Goal: Transaction & Acquisition: Purchase product/service

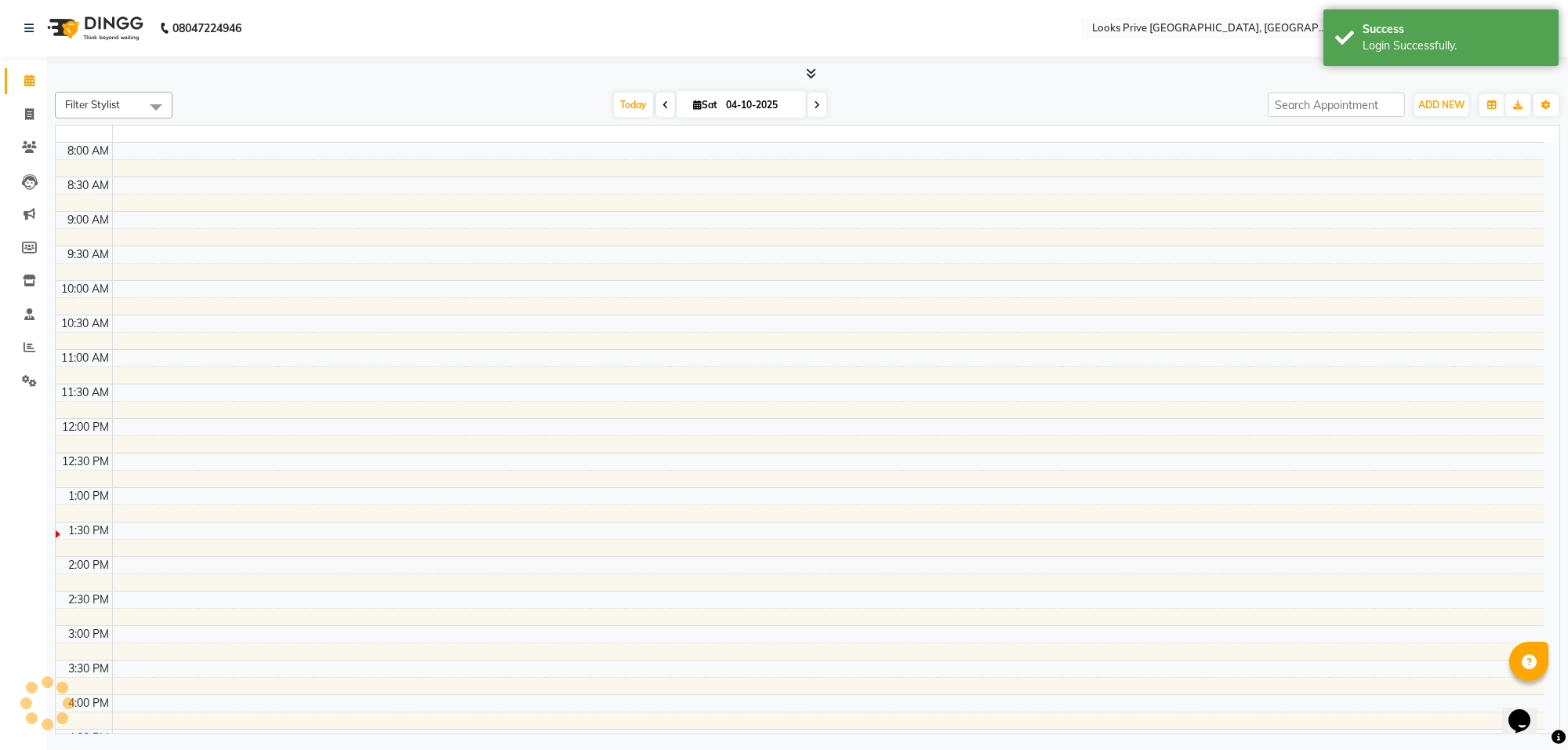
select select "en"
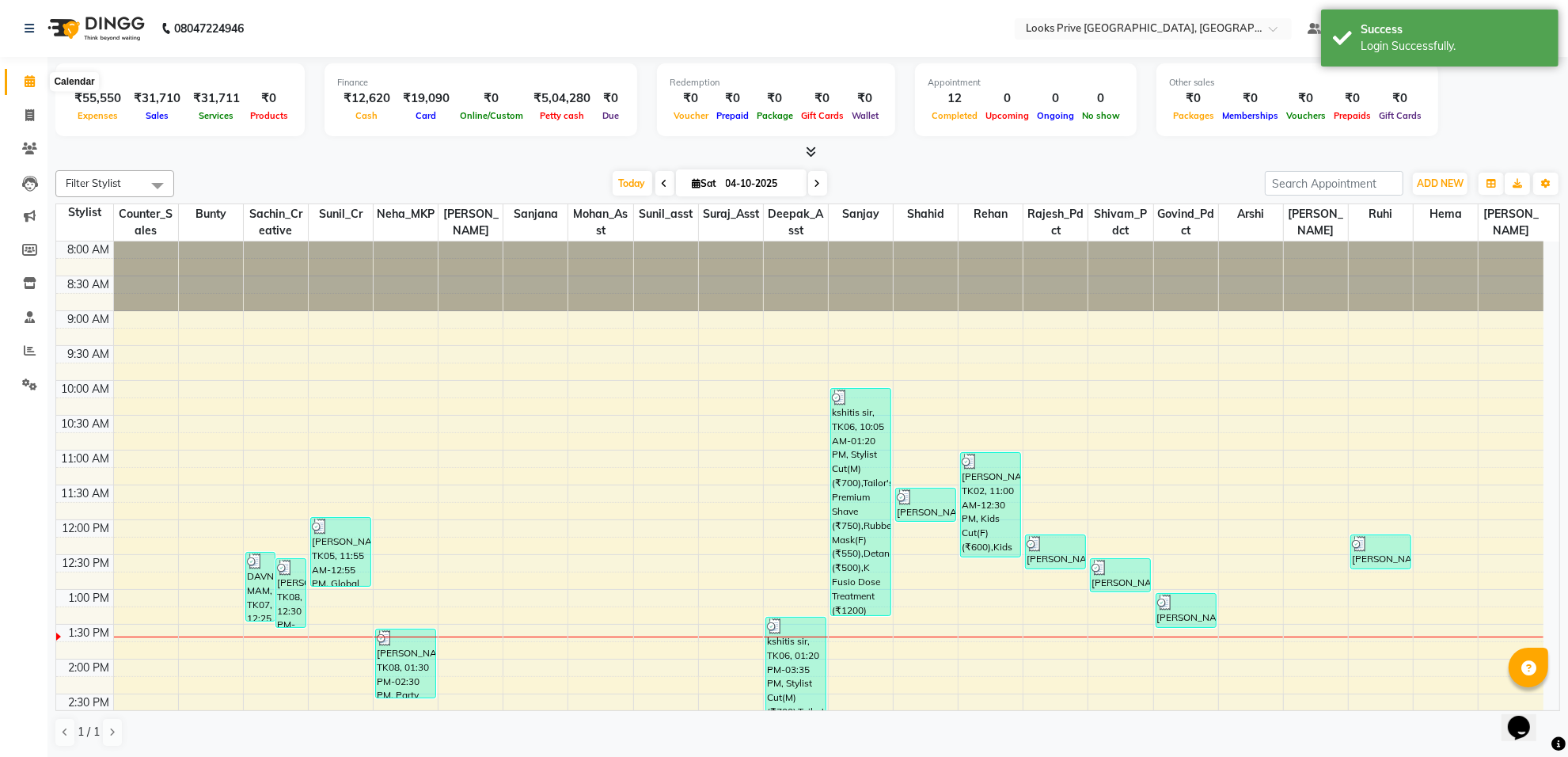
click at [33, 81] on icon at bounding box center [30, 81] width 10 height 12
click at [29, 346] on icon at bounding box center [30, 350] width 12 height 12
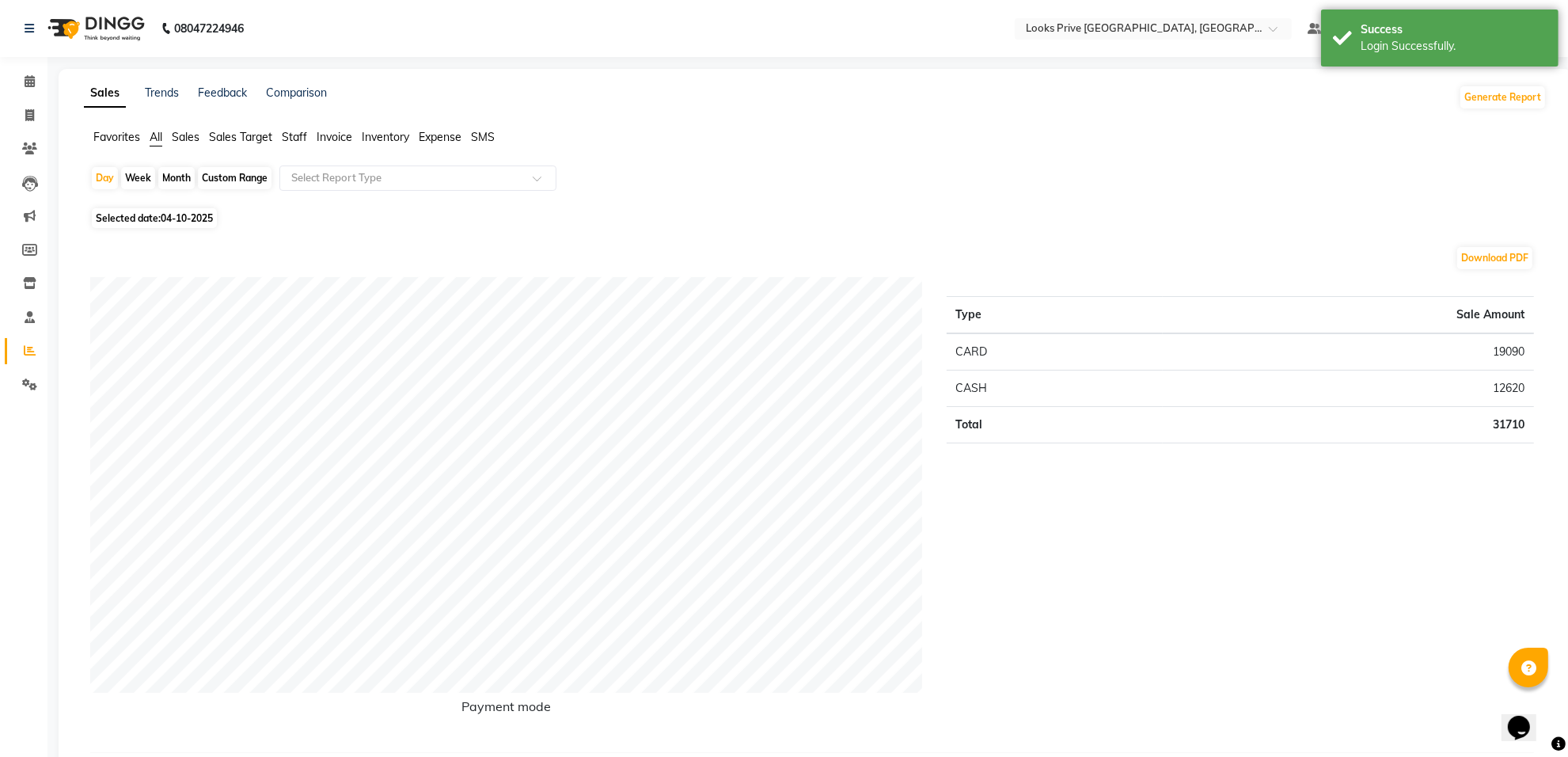
drag, startPoint x: 294, startPoint y: 137, endPoint x: 306, endPoint y: 146, distance: 15.0
click at [294, 137] on span "Staff" at bounding box center [294, 137] width 25 height 14
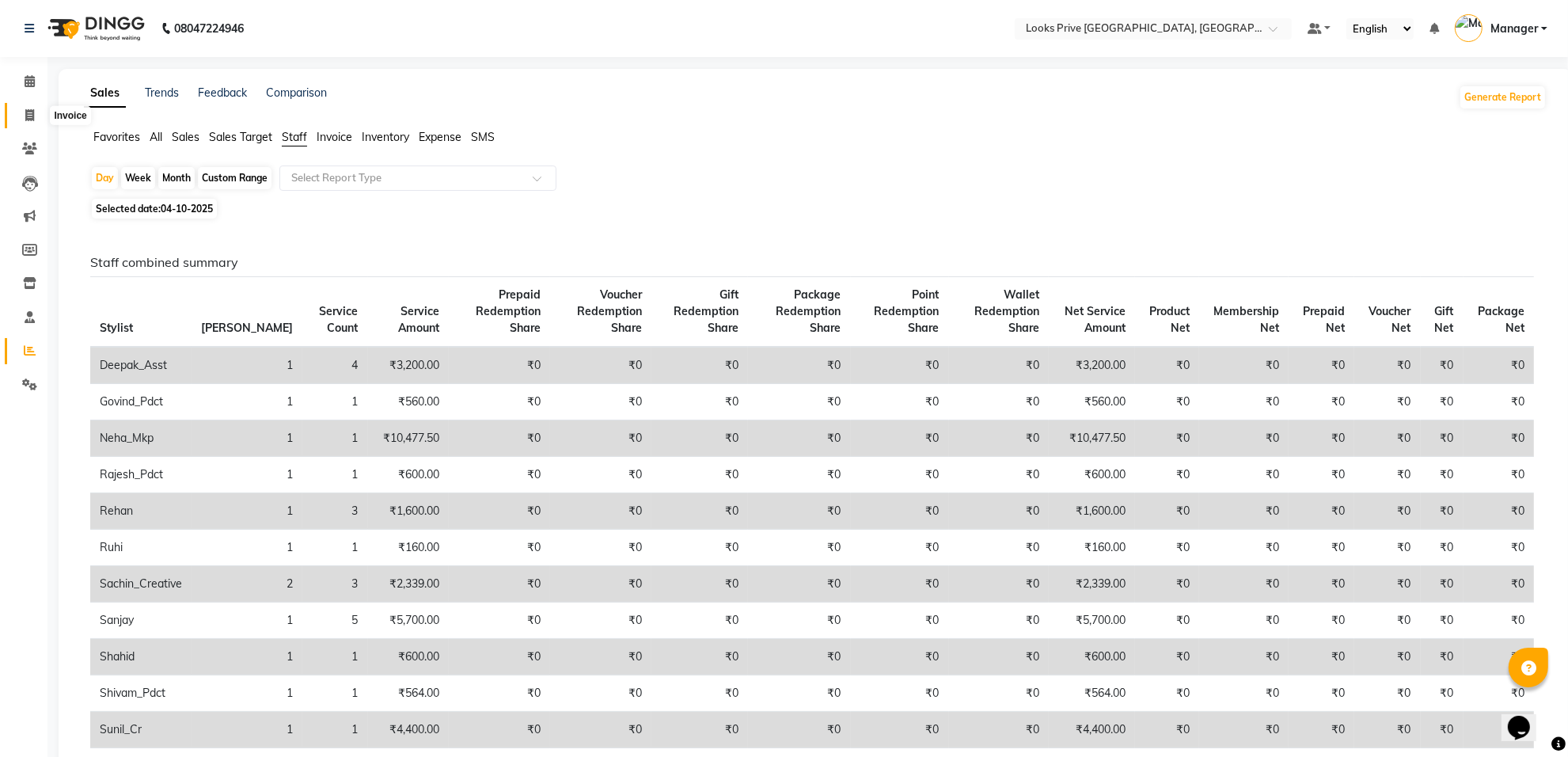
click at [33, 116] on icon at bounding box center [30, 116] width 9 height 12
select select "8127"
select select "service"
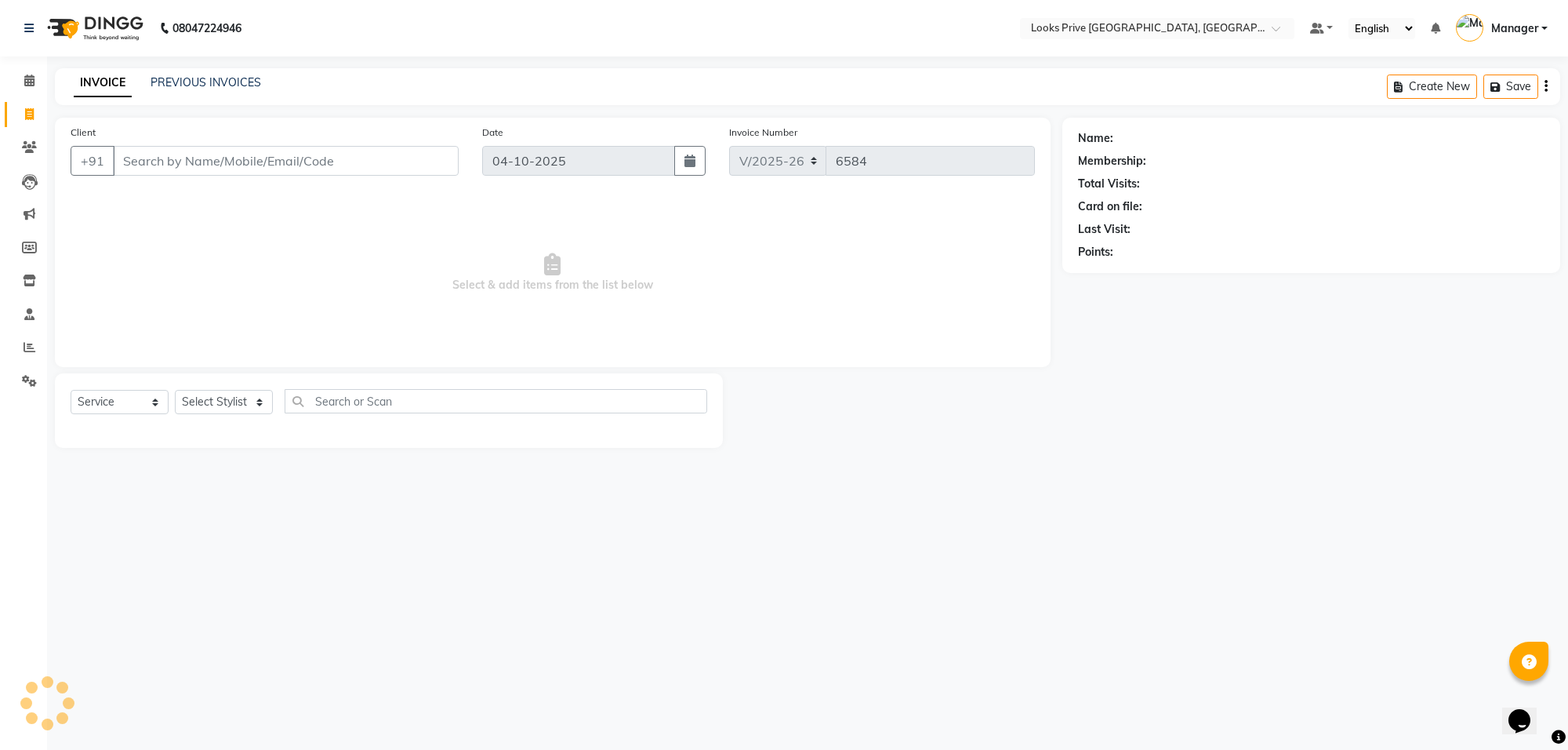
click at [161, 166] on input "Client" at bounding box center [285, 160] width 346 height 29
type input "9999653247"
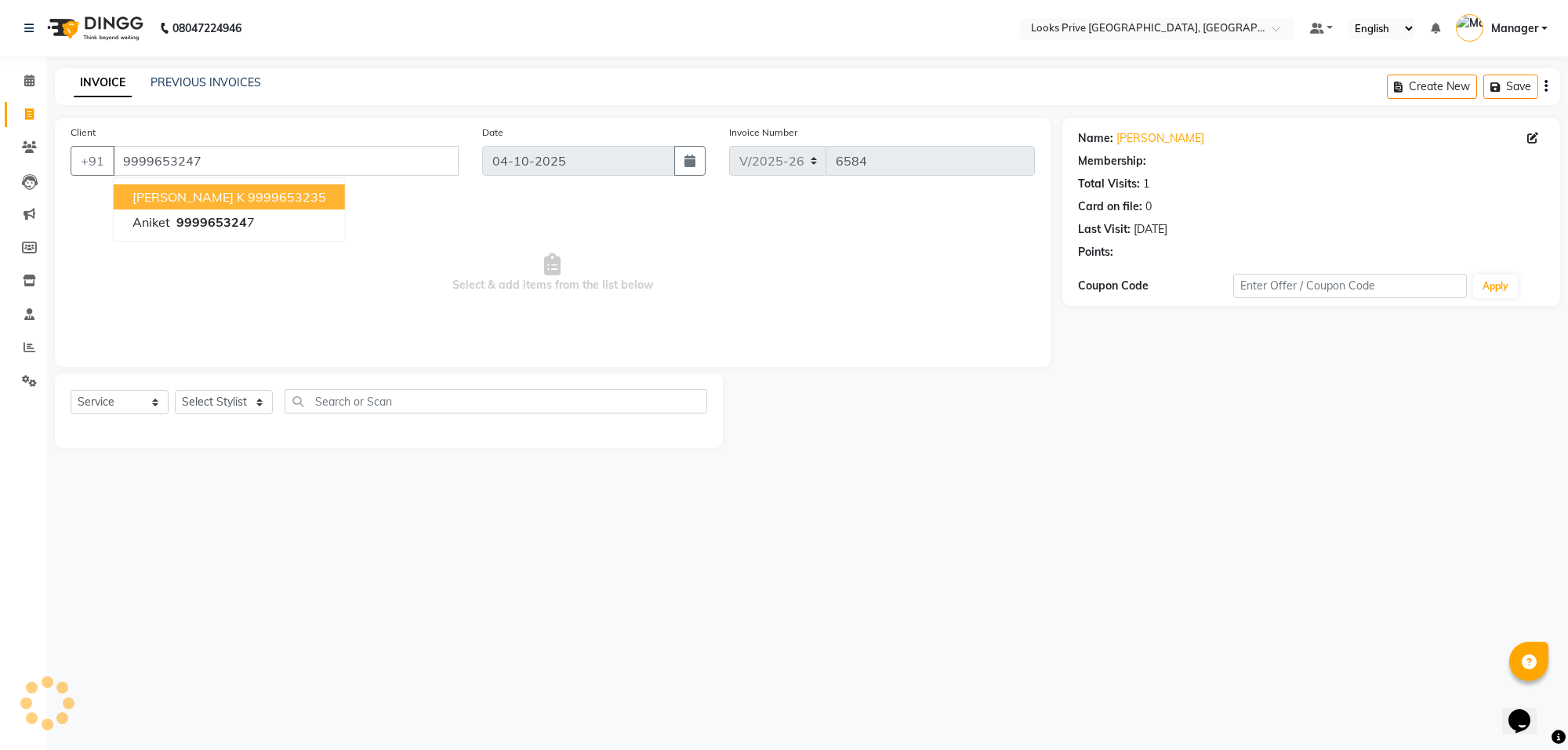
select select "1: Object"
click at [208, 398] on select "Select Stylist Arshi Avdesh Bunty Counter_Sales Deepak_Asst Govind_Pdct Hema Ma…" at bounding box center [224, 402] width 98 height 24
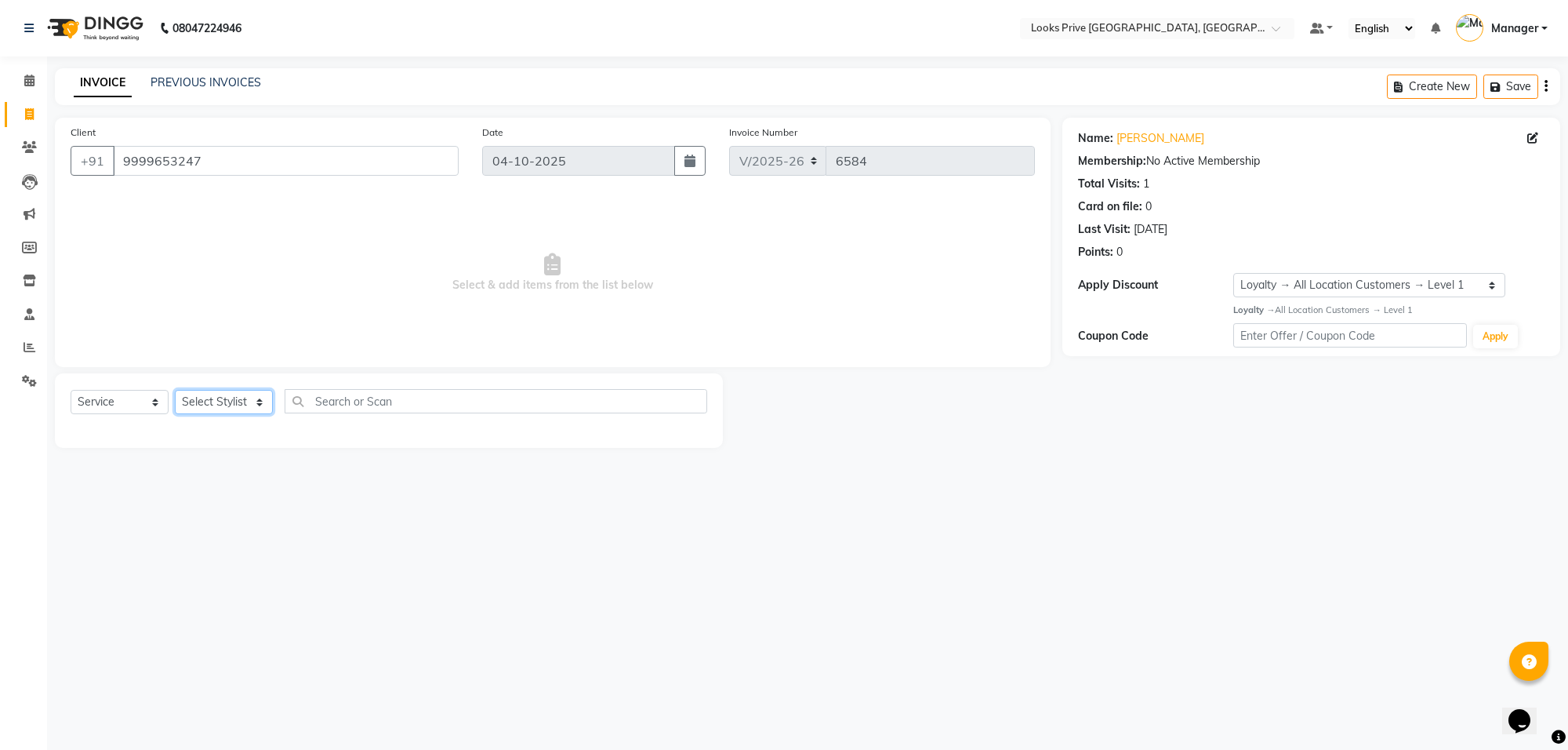
select select "75864"
click at [175, 390] on select "Select Stylist Arshi Avdesh Bunty Counter_Sales Deepak_Asst Govind_Pdct Hema Ma…" at bounding box center [224, 402] width 98 height 24
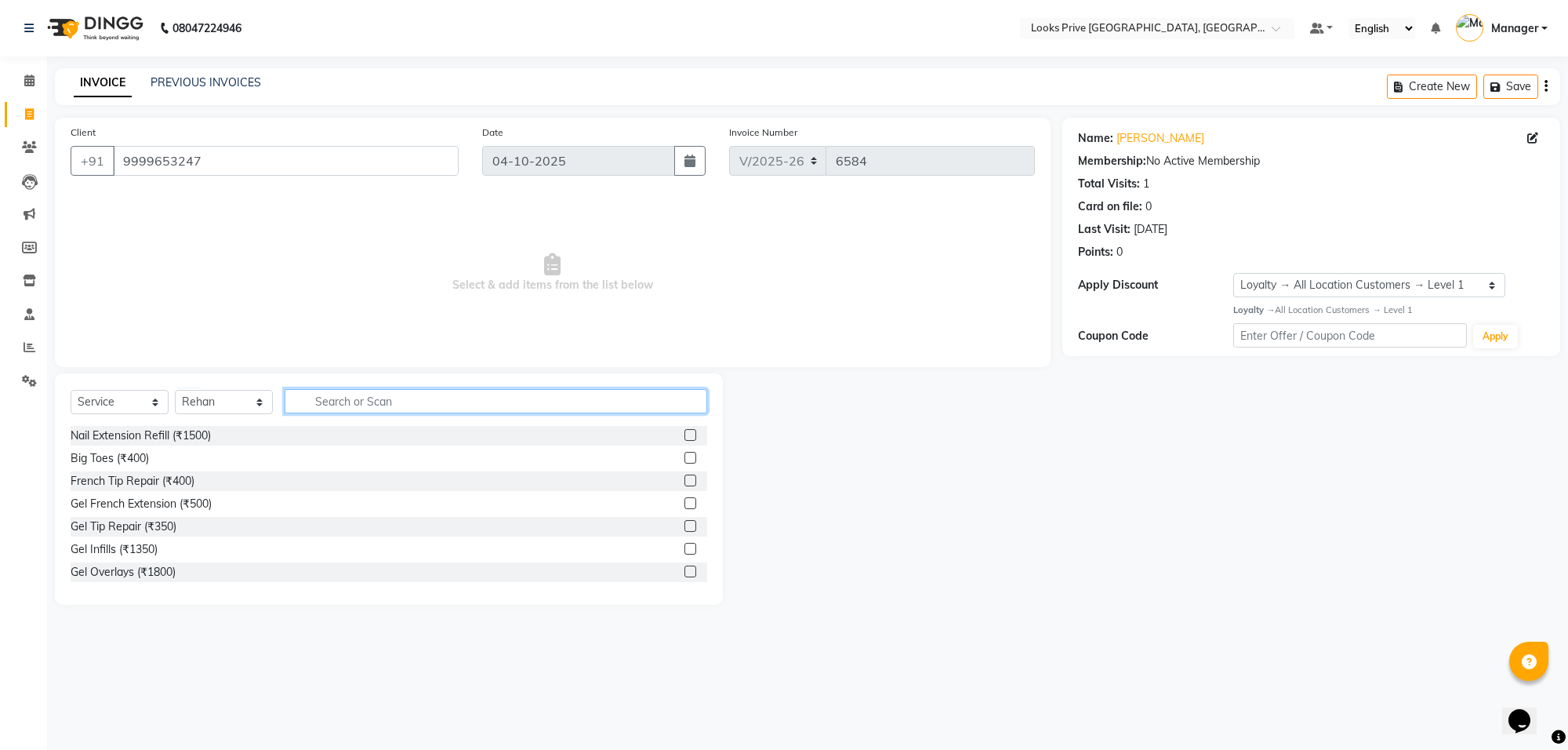
click at [341, 400] on input "text" at bounding box center [495, 401] width 422 height 24
type input "cut"
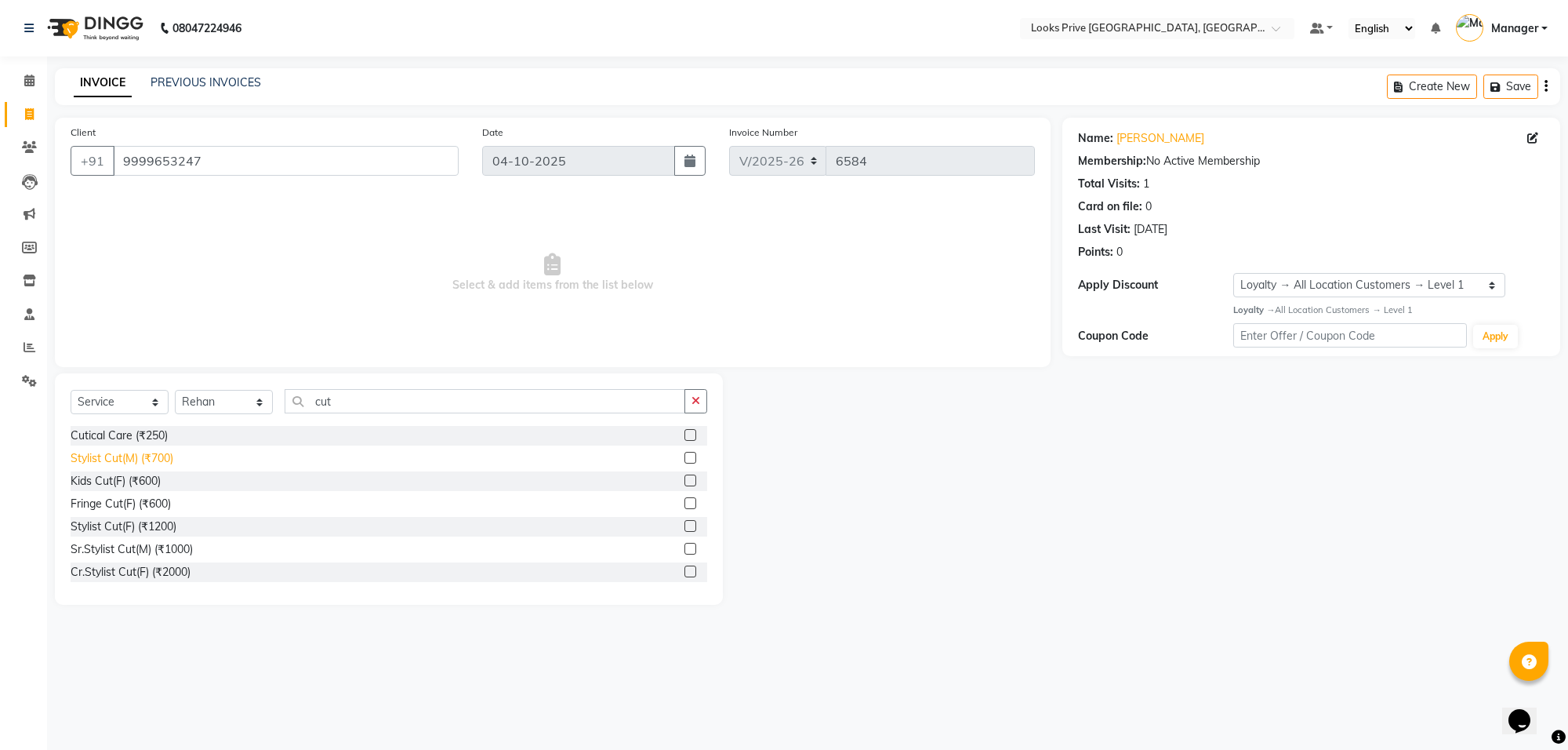
click at [146, 464] on div "Stylist Cut(M) (₹700)" at bounding box center [121, 458] width 102 height 16
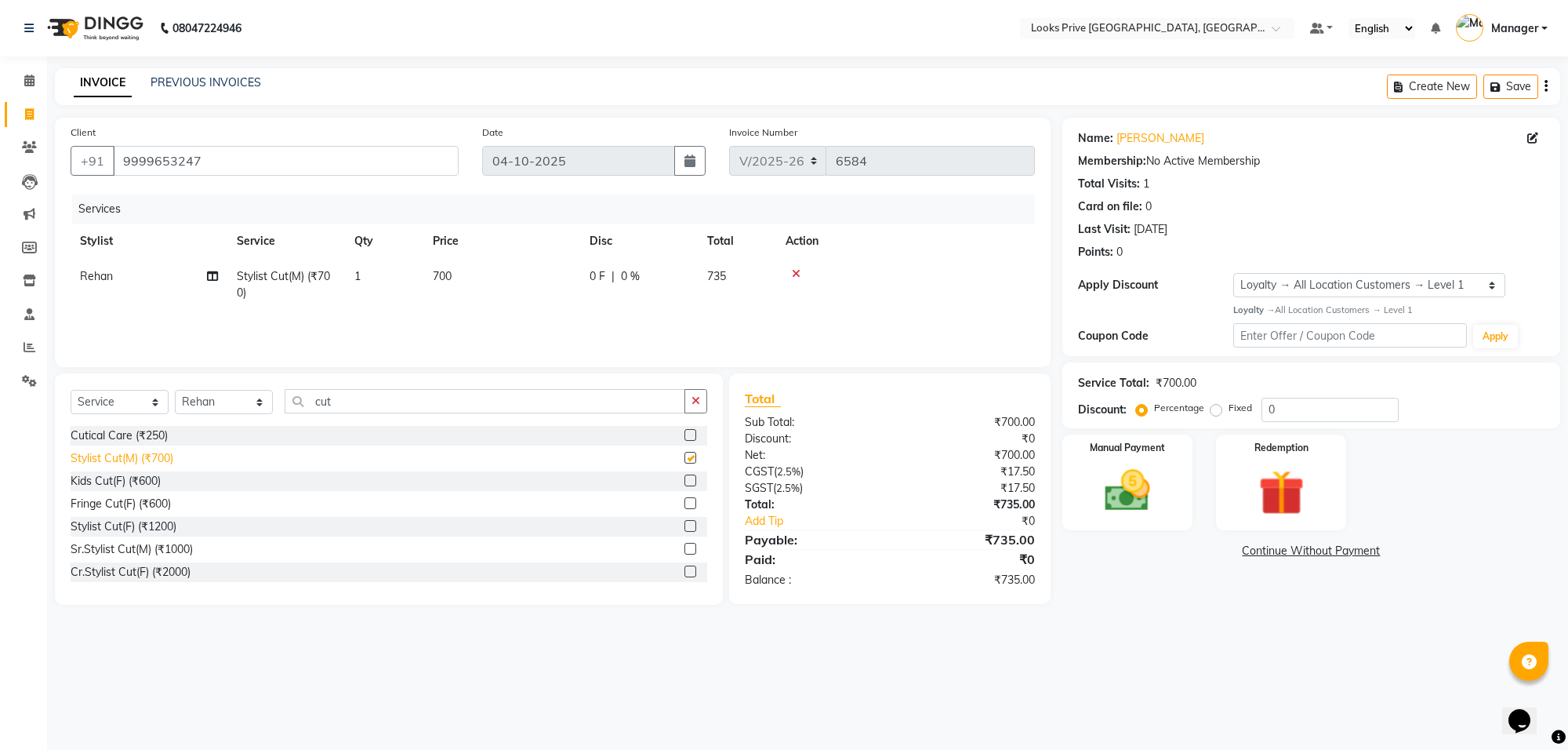
checkbox input "false"
click at [545, 271] on td "700" at bounding box center [501, 284] width 157 height 52
select select "75864"
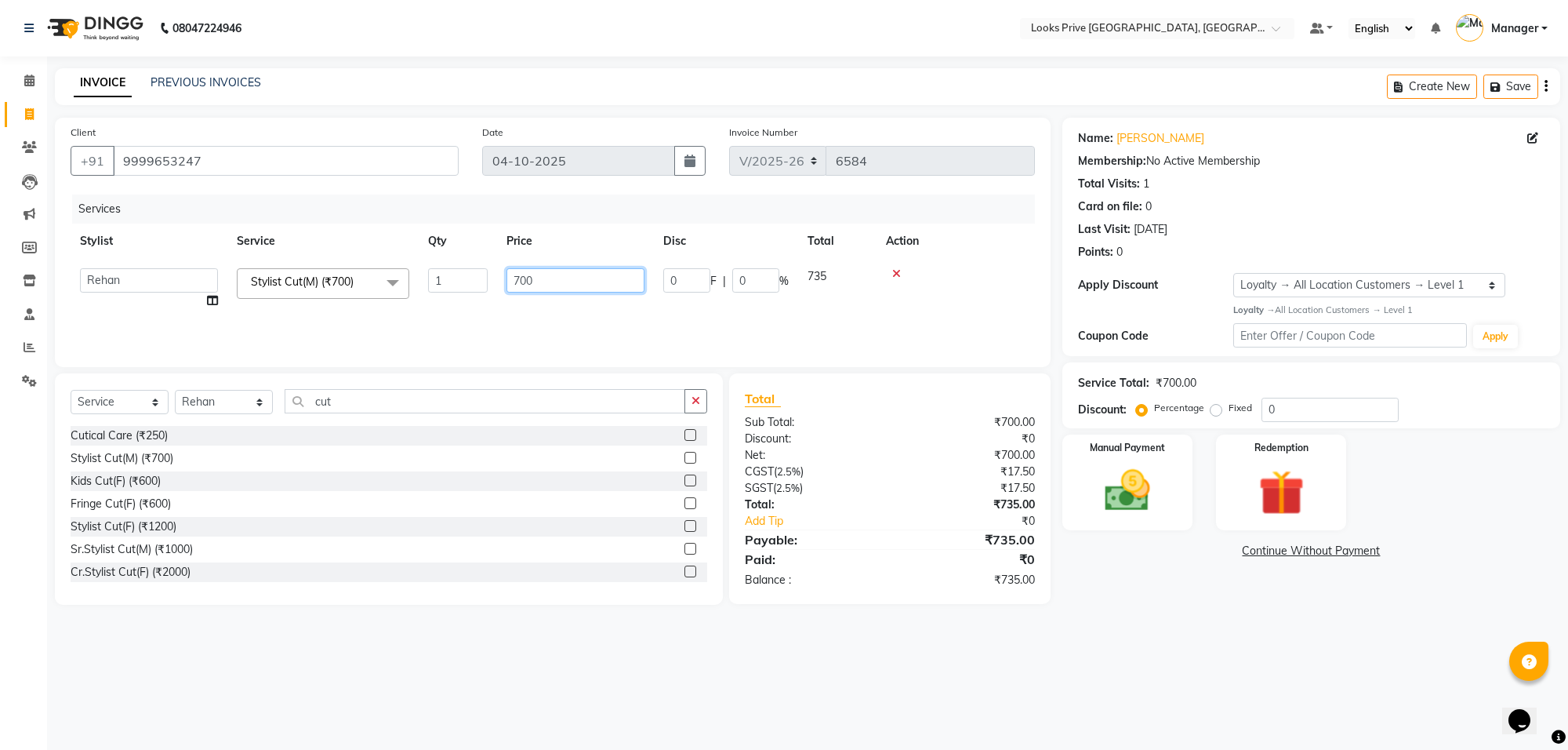
drag, startPoint x: 545, startPoint y: 271, endPoint x: 485, endPoint y: 287, distance: 62.1
click at [485, 287] on tr "Arshi Avdesh Bunty Counter_Sales Deepak_Asst Govind_Pdct Hema Manager Mohan_Ass…" at bounding box center [552, 288] width 964 height 60
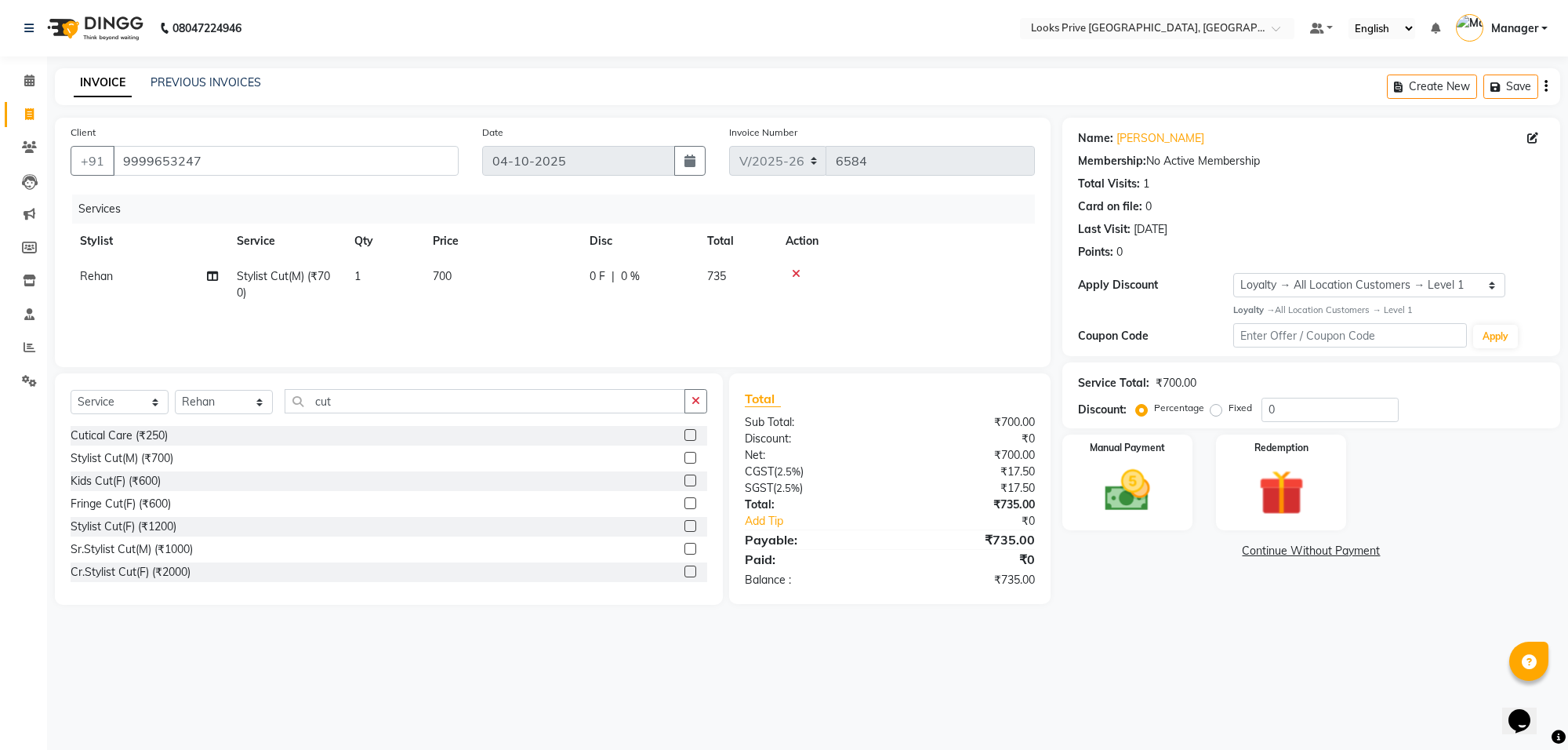
click at [545, 280] on td "700" at bounding box center [501, 284] width 157 height 52
select select "75864"
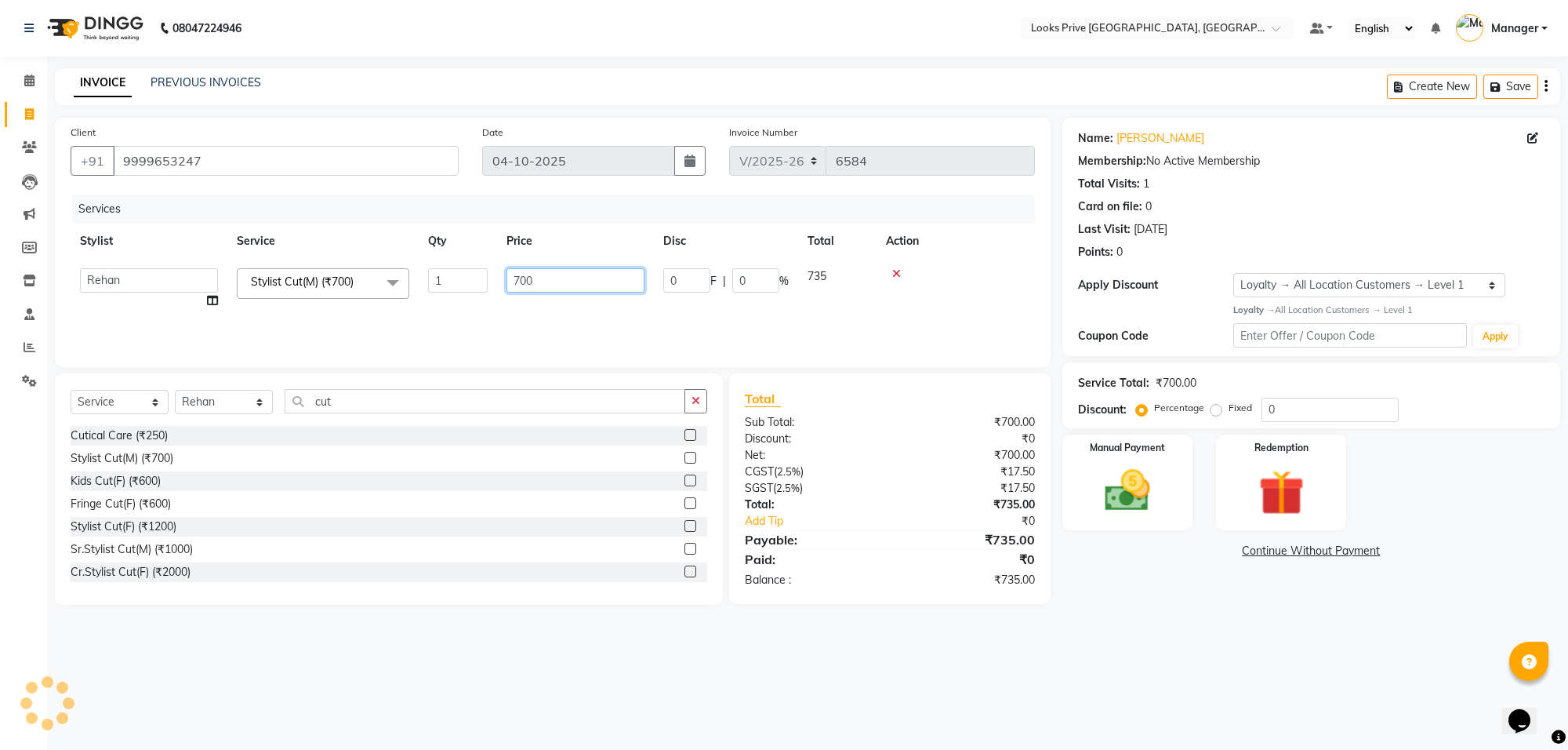
drag, startPoint x: 557, startPoint y: 278, endPoint x: 511, endPoint y: 279, distance: 46.0
click at [511, 279] on input "700" at bounding box center [575, 280] width 138 height 24
type input "800"
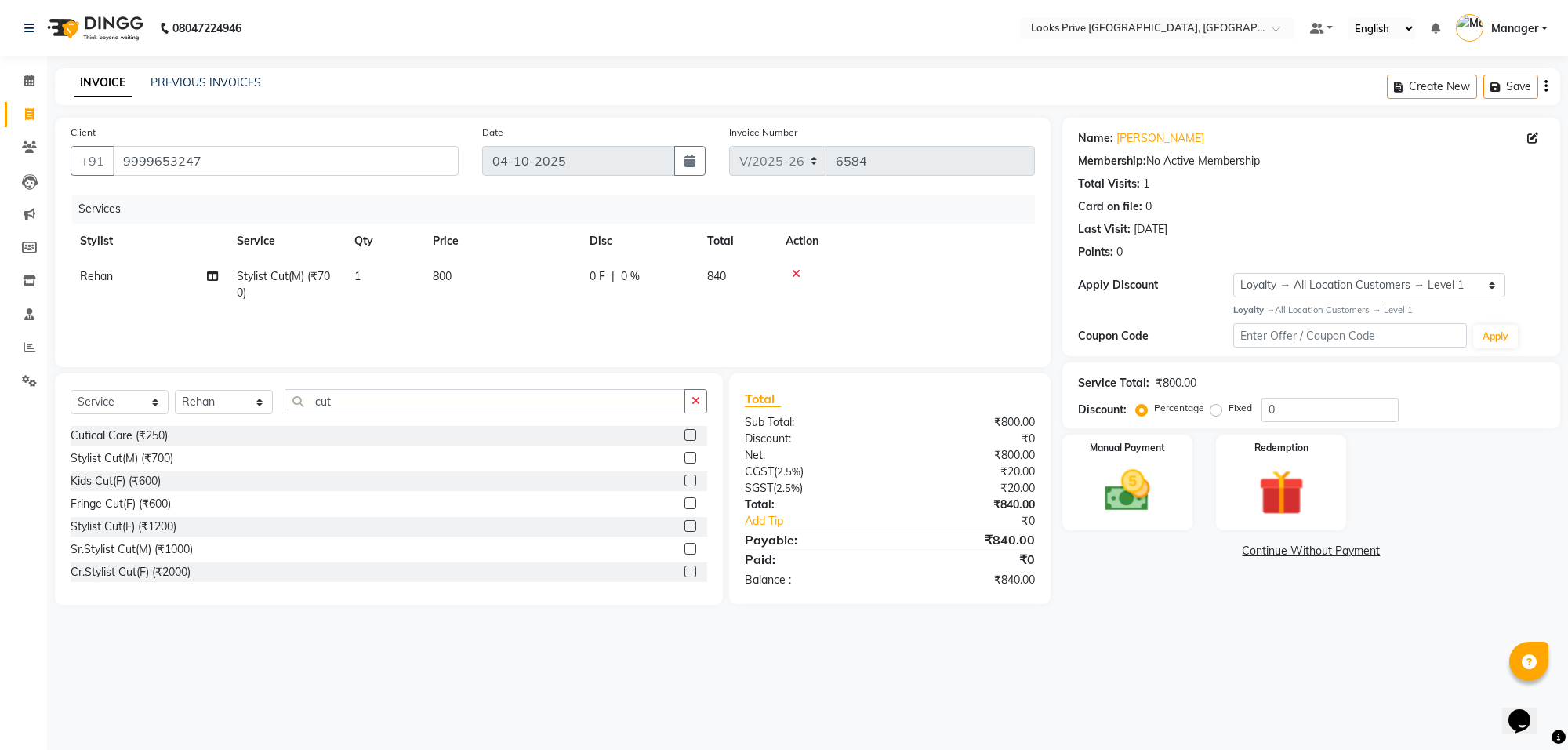
click at [508, 327] on div "Services Stylist Service Qty Price Disc Total Action Rehan Stylist Cut(M) (₹700…" at bounding box center [552, 272] width 964 height 157
click at [1110, 502] on img at bounding box center [1127, 491] width 77 height 55
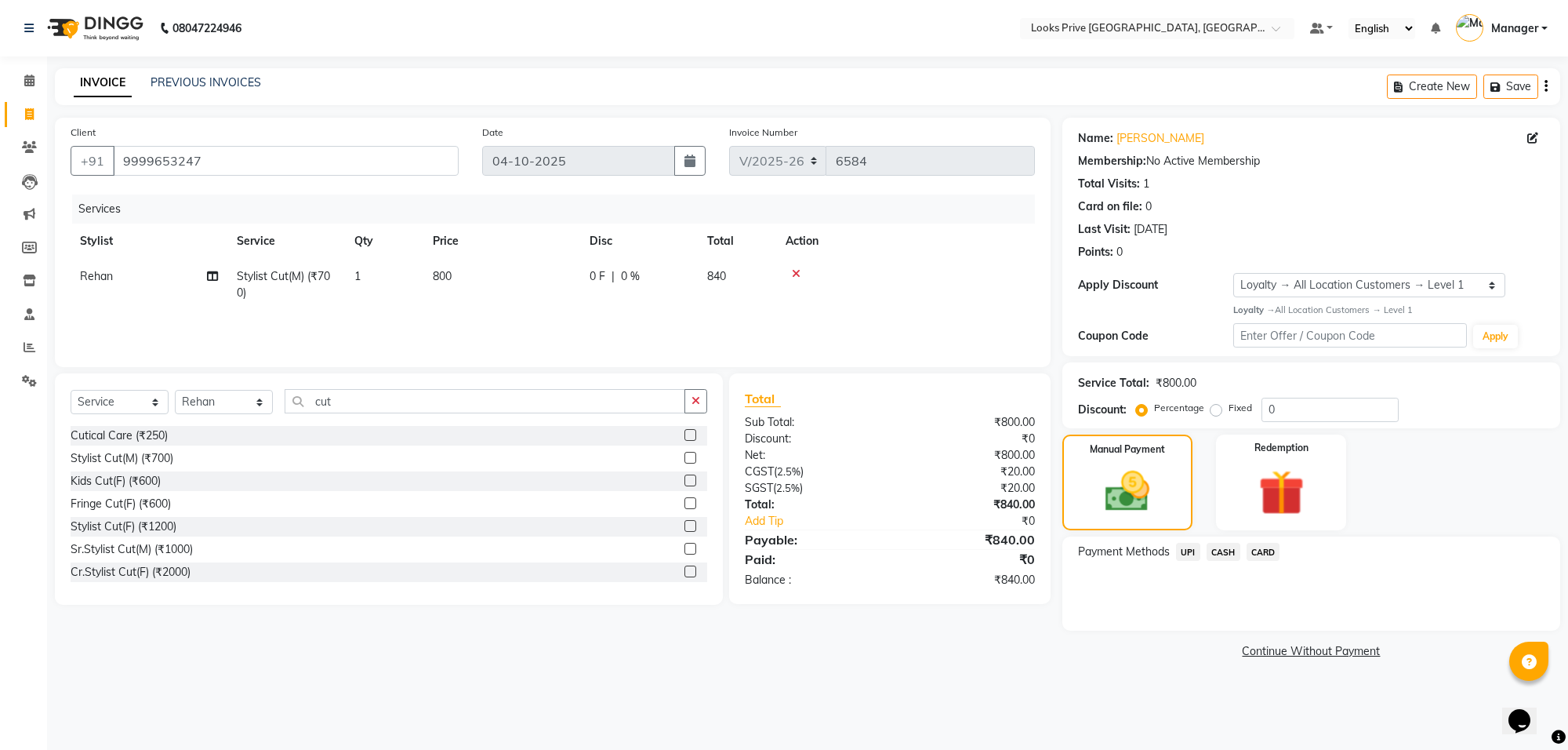
click at [1256, 554] on span "CARD" at bounding box center [1263, 551] width 34 height 18
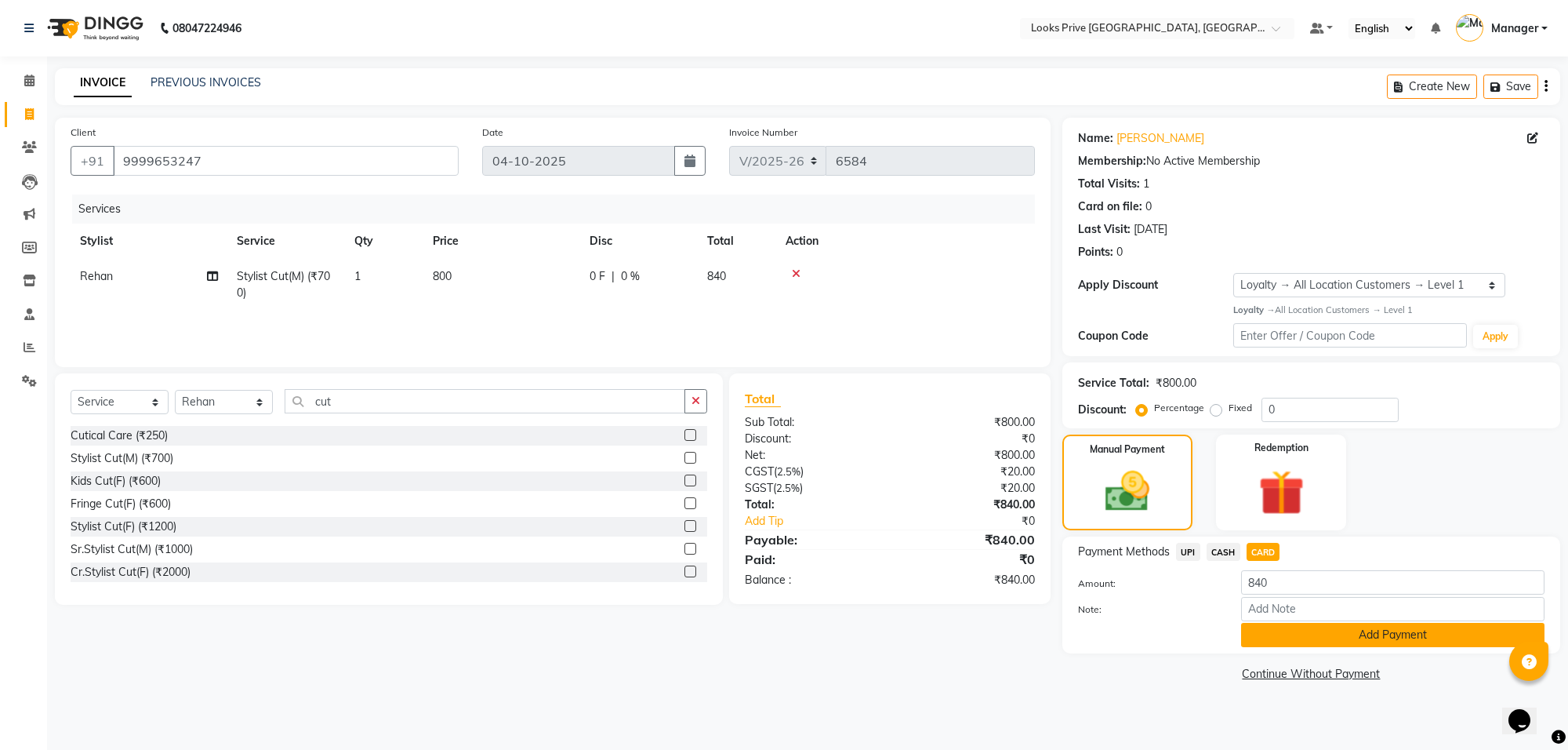
click at [1301, 636] on button "Add Payment" at bounding box center [1393, 635] width 303 height 24
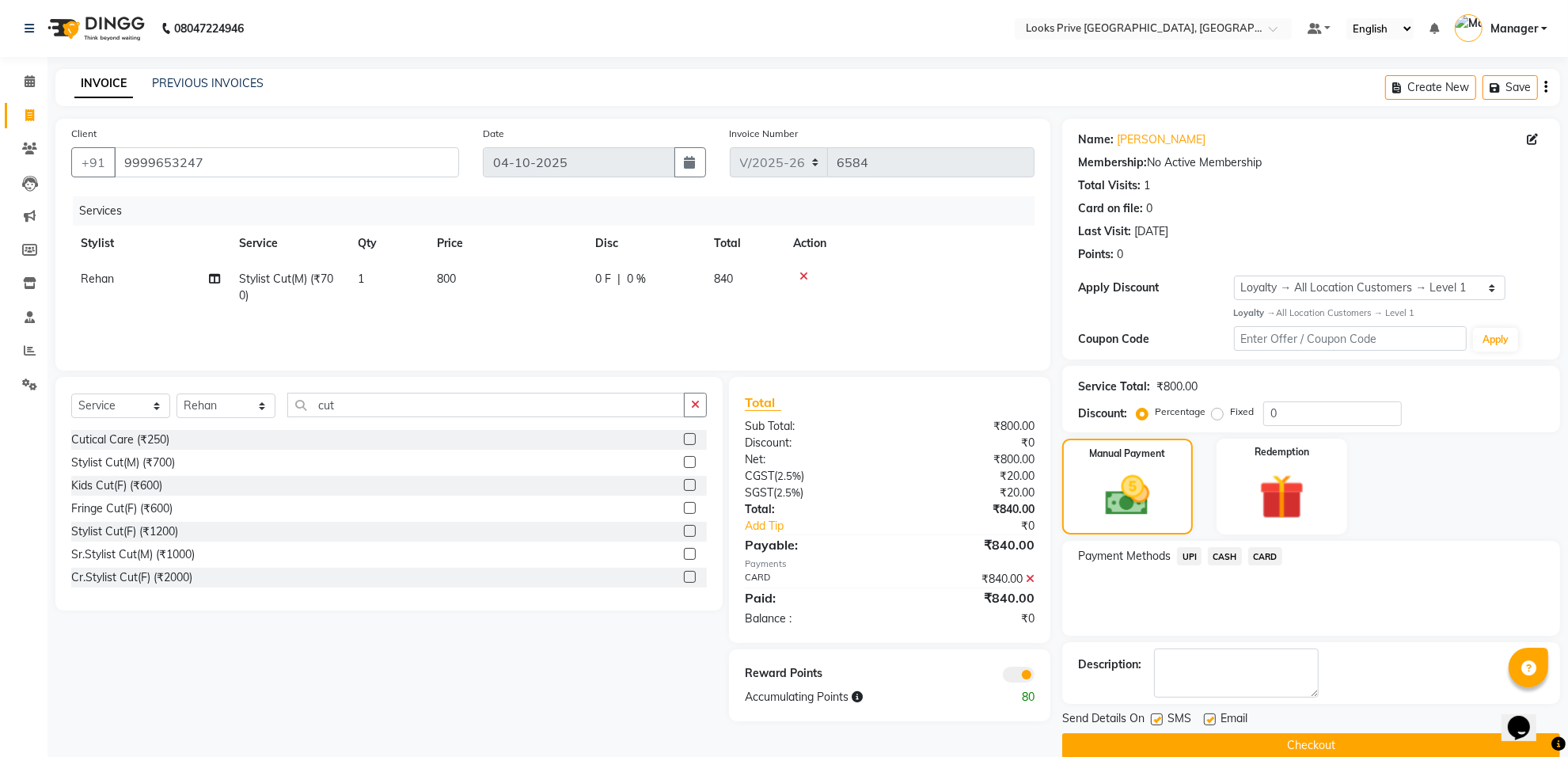
scroll to position [25, 0]
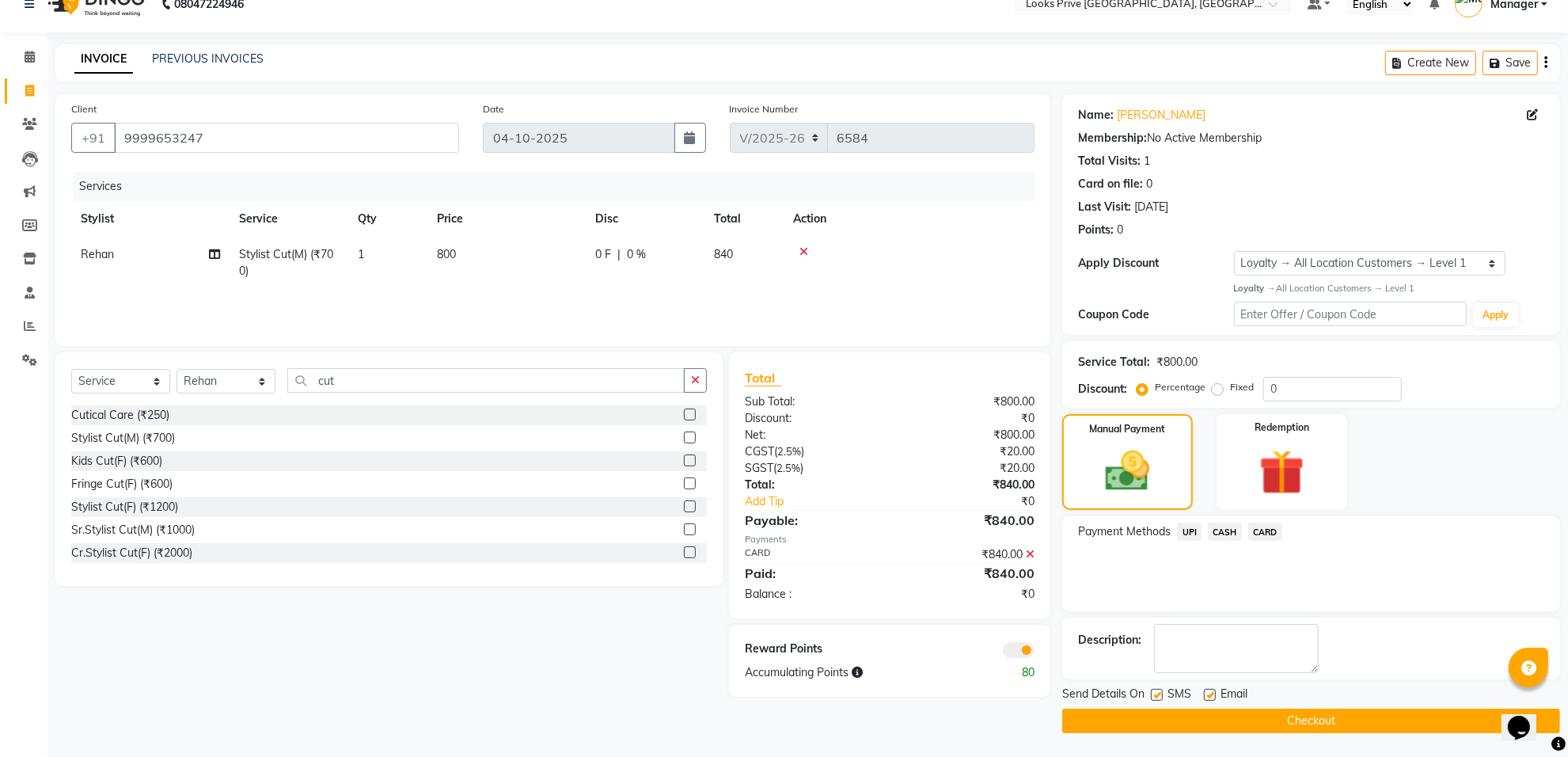
click at [1022, 643] on span at bounding box center [1018, 649] width 32 height 16
click at [1034, 652] on input "checkbox" at bounding box center [1034, 652] width 0 height 0
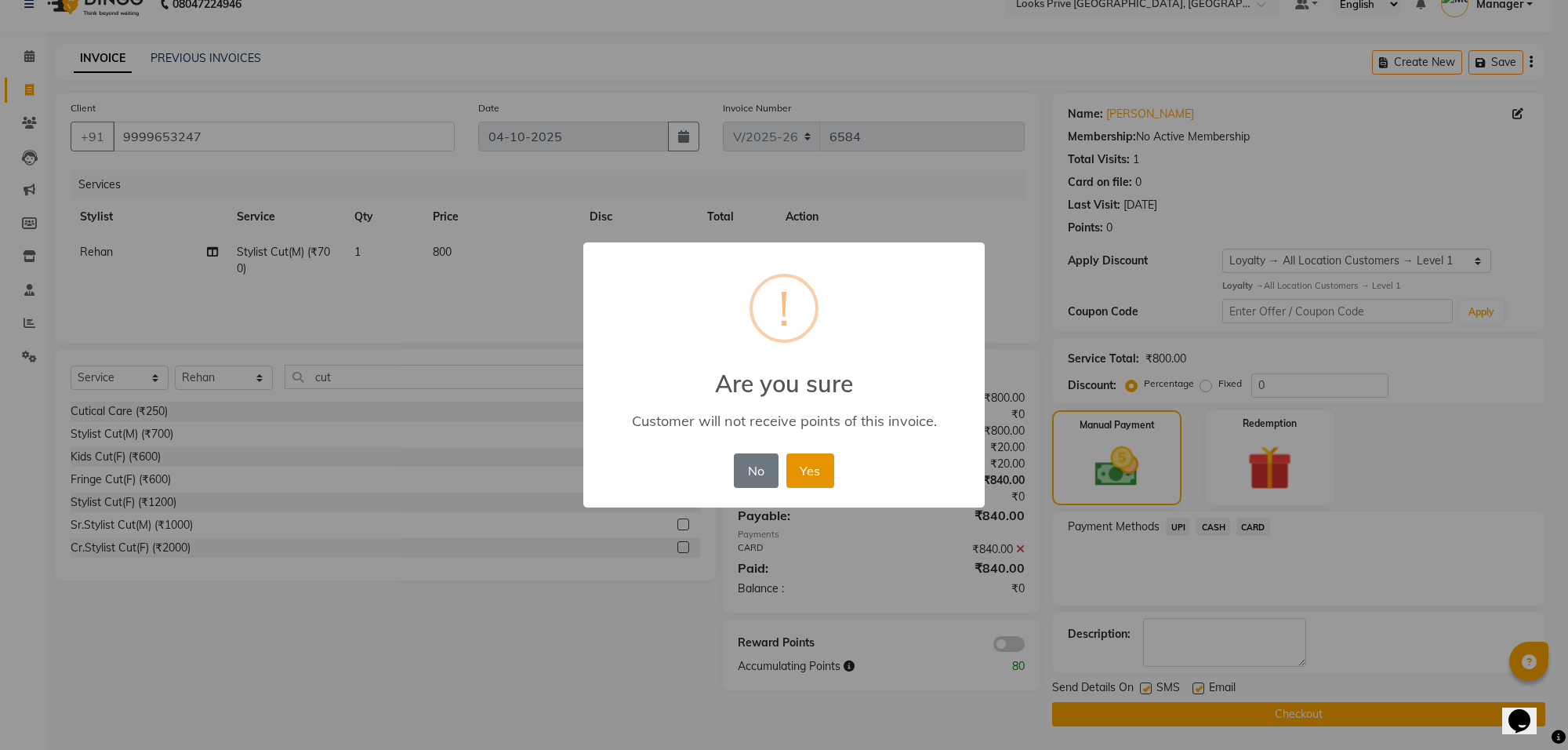
click at [797, 457] on button "Yes" at bounding box center [810, 471] width 48 height 35
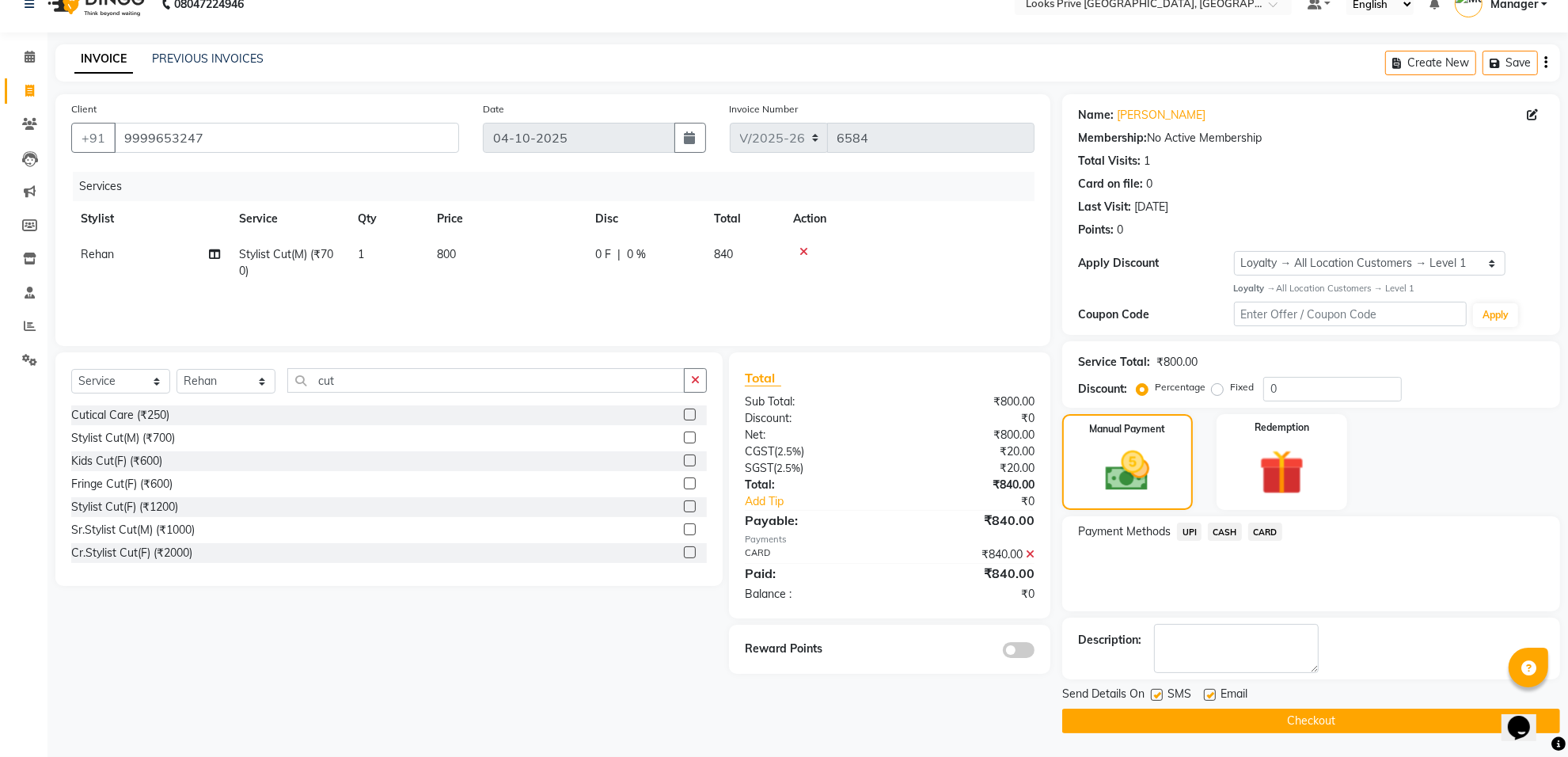
click at [1160, 725] on button "Checkout" at bounding box center [1311, 720] width 498 height 25
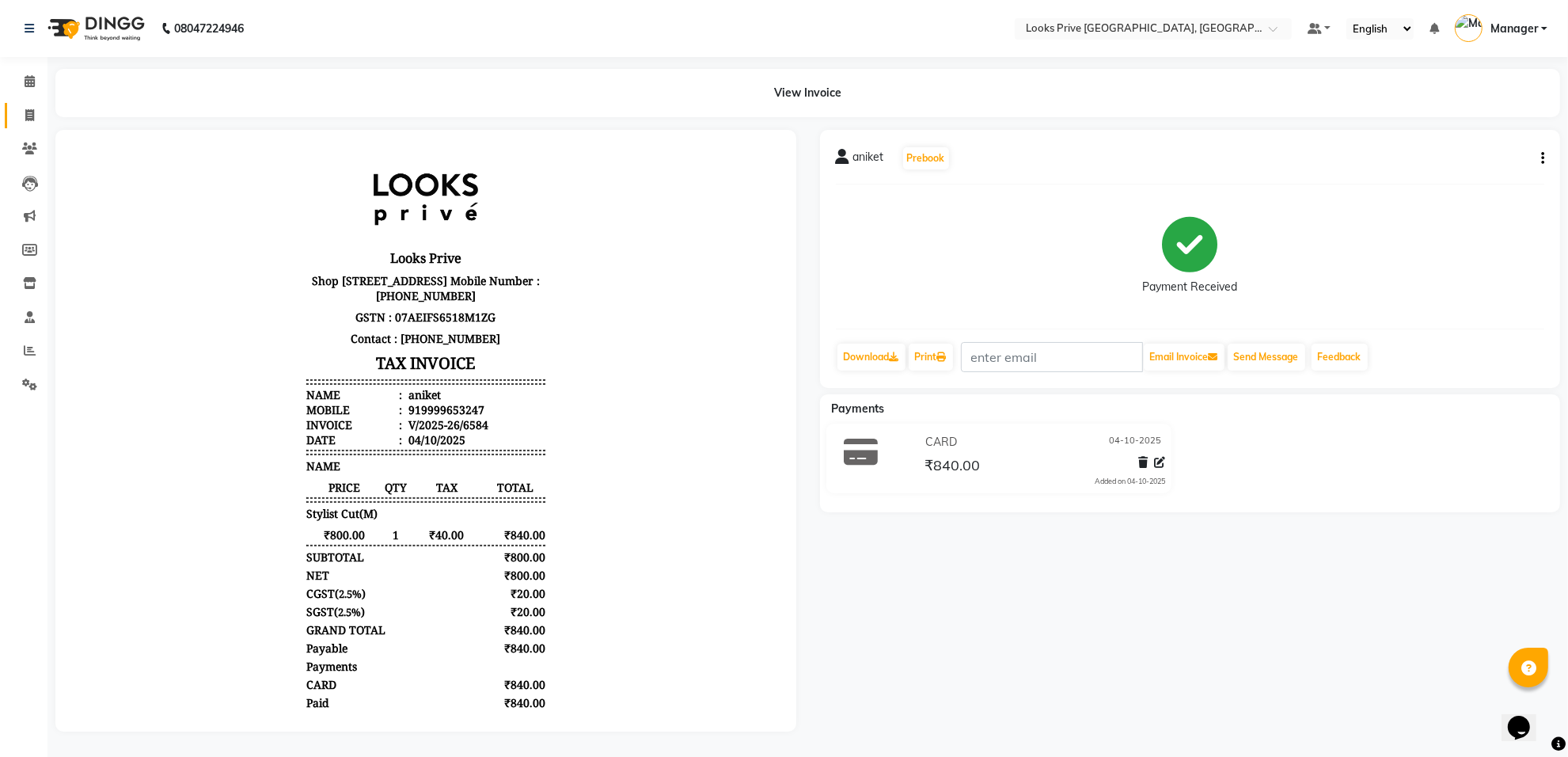
click at [22, 103] on link "Invoice" at bounding box center [23, 116] width 38 height 26
select select "service"
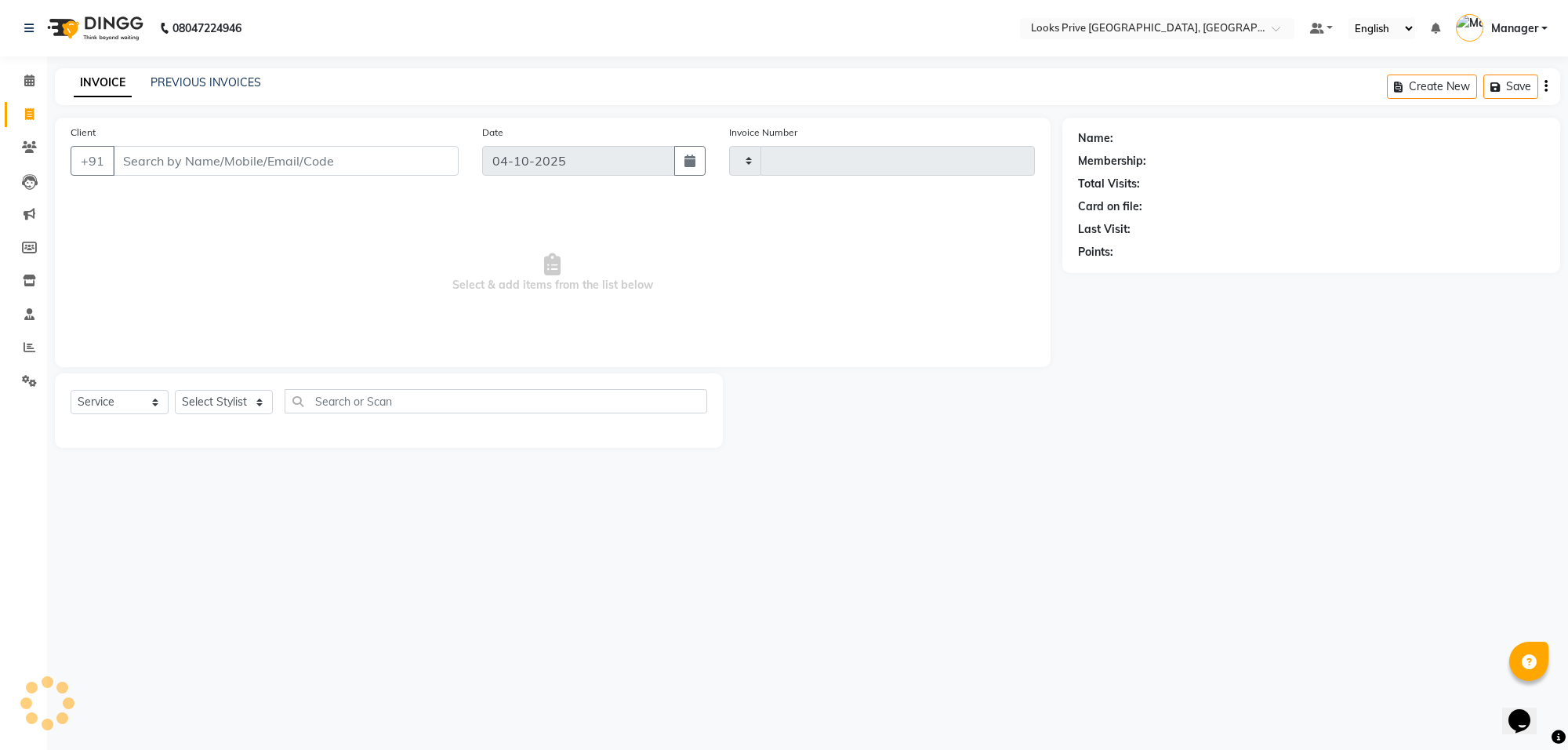
type input "6585"
select select "8127"
click at [24, 75] on icon at bounding box center [29, 81] width 10 height 12
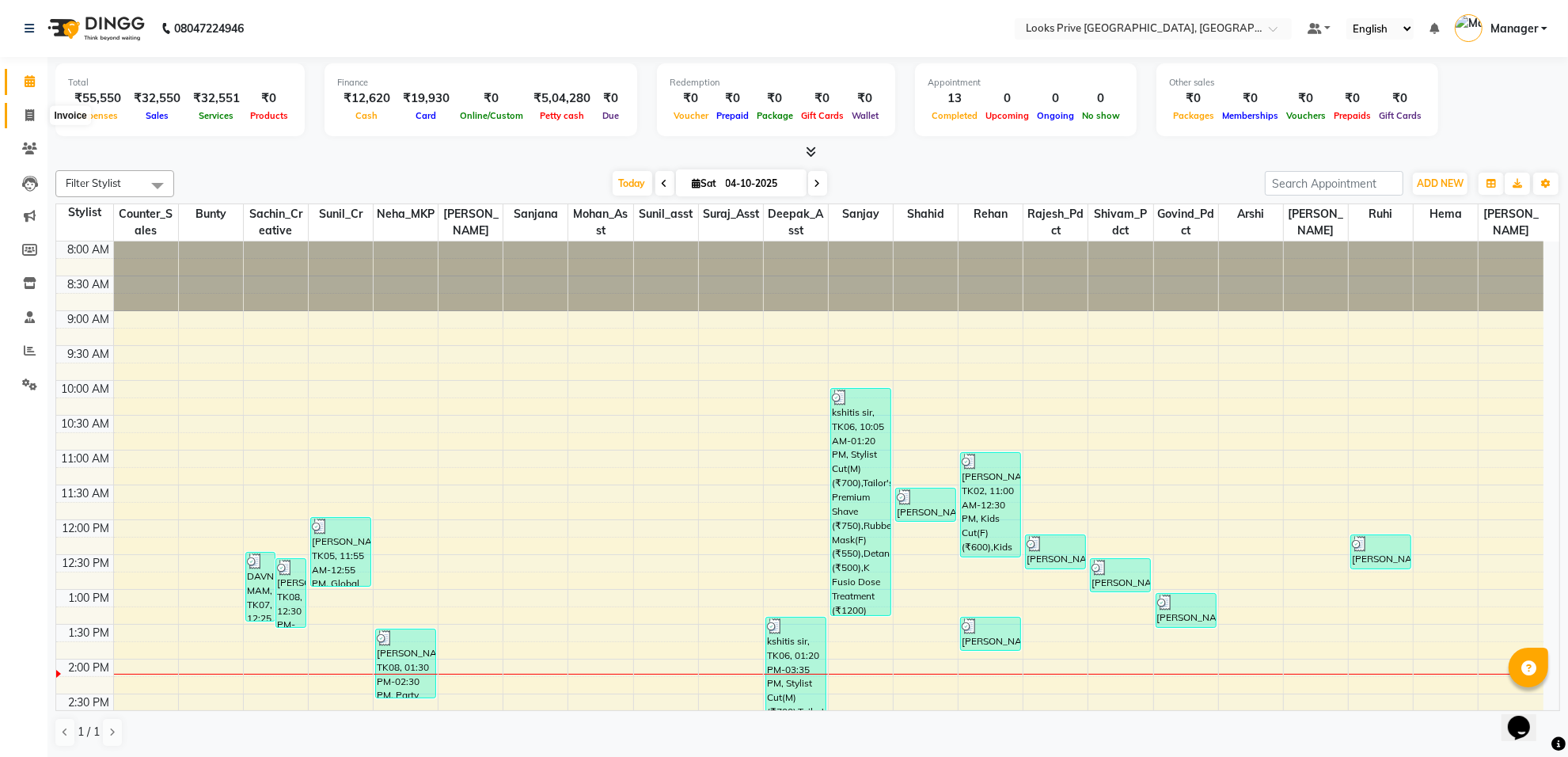
click at [22, 115] on span at bounding box center [30, 116] width 28 height 18
select select "8127"
select select "service"
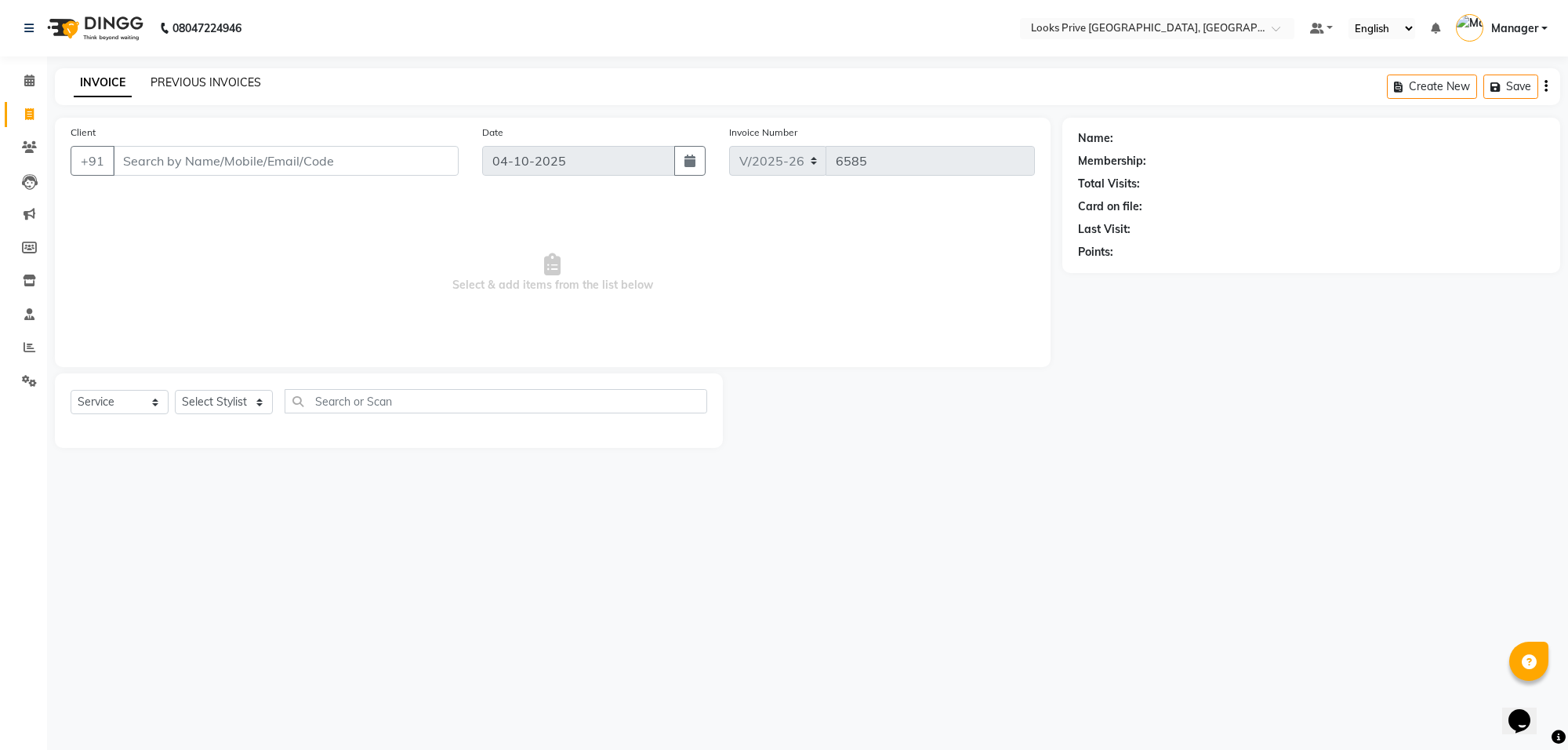
click at [176, 75] on link "PREVIOUS INVOICES" at bounding box center [206, 82] width 111 height 14
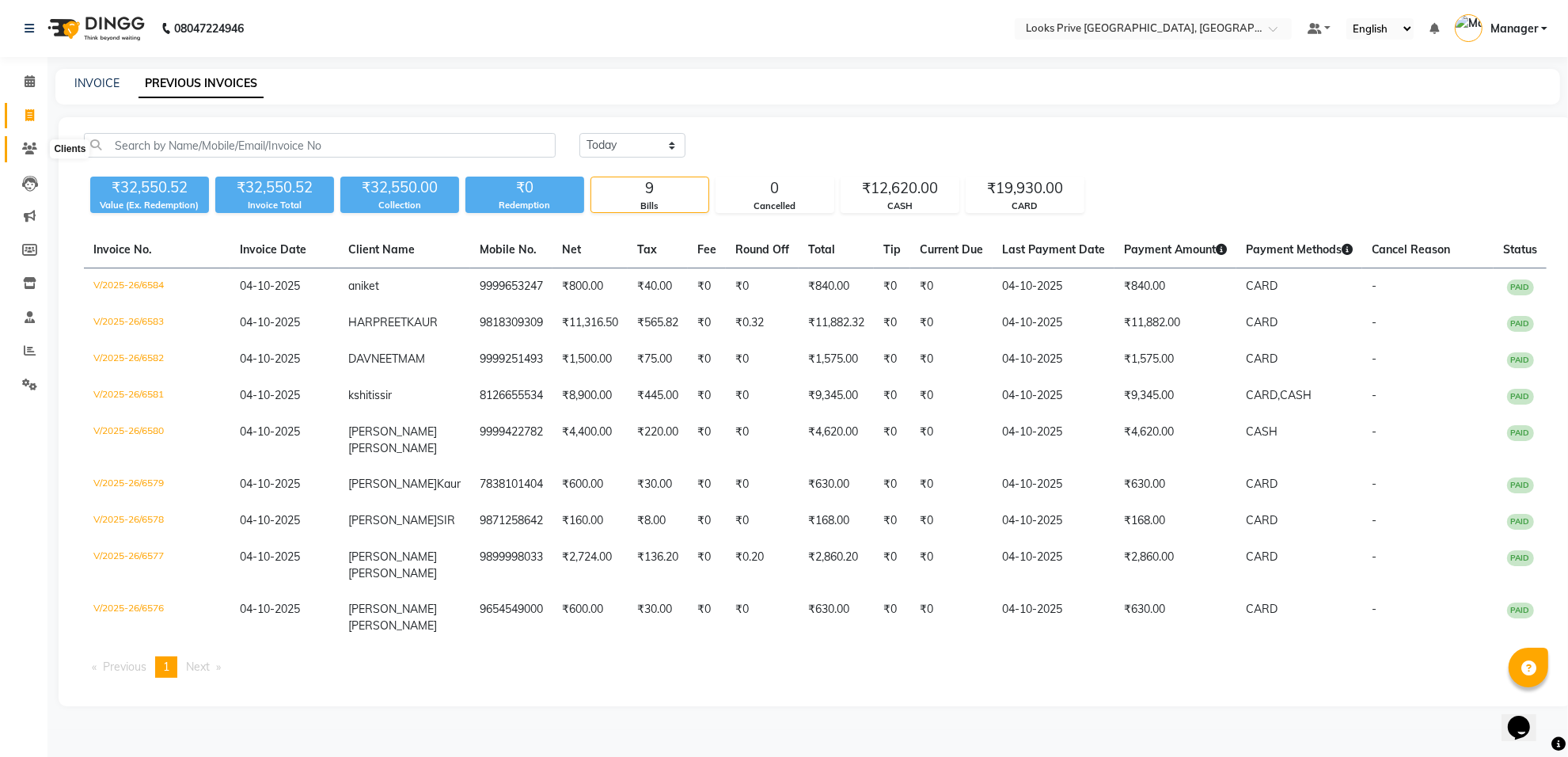
drag, startPoint x: 26, startPoint y: 146, endPoint x: 25, endPoint y: 124, distance: 22.0
click at [26, 146] on icon at bounding box center [29, 149] width 15 height 12
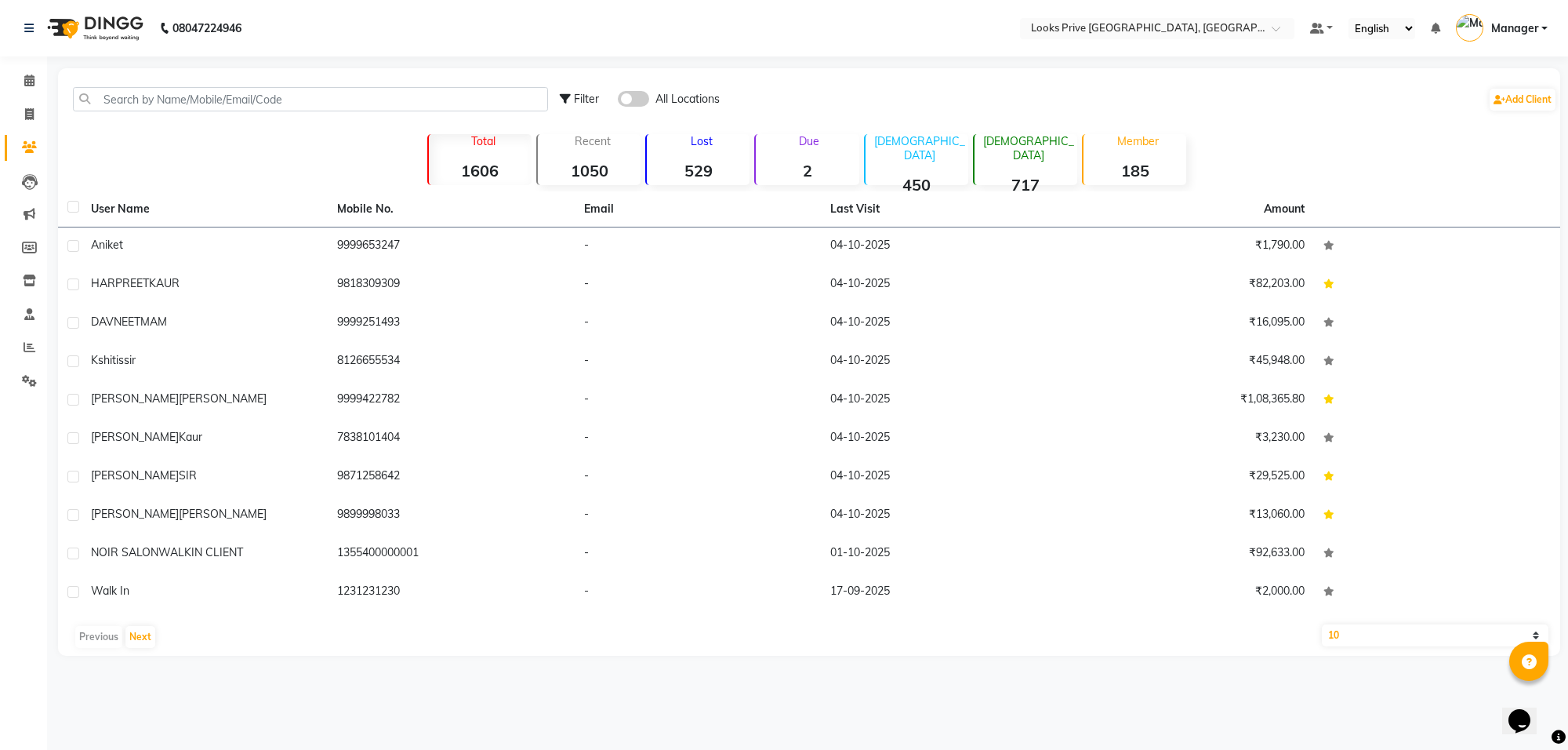
click at [33, 100] on li "Invoice" at bounding box center [23, 114] width 47 height 34
click at [31, 110] on icon at bounding box center [29, 114] width 9 height 12
select select "8127"
select select "service"
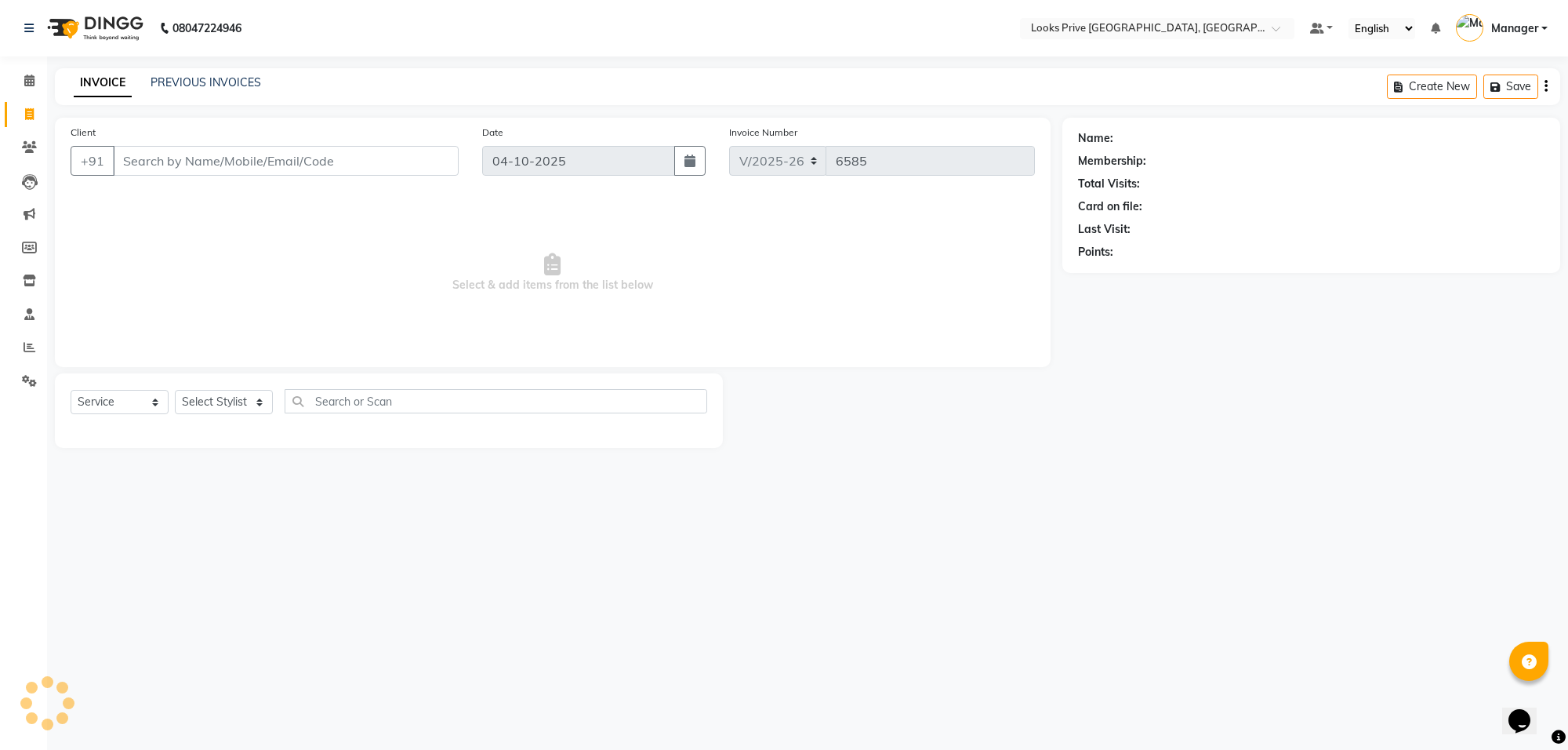
click at [139, 161] on input "Client" at bounding box center [285, 160] width 346 height 29
click at [185, 167] on input "Client" at bounding box center [285, 160] width 346 height 29
type input "9958380044"
click at [410, 163] on span "Add Client" at bounding box center [418, 160] width 62 height 16
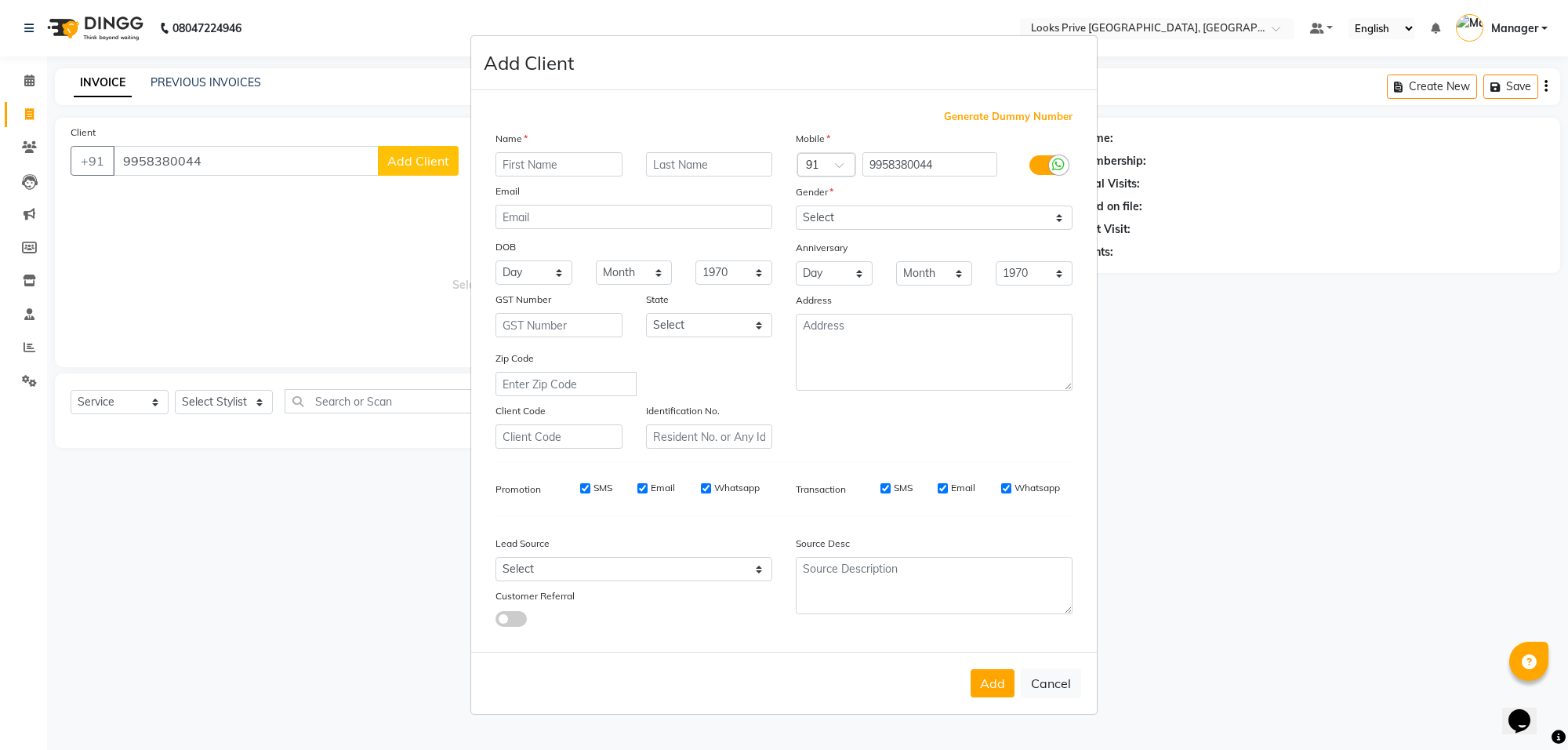
drag, startPoint x: 564, startPoint y: 166, endPoint x: 546, endPoint y: 205, distance: 43.0
click at [564, 191] on div "Name Email DOB Day 01 02 03 04 05 06 07 08 09 10 11 12 13 14 15 16 17 18 19 20 …" at bounding box center [634, 289] width 300 height 318
type input "Jaskaran"
type input "Singh"
click at [934, 229] on select "Select [DEMOGRAPHIC_DATA] [DEMOGRAPHIC_DATA] Other Prefer Not To Say" at bounding box center [934, 218] width 277 height 24
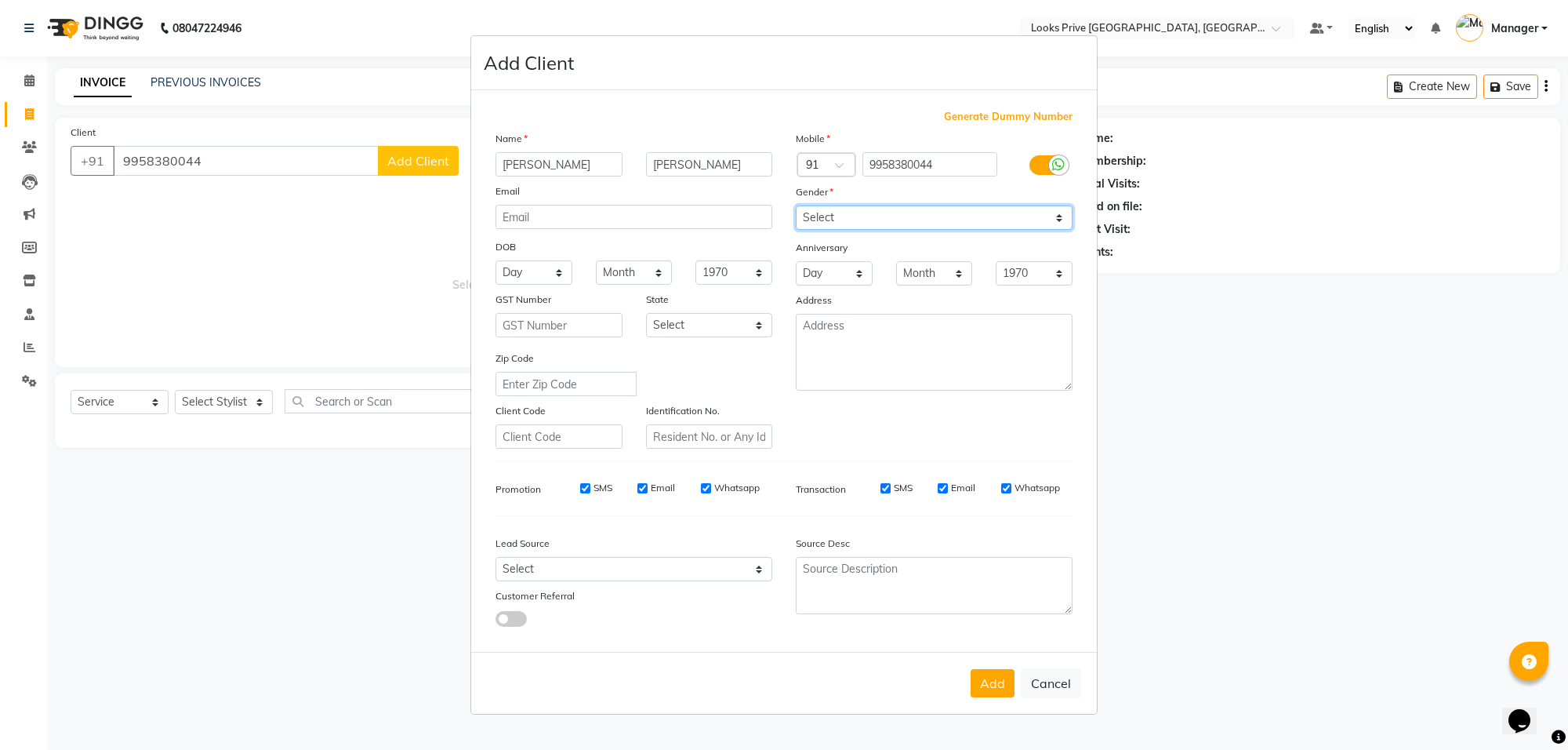
select select "[DEMOGRAPHIC_DATA]"
click at [796, 207] on select "Select [DEMOGRAPHIC_DATA] [DEMOGRAPHIC_DATA] Other Prefer Not To Say" at bounding box center [934, 218] width 277 height 24
click at [994, 678] on button "Add" at bounding box center [992, 682] width 44 height 29
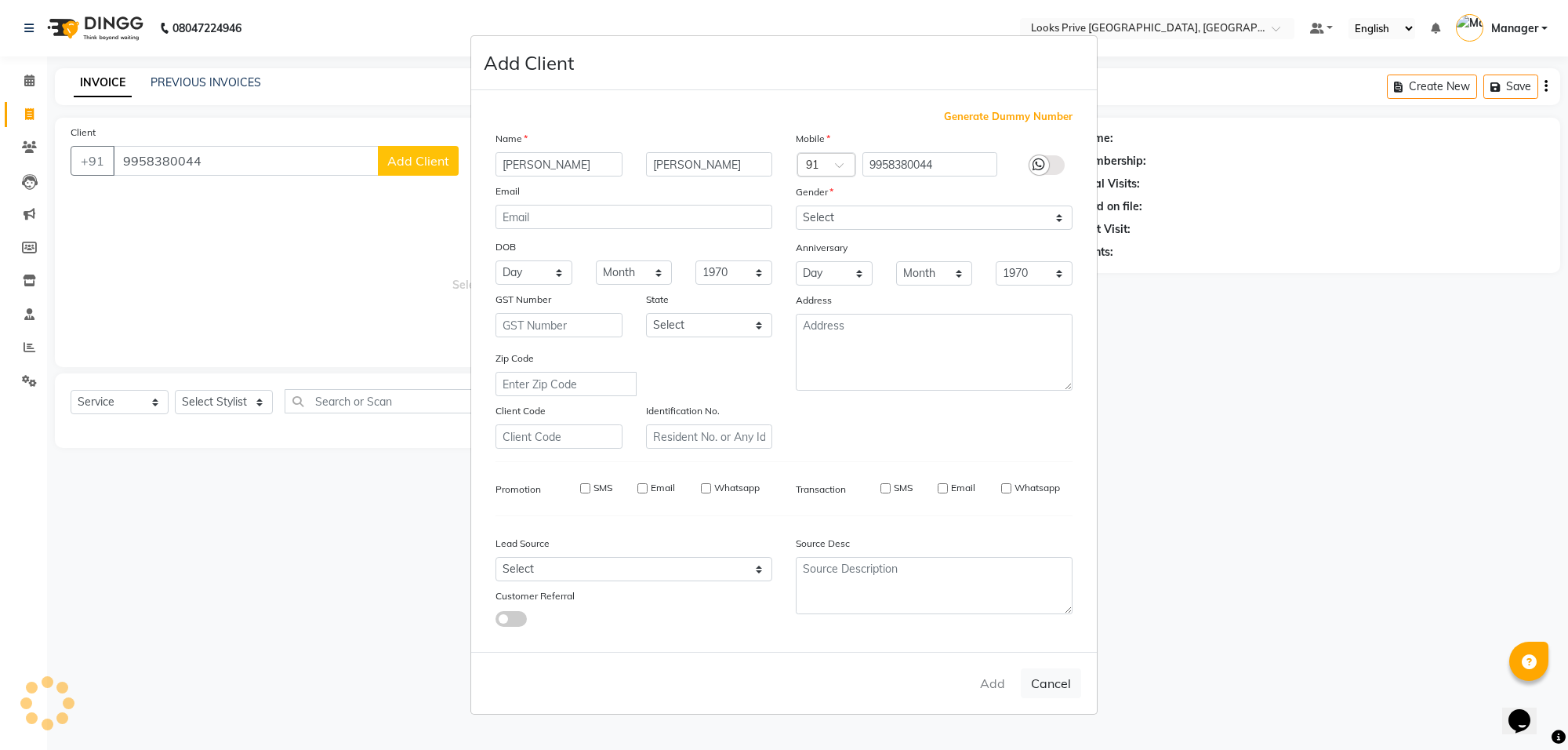
select select
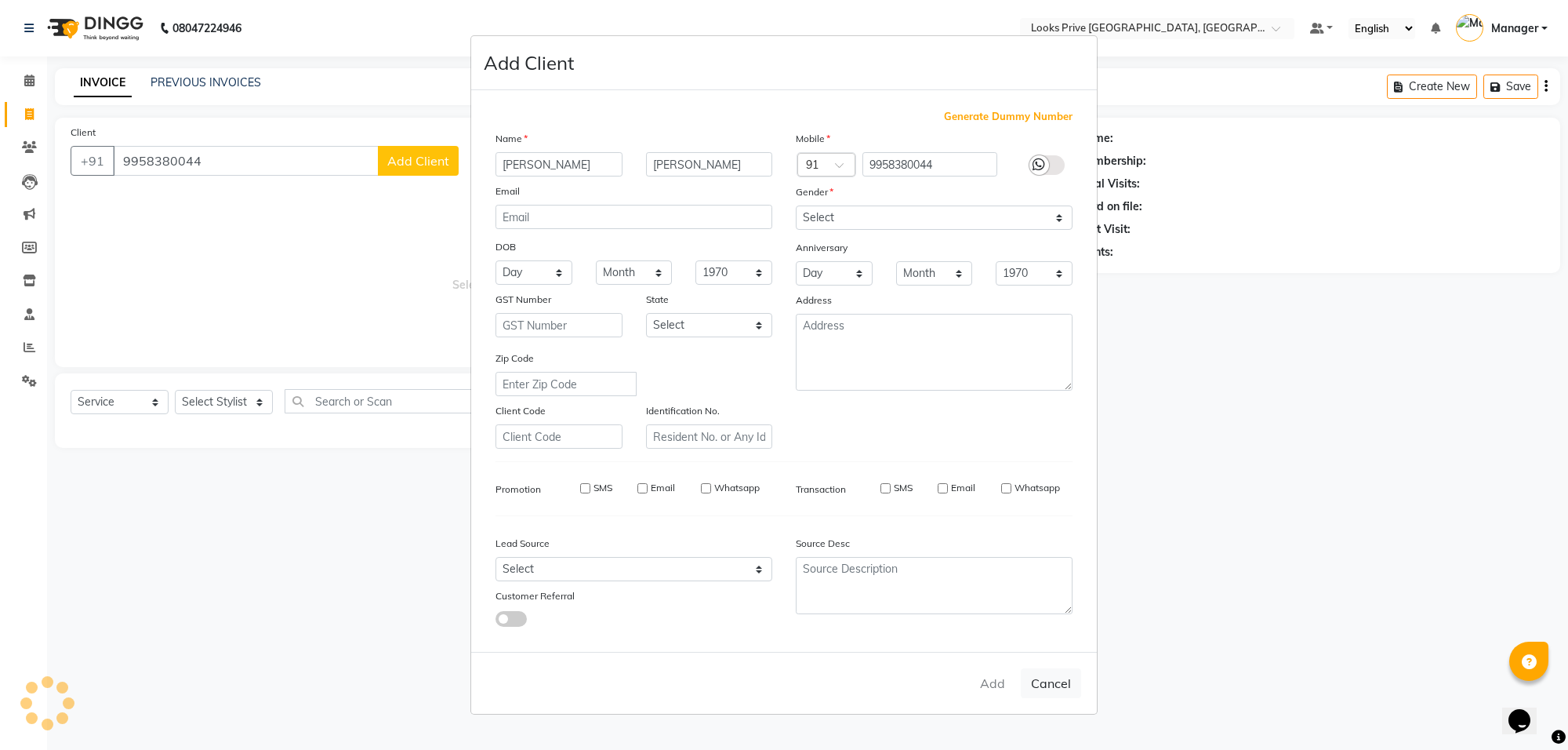
select select
checkbox input "false"
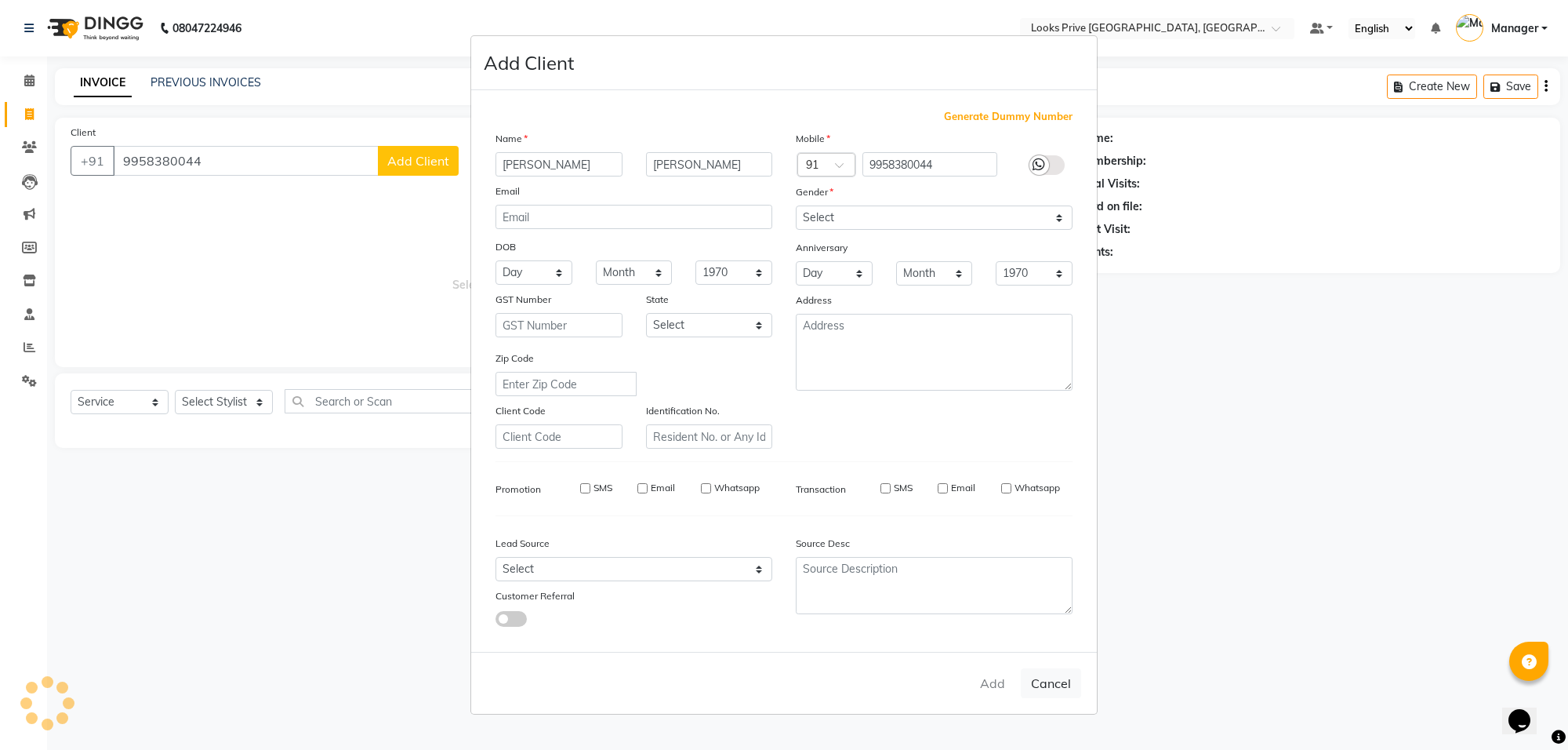
checkbox input "false"
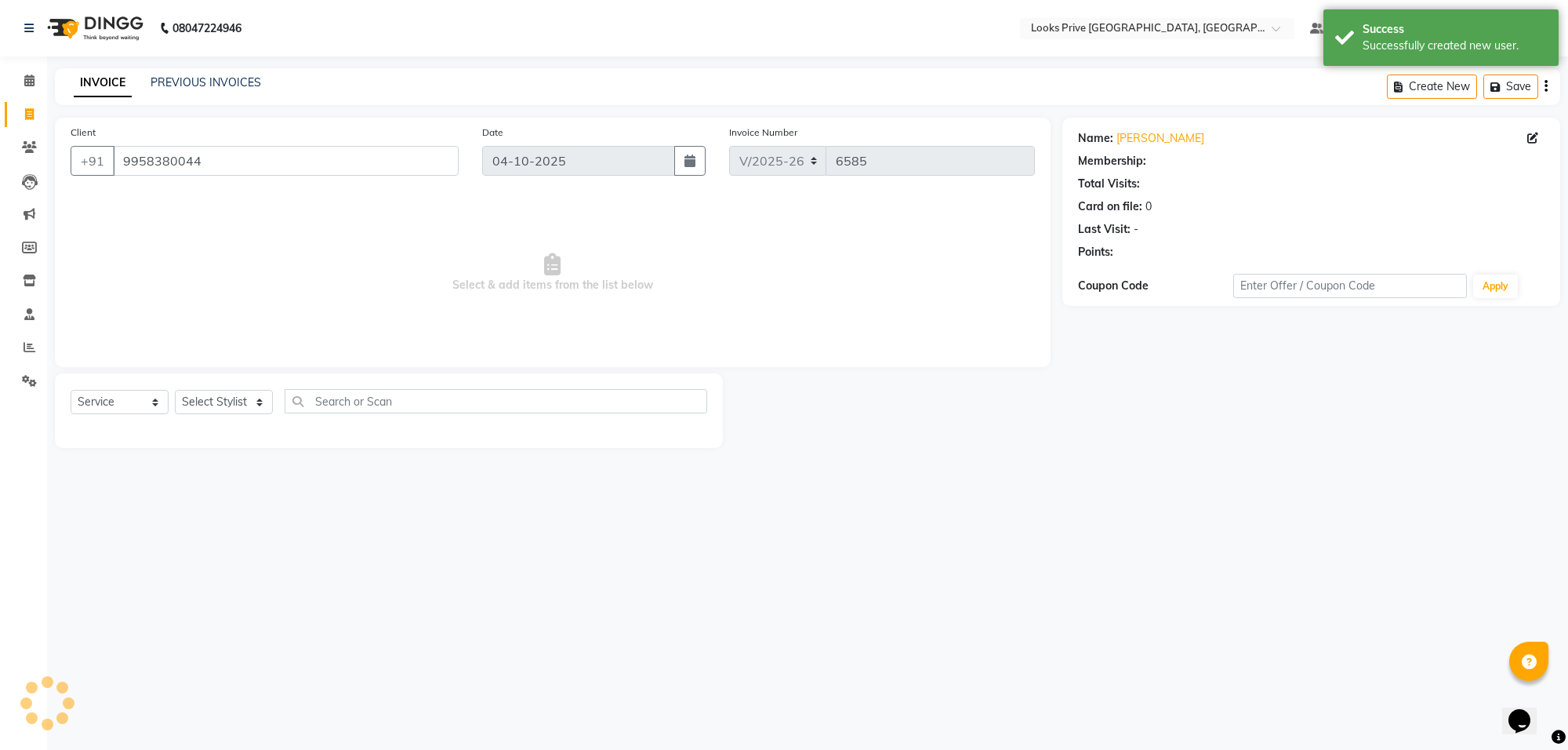
select select "1: Object"
click at [205, 398] on select "Select Stylist Arshi [PERSON_NAME] Counter_Sales Deepak_Asst Govind_Pdct Hema M…" at bounding box center [224, 402] width 98 height 24
select select "75848"
click at [175, 390] on select "Select Stylist Arshi [PERSON_NAME] Counter_Sales Deepak_Asst Govind_Pdct Hema M…" at bounding box center [224, 402] width 98 height 24
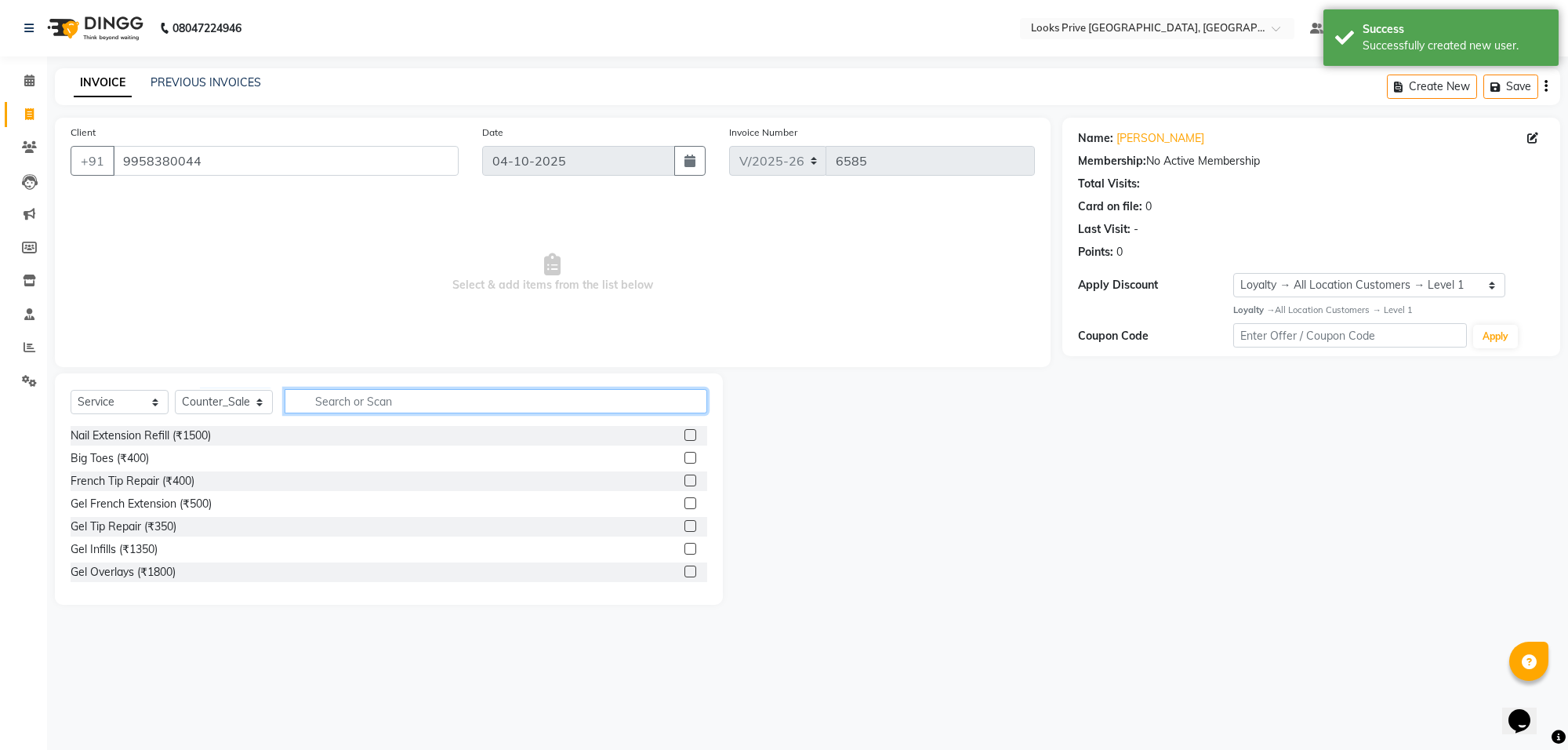
click at [303, 397] on input "text" at bounding box center [495, 401] width 422 height 24
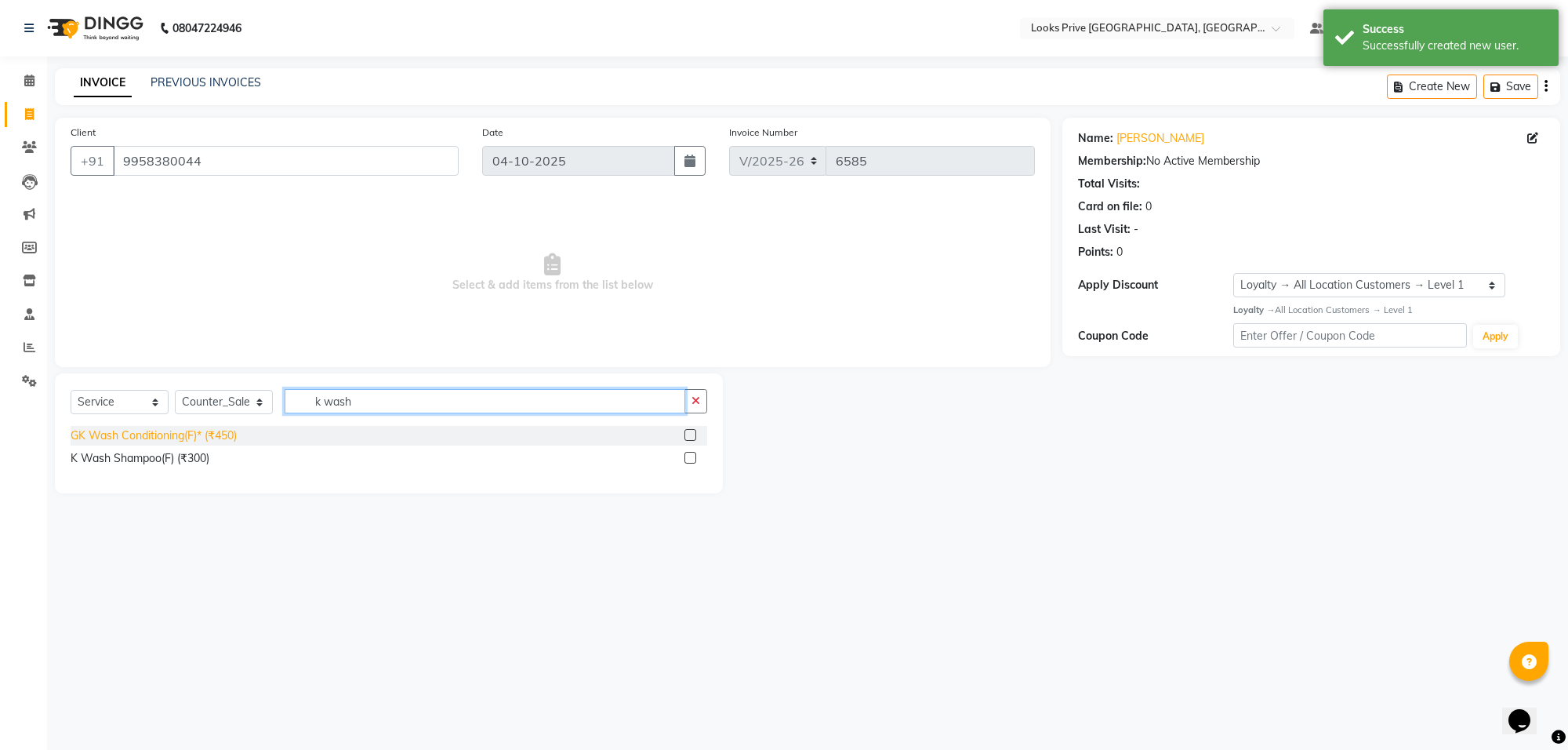
type input "k wash"
click at [189, 432] on div "GK Wash Conditioning(F)* (₹450)" at bounding box center [153, 435] width 166 height 16
checkbox input "false"
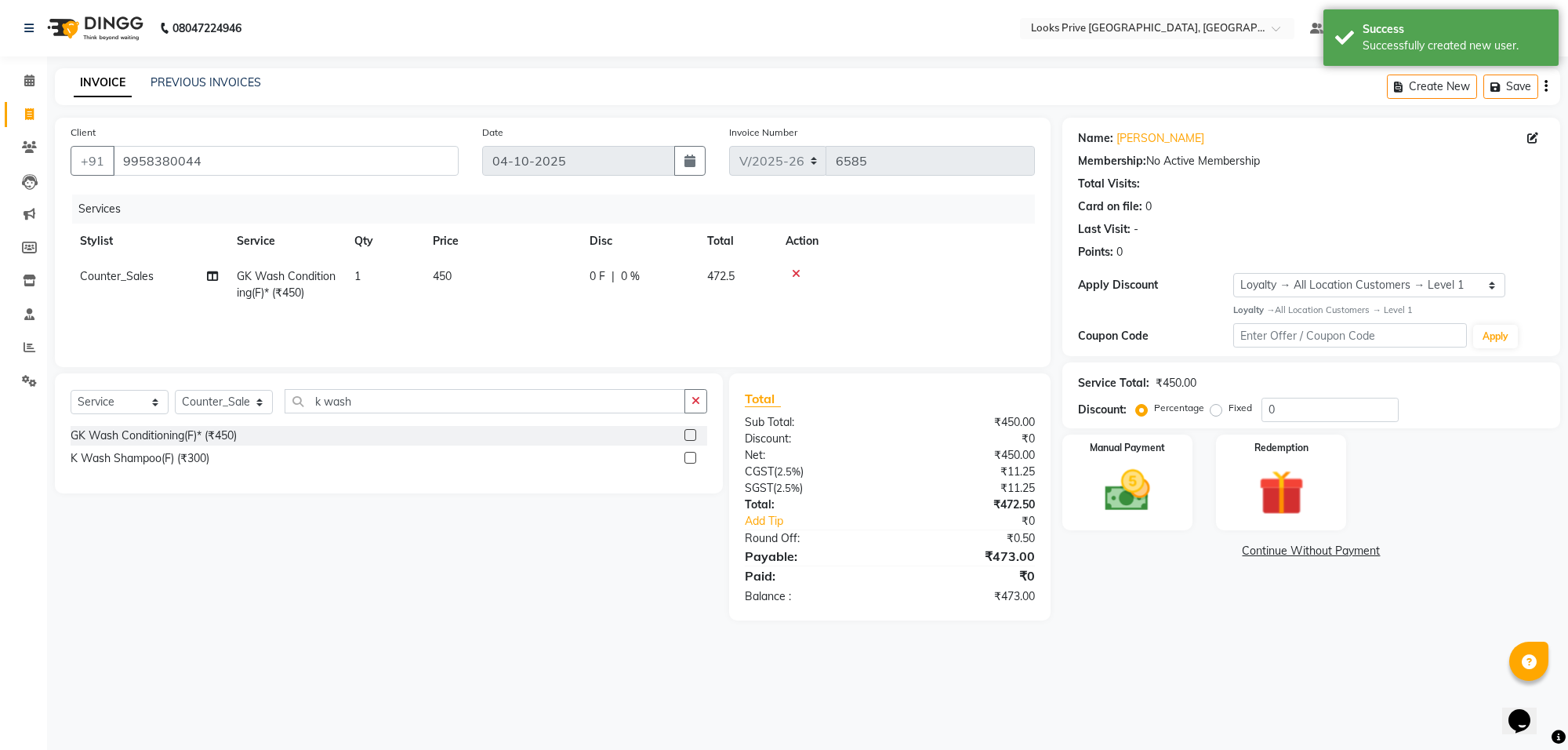
click at [512, 283] on td "450" at bounding box center [501, 284] width 157 height 52
select select "75848"
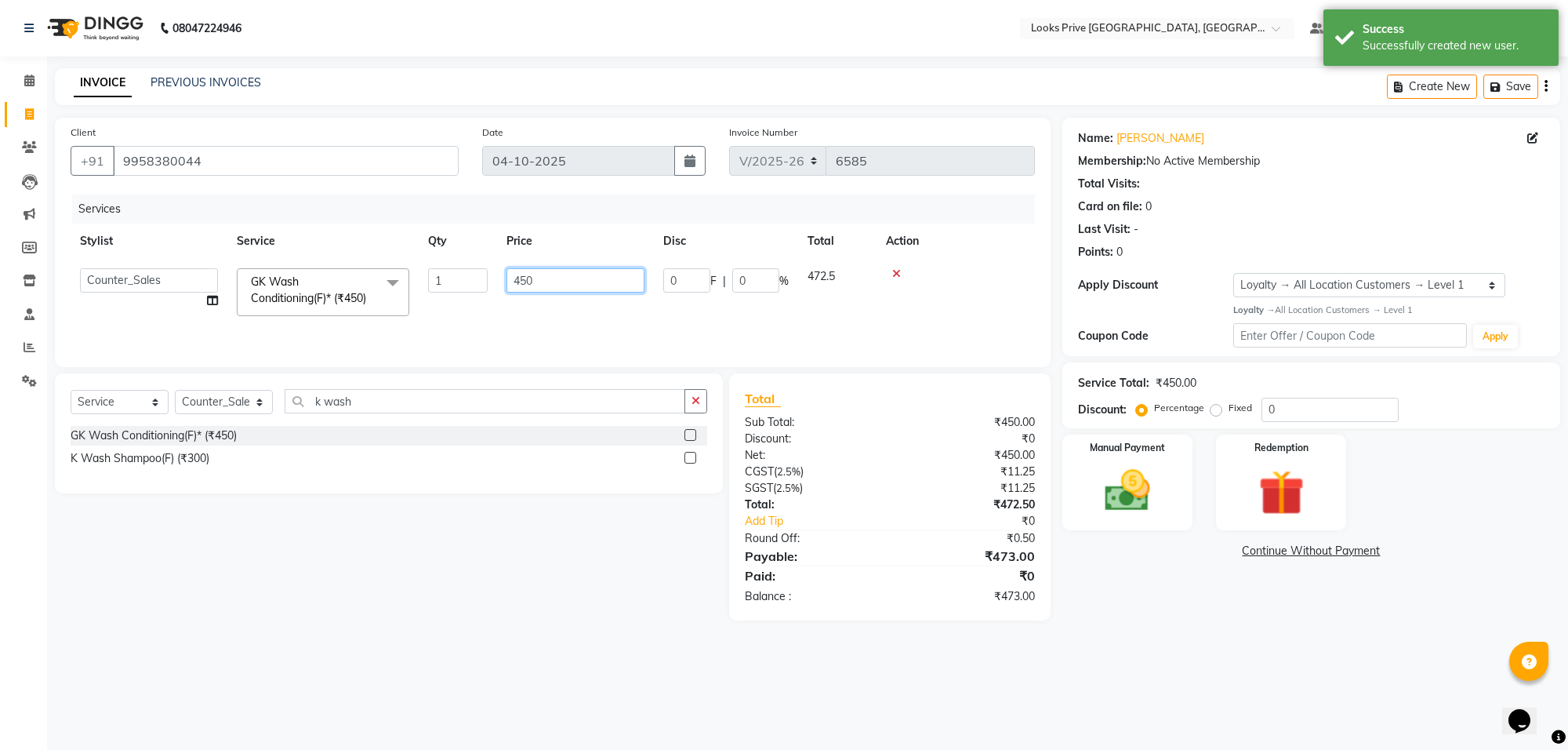
drag, startPoint x: 576, startPoint y: 278, endPoint x: 510, endPoint y: 279, distance: 66.0
click at [510, 279] on input "450" at bounding box center [575, 280] width 138 height 24
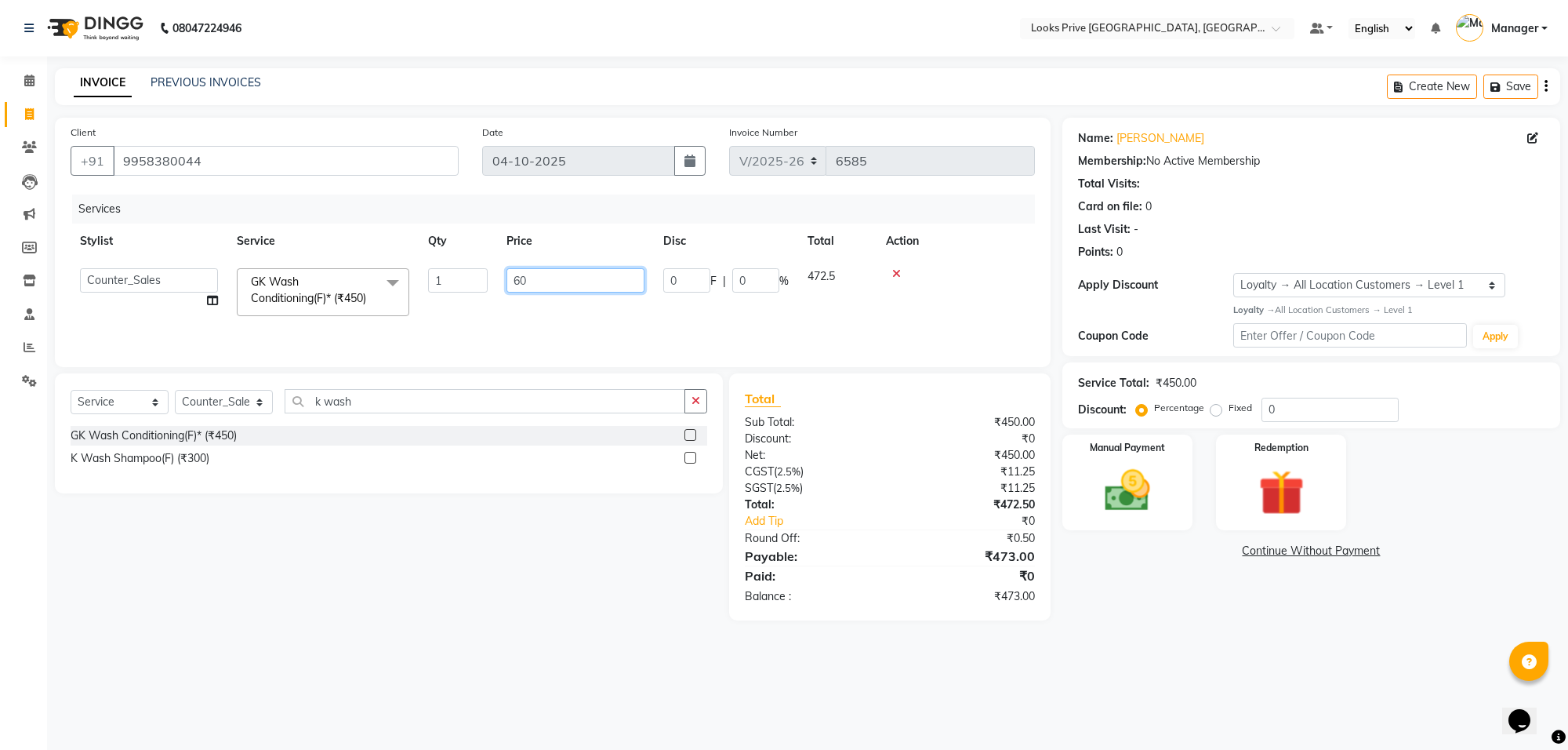
type input "600"
click at [520, 308] on td "600" at bounding box center [575, 291] width 157 height 67
select select "75848"
click at [1153, 512] on img at bounding box center [1127, 491] width 77 height 55
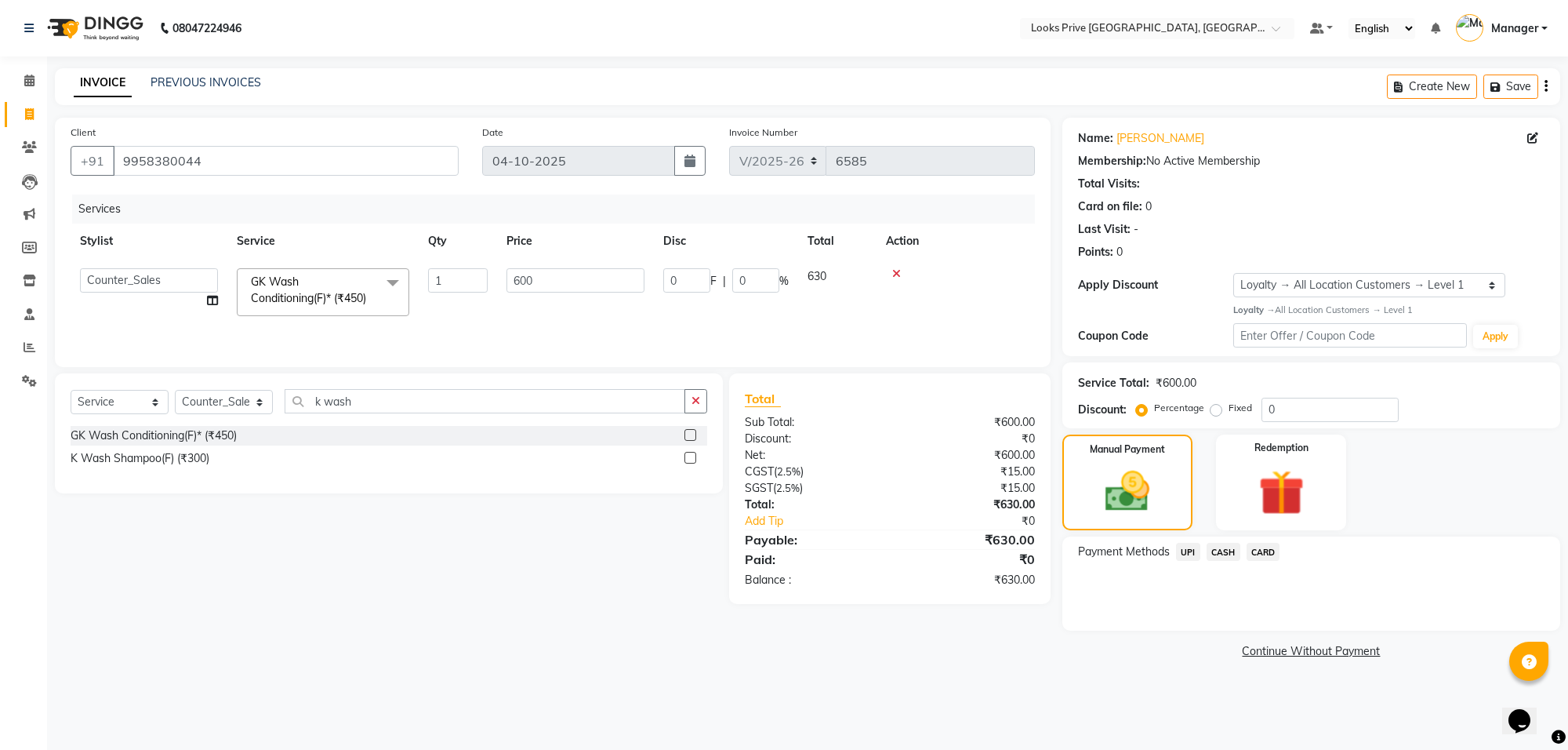
click at [1256, 545] on span "CARD" at bounding box center [1263, 551] width 34 height 18
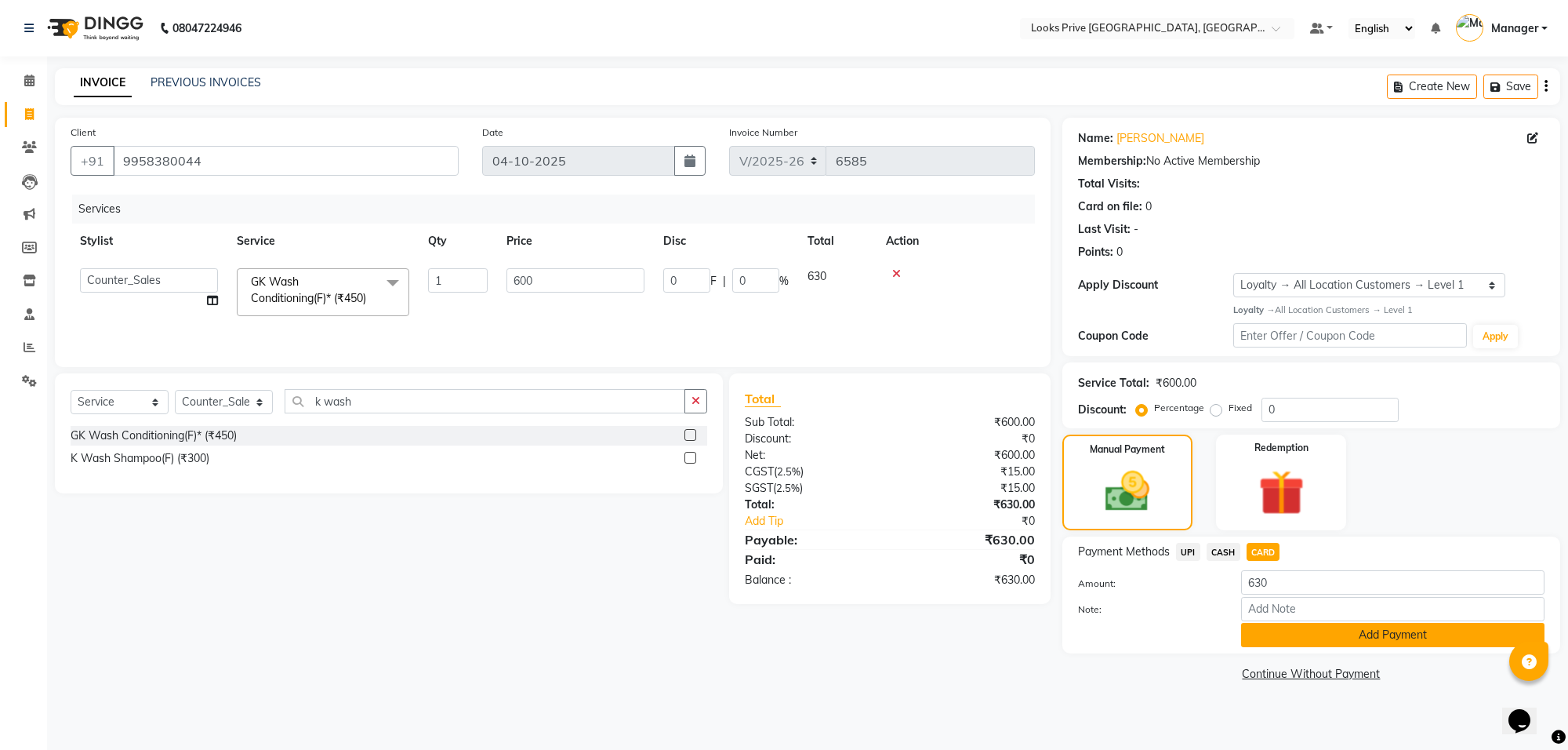
click at [1292, 643] on button "Add Payment" at bounding box center [1393, 635] width 303 height 24
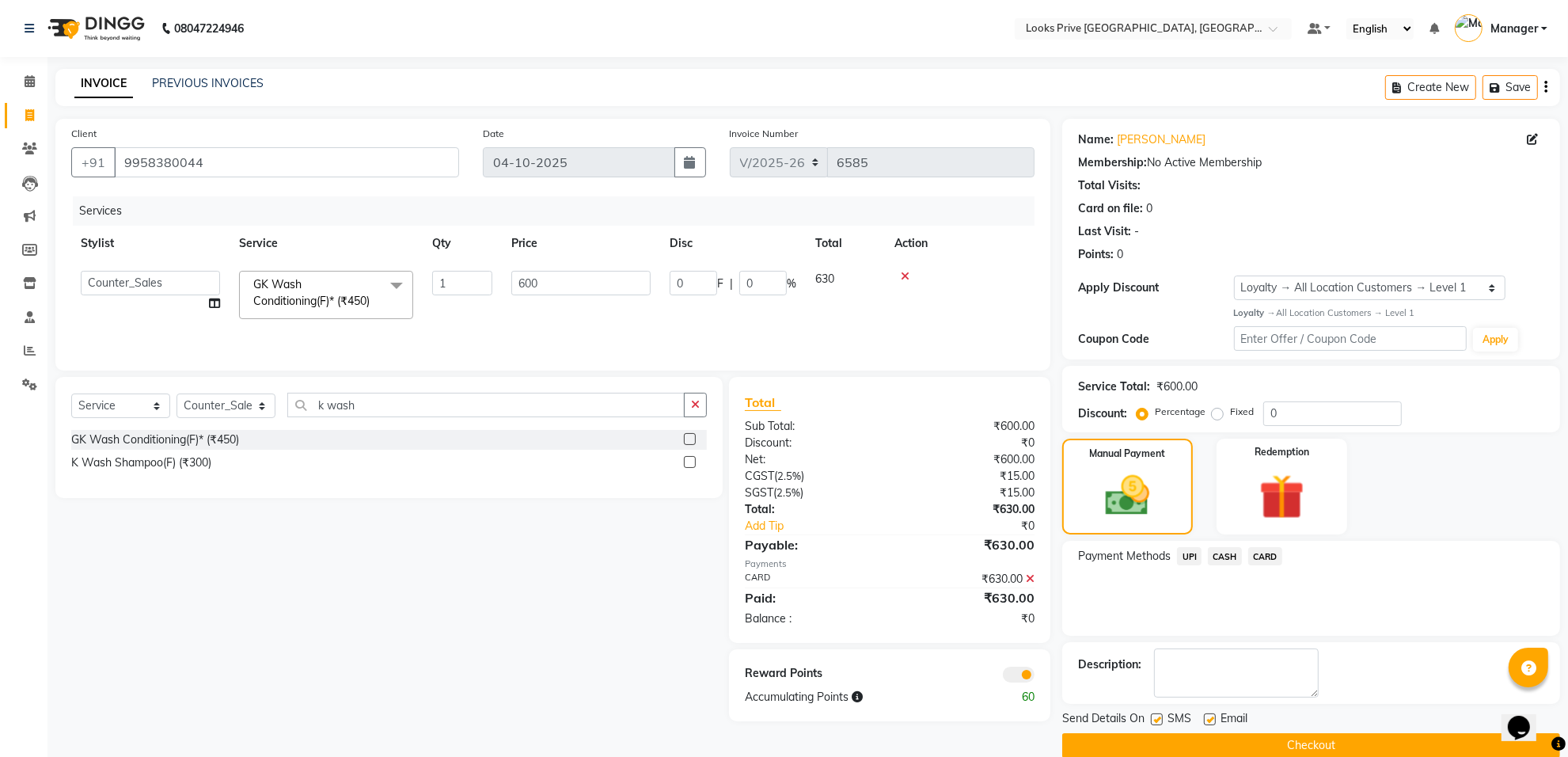
click at [1029, 675] on span at bounding box center [1018, 675] width 32 height 16
click at [1034, 676] on input "checkbox" at bounding box center [1034, 676] width 0 height 0
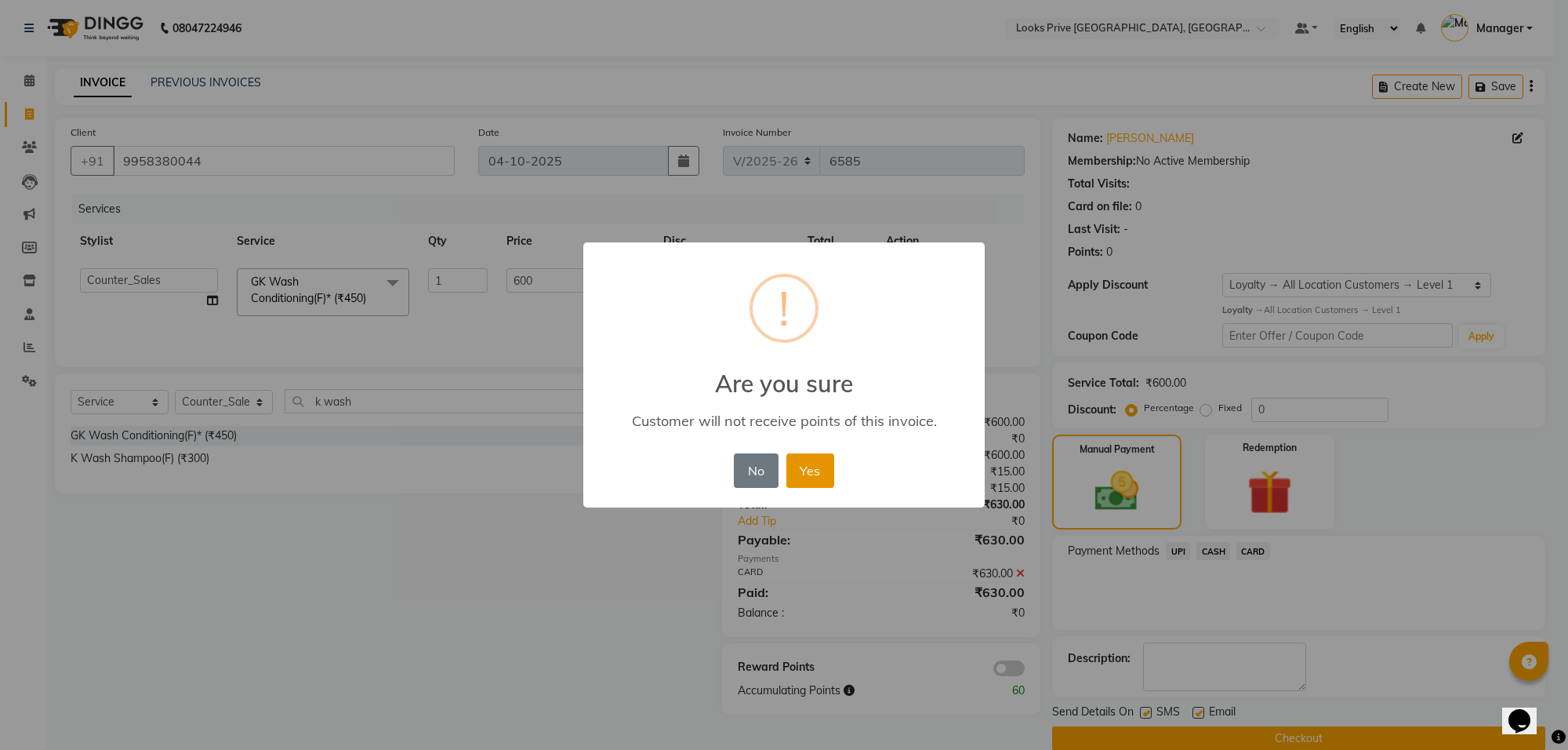
click at [822, 464] on button "Yes" at bounding box center [810, 471] width 48 height 35
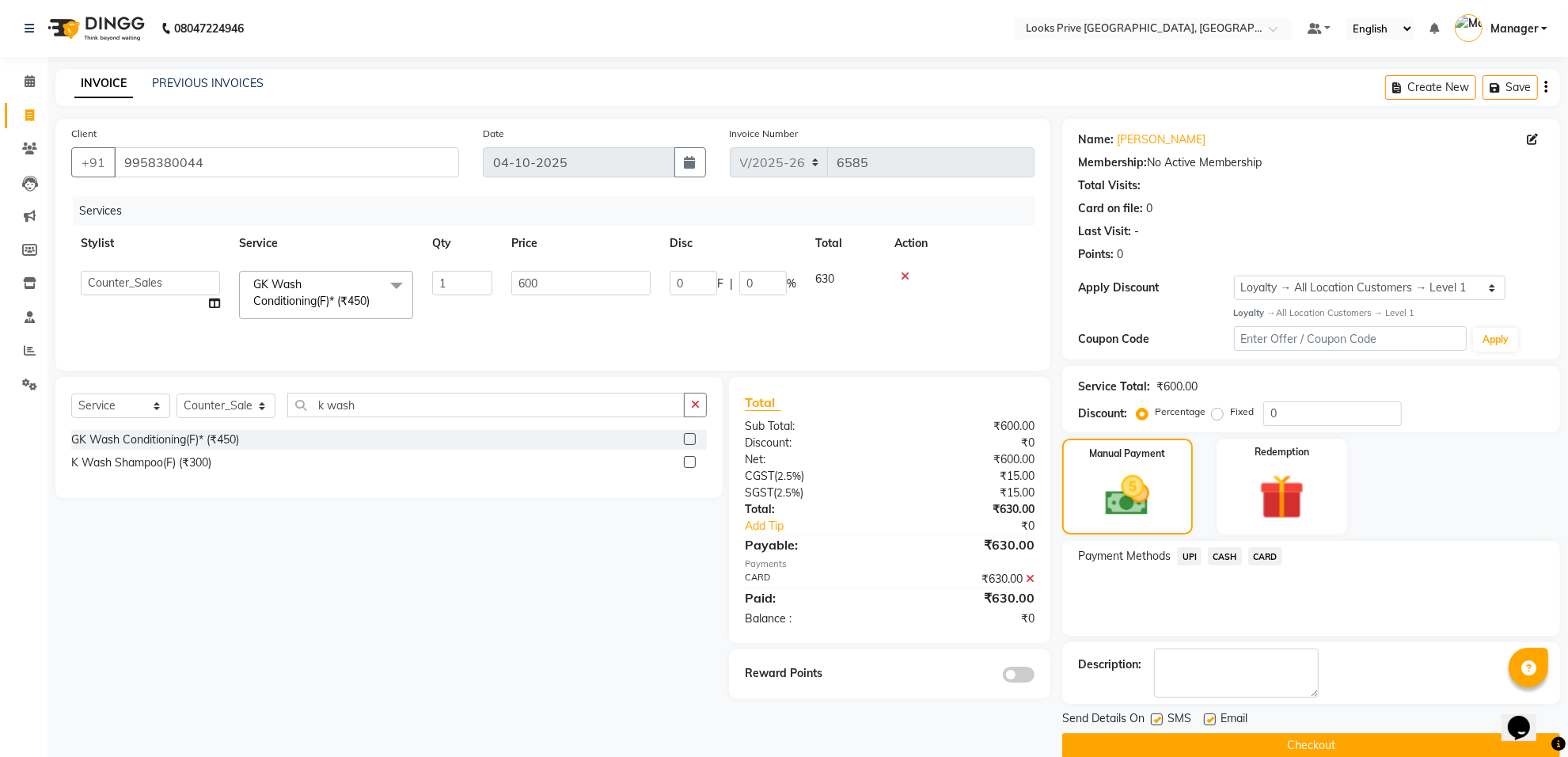
click at [1340, 746] on button "Checkout" at bounding box center [1311, 746] width 498 height 25
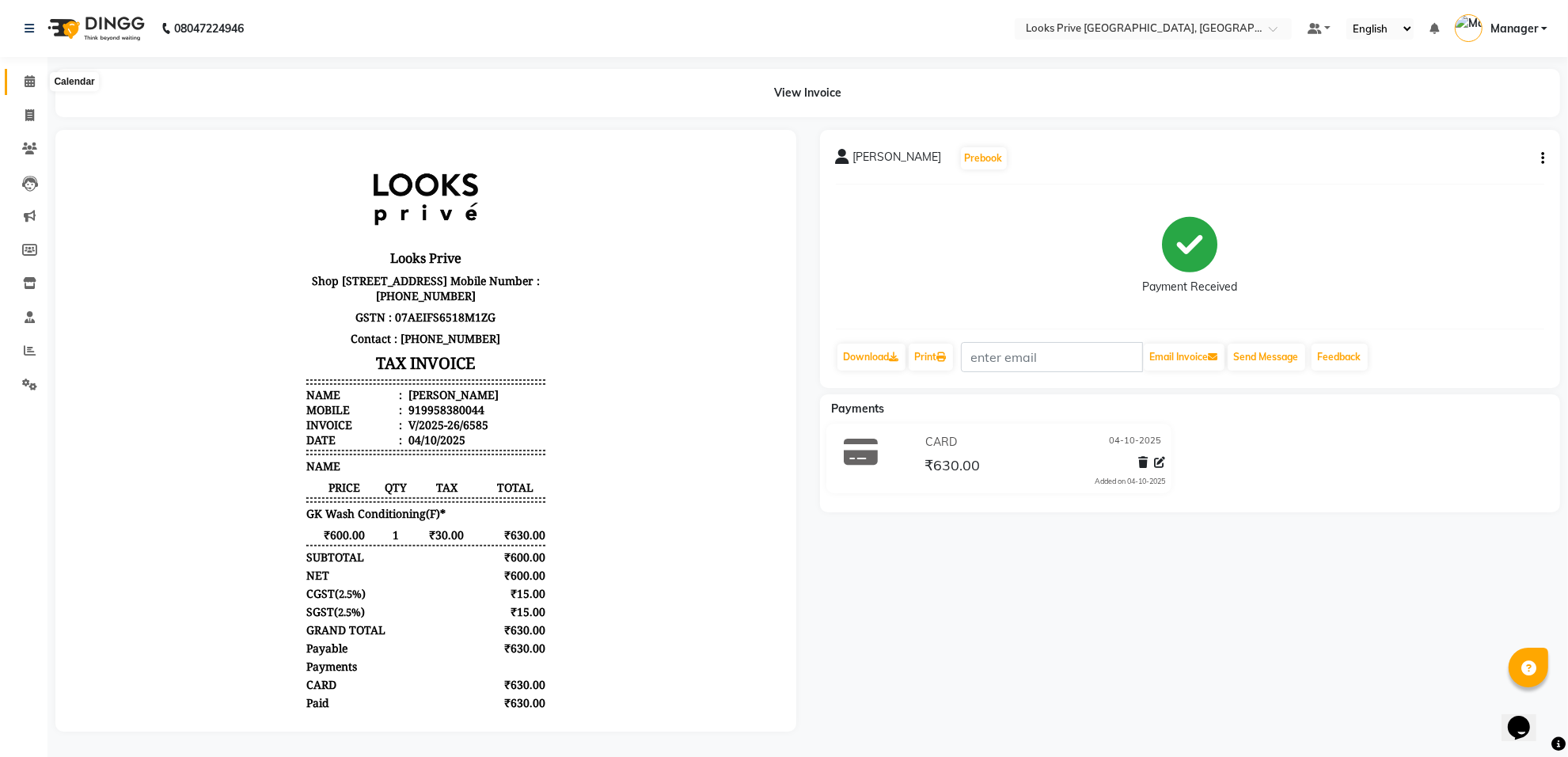
click at [29, 73] on span at bounding box center [30, 81] width 28 height 18
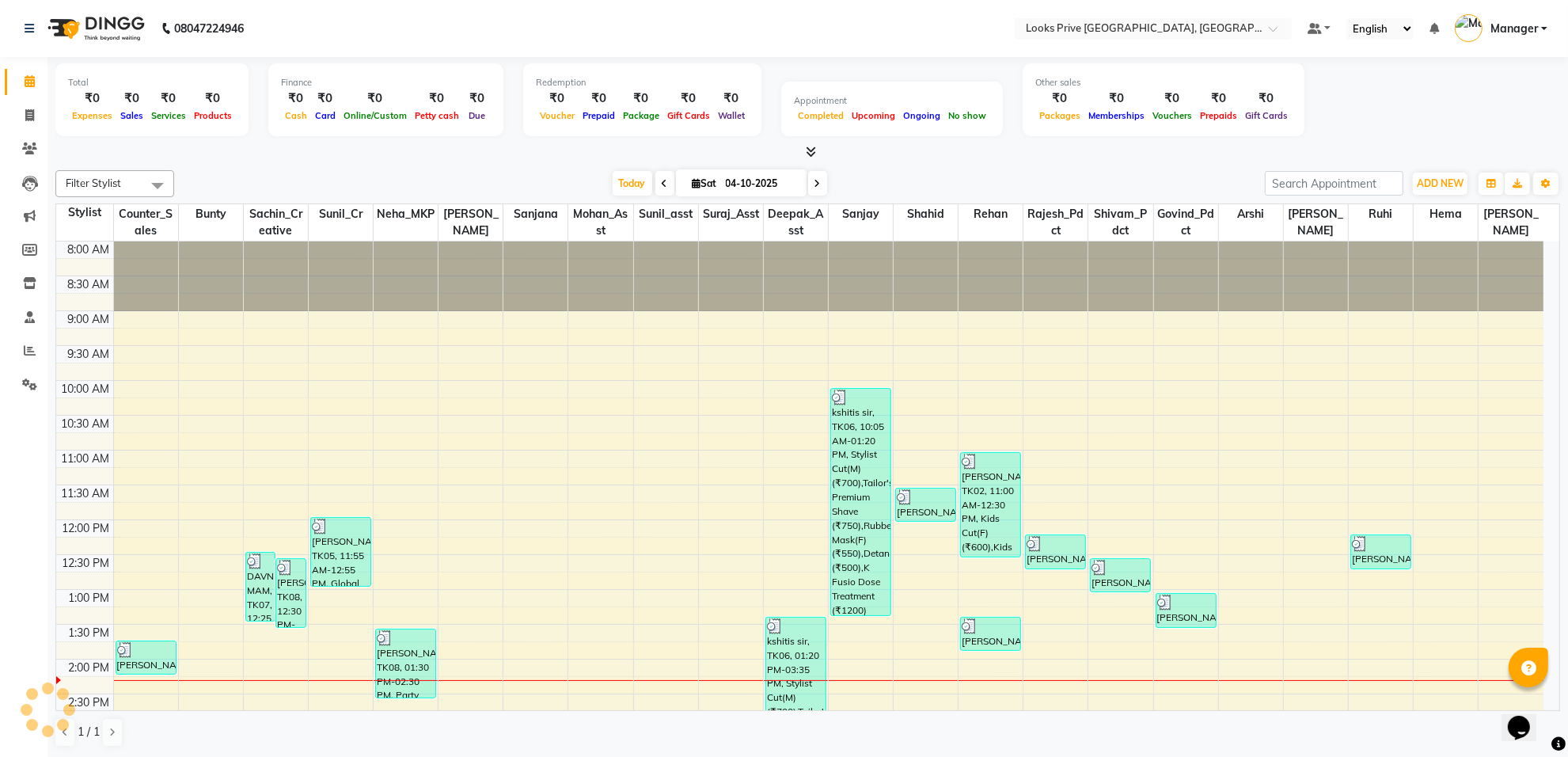
scroll to position [417, 0]
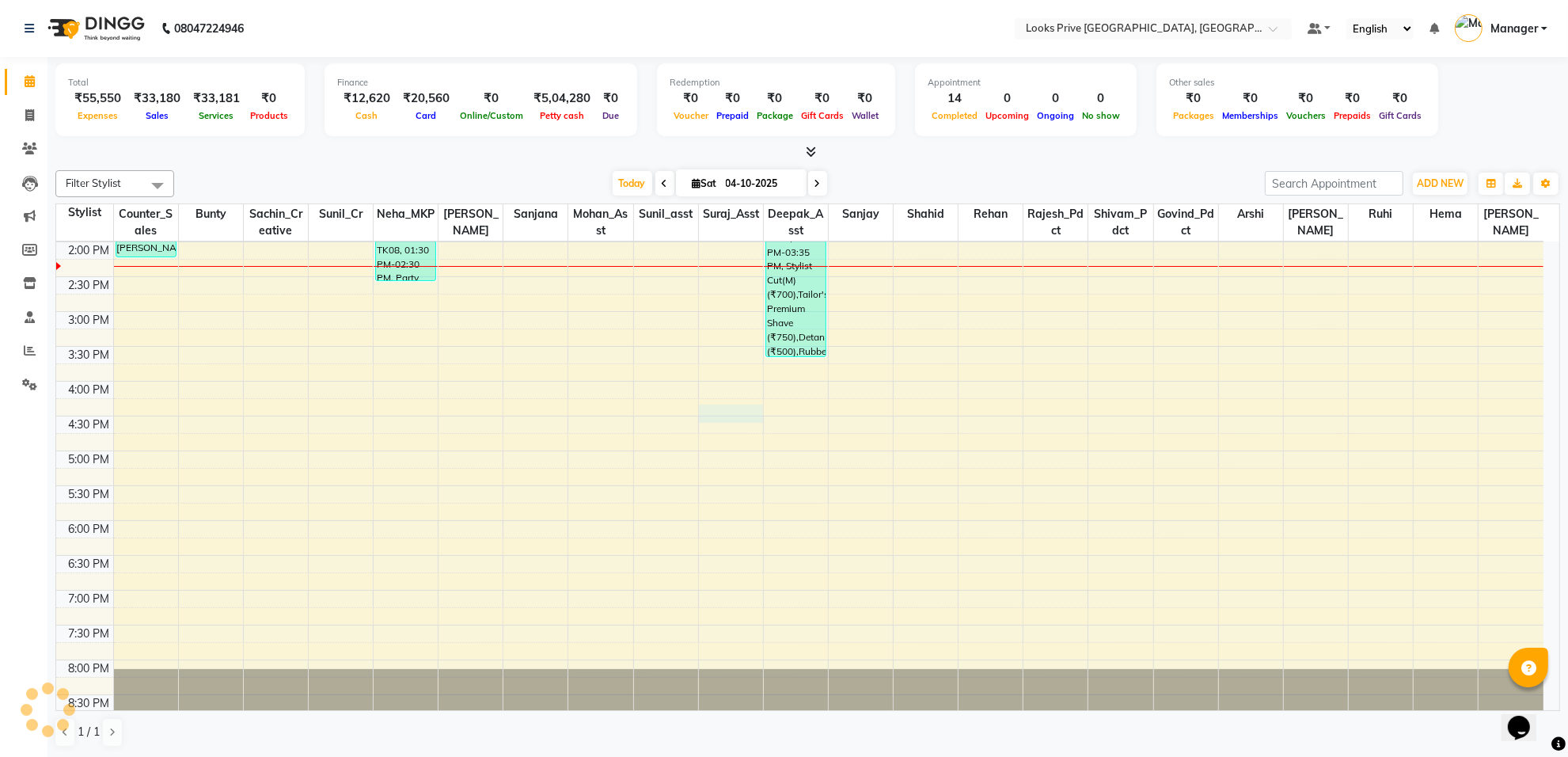
click at [754, 408] on div "8:00 AM 8:30 AM 9:00 AM 9:30 AM 10:00 AM 10:30 AM 11:00 AM 11:30 AM 12:00 PM 12…" at bounding box center [799, 277] width 1487 height 905
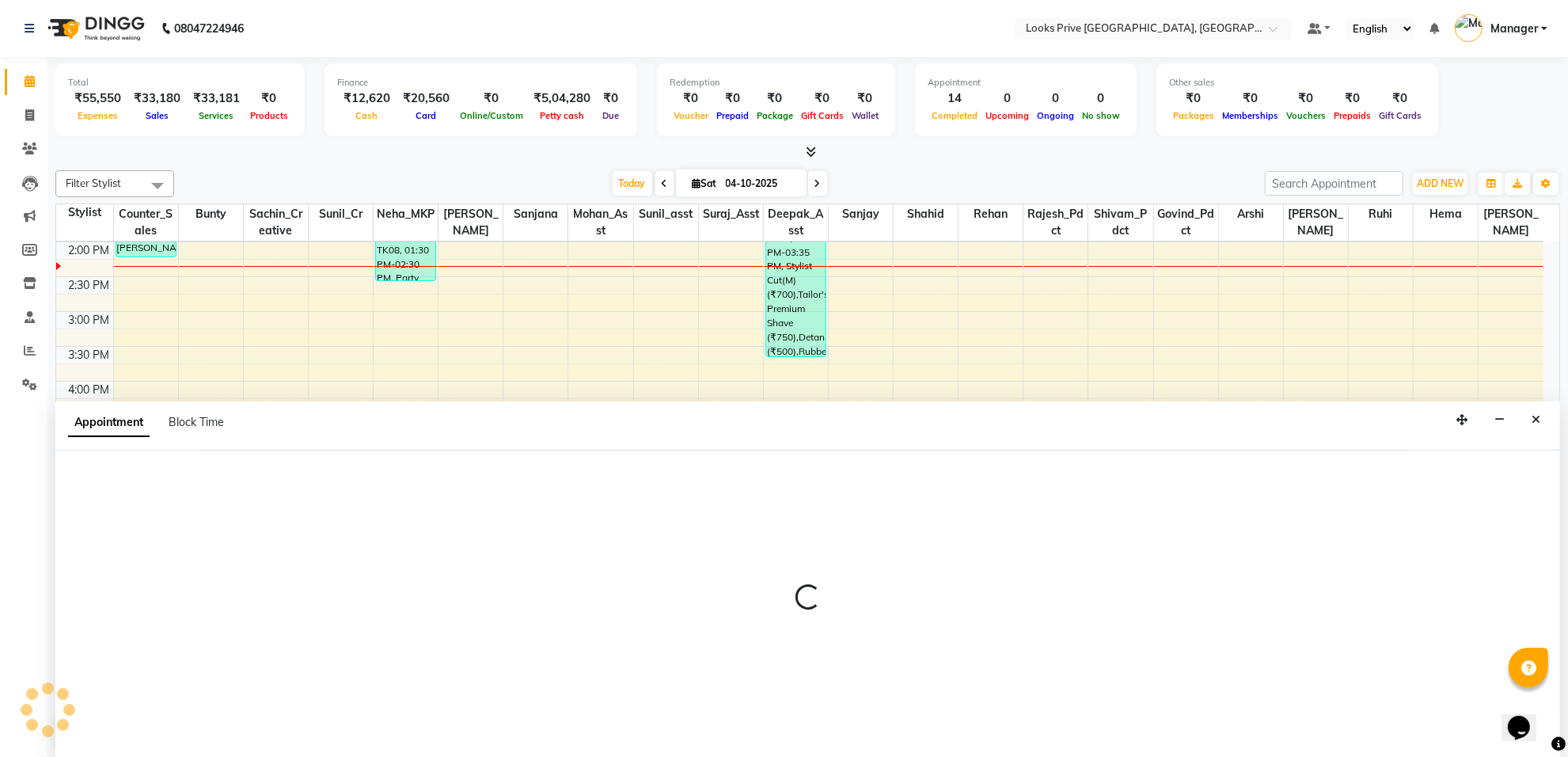
scroll to position [1, 0]
select select "75860"
select select "tentative"
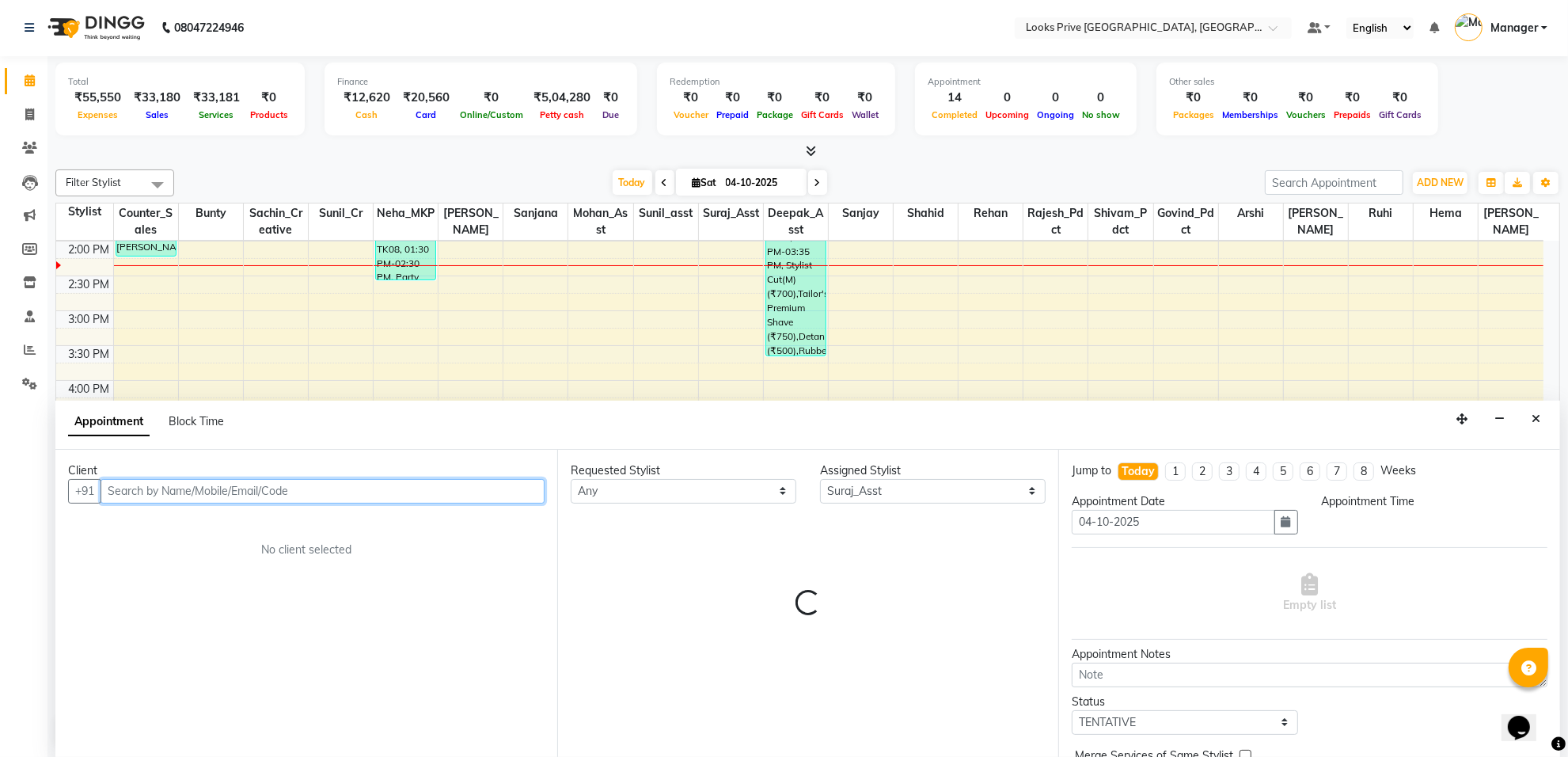
select select "975"
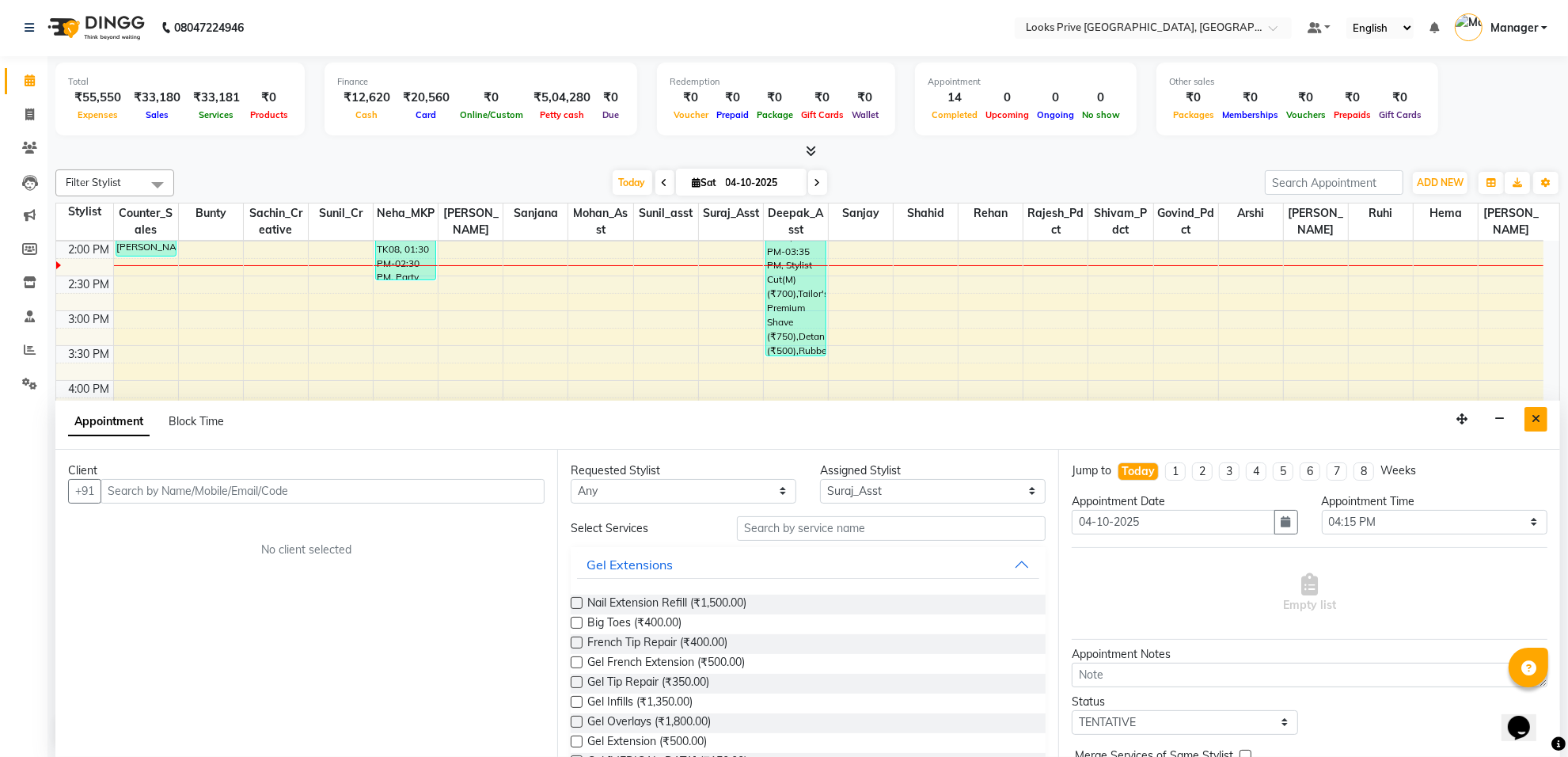
click at [1539, 417] on icon "Close" at bounding box center [1536, 418] width 9 height 11
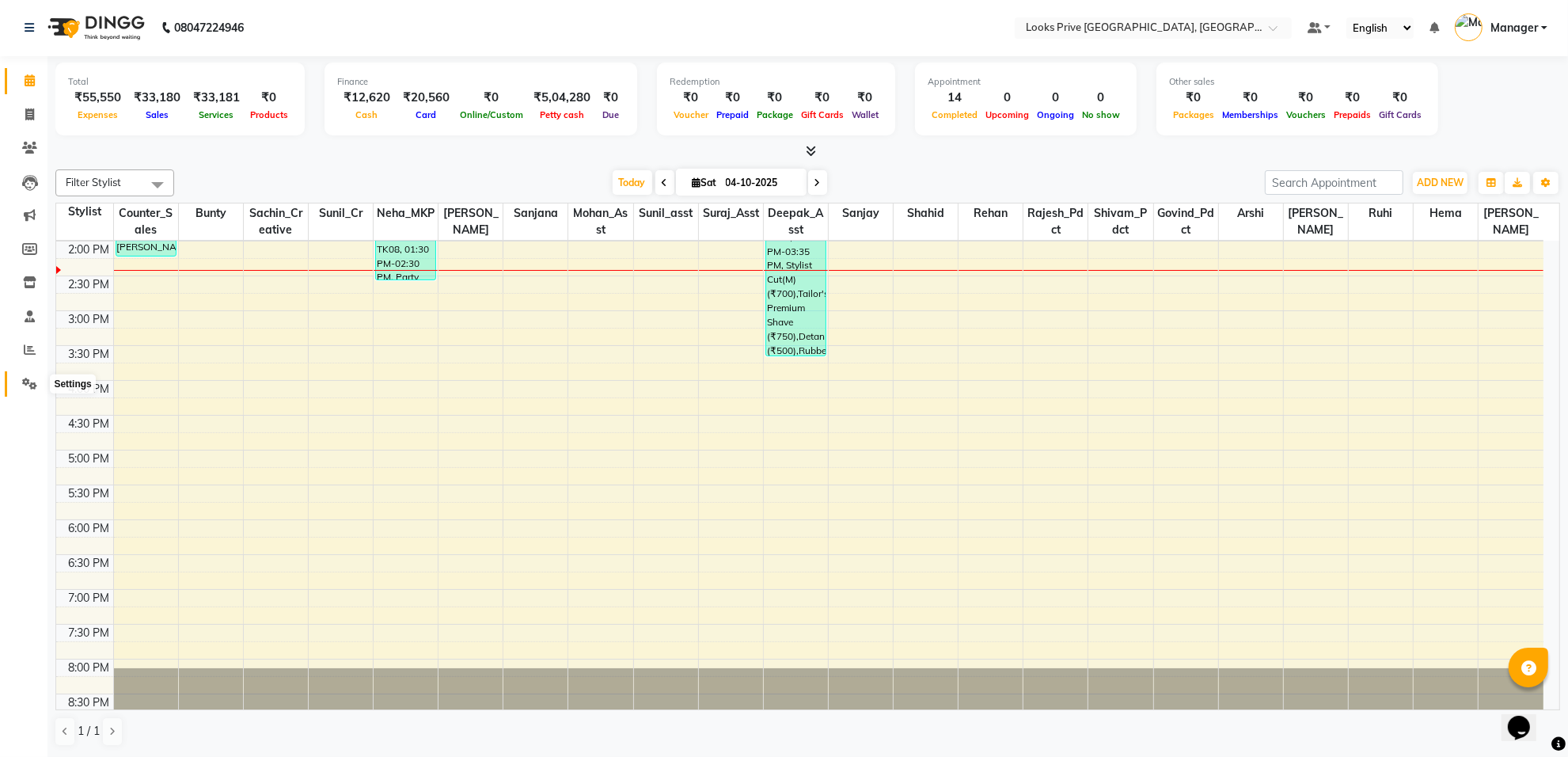
click at [32, 378] on icon at bounding box center [29, 383] width 15 height 12
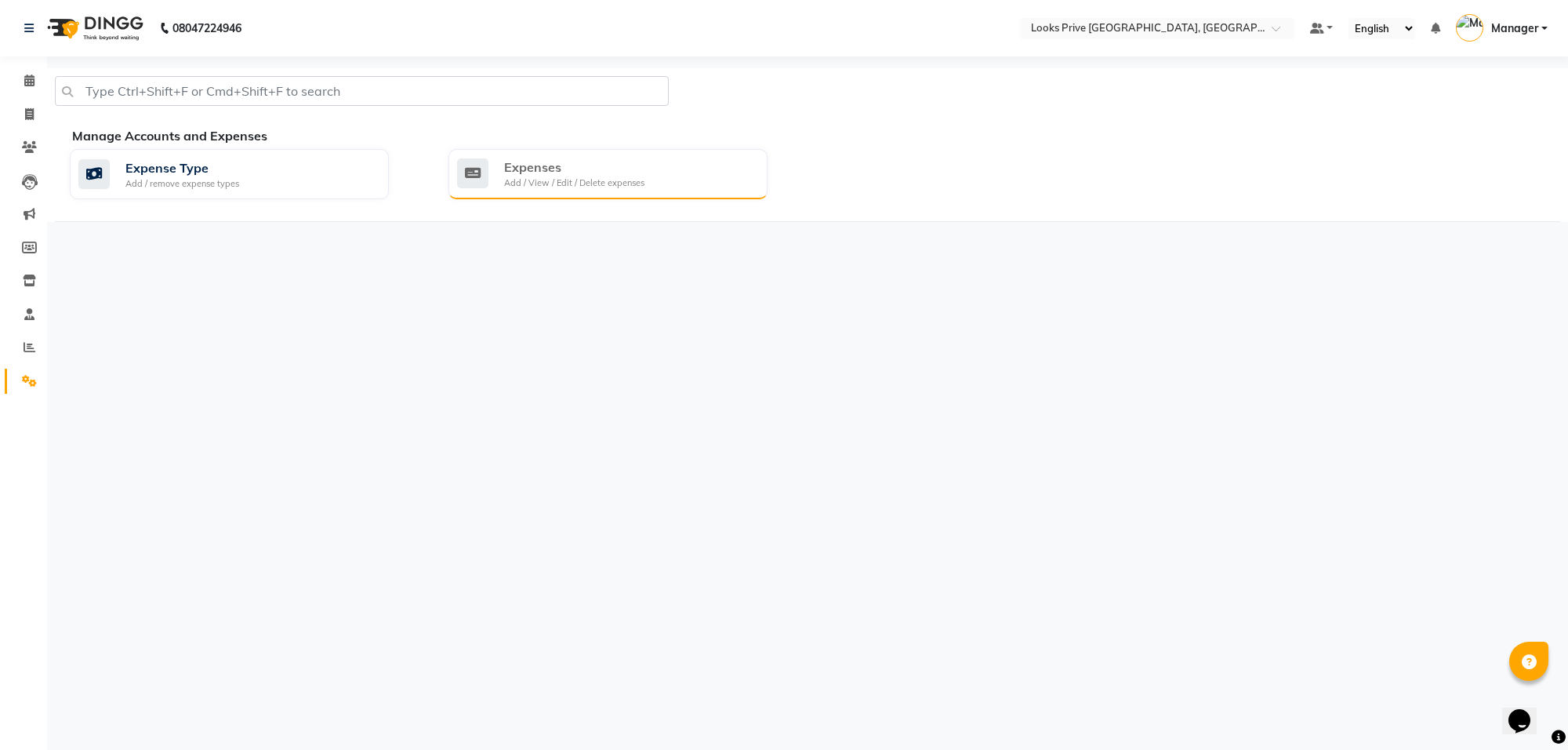
click at [618, 194] on div "Expenses Add / View / Edit / Delete expenses" at bounding box center [608, 174] width 319 height 50
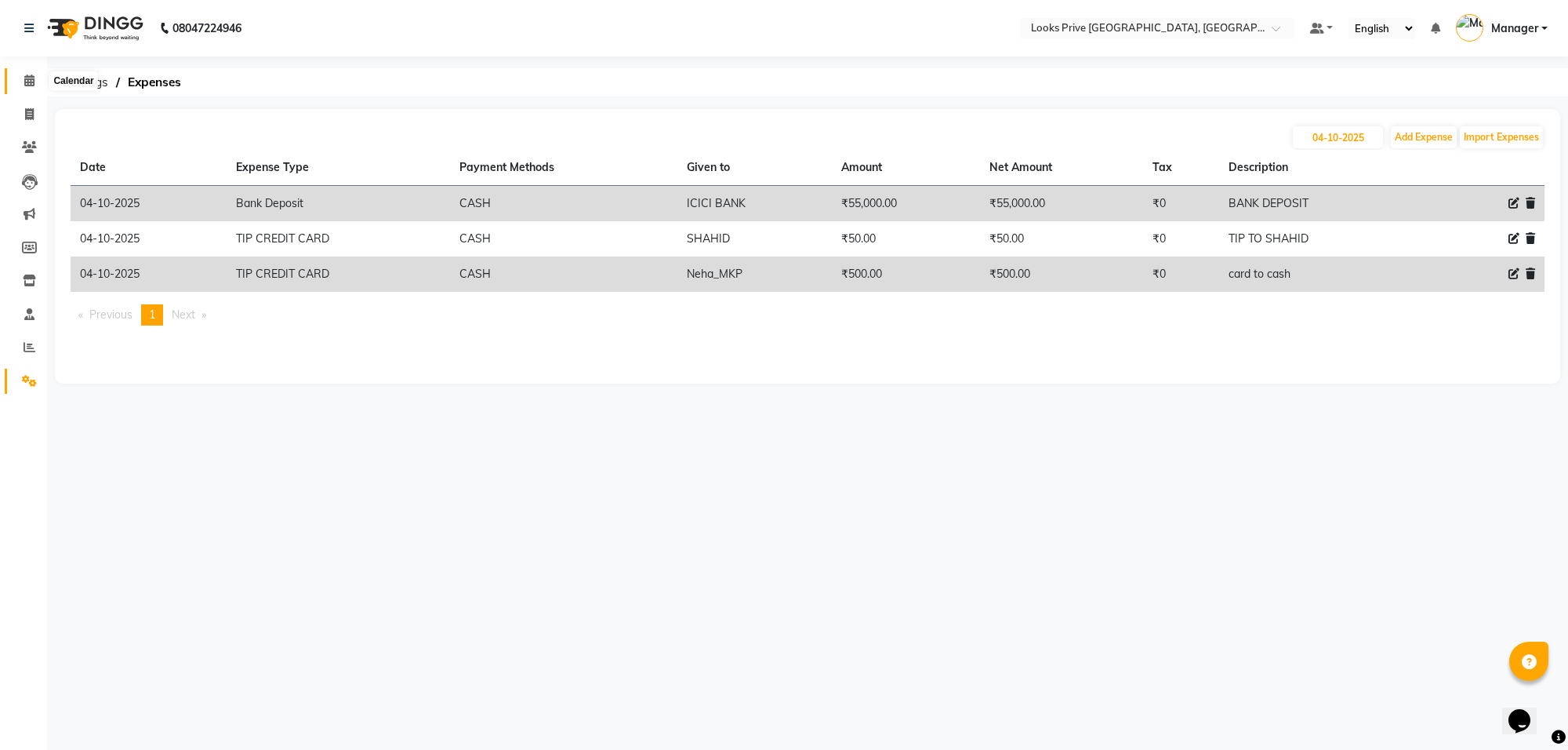
click at [31, 77] on icon at bounding box center [29, 81] width 10 height 12
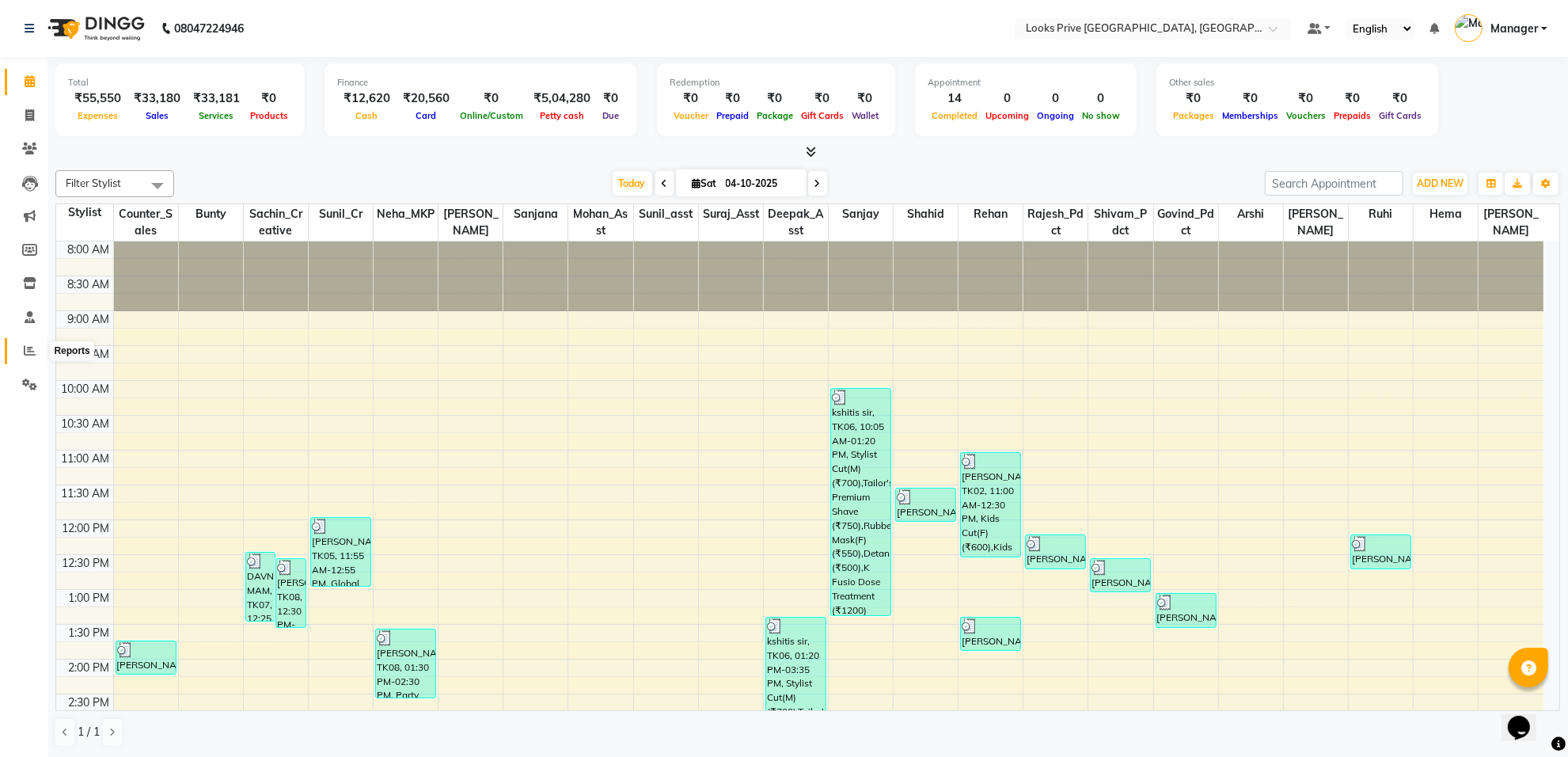
click at [28, 345] on icon at bounding box center [30, 350] width 12 height 12
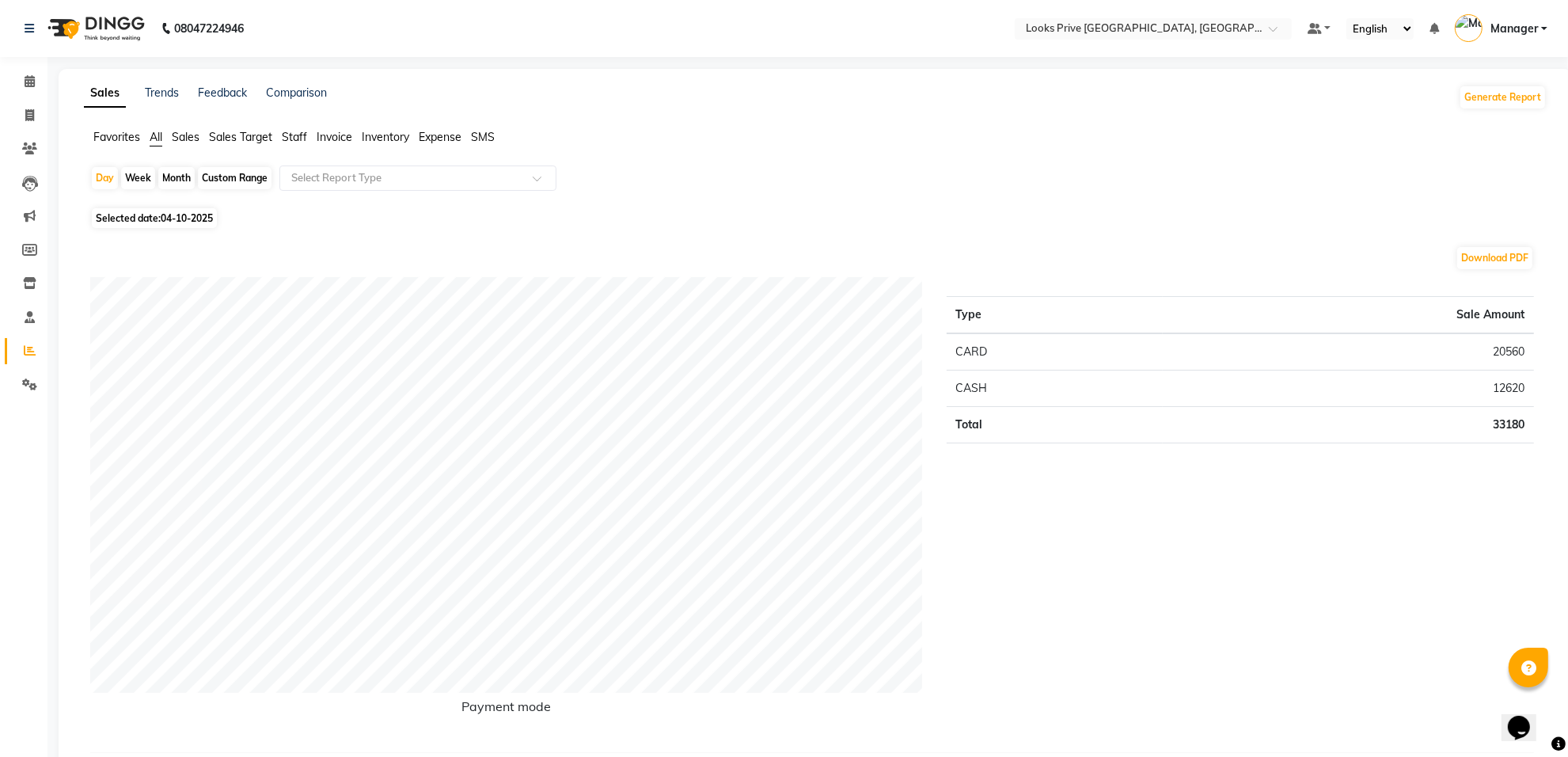
click at [299, 136] on span "Staff" at bounding box center [294, 137] width 25 height 14
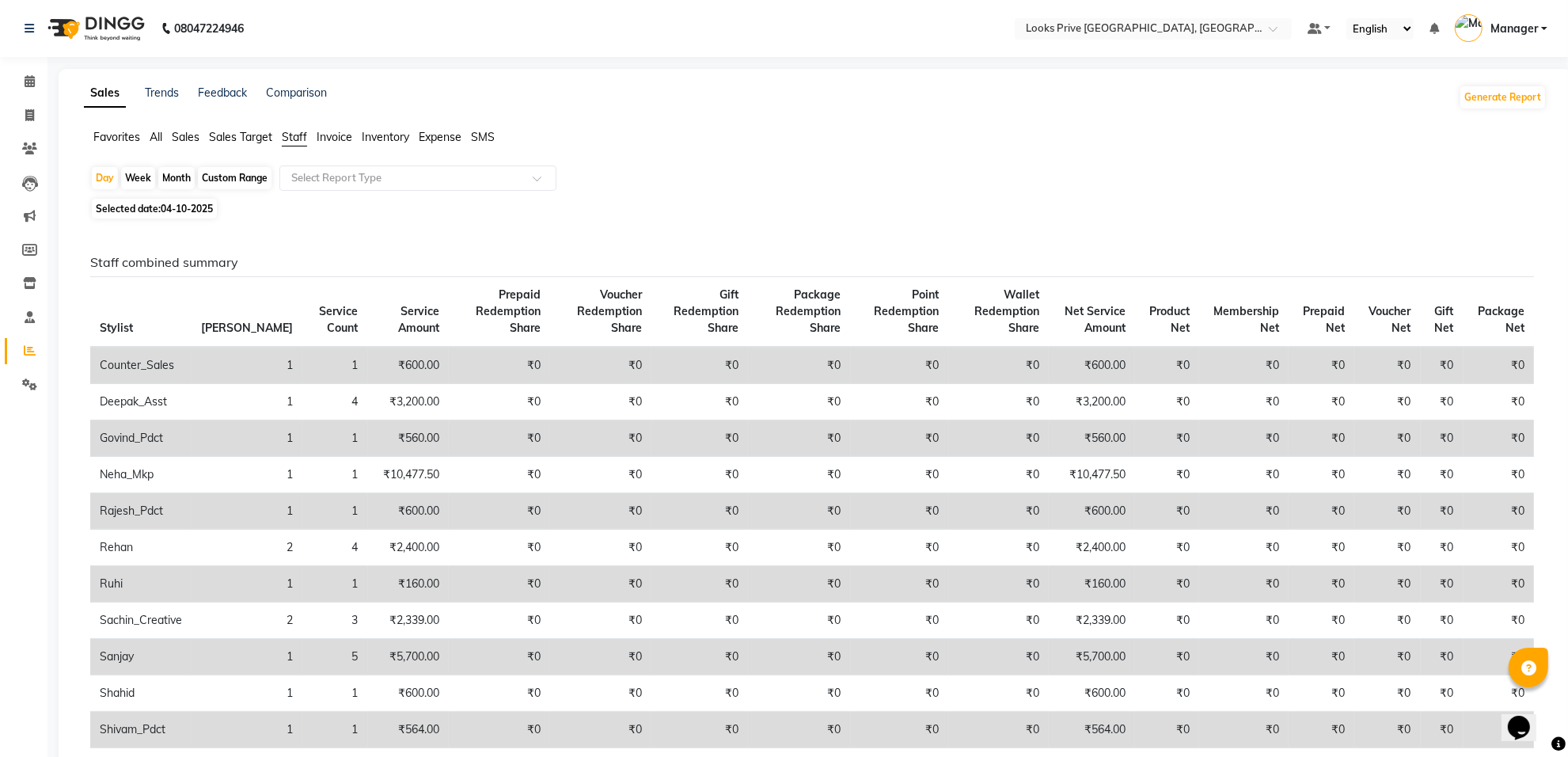
click at [200, 208] on span "04-10-2025" at bounding box center [187, 209] width 52 height 12
select select "10"
select select "2025"
click at [172, 211] on span "04-10-2025" at bounding box center [187, 209] width 52 height 12
select select "10"
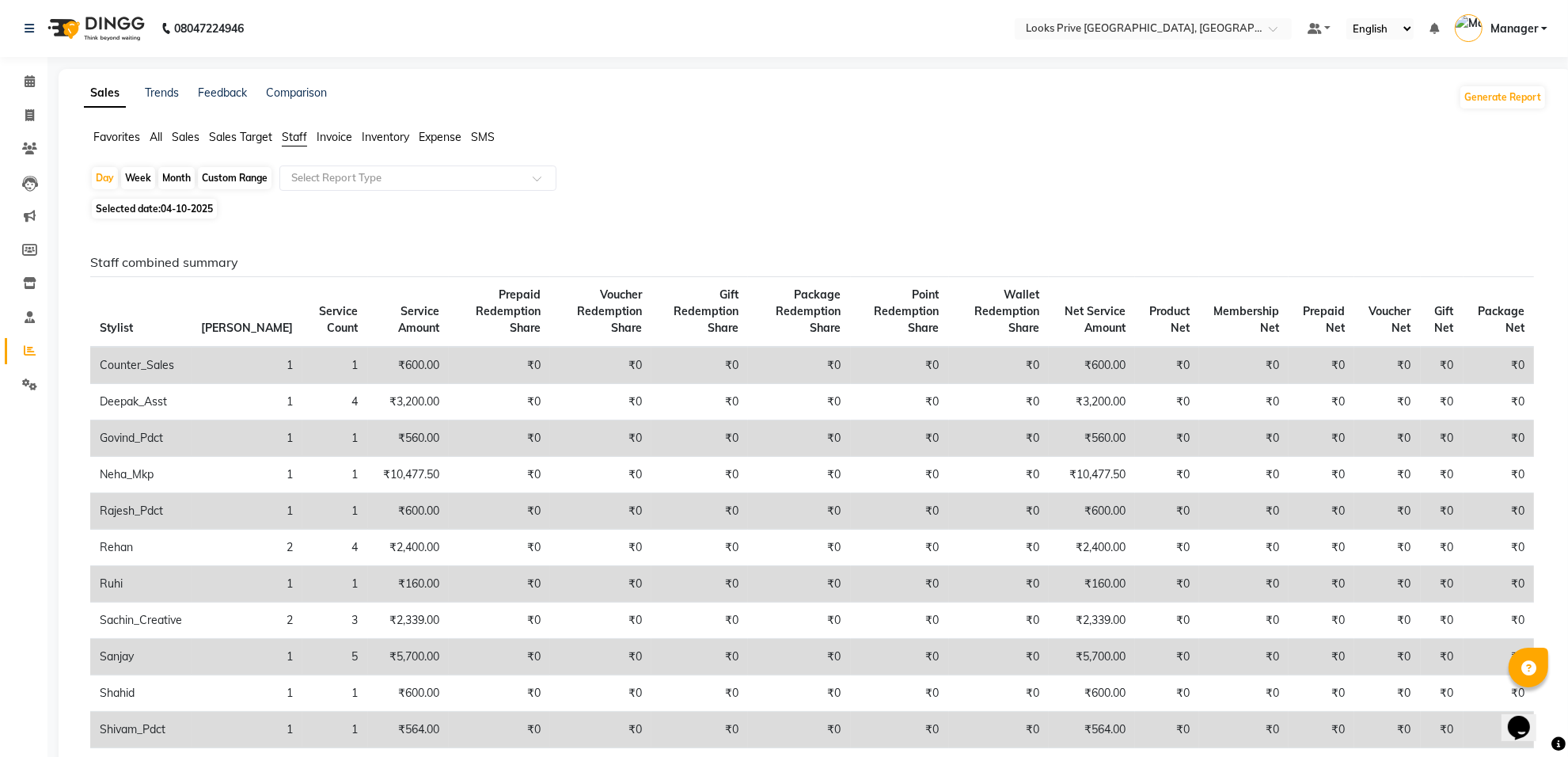
select select "2025"
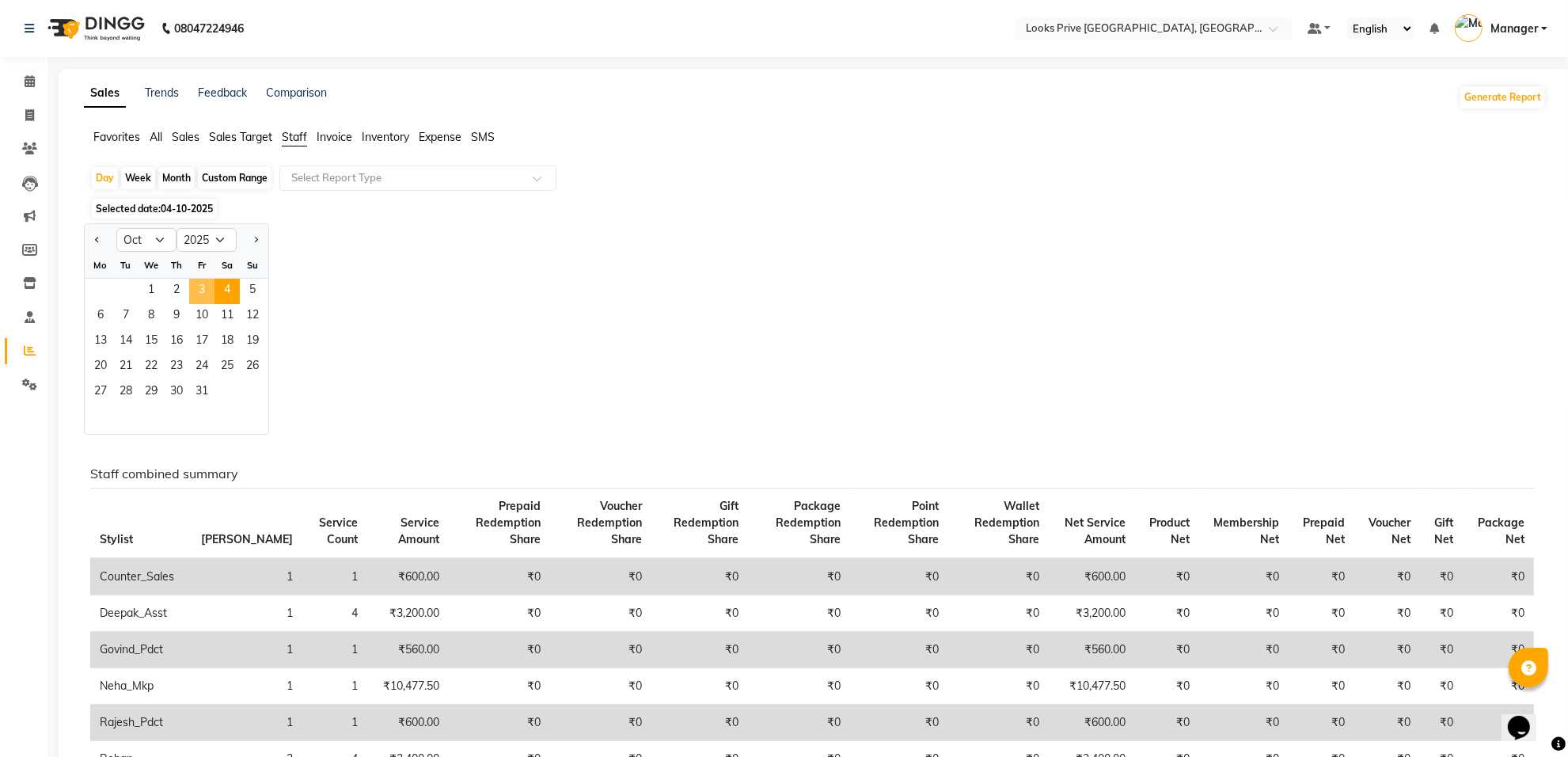
click at [200, 282] on span "3" at bounding box center [201, 291] width 25 height 25
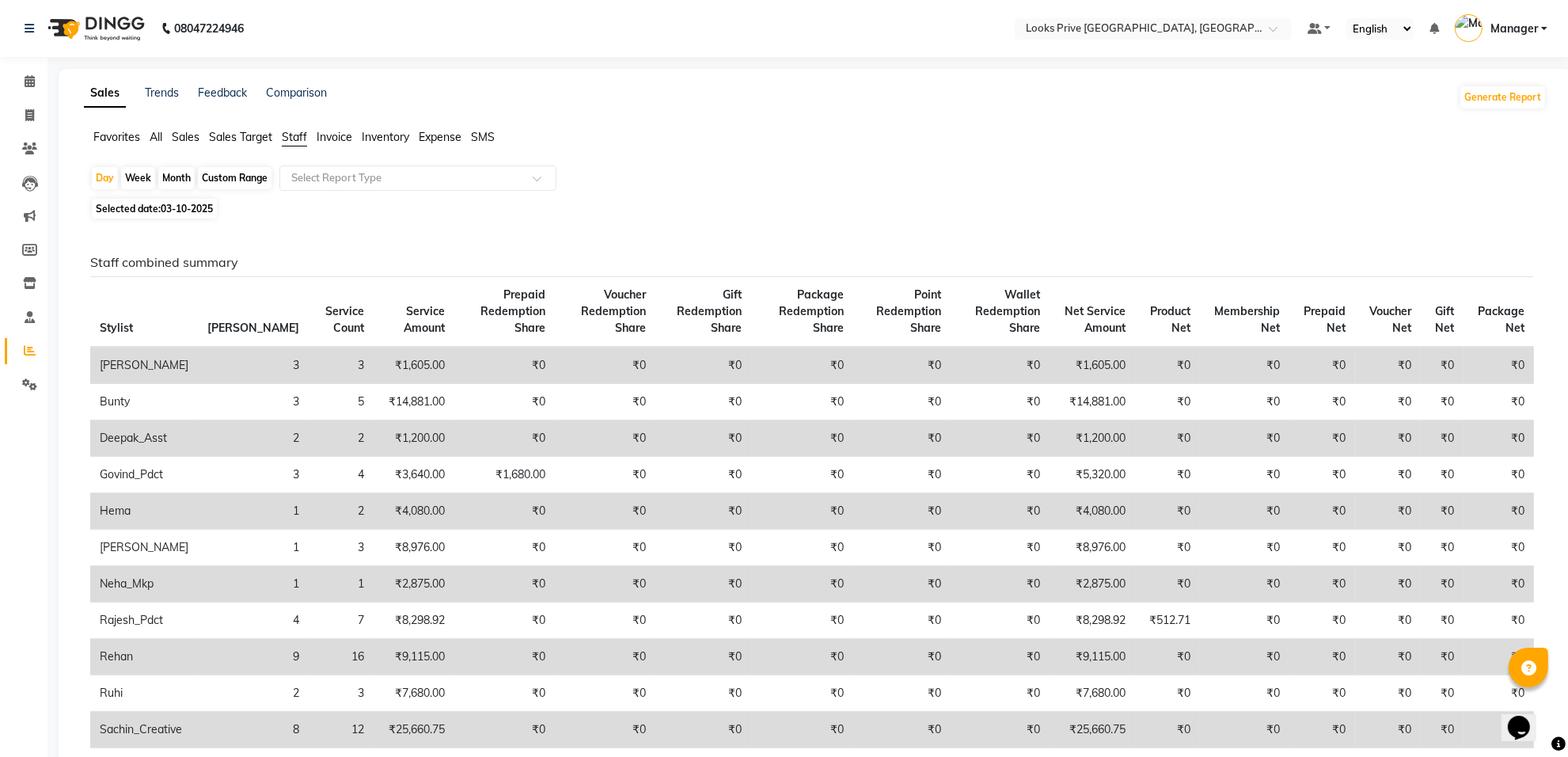
click at [203, 207] on span "03-10-2025" at bounding box center [187, 209] width 52 height 12
select select "10"
select select "2025"
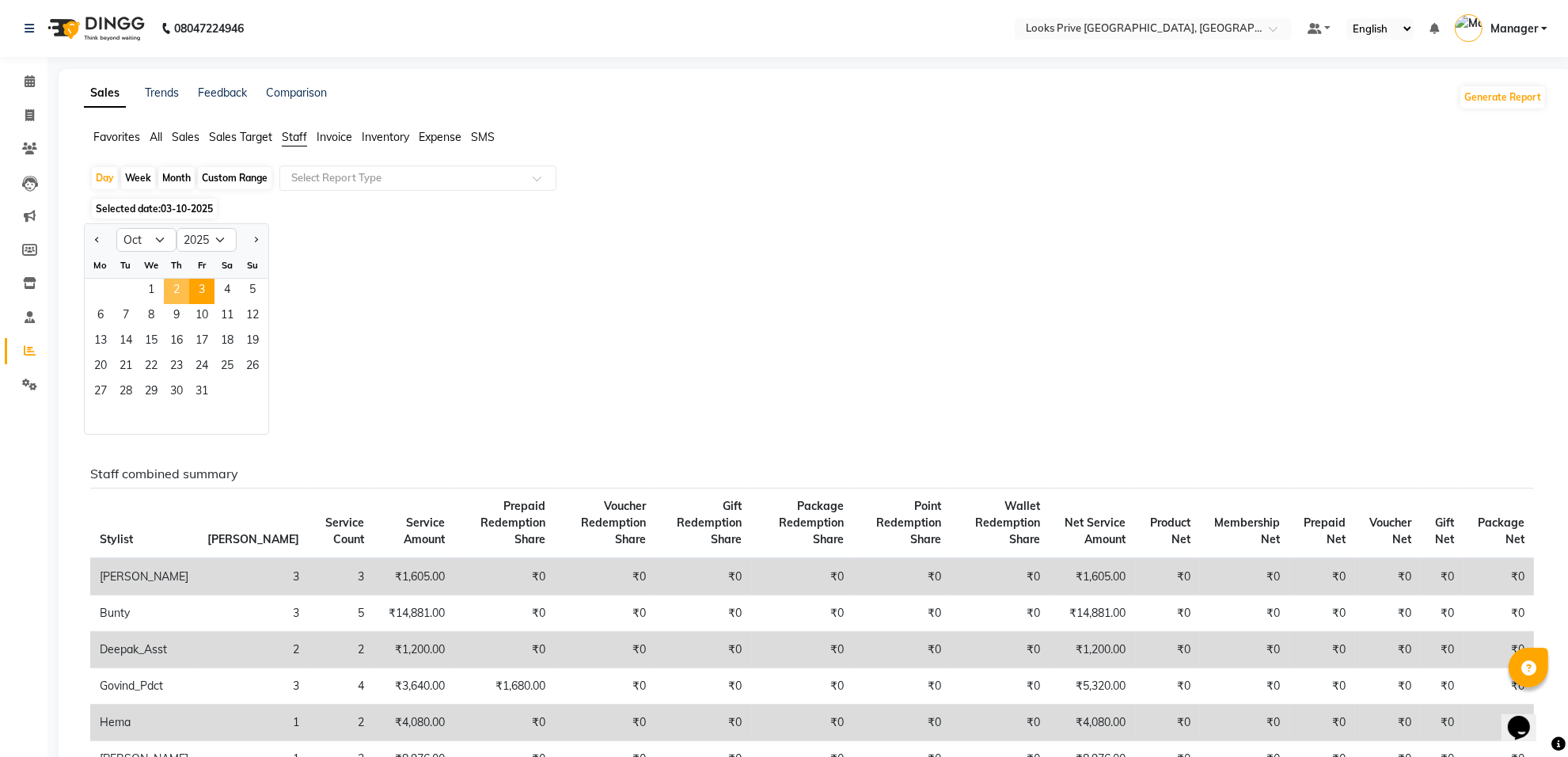
click at [179, 290] on span "2" at bounding box center [176, 291] width 25 height 25
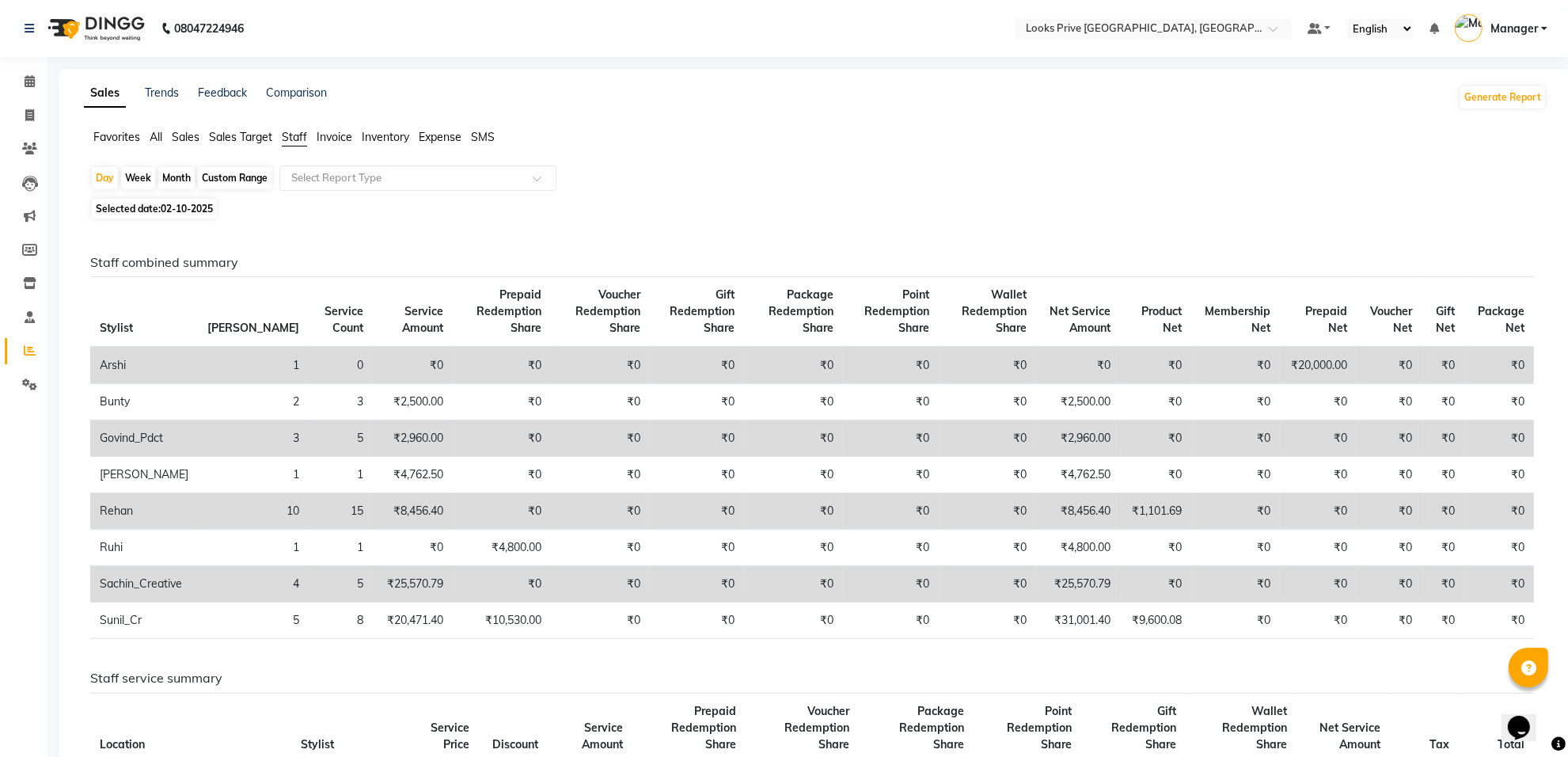
click at [178, 203] on span "02-10-2025" at bounding box center [187, 209] width 52 height 12
select select "10"
select select "2025"
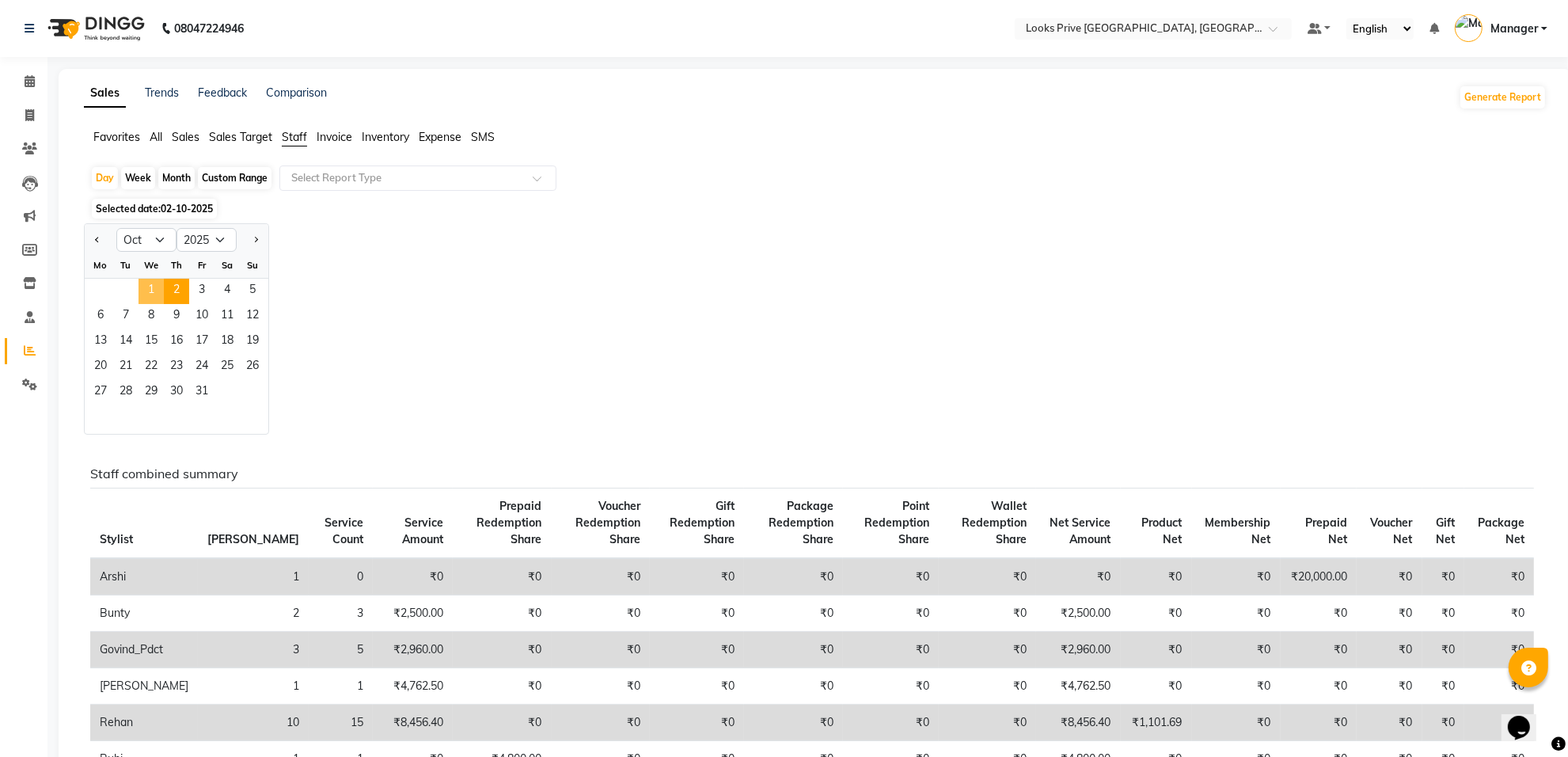
click at [149, 291] on span "1" at bounding box center [150, 291] width 25 height 25
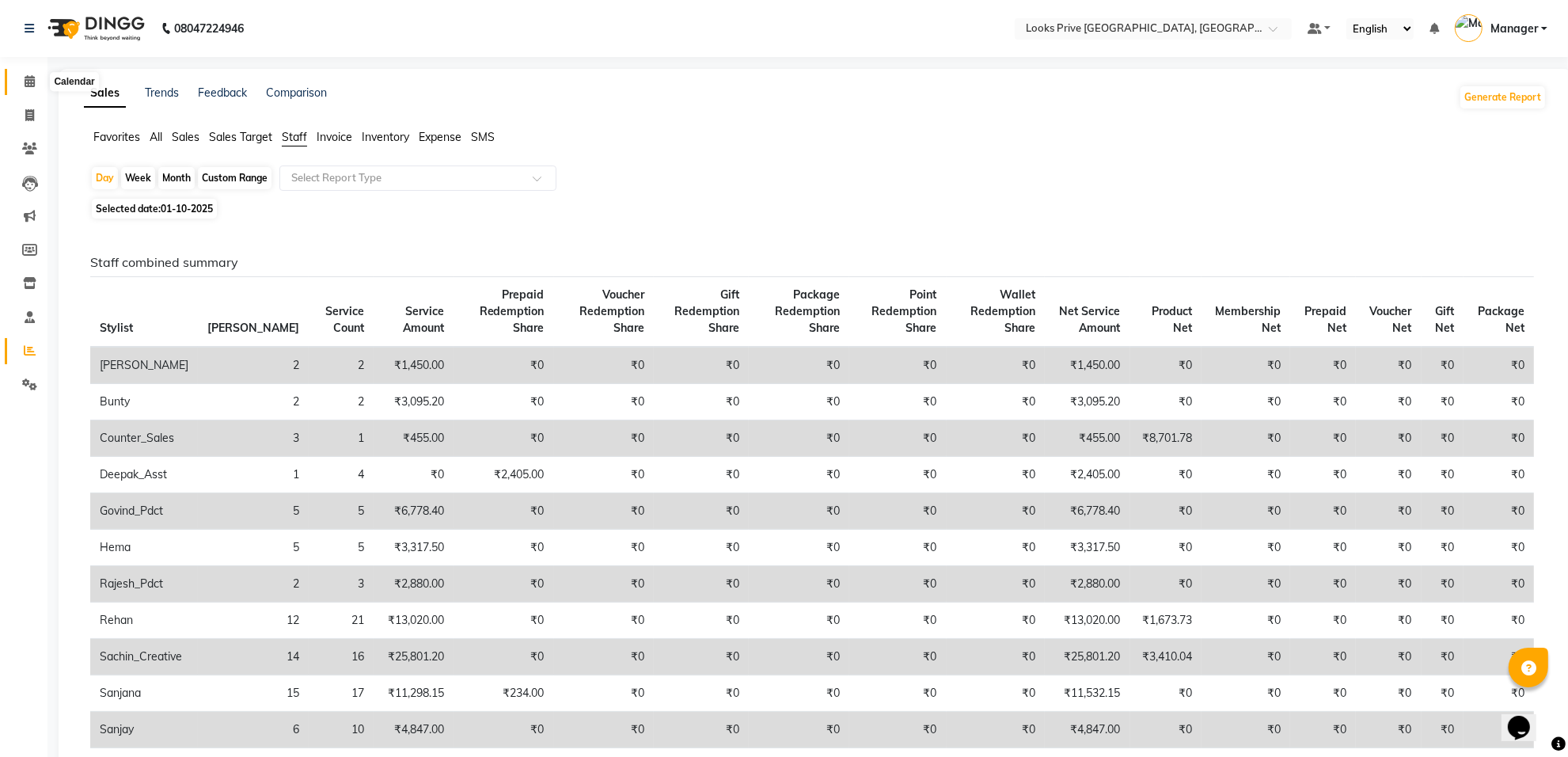
click at [24, 76] on icon at bounding box center [30, 81] width 10 height 12
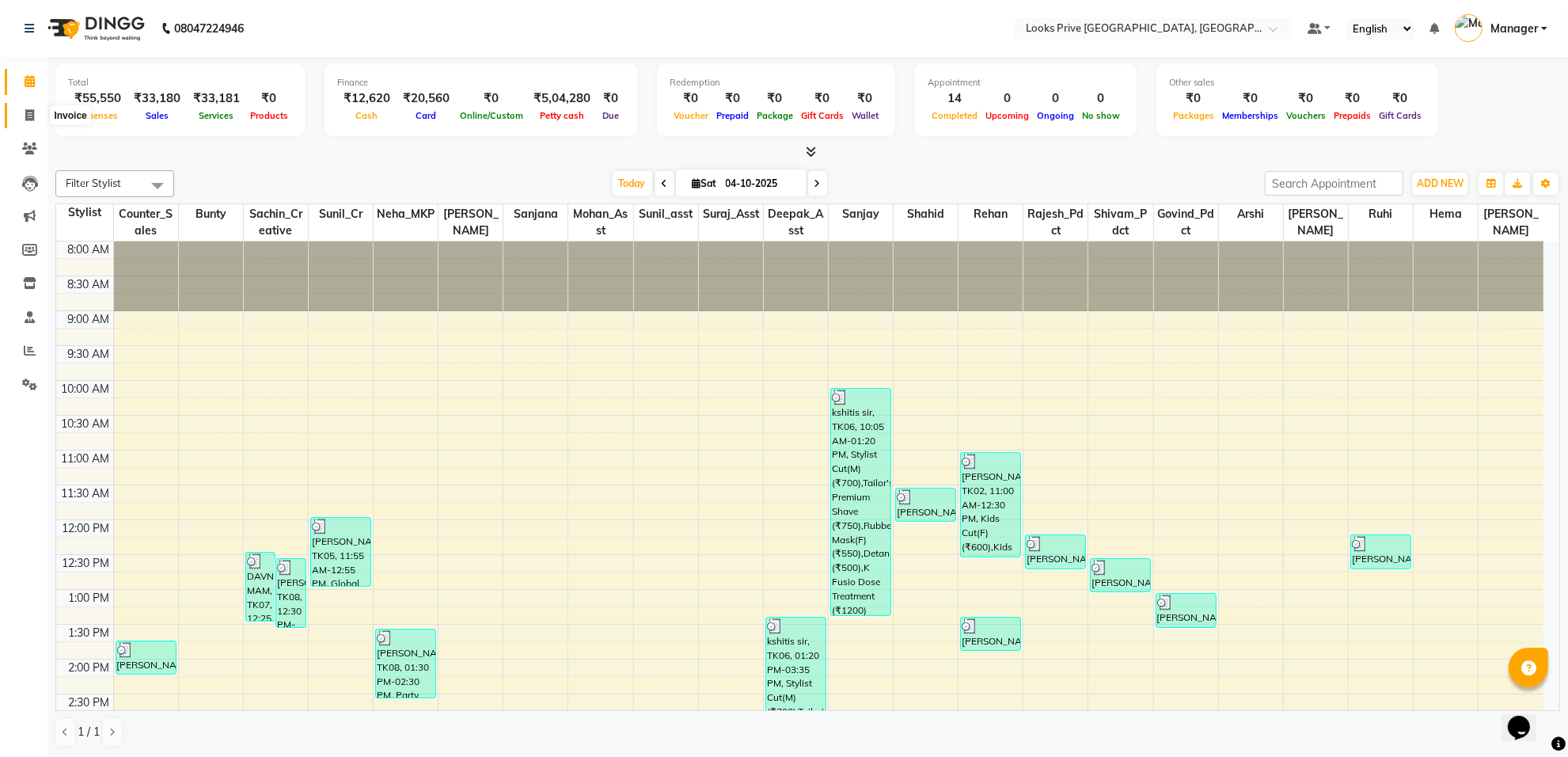
click at [24, 112] on span at bounding box center [30, 116] width 28 height 18
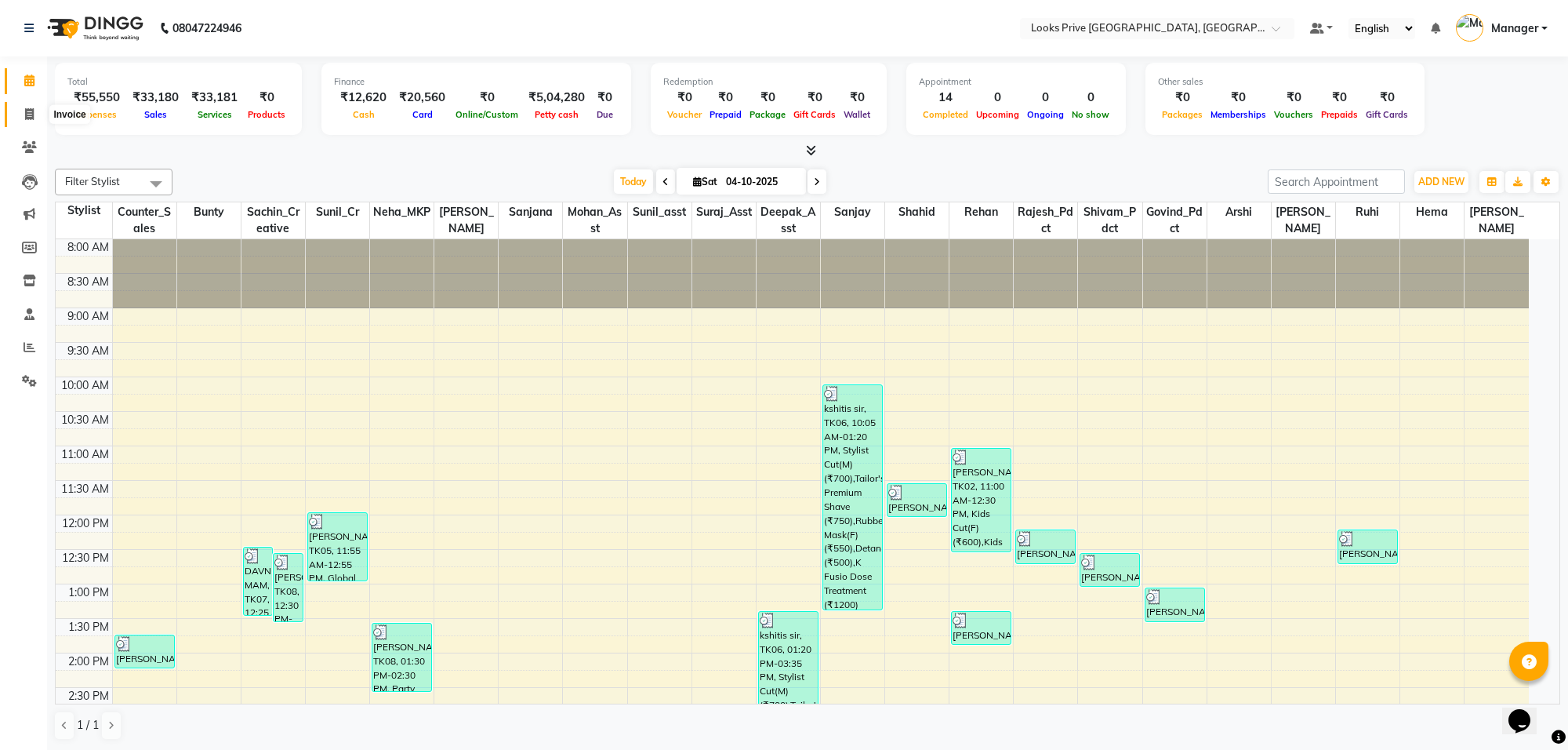
select select "8127"
select select "service"
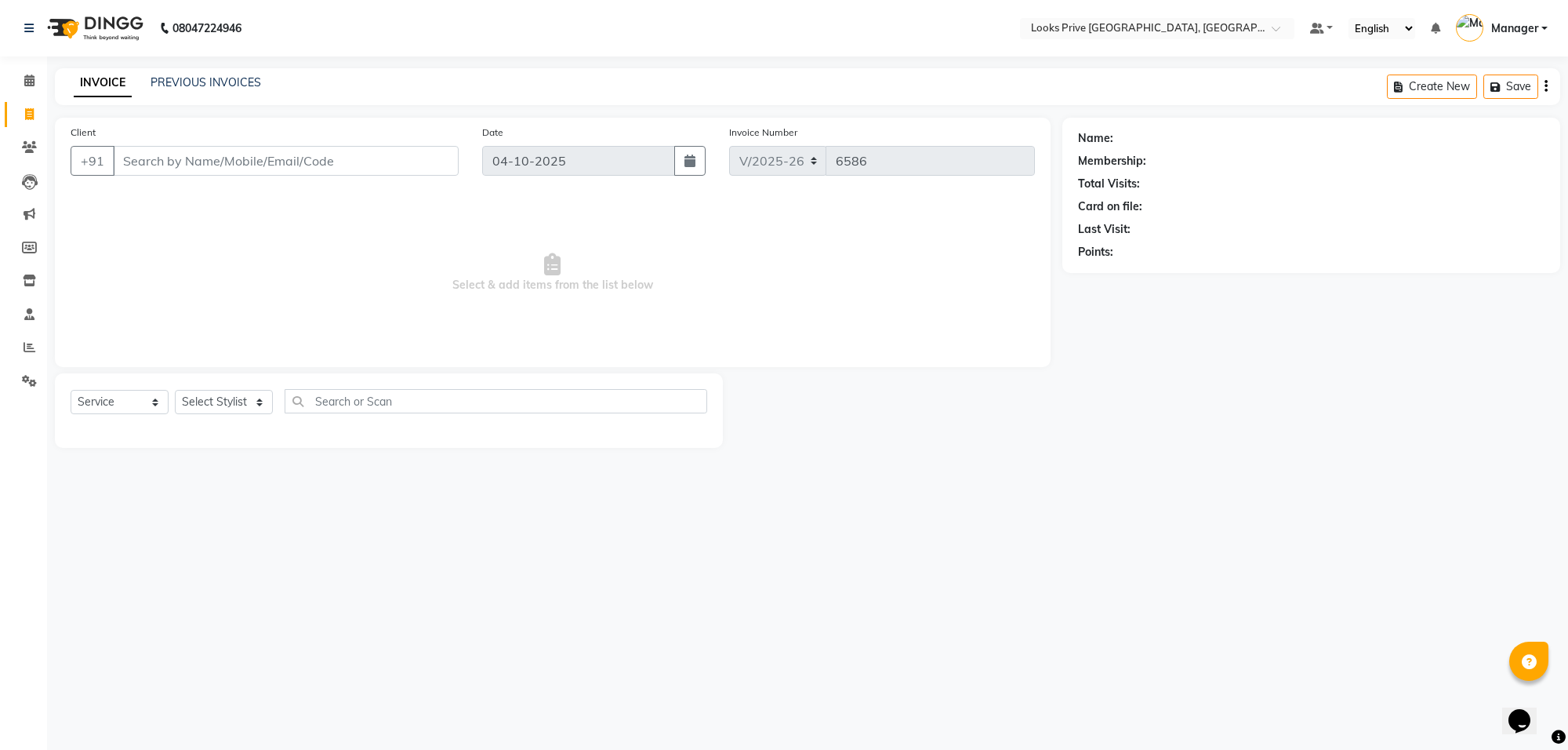
click at [196, 155] on input "Client" at bounding box center [285, 160] width 346 height 29
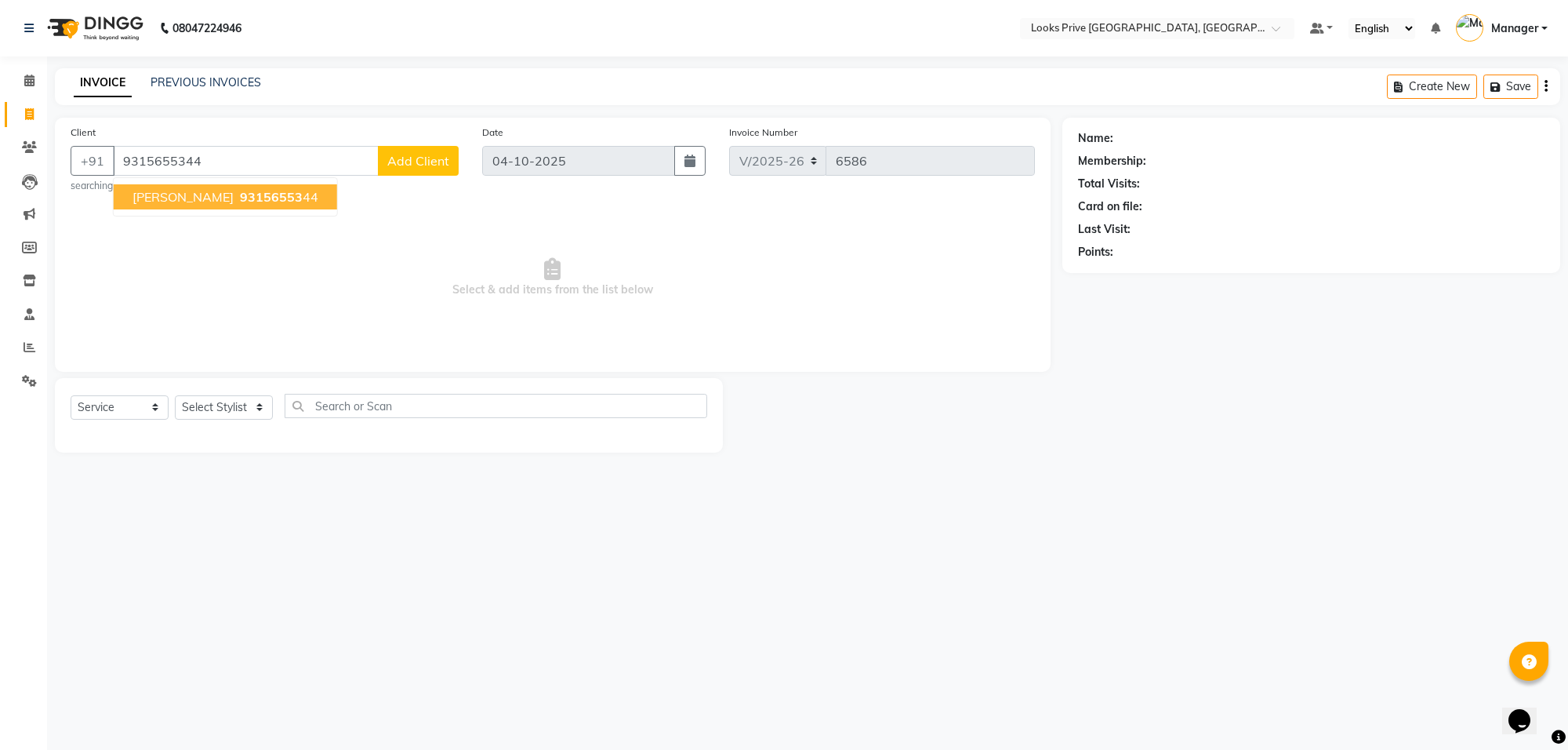
type input "9315655344"
select select "1: Object"
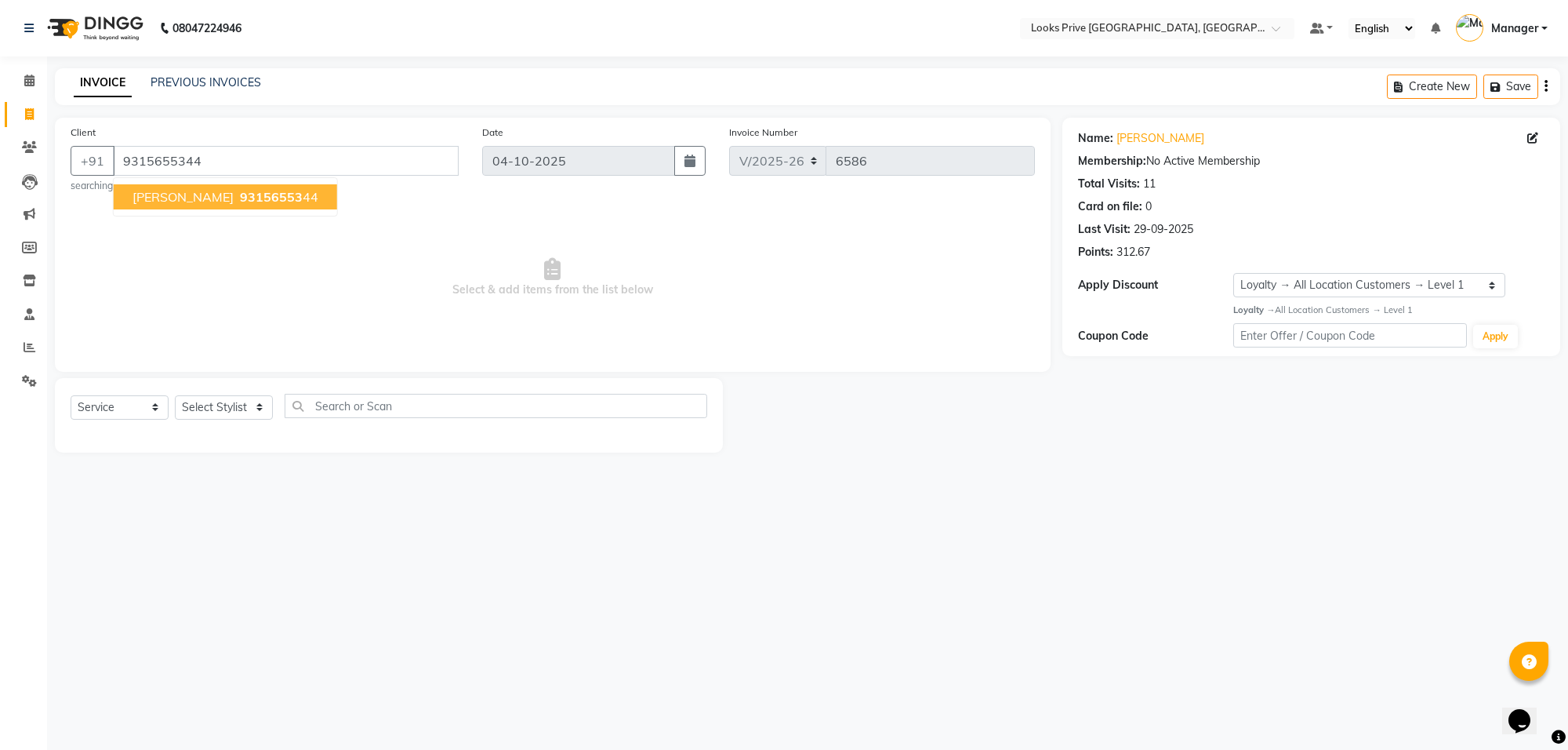
click at [359, 605] on div "08047224946 Select Location × Looks Prive Rajouri Garden, New Delhi Default Pan…" at bounding box center [784, 375] width 1568 height 750
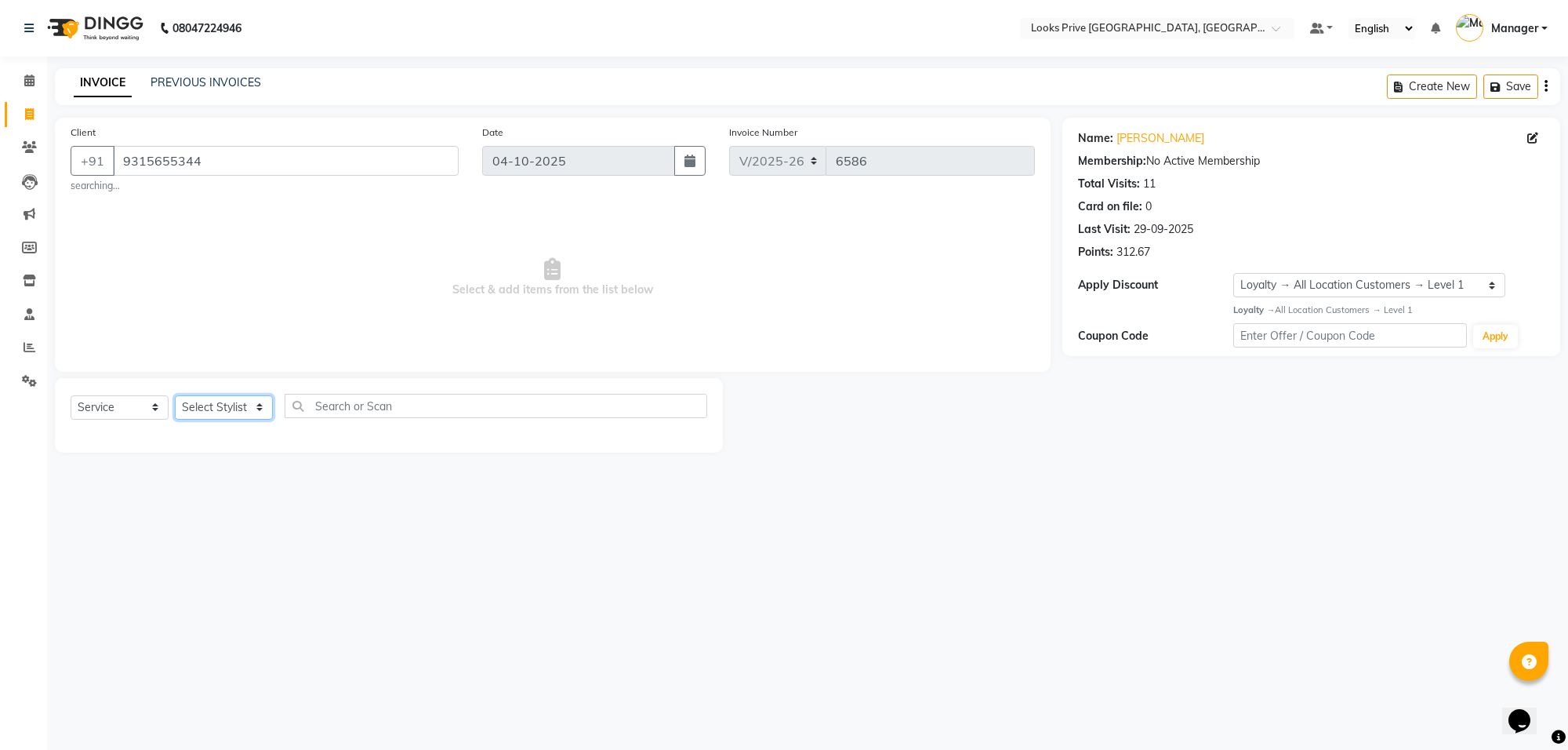
click at [261, 406] on select "Select Stylist Arshi [PERSON_NAME] Counter_Sales Deepak_Asst Govind_Pdct Hema M…" at bounding box center [224, 408] width 98 height 24
select select "75855"
click at [175, 395] on select "Select Stylist Arshi [PERSON_NAME] Counter_Sales Deepak_Asst Govind_Pdct Hema M…" at bounding box center [224, 408] width 98 height 24
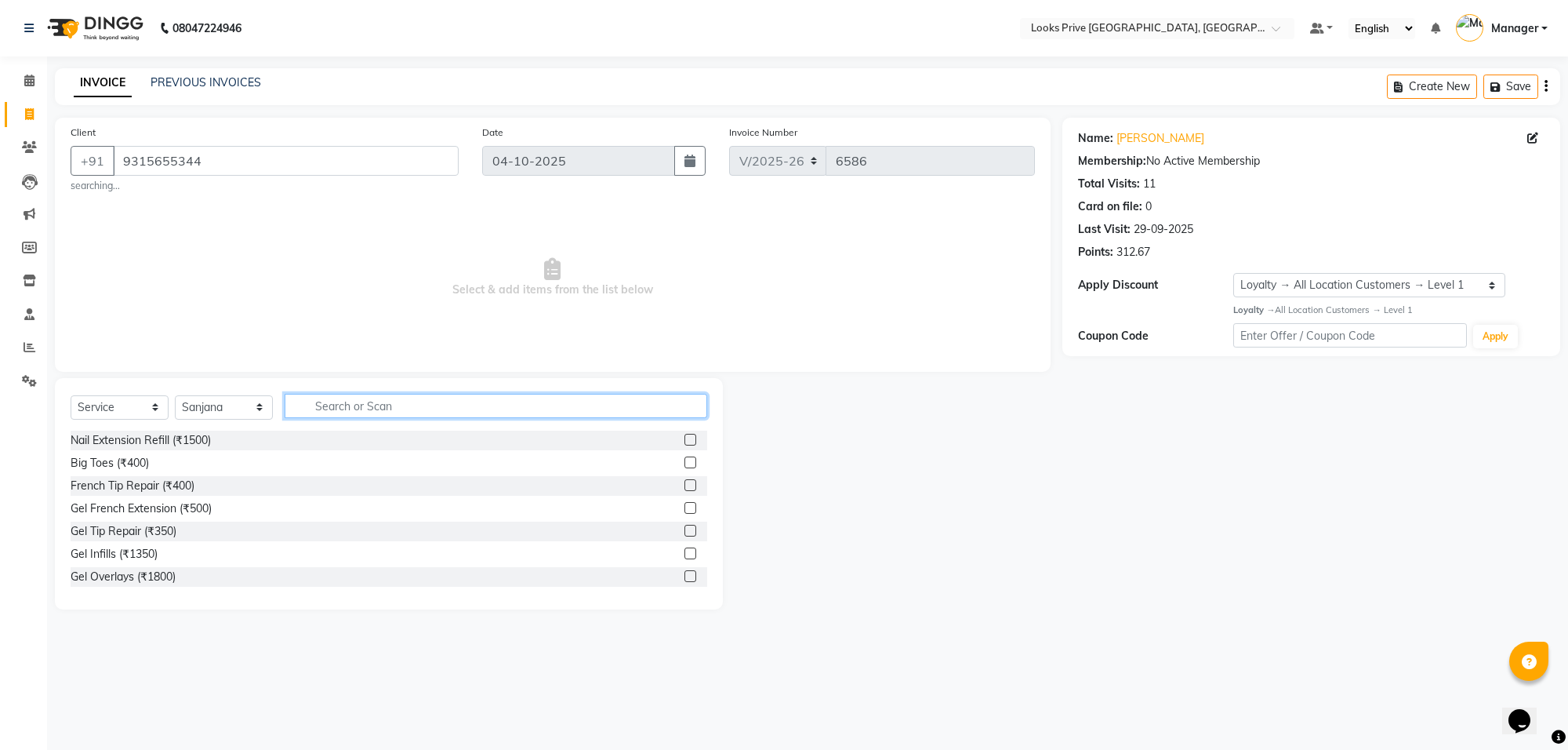
drag, startPoint x: 387, startPoint y: 413, endPoint x: 1566, endPoint y: 649, distance: 1202.4
click at [446, 414] on input "text" at bounding box center [495, 406] width 422 height 24
type input "was"
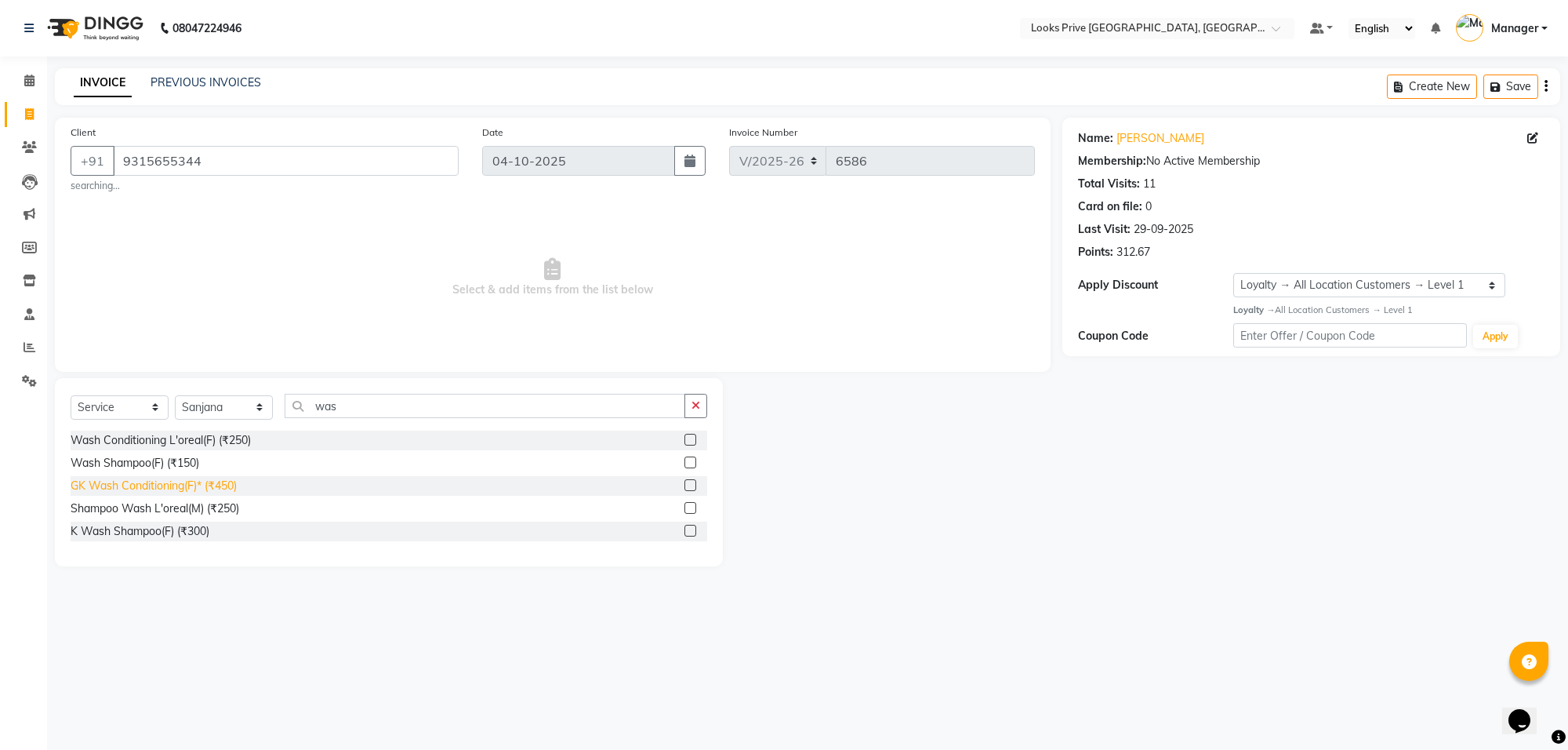
click at [185, 480] on div "GK Wash Conditioning(F)* (₹450)" at bounding box center [153, 486] width 166 height 16
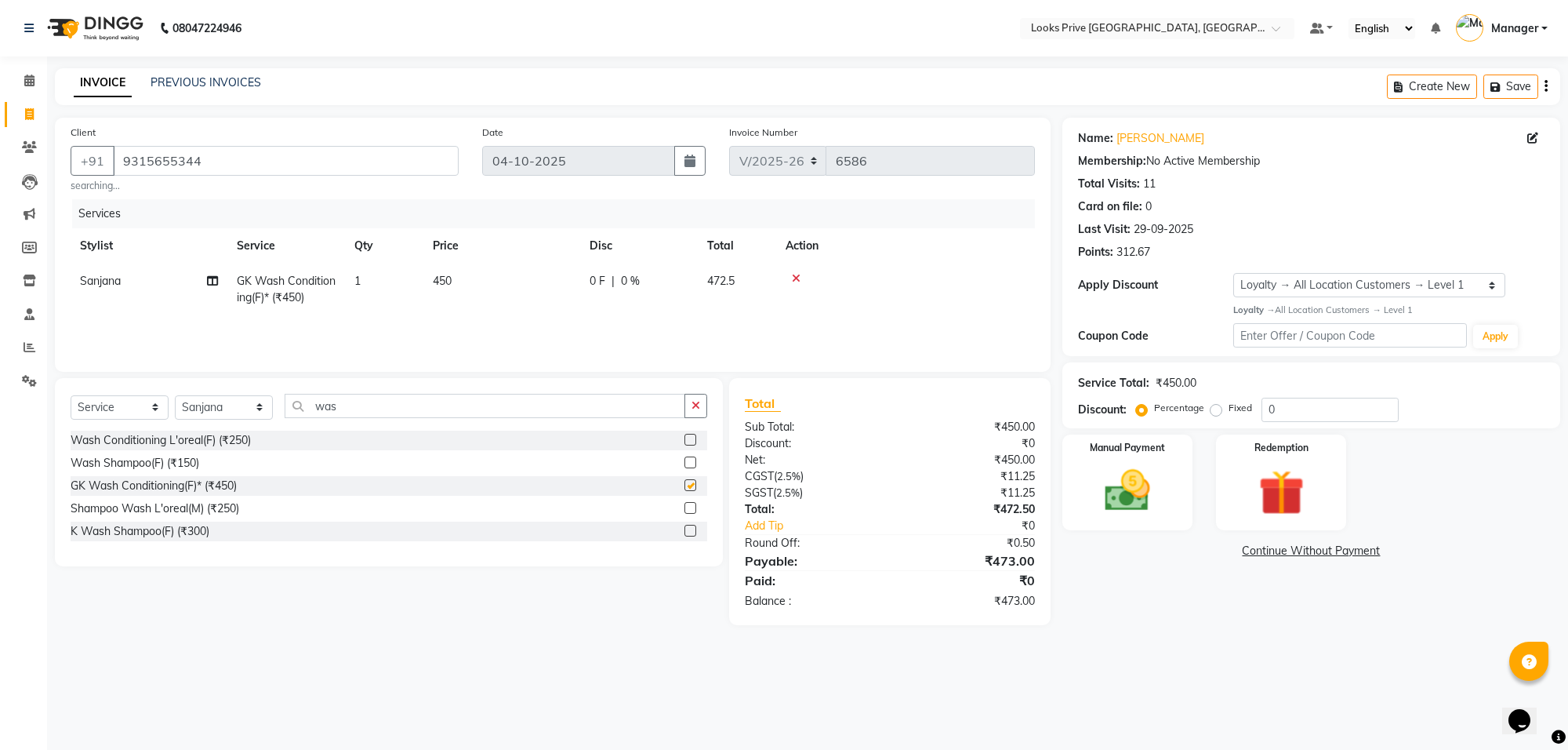
checkbox input "false"
click at [396, 409] on input "was" at bounding box center [485, 406] width 400 height 24
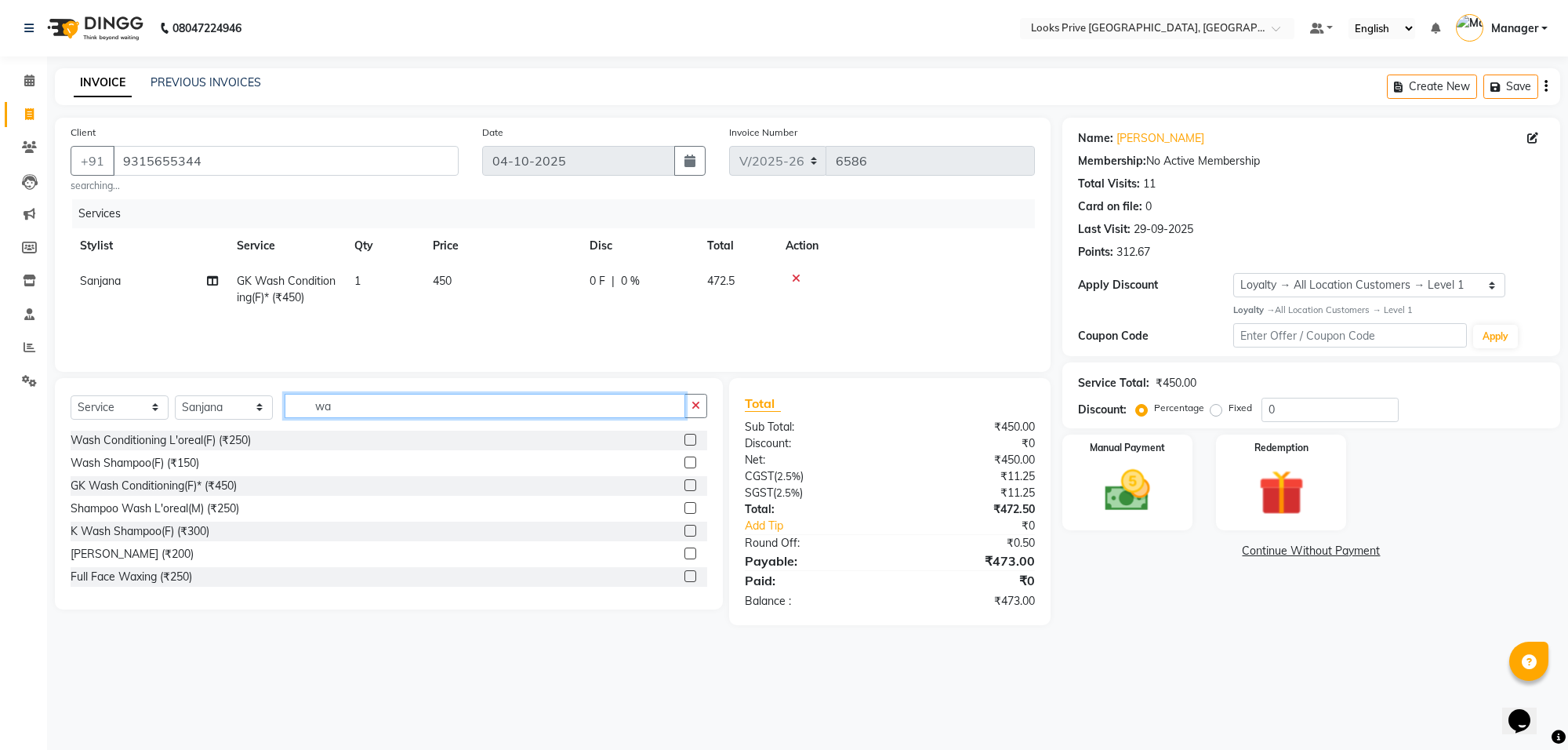
type input "w"
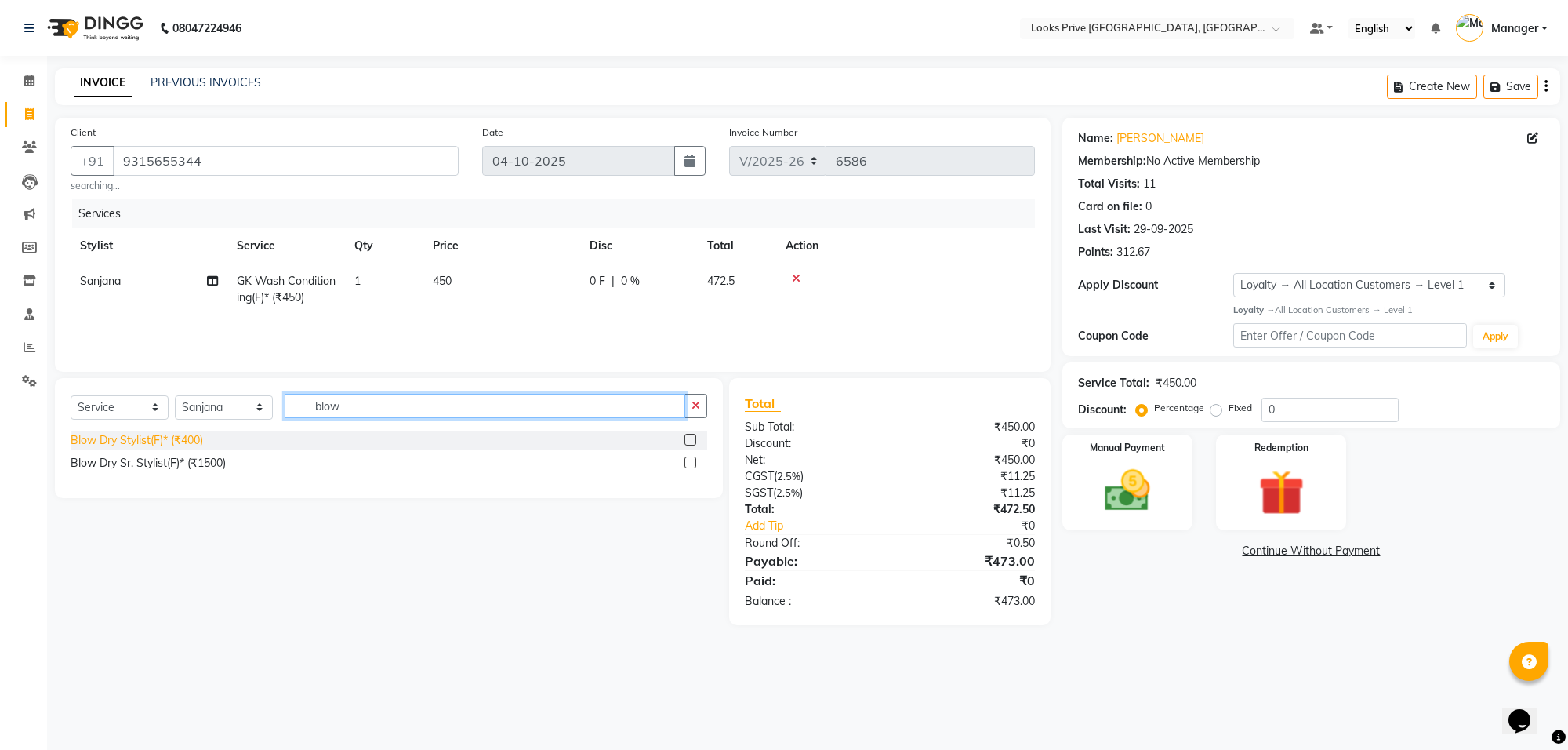
type input "blow"
click at [166, 441] on div "Blow Dry Stylist(F)* (₹400)" at bounding box center [136, 440] width 133 height 16
checkbox input "false"
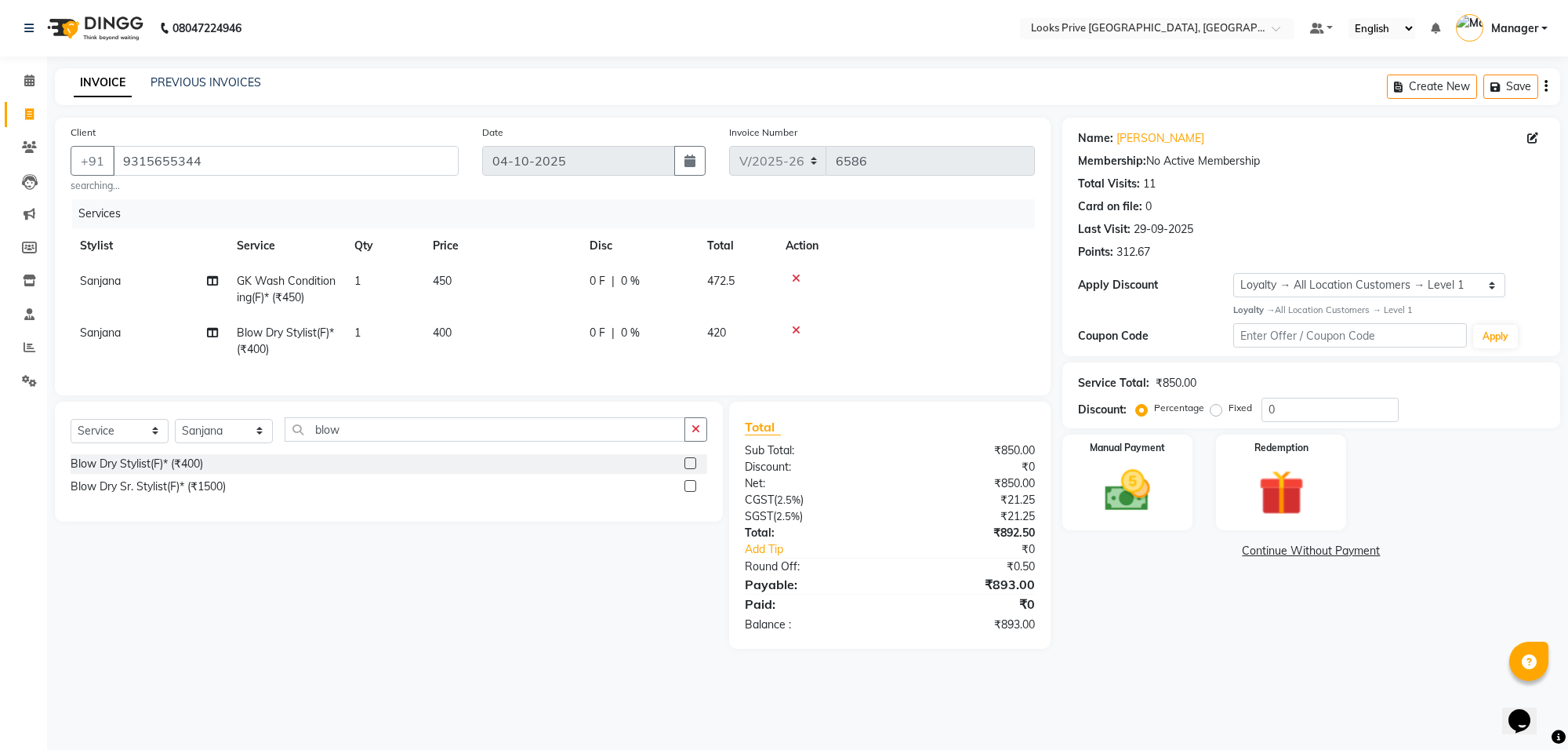
click at [465, 325] on td "400" at bounding box center [501, 342] width 157 height 52
select select "75855"
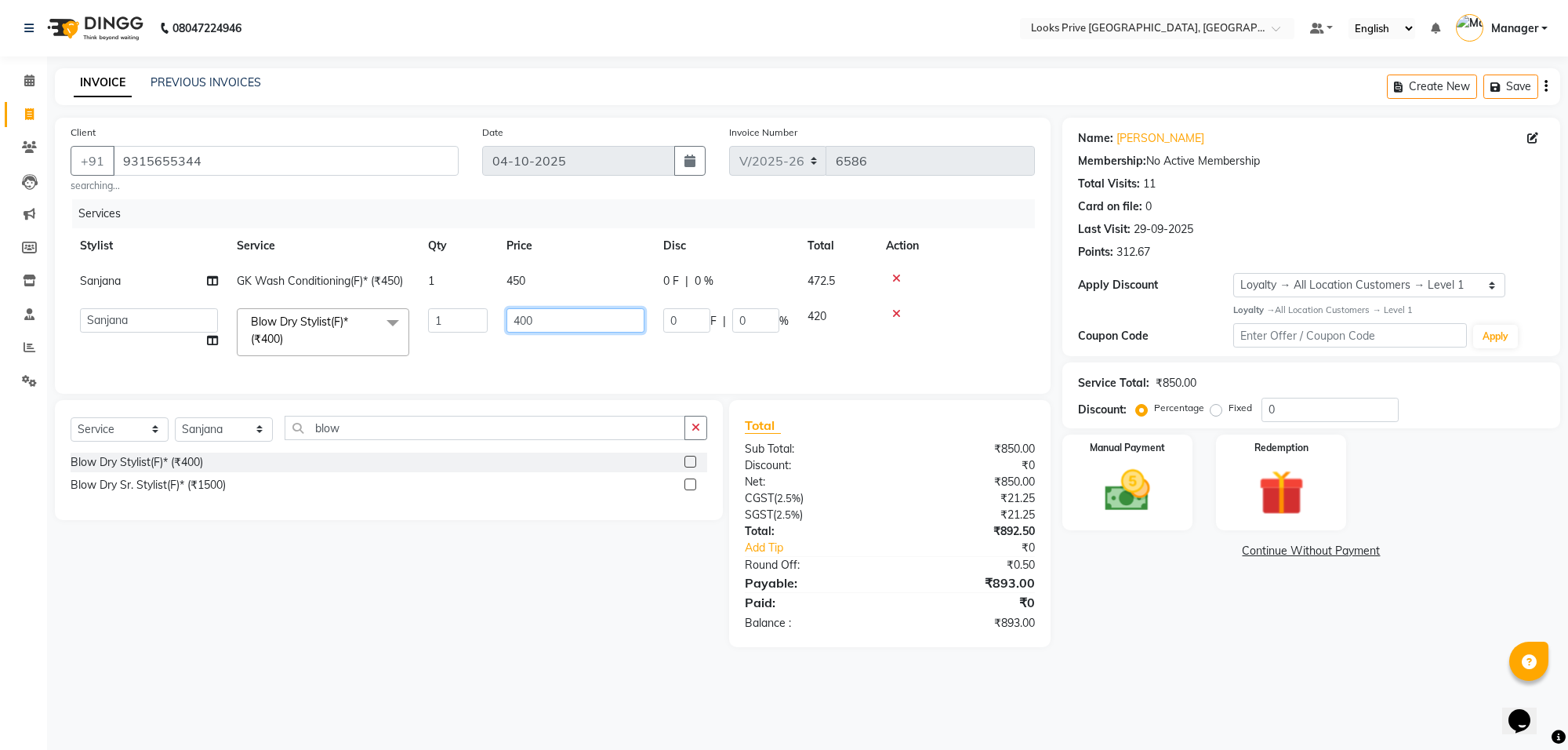
click at [592, 320] on input "400" at bounding box center [575, 320] width 138 height 24
type input "4"
type input "700"
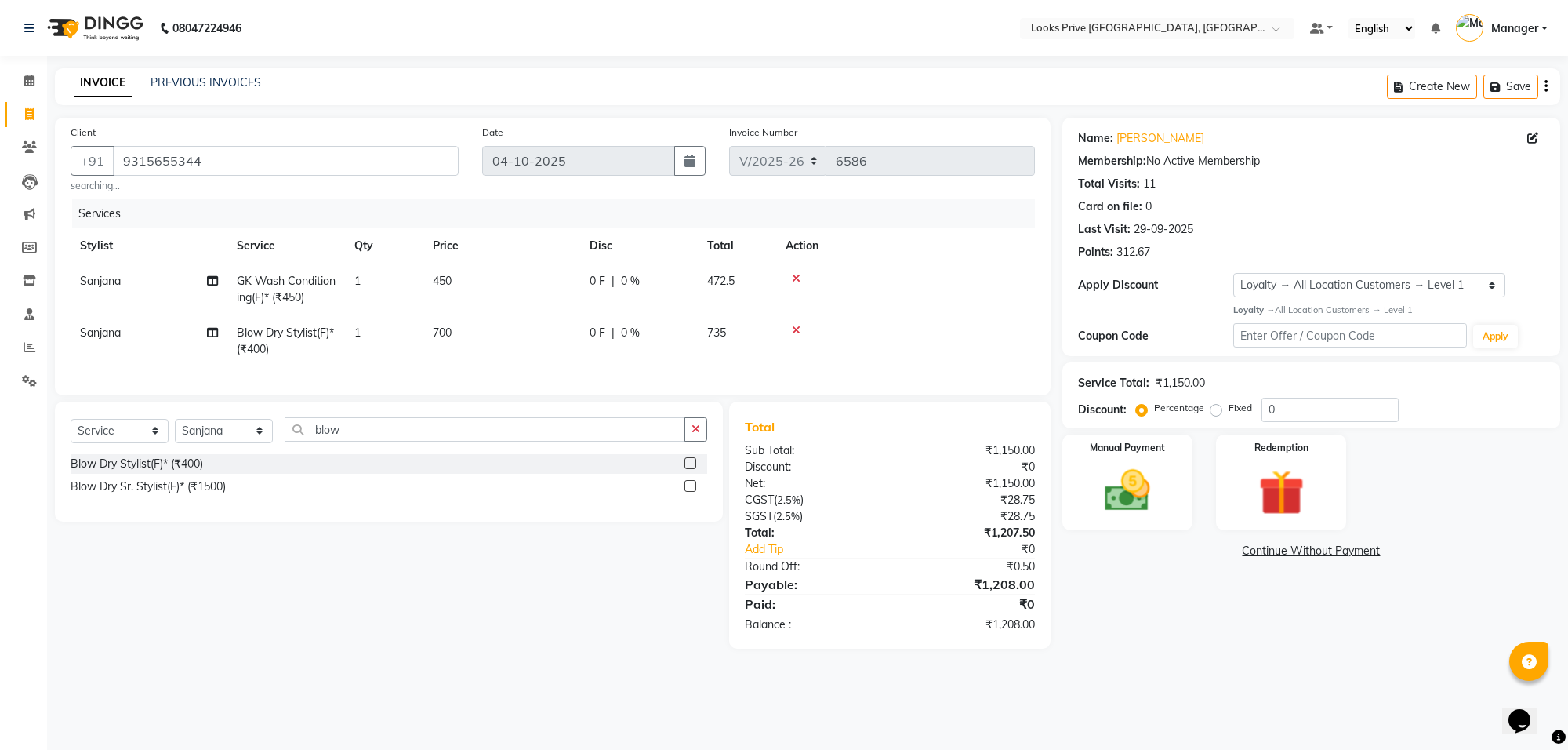
click at [1249, 645] on div "Name: Chikki Kapoor Membership: No Active Membership Total Visits: 11 Card on f…" at bounding box center [1318, 383] width 510 height 531
drag, startPoint x: 463, startPoint y: 329, endPoint x: 492, endPoint y: 324, distance: 29.4
click at [465, 330] on td "700" at bounding box center [501, 342] width 157 height 52
select select "75855"
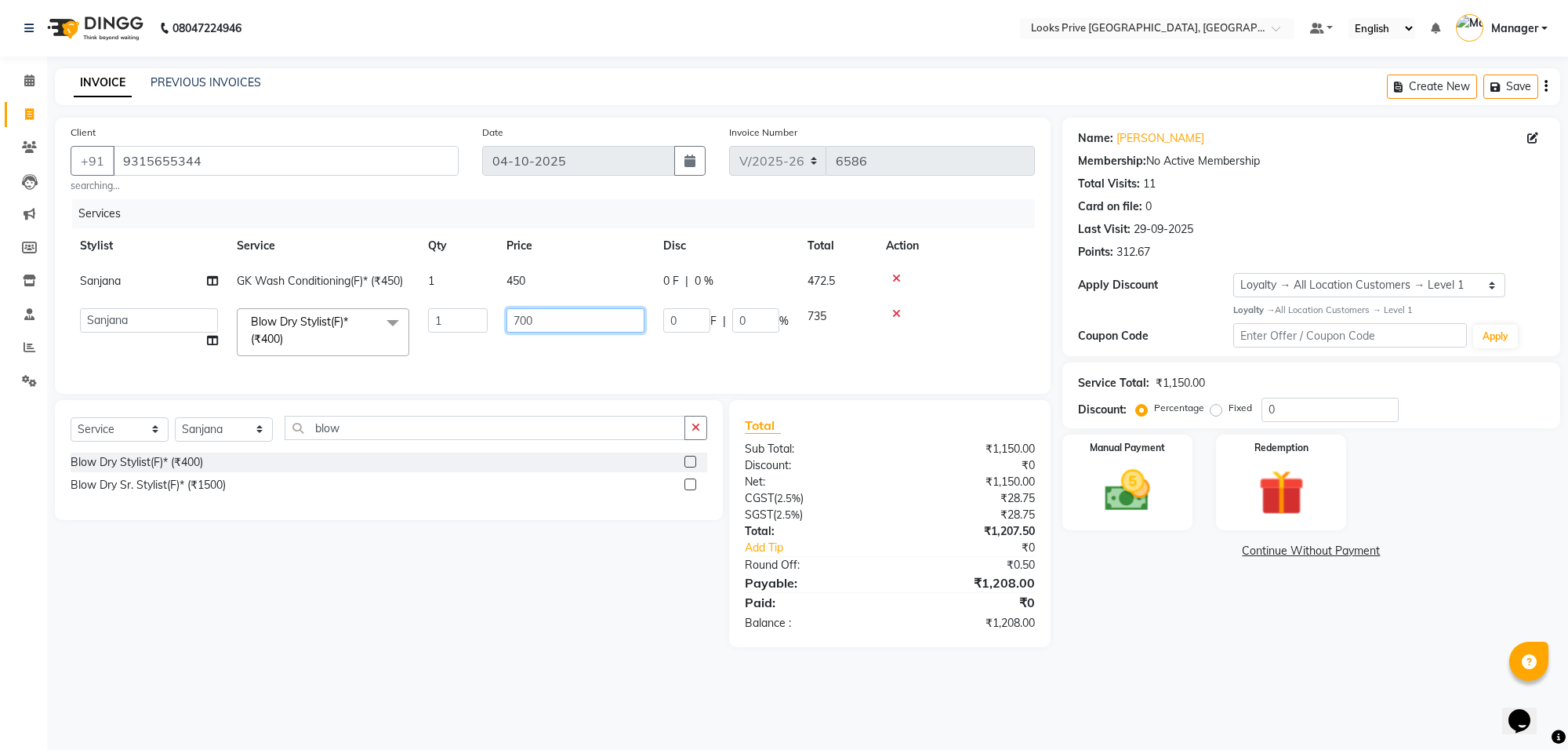
click at [554, 324] on input "700" at bounding box center [575, 320] width 138 height 24
type input "702"
click at [1135, 690] on div "08047224946 Select Location × Looks Prive Rajouri Garden, New Delhi Default Pan…" at bounding box center [784, 375] width 1568 height 750
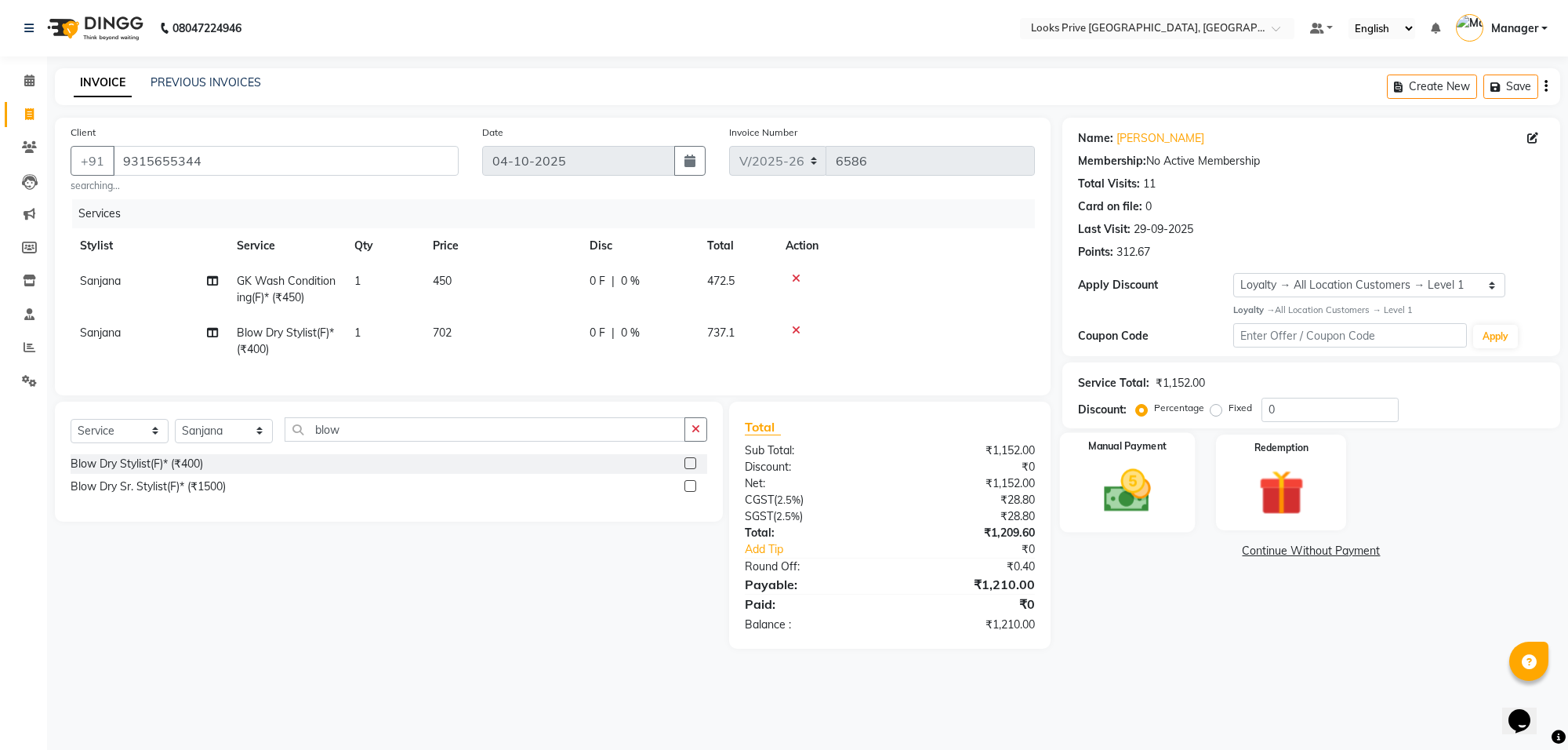
click at [1120, 488] on img at bounding box center [1127, 491] width 77 height 55
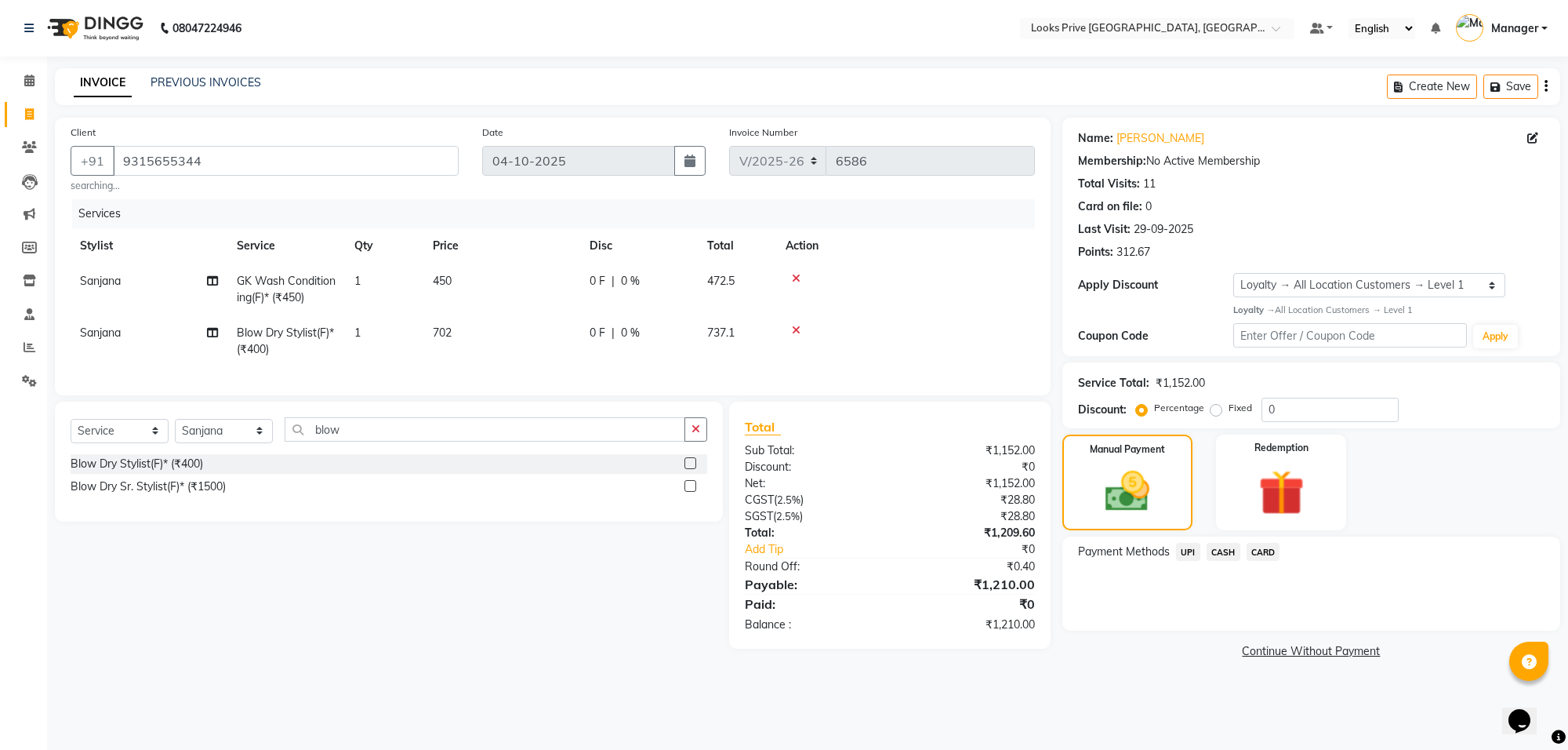
click at [1226, 550] on span "CASH" at bounding box center [1223, 551] width 34 height 18
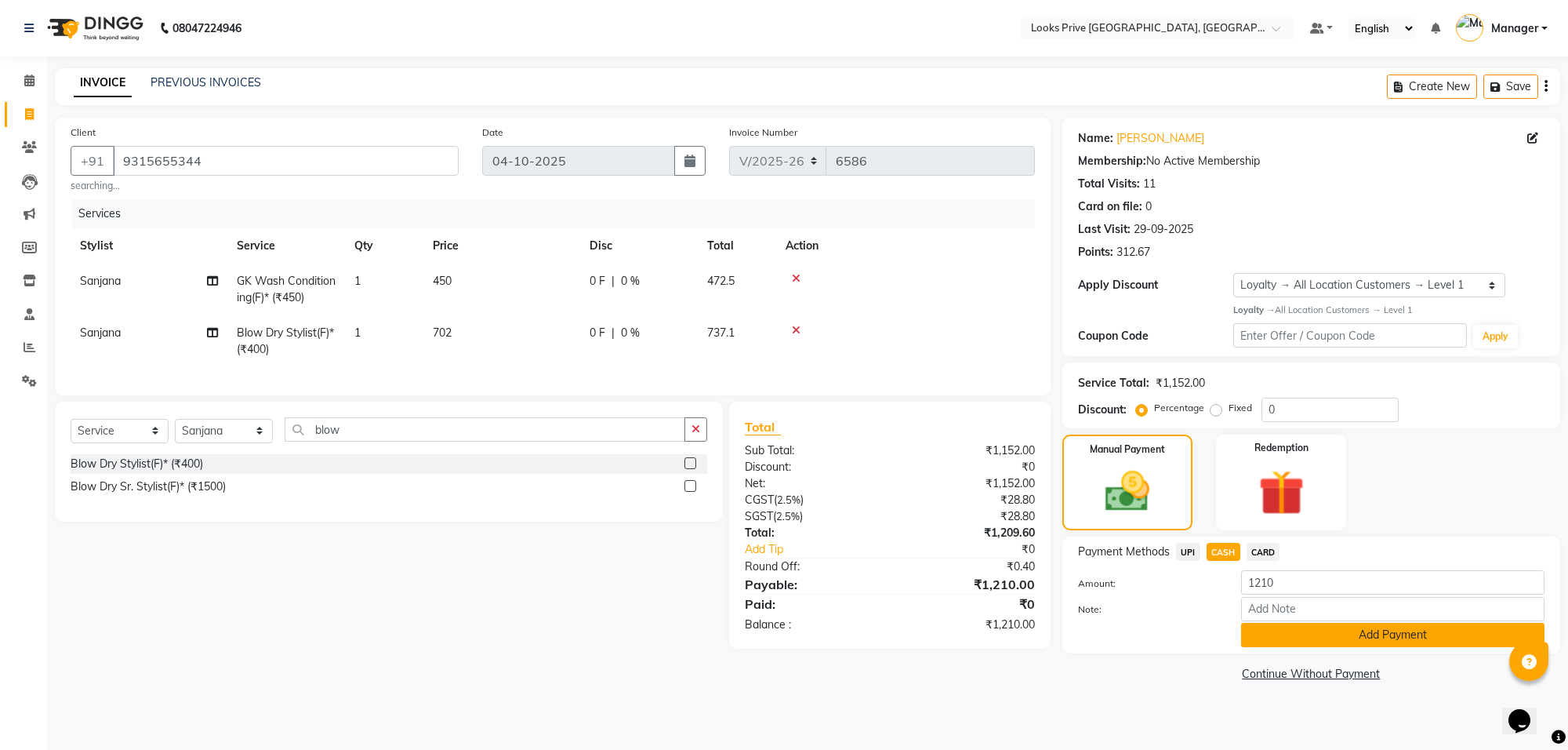
click at [1284, 634] on button "Add Payment" at bounding box center [1393, 635] width 303 height 24
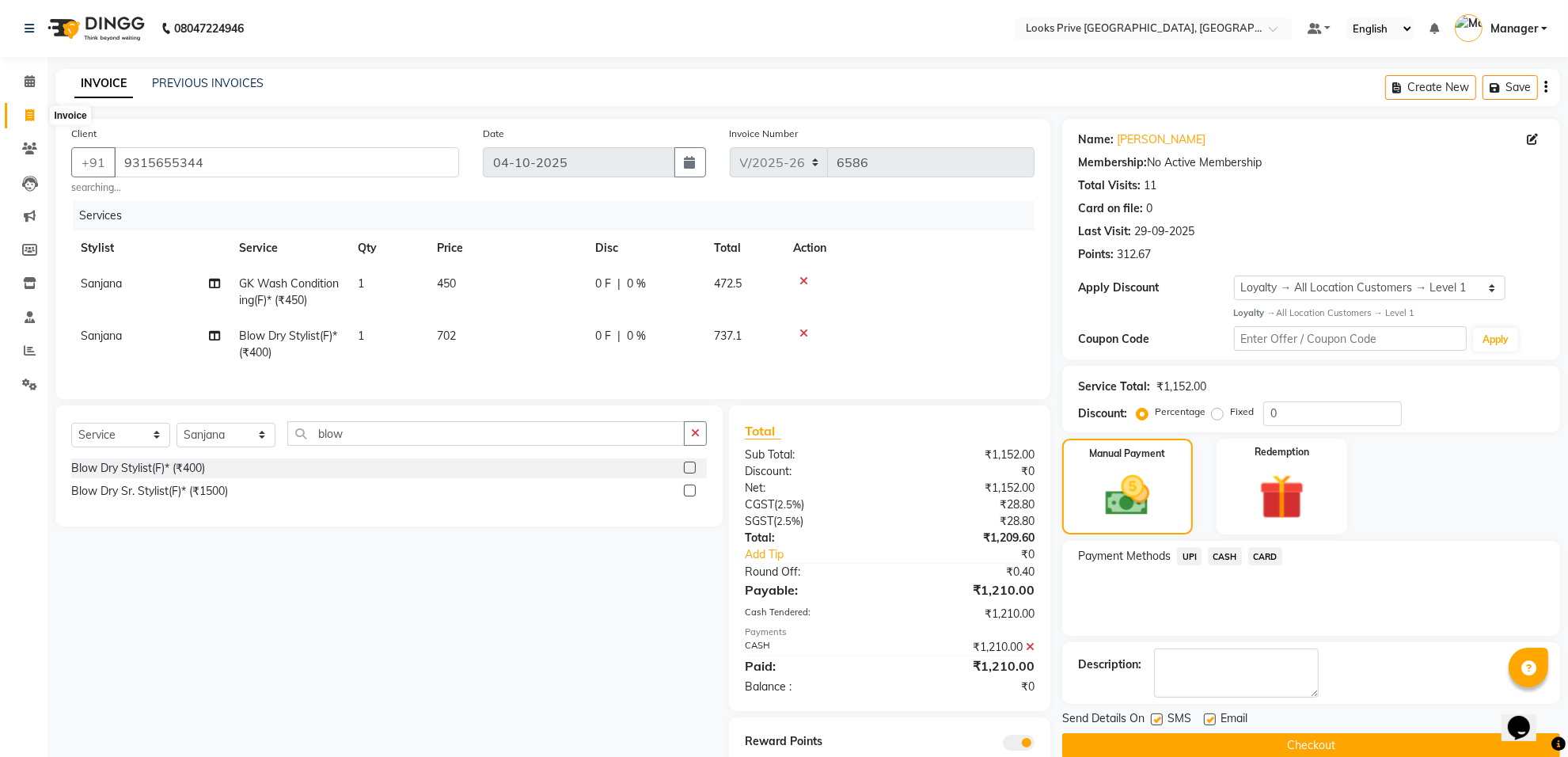
drag, startPoint x: 24, startPoint y: 115, endPoint x: 963, endPoint y: 139, distance: 939.3
click at [25, 115] on icon at bounding box center [30, 116] width 9 height 12
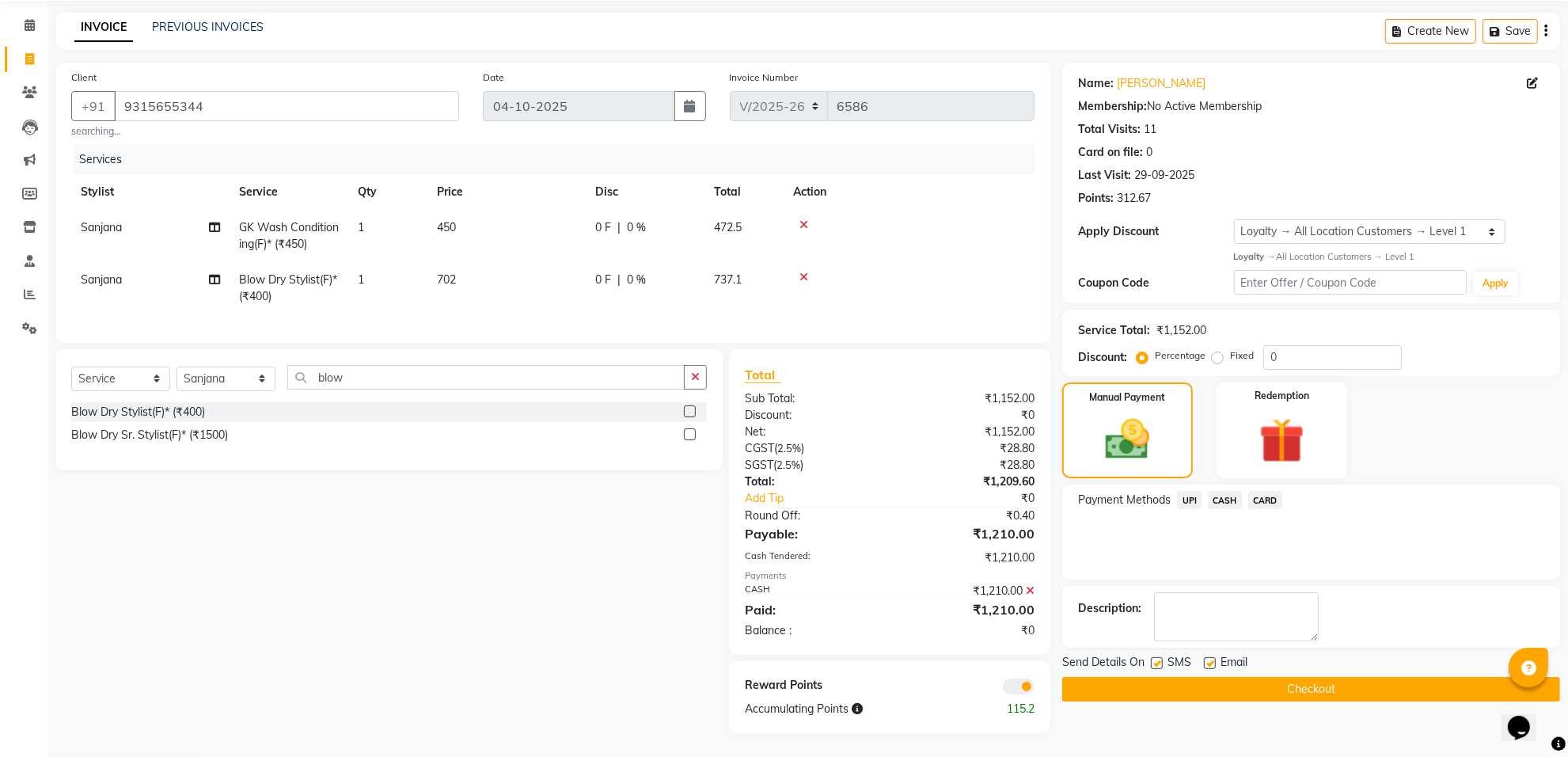
click at [1244, 676] on button "Checkout" at bounding box center [1311, 689] width 498 height 25
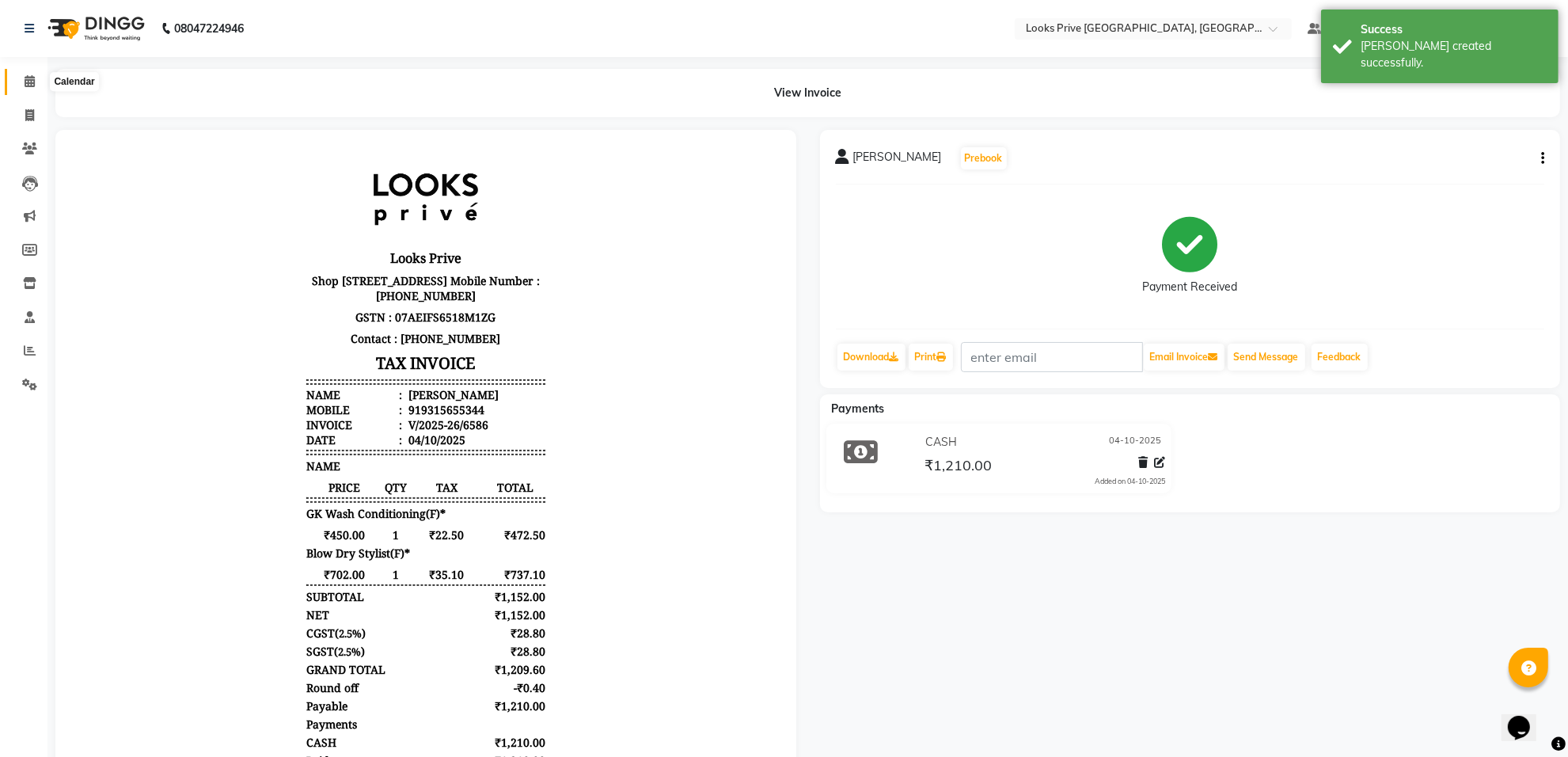
click at [36, 85] on span at bounding box center [30, 81] width 28 height 18
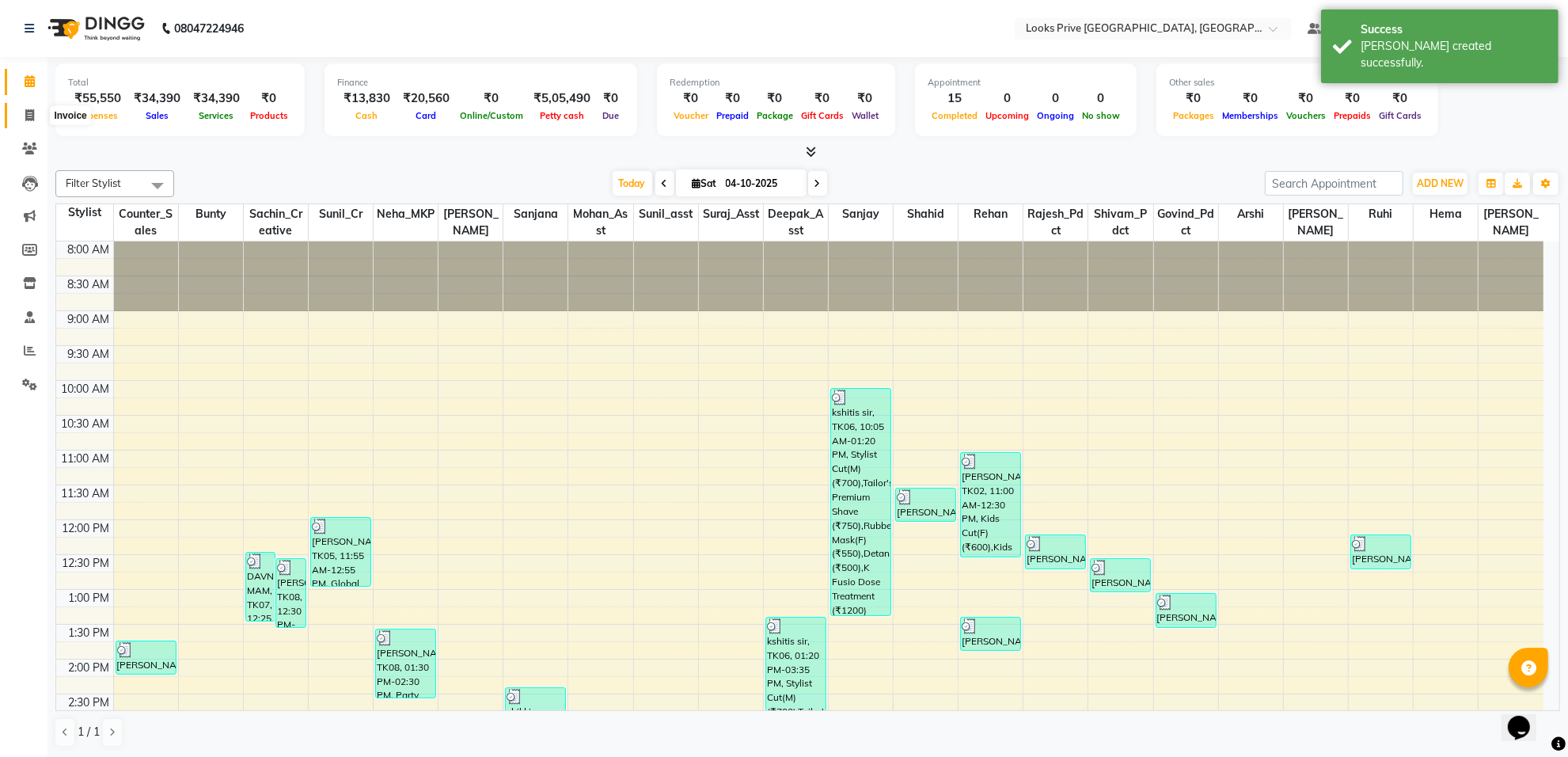
click at [22, 117] on span at bounding box center [30, 116] width 28 height 18
select select "service"
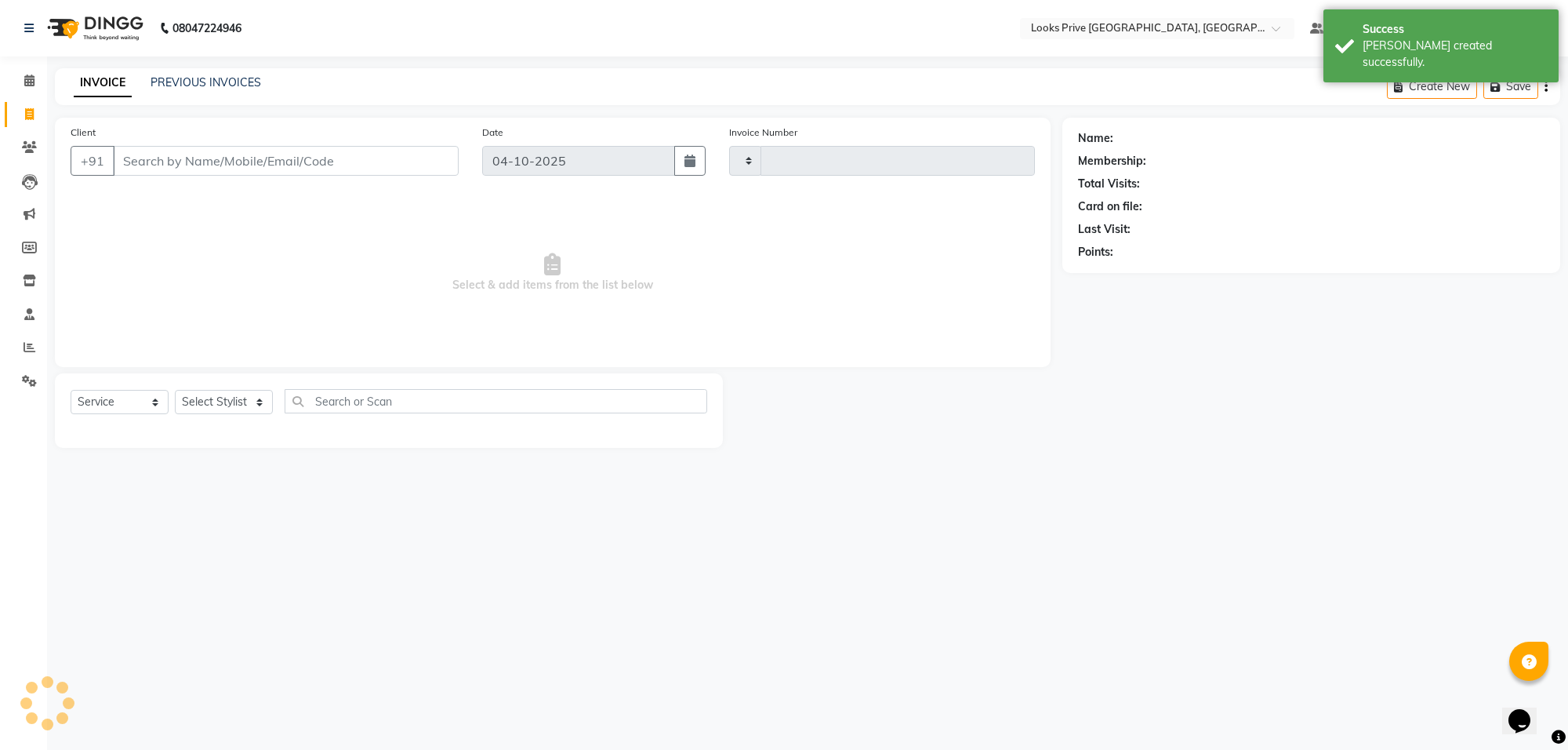
type input "6587"
select select "8127"
click at [26, 348] on icon at bounding box center [29, 347] width 12 height 12
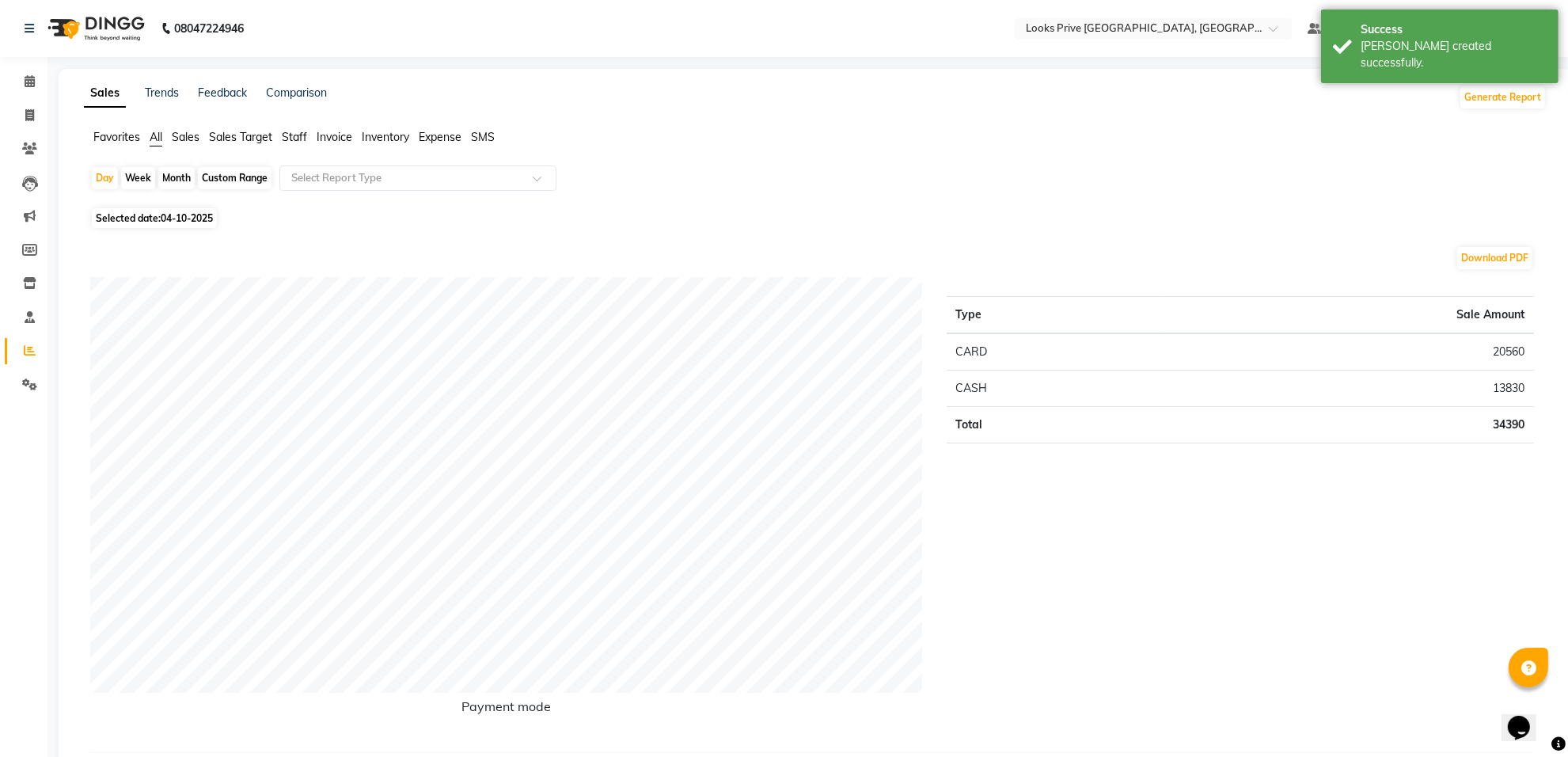
click at [298, 133] on span "Staff" at bounding box center [294, 137] width 25 height 14
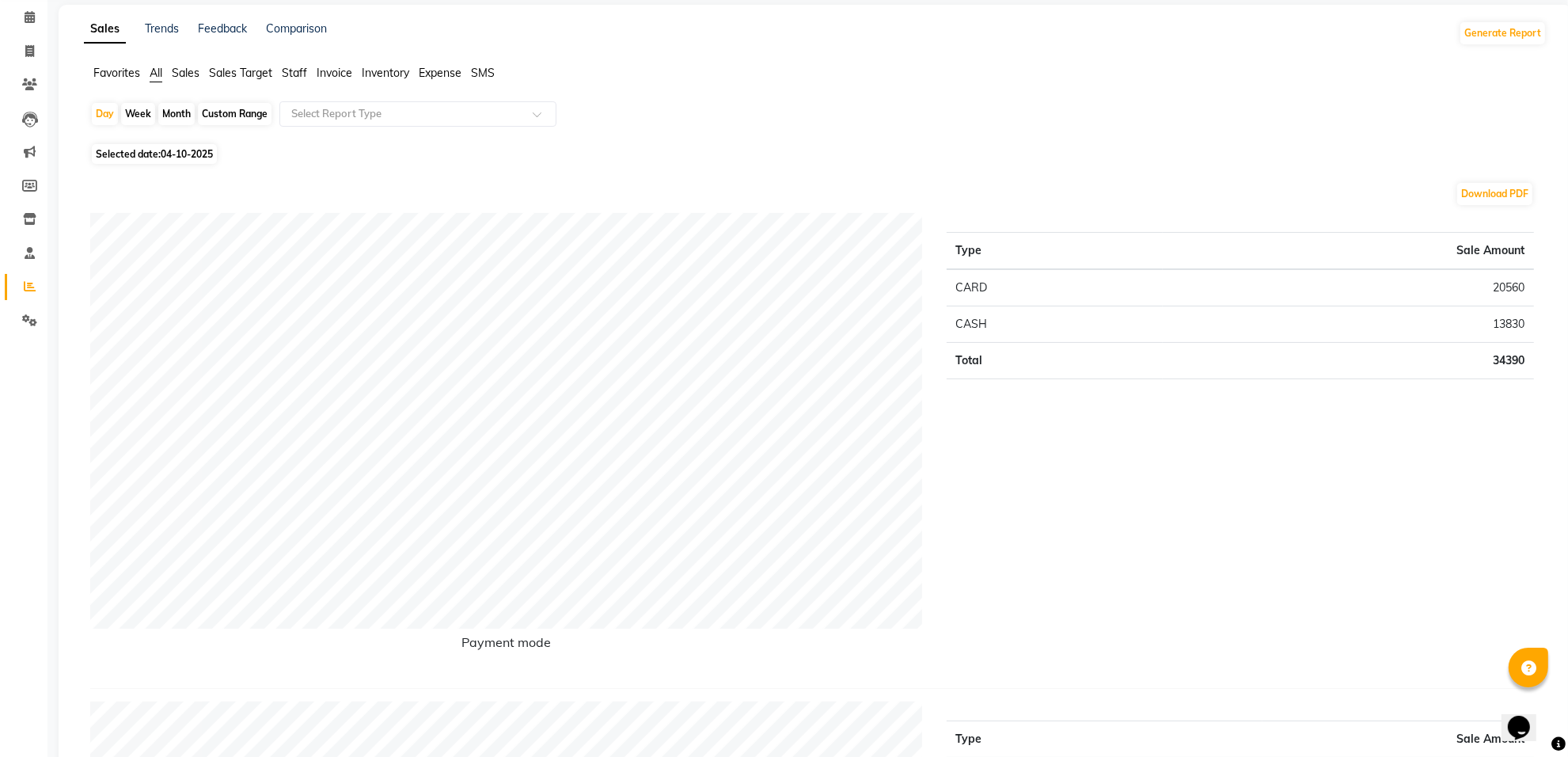
scroll to position [99, 0]
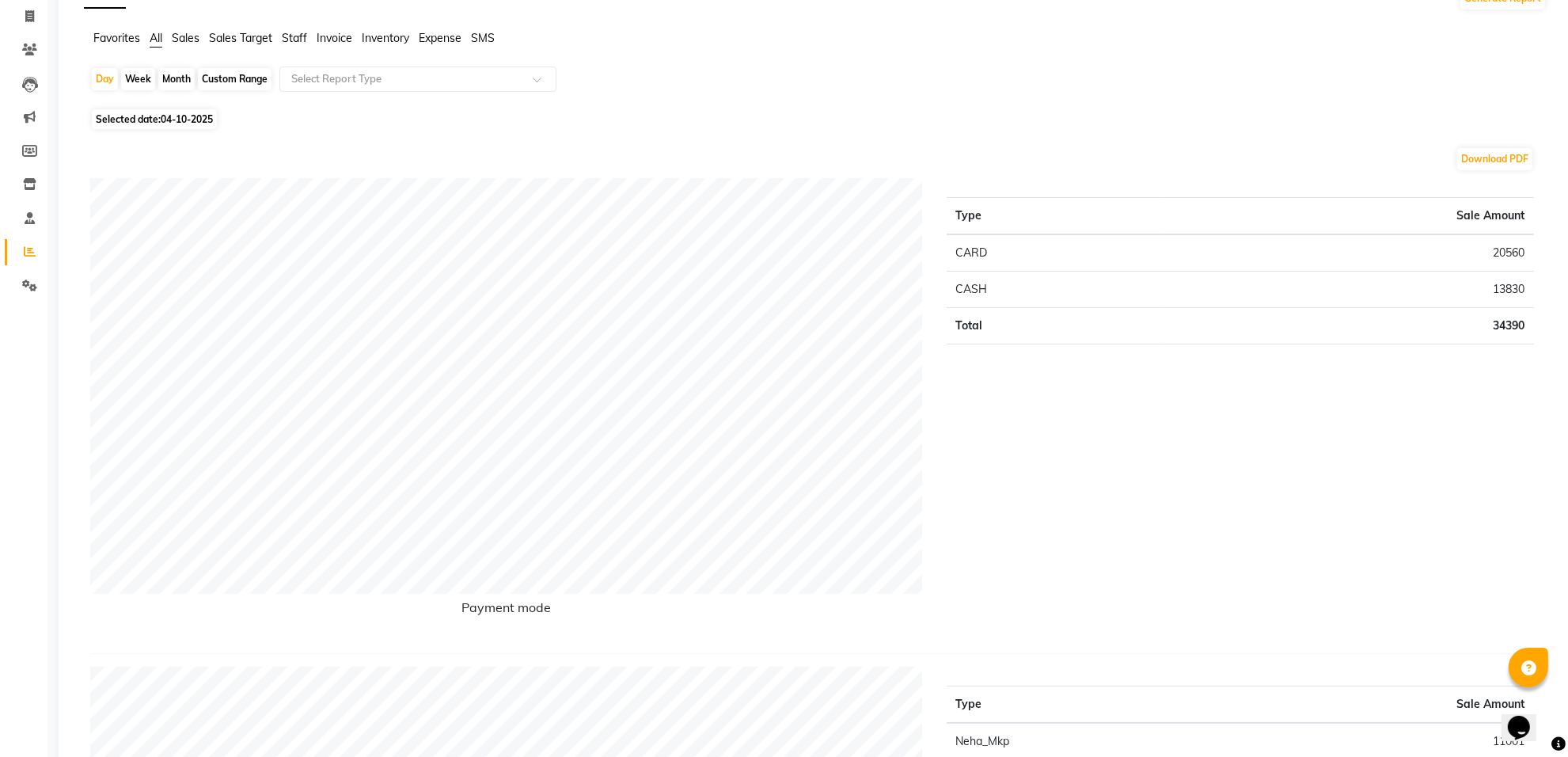
click at [291, 41] on span "Staff" at bounding box center [294, 38] width 25 height 14
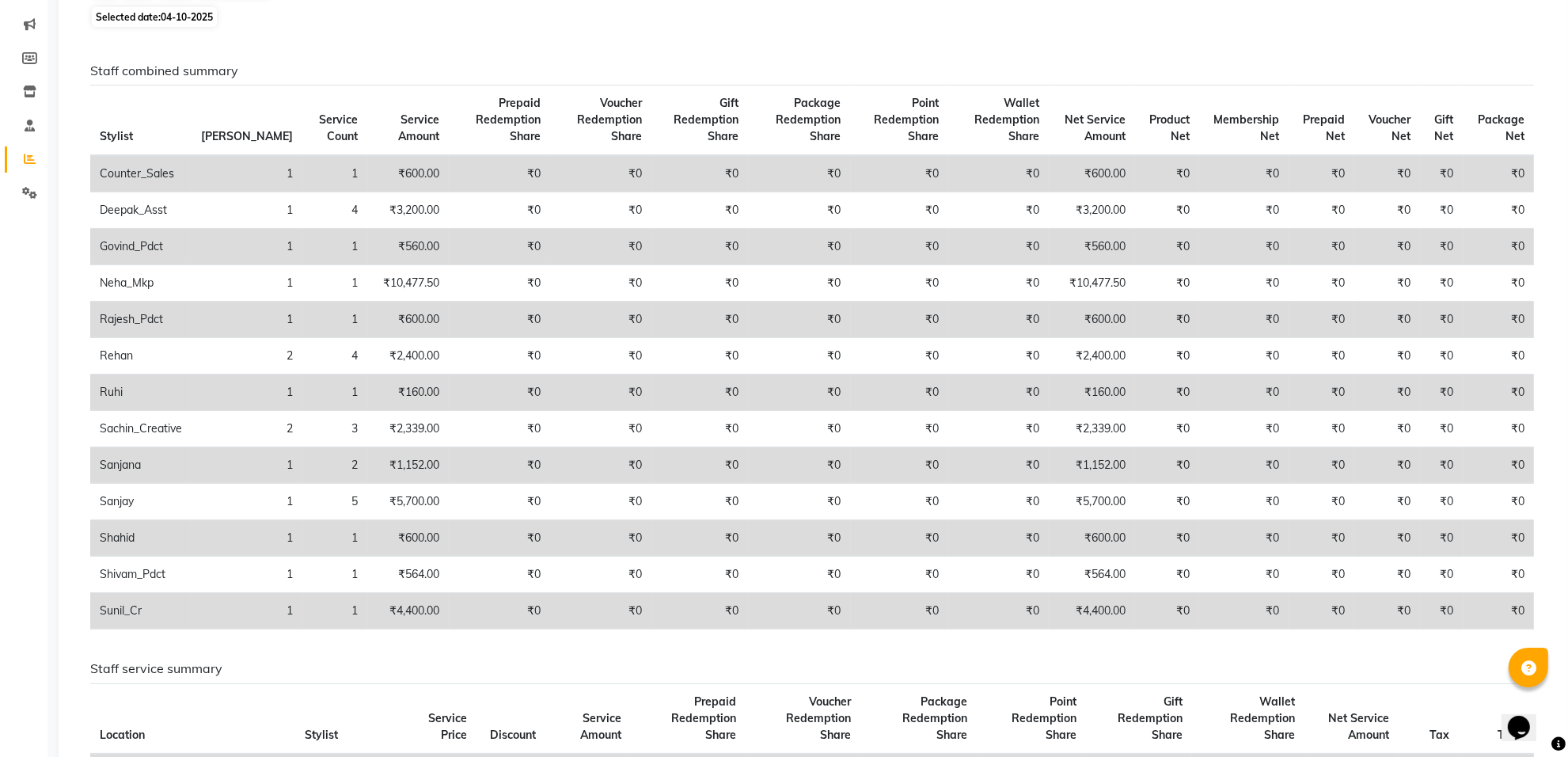
scroll to position [198, 0]
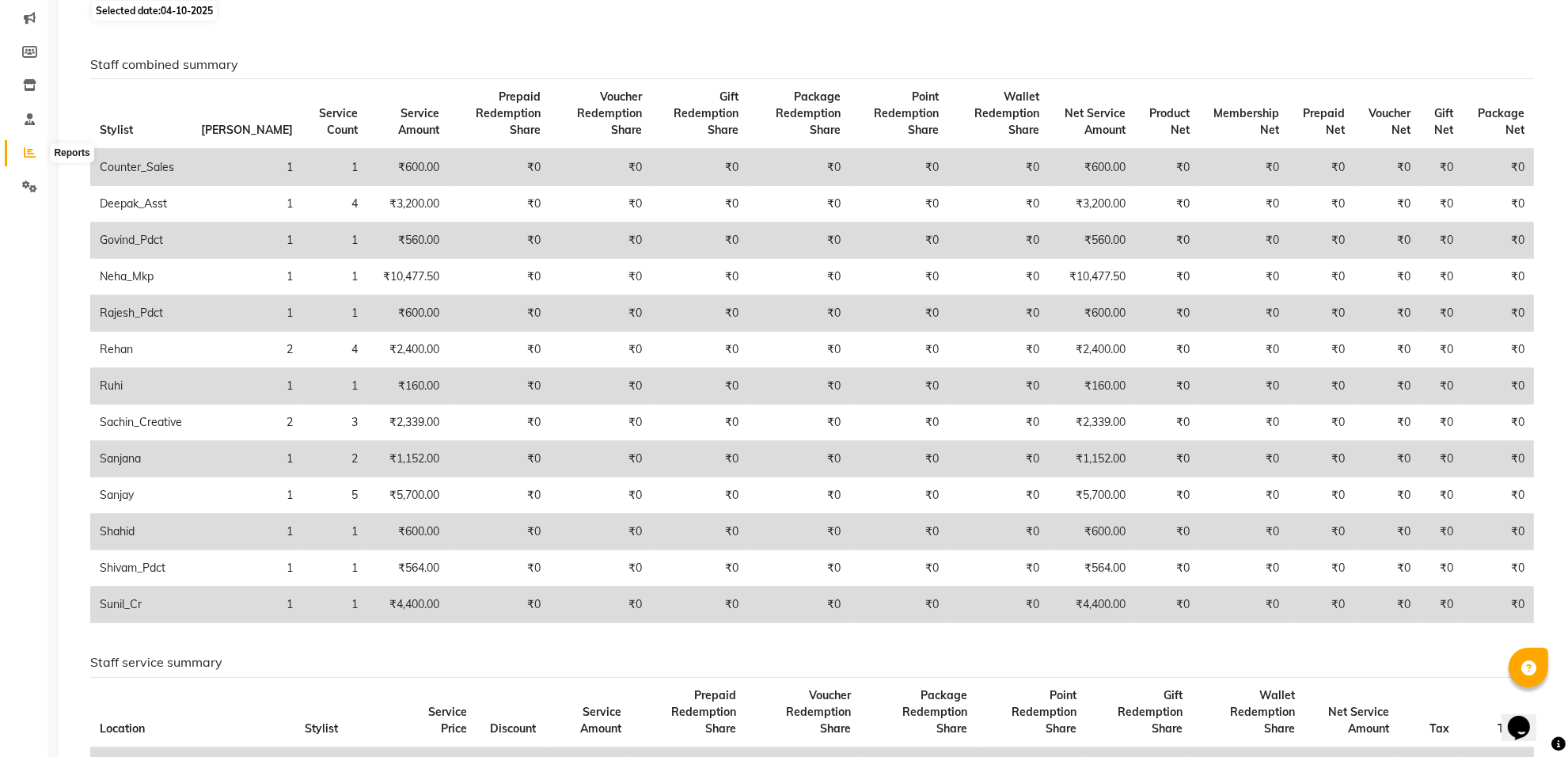
click at [24, 152] on icon at bounding box center [30, 152] width 12 height 12
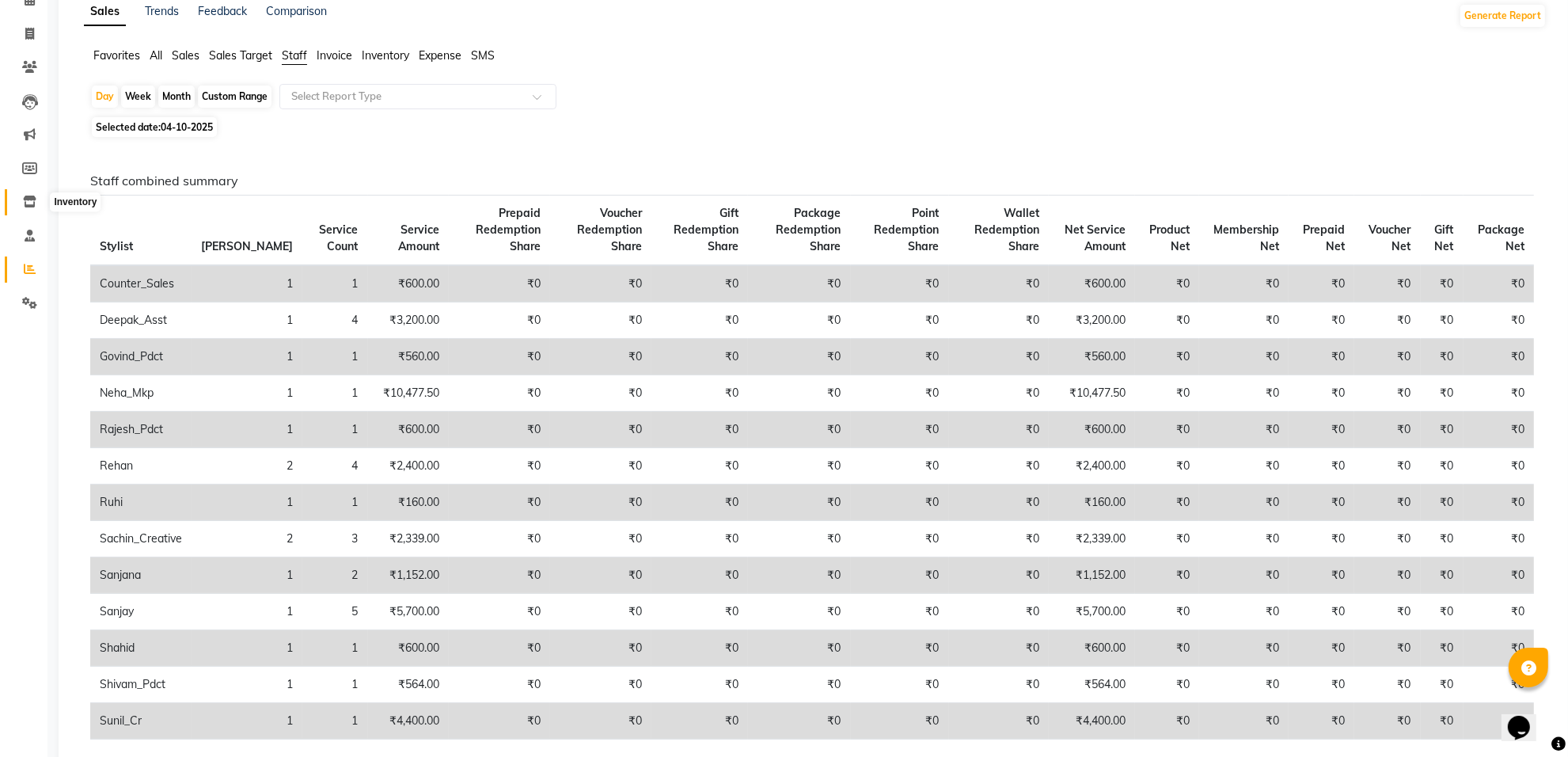
scroll to position [0, 0]
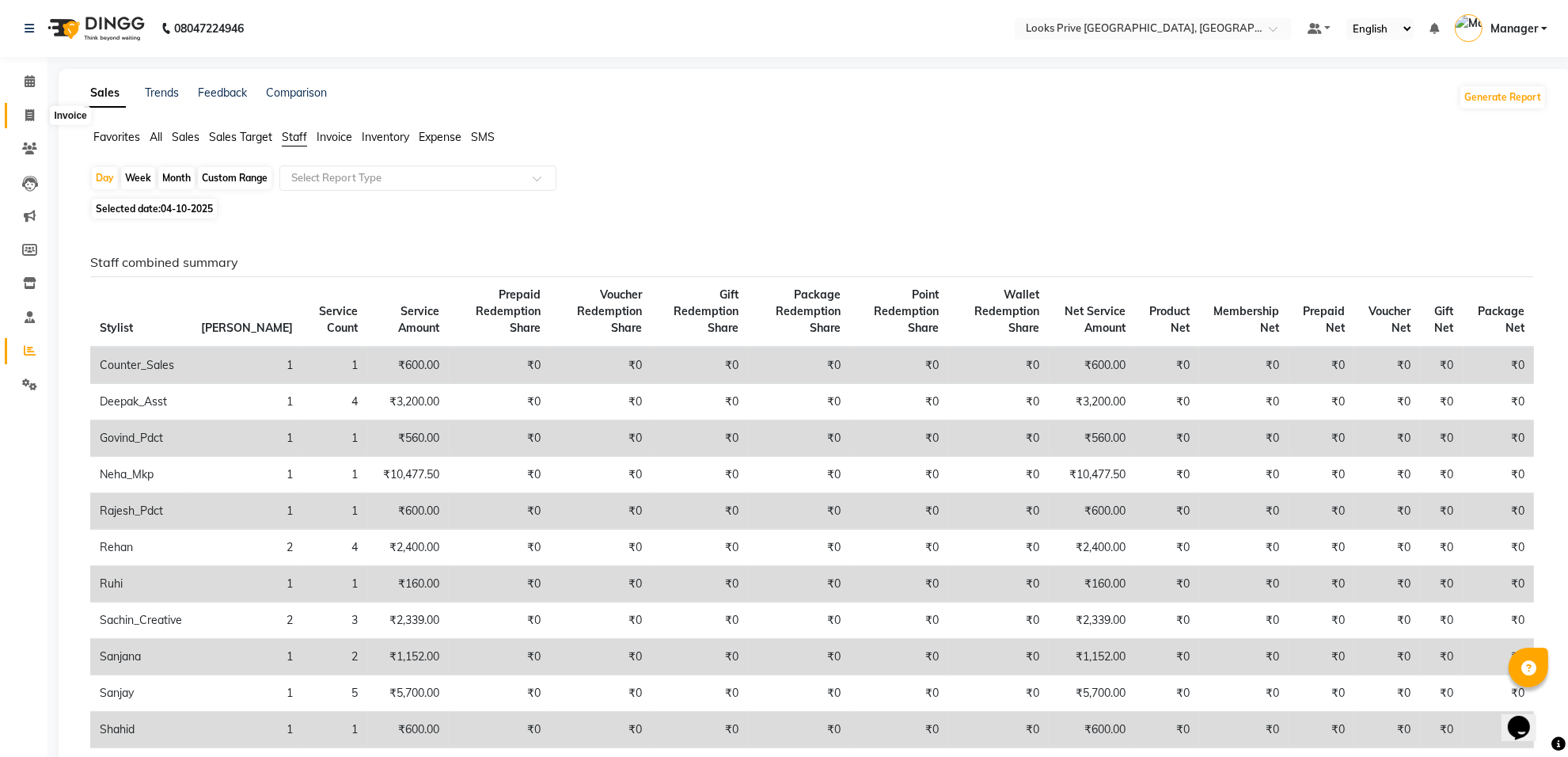
click at [30, 112] on icon at bounding box center [30, 116] width 9 height 12
select select "service"
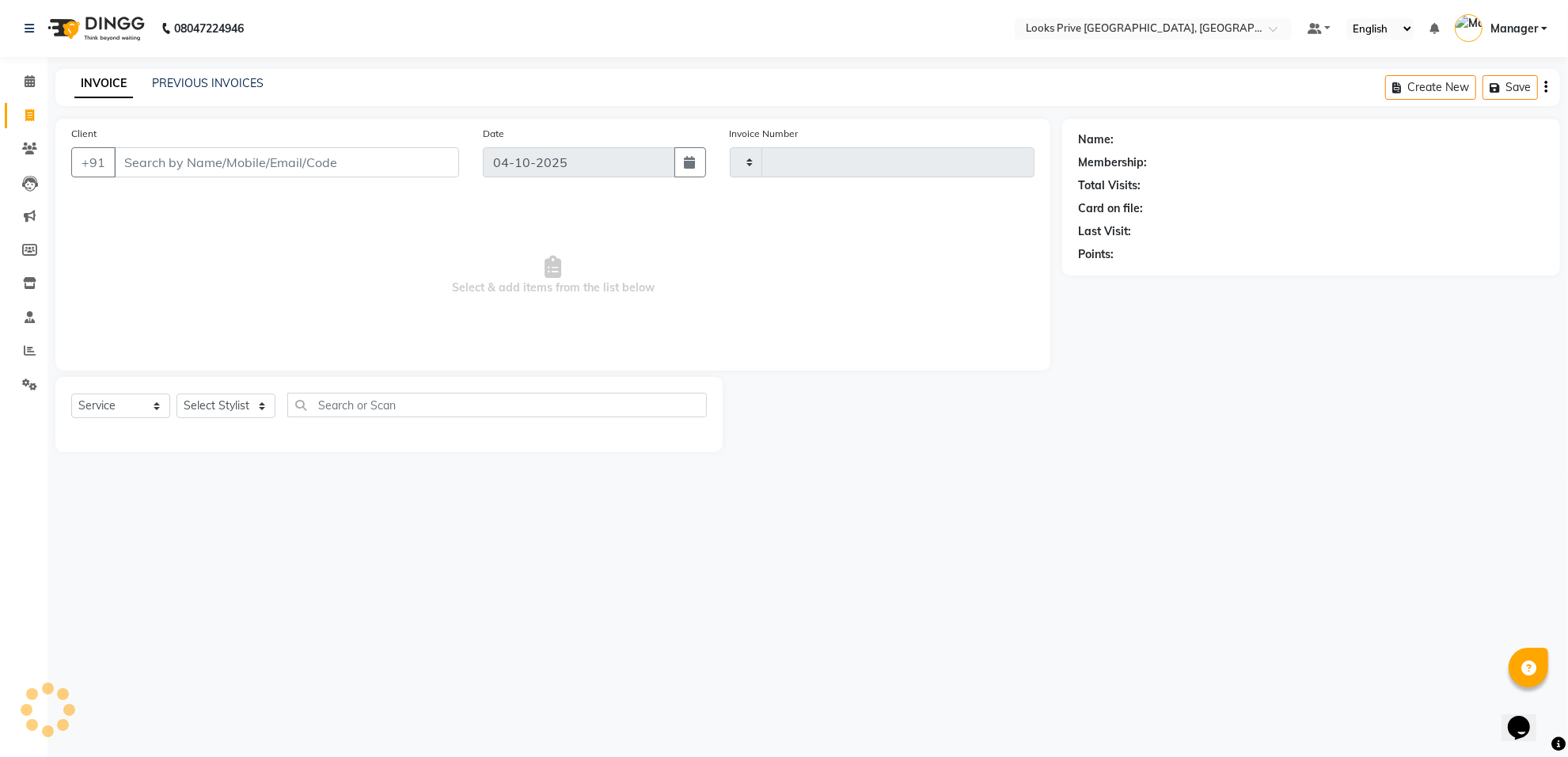
type input "6587"
select select "8127"
click at [183, 81] on link "PREVIOUS INVOICES" at bounding box center [208, 83] width 112 height 14
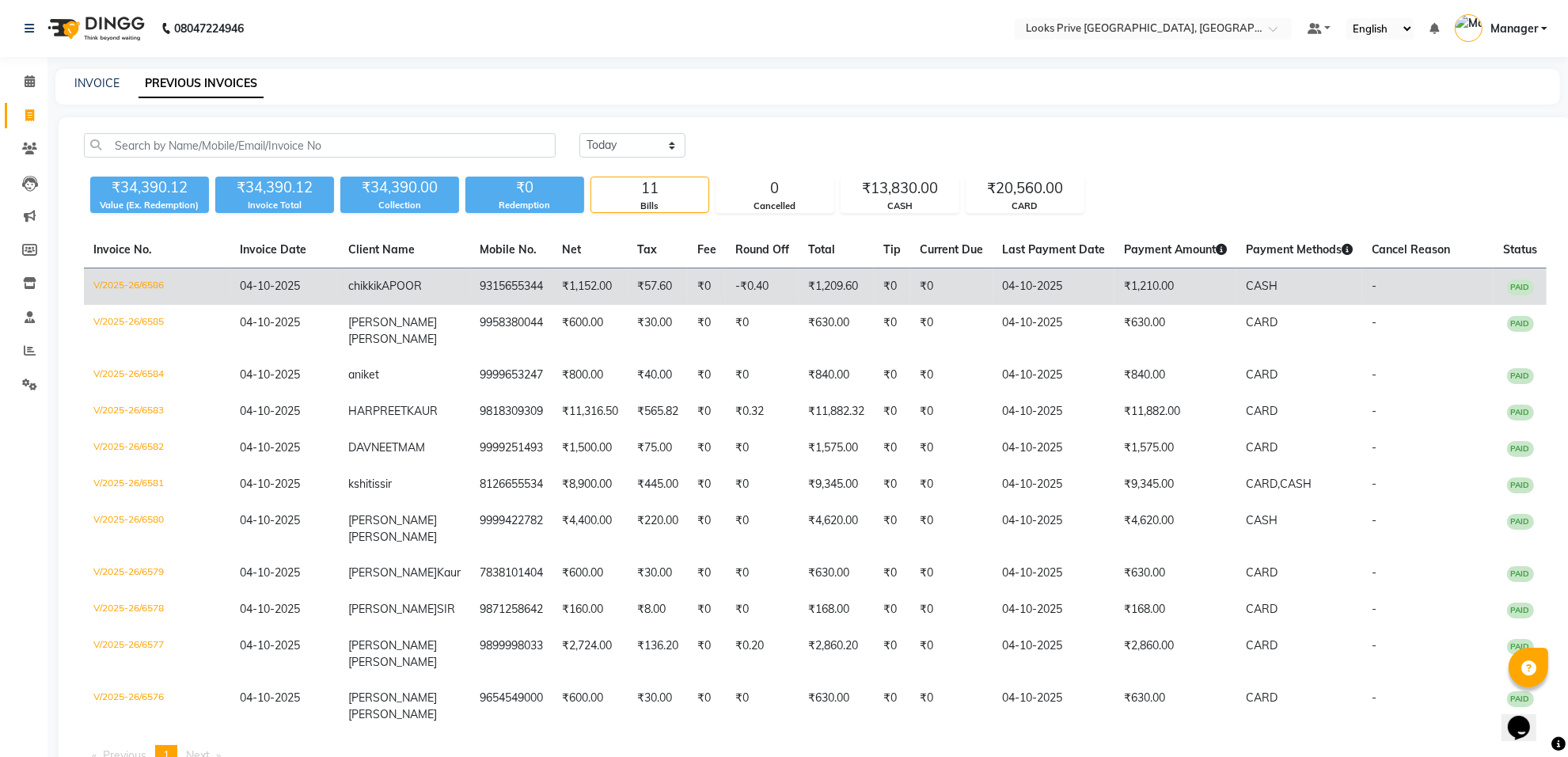
click at [635, 282] on td "₹57.60" at bounding box center [657, 287] width 60 height 38
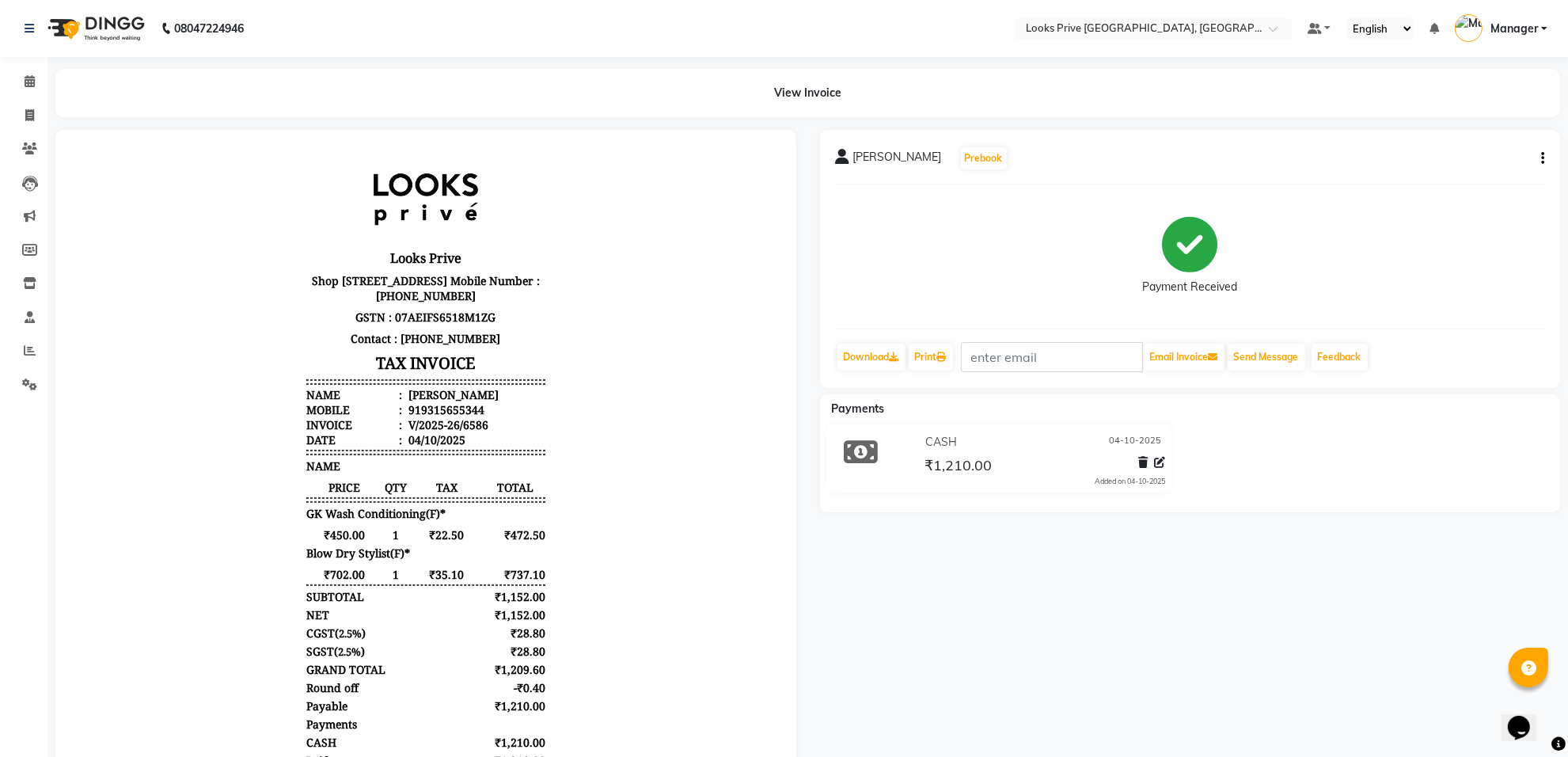
click at [1544, 160] on div "chikki kAPOOR Prebook Payment Received Download Print Email Invoice Send Messag…" at bounding box center [1190, 258] width 741 height 258
click at [1535, 165] on button "button" at bounding box center [1539, 158] width 10 height 17
click at [1541, 158] on icon "button" at bounding box center [1543, 158] width 4 height 1
click at [1445, 168] on div "Edit Item Staff" at bounding box center [1464, 168] width 108 height 20
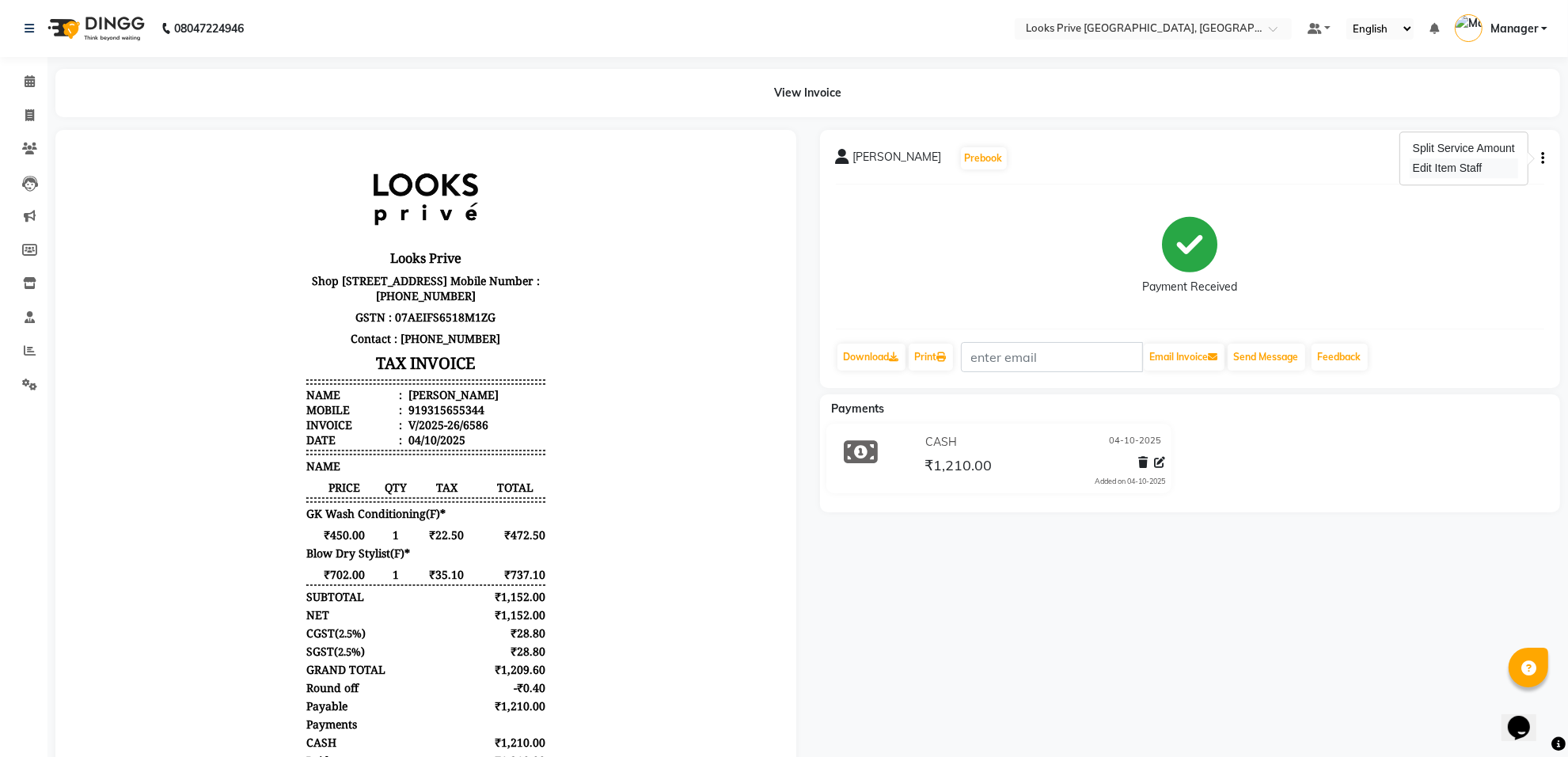
select select
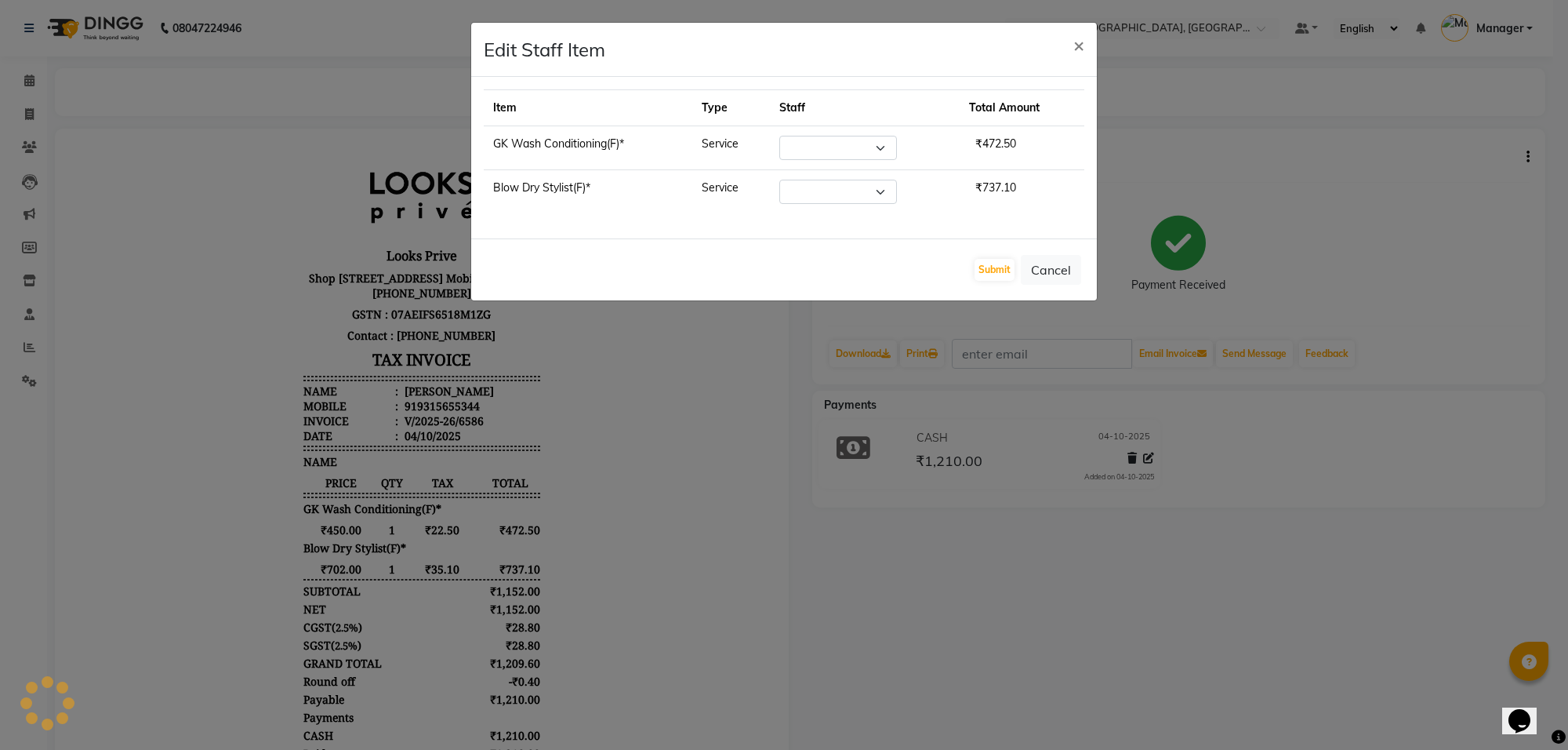
select select "75855"
click at [882, 146] on select "Select Arshi Avdesh Bunty Counter_Sales Deepak_Asst Govind_Pdct Hema Manager Mo…" at bounding box center [838, 147] width 118 height 24
select select "75850"
click at [780, 135] on select "Select Arshi Avdesh Bunty Counter_Sales Deepak_Asst Govind_Pdct Hema Manager Mo…" at bounding box center [838, 147] width 118 height 24
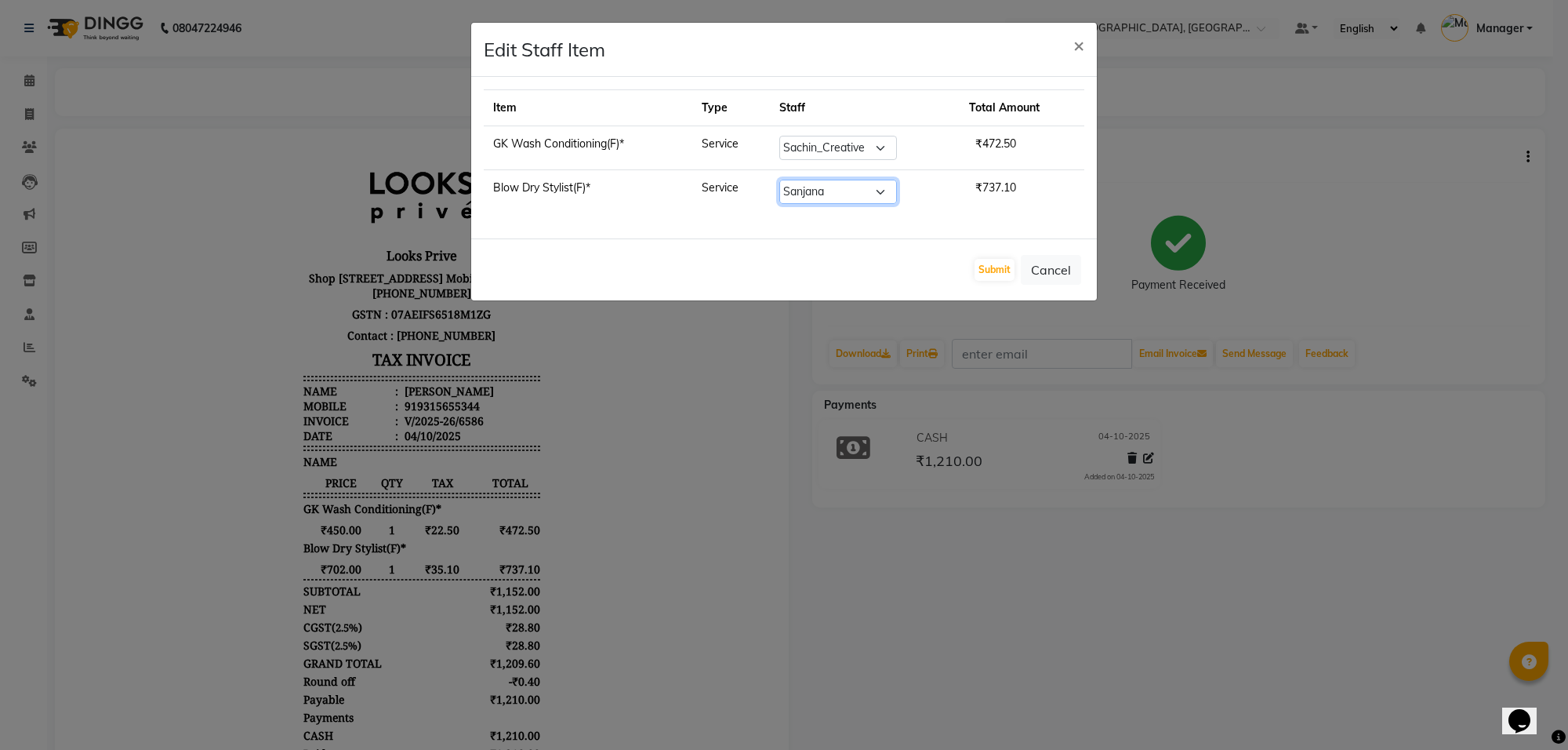
click at [882, 192] on select "Select Arshi Avdesh Bunty Counter_Sales Deepak_Asst Govind_Pdct Hema Manager Mo…" at bounding box center [838, 192] width 118 height 24
select select "75850"
click at [780, 180] on select "Select Arshi Avdesh Bunty Counter_Sales Deepak_Asst Govind_Pdct Hema Manager Mo…" at bounding box center [838, 192] width 118 height 24
click at [997, 275] on button "Submit" at bounding box center [994, 269] width 40 height 22
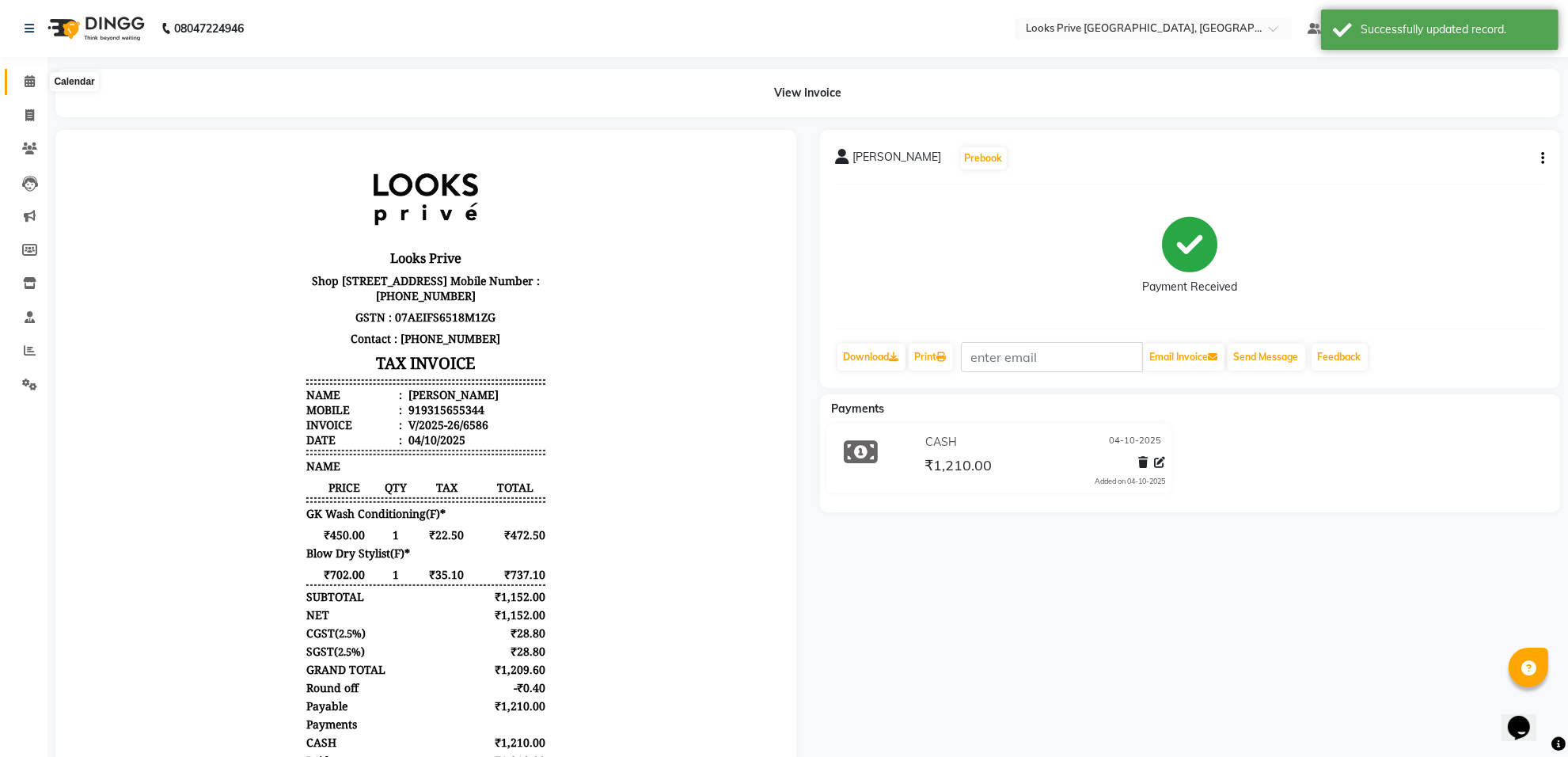
click at [24, 81] on icon at bounding box center [30, 81] width 10 height 12
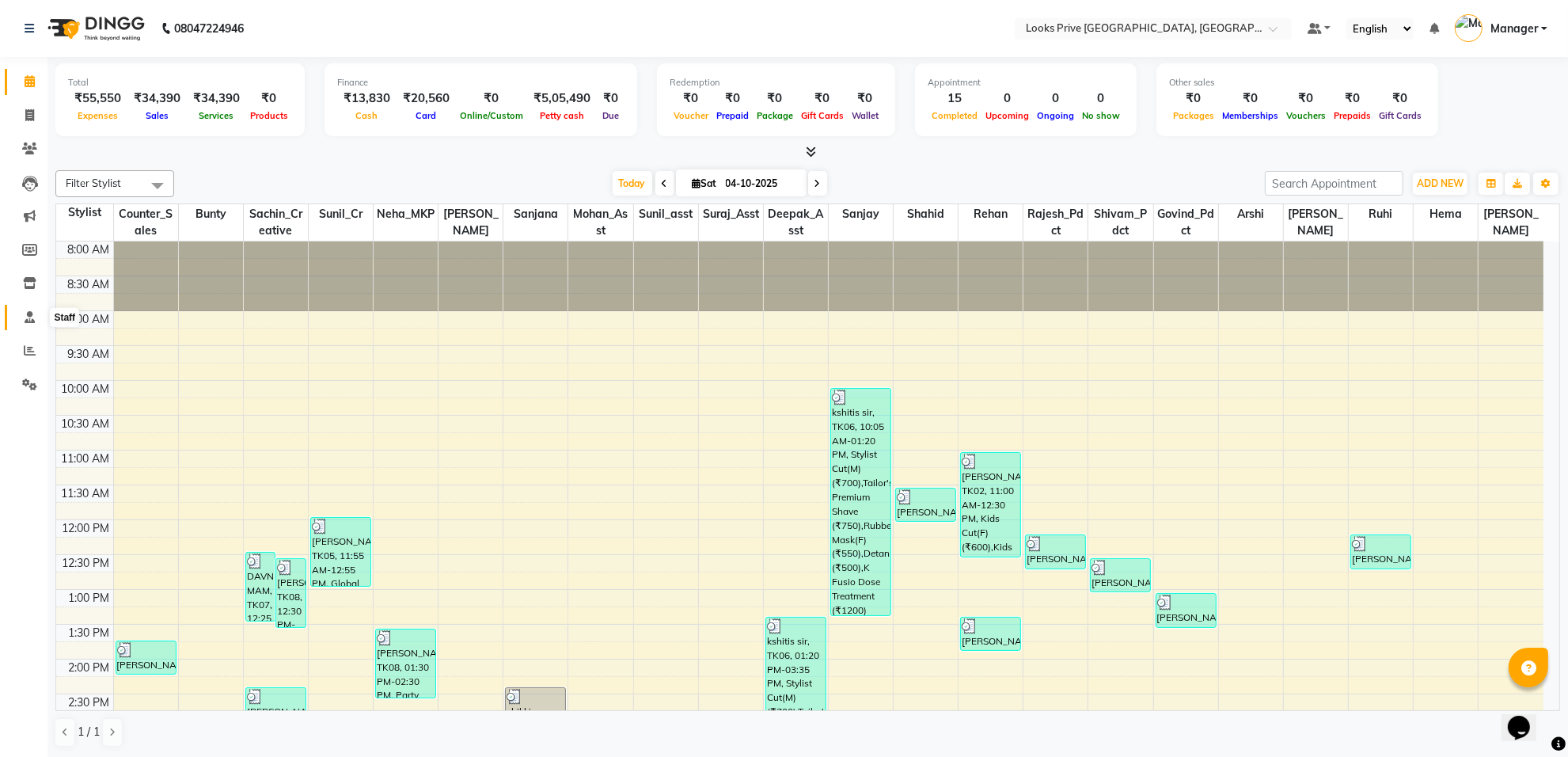
click at [25, 320] on icon at bounding box center [30, 317] width 10 height 12
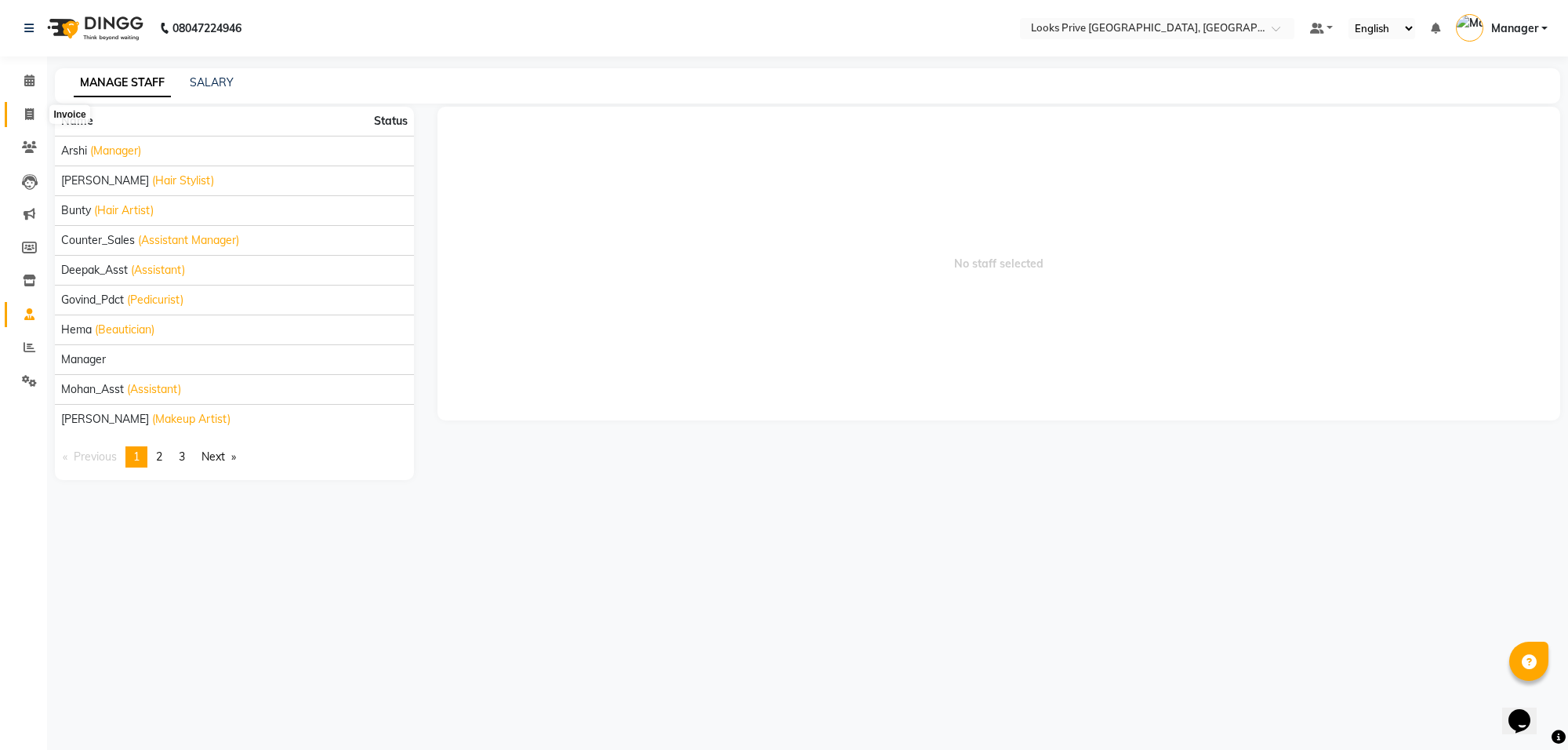
click at [26, 114] on icon at bounding box center [29, 114] width 9 height 12
select select "8127"
select select "service"
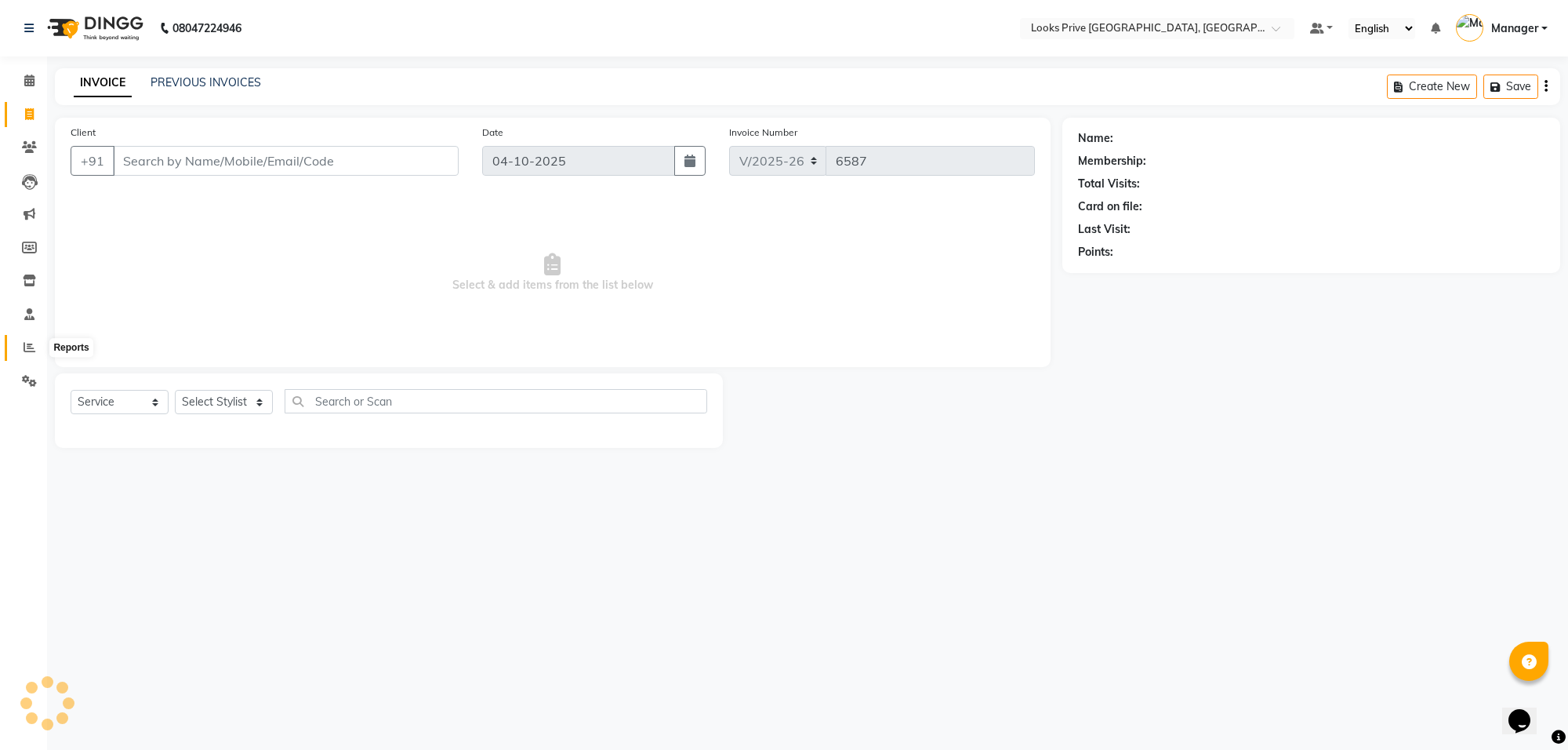
click at [29, 342] on icon at bounding box center [29, 347] width 12 height 12
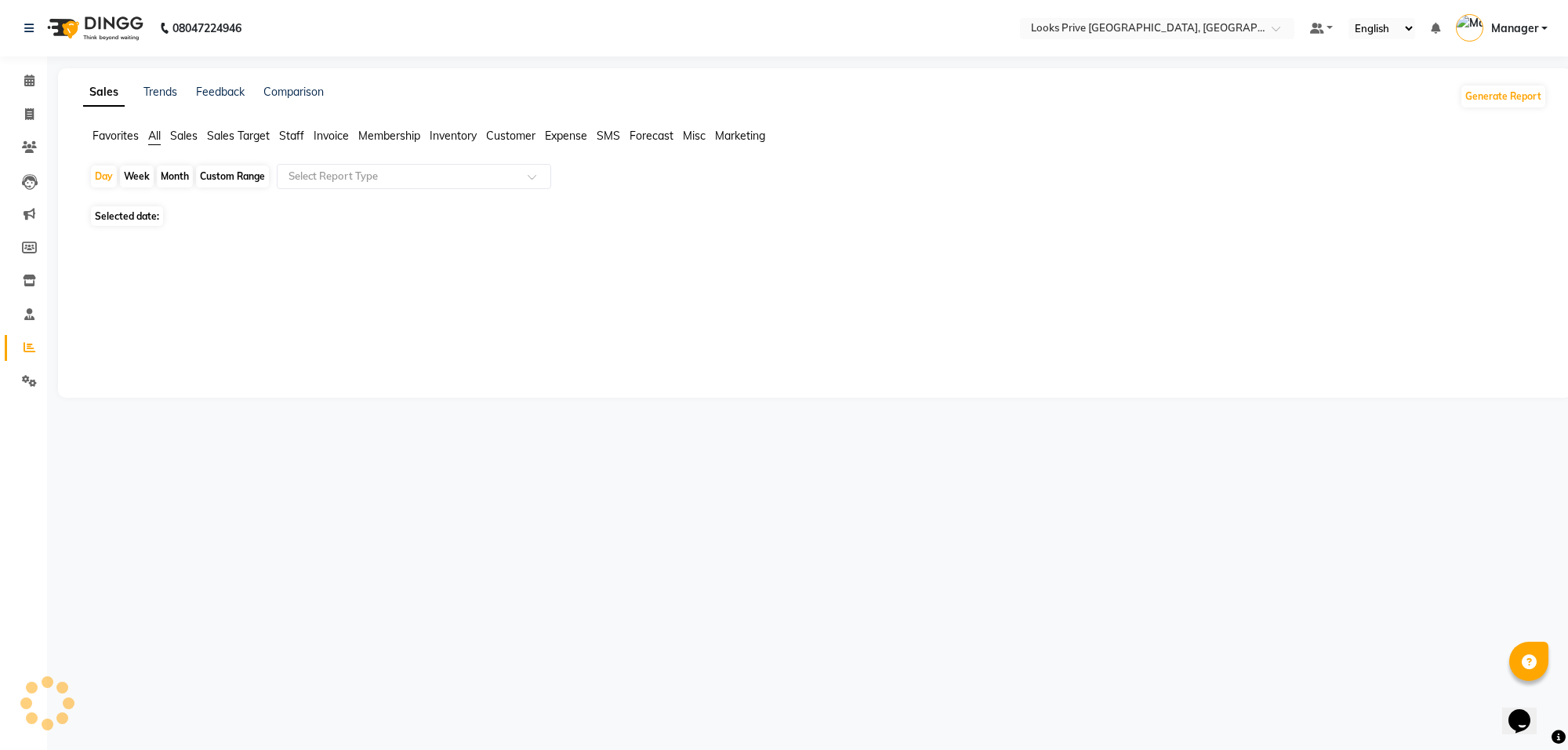
click at [294, 131] on span "Staff" at bounding box center [291, 135] width 25 height 14
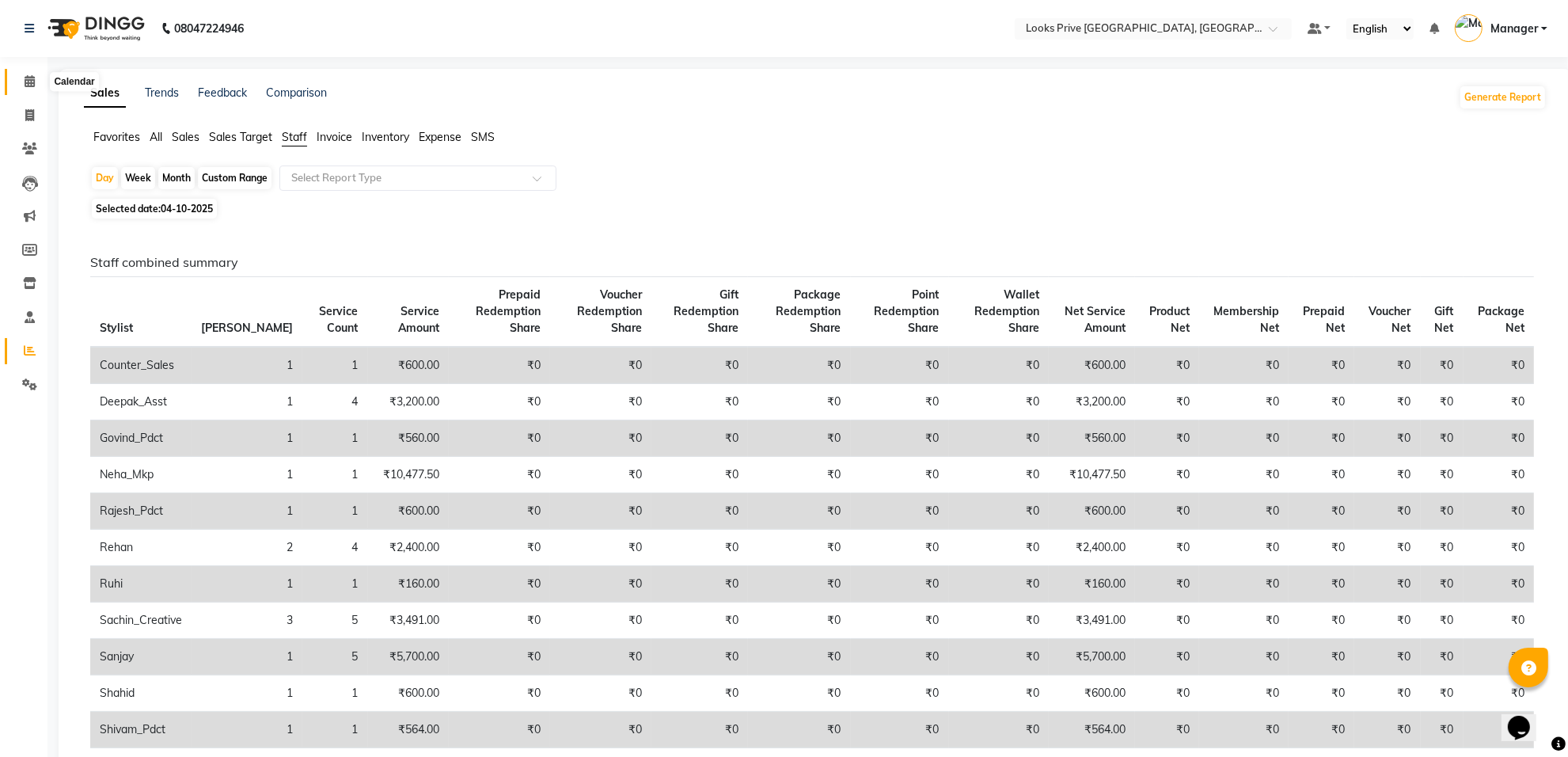
click at [25, 79] on icon at bounding box center [30, 81] width 10 height 12
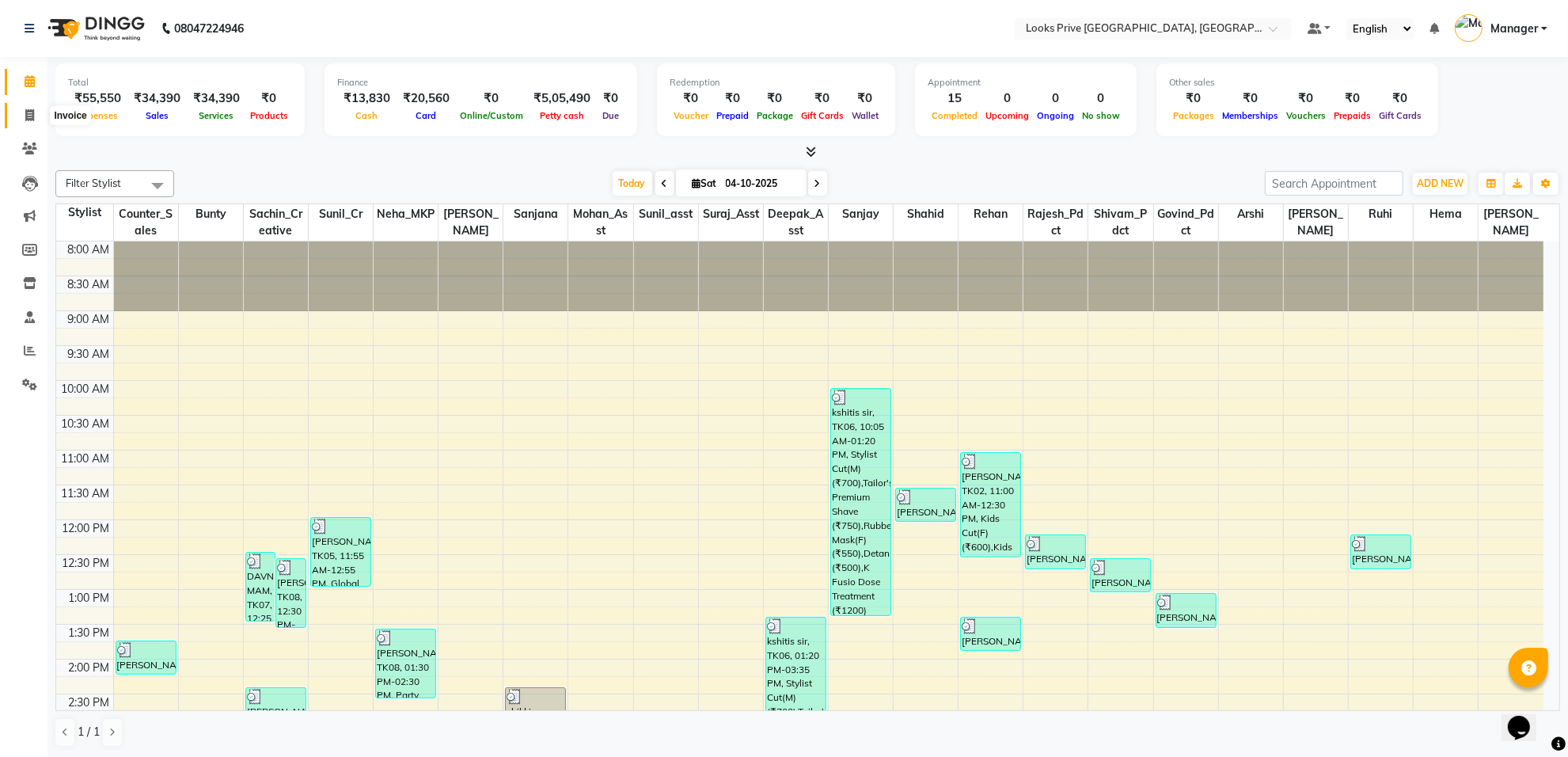
click at [21, 112] on span at bounding box center [30, 116] width 28 height 18
select select "service"
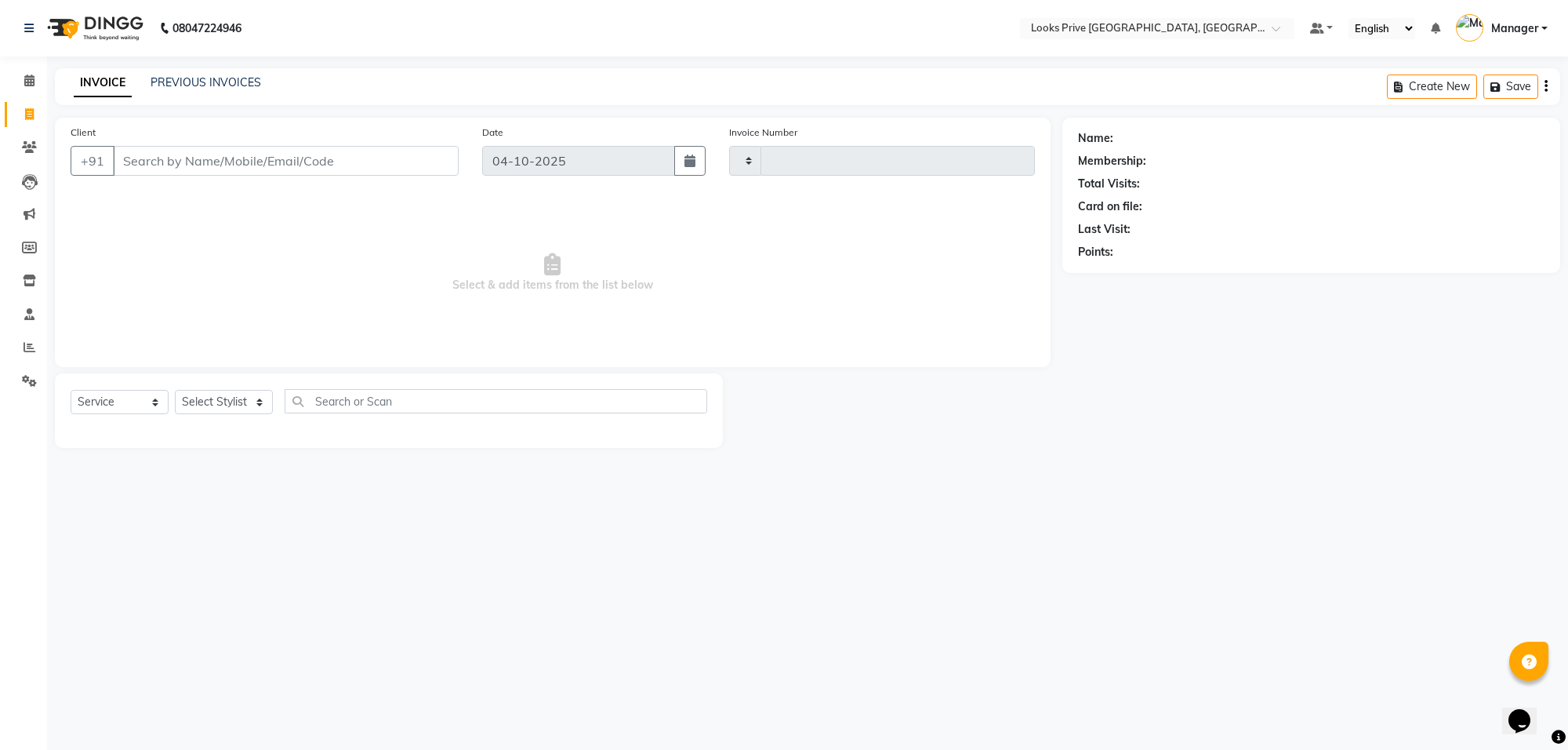
type input "6587"
select select "8127"
click at [218, 170] on input "Client" at bounding box center [285, 160] width 346 height 29
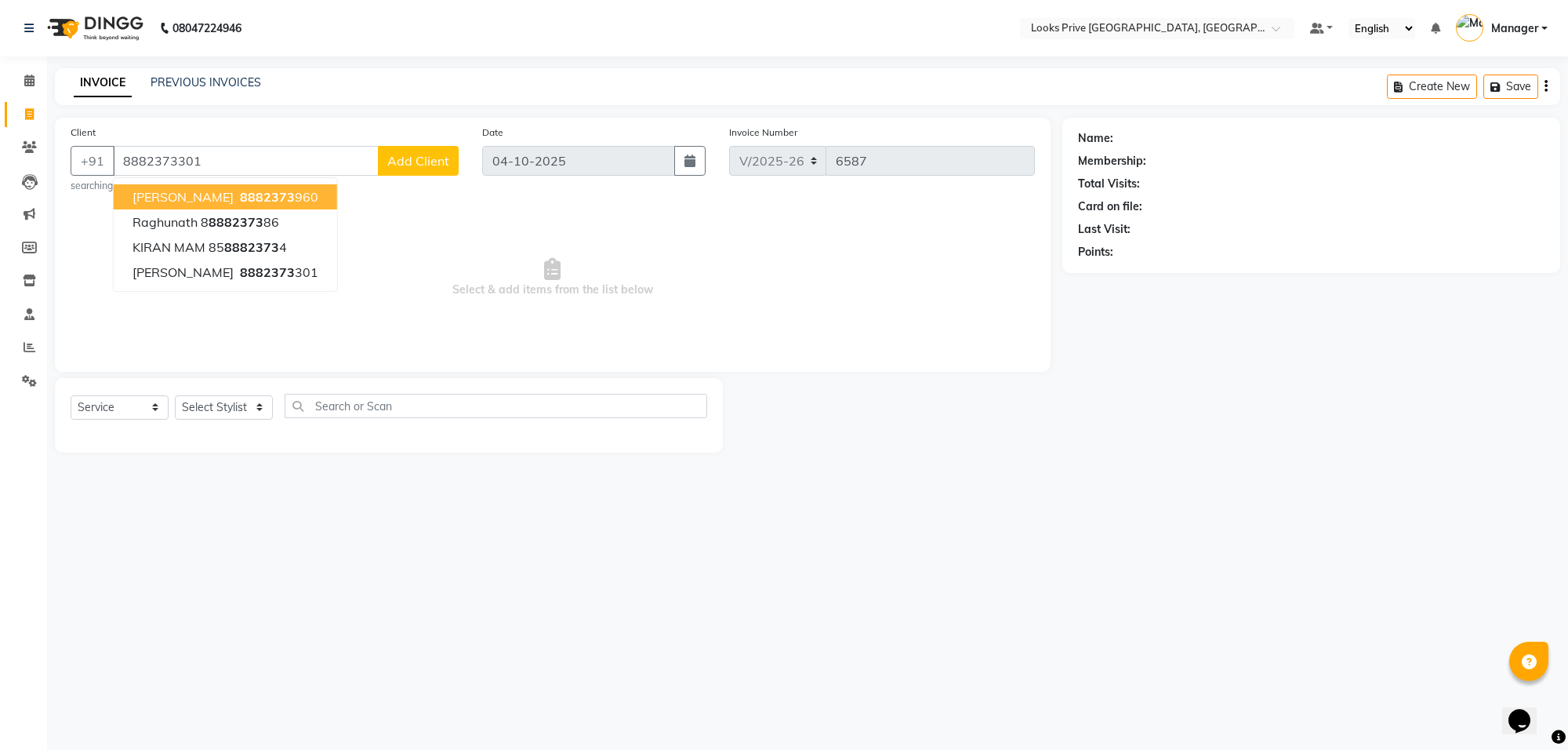
type input "8882373301"
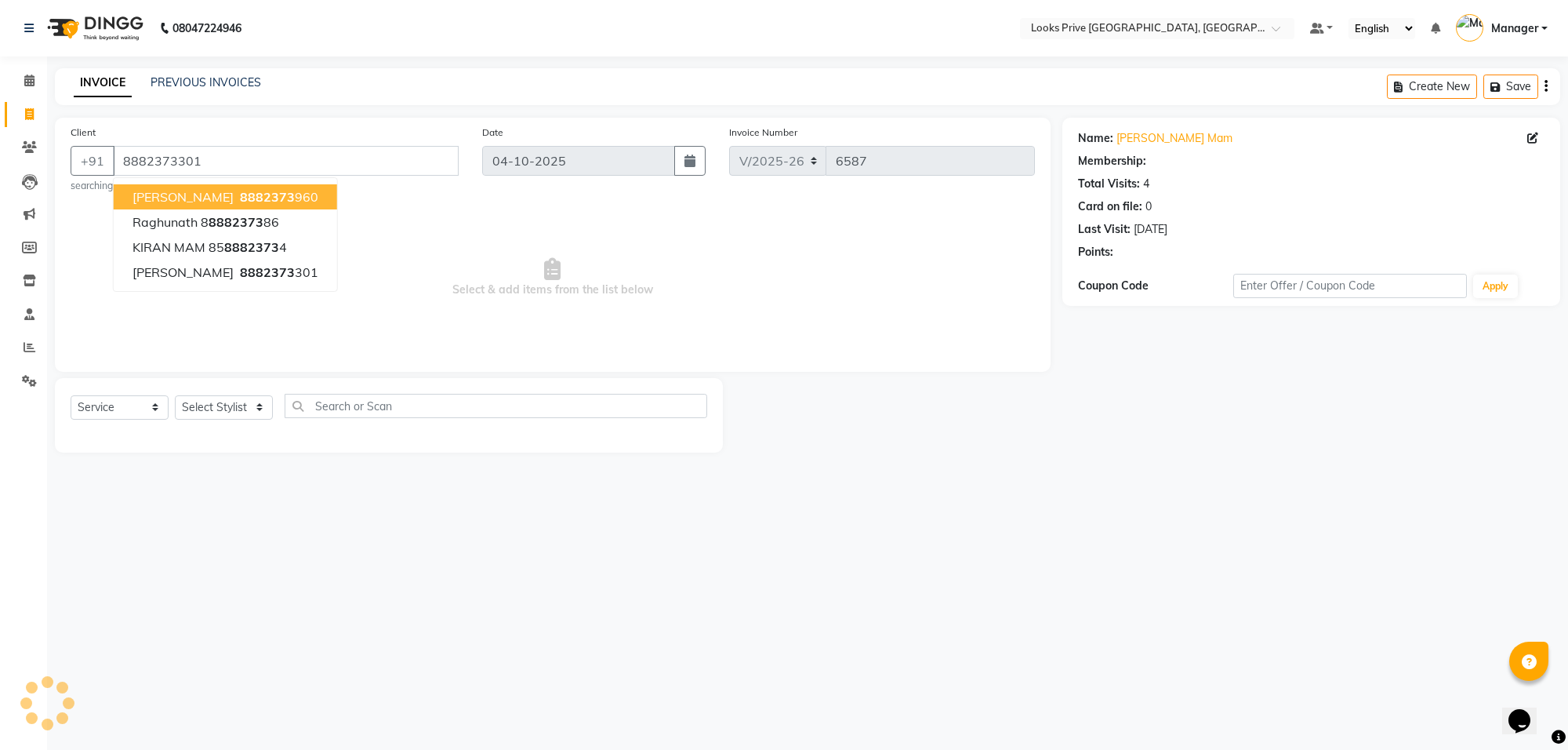
select select "1: Object"
click at [898, 577] on div "08047224946 Select Location × Looks Prive Rajouri Garden, New Delhi Default Pan…" at bounding box center [784, 375] width 1568 height 750
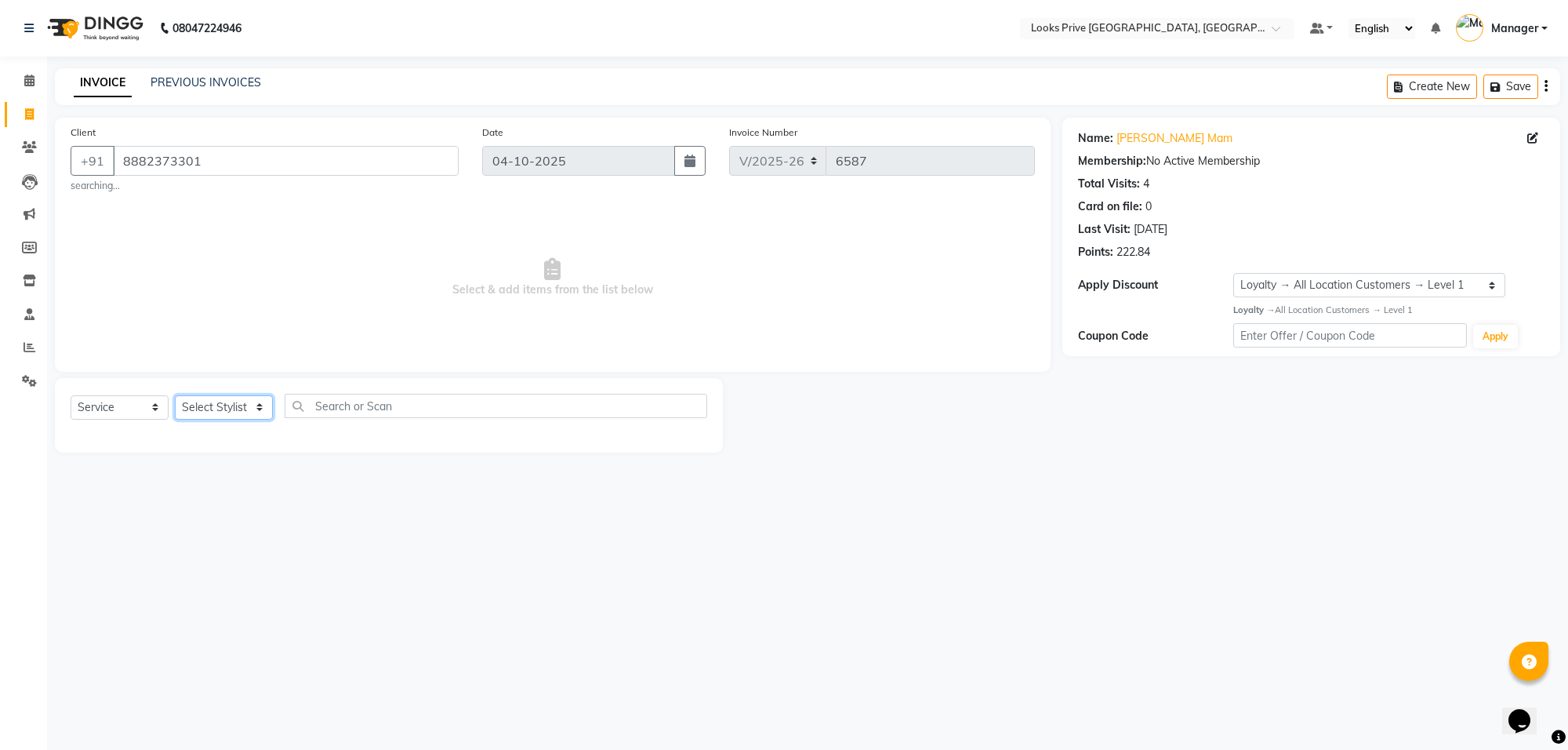
drag, startPoint x: 250, startPoint y: 410, endPoint x: 255, endPoint y: 397, distance: 13.9
click at [250, 410] on select "Select Stylist Arshi Avdesh Bunty Counter_Sales Deepak_Asst Govind_Pdct Hema Ma…" at bounding box center [224, 408] width 98 height 24
select select "75870"
click at [175, 395] on select "Select Stylist Arshi Avdesh Bunty Counter_Sales Deepak_Asst Govind_Pdct Hema Ma…" at bounding box center [224, 408] width 98 height 24
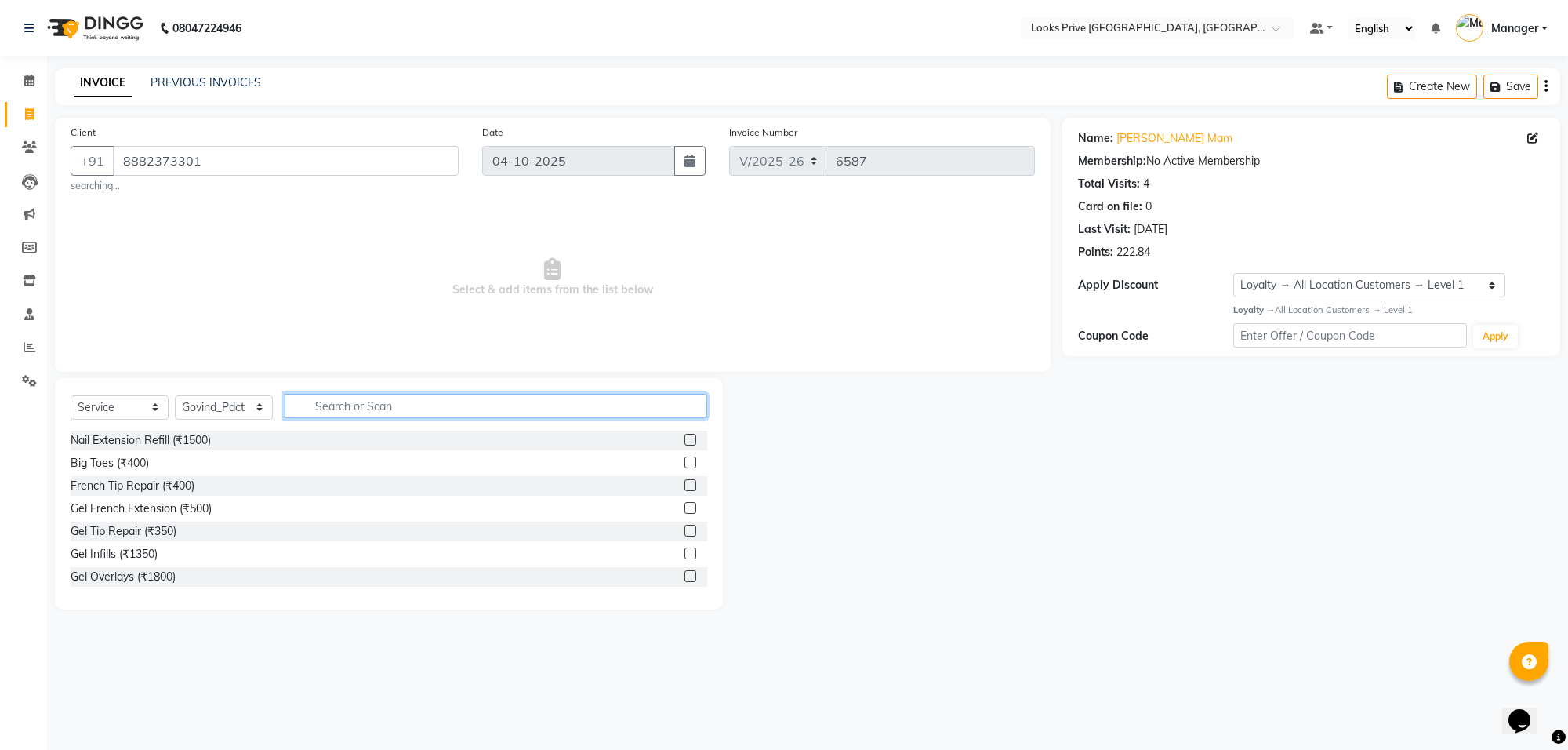
drag, startPoint x: 386, startPoint y: 395, endPoint x: 1405, endPoint y: 549, distance: 1030.6
click at [387, 394] on input "text" at bounding box center [495, 406] width 422 height 24
type input "wash"
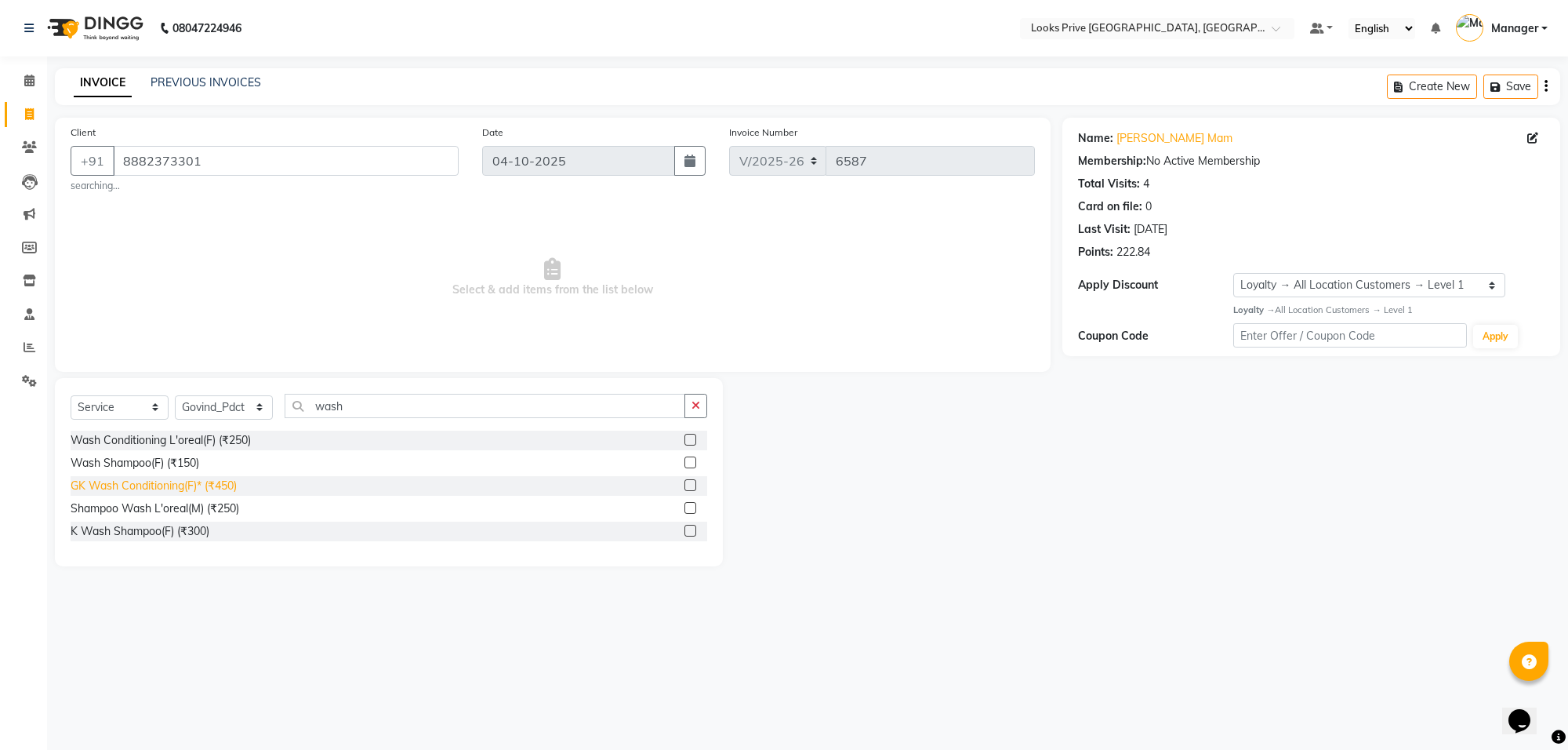
click at [206, 480] on div "GK Wash Conditioning(F)* (₹450)" at bounding box center [153, 486] width 166 height 16
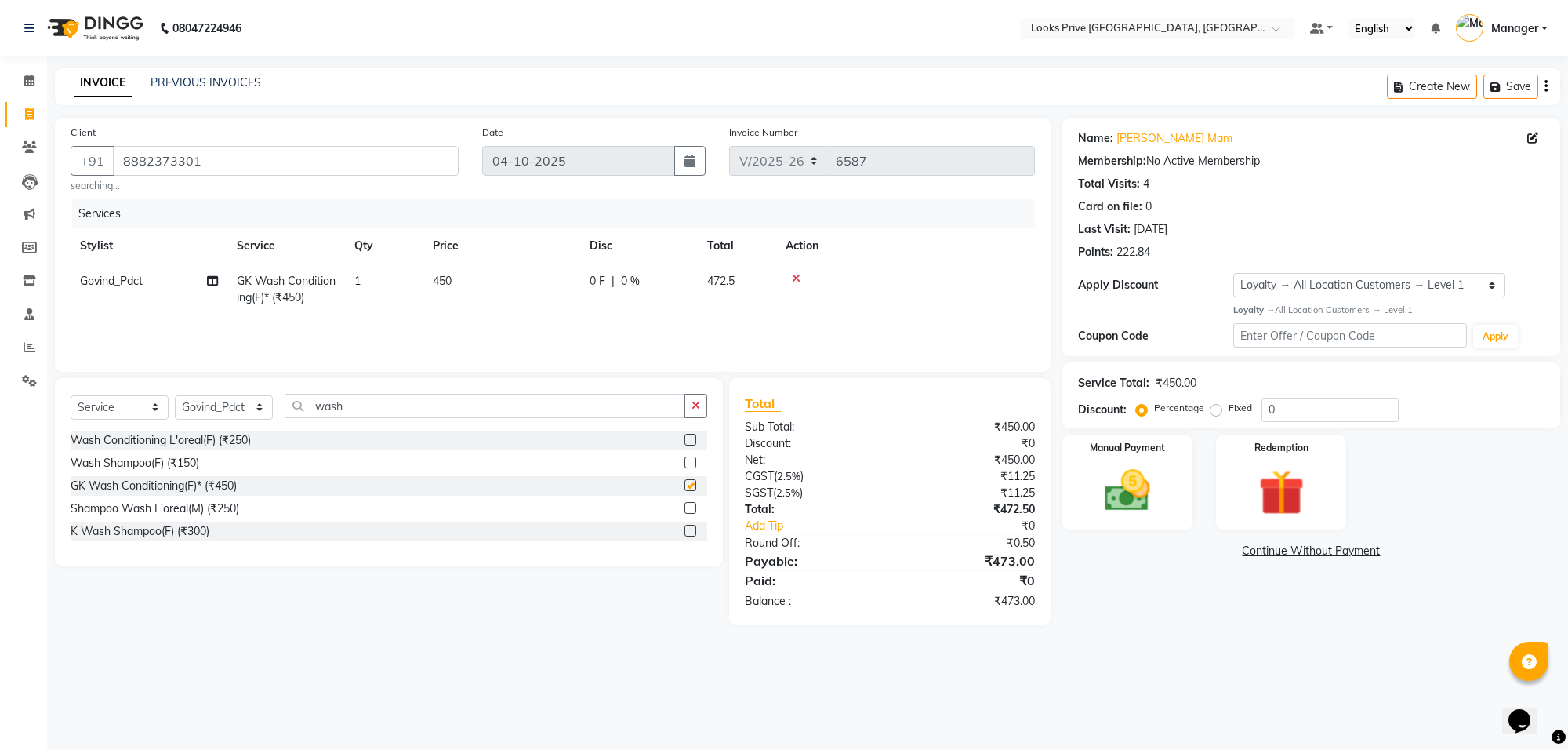
checkbox input "false"
click at [1111, 484] on img at bounding box center [1127, 491] width 77 height 55
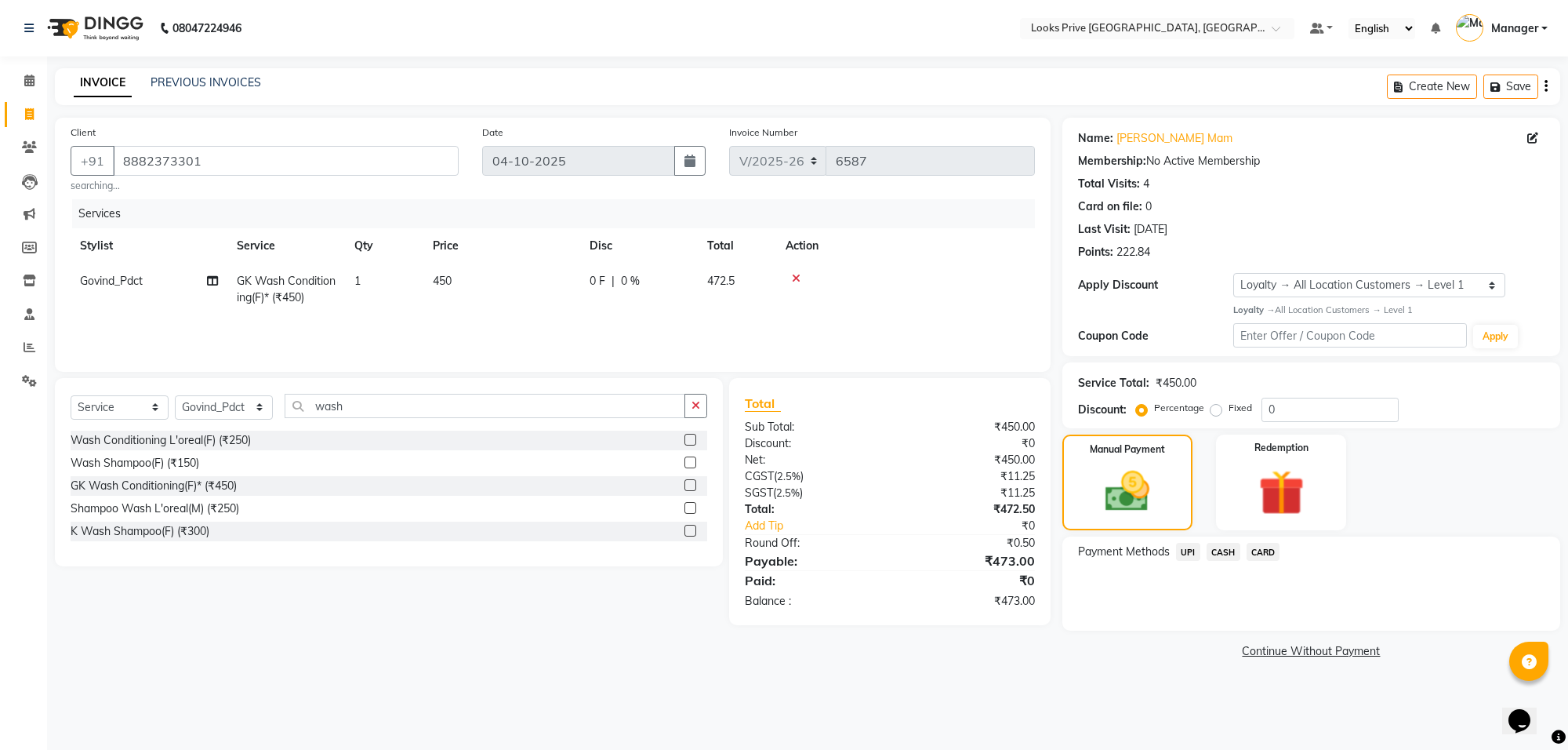
click at [1257, 547] on span "CARD" at bounding box center [1263, 551] width 34 height 18
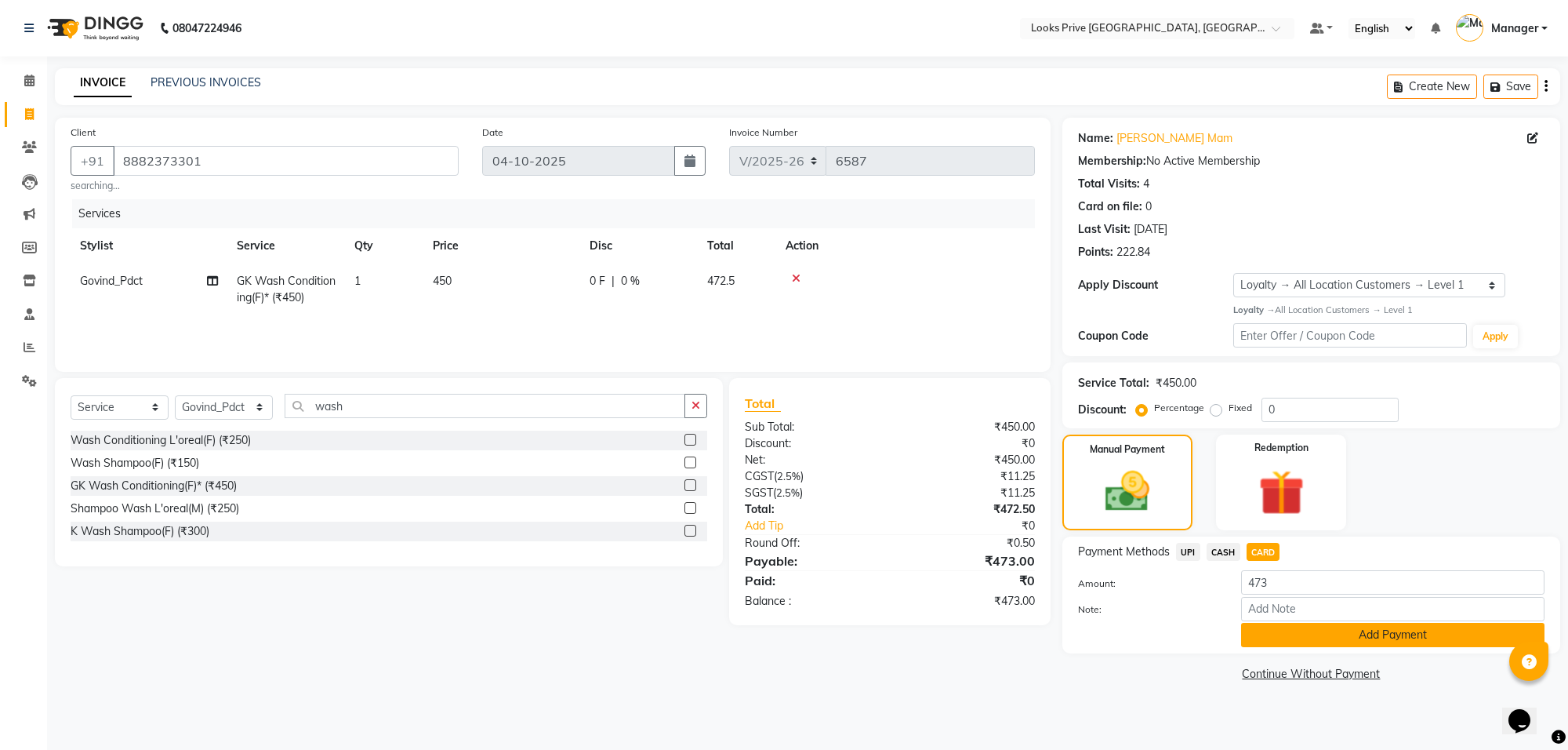
click at [1285, 629] on button "Add Payment" at bounding box center [1393, 635] width 303 height 24
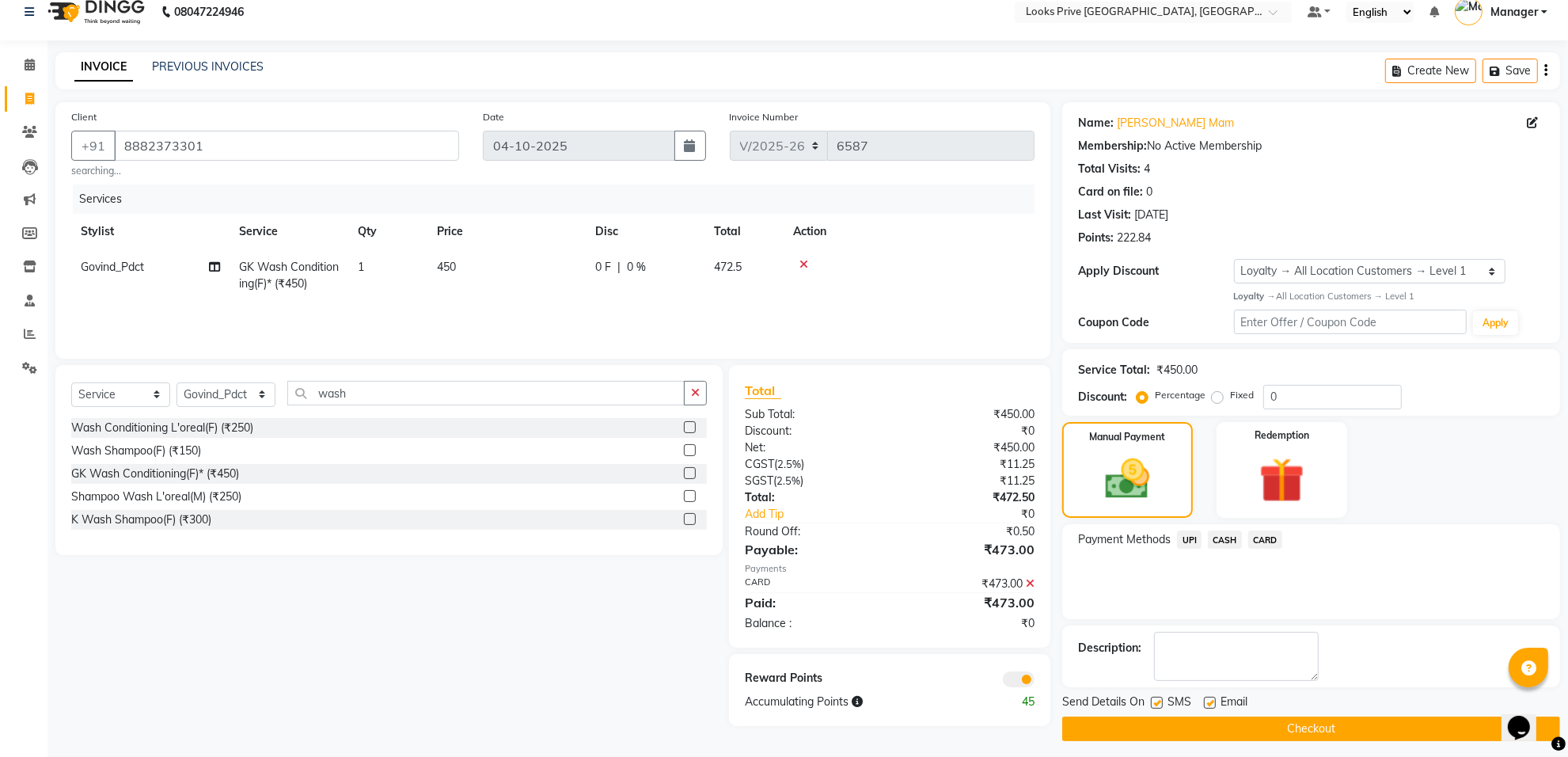
scroll to position [25, 0]
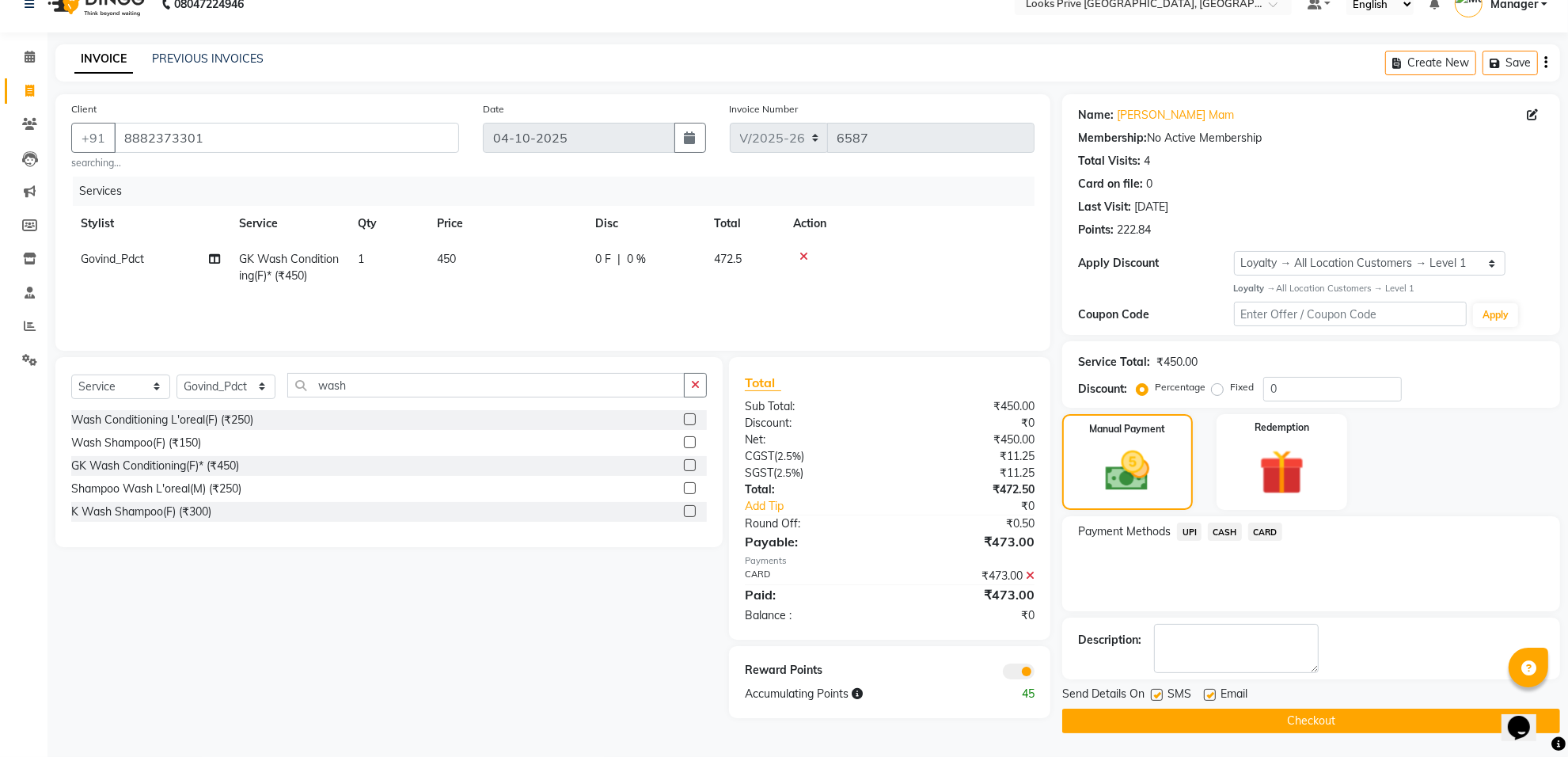
click at [1021, 669] on span at bounding box center [1018, 671] width 32 height 16
click at [1034, 674] on input "checkbox" at bounding box center [1034, 674] width 0 height 0
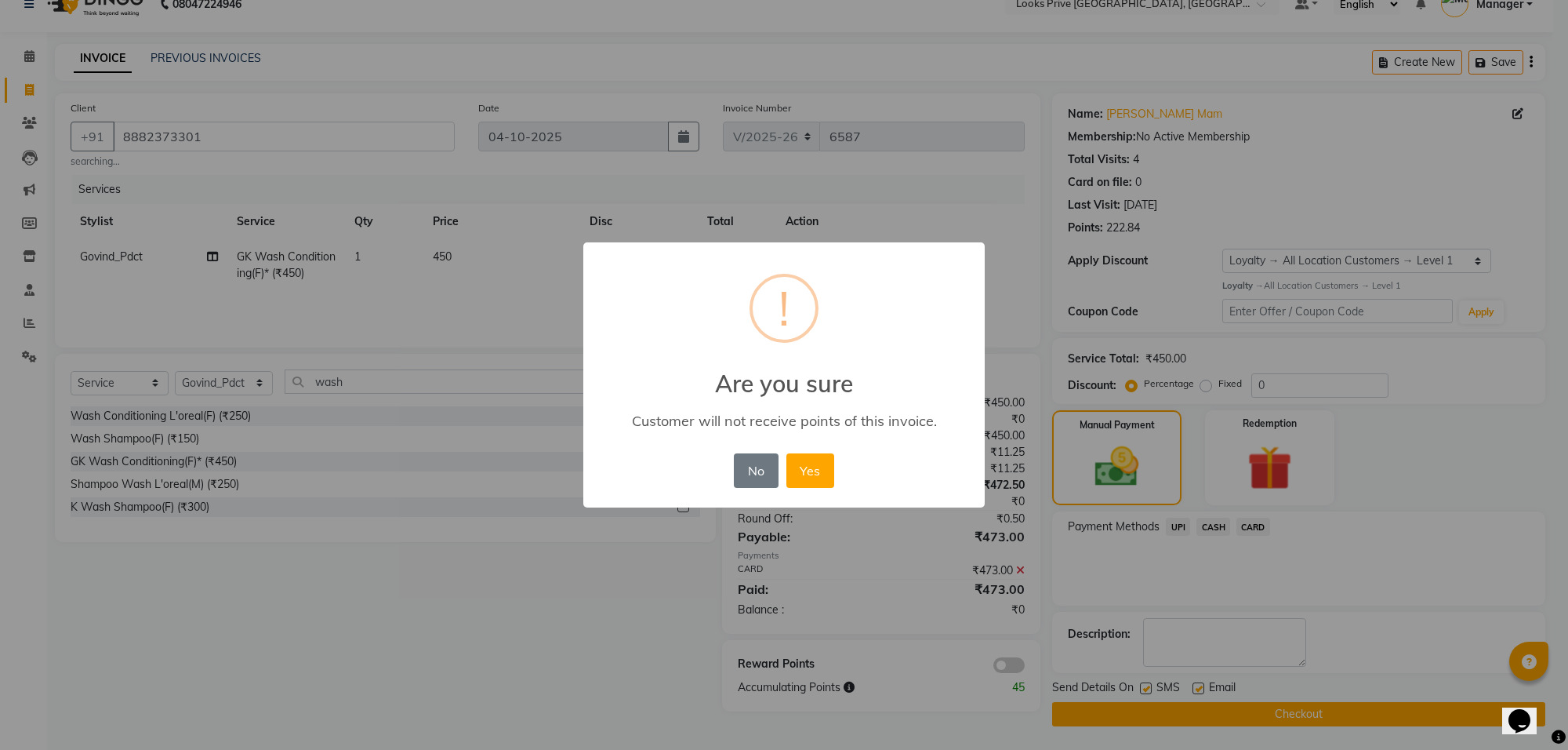
click at [804, 449] on div "No No Yes" at bounding box center [784, 470] width 107 height 42
click at [798, 475] on button "Yes" at bounding box center [810, 471] width 48 height 35
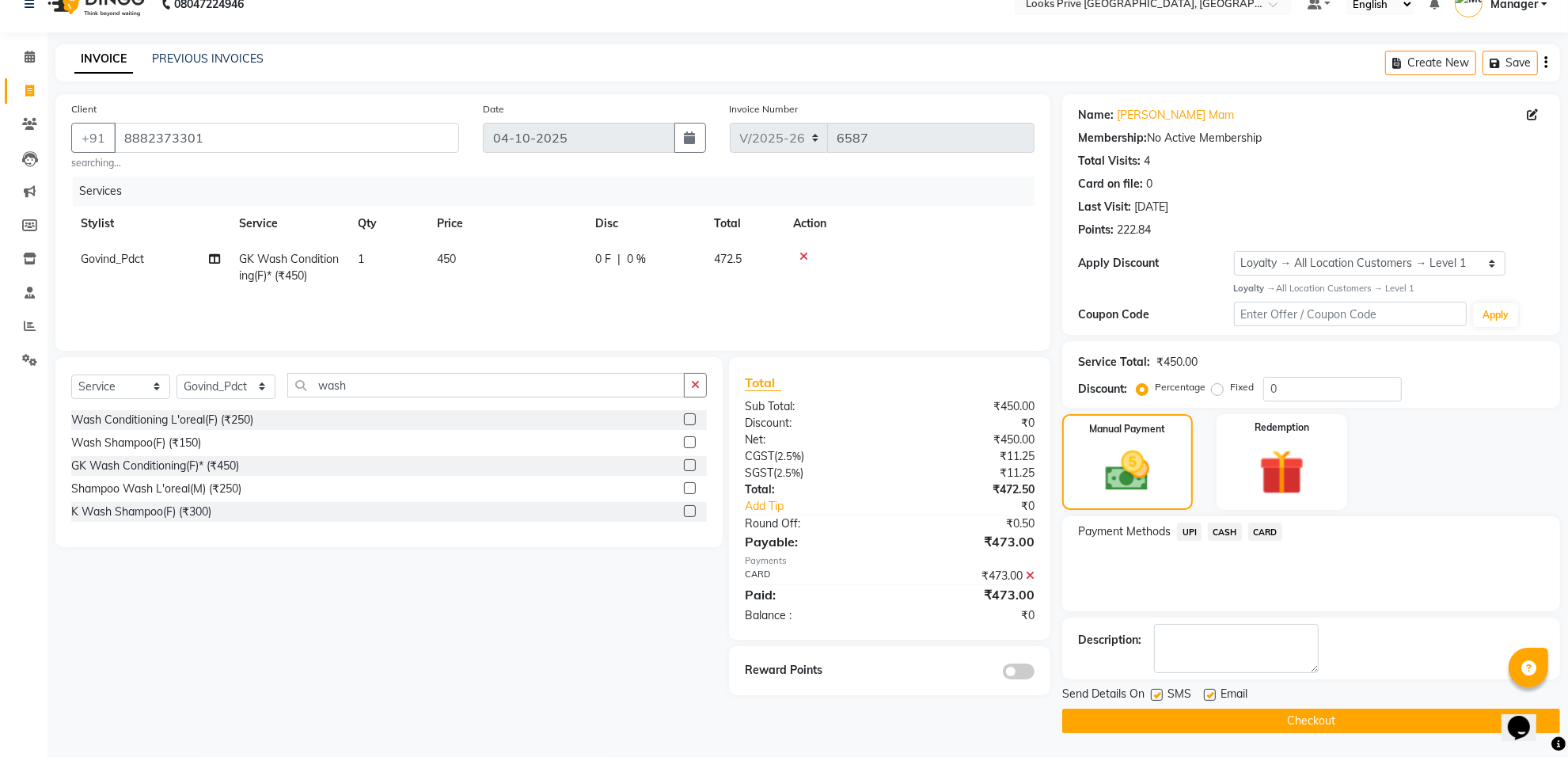
click at [1205, 689] on label at bounding box center [1210, 695] width 12 height 12
click at [1205, 690] on input "checkbox" at bounding box center [1209, 696] width 10 height 11
checkbox input "false"
click at [1205, 720] on button "Checkout" at bounding box center [1311, 720] width 498 height 25
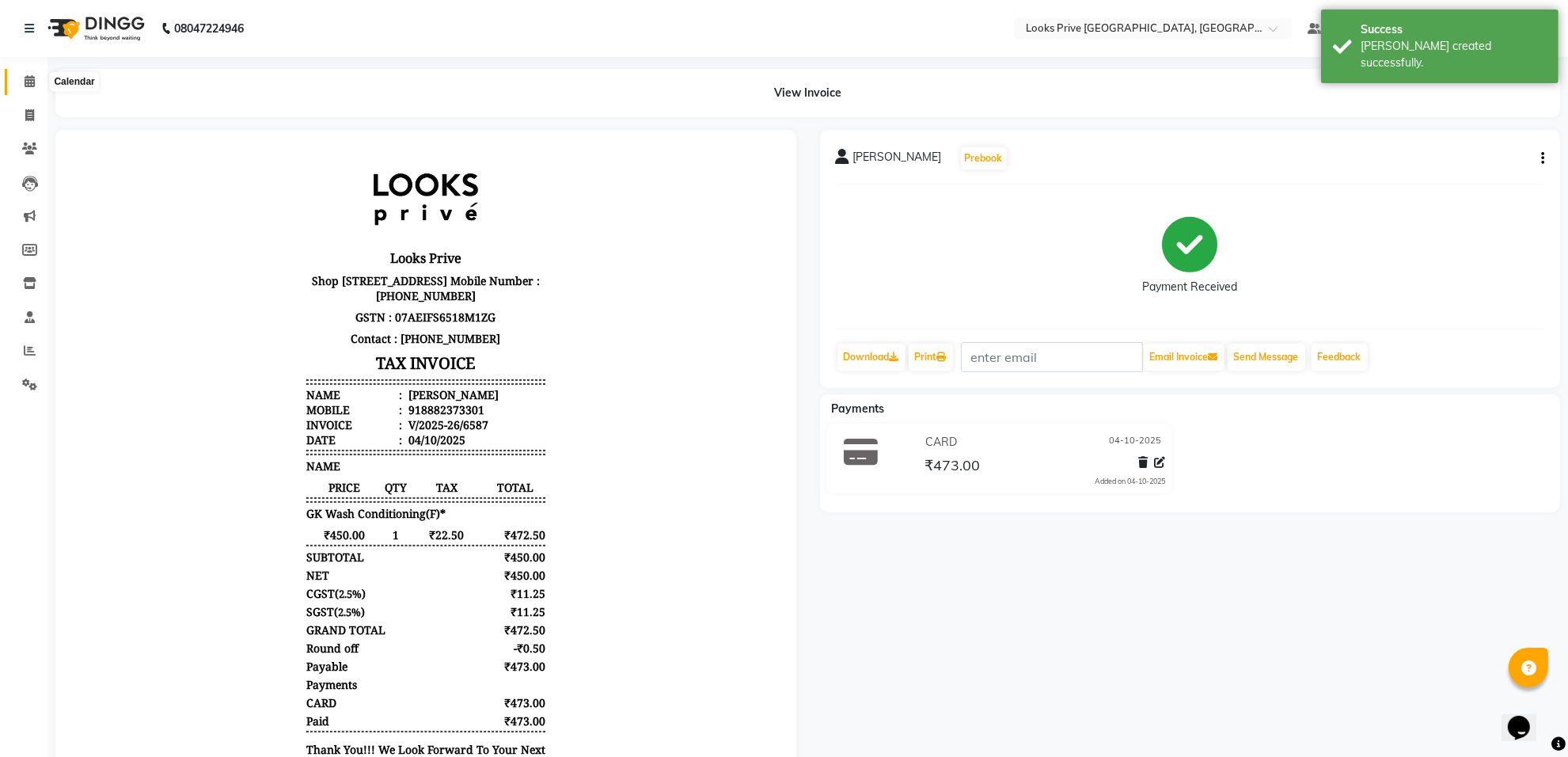
click at [28, 76] on icon at bounding box center [30, 81] width 10 height 12
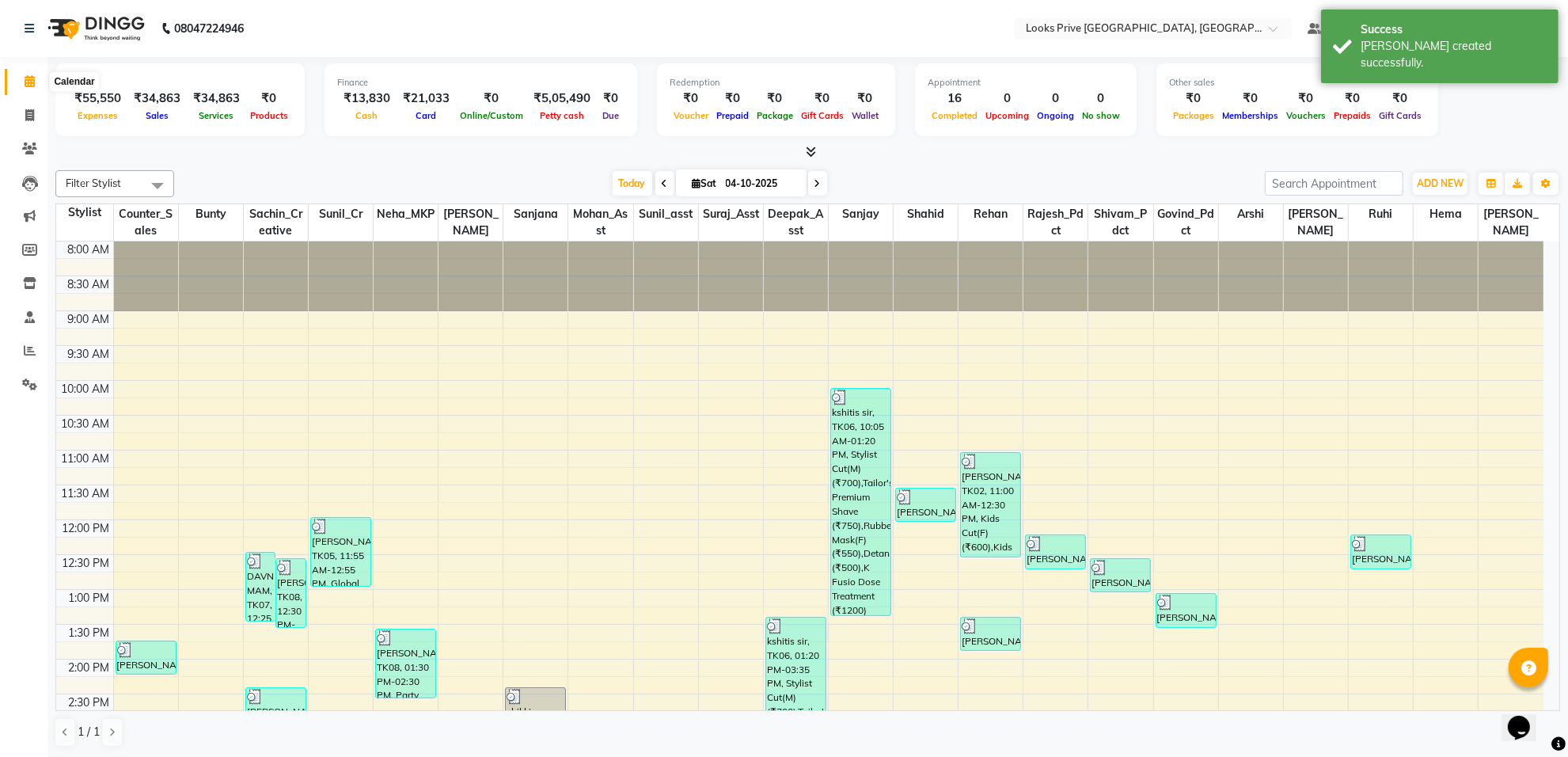
click at [24, 79] on icon at bounding box center [30, 81] width 10 height 12
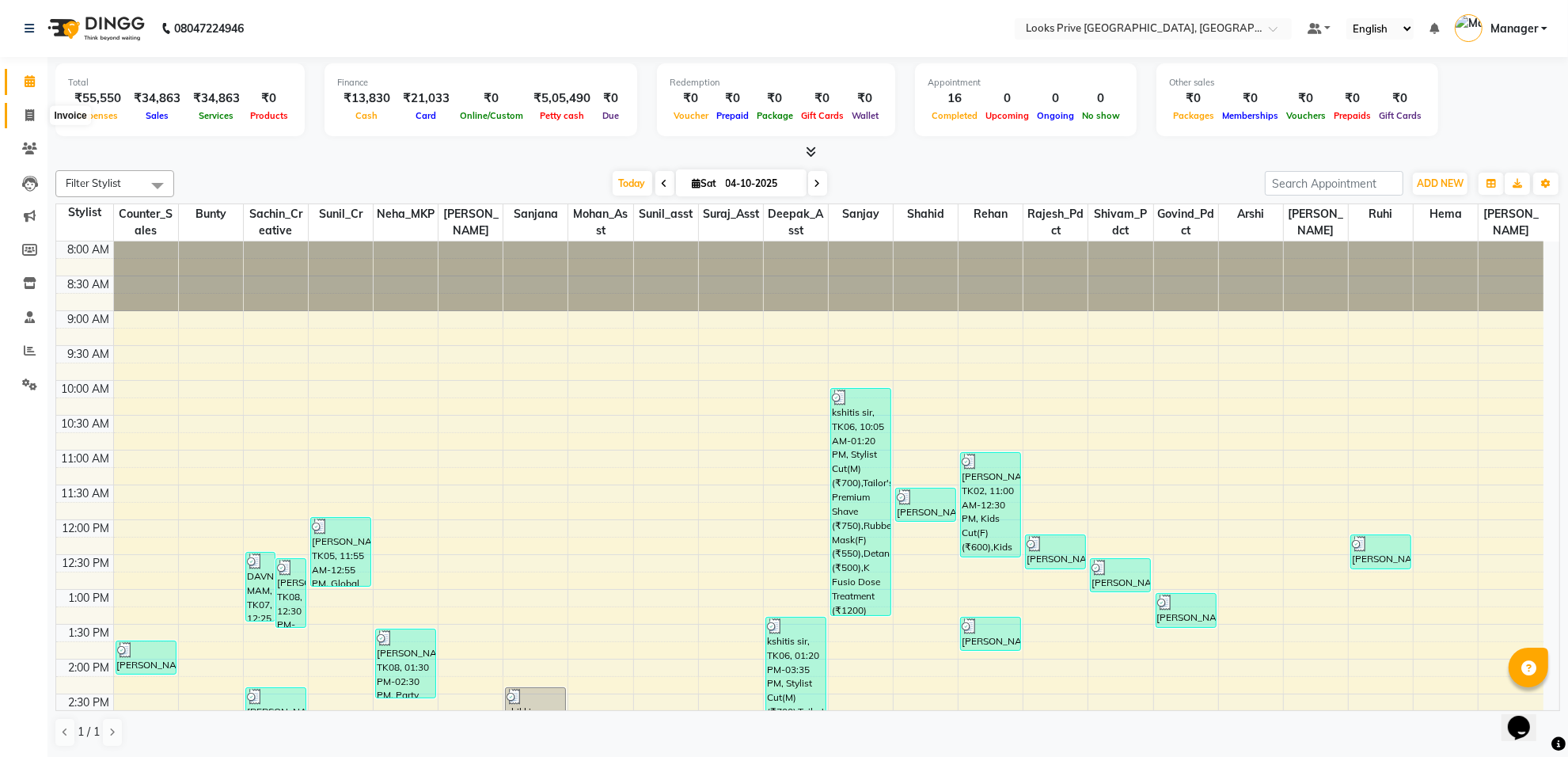
click at [32, 116] on icon at bounding box center [30, 116] width 9 height 12
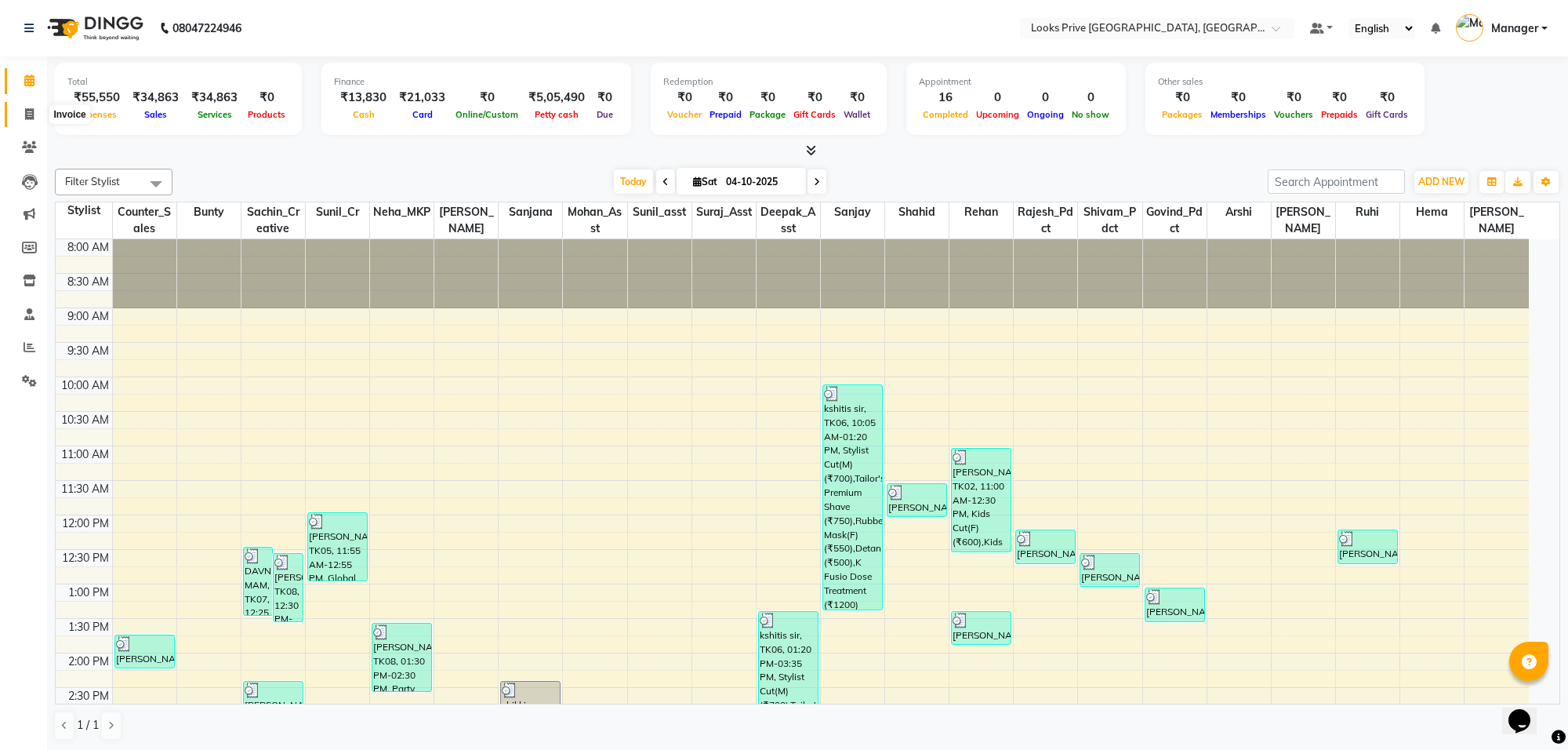
select select "8127"
select select "service"
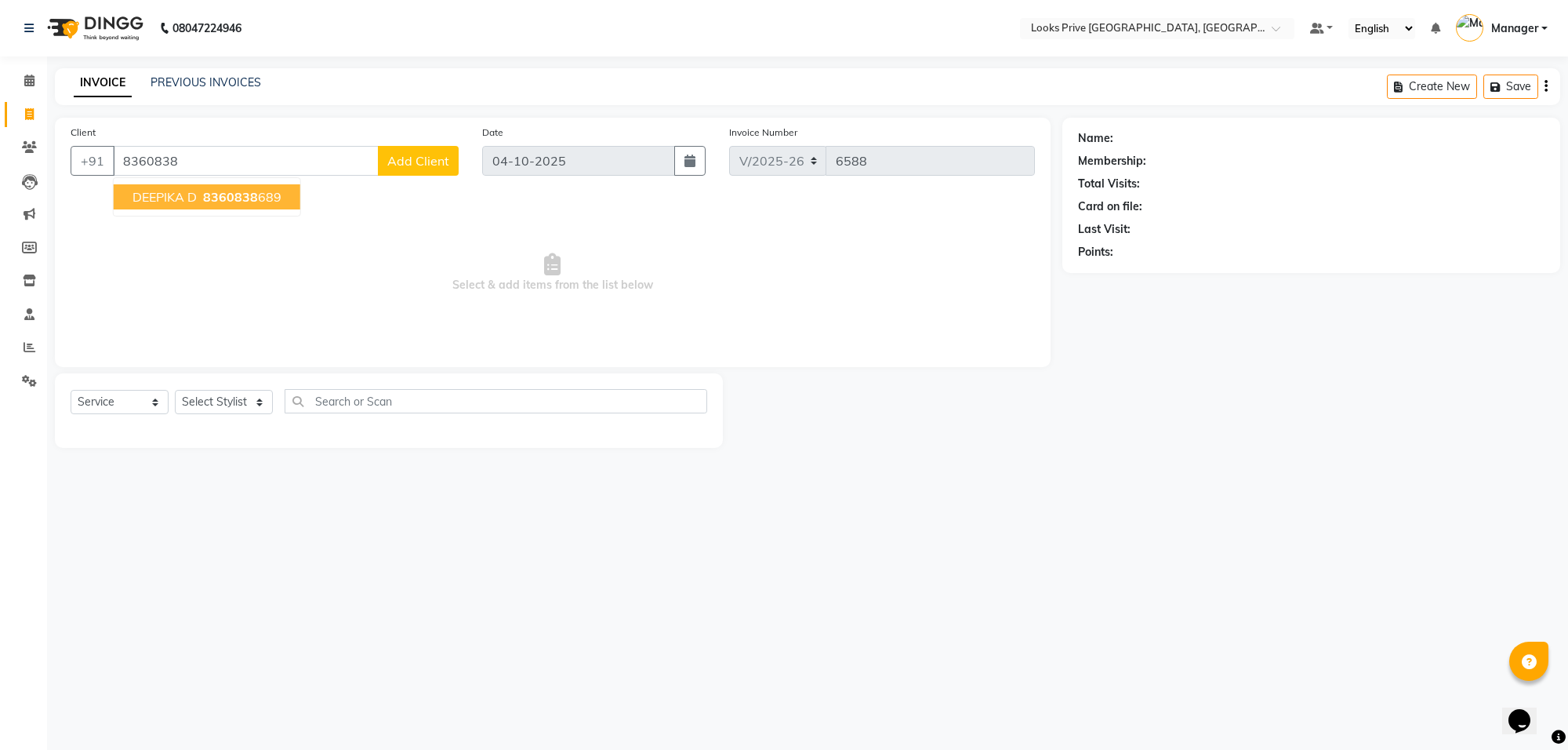
click at [224, 201] on span "8360838" at bounding box center [230, 197] width 55 height 16
type input "8360838689"
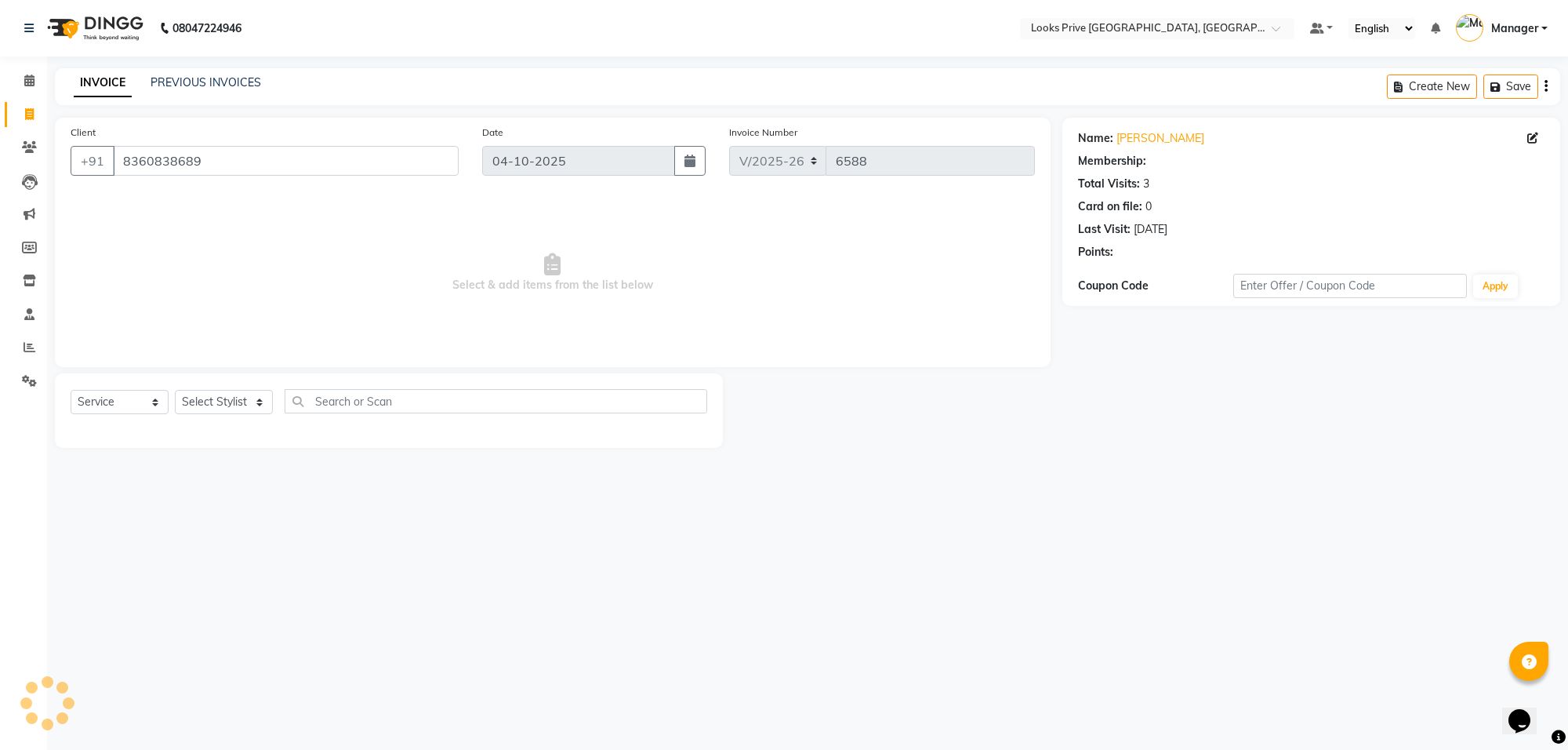
select select "1: Object"
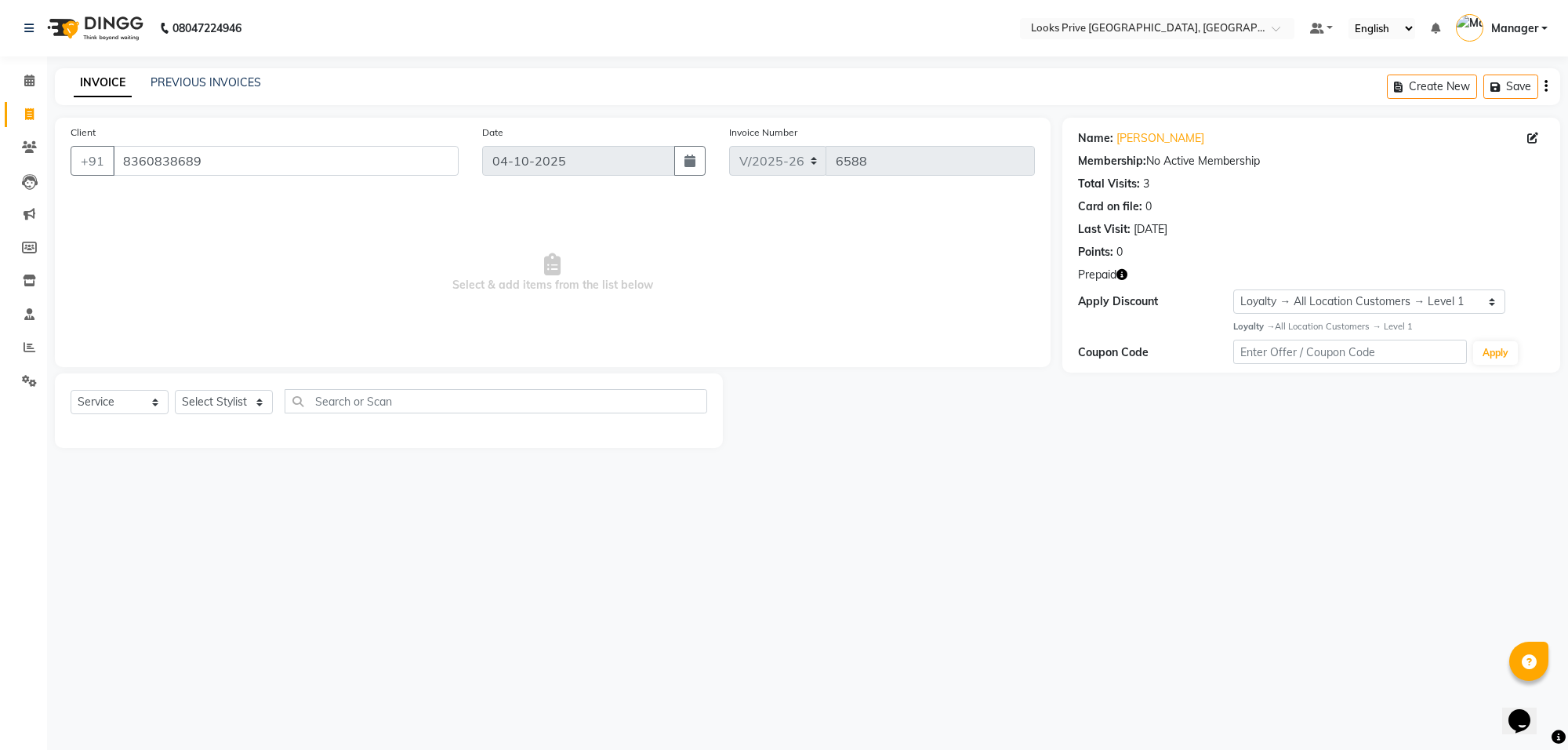
click at [1122, 276] on icon "button" at bounding box center [1122, 274] width 11 height 11
click at [1055, 476] on div "08047224946 Select Location × Looks Prive Rajouri Garden, New Delhi Default Pan…" at bounding box center [784, 375] width 1568 height 750
click at [29, 77] on icon at bounding box center [29, 81] width 10 height 12
click at [24, 83] on icon at bounding box center [29, 81] width 10 height 12
click at [227, 163] on input "8360838689" at bounding box center [285, 160] width 346 height 29
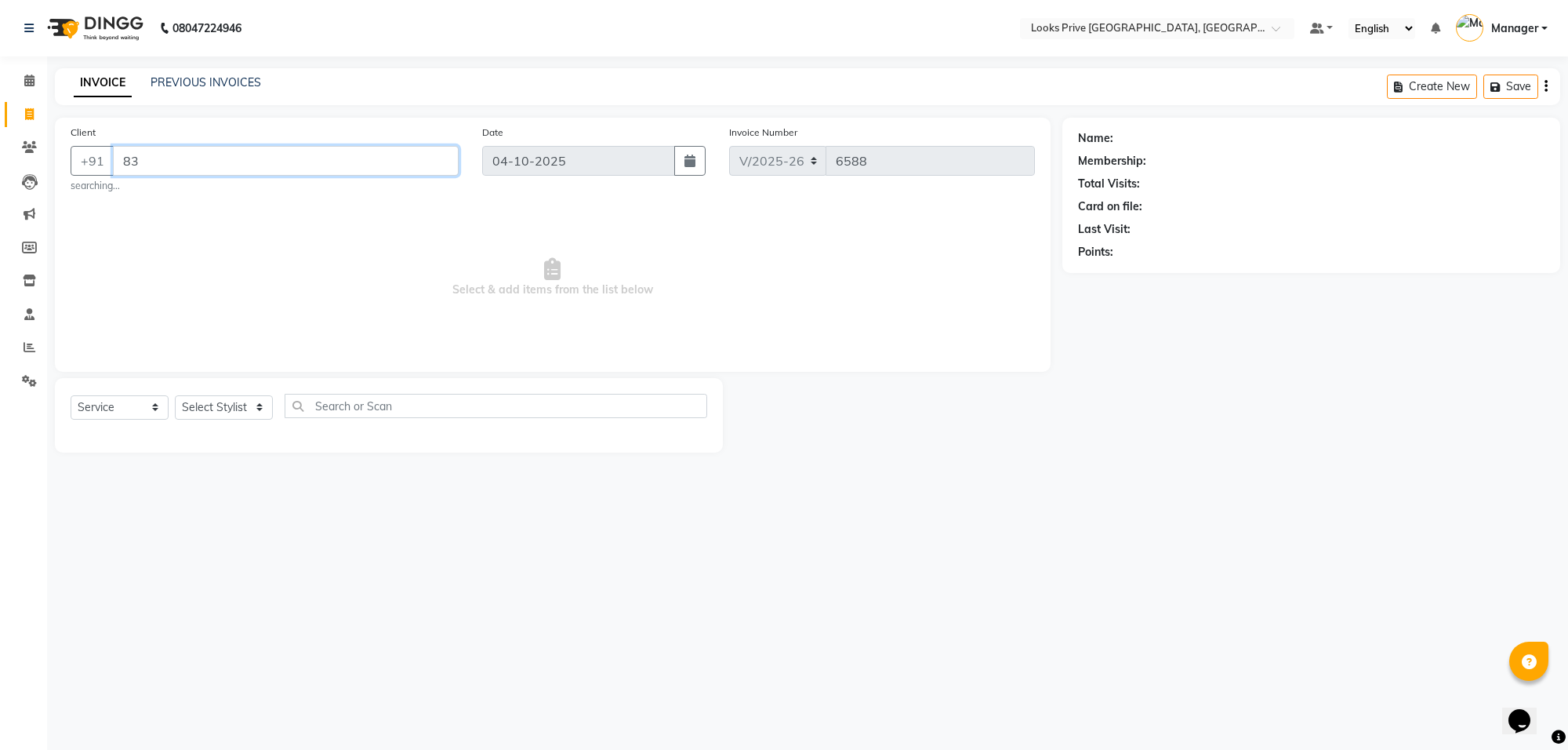
type input "8"
click at [32, 349] on icon at bounding box center [29, 347] width 12 height 12
click at [24, 80] on icon at bounding box center [29, 81] width 10 height 12
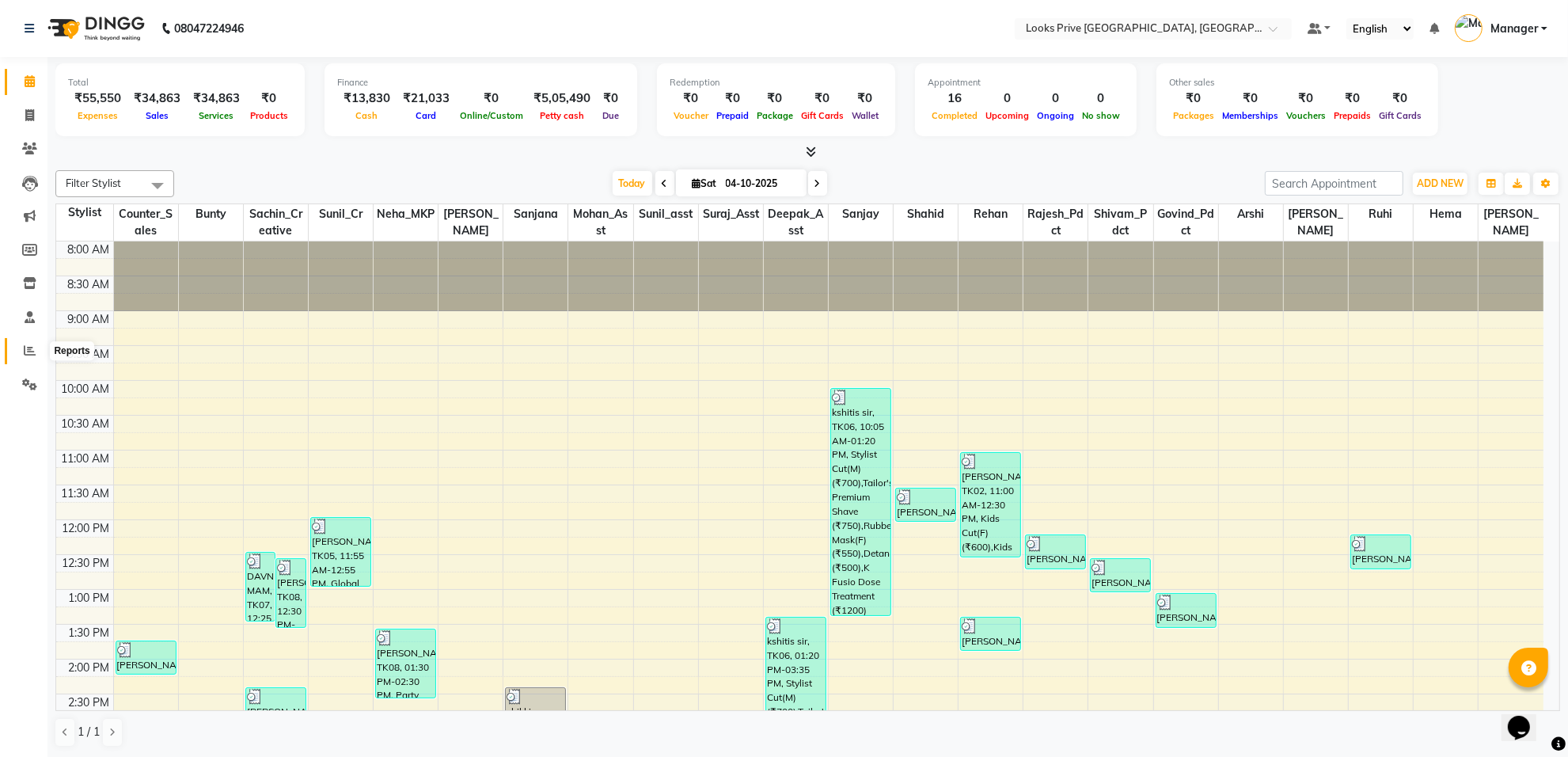
click at [32, 352] on icon at bounding box center [30, 350] width 12 height 12
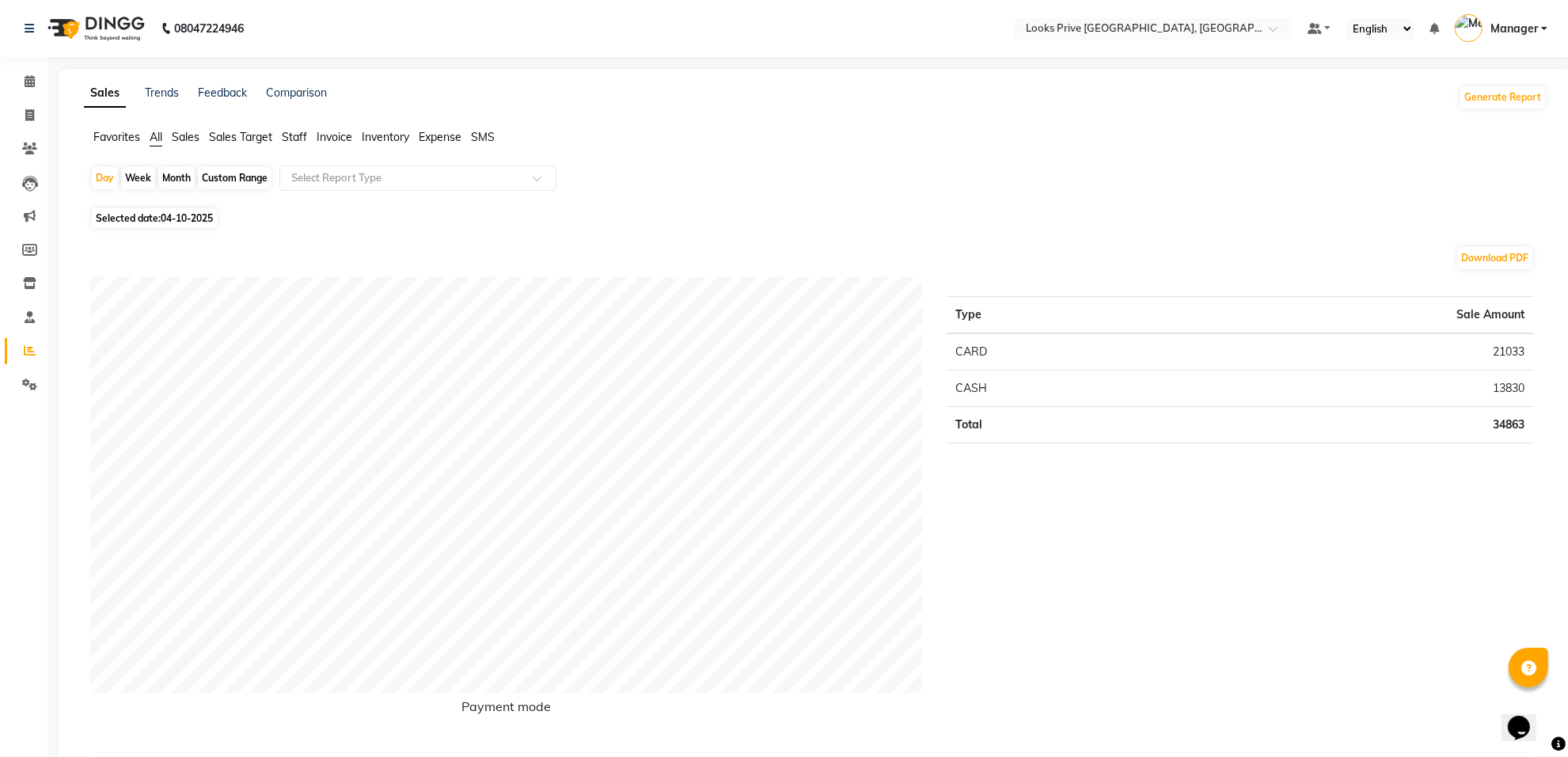
click at [302, 131] on span "Staff" at bounding box center [294, 137] width 25 height 14
click at [133, 178] on div "Week" at bounding box center [137, 178] width 34 height 22
select select "10"
select select "2025"
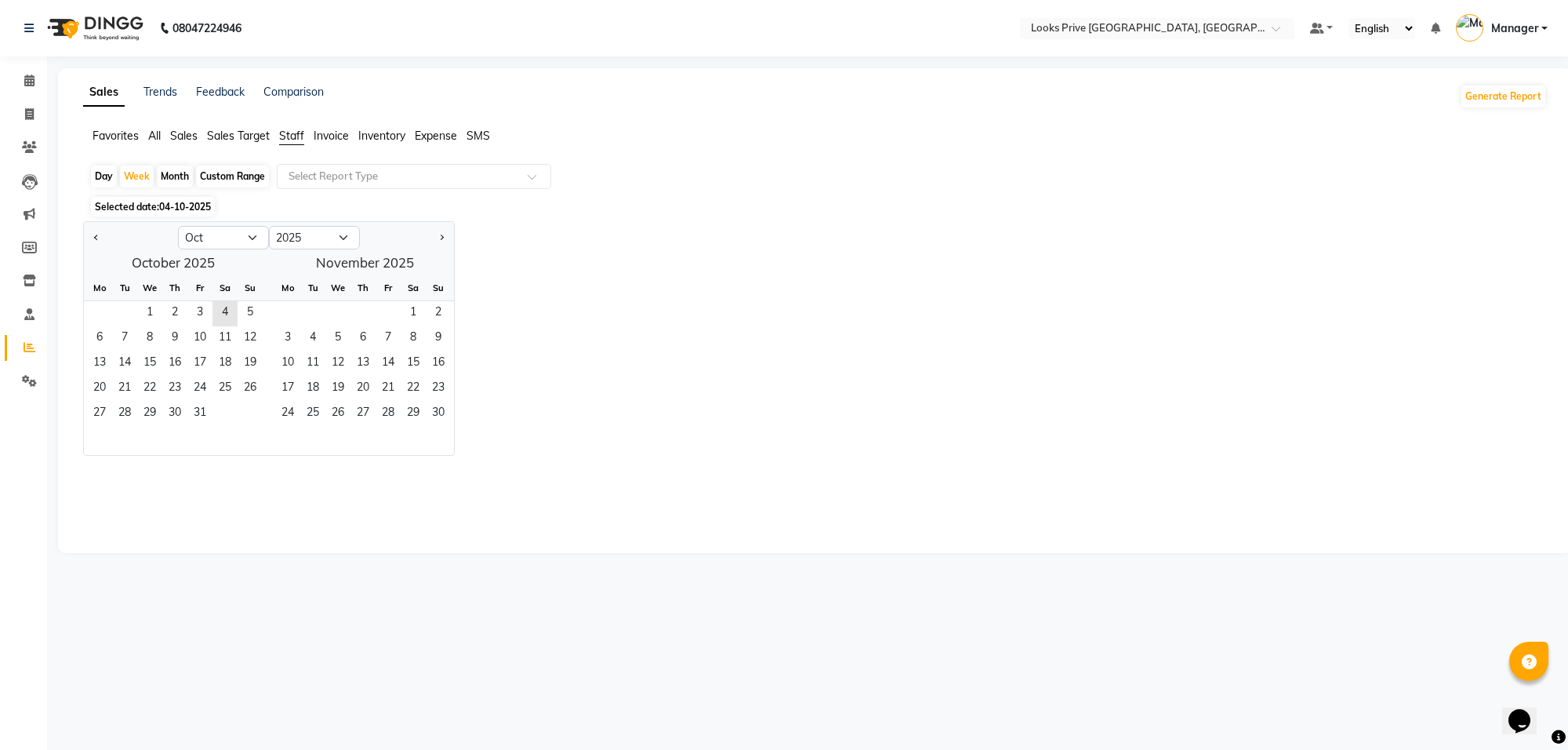
click at [289, 135] on span "Staff" at bounding box center [291, 135] width 25 height 14
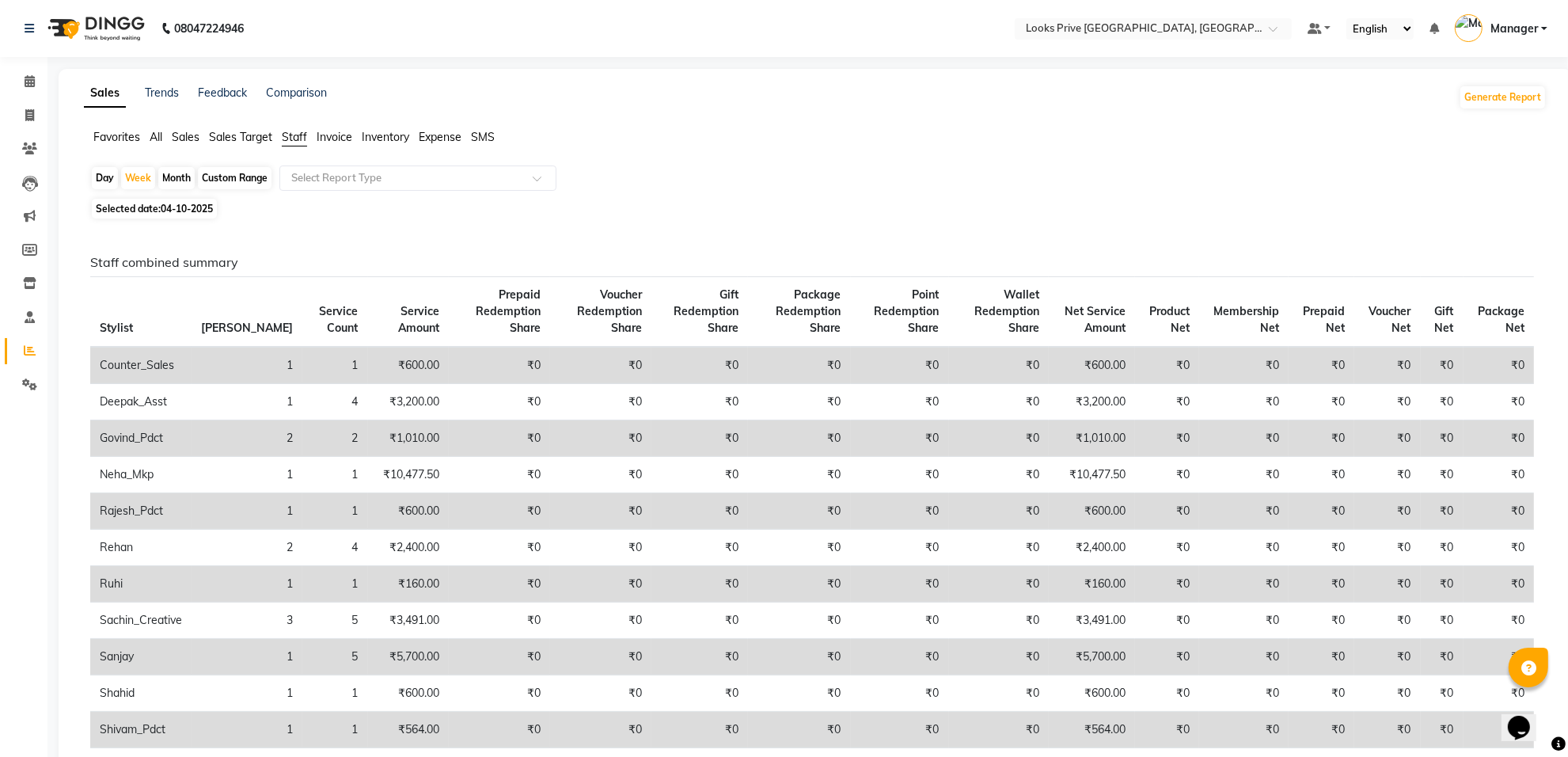
click at [176, 180] on div "Month" at bounding box center [177, 178] width 37 height 22
select select "10"
select select "2025"
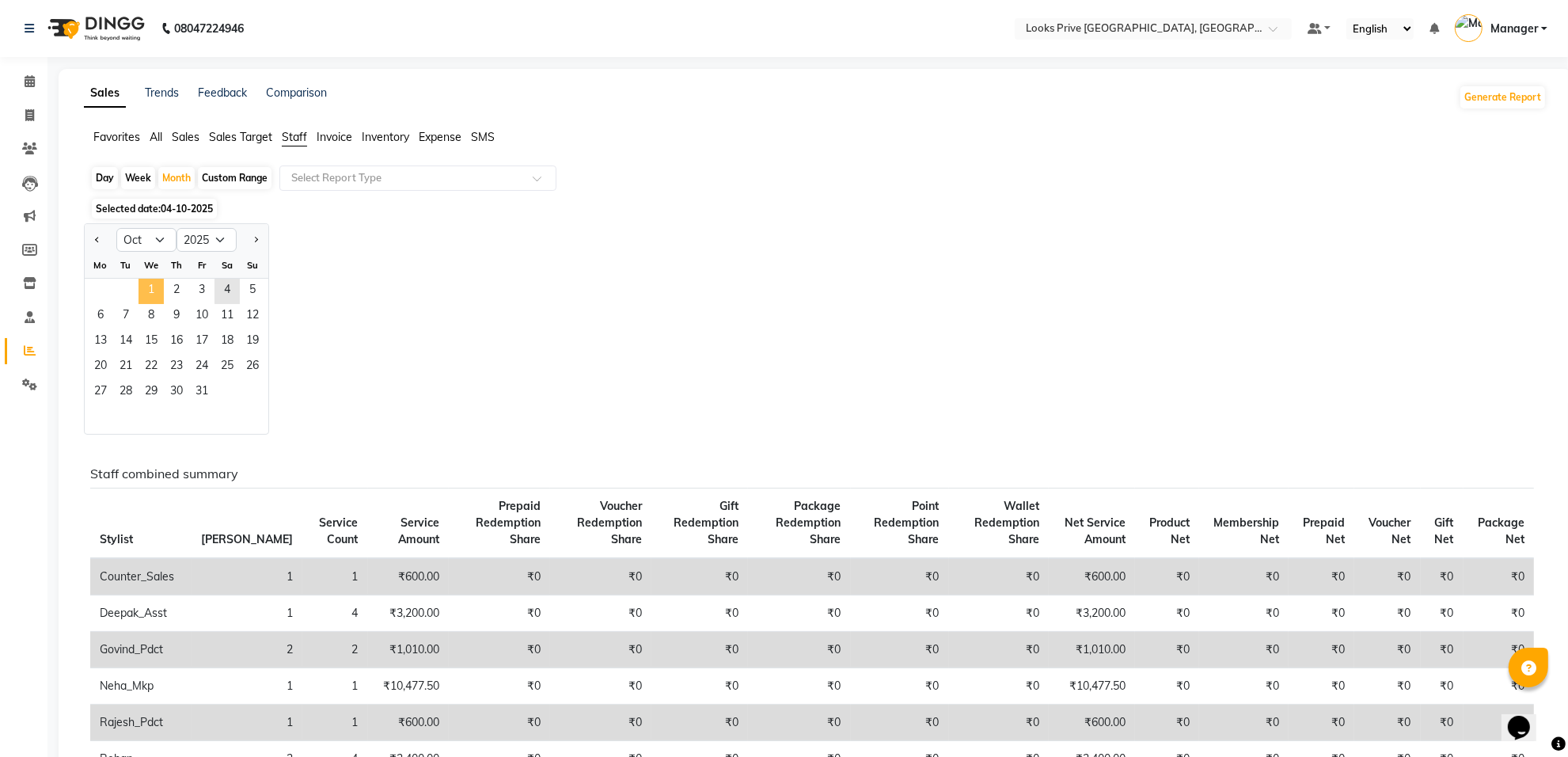
click at [145, 291] on span "1" at bounding box center [150, 291] width 25 height 25
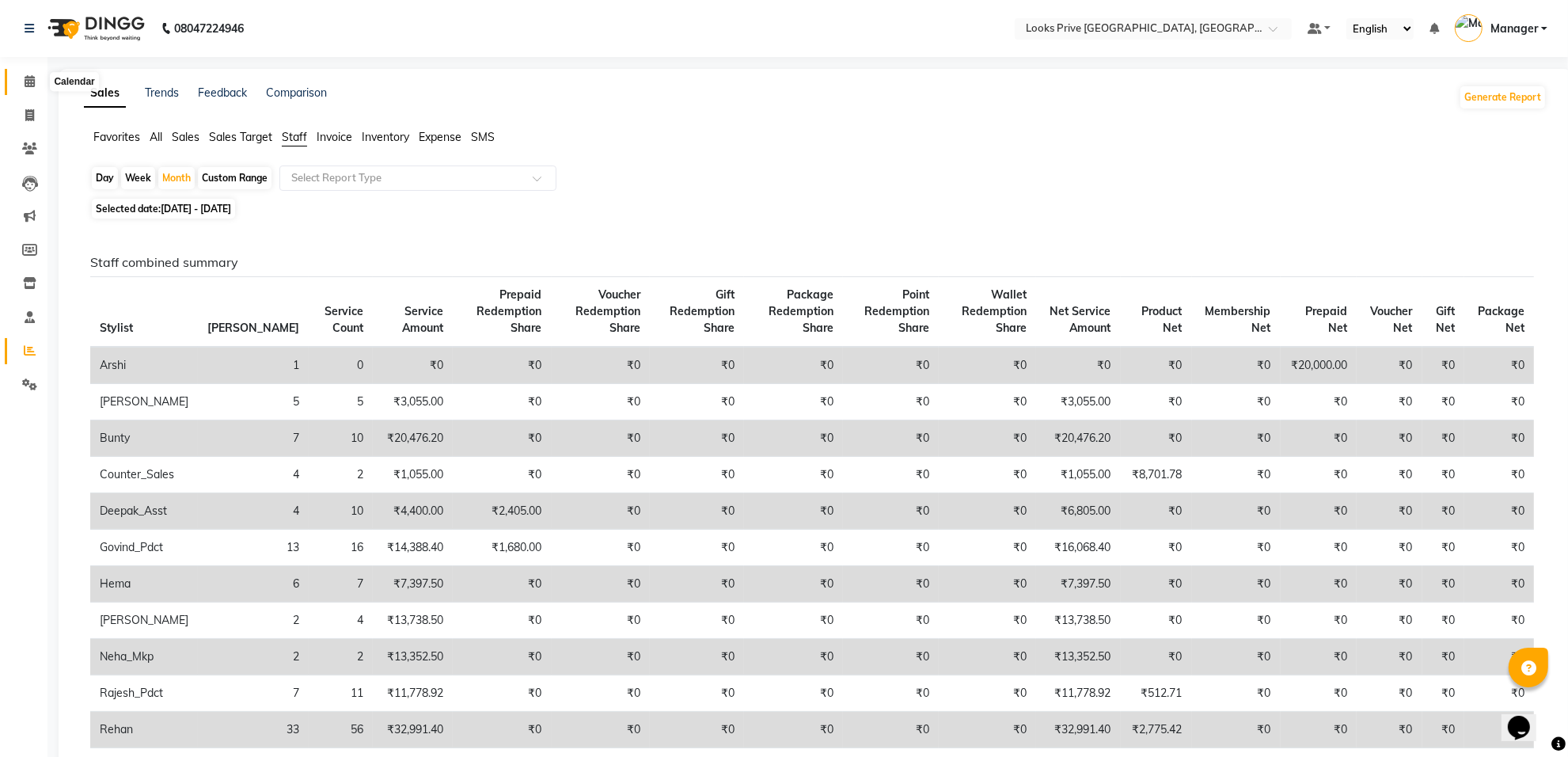
click at [28, 88] on span at bounding box center [30, 81] width 28 height 18
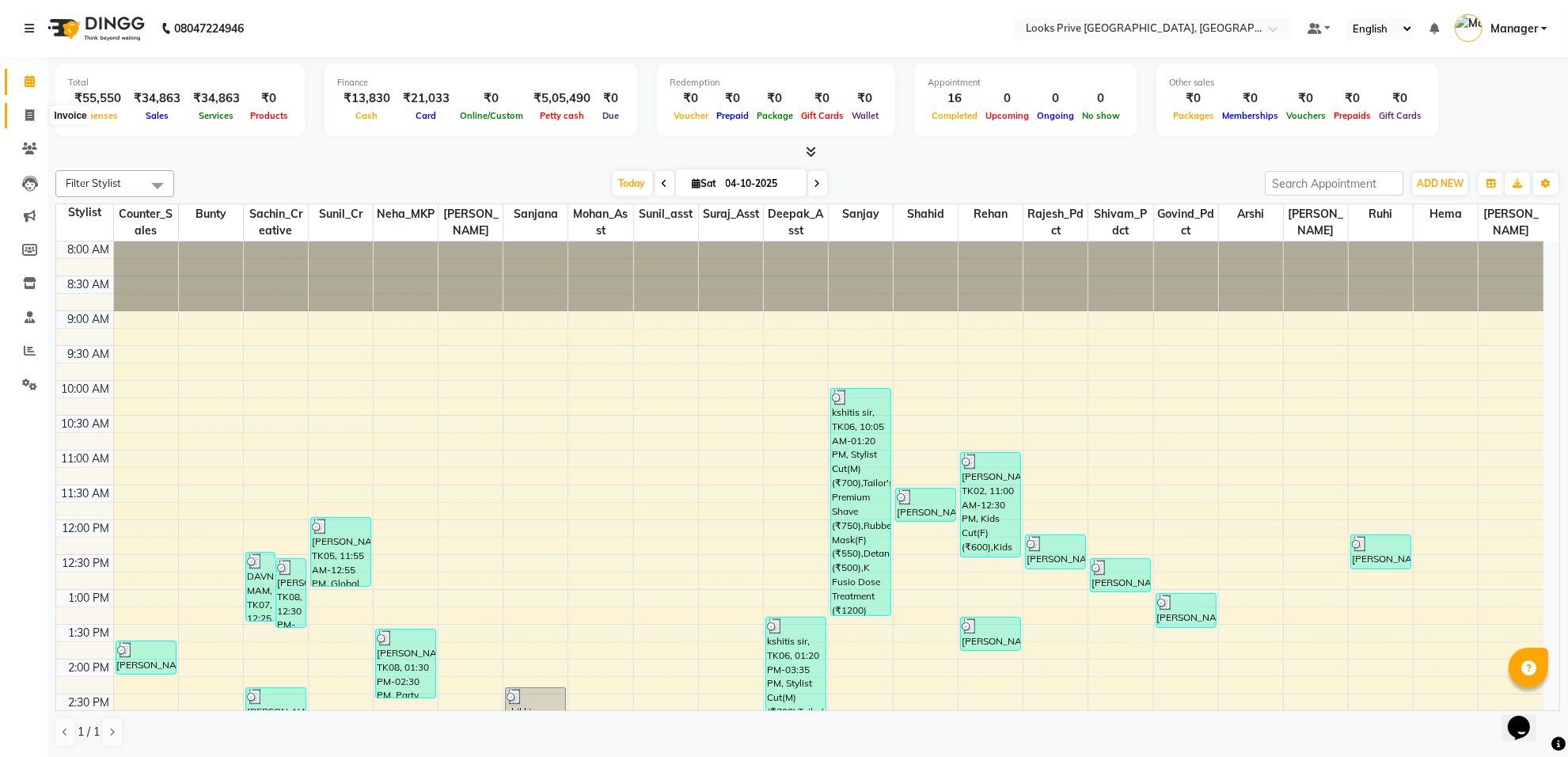
click at [29, 120] on icon at bounding box center [30, 116] width 9 height 12
select select "service"
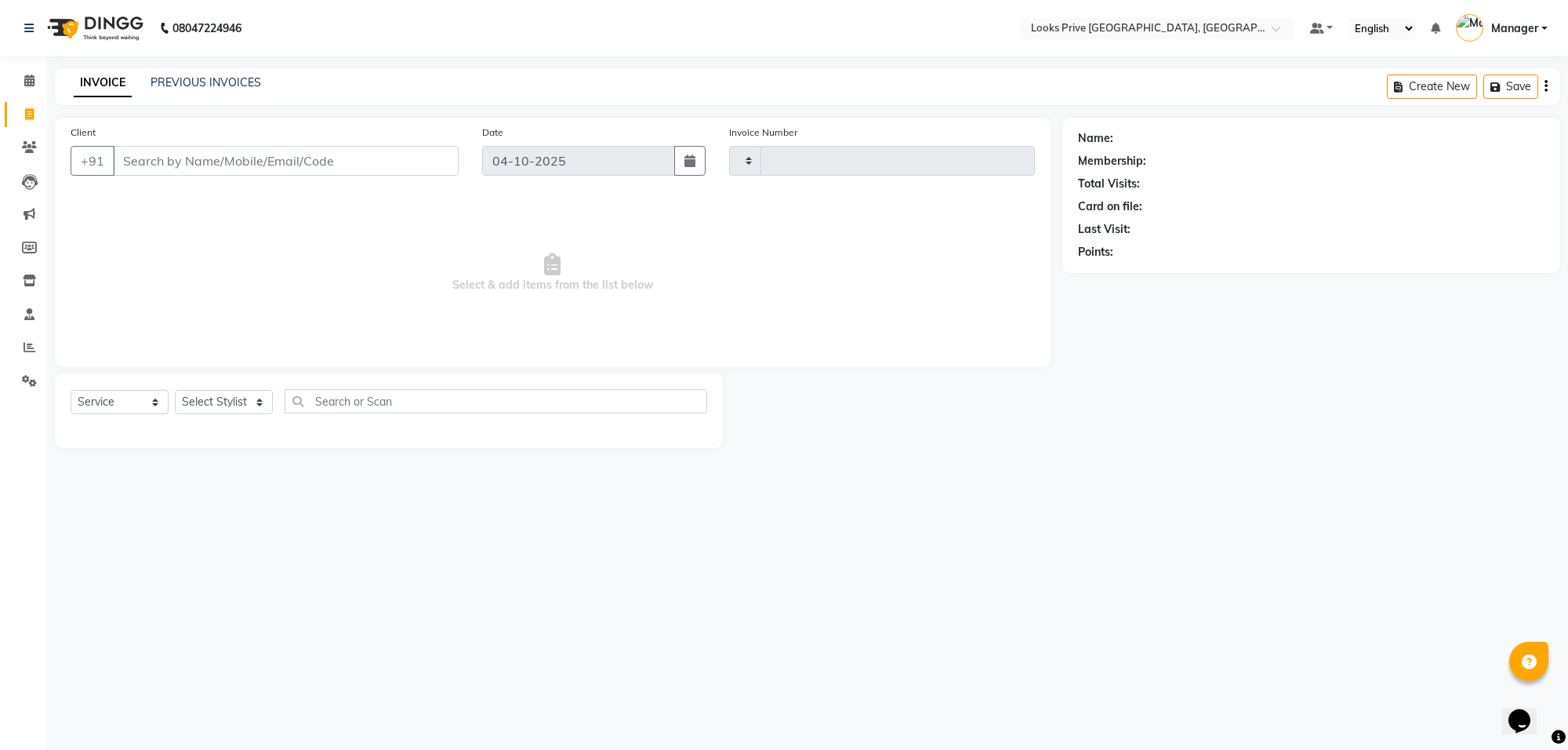
type input "6588"
select select "8127"
click at [359, 166] on input "Client" at bounding box center [285, 160] width 346 height 29
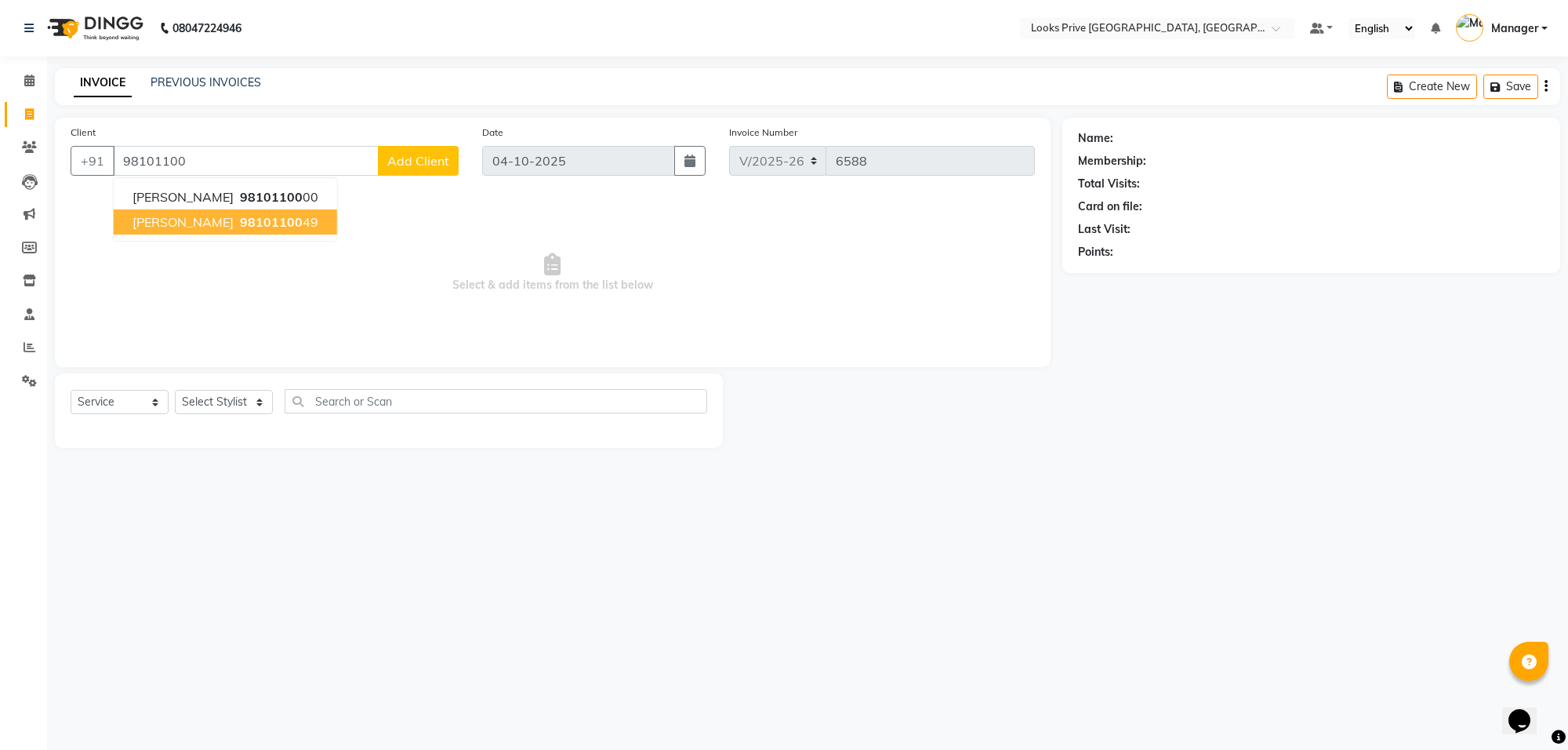
click at [304, 222] on button "ROHIT KOHLI 98101100 49" at bounding box center [225, 221] width 224 height 25
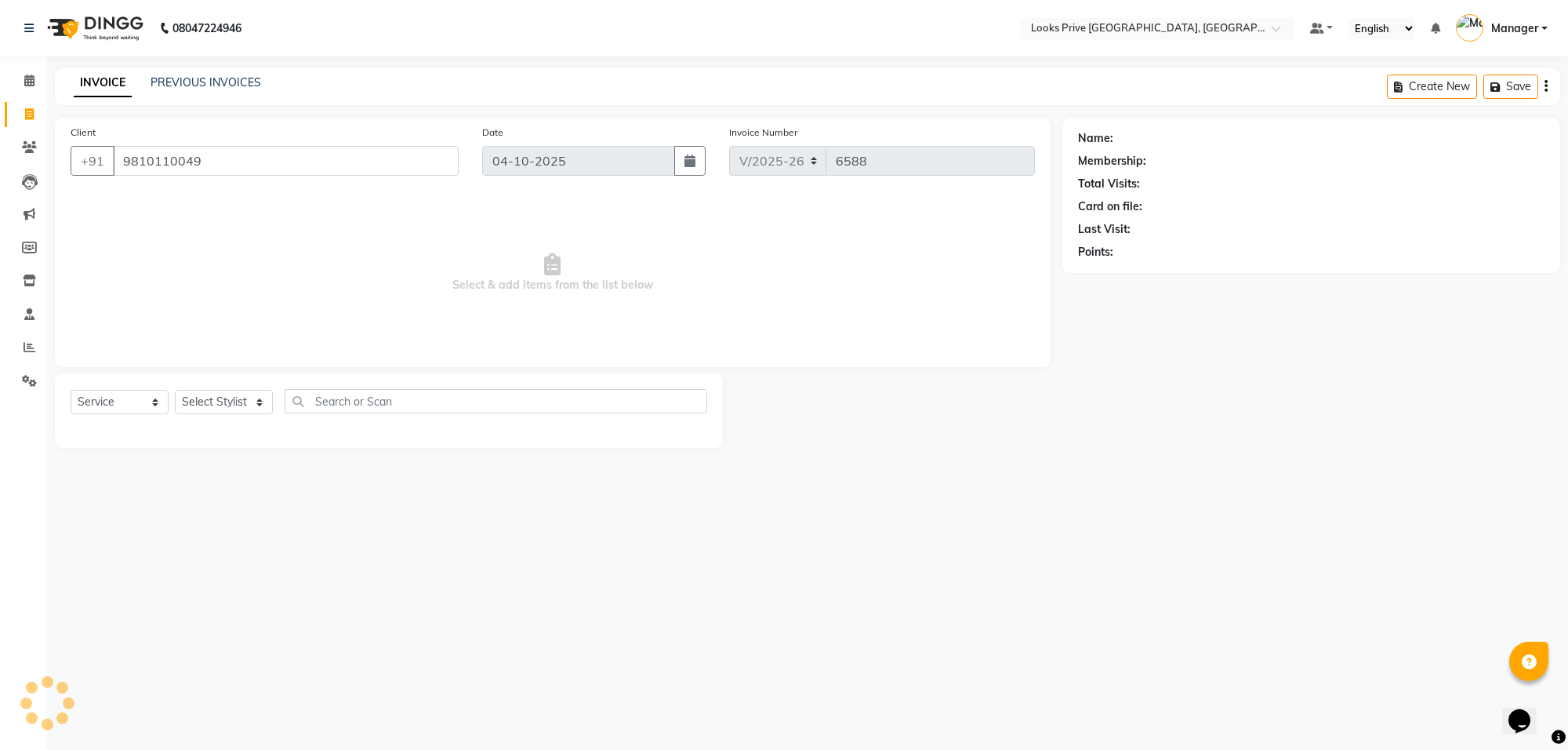
type input "9810110049"
select select "1: Object"
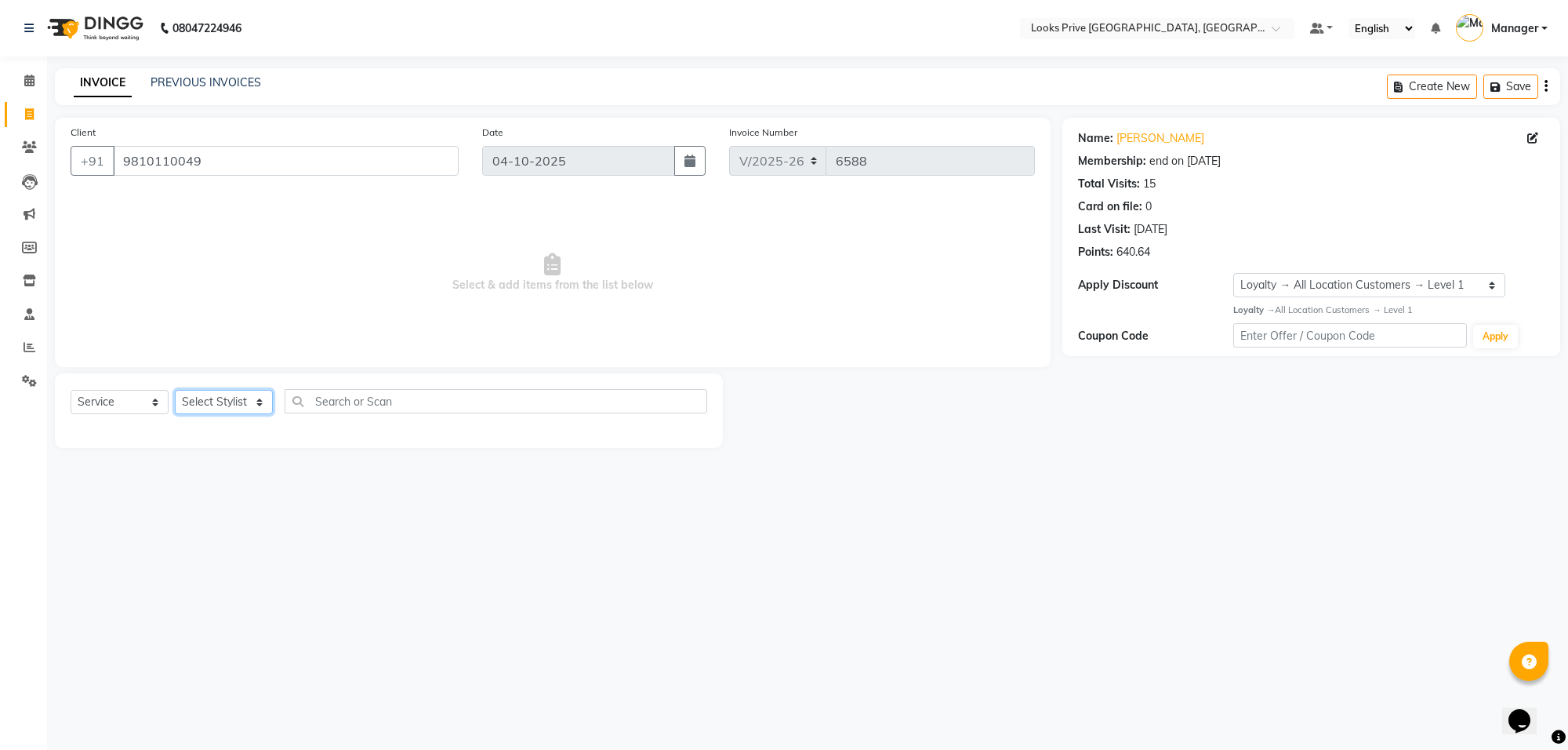
click at [255, 406] on select "Select Stylist Arshi [PERSON_NAME] Counter_Sales Deepak_Asst Govind_Pdct Hema M…" at bounding box center [224, 402] width 98 height 24
select select "75864"
click at [175, 390] on select "Select Stylist Arshi [PERSON_NAME] Counter_Sales Deepak_Asst Govind_Pdct Hema M…" at bounding box center [224, 402] width 98 height 24
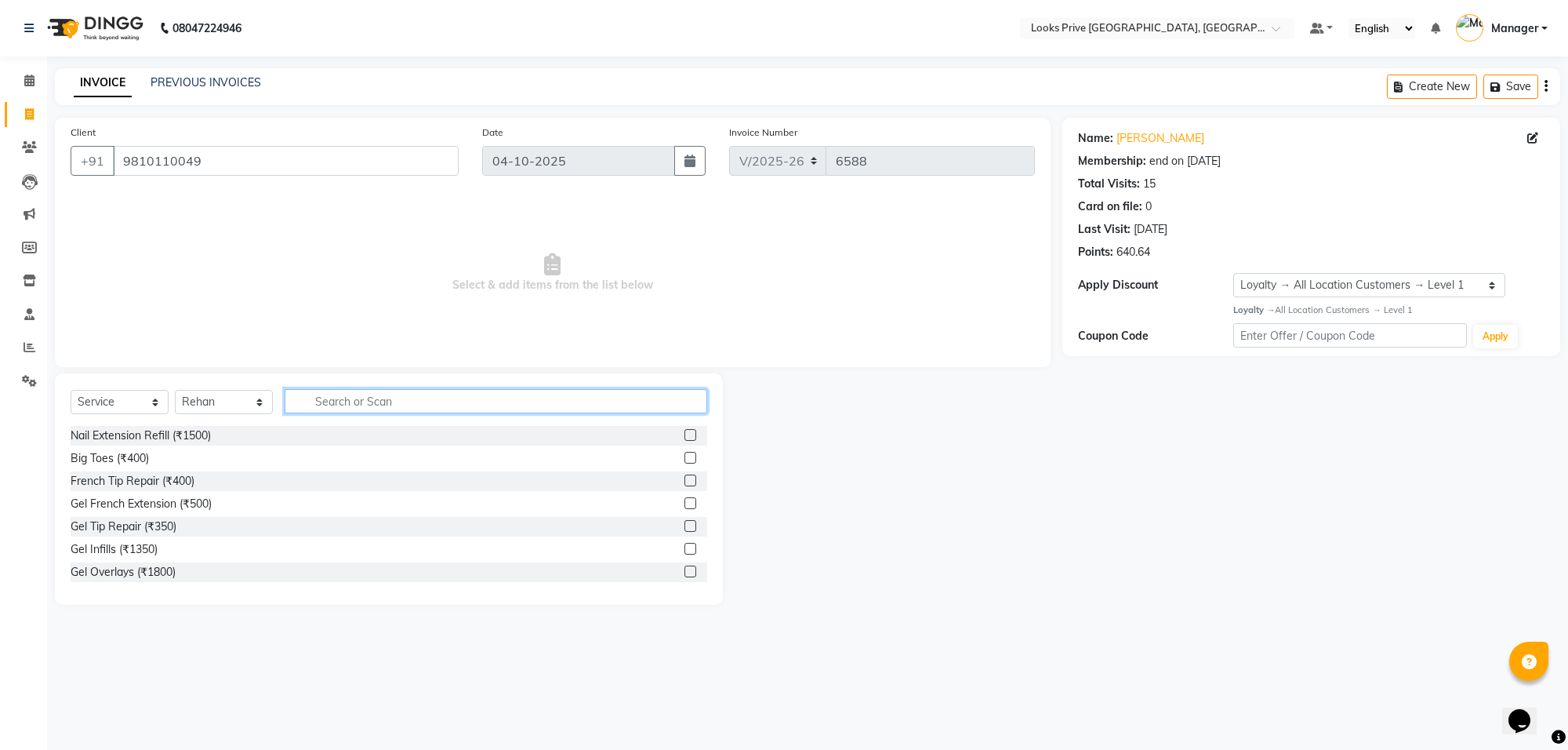
click at [346, 408] on input "text" at bounding box center [495, 401] width 422 height 24
type input "cut"
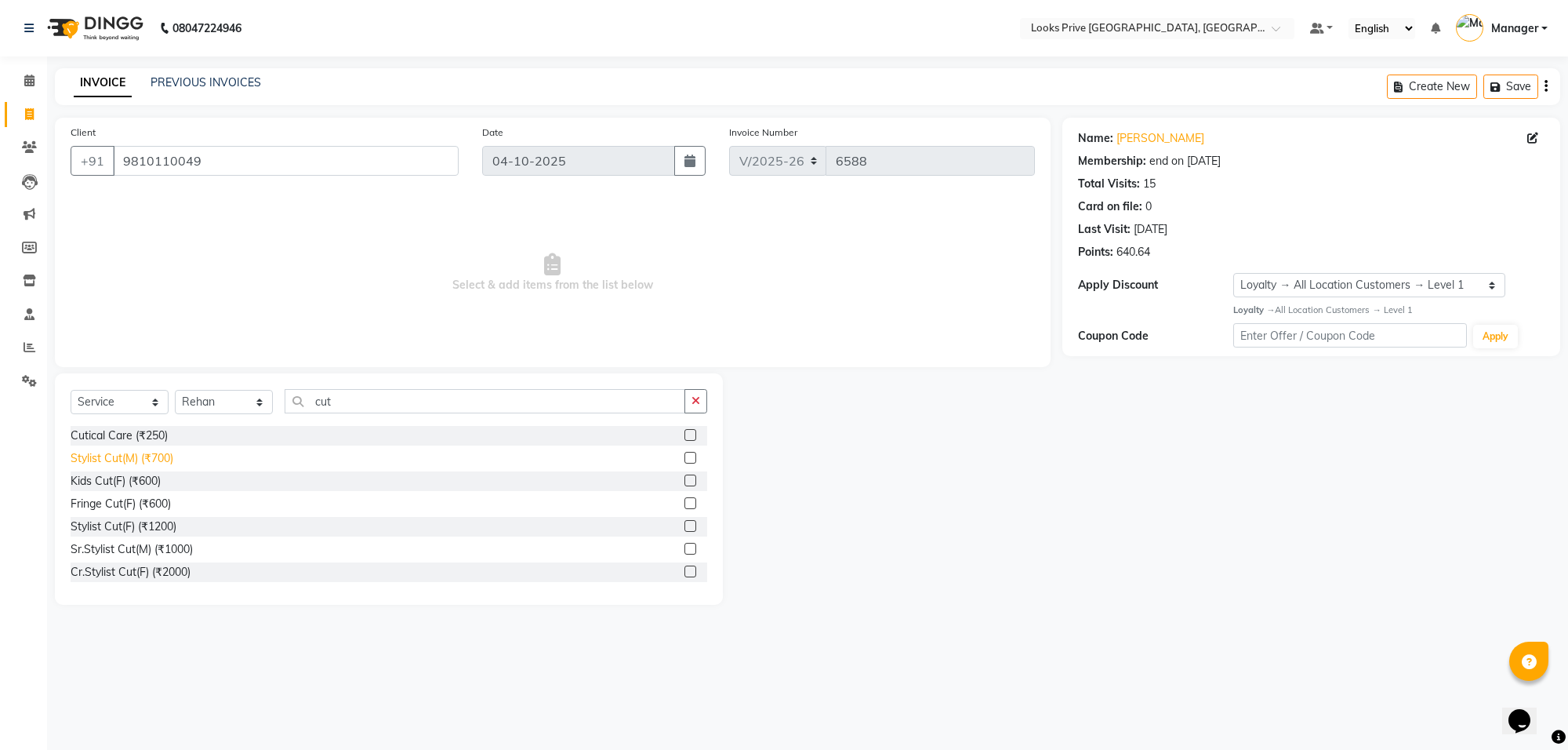
click at [121, 456] on div "Stylist Cut(M) (₹700)" at bounding box center [121, 458] width 102 height 16
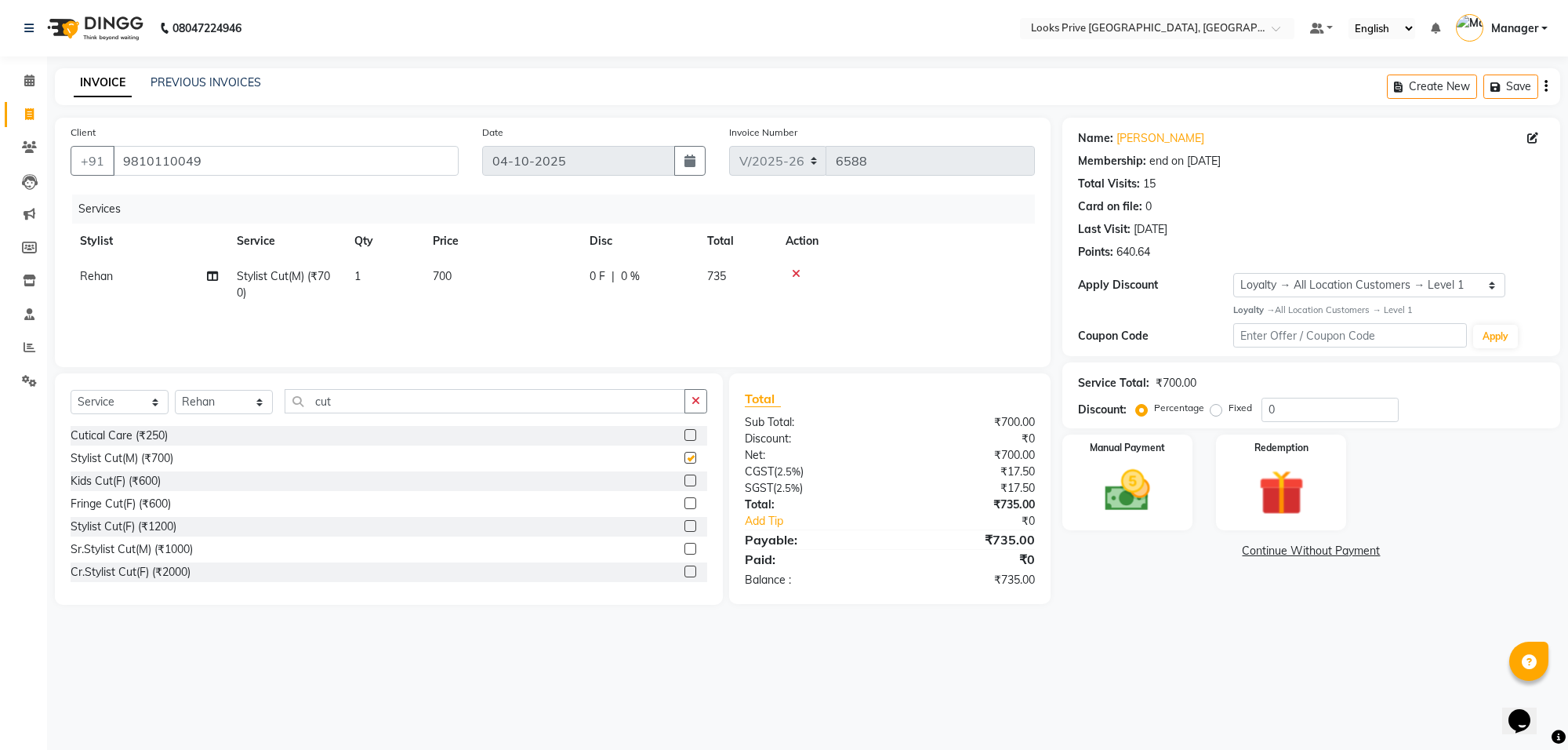
checkbox input "false"
click at [485, 275] on td "700" at bounding box center [501, 284] width 157 height 52
select select "75864"
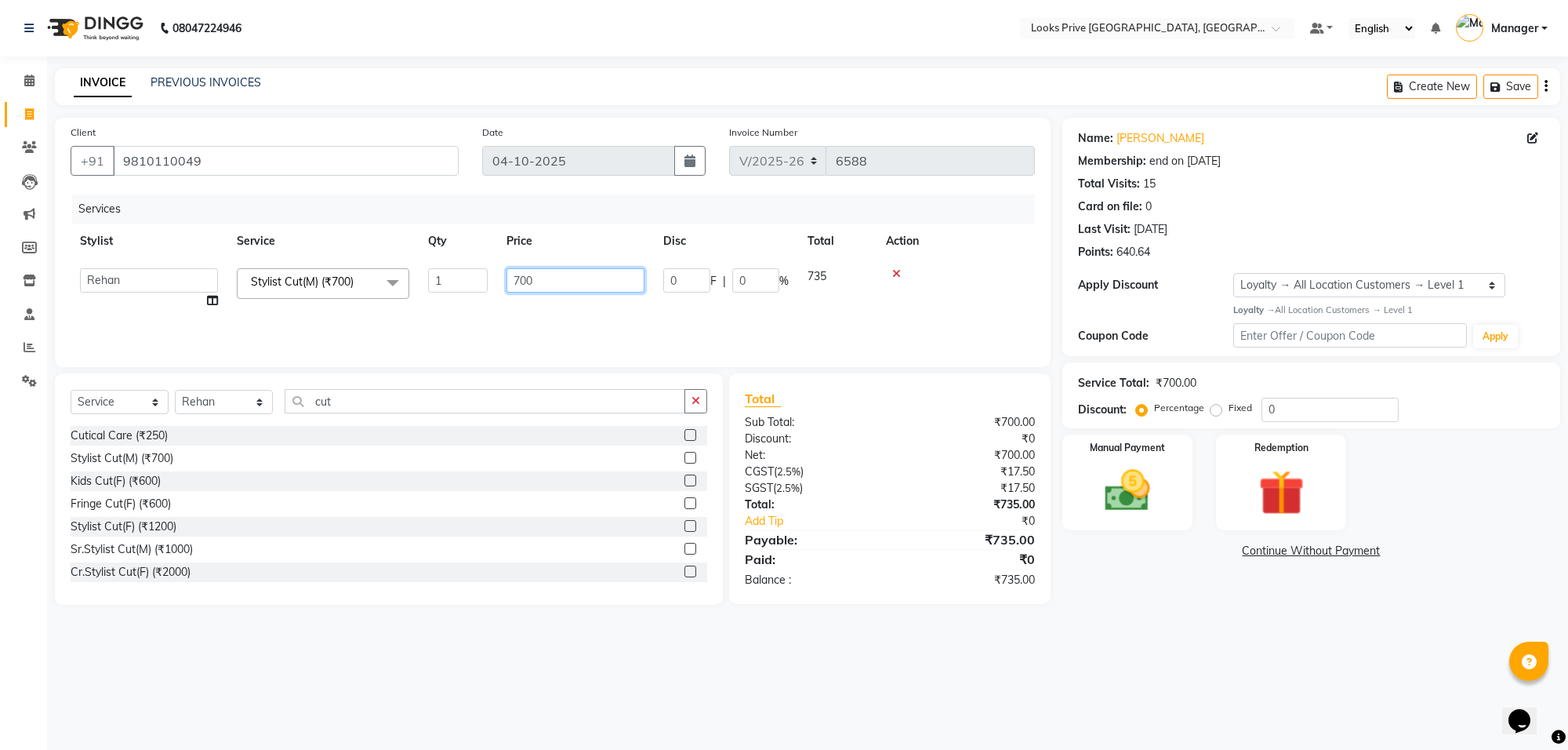
drag, startPoint x: 567, startPoint y: 283, endPoint x: 488, endPoint y: 287, distance: 79.1
click at [488, 287] on tr "Arshi [PERSON_NAME] Counter_Sales Deepak_Asst Govind_Pdct Hema Manager [PERSON_…" at bounding box center [552, 288] width 964 height 60
type input "800"
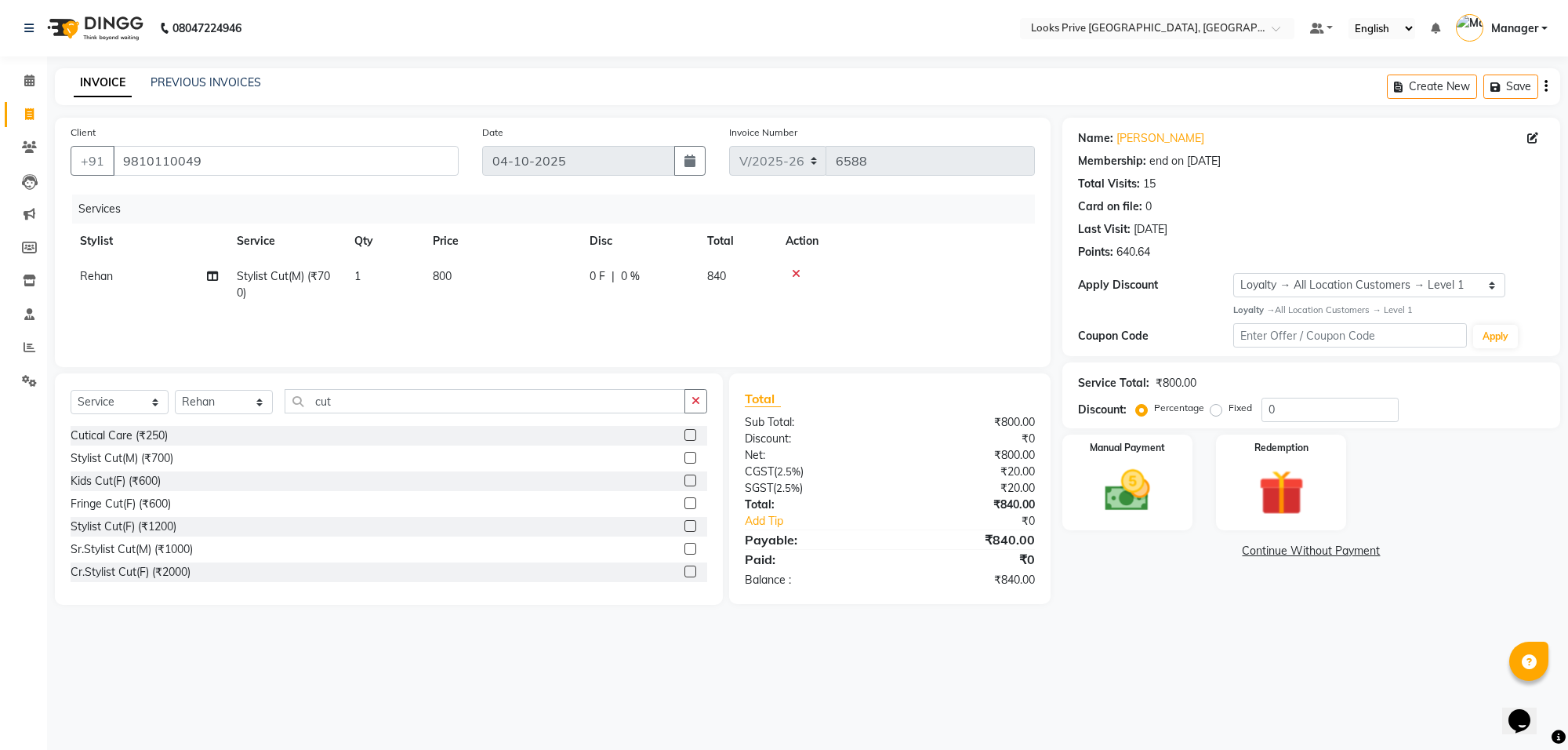
drag, startPoint x: 487, startPoint y: 308, endPoint x: 365, endPoint y: 382, distance: 142.7
click at [484, 312] on div "Services Stylist Service Qty Price Disc Total Action Rehan Stylist Cut(M) (₹700…" at bounding box center [552, 272] width 964 height 157
drag, startPoint x: 366, startPoint y: 396, endPoint x: 299, endPoint y: 412, distance: 68.9
click at [299, 412] on input "cut" at bounding box center [485, 401] width 400 height 24
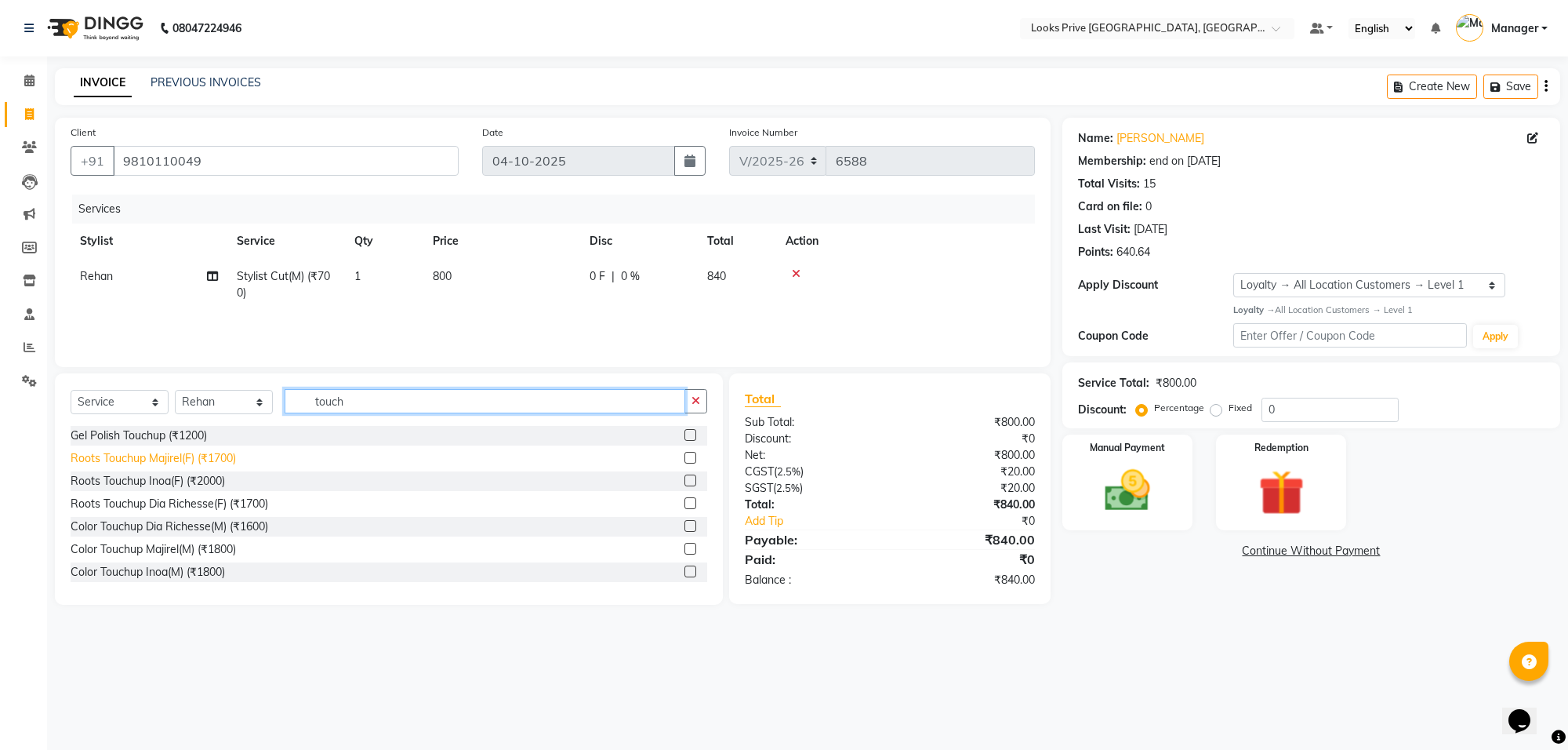
type input "touch"
click at [198, 455] on div "Roots Touchup Majirel(F) (₹1700)" at bounding box center [153, 458] width 166 height 16
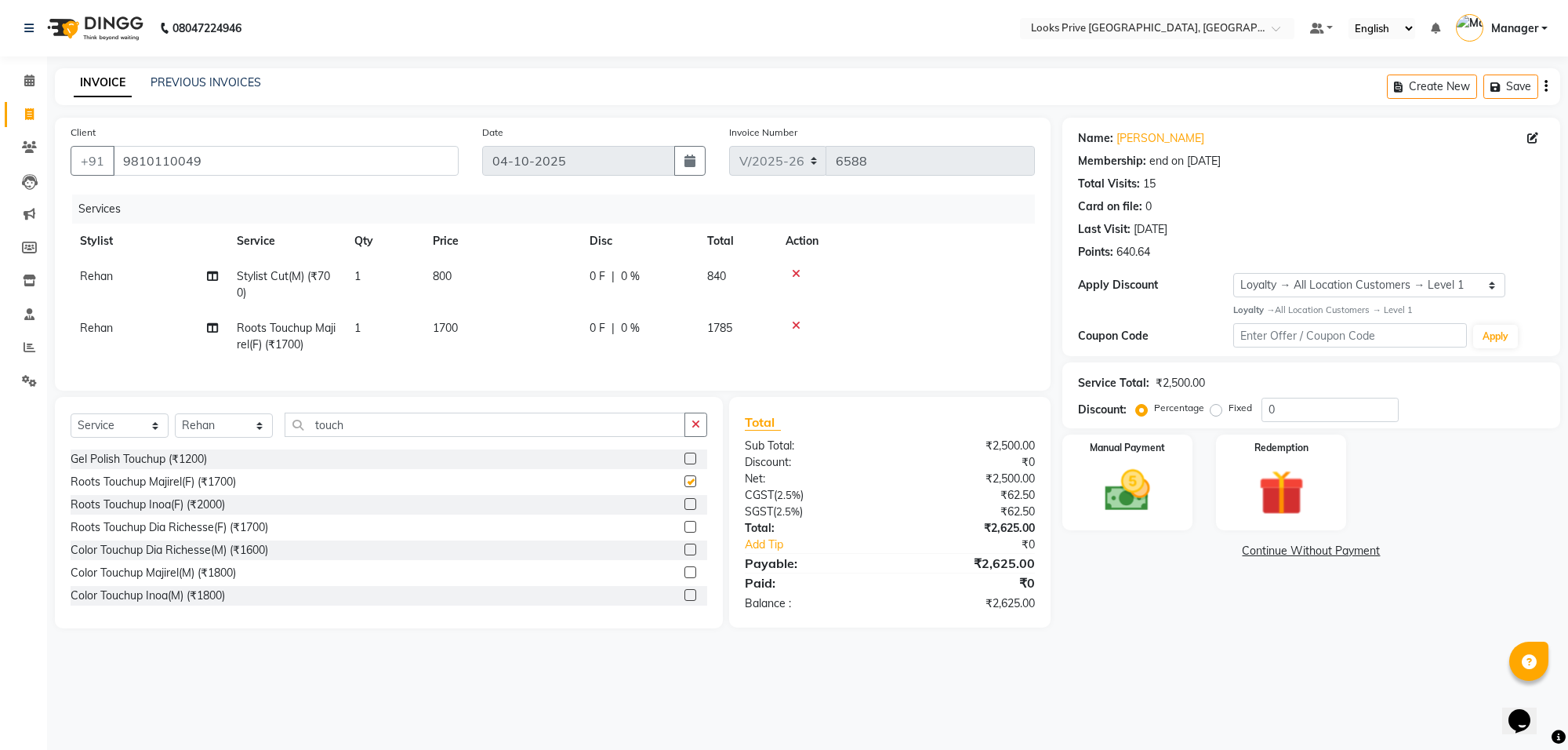
checkbox input "false"
click at [525, 331] on td "1700" at bounding box center [501, 336] width 157 height 52
select select "75864"
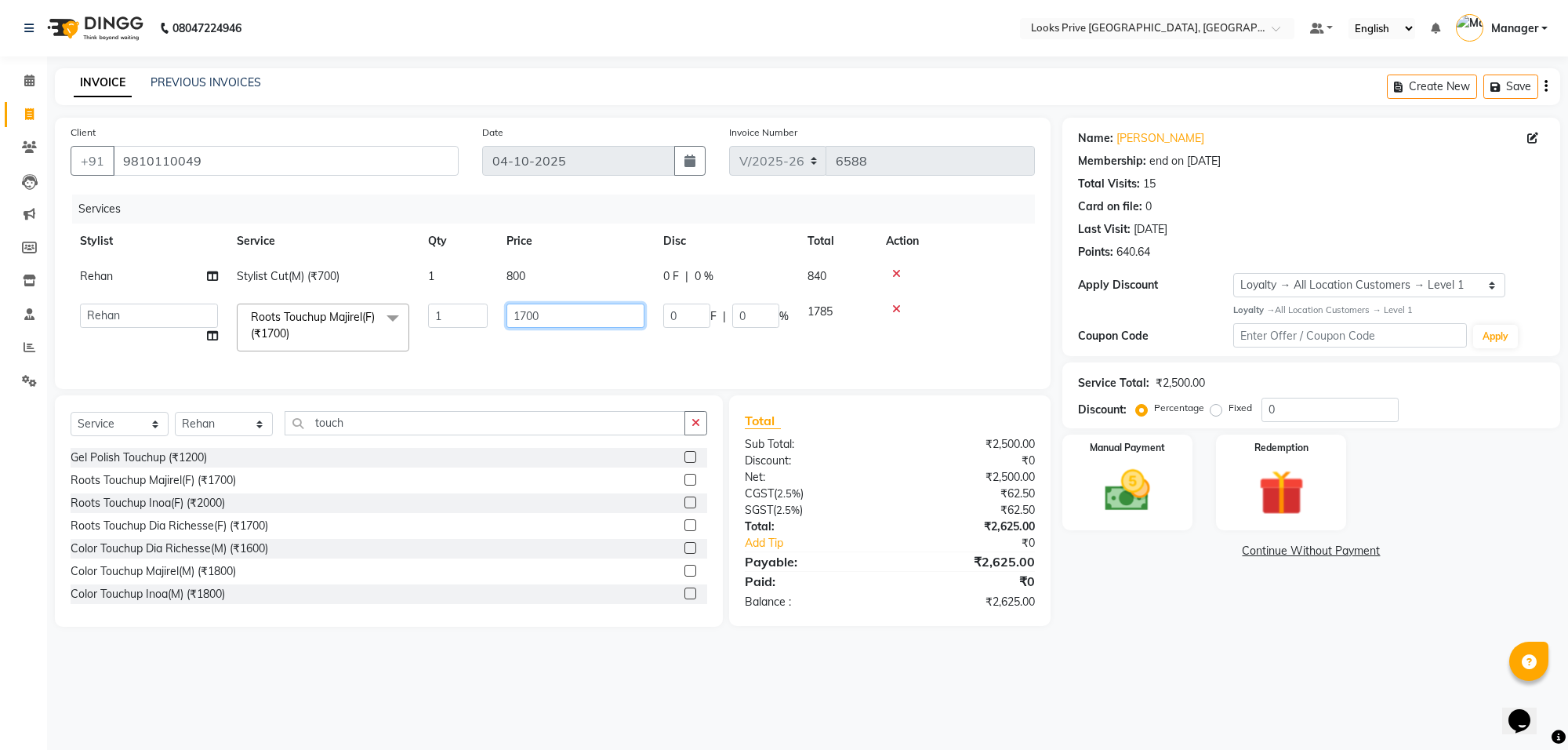
drag, startPoint x: 556, startPoint y: 322, endPoint x: 461, endPoint y: 327, distance: 95.1
click at [461, 327] on tr "Arshi Avdesh Bunty Counter_Sales Deepak_Asst Govind_Pdct Hema Manager Mohan_Ass…" at bounding box center [552, 327] width 964 height 67
type input "1400"
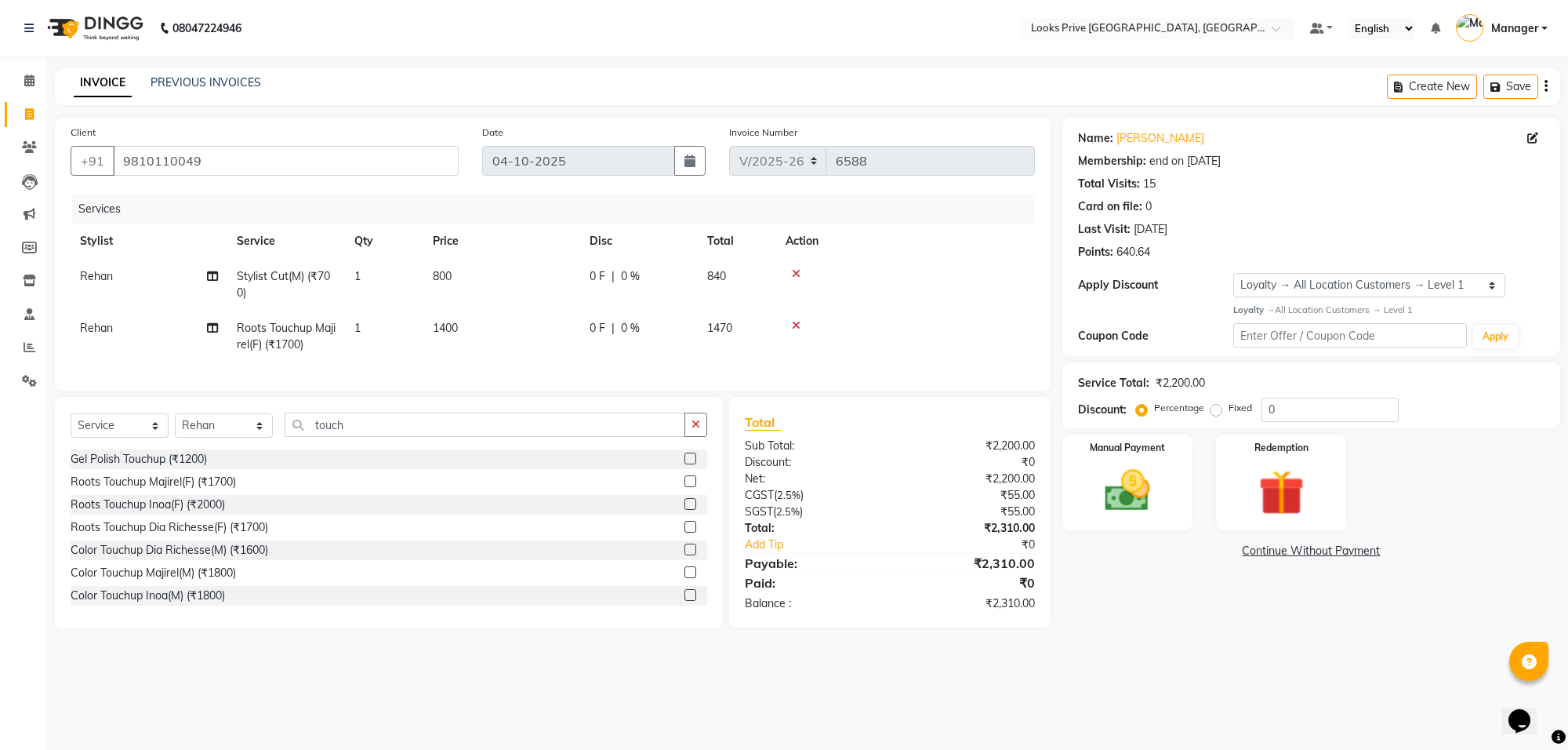
click at [406, 361] on div "Services Stylist Service Qty Price Disc Total Action Rehan Stylist Cut(M) (₹700…" at bounding box center [552, 284] width 964 height 180
drag, startPoint x: 394, startPoint y: 443, endPoint x: 257, endPoint y: 446, distance: 137.0
click at [257, 446] on div "Select Service Product Membership Package Voucher Prepaid Gift Card Select Styl…" at bounding box center [388, 431] width 636 height 37
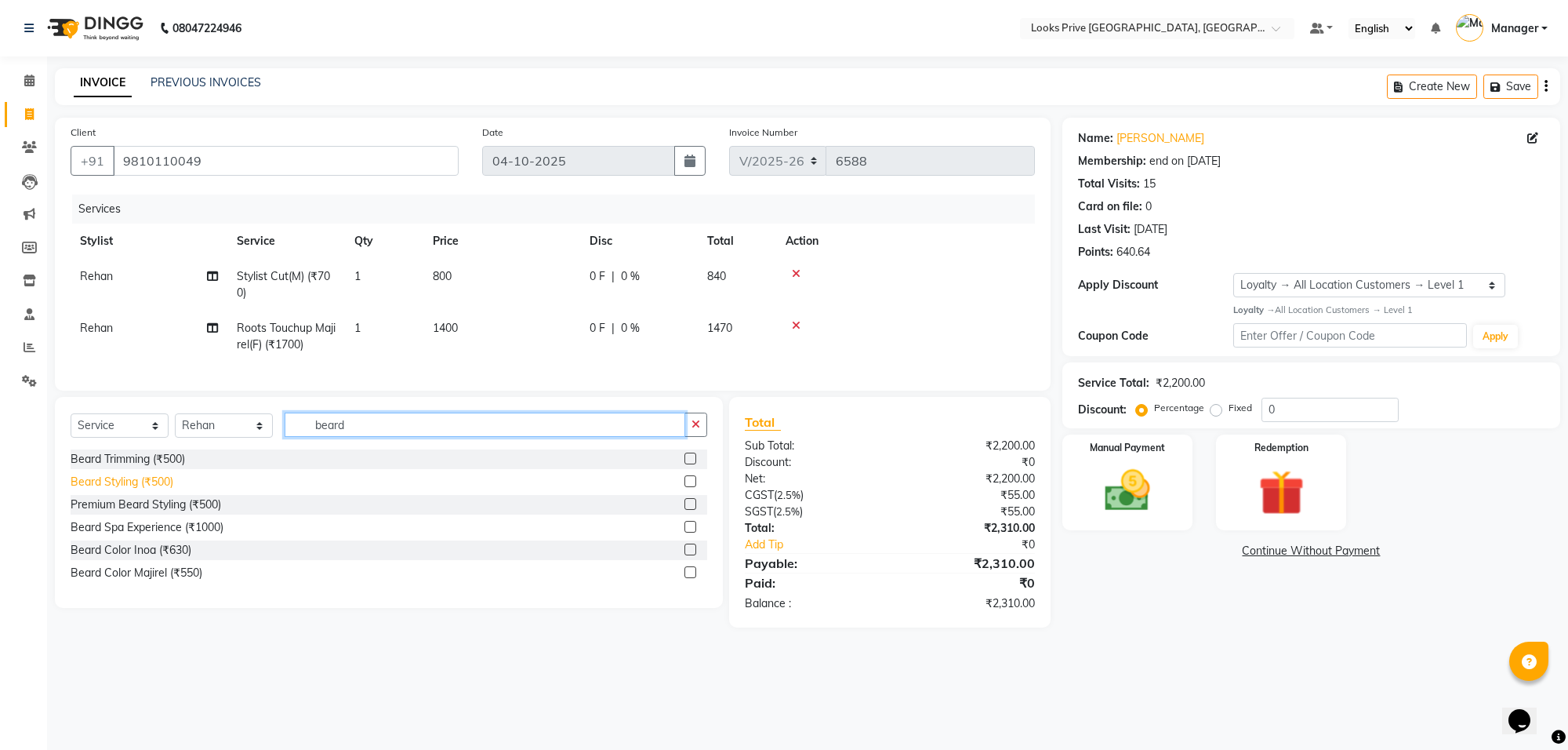
type input "beard"
click at [160, 490] on div "Beard Styling (₹500)" at bounding box center [121, 481] width 102 height 16
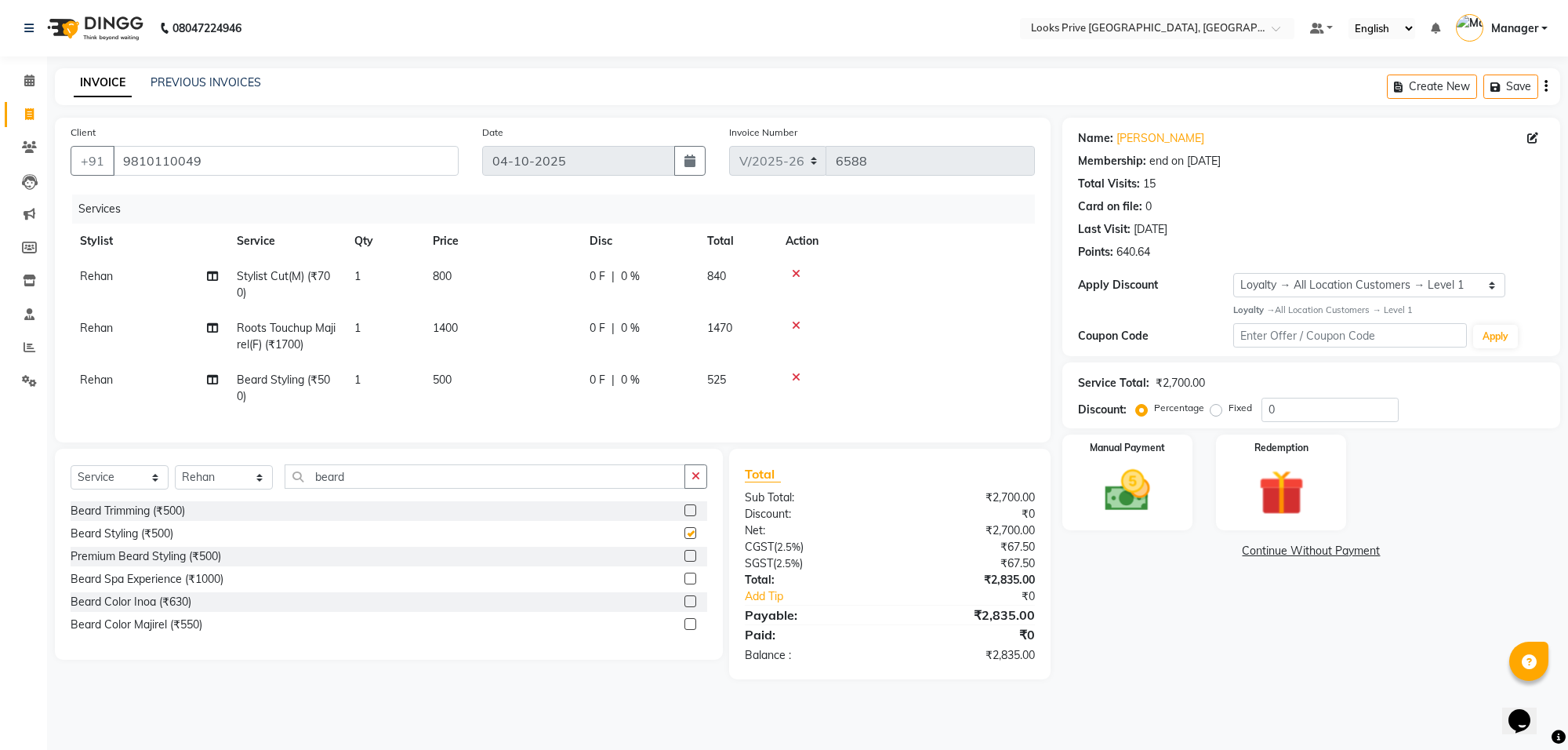
checkbox input "false"
click at [461, 488] on div "beard" at bounding box center [496, 476] width 422 height 24
click at [558, 382] on td "500" at bounding box center [501, 388] width 157 height 52
select select "75864"
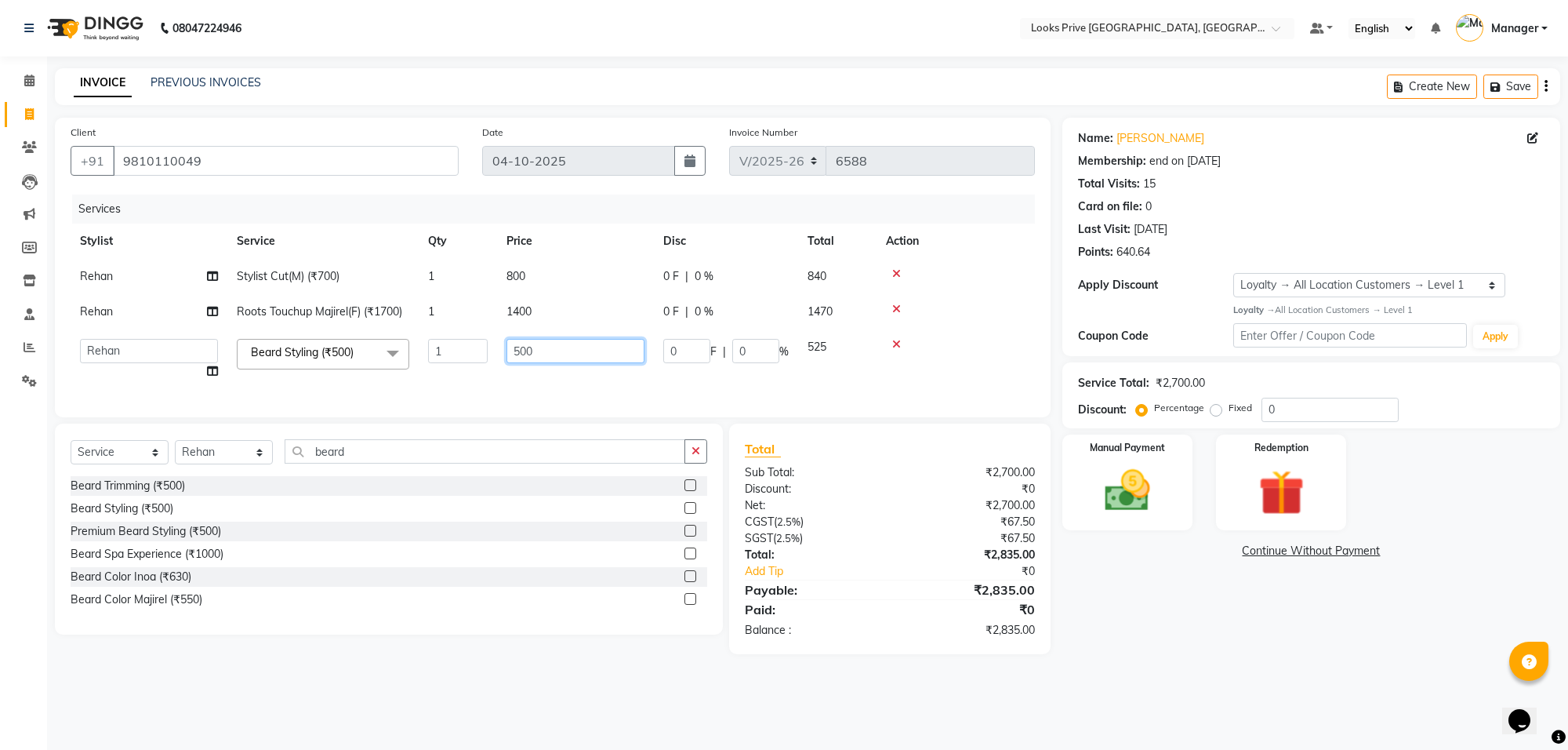
drag, startPoint x: 616, startPoint y: 355, endPoint x: 444, endPoint y: 325, distance: 174.6
click at [444, 325] on tbody "Rehan Stylist Cut(M) (₹700) 1 800 0 F | 0 % 840 Rehan Roots Touchup Majirel(F) …" at bounding box center [552, 323] width 964 height 130
type input "450"
click at [480, 394] on div "Services Stylist Service Qty Price Disc Total Action Rehan Stylist Cut(M) (₹700…" at bounding box center [552, 297] width 964 height 207
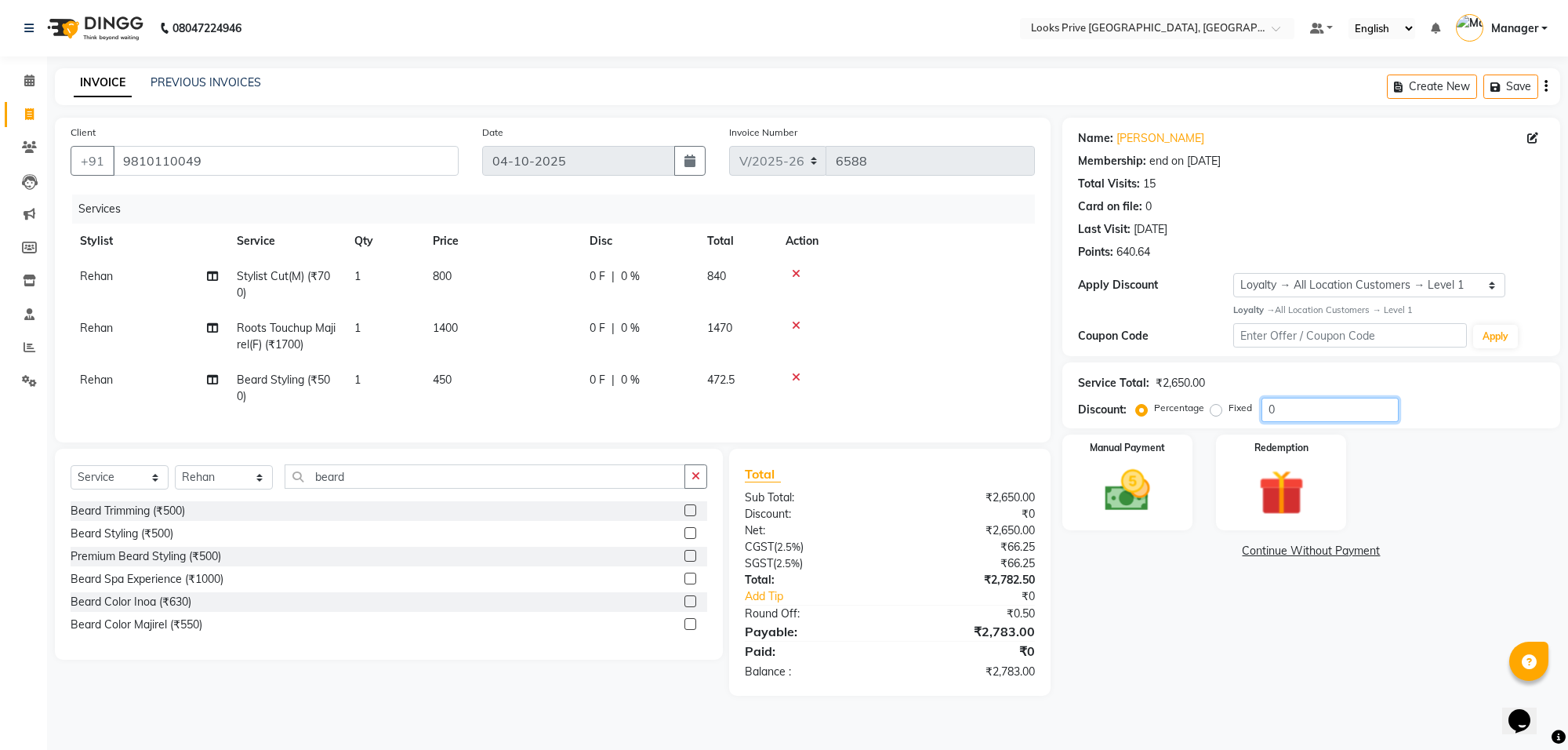
click at [1361, 420] on input "0" at bounding box center [1330, 410] width 137 height 24
type input "020"
click at [925, 349] on td at bounding box center [905, 336] width 258 height 52
click at [536, 374] on td "450" at bounding box center [501, 388] width 157 height 52
select select "75864"
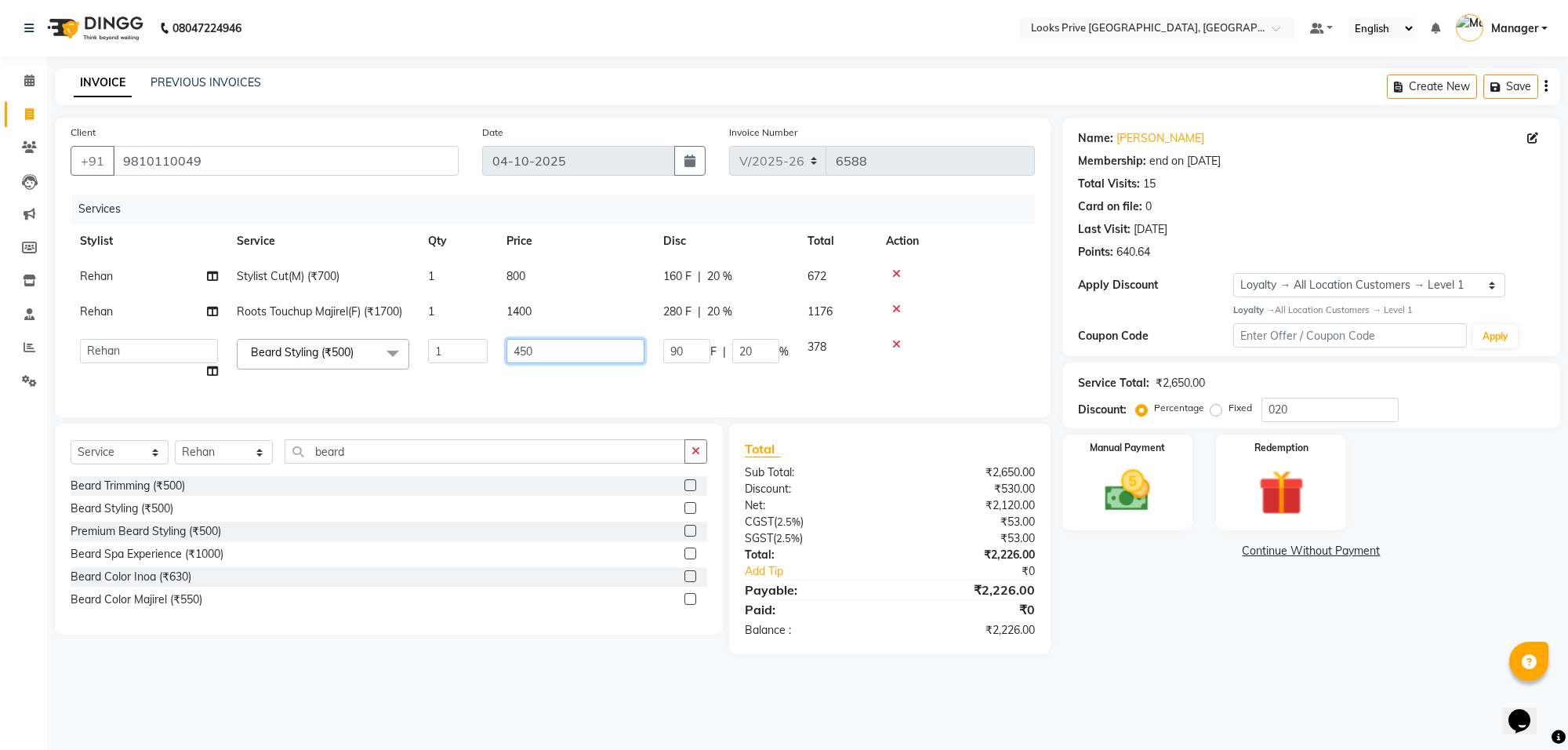
click at [582, 348] on input "450" at bounding box center [575, 351] width 138 height 24
type input "453"
click at [582, 398] on div "Services Stylist Service Qty Price Disc Total Action Rehan Stylist Cut(M) (₹700…" at bounding box center [552, 297] width 964 height 207
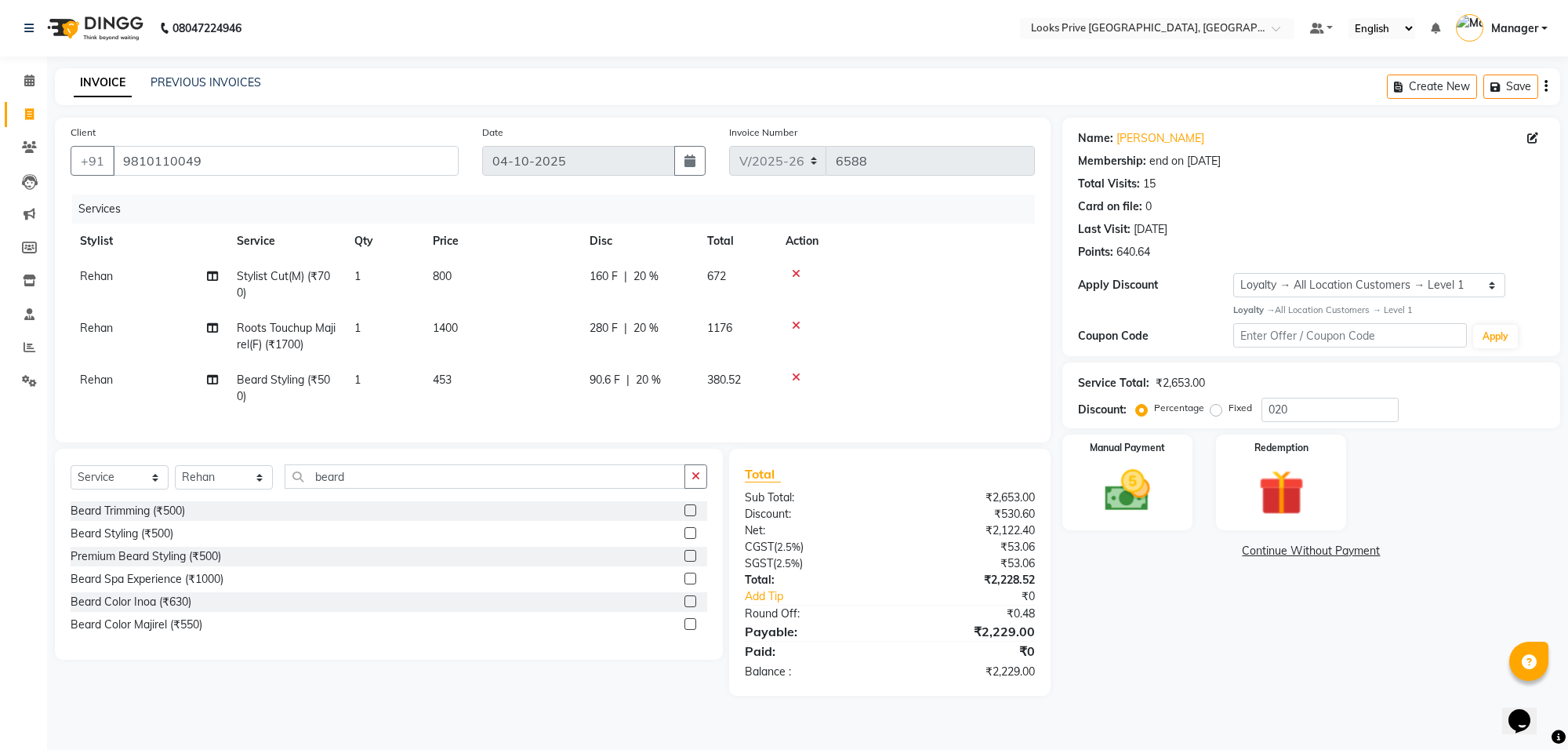
click at [565, 359] on td "1400" at bounding box center [501, 336] width 157 height 52
select select "75864"
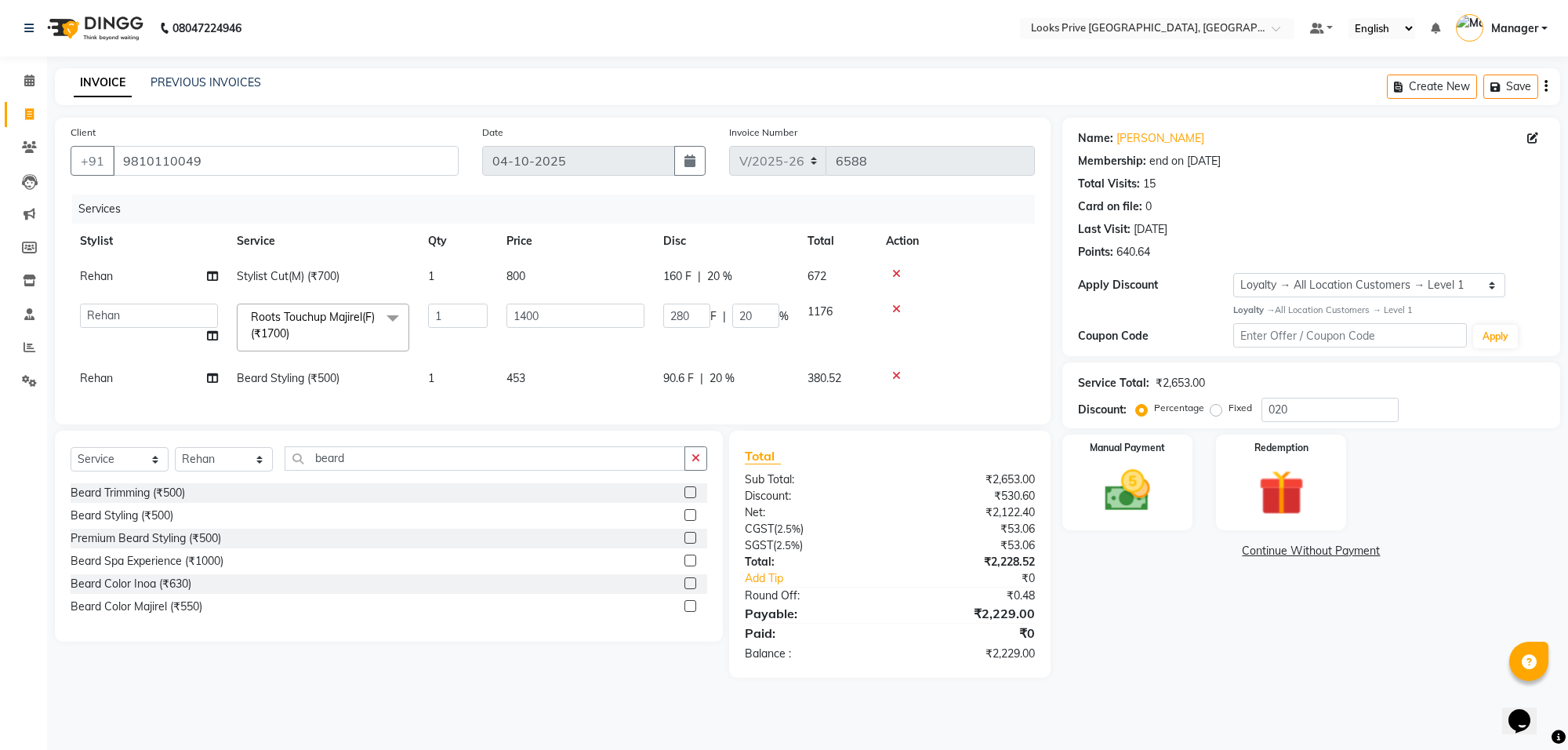
click at [594, 382] on td "453" at bounding box center [575, 378] width 157 height 36
select select "75864"
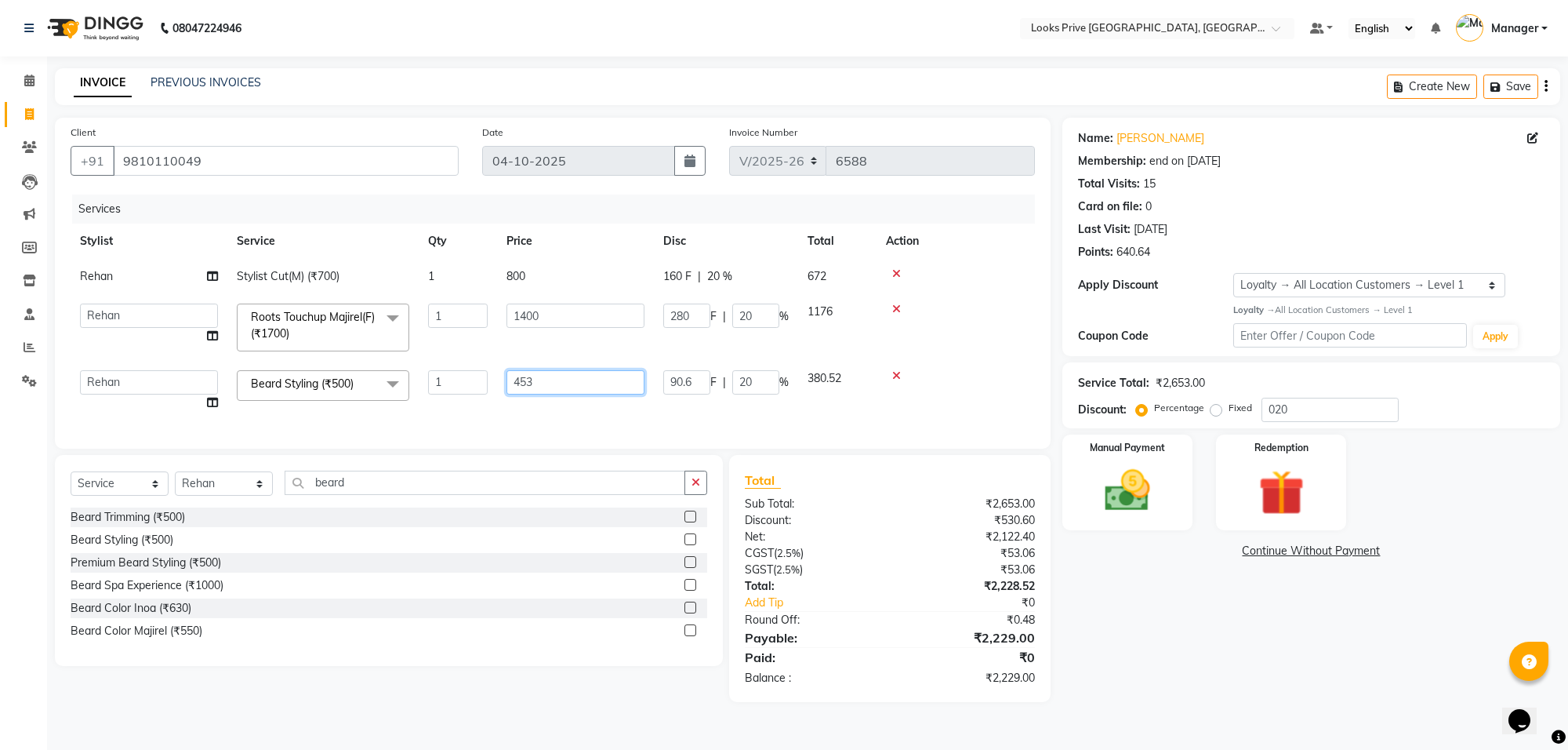
click at [594, 382] on input "453" at bounding box center [575, 382] width 138 height 24
type input "454"
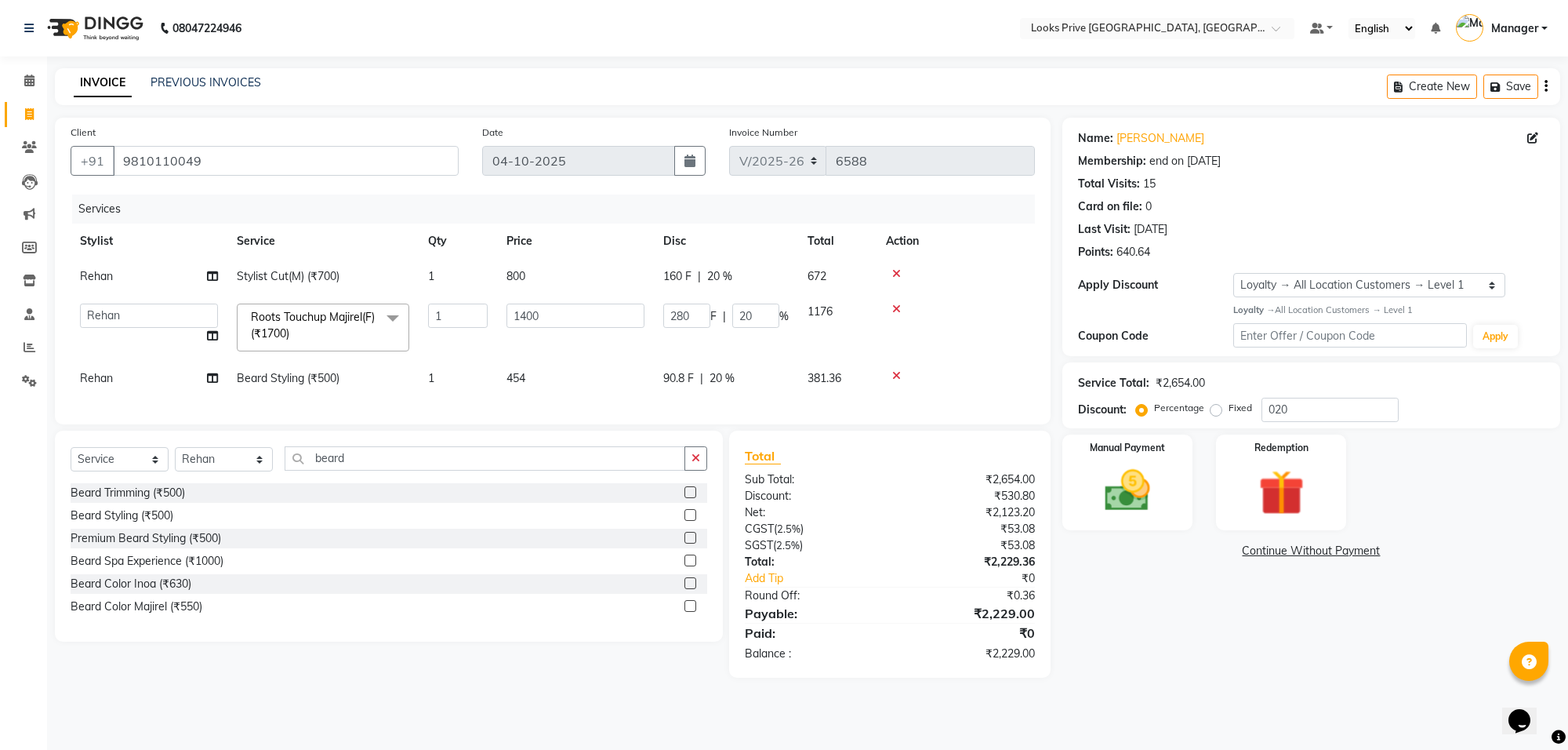
click at [598, 408] on div "Services Stylist Service Qty Price Disc Total Action Rehan Stylist Cut(M) (₹700…" at bounding box center [552, 301] width 964 height 214
click at [628, 384] on td "454" at bounding box center [575, 378] width 157 height 36
select select "75864"
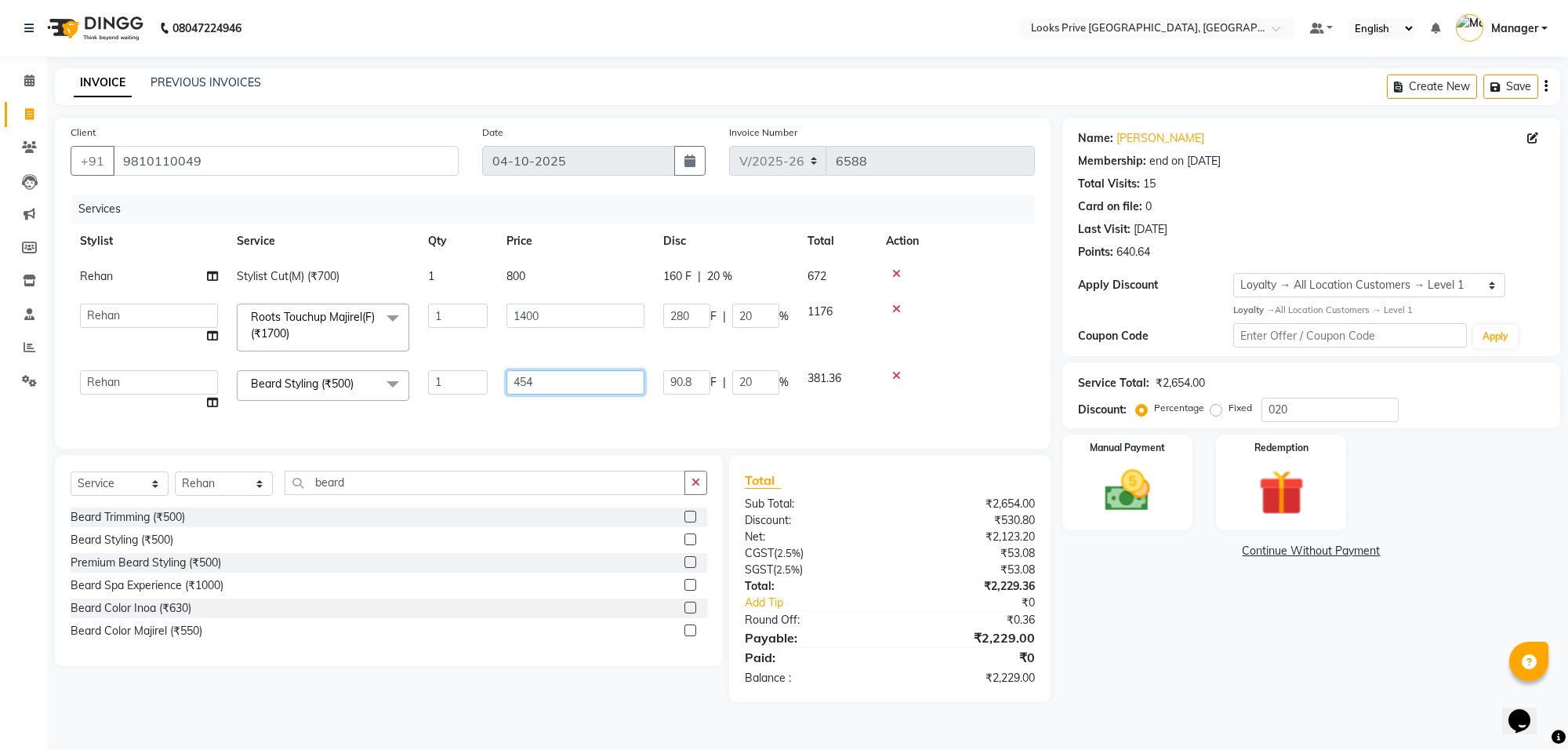
click at [628, 384] on input "454" at bounding box center [575, 382] width 138 height 24
type input "455"
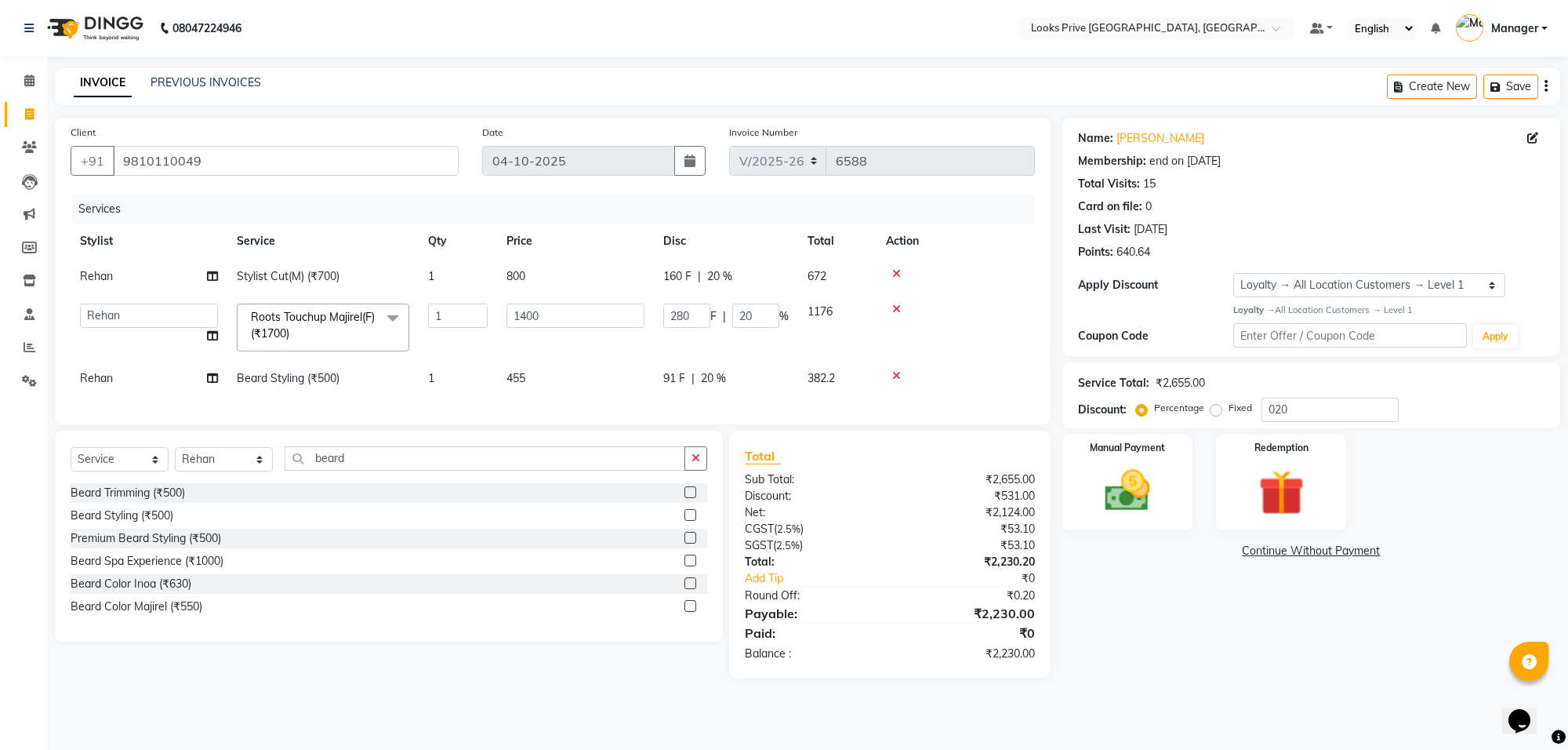
click at [644, 424] on div "Client +91 9810110049 Date 04-10-2025 Invoice Number V/2025 V/2025-26 6588 Serv…" at bounding box center [552, 271] width 996 height 307
click at [950, 353] on td at bounding box center [955, 327] width 159 height 67
click at [1129, 480] on img at bounding box center [1127, 491] width 77 height 55
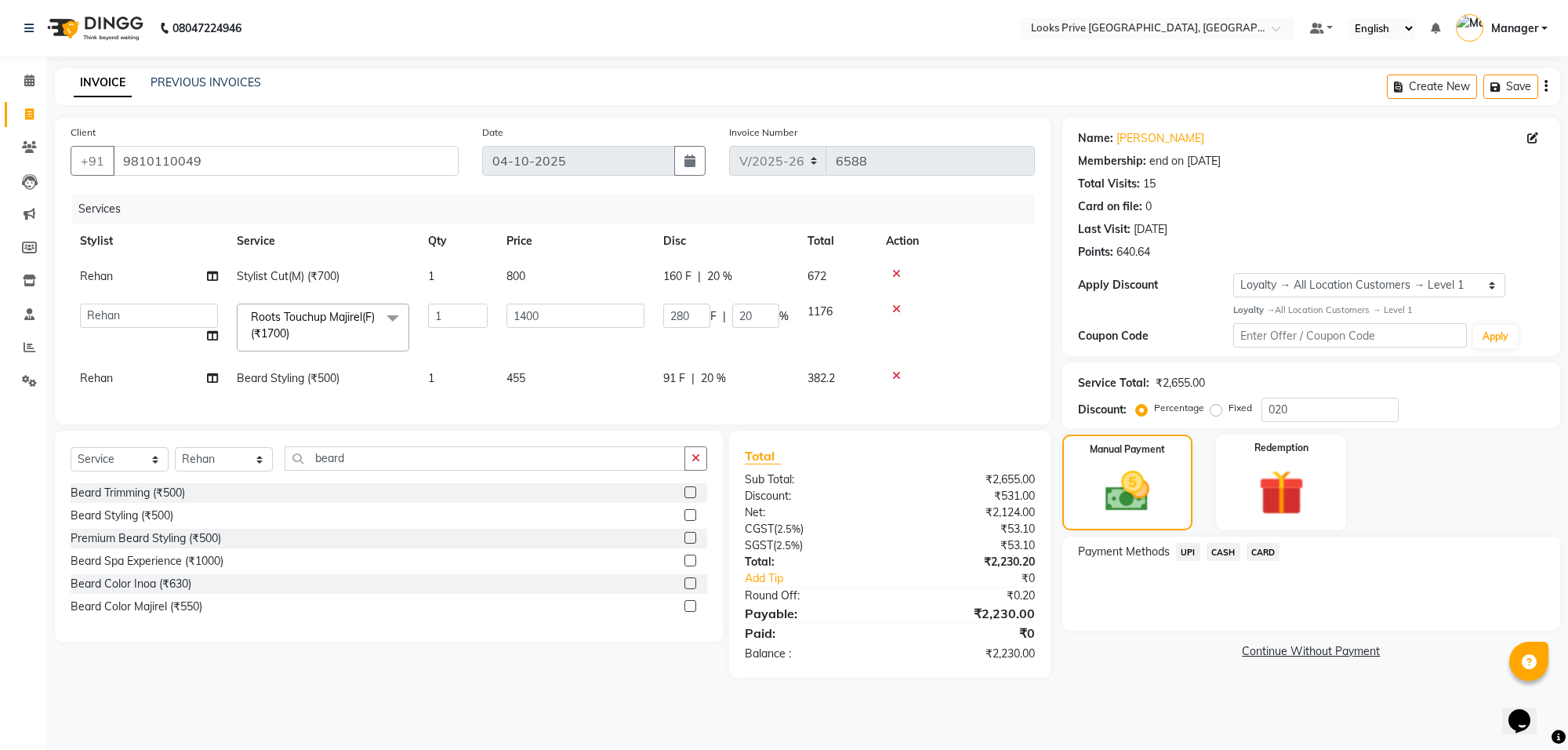
click at [1265, 546] on span "CARD" at bounding box center [1263, 551] width 34 height 18
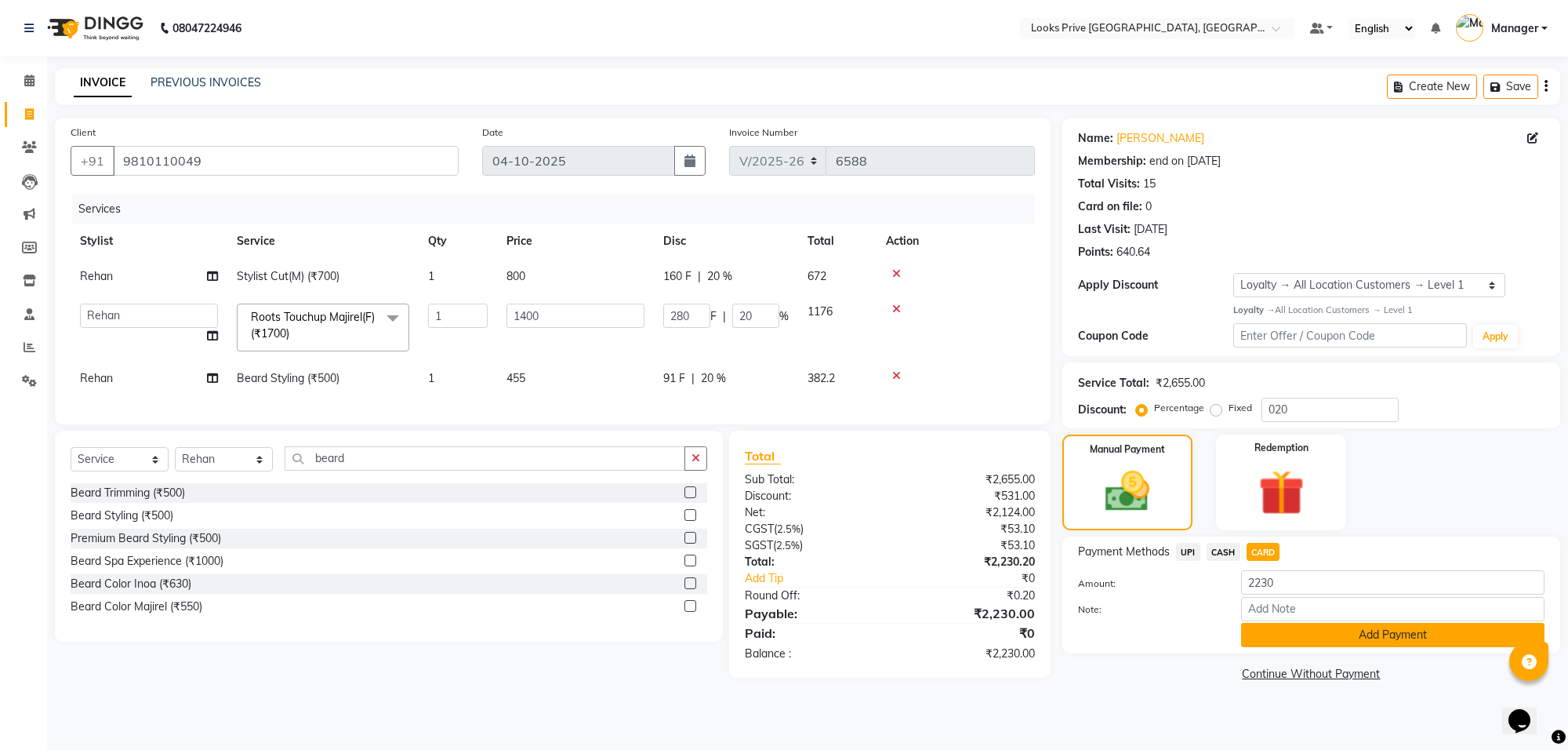
click at [1317, 639] on button "Add Payment" at bounding box center [1393, 635] width 303 height 24
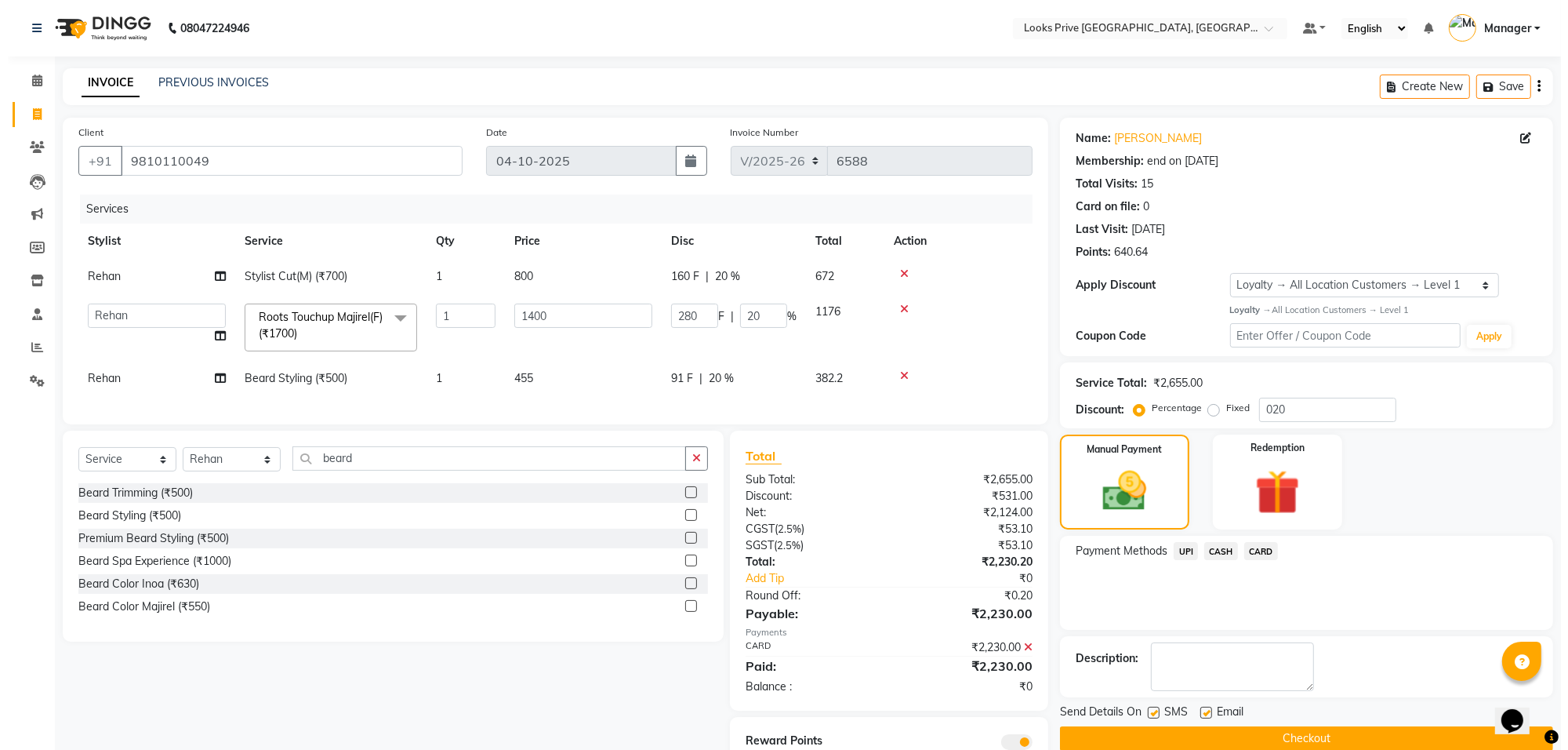
scroll to position [75, 0]
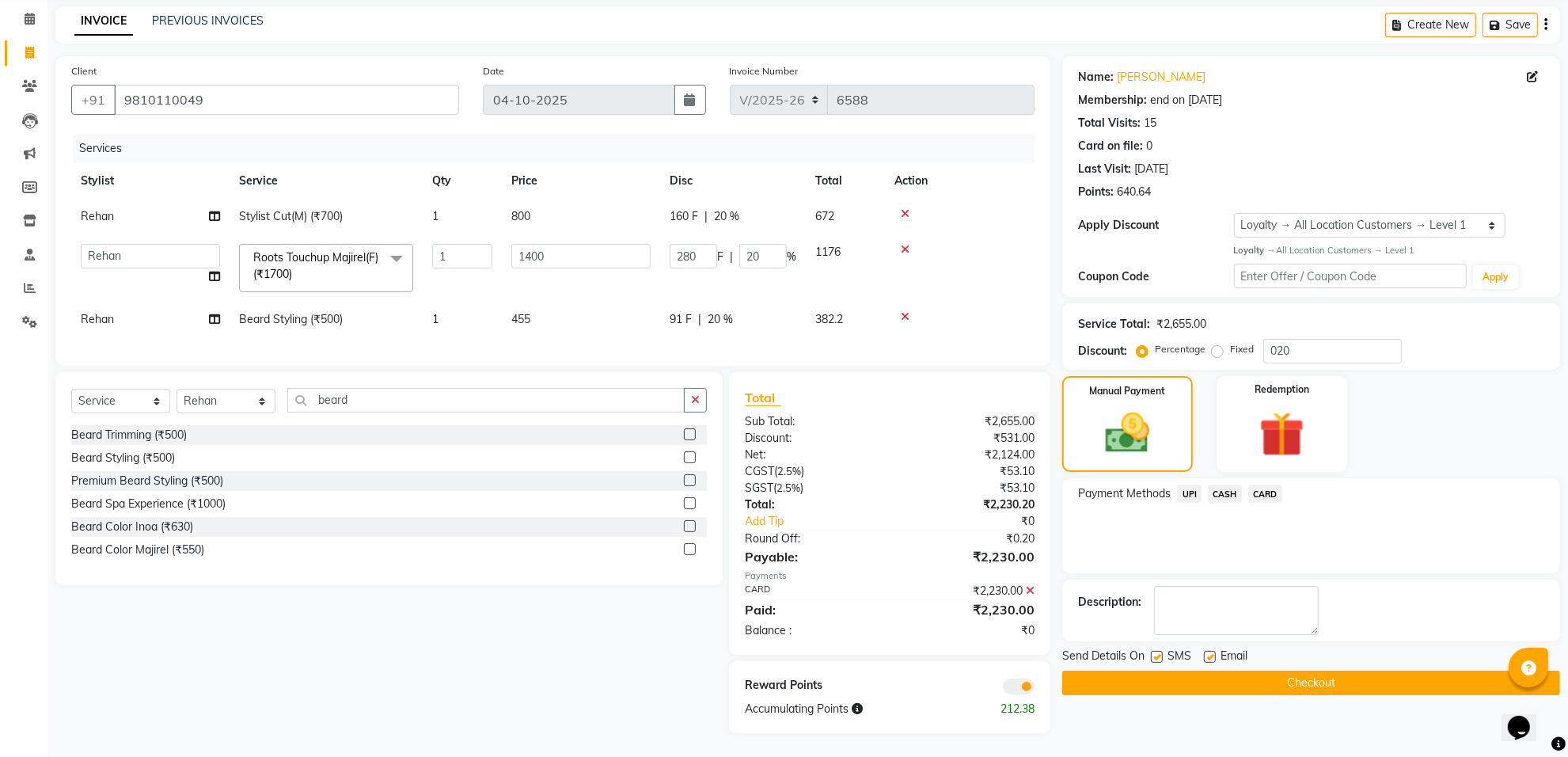
click at [1014, 686] on span at bounding box center [1018, 686] width 32 height 16
click at [1034, 689] on input "checkbox" at bounding box center [1034, 689] width 0 height 0
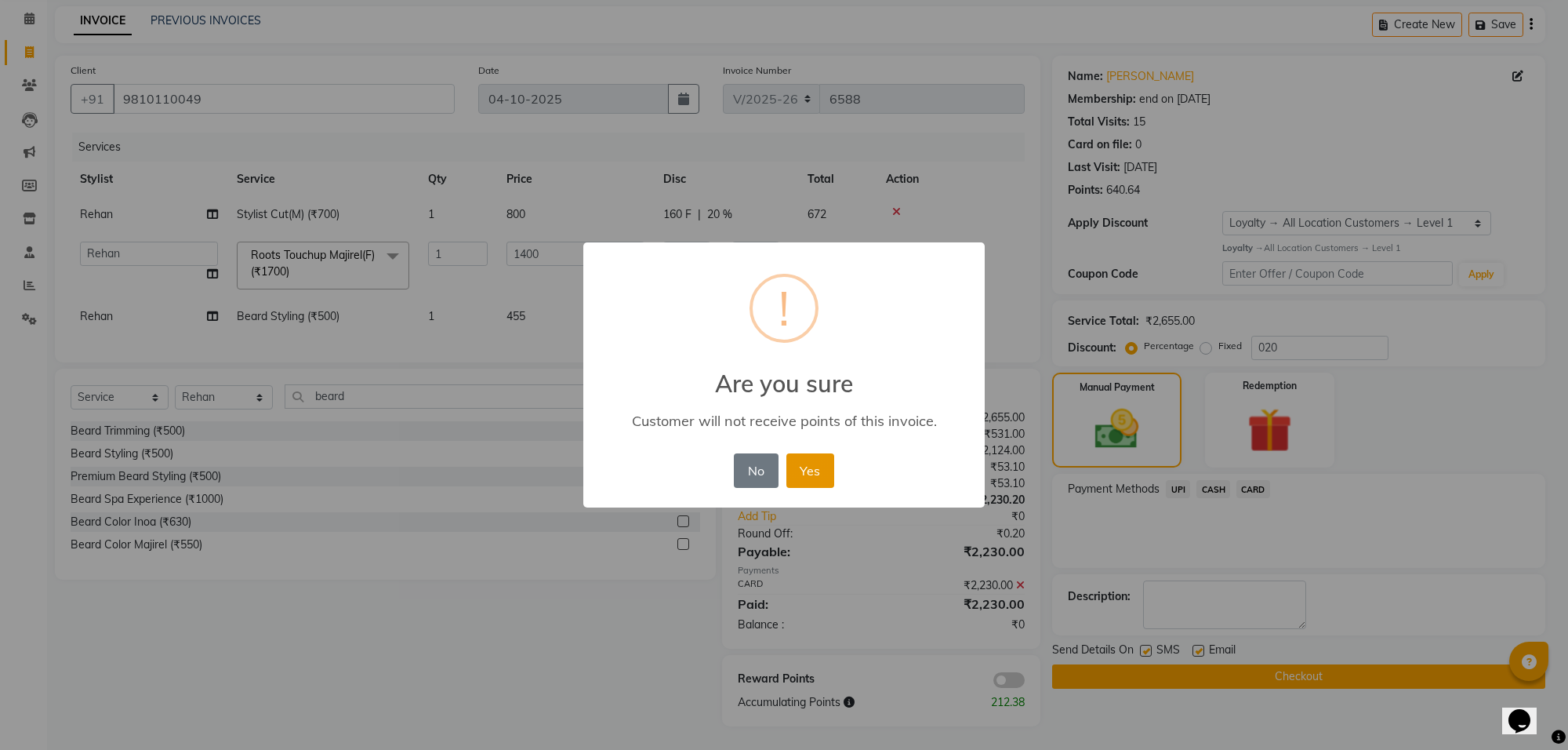
click at [830, 485] on button "Yes" at bounding box center [810, 471] width 48 height 35
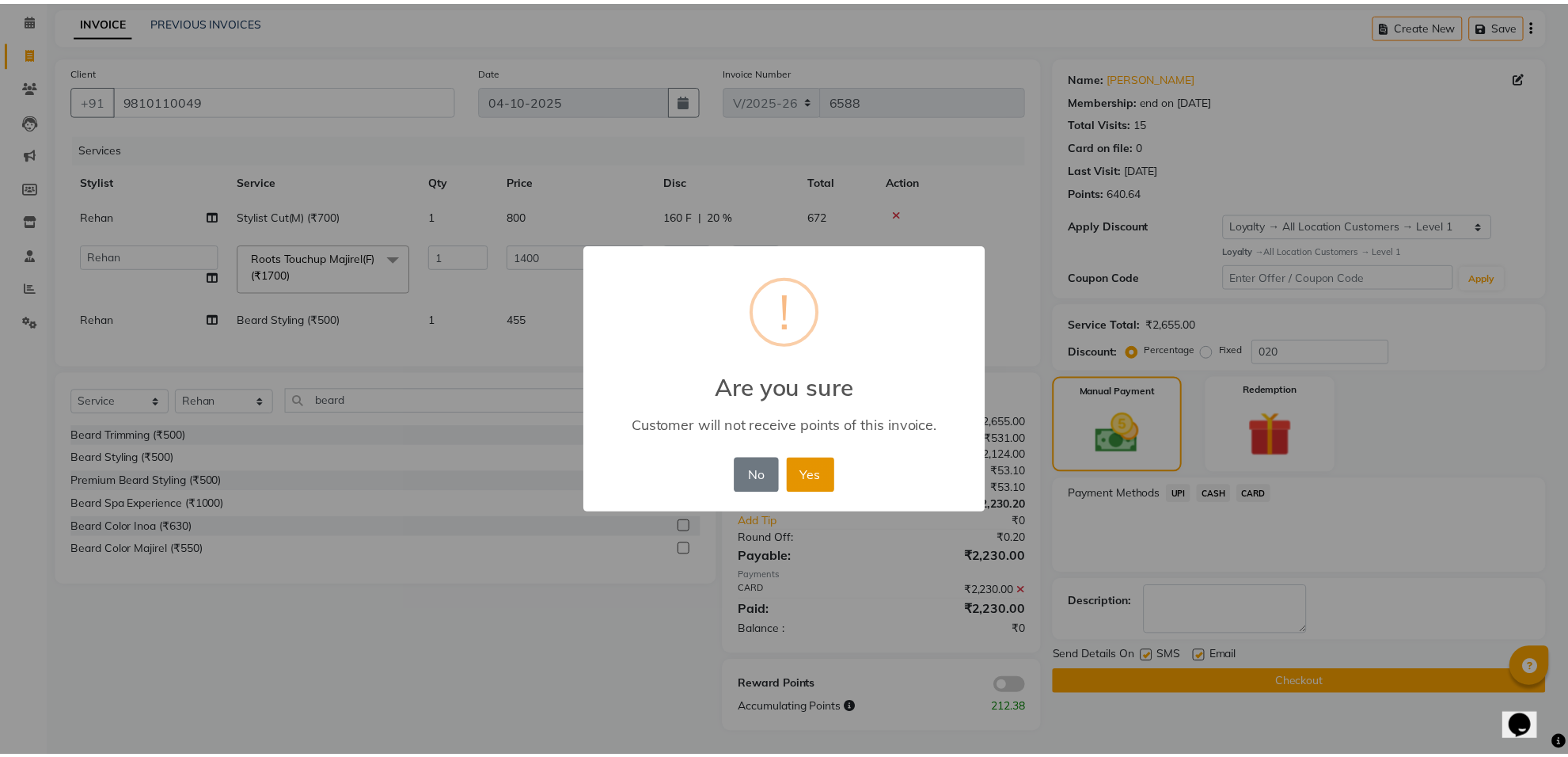
scroll to position [53, 0]
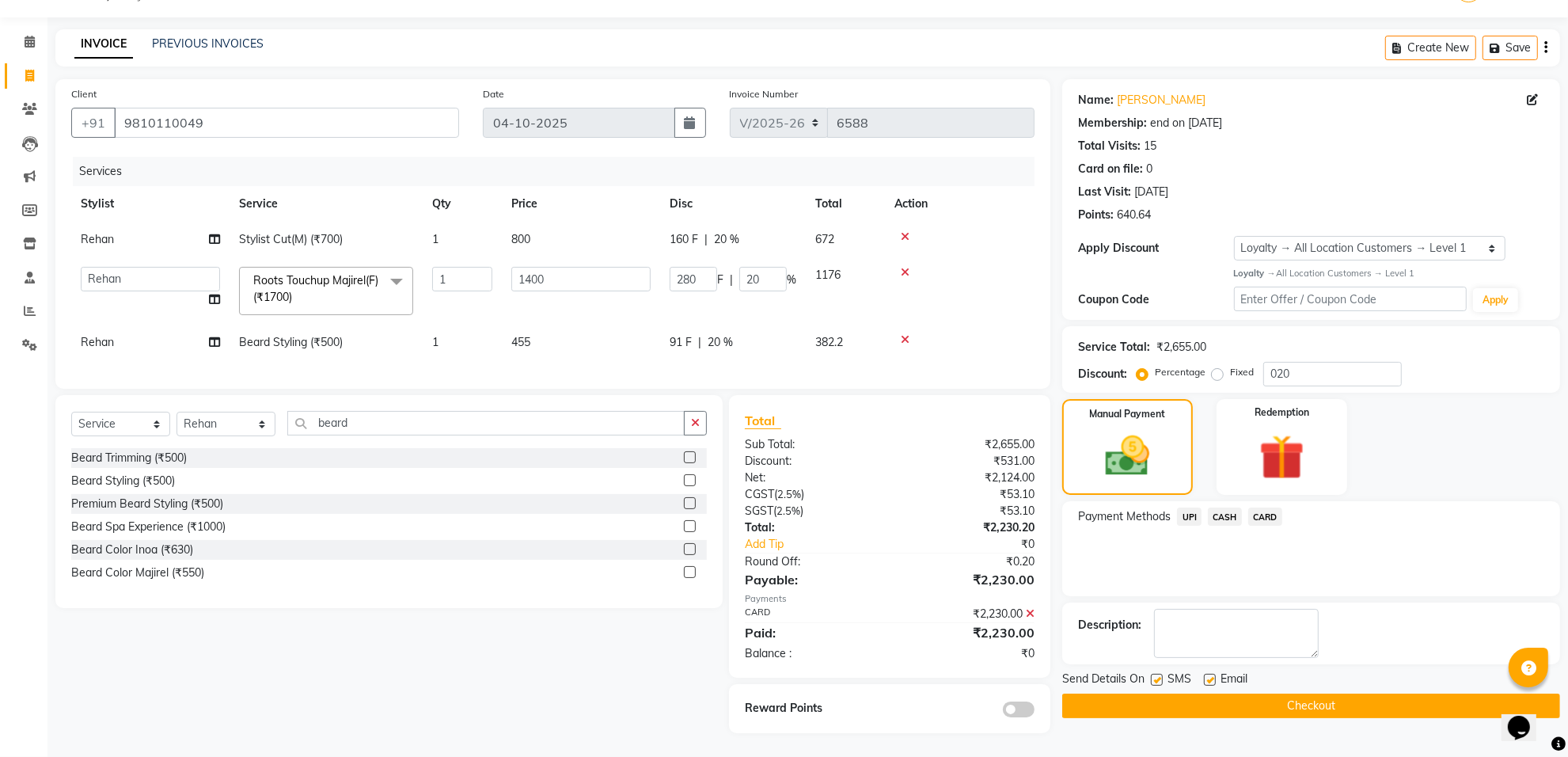
click at [1337, 693] on button "Checkout" at bounding box center [1311, 705] width 498 height 25
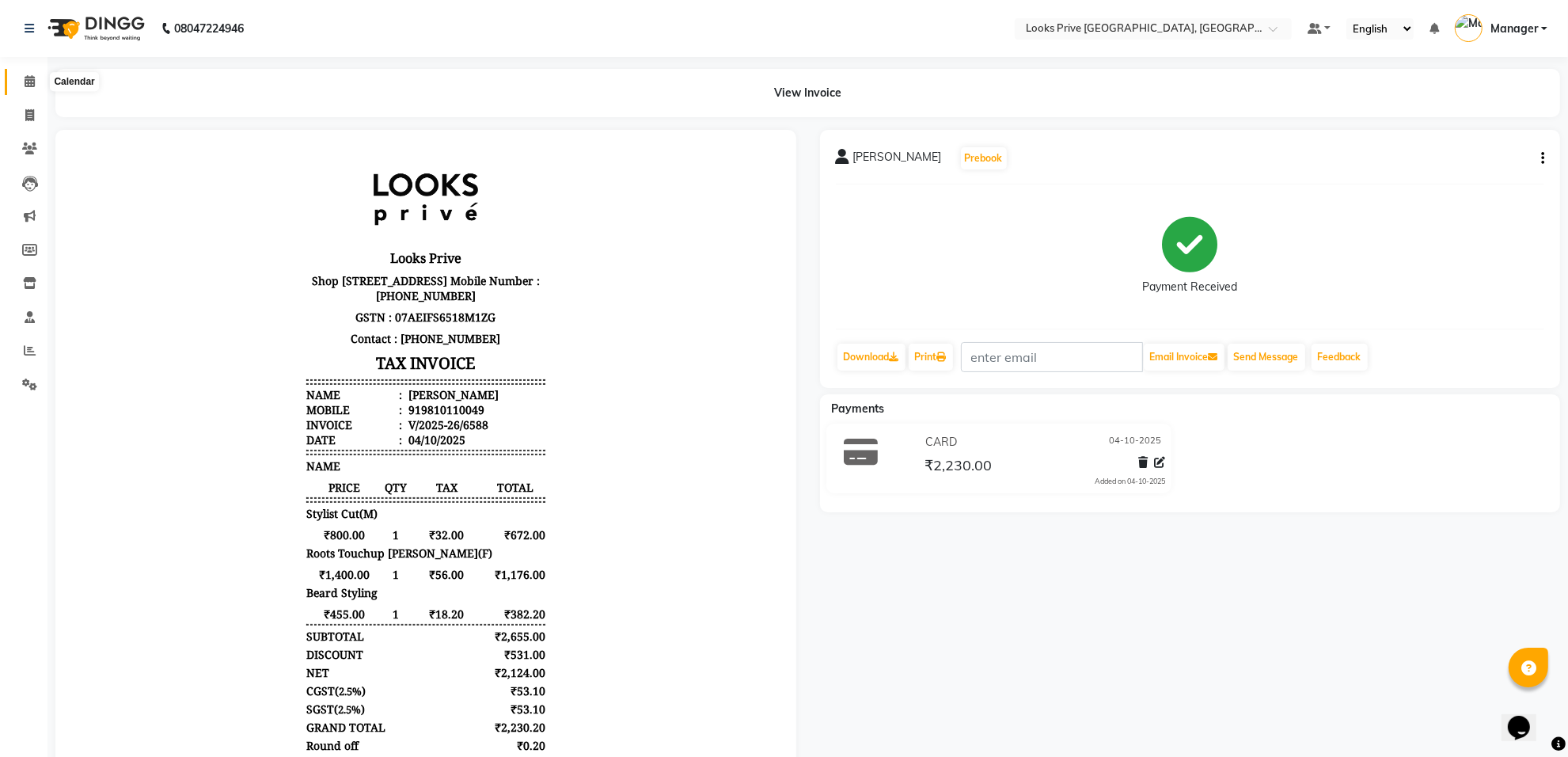
click at [29, 84] on icon at bounding box center [30, 81] width 10 height 12
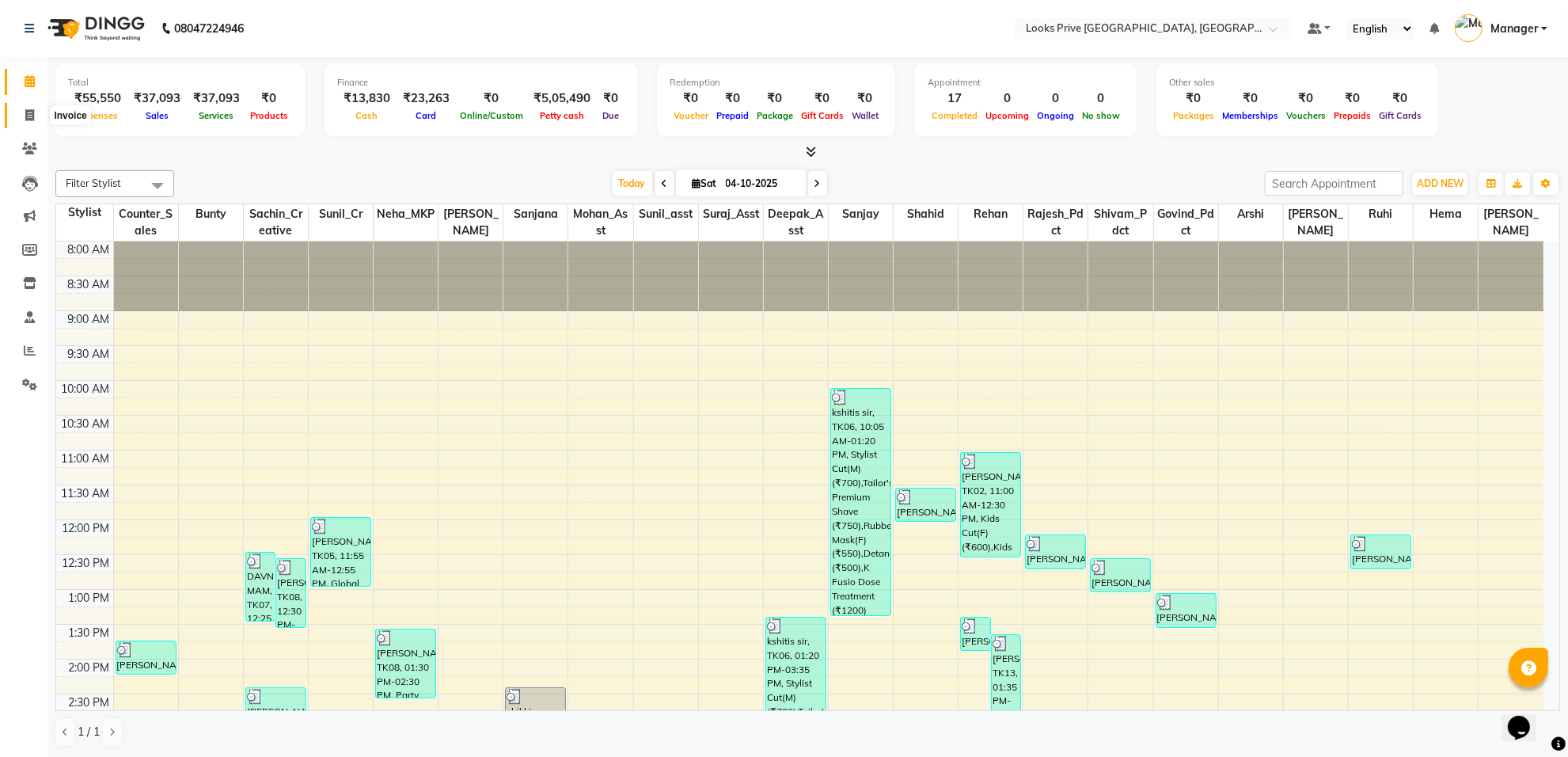
click at [29, 107] on span at bounding box center [30, 116] width 28 height 18
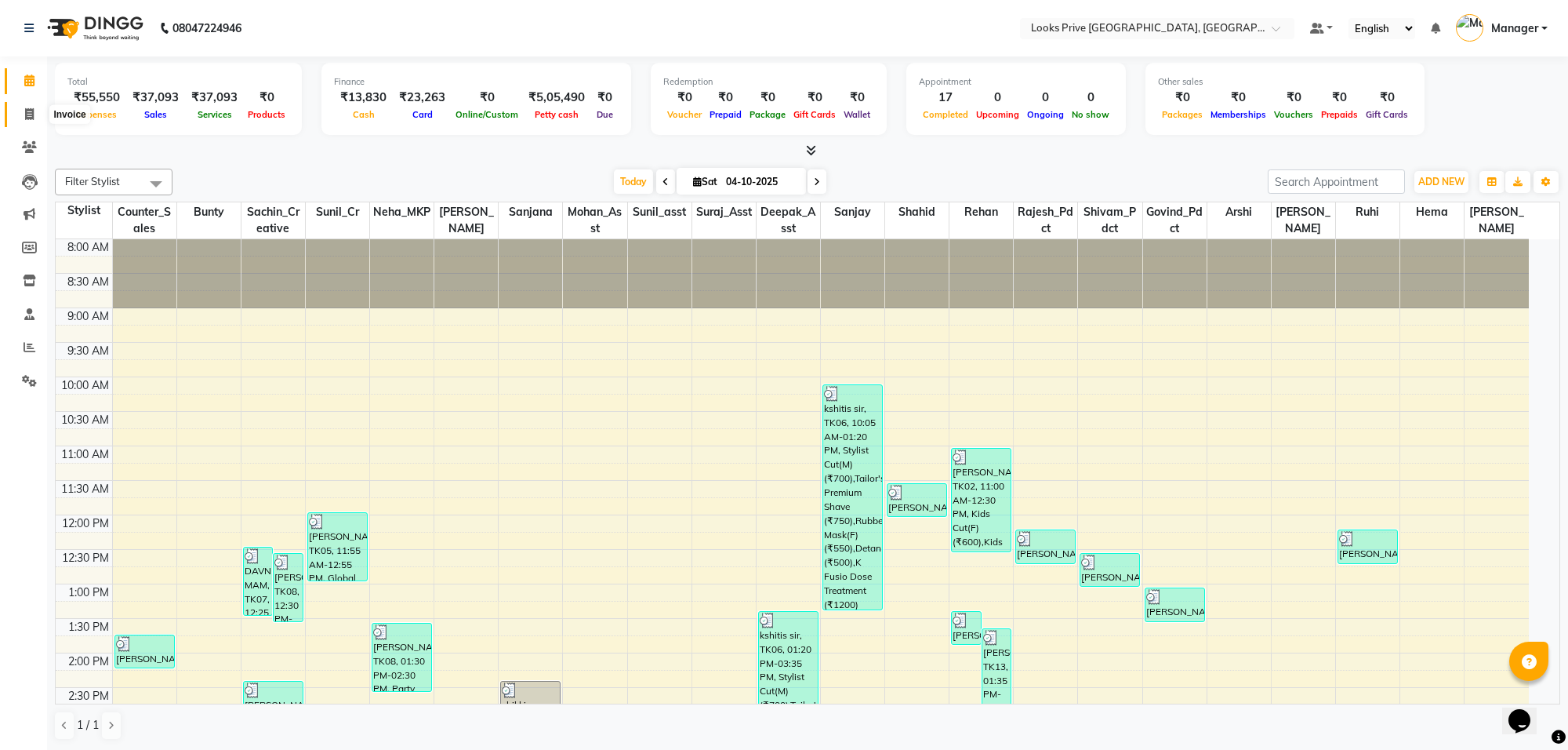
select select "8127"
select select "service"
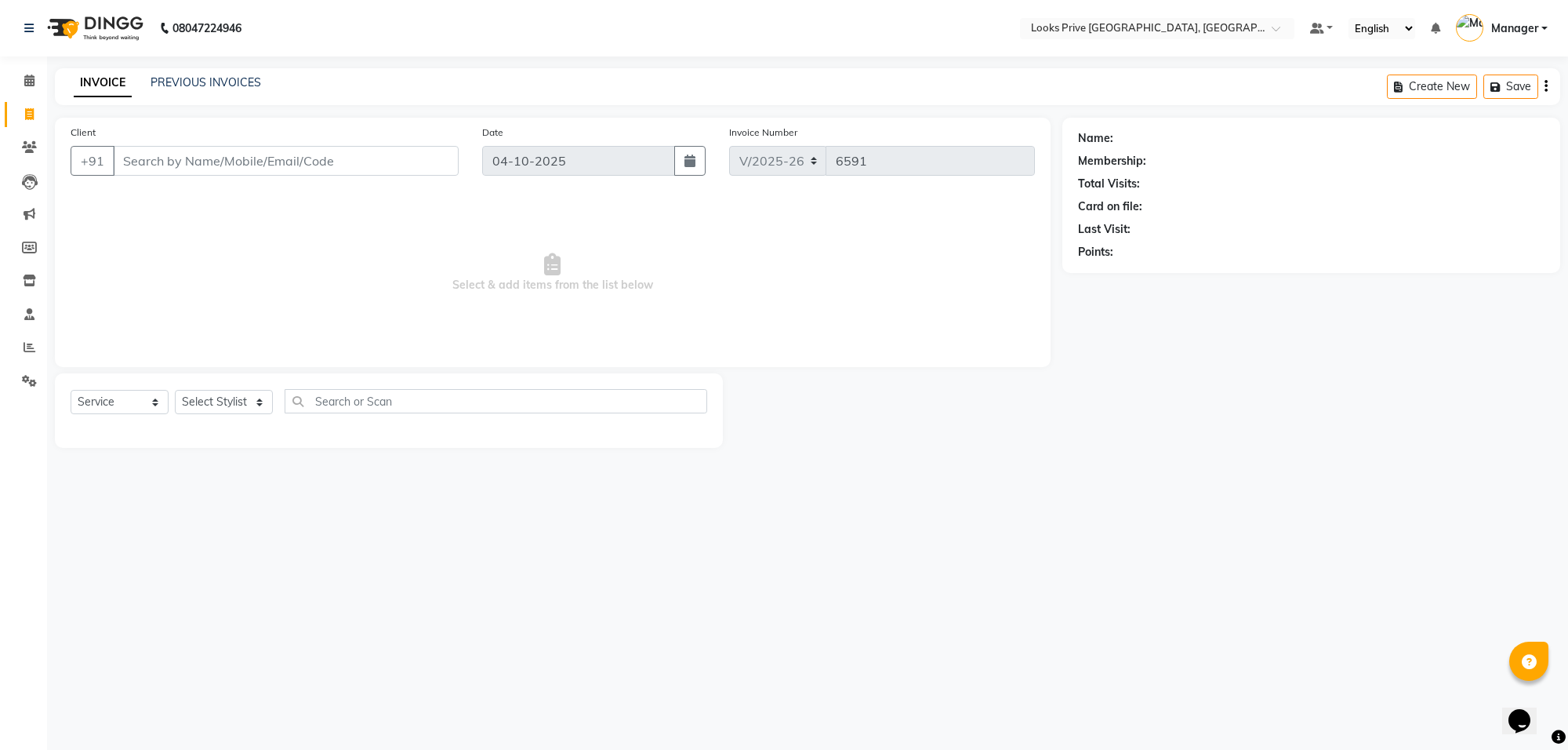
click at [127, 158] on input "Client" at bounding box center [285, 160] width 346 height 29
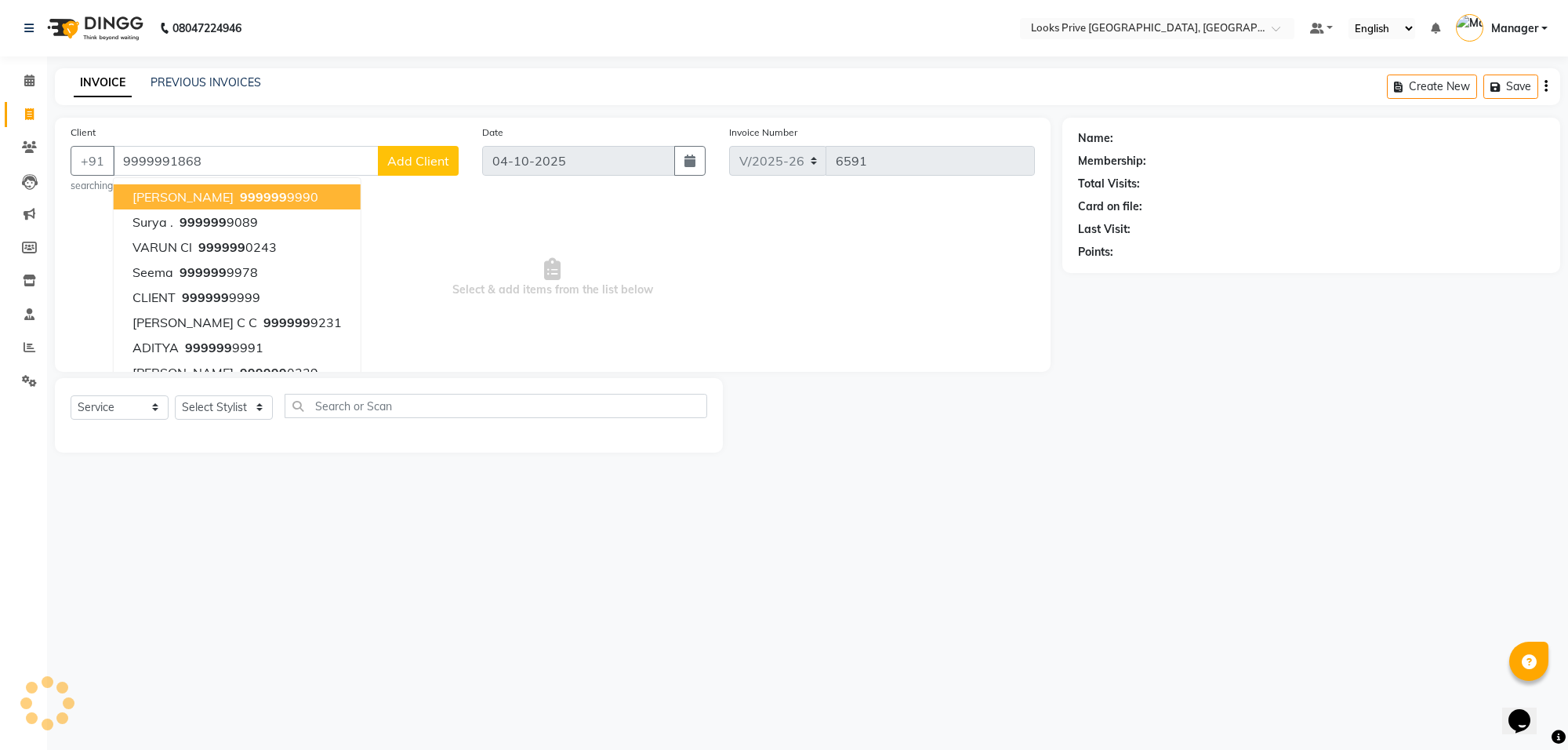
type input "9999991868"
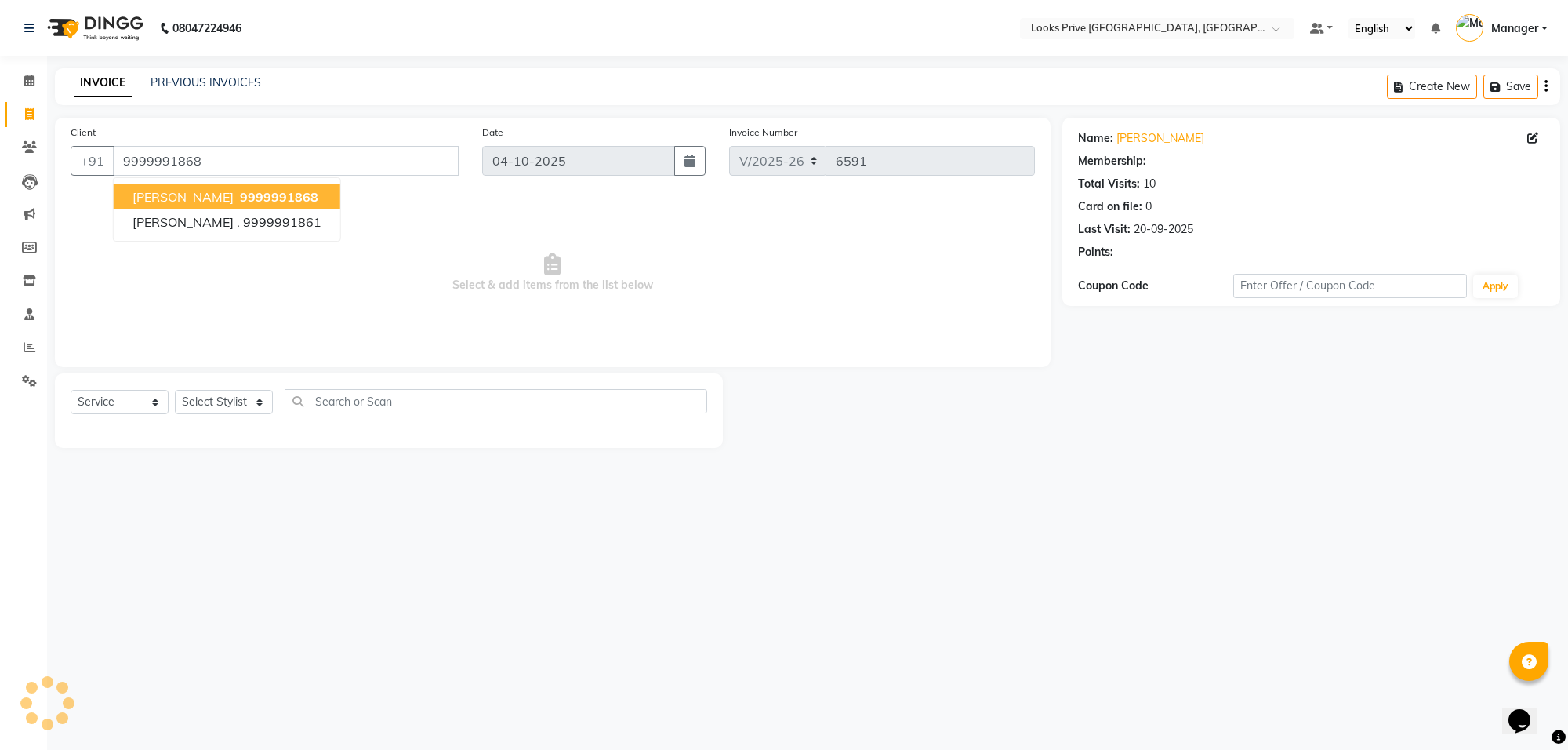
select select "1: Object"
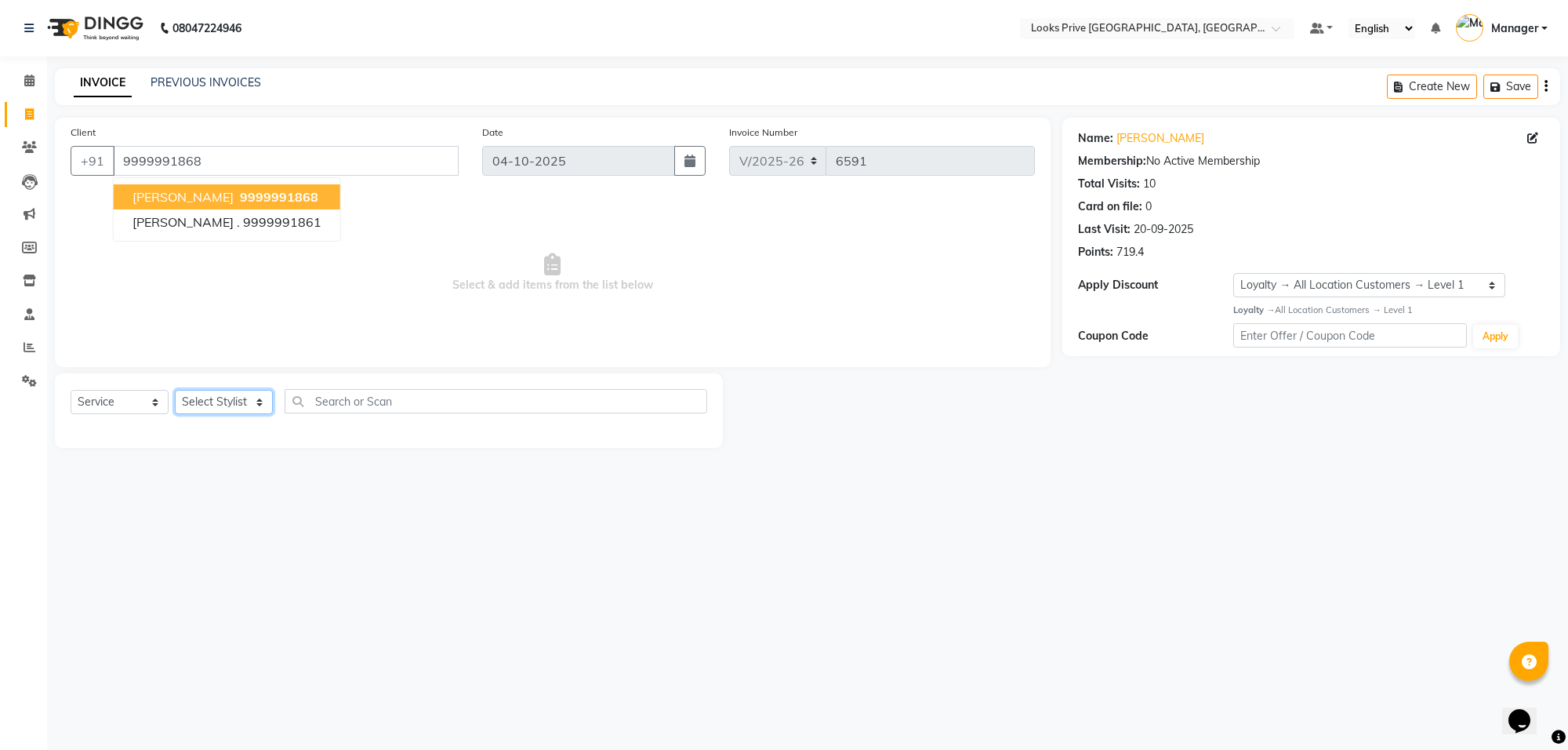
click at [218, 408] on select "Select Stylist Arshi [PERSON_NAME] Counter_Sales Deepak_Asst Govind_Pdct Hema M…" at bounding box center [224, 402] width 98 height 24
select select "75863"
click at [175, 390] on select "Select Stylist Arshi [PERSON_NAME] Counter_Sales Deepak_Asst Govind_Pdct Hema M…" at bounding box center [224, 402] width 98 height 24
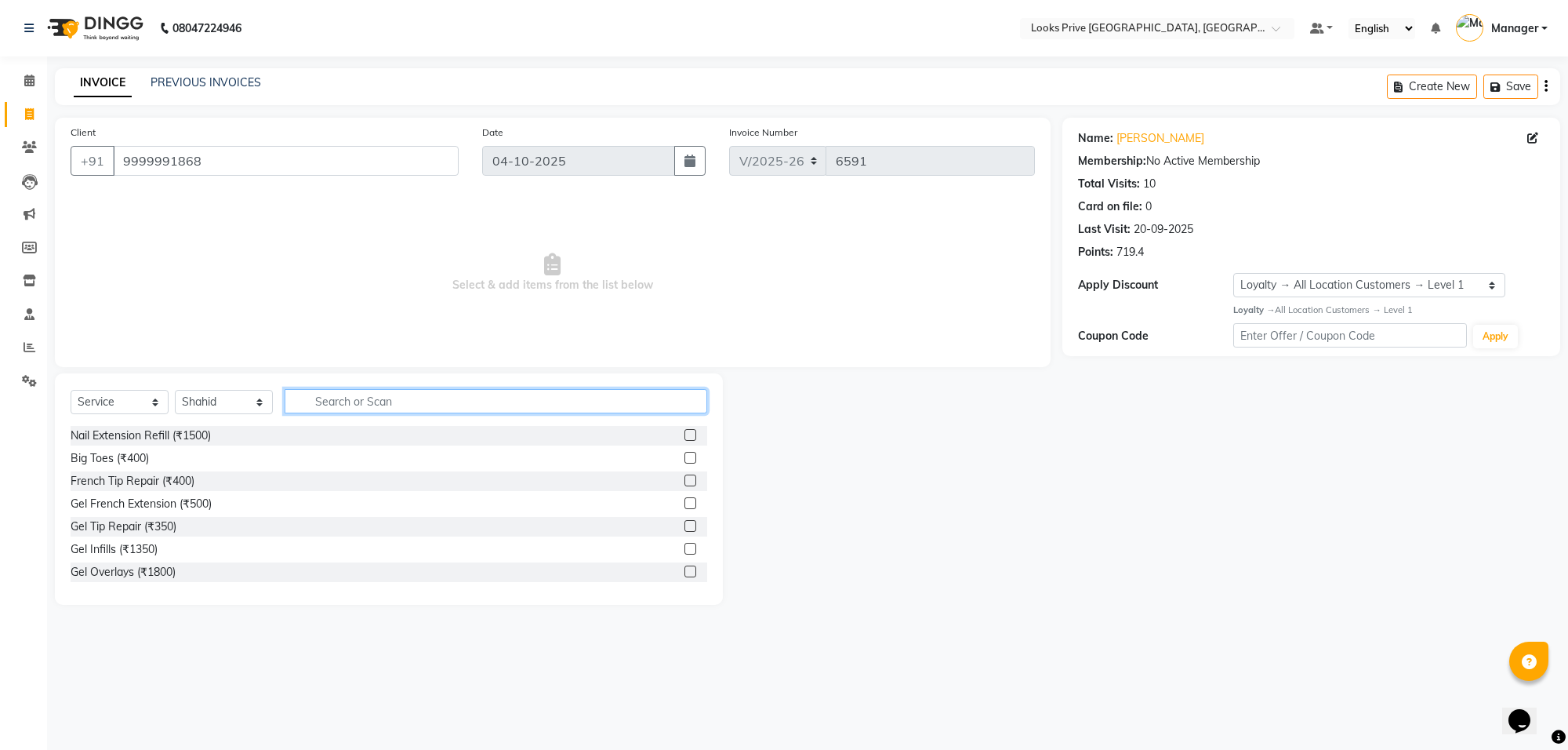
click at [347, 404] on input "text" at bounding box center [495, 401] width 422 height 24
drag, startPoint x: 374, startPoint y: 402, endPoint x: 251, endPoint y: 404, distance: 123.0
click at [251, 404] on div "Select Service Product Membership Package Voucher Prepaid Gift Card Select Styl…" at bounding box center [388, 408] width 636 height 37
type input "beard"
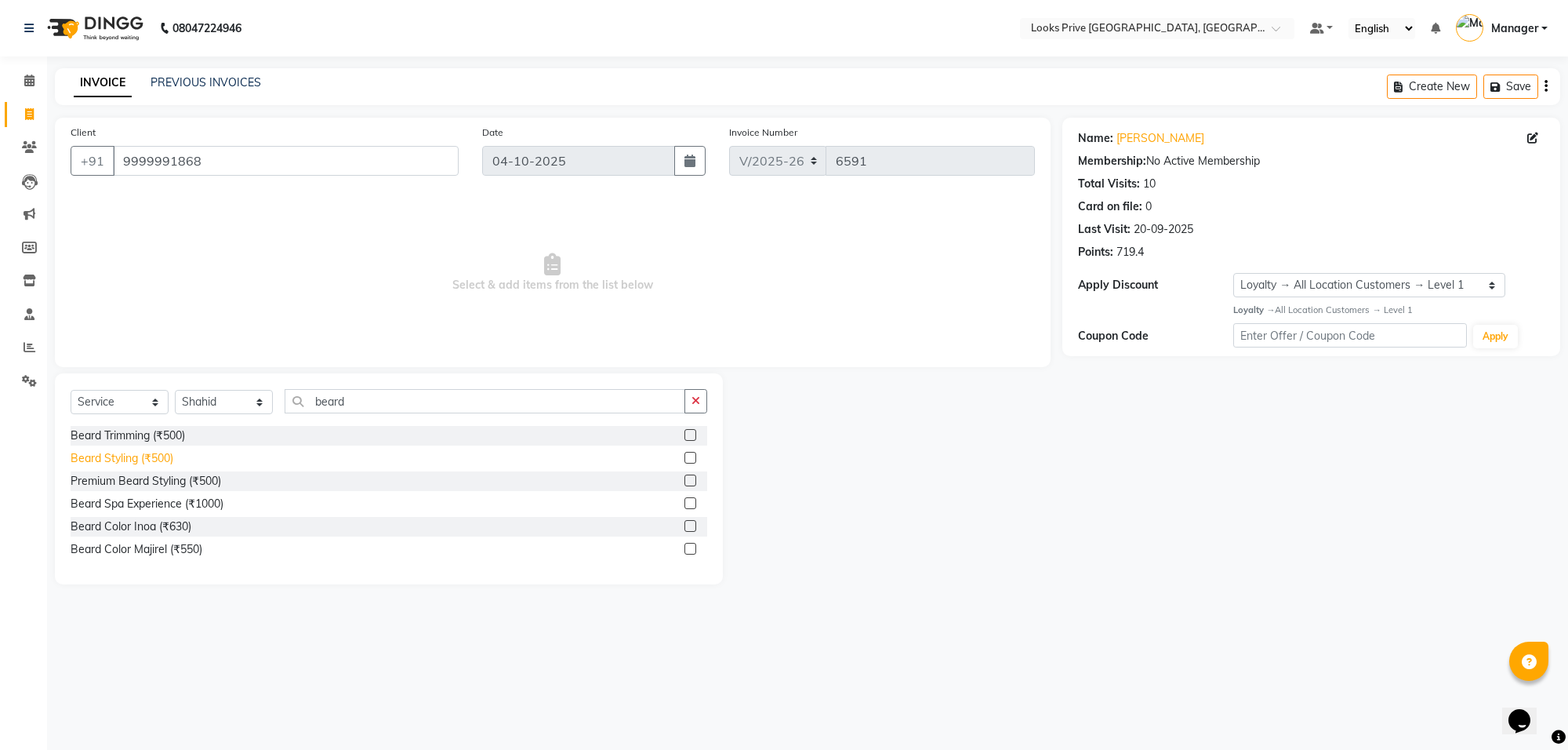
click at [143, 453] on div "Beard Styling (₹500)" at bounding box center [121, 458] width 102 height 16
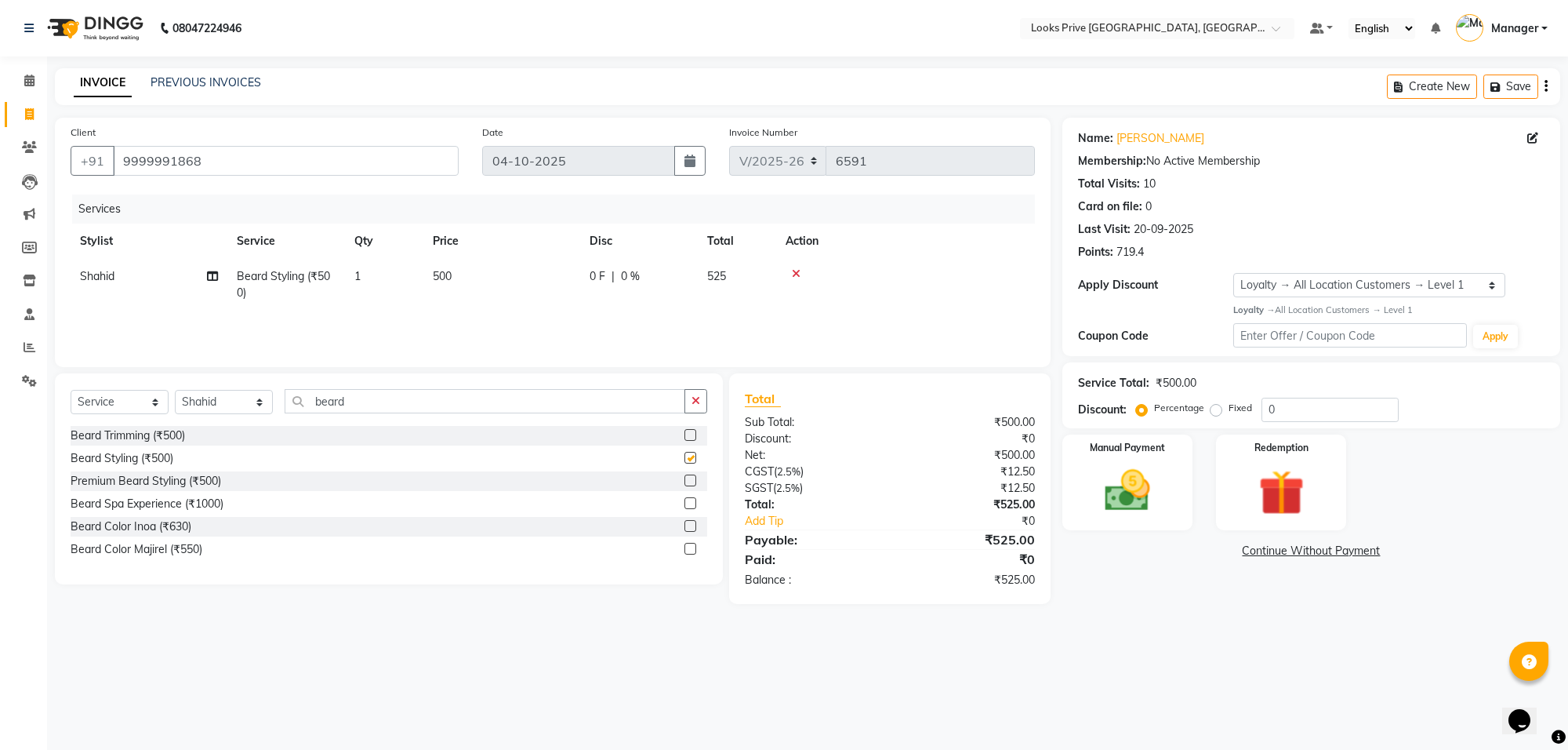
checkbox input "false"
click at [480, 280] on td "500" at bounding box center [501, 284] width 157 height 52
select select "75863"
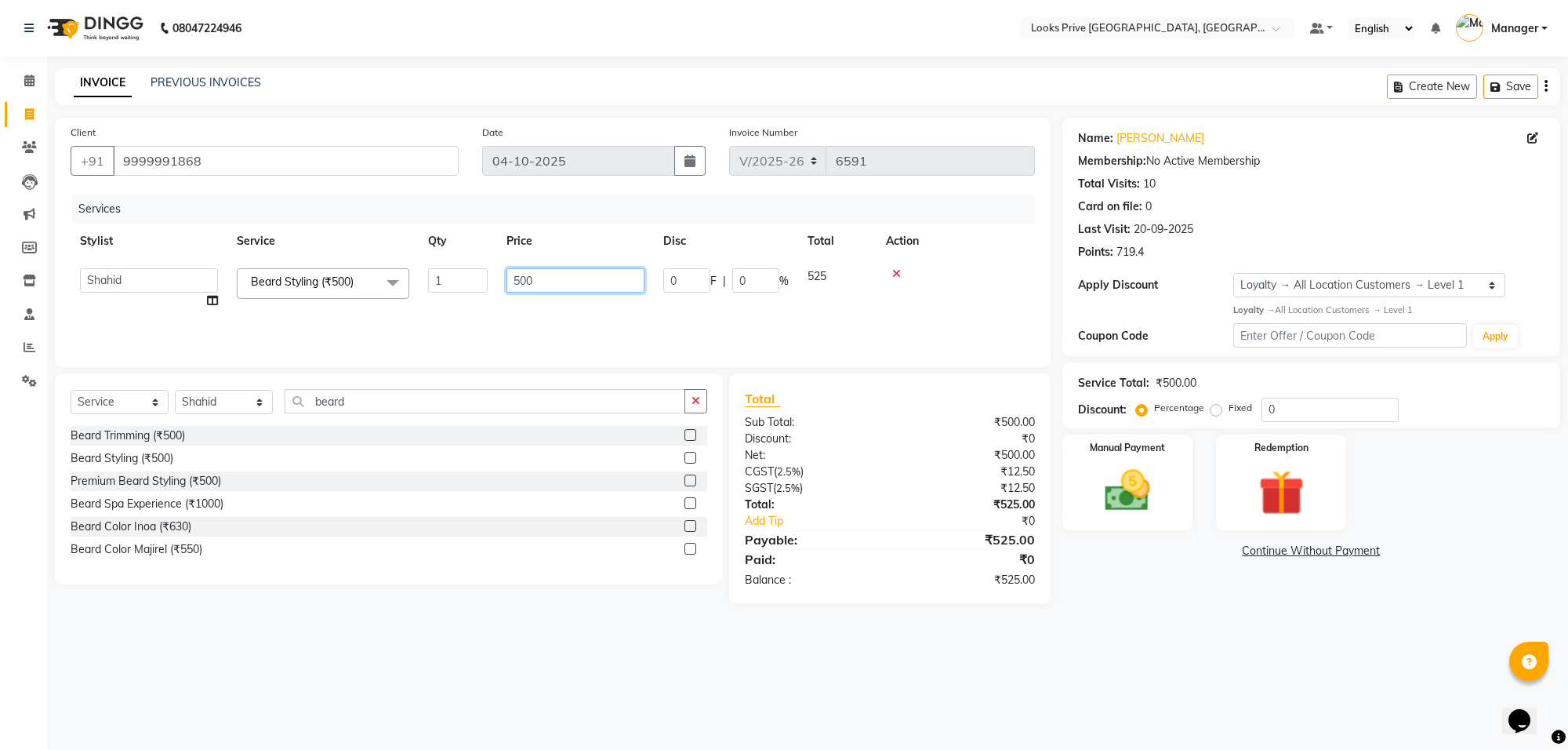
drag, startPoint x: 563, startPoint y: 289, endPoint x: 460, endPoint y: 295, distance: 103.2
click at [460, 295] on tr "Arshi Avdesh Bunty Counter_Sales Deepak_Asst Govind_Pdct Hema Manager Mohan_Ass…" at bounding box center [552, 288] width 964 height 60
type input "600"
click at [432, 312] on div "Services Stylist Service Qty Price Disc Total Action Arshi Avdesh Bunty Counter…" at bounding box center [552, 272] width 964 height 157
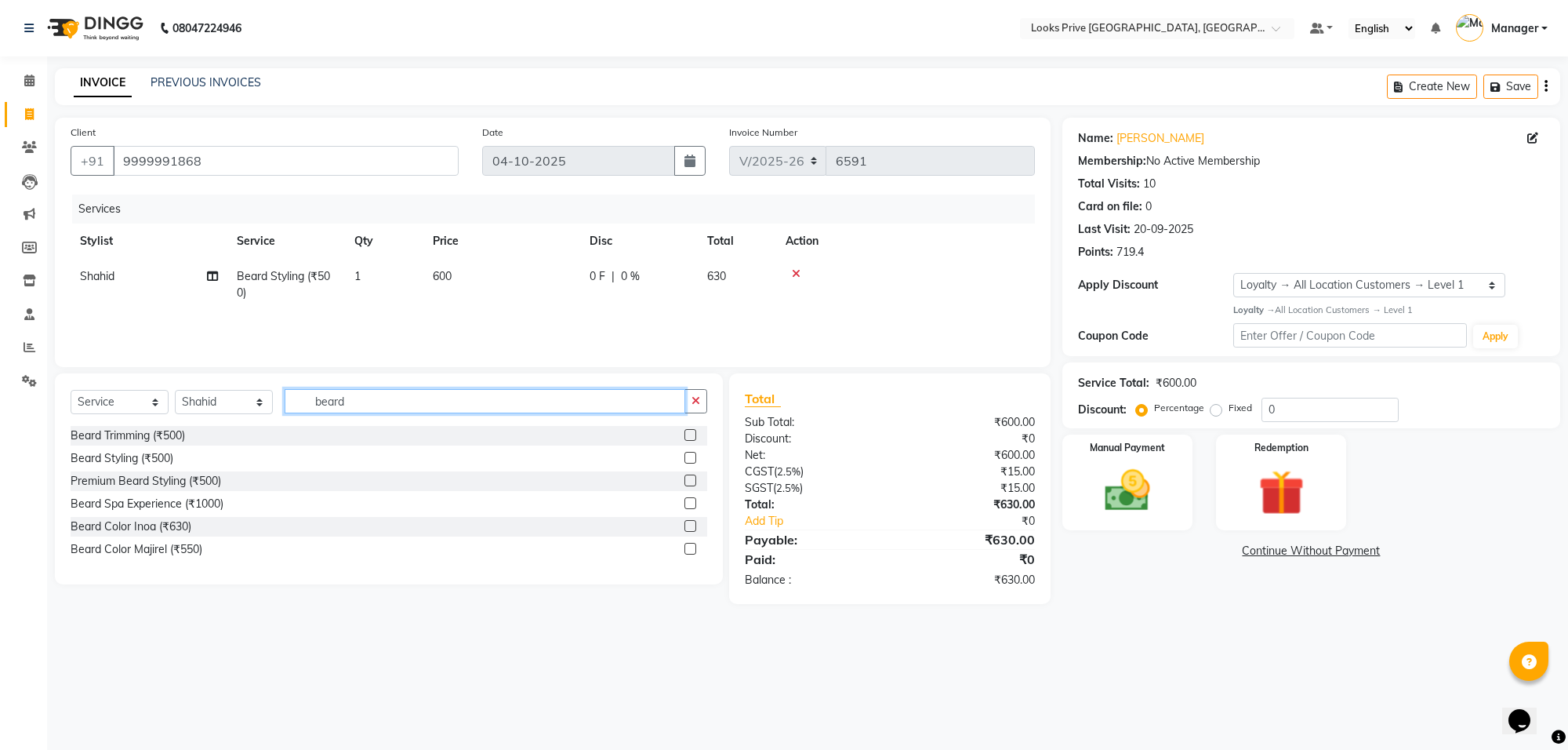
drag, startPoint x: 415, startPoint y: 394, endPoint x: 234, endPoint y: 382, distance: 181.4
click at [234, 382] on div "Select Service Product Membership Package Voucher Prepaid Gift Card Select Styl…" at bounding box center [388, 479] width 668 height 211
type input "bleac"
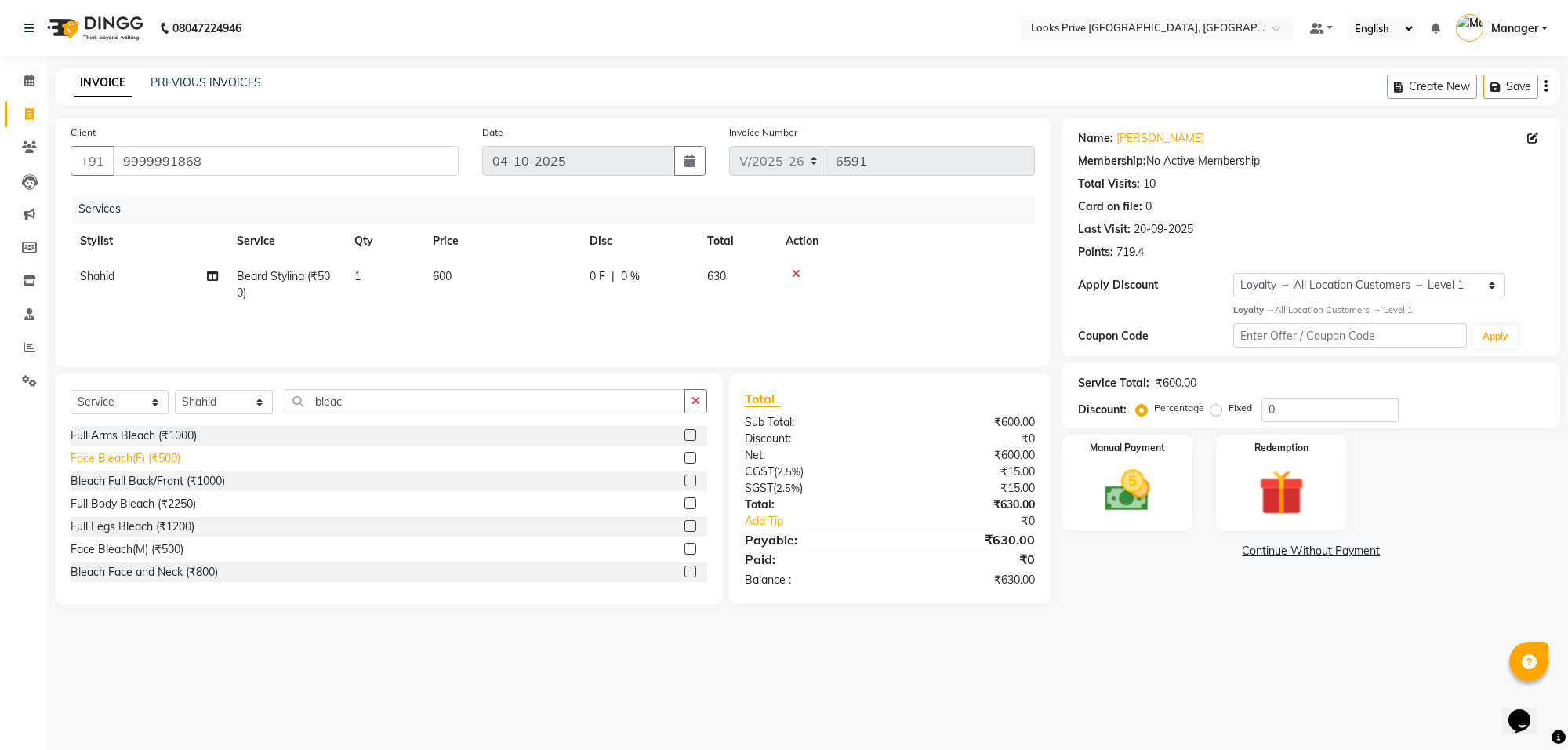
click at [135, 455] on div "Face Bleach(F) (₹500)" at bounding box center [125, 458] width 110 height 16
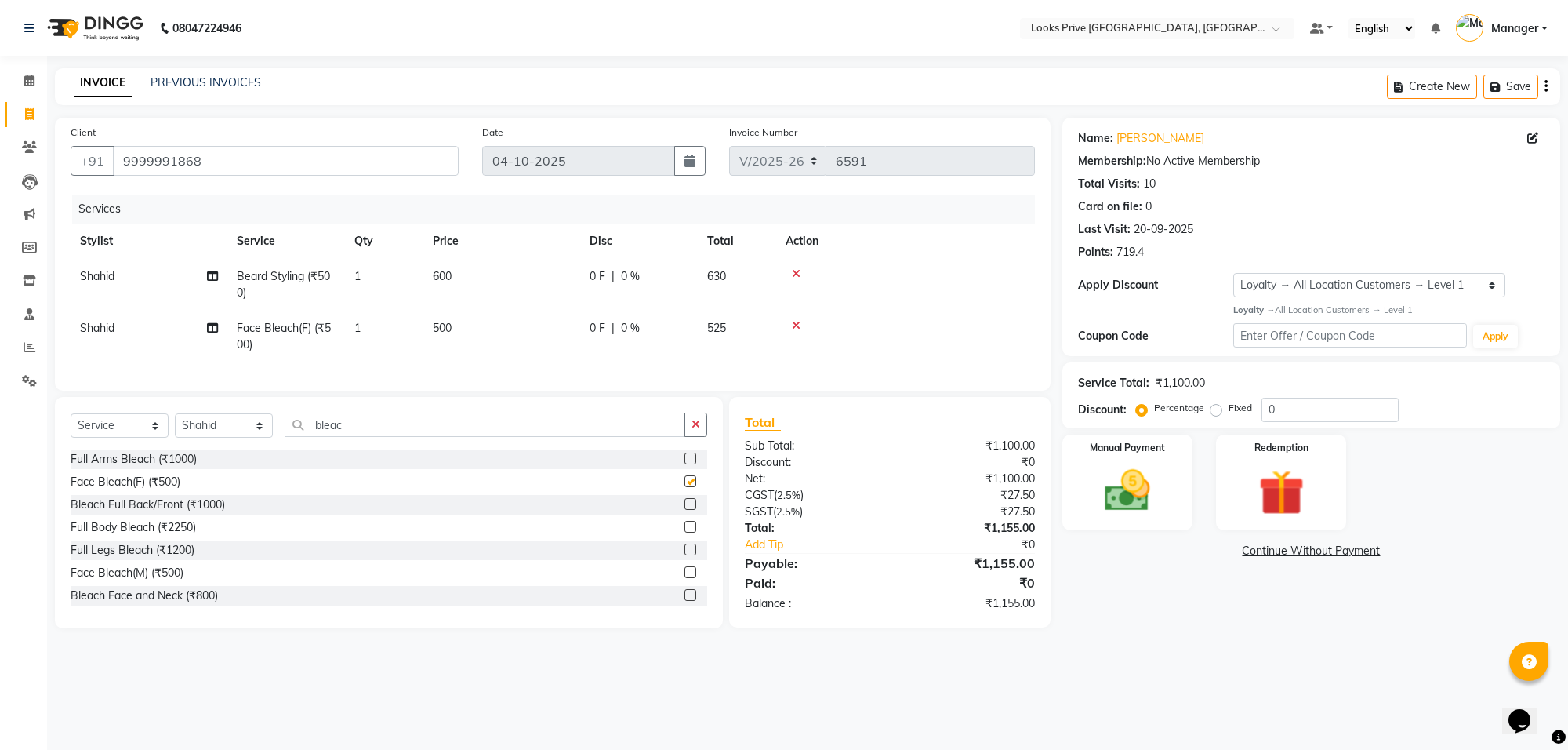
checkbox input "false"
click at [511, 326] on td "500" at bounding box center [501, 336] width 157 height 52
select select "75863"
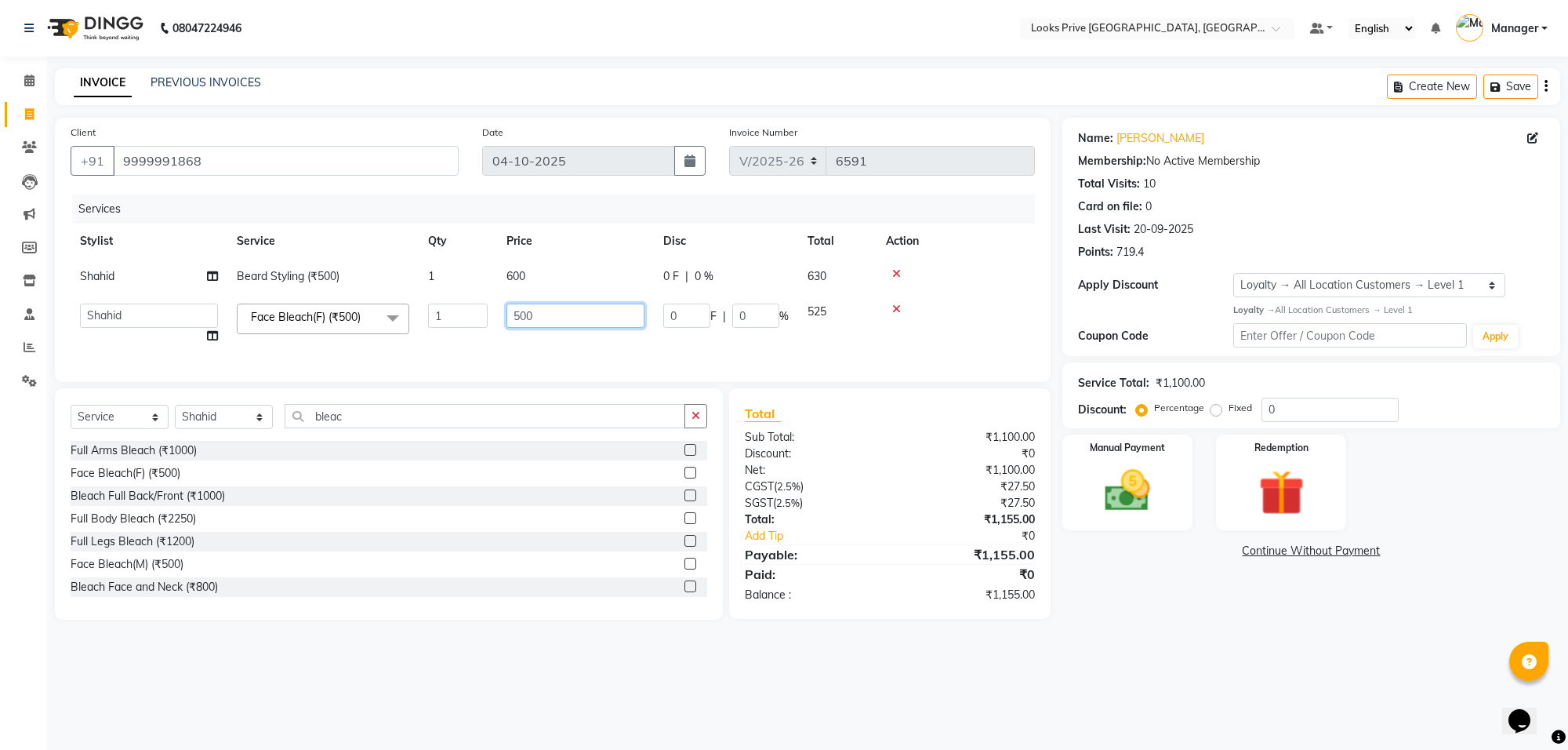
drag, startPoint x: 582, startPoint y: 327, endPoint x: 374, endPoint y: 350, distance: 209.3
click at [392, 342] on tr "Arshi Avdesh Bunty Counter_Sales Deepak_Asst Govind_Pdct Hema Manager Mohan_Ass…" at bounding box center [552, 323] width 964 height 60
type input "800"
click at [498, 349] on td "800" at bounding box center [575, 323] width 157 height 60
select select "75863"
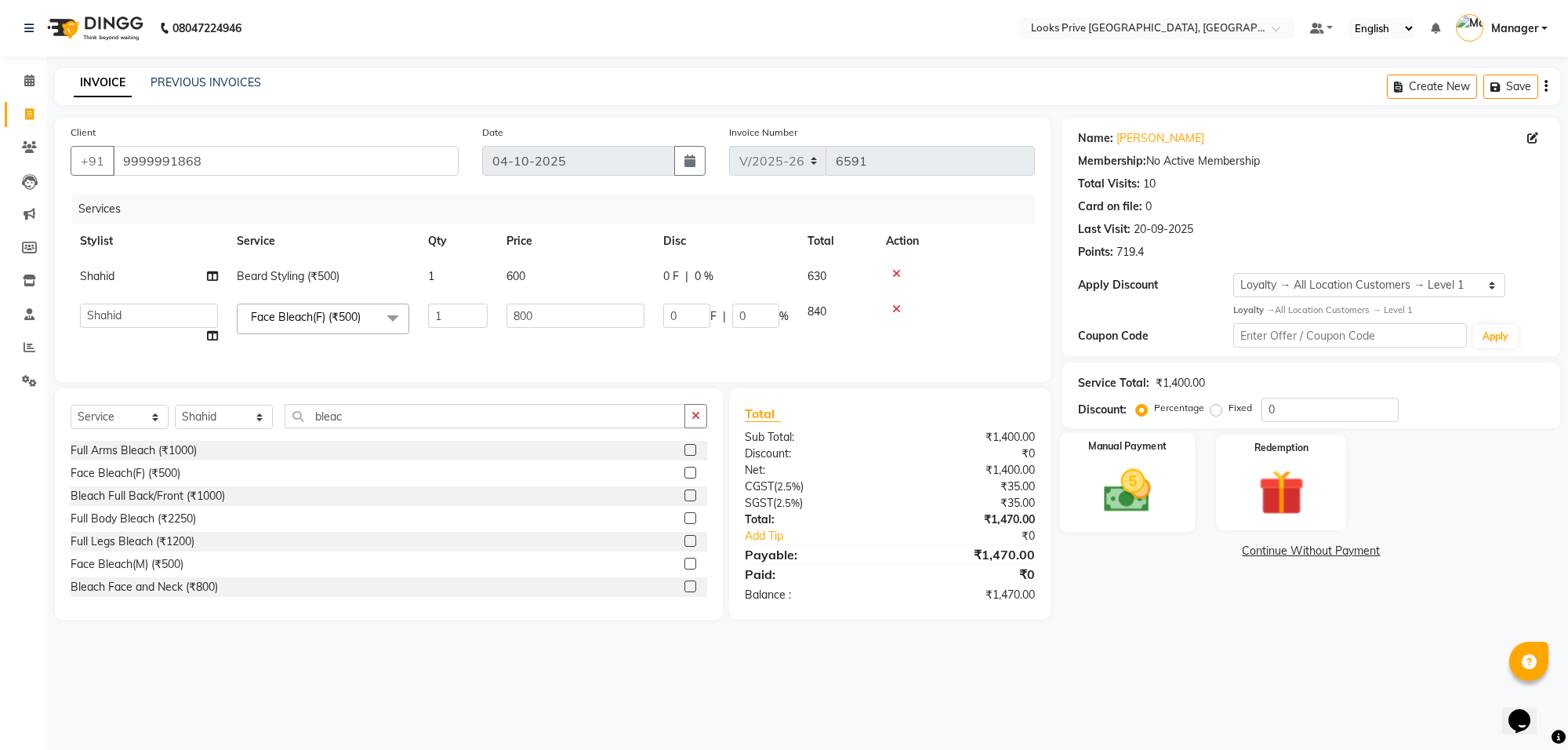
click at [1136, 480] on img at bounding box center [1127, 491] width 77 height 55
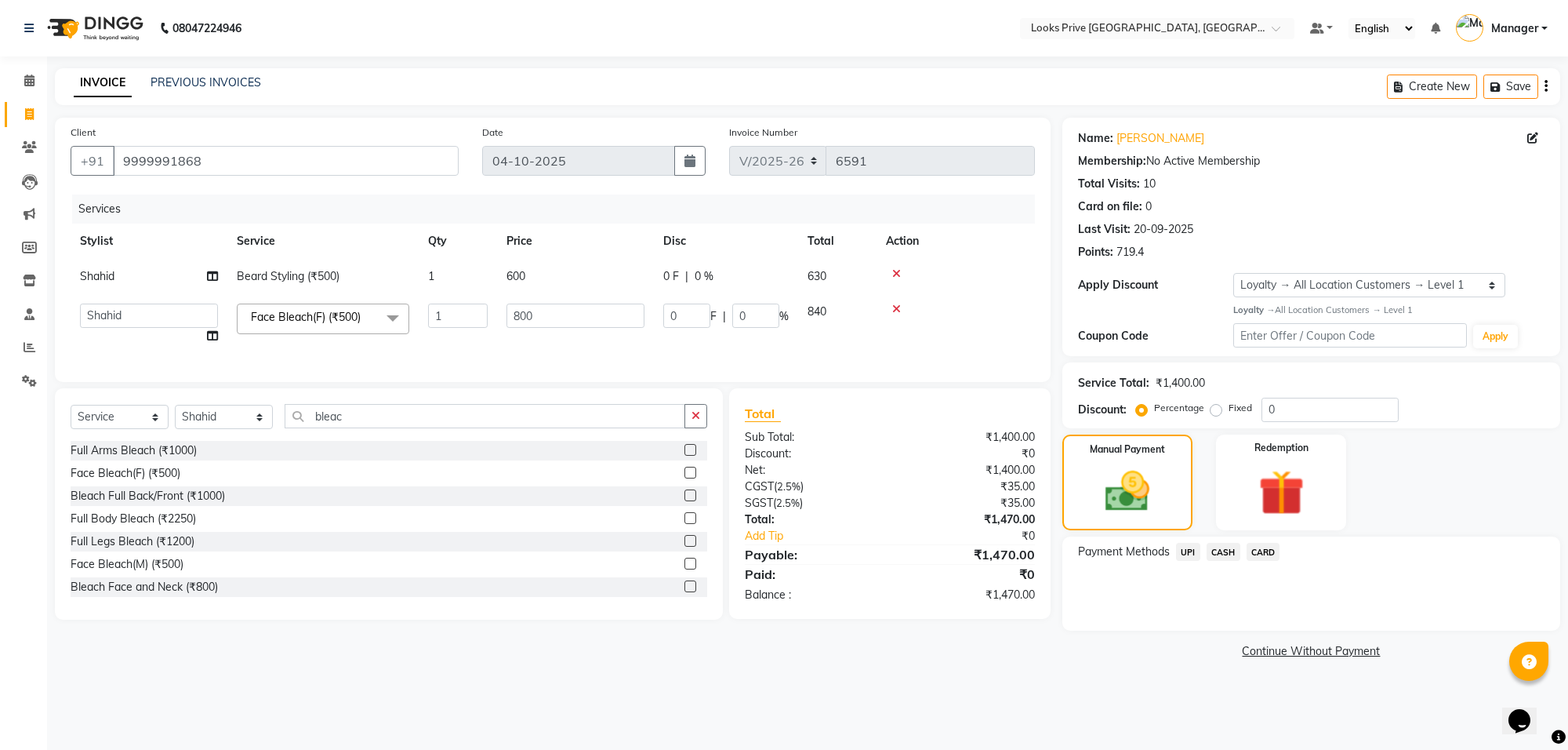
click at [1228, 555] on span "CASH" at bounding box center [1223, 551] width 34 height 18
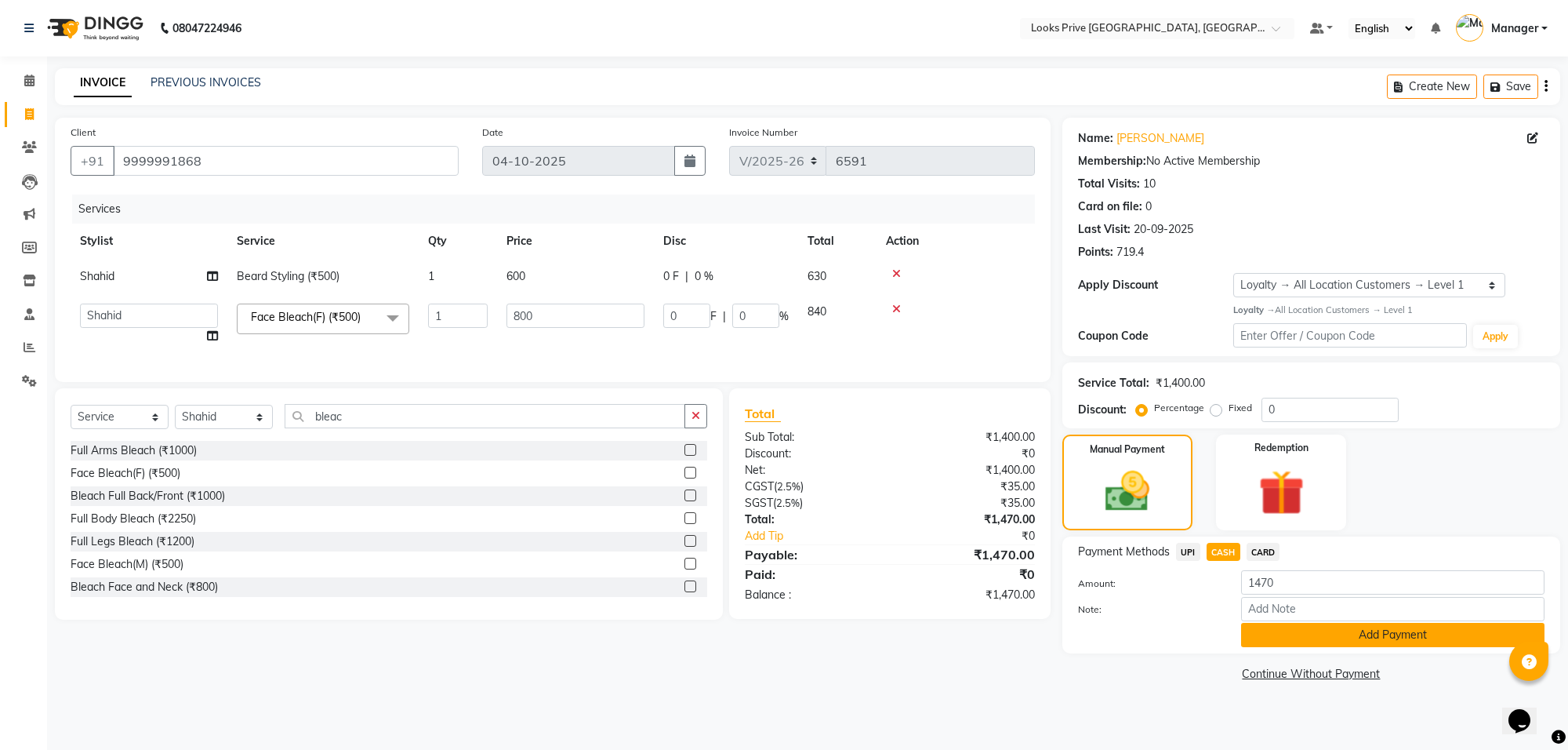
click at [1290, 633] on button "Add Payment" at bounding box center [1393, 635] width 303 height 24
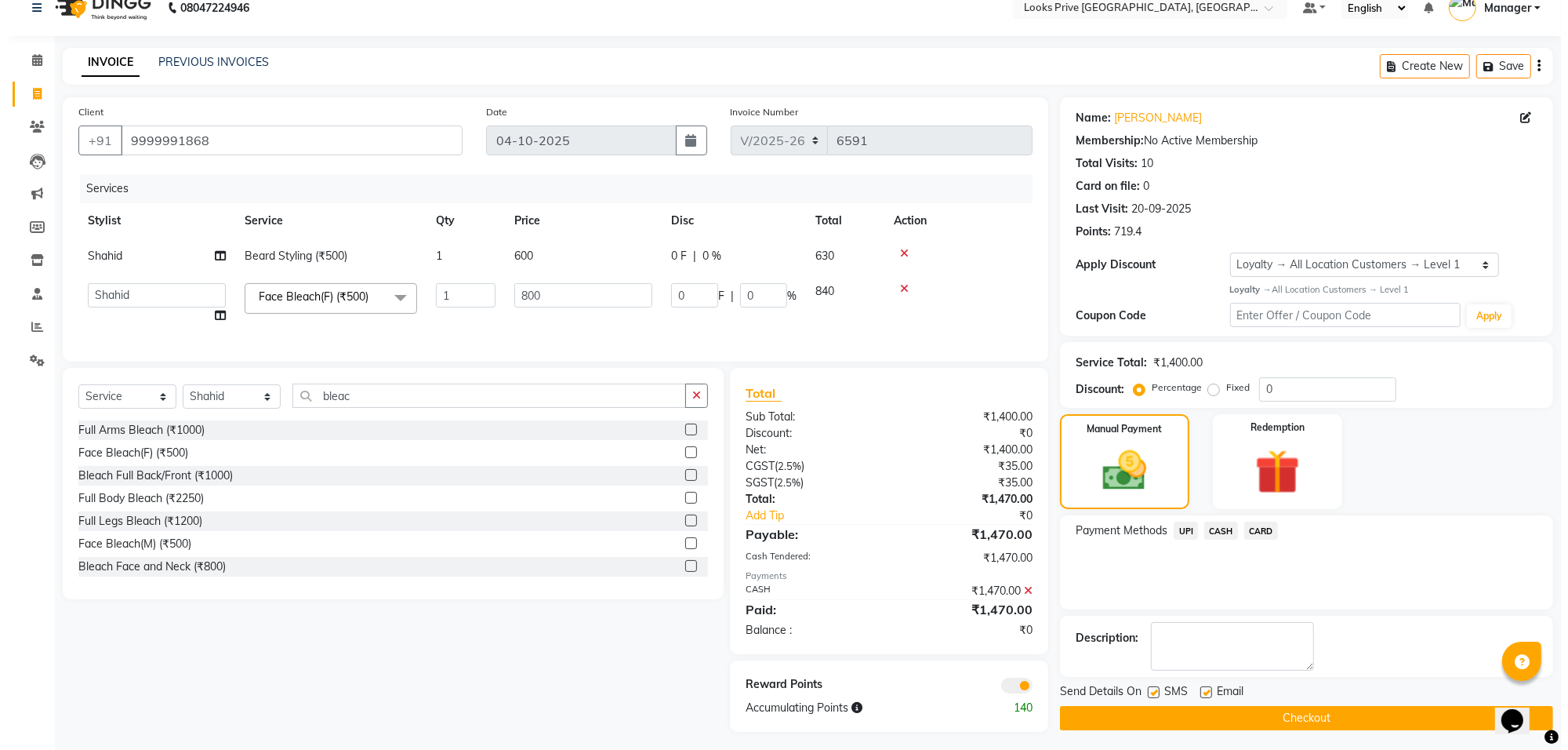
scroll to position [39, 0]
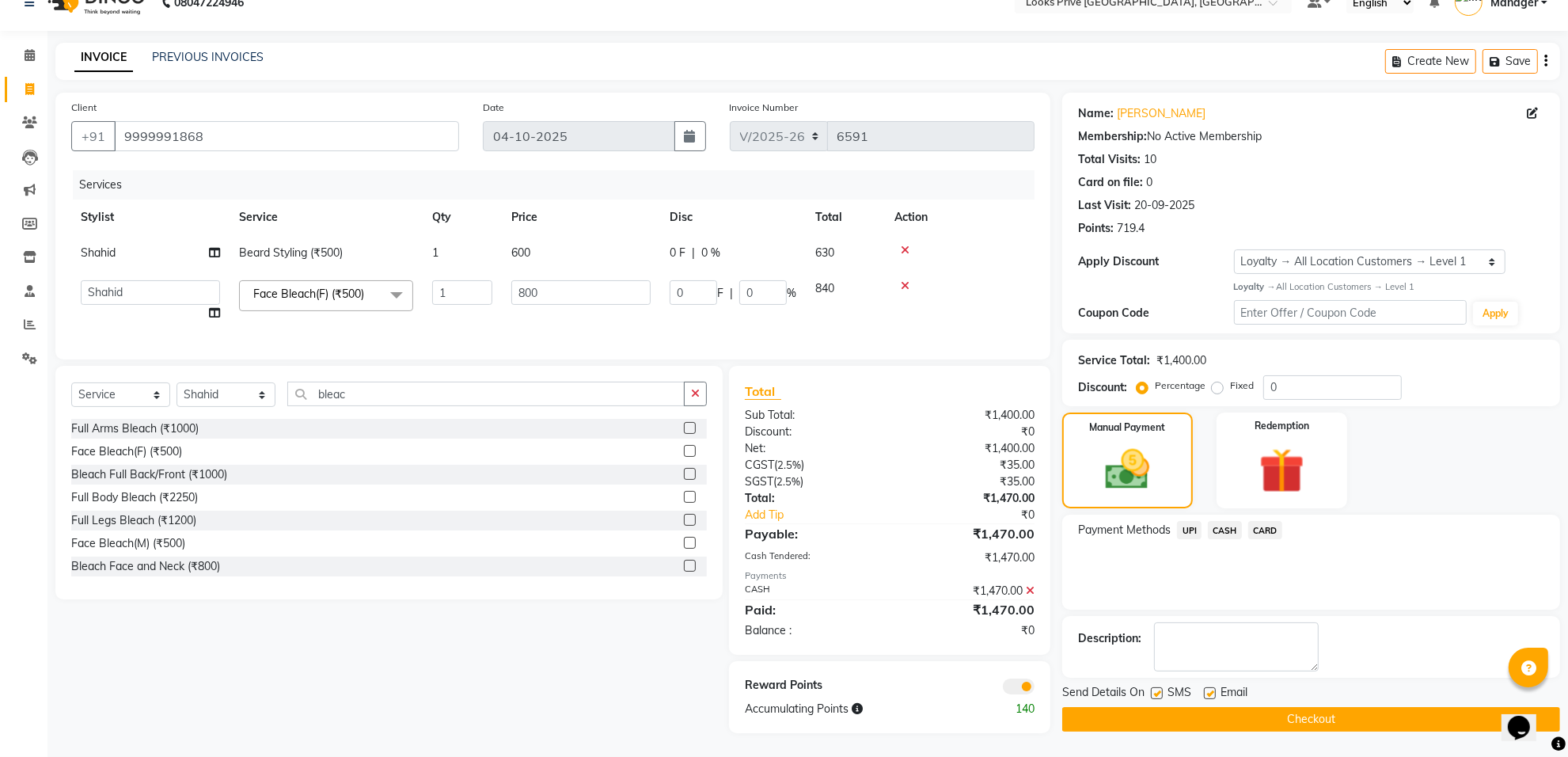
click at [1006, 685] on span at bounding box center [1018, 686] width 32 height 16
click at [1034, 689] on input "checkbox" at bounding box center [1034, 689] width 0 height 0
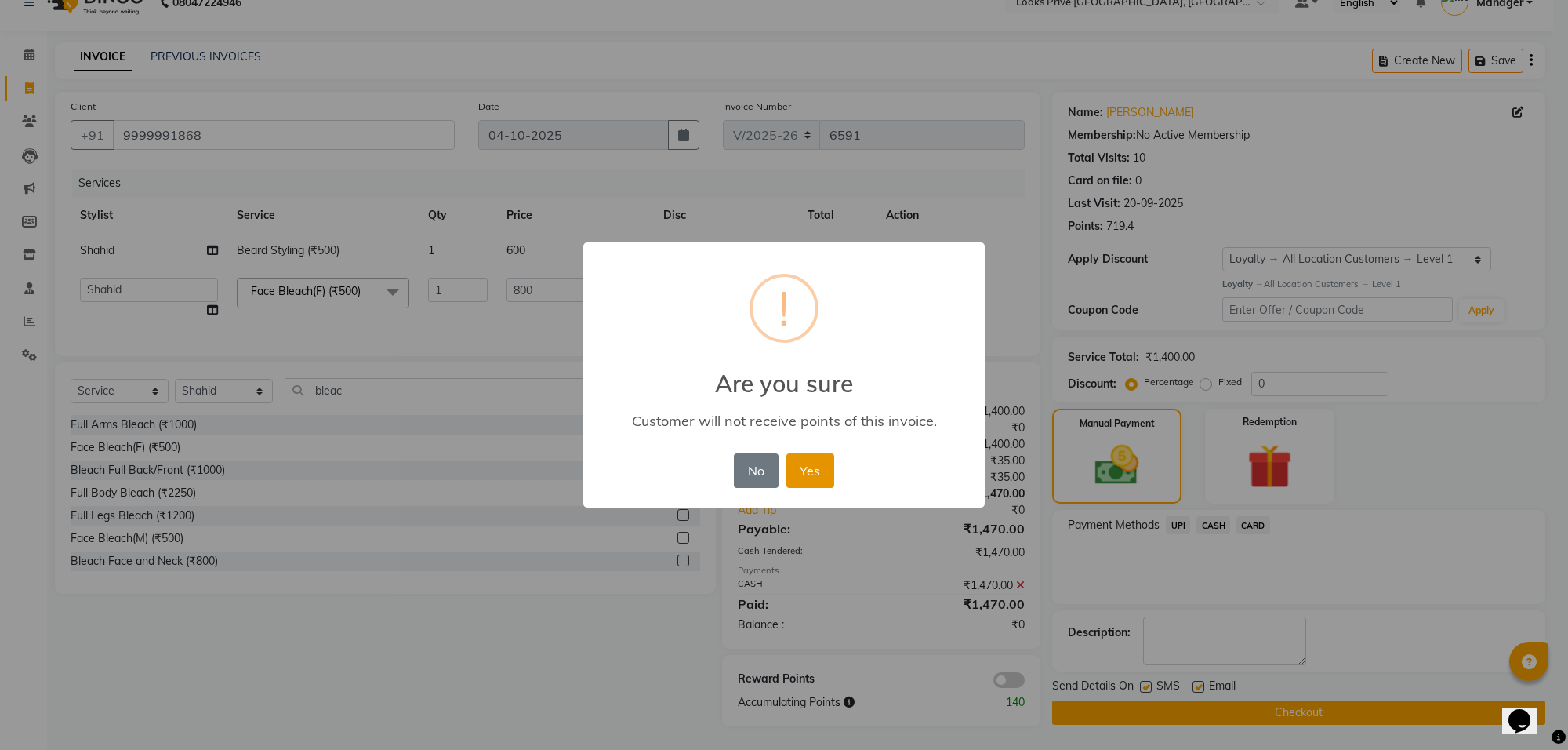
click at [806, 473] on button "Yes" at bounding box center [810, 471] width 48 height 35
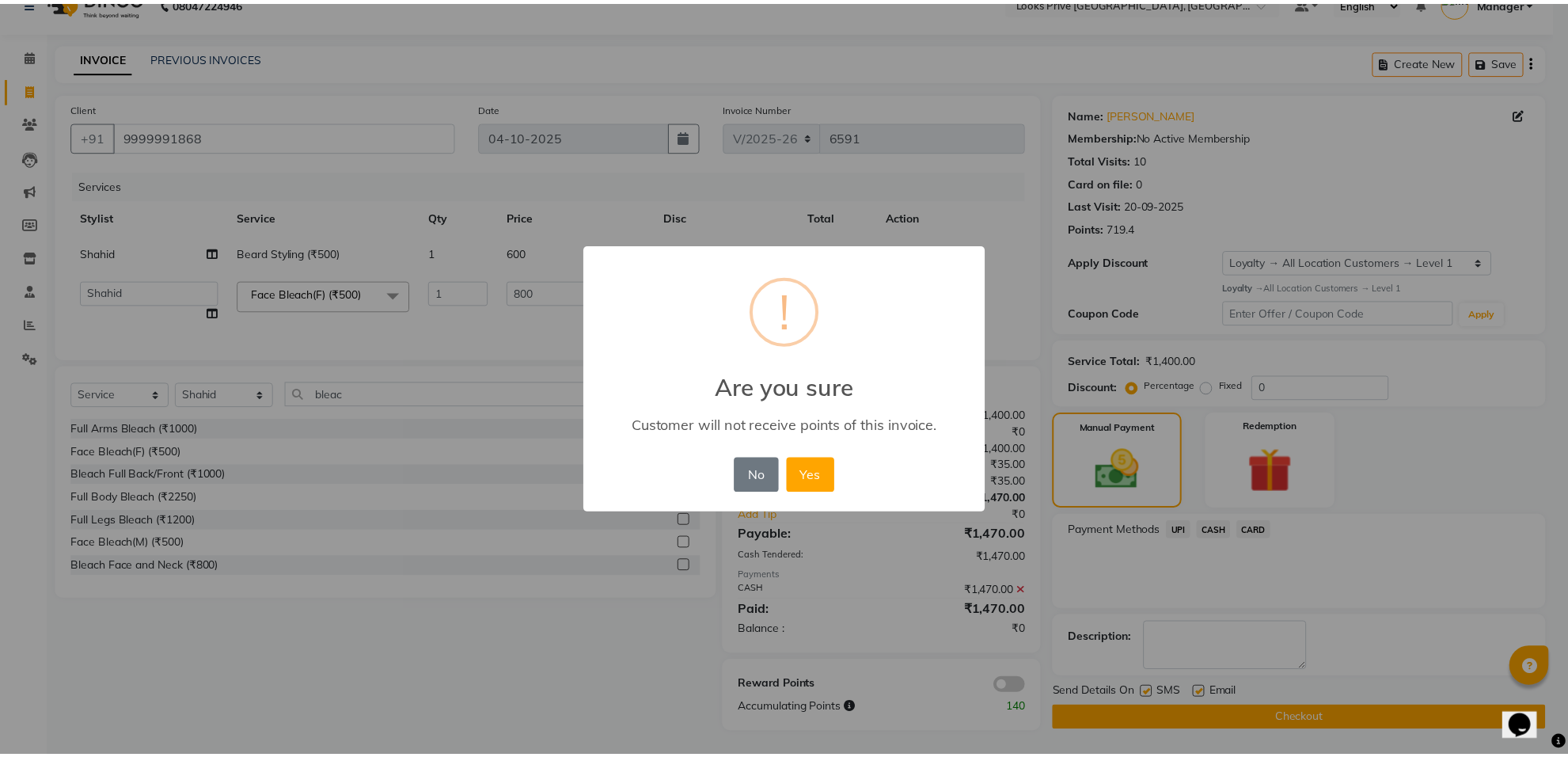
scroll to position [25, 0]
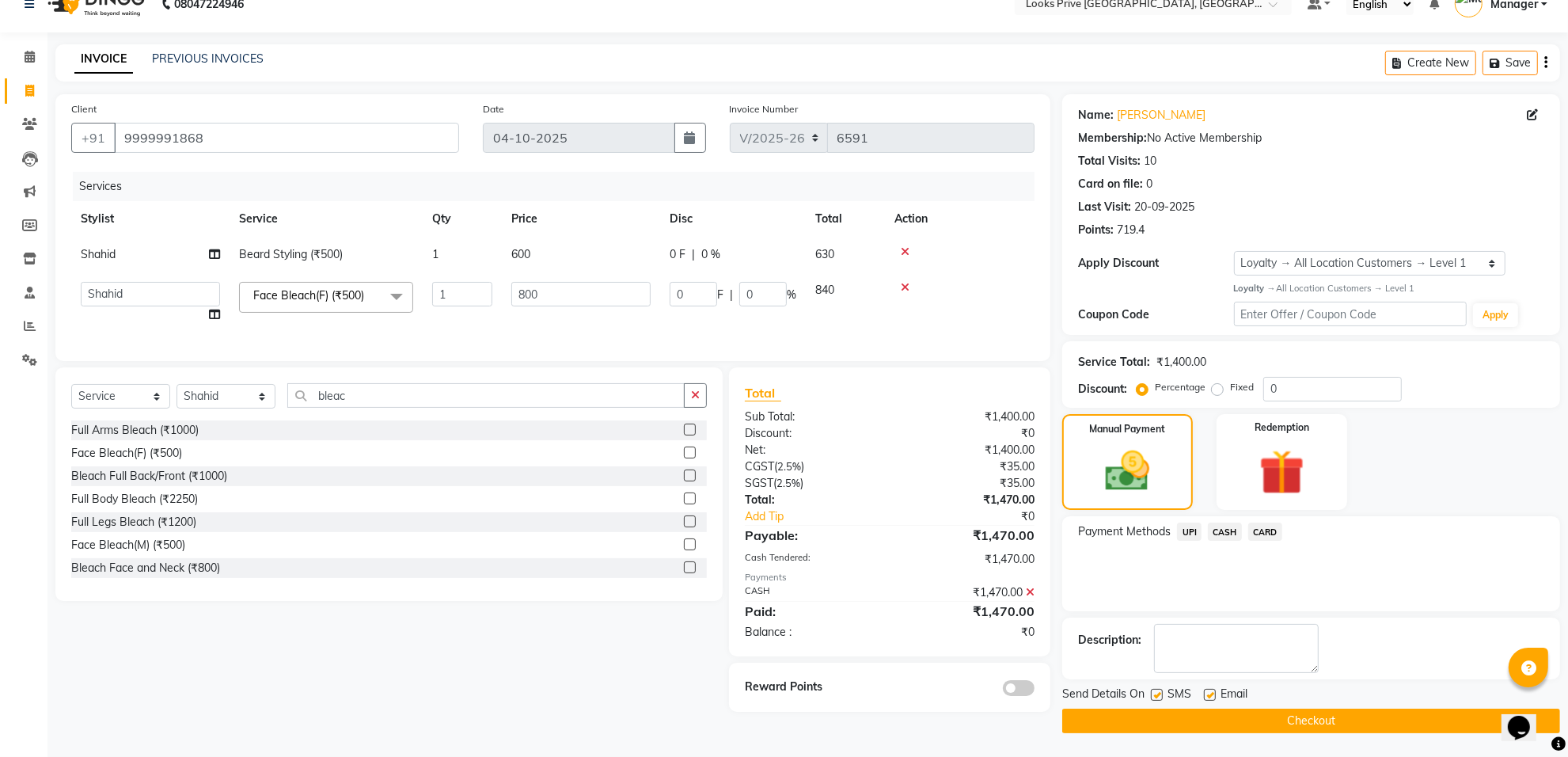
click at [1160, 718] on button "Checkout" at bounding box center [1311, 720] width 498 height 25
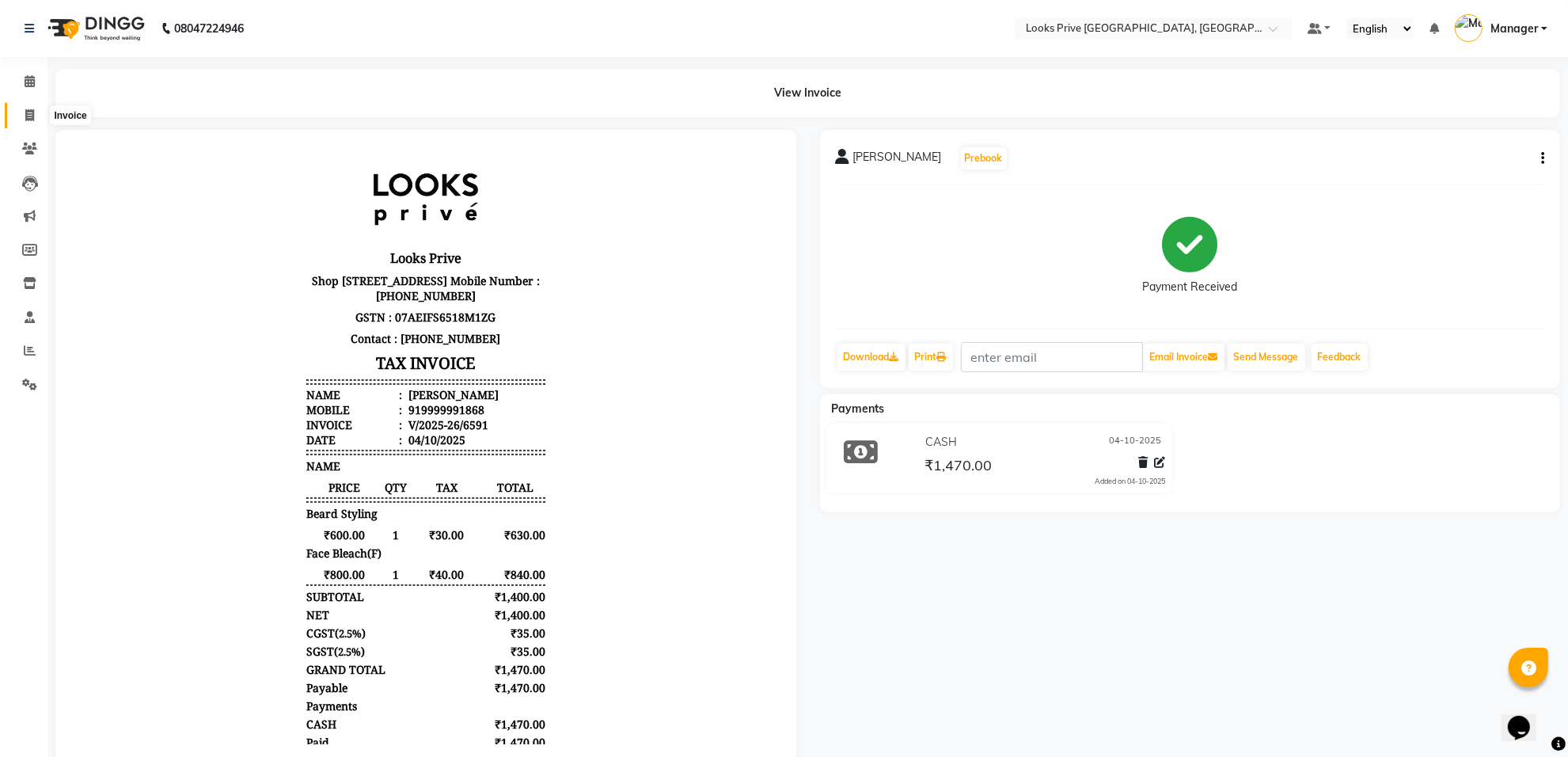
click at [29, 107] on span at bounding box center [30, 116] width 28 height 18
select select "service"
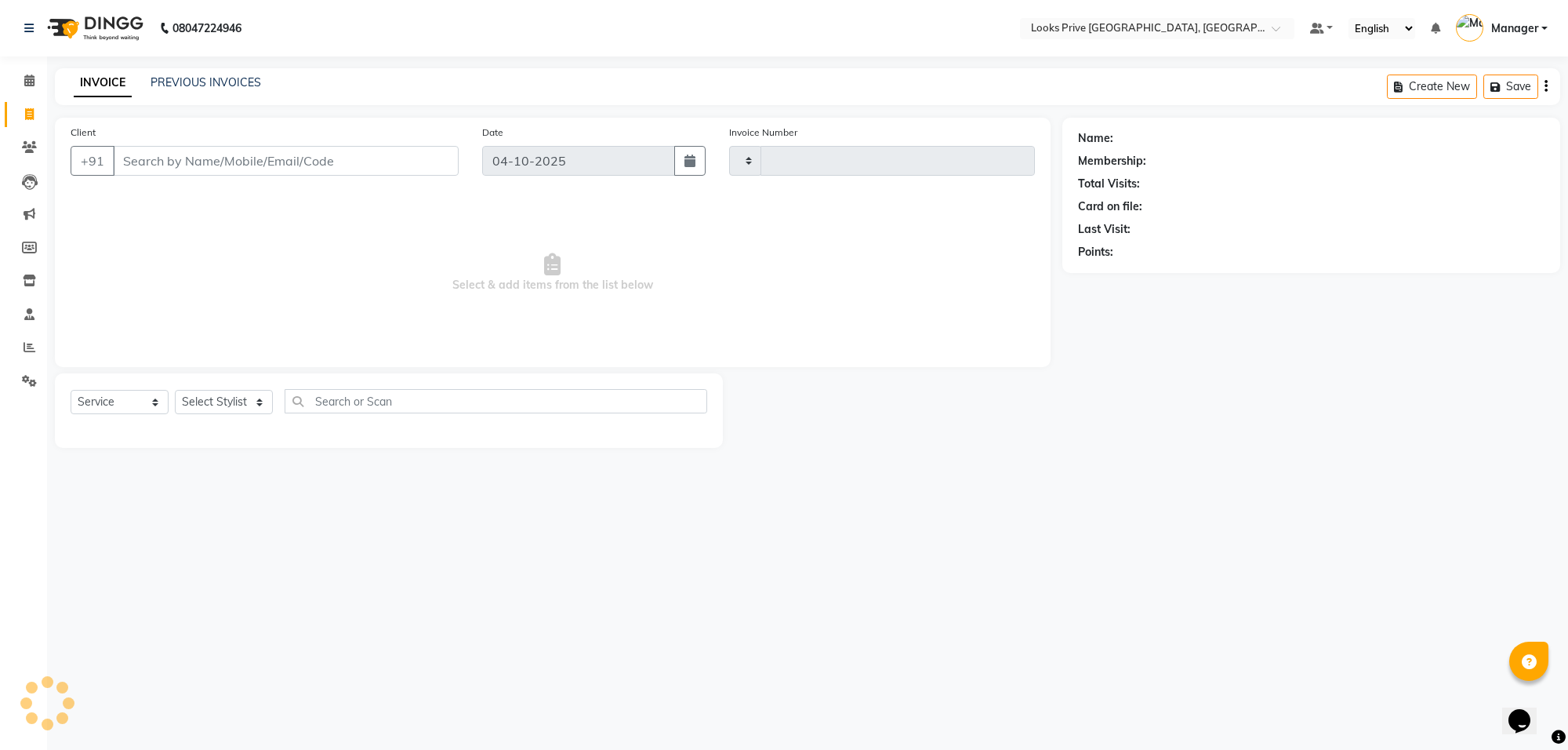
type input "6592"
select select "8127"
click at [190, 160] on input "Client" at bounding box center [285, 160] width 346 height 29
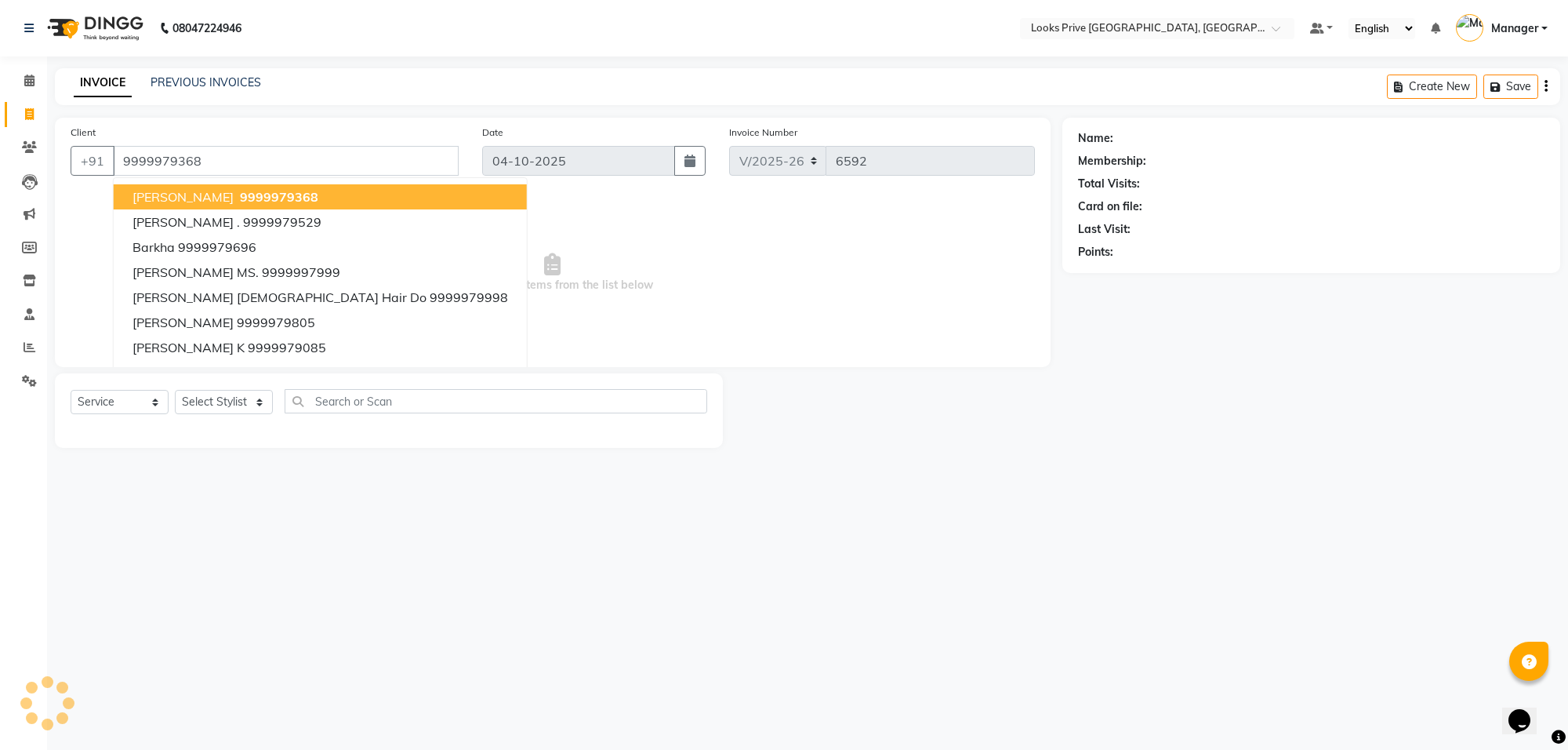
type input "9999979368"
select select "1: Object"
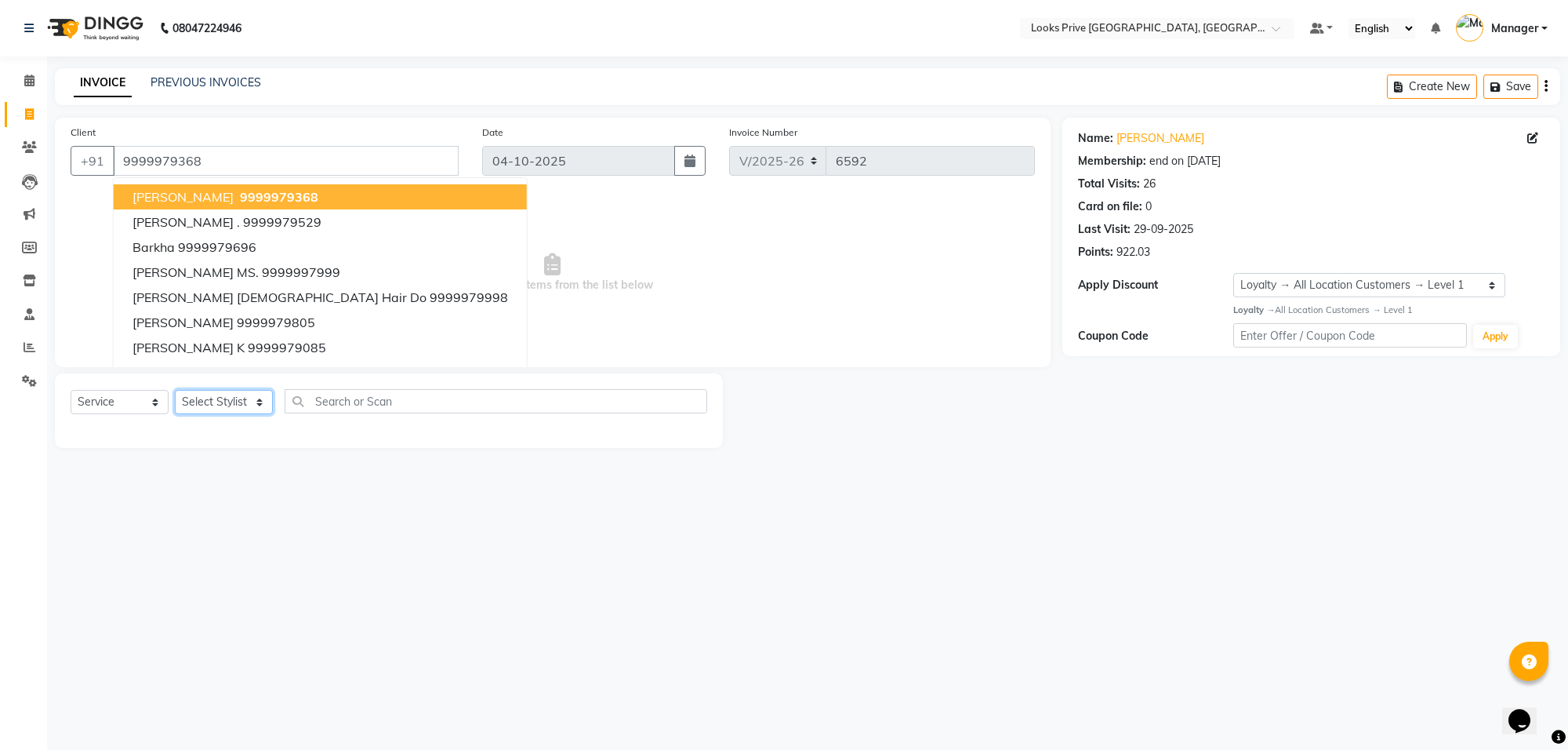
click at [249, 404] on select "Select Stylist Arshi [PERSON_NAME] Counter_Sales Deepak_Asst Govind_Pdct Hema M…" at bounding box center [224, 402] width 98 height 24
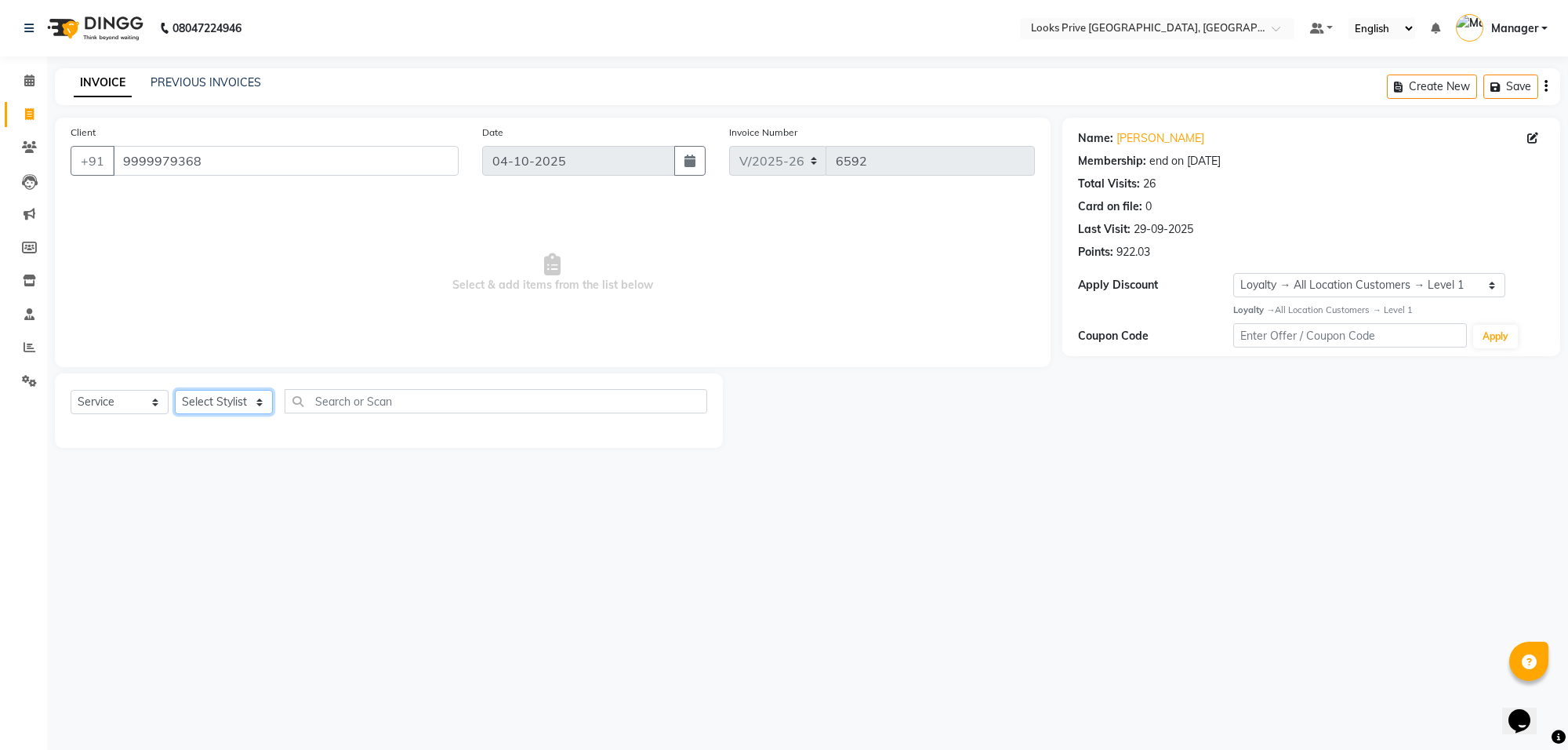
select select "75850"
click at [175, 390] on select "Select Stylist Arshi [PERSON_NAME] Counter_Sales Deepak_Asst Govind_Pdct Hema M…" at bounding box center [224, 402] width 98 height 24
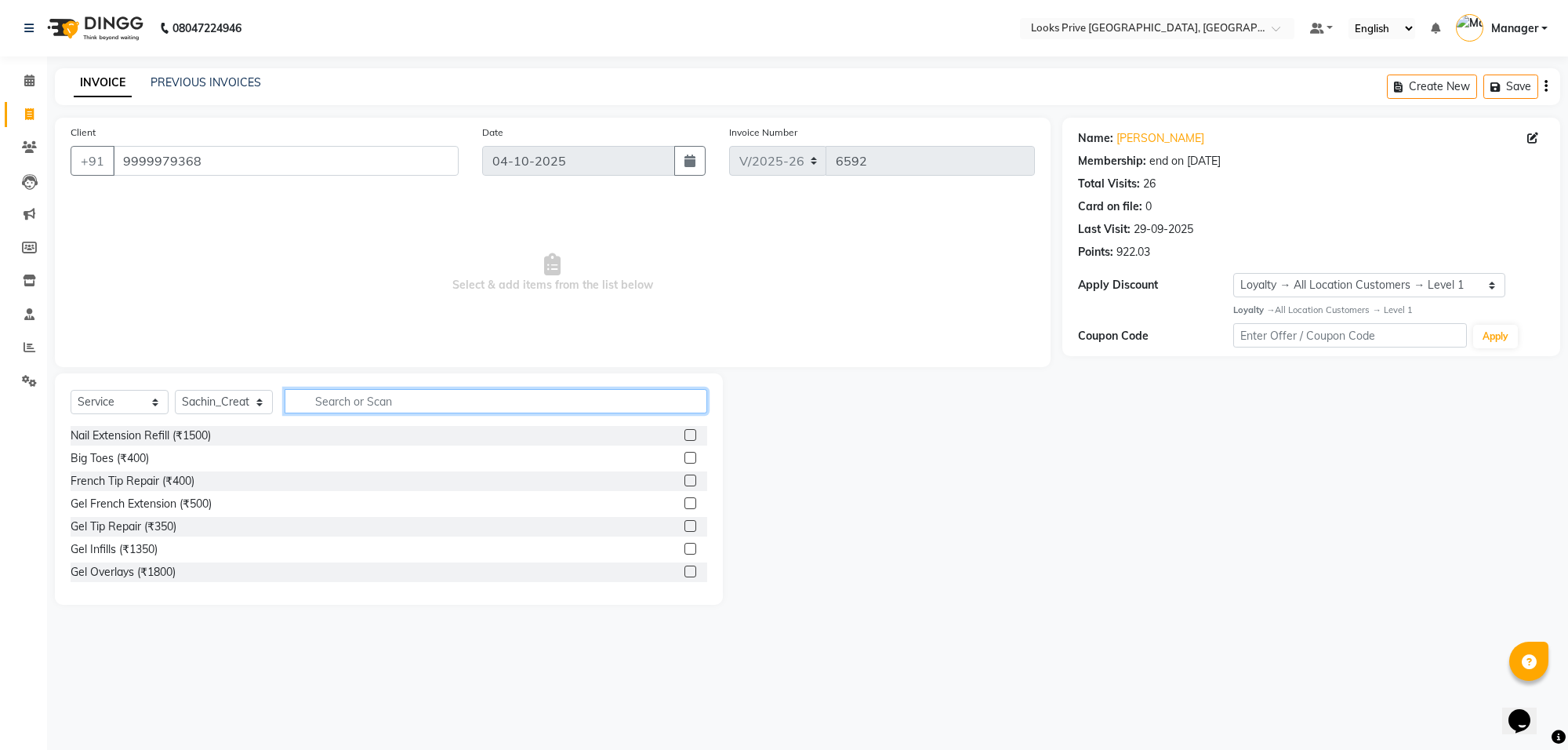
click at [345, 398] on input "text" at bounding box center [495, 401] width 422 height 24
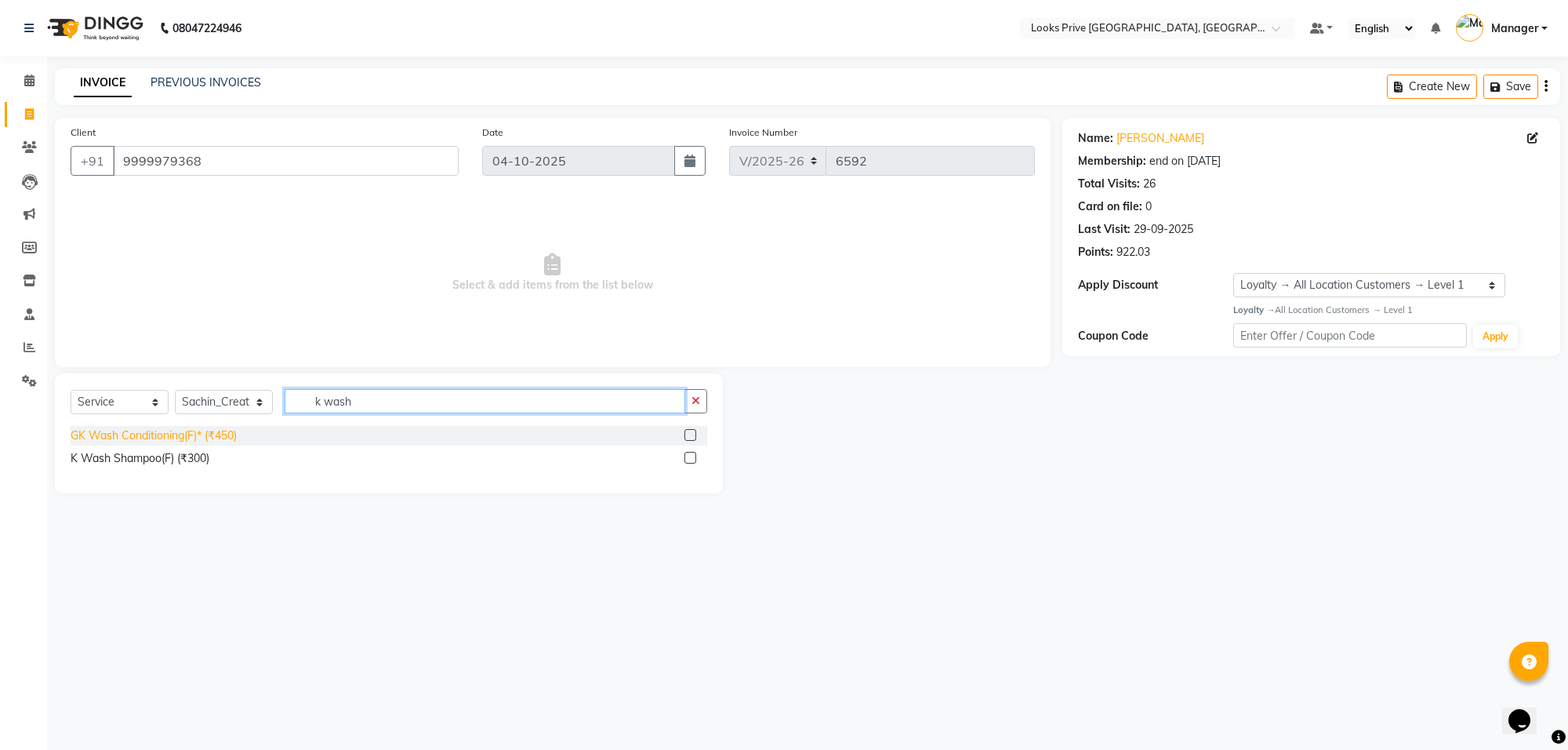
type input "k wash"
click at [230, 439] on div "GK Wash Conditioning(F)* (₹450)" at bounding box center [153, 435] width 166 height 16
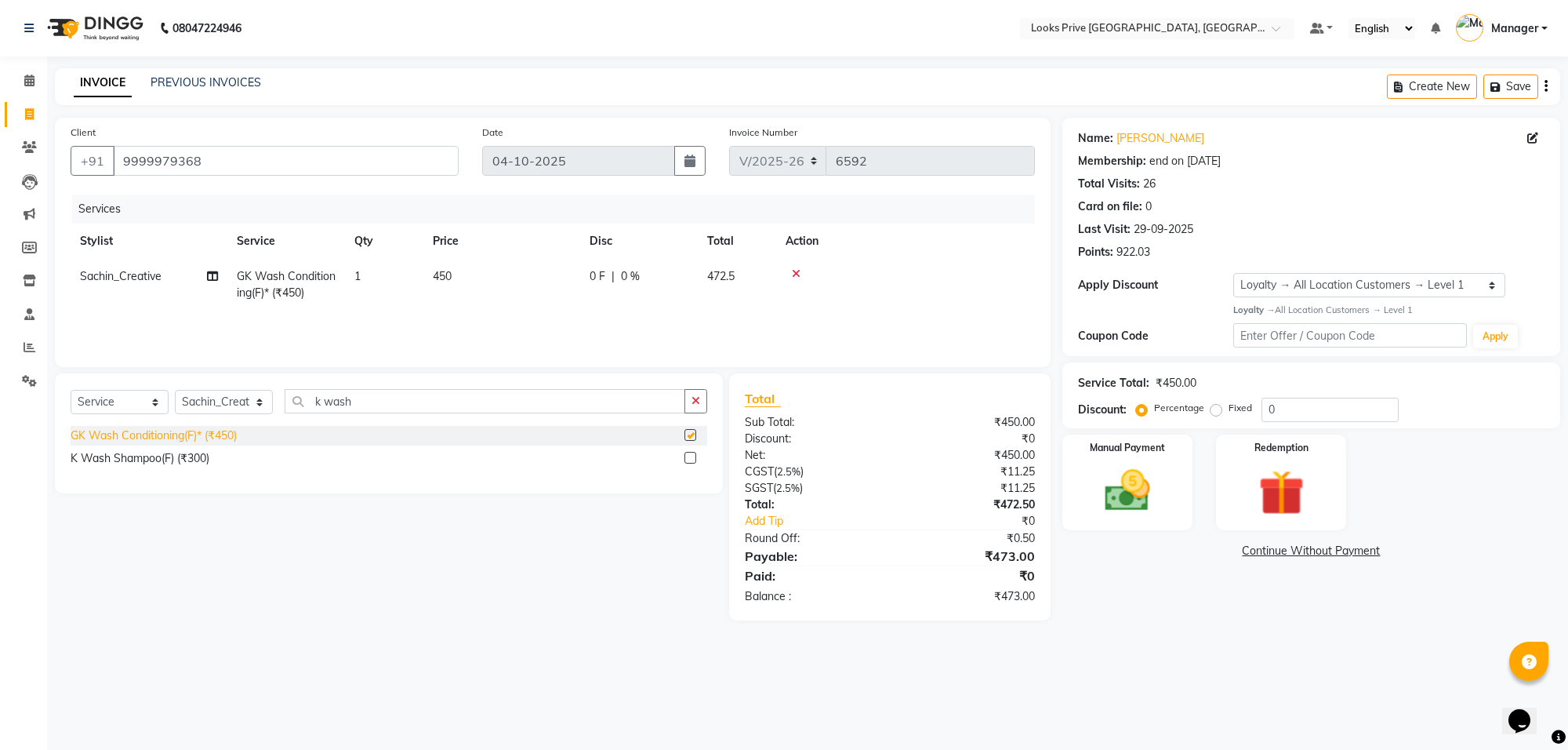
checkbox input "false"
click at [504, 283] on td "450" at bounding box center [501, 284] width 157 height 52
select select "75850"
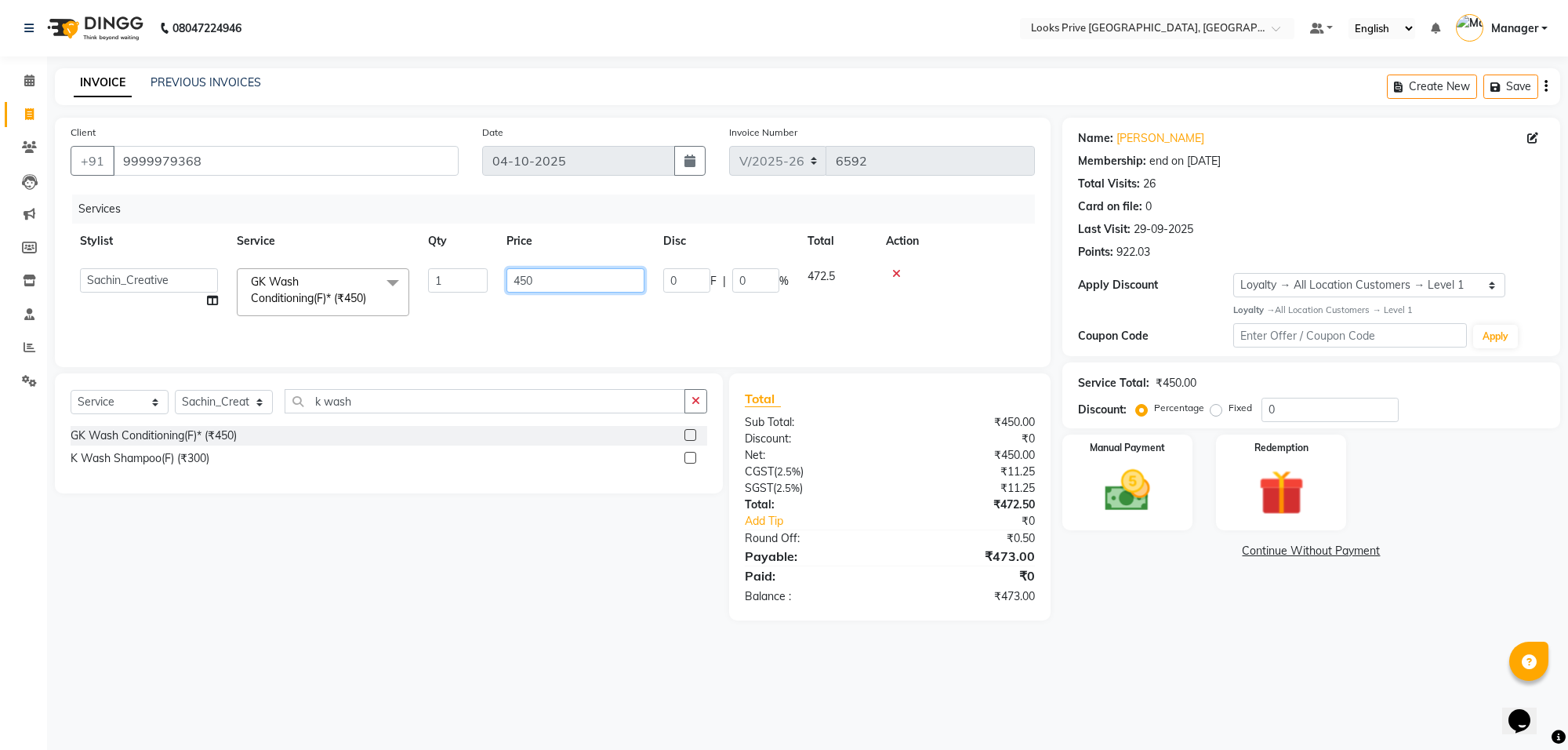
drag, startPoint x: 577, startPoint y: 276, endPoint x: 477, endPoint y: 280, distance: 100.1
click at [477, 280] on tr "Arshi Avdesh Bunty Counter_Sales Deepak_Asst Govind_Pdct Hema Manager Mohan_Ass…" at bounding box center [552, 291] width 964 height 67
type input "600"
click at [504, 306] on td "600" at bounding box center [575, 291] width 157 height 67
select select "75850"
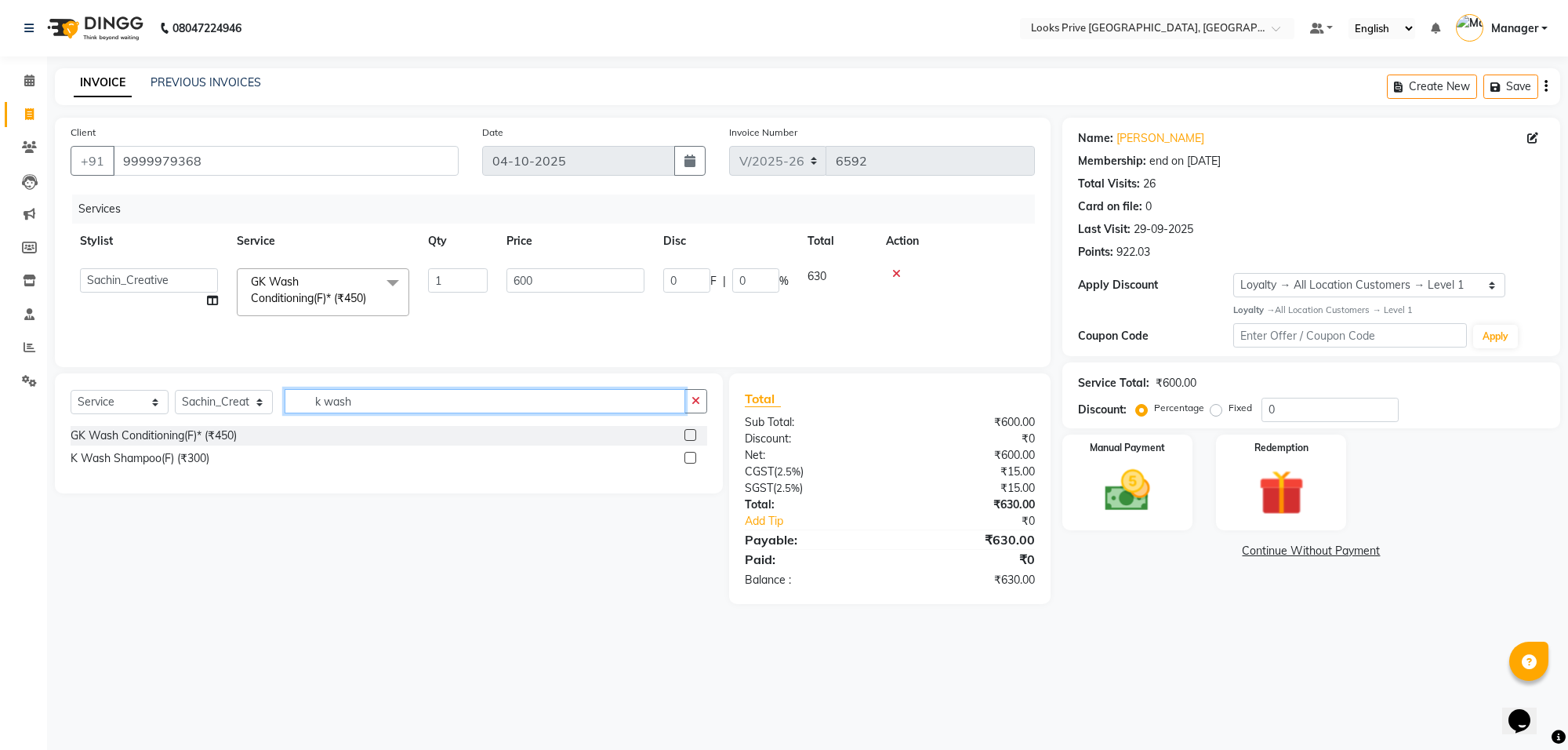
drag, startPoint x: 378, startPoint y: 409, endPoint x: 295, endPoint y: 413, distance: 83.1
click at [295, 413] on input "k wash" at bounding box center [485, 401] width 400 height 24
type input "blow"
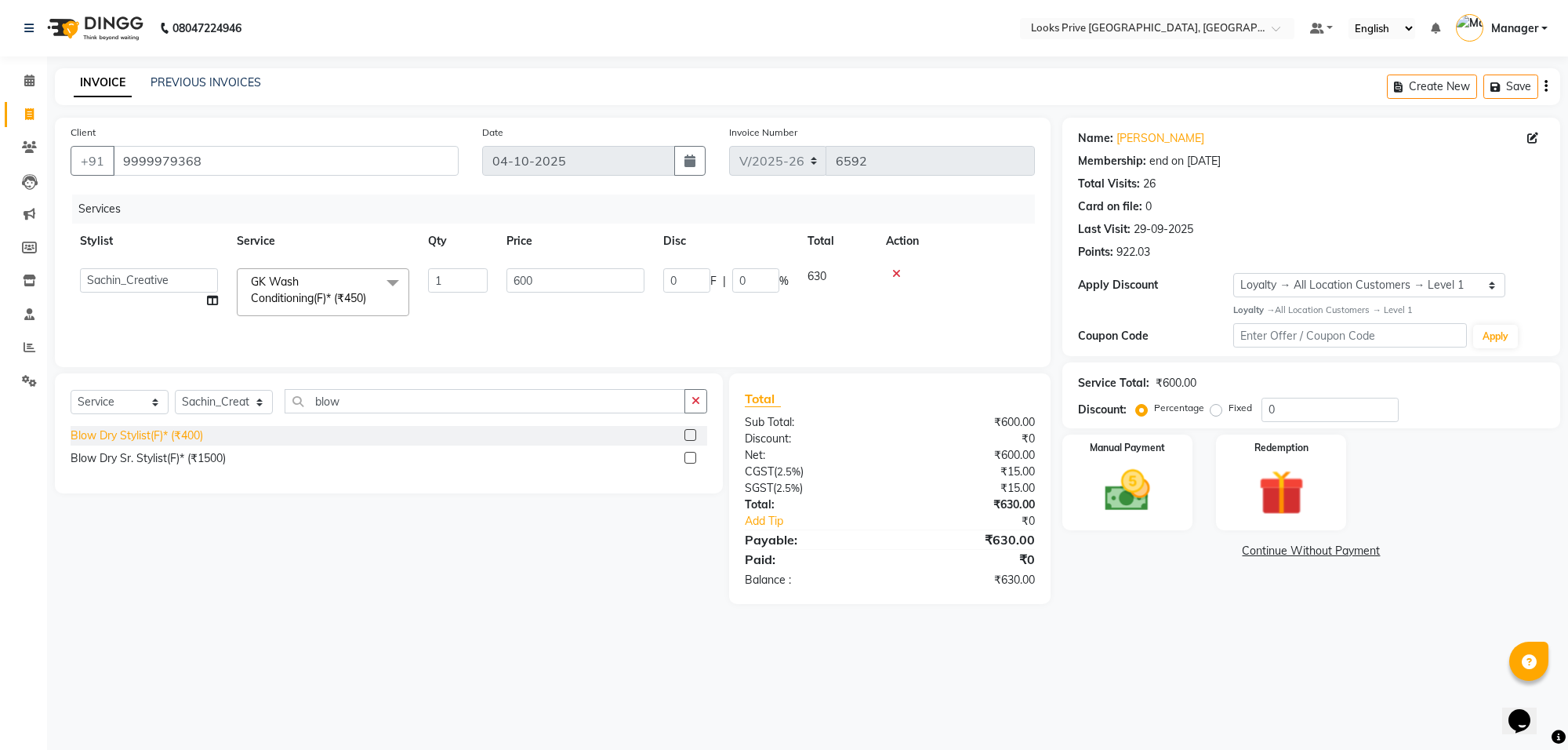
drag, startPoint x: 122, startPoint y: 434, endPoint x: 179, endPoint y: 421, distance: 58.5
click at [123, 434] on div "Blow Dry Stylist(F)* (₹400)" at bounding box center [136, 435] width 133 height 16
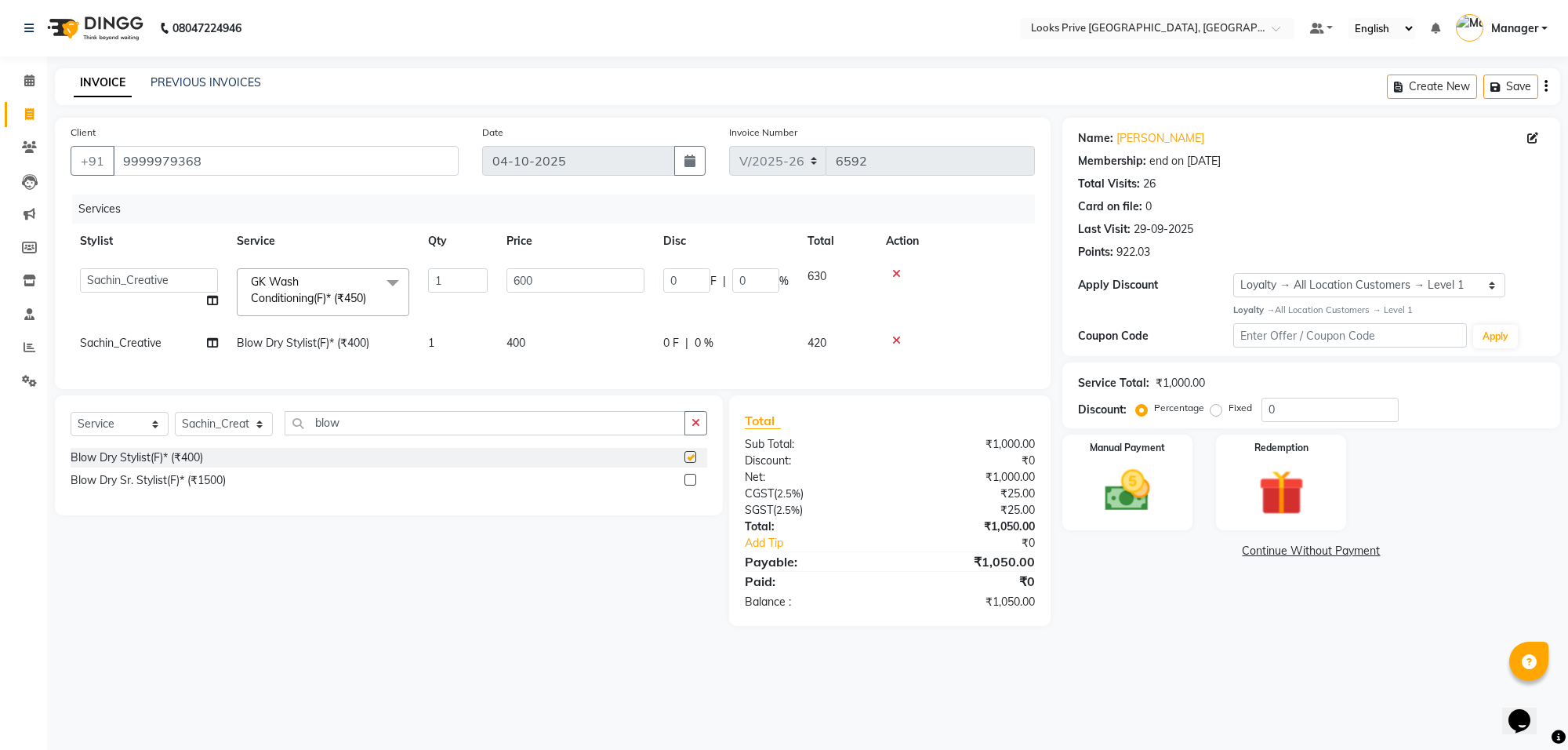
checkbox input "false"
click at [545, 341] on td "400" at bounding box center [575, 342] width 157 height 36
select select "75850"
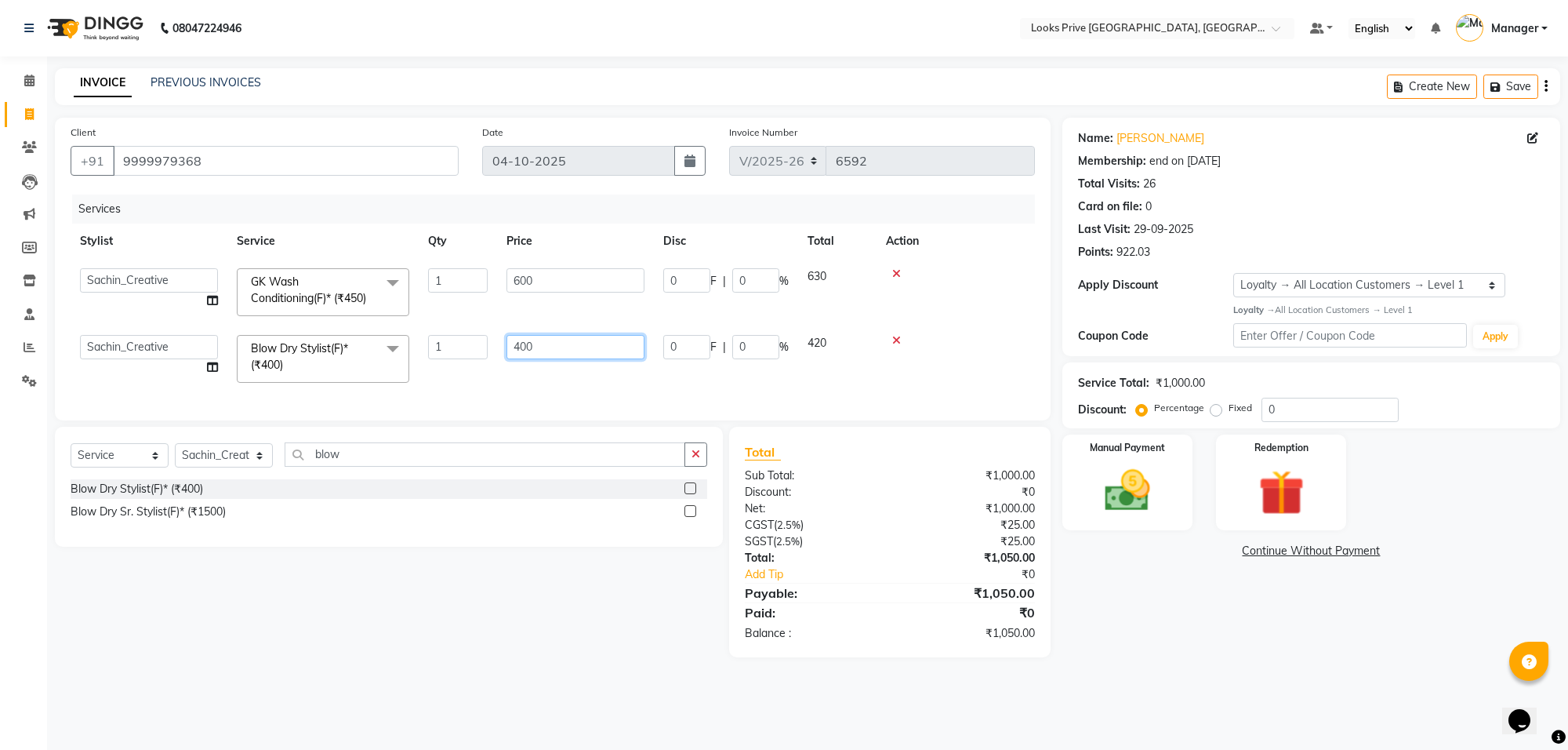
drag, startPoint x: 586, startPoint y: 341, endPoint x: 478, endPoint y: 341, distance: 108.0
click at [478, 341] on tr "Arshi Avdesh Bunty Counter_Sales Deepak_Asst Govind_Pdct Hema Manager Mohan_Ass…" at bounding box center [552, 358] width 964 height 67
type input "700"
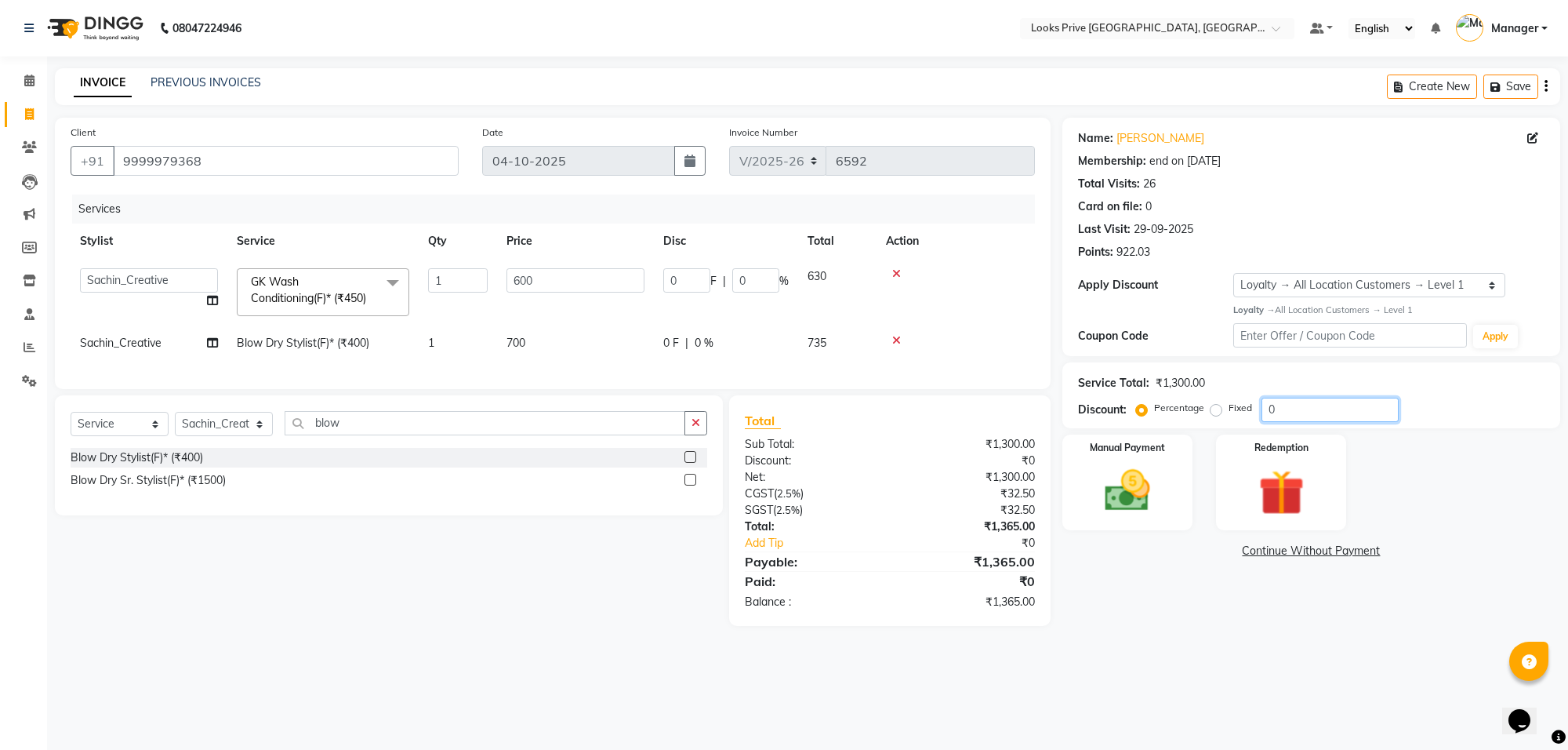
click at [1291, 401] on input "0" at bounding box center [1330, 410] width 137 height 24
type input "02"
type input "12"
type input "2"
type input "020"
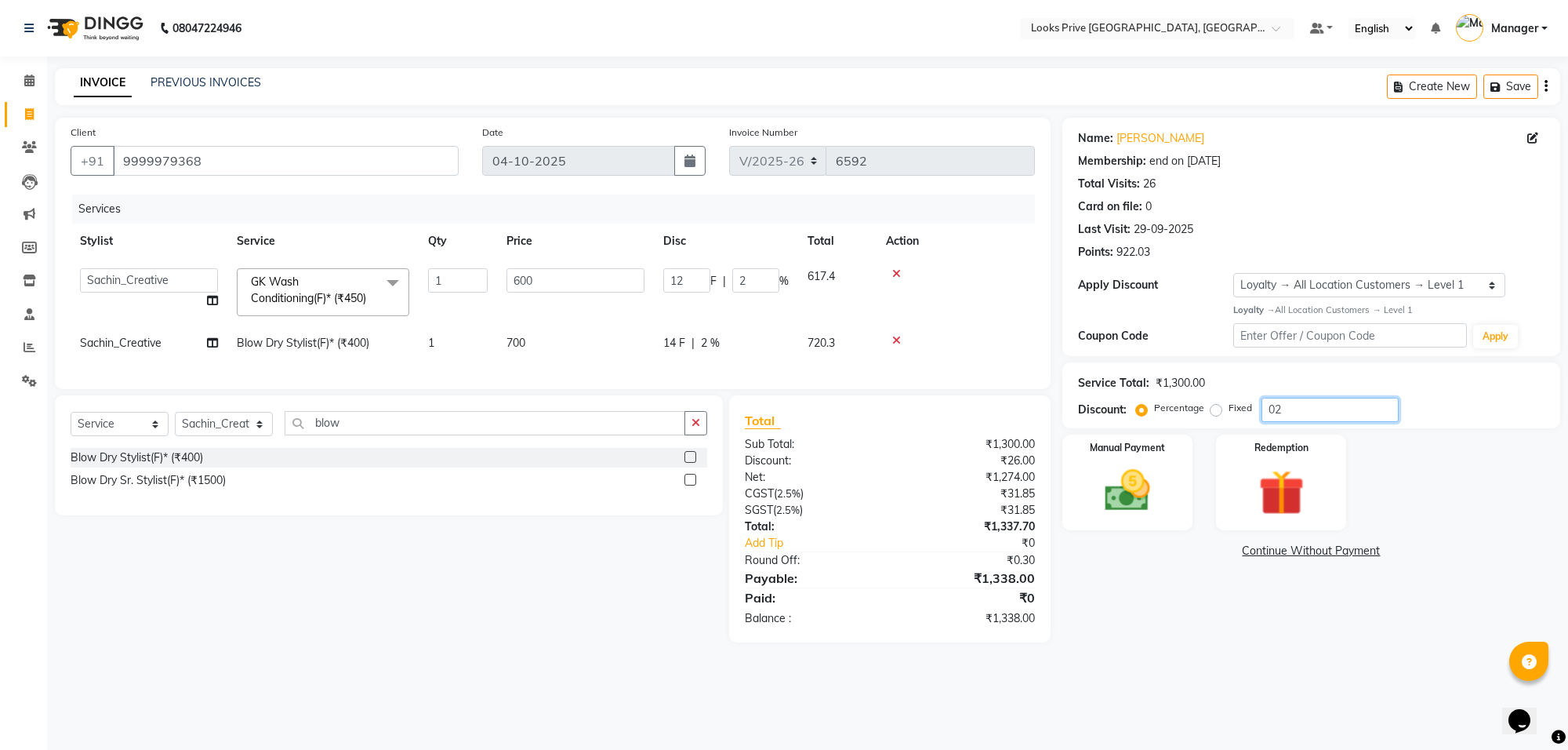
type input "120"
type input "20"
type input "020"
click at [1121, 503] on img at bounding box center [1127, 491] width 77 height 55
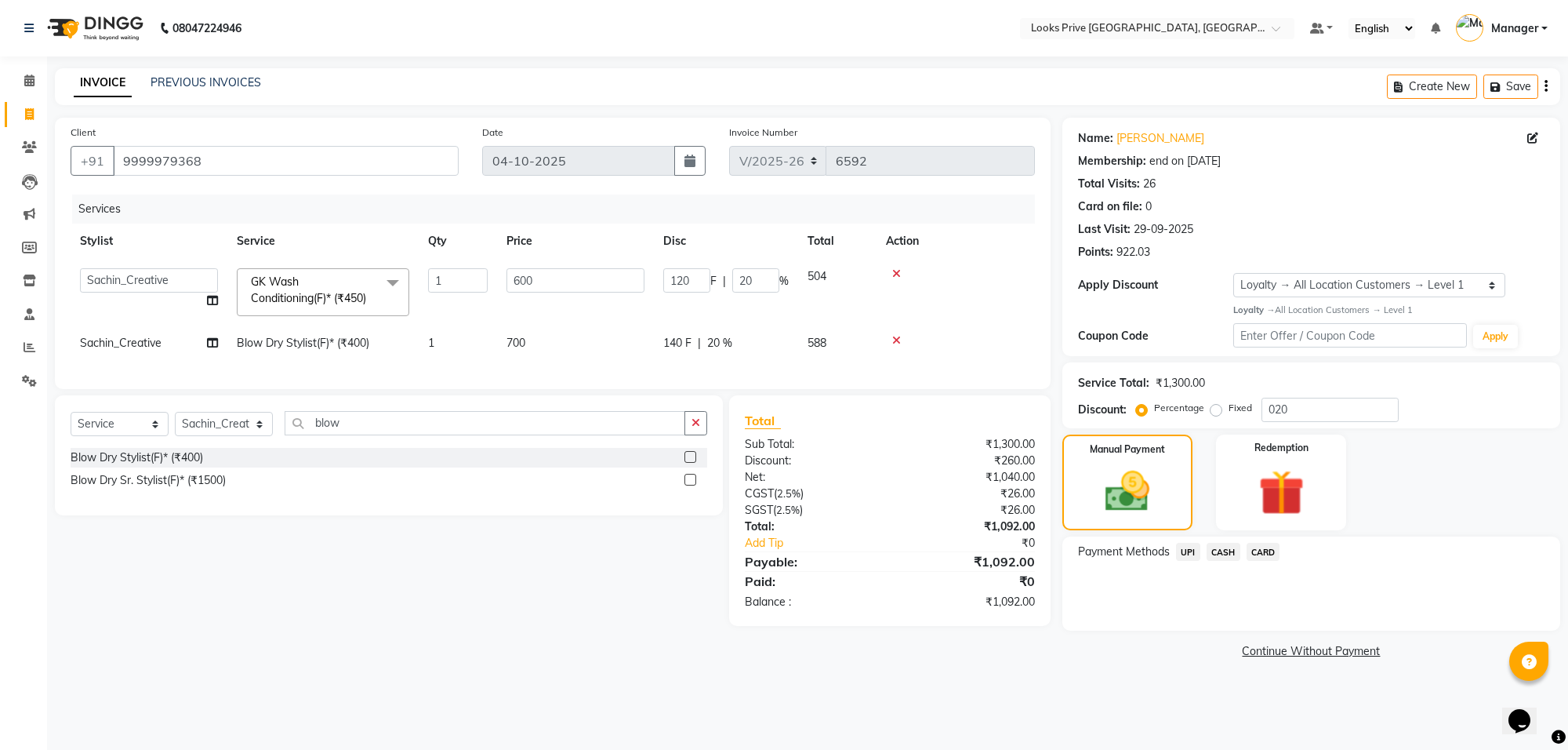
click at [1226, 554] on span "CASH" at bounding box center [1223, 551] width 34 height 18
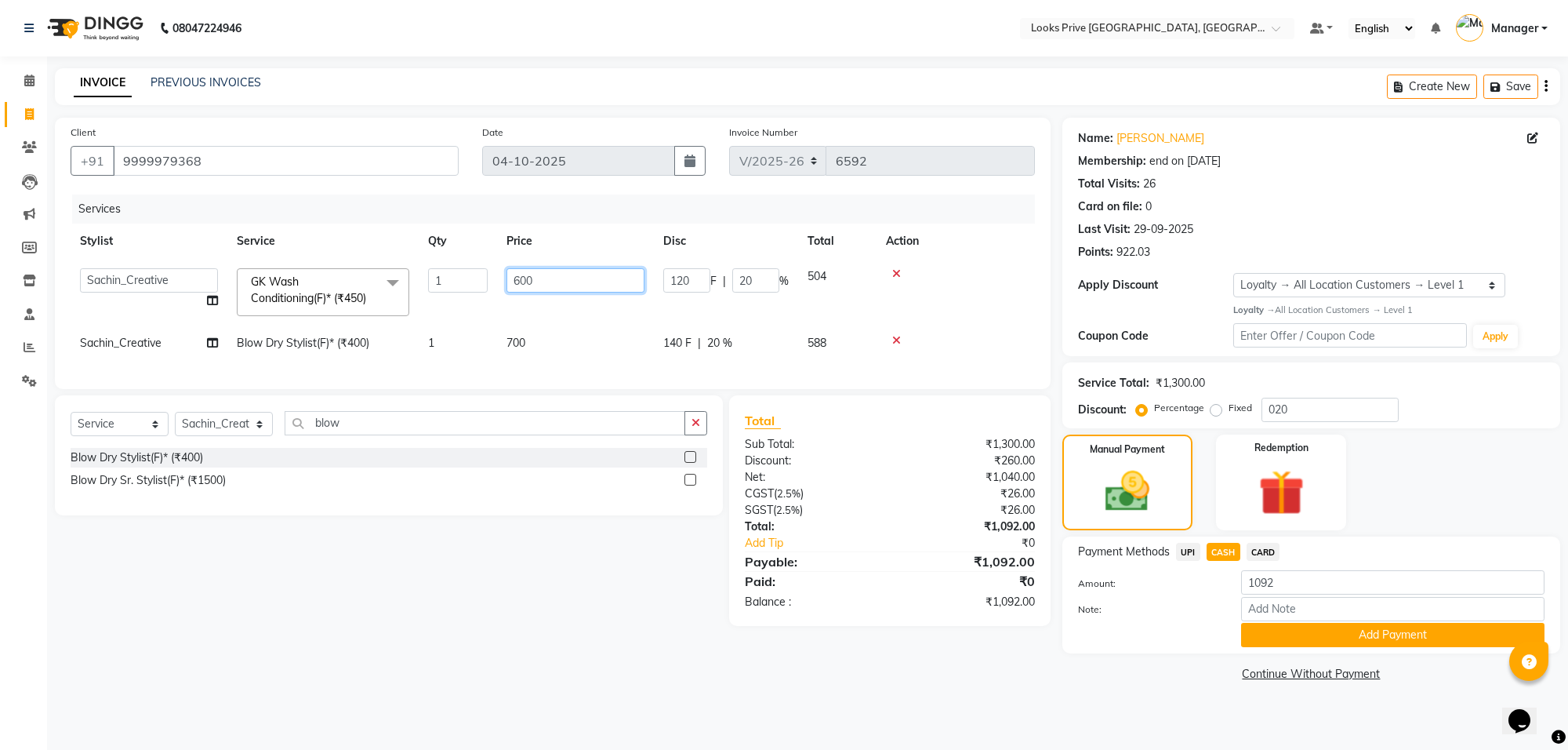
click at [553, 269] on input "600" at bounding box center [575, 280] width 138 height 24
type input "6"
type input "598"
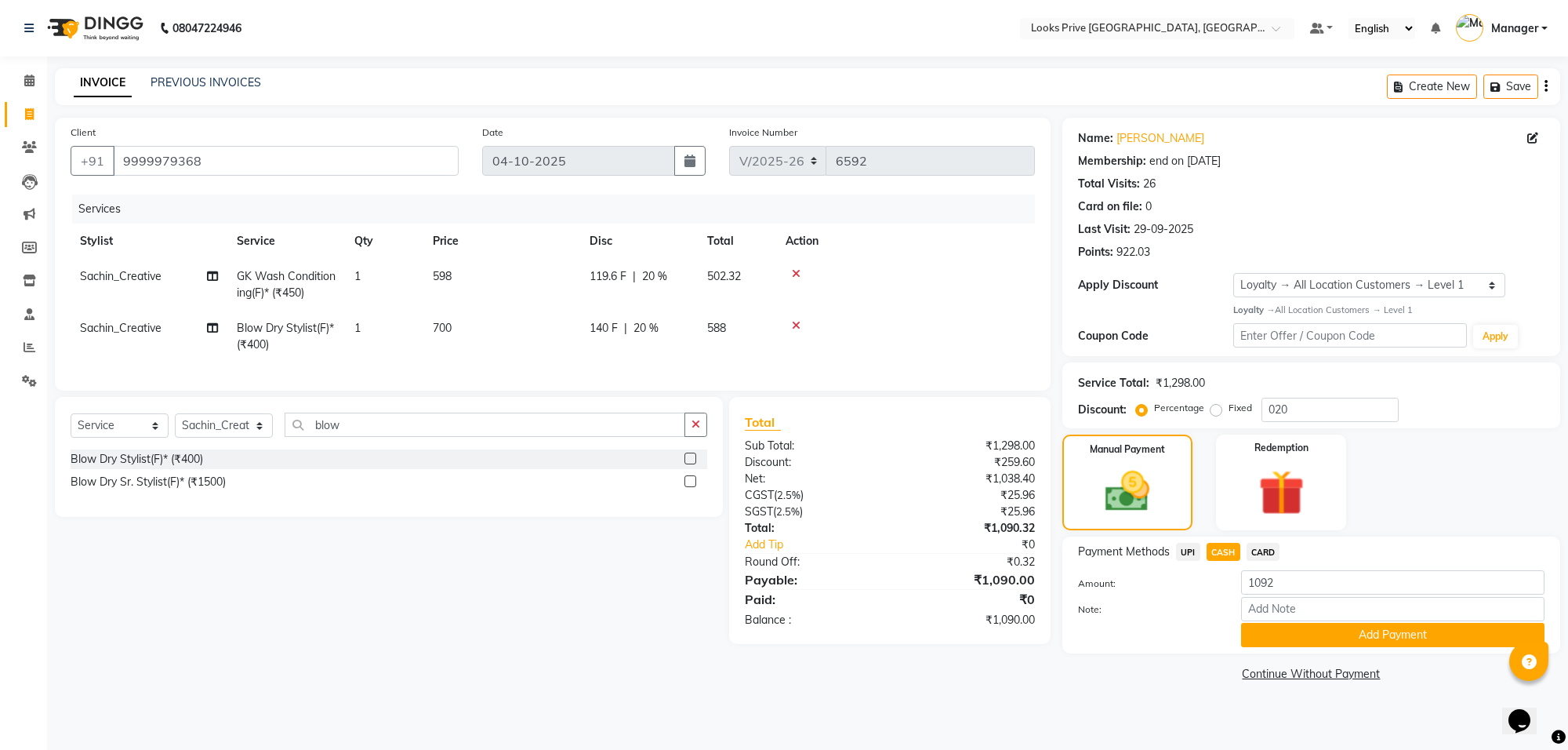
click at [556, 304] on td "598" at bounding box center [501, 284] width 157 height 52
select select "75850"
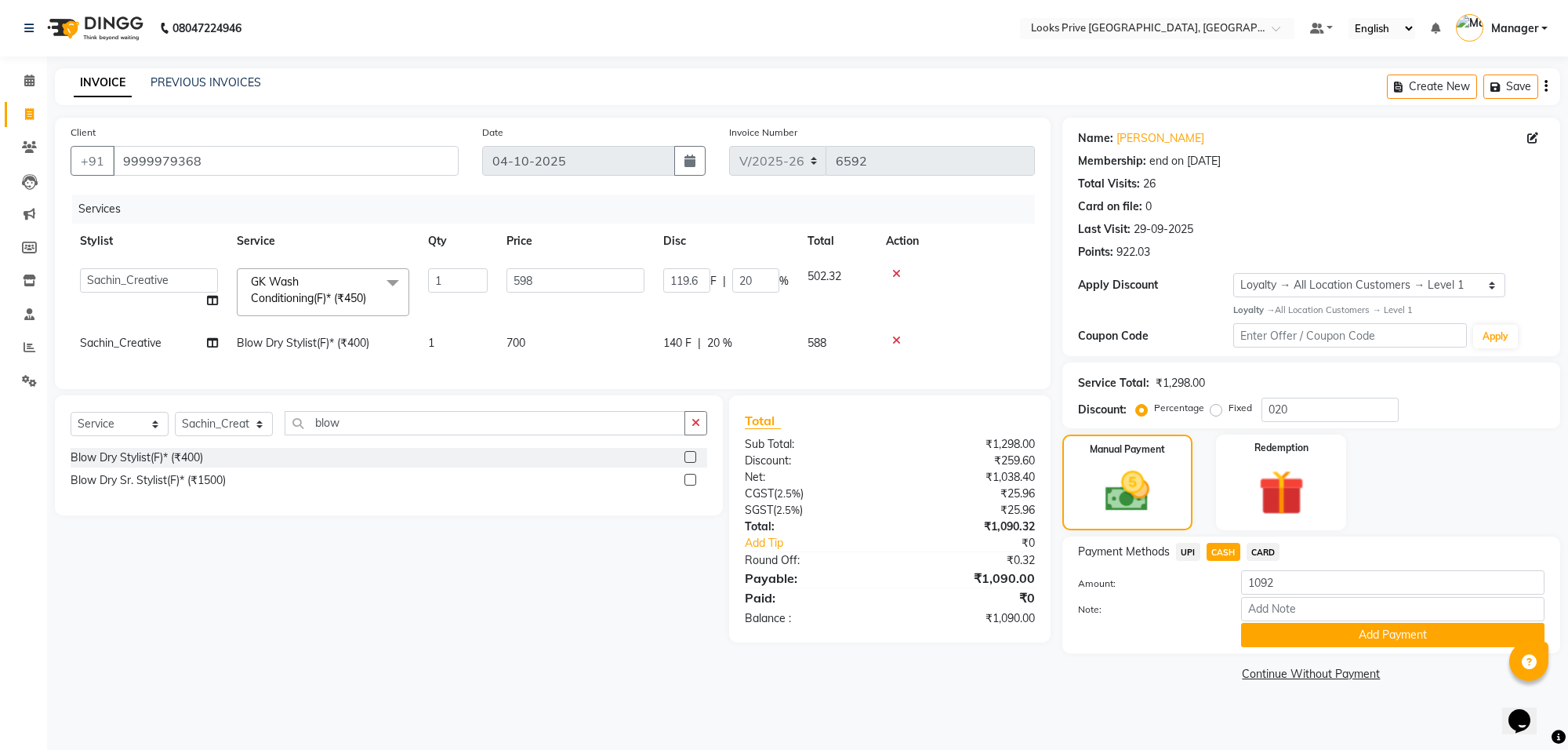
click at [988, 348] on td at bounding box center [955, 342] width 159 height 36
click at [1255, 551] on span "CARD" at bounding box center [1263, 551] width 34 height 18
type input "1090"
click at [1223, 547] on span "CASH" at bounding box center [1223, 551] width 34 height 18
click at [1310, 643] on button "Add Payment" at bounding box center [1393, 635] width 303 height 24
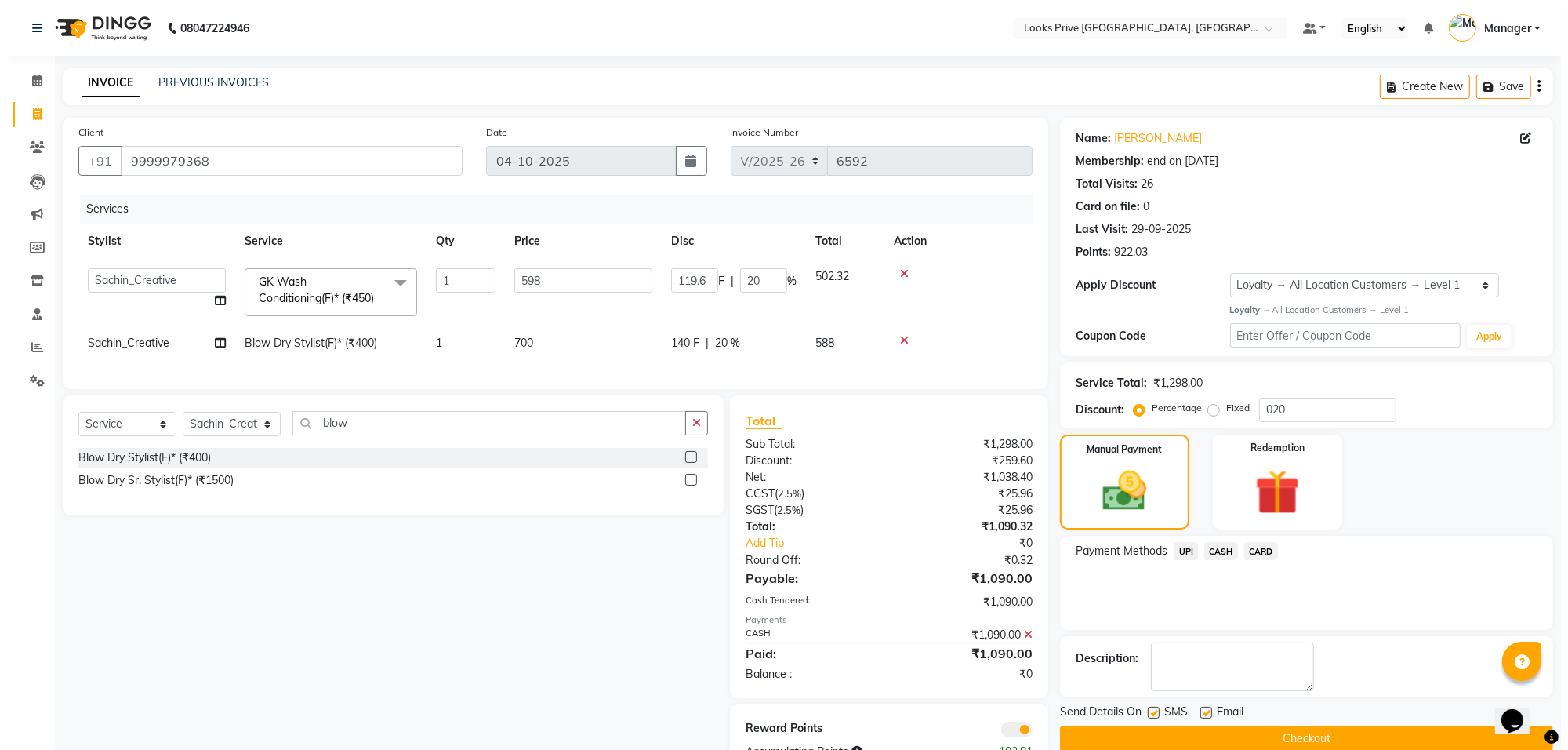
scroll to position [62, 0]
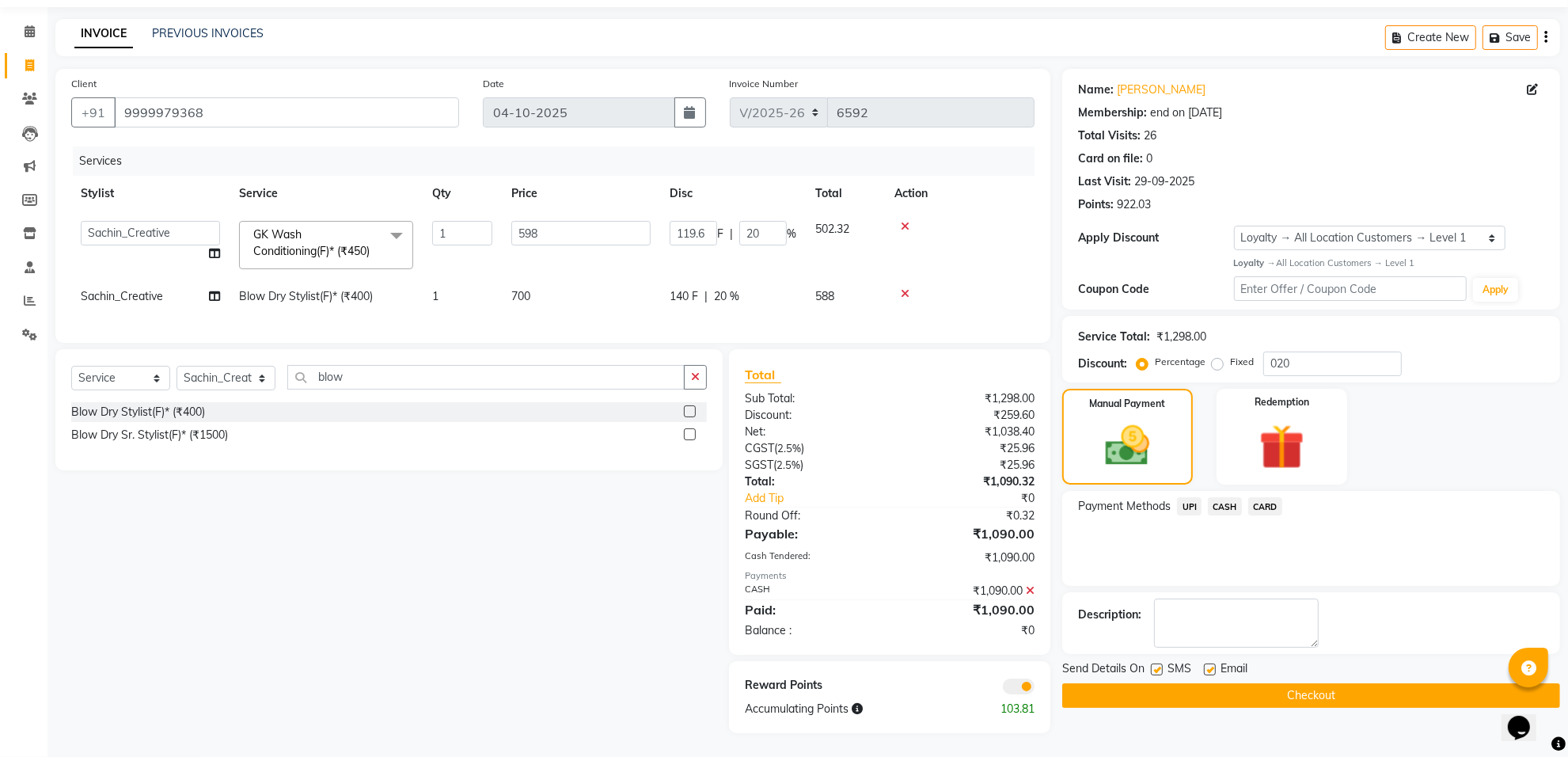
click at [1011, 687] on span at bounding box center [1018, 686] width 32 height 16
click at [1034, 689] on input "checkbox" at bounding box center [1034, 689] width 0 height 0
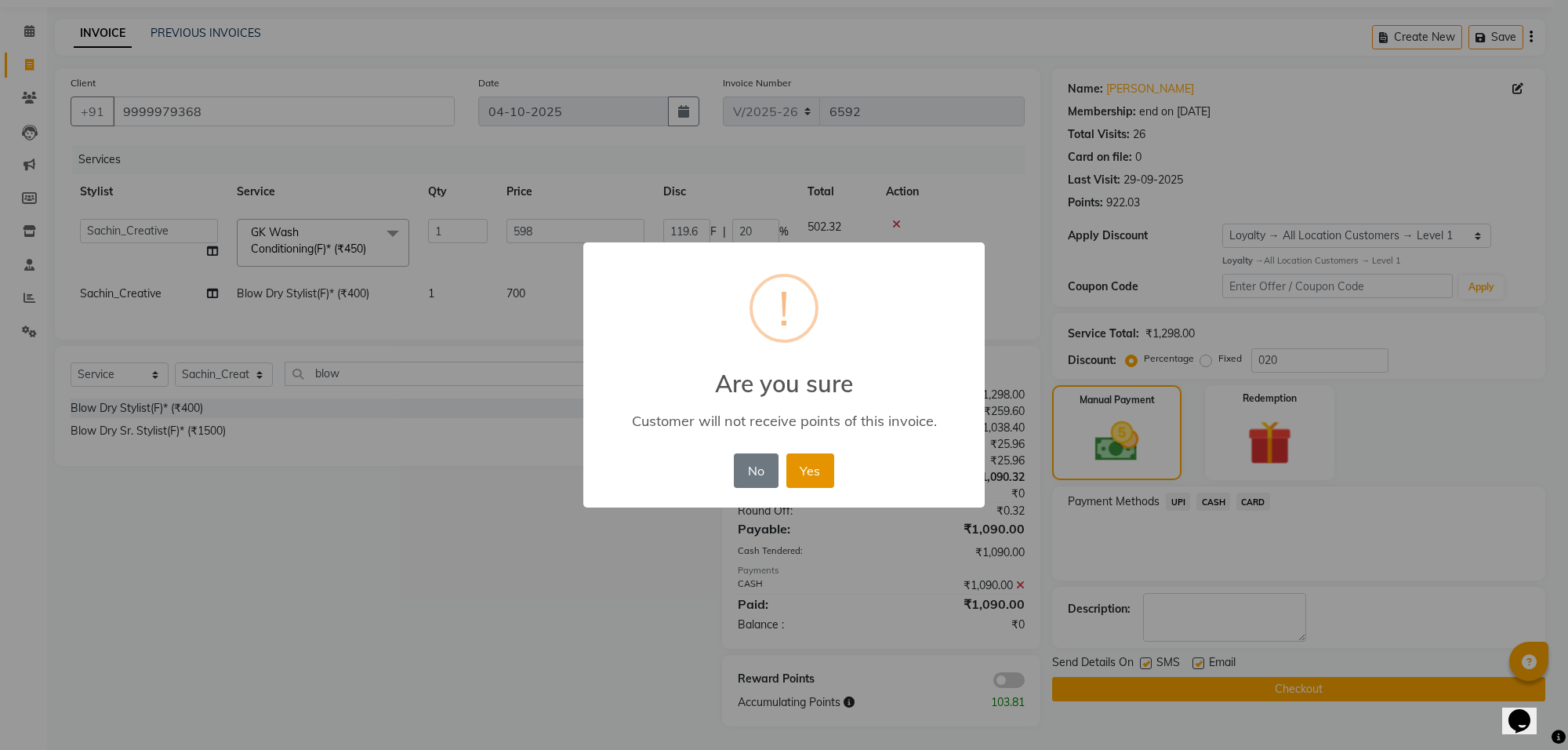
click at [812, 469] on button "Yes" at bounding box center [810, 471] width 48 height 35
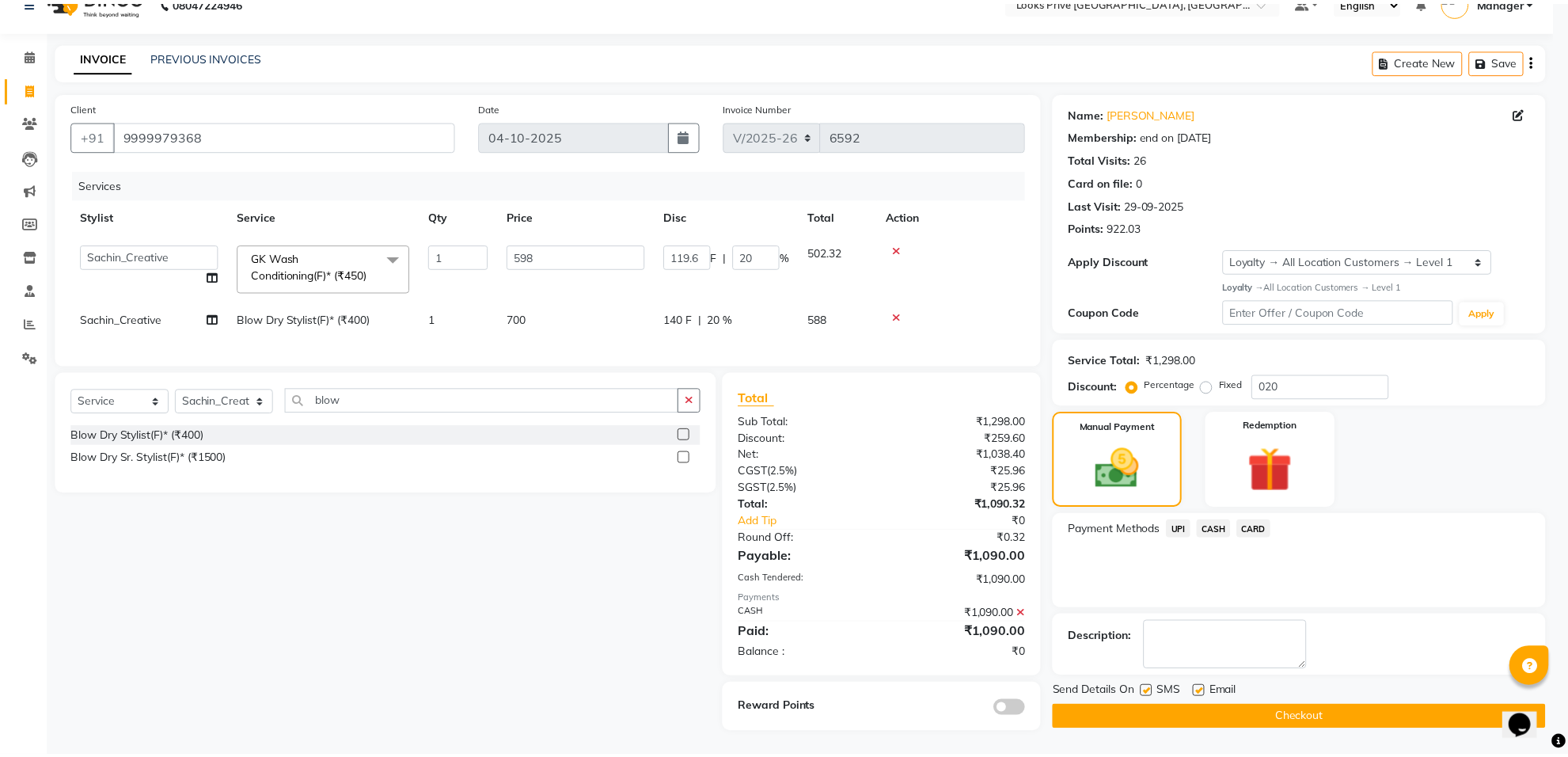
scroll to position [40, 0]
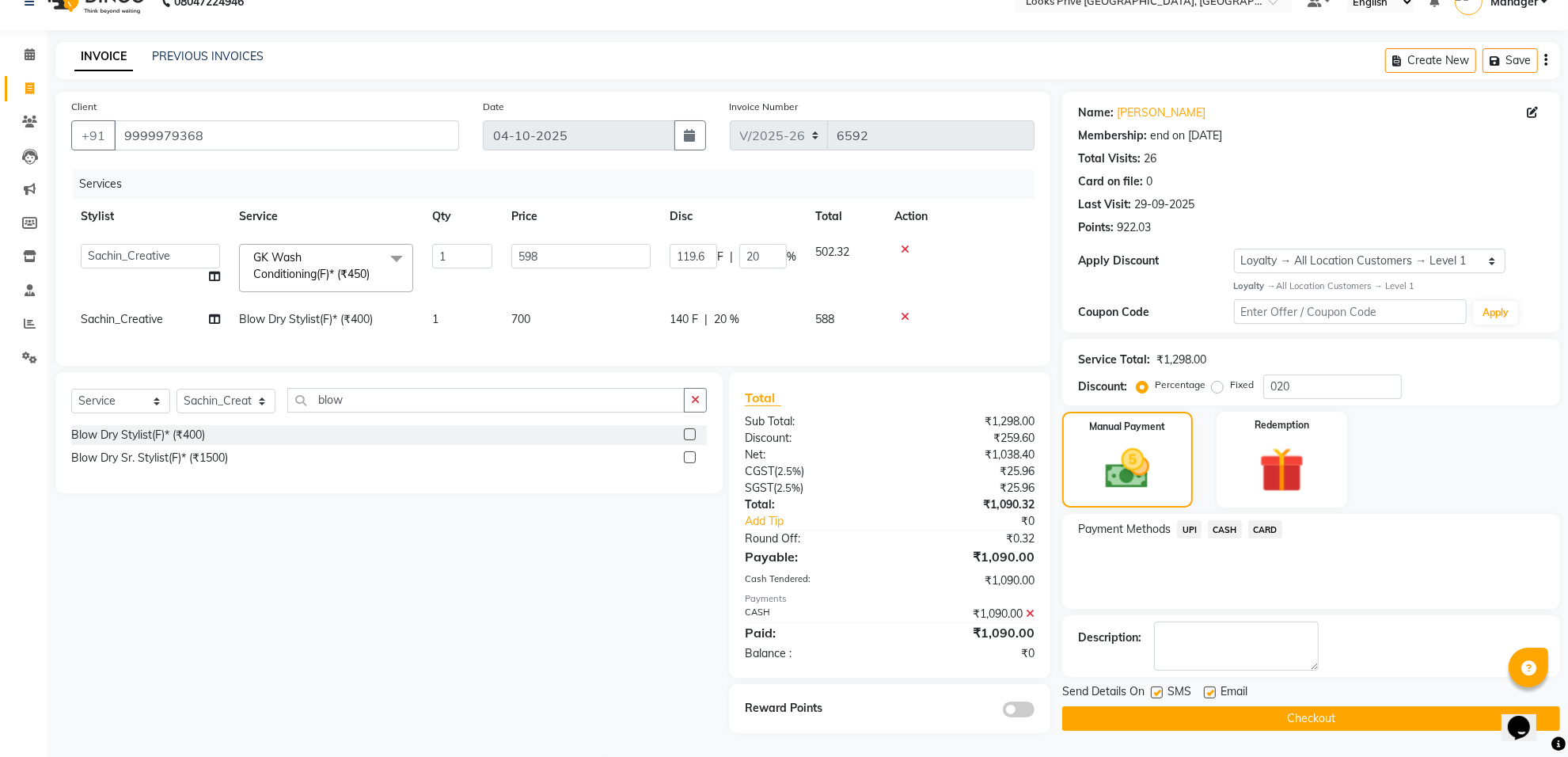
click at [1296, 706] on button "Checkout" at bounding box center [1311, 718] width 498 height 25
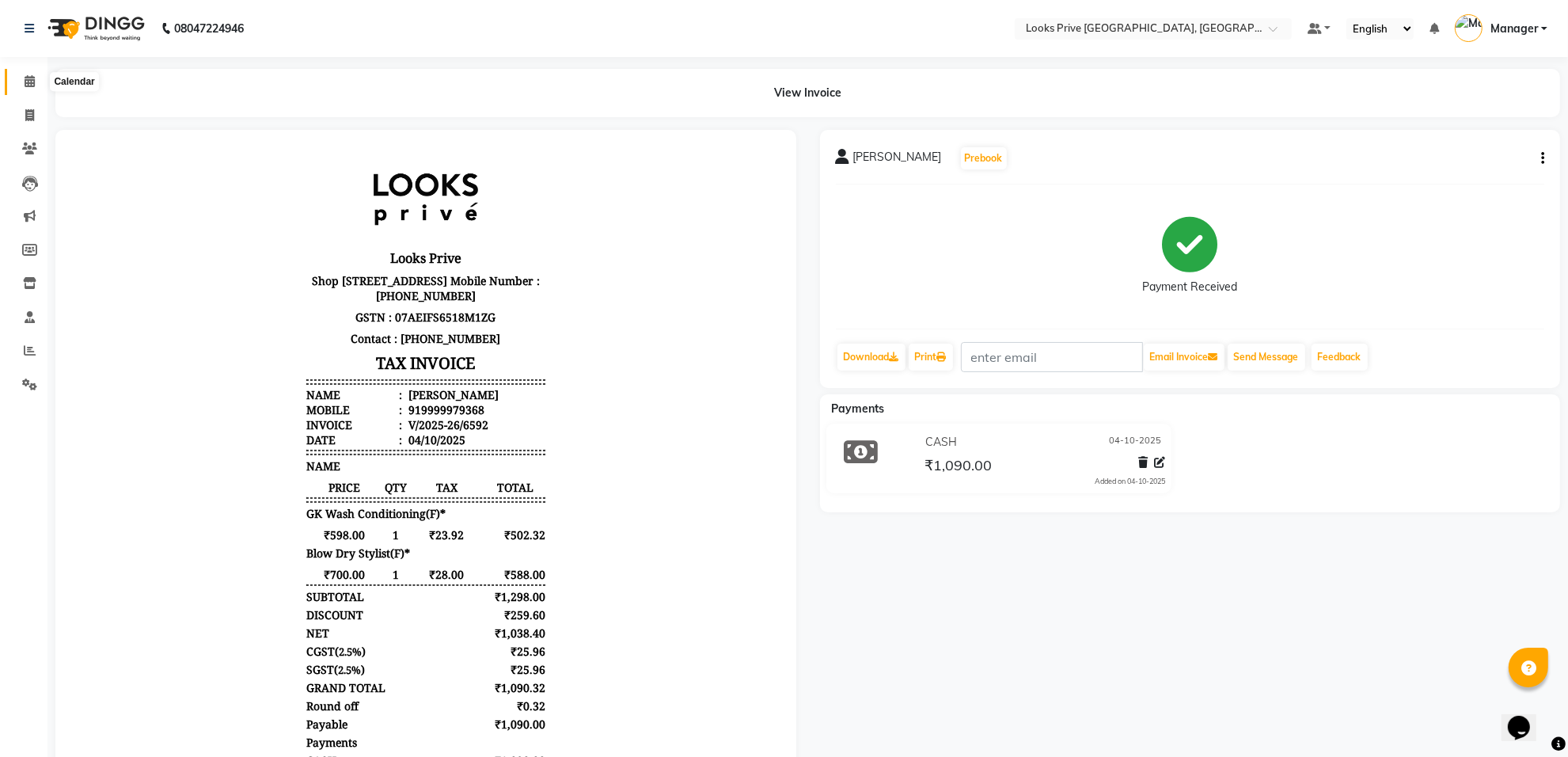
click at [34, 88] on span at bounding box center [30, 81] width 28 height 18
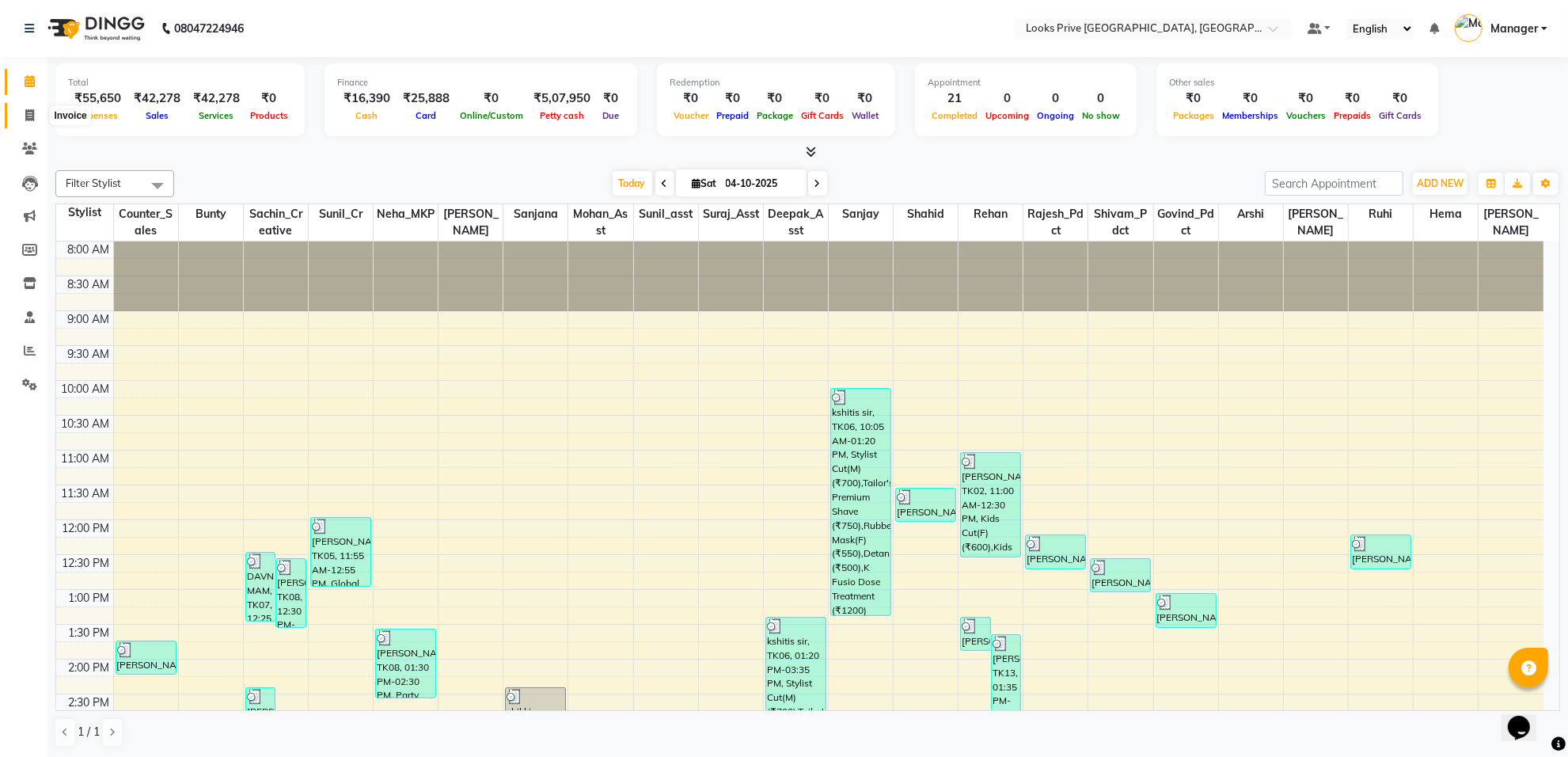
click at [32, 111] on icon at bounding box center [30, 116] width 9 height 12
select select "service"
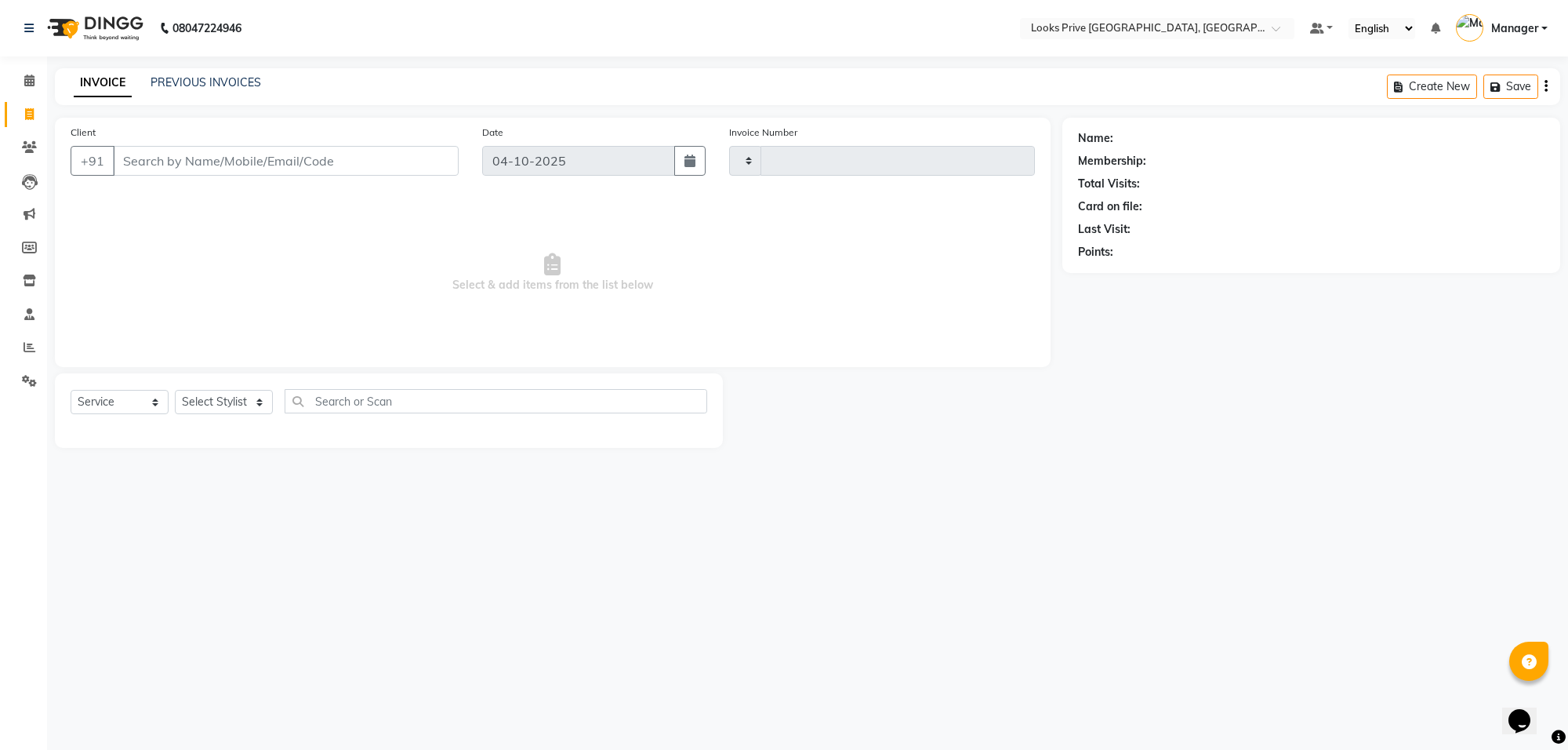
type input "6593"
select select "8127"
click at [198, 160] on input "Client" at bounding box center [285, 160] width 346 height 29
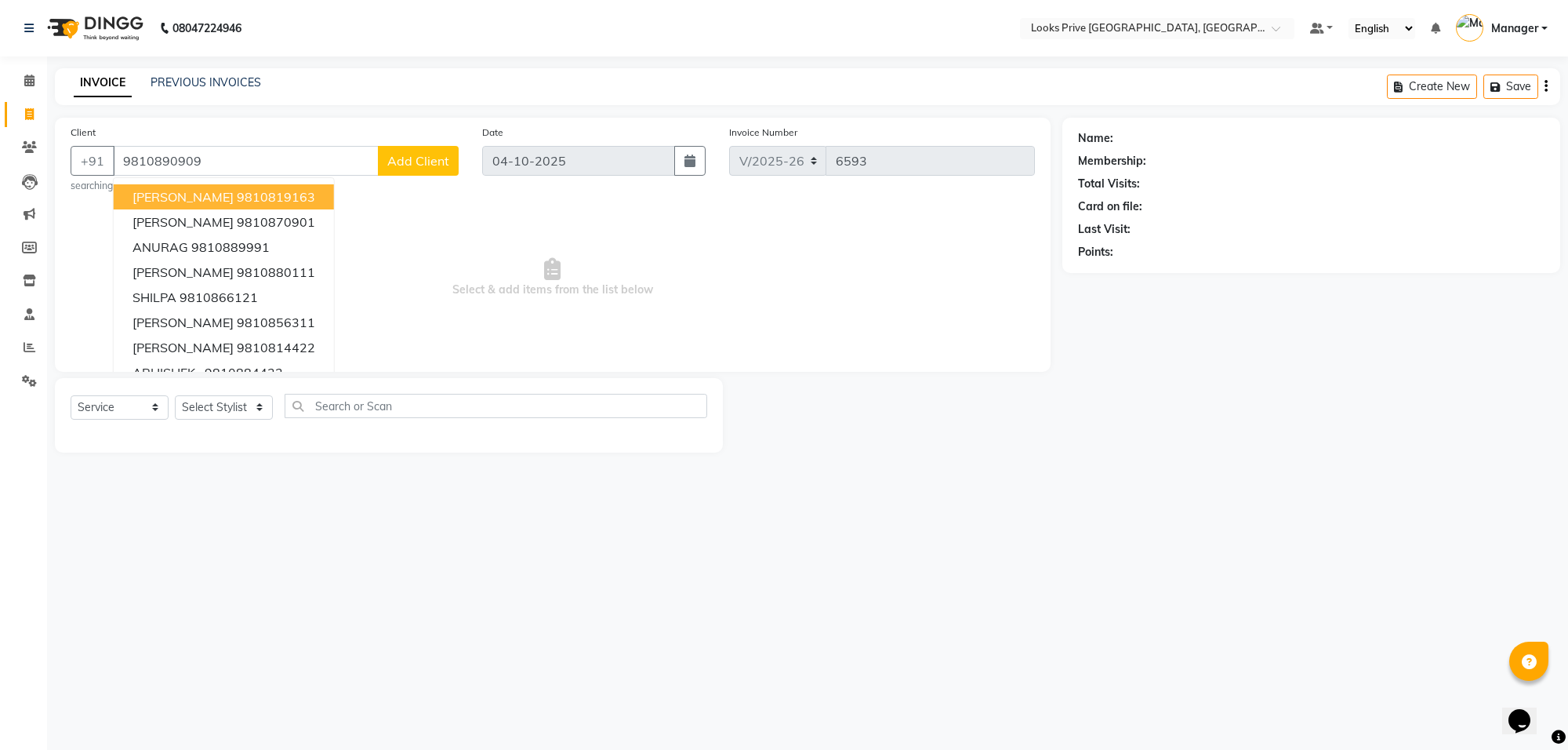
type input "9810890909"
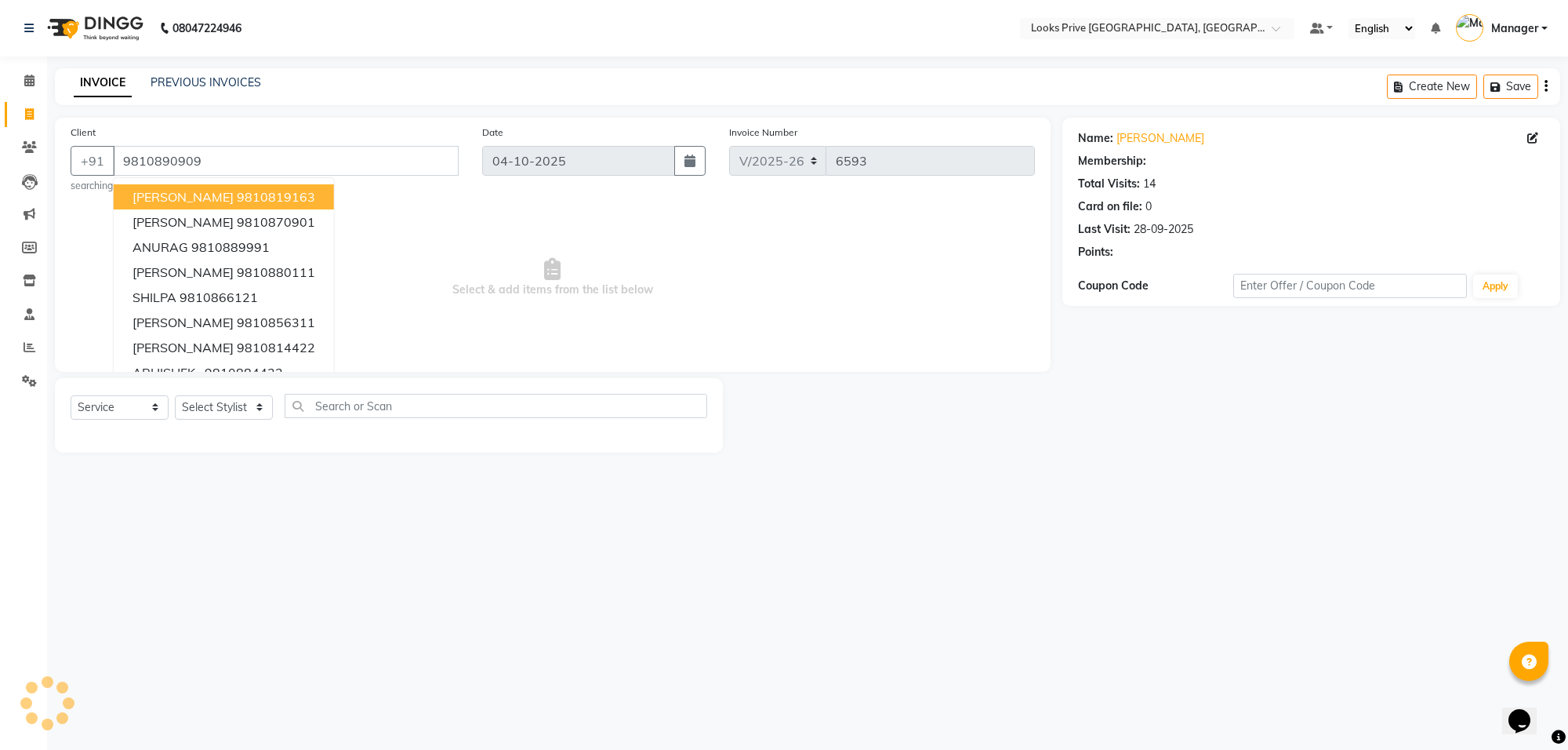
select select "1: Object"
click at [684, 291] on span "Select & add items from the list below" at bounding box center [552, 277] width 964 height 157
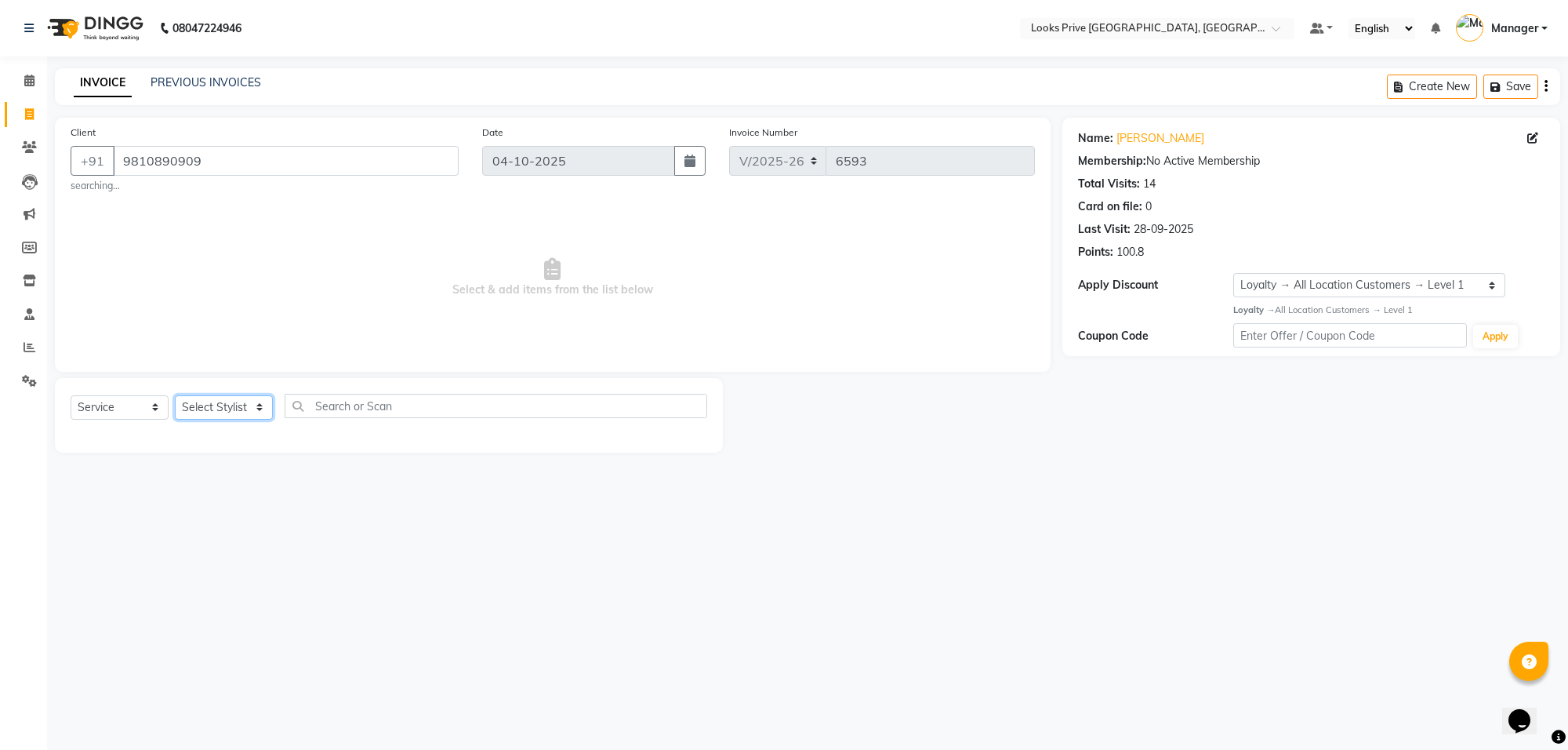
click at [220, 406] on select "Select Stylist Arshi [PERSON_NAME] Counter_Sales Deepak_Asst Govind_Pdct Hema M…" at bounding box center [224, 408] width 98 height 24
select select "75862"
click at [175, 395] on select "Select Stylist Arshi [PERSON_NAME] Counter_Sales Deepak_Asst Govind_Pdct Hema M…" at bounding box center [224, 408] width 98 height 24
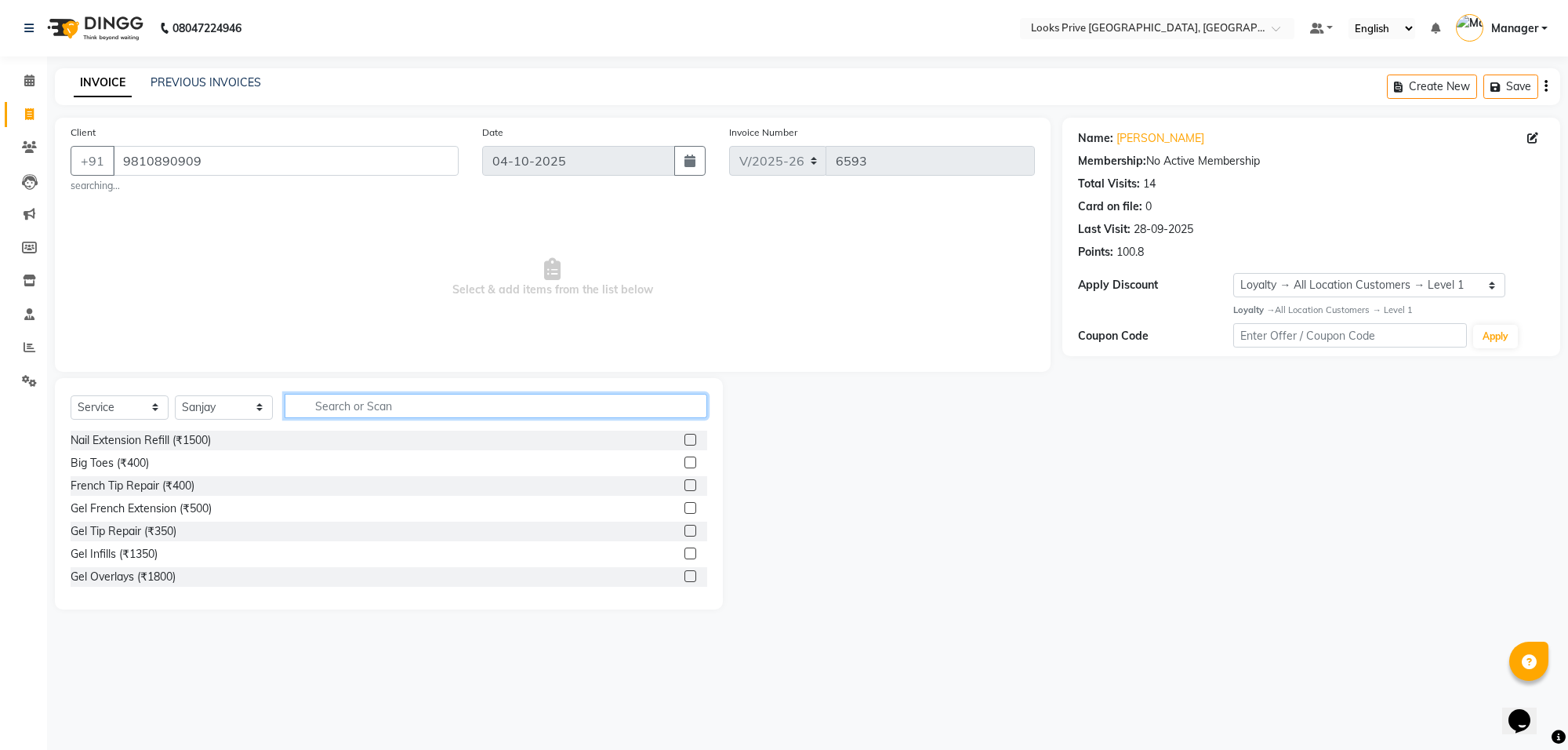
click at [323, 410] on input "text" at bounding box center [495, 406] width 422 height 24
type input "beard"
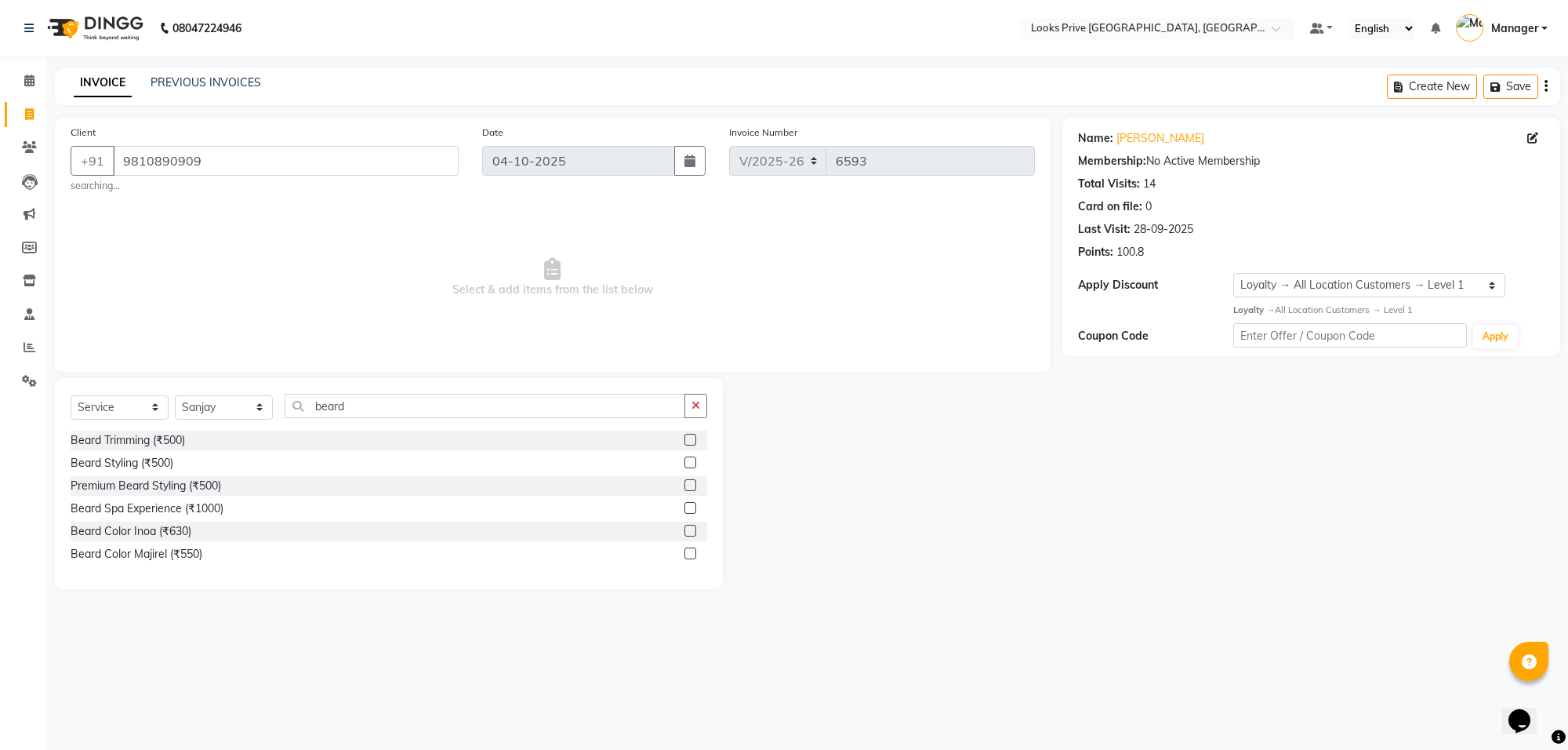
drag, startPoint x: 153, startPoint y: 463, endPoint x: 425, endPoint y: 331, distance: 302.3
click at [170, 457] on div "Beard Styling (₹500)" at bounding box center [121, 463] width 102 height 16
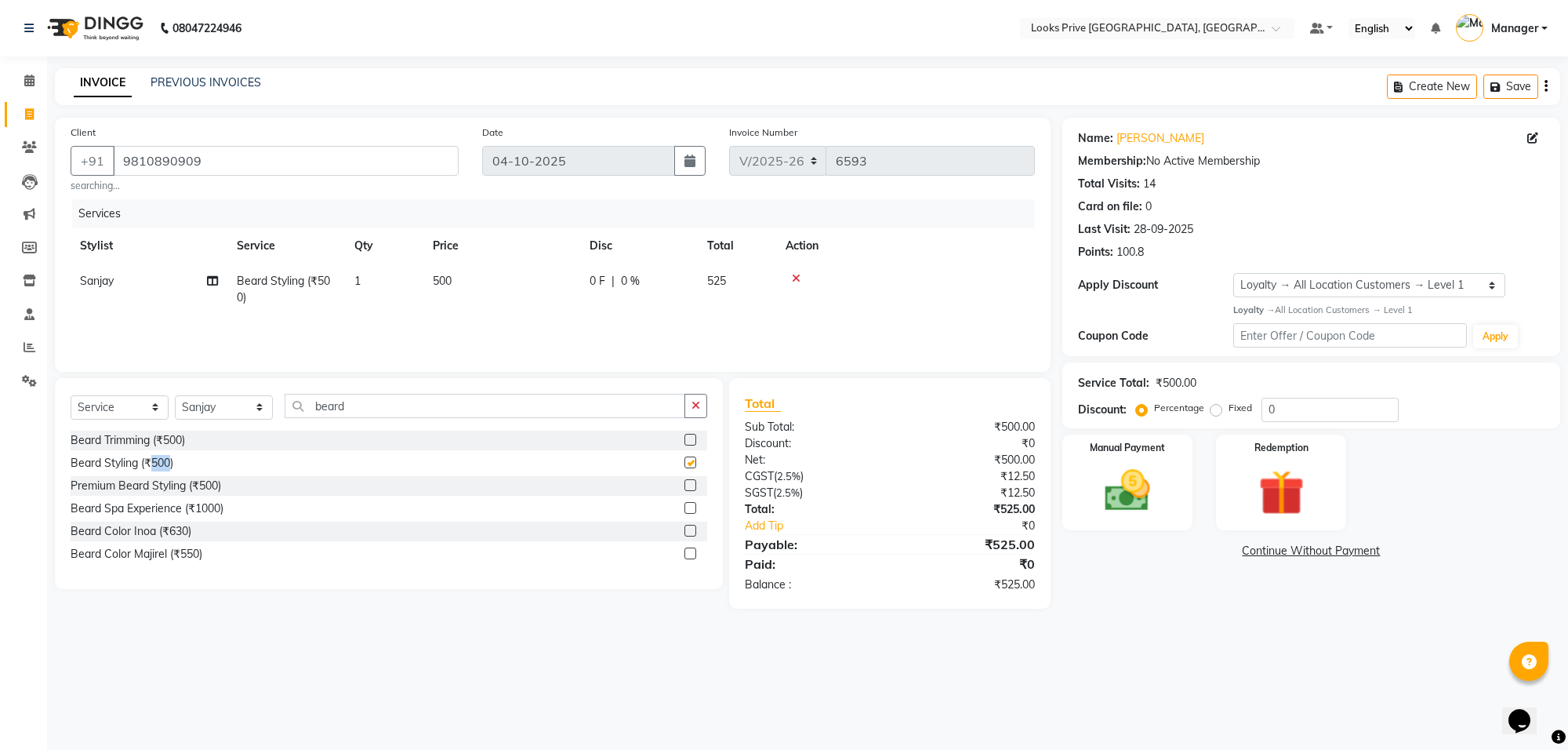
checkbox input "false"
click at [515, 291] on td "500" at bounding box center [501, 290] width 157 height 52
select select "75862"
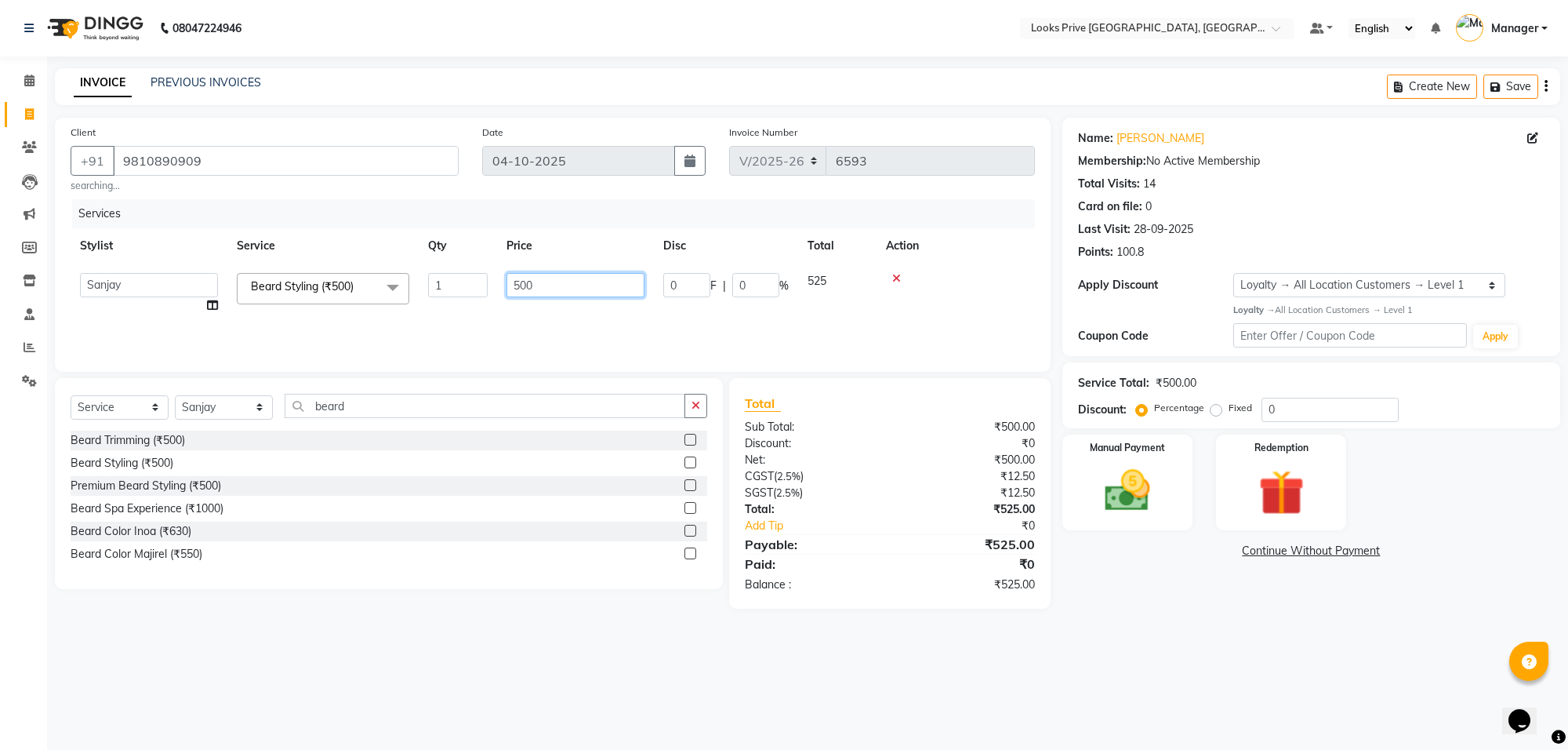
drag, startPoint x: 550, startPoint y: 277, endPoint x: 431, endPoint y: 279, distance: 119.0
click at [431, 279] on tr "Arshi Avdesh Bunty Counter_Sales Deepak_Asst Govind_Pdct Hema Manager Mohan_Ass…" at bounding box center [552, 293] width 964 height 60
type input "450"
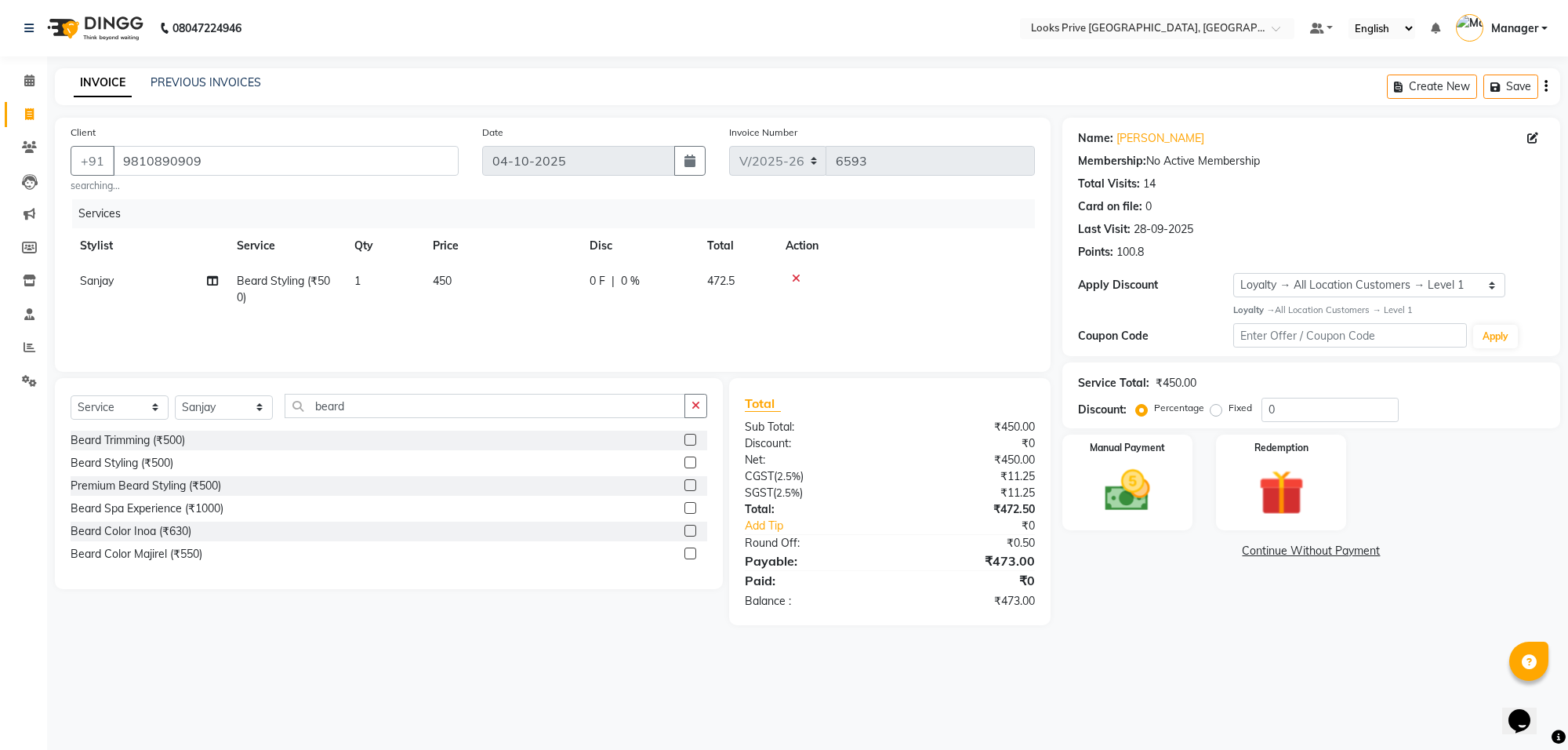
click at [441, 312] on tr "Sanjay Beard Styling (₹500) 1 450 0 F | 0 % 472.5" at bounding box center [552, 290] width 964 height 52
click at [477, 281] on td "450" at bounding box center [501, 290] width 157 height 52
select select "75862"
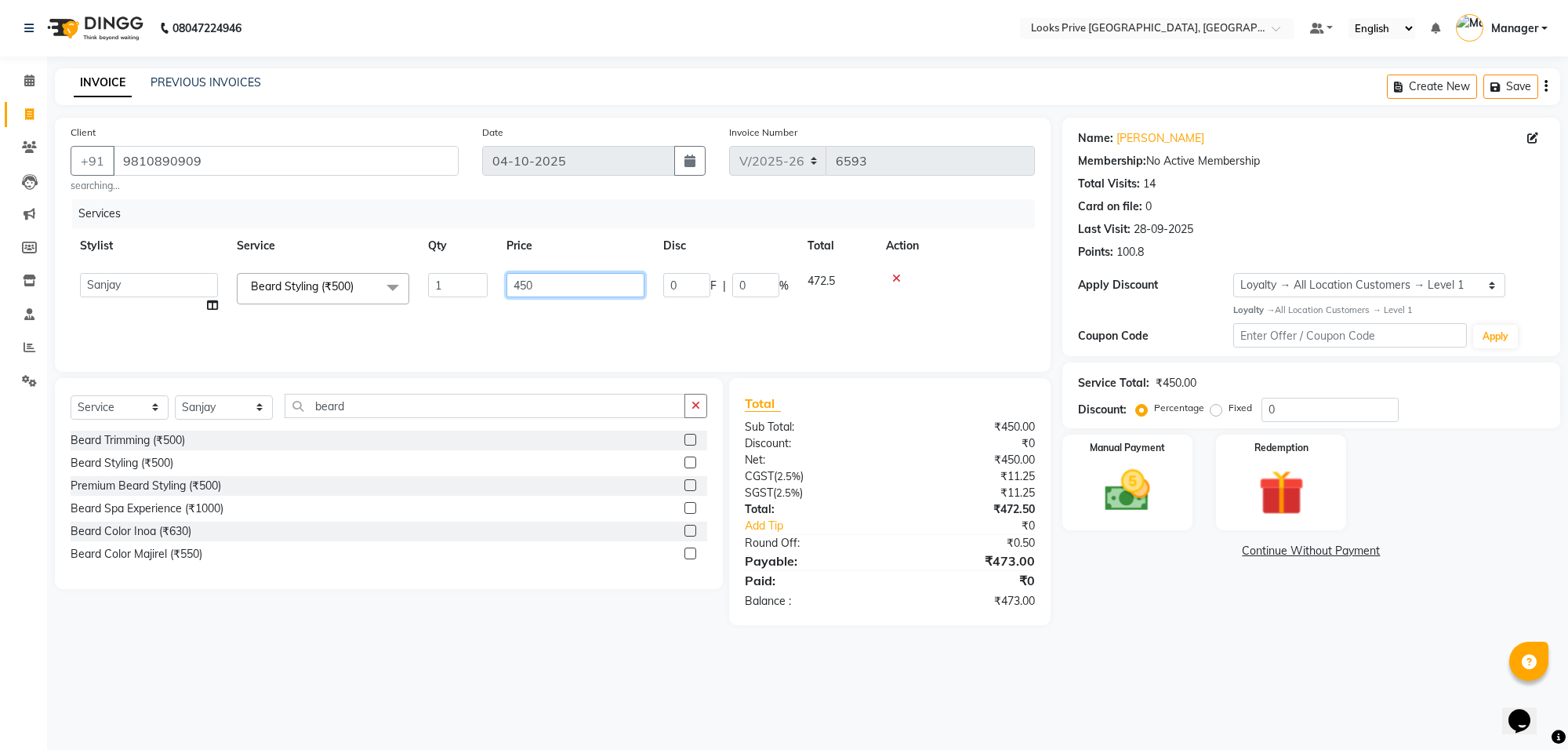
click at [547, 280] on input "450" at bounding box center [575, 285] width 138 height 24
type input "448"
click at [559, 336] on div "Services Stylist Service Qty Price Disc Total Action Arshi Avdesh Bunty Counter…" at bounding box center [552, 277] width 964 height 157
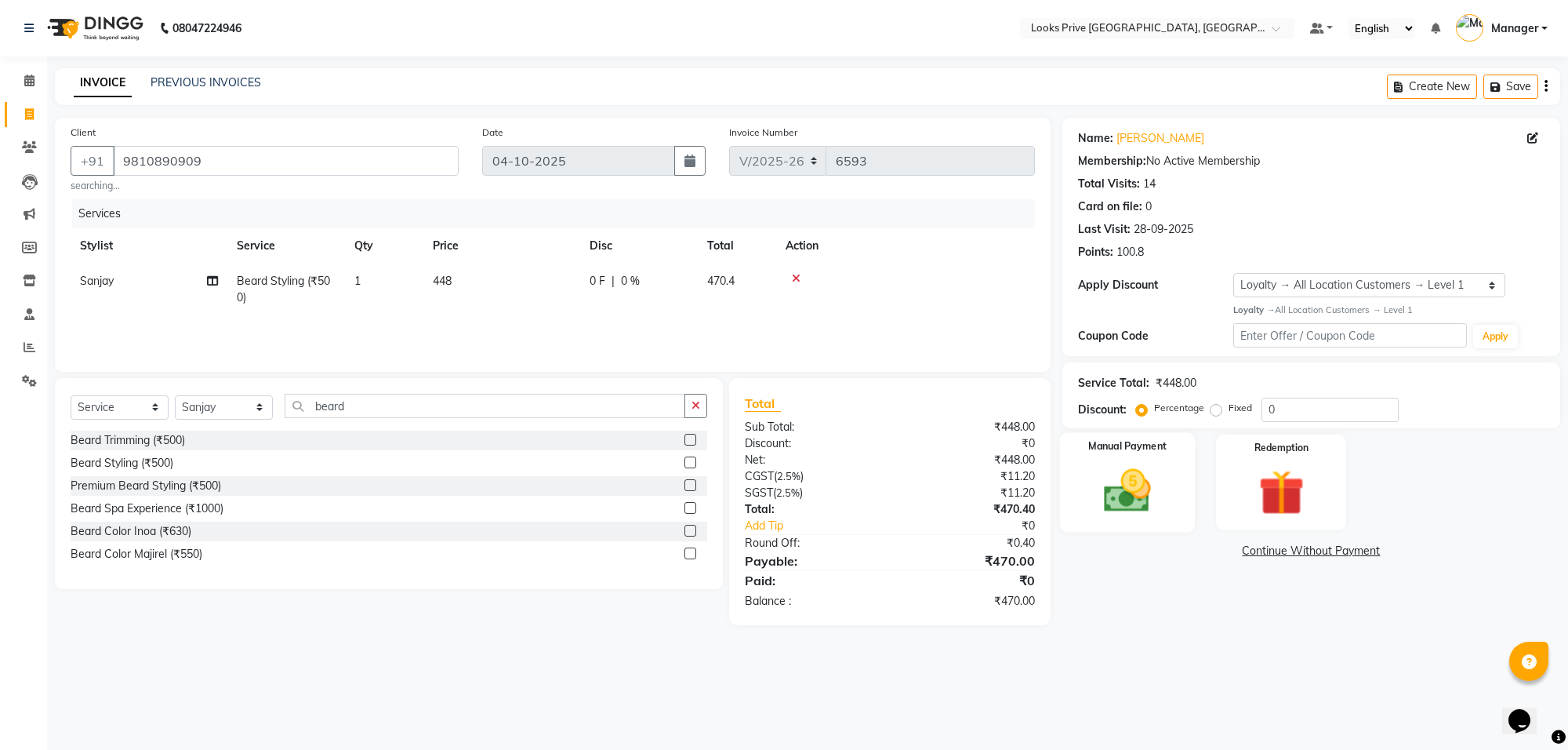
click at [1148, 512] on img at bounding box center [1127, 491] width 77 height 55
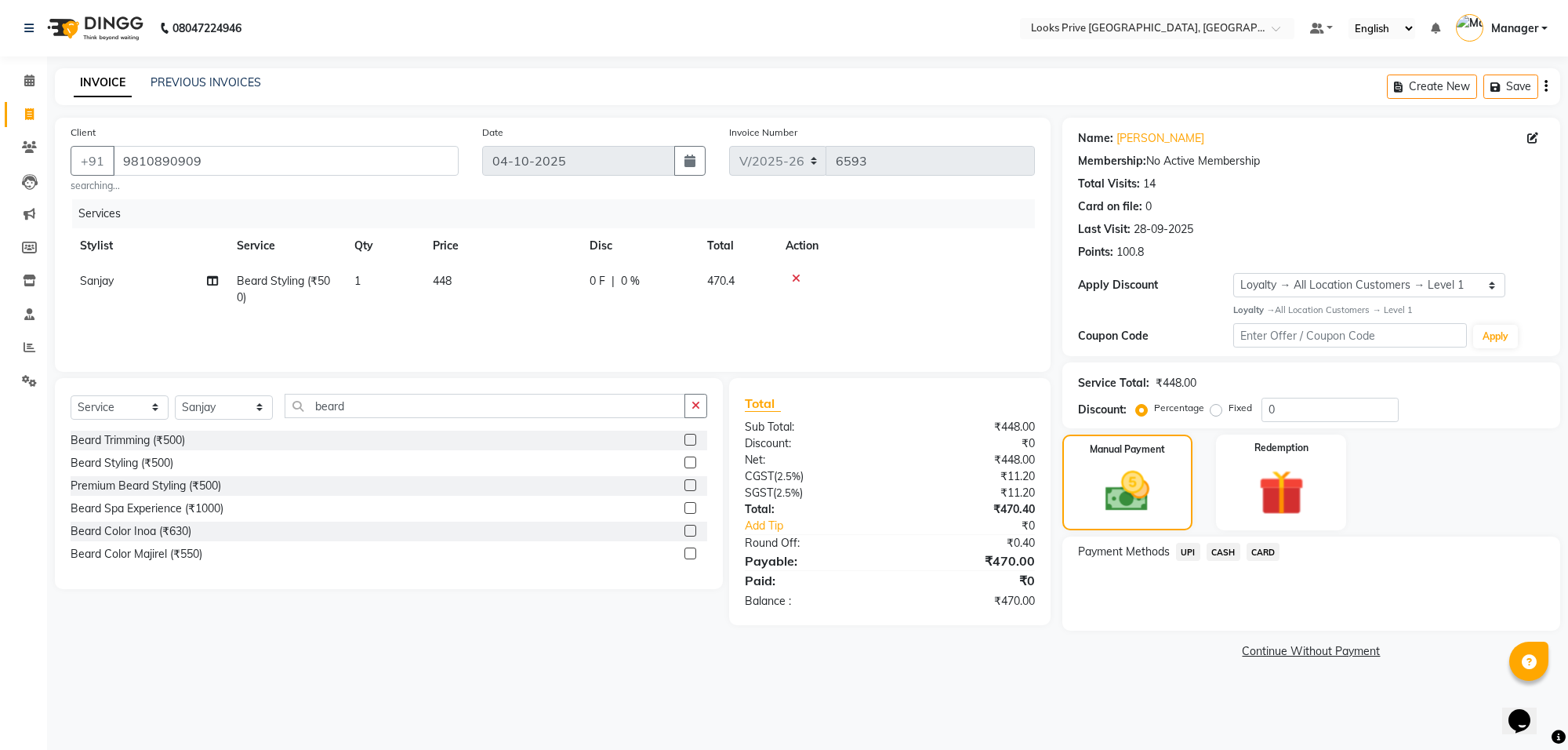
click at [1231, 554] on span "CASH" at bounding box center [1223, 551] width 34 height 18
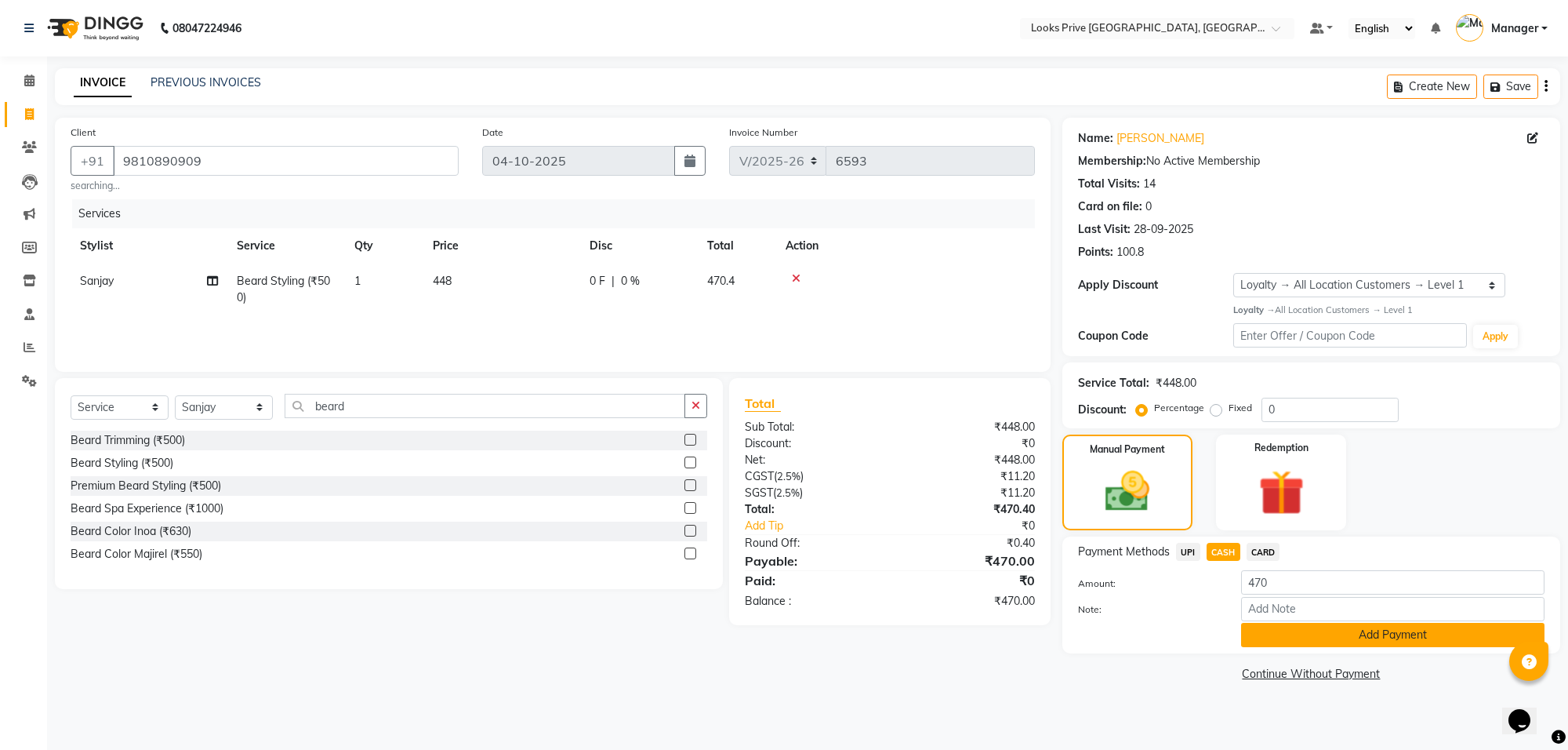
click at [1287, 628] on button "Add Payment" at bounding box center [1393, 635] width 303 height 24
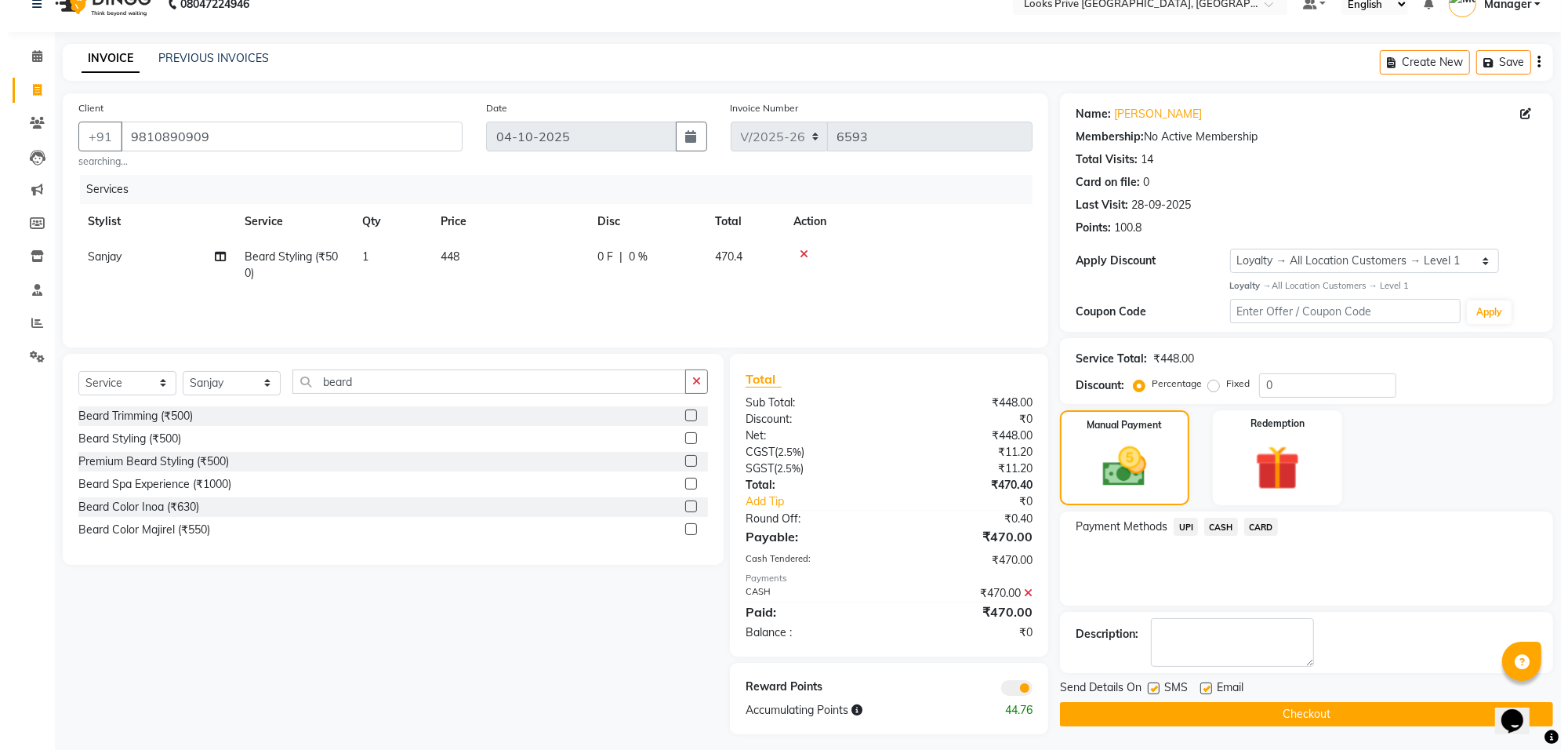
scroll to position [31, 0]
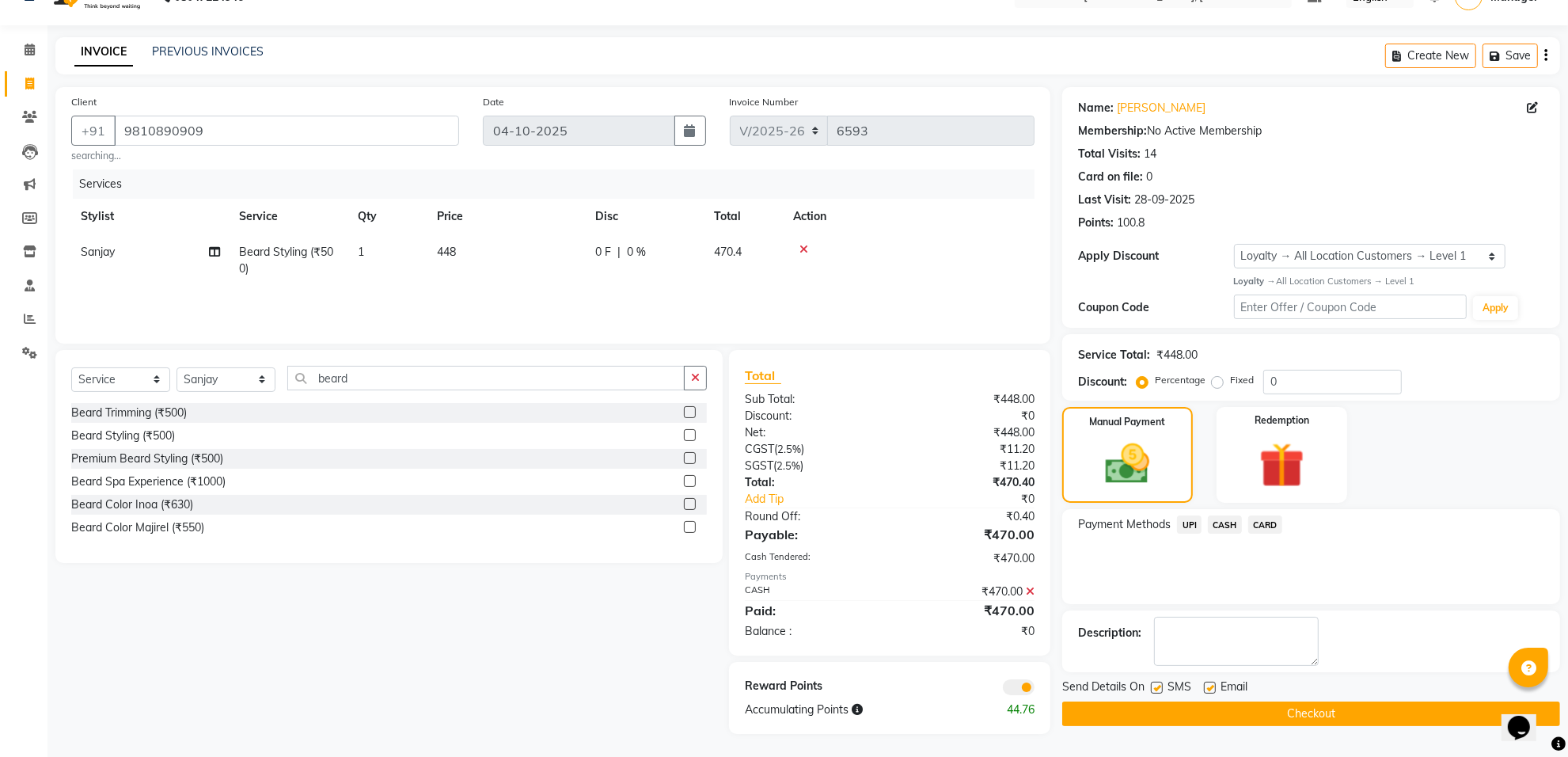
click at [1014, 686] on span at bounding box center [1018, 687] width 32 height 16
click at [1034, 690] on input "checkbox" at bounding box center [1034, 690] width 0 height 0
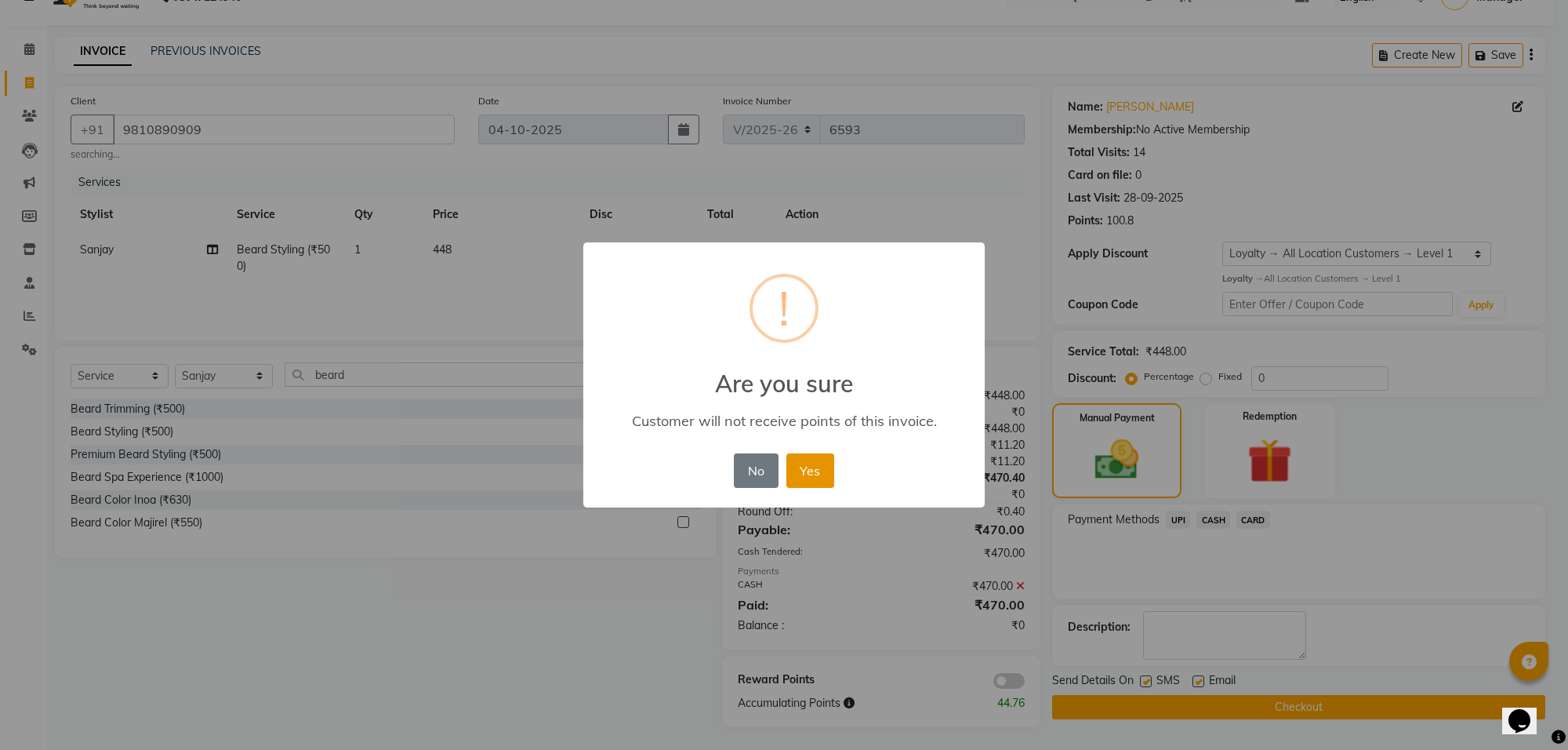
click at [813, 467] on button "Yes" at bounding box center [810, 471] width 48 height 35
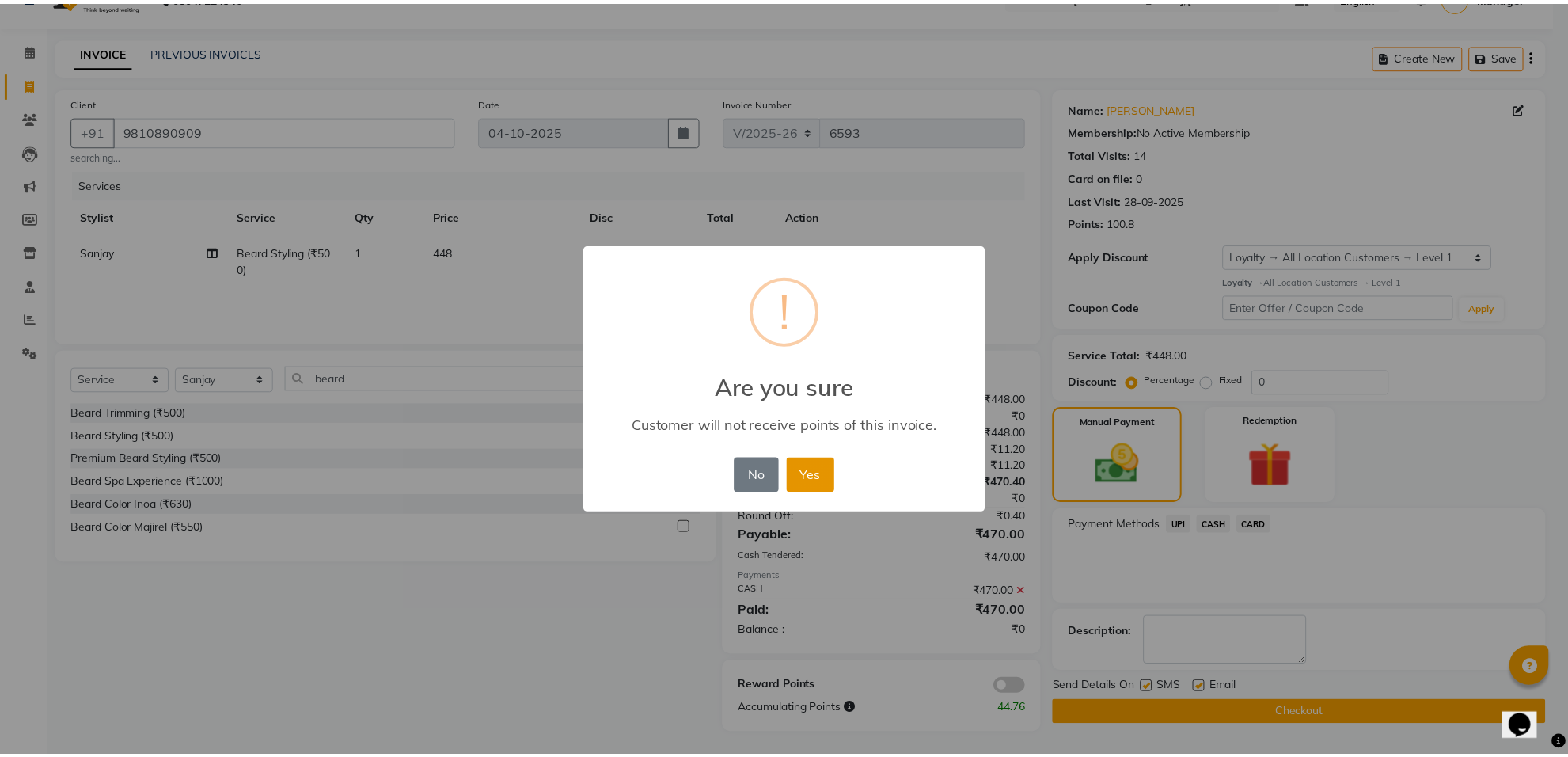
scroll to position [25, 0]
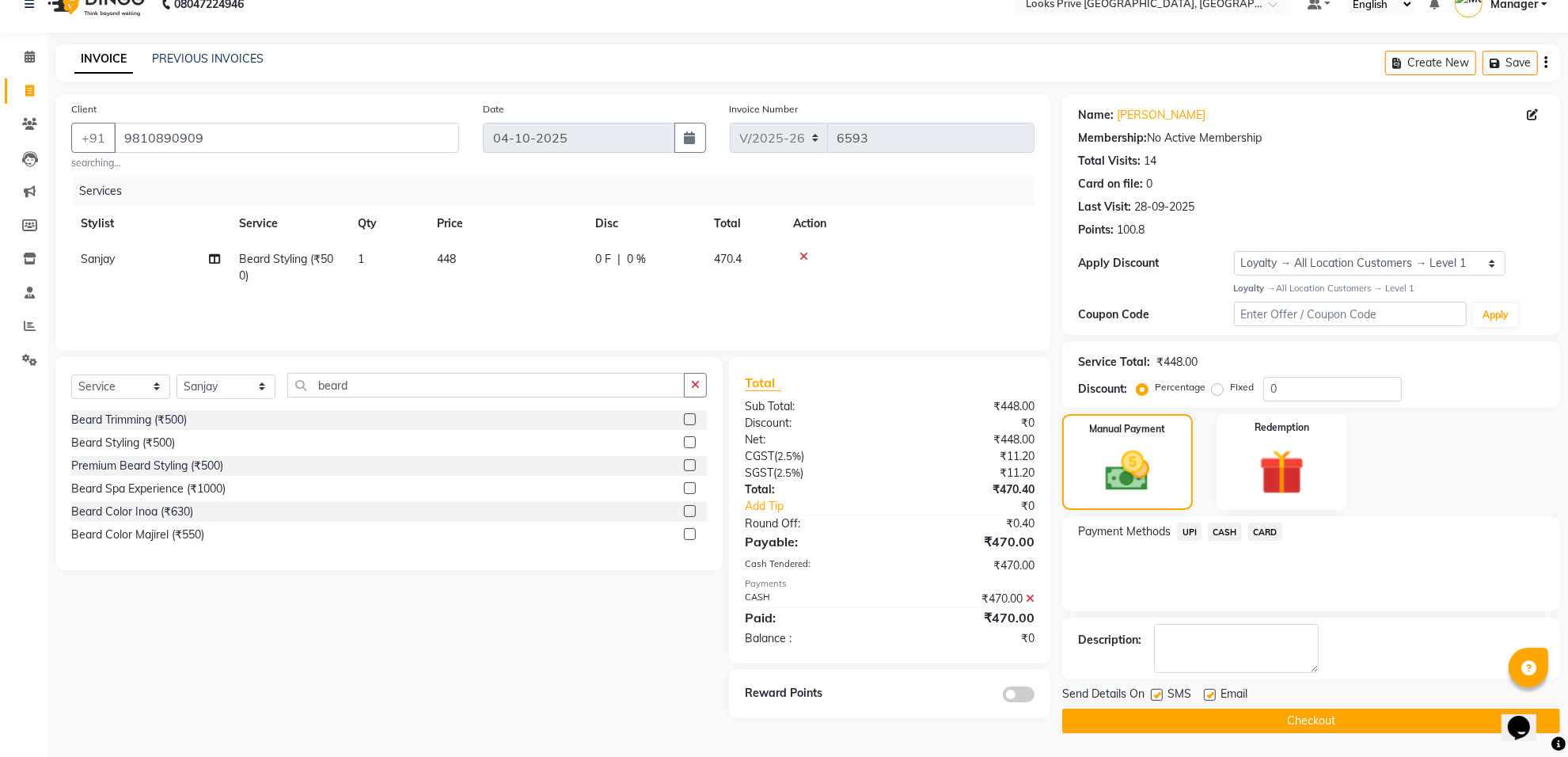
click at [1264, 723] on button "Checkout" at bounding box center [1311, 720] width 498 height 25
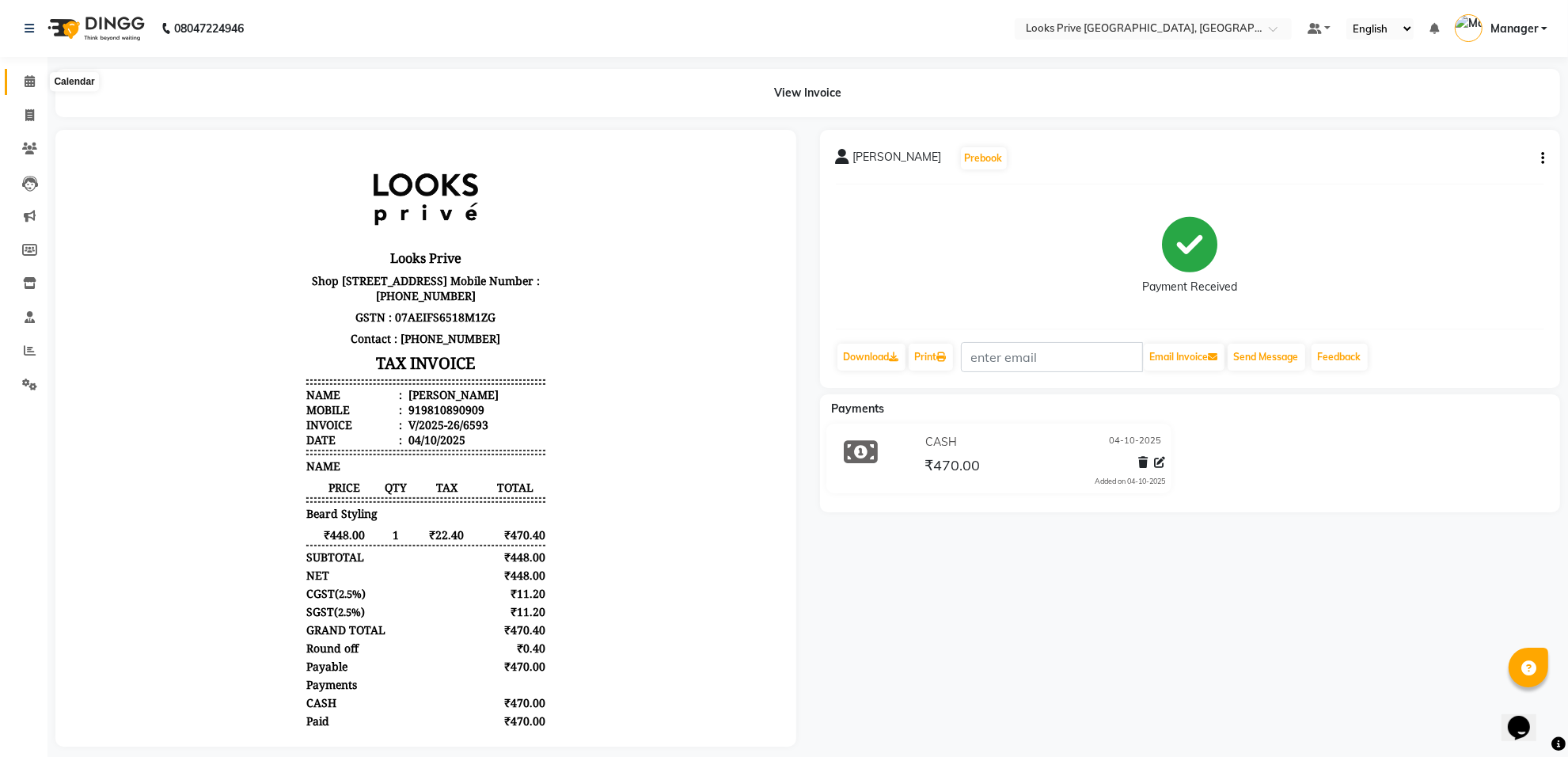
click at [18, 80] on span at bounding box center [30, 81] width 28 height 18
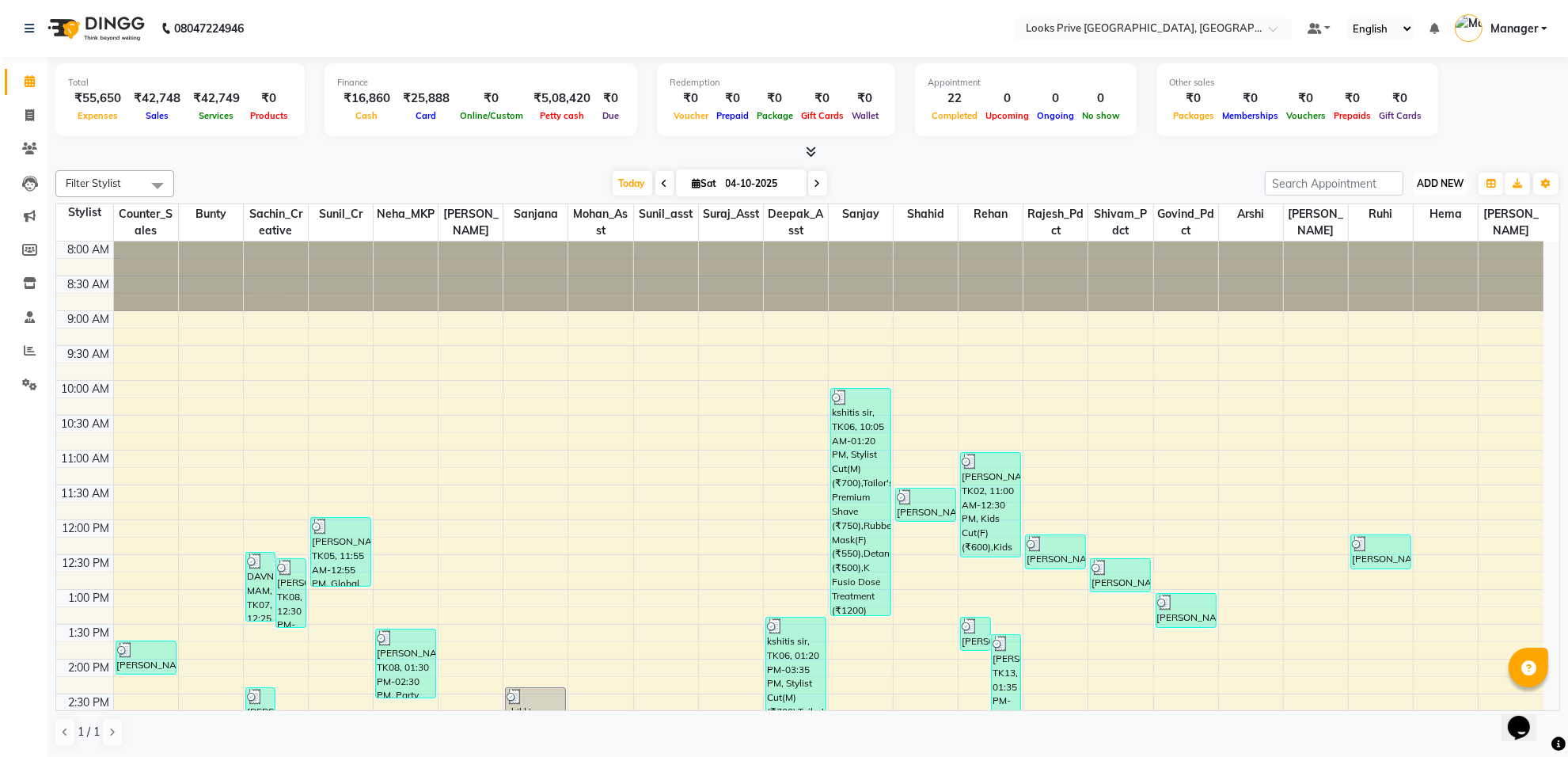
click at [1442, 187] on span "ADD NEW" at bounding box center [1439, 184] width 46 height 12
click at [1407, 232] on link "Add Invoice" at bounding box center [1404, 235] width 125 height 21
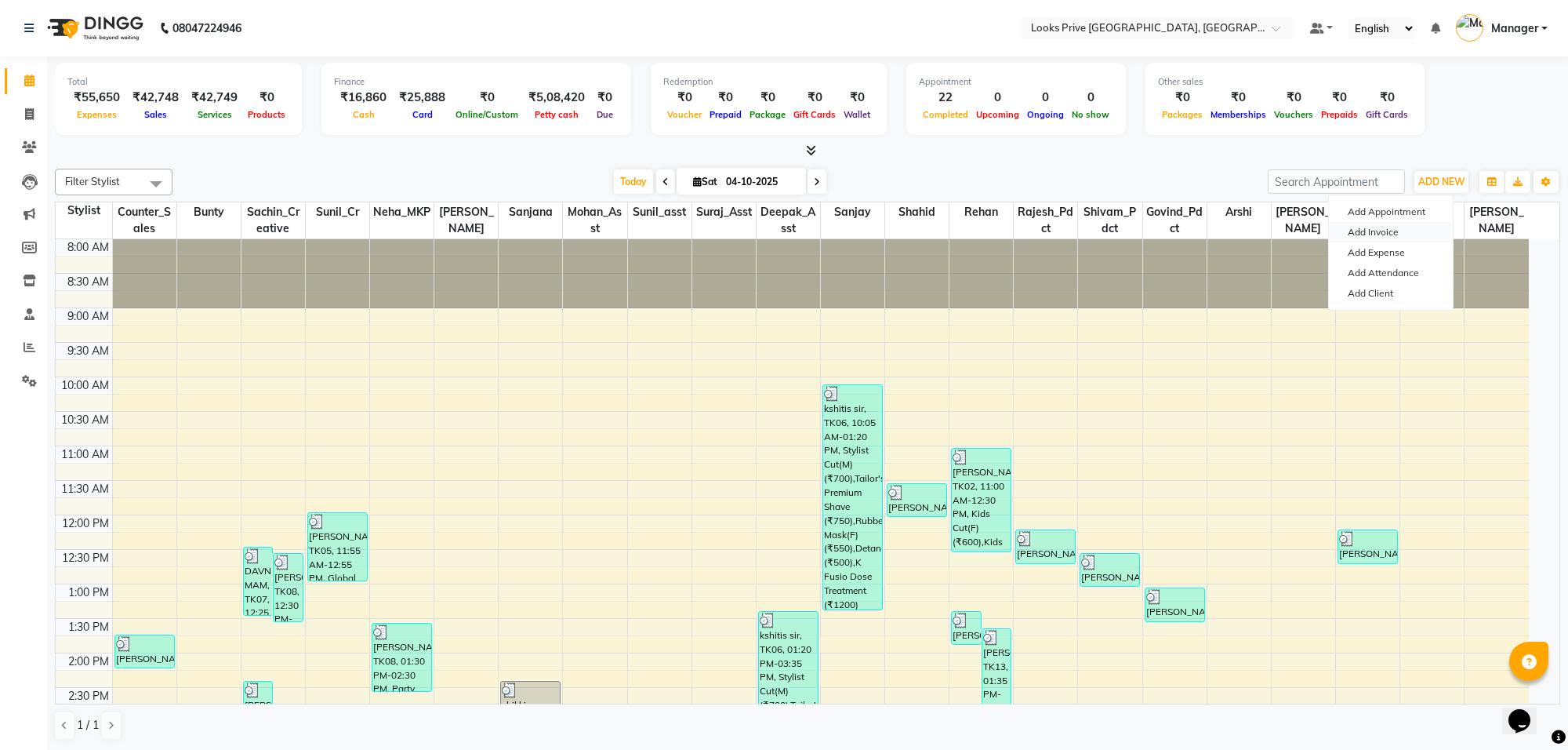
select select "8127"
select select "service"
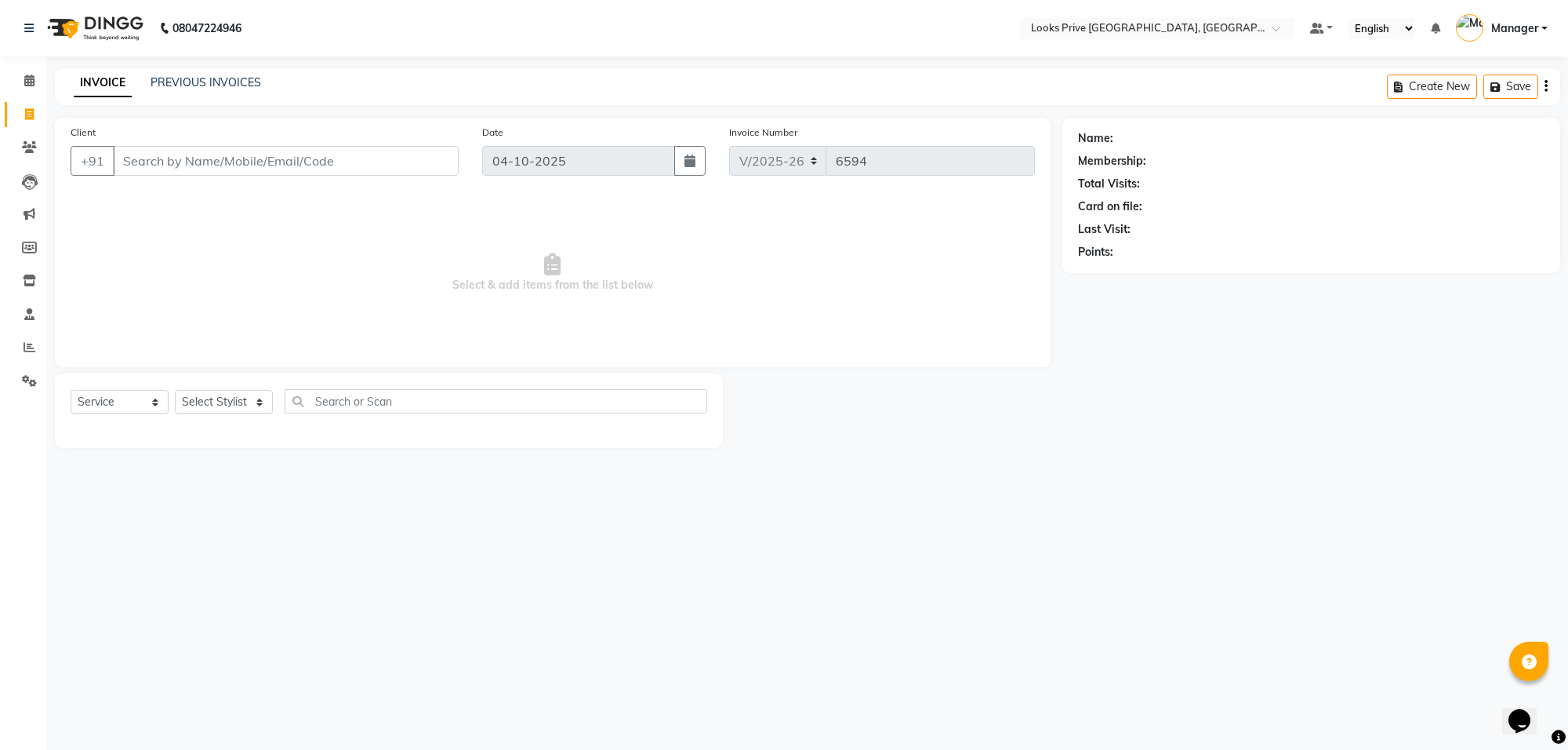
click at [208, 155] on input "Client" at bounding box center [285, 160] width 346 height 29
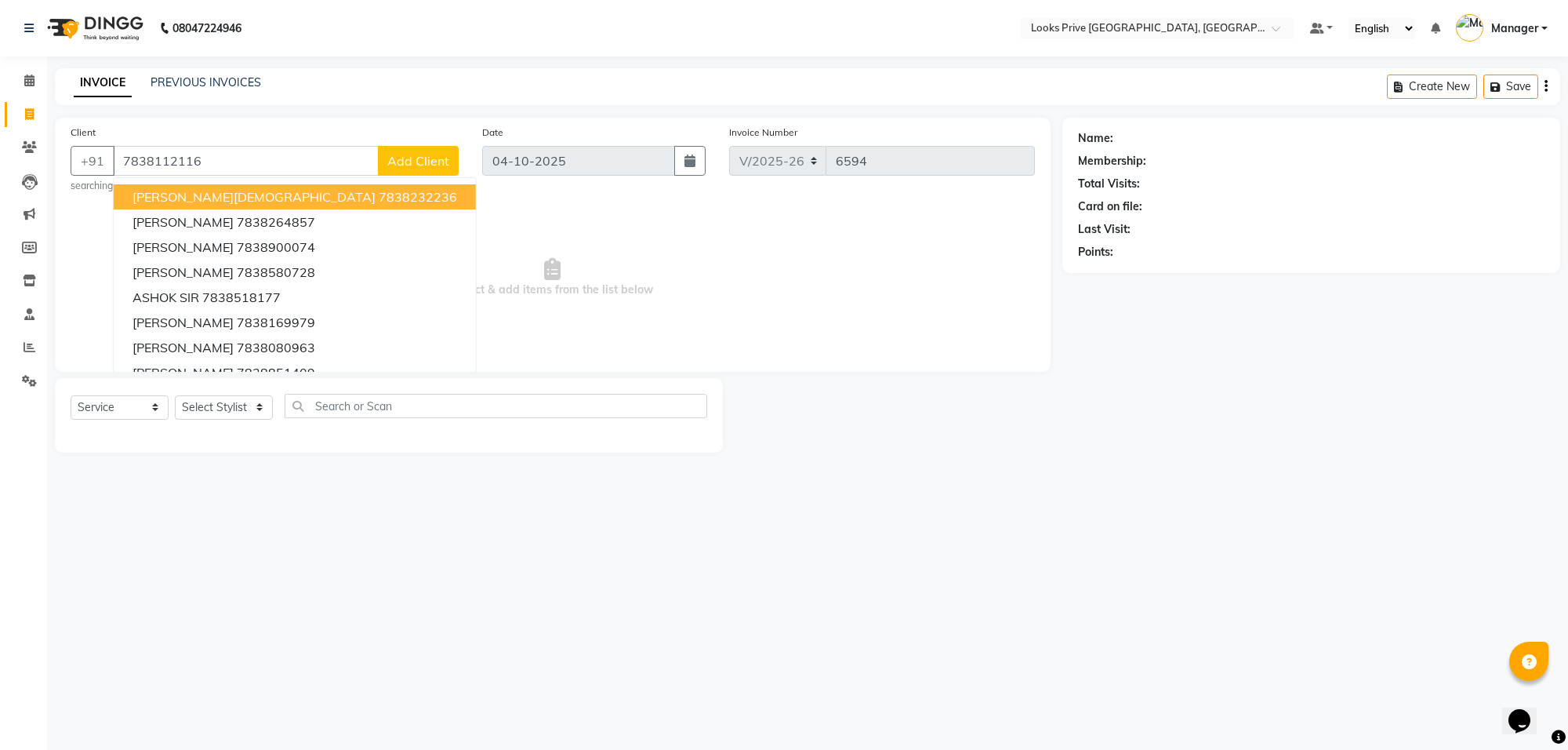
type input "7838112116"
select select "1: Object"
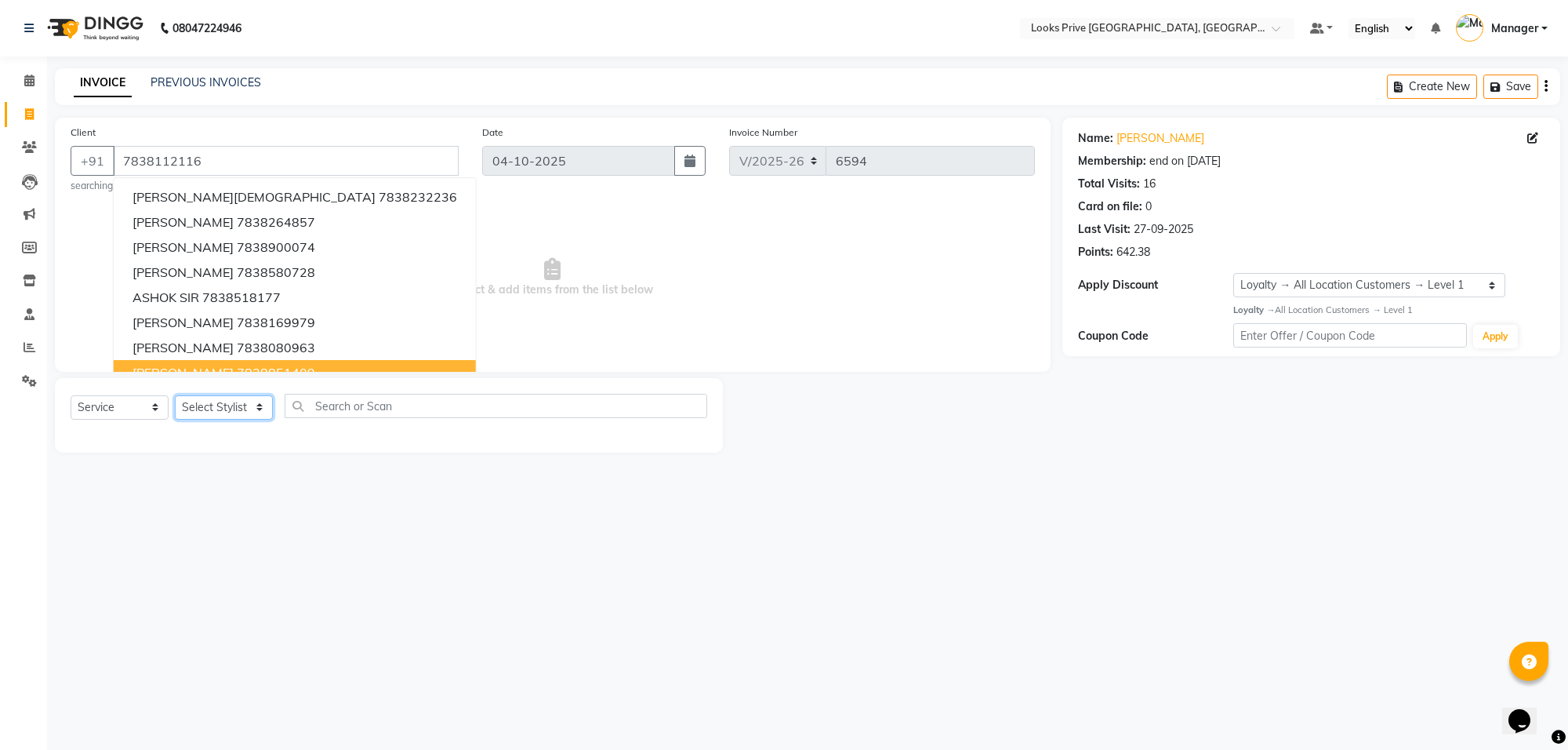
click at [208, 400] on select "Select Stylist Arshi [PERSON_NAME] Counter_Sales Deepak_Asst Govind_Pdct Hema M…" at bounding box center [224, 408] width 98 height 24
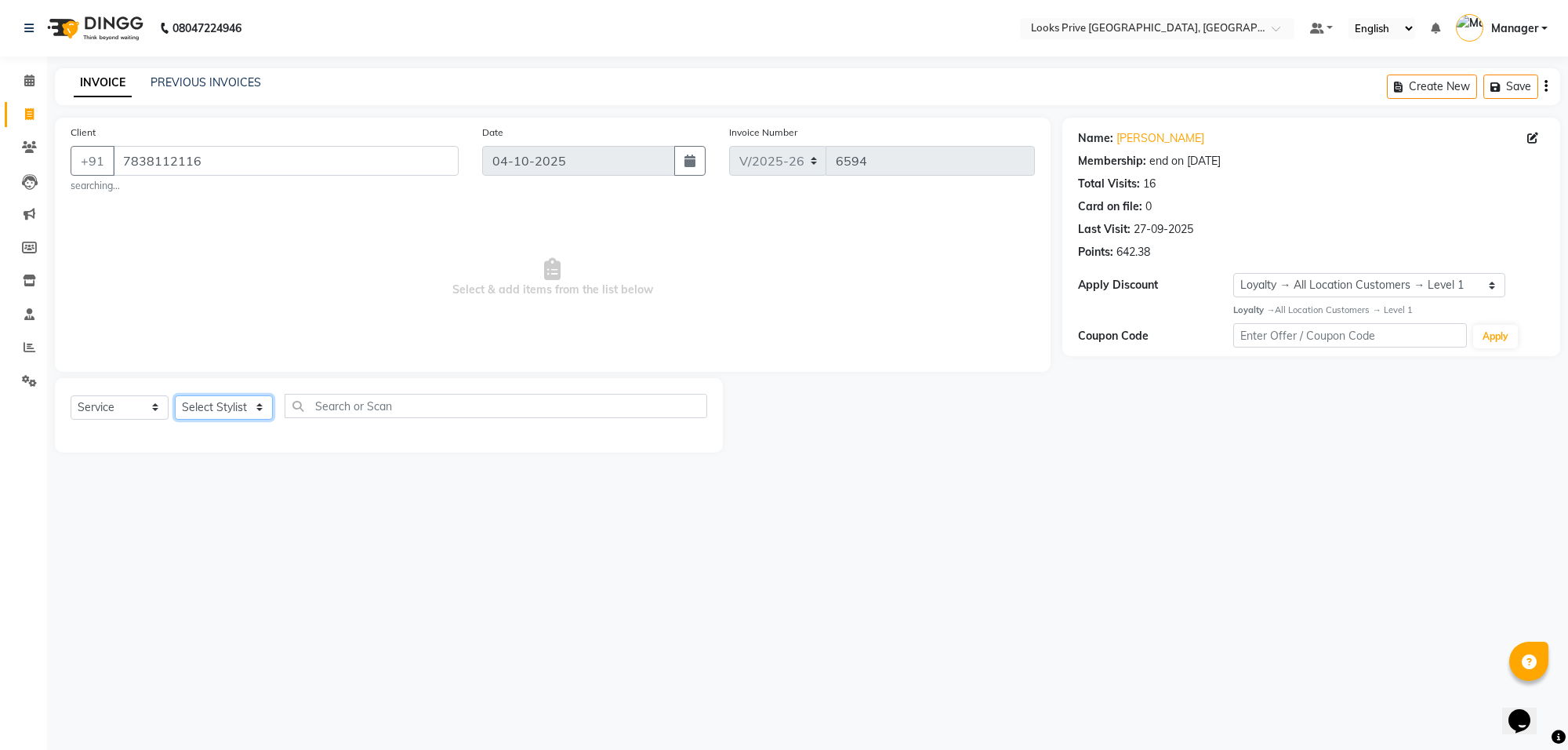
select select "75848"
click at [175, 395] on select "Select Stylist Arshi [PERSON_NAME] Counter_Sales Deepak_Asst Govind_Pdct Hema M…" at bounding box center [224, 408] width 98 height 24
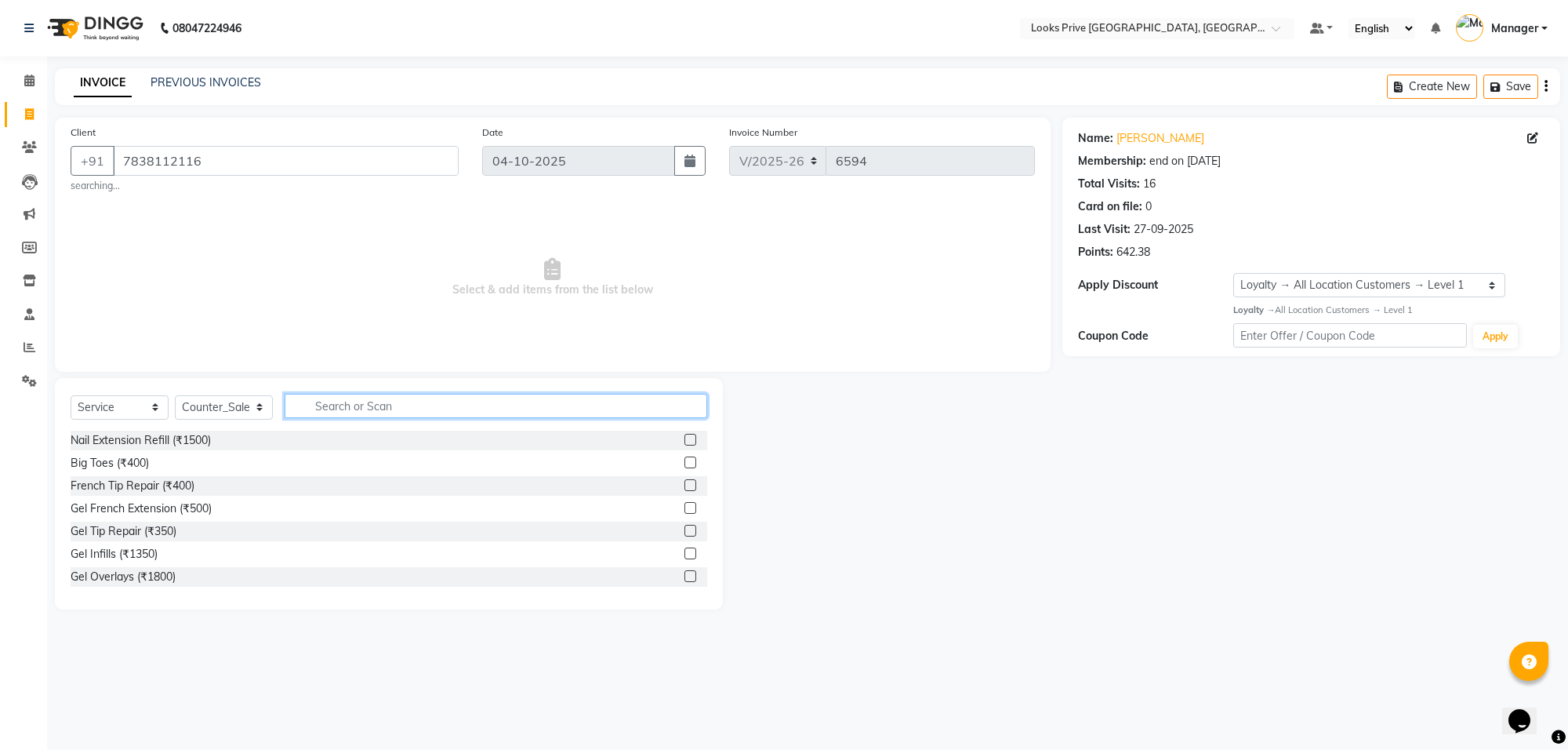
click at [335, 409] on input "text" at bounding box center [495, 406] width 422 height 24
type input "styling"
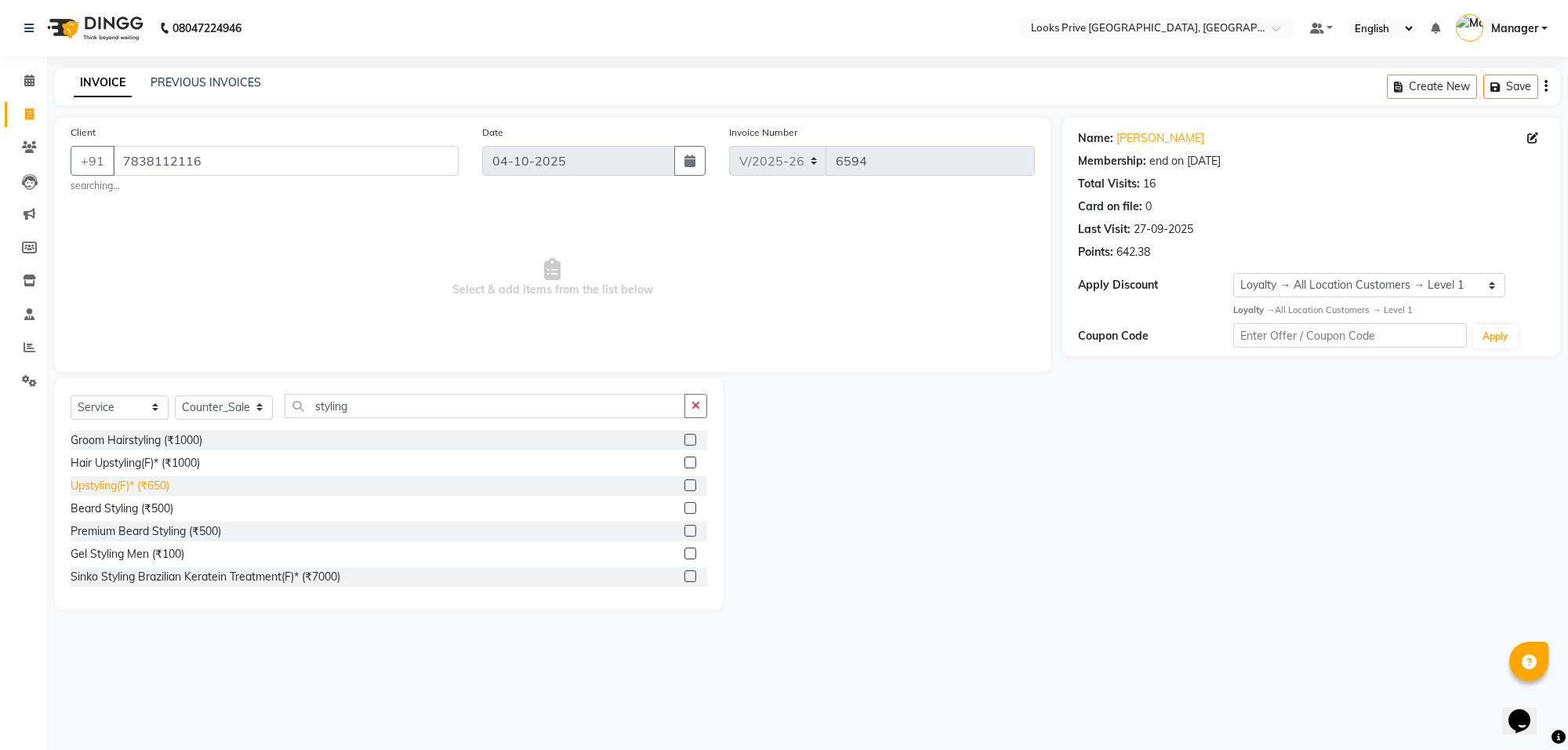
click at [144, 487] on div "Upstyling(F)* (₹650)" at bounding box center [120, 486] width 99 height 16
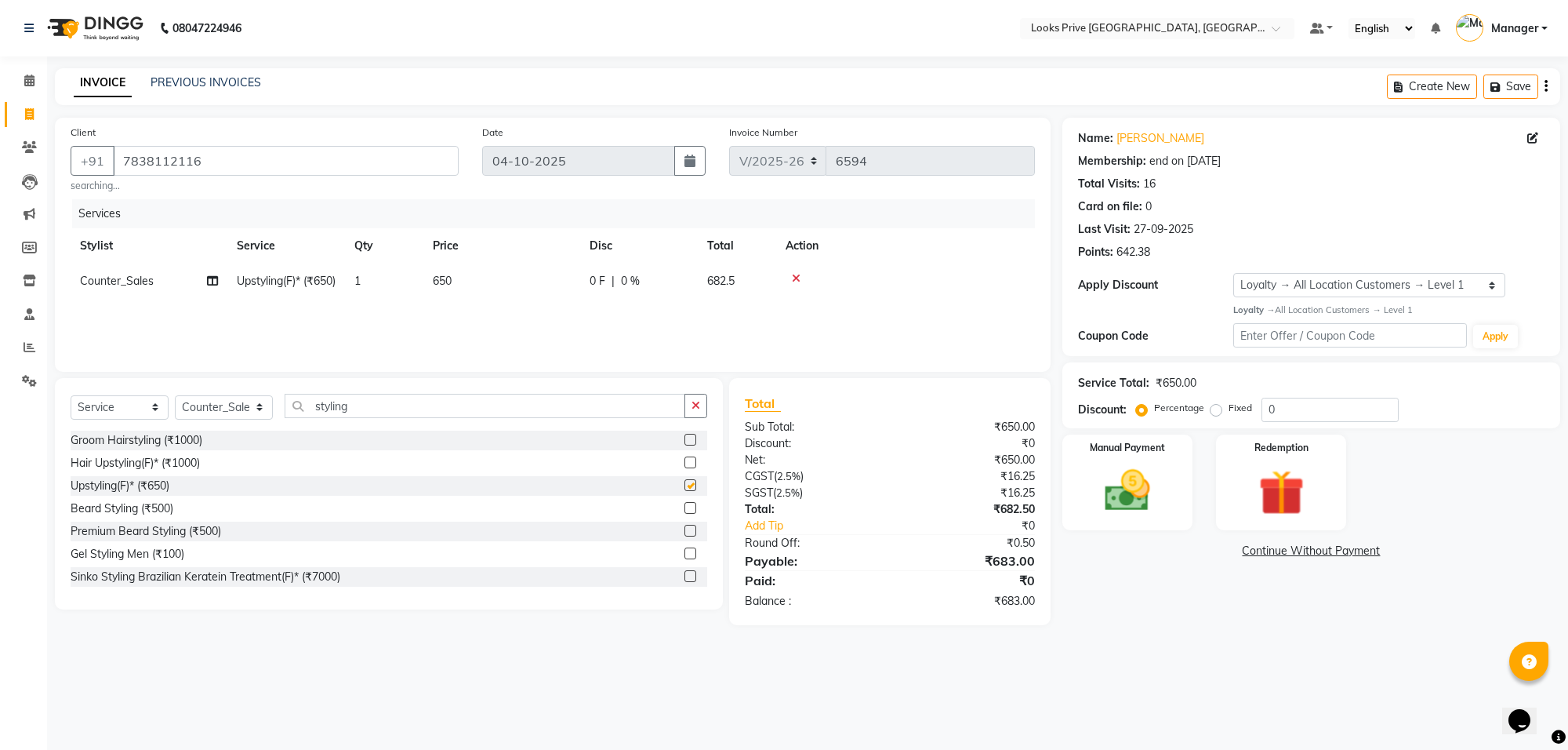
checkbox input "false"
click at [515, 289] on td "650" at bounding box center [501, 281] width 157 height 36
select select "75848"
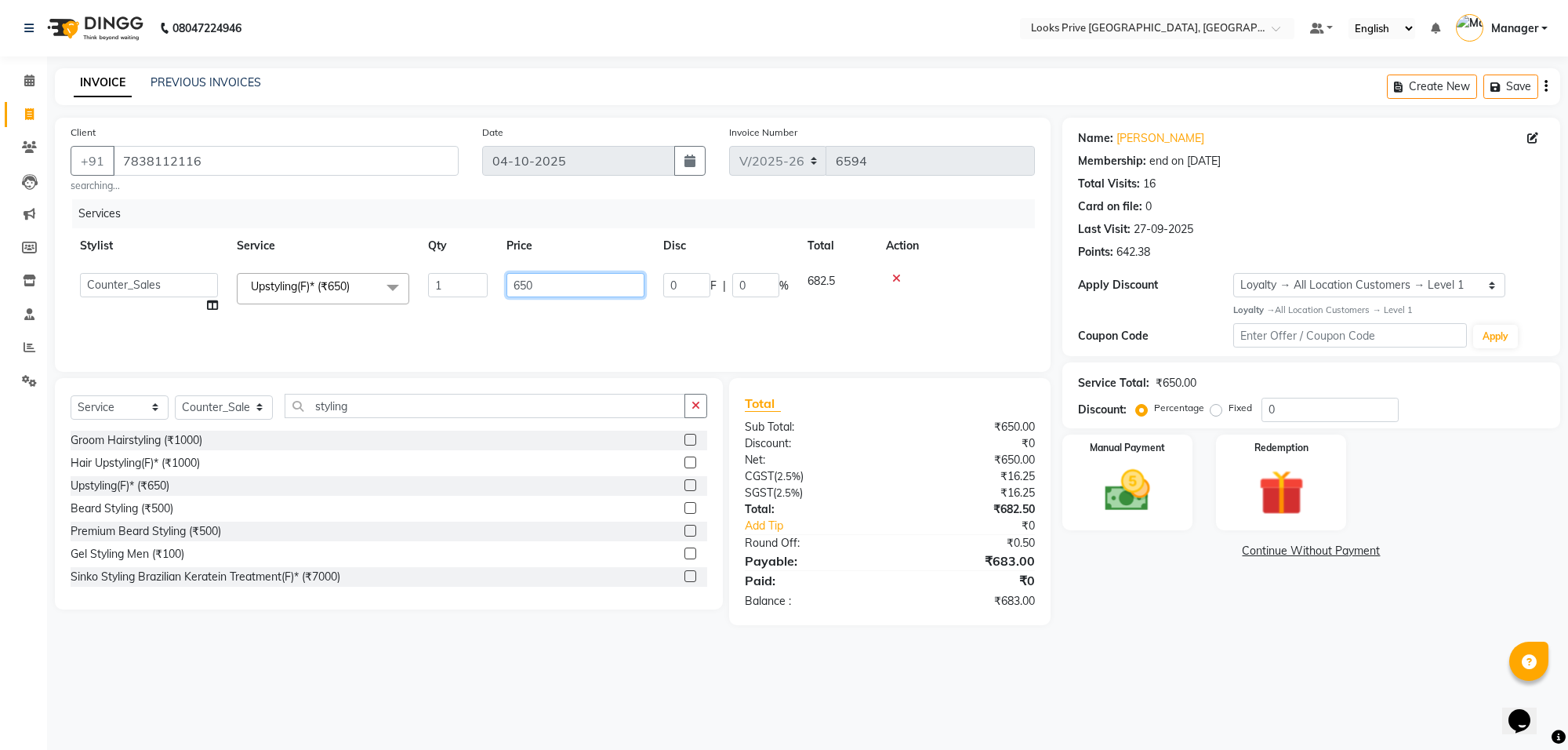
drag, startPoint x: 600, startPoint y: 291, endPoint x: 394, endPoint y: 319, distance: 207.9
click at [413, 314] on tr "Arshi Avdesh Bunty Counter_Sales Deepak_Asst Govind_Pdct Hema Manager Mohan_Ass…" at bounding box center [552, 293] width 964 height 60
type input "250"
click at [256, 400] on select "Select Stylist Arshi [PERSON_NAME] Counter_Sales Deepak_Asst Govind_Pdct Hema M…" at bounding box center [224, 408] width 98 height 24
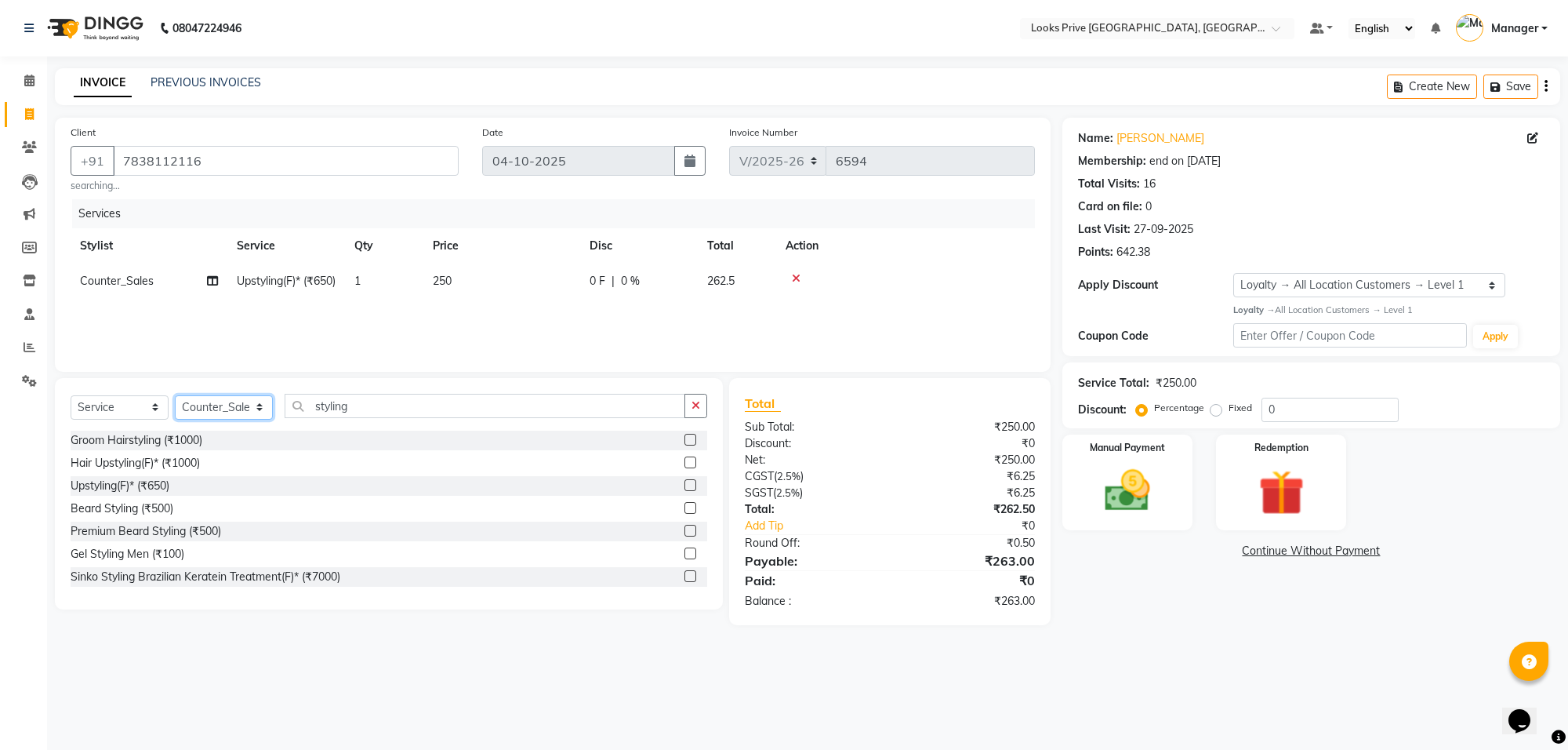
select select "75868"
click at [175, 395] on select "Select Stylist Arshi [PERSON_NAME] Counter_Sales Deepak_Asst Govind_Pdct Hema M…" at bounding box center [224, 408] width 98 height 24
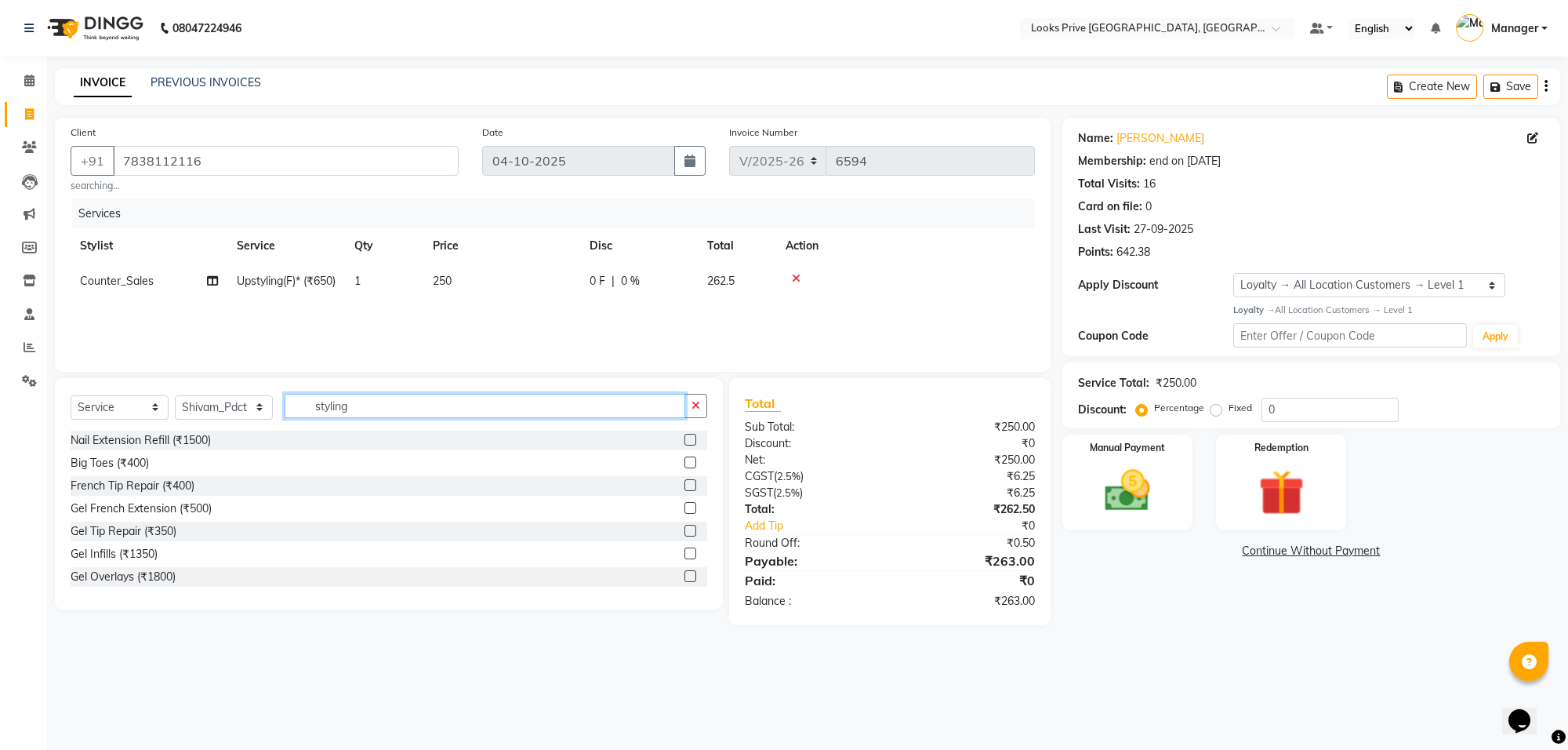
drag, startPoint x: 408, startPoint y: 393, endPoint x: 296, endPoint y: 405, distance: 112.6
click at [296, 405] on input "styling" at bounding box center [485, 406] width 400 height 24
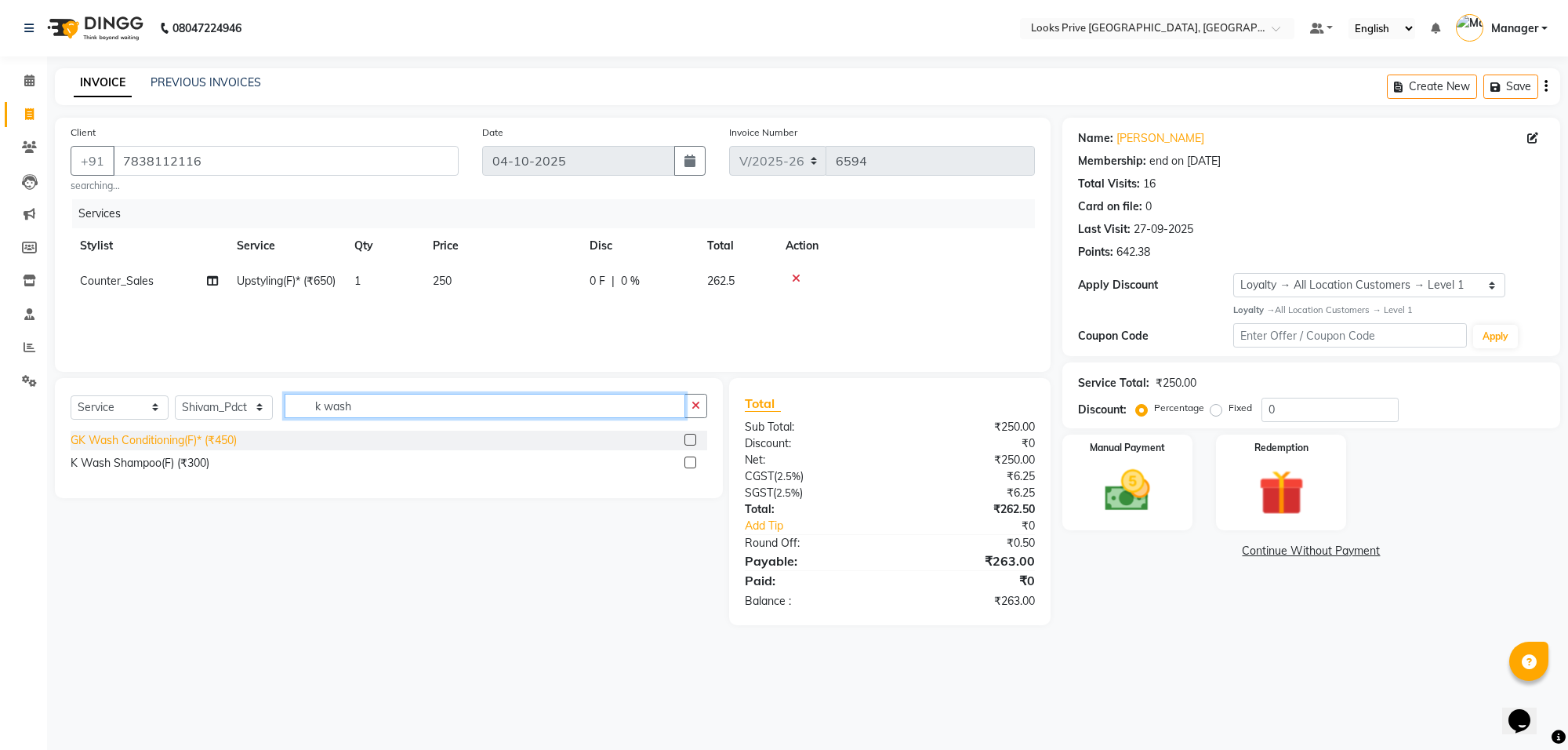
type input "k wash"
click at [166, 443] on div "GK Wash Conditioning(F)* (₹450)" at bounding box center [153, 440] width 166 height 16
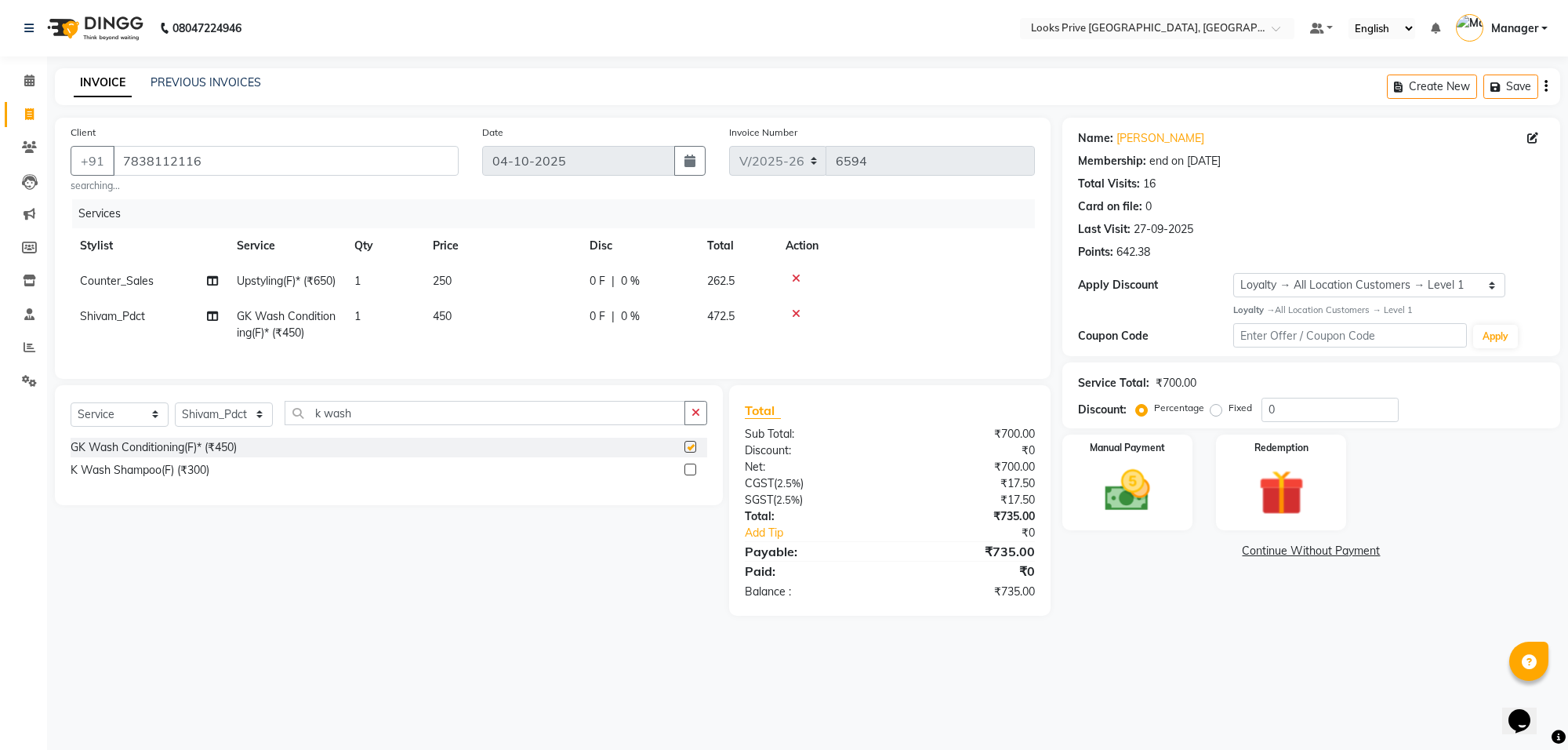
checkbox input "false"
click at [524, 327] on td "450" at bounding box center [501, 325] width 157 height 52
select select "75868"
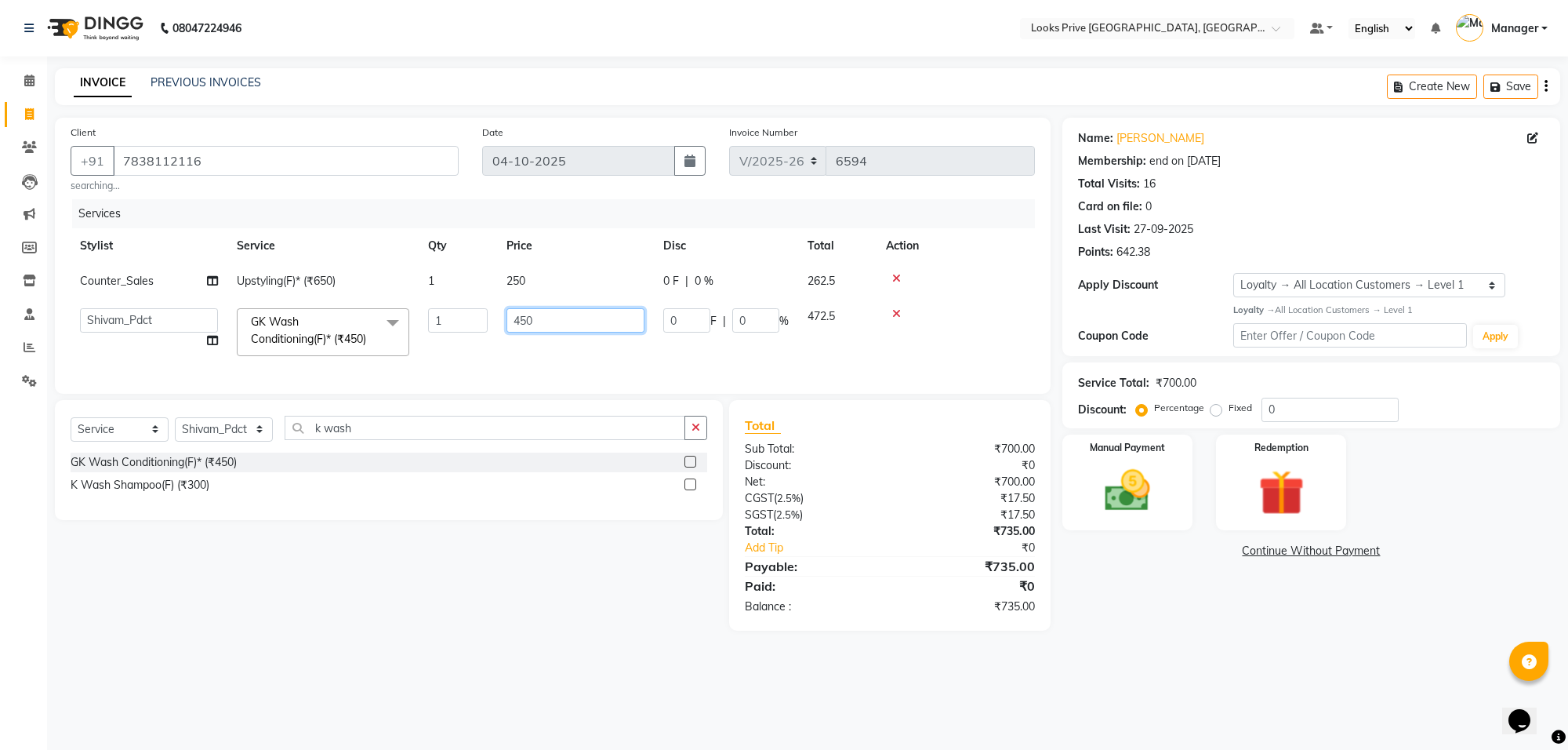
drag, startPoint x: 562, startPoint y: 326, endPoint x: 490, endPoint y: 326, distance: 72.0
click at [490, 326] on tr "Arshi Avdesh Bunty Counter_Sales Deepak_Asst Govind_Pdct Hema Manager Mohan_Ass…" at bounding box center [552, 332] width 964 height 67
type input "600"
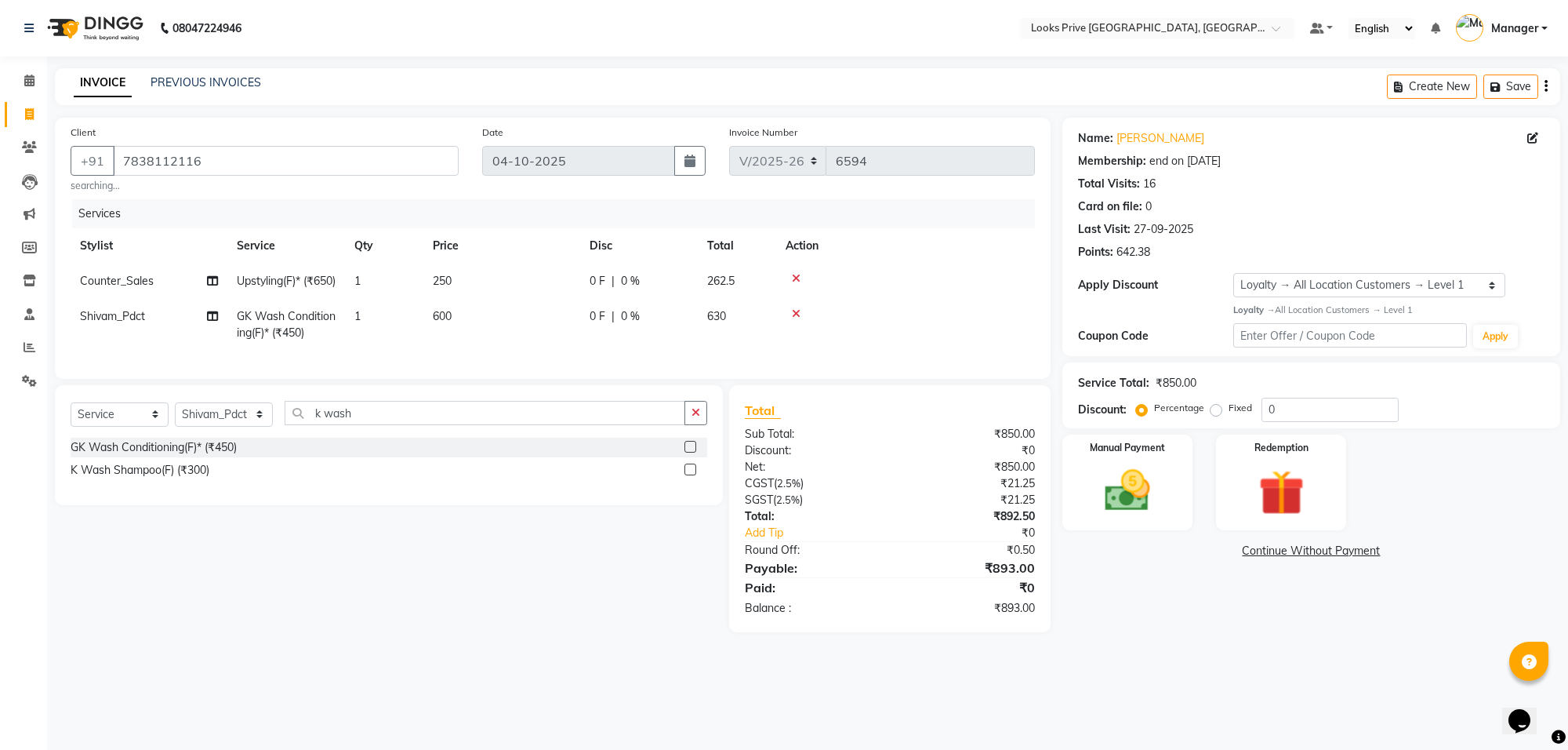
click at [477, 363] on div "Services Stylist Service Qty Price Disc Total Action Counter_Sales Upstyling(F)…" at bounding box center [552, 281] width 964 height 164
click at [1324, 406] on input "0" at bounding box center [1330, 410] width 137 height 24
type input "020"
click at [505, 332] on td "600" at bounding box center [501, 325] width 157 height 52
select select "75868"
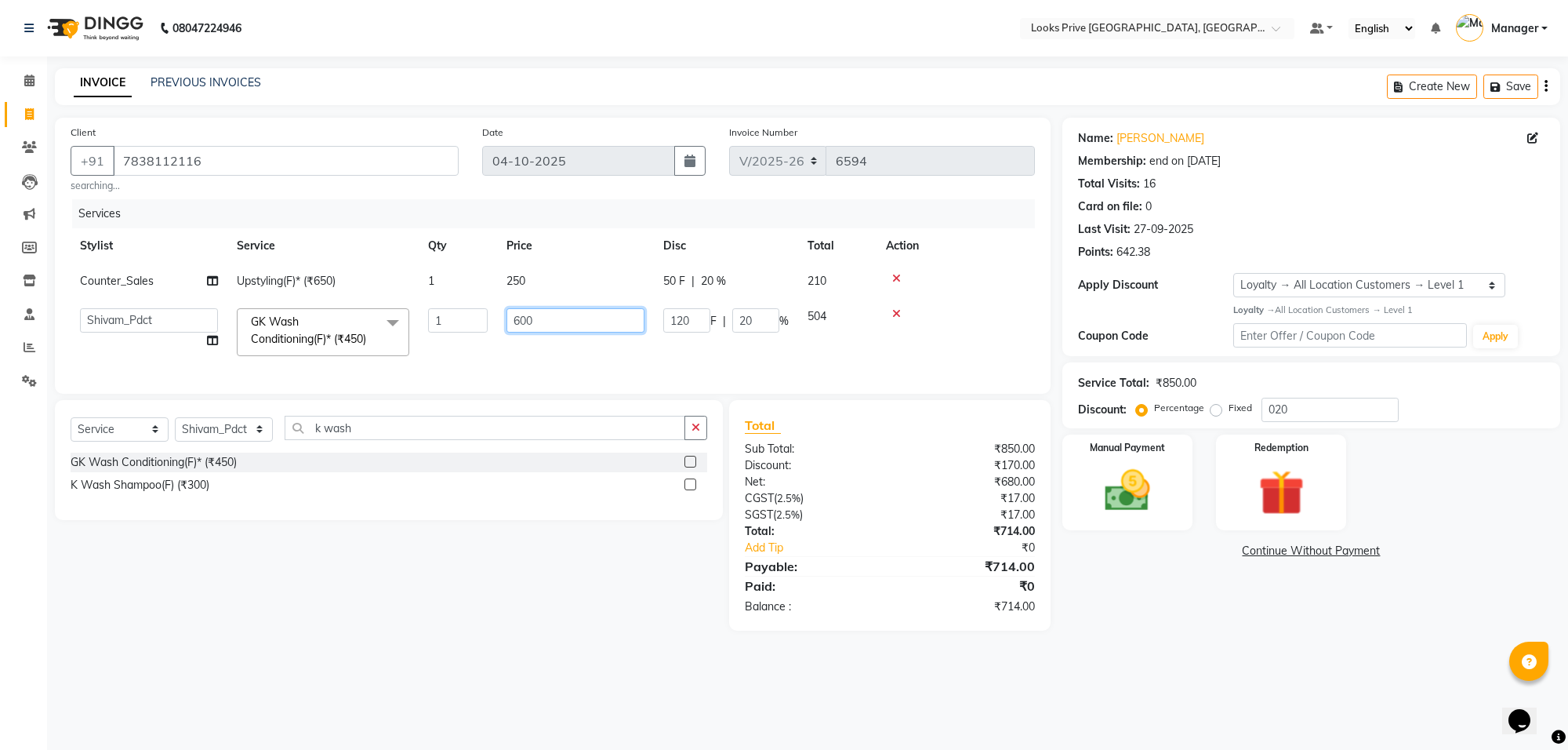
click at [554, 326] on input "600" at bounding box center [575, 320] width 138 height 24
type input "605"
click at [561, 349] on td "605" at bounding box center [575, 332] width 157 height 67
select select "75868"
click at [535, 323] on input "605" at bounding box center [575, 320] width 138 height 24
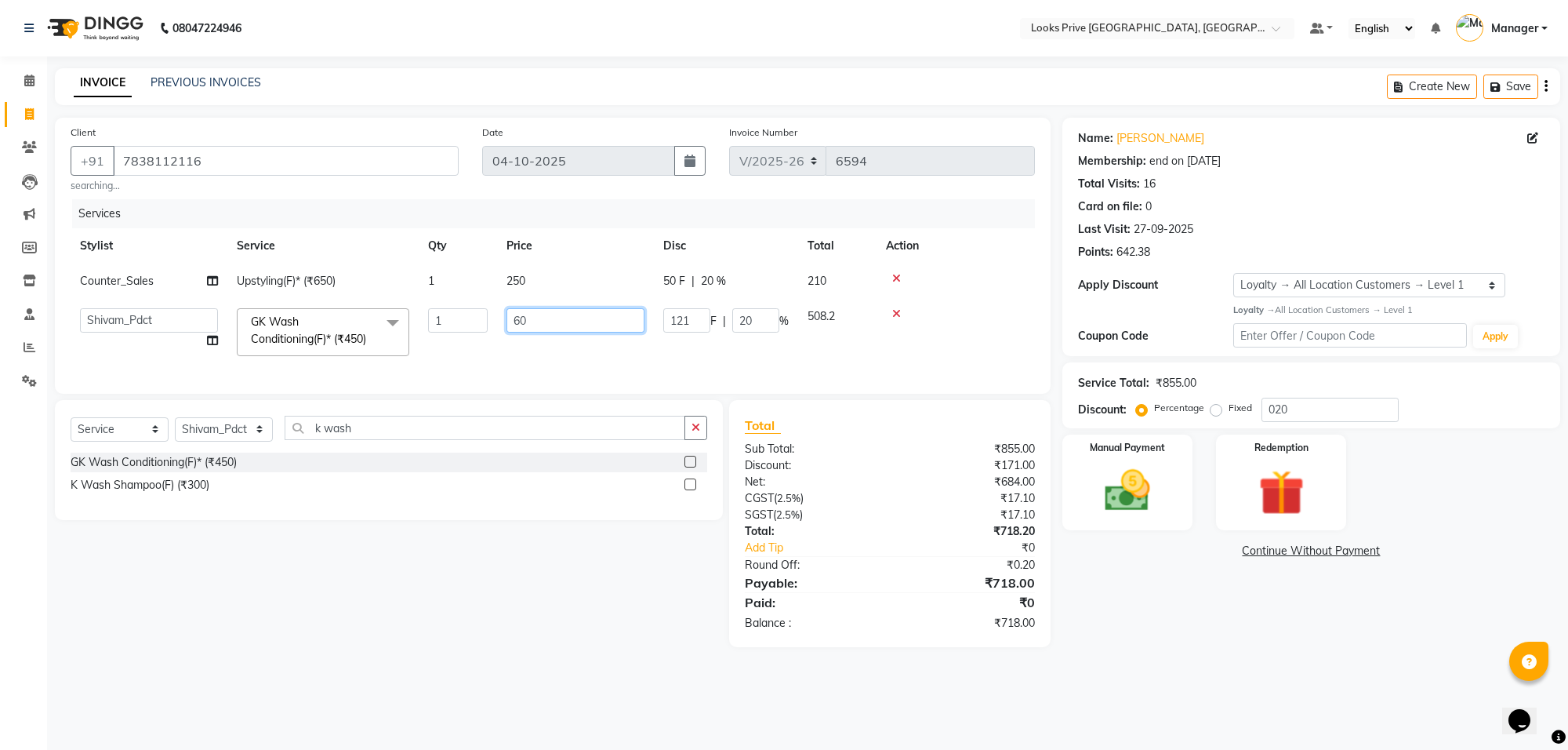
type input "607"
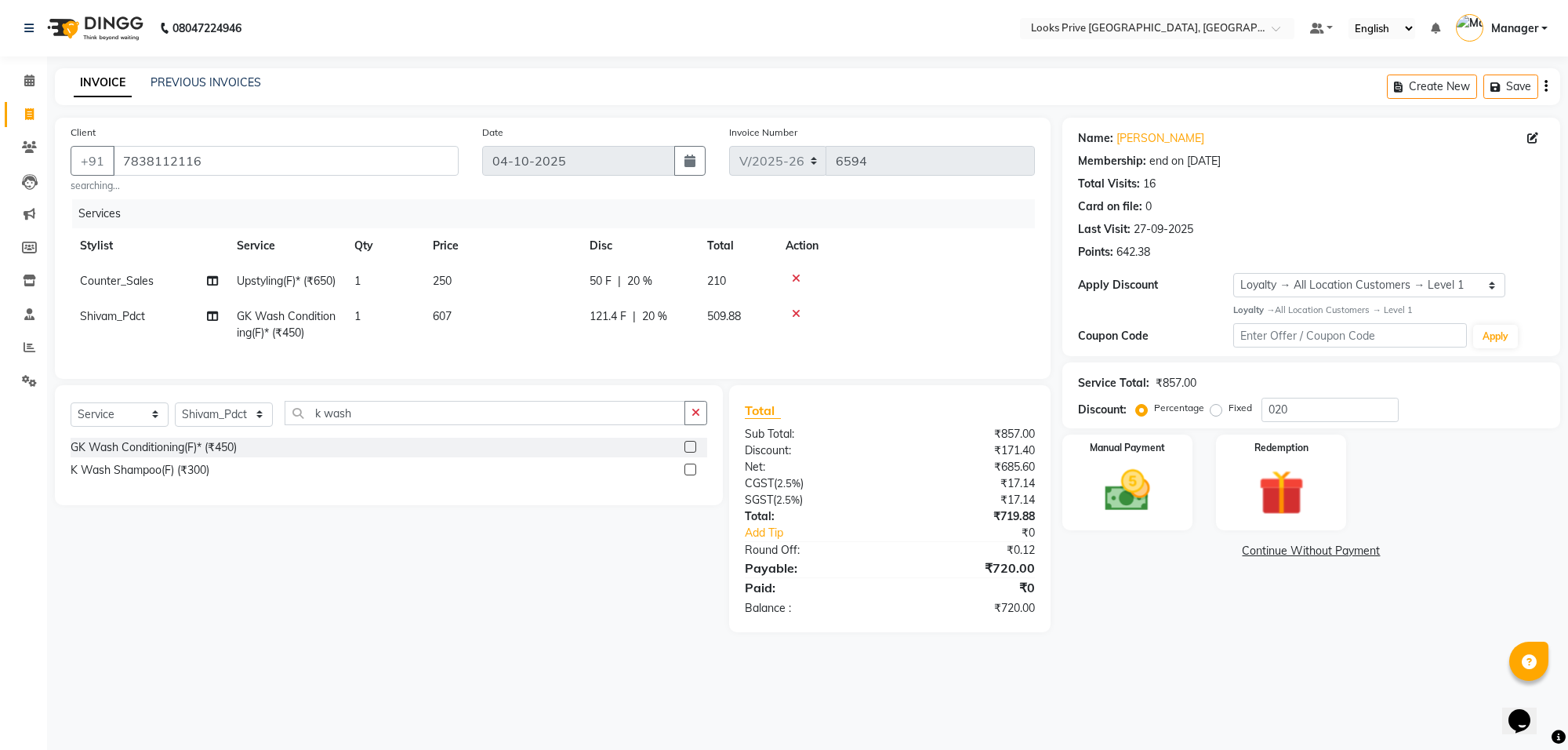
click at [557, 363] on div "Services Stylist Service Qty Price Disc Total Action Counter_Sales Upstyling(F)…" at bounding box center [552, 281] width 964 height 164
click at [1174, 500] on div "Manual Payment" at bounding box center [1128, 481] width 135 height 100
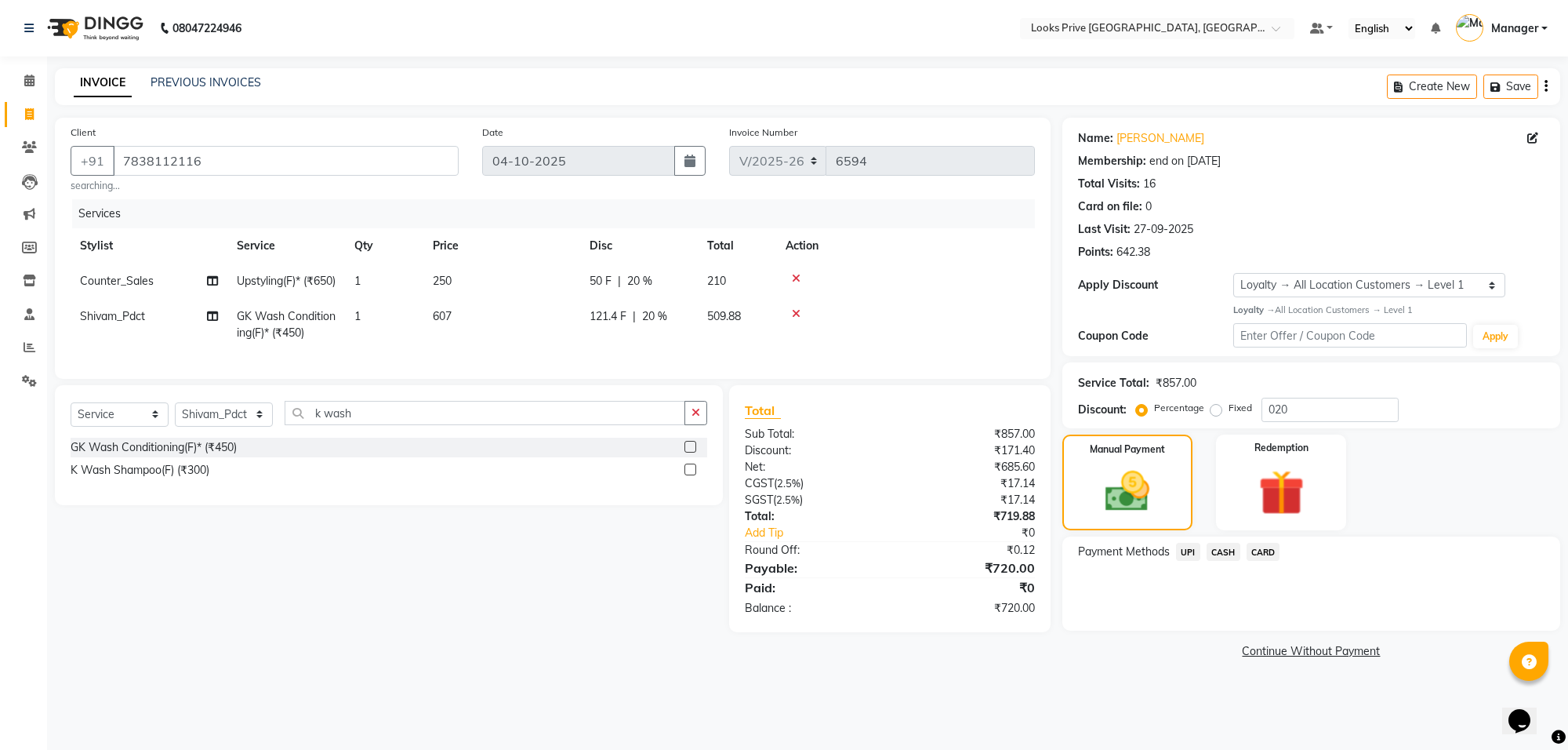
click at [502, 283] on td "250" at bounding box center [501, 281] width 157 height 36
select select "75848"
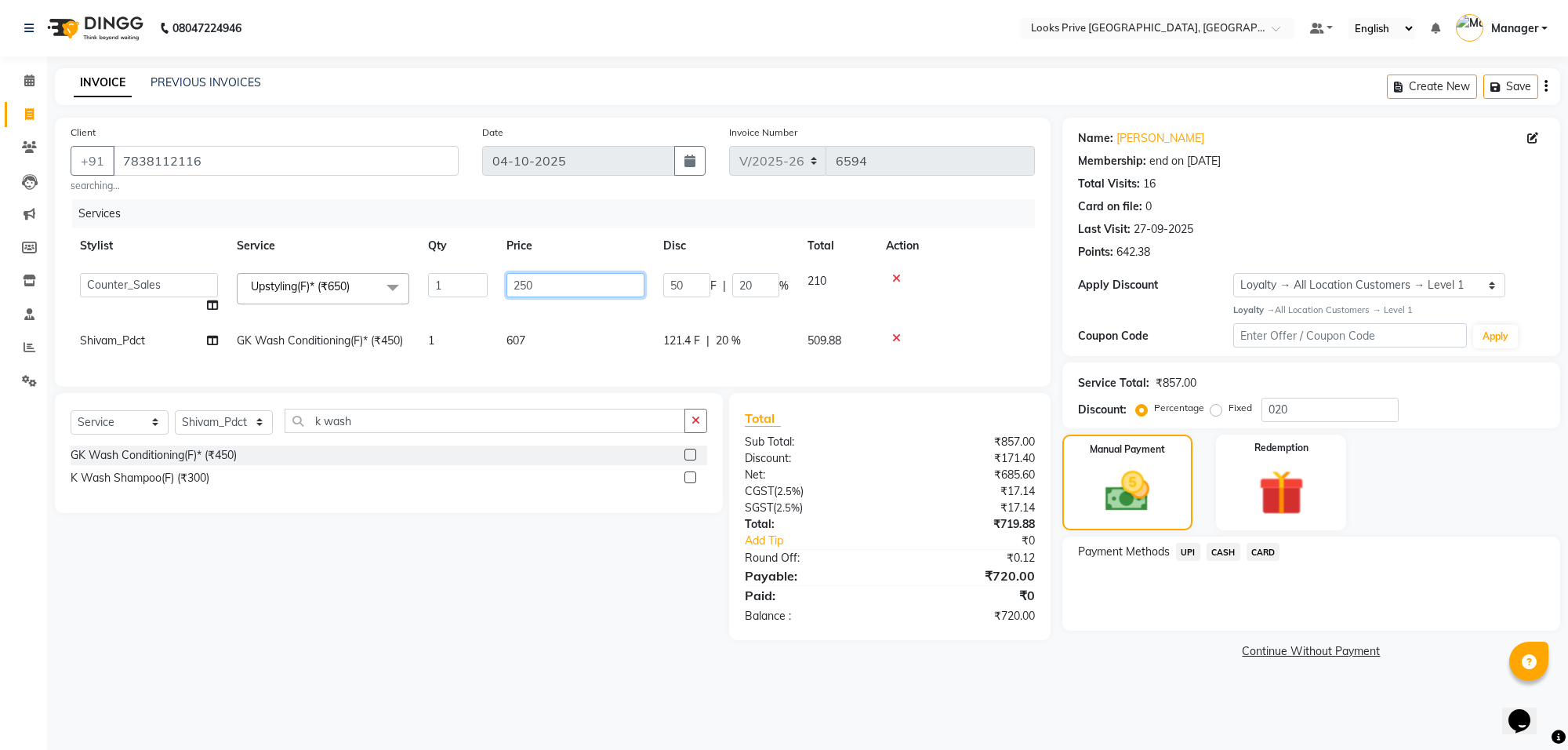
drag, startPoint x: 545, startPoint y: 283, endPoint x: 505, endPoint y: 287, distance: 40.2
click at [506, 287] on input "250" at bounding box center [575, 285] width 138 height 24
type input "150"
click at [530, 315] on tbody "Arshi Avdesh Bunty Counter_Sales Deepak_Asst Govind_Pdct Hema Manager Mohan_Ass…" at bounding box center [552, 310] width 964 height 95
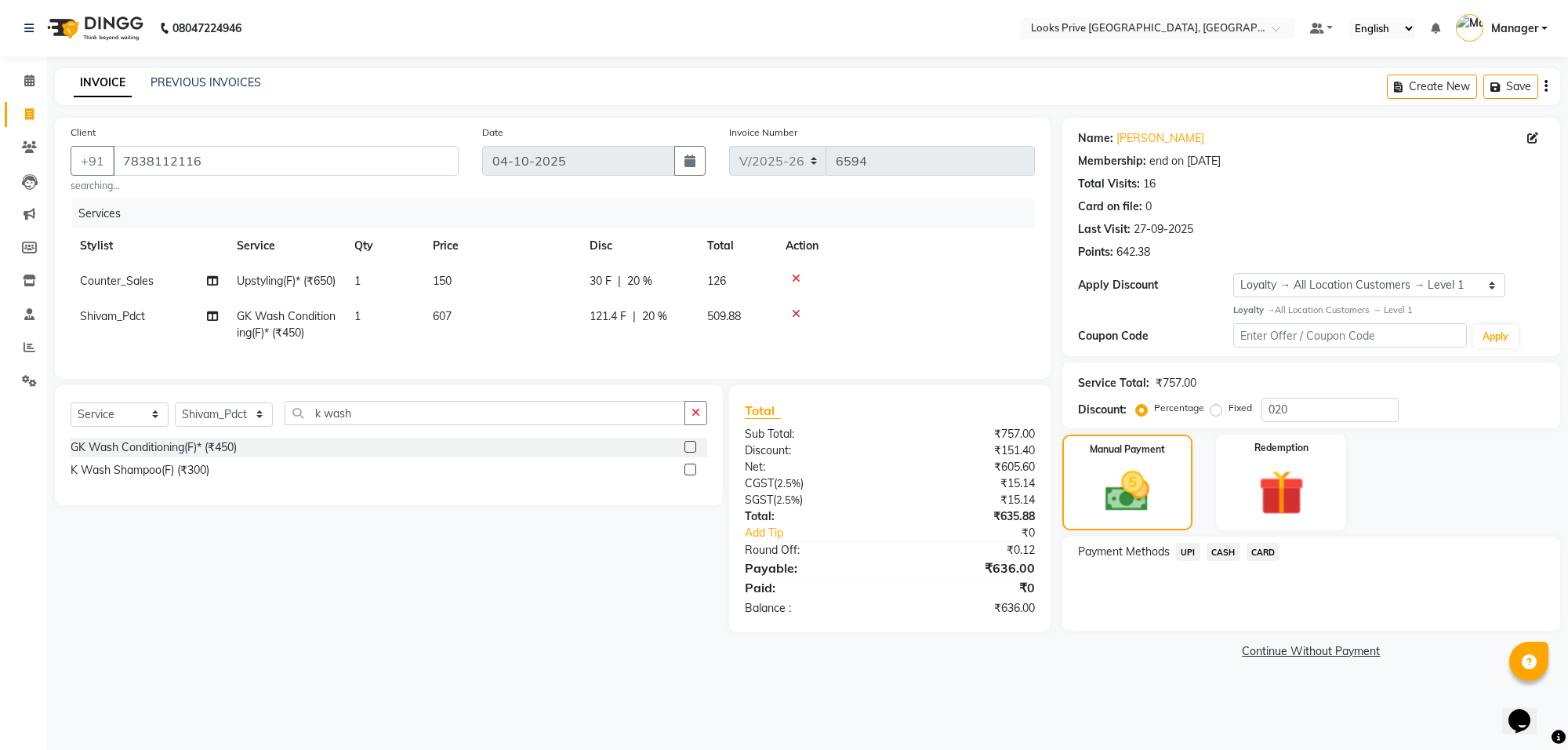
click at [1217, 551] on span "CASH" at bounding box center [1223, 551] width 34 height 18
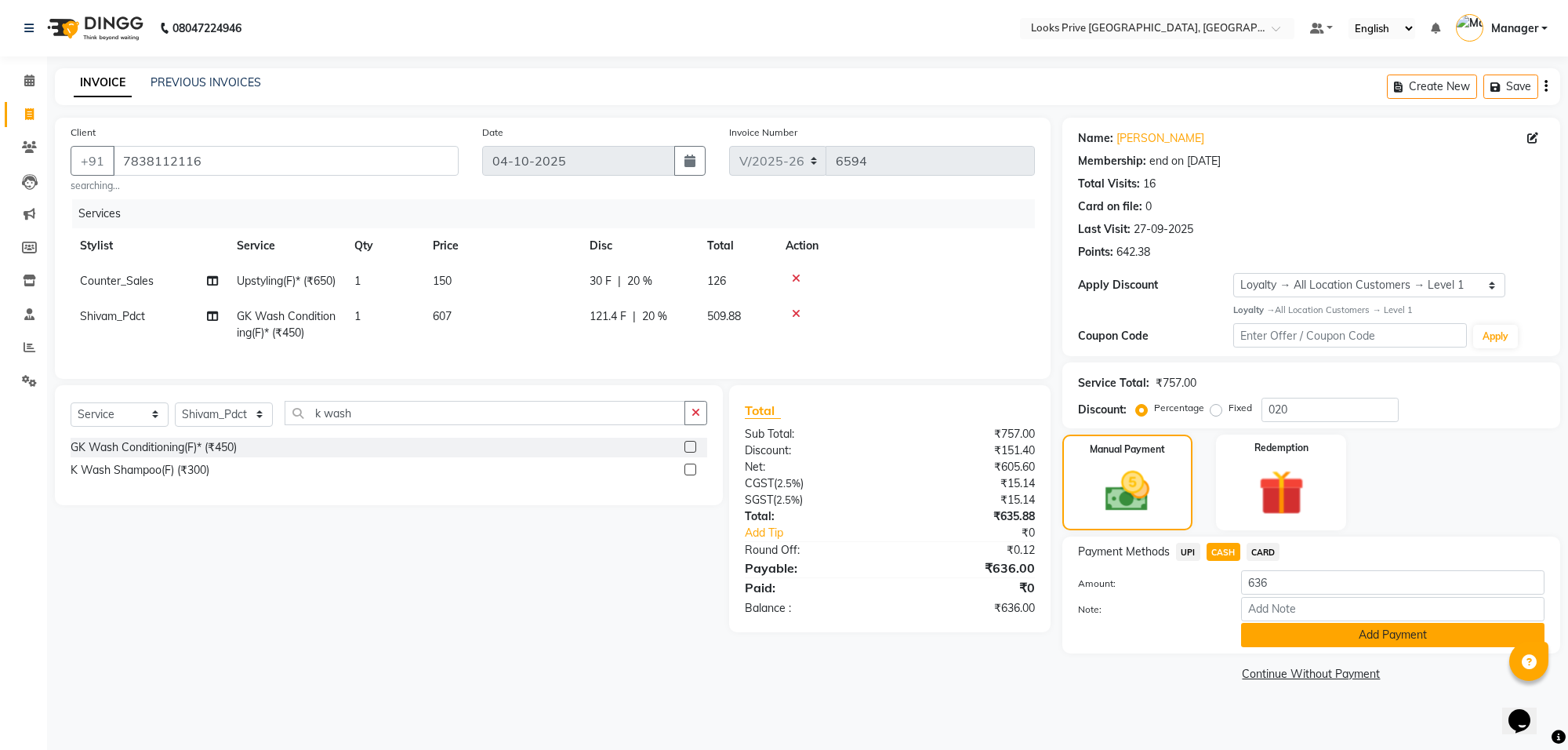
click at [1272, 636] on button "Add Payment" at bounding box center [1393, 635] width 303 height 24
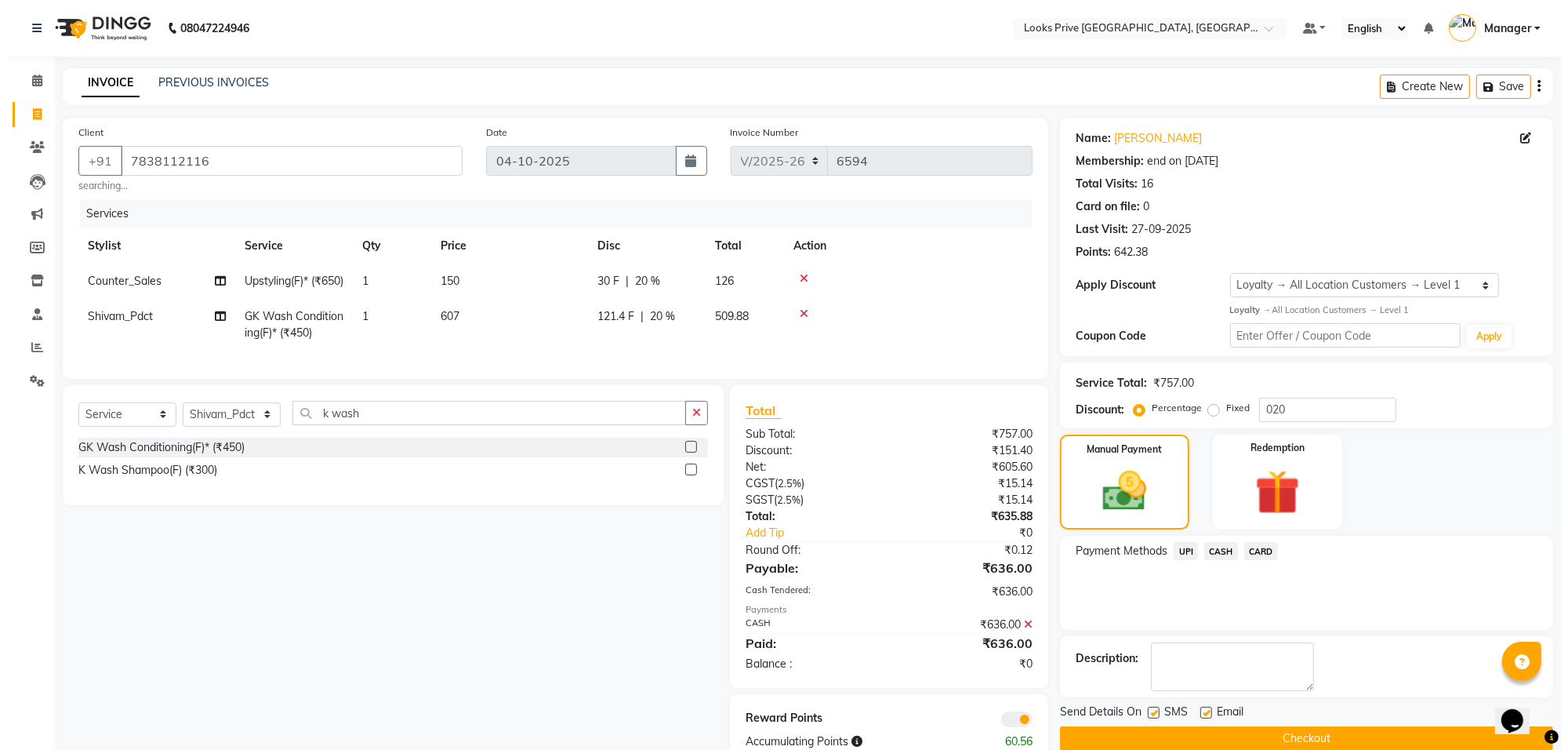
scroll to position [69, 0]
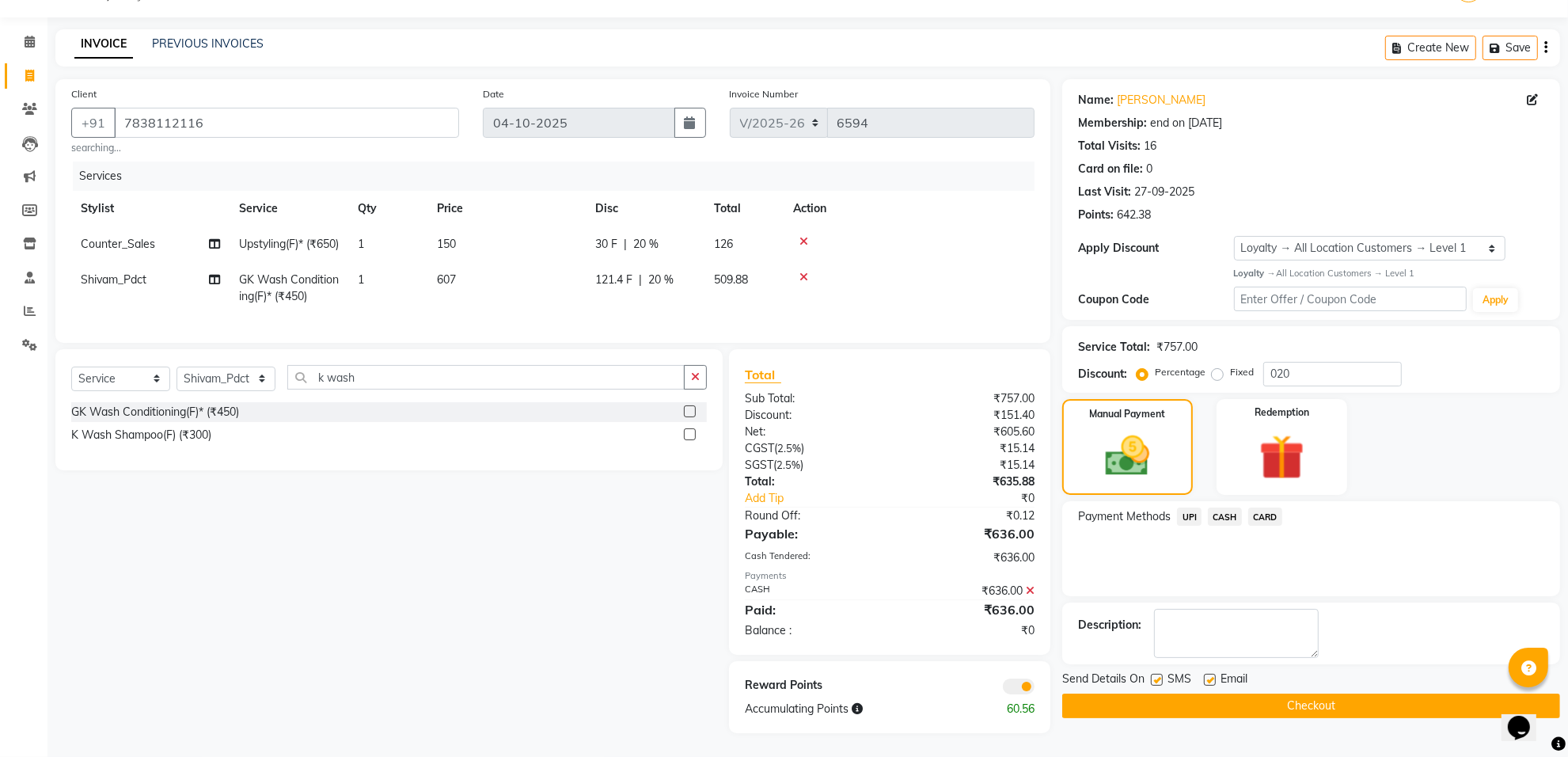
click at [1010, 683] on span at bounding box center [1018, 686] width 32 height 16
click at [1034, 689] on input "checkbox" at bounding box center [1034, 689] width 0 height 0
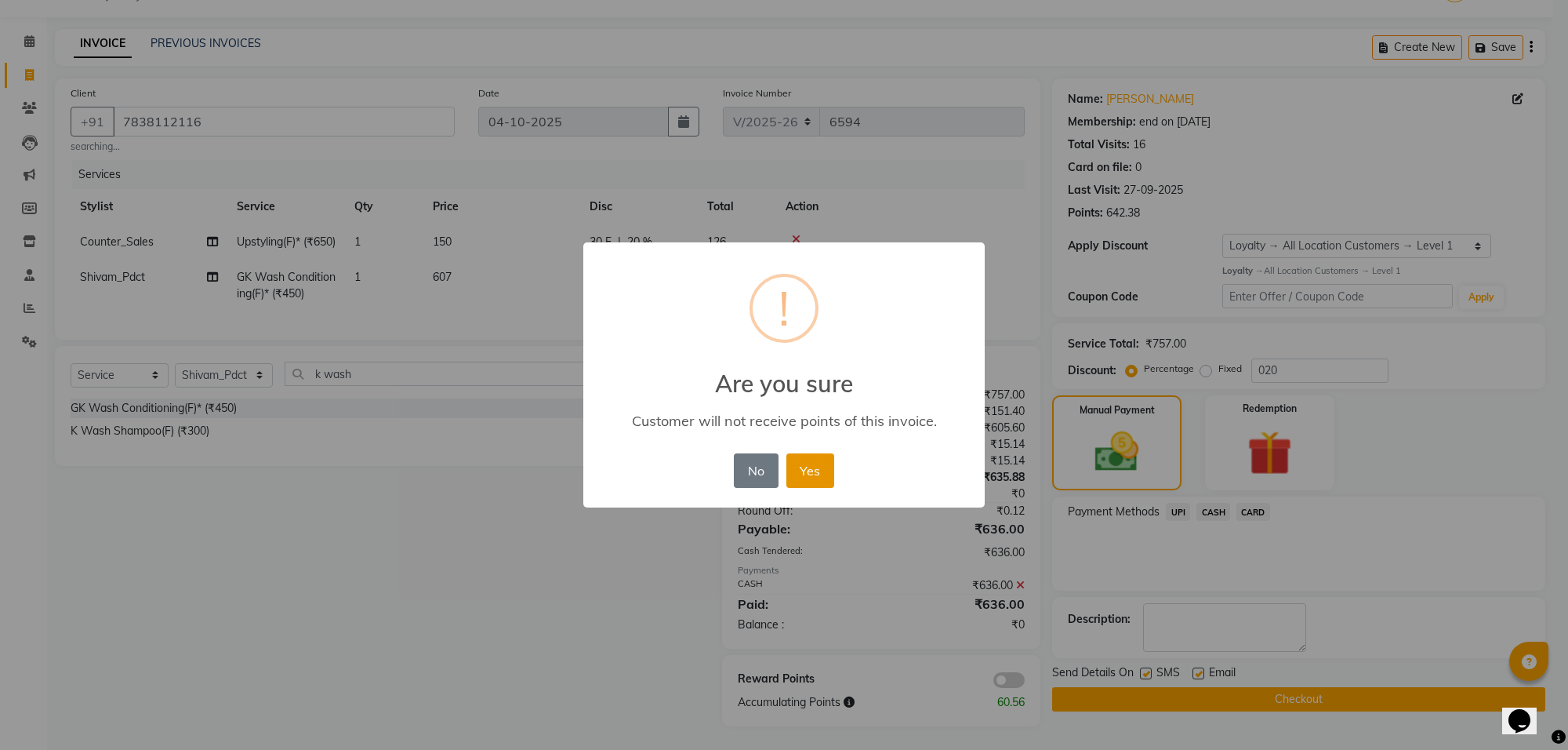
click at [805, 471] on button "Yes" at bounding box center [810, 471] width 48 height 35
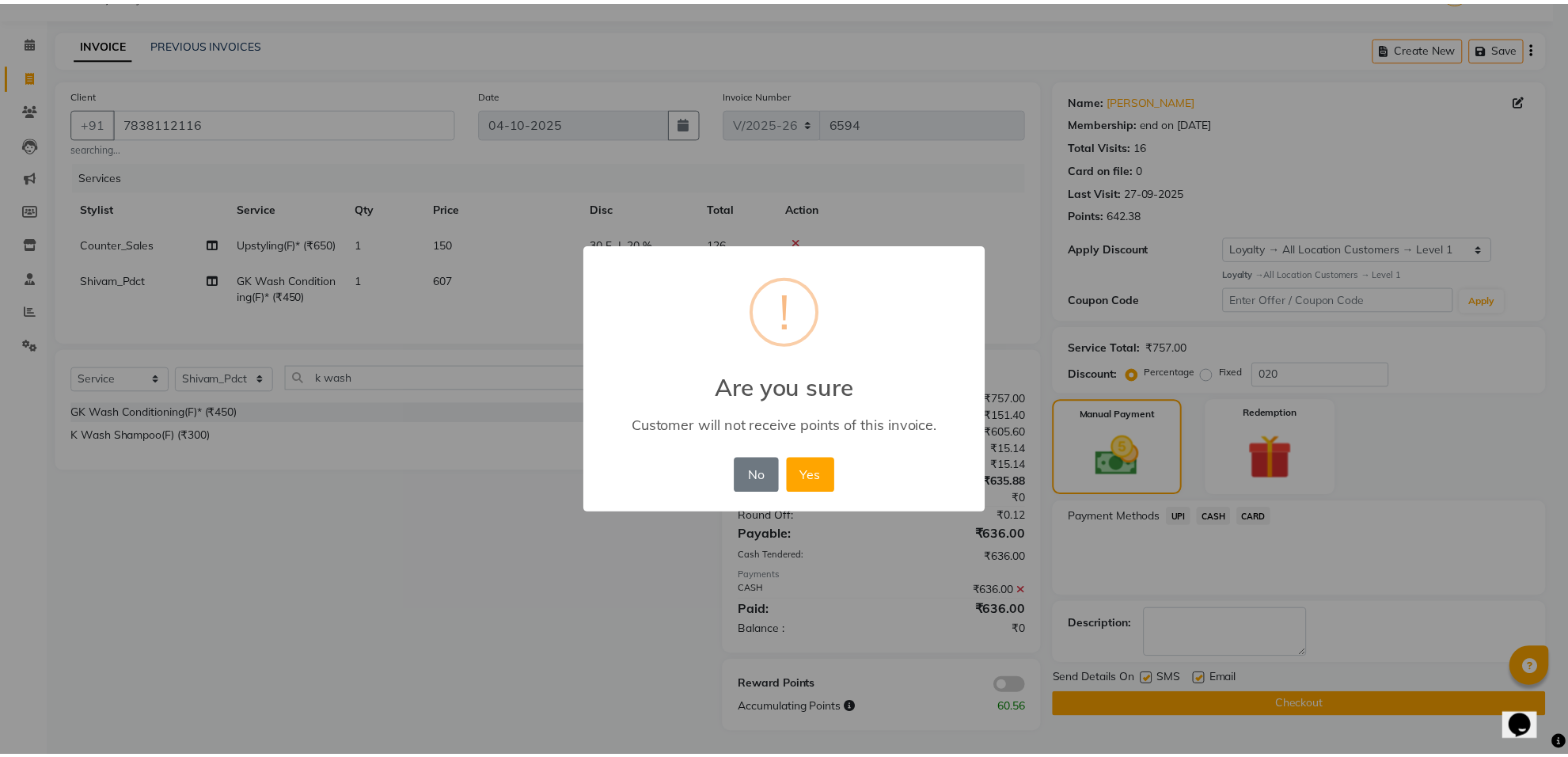
scroll to position [47, 0]
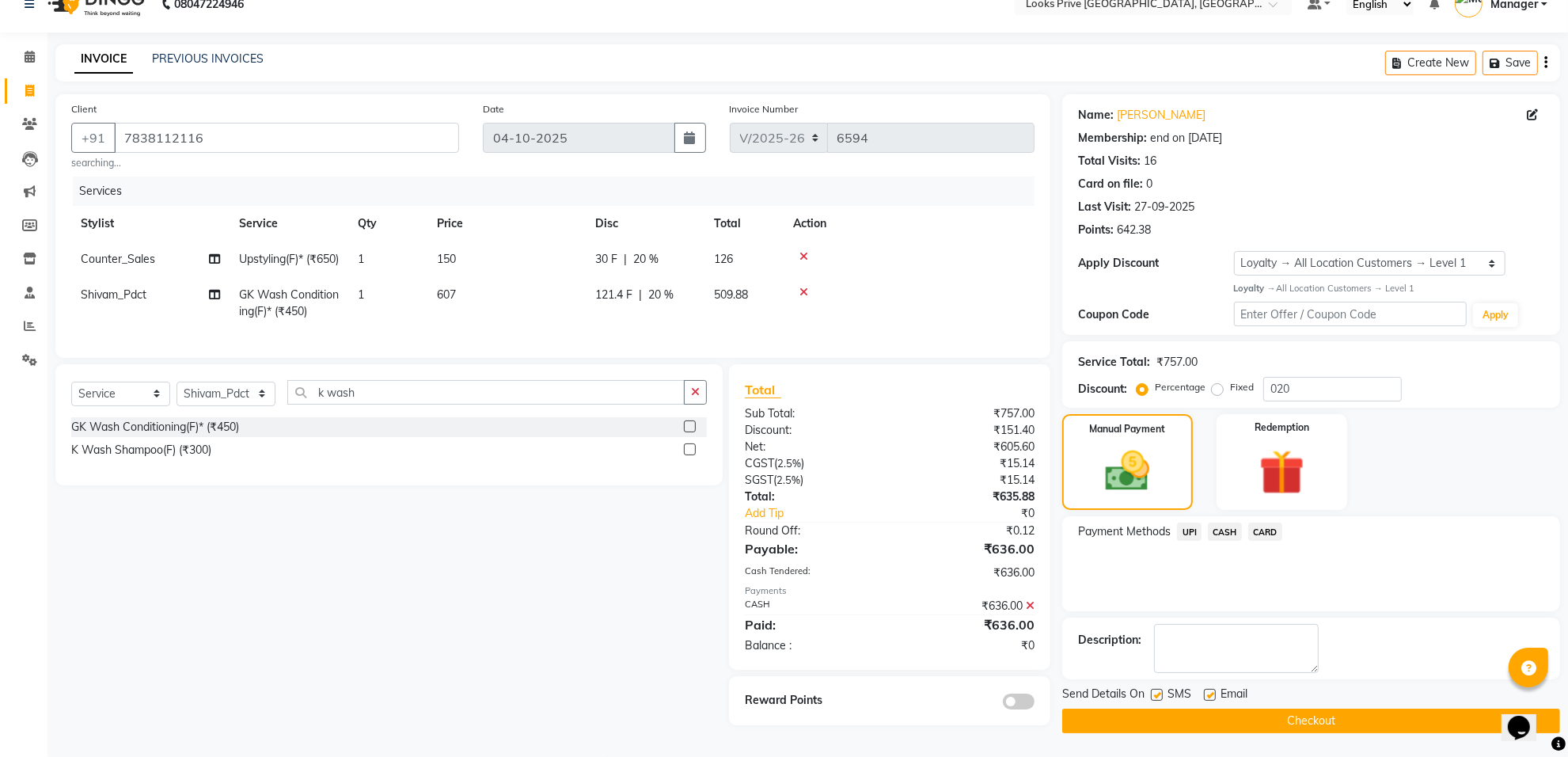
click at [1161, 689] on label at bounding box center [1157, 695] width 12 height 12
click at [1161, 690] on input "checkbox" at bounding box center [1156, 696] width 10 height 11
checkbox input "false"
click at [1213, 689] on label at bounding box center [1210, 695] width 12 height 12
click at [1213, 690] on input "checkbox" at bounding box center [1209, 696] width 10 height 11
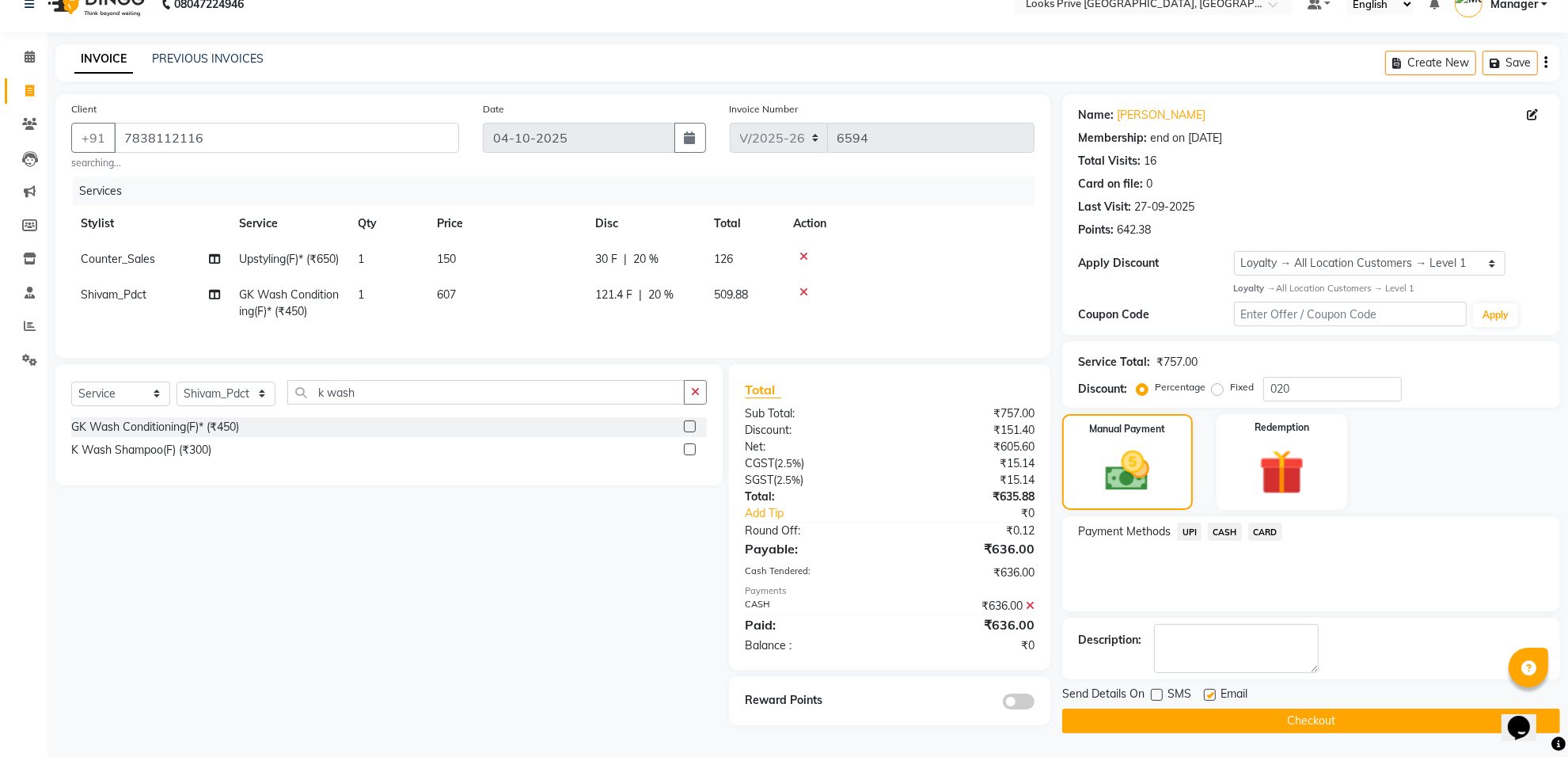
checkbox input "false"
click at [1220, 708] on button "Checkout" at bounding box center [1311, 720] width 498 height 25
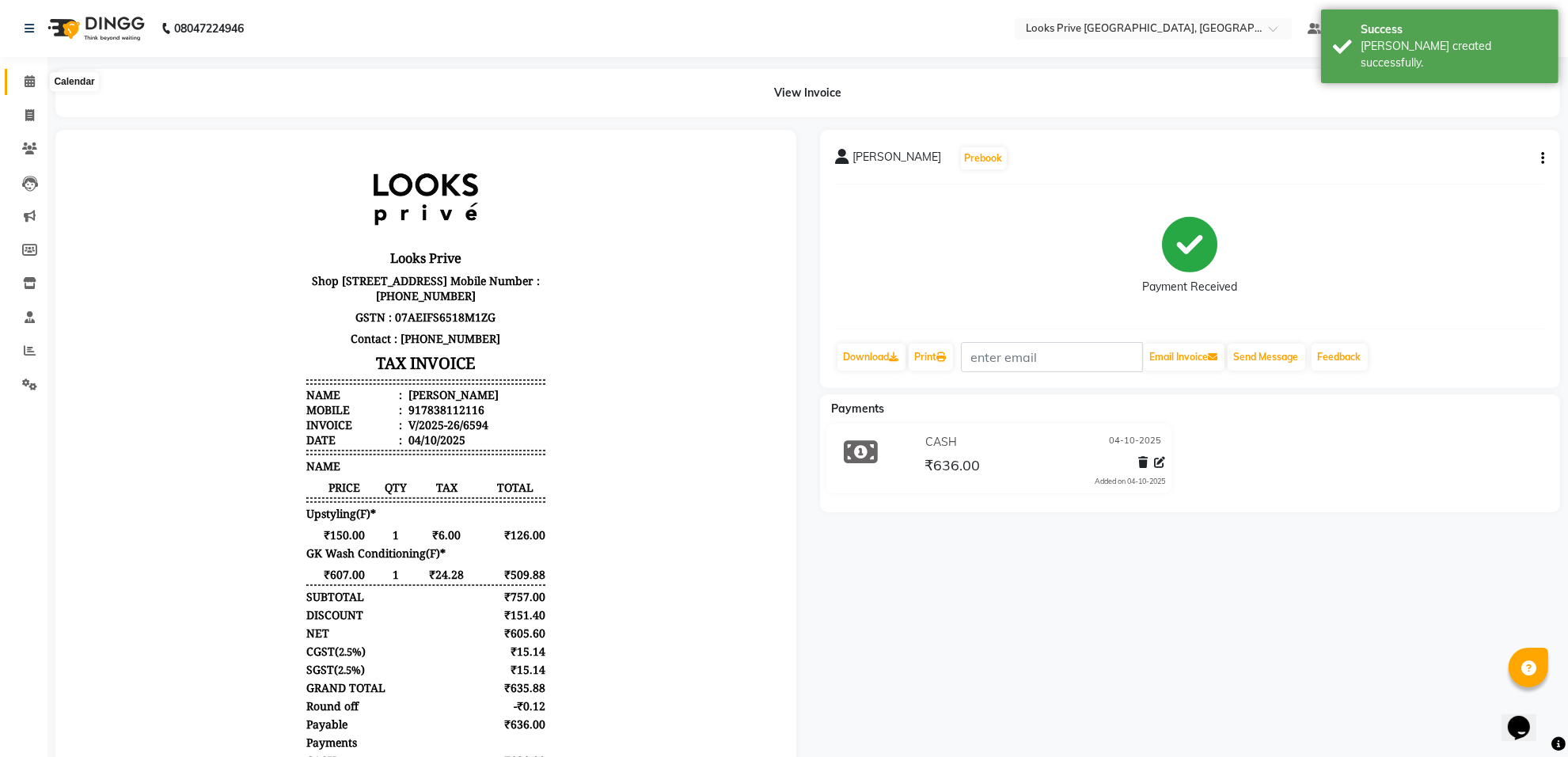
click at [37, 76] on span at bounding box center [30, 81] width 28 height 18
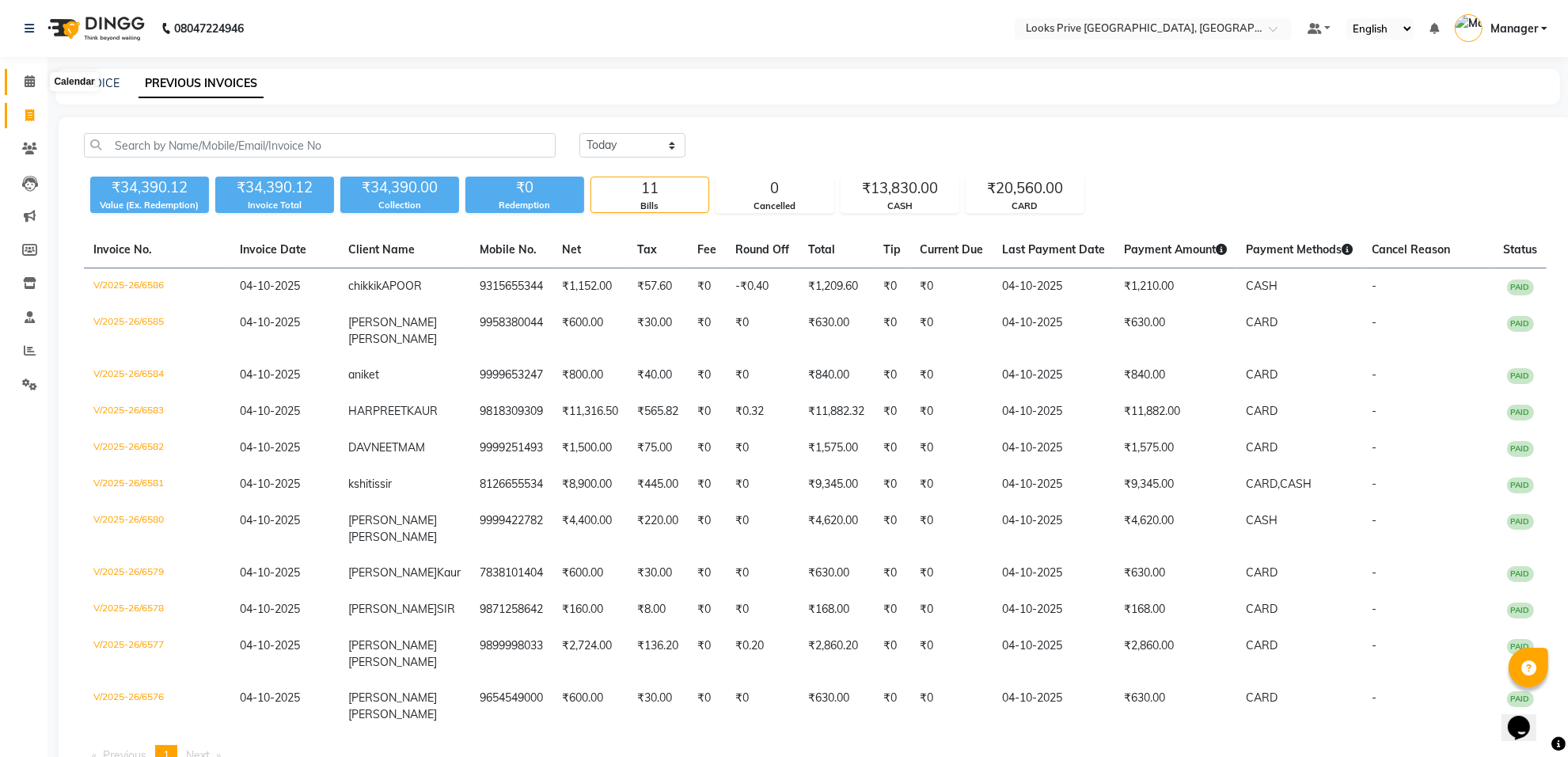
click at [24, 80] on icon at bounding box center [30, 81] width 10 height 12
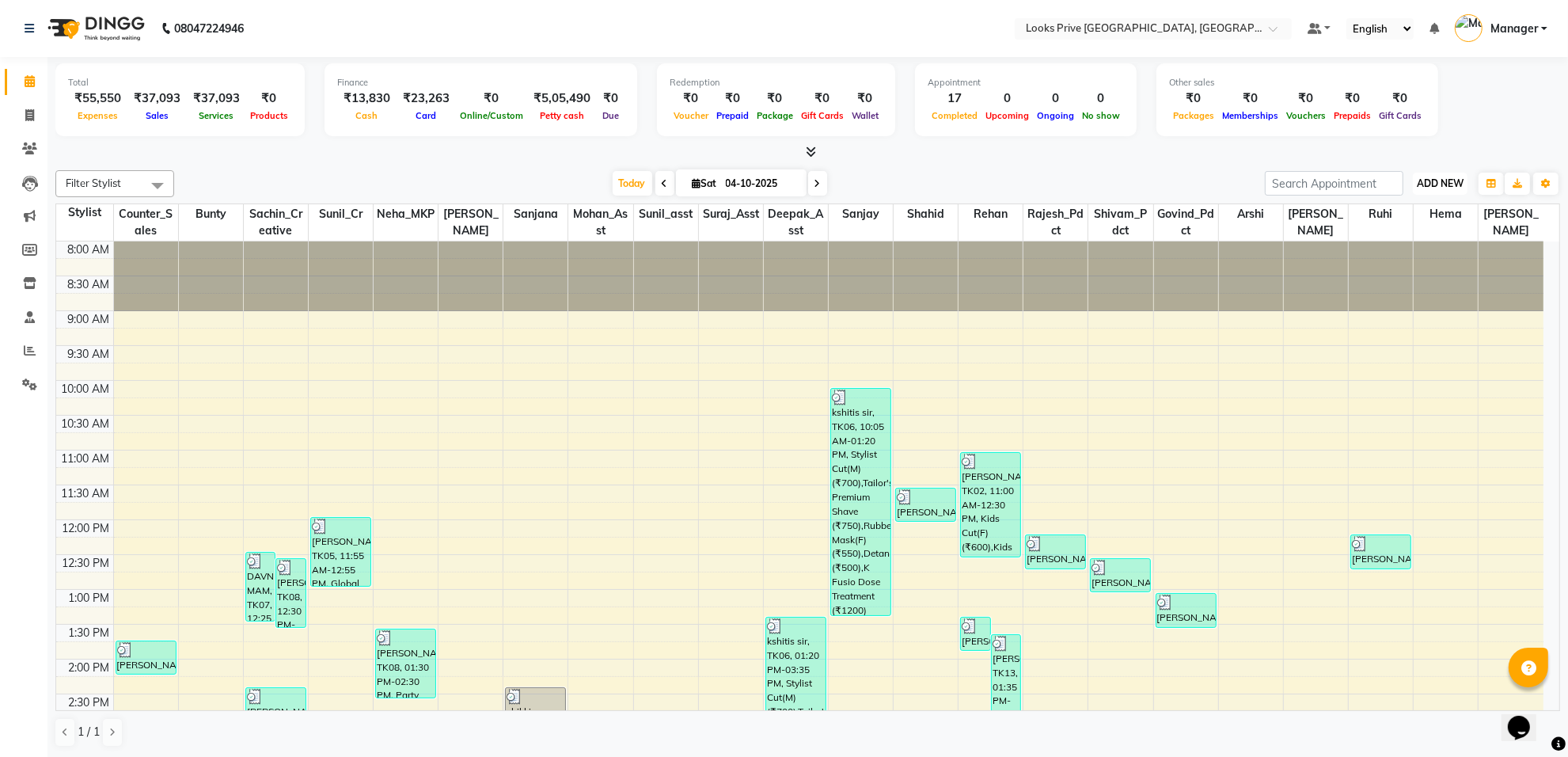
click at [1445, 185] on span "ADD NEW" at bounding box center [1439, 184] width 46 height 12
click at [1411, 224] on link "Add Invoice" at bounding box center [1404, 235] width 125 height 21
select select "service"
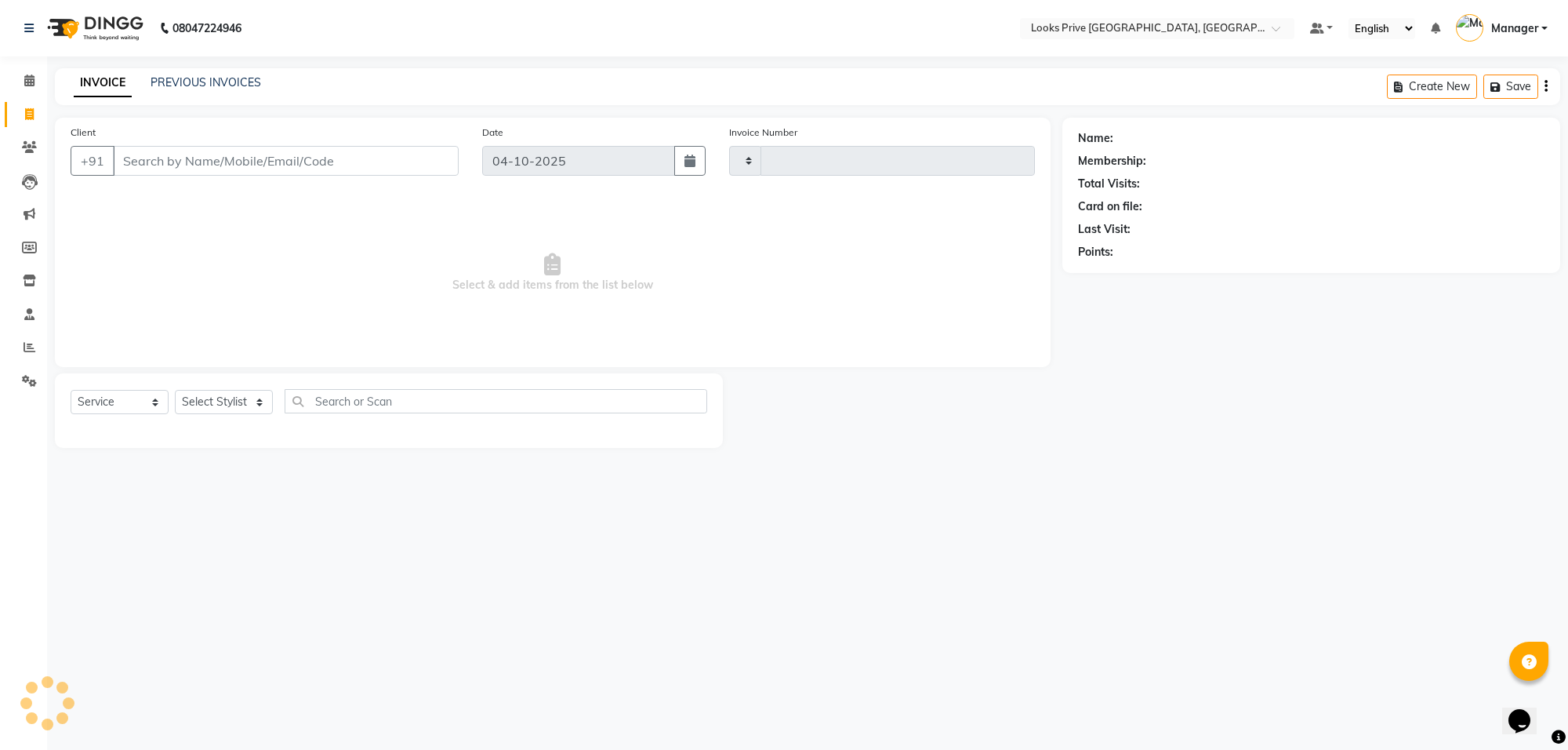
type input "6589"
select select "8127"
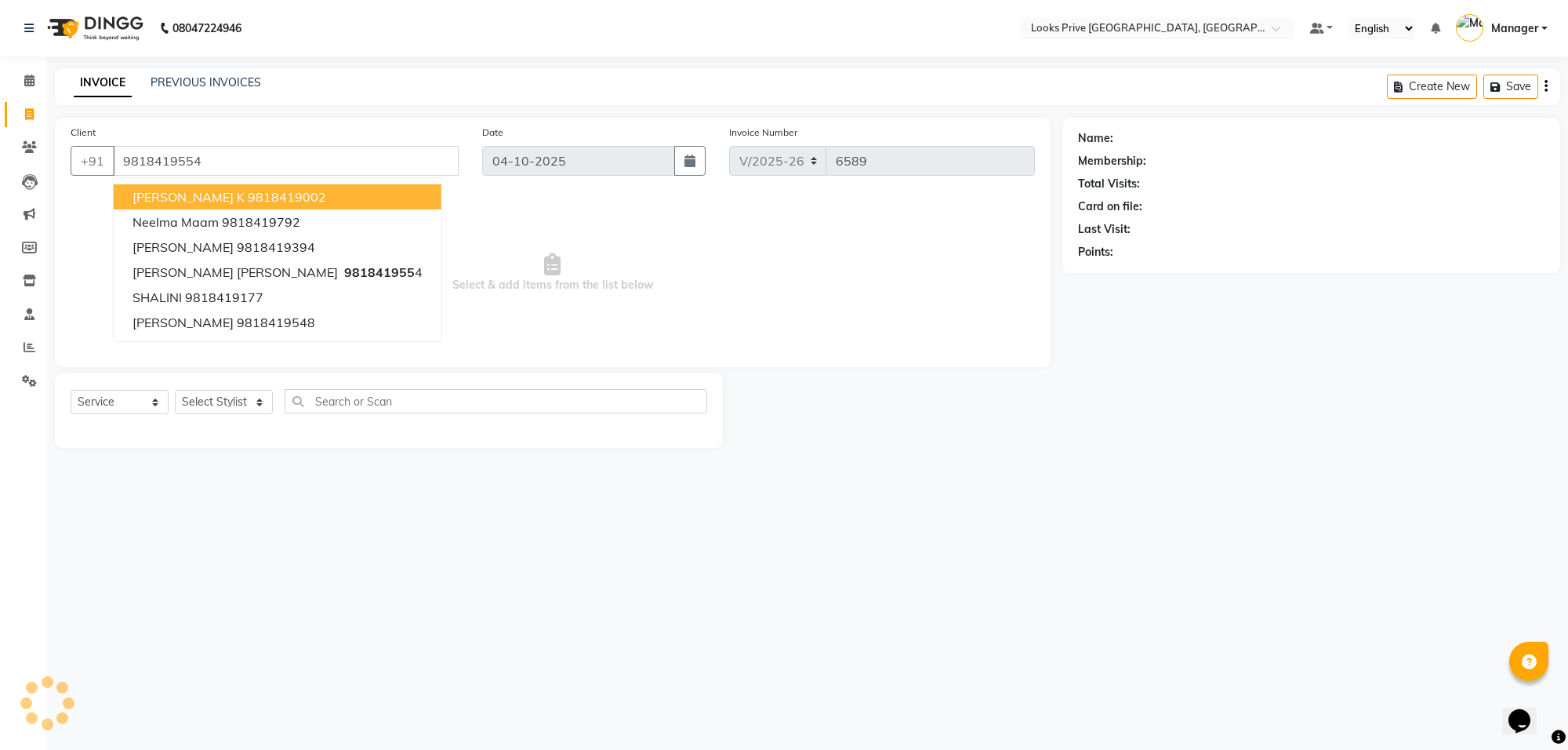
type input "9818419554"
select select "1: Object"
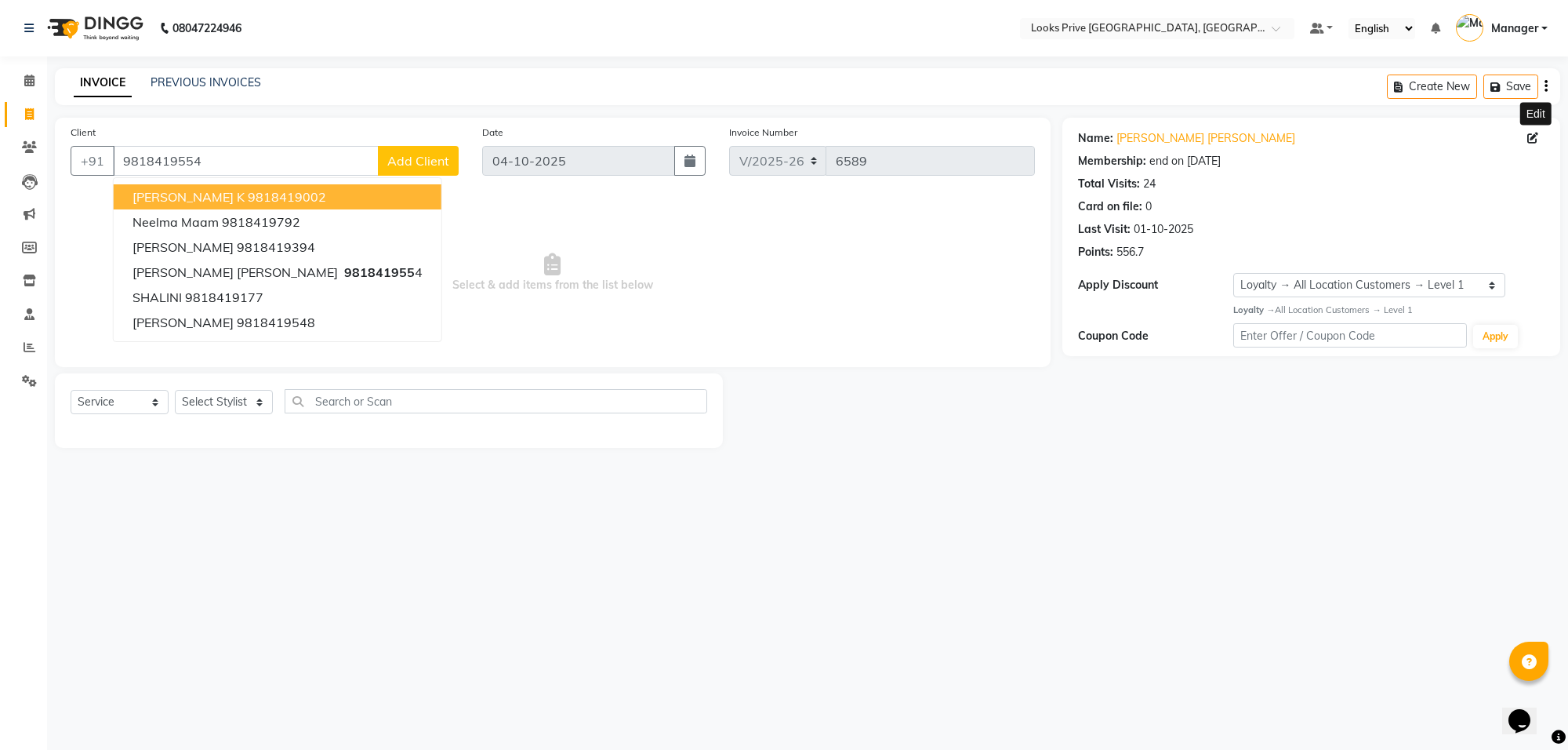
click at [1529, 141] on icon at bounding box center [1532, 138] width 11 height 11
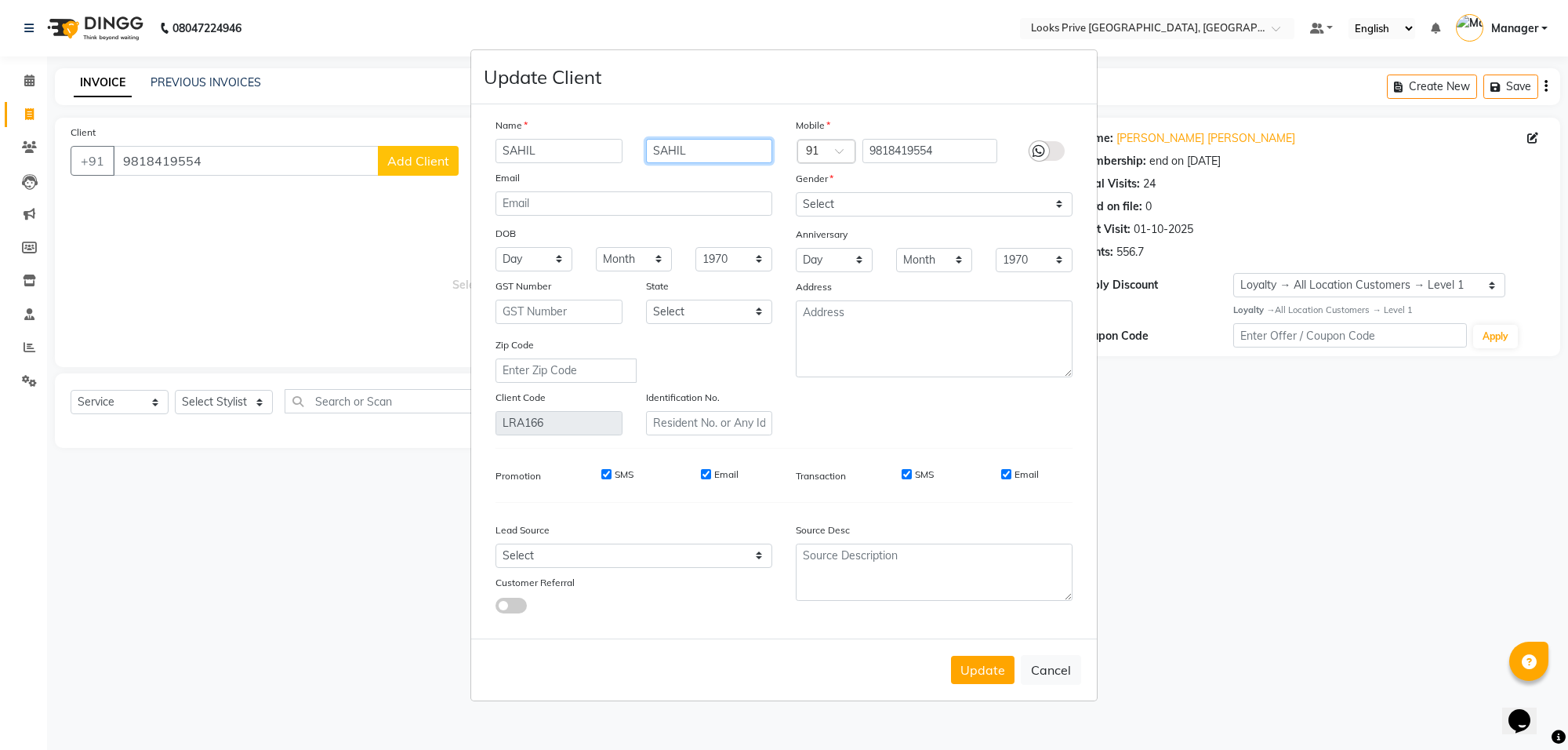
drag, startPoint x: 731, startPoint y: 141, endPoint x: 569, endPoint y: 151, distance: 162.3
click at [569, 151] on div "SAHIL SAHIL" at bounding box center [634, 151] width 300 height 24
type input "GUPTA"
click at [898, 213] on select "Select Male Female Other Prefer Not To Say" at bounding box center [934, 205] width 277 height 24
select select "male"
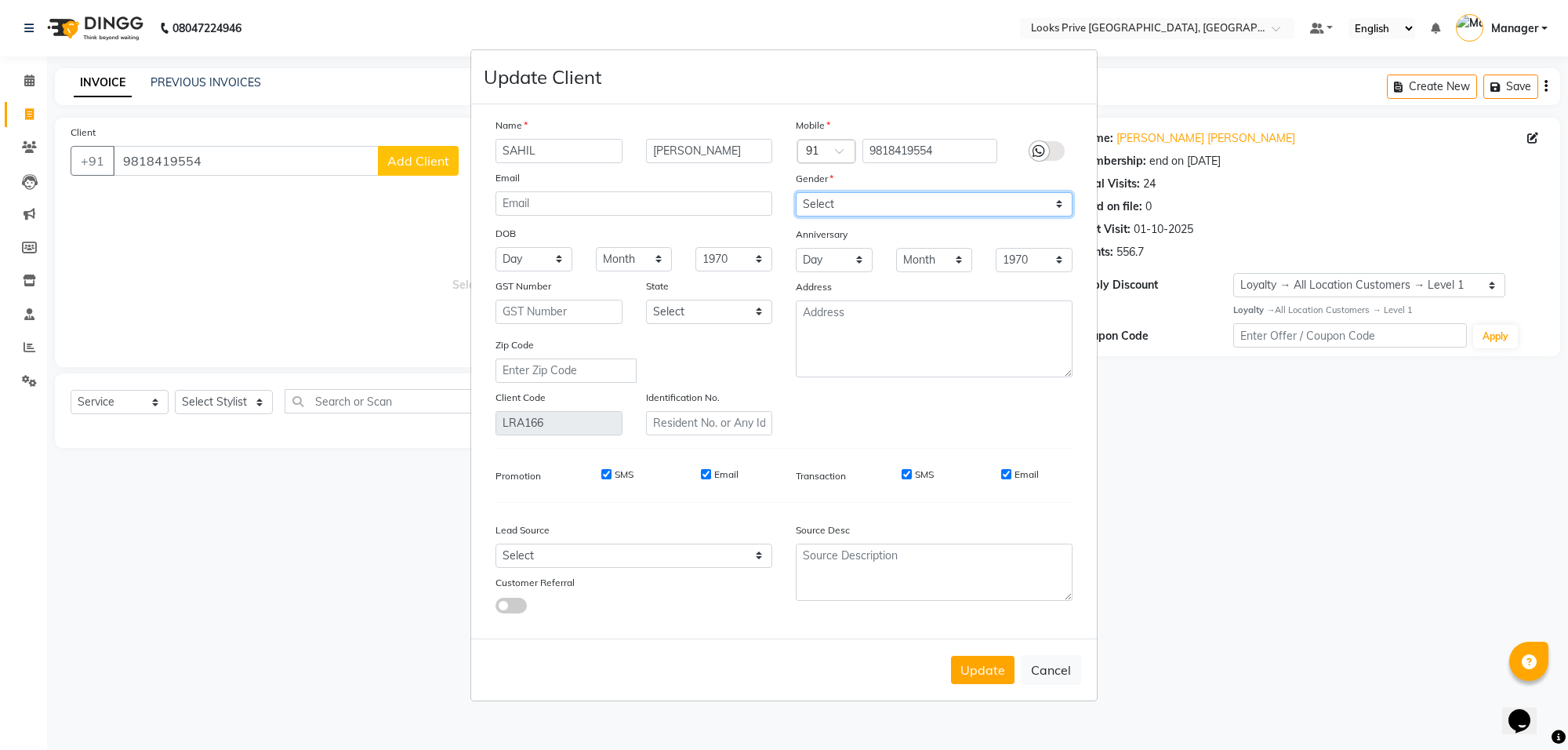
click at [796, 192] on select "Select Male Female Other Prefer Not To Say" at bounding box center [934, 205] width 277 height 24
click at [992, 664] on button "Update" at bounding box center [982, 669] width 63 height 29
select select
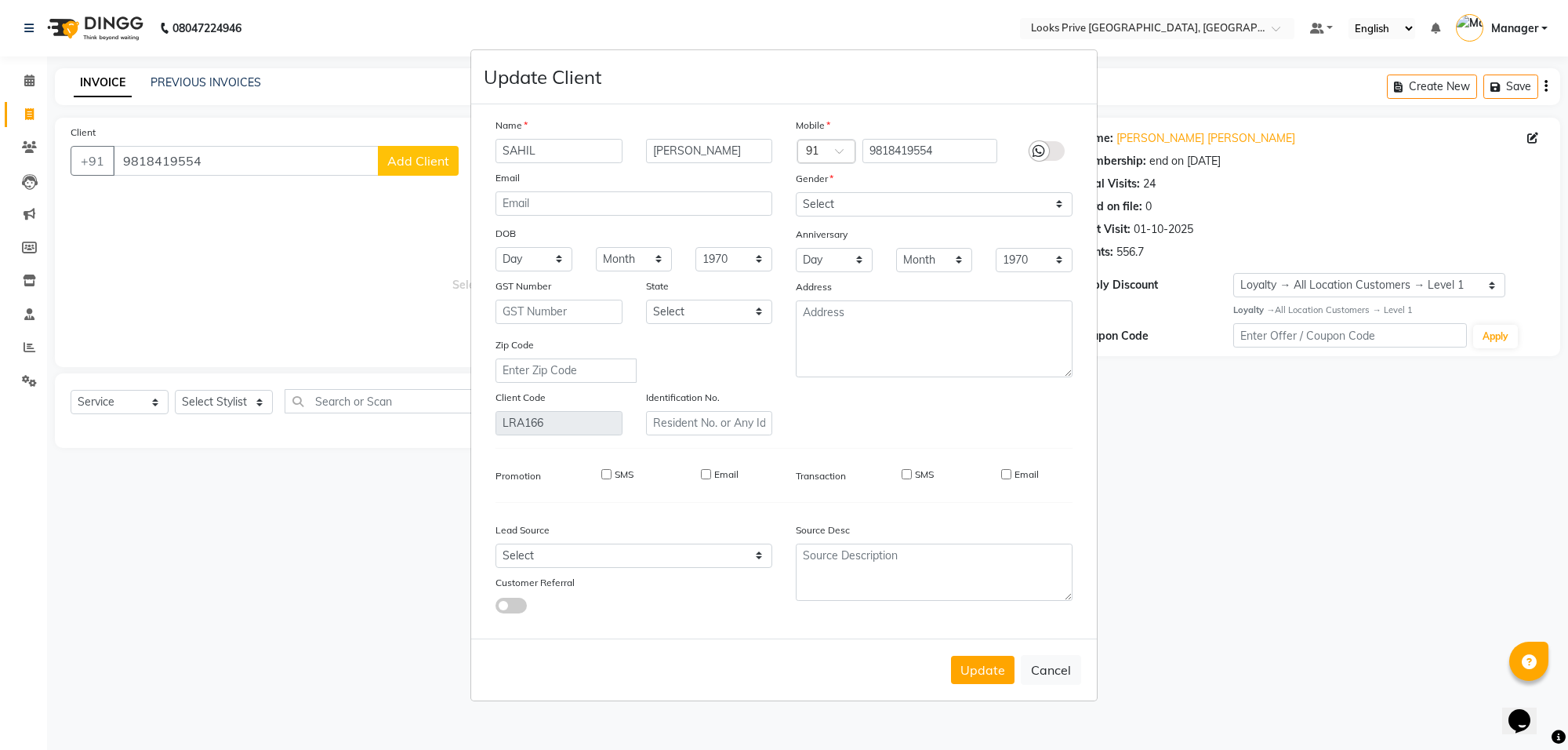
select select
checkbox input "false"
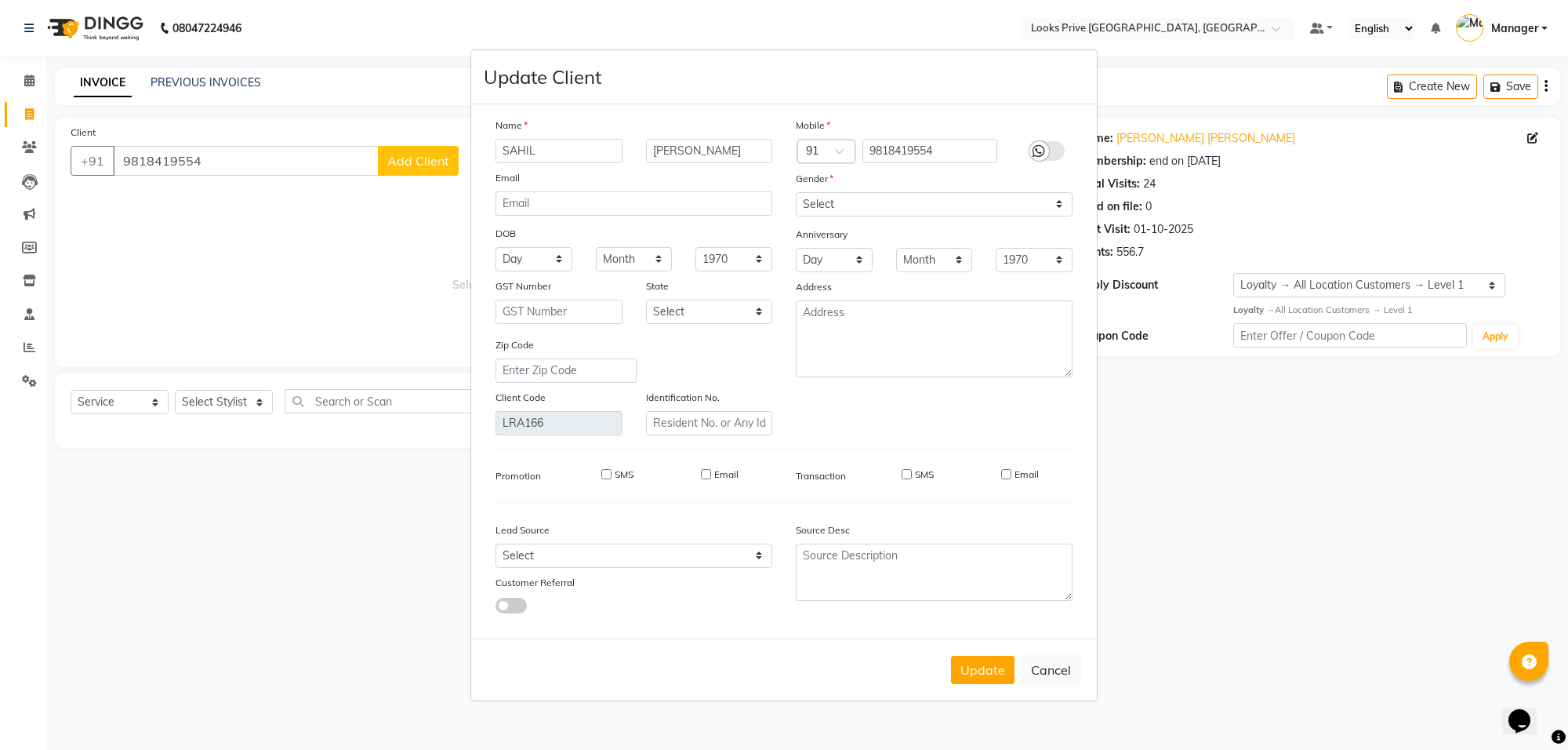
checkbox input "false"
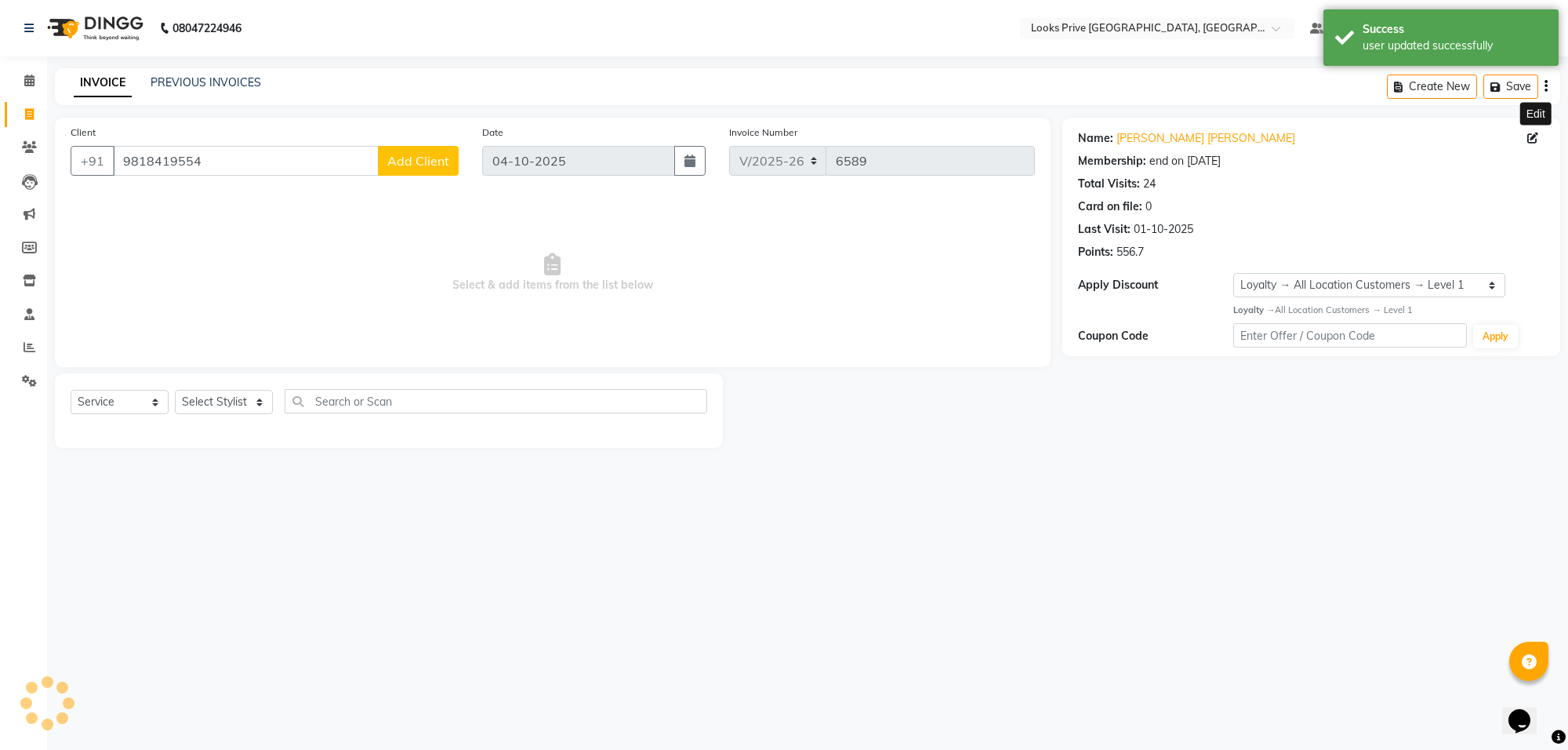
select select "1: Object"
click at [230, 402] on select "Select Stylist Arshi Avdesh Bunty Counter_Sales Deepak_Asst Govind_Pdct Hema Ma…" at bounding box center [224, 402] width 98 height 24
select select "75864"
click at [175, 390] on select "Select Stylist Arshi Avdesh Bunty Counter_Sales Deepak_Asst Govind_Pdct Hema Ma…" at bounding box center [224, 402] width 98 height 24
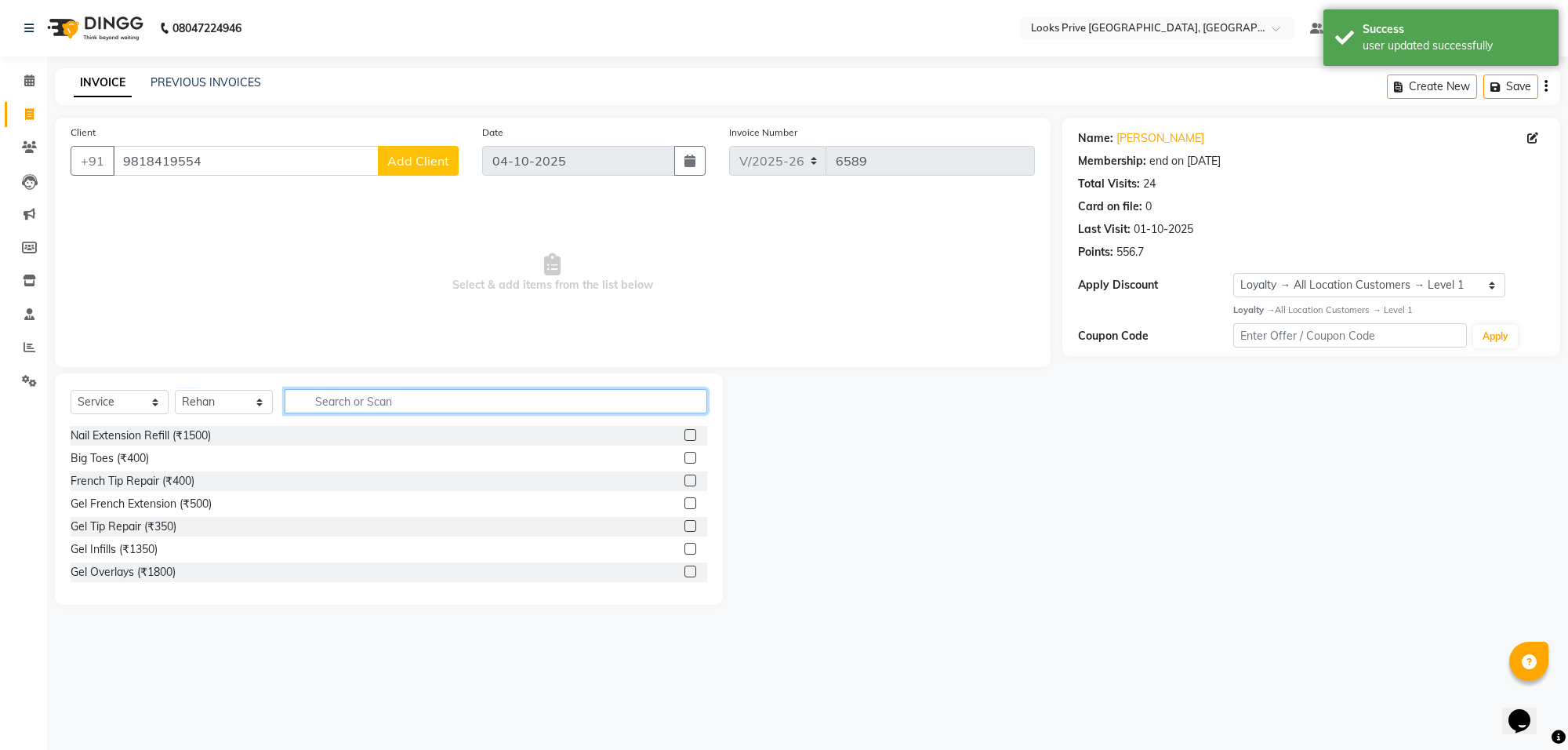
click at [365, 396] on input "text" at bounding box center [495, 401] width 422 height 24
type input "cut"
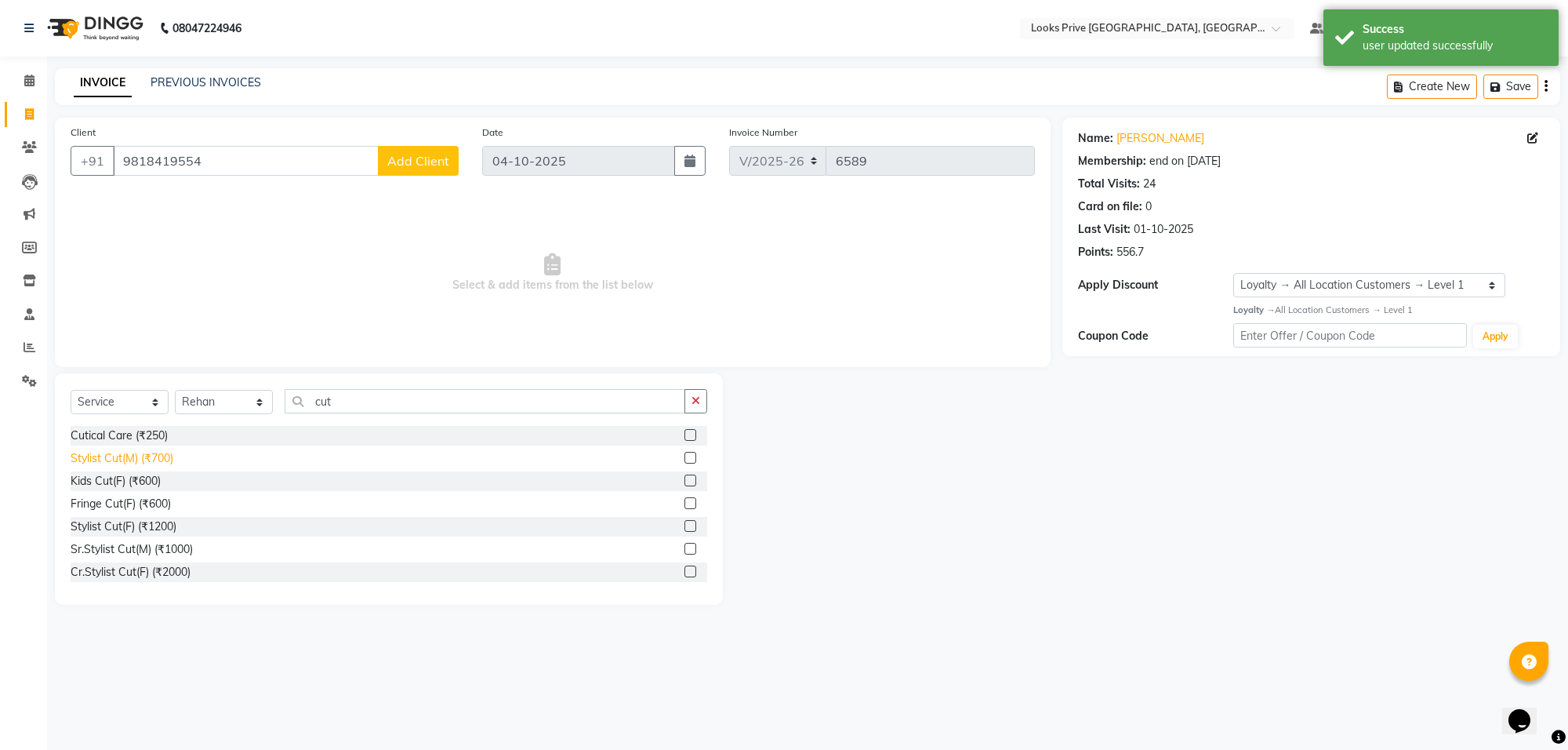
click at [143, 452] on div "Stylist Cut(M) (₹700)" at bounding box center [121, 458] width 102 height 16
checkbox input "false"
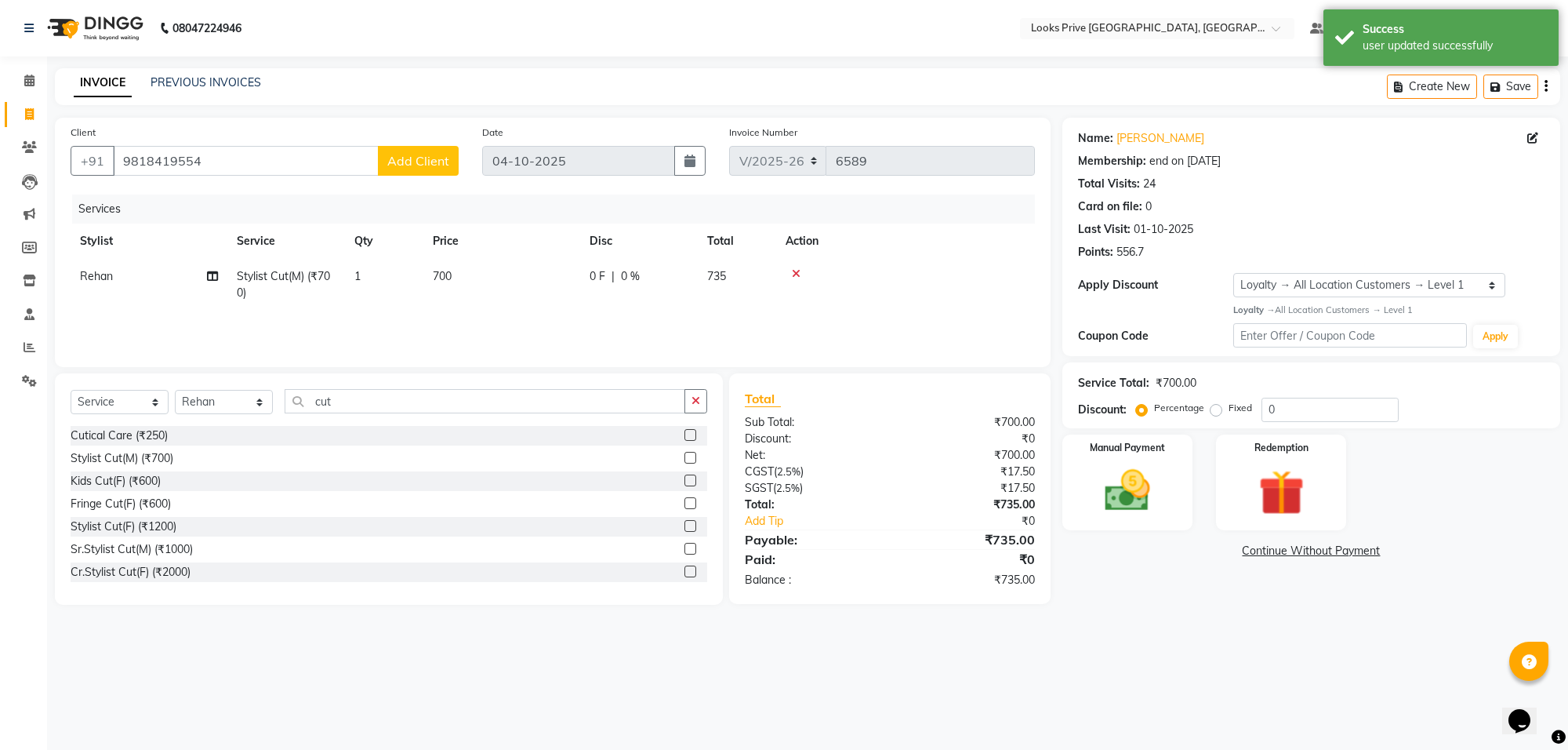
click at [516, 278] on td "700" at bounding box center [501, 284] width 157 height 52
select select "75864"
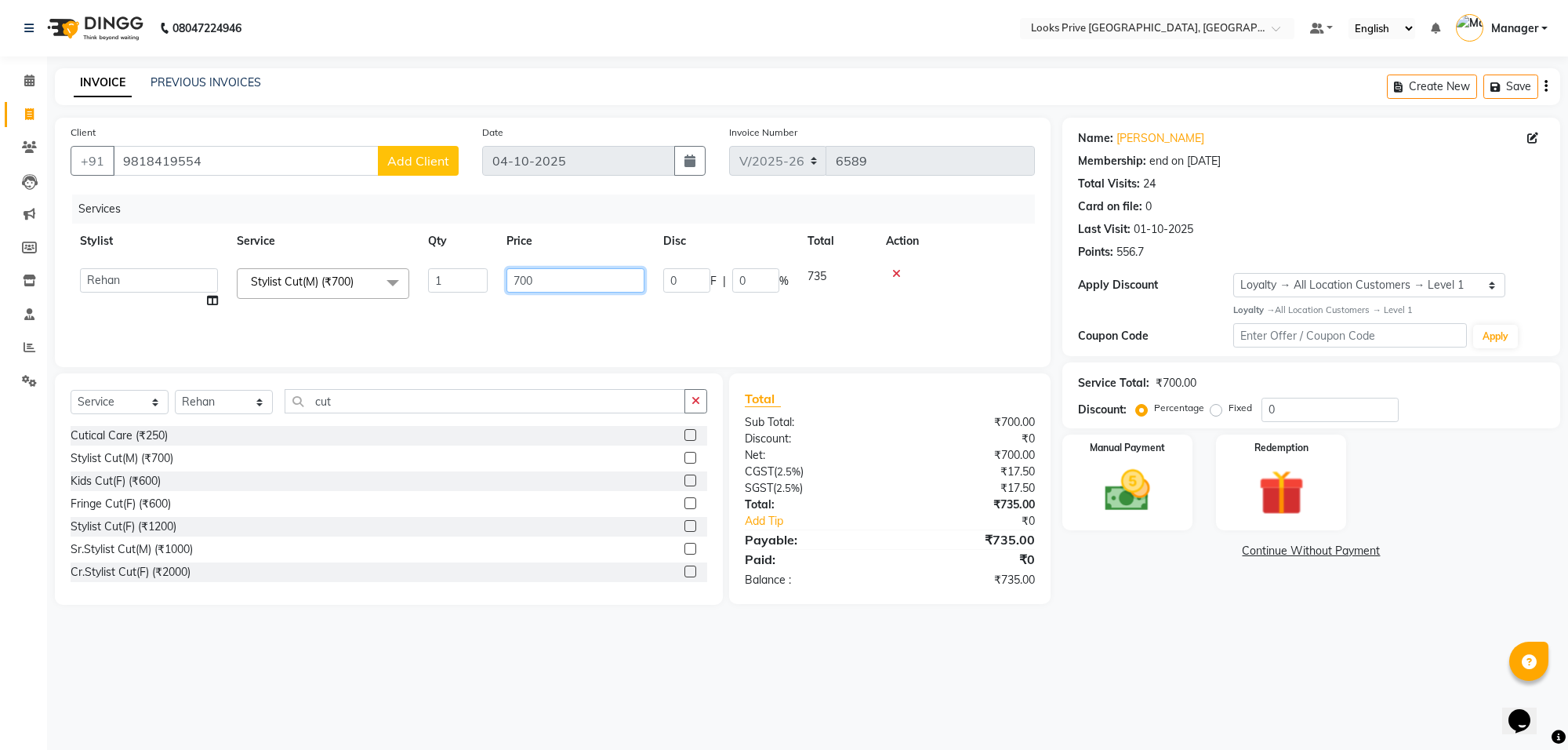
drag, startPoint x: 543, startPoint y: 271, endPoint x: 472, endPoint y: 281, distance: 71.7
click at [472, 281] on tr "Arshi [PERSON_NAME] Counter_Sales Deepak_Asst Govind_Pdct Hema Manager [PERSON_…" at bounding box center [552, 288] width 964 height 60
type input "800"
click at [511, 316] on div "Services Stylist Service Qty Price Disc Total Action Arshi Avdesh Bunty Counter…" at bounding box center [552, 272] width 964 height 157
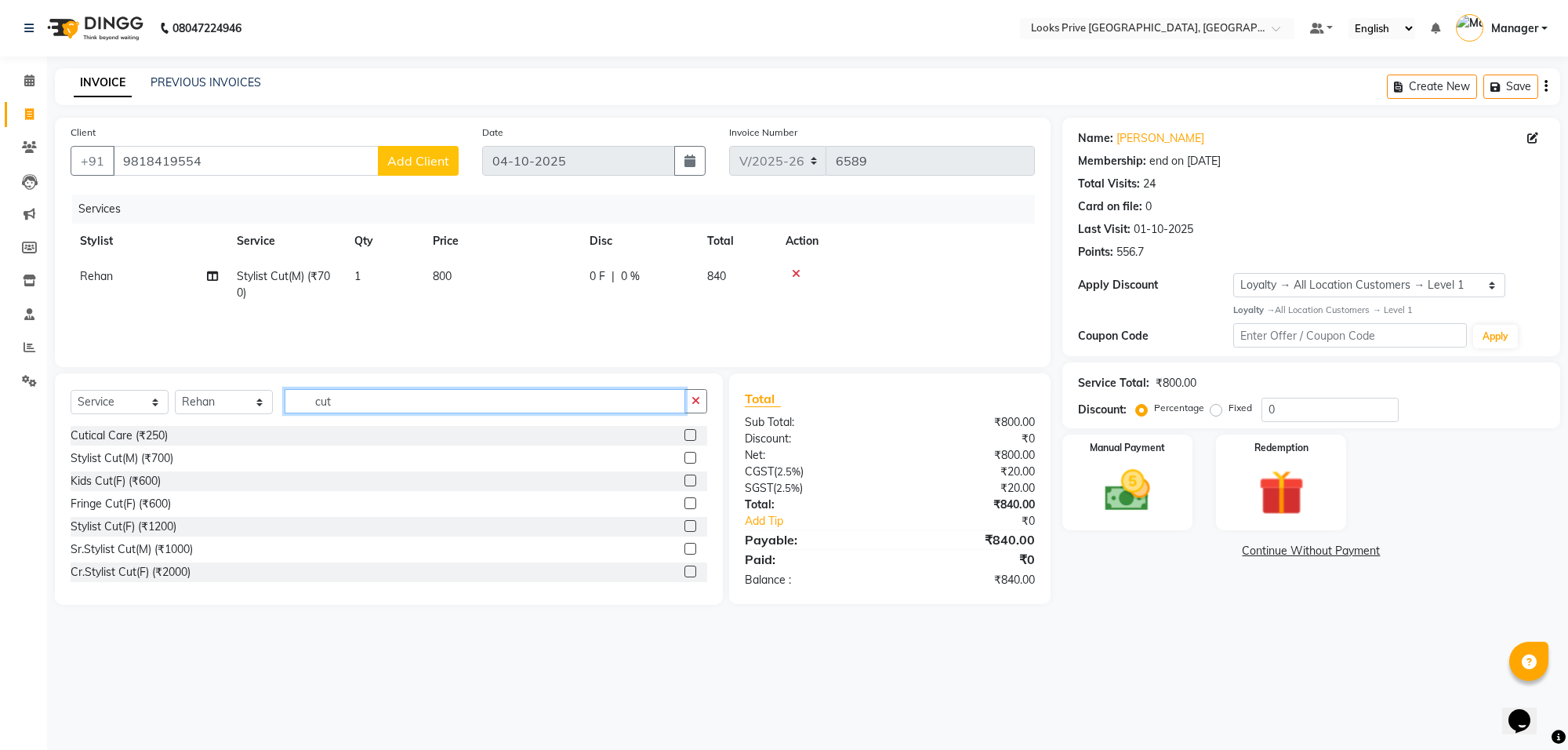
drag, startPoint x: 367, startPoint y: 402, endPoint x: 225, endPoint y: 392, distance: 142.4
click at [225, 392] on div "Select Service Product Membership Package Voucher Prepaid Gift Card Select Styl…" at bounding box center [388, 408] width 636 height 37
type input "beard"
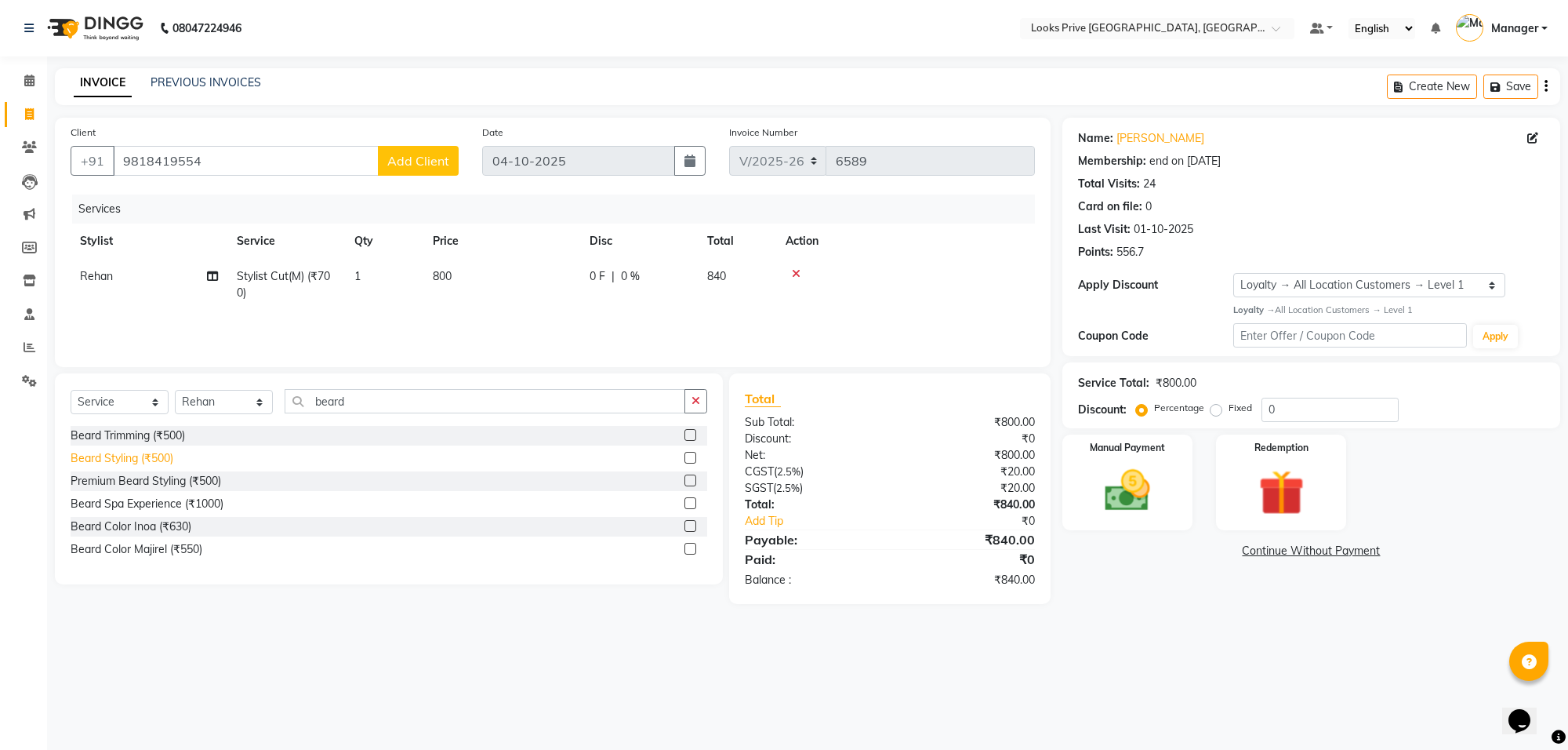
click at [147, 456] on div "Beard Styling (₹500)" at bounding box center [121, 458] width 102 height 16
checkbox input "false"
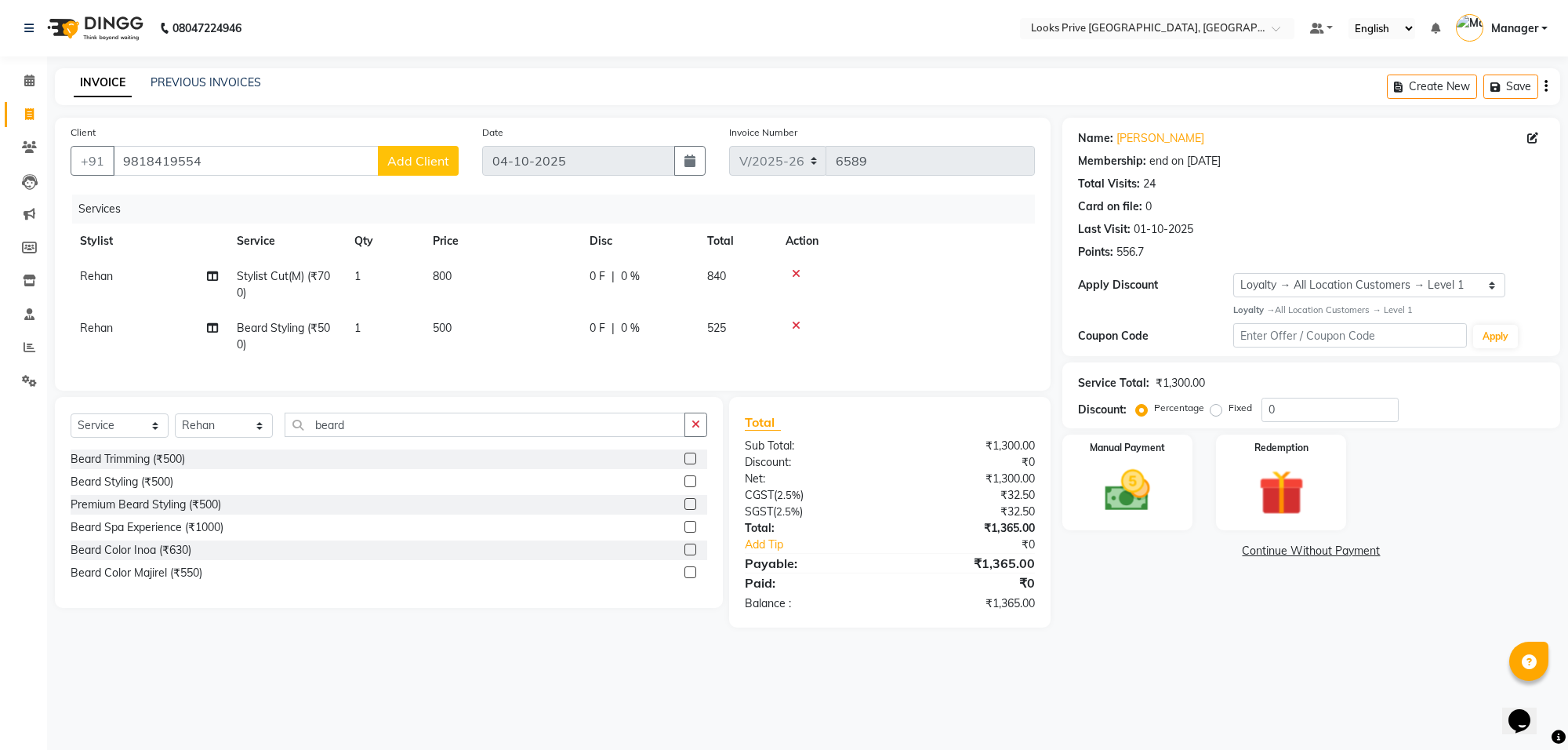
click at [508, 322] on td "500" at bounding box center [501, 336] width 157 height 52
select select "75864"
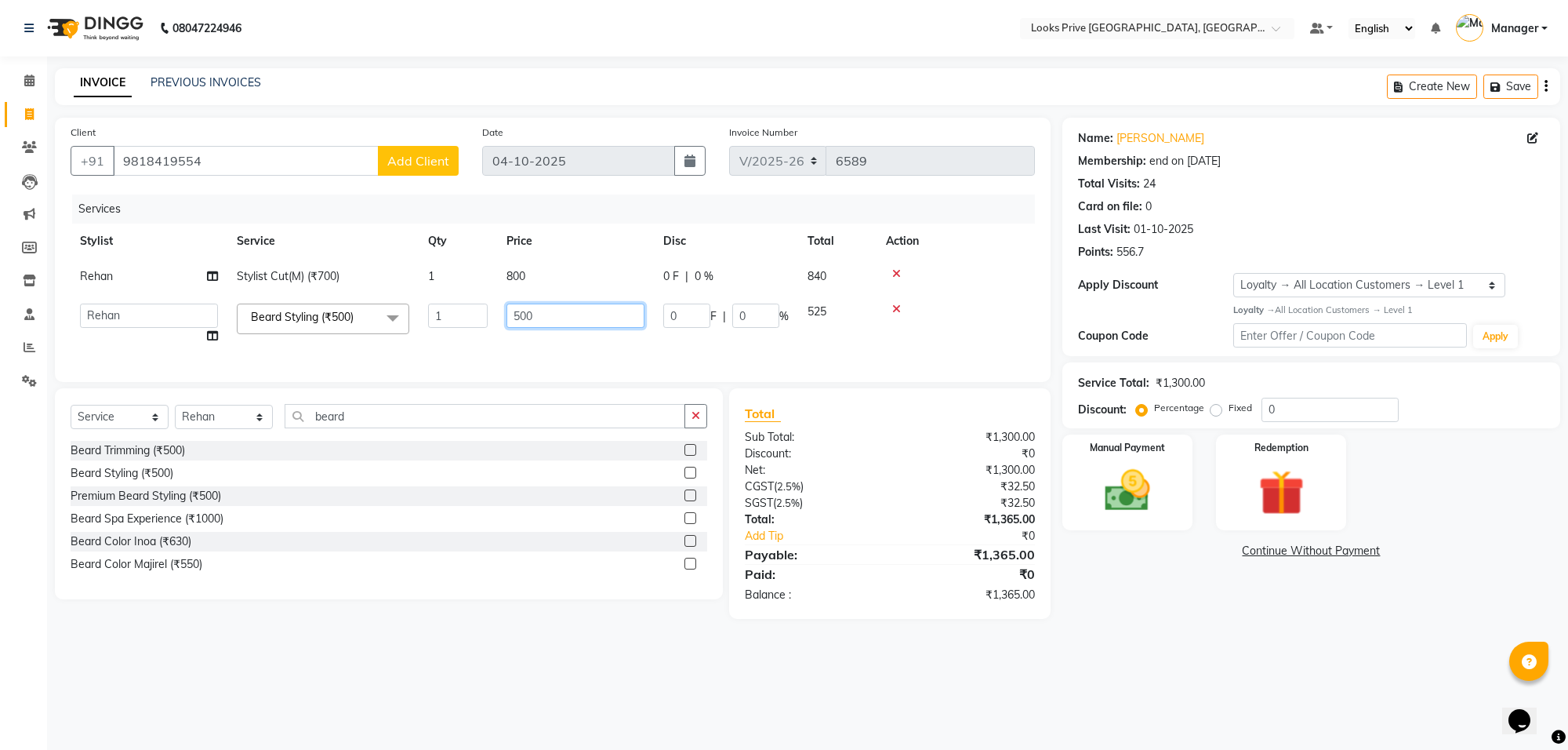
drag, startPoint x: 545, startPoint y: 320, endPoint x: 461, endPoint y: 308, distance: 84.9
click at [463, 308] on tr "Arshi Avdesh Bunty Counter_Sales Deepak_Asst Govind_Pdct Hema Manager Mohan_Ass…" at bounding box center [552, 323] width 964 height 60
type input "450"
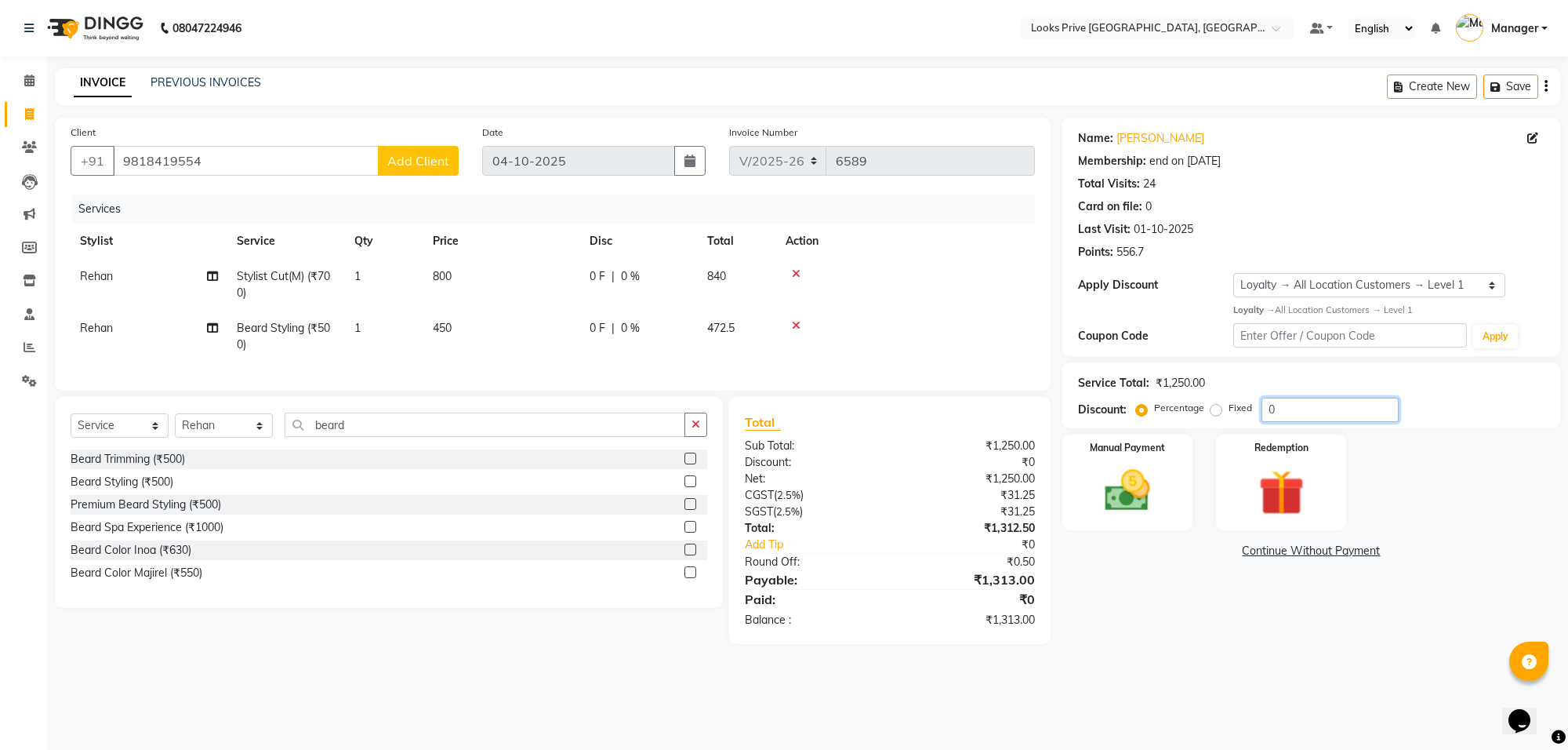
click at [1353, 418] on input "0" at bounding box center [1330, 410] width 137 height 24
type input "020"
click at [1119, 485] on img at bounding box center [1127, 491] width 77 height 55
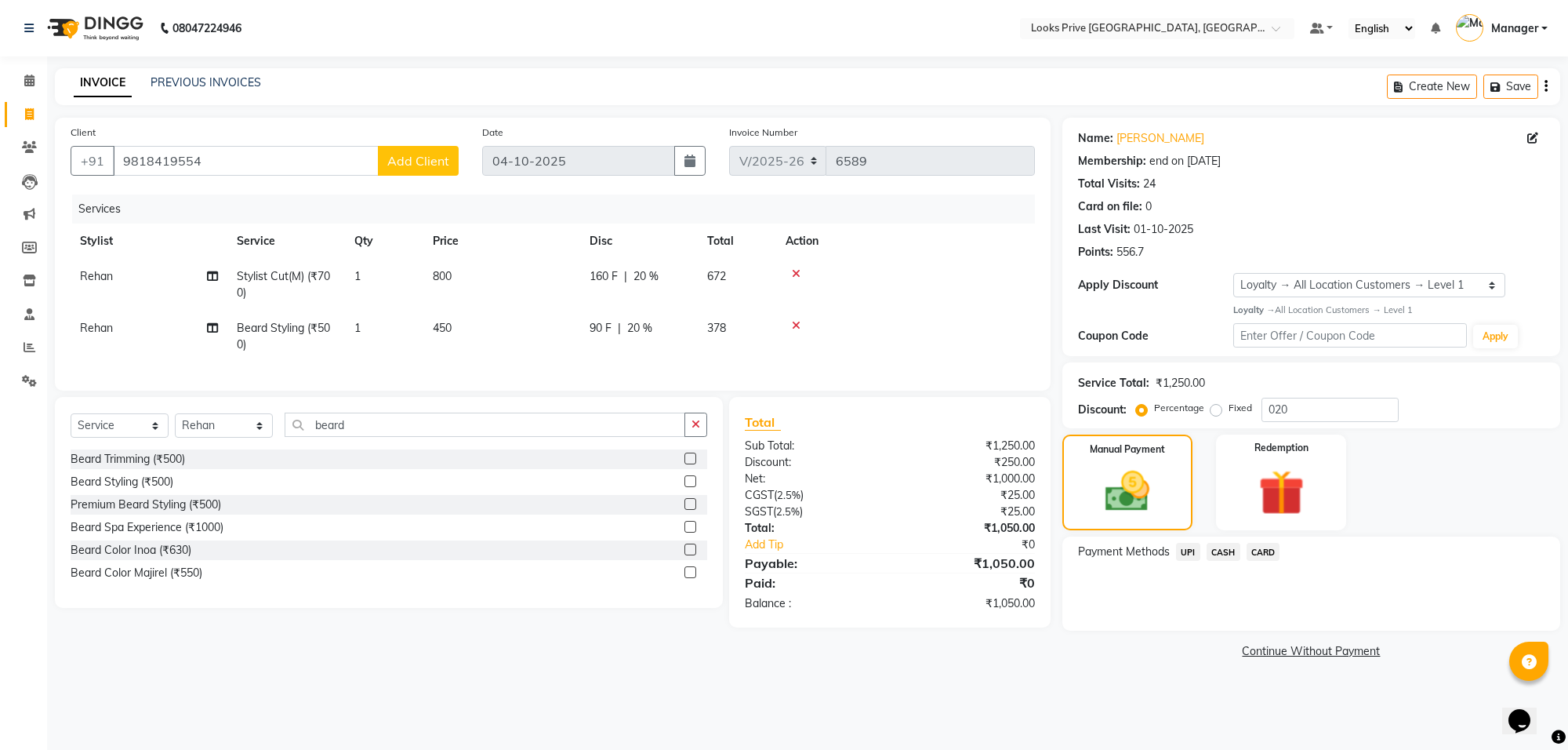
click at [1267, 546] on span "CARD" at bounding box center [1263, 551] width 34 height 18
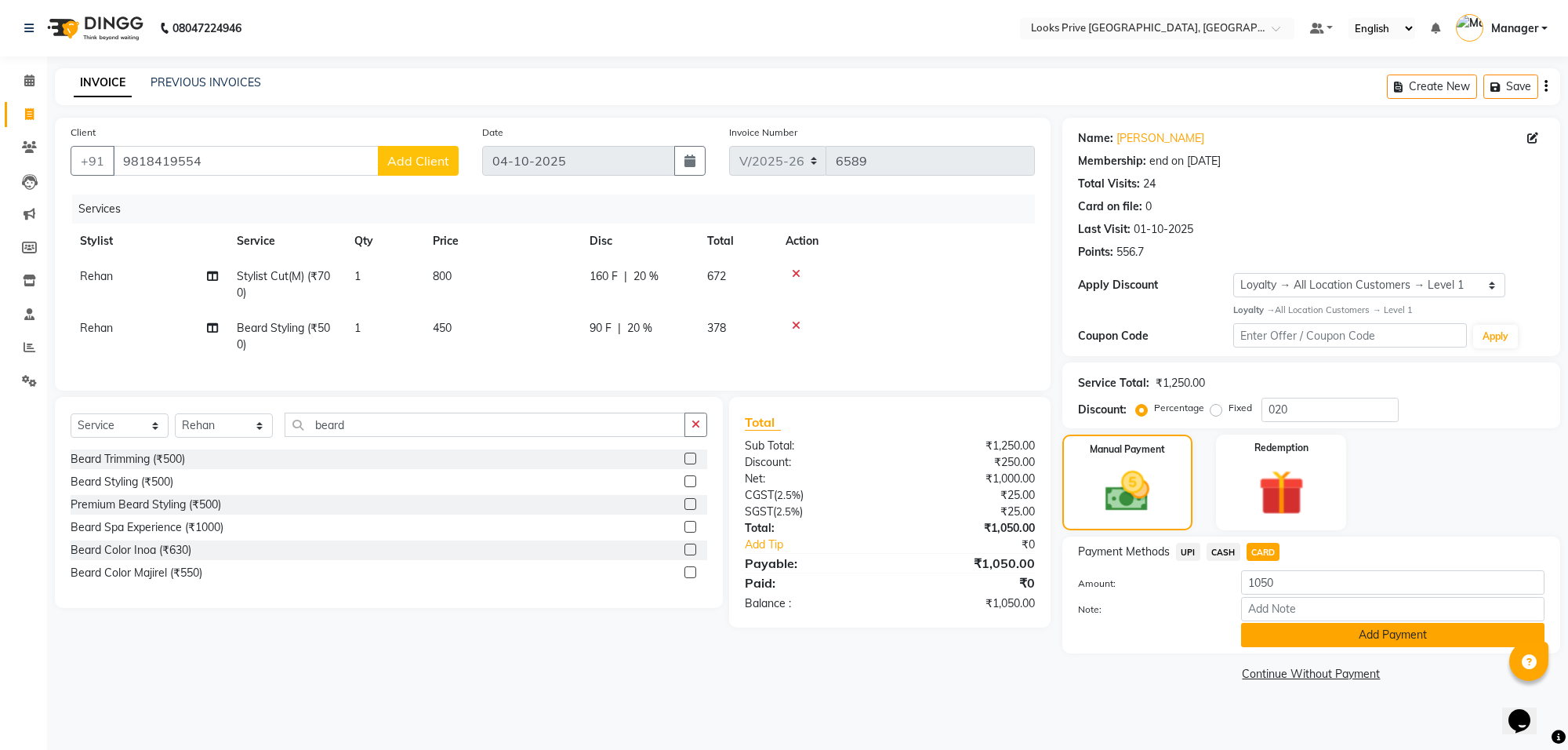
click at [1291, 644] on button "Add Payment" at bounding box center [1393, 635] width 303 height 24
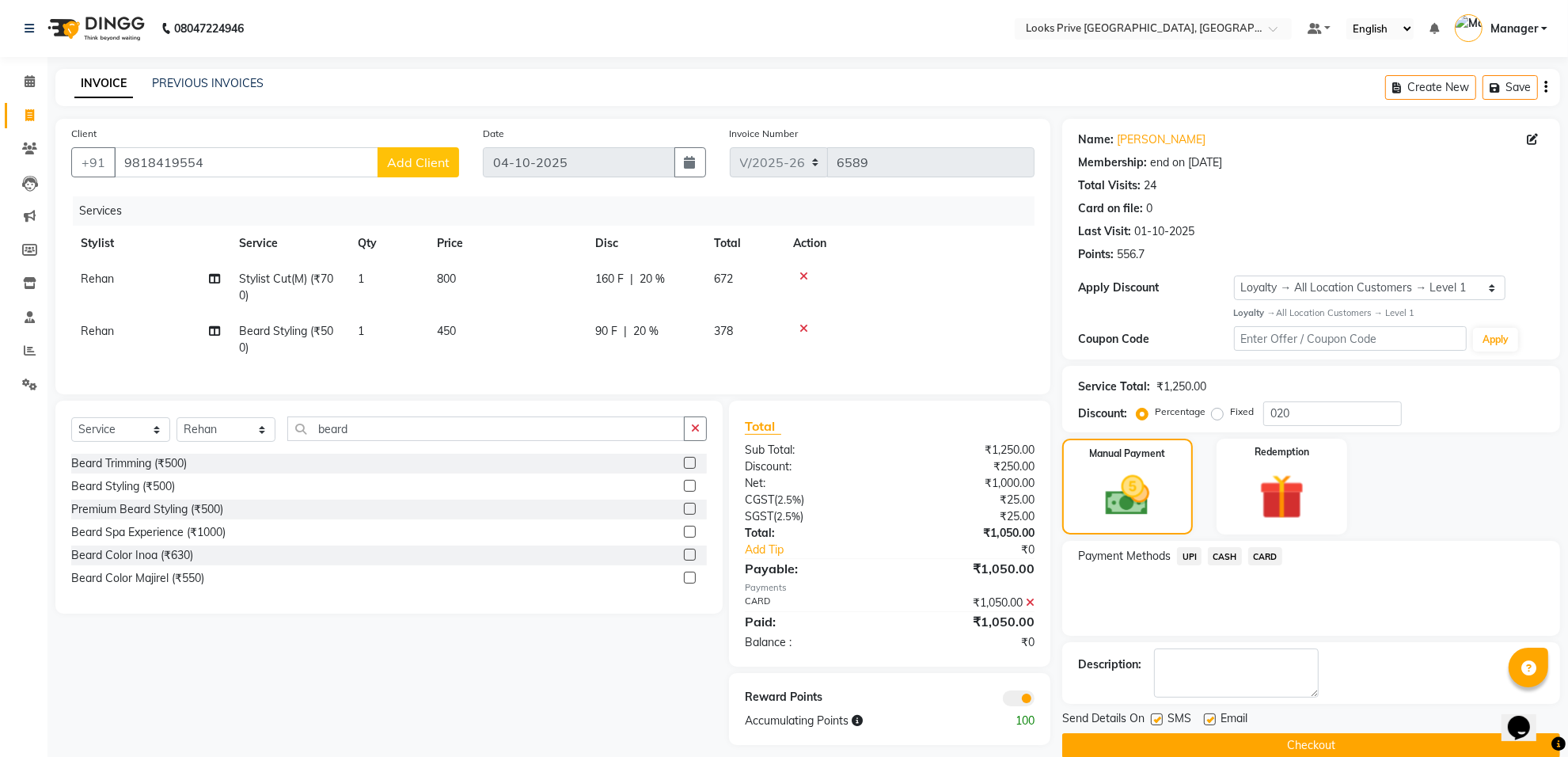
scroll to position [25, 0]
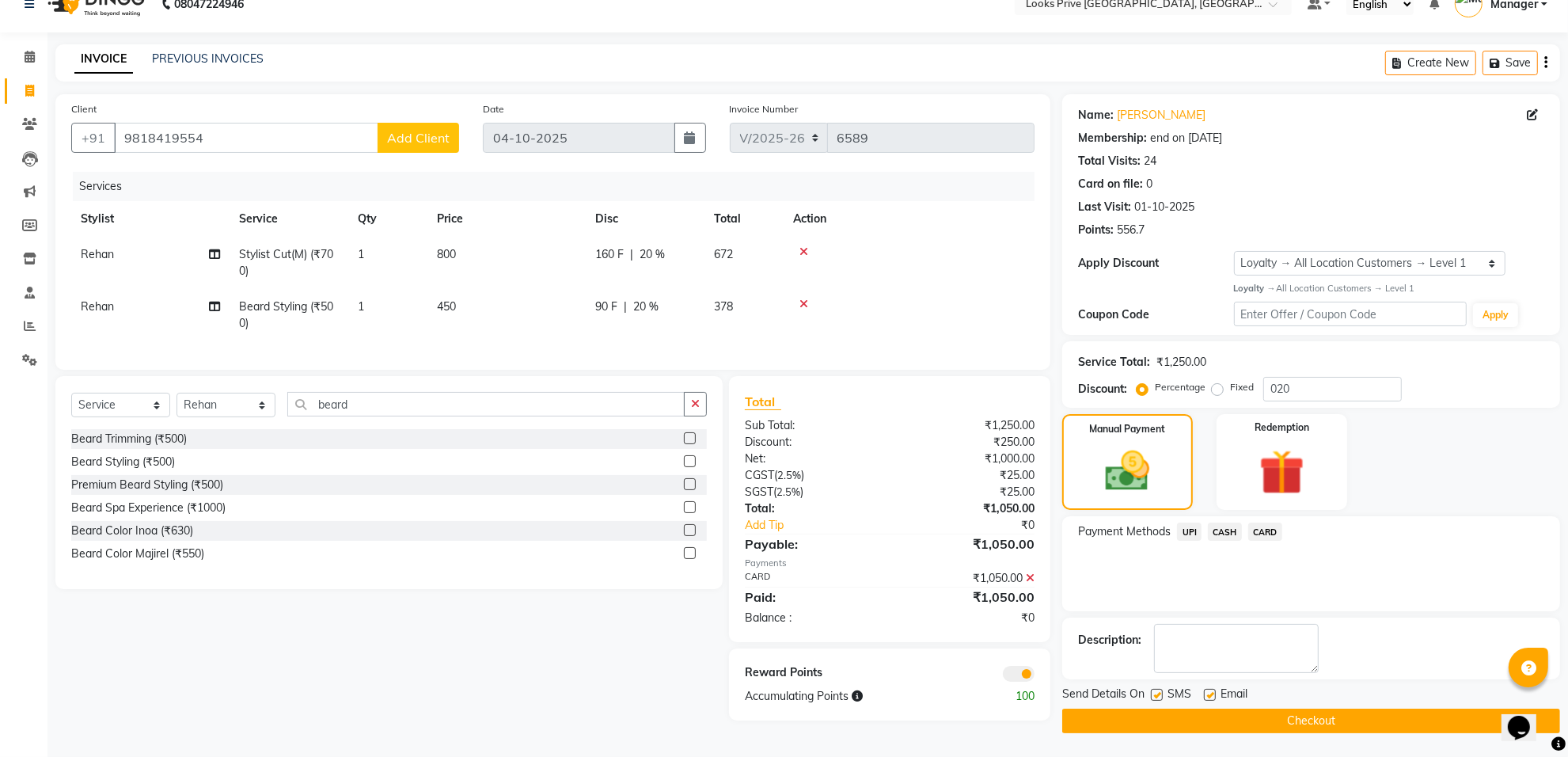
click at [1013, 682] on span at bounding box center [1018, 674] width 32 height 16
click at [1034, 676] on input "checkbox" at bounding box center [1034, 676] width 0 height 0
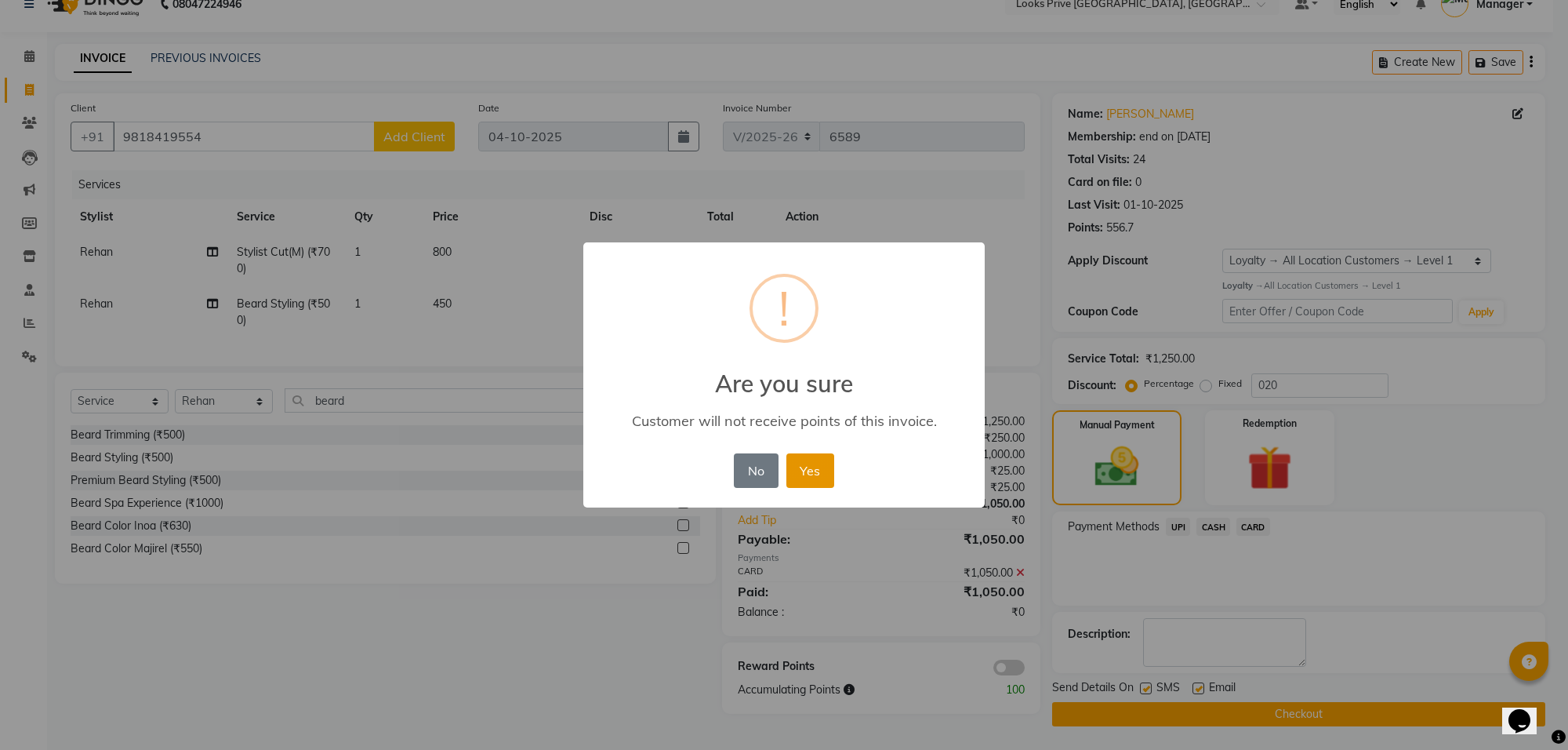
click at [816, 468] on button "Yes" at bounding box center [810, 471] width 48 height 35
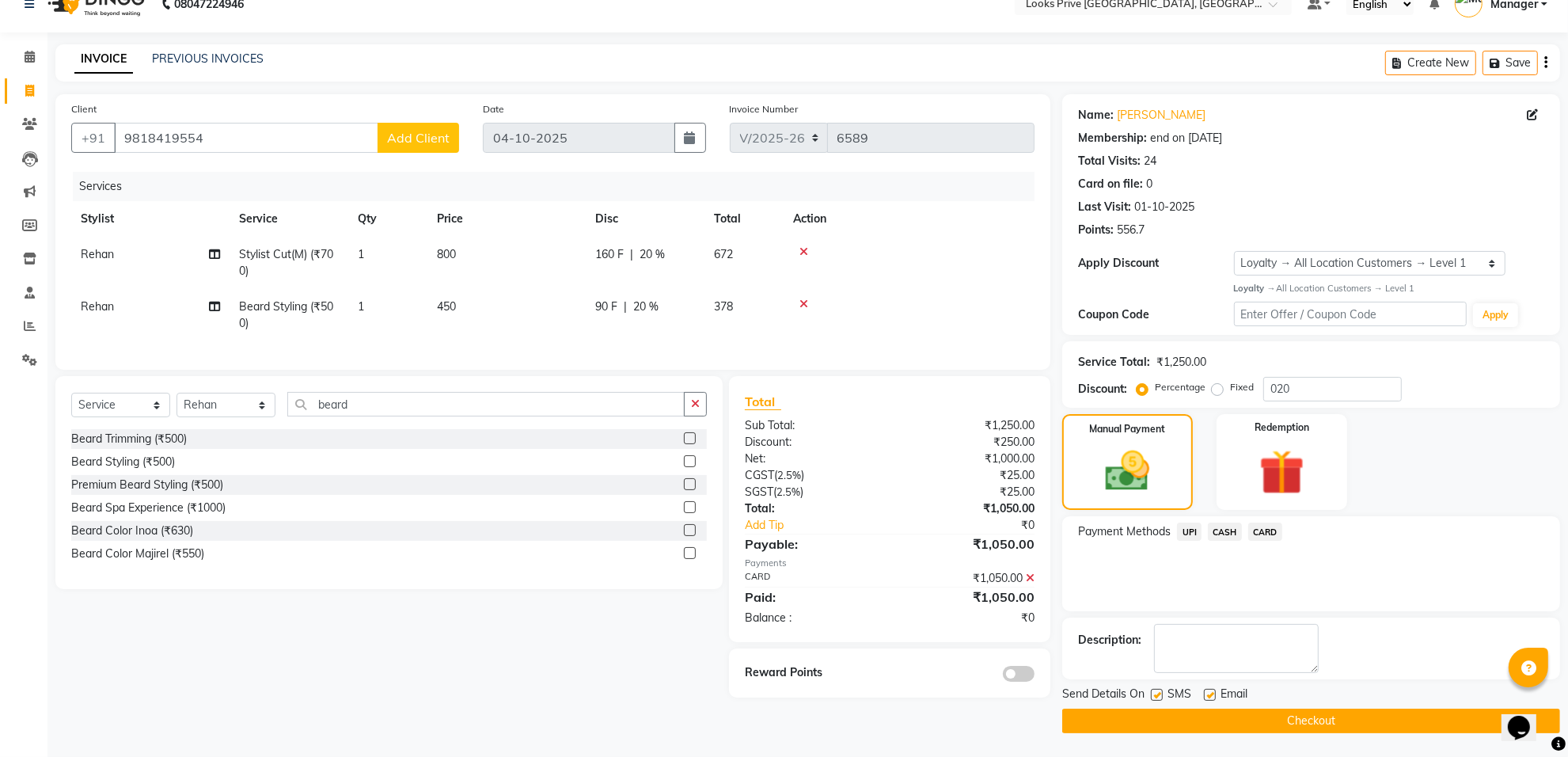
click at [1144, 725] on button "Checkout" at bounding box center [1311, 720] width 498 height 25
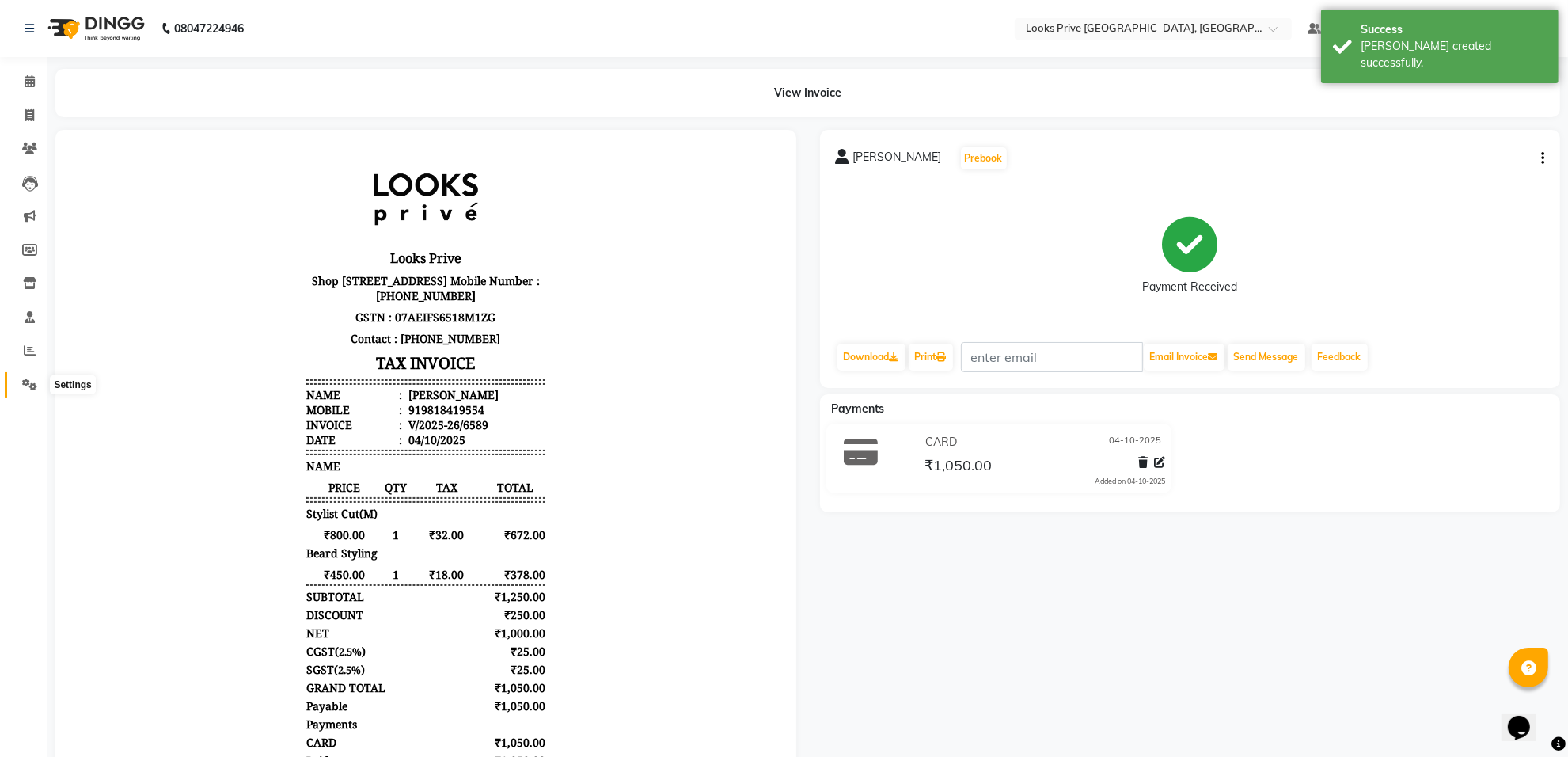
click at [28, 381] on icon at bounding box center [29, 384] width 15 height 12
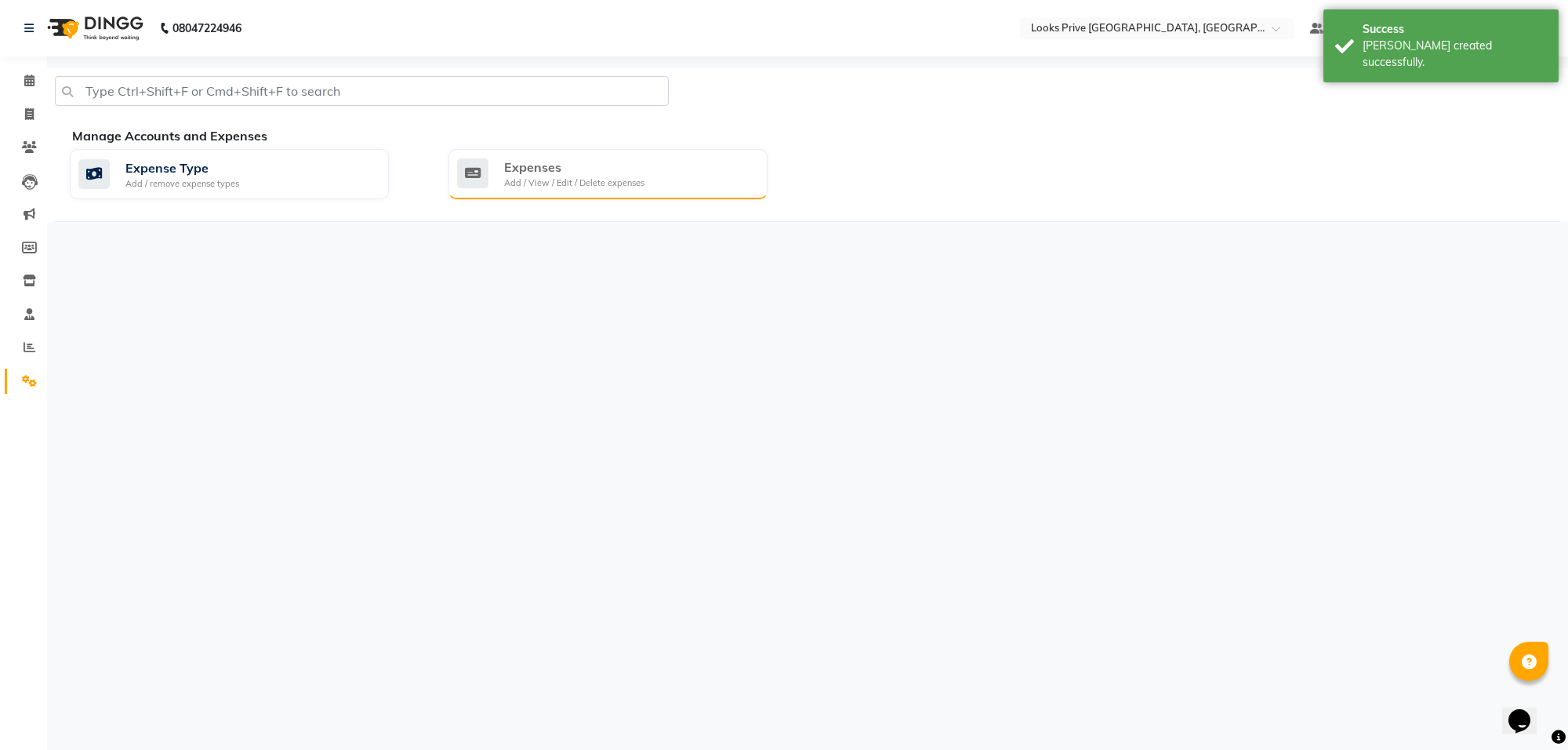
click at [515, 181] on div "Add / View / Edit / Delete expenses" at bounding box center [575, 182] width 140 height 13
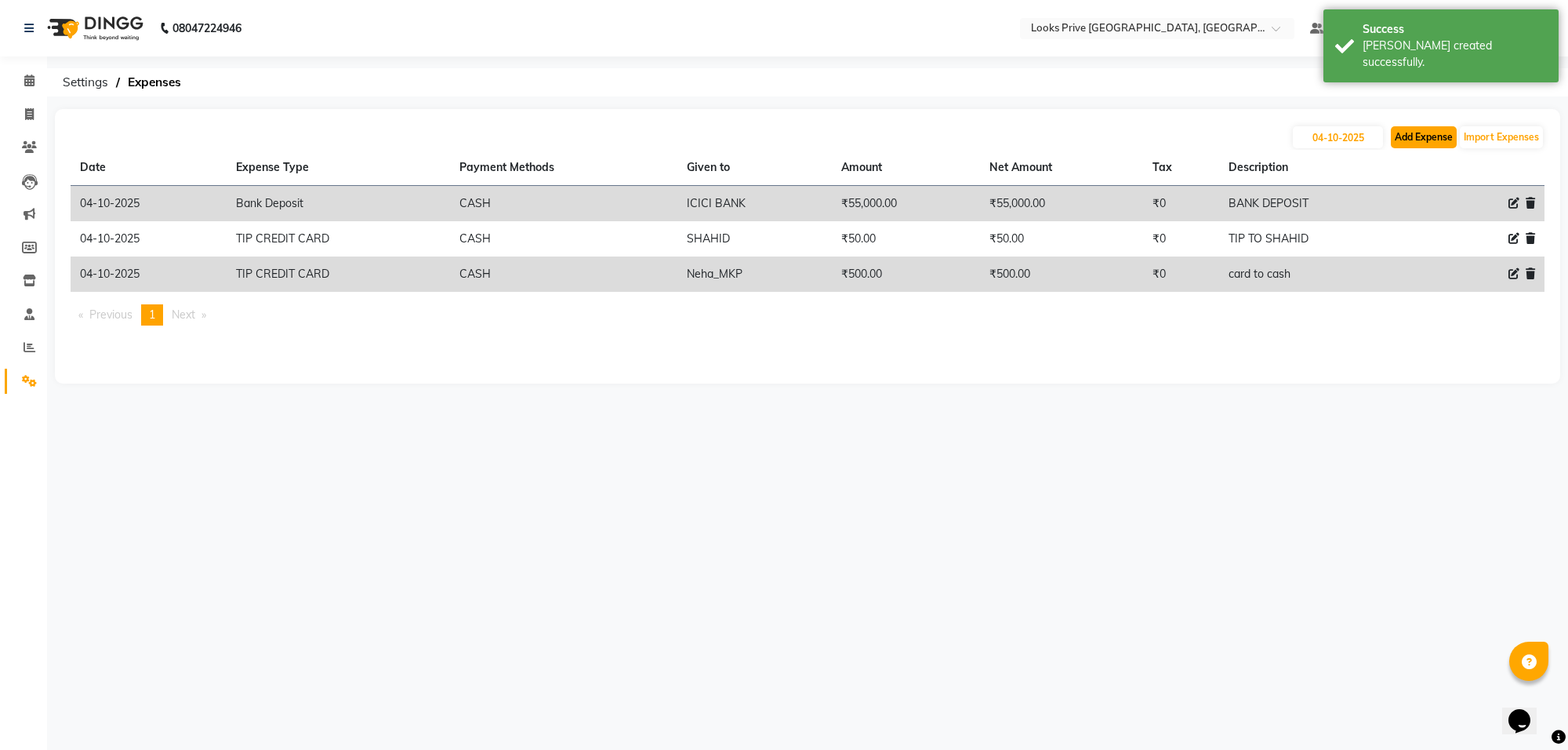
click at [1415, 134] on button "Add Expense" at bounding box center [1423, 137] width 66 height 22
select select "1"
select select "7257"
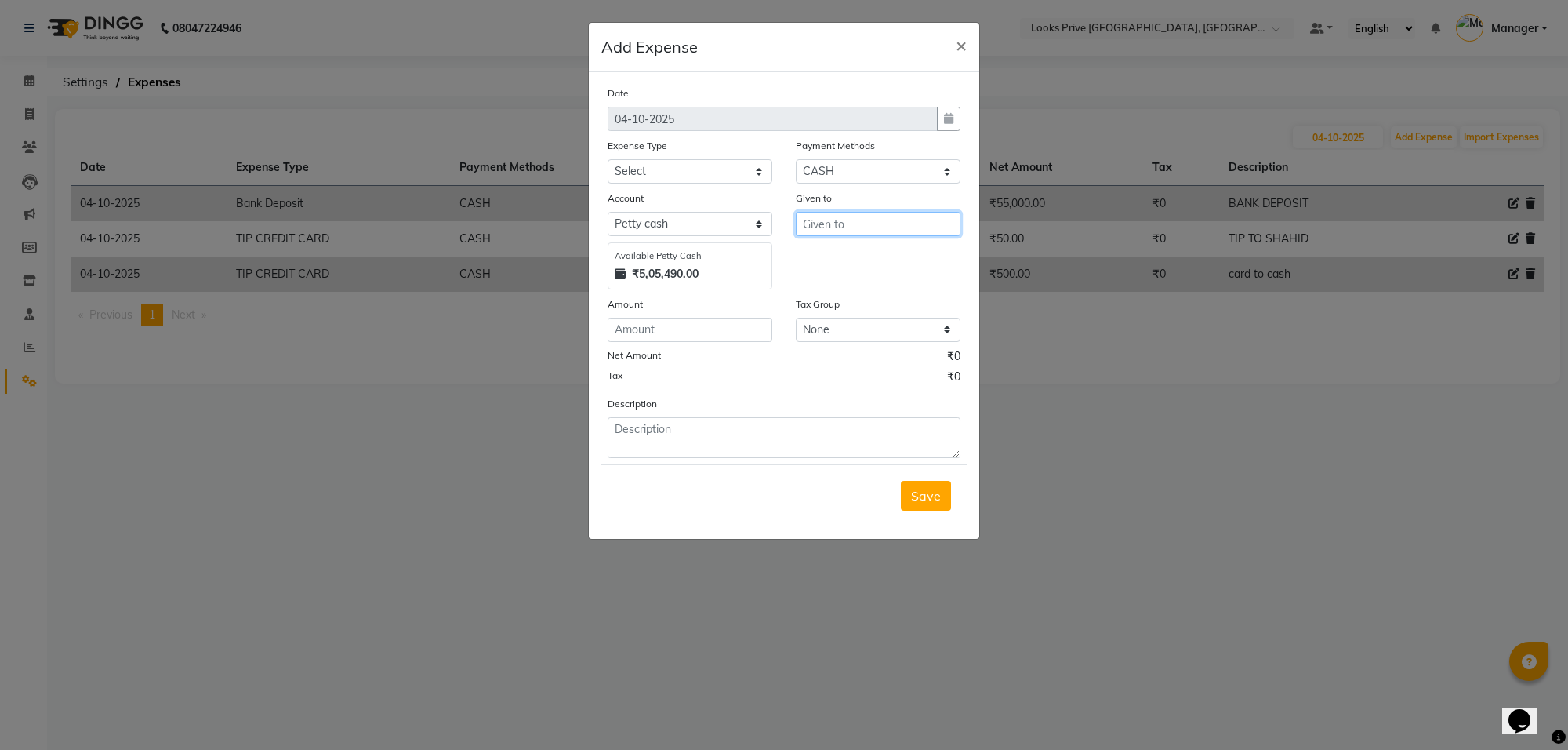
click at [861, 225] on input "text" at bounding box center [878, 224] width 165 height 24
click at [865, 256] on button "Rehan" at bounding box center [858, 256] width 124 height 25
type input "Rehan"
click at [632, 173] on select "Select Accommodation Aesthetics Bank Deposit BLINKIT Cash Handover Client Refun…" at bounding box center [690, 172] width 165 height 24
select select "22746"
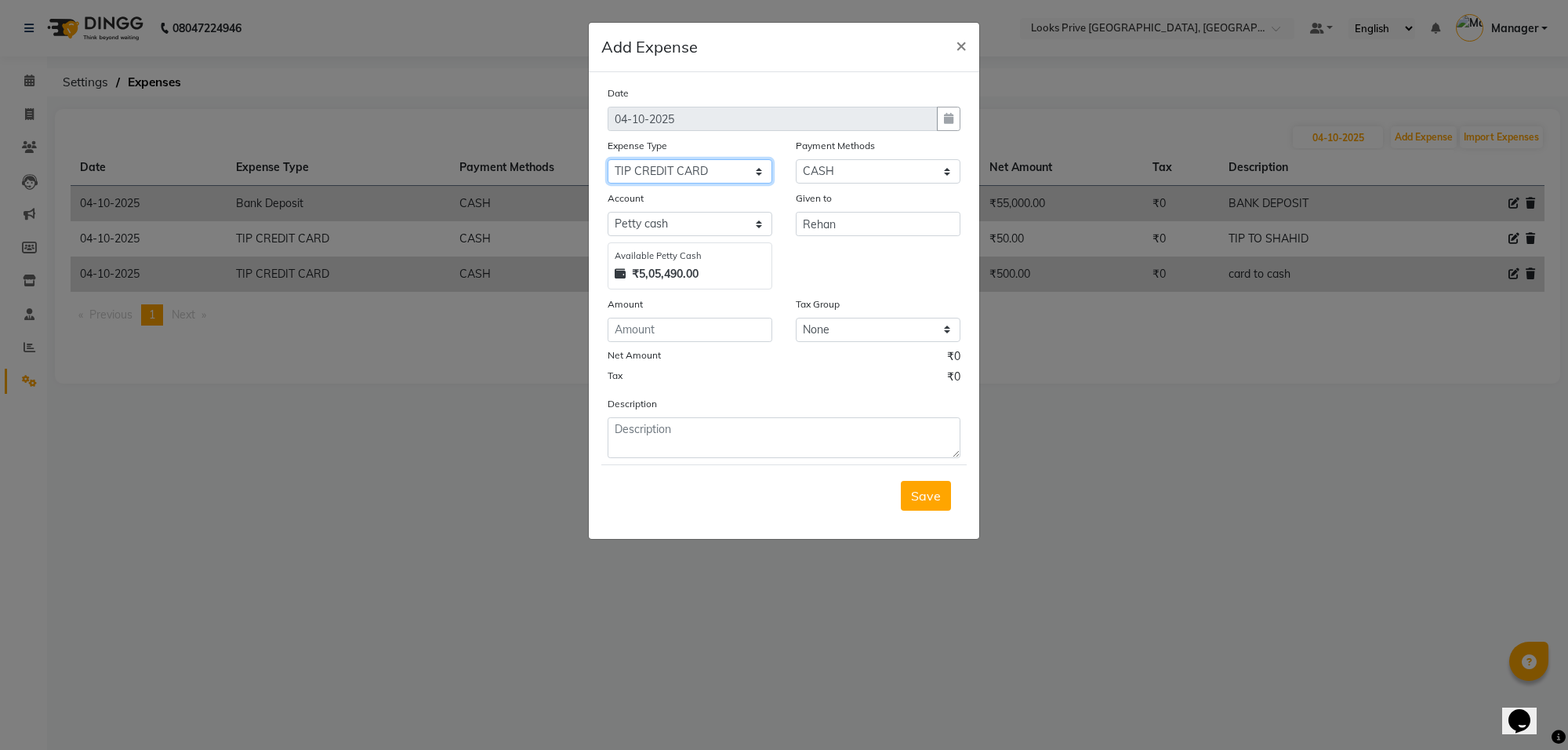
click at [608, 160] on select "Select Accommodation Aesthetics Bank Deposit BLINKIT Cash Handover Client Refun…" at bounding box center [690, 172] width 165 height 24
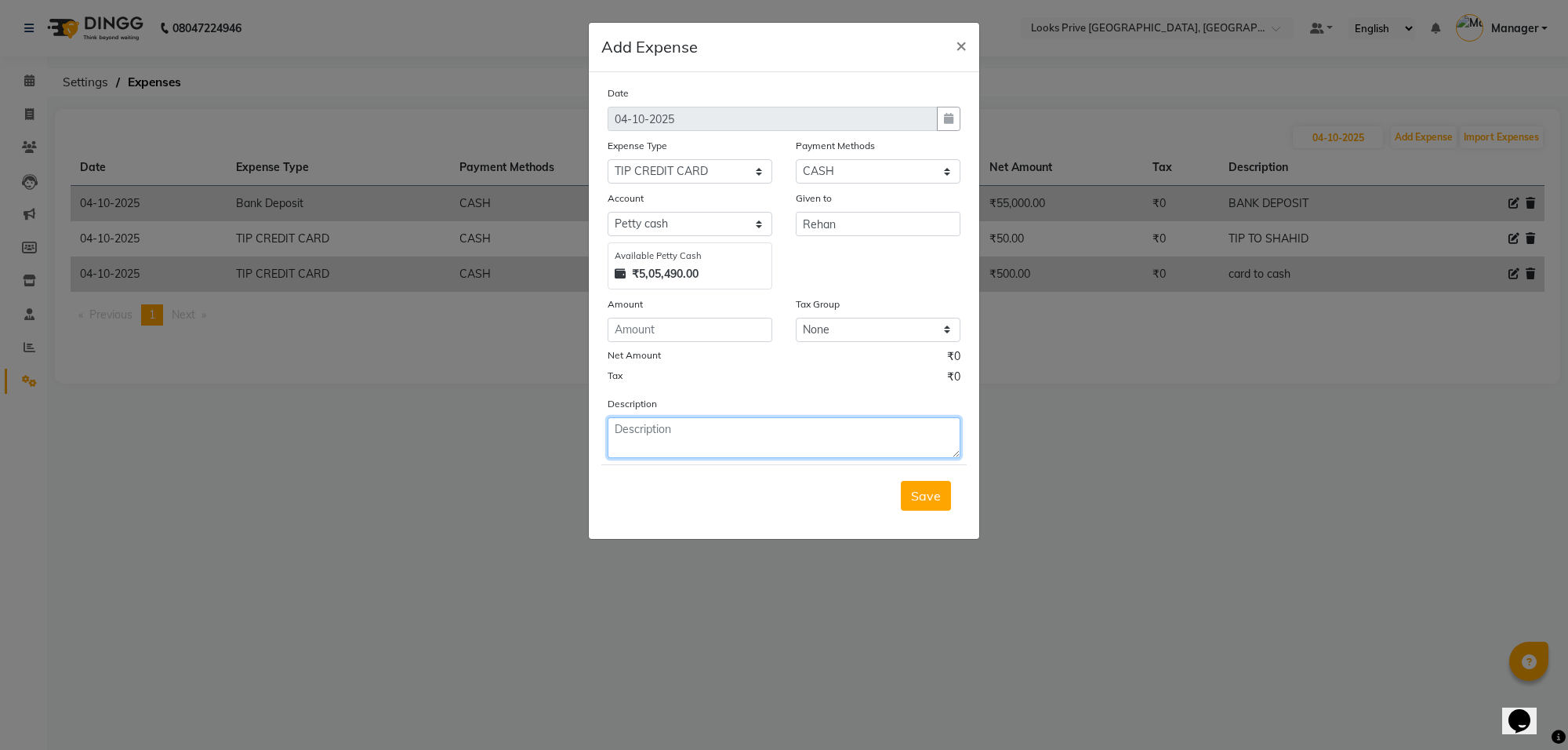
click at [742, 438] on textarea at bounding box center [784, 437] width 353 height 41
type textarea "tip to rehan"
drag, startPoint x: 762, startPoint y: 332, endPoint x: 753, endPoint y: 338, distance: 10.8
click at [754, 337] on input "number" at bounding box center [690, 329] width 165 height 24
type input "100"
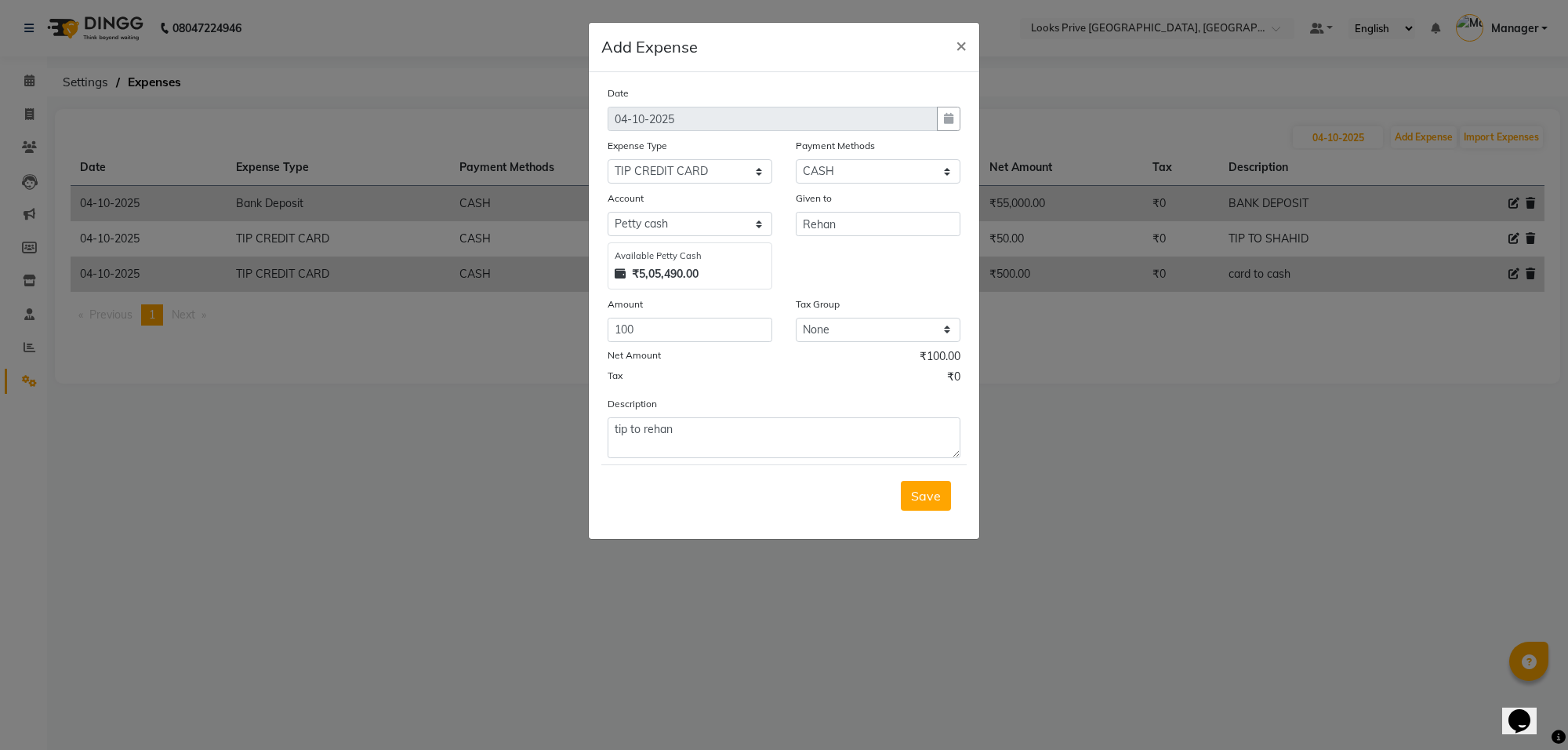
drag, startPoint x: 923, startPoint y: 500, endPoint x: 929, endPoint y: 513, distance: 14.3
click at [927, 508] on button "Save" at bounding box center [926, 495] width 50 height 29
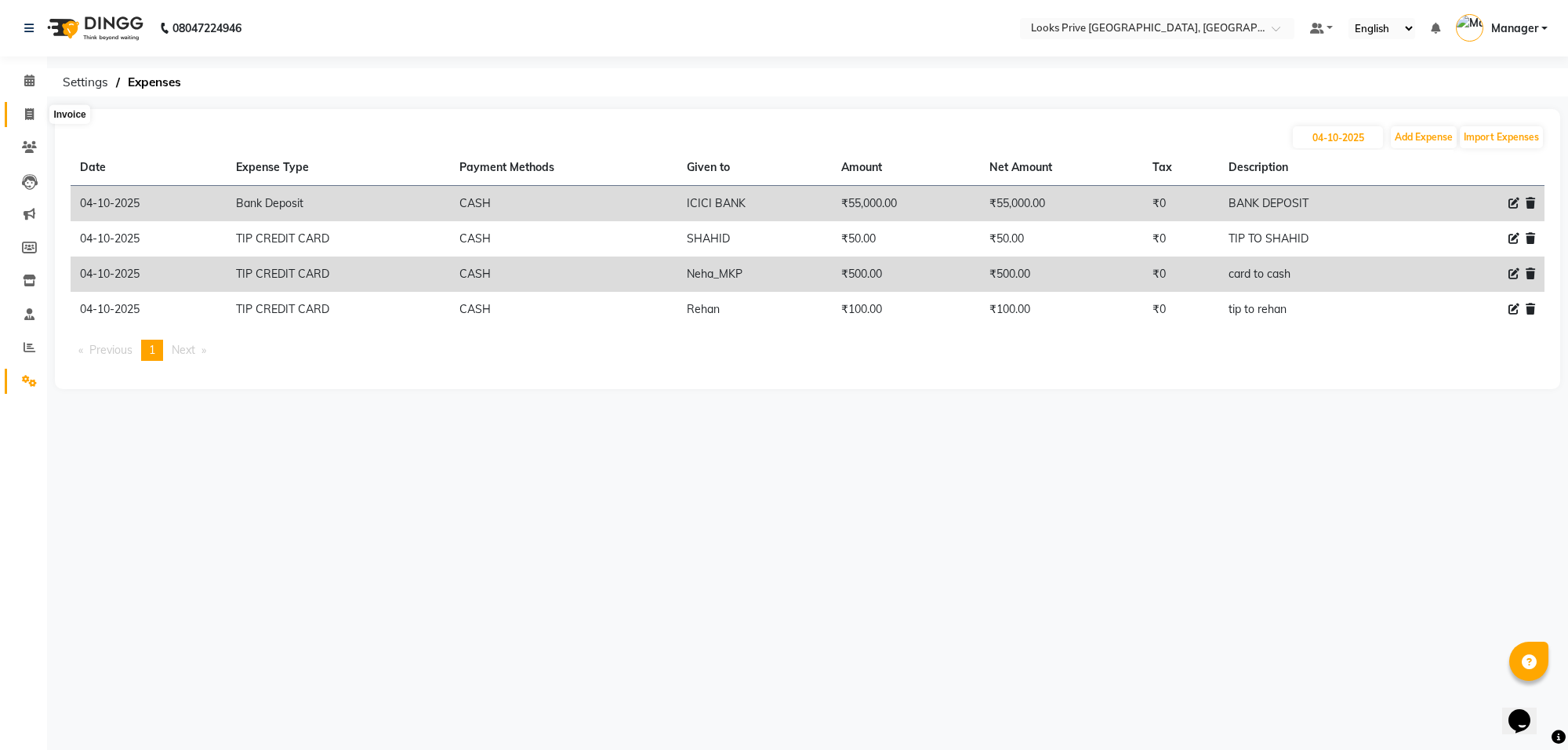
click at [22, 118] on span at bounding box center [29, 114] width 28 height 18
select select "service"
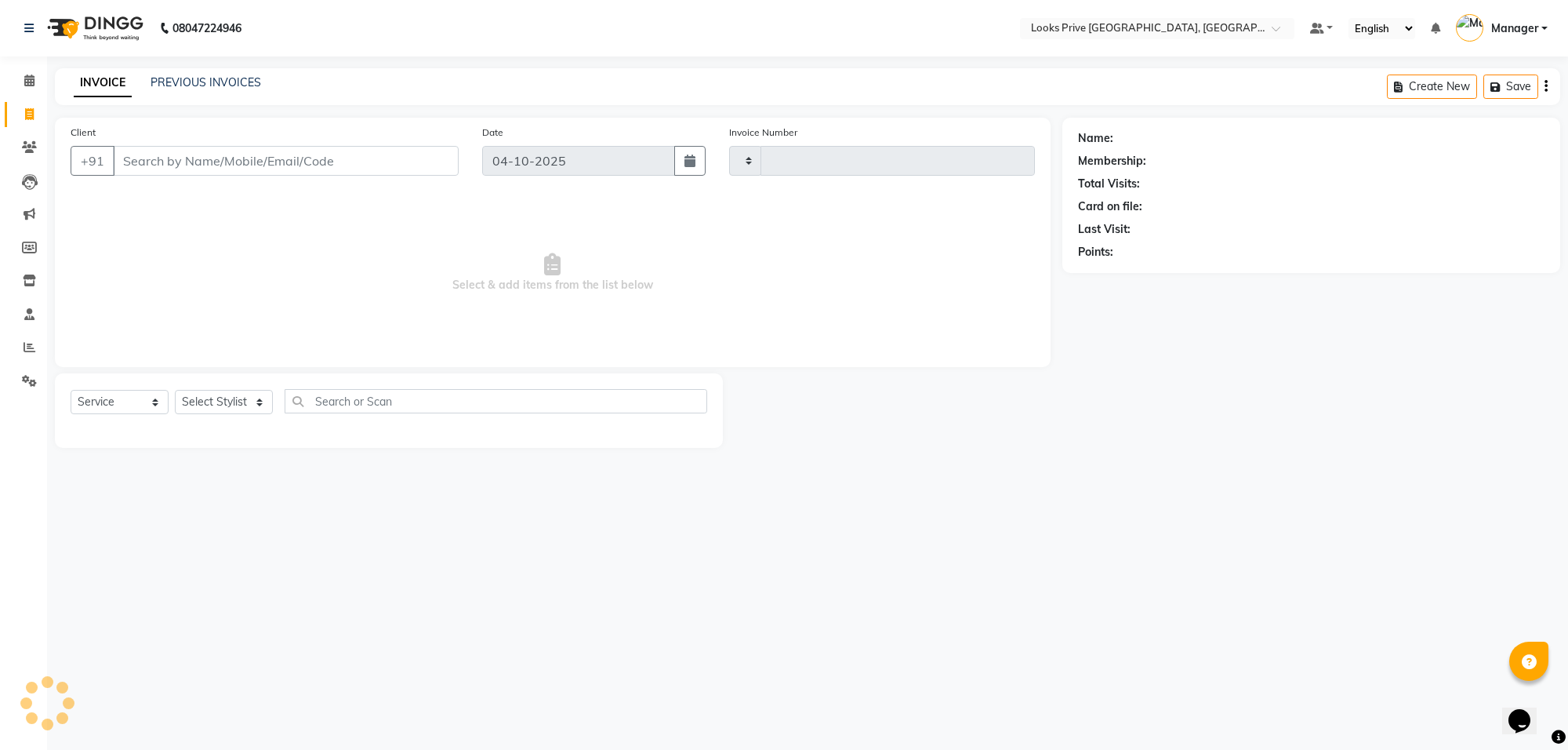
type input "6590"
select select "8127"
click at [209, 167] on input "Client" at bounding box center [285, 160] width 346 height 29
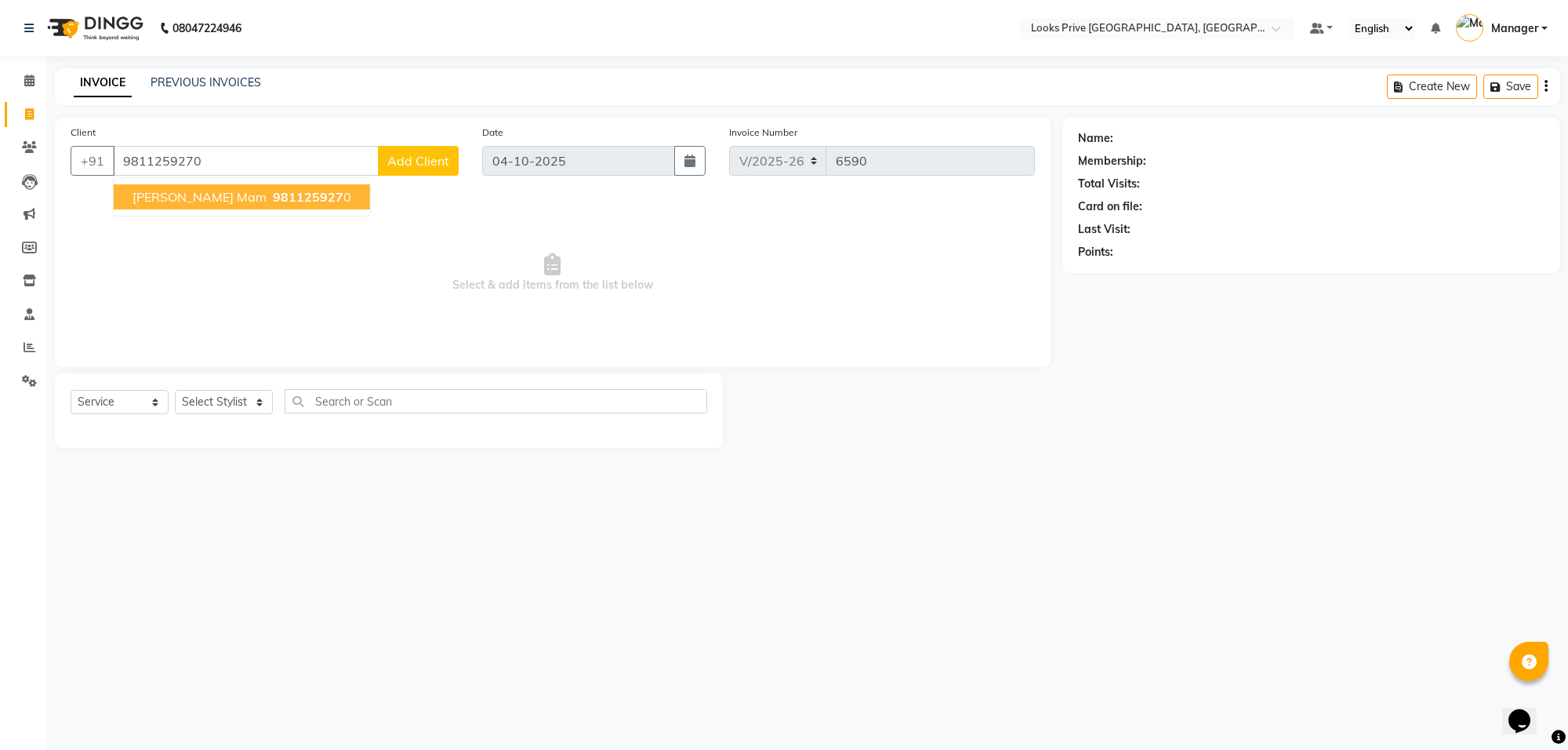
type input "9811259270"
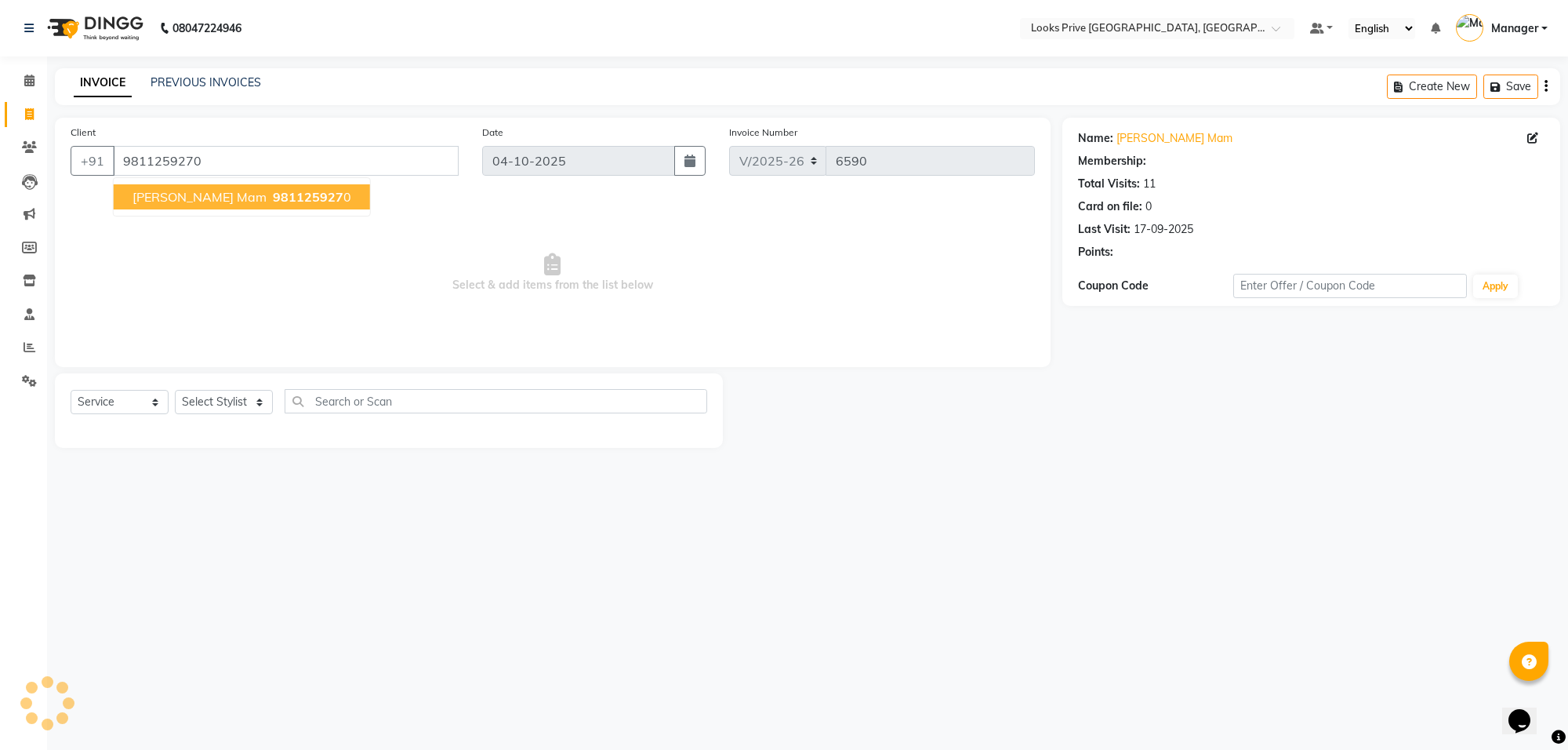
select select "1: Object"
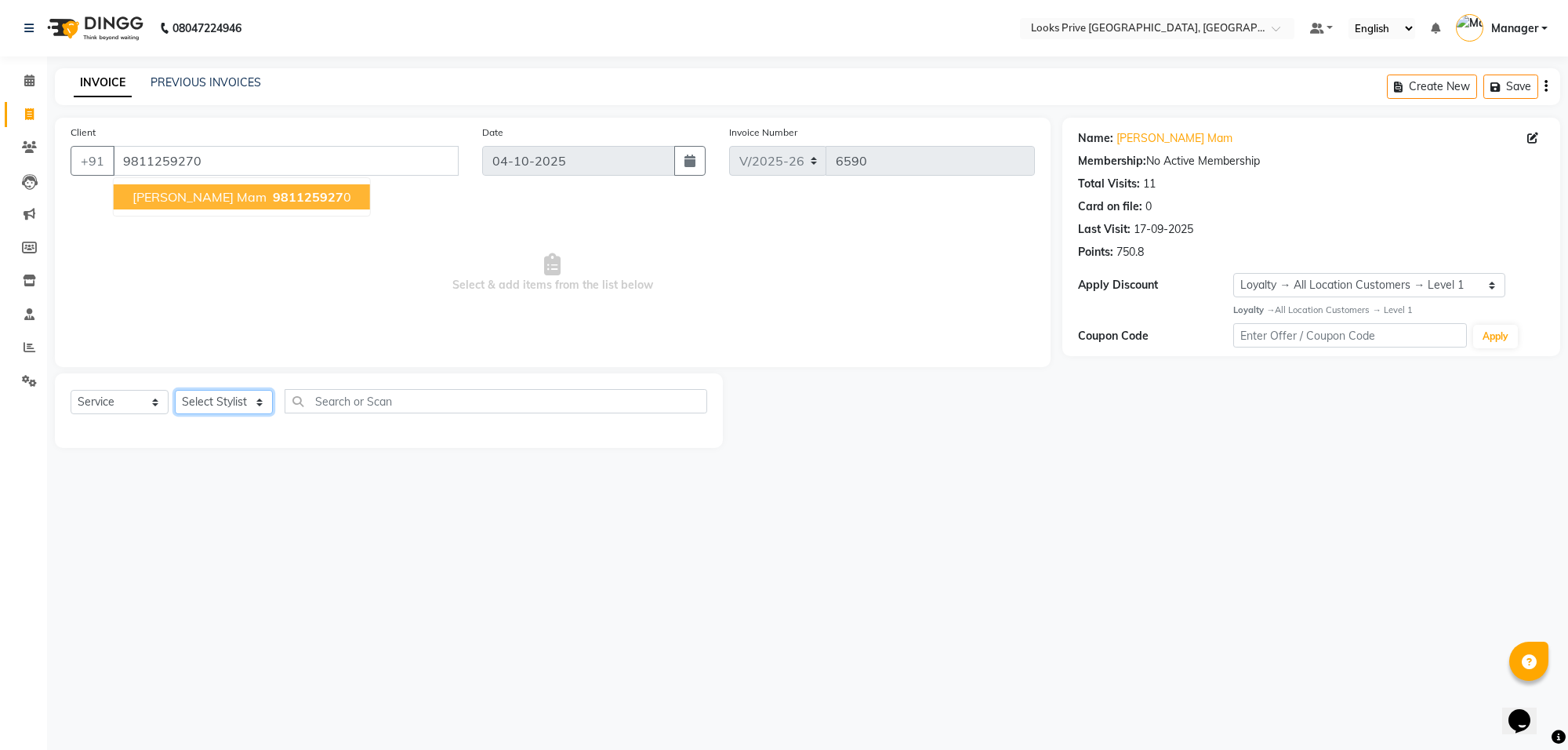
click at [191, 404] on select "Select Stylist Arshi [PERSON_NAME] Counter_Sales Deepak_Asst Govind_Pdct Hema M…" at bounding box center [224, 402] width 98 height 24
select select "75850"
click at [175, 390] on select "Select Stylist Arshi [PERSON_NAME] Counter_Sales Deepak_Asst Govind_Pdct Hema M…" at bounding box center [224, 402] width 98 height 24
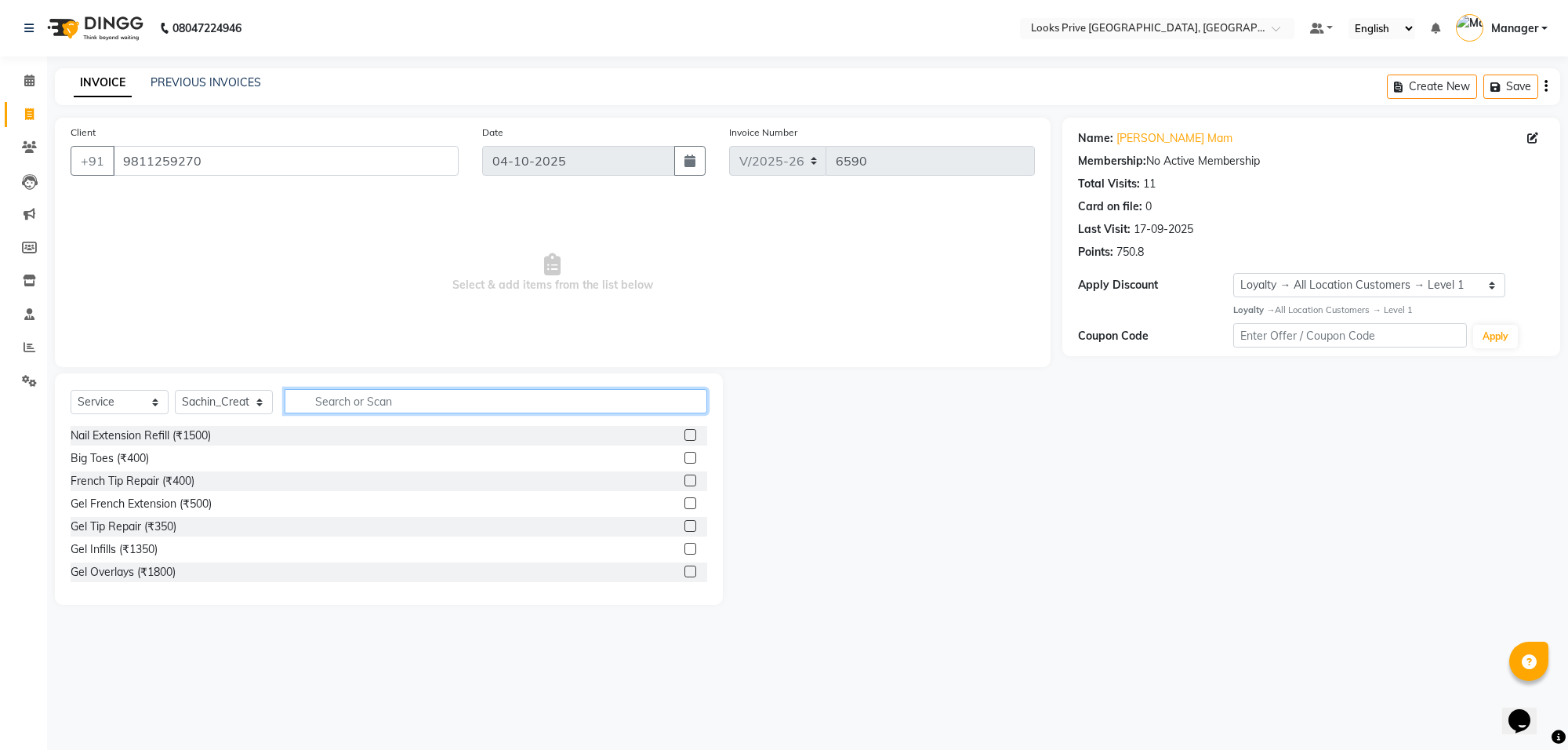
click at [306, 401] on input "text" at bounding box center [495, 401] width 422 height 24
type input "touch"
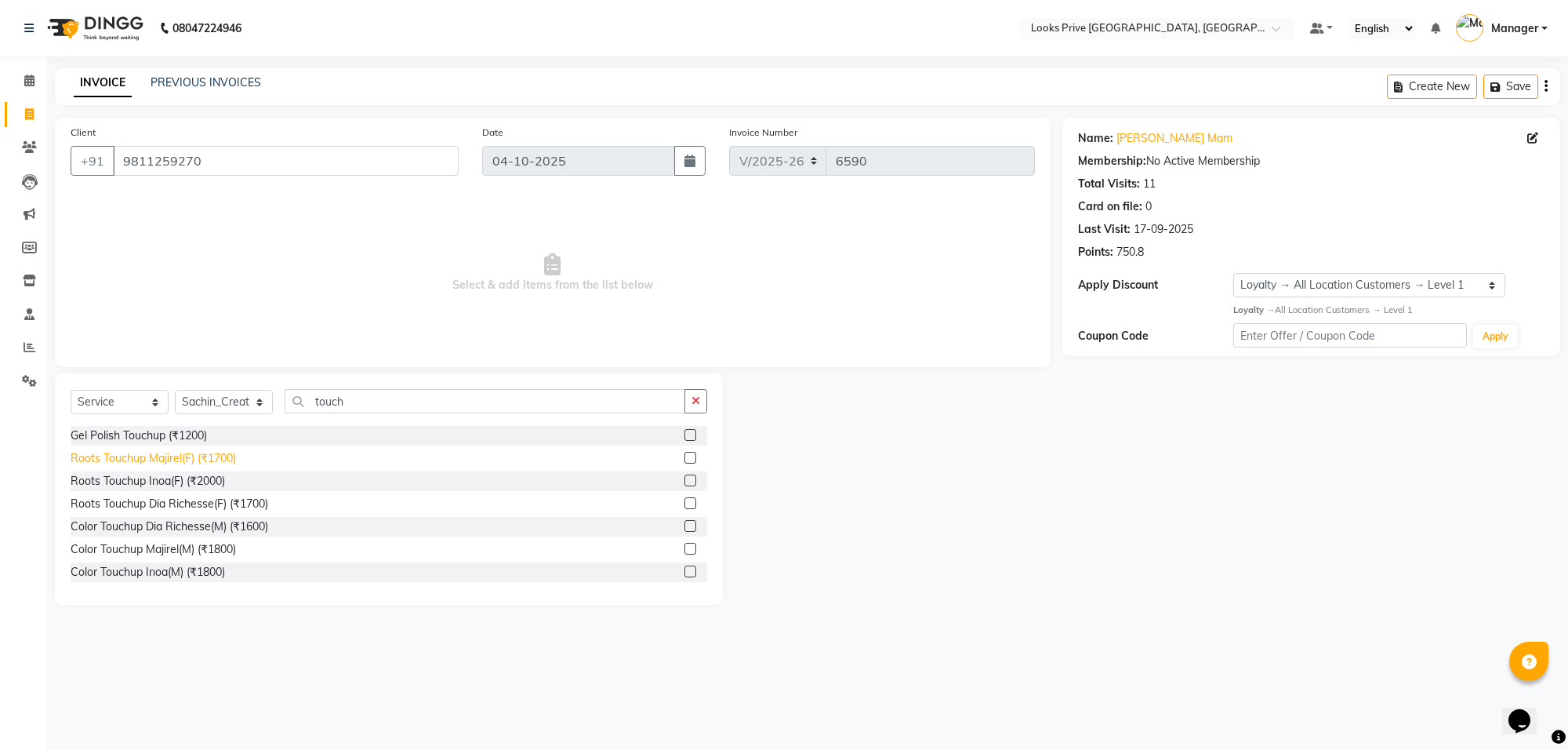
click at [163, 465] on div "Roots Touchup Majirel(F) (₹1700)" at bounding box center [153, 458] width 166 height 16
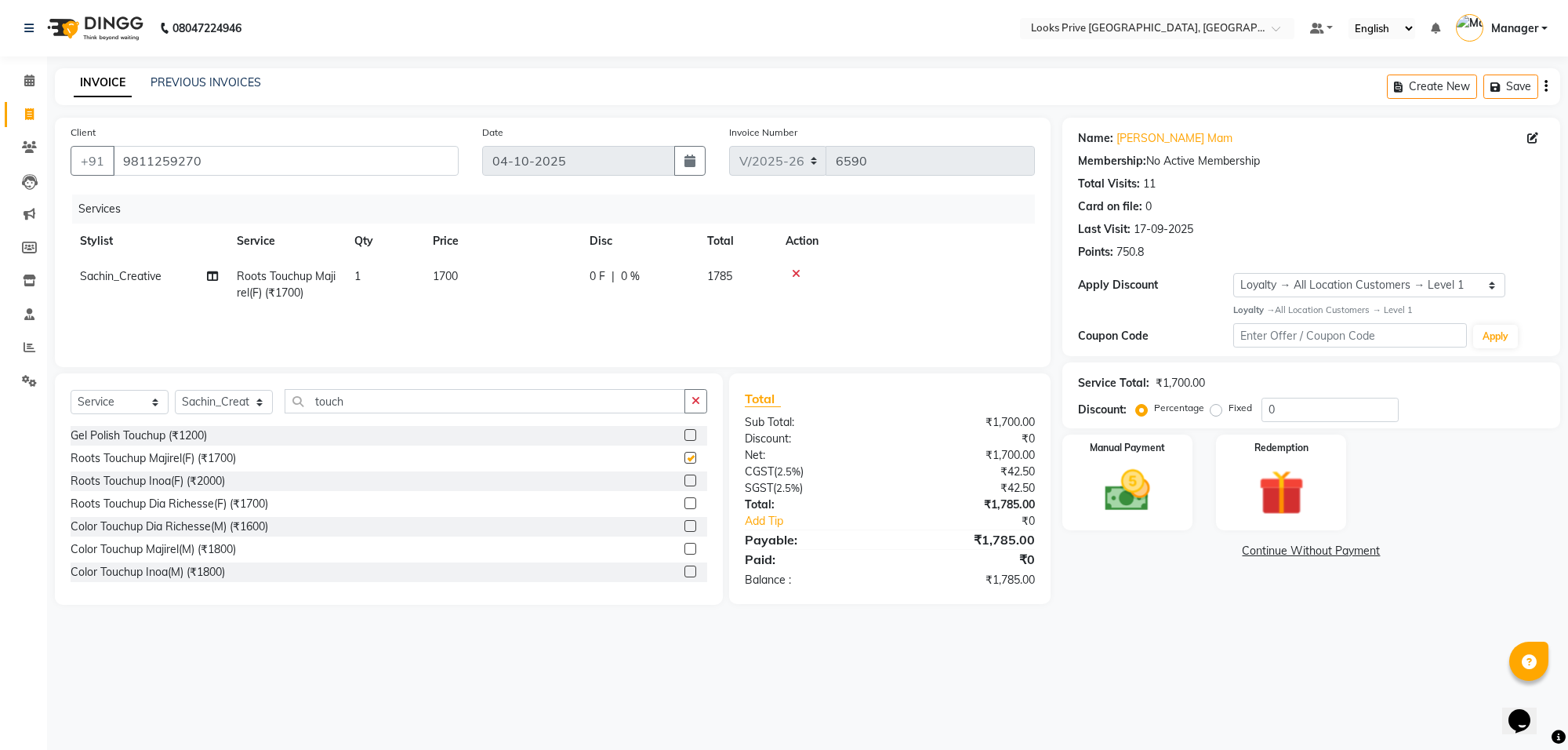
checkbox input "false"
click at [495, 278] on td "1700" at bounding box center [501, 284] width 157 height 52
select select "75850"
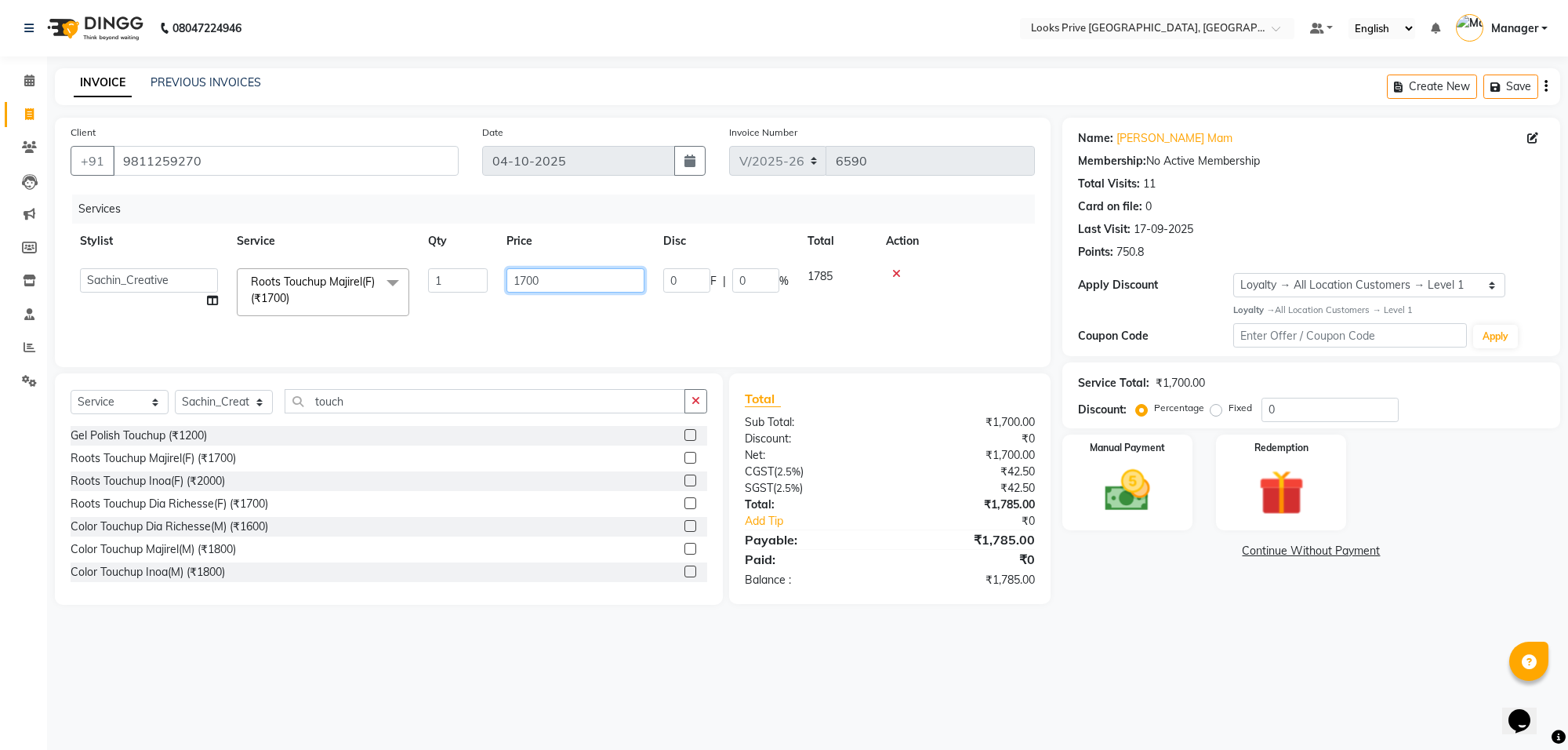
drag, startPoint x: 563, startPoint y: 289, endPoint x: 508, endPoint y: 299, distance: 55.9
click at [508, 299] on td "1700" at bounding box center [575, 291] width 157 height 67
type input "1500"
click at [660, 317] on div "Services Stylist Service Qty Price Disc Total Action Arshi Avdesh Bunty Counter…" at bounding box center [552, 272] width 964 height 157
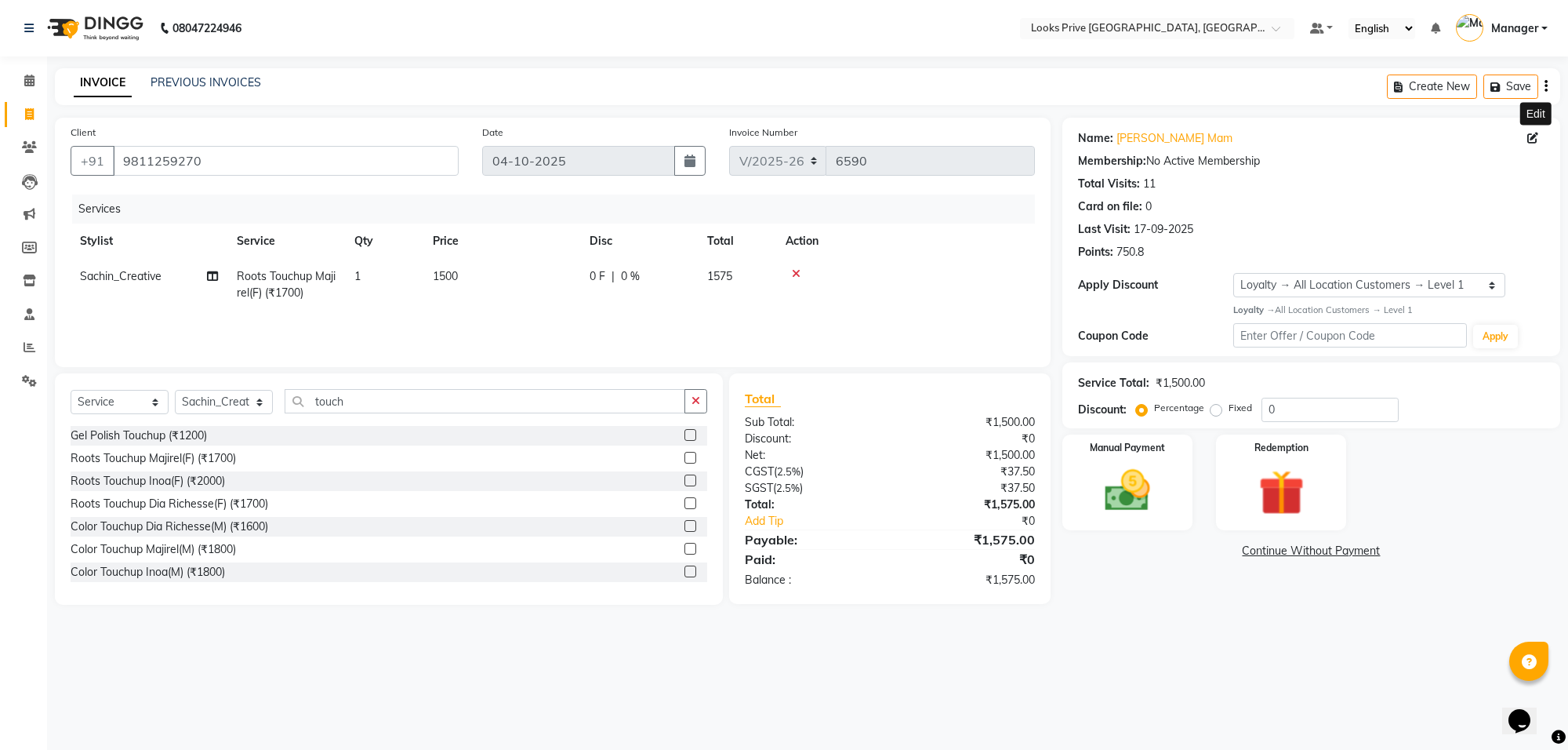
click at [1529, 138] on icon at bounding box center [1532, 138] width 11 height 11
select select "10"
select select "female"
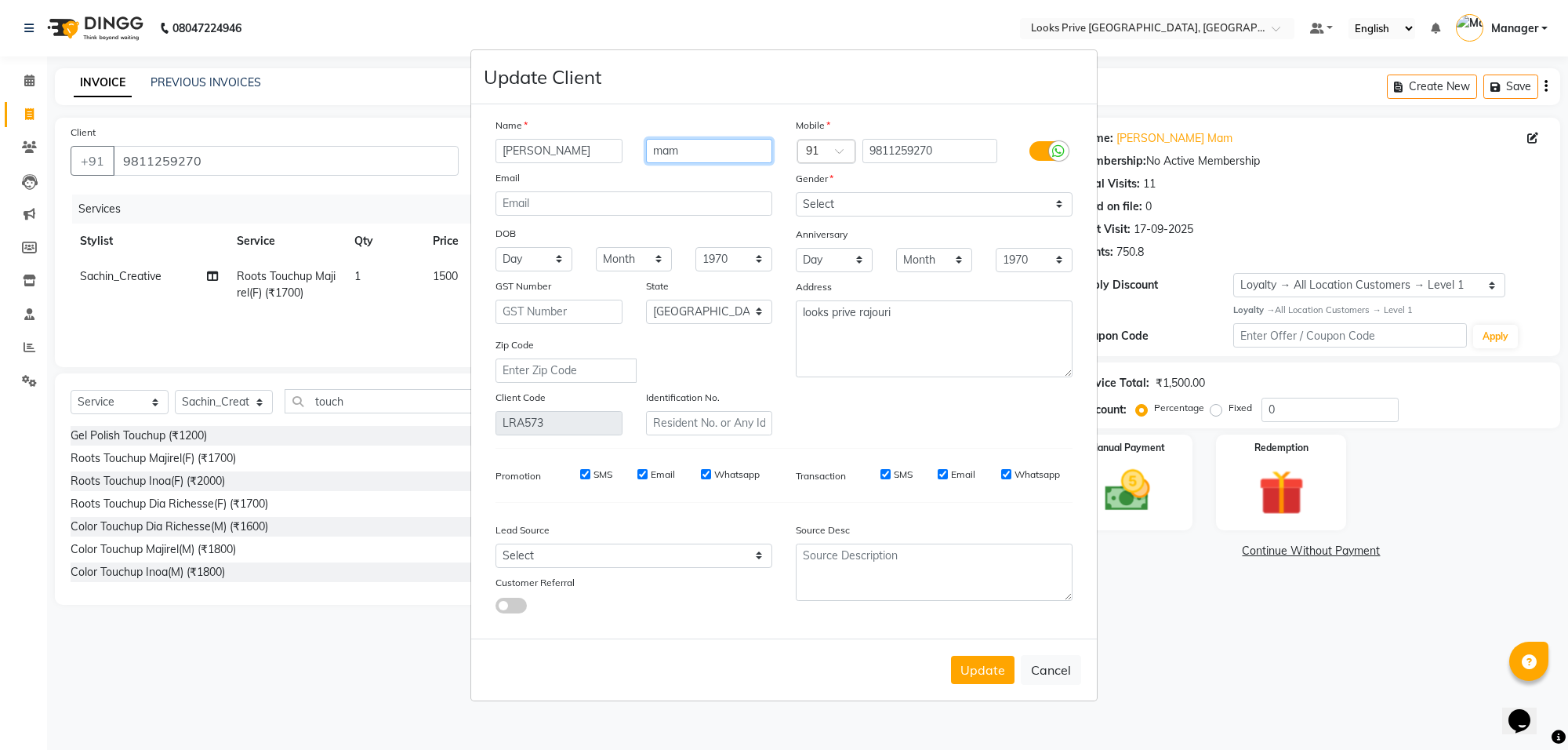
drag, startPoint x: 771, startPoint y: 144, endPoint x: 547, endPoint y: 145, distance: 224.0
click at [547, 145] on div "roop mam" at bounding box center [634, 151] width 300 height 24
type input "Anand"
click at [506, 149] on input "roop" at bounding box center [559, 151] width 127 height 24
type input "Roop"
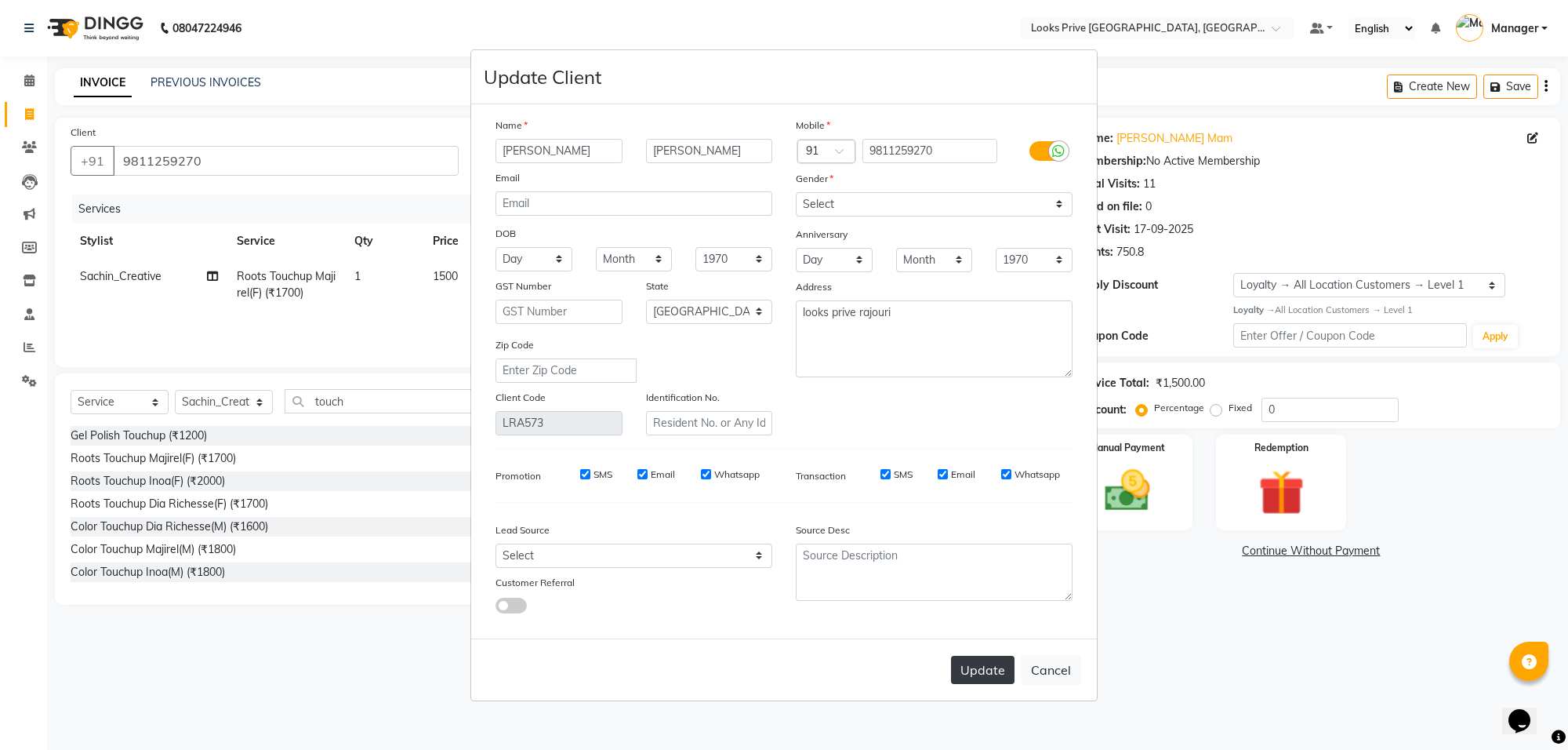
click at [976, 667] on button "Update" at bounding box center [982, 669] width 63 height 29
select select
select select "null"
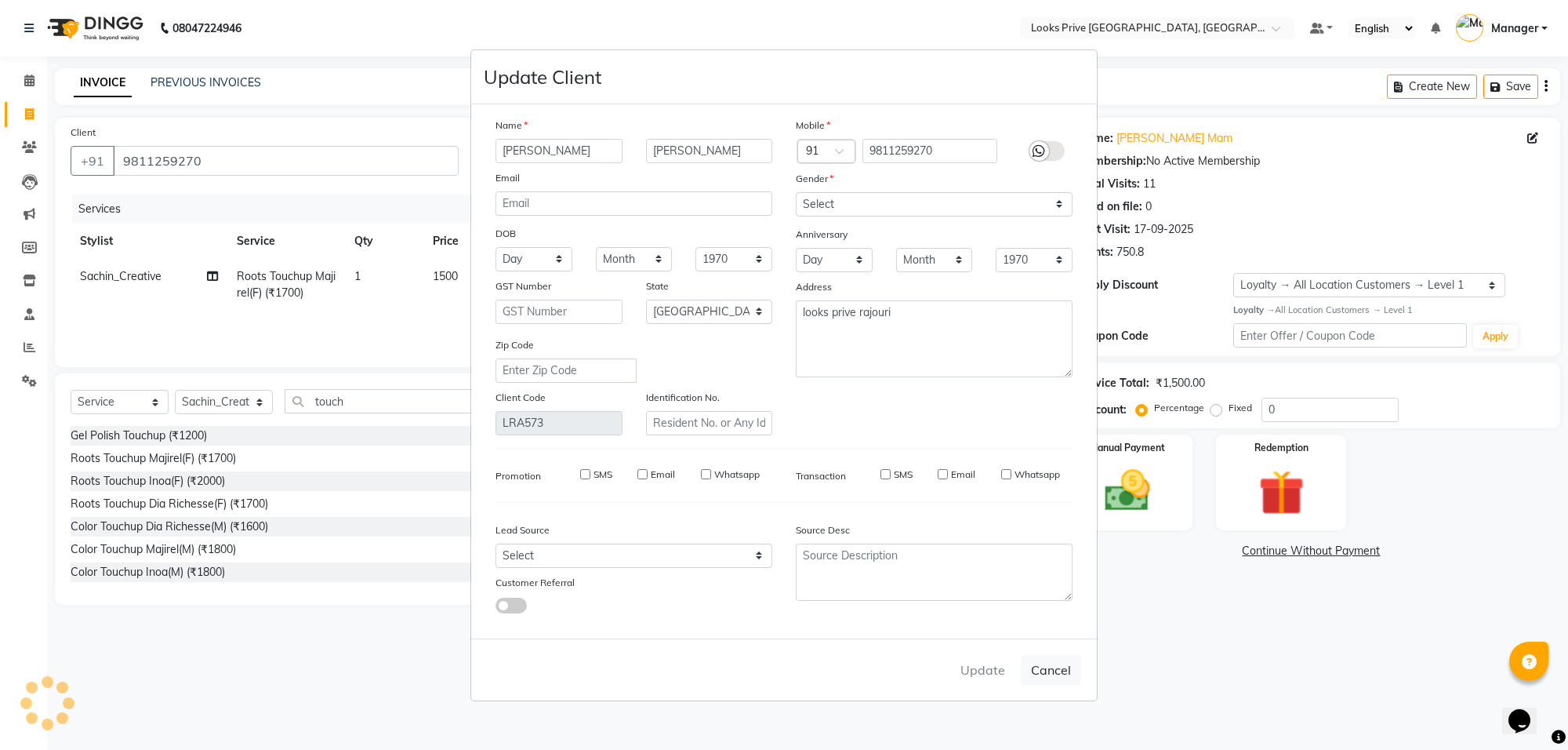
select select
checkbox input "false"
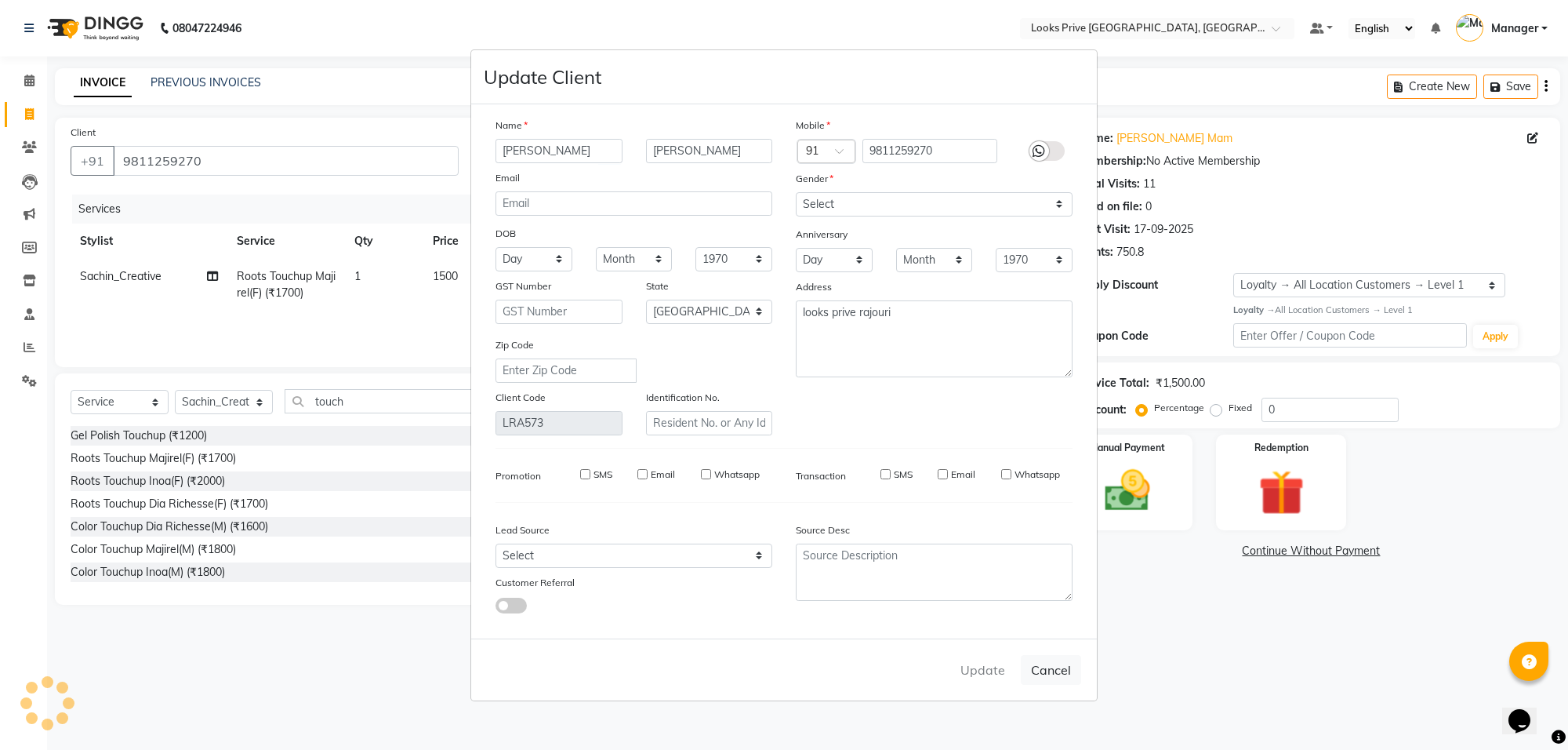
checkbox input "false"
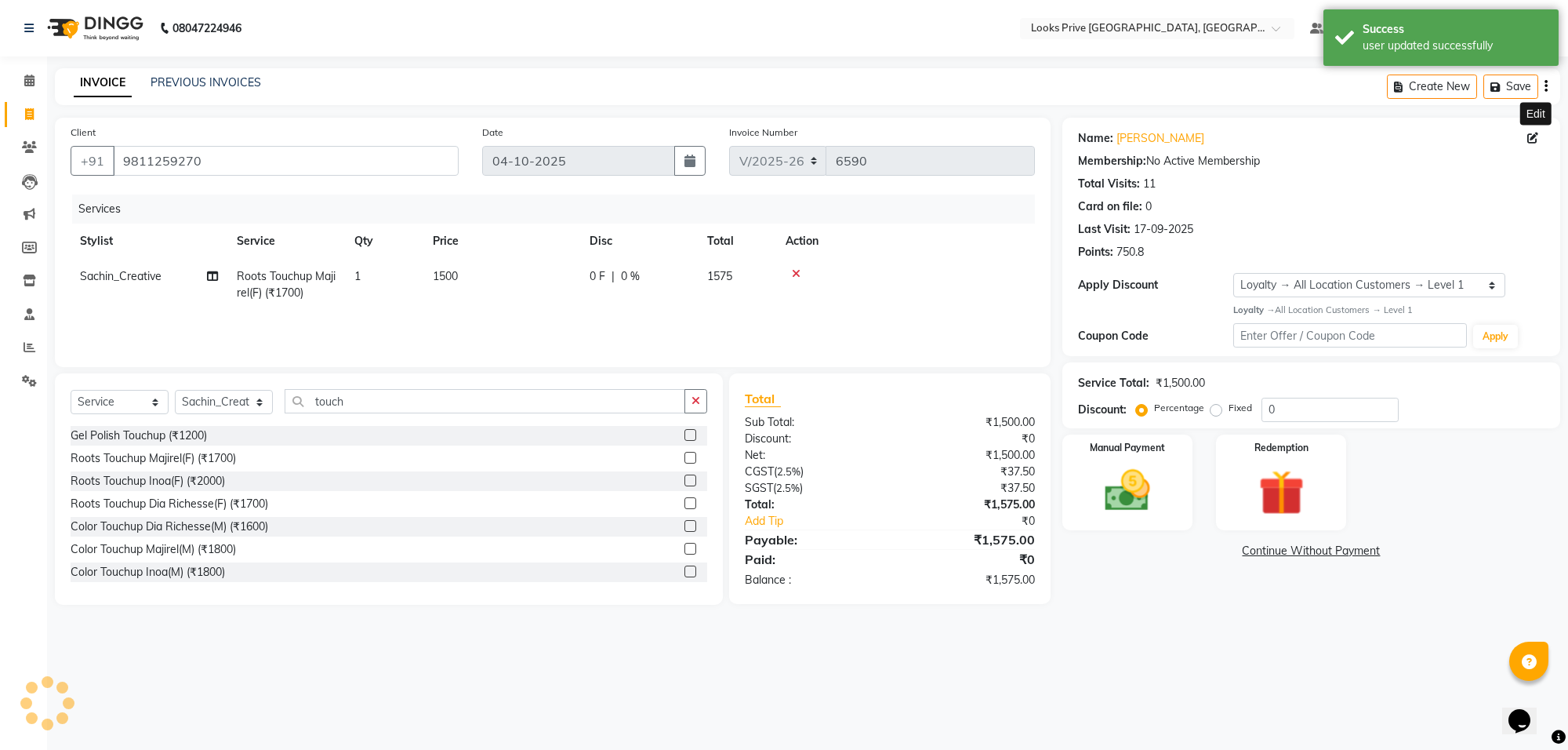
select select "1: Object"
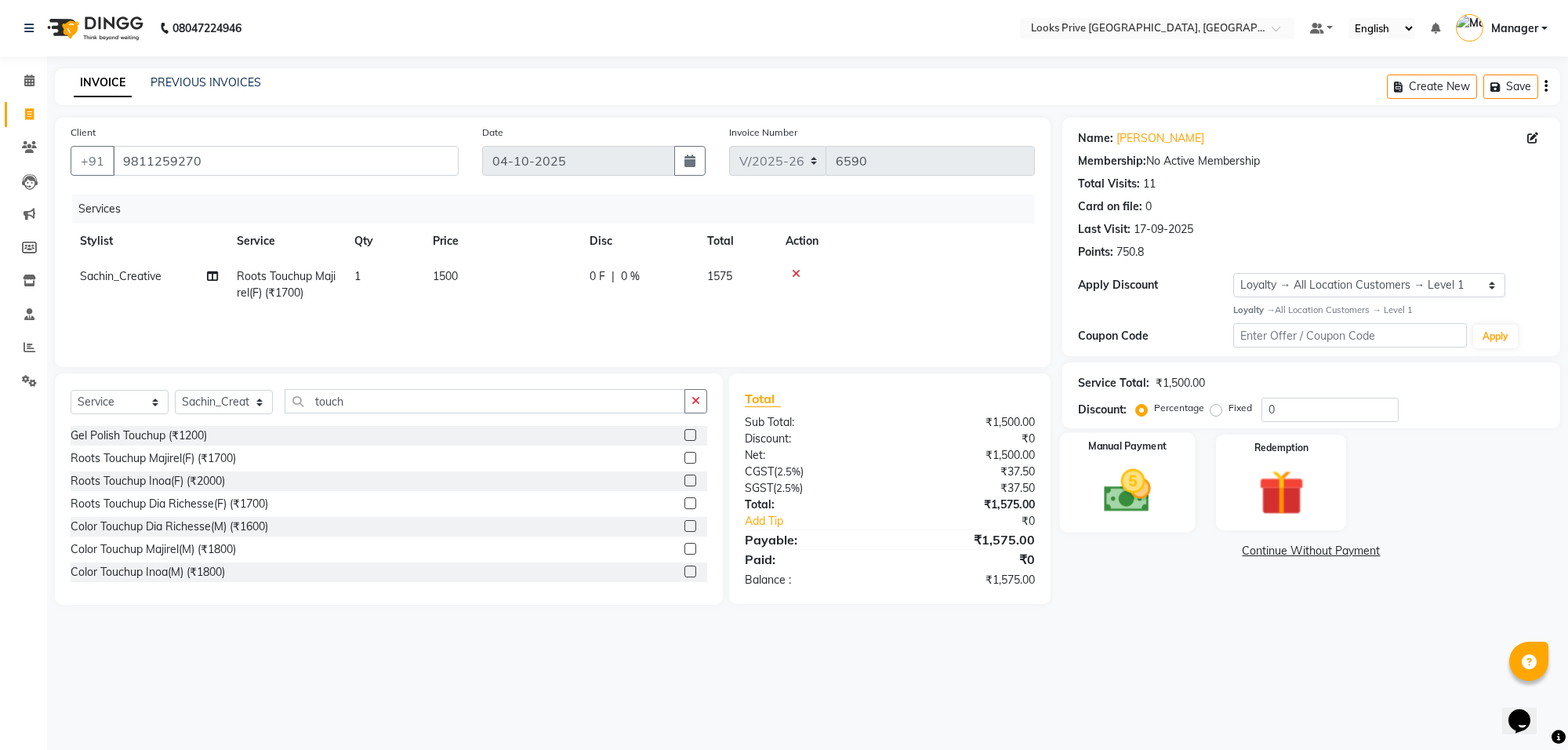
click at [1141, 513] on img at bounding box center [1127, 491] width 77 height 55
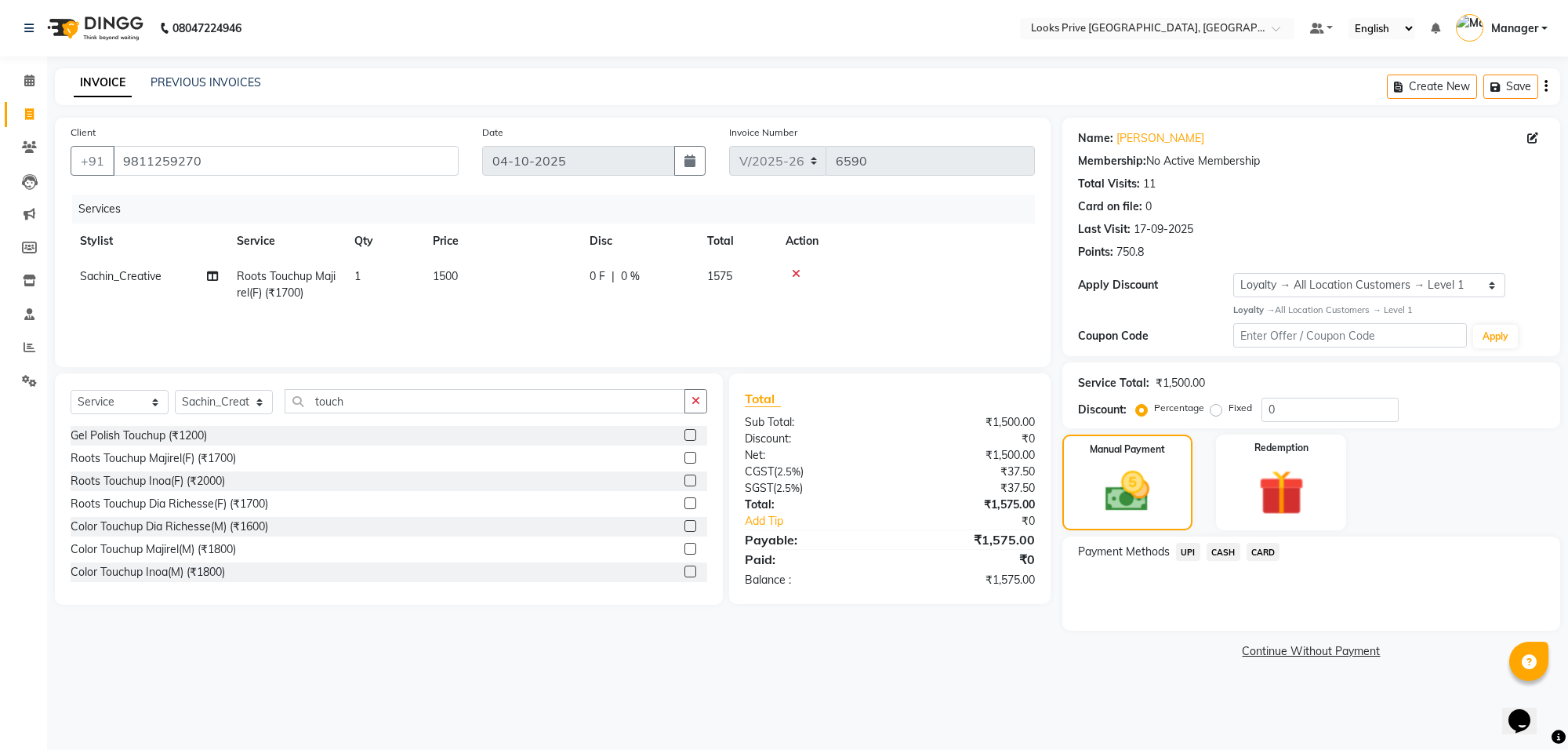
click at [1265, 550] on span "CARD" at bounding box center [1263, 551] width 34 height 18
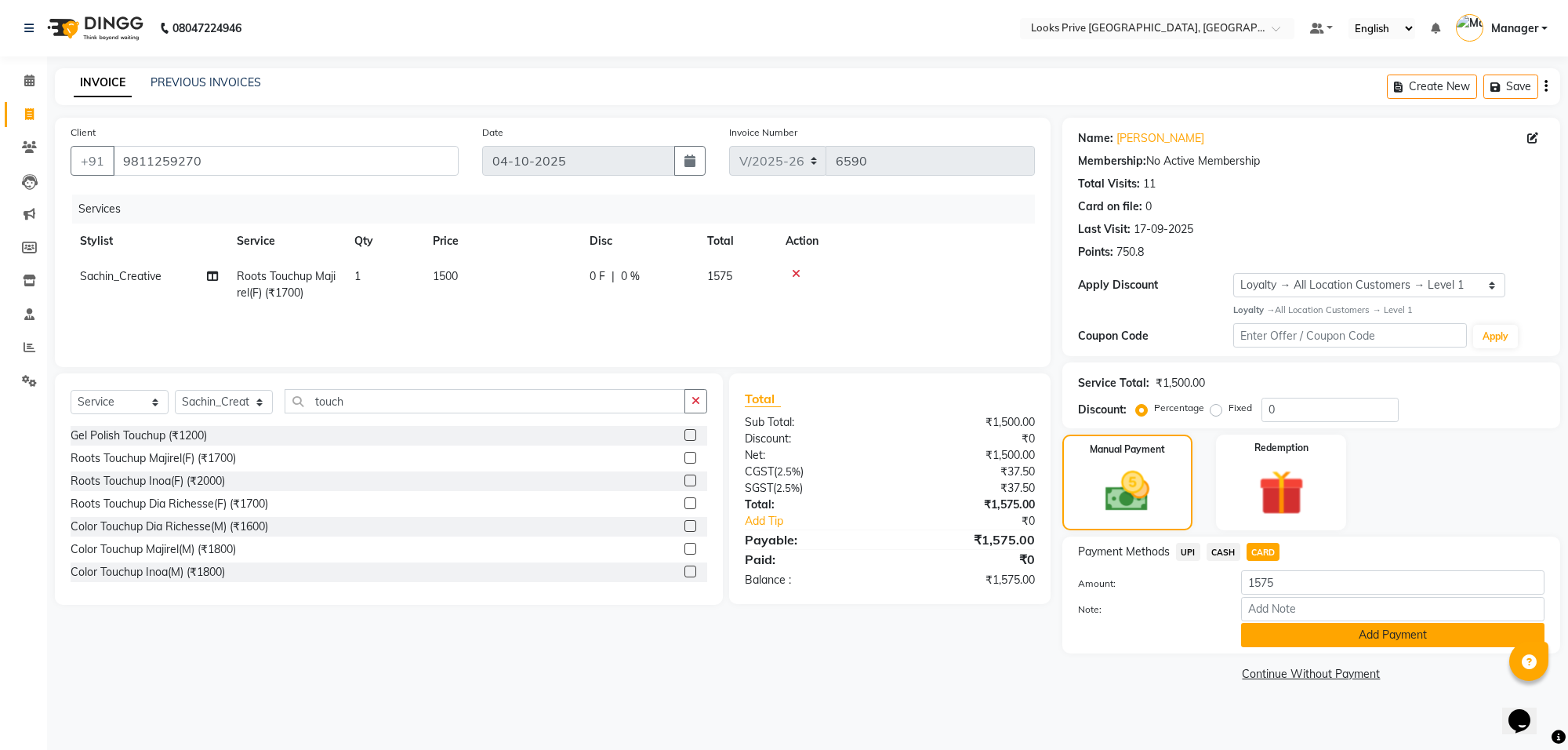
click at [1283, 636] on button "Add Payment" at bounding box center [1393, 635] width 303 height 24
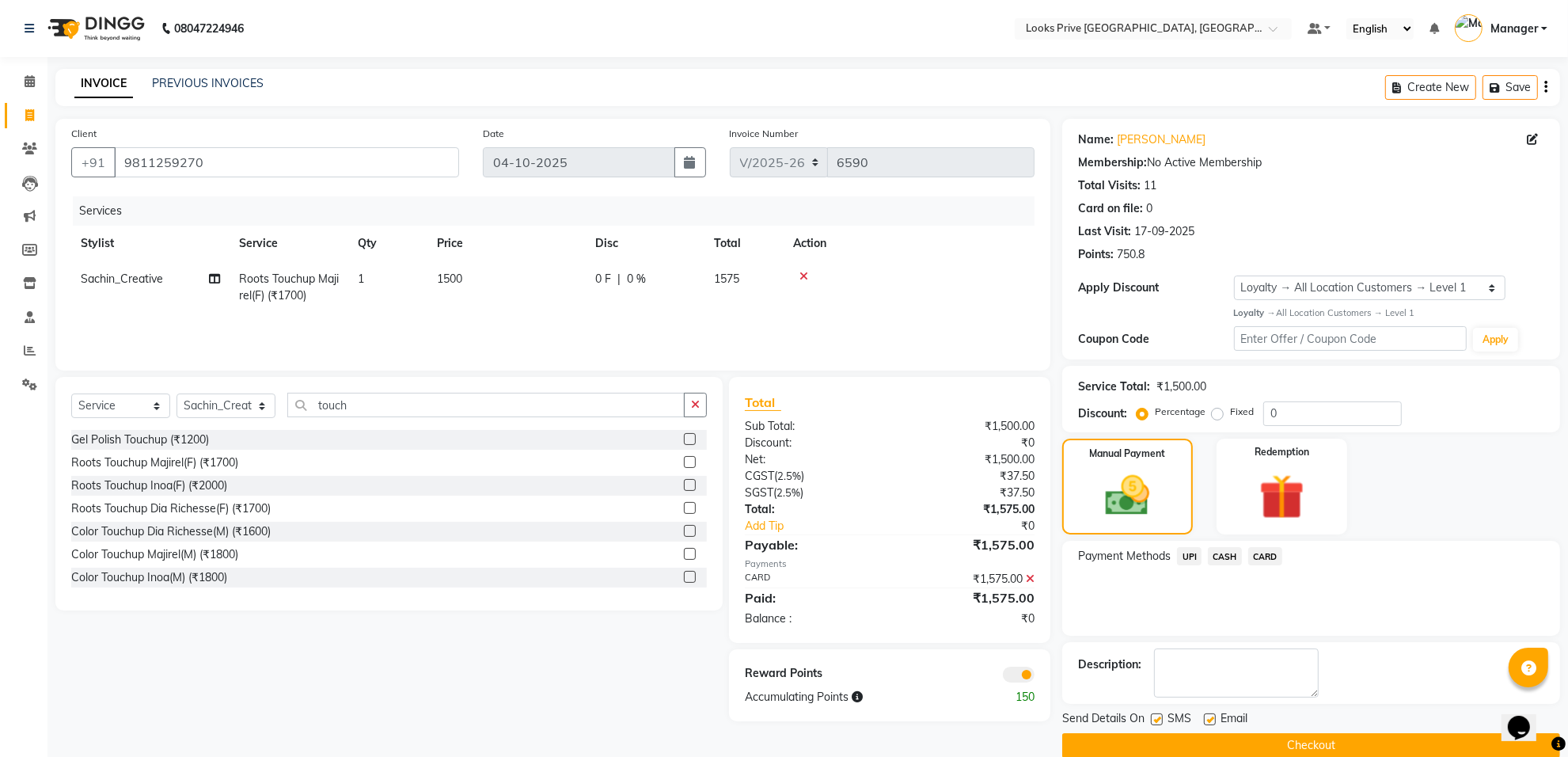
scroll to position [25, 0]
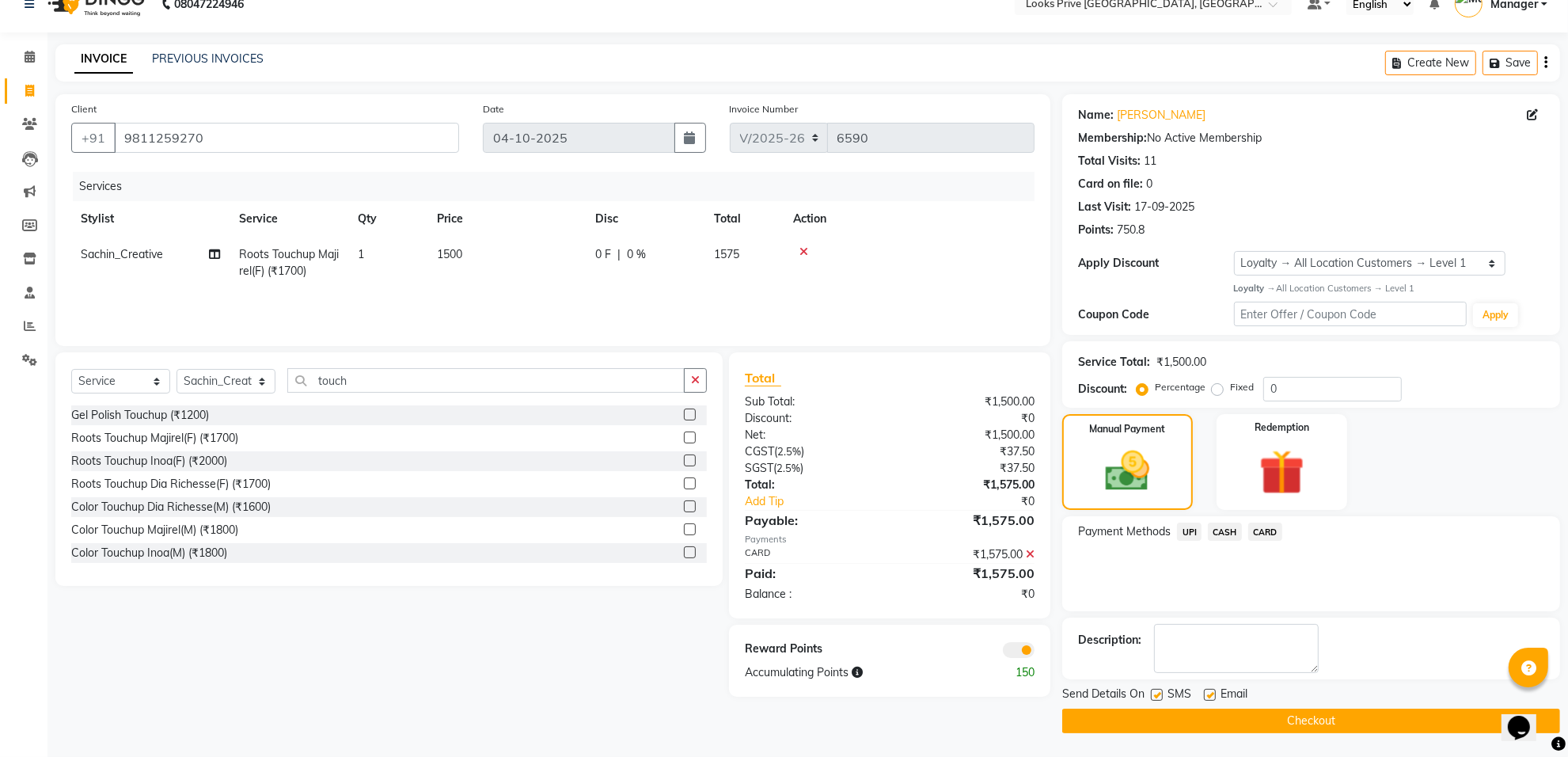
click at [1027, 645] on span at bounding box center [1018, 649] width 32 height 16
click at [1034, 652] on input "checkbox" at bounding box center [1034, 652] width 0 height 0
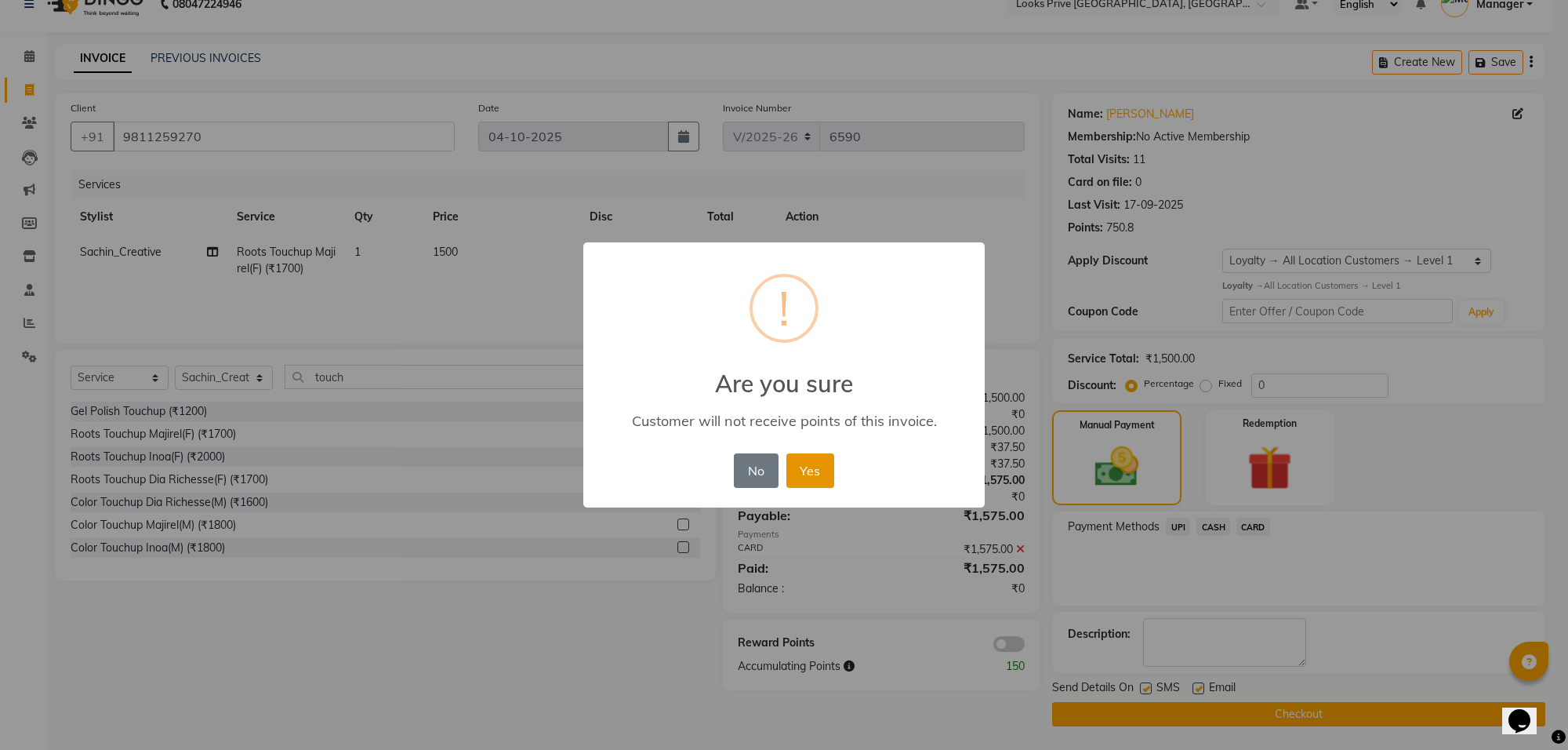
click at [808, 479] on button "Yes" at bounding box center [810, 471] width 48 height 35
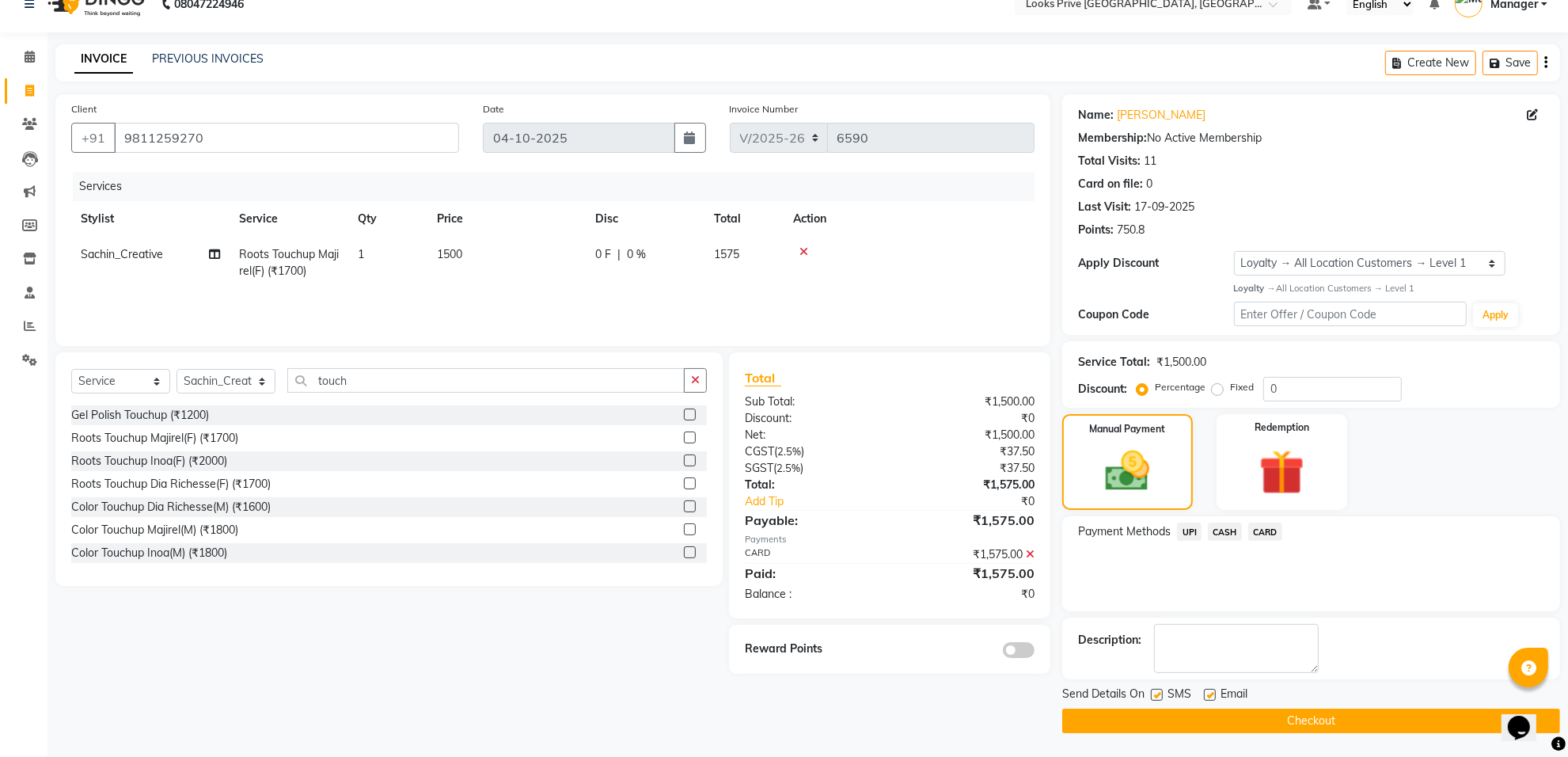
click at [1160, 711] on button "Checkout" at bounding box center [1311, 720] width 498 height 25
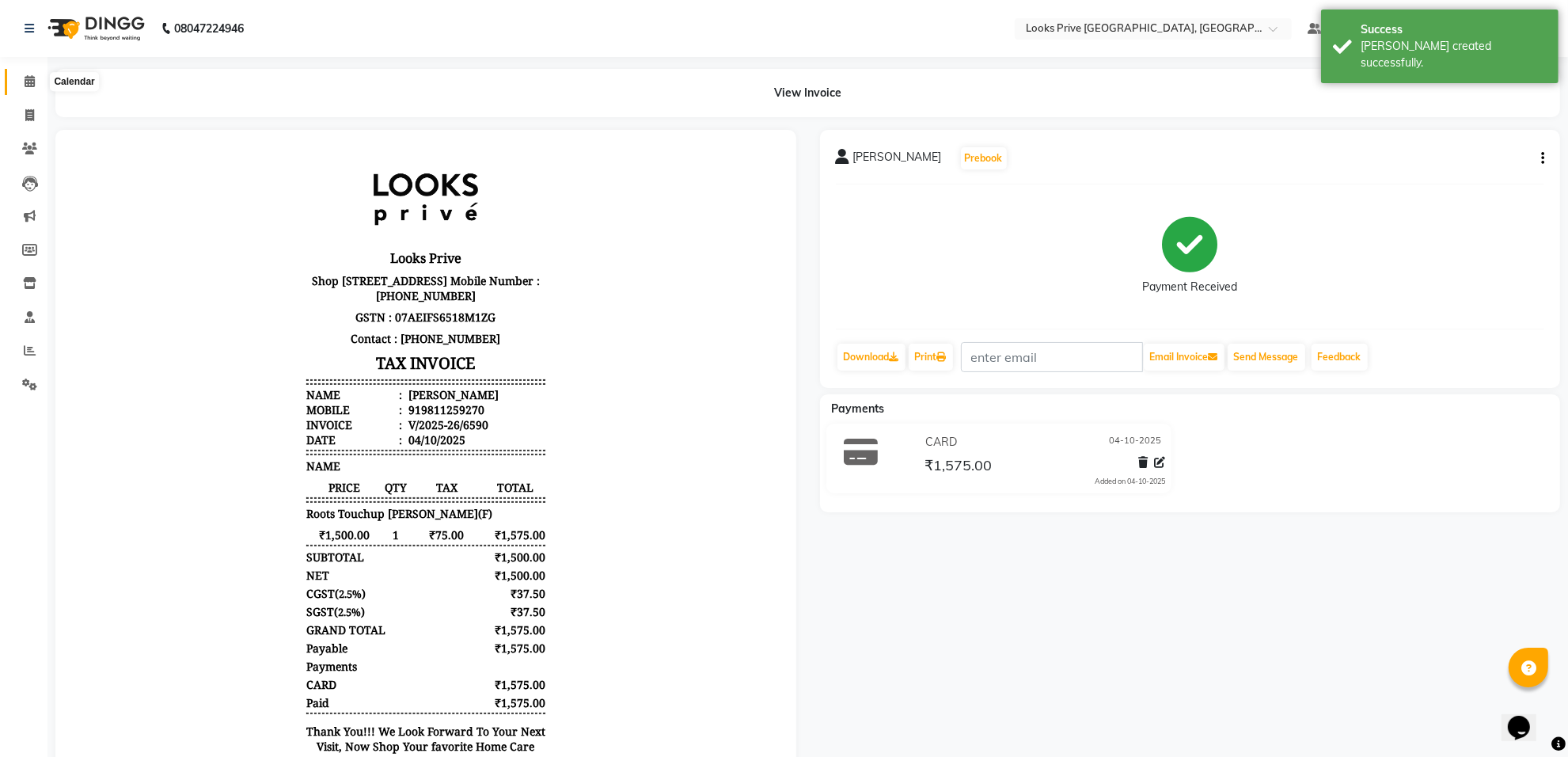
click at [39, 81] on span at bounding box center [30, 81] width 28 height 18
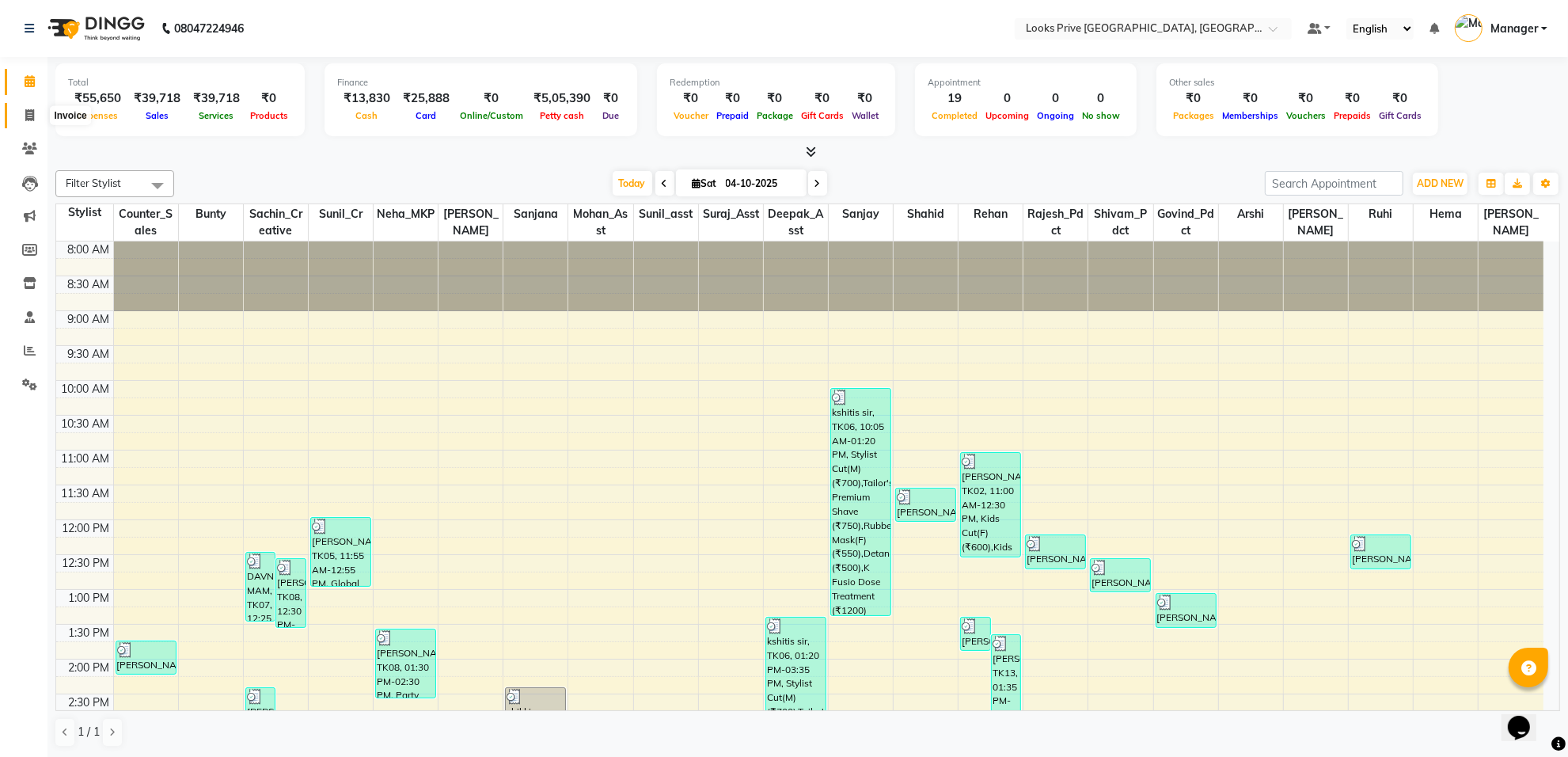
click at [38, 109] on span at bounding box center [30, 116] width 28 height 18
select select "8127"
select select "service"
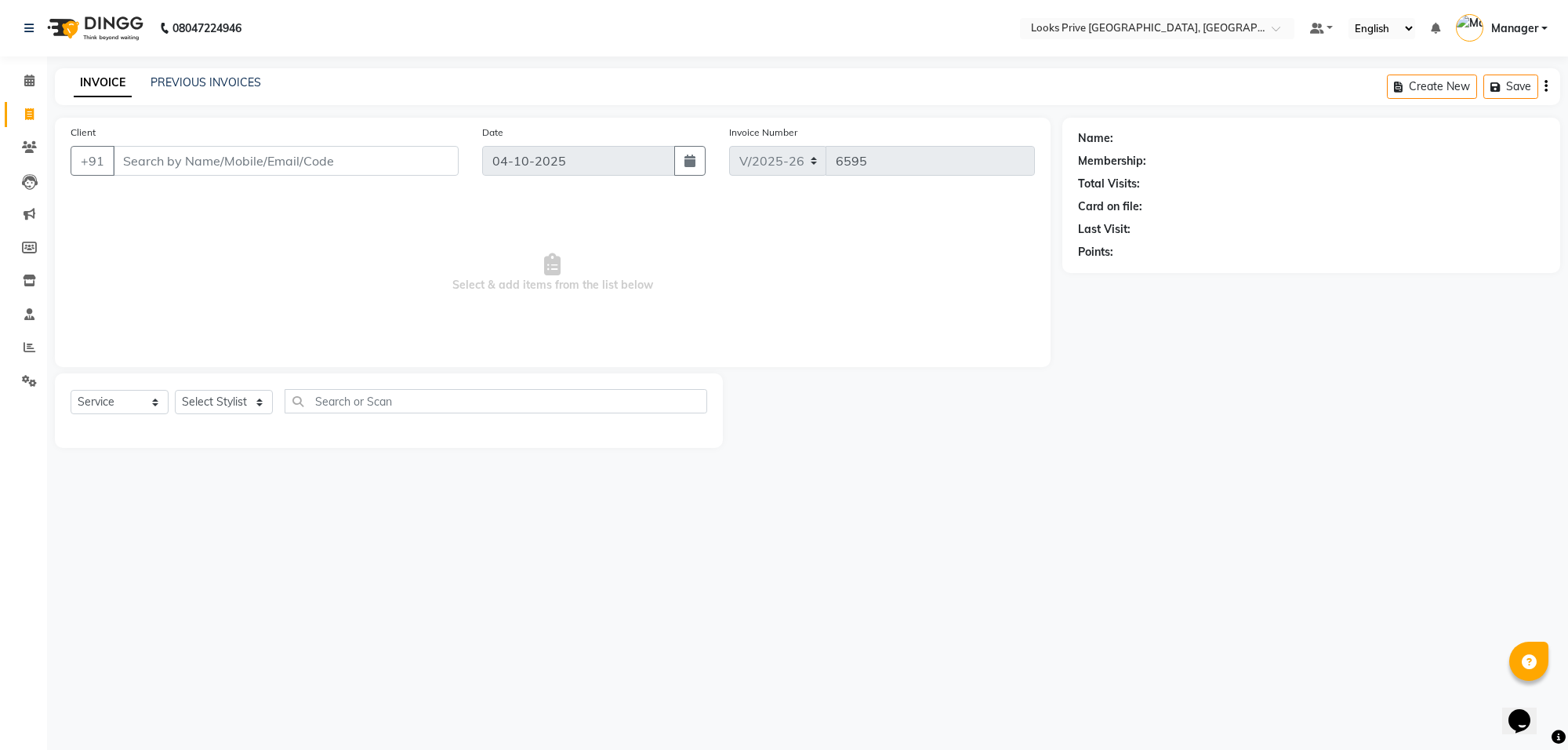
click at [129, 160] on input "Client" at bounding box center [285, 160] width 346 height 29
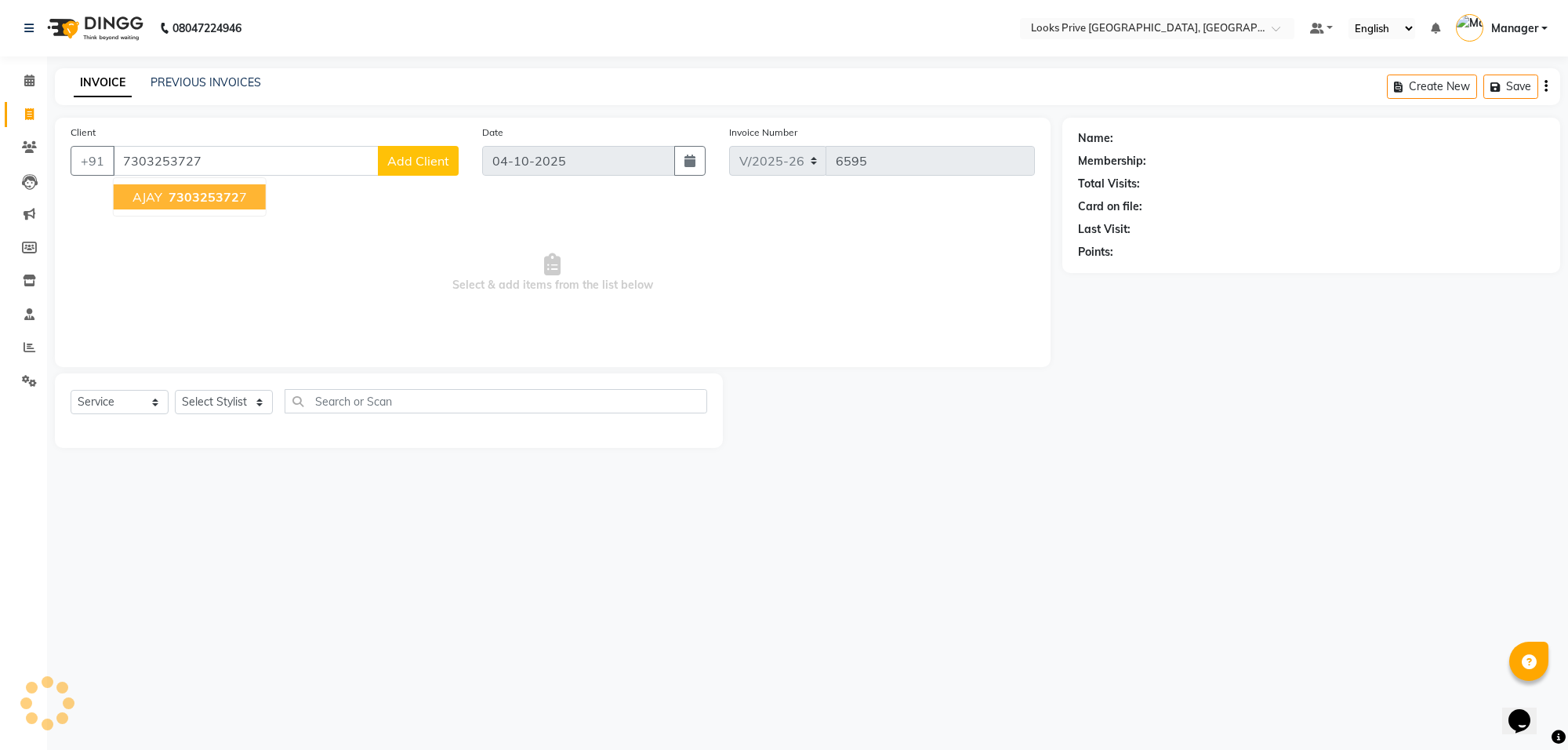
type input "7303253727"
select select "1: Object"
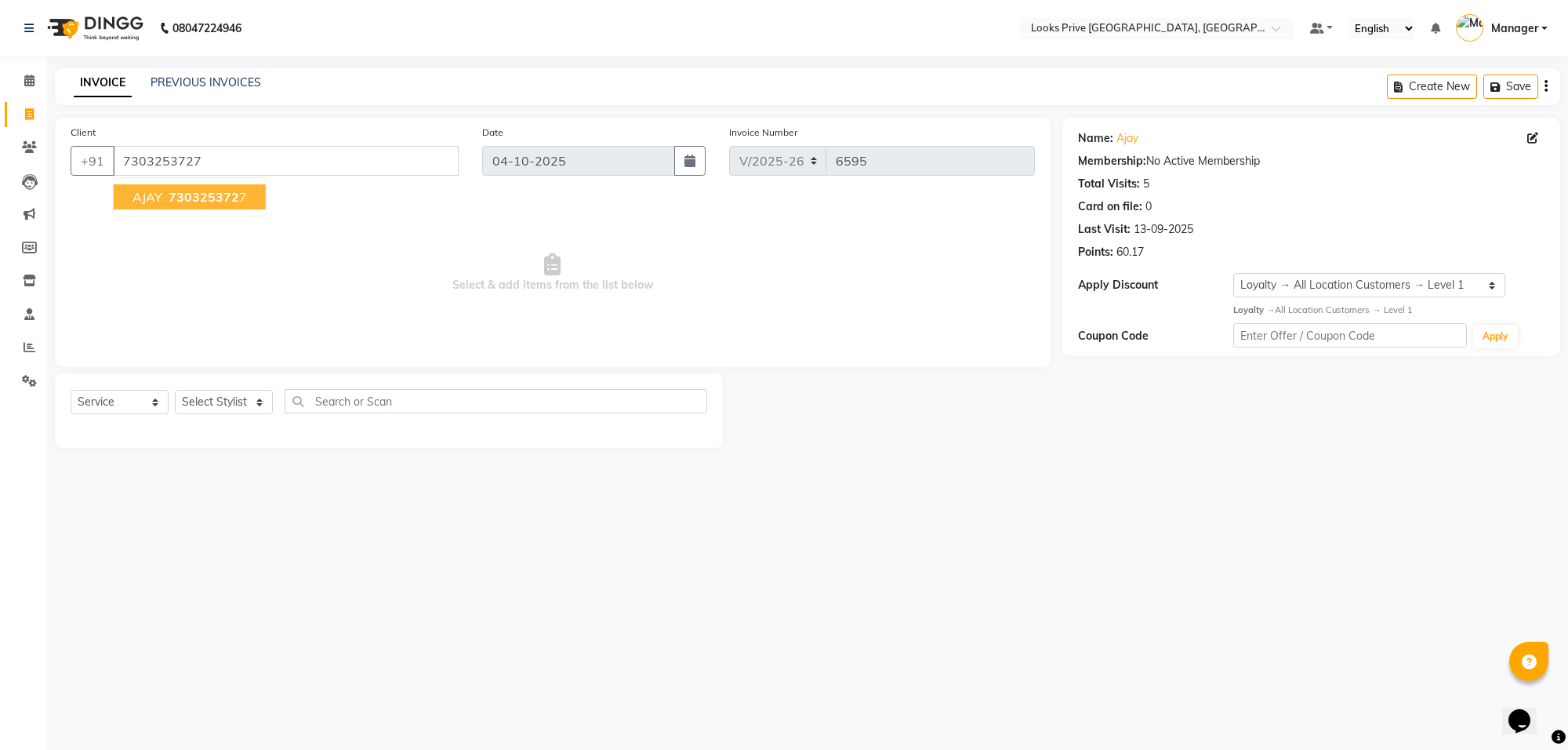
click at [155, 194] on span "AJAY" at bounding box center [147, 197] width 29 height 16
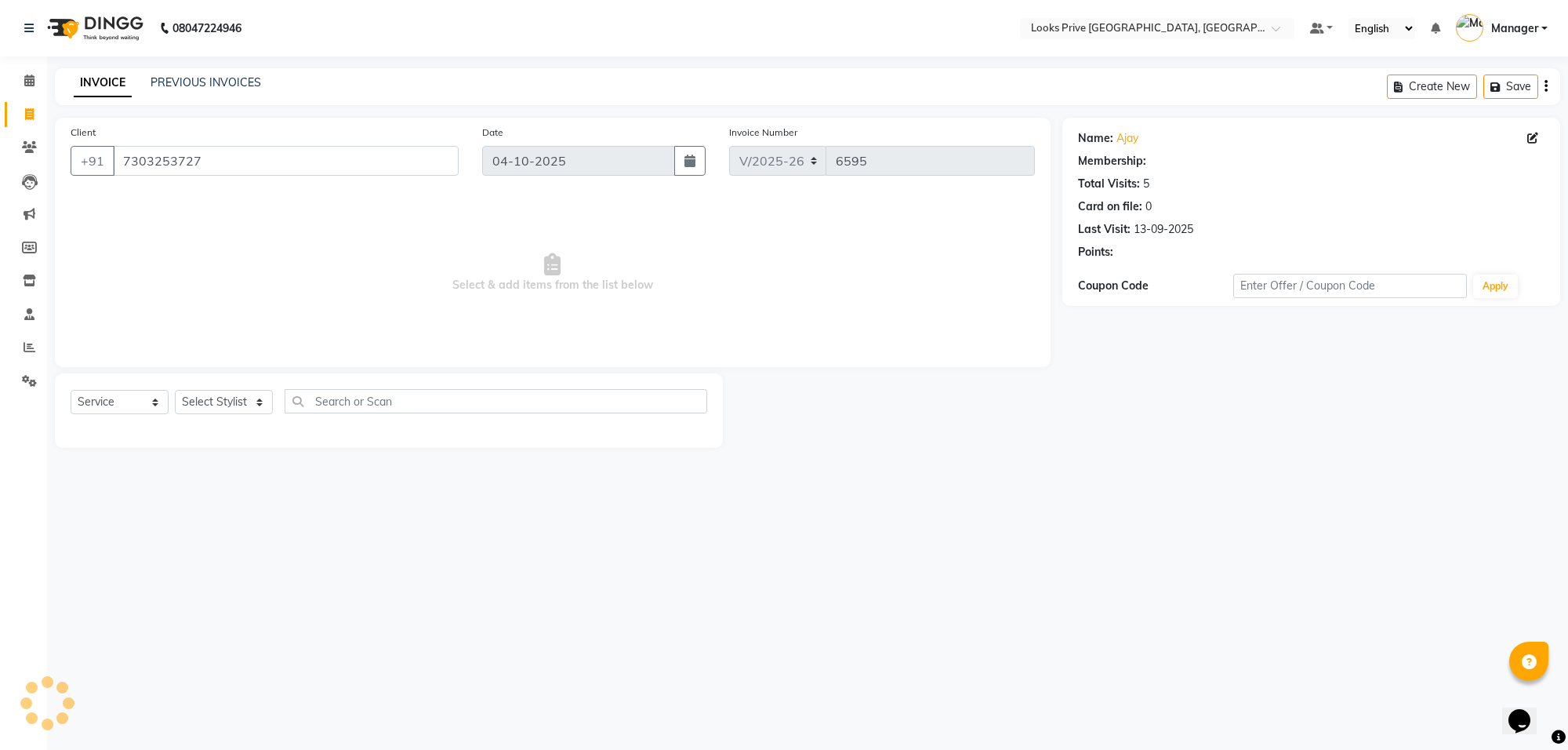
select select "1: Object"
click at [1527, 137] on icon at bounding box center [1532, 138] width 11 height 11
select select "10"
select select "[DEMOGRAPHIC_DATA]"
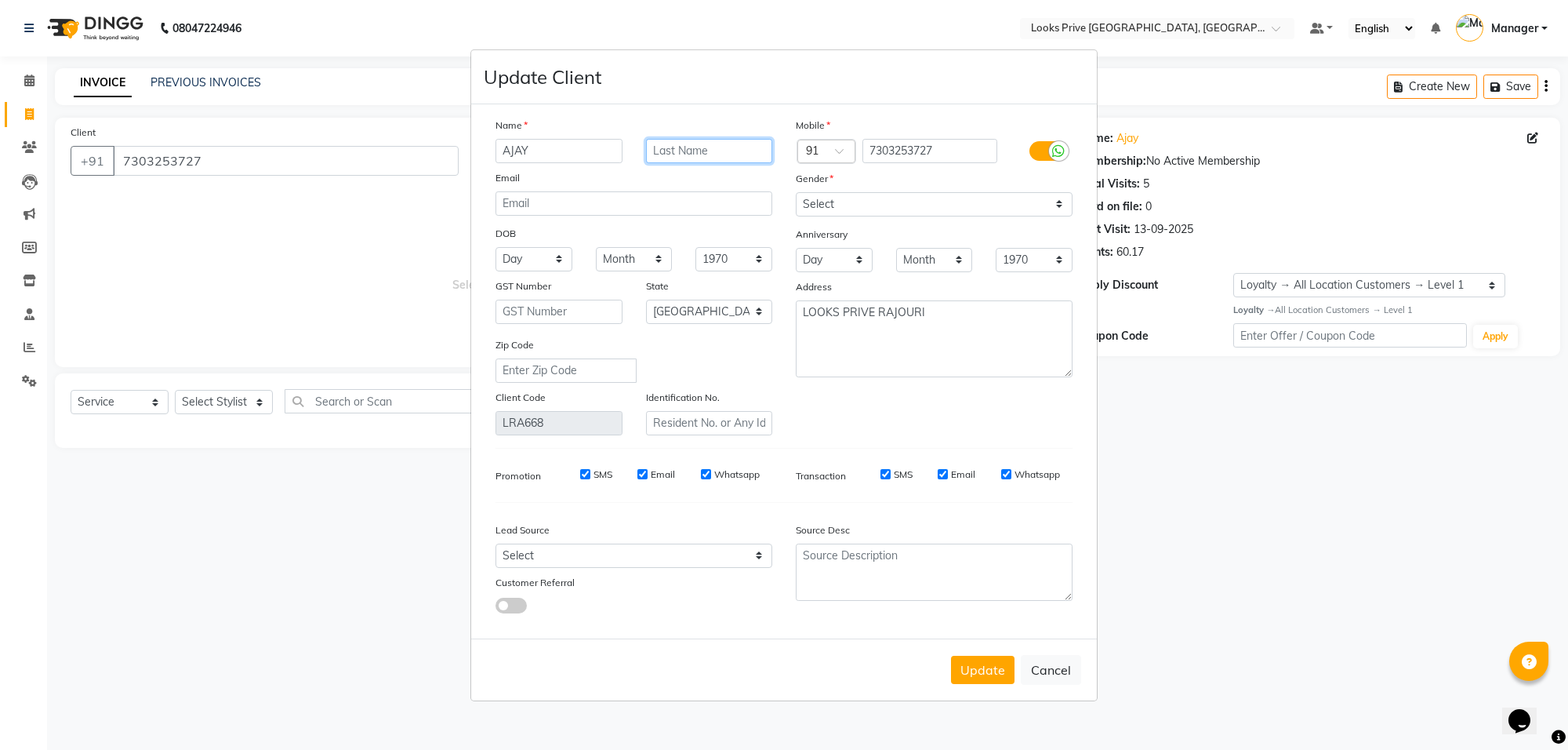
click at [738, 154] on input "text" at bounding box center [709, 151] width 127 height 24
type input "[PERSON_NAME]"
click at [981, 675] on button "Update" at bounding box center [982, 669] width 63 height 29
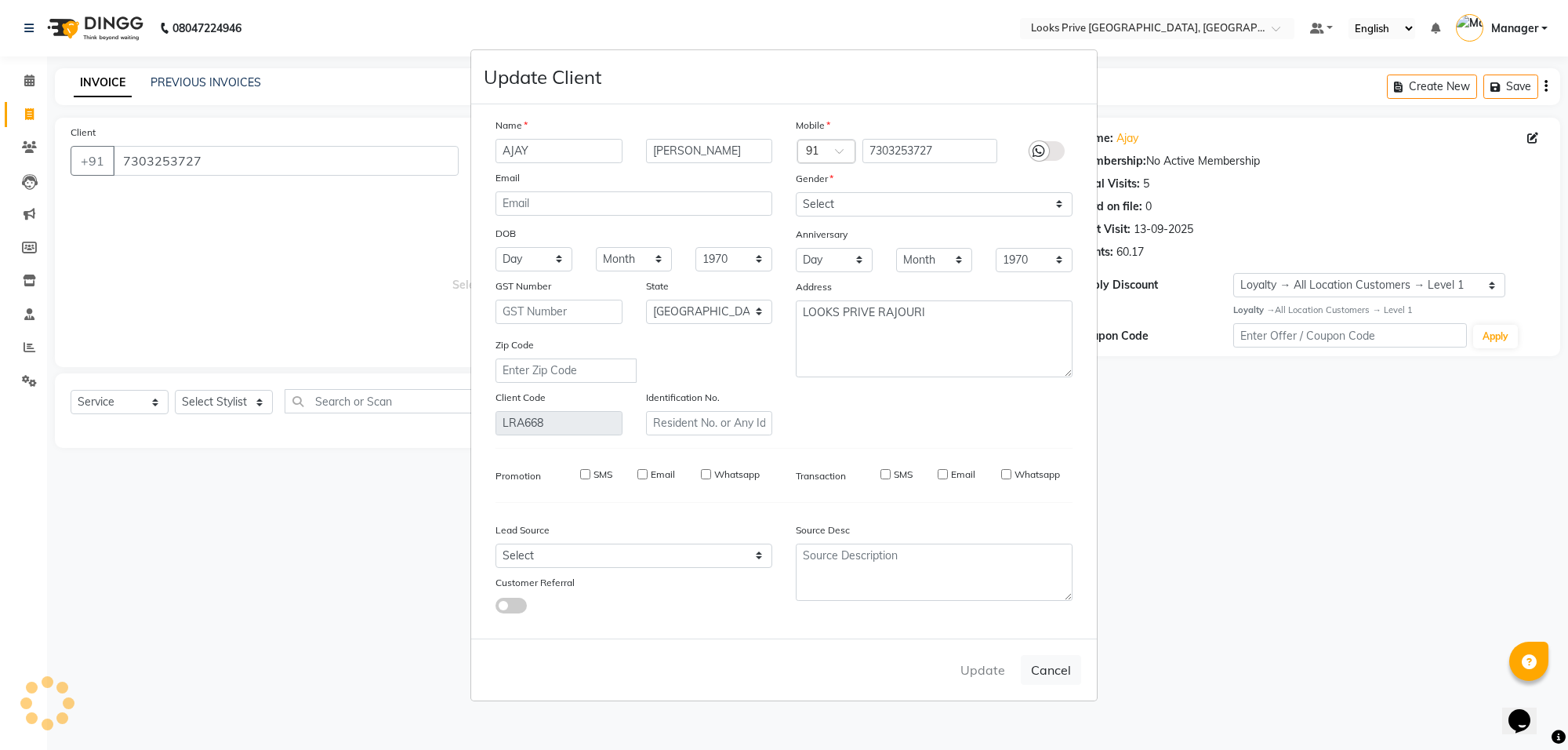
select select
select select "null"
select select
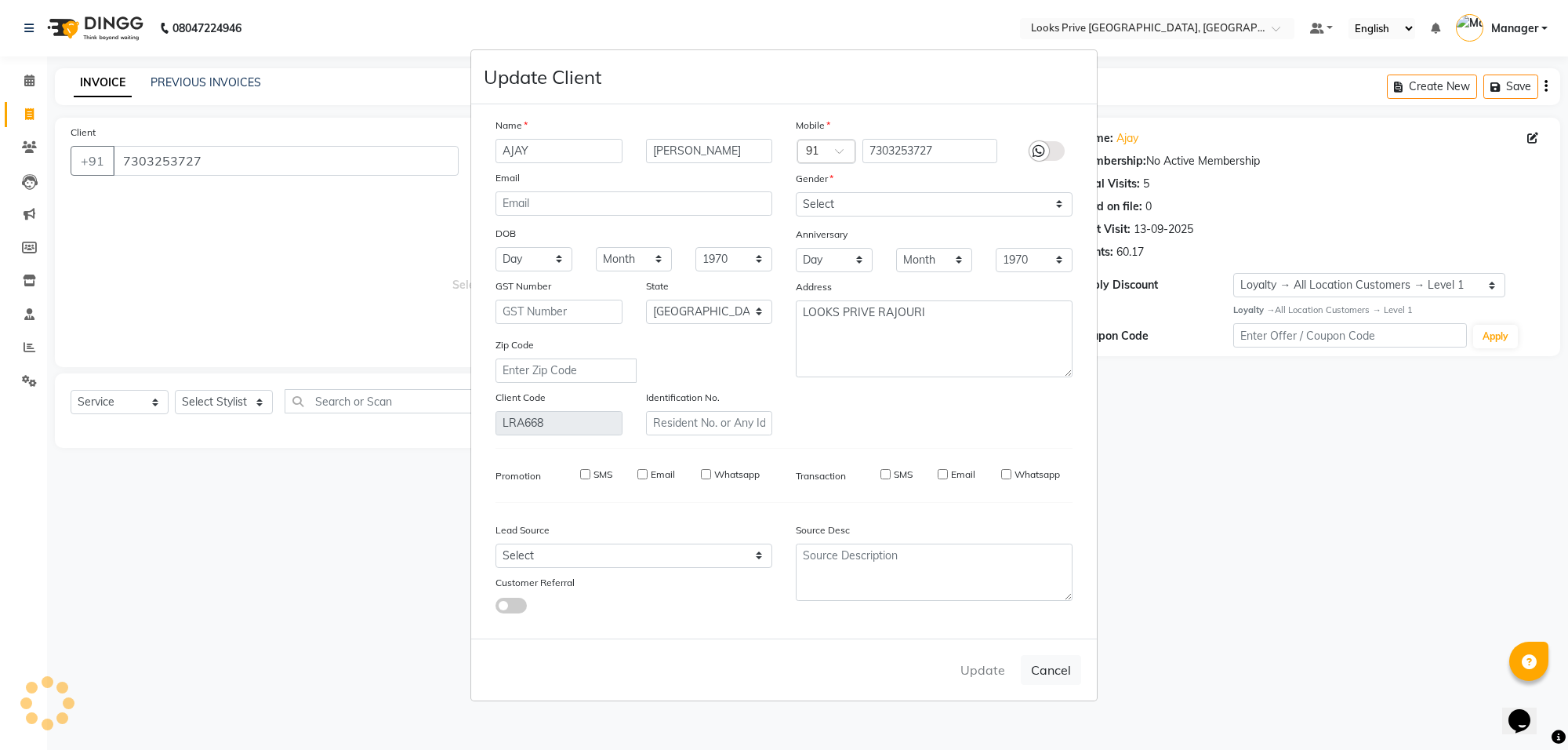
select select
checkbox input "false"
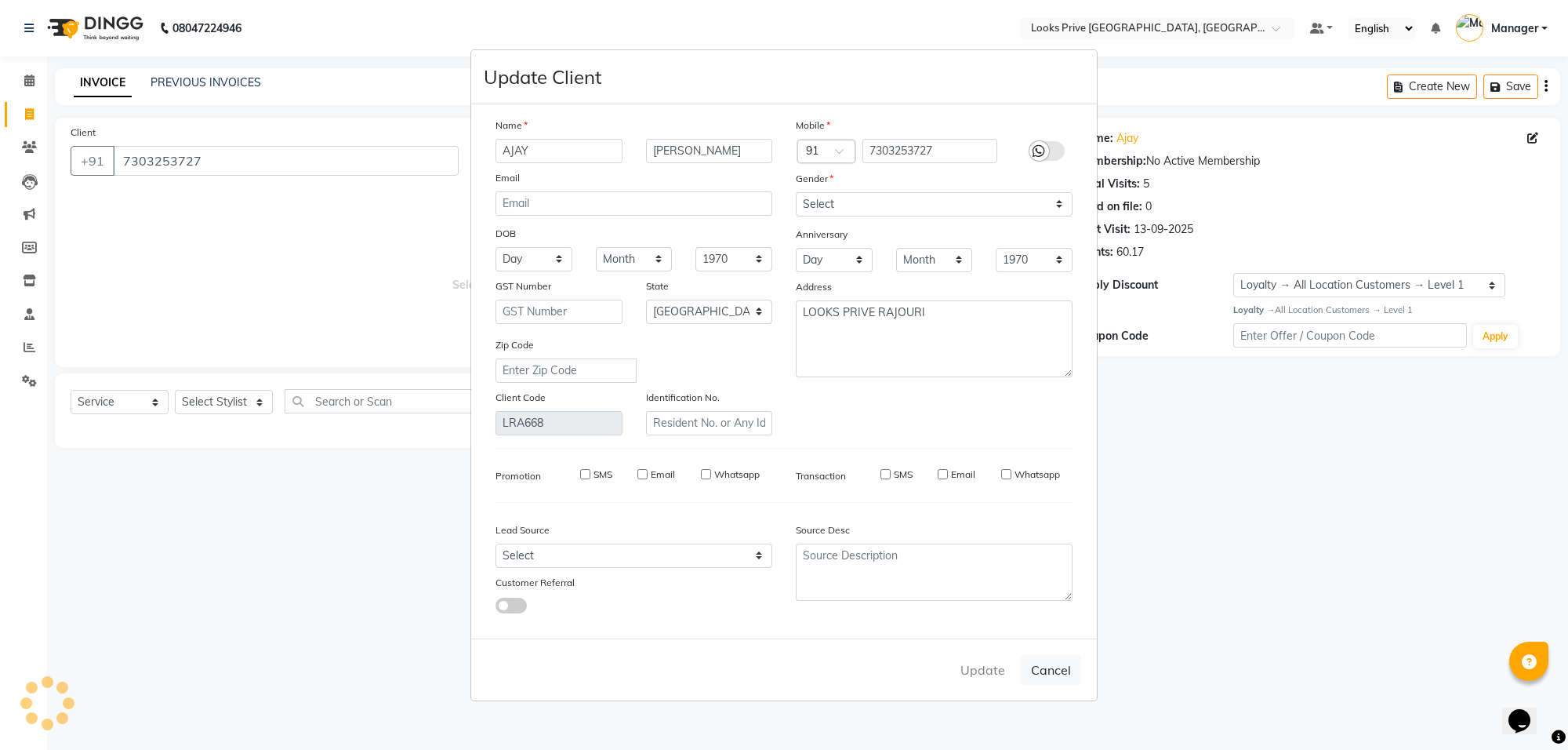
checkbox input "false"
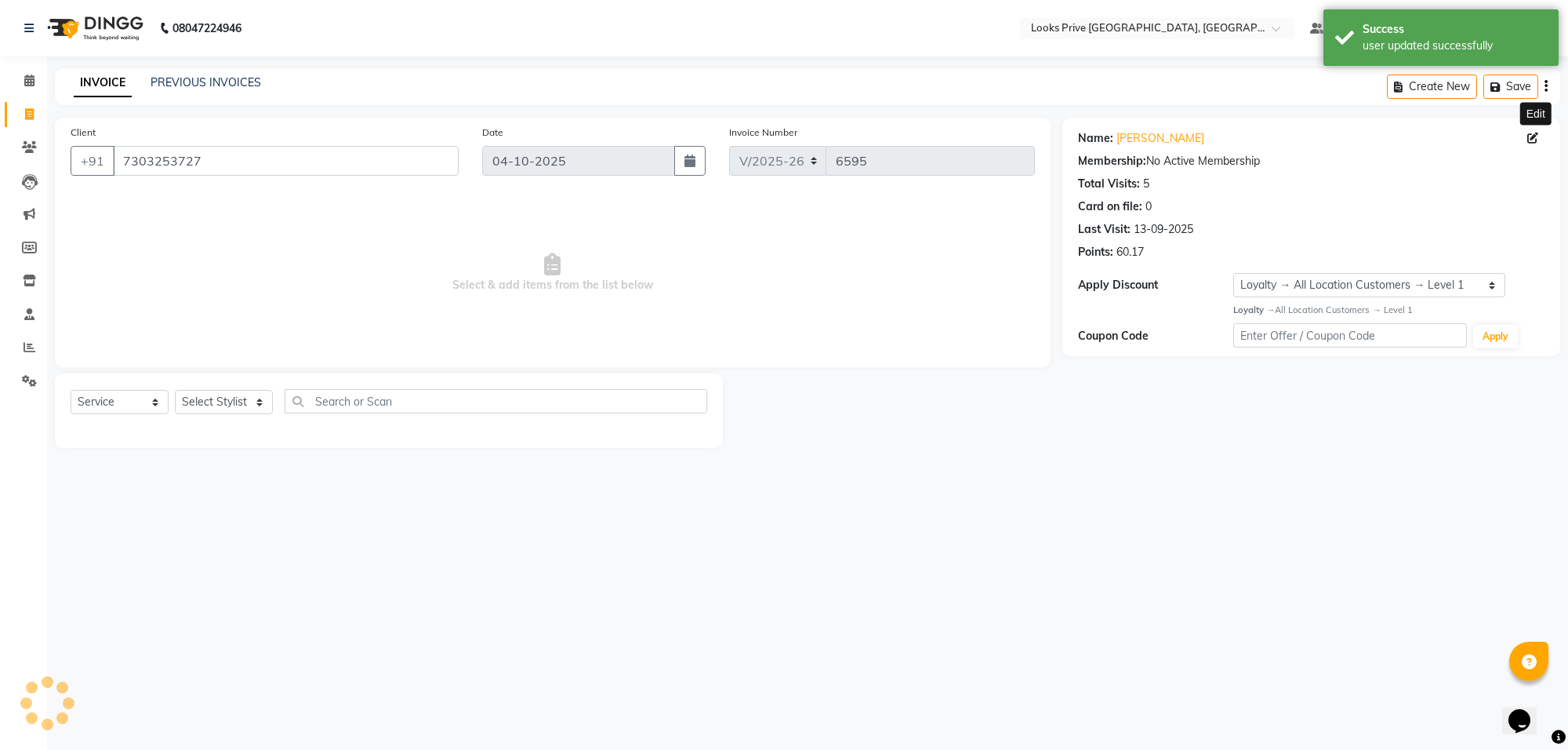
select select "1: Object"
click at [218, 408] on select "Select Stylist Arshi [PERSON_NAME] Counter_Sales Deepak_Asst Govind_Pdct Hema M…" at bounding box center [224, 402] width 98 height 24
select select "75862"
click at [175, 390] on select "Select Stylist Arshi [PERSON_NAME] Counter_Sales Deepak_Asst Govind_Pdct Hema M…" at bounding box center [224, 402] width 98 height 24
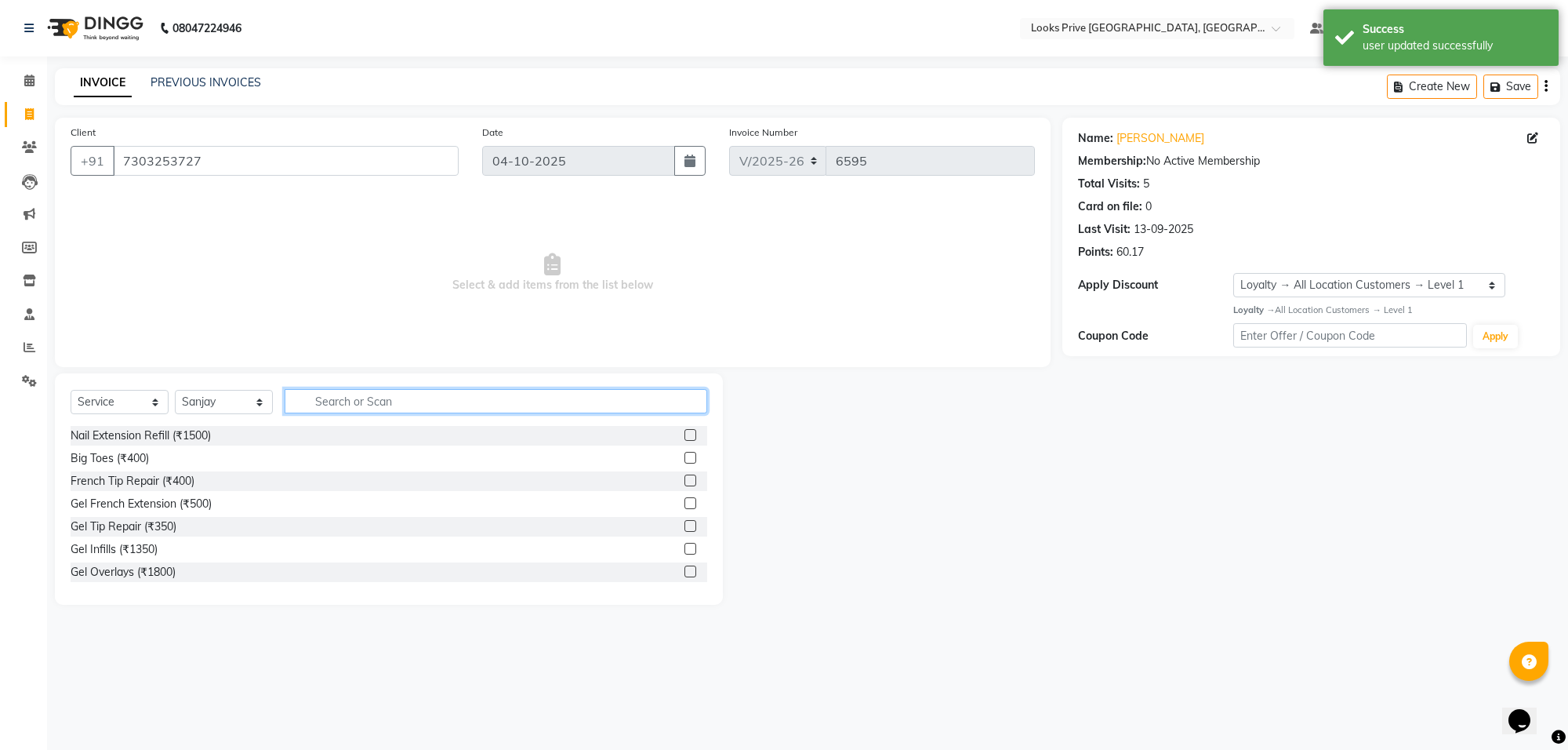
drag, startPoint x: 324, startPoint y: 397, endPoint x: 312, endPoint y: 373, distance: 26.8
click at [325, 397] on input "text" at bounding box center [495, 401] width 422 height 24
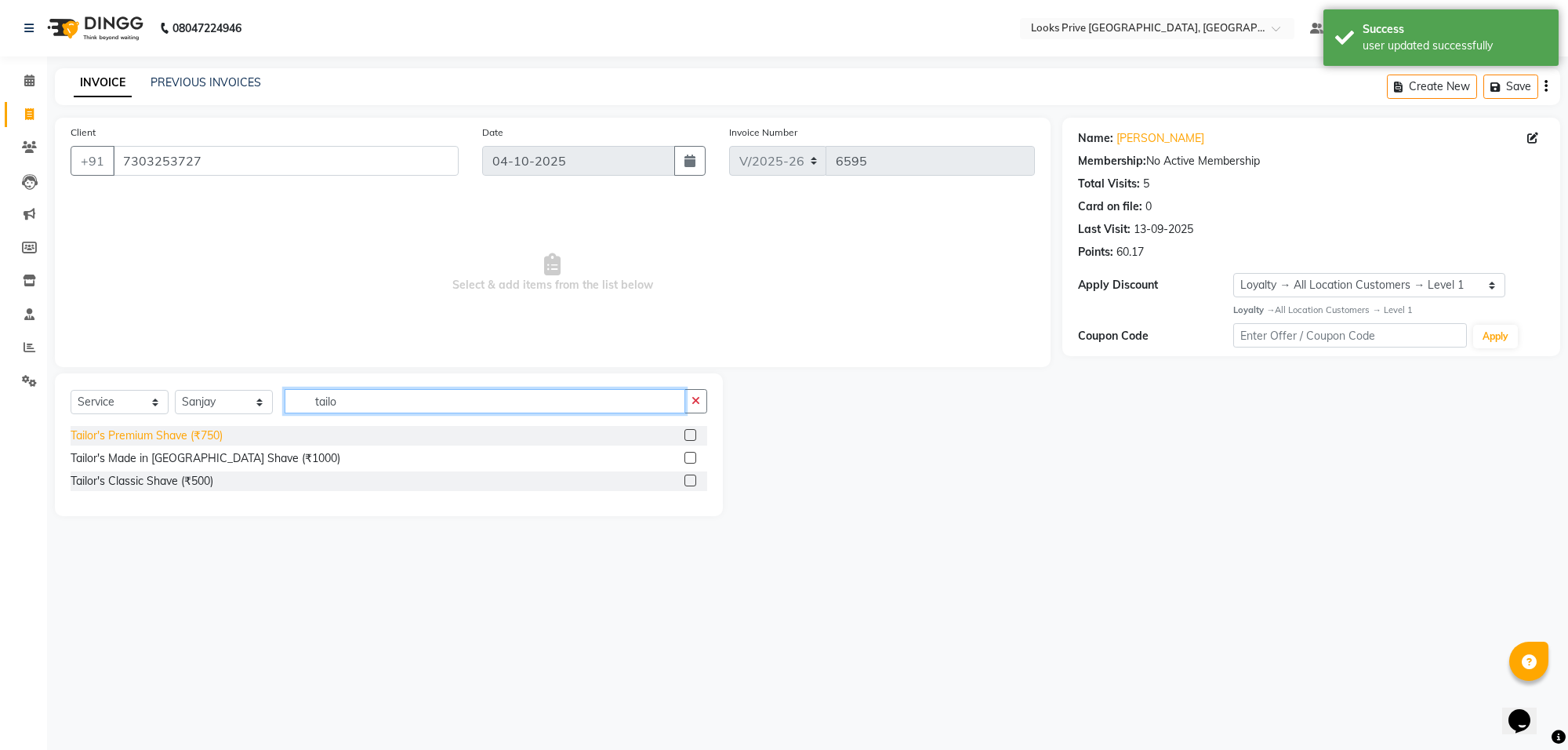
type input "tailo"
click at [190, 438] on div "Tailor's Premium Shave (₹750)" at bounding box center [146, 435] width 152 height 16
checkbox input "false"
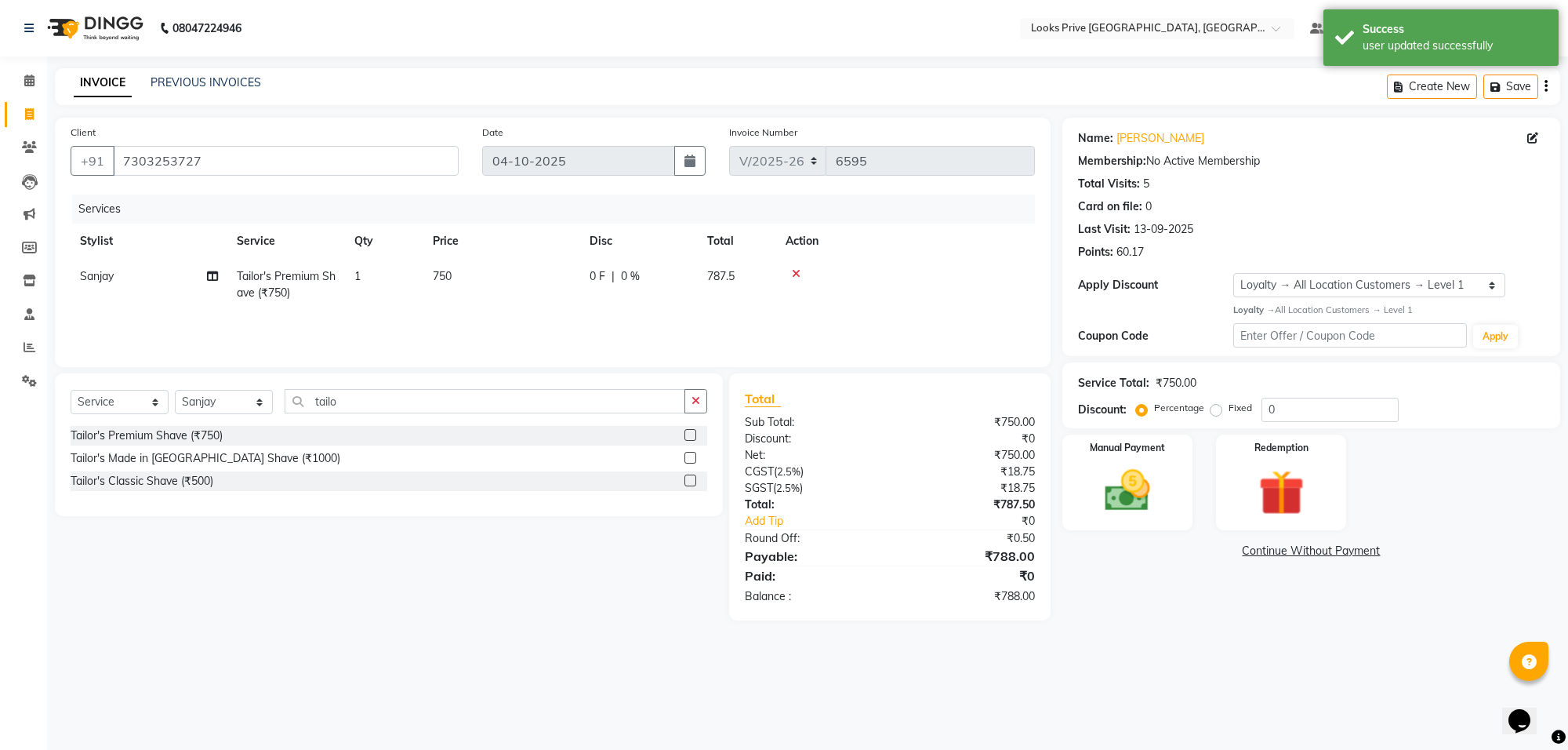
click at [530, 286] on td "750" at bounding box center [501, 284] width 157 height 52
select select "75862"
drag, startPoint x: 562, startPoint y: 278, endPoint x: 483, endPoint y: 264, distance: 80.2
click at [483, 264] on tr "Arshi Avdesh Bunty Counter_Sales Deepak_Asst Govind_Pdct Hema Manager Mohan_Ass…" at bounding box center [552, 291] width 964 height 67
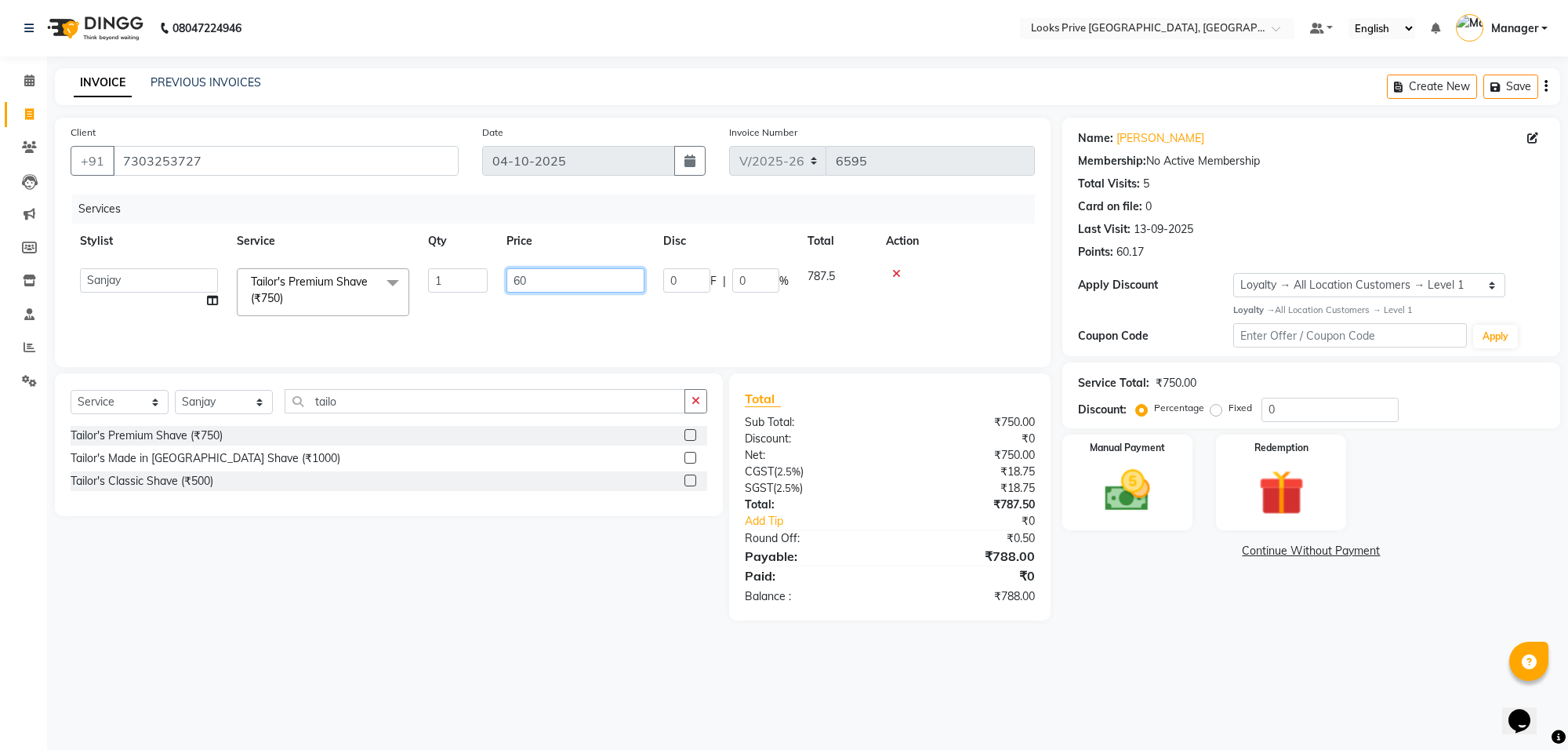
type input "600"
click at [495, 316] on div "Services Stylist Service Qty Price Disc Total Action Arshi Avdesh Bunty Counter…" at bounding box center [552, 272] width 964 height 157
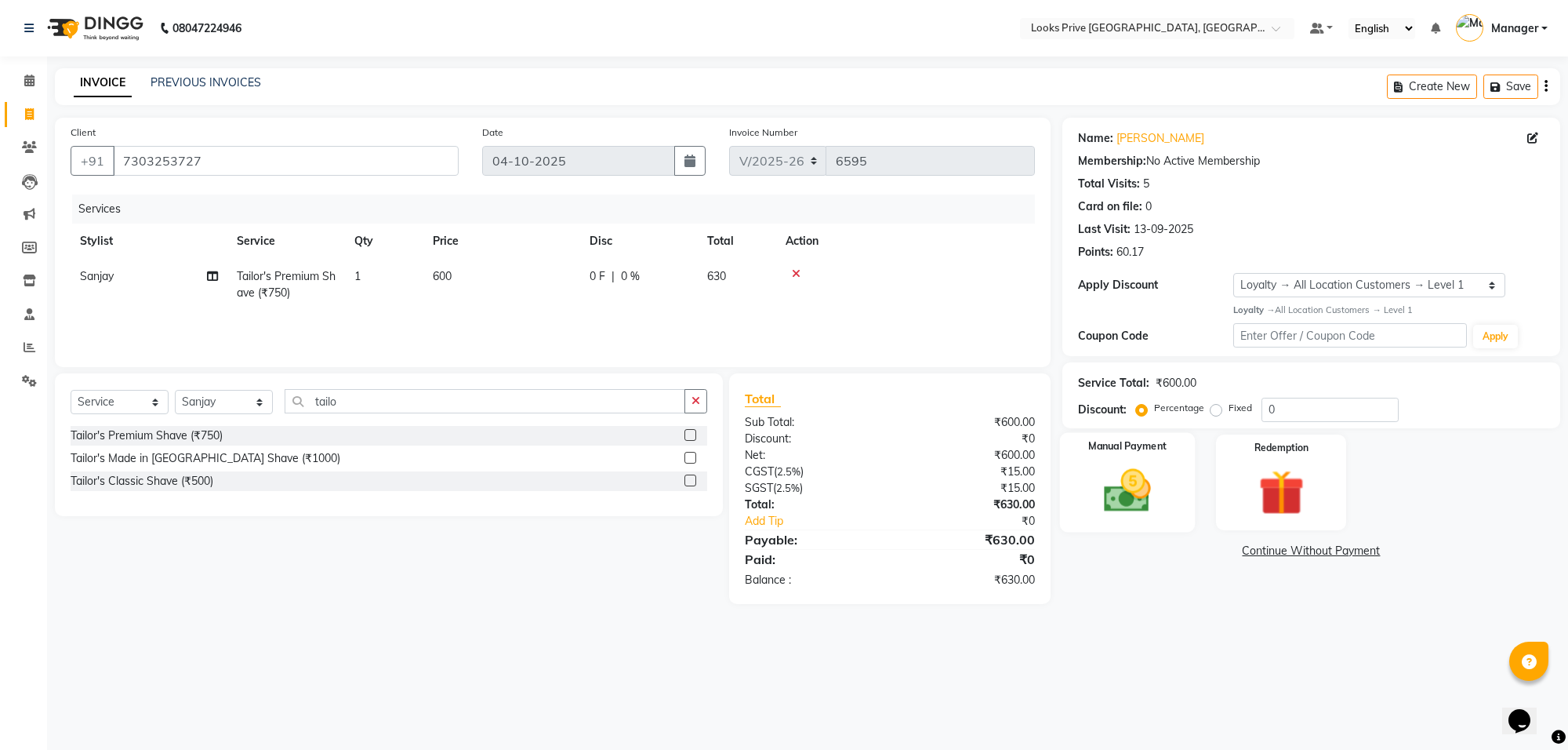
click at [1087, 457] on div "Manual Payment" at bounding box center [1128, 481] width 135 height 100
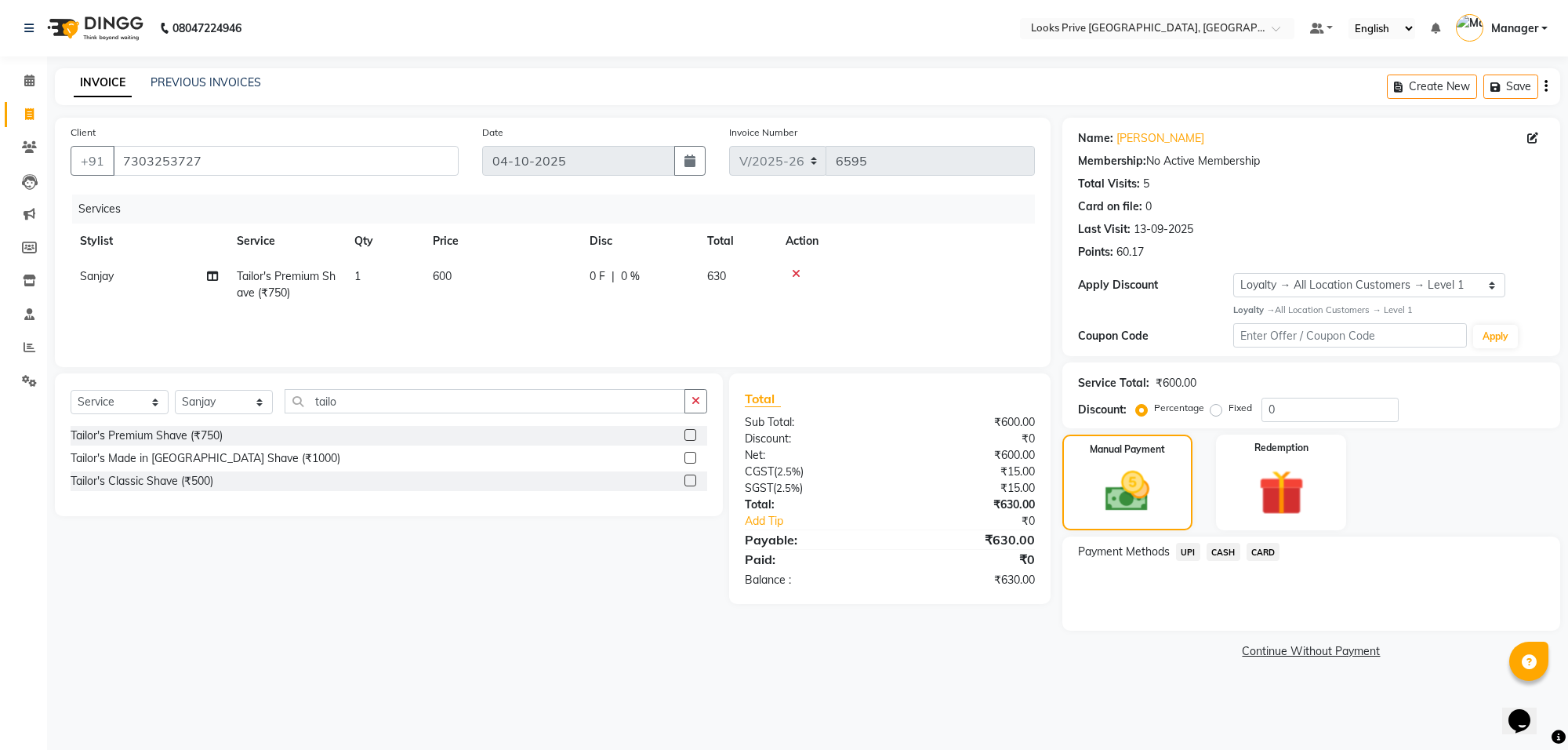
click at [1259, 551] on span "CARD" at bounding box center [1263, 551] width 34 height 18
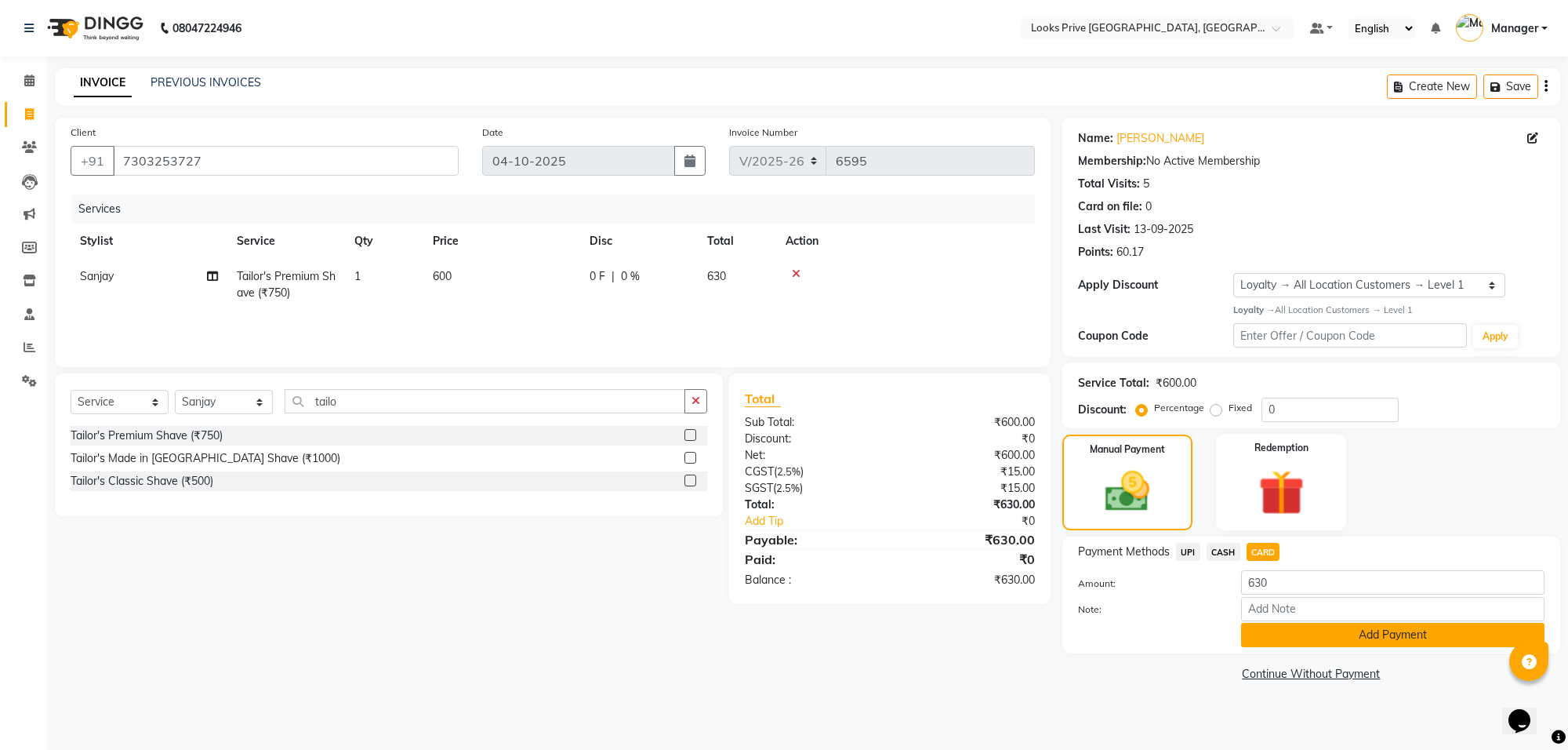
click at [1260, 629] on button "Add Payment" at bounding box center [1393, 635] width 303 height 24
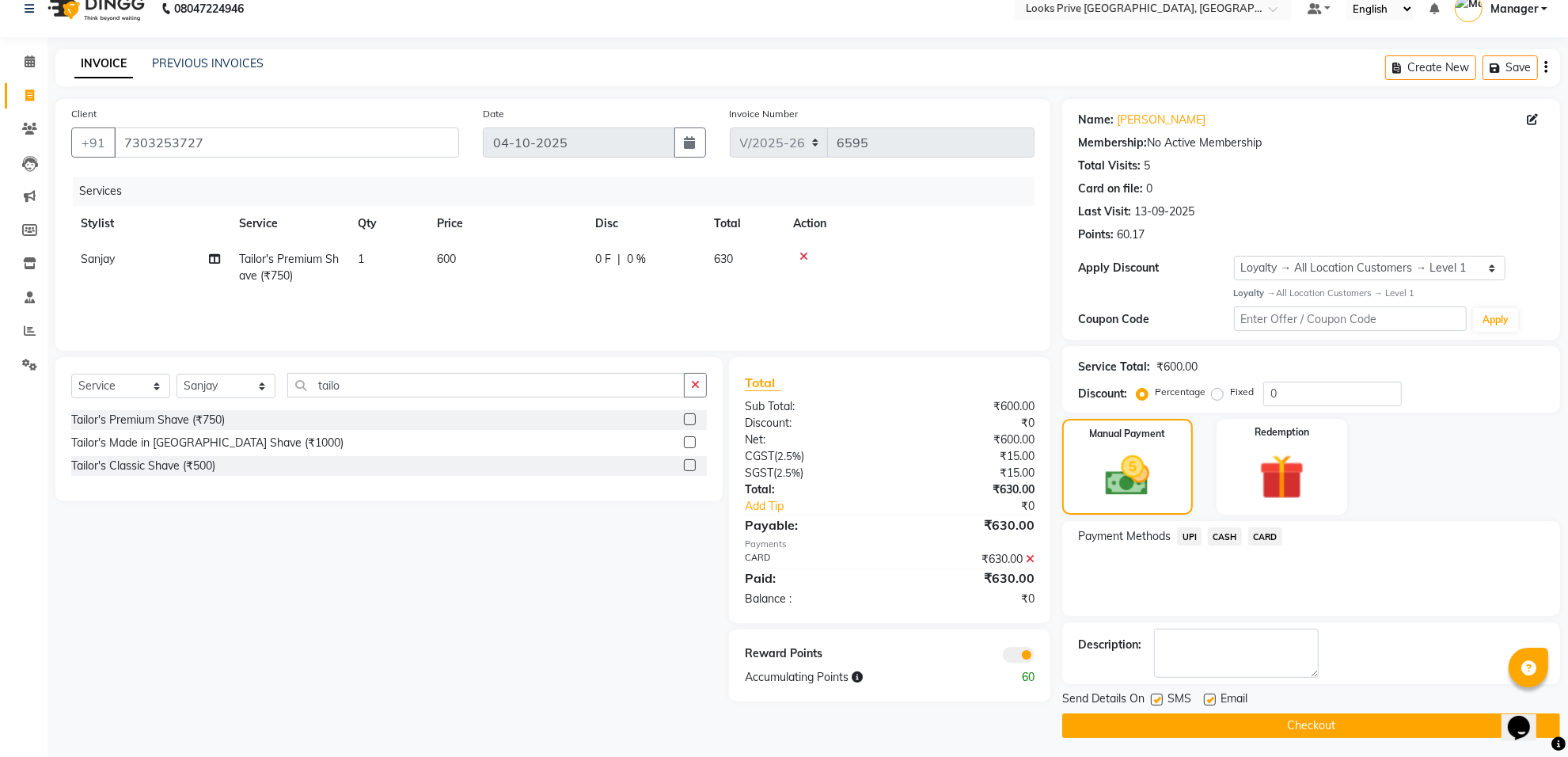
scroll to position [25, 0]
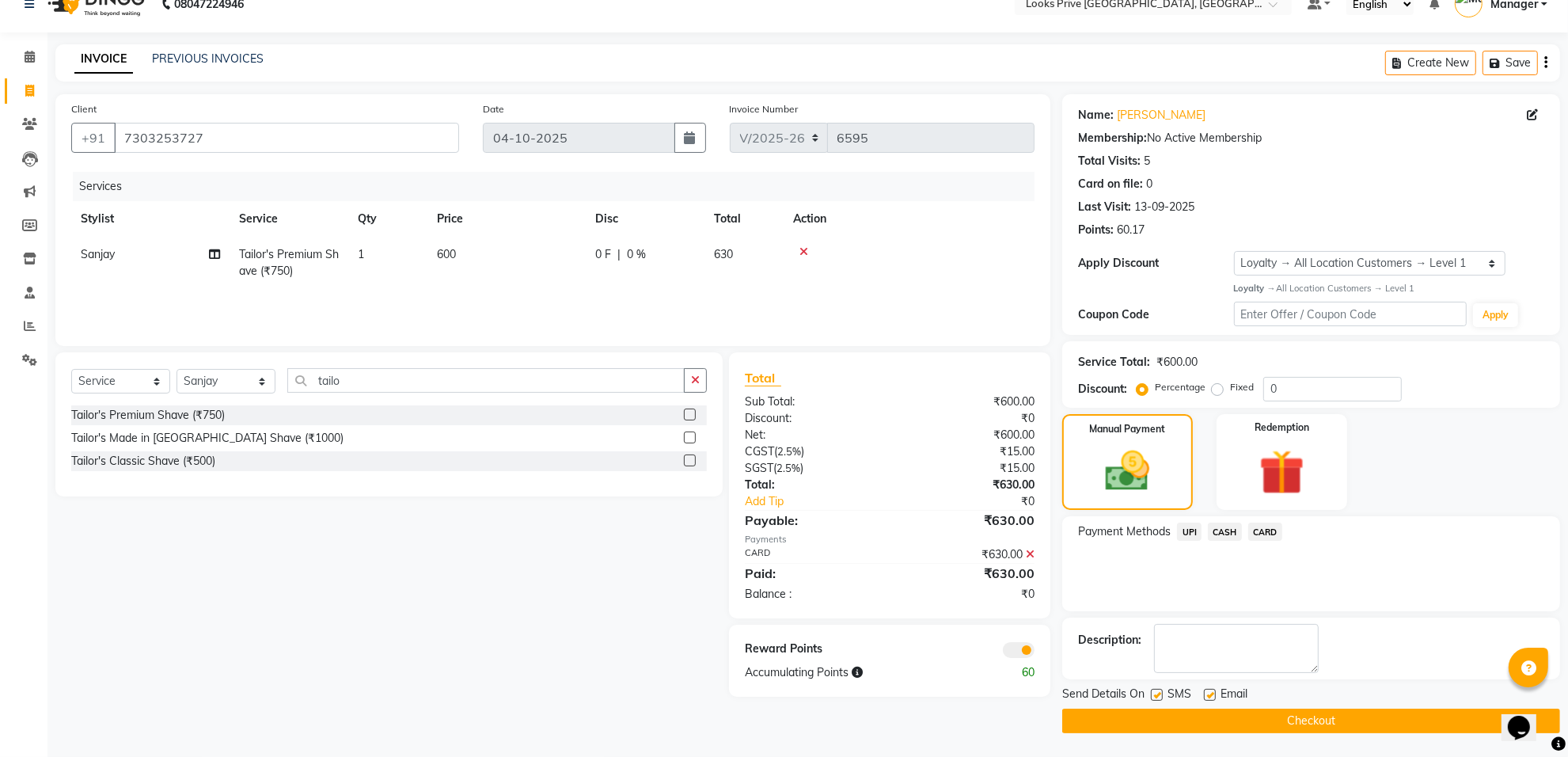
click at [1011, 649] on span at bounding box center [1018, 649] width 32 height 16
click at [1034, 652] on input "checkbox" at bounding box center [1034, 652] width 0 height 0
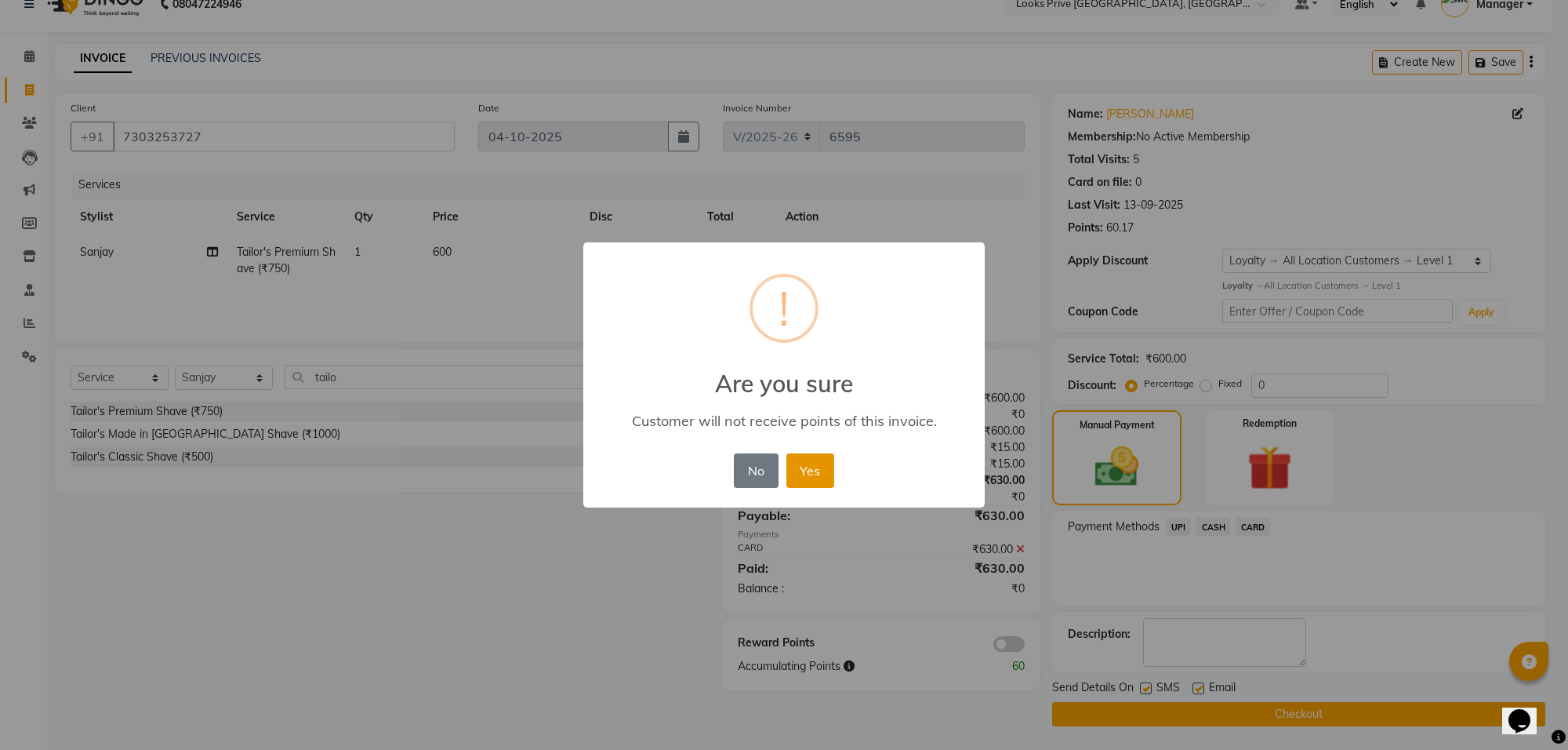
click at [833, 468] on button "Yes" at bounding box center [810, 471] width 48 height 35
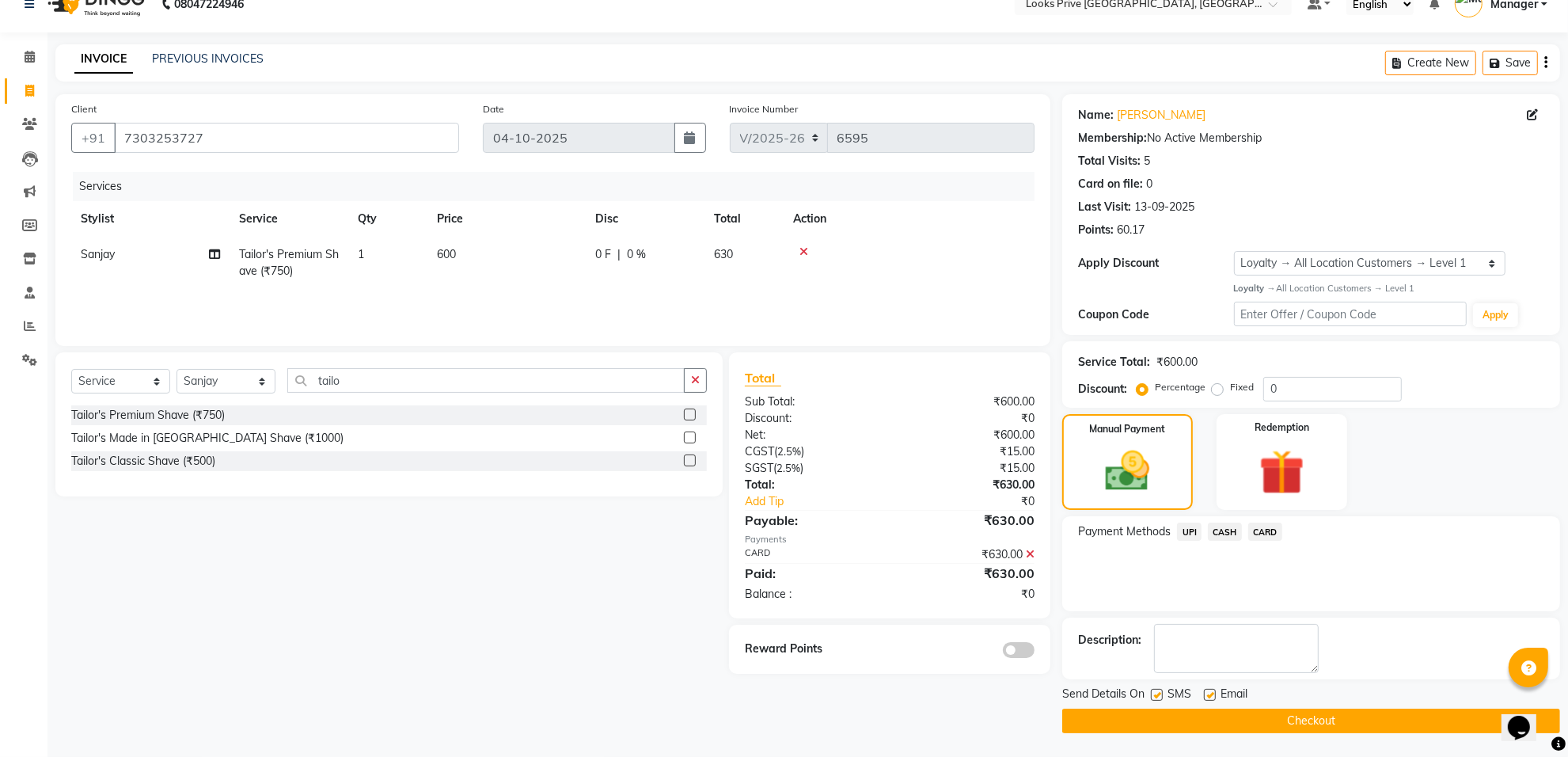
click at [1348, 726] on button "Checkout" at bounding box center [1311, 720] width 498 height 25
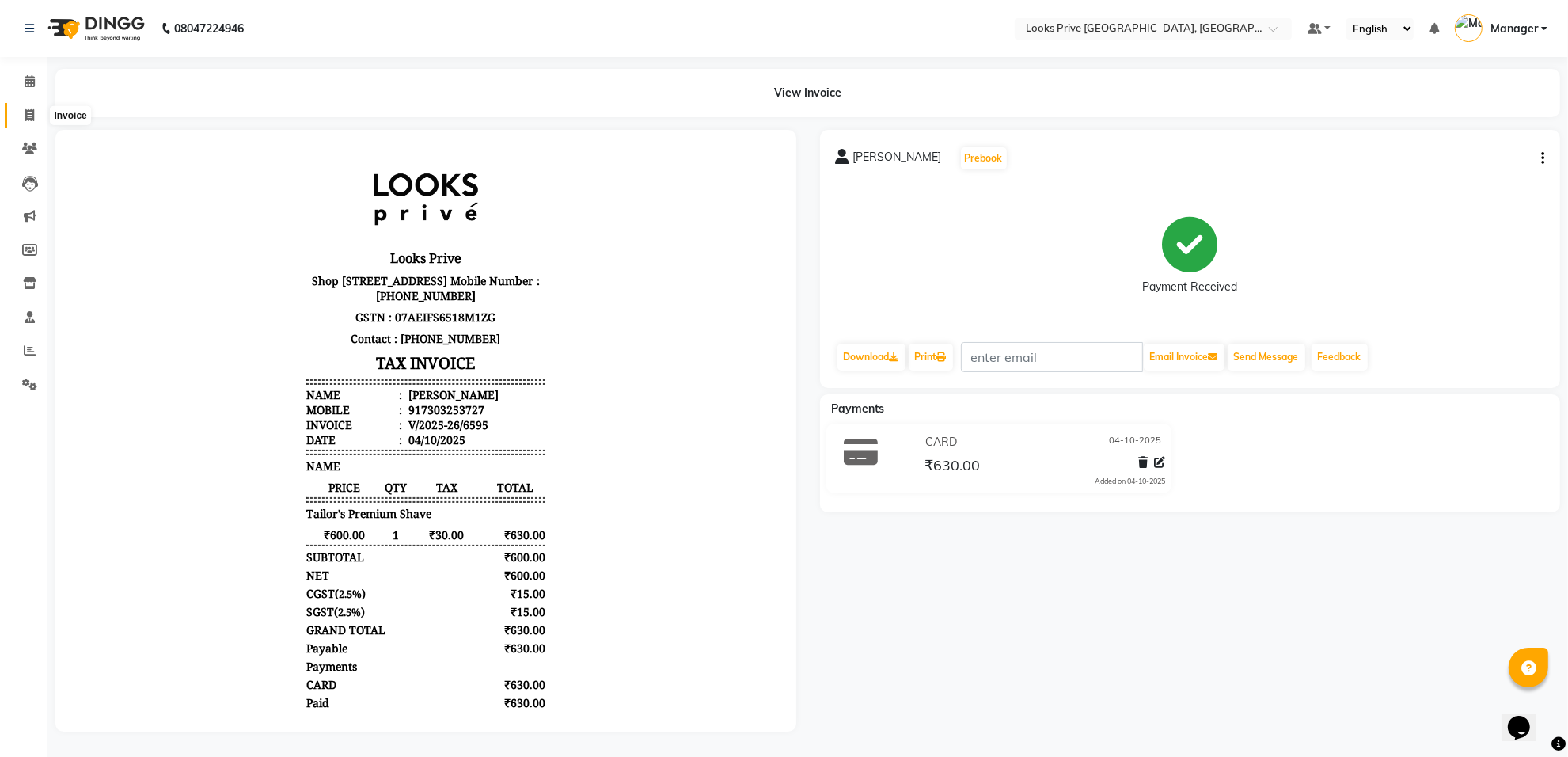
click at [41, 116] on span at bounding box center [30, 116] width 28 height 18
select select "8127"
select select "service"
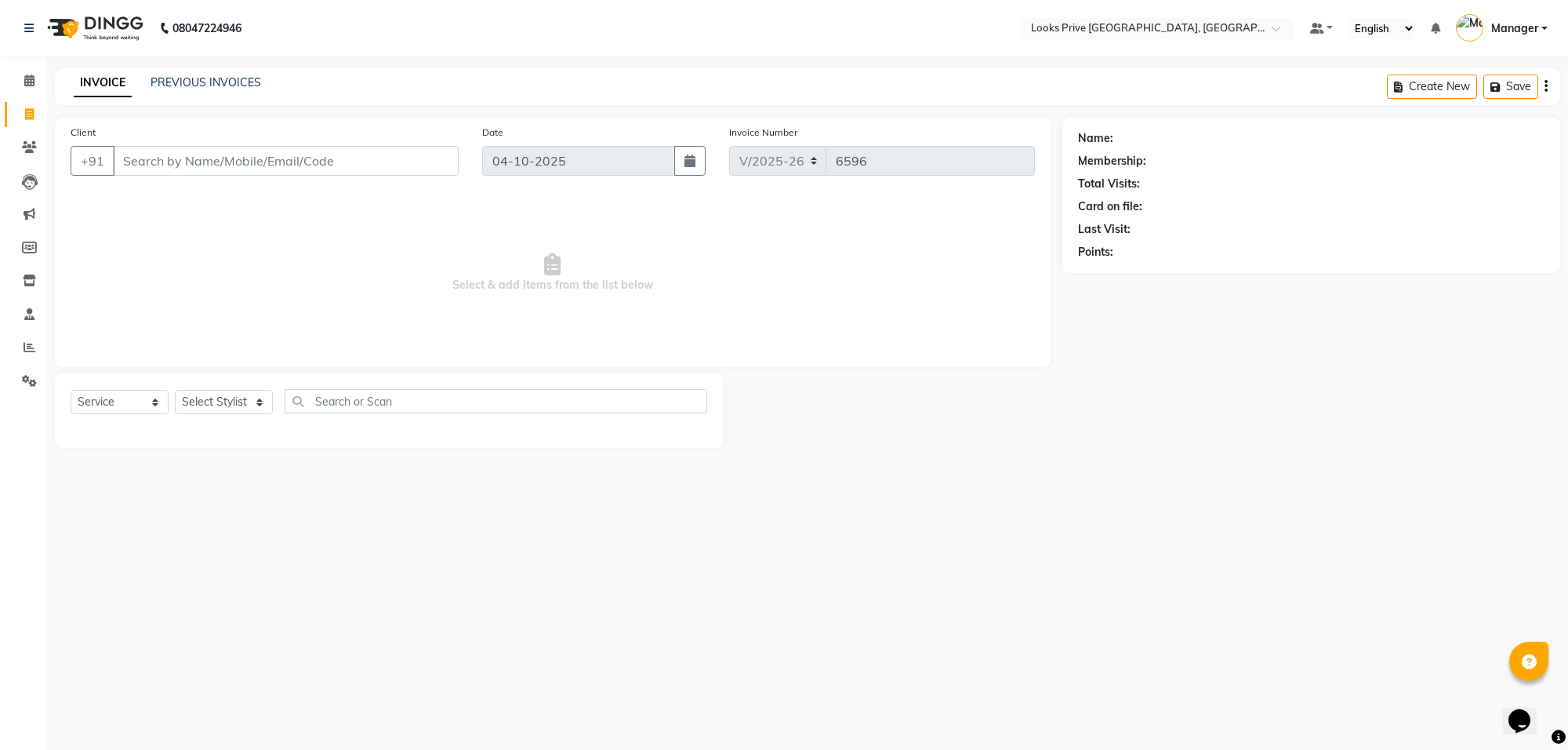
click at [135, 162] on input "Client" at bounding box center [285, 160] width 346 height 29
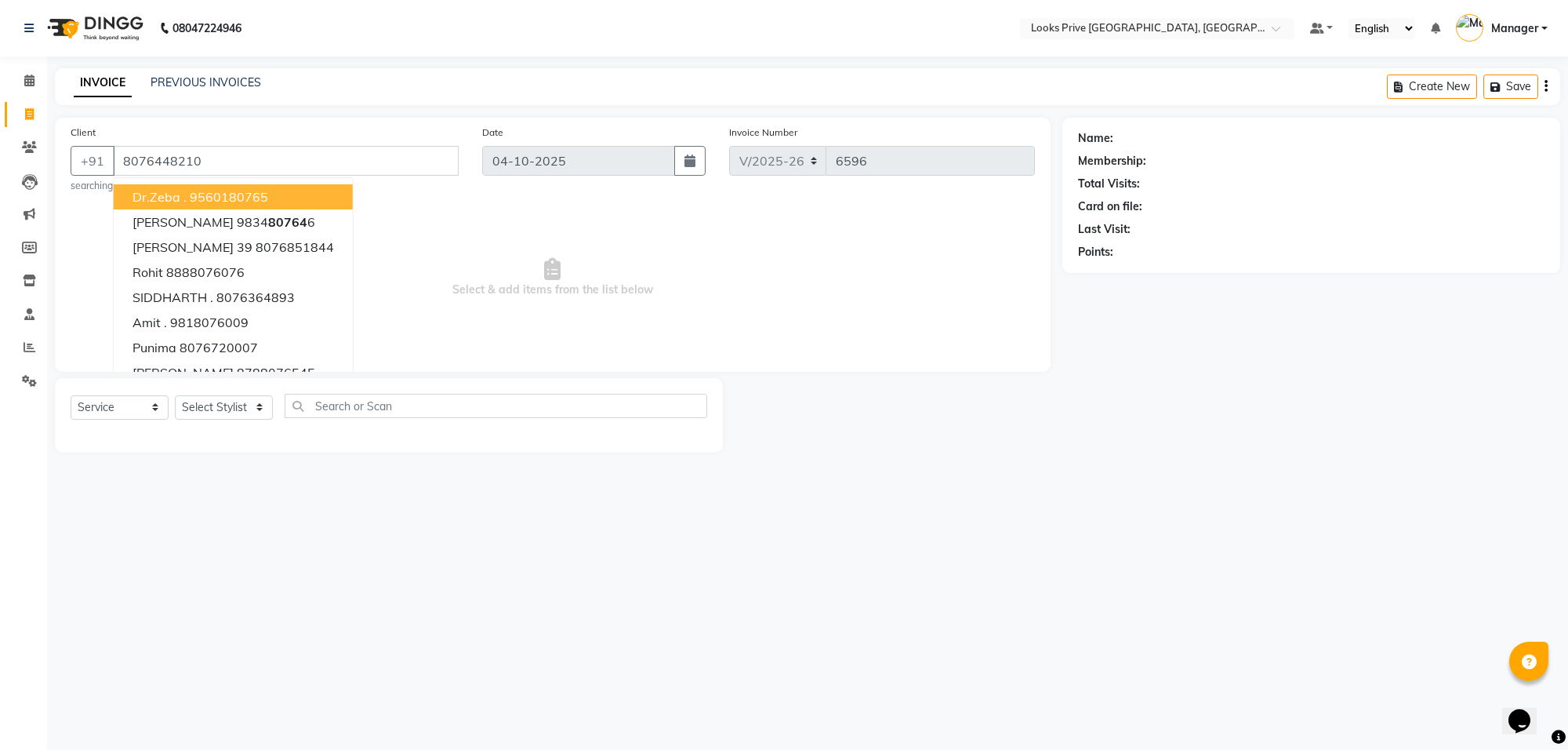
type input "8076448210"
select select "1: Object"
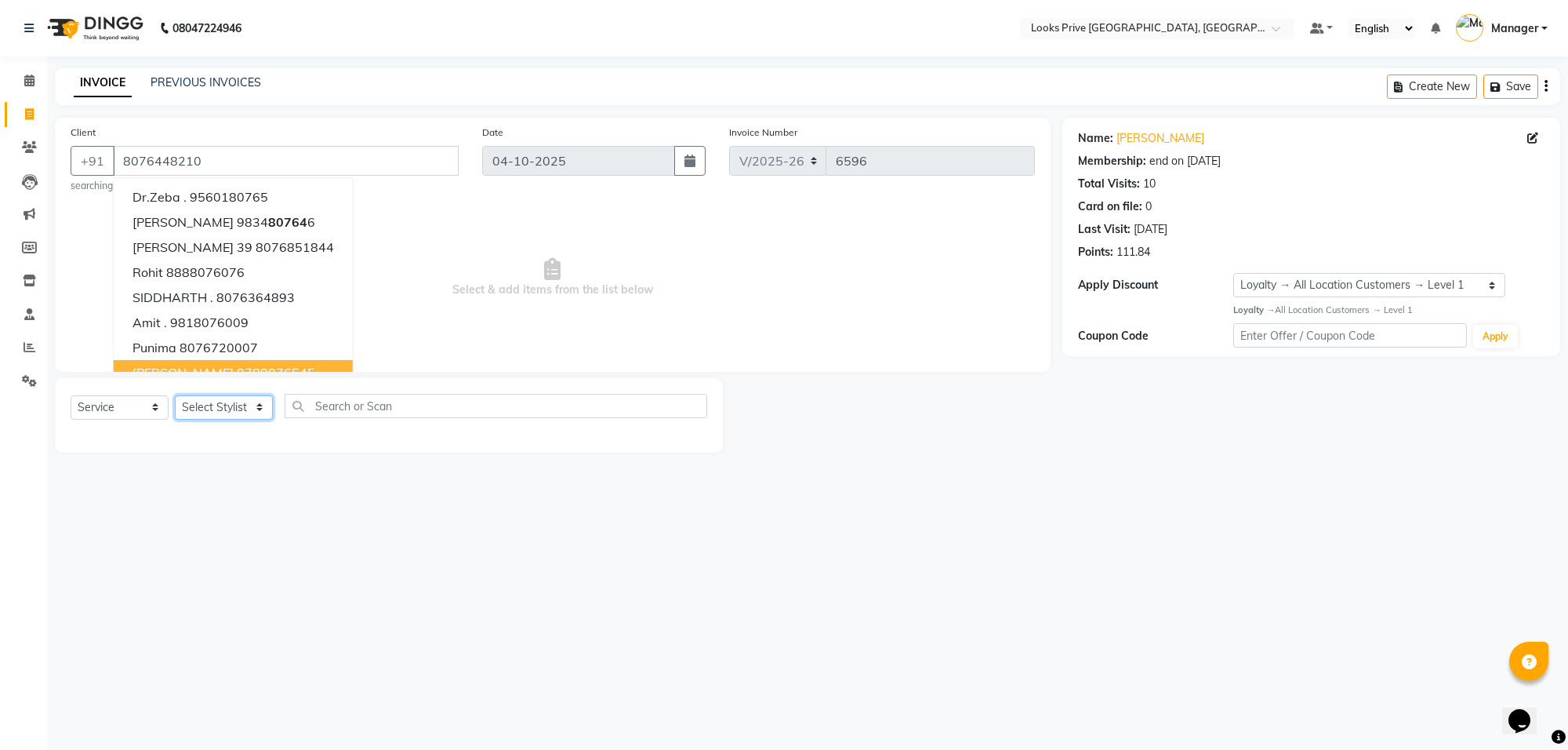
click at [209, 400] on select "Select Stylist Arshi [PERSON_NAME] Counter_Sales Deepak_Asst Govind_Pdct Hema M…" at bounding box center [224, 408] width 98 height 24
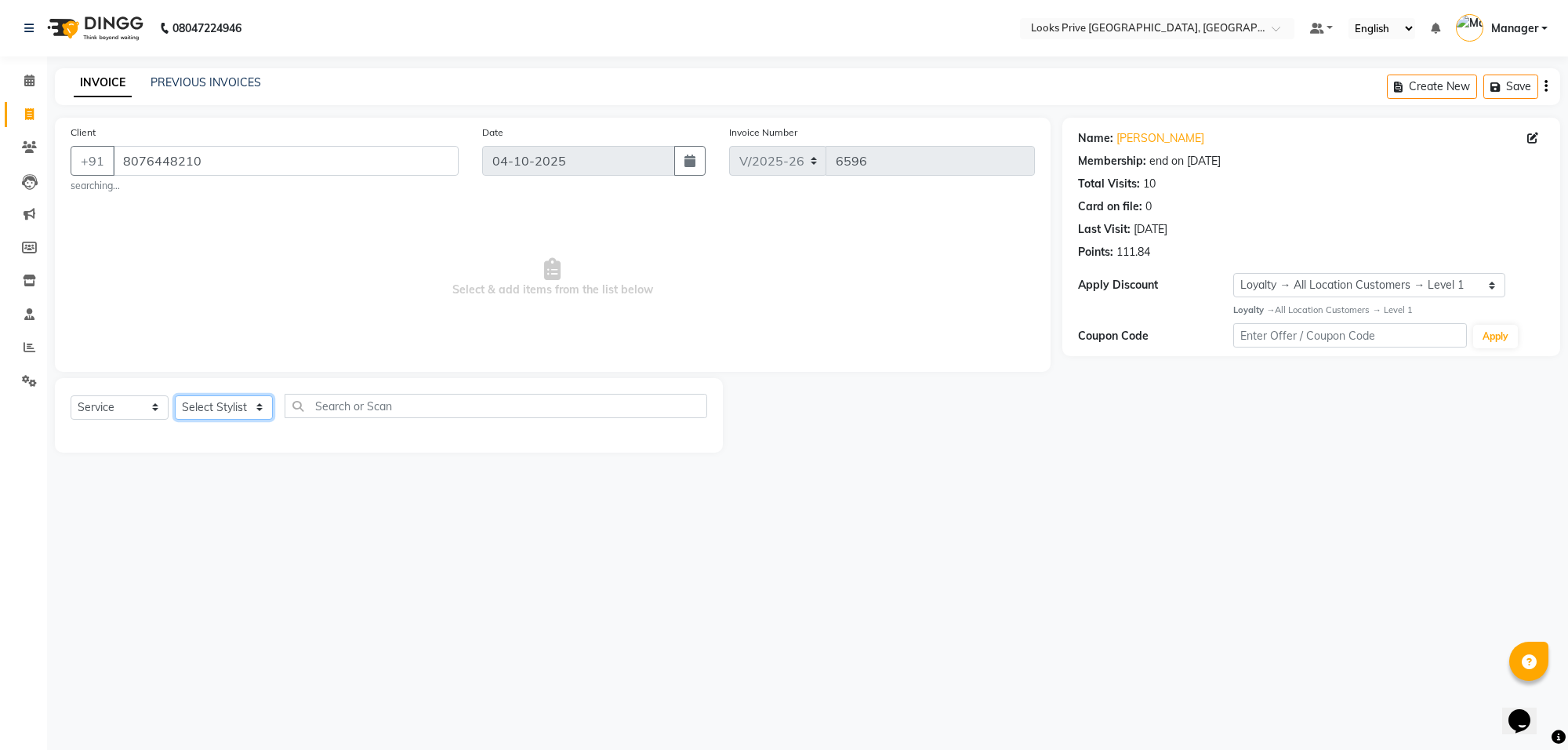
select select "75864"
click at [175, 395] on select "Select Stylist Arshi [PERSON_NAME] Counter_Sales Deepak_Asst Govind_Pdct Hema M…" at bounding box center [224, 408] width 98 height 24
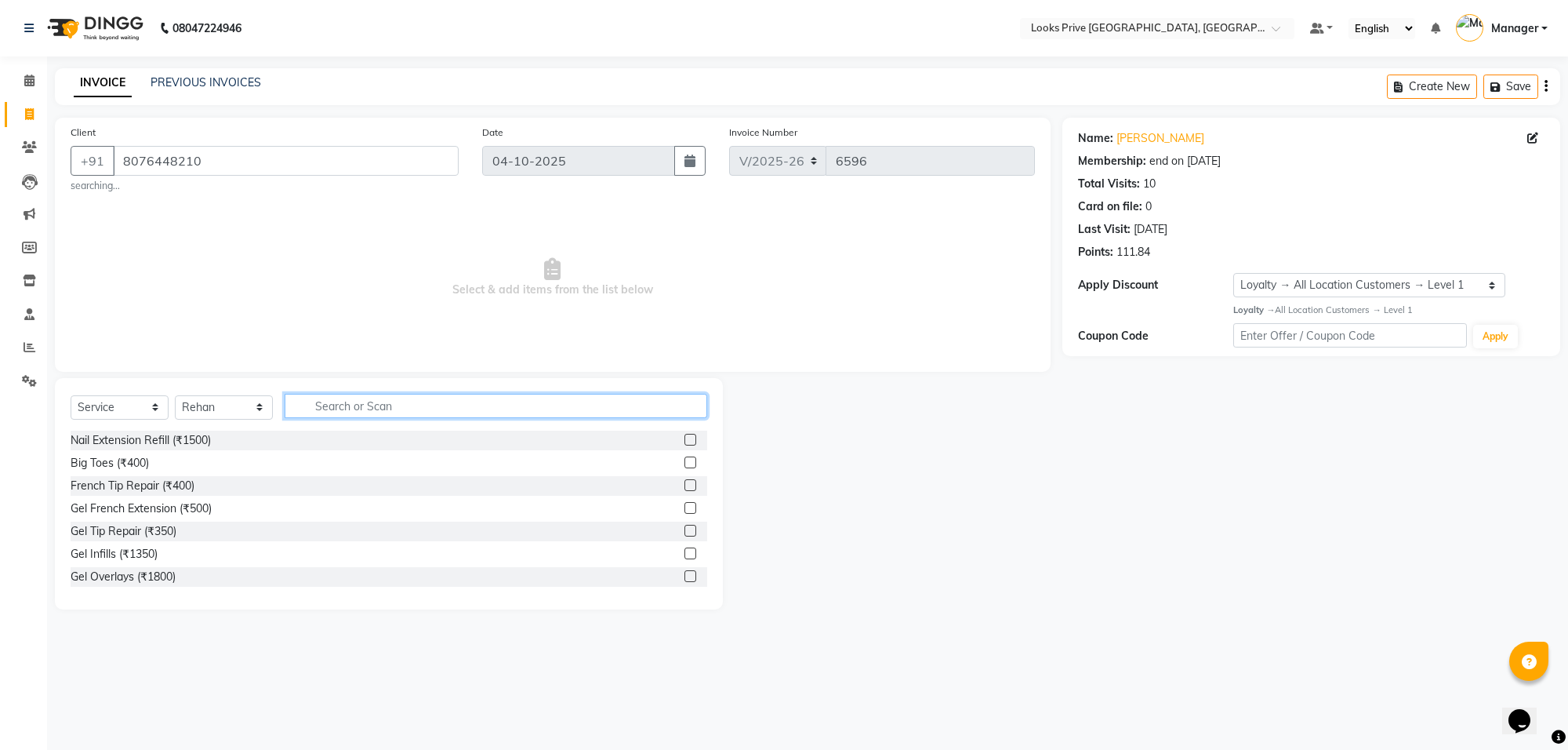
click at [387, 410] on input "text" at bounding box center [495, 406] width 422 height 24
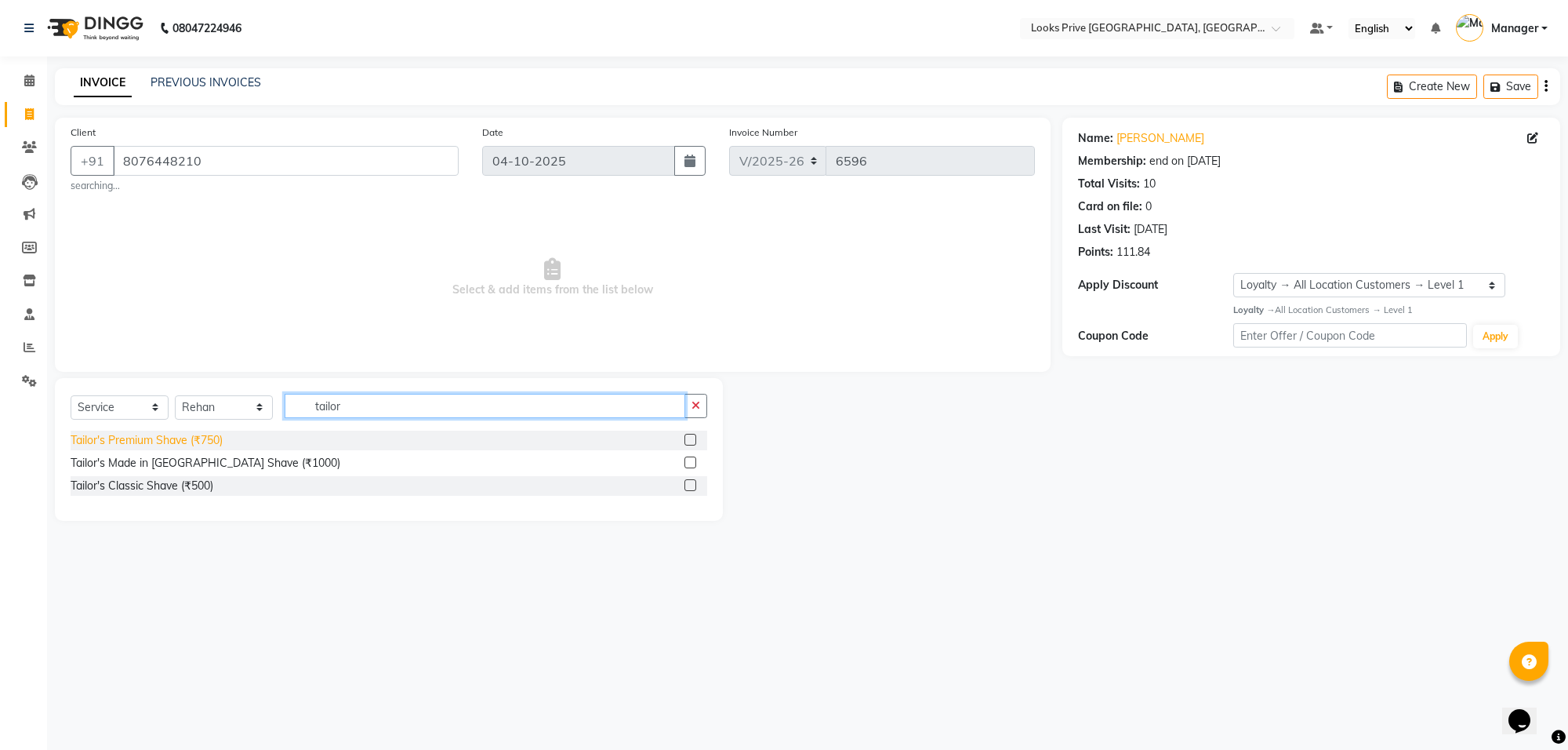
type input "tailor"
click at [209, 445] on div "Tailor's Premium Shave (₹750)" at bounding box center [146, 440] width 152 height 16
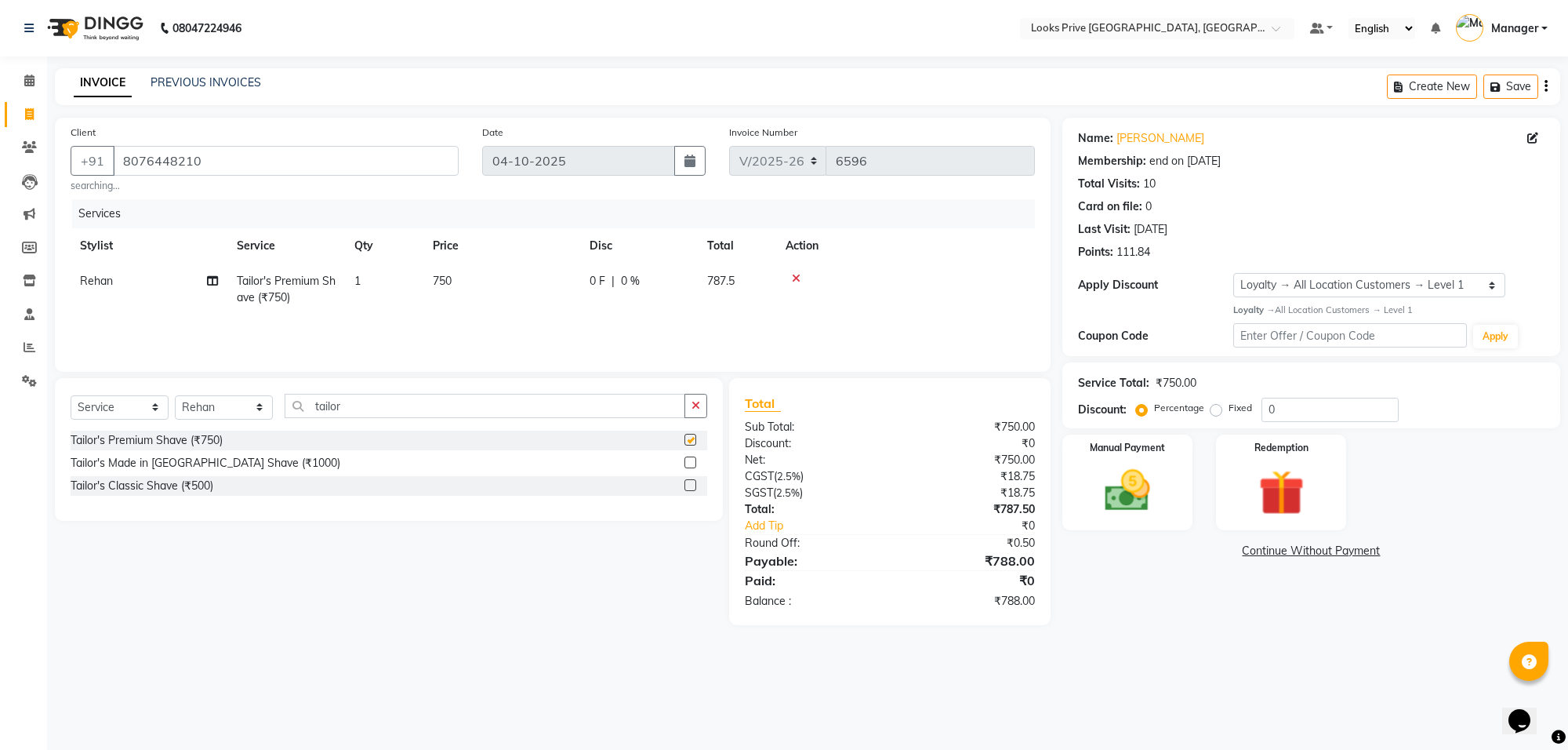
checkbox input "false"
click at [565, 276] on td "750" at bounding box center [501, 290] width 157 height 52
select select "75864"
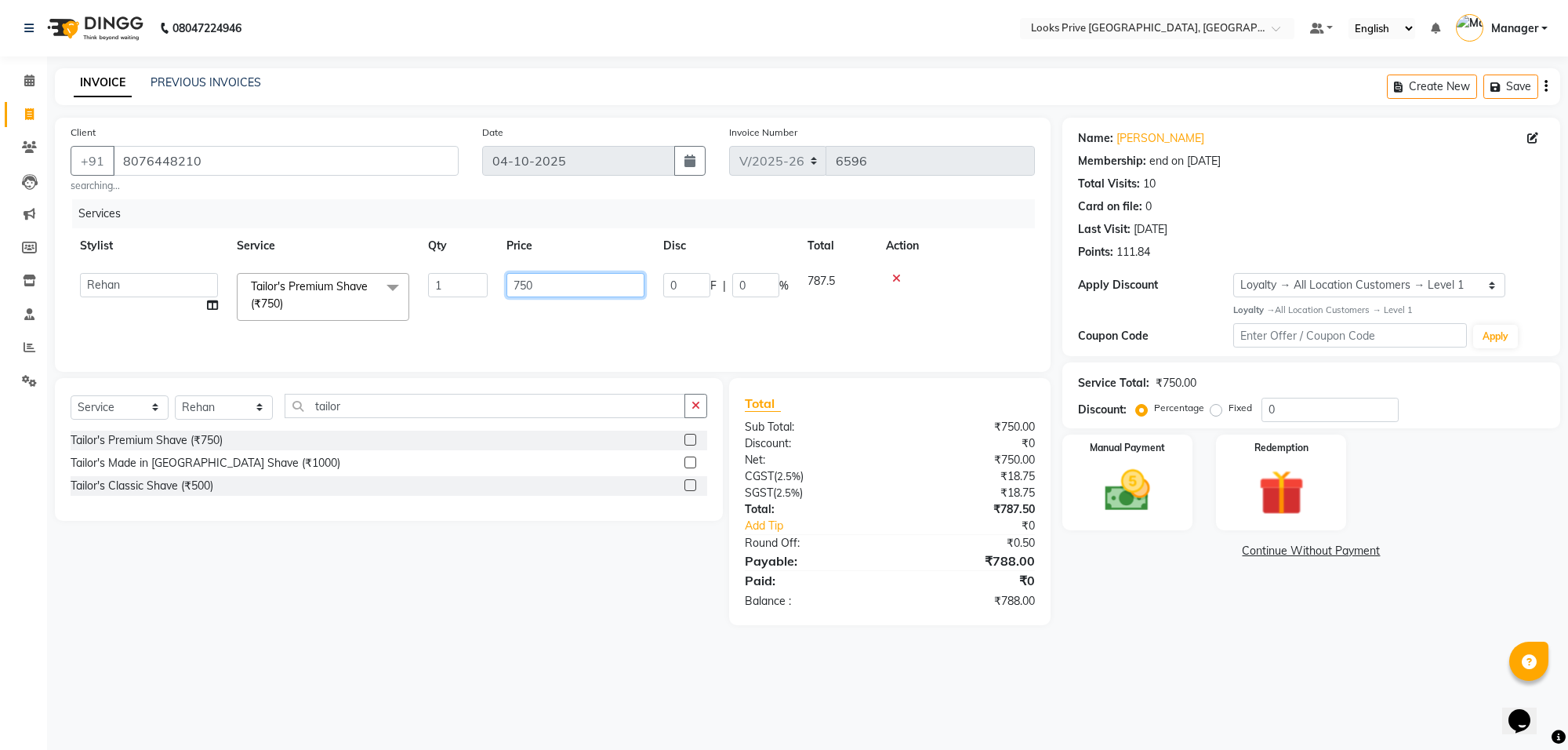
drag, startPoint x: 565, startPoint y: 276, endPoint x: 385, endPoint y: 277, distance: 180.0
click at [387, 276] on tr "Arshi Avdesh Bunty Counter_Sales Deepak_Asst Govind_Pdct Hema Manager Mohan_Ass…" at bounding box center [552, 297] width 964 height 67
click at [491, 268] on tr "Arshi Avdesh Bunty Counter_Sales Deepak_Asst Govind_Pdct Hema Manager Mohan_Ass…" at bounding box center [552, 297] width 964 height 67
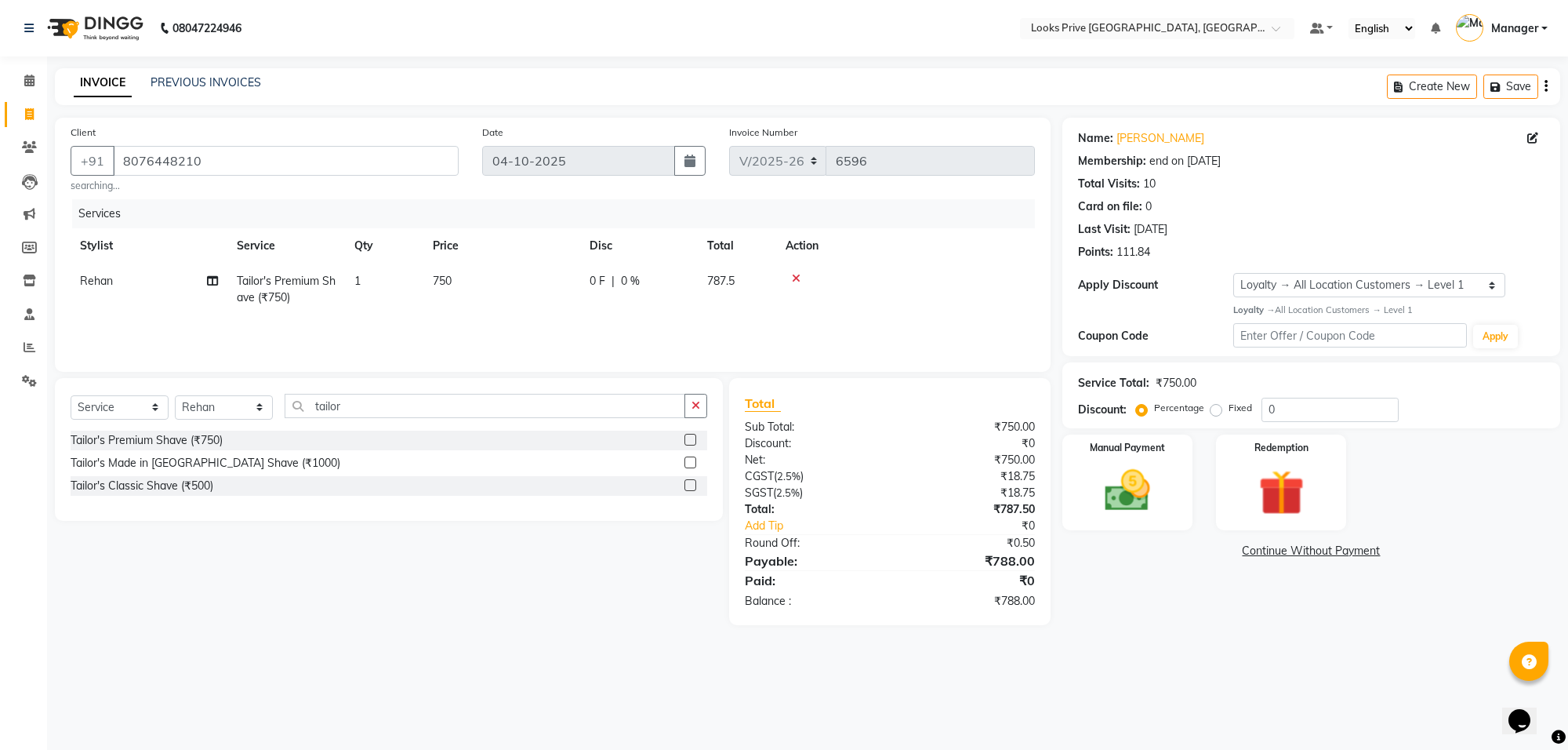
click at [533, 277] on td "750" at bounding box center [501, 290] width 157 height 52
select select "75864"
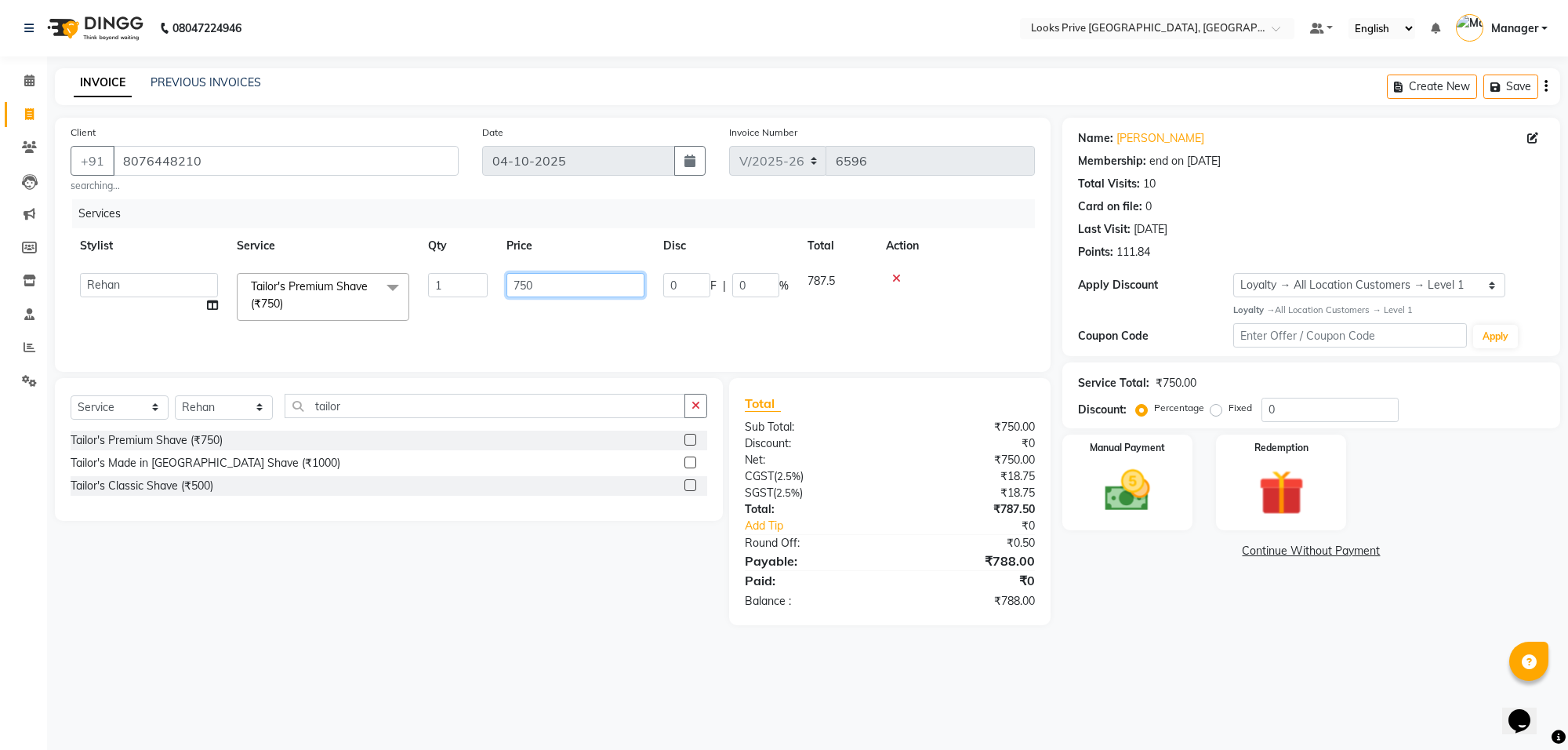
click at [533, 277] on input "750" at bounding box center [575, 285] width 138 height 24
type input "7"
type input "1"
type input "1600"
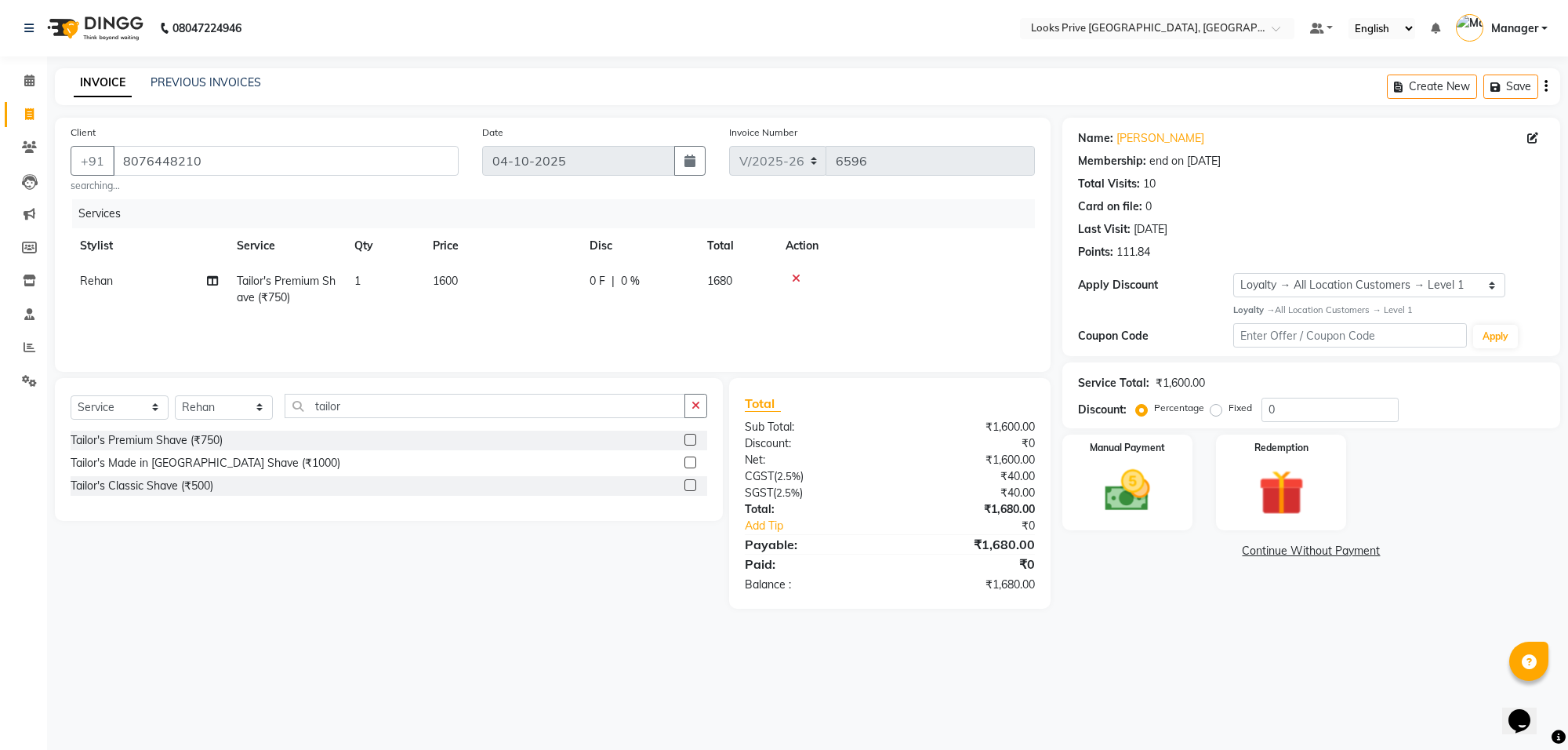
click at [558, 333] on div "Services Stylist Service Qty Price Disc Total Action Rehan Tailor's Premium Sha…" at bounding box center [552, 277] width 964 height 157
click at [1313, 401] on input "0" at bounding box center [1330, 410] width 137 height 24
type input "020"
click at [495, 281] on td "1600" at bounding box center [501, 290] width 157 height 52
select select "75864"
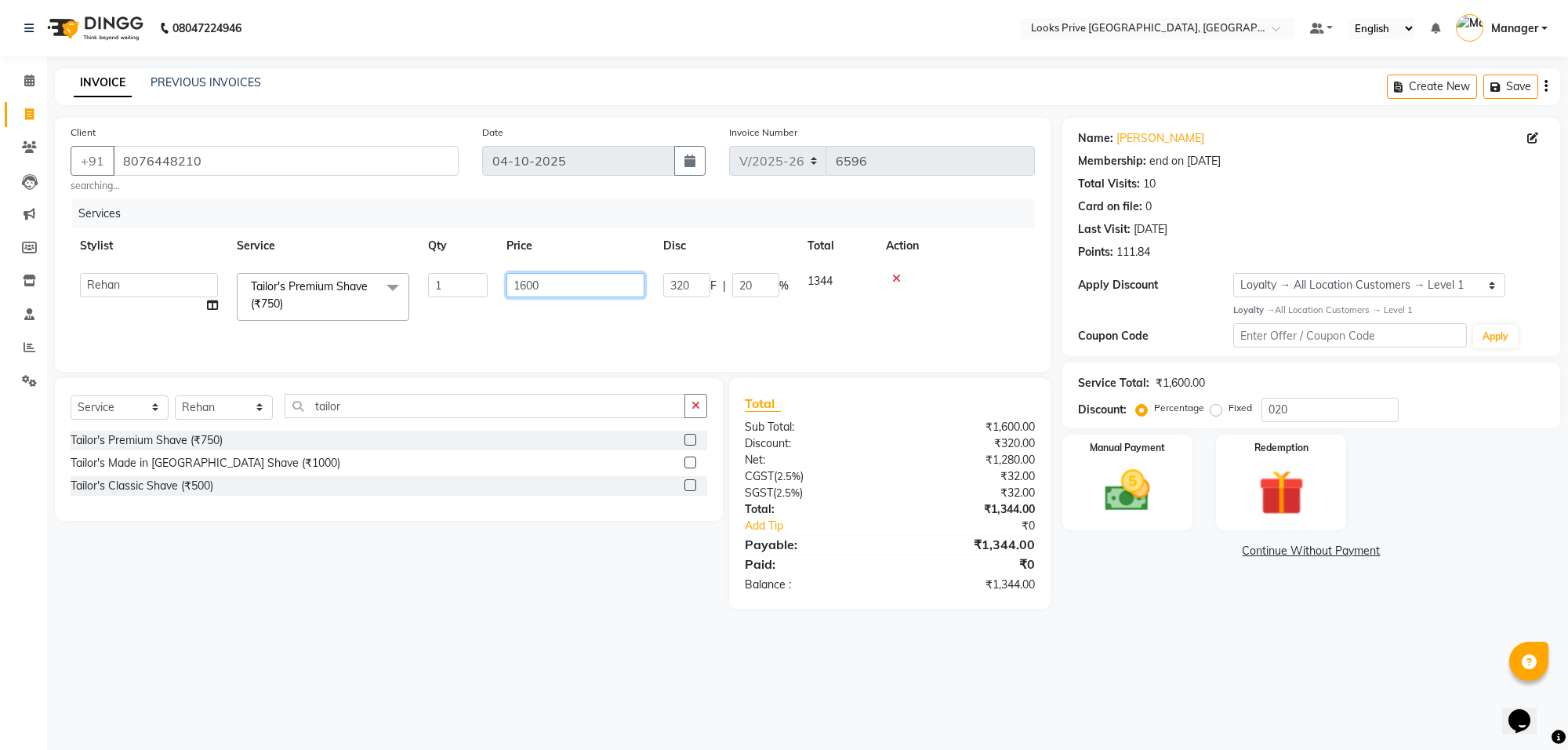
click at [550, 283] on input "1600" at bounding box center [575, 285] width 138 height 24
type input "1606"
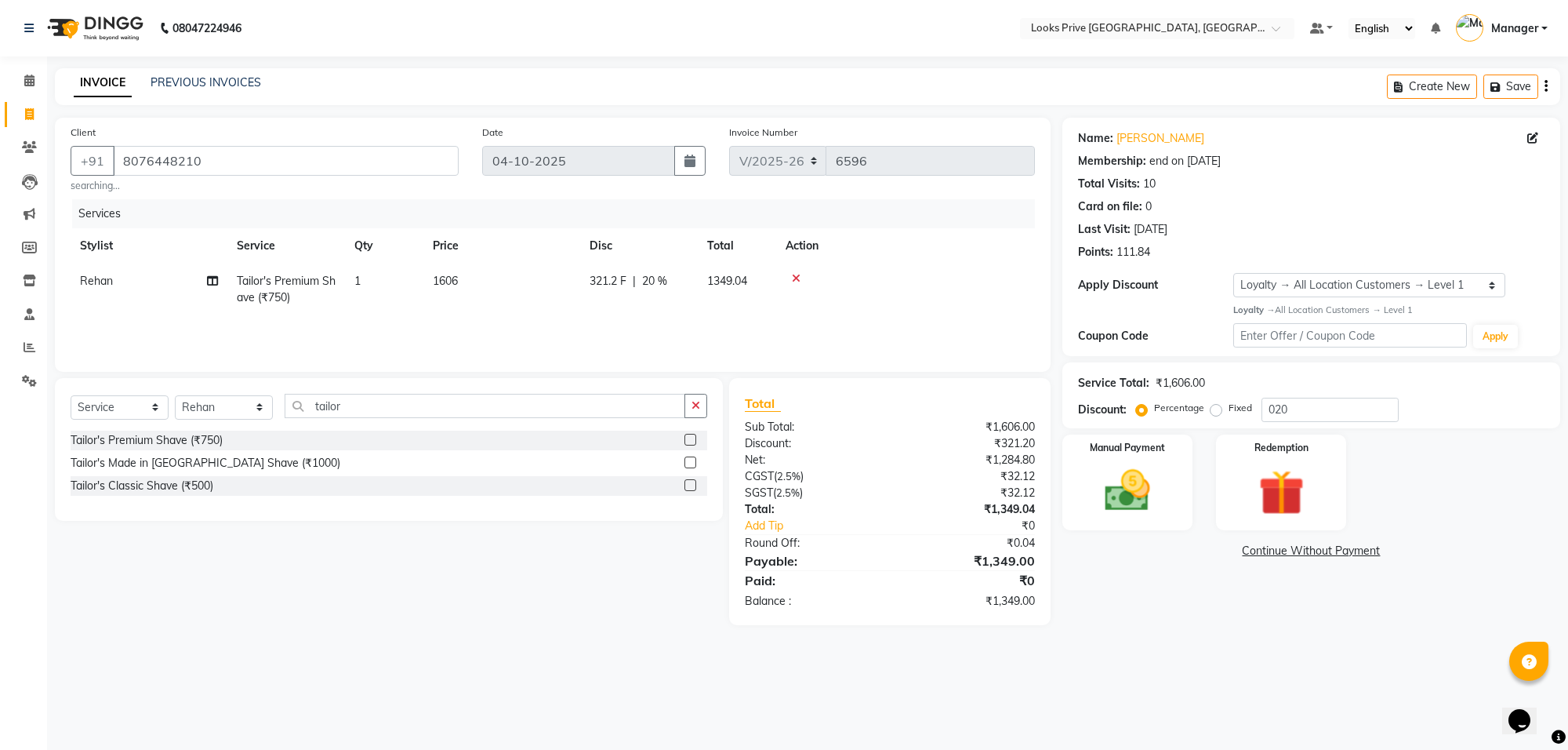
click at [550, 323] on div "Services Stylist Service Qty Price Disc Total Action Rehan Tailor's Premium Sha…" at bounding box center [552, 277] width 964 height 157
click at [550, 291] on td "1606" at bounding box center [501, 290] width 157 height 52
select select "75864"
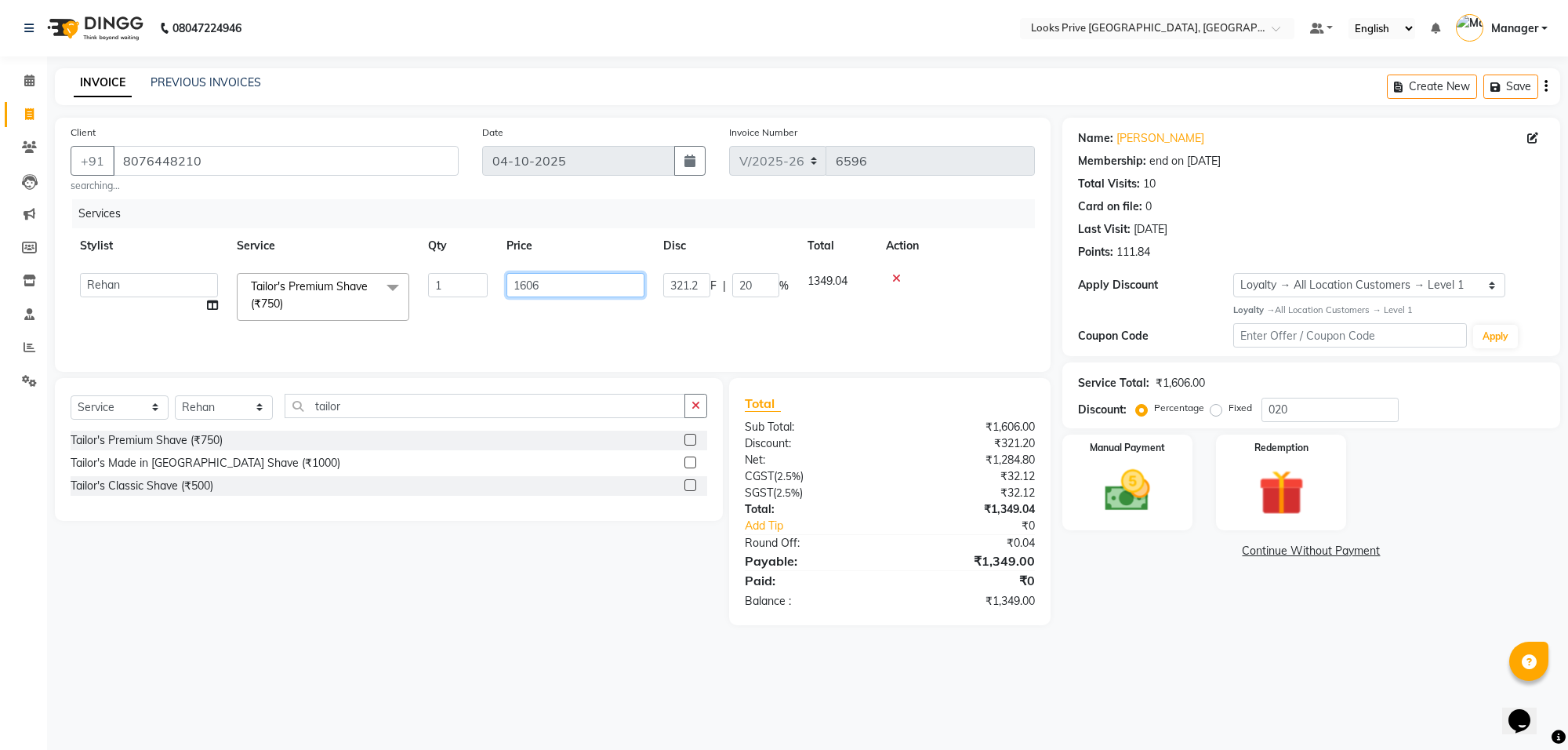
click at [564, 283] on input "1606" at bounding box center [575, 285] width 138 height 24
type input "1607"
click at [576, 304] on td "1607" at bounding box center [575, 297] width 157 height 67
select select "75864"
click at [1148, 514] on img at bounding box center [1127, 491] width 77 height 55
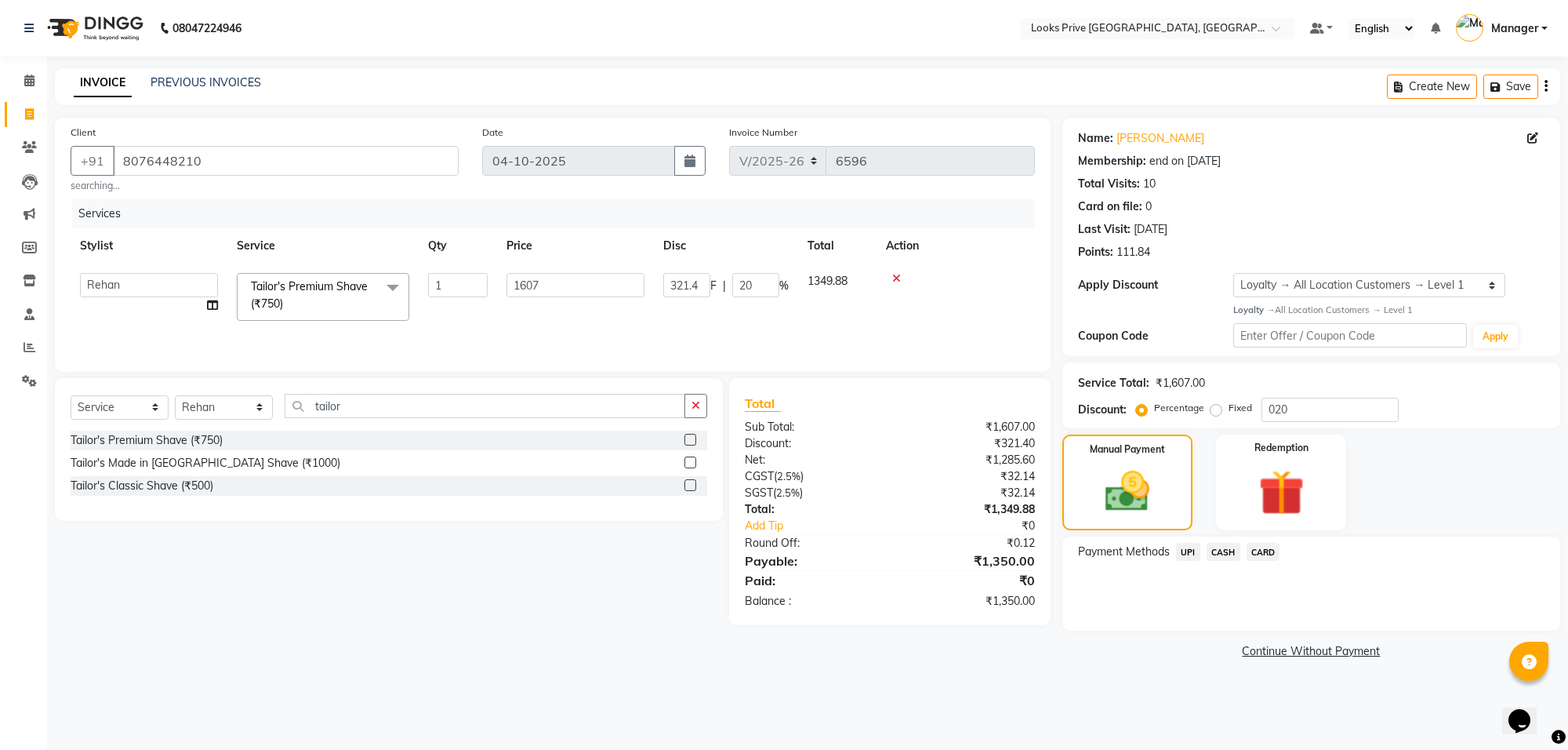
click at [1251, 554] on span "CARD" at bounding box center [1263, 551] width 34 height 18
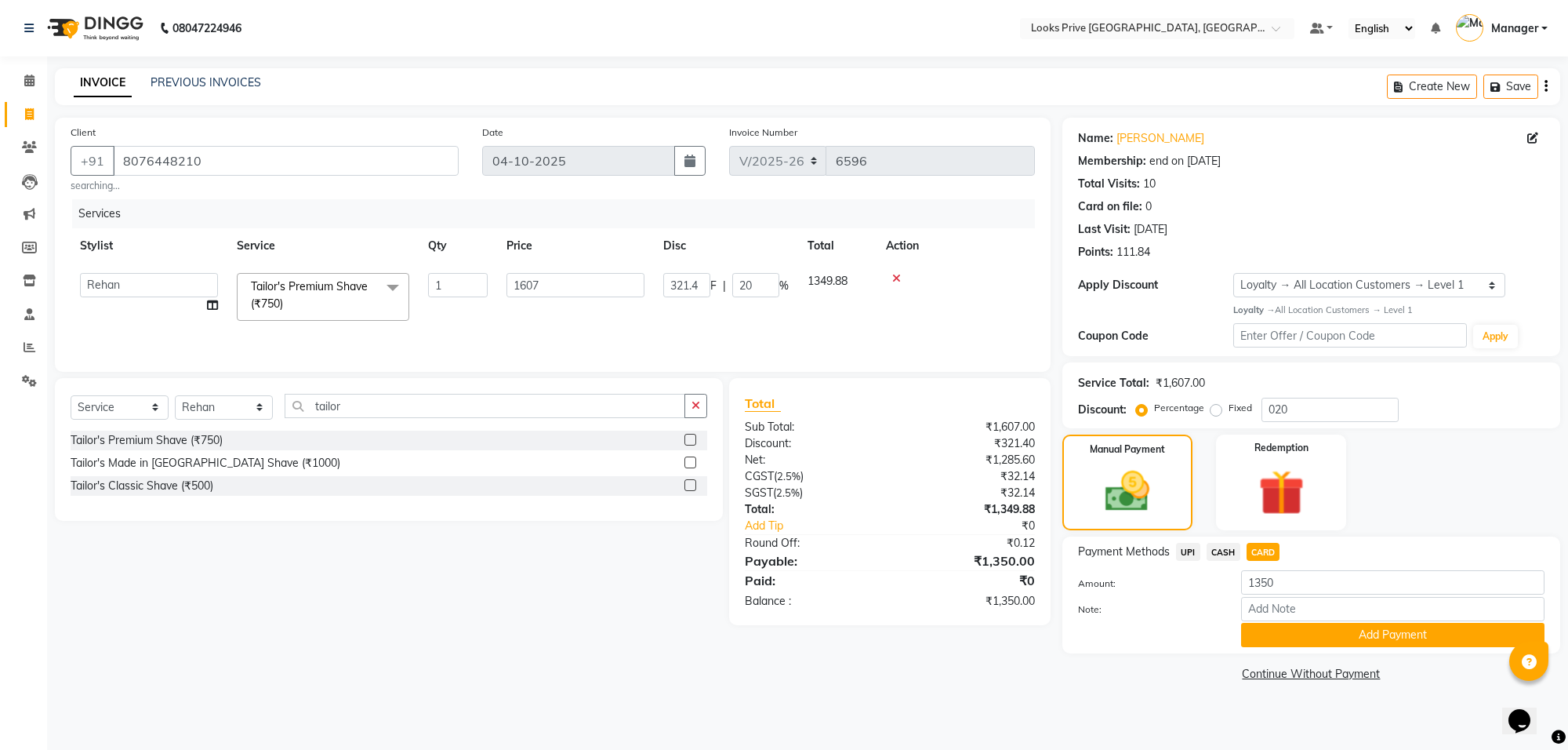
click at [1329, 652] on div "Name: Ishank Goyal Membership: end on 29-06-2026 Total Visits: 10 Card on file:…" at bounding box center [1318, 401] width 510 height 568
click at [1341, 633] on button "Add Payment" at bounding box center [1393, 635] width 303 height 24
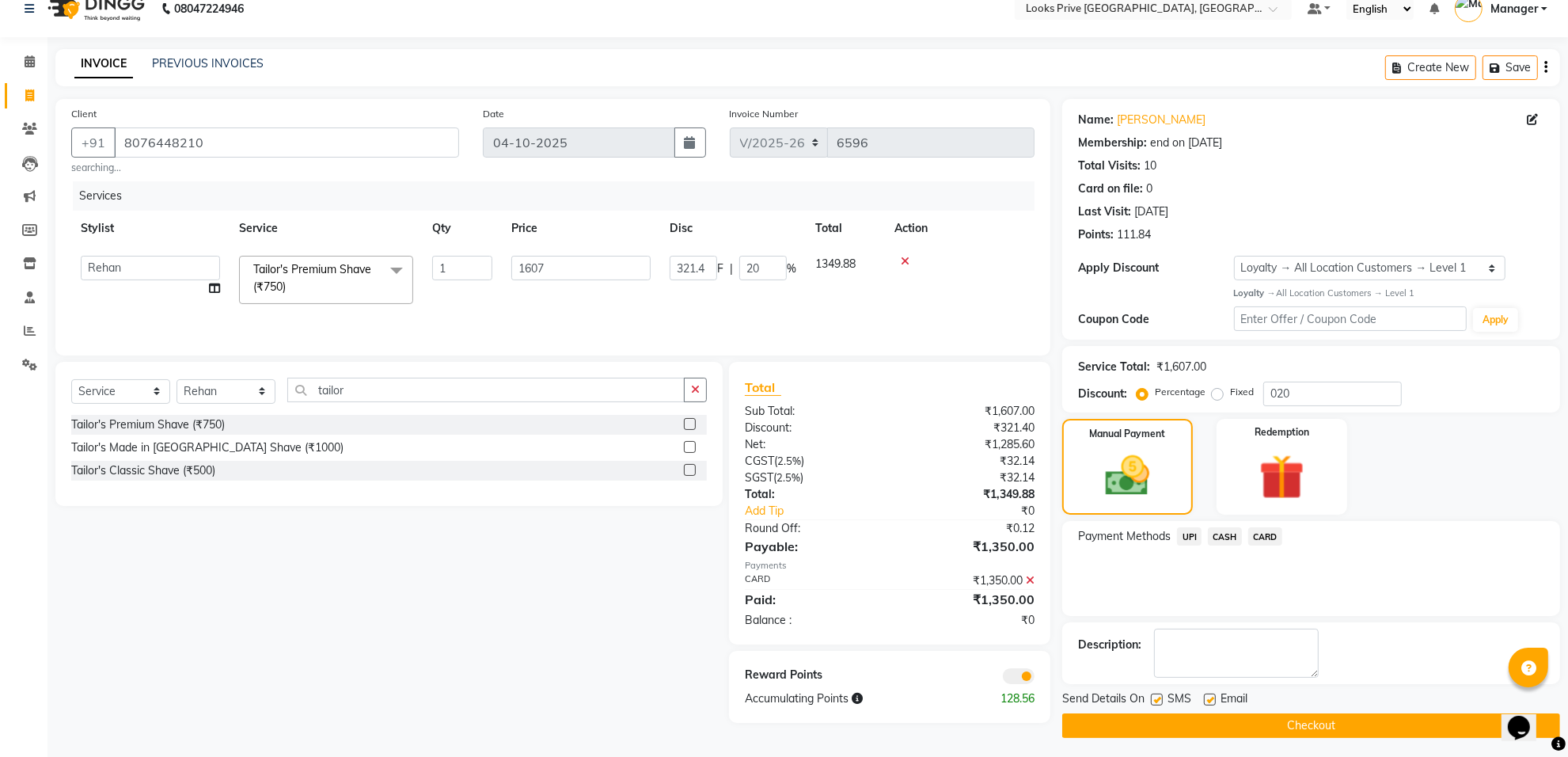
scroll to position [25, 0]
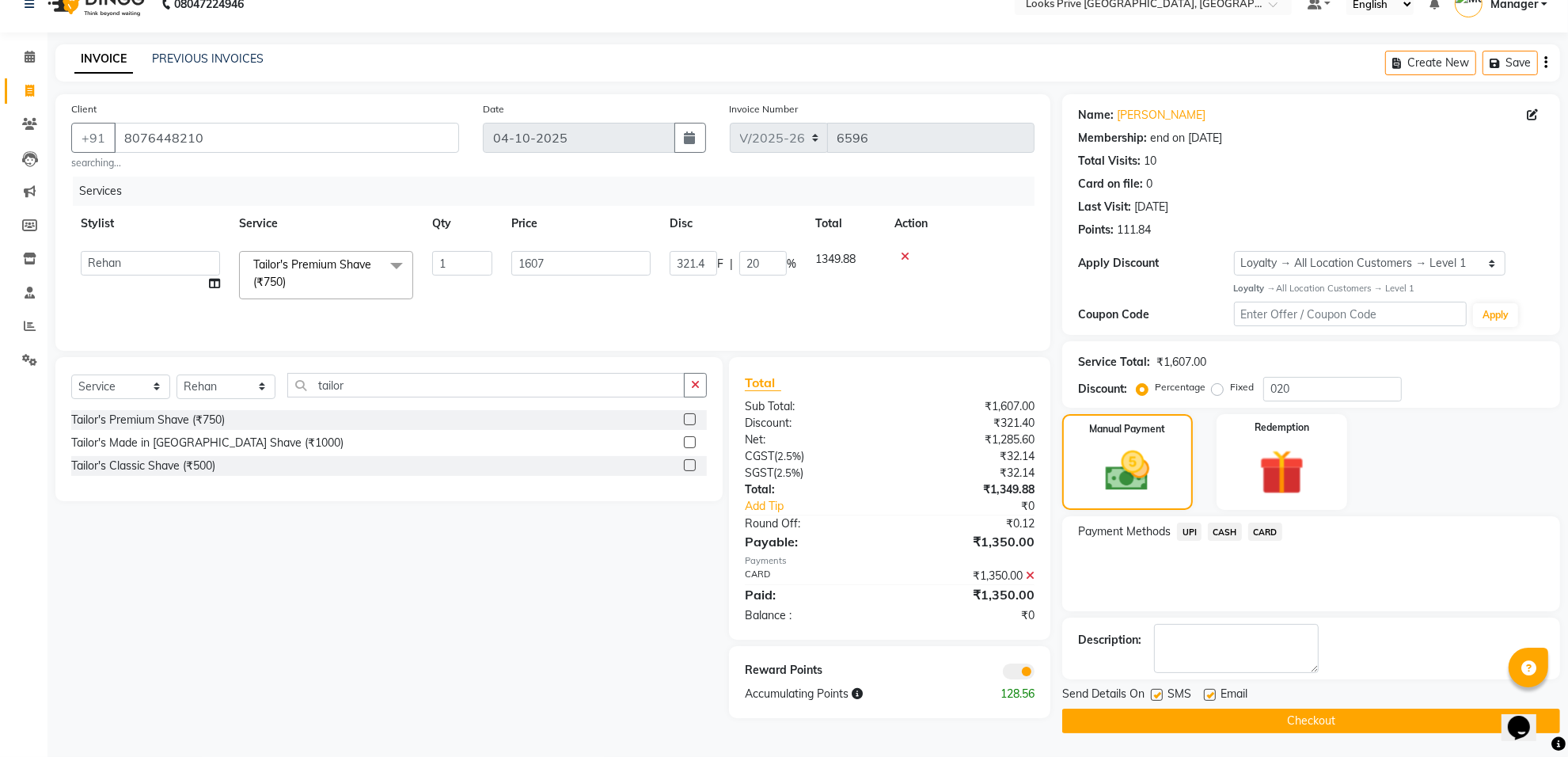
click at [1023, 667] on span at bounding box center [1018, 671] width 32 height 16
click at [1034, 674] on input "checkbox" at bounding box center [1034, 674] width 0 height 0
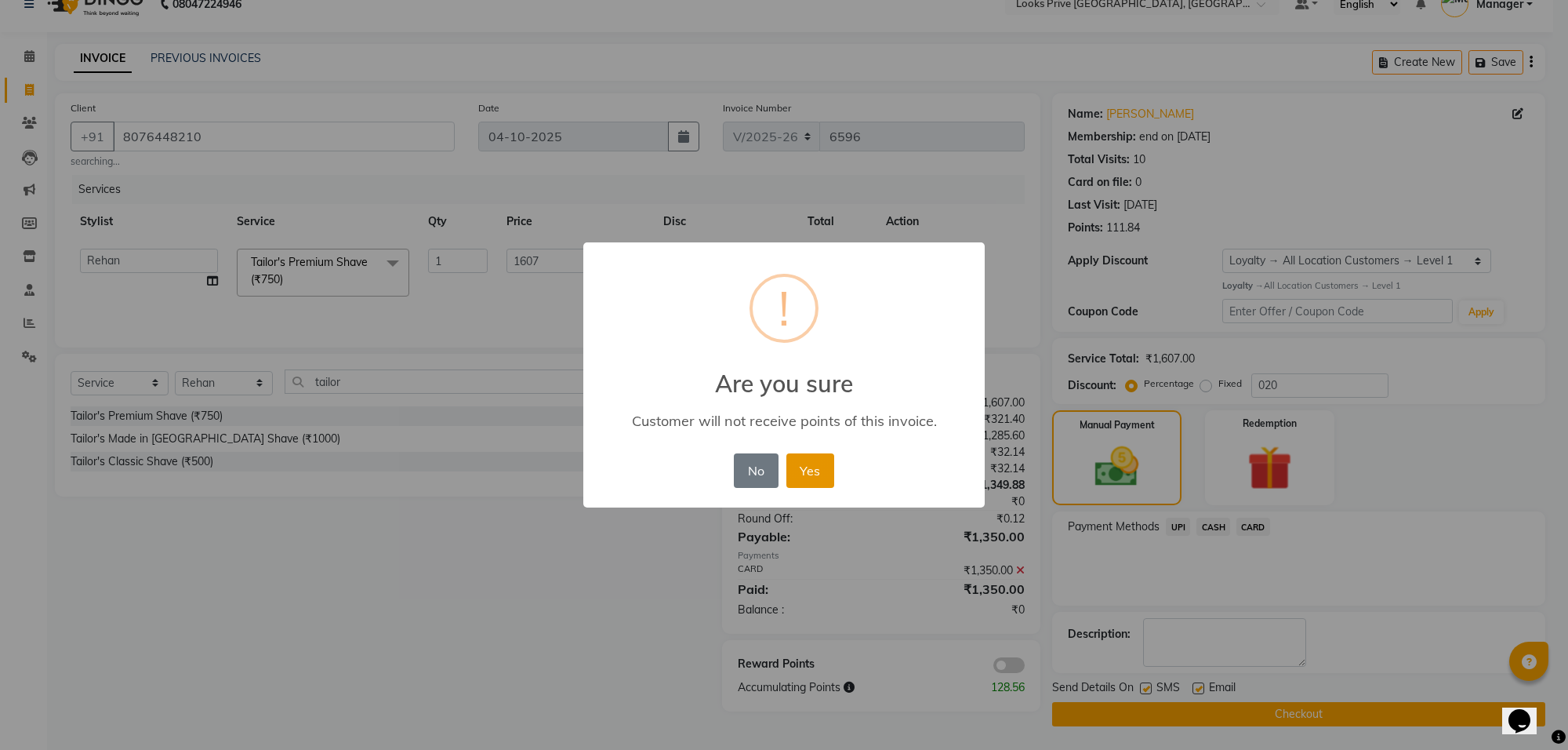
click at [804, 463] on button "Yes" at bounding box center [810, 471] width 48 height 35
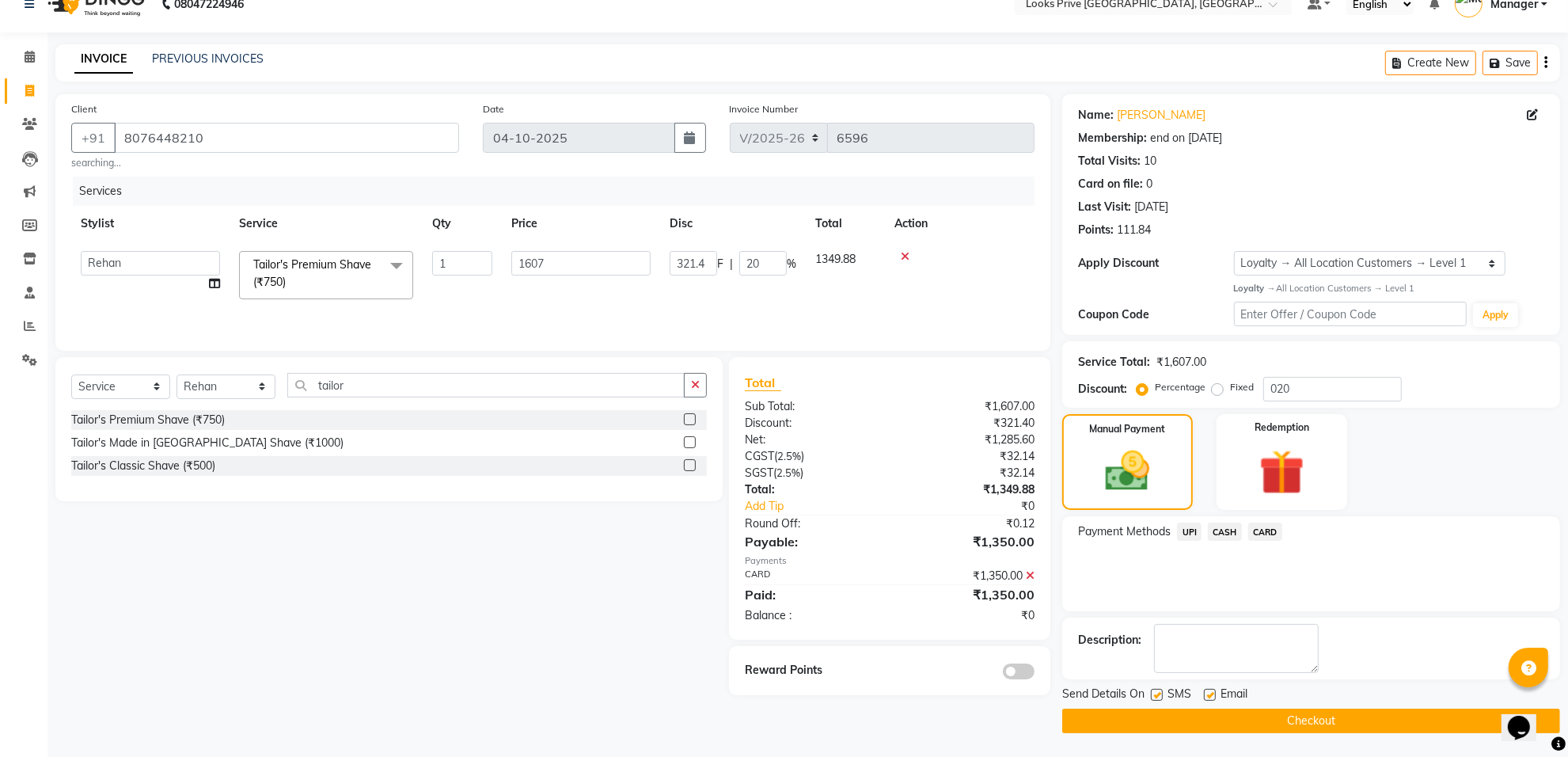
click at [1221, 715] on button "Checkout" at bounding box center [1311, 720] width 498 height 25
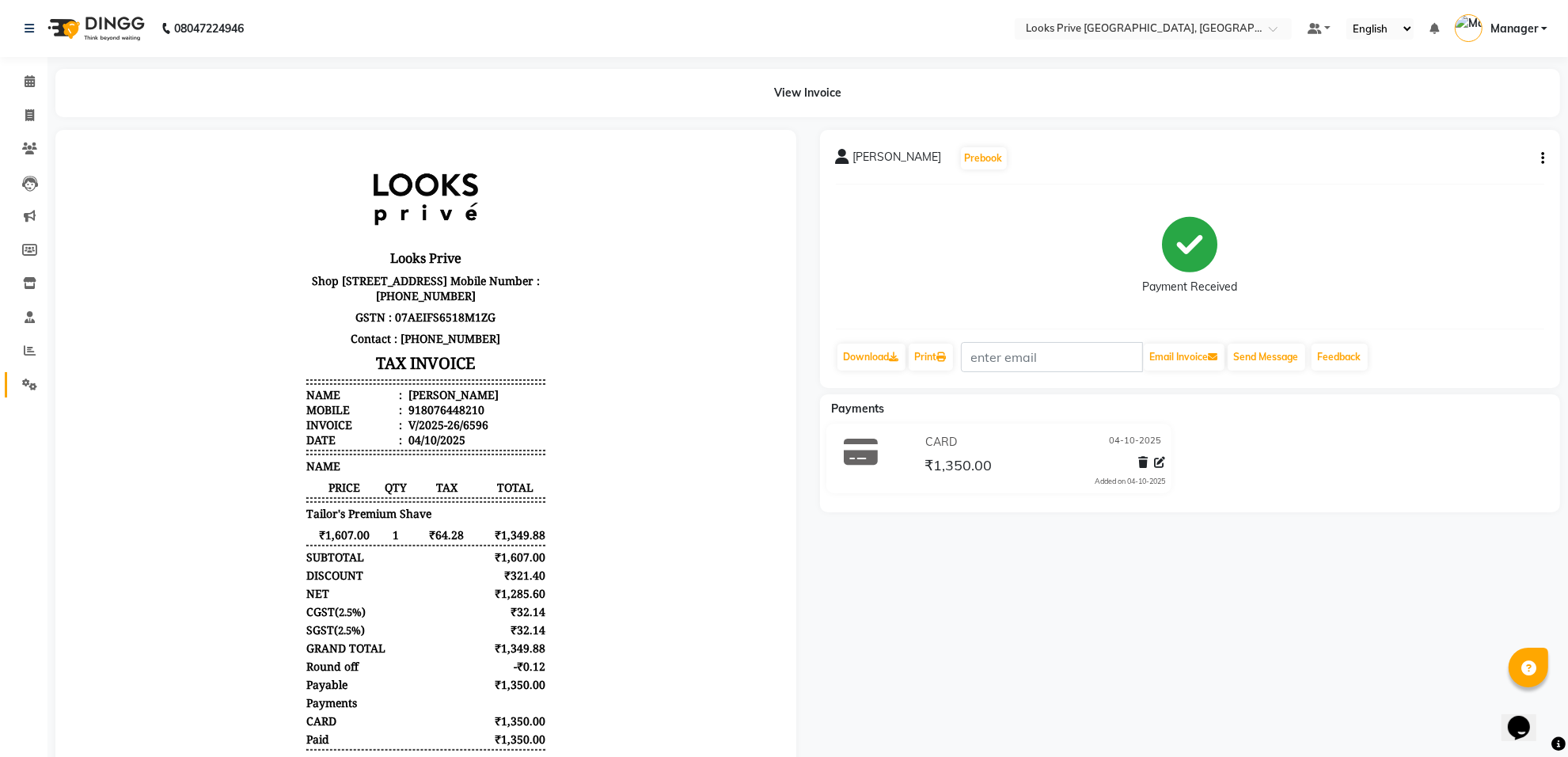
click at [17, 373] on link "Settings" at bounding box center [23, 385] width 38 height 26
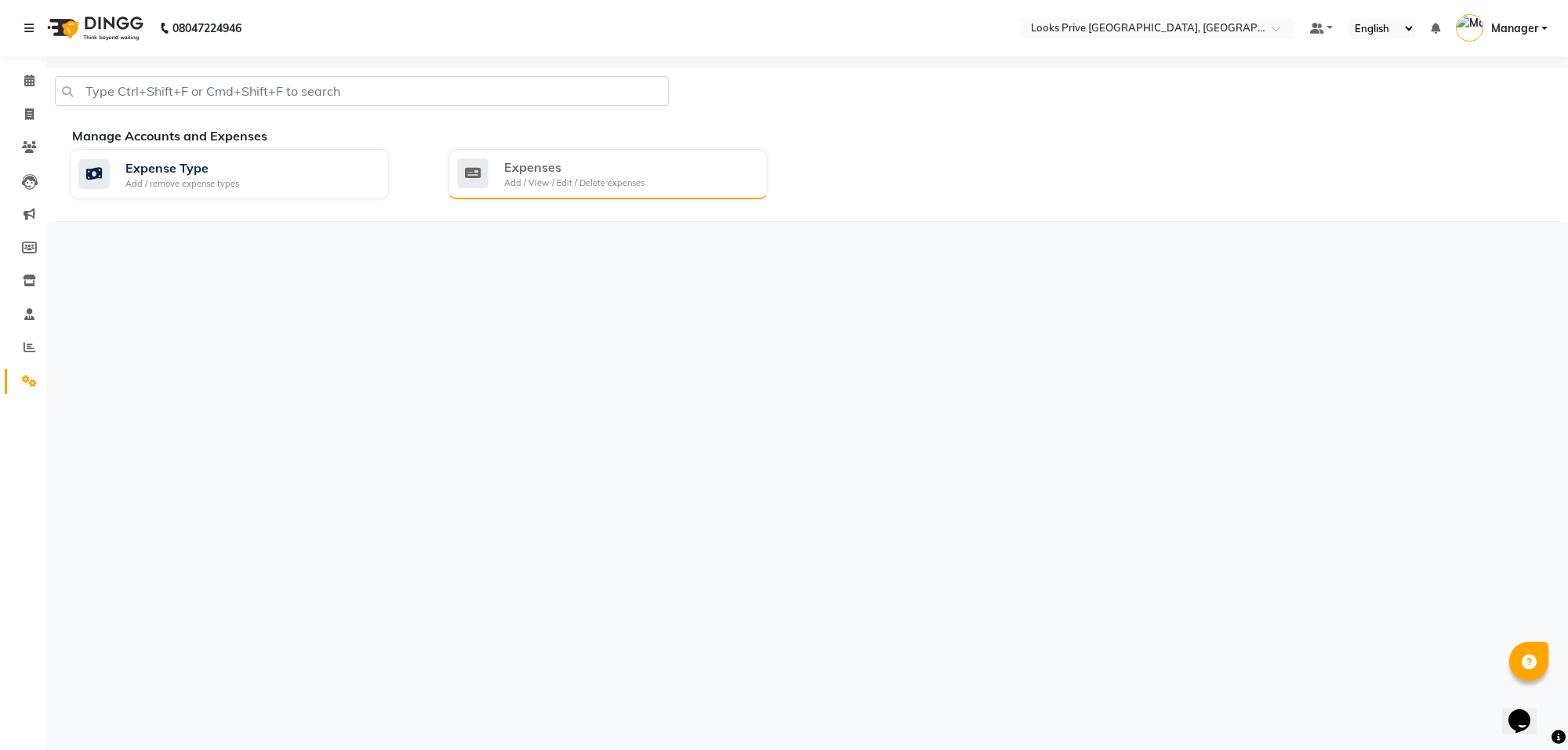
click at [538, 182] on div "Add / View / Edit / Delete expenses" at bounding box center [575, 182] width 140 height 13
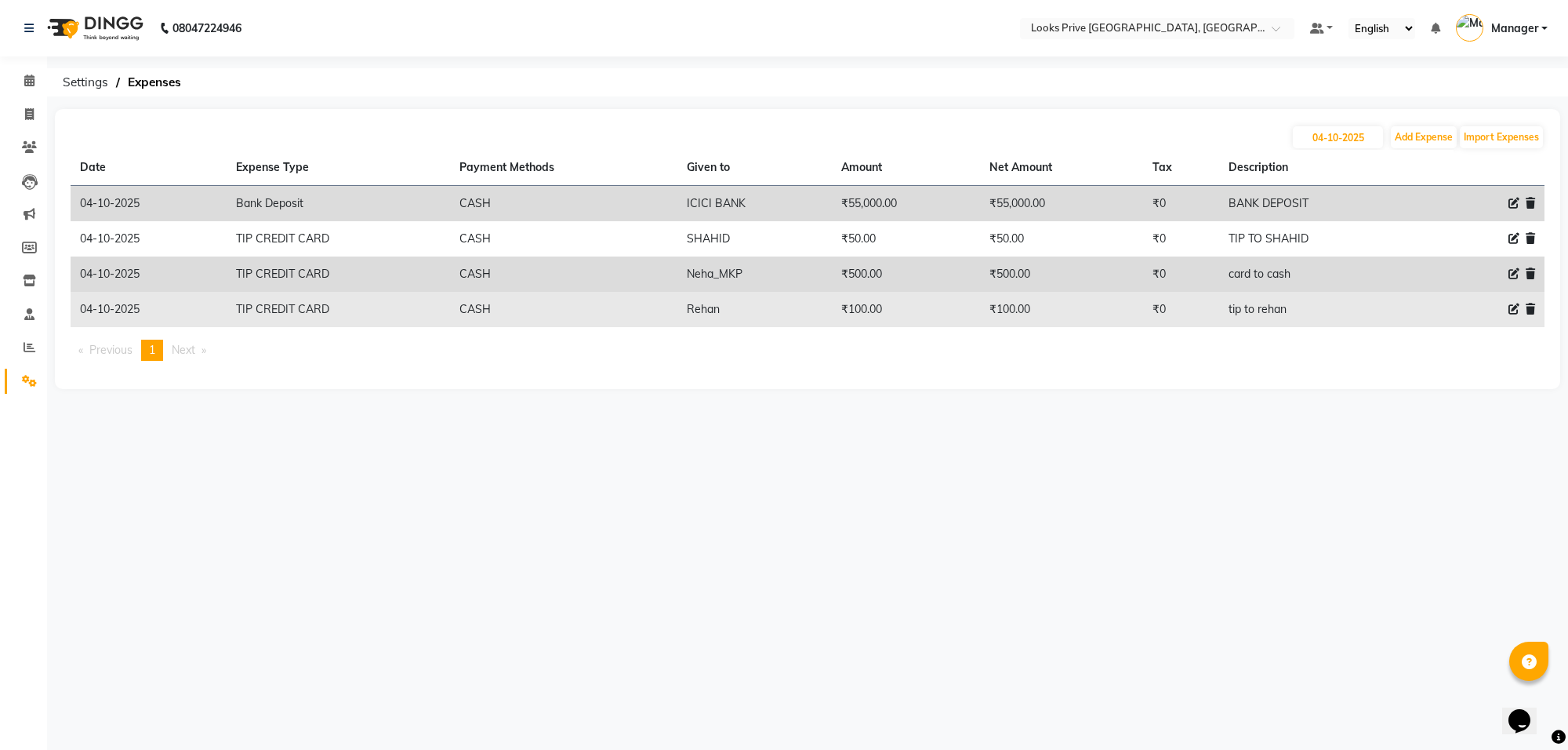
click at [1506, 307] on div at bounding box center [1499, 309] width 72 height 16
click at [1513, 308] on icon at bounding box center [1513, 309] width 11 height 11
select select "22746"
select select "1"
select select "7257"
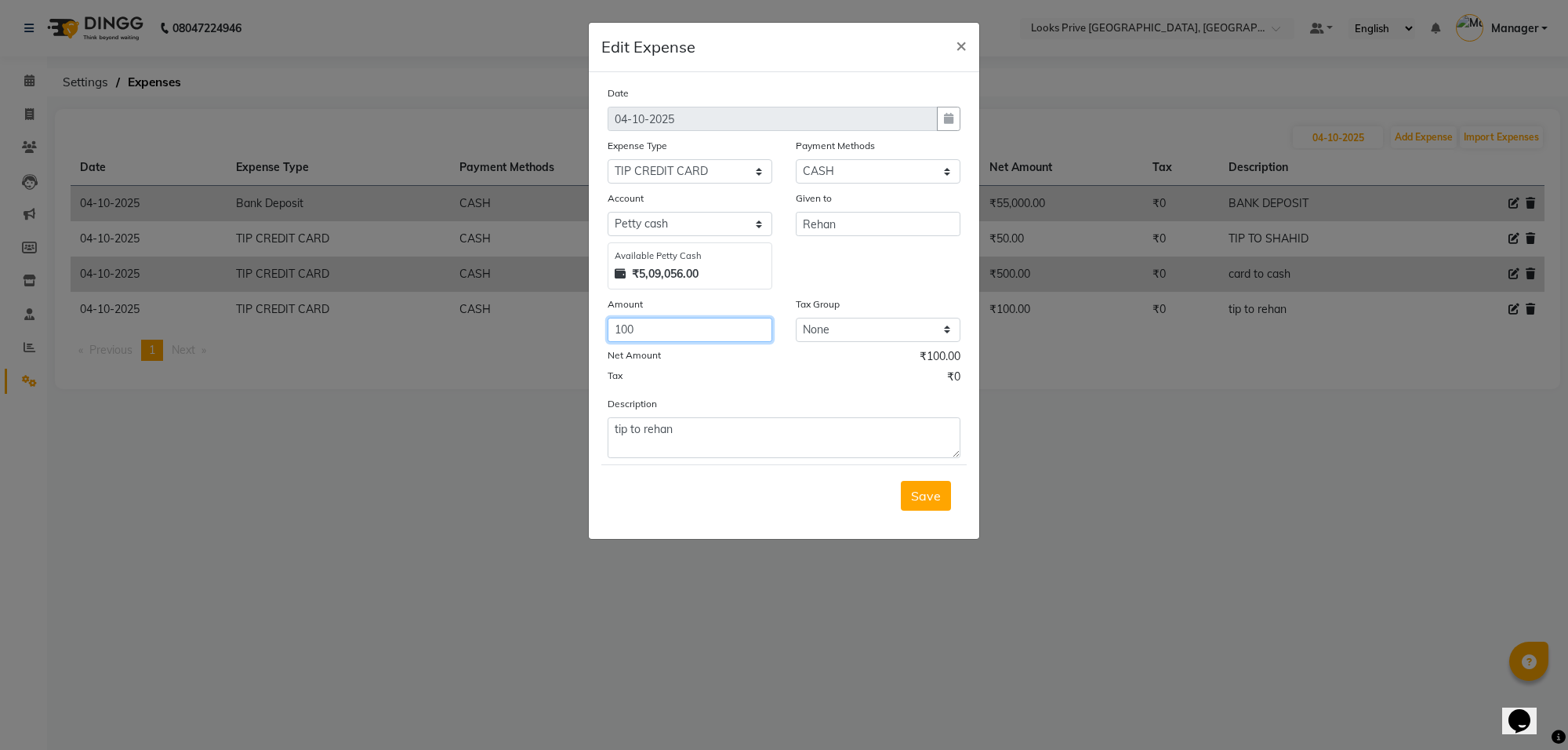
drag, startPoint x: 680, startPoint y: 325, endPoint x: 601, endPoint y: 329, distance: 79.1
click at [601, 329] on div "Amount 100" at bounding box center [689, 318] width 188 height 46
type input "600"
click at [938, 499] on span "Save" at bounding box center [926, 496] width 29 height 16
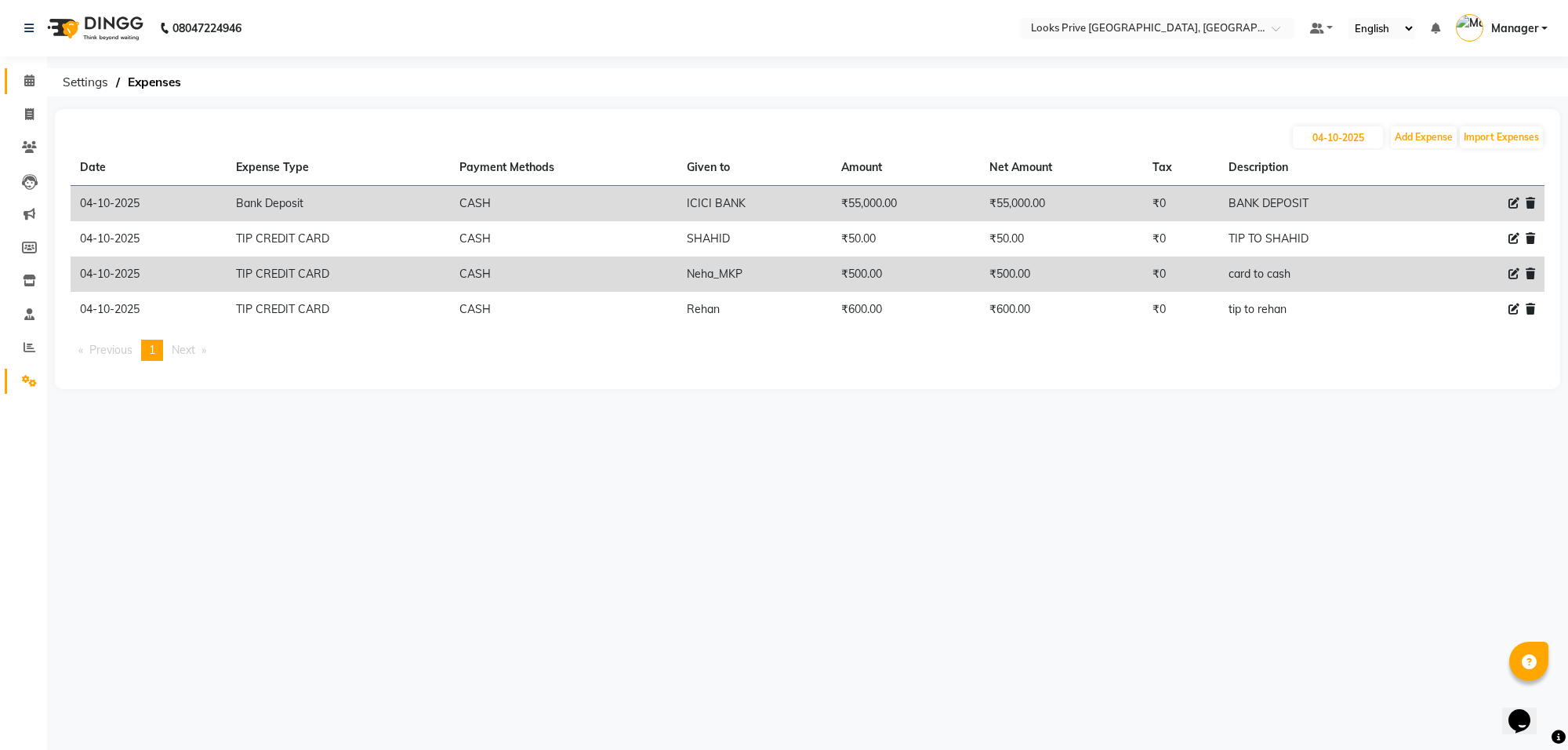
click at [28, 69] on link "Calendar" at bounding box center [23, 82] width 37 height 26
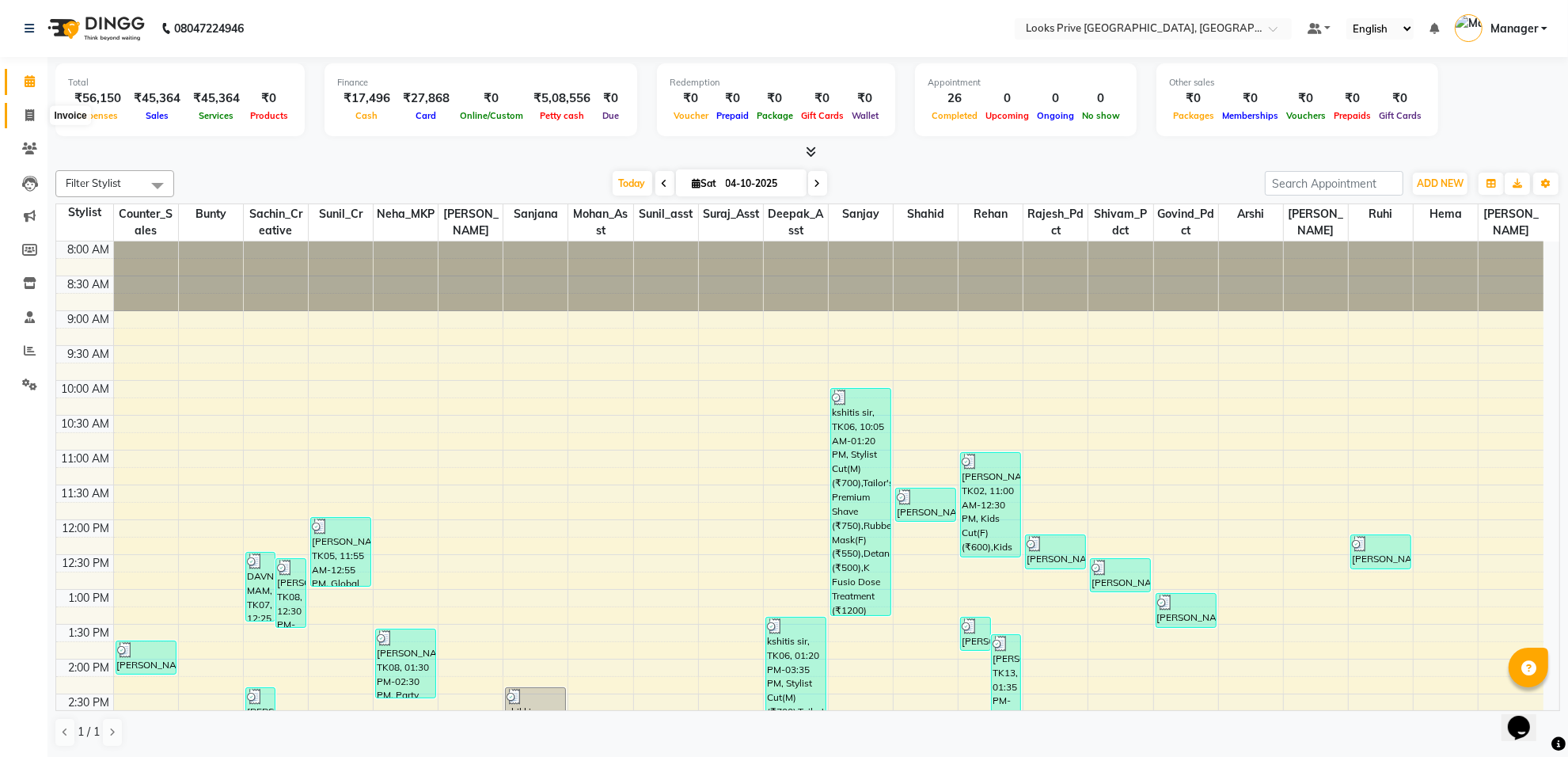
click at [32, 107] on span at bounding box center [30, 116] width 28 height 18
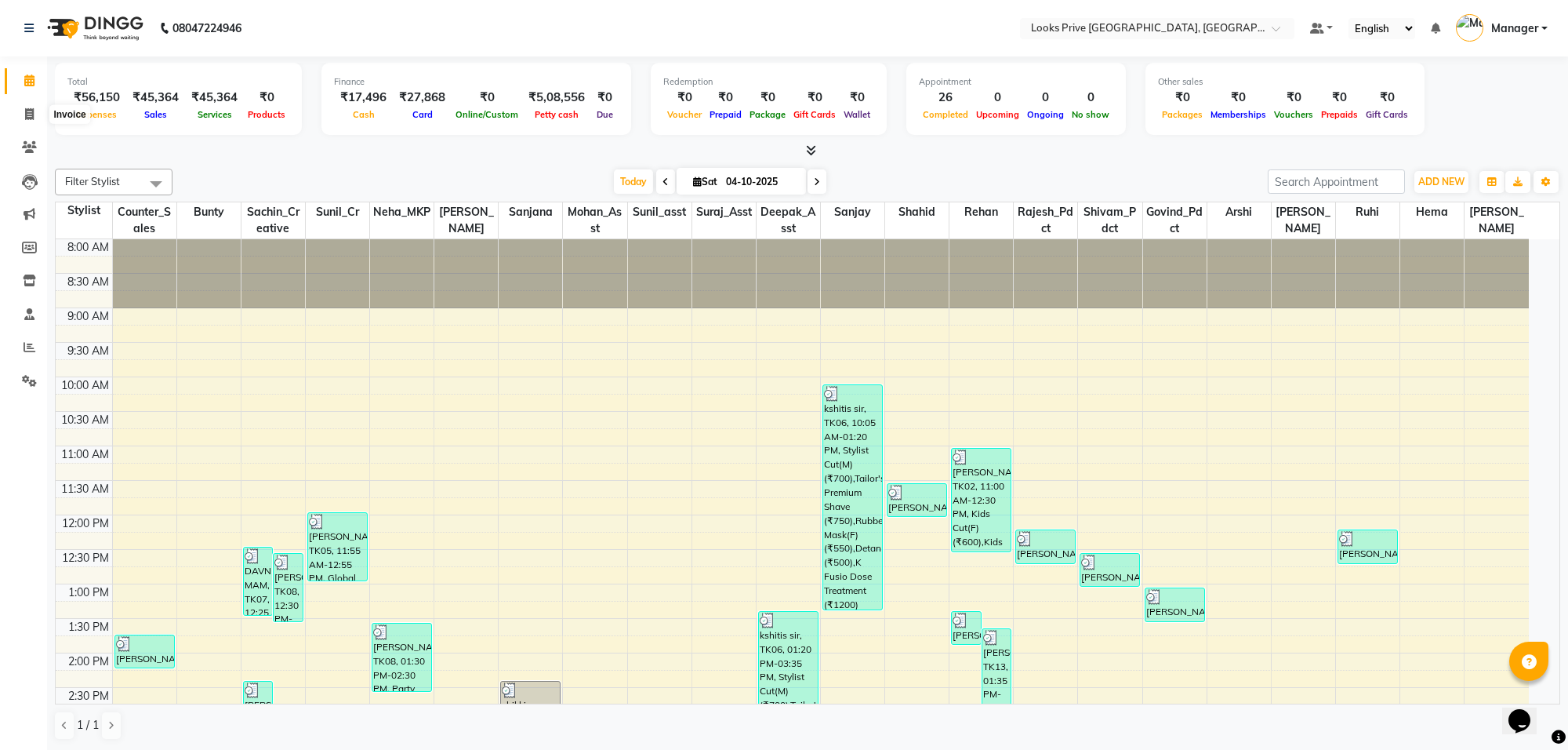
select select "service"
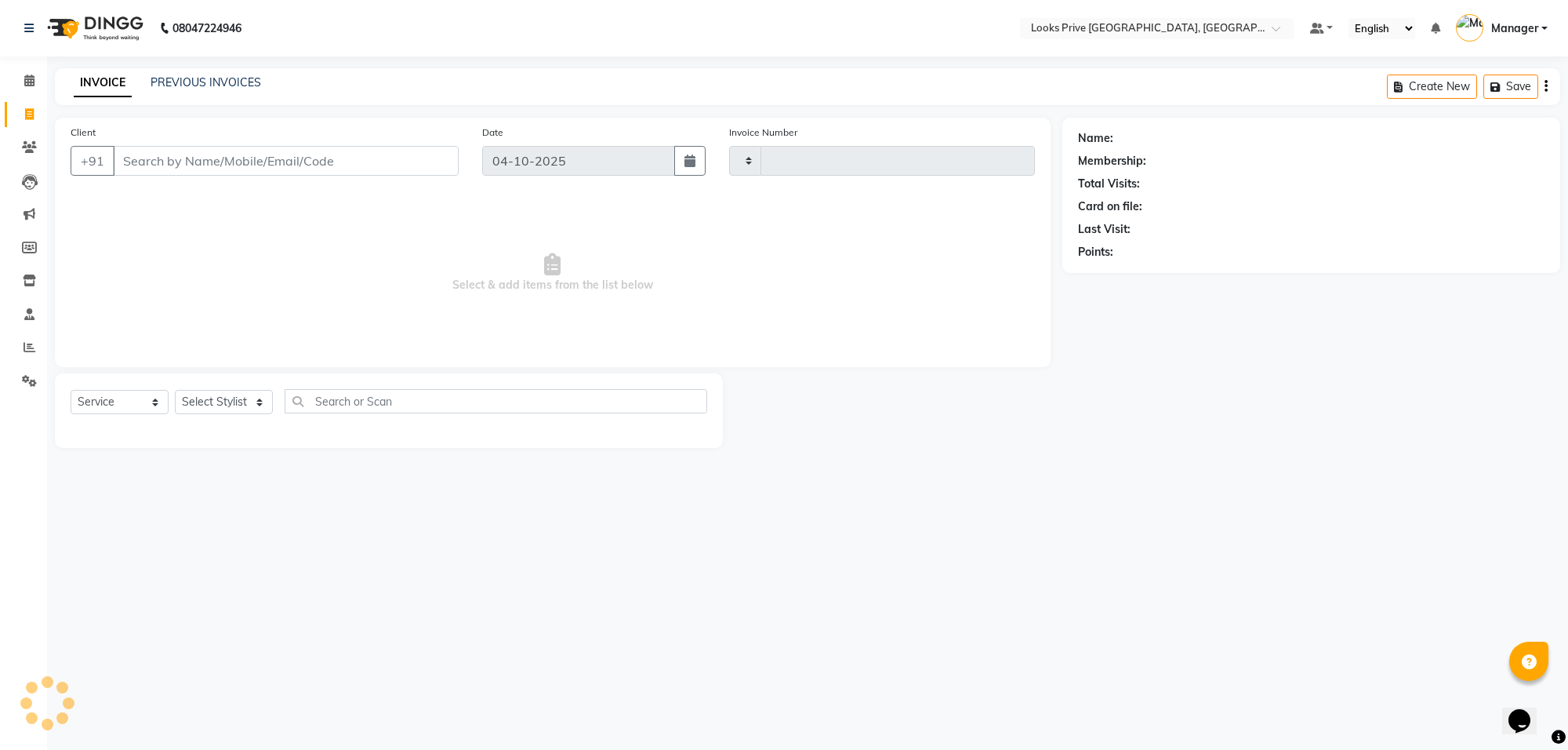
type input "6597"
select select "8127"
click at [339, 166] on input "Client" at bounding box center [285, 160] width 346 height 29
type input "9810070194"
select select "1: Object"
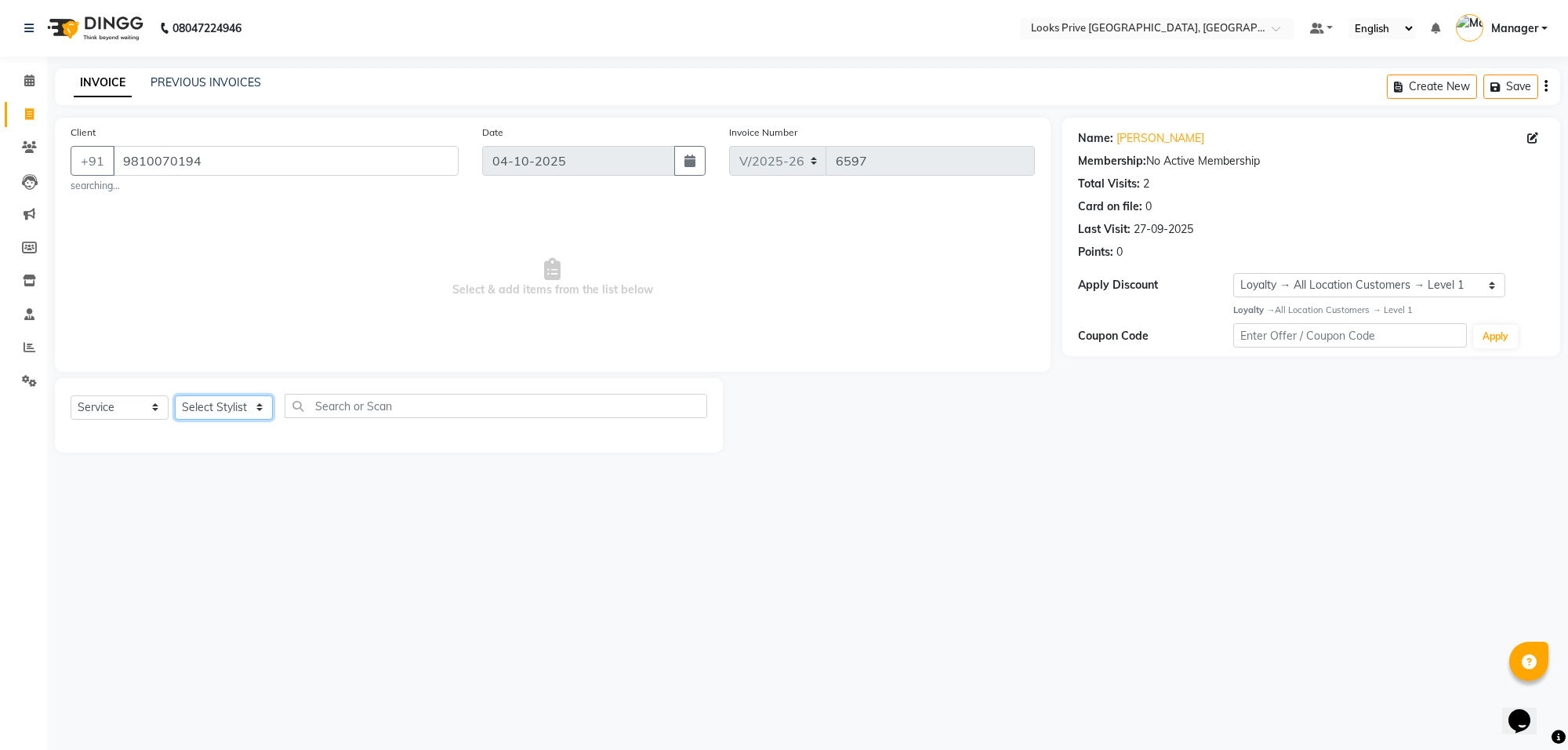
click at [202, 410] on select "Select Stylist Arshi [PERSON_NAME] Counter_Sales Deepak_Asst Govind_Pdct Hema M…" at bounding box center [224, 408] width 98 height 24
select select "75862"
click at [175, 395] on select "Select Stylist Arshi [PERSON_NAME] Counter_Sales Deepak_Asst Govind_Pdct Hema M…" at bounding box center [224, 408] width 98 height 24
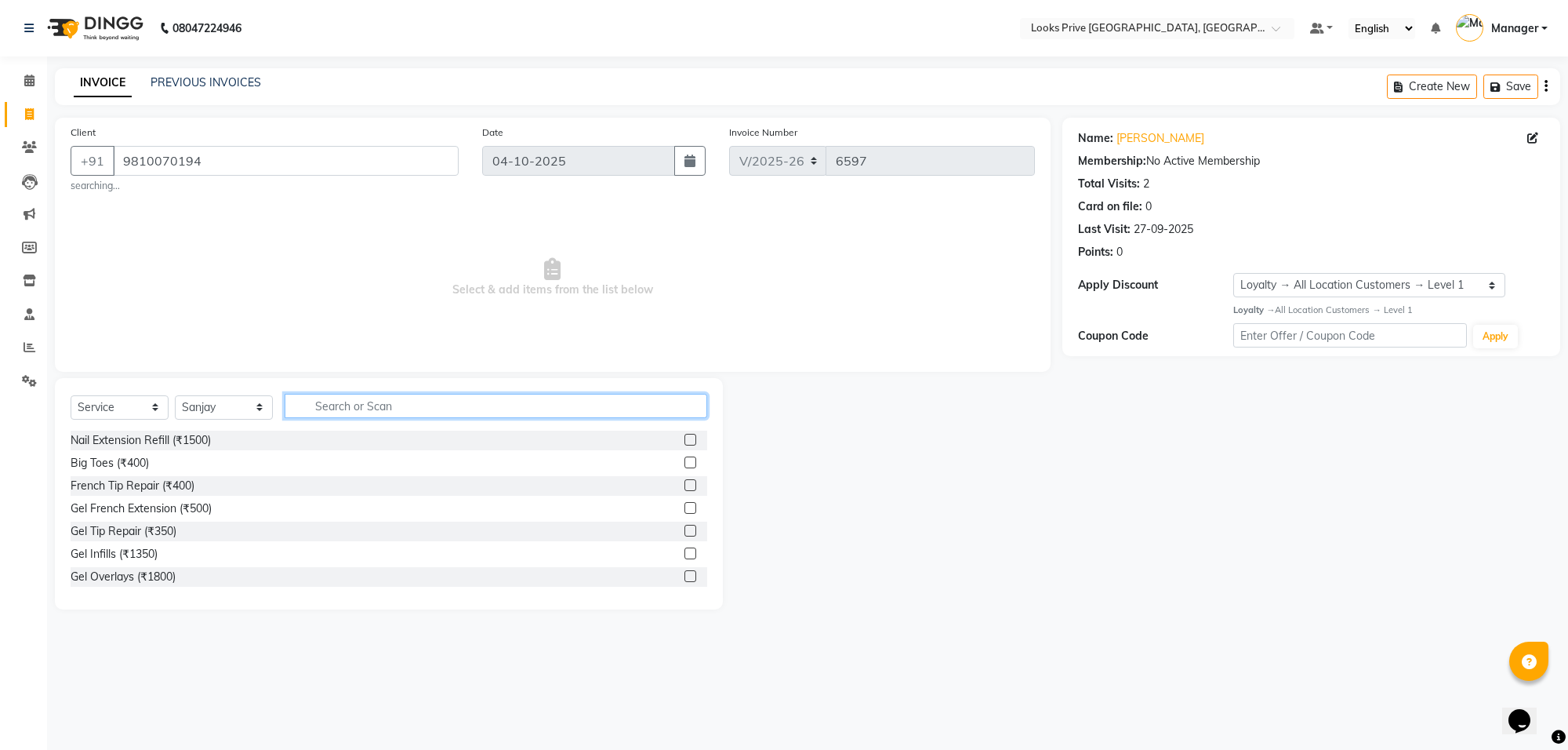
click at [334, 417] on input "text" at bounding box center [495, 406] width 422 height 24
type input "cut"
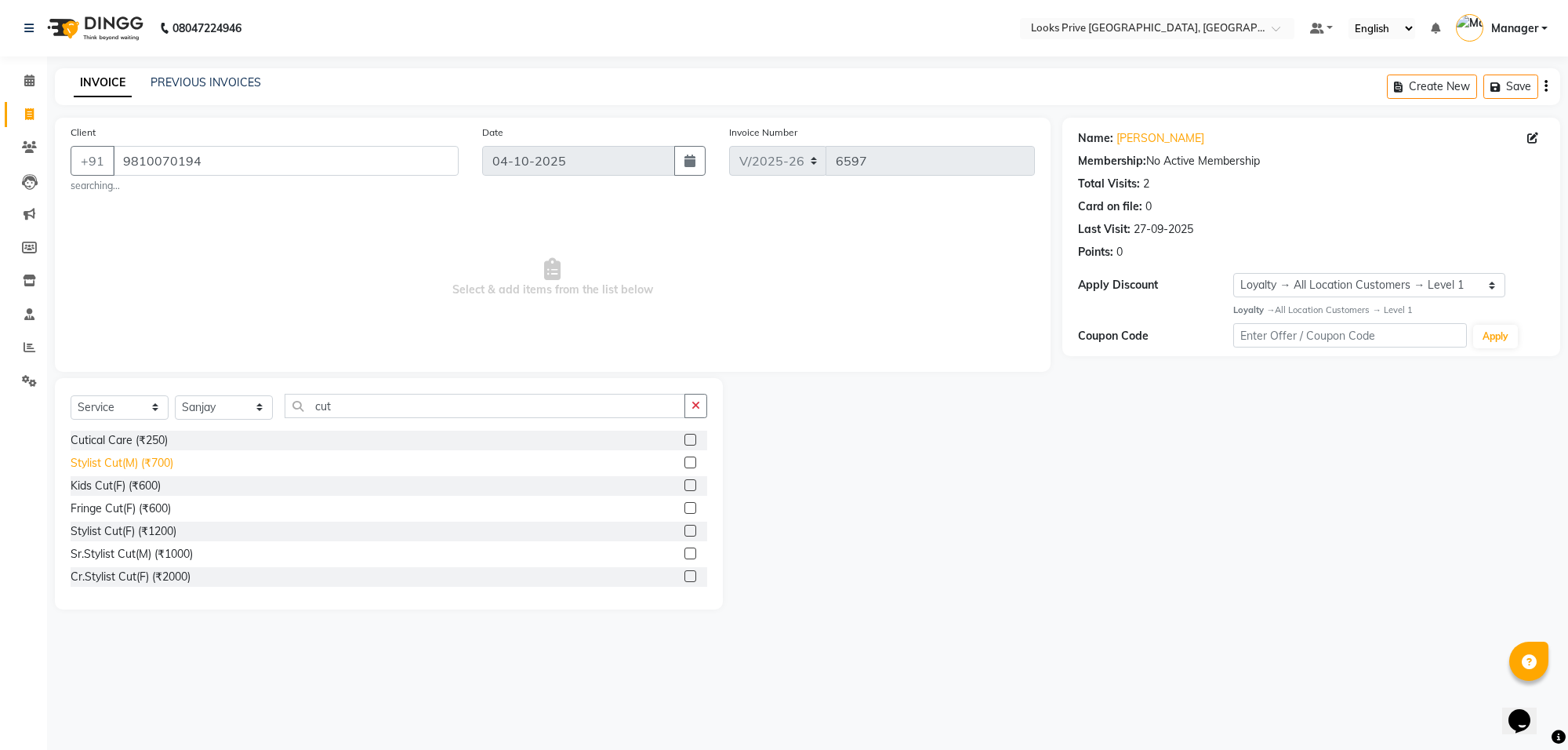
drag, startPoint x: 112, startPoint y: 460, endPoint x: 410, endPoint y: 379, distance: 308.8
click at [114, 460] on div "Stylist Cut(M) (₹700)" at bounding box center [121, 463] width 102 height 16
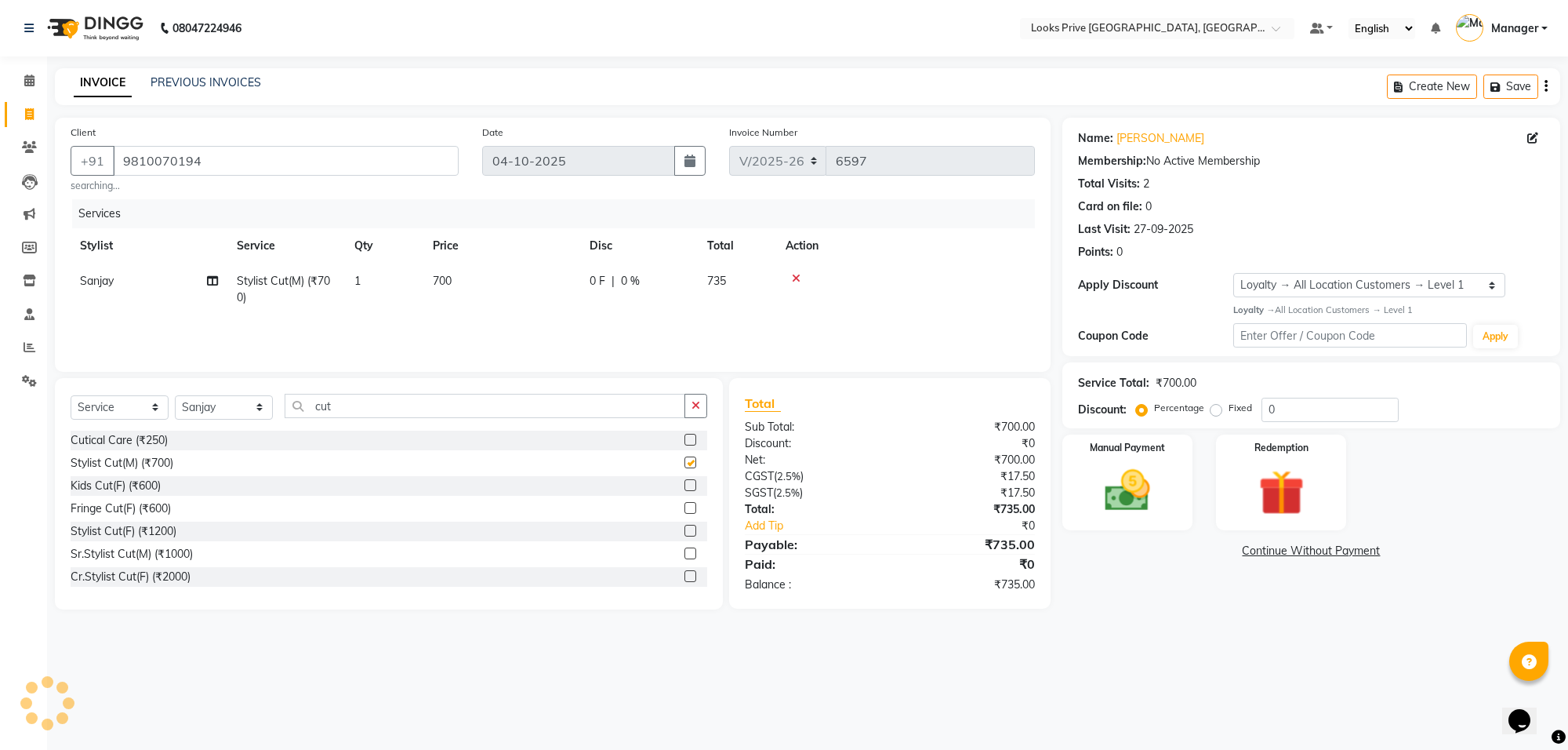
checkbox input "false"
click at [530, 267] on td "700" at bounding box center [501, 290] width 157 height 52
select select "75862"
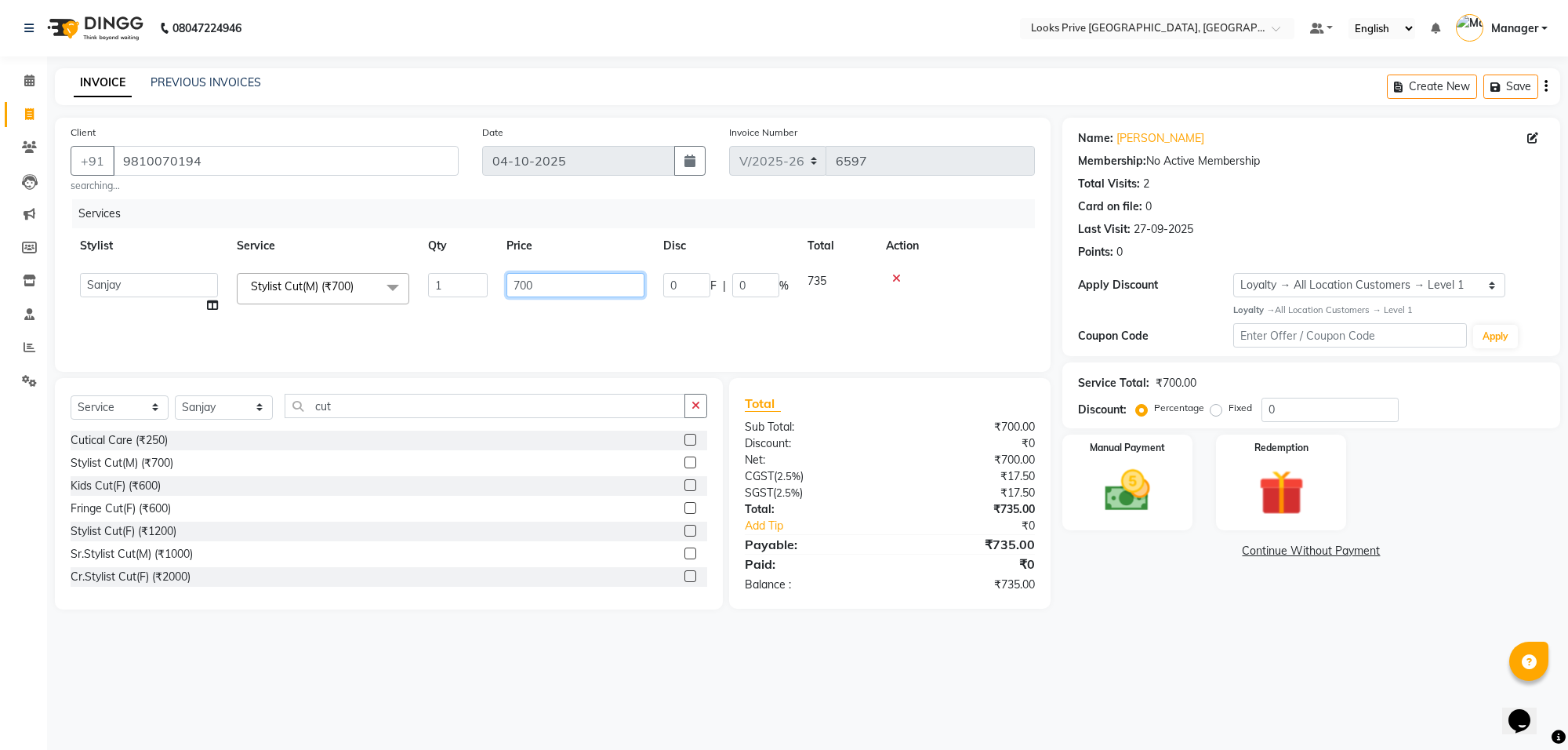
drag, startPoint x: 618, startPoint y: 281, endPoint x: 459, endPoint y: 277, distance: 159.1
click at [459, 277] on tr "Arshi Avdesh Bunty Counter_Sales Deepak_Asst Govind_Pdct Hema Manager Mohan_Ass…" at bounding box center [552, 293] width 964 height 60
type input "600"
click at [471, 307] on tr "Arshi Avdesh Bunty Counter_Sales Deepak_Asst Govind_Pdct Hema Manager Mohan_Ass…" at bounding box center [552, 293] width 964 height 60
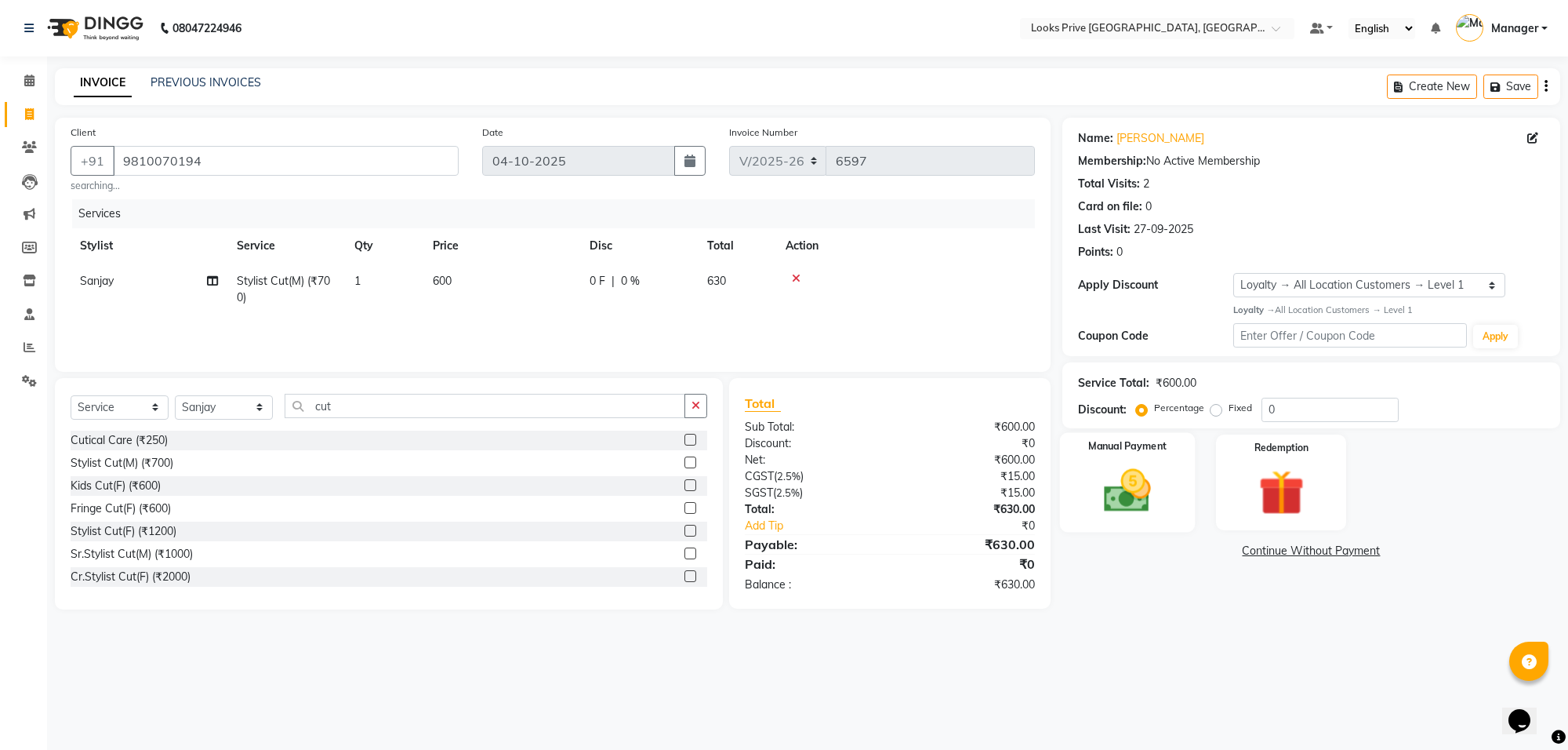
click at [1082, 516] on div "Manual Payment" at bounding box center [1128, 481] width 135 height 100
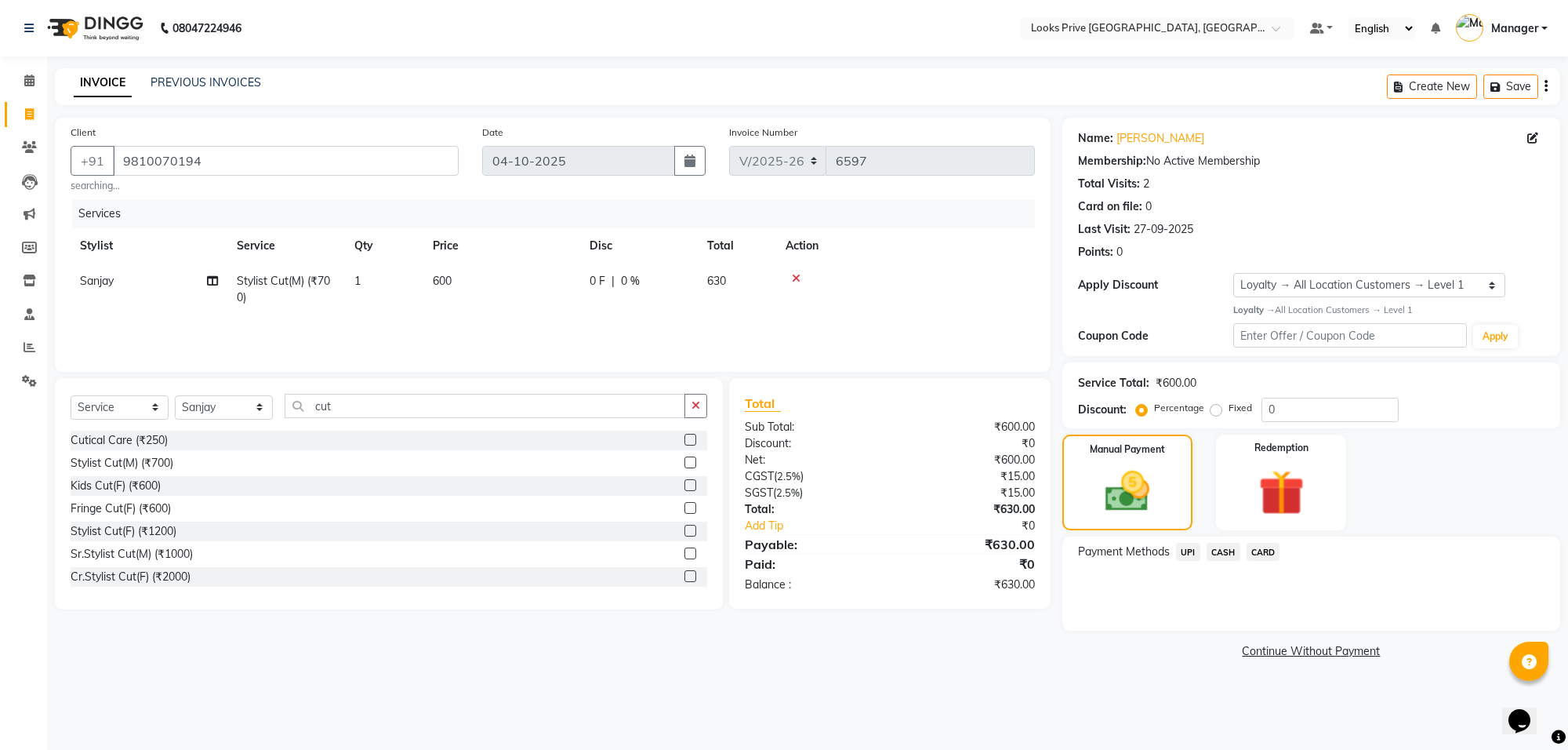
click at [1225, 553] on span "CASH" at bounding box center [1223, 551] width 34 height 18
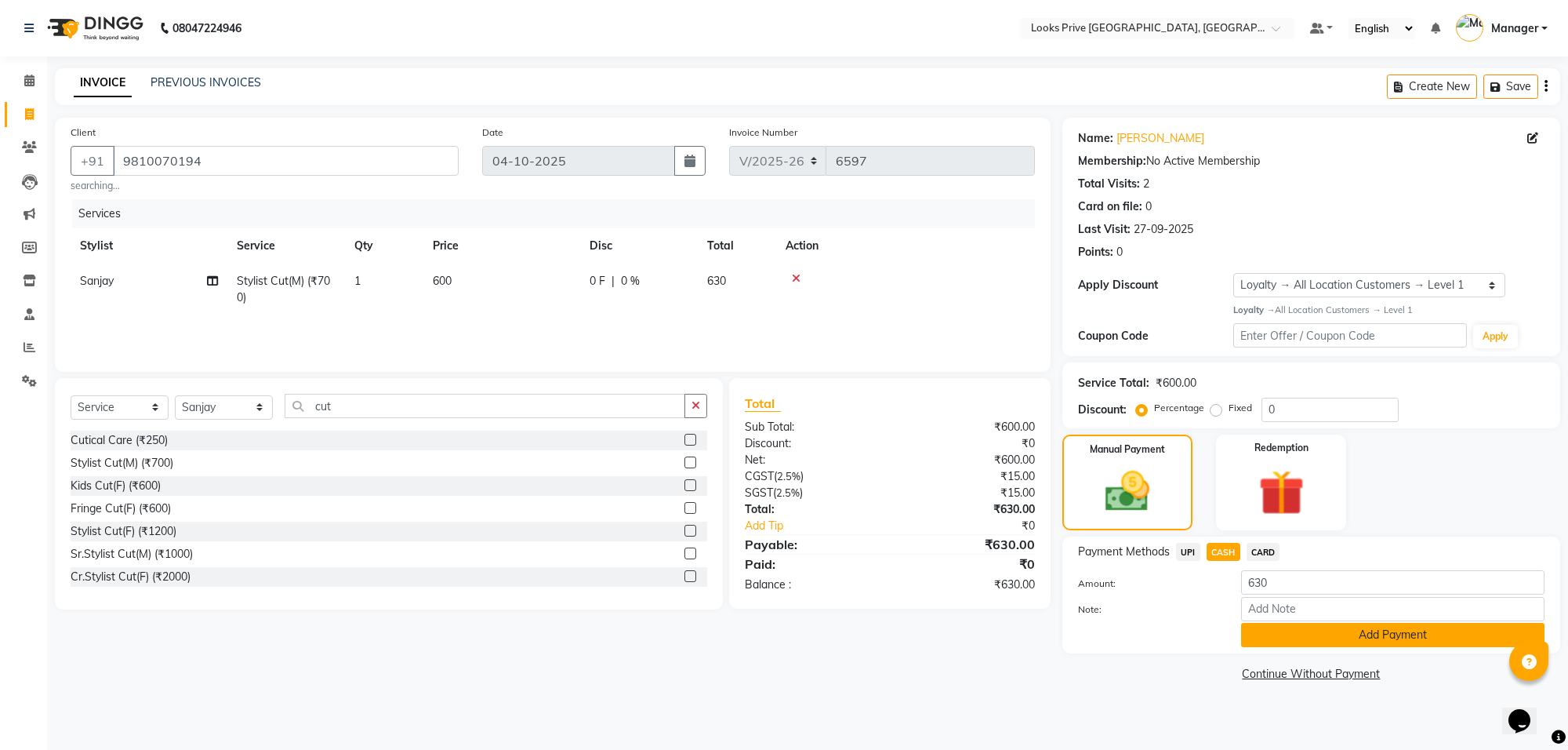
click at [1265, 634] on button "Add Payment" at bounding box center [1393, 635] width 303 height 24
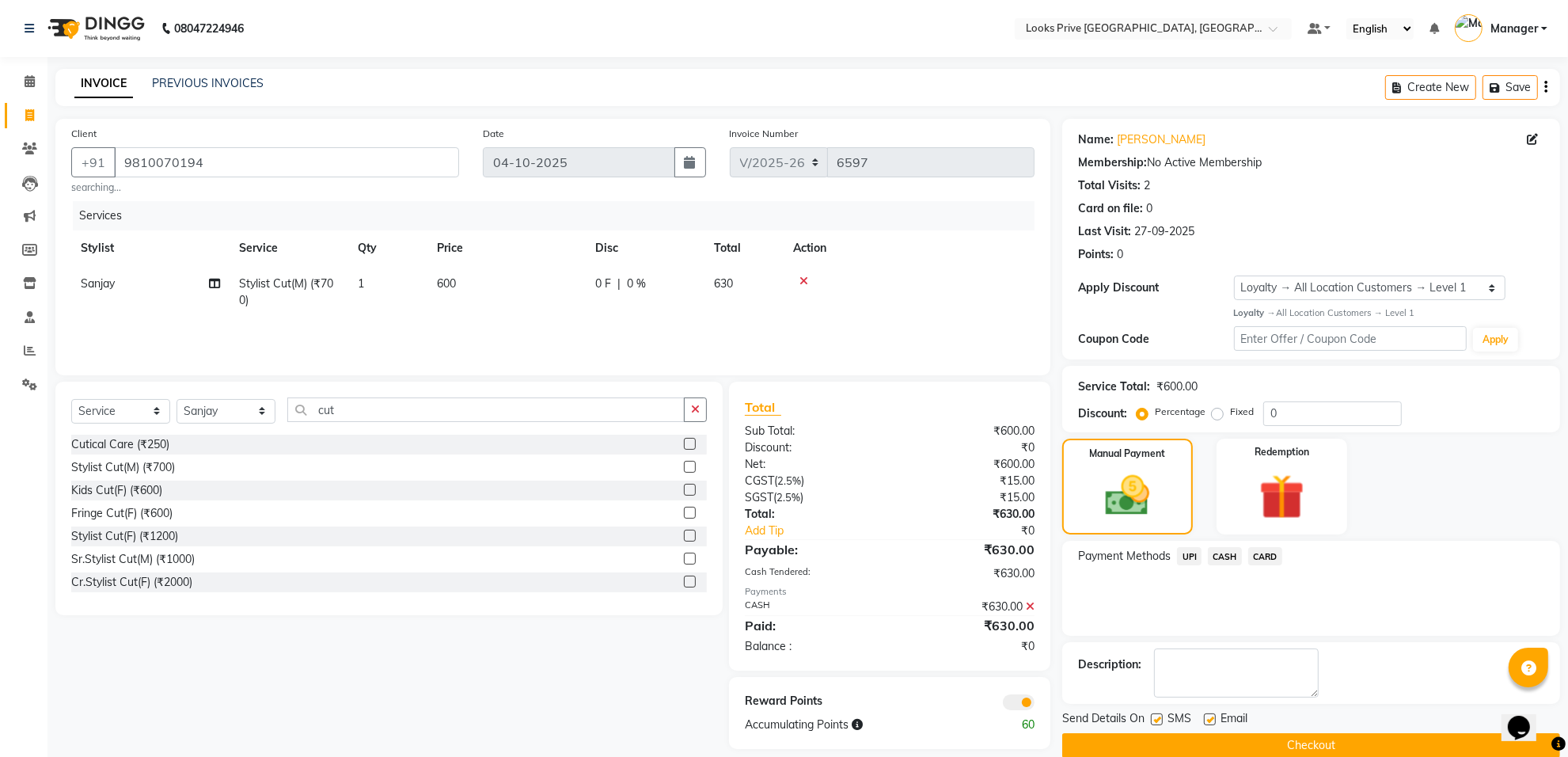
click at [1018, 708] on span at bounding box center [1018, 702] width 32 height 16
click at [1034, 704] on input "checkbox" at bounding box center [1034, 704] width 0 height 0
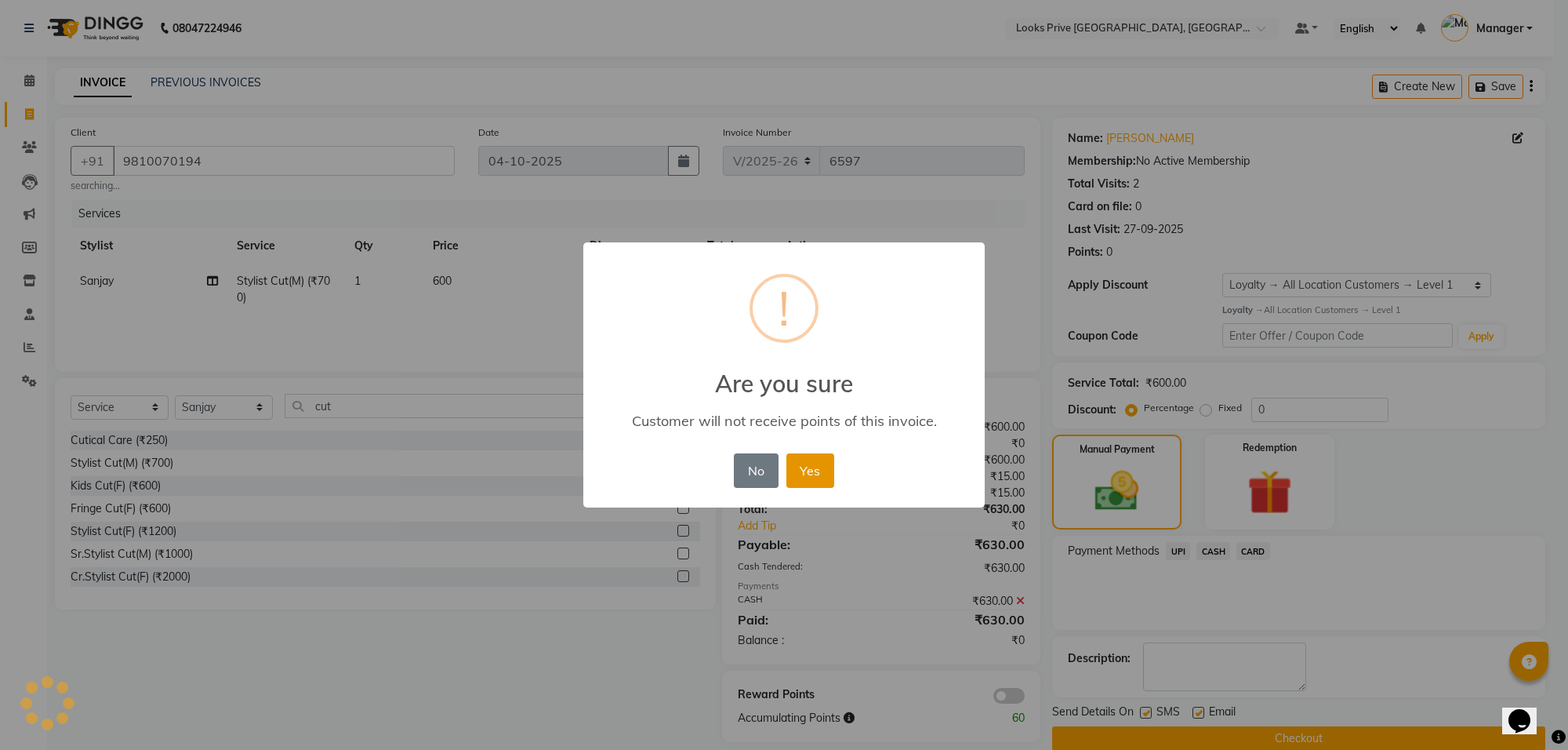
click at [819, 467] on button "Yes" at bounding box center [810, 471] width 48 height 35
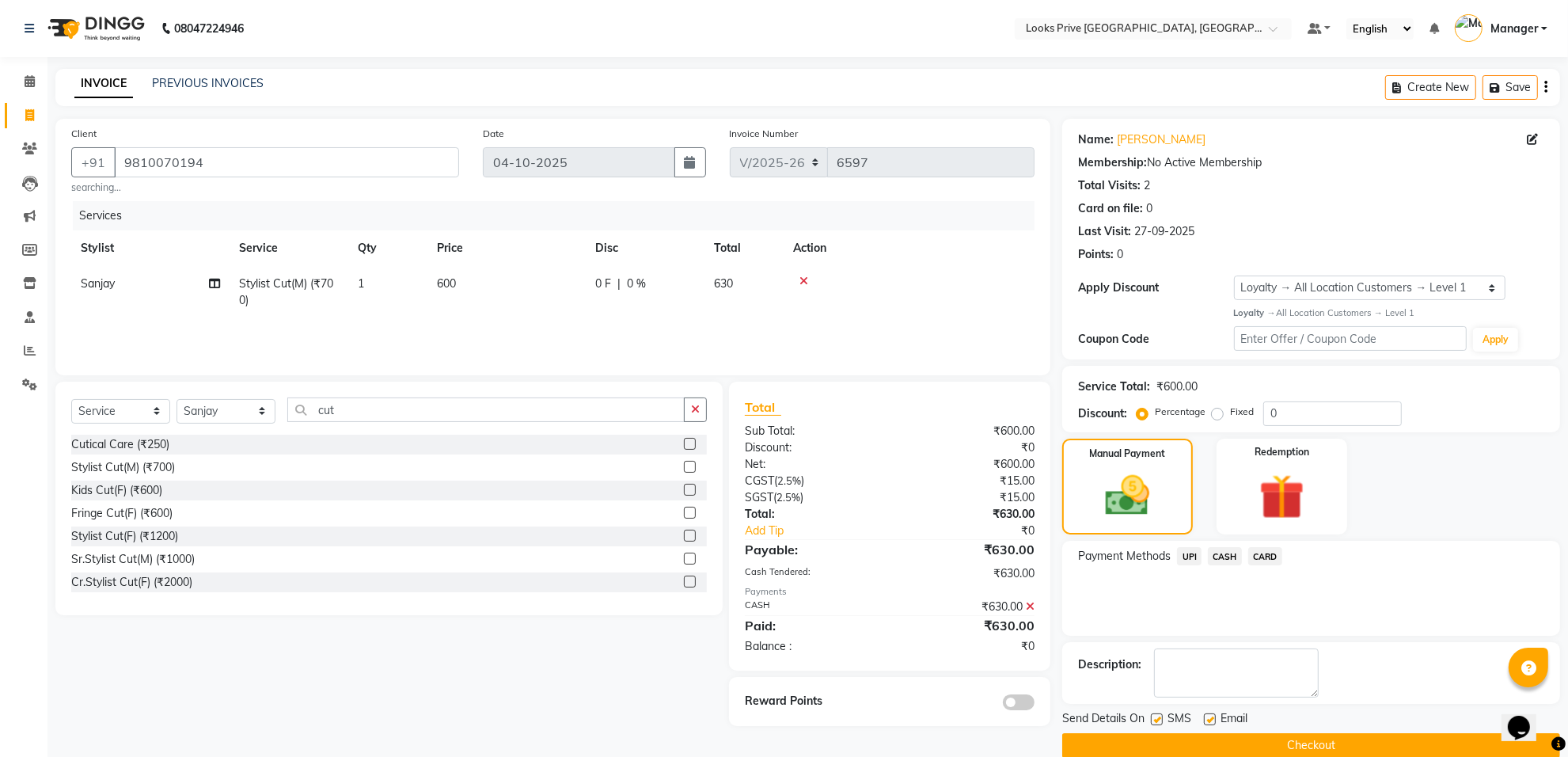
click at [1209, 717] on label at bounding box center [1210, 719] width 12 height 12
click at [1209, 717] on input "checkbox" at bounding box center [1209, 720] width 10 height 11
checkbox input "false"
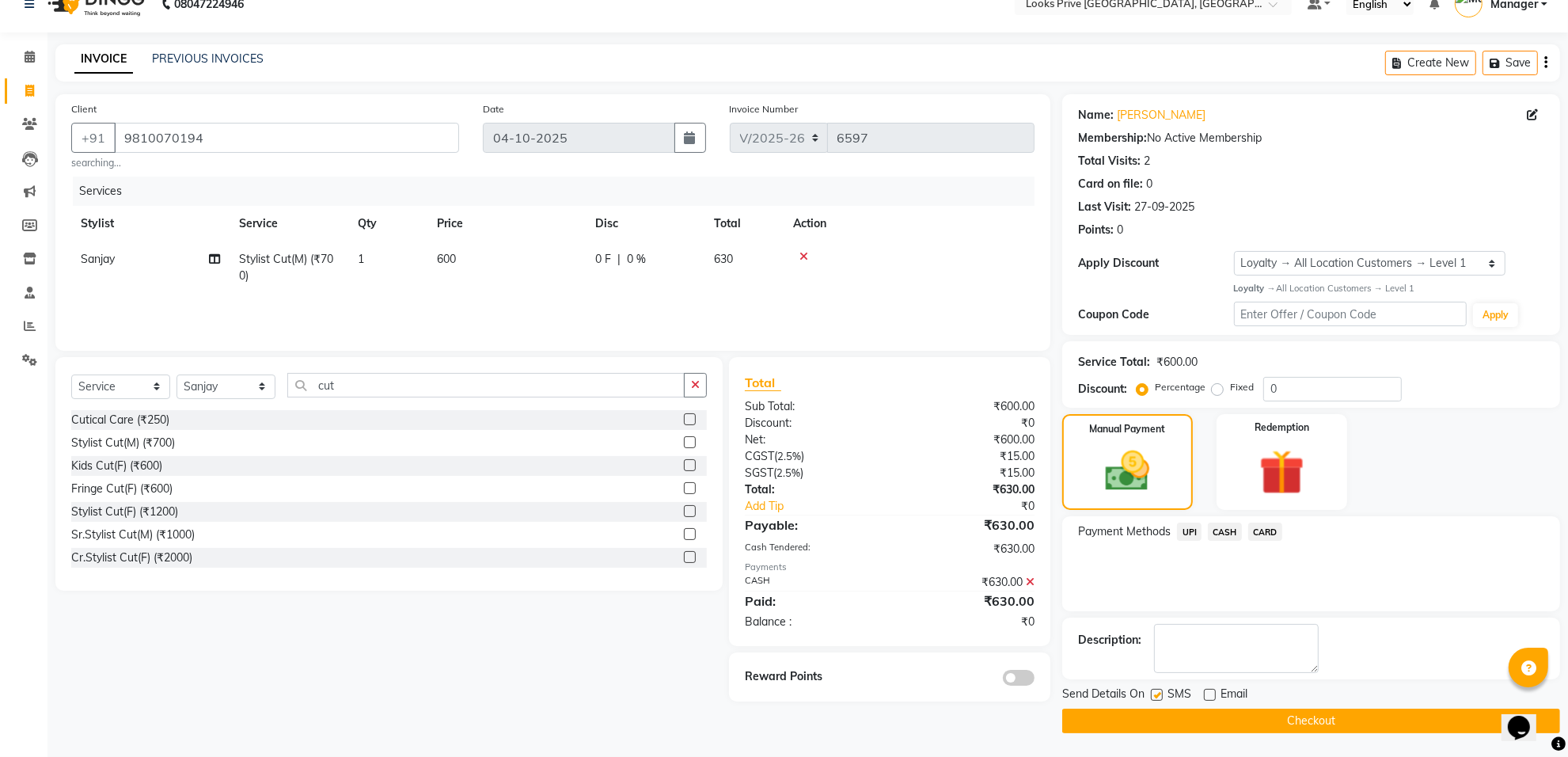
click at [1233, 718] on button "Checkout" at bounding box center [1311, 720] width 498 height 25
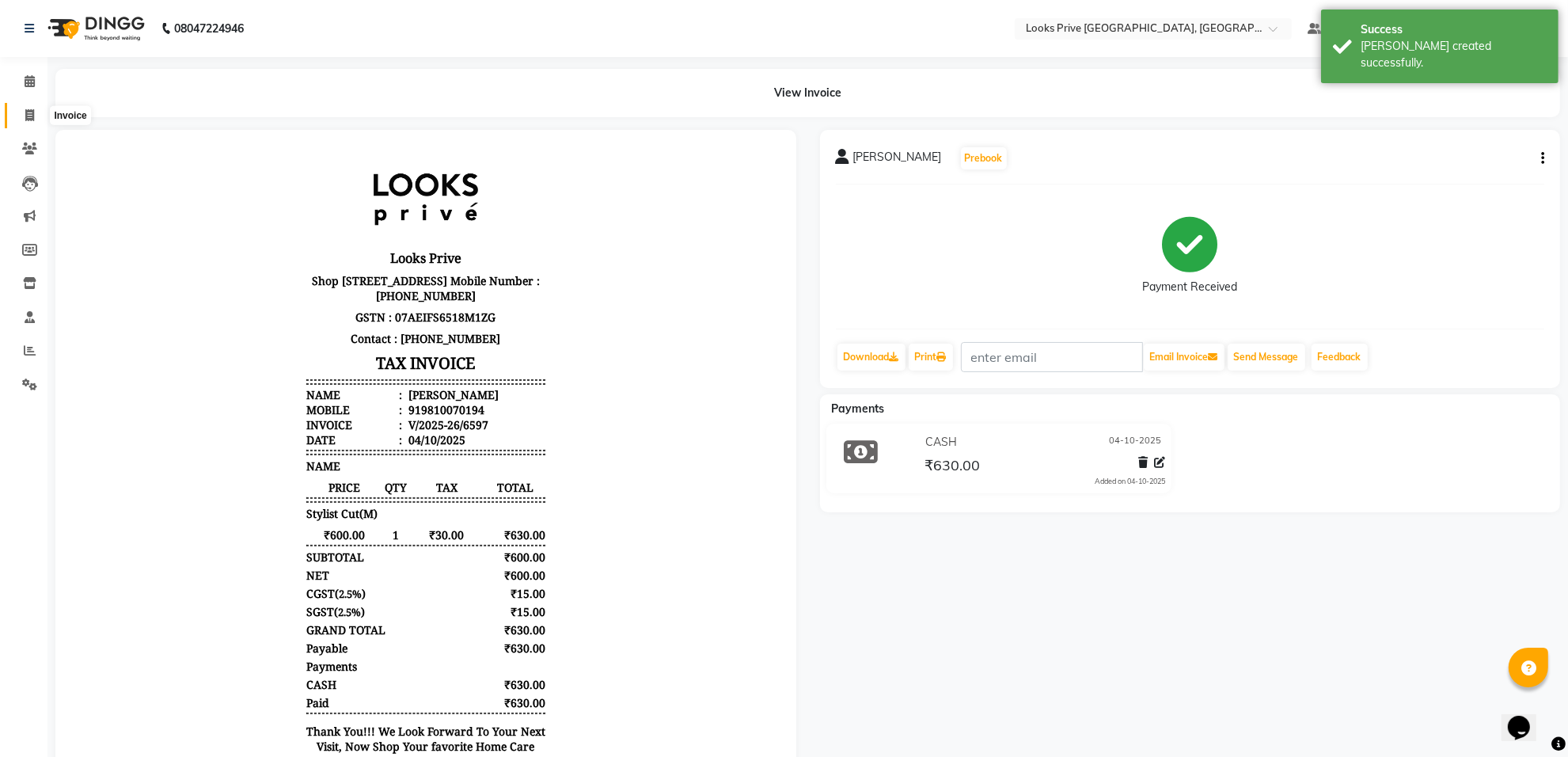
click at [25, 109] on icon at bounding box center [30, 116] width 9 height 12
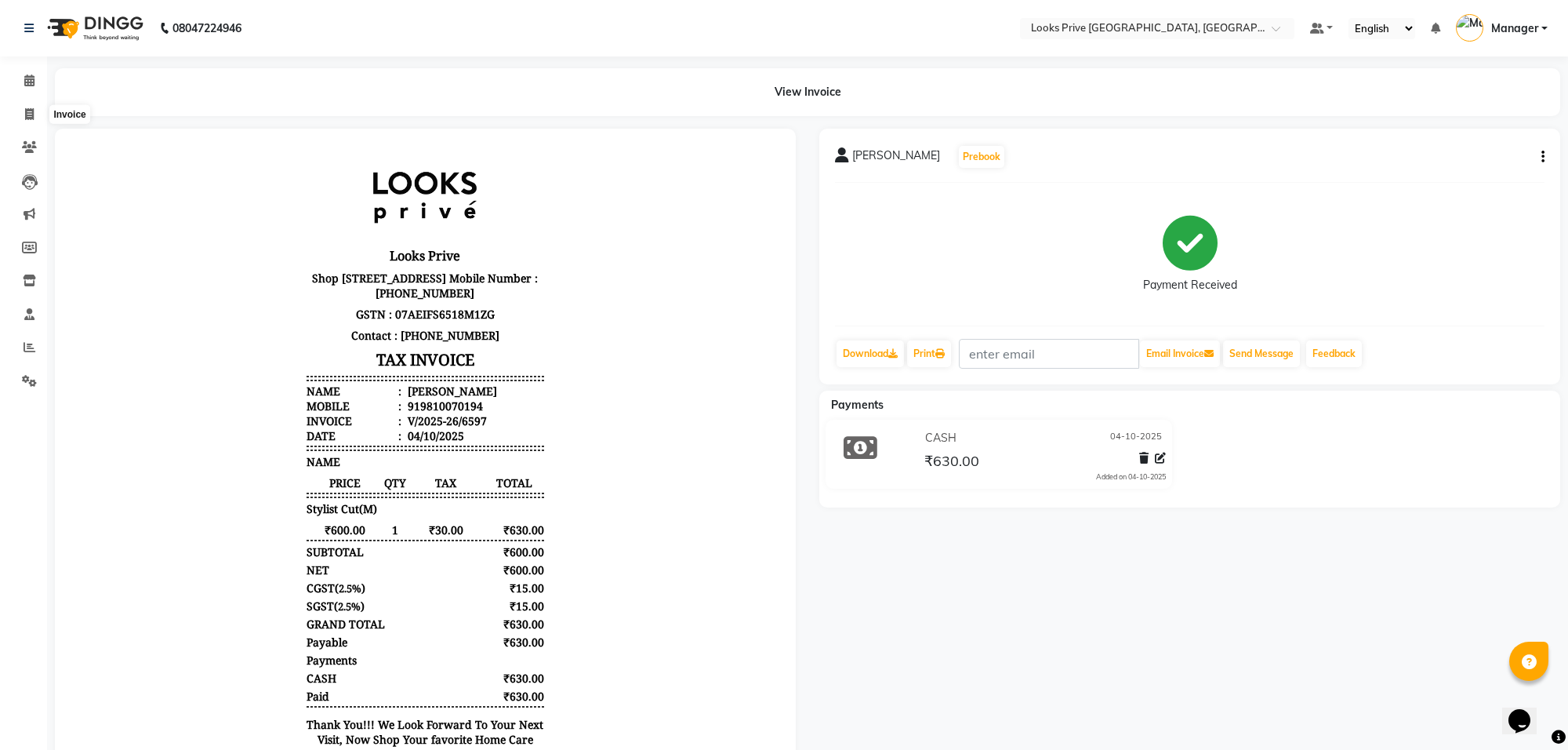
select select "service"
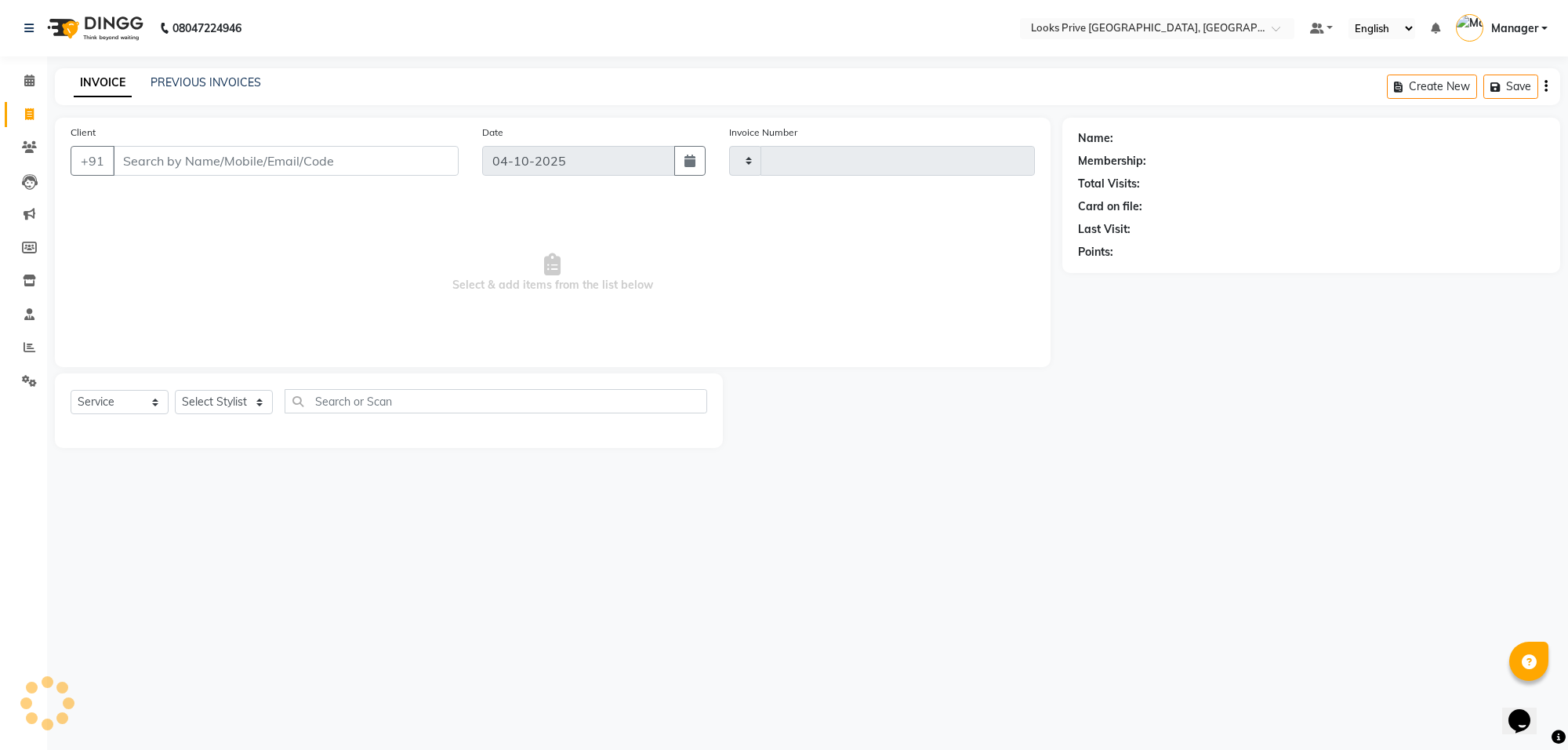
type input "6598"
click at [189, 162] on input "Client" at bounding box center [285, 160] width 346 height 29
select select "8127"
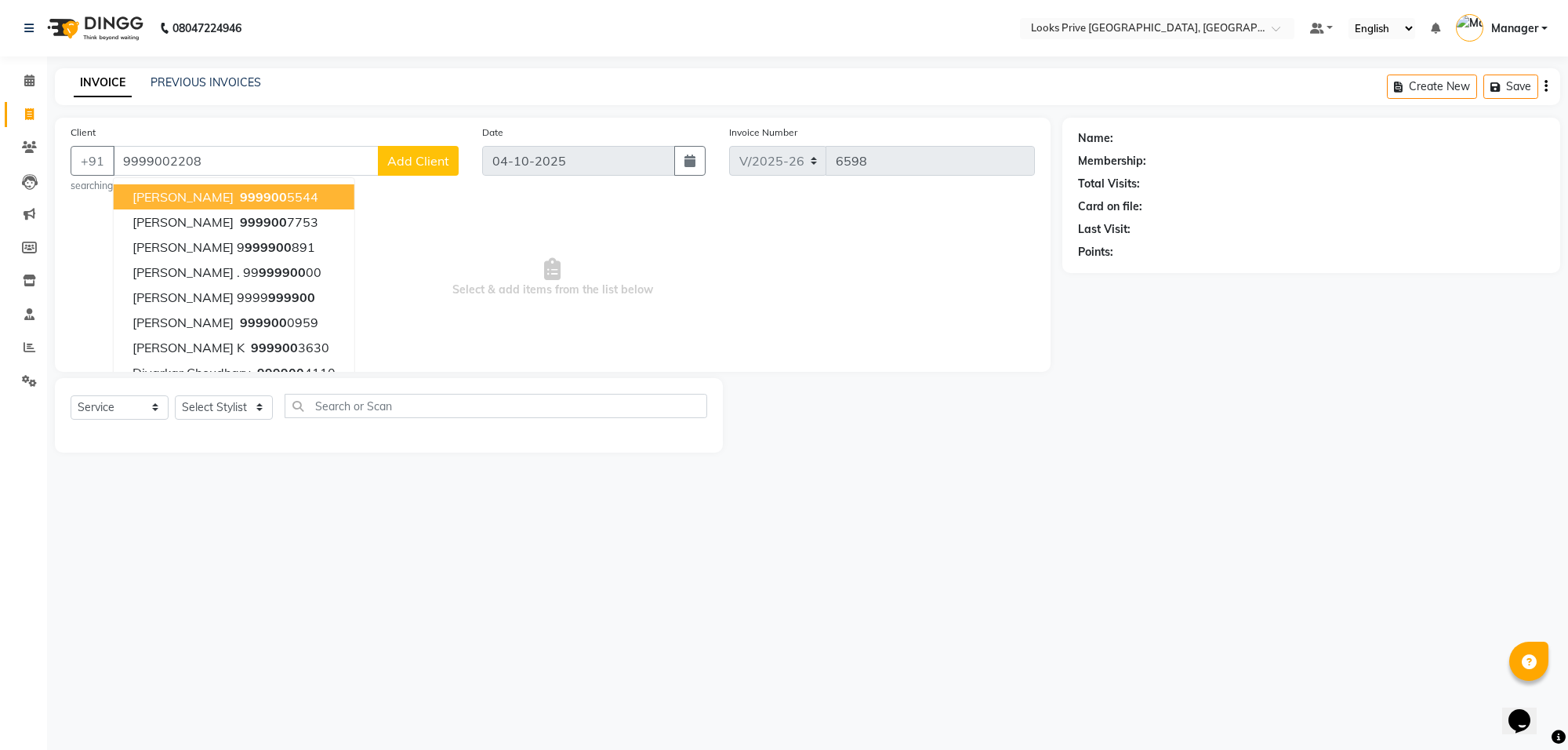
type input "9999002208"
select select "1: Object"
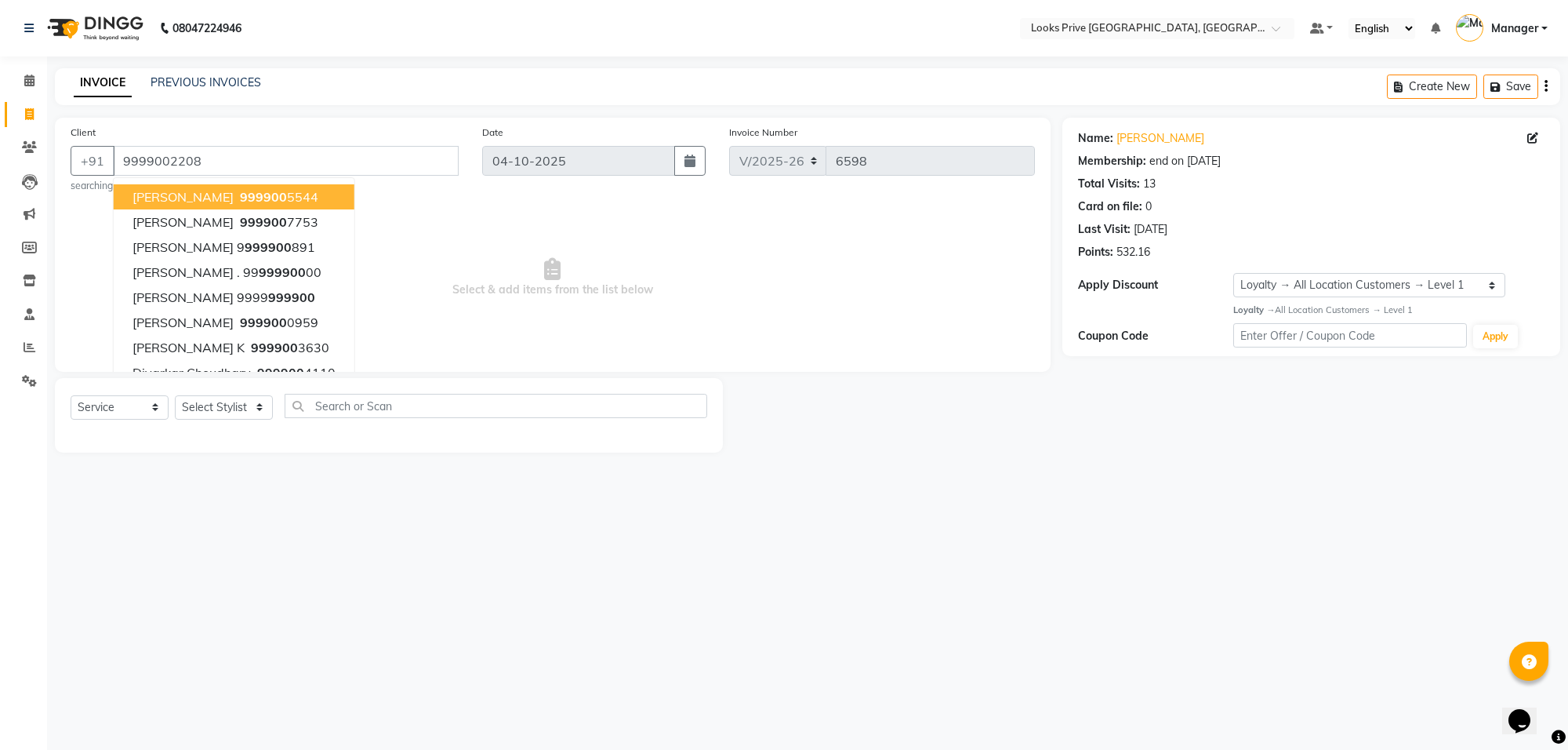
click at [684, 299] on span "Select & add items from the list below" at bounding box center [552, 277] width 964 height 157
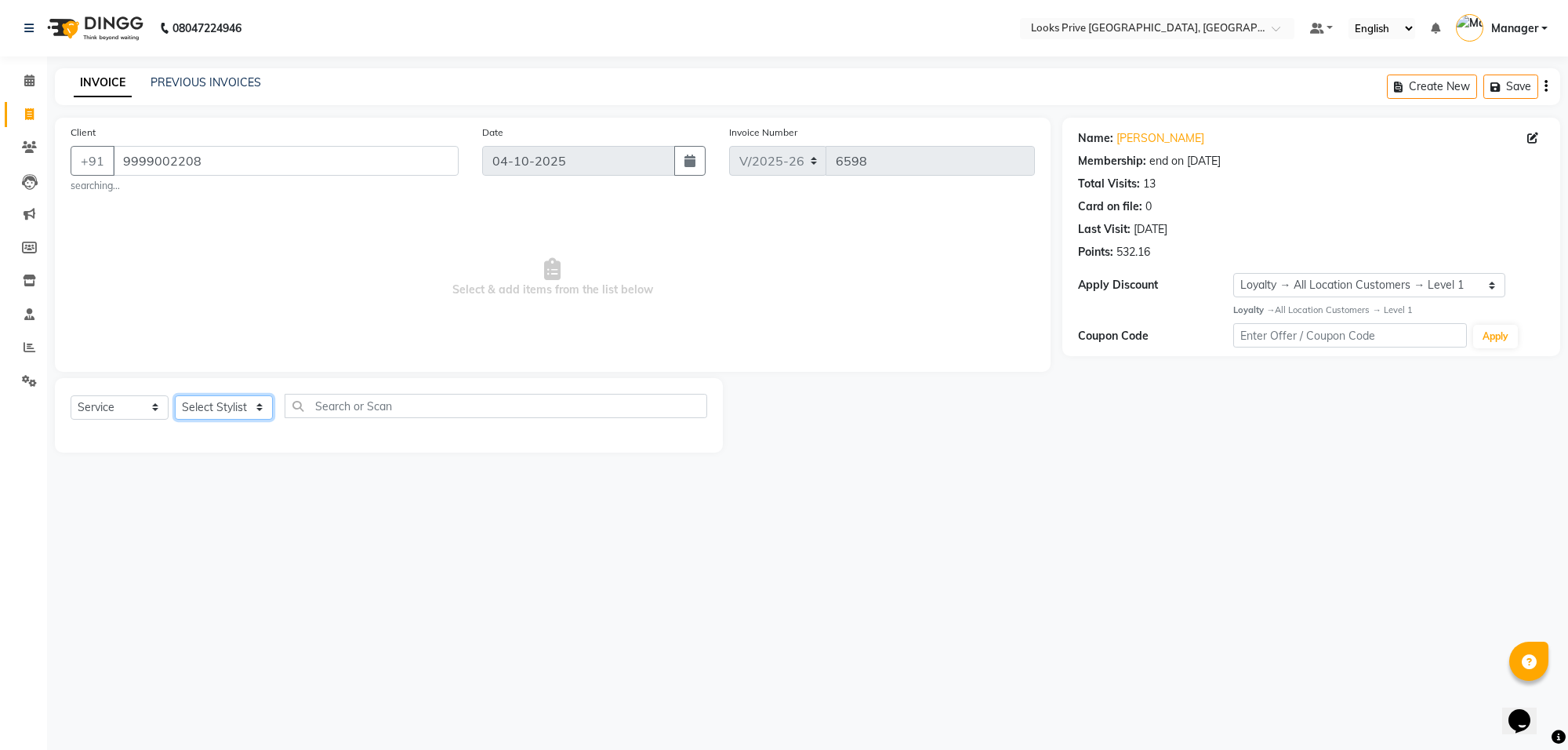
click at [230, 412] on select "Select Stylist Arshi [PERSON_NAME] Counter_Sales Deepak_Asst Govind_Pdct Hema M…" at bounding box center [224, 408] width 98 height 24
select select "75864"
click at [175, 395] on select "Select Stylist Arshi [PERSON_NAME] Counter_Sales Deepak_Asst Govind_Pdct Hema M…" at bounding box center [224, 408] width 98 height 24
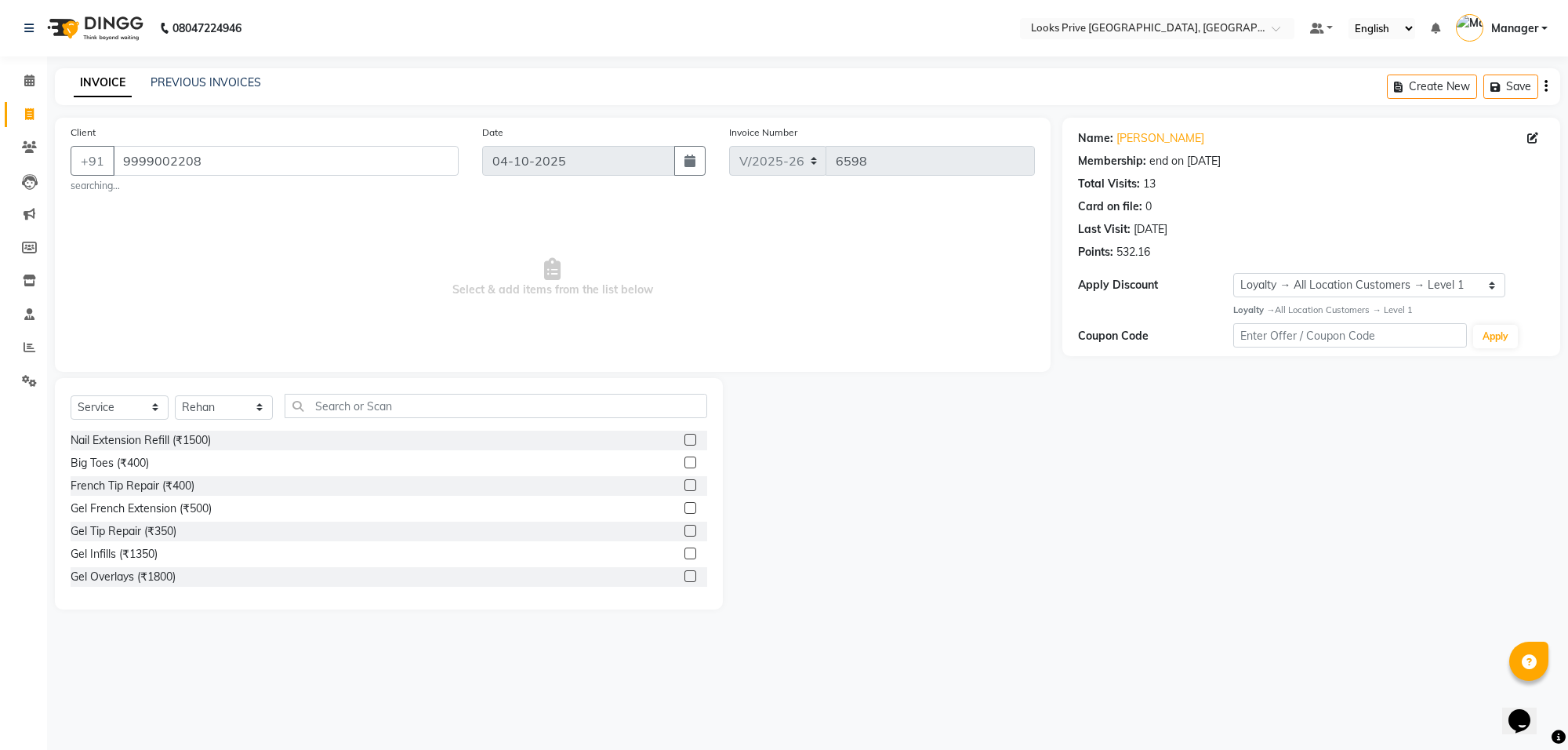
click at [229, 265] on span "Select & add items from the list below" at bounding box center [552, 277] width 964 height 157
click at [304, 410] on input "text" at bounding box center [495, 406] width 422 height 24
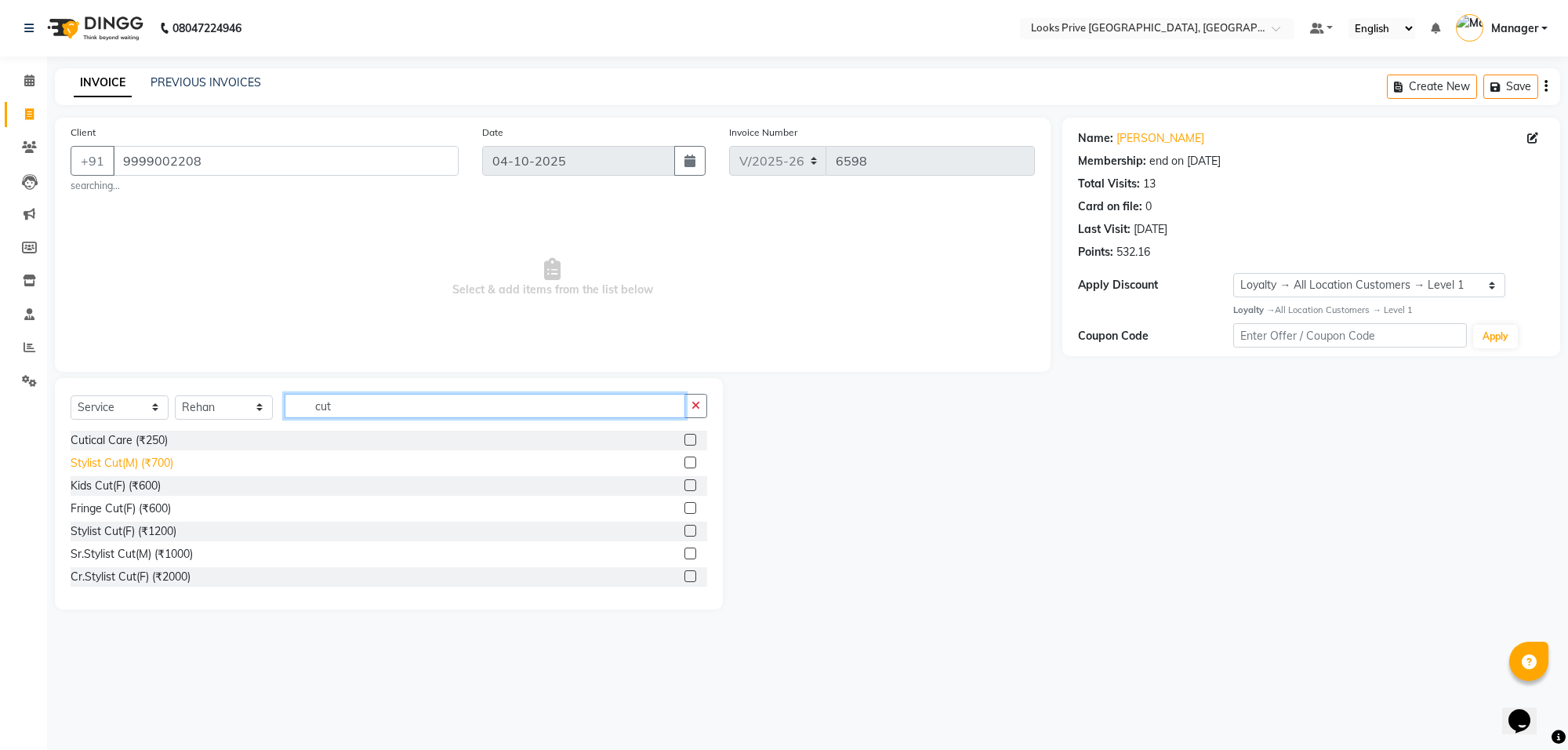
type input "cut"
click at [151, 460] on div "Stylist Cut(M) (₹700)" at bounding box center [121, 463] width 102 height 16
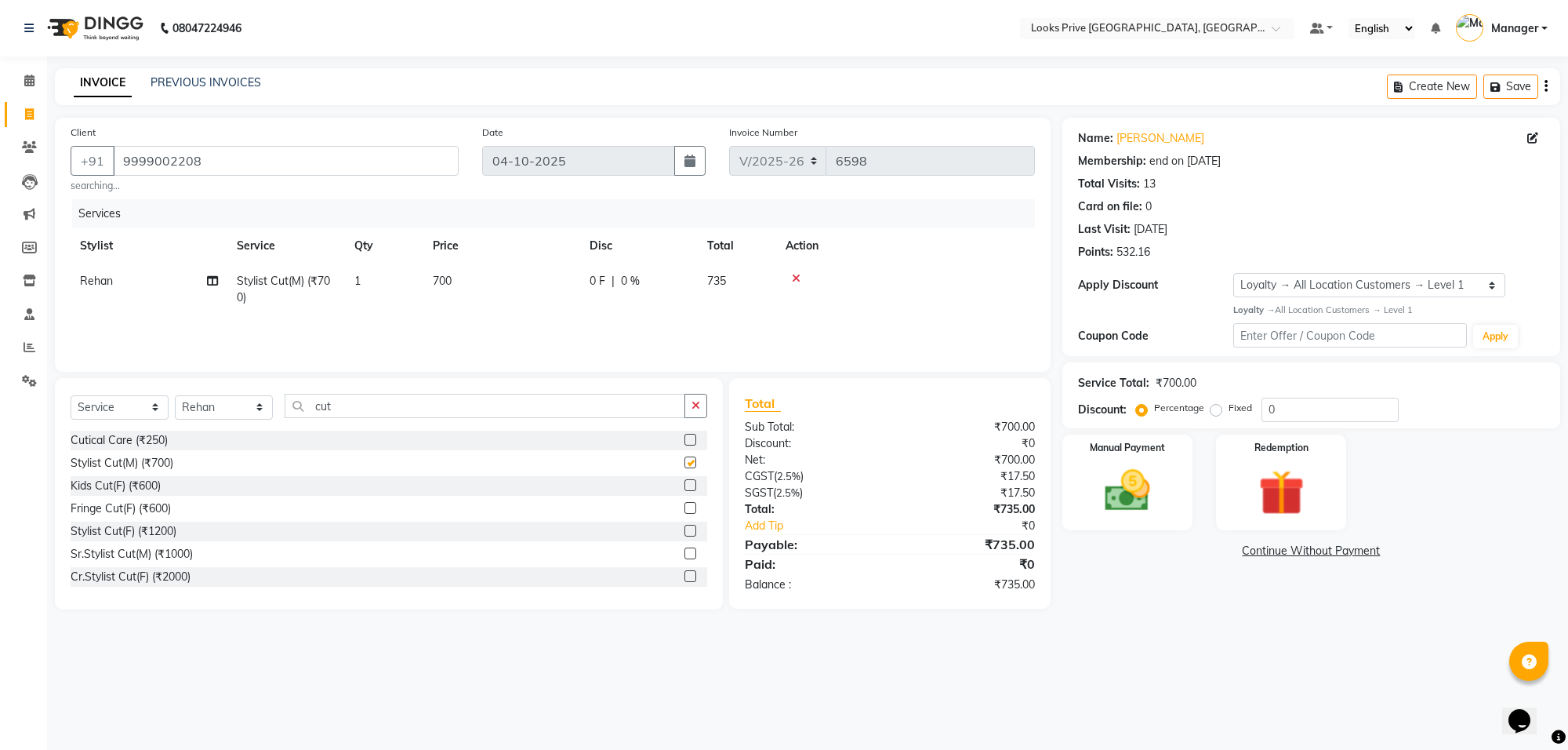
checkbox input "false"
click at [492, 273] on td "700" at bounding box center [501, 290] width 157 height 52
select select "75864"
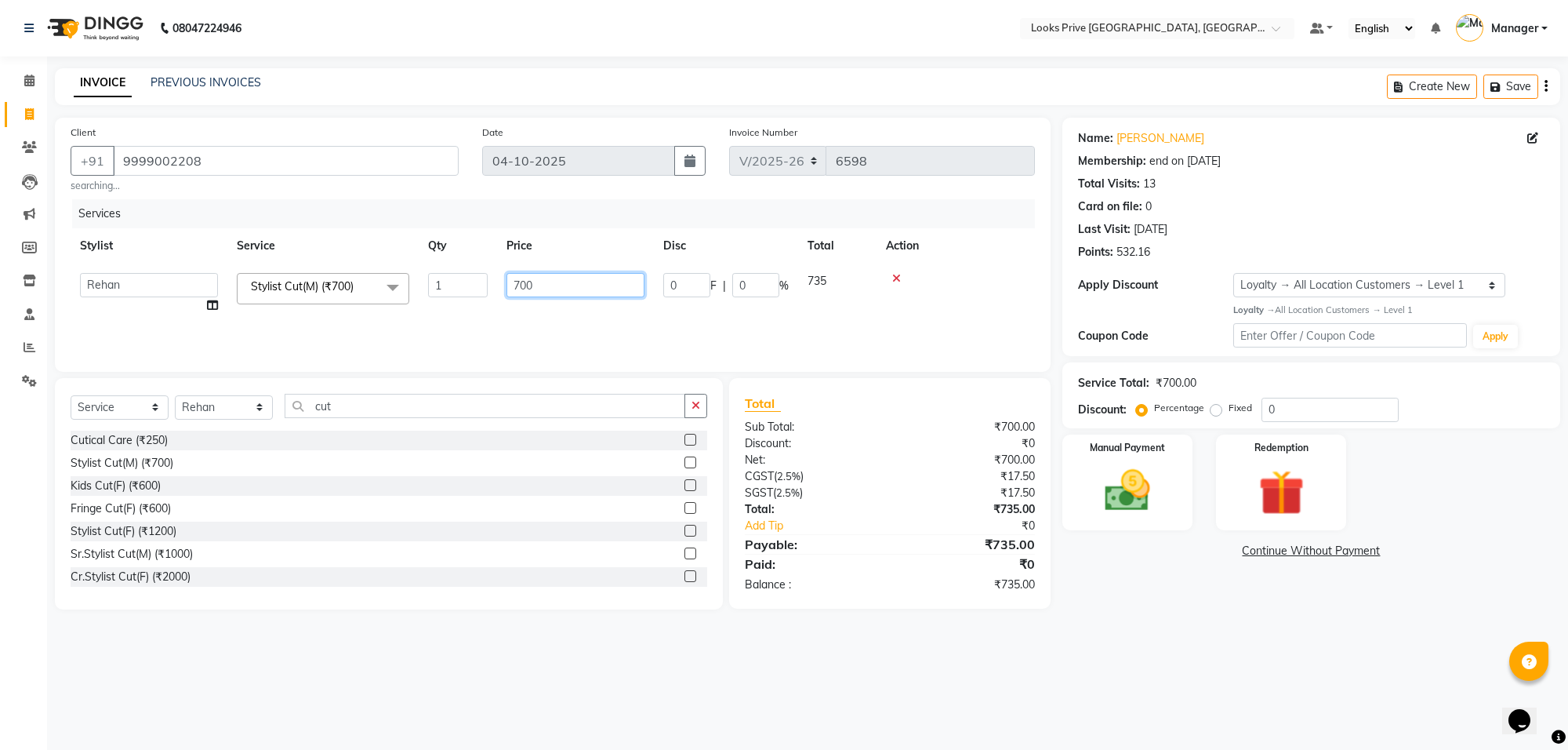
drag, startPoint x: 592, startPoint y: 286, endPoint x: 469, endPoint y: 284, distance: 123.0
click at [469, 284] on tr "Arshi Avdesh Bunty Counter_Sales Deepak_Asst Govind_Pdct Hema Manager Mohan_Ass…" at bounding box center [552, 293] width 964 height 60
type input "800"
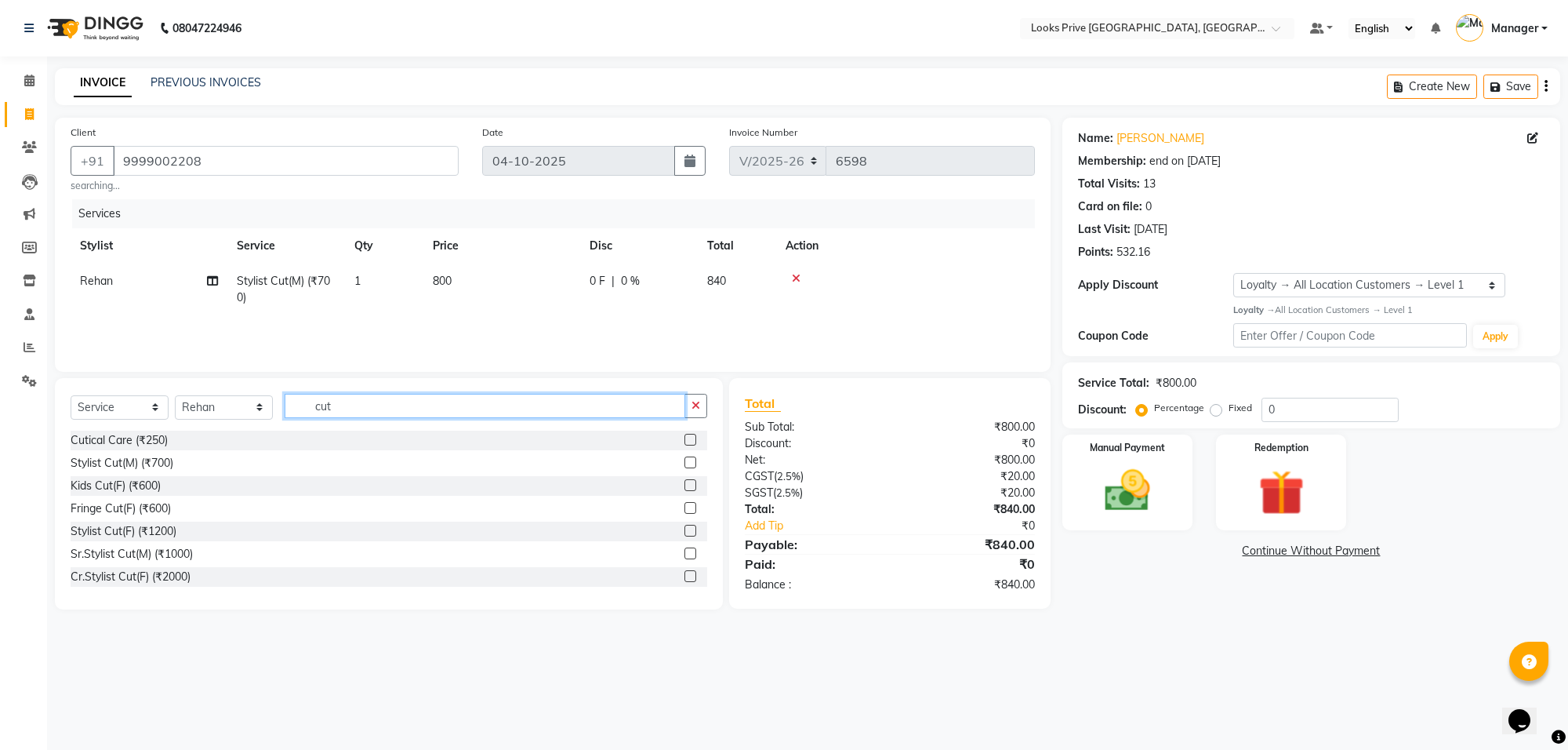
drag, startPoint x: 363, startPoint y: 397, endPoint x: 171, endPoint y: 363, distance: 195.0
click at [171, 363] on div "Client +91 9999002208 searching... Date 04-10-2025 Invoice Number V/2025 V/2025…" at bounding box center [553, 363] width 1019 height 492
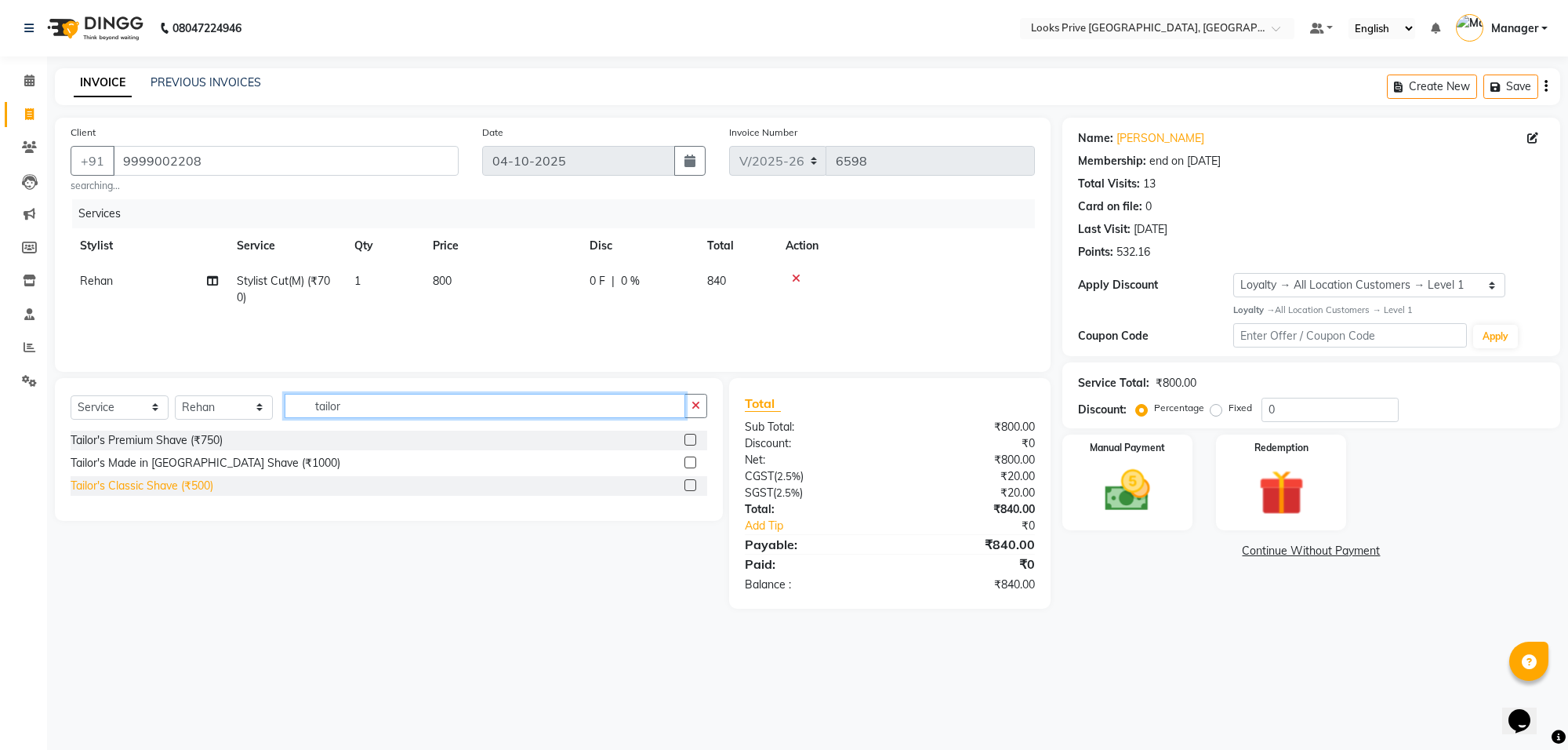
type input "tailor"
click at [145, 485] on div "Tailor's Classic Shave (₹500)" at bounding box center [141, 486] width 143 height 16
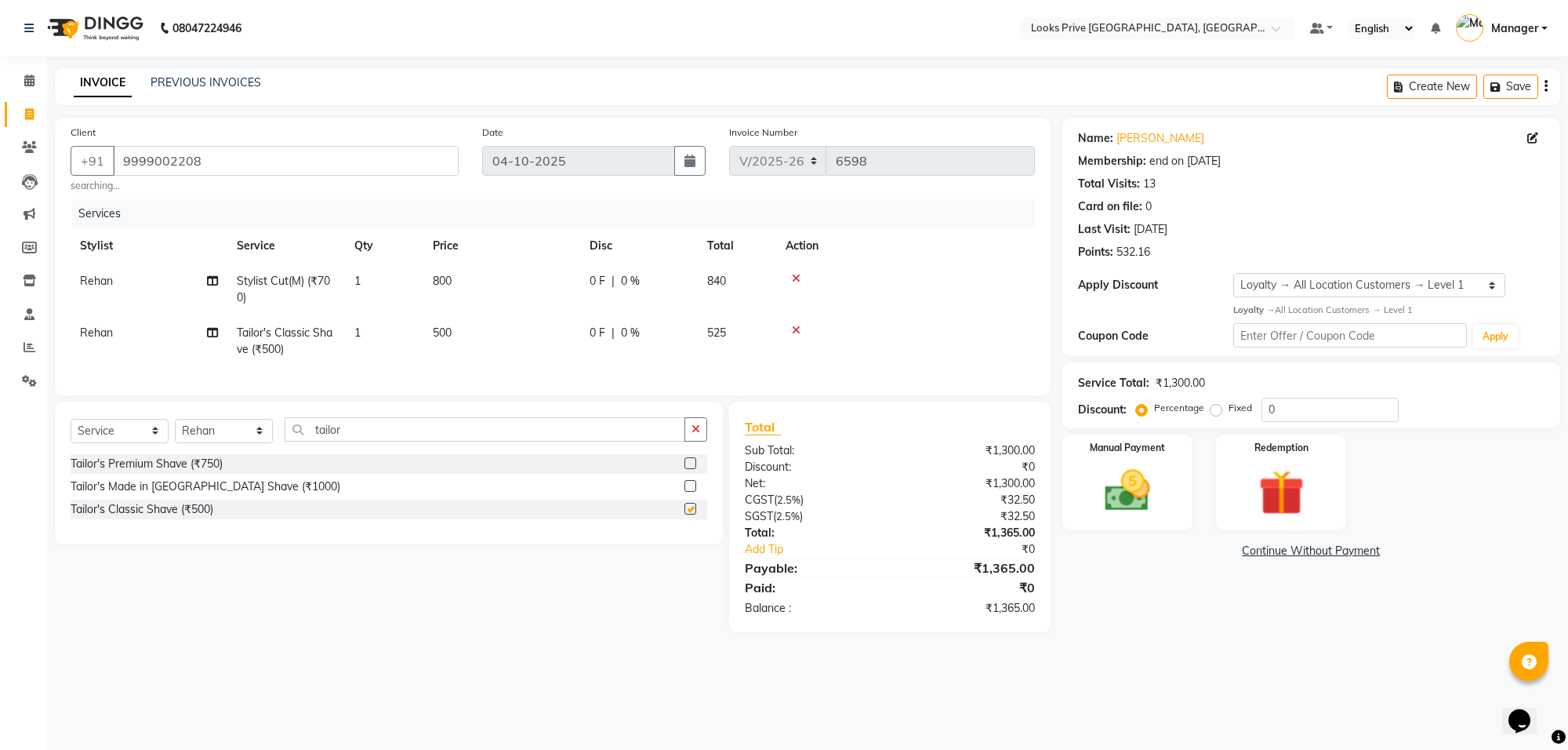
checkbox input "false"
click at [505, 337] on td "500" at bounding box center [501, 342] width 157 height 52
select select "75864"
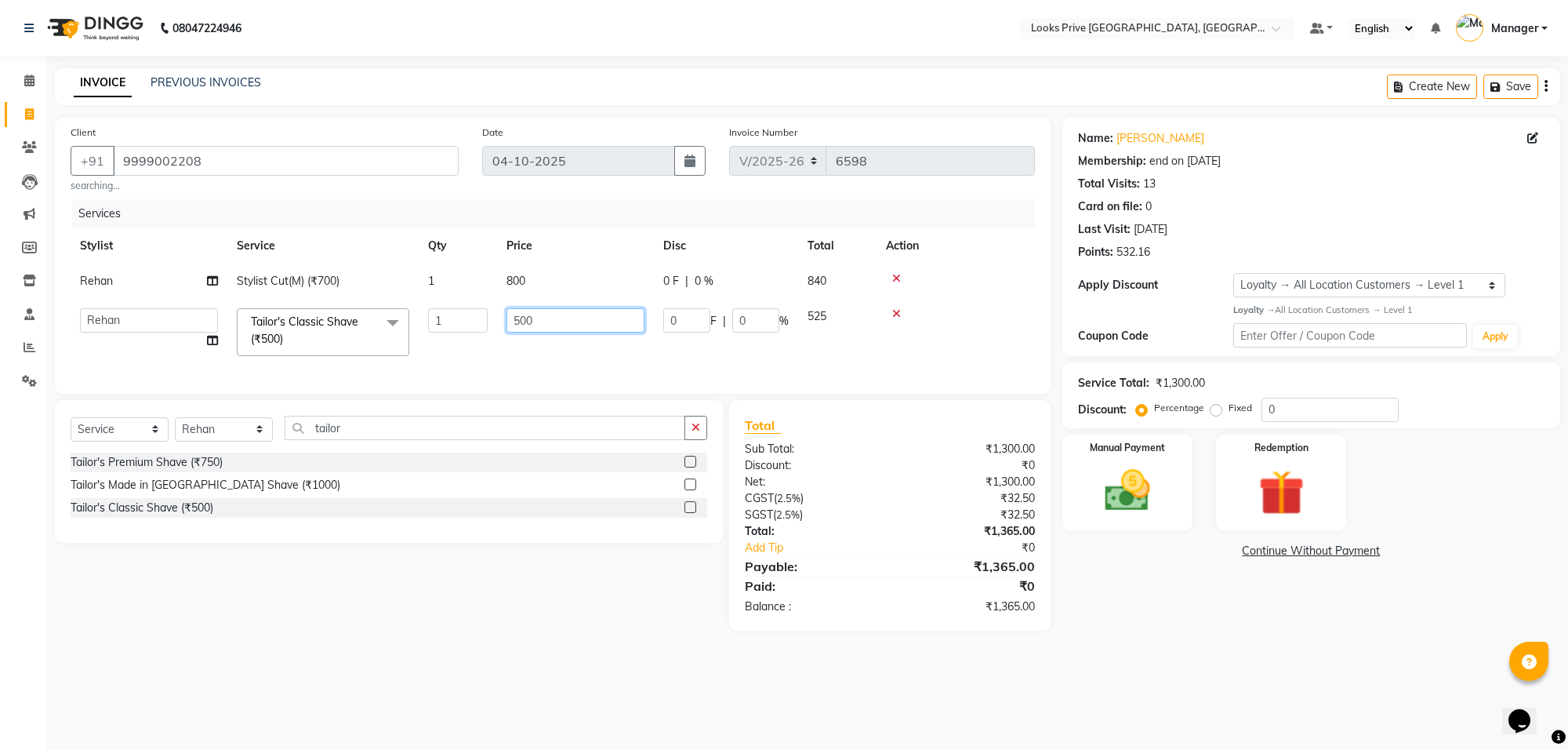
drag, startPoint x: 565, startPoint y: 320, endPoint x: 480, endPoint y: 320, distance: 85.0
click at [480, 320] on tr "Arshi Avdesh Bunty Counter_Sales Deepak_Asst Govind_Pdct Hema Manager Mohan_Ass…" at bounding box center [552, 332] width 964 height 67
type input "600"
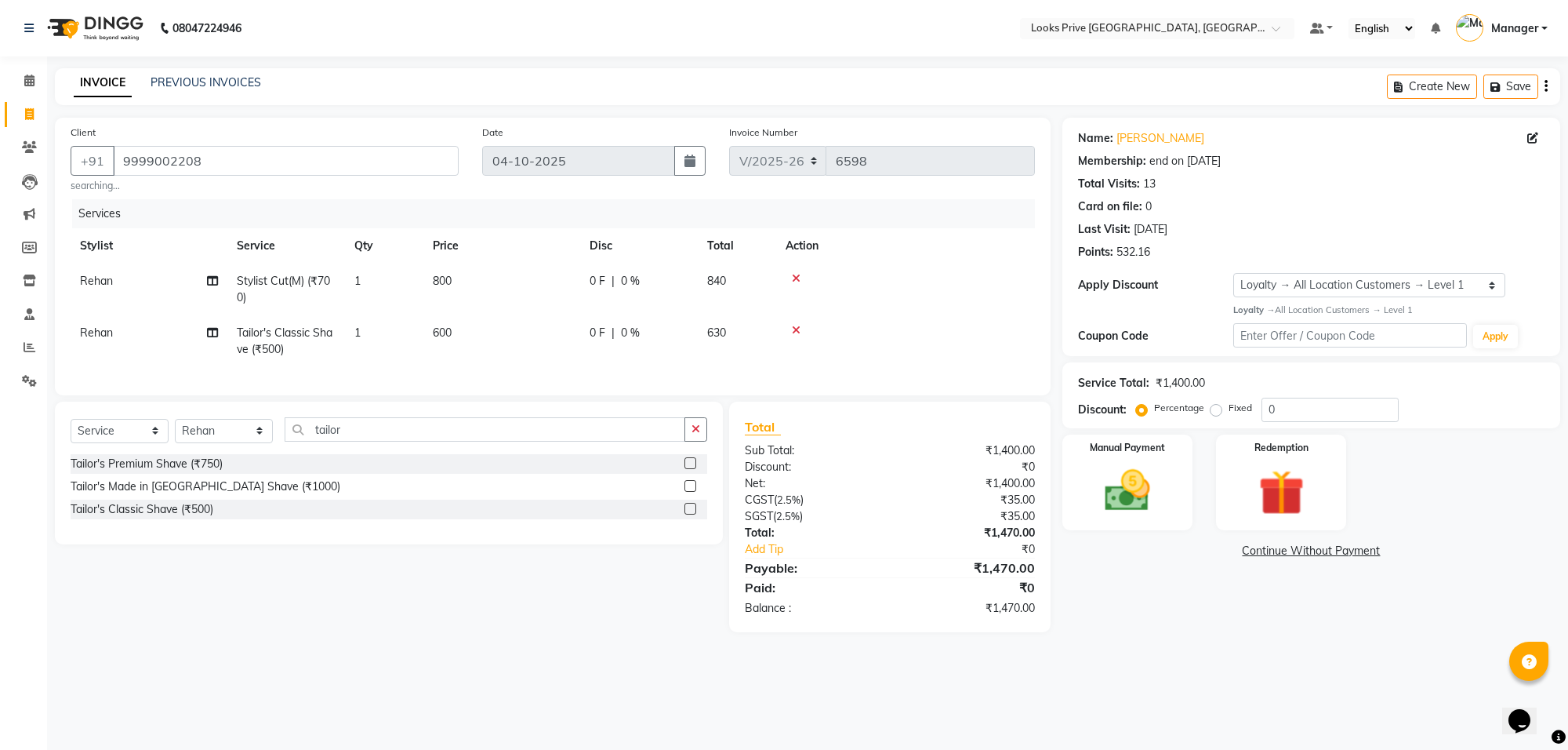
click at [495, 374] on div "Services Stylist Service Qty Price Disc Total Action Rehan Stylist Cut(M) (₹700…" at bounding box center [552, 290] width 964 height 180
click at [214, 440] on select "Select Stylist Arshi [PERSON_NAME] Counter_Sales Deepak_Asst Govind_Pdct Hema M…" at bounding box center [224, 431] width 98 height 24
select select "75870"
click at [175, 433] on select "Select Stylist Arshi [PERSON_NAME] Counter_Sales Deepak_Asst Govind_Pdct Hema M…" at bounding box center [224, 431] width 98 height 24
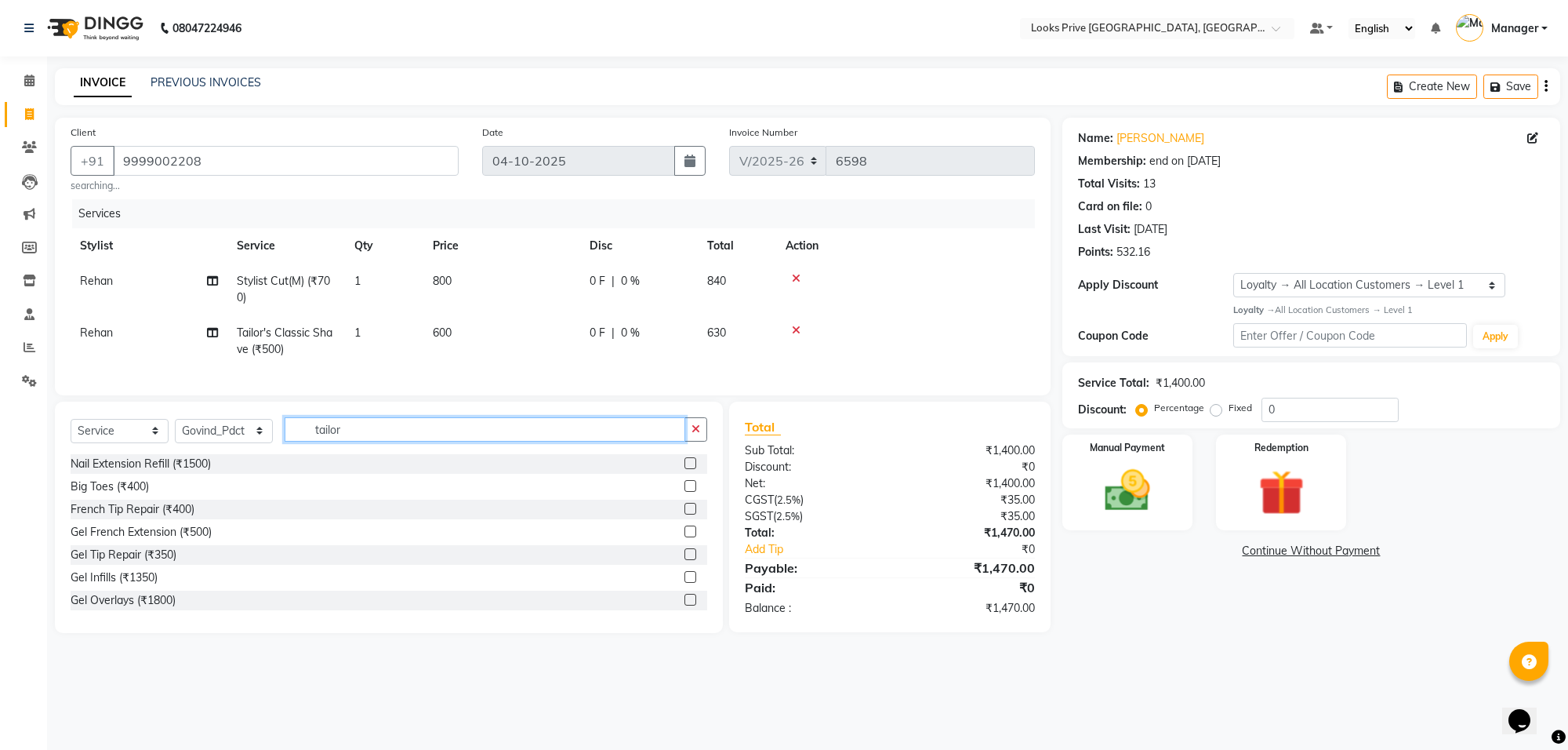
drag, startPoint x: 355, startPoint y: 449, endPoint x: 267, endPoint y: 445, distance: 88.1
click at [267, 445] on div "Select Service Product Membership Package Voucher Prepaid Gift Card Select Styl…" at bounding box center [388, 435] width 636 height 37
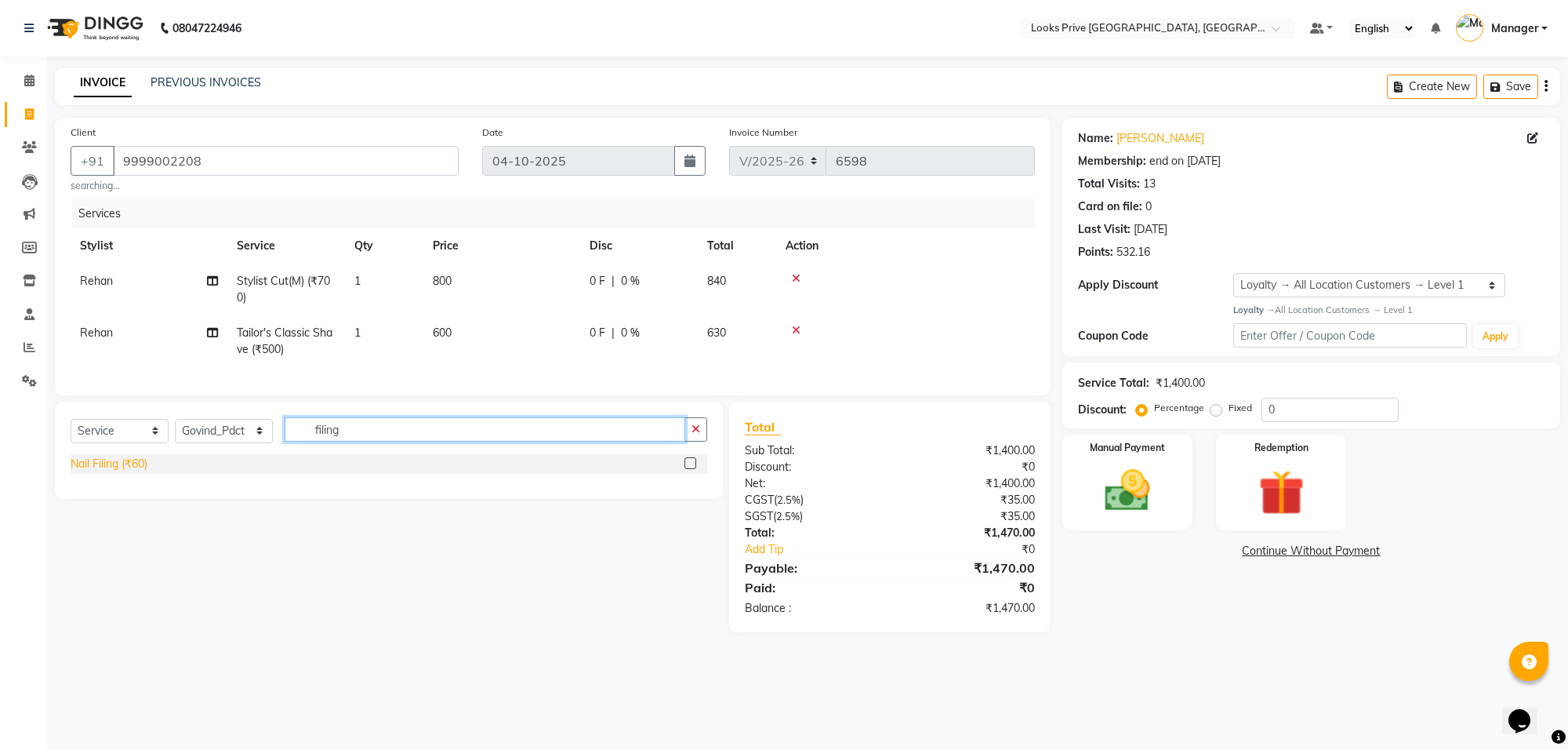
type input "filing"
click at [124, 472] on div "Nail Filing (₹60)" at bounding box center [108, 463] width 77 height 16
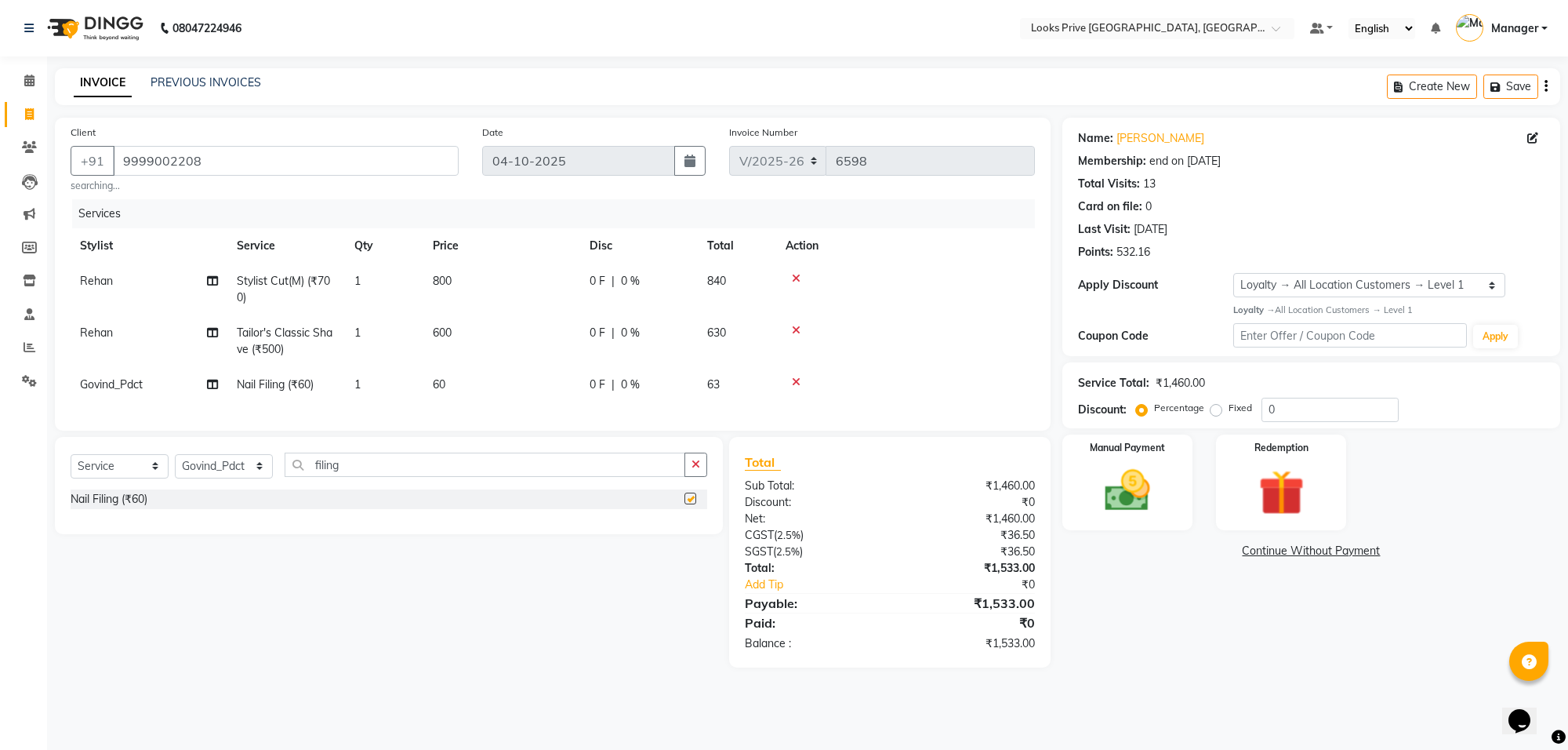
checkbox input "false"
click at [538, 393] on td "60" at bounding box center [501, 384] width 157 height 36
select select "75870"
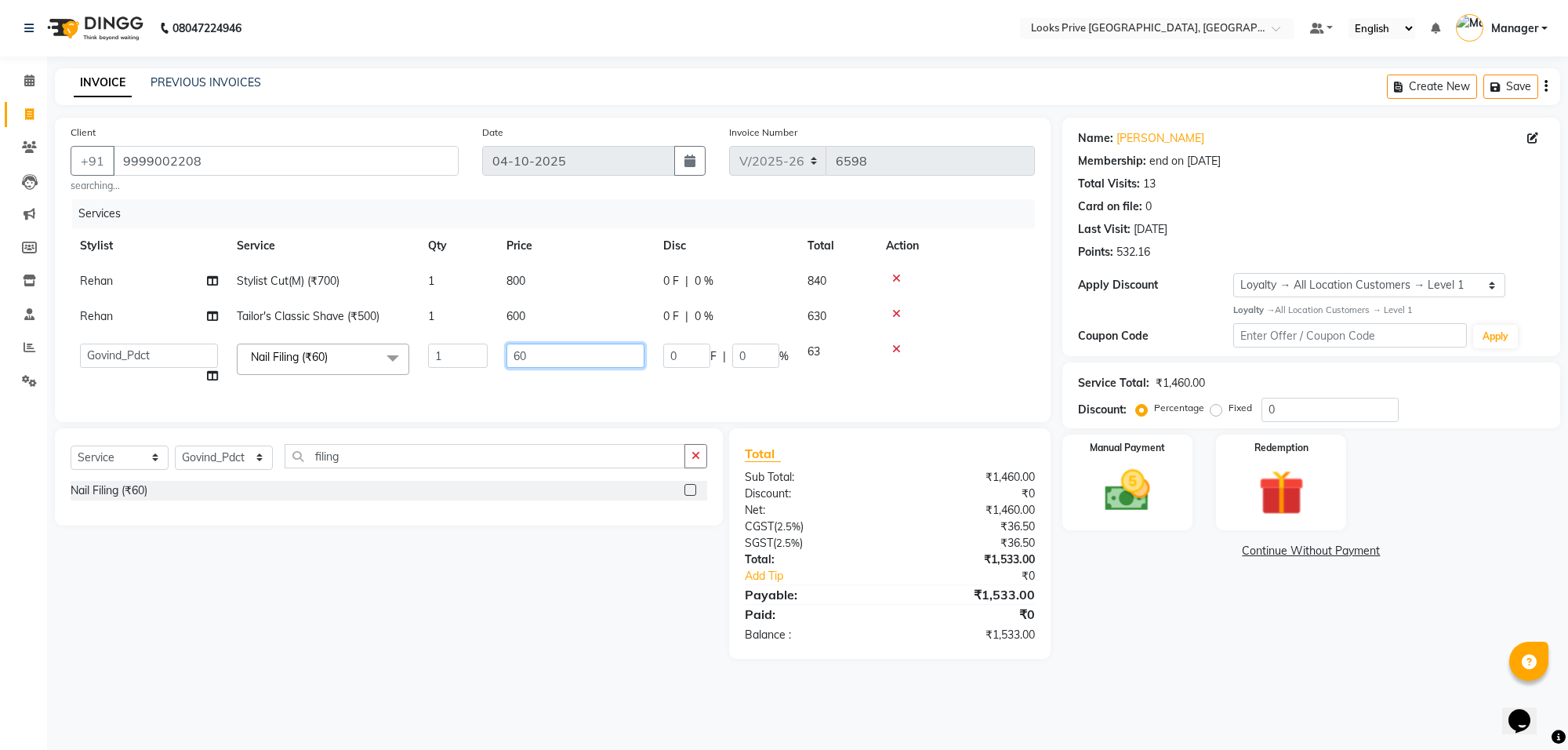
drag, startPoint x: 576, startPoint y: 362, endPoint x: 488, endPoint y: 349, distance: 89.0
click at [564, 358] on input "60" at bounding box center [575, 355] width 138 height 24
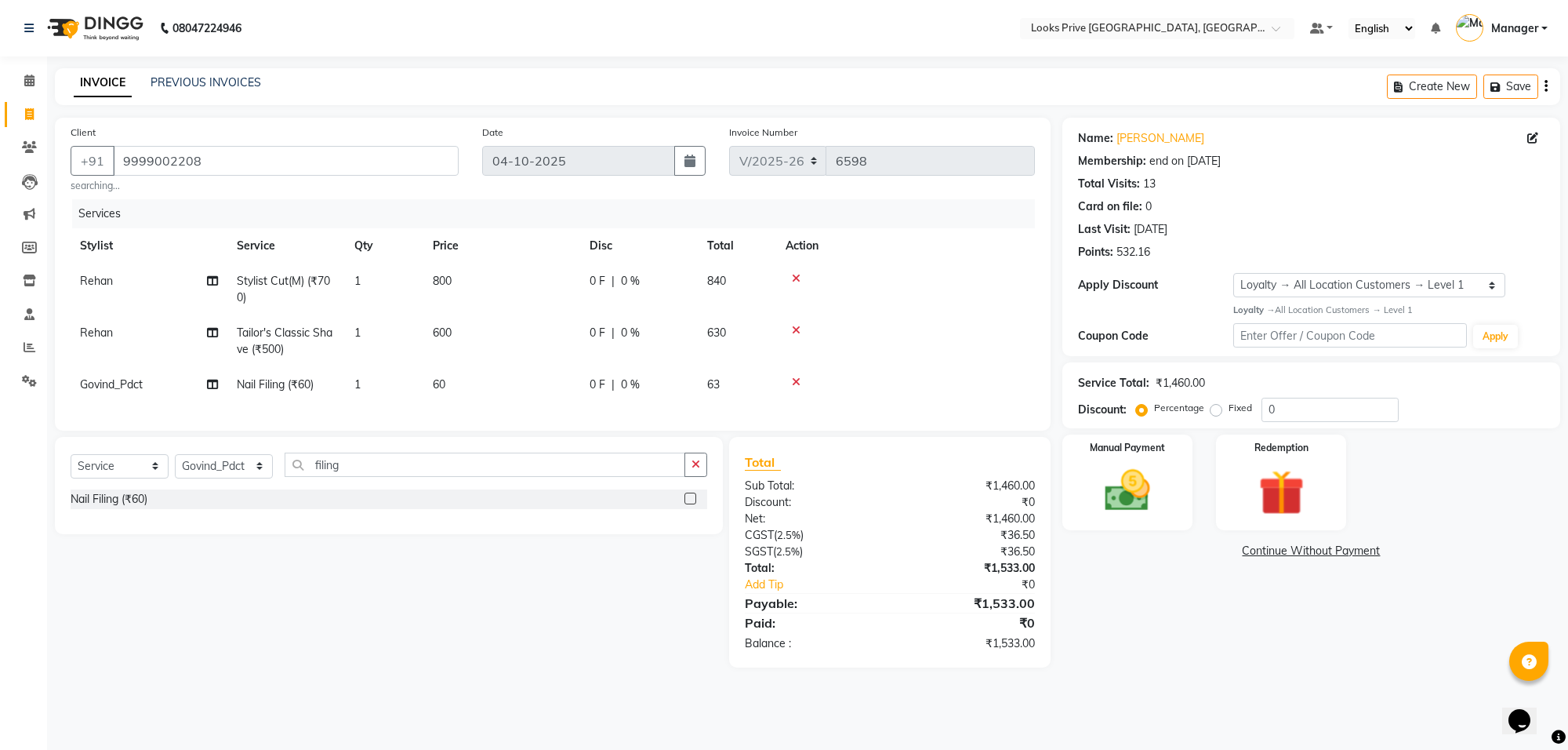
click at [488, 349] on tbody "Rehan Stylist Cut(M) (₹700) 1 800 0 F | 0 % 840 Rehan Tailor's Classic Shave (₹…" at bounding box center [552, 333] width 964 height 139
click at [491, 375] on td "60" at bounding box center [501, 384] width 157 height 36
select select "75870"
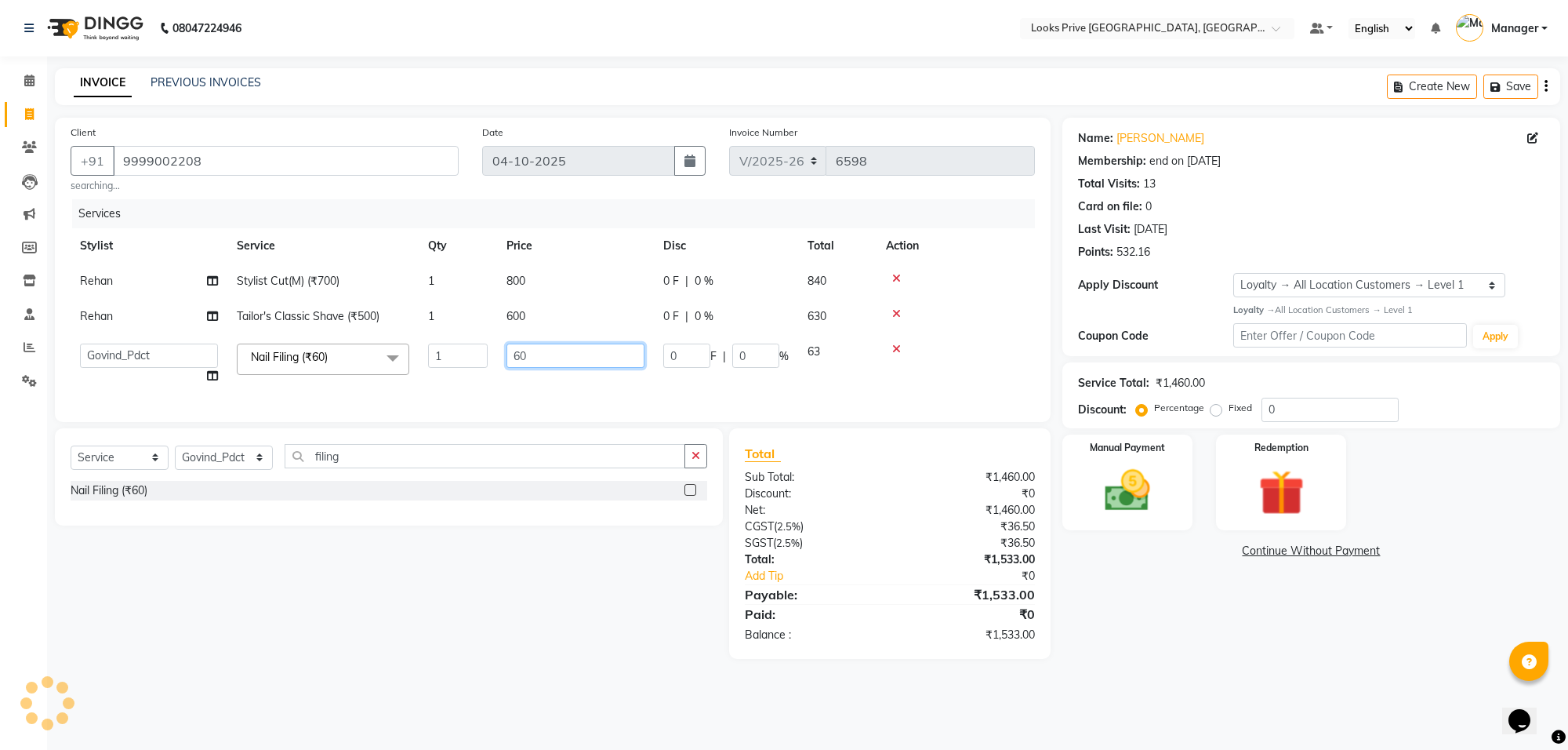
drag, startPoint x: 597, startPoint y: 355, endPoint x: 464, endPoint y: 348, distance: 133.2
click at [464, 348] on tr "Arshi Avdesh Bunty Counter_Sales Deepak_Asst Govind_Pdct Hema Manager Mohan_Ass…" at bounding box center [552, 363] width 964 height 60
type input "100"
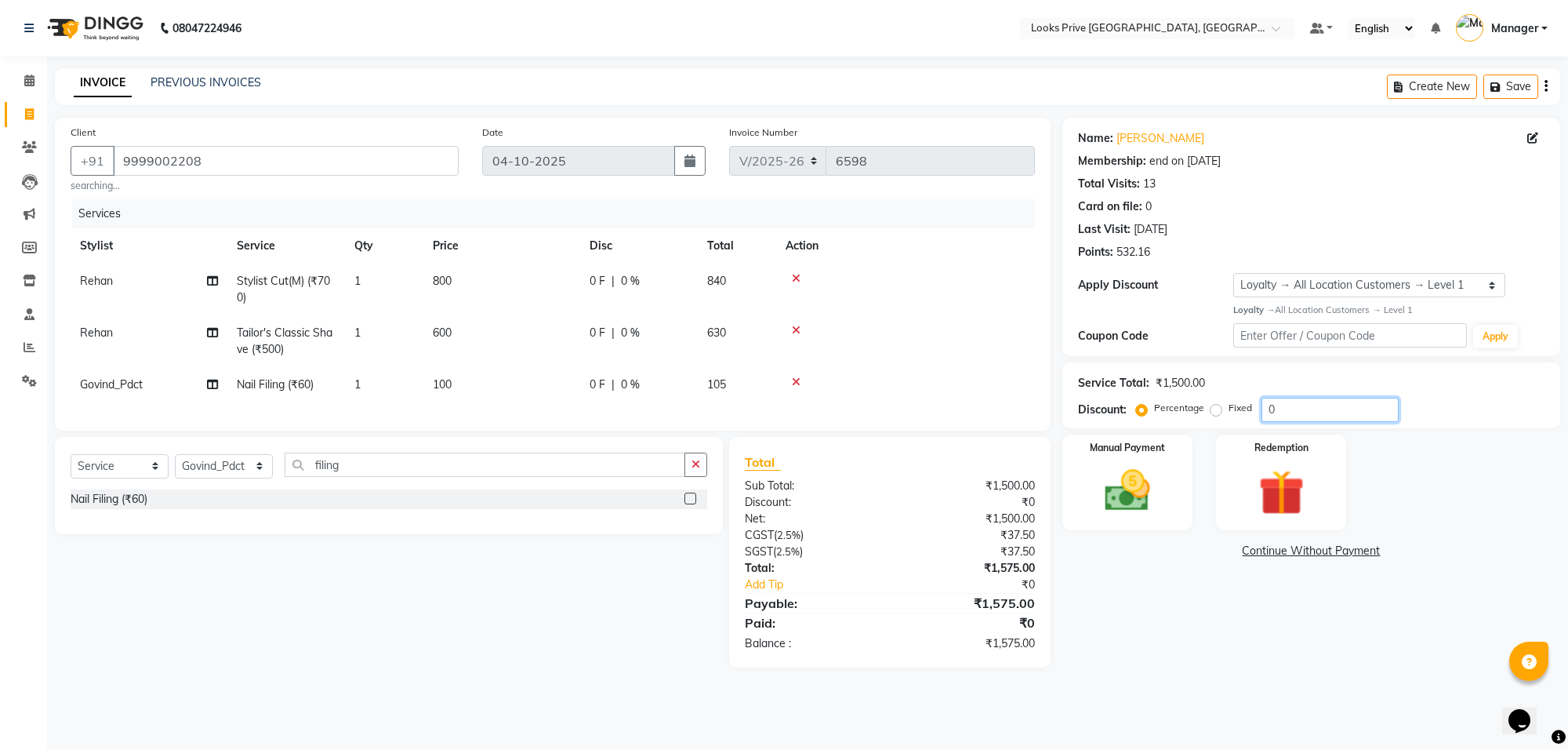
click at [1326, 401] on input "0" at bounding box center [1330, 410] width 137 height 24
type input "020"
click at [1142, 491] on img at bounding box center [1127, 491] width 77 height 55
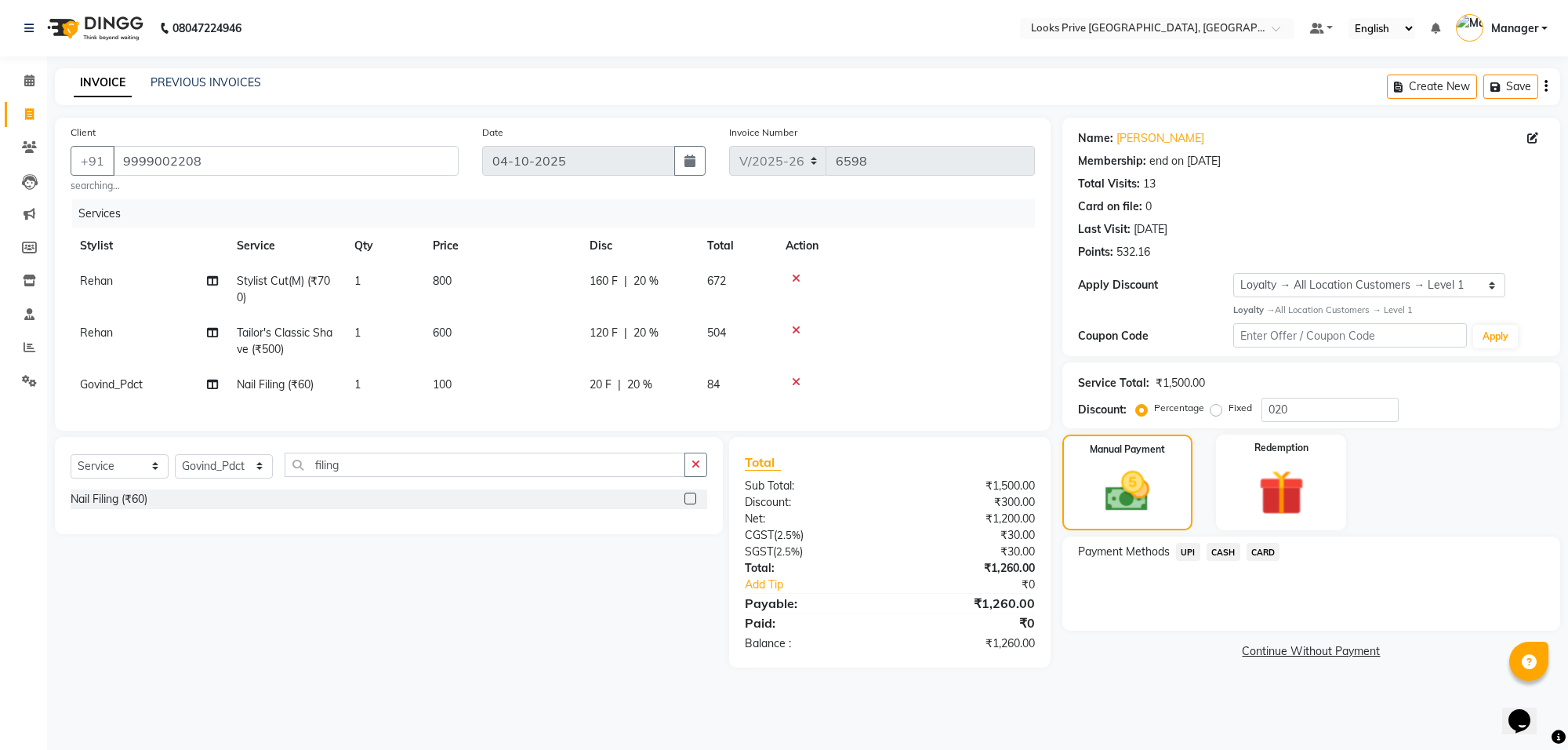
click at [1223, 539] on div "Payment Methods UPI CASH CARD" at bounding box center [1311, 584] width 498 height 95
click at [1234, 554] on span "CASH" at bounding box center [1223, 551] width 34 height 18
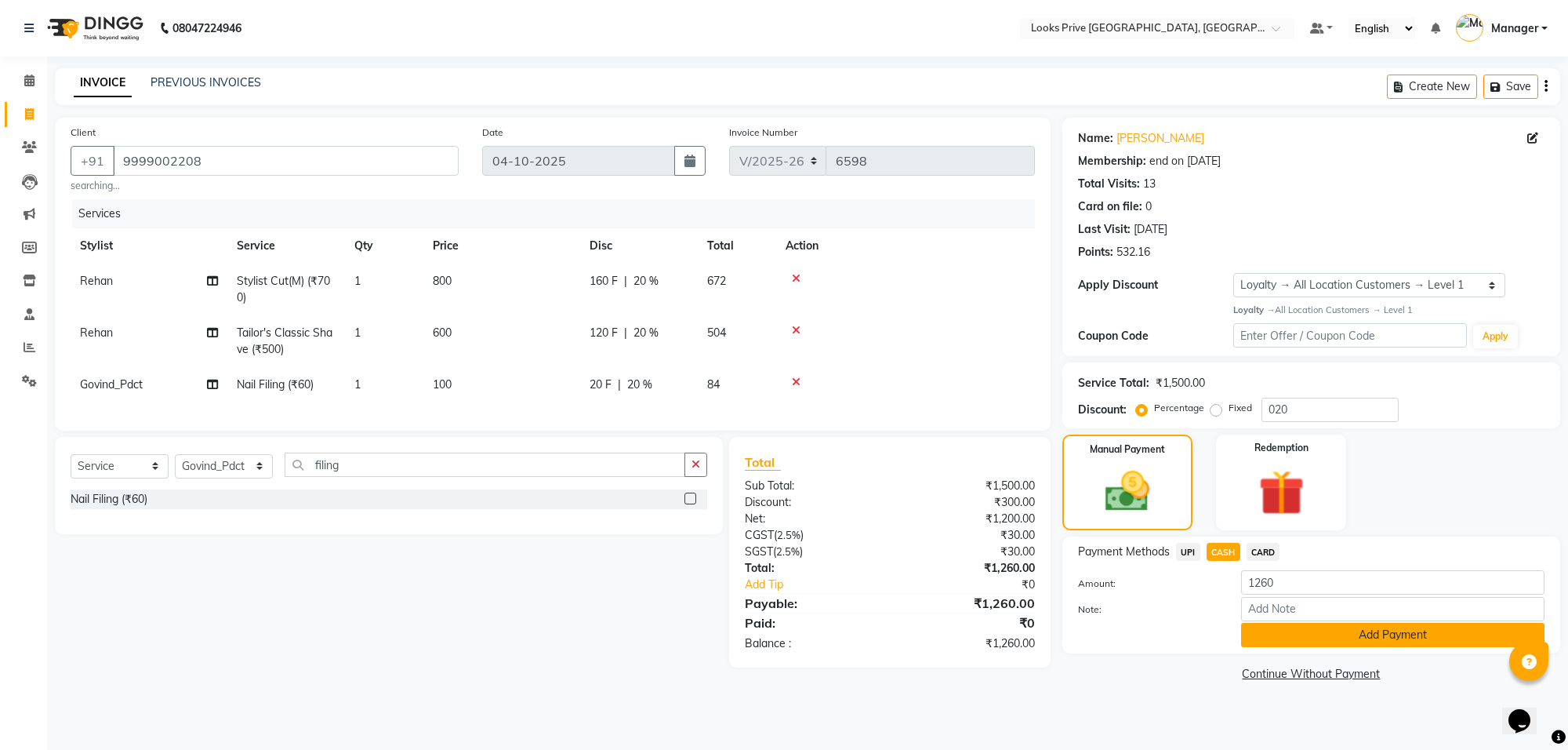
click at [1303, 634] on button "Add Payment" at bounding box center [1393, 635] width 303 height 24
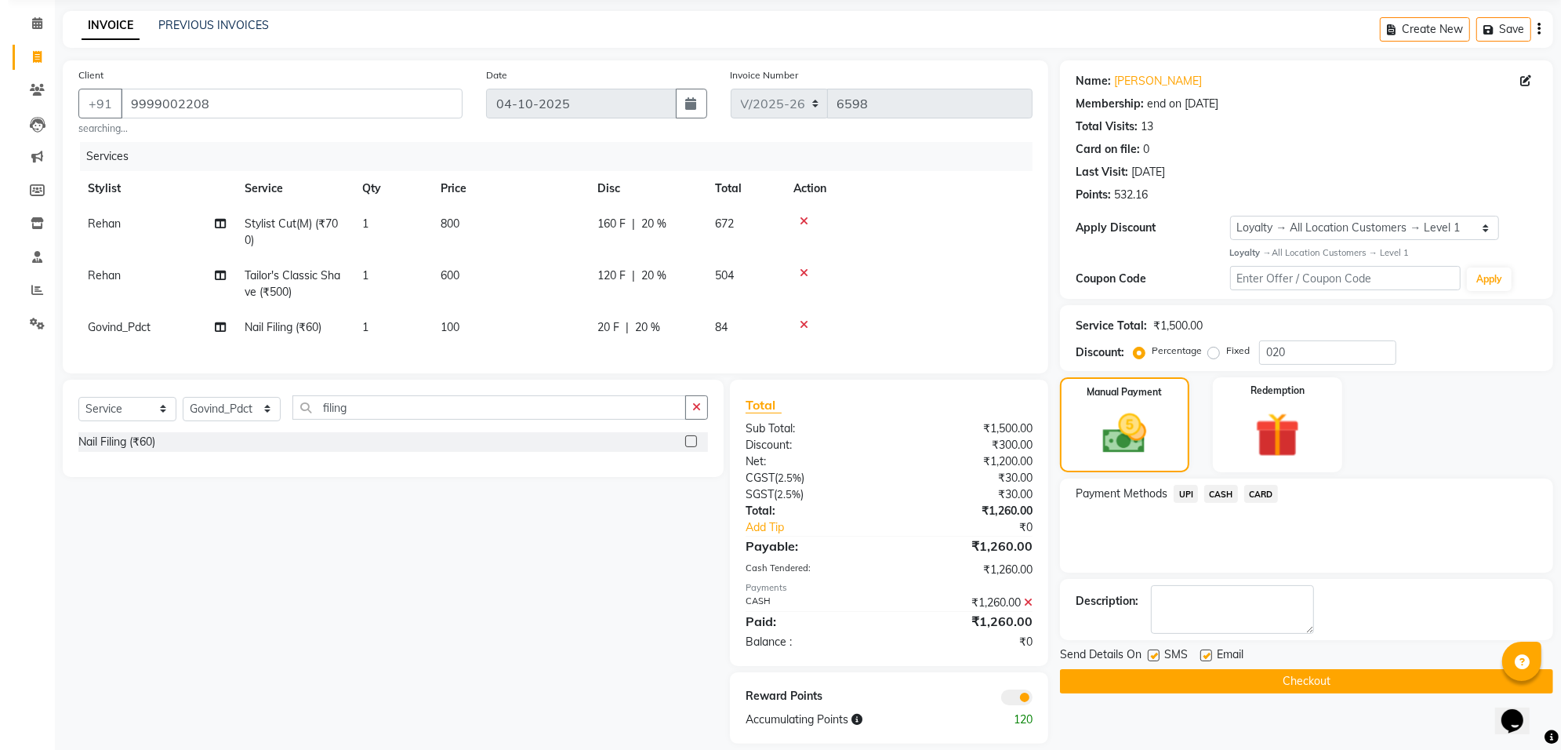
scroll to position [88, 0]
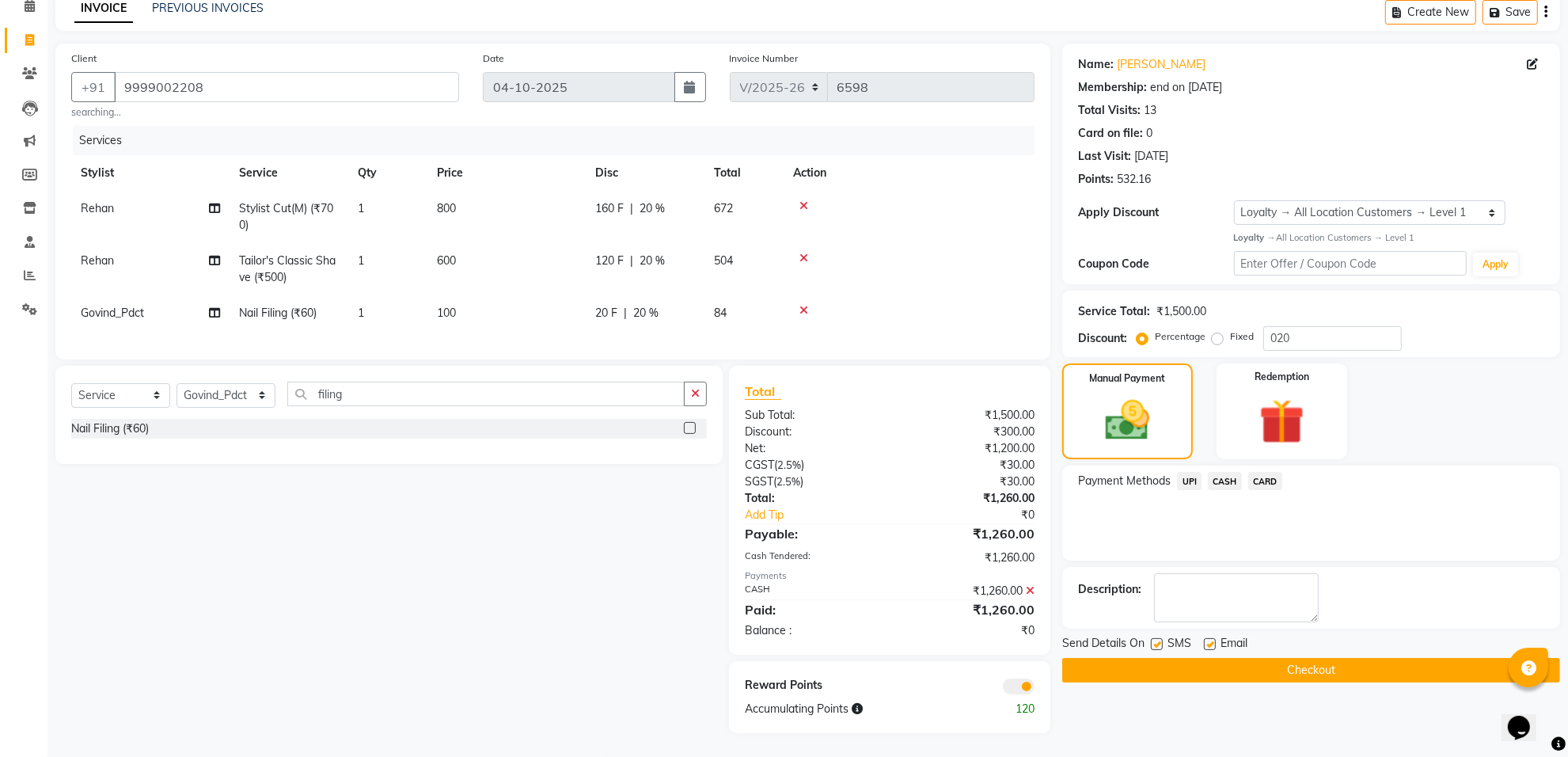
click at [1027, 690] on span at bounding box center [1018, 686] width 32 height 16
click at [1034, 689] on input "checkbox" at bounding box center [1034, 689] width 0 height 0
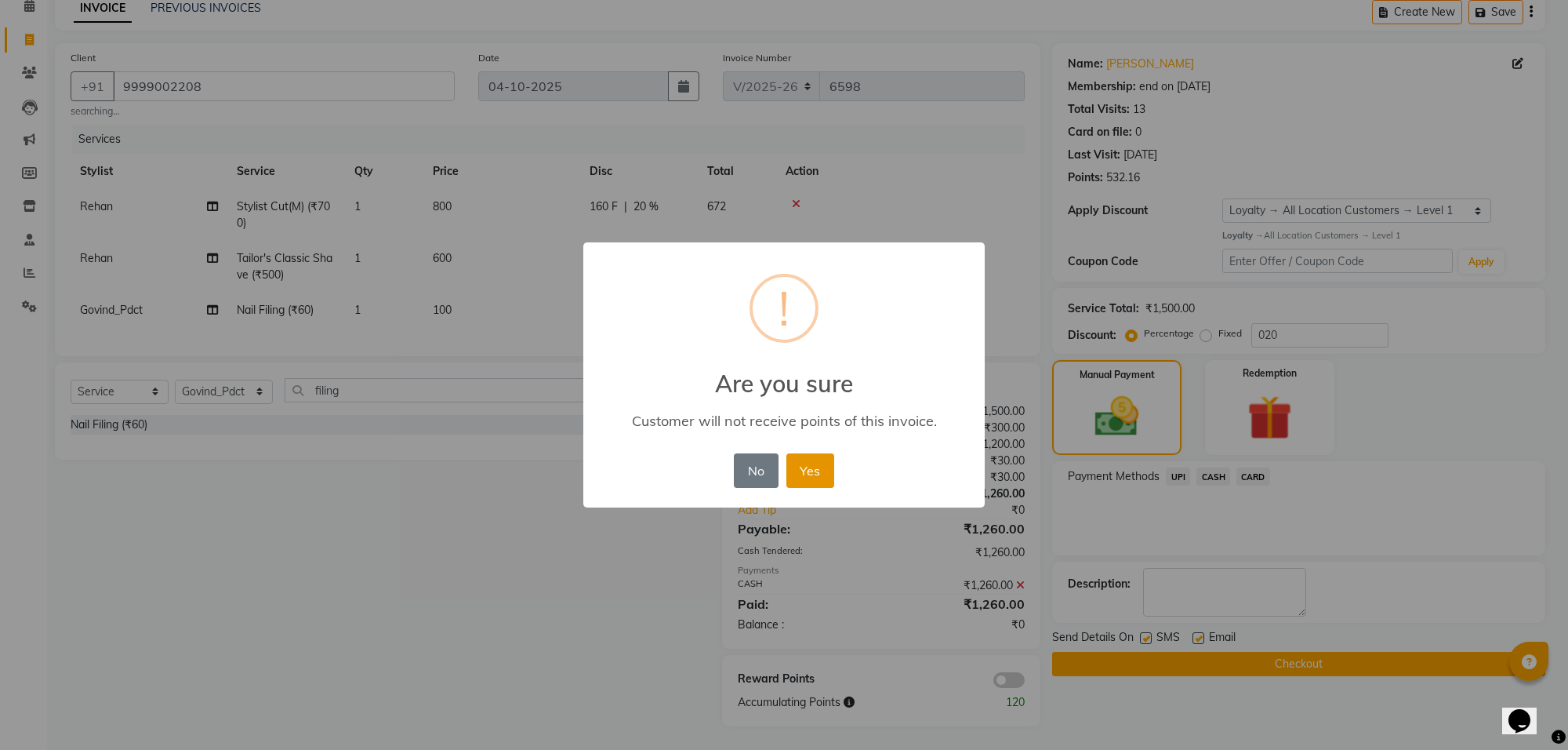
click at [824, 463] on button "Yes" at bounding box center [810, 471] width 48 height 35
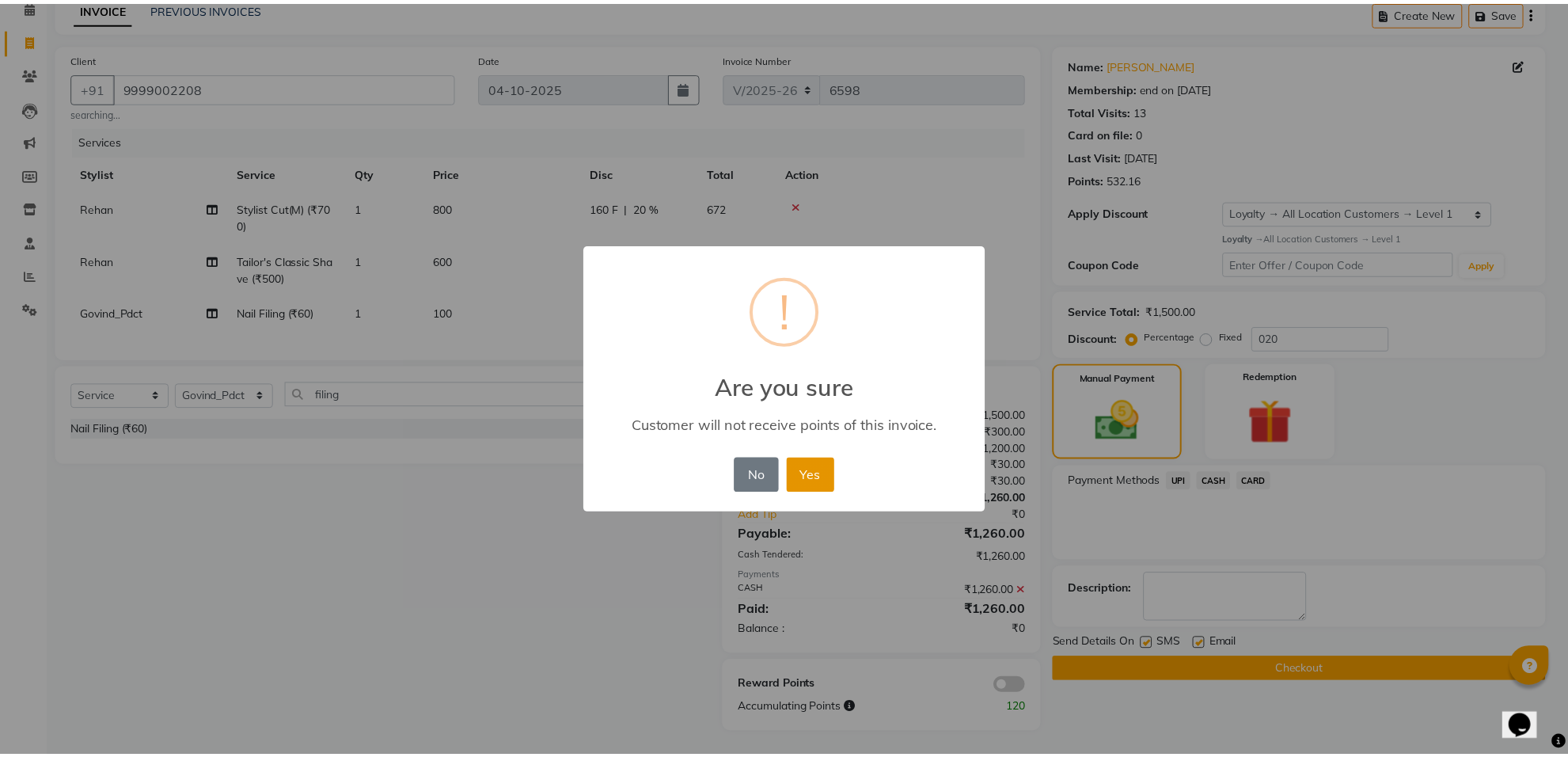
scroll to position [66, 0]
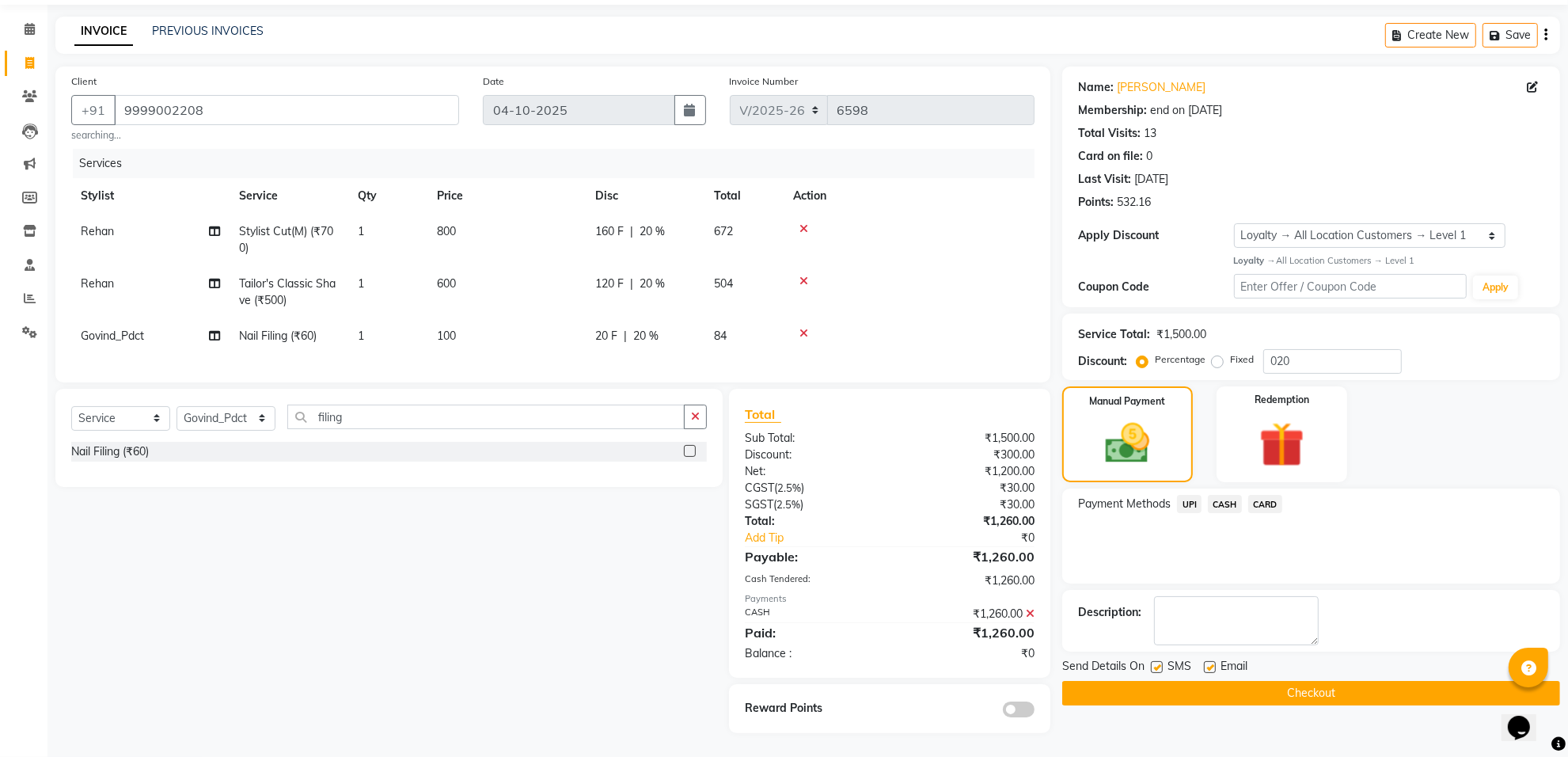
click at [1255, 685] on button "Checkout" at bounding box center [1311, 693] width 498 height 25
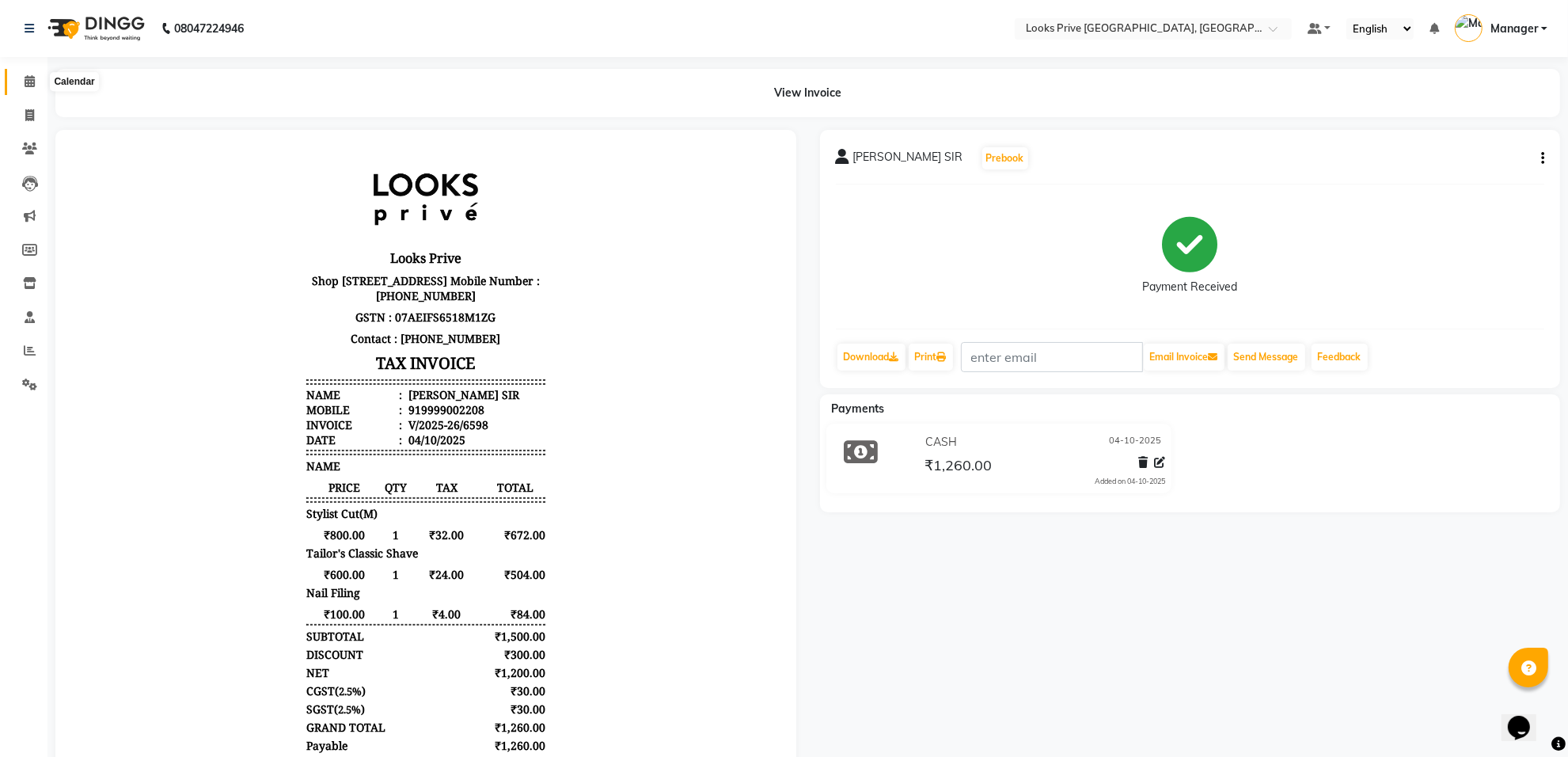
click at [22, 81] on span at bounding box center [30, 81] width 28 height 18
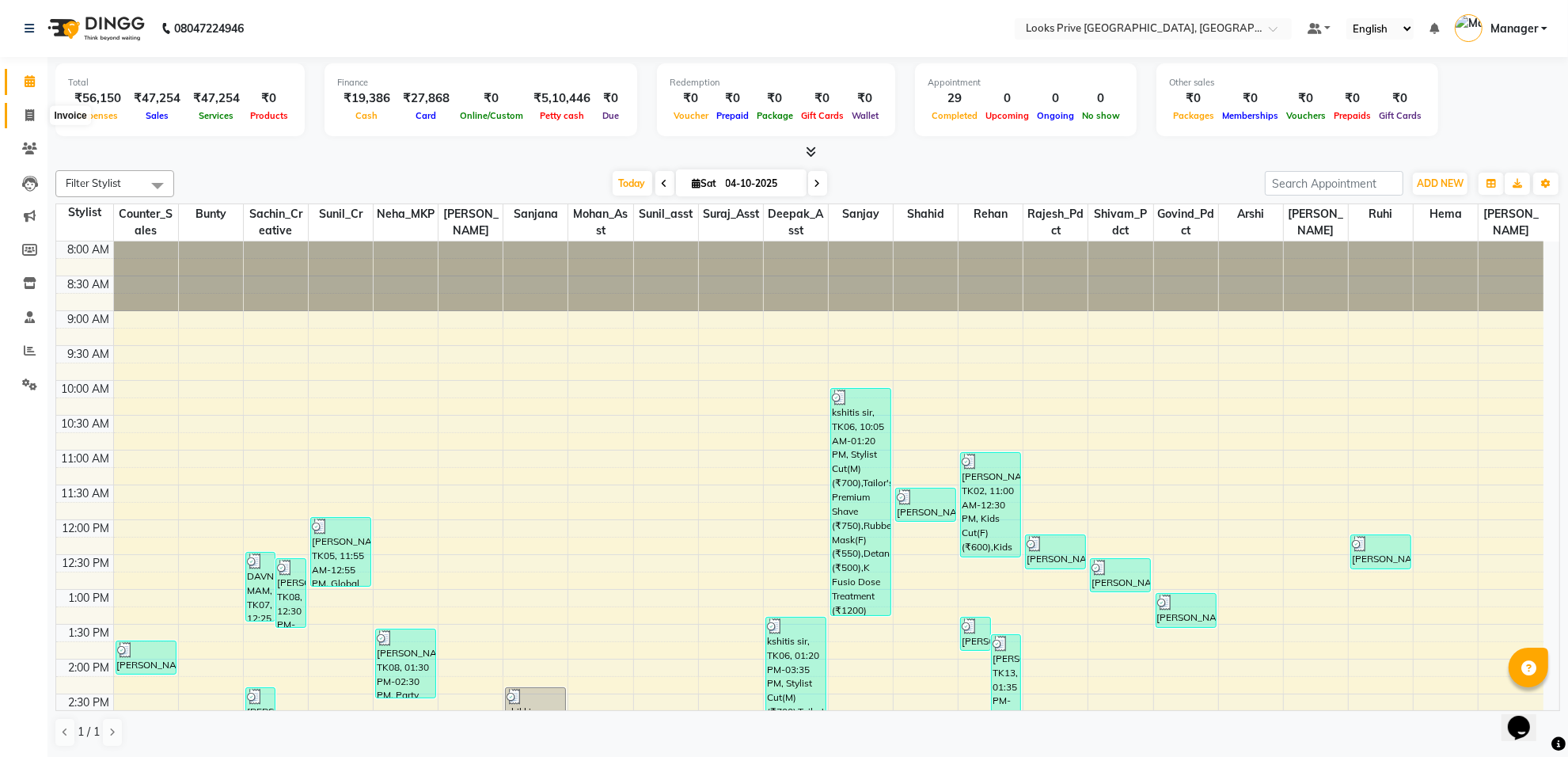
click at [38, 107] on span at bounding box center [30, 116] width 28 height 18
select select "service"
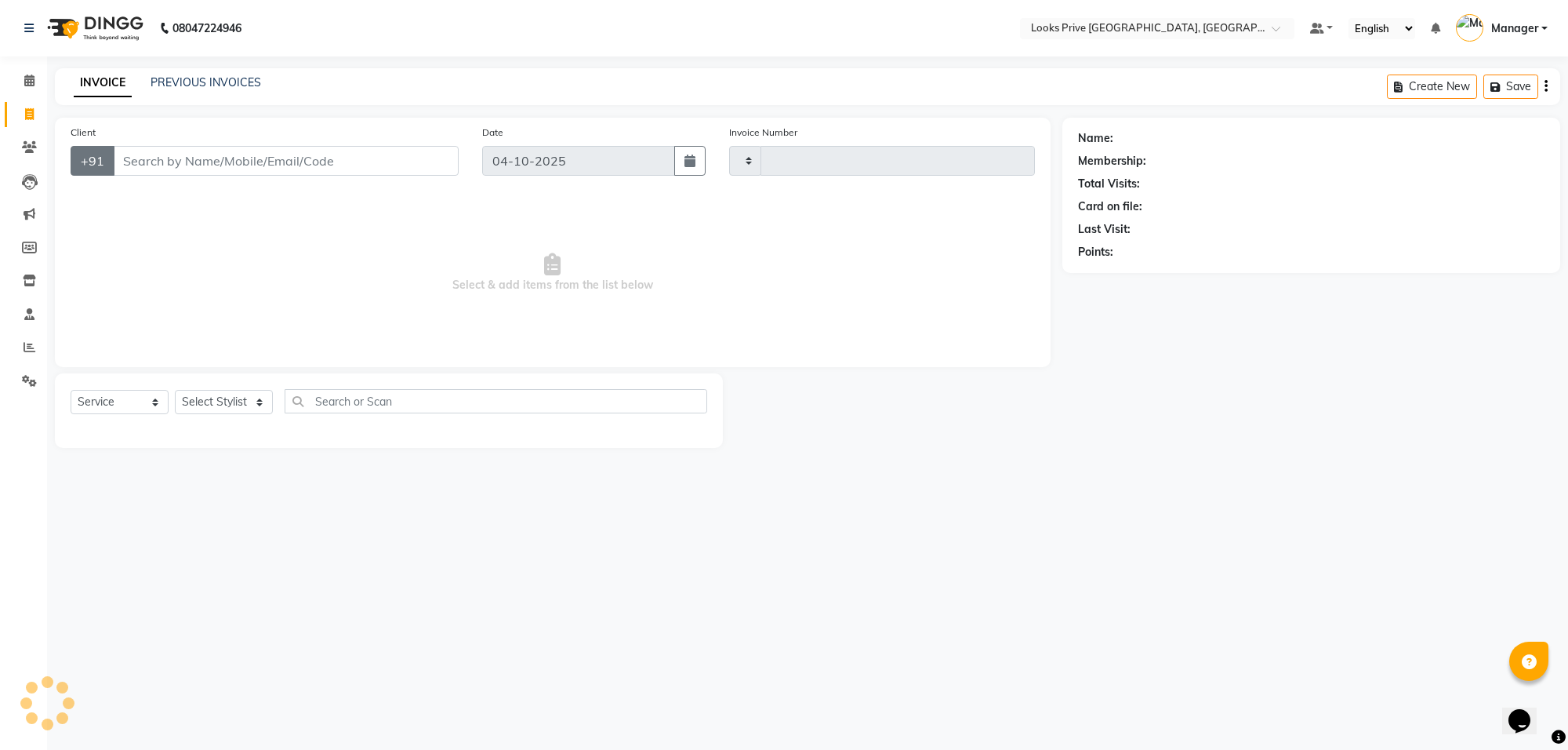
type input "6599"
select select "8127"
click at [132, 160] on input "Client" at bounding box center [285, 160] width 346 height 29
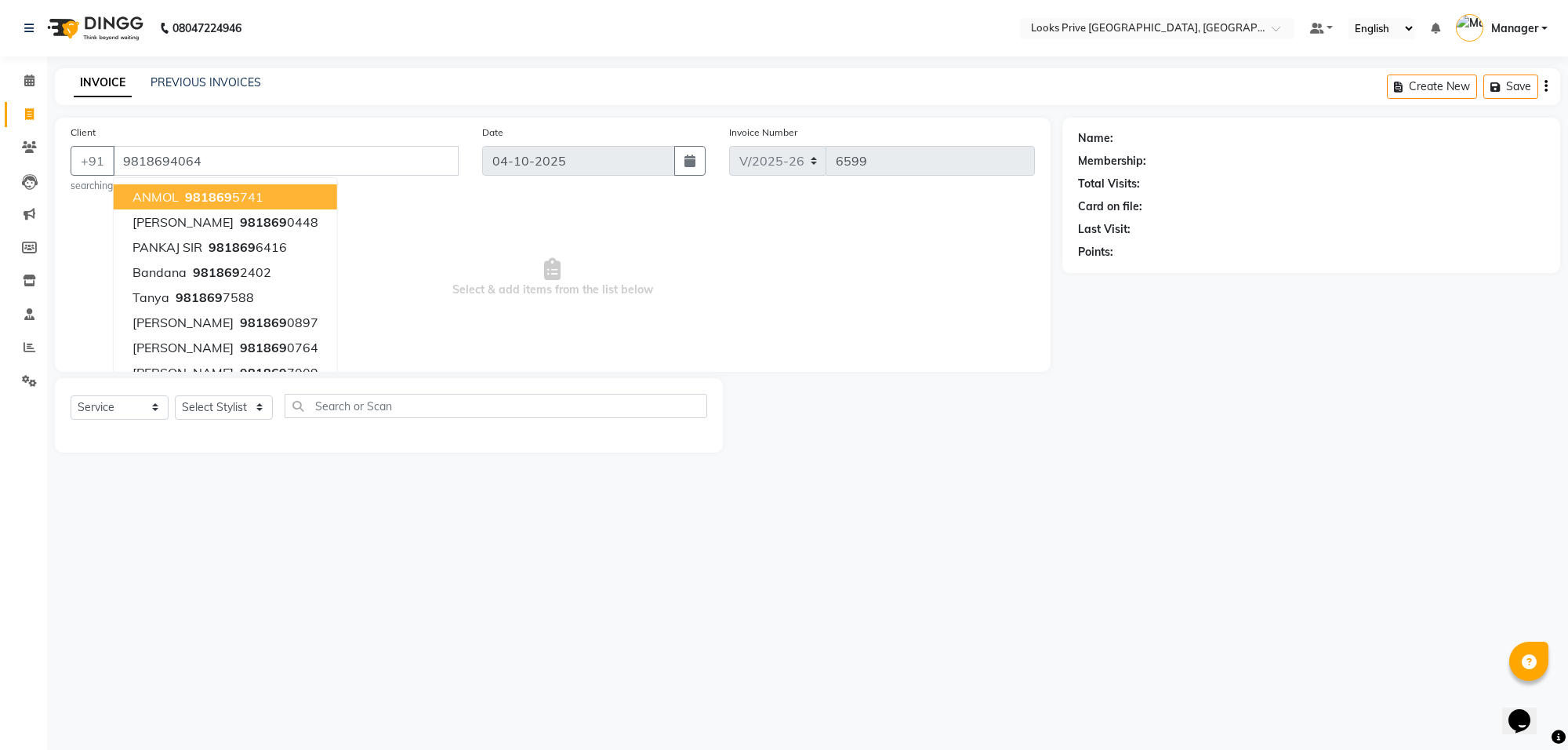
type input "9818694064"
select select "1: Object"
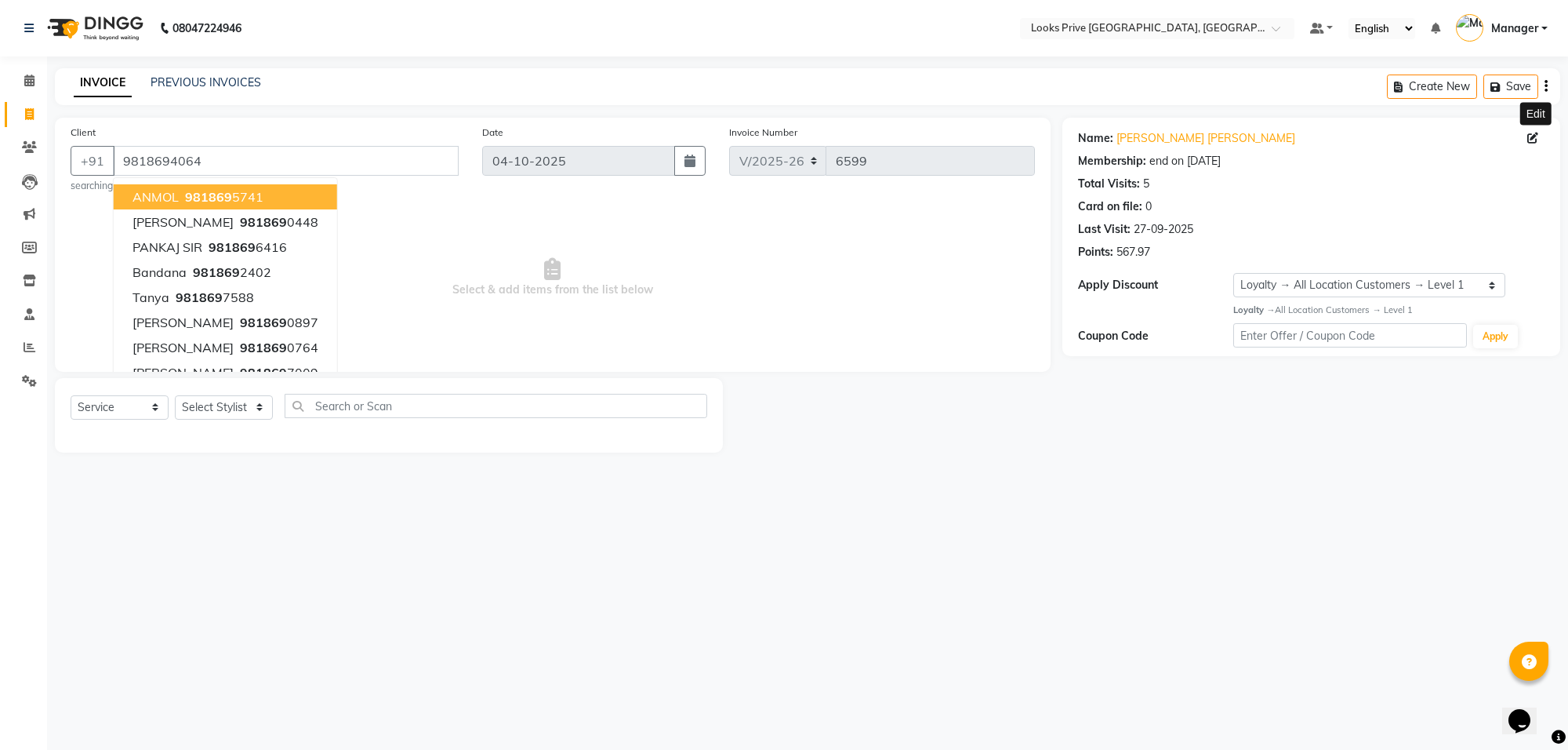
click at [1531, 141] on icon at bounding box center [1532, 138] width 11 height 11
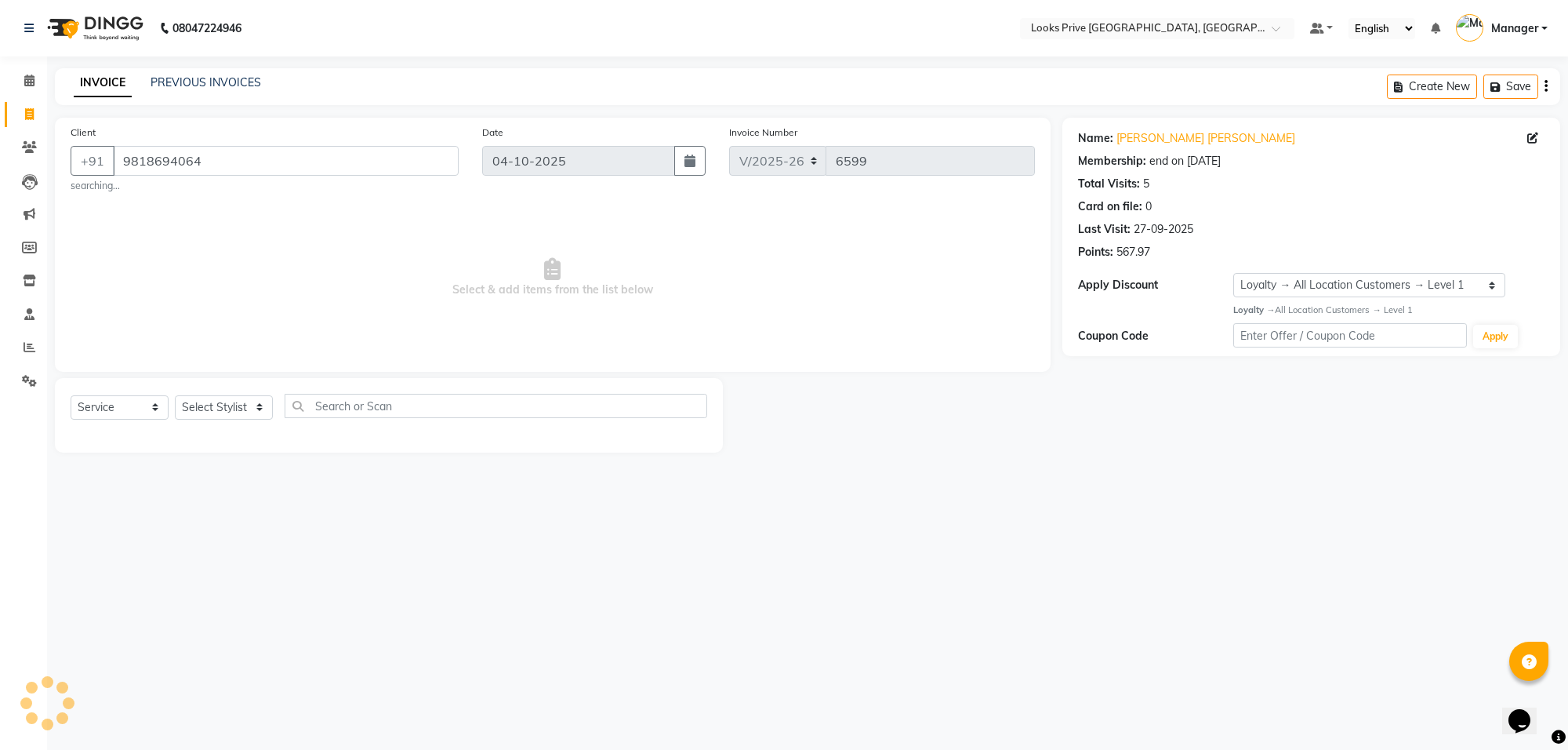
select select "male"
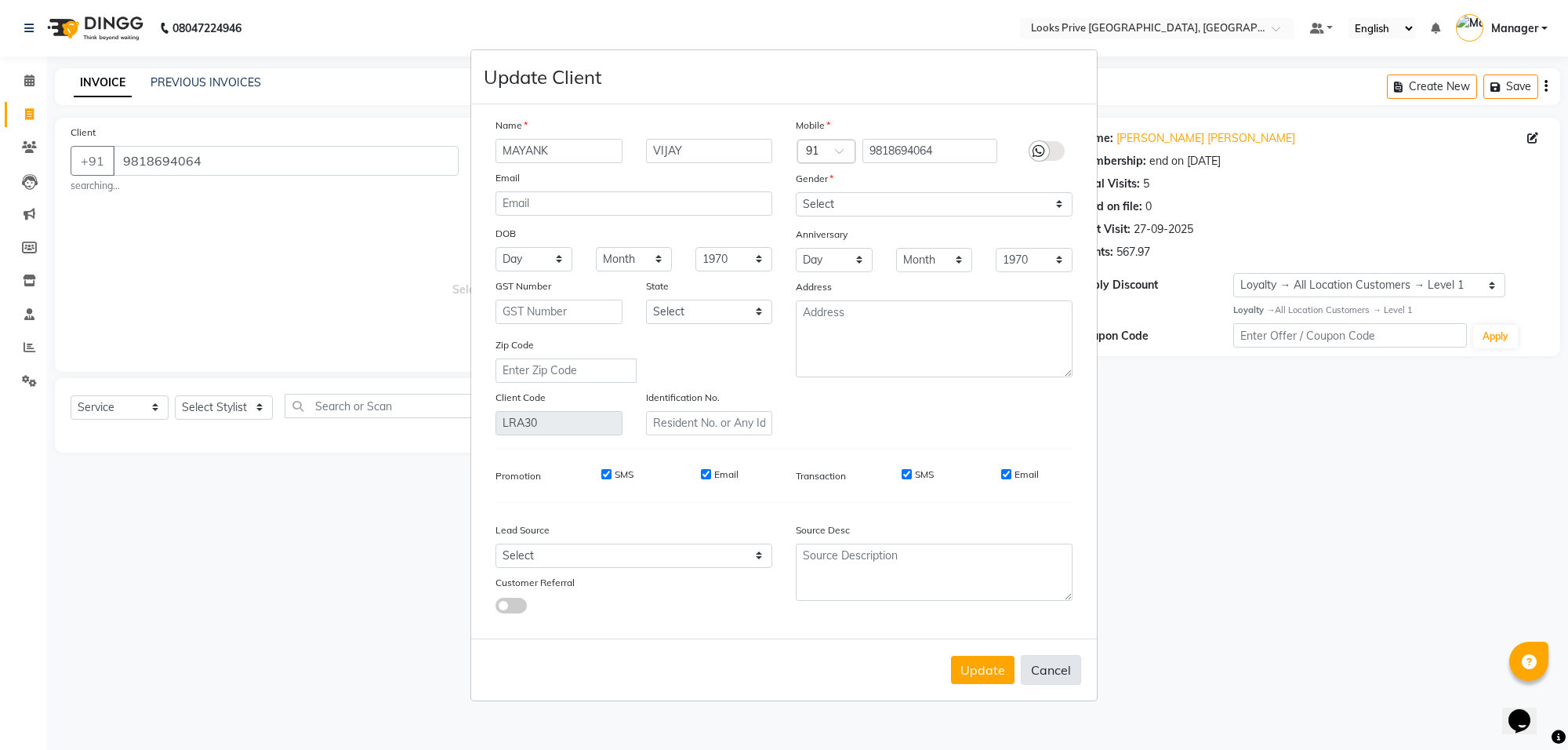
click at [1064, 663] on button "Cancel" at bounding box center [1051, 669] width 61 height 29
select select
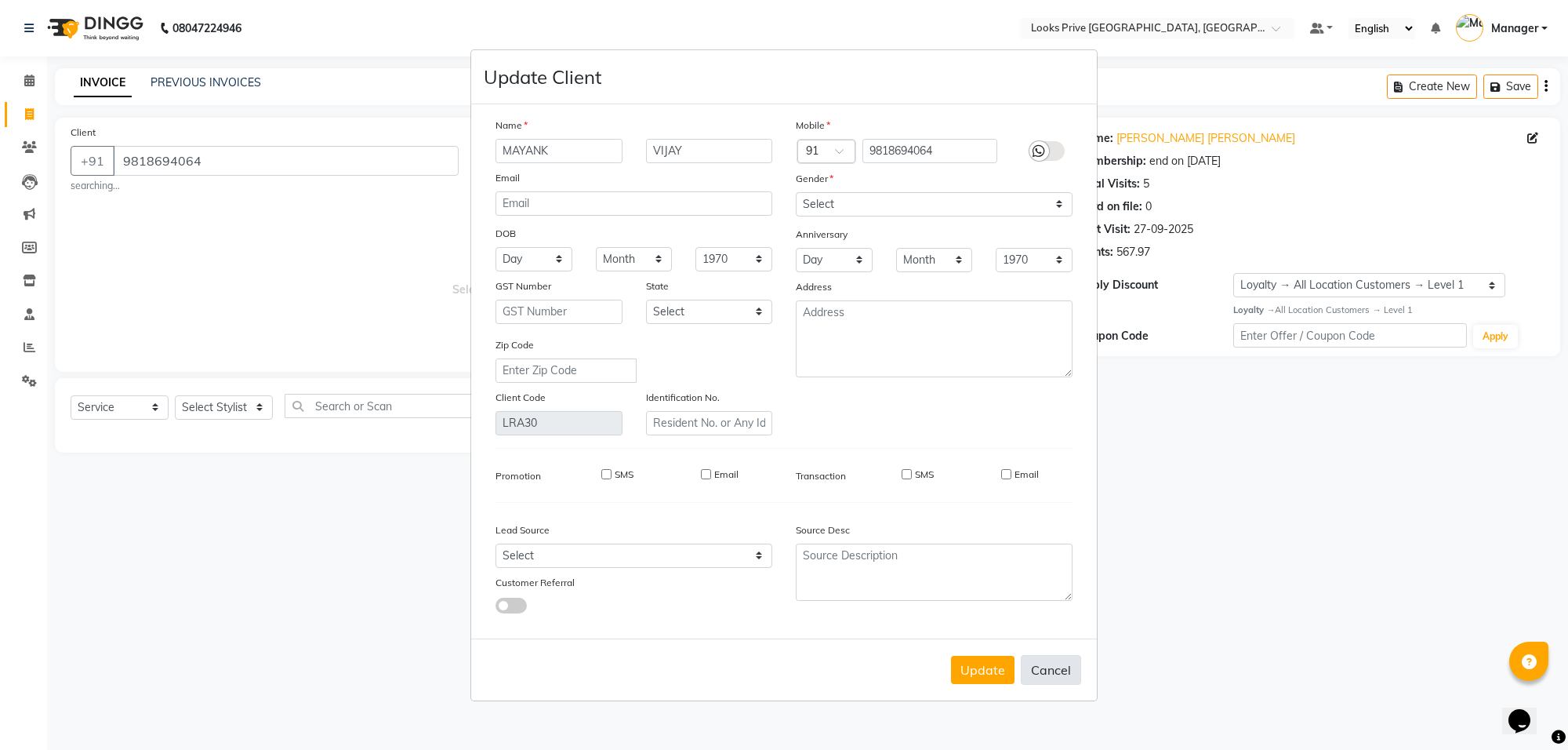
select select
checkbox input "false"
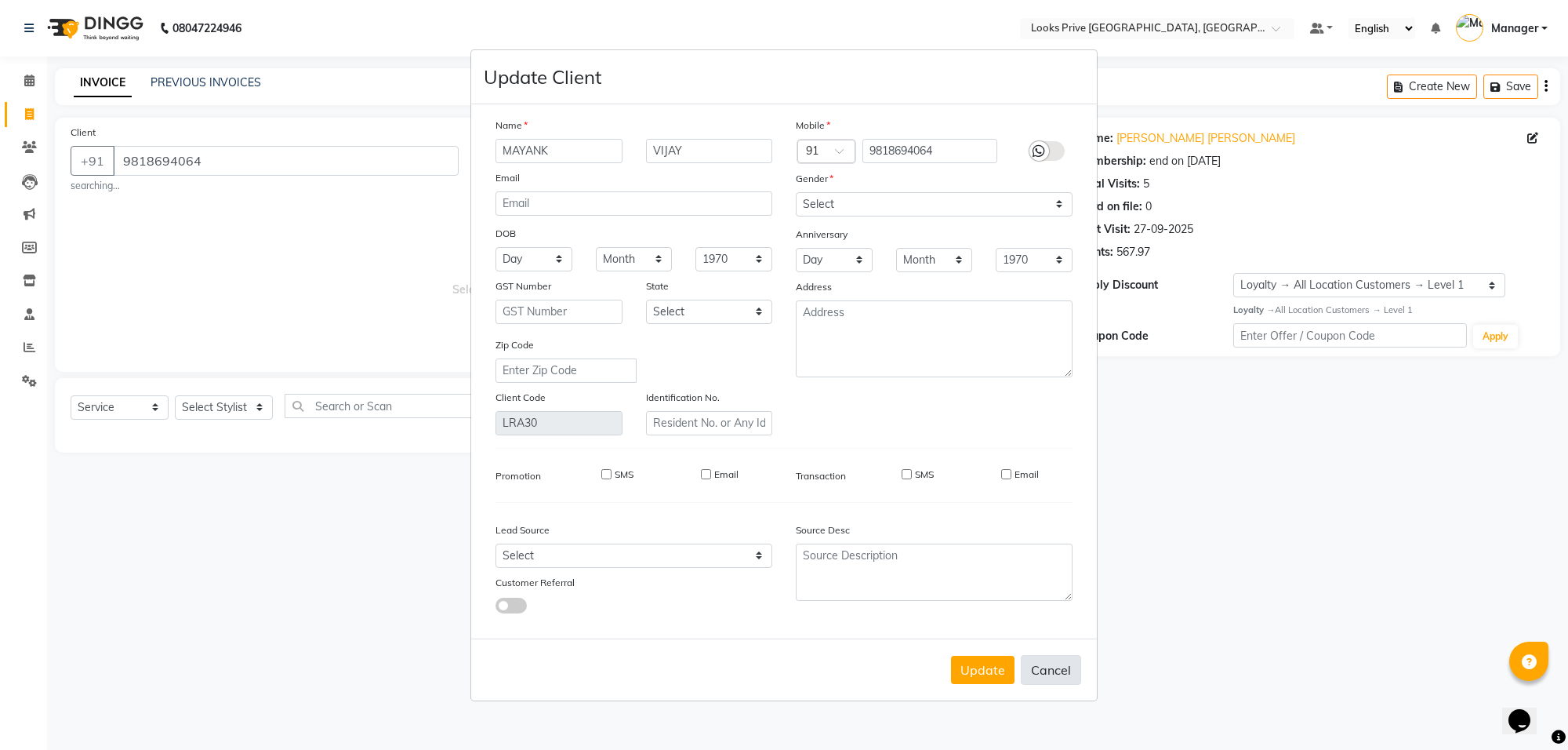
checkbox input "false"
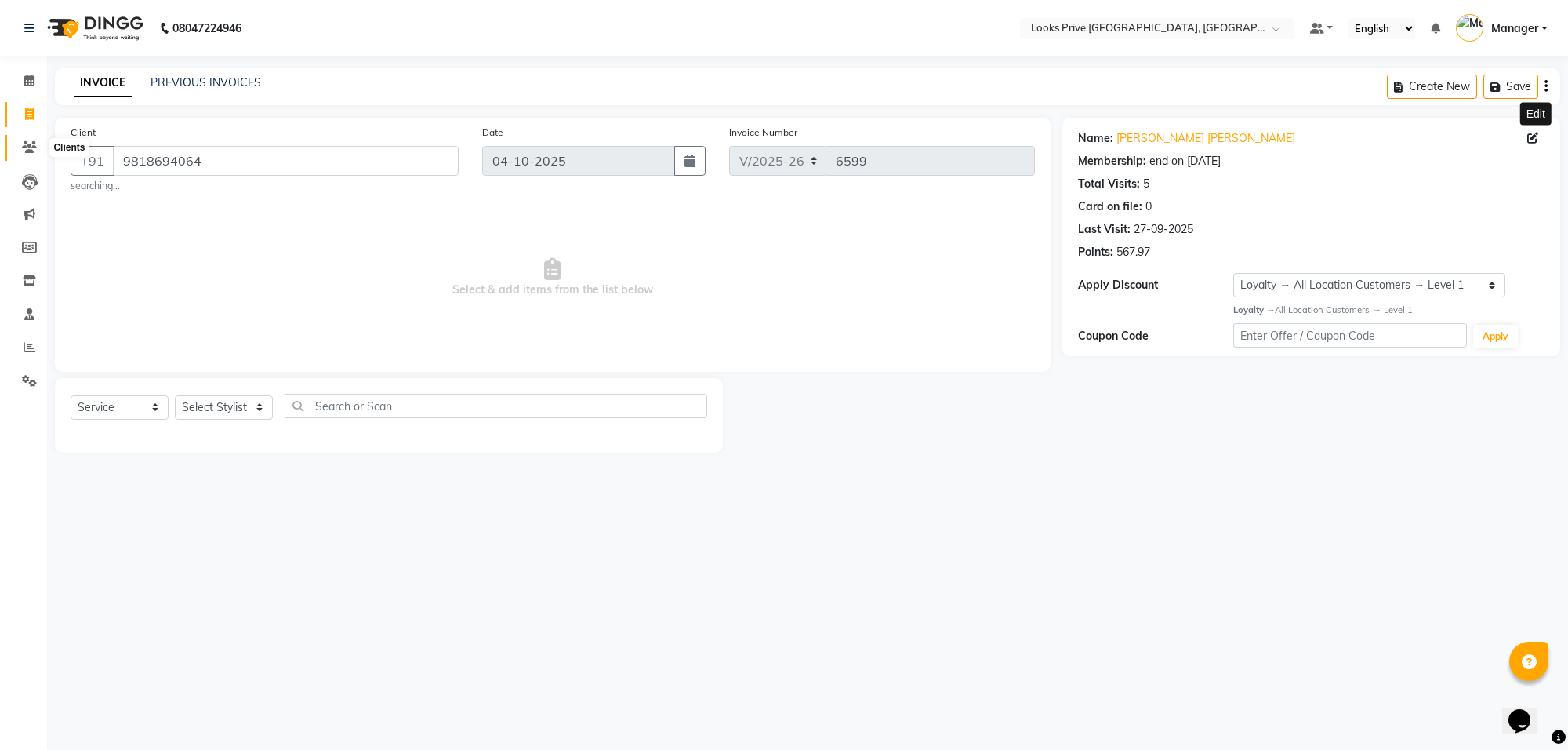
click at [34, 151] on icon at bounding box center [29, 147] width 15 height 12
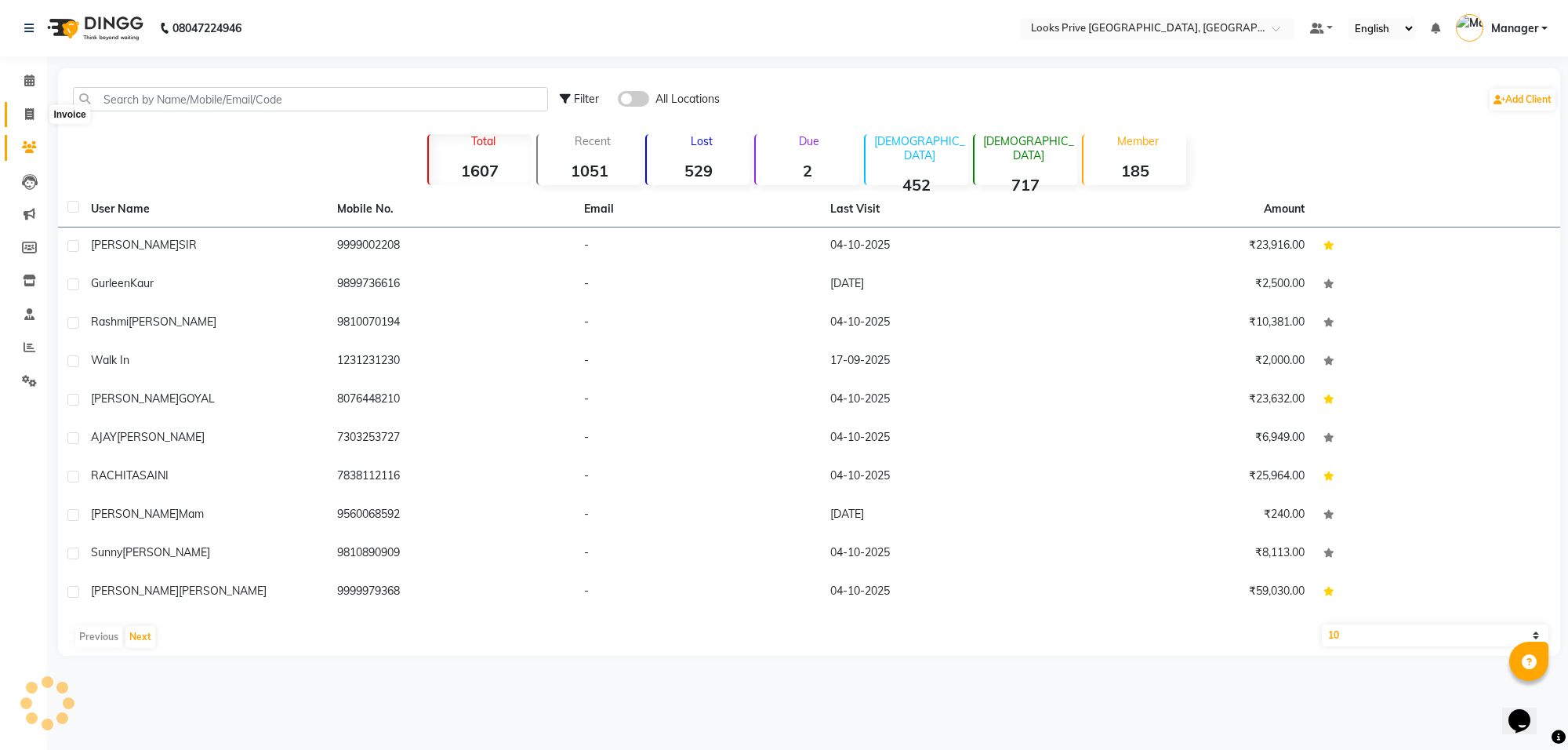
click at [36, 110] on span at bounding box center [29, 114] width 28 height 18
select select "service"
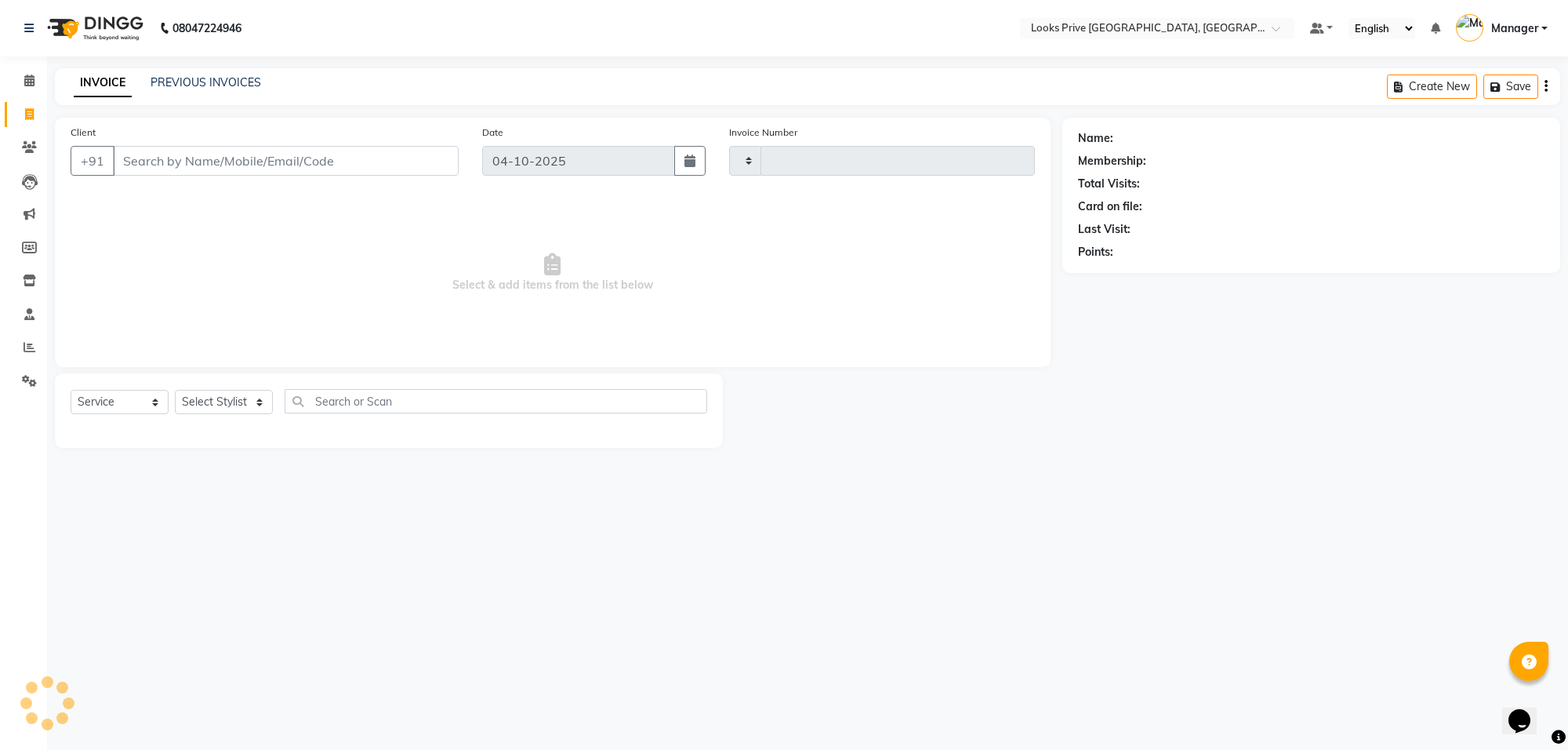
type input "6599"
select select "8127"
click at [155, 175] on div "+91" at bounding box center [264, 160] width 388 height 29
click at [181, 157] on input "Client" at bounding box center [285, 160] width 346 height 29
type input "9560040300"
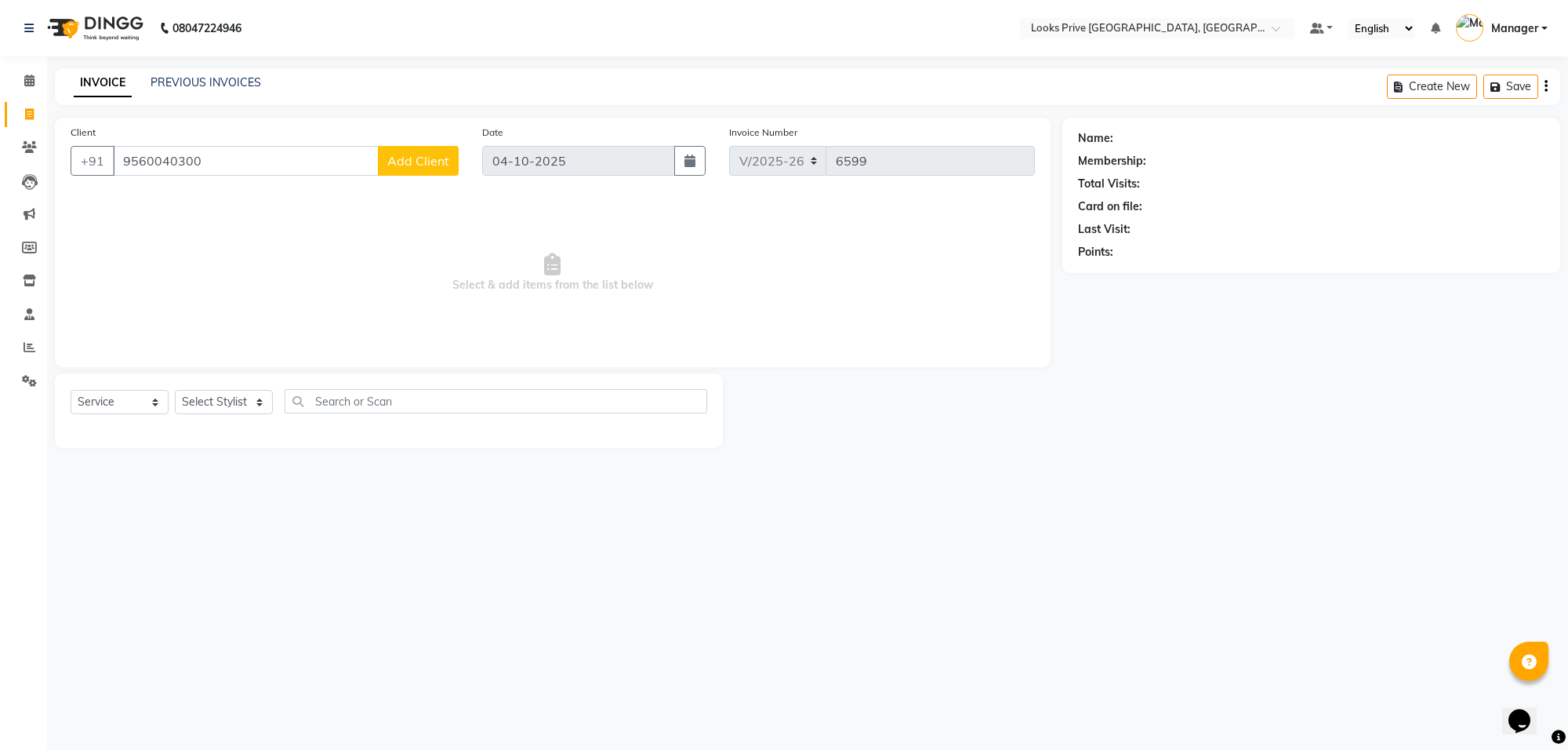
click at [421, 166] on span "Add Client" at bounding box center [418, 160] width 62 height 16
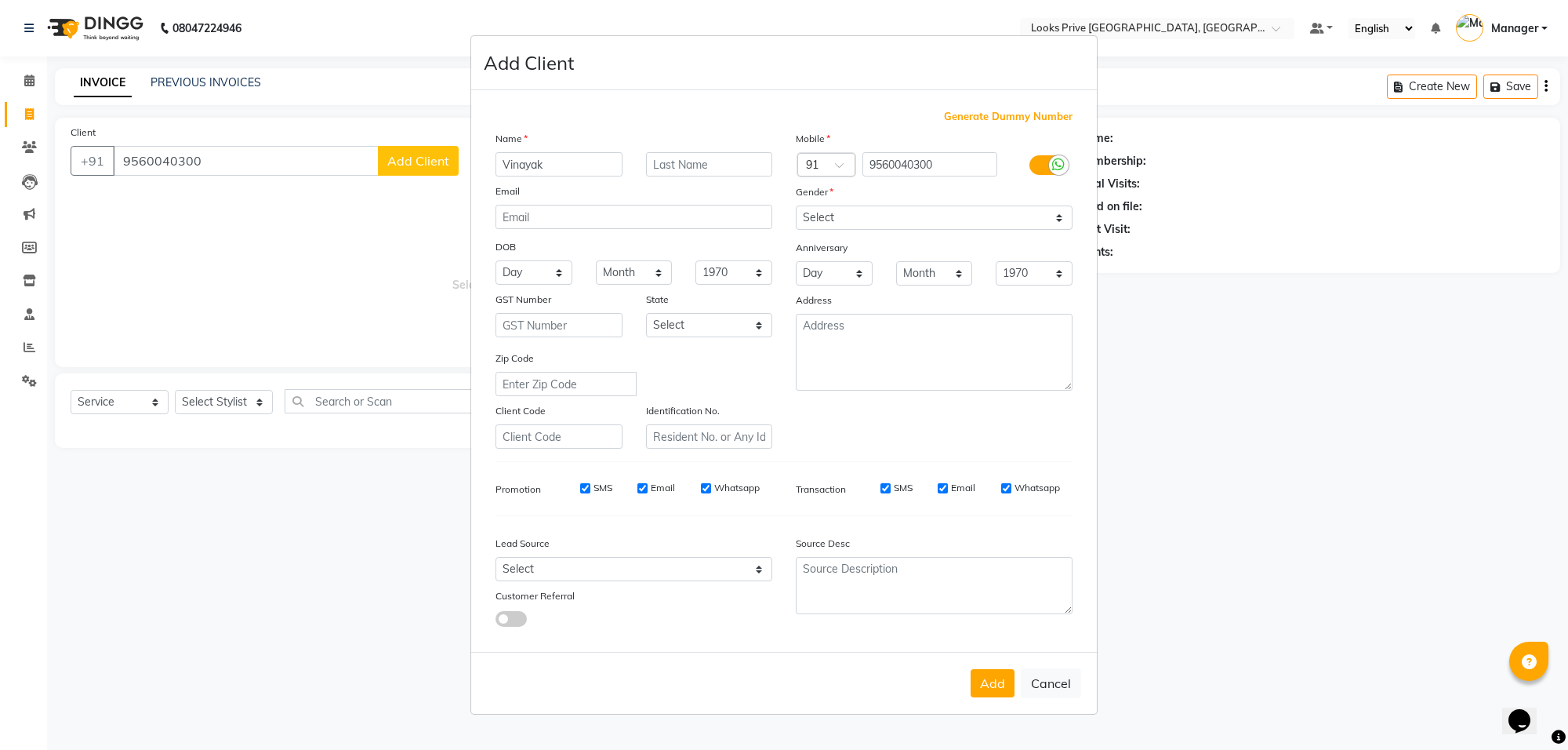
type input "Vinayak"
type input "sharma"
click at [921, 209] on select "Select [DEMOGRAPHIC_DATA] [DEMOGRAPHIC_DATA] Other Prefer Not To Say" at bounding box center [934, 218] width 277 height 24
select select "male"
click at [796, 207] on select "Select [DEMOGRAPHIC_DATA] [DEMOGRAPHIC_DATA] Other Prefer Not To Say" at bounding box center [934, 218] width 277 height 24
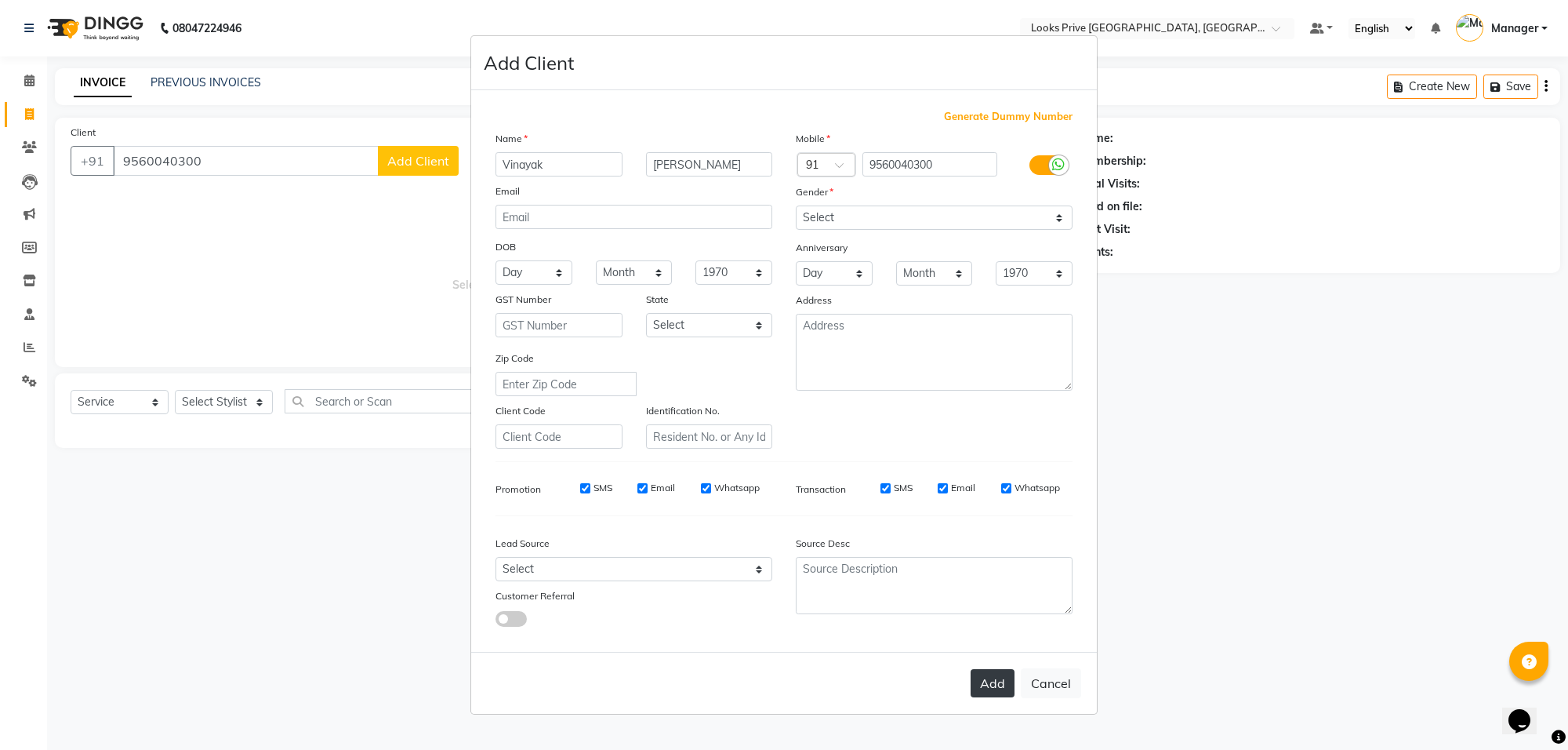
click at [984, 668] on button "Add" at bounding box center [992, 682] width 44 height 29
select select
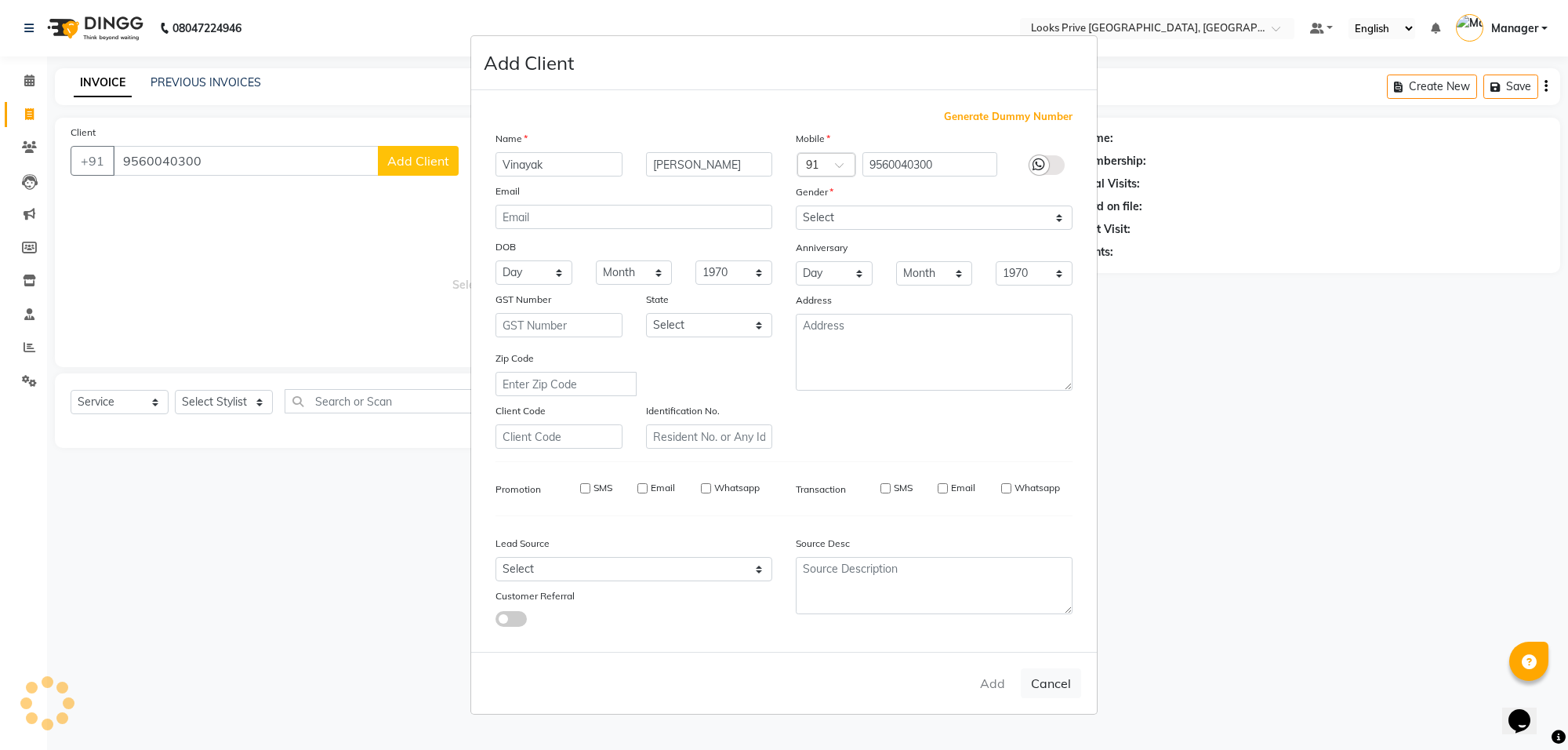
select select
checkbox input "false"
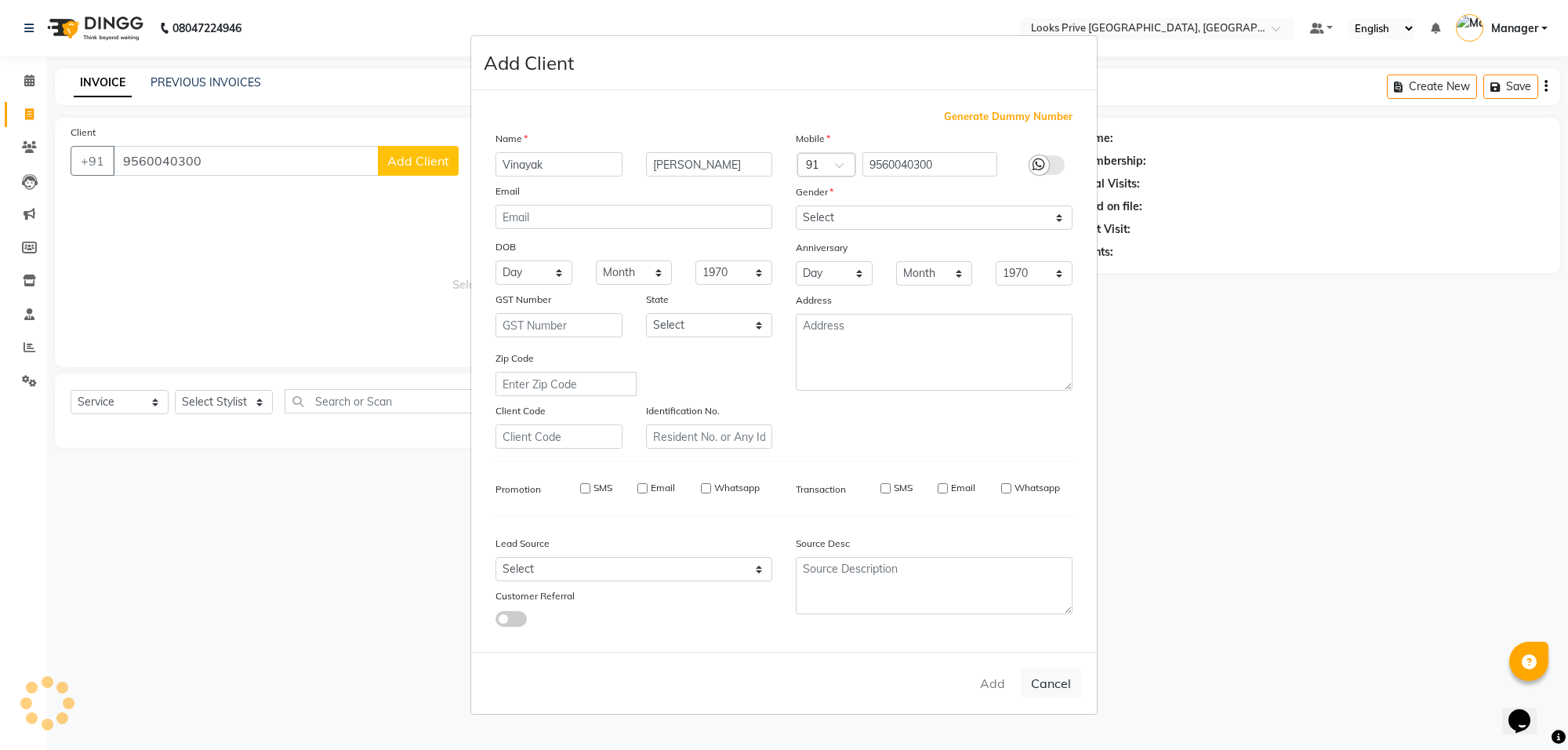
checkbox input "false"
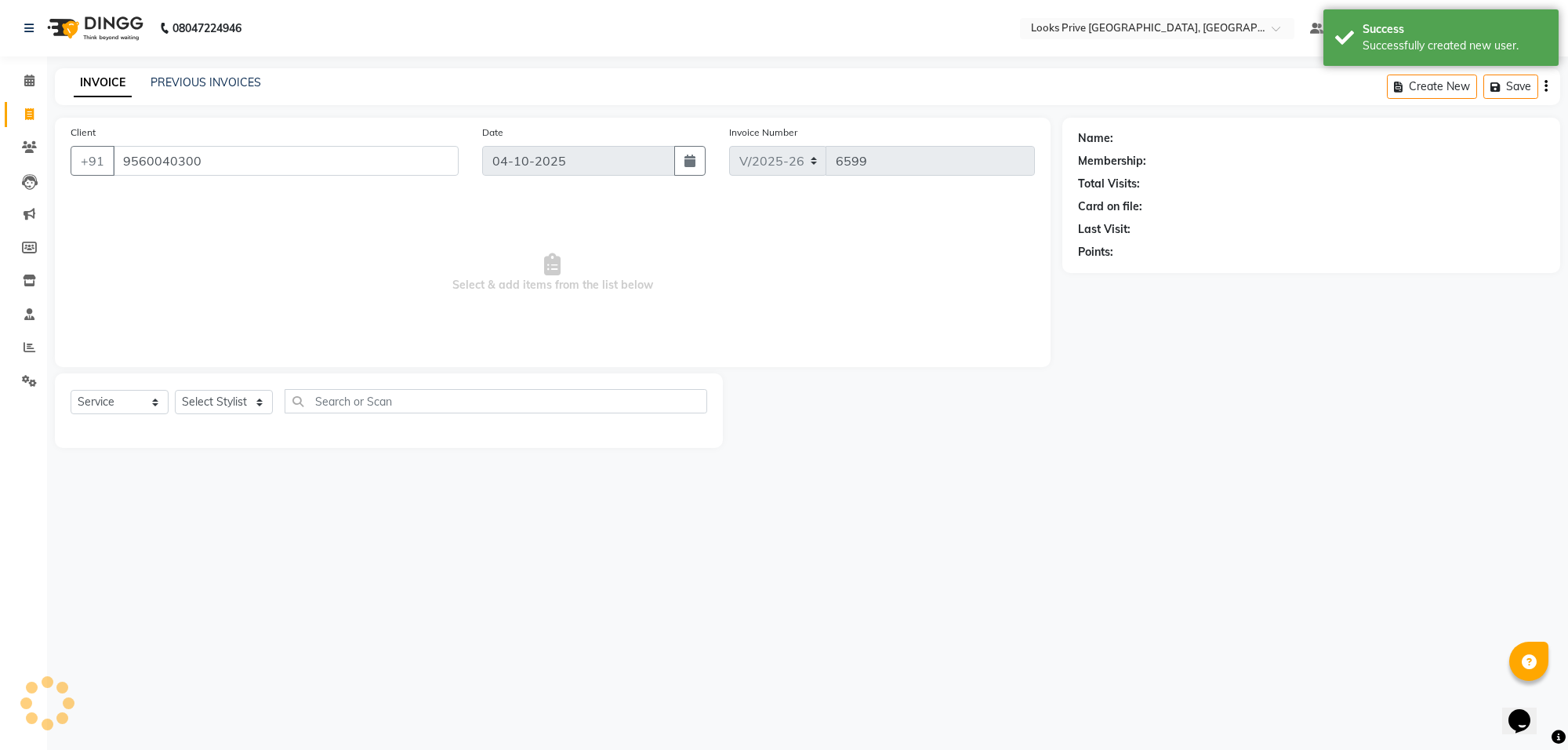
click at [224, 397] on ngb-modal-window "Add Client Generate Dummy Number Name Email DOB Day 01 02 03 04 05 06 07 08 09 …" at bounding box center [784, 375] width 1568 height 750
select select "1: Object"
click at [224, 397] on select "Select Stylist Arshi [PERSON_NAME] Counter_Sales Deepak_Asst Govind_Pdct Hema M…" at bounding box center [224, 402] width 98 height 24
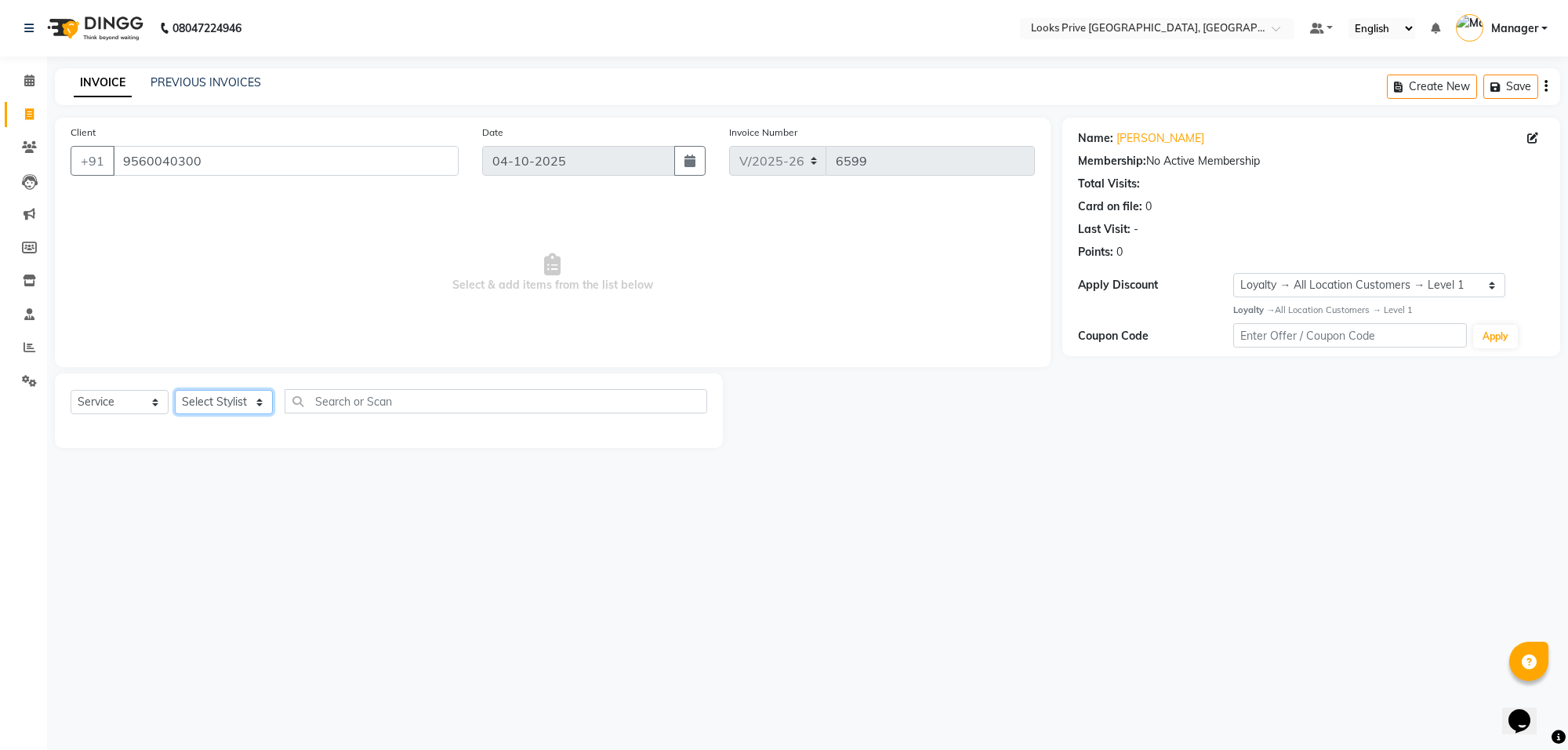
select select "75862"
click at [175, 390] on select "Select Stylist Arshi [PERSON_NAME] Counter_Sales Deepak_Asst Govind_Pdct Hema M…" at bounding box center [224, 402] width 98 height 24
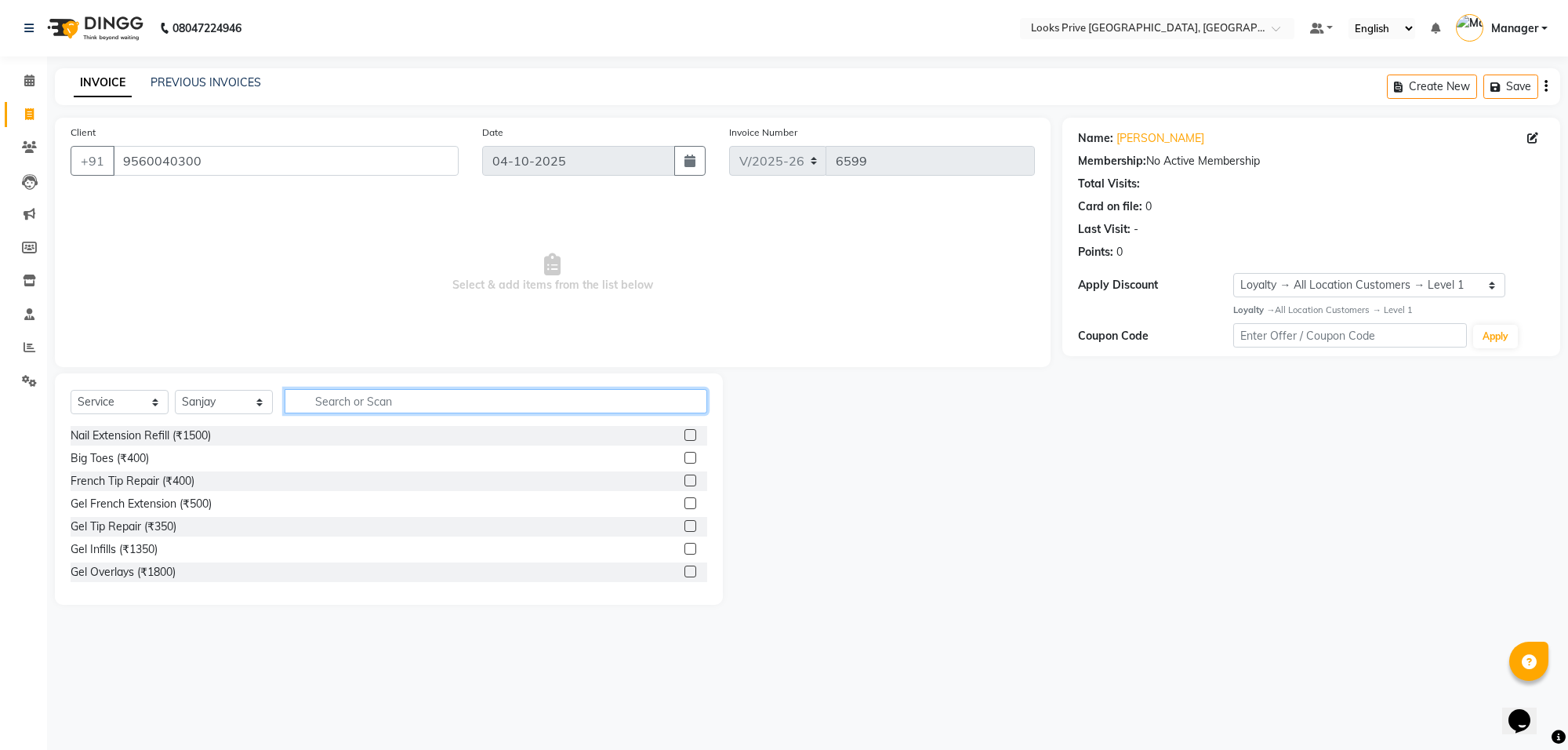
click at [323, 398] on input "text" at bounding box center [495, 401] width 422 height 24
type input "cut"
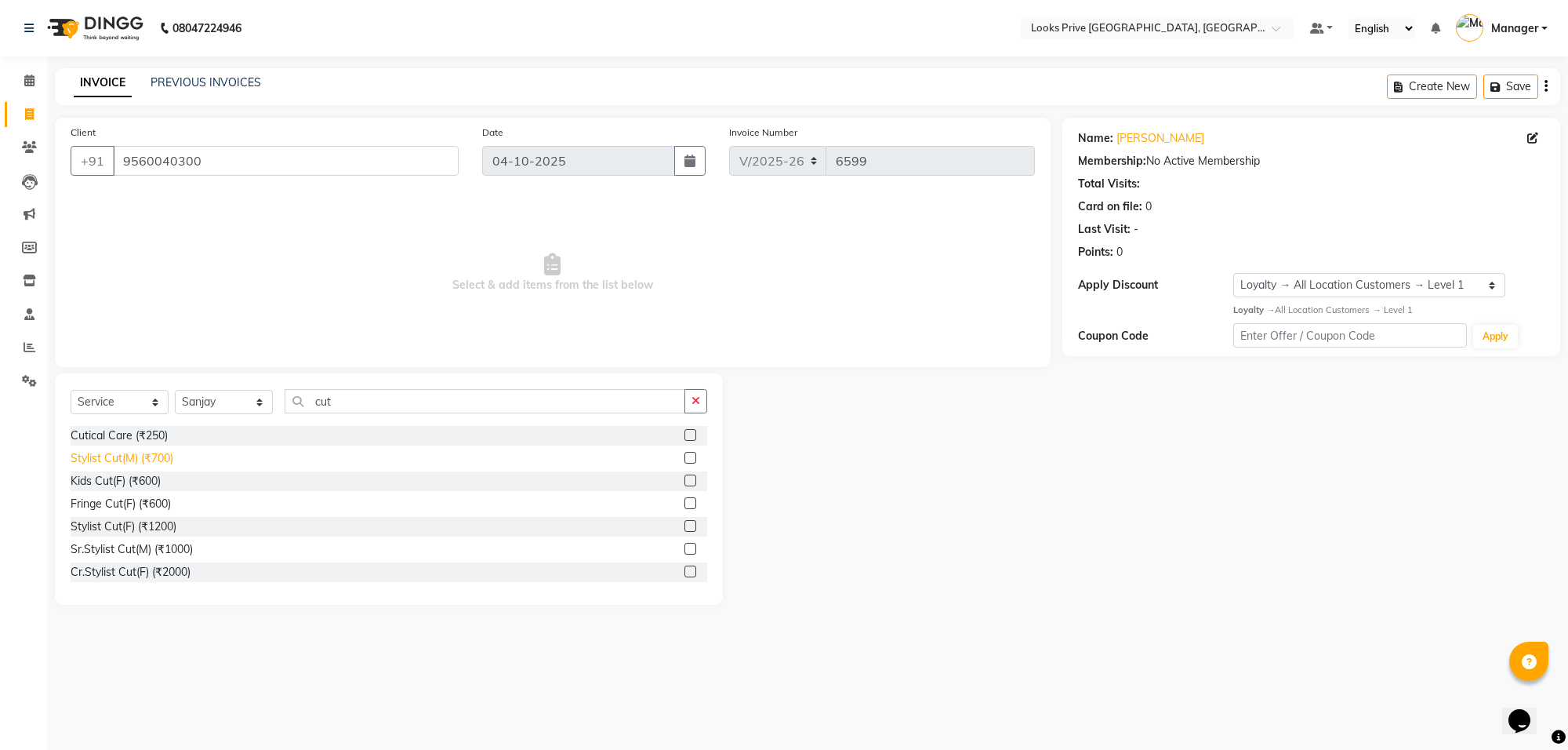
click at [129, 455] on div "Stylist Cut(M) (₹700)" at bounding box center [121, 458] width 102 height 16
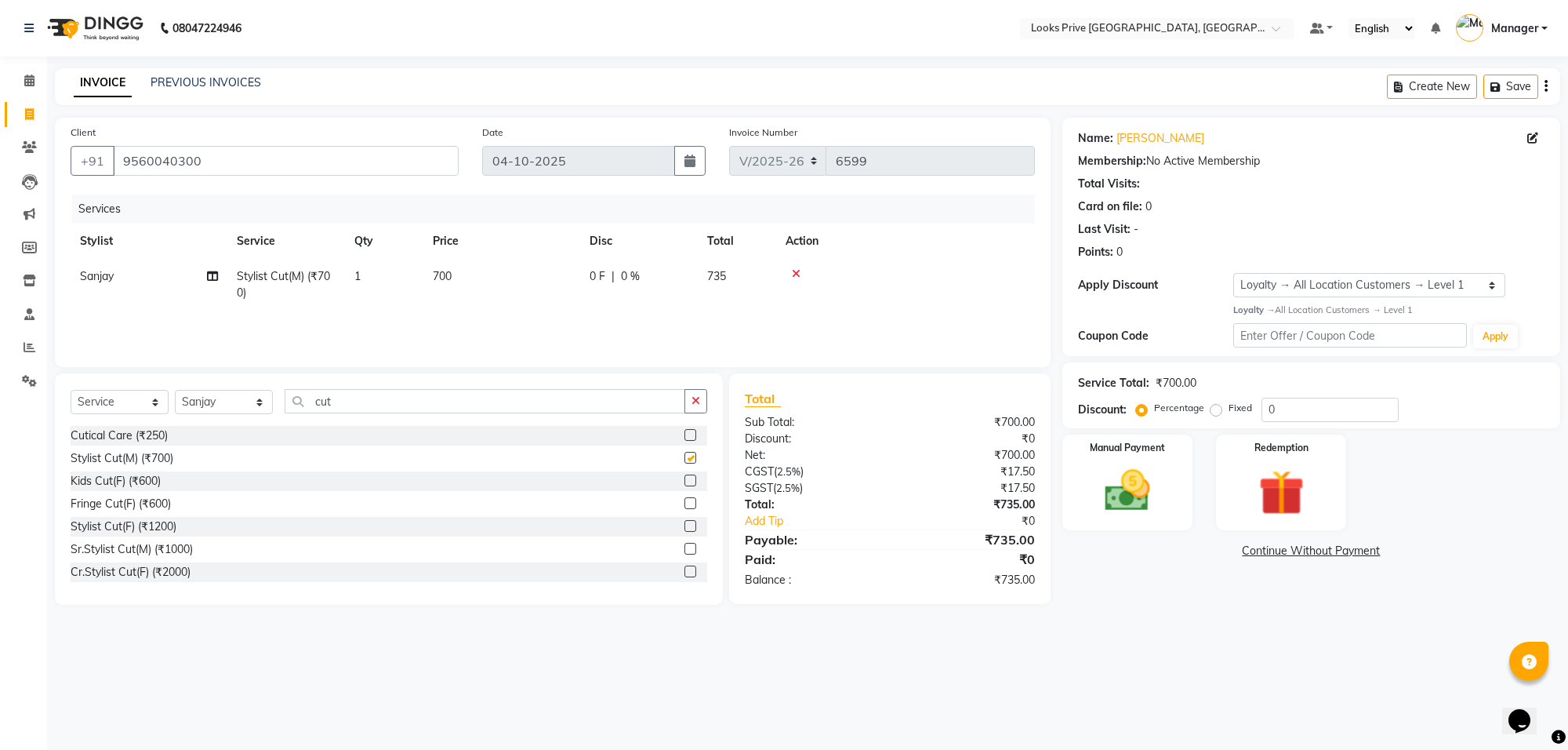
checkbox input "false"
click at [498, 267] on td "700" at bounding box center [501, 284] width 157 height 52
select select "75862"
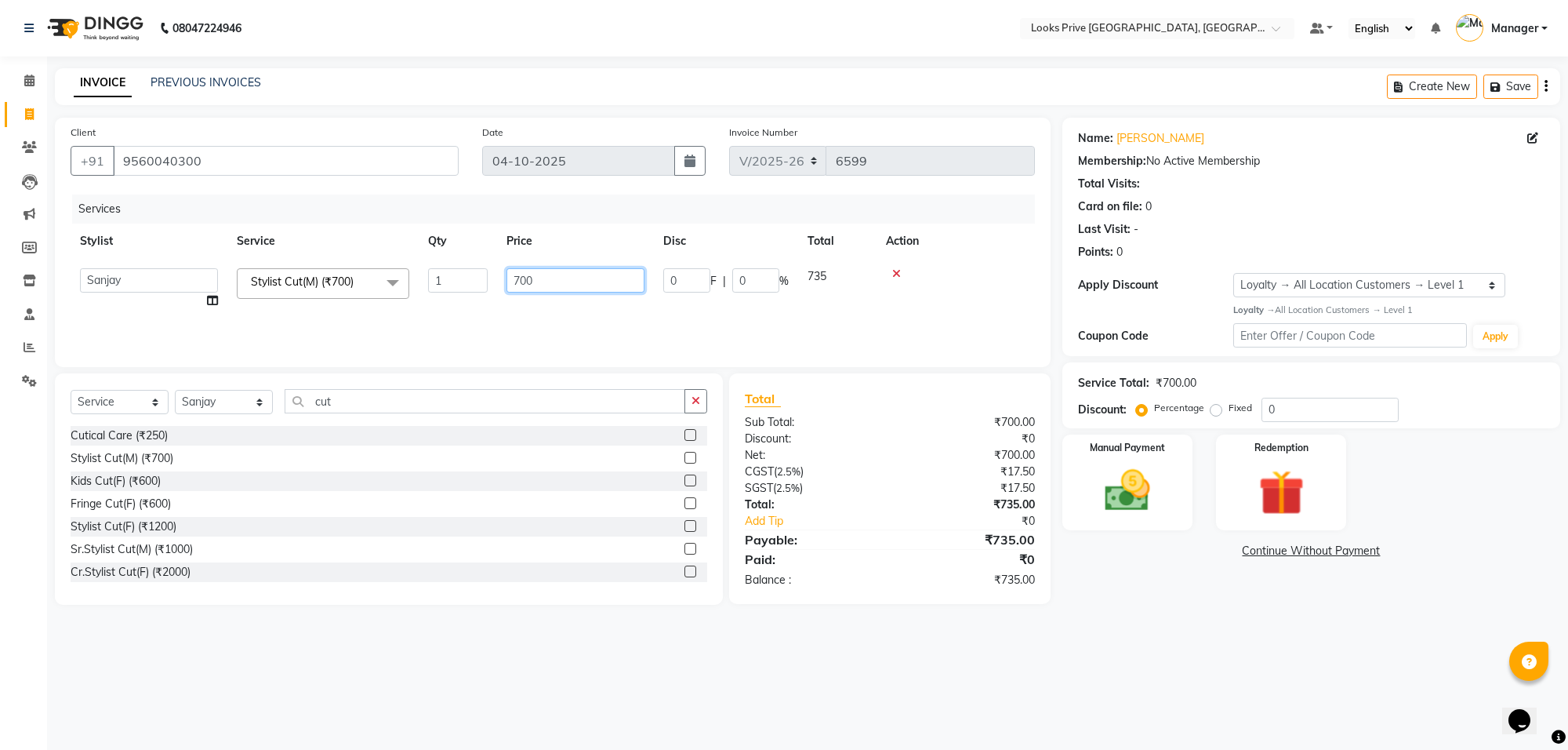
drag, startPoint x: 637, startPoint y: 269, endPoint x: 483, endPoint y: 277, distance: 154.2
click at [483, 277] on tr "Arshi Avdesh Bunty Counter_Sales Deepak_Asst Govind_Pdct Hema Manager Mohan_Ass…" at bounding box center [552, 288] width 964 height 60
type input "600"
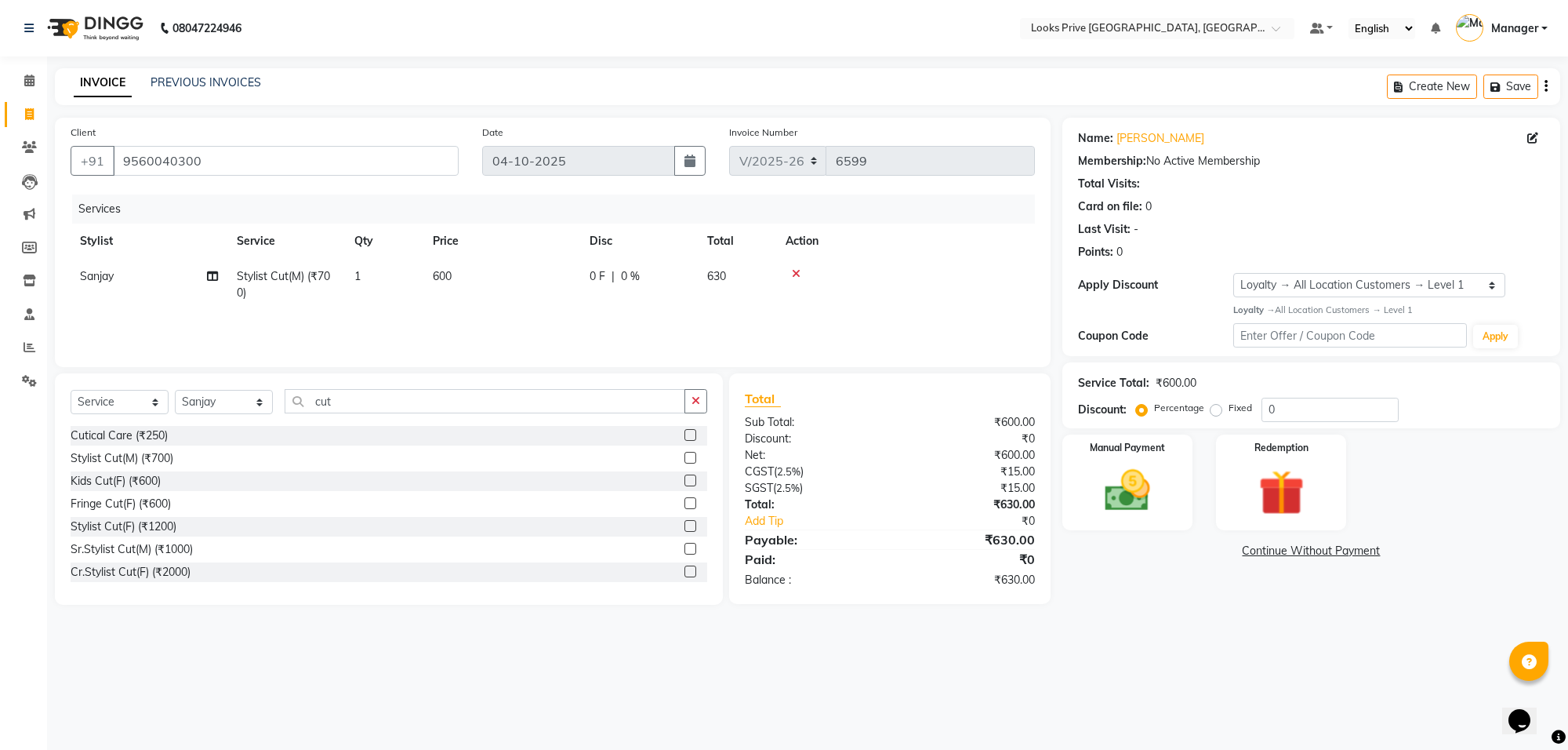
click at [554, 318] on div "Services Stylist Service Qty Price Disc Total Action Sanjay Stylist Cut(M) (₹70…" at bounding box center [552, 272] width 964 height 157
click at [1103, 488] on img at bounding box center [1127, 491] width 77 height 55
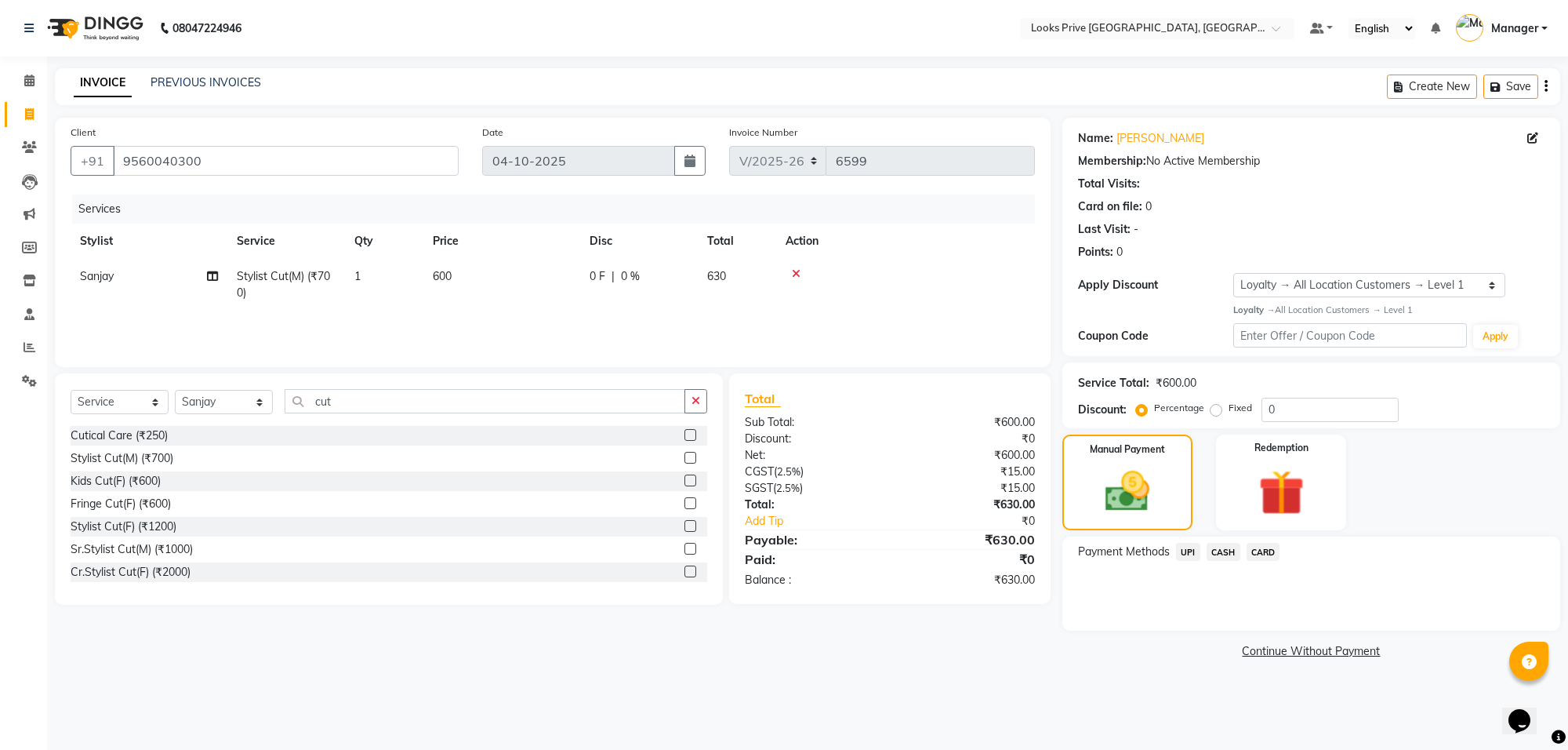
click at [1252, 553] on span "CARD" at bounding box center [1263, 551] width 34 height 18
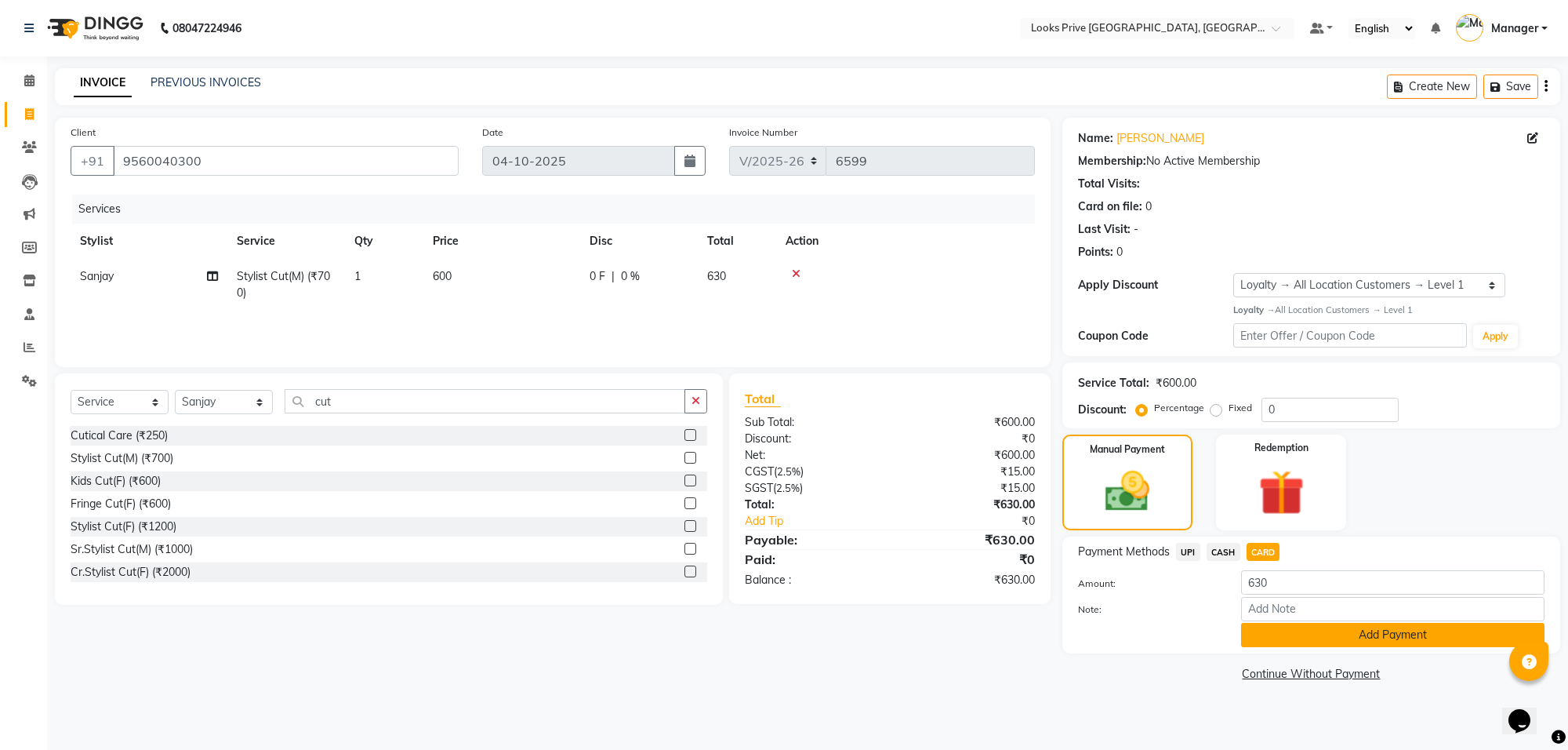
click at [1267, 631] on button "Add Payment" at bounding box center [1393, 635] width 303 height 24
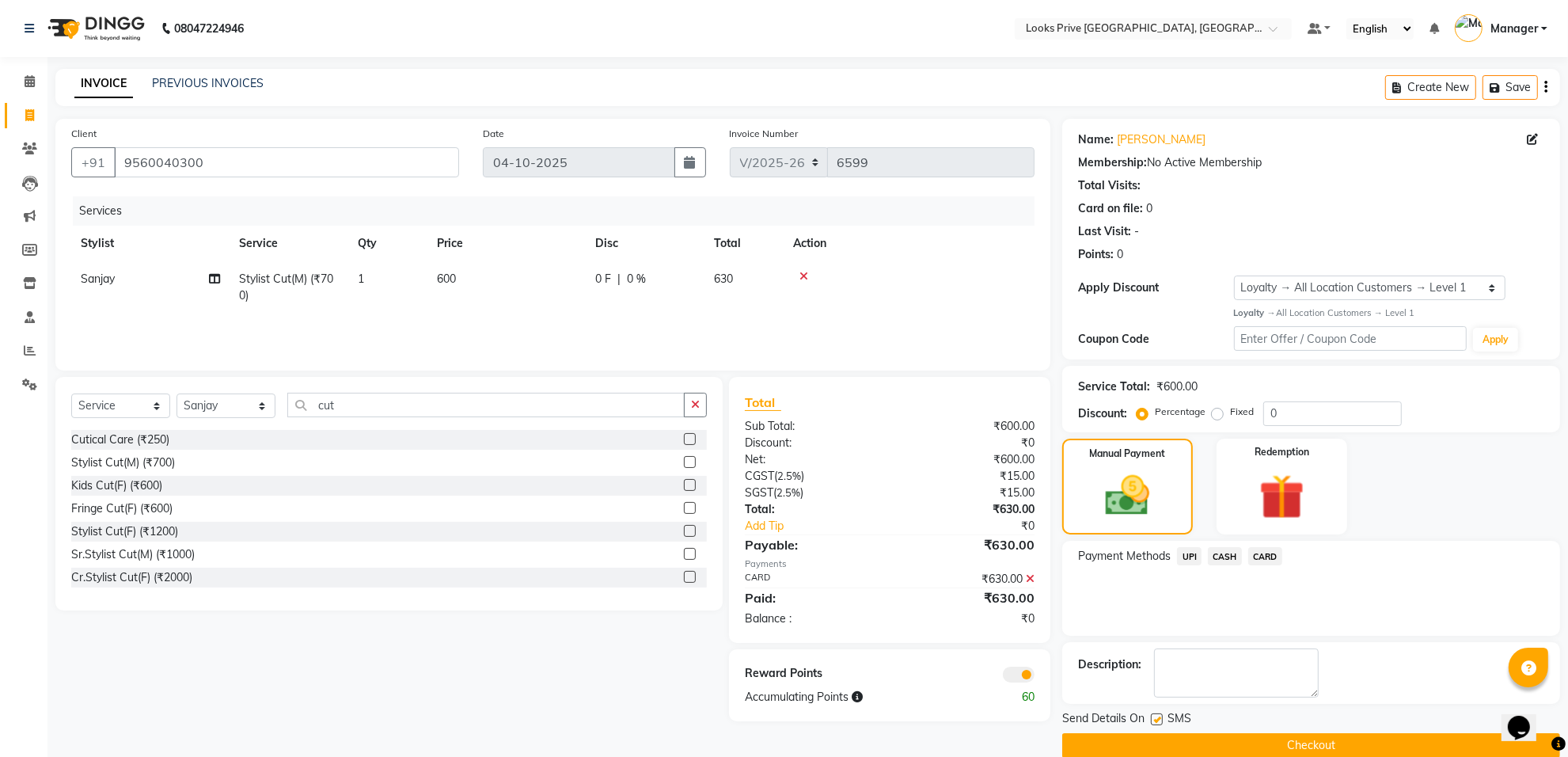
click at [1011, 669] on span at bounding box center [1018, 675] width 32 height 16
click at [1034, 676] on input "checkbox" at bounding box center [1034, 676] width 0 height 0
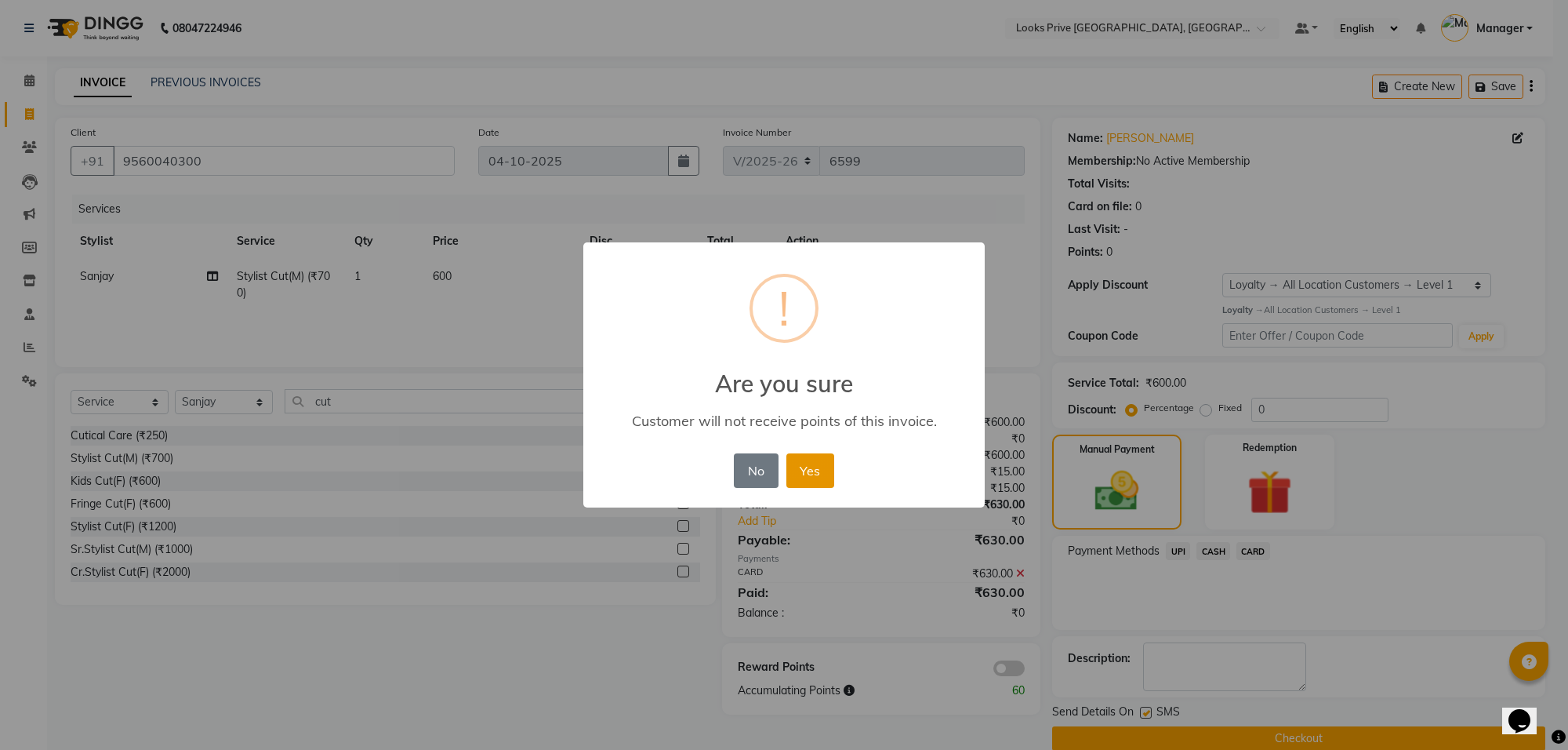
click at [812, 466] on button "Yes" at bounding box center [810, 471] width 48 height 35
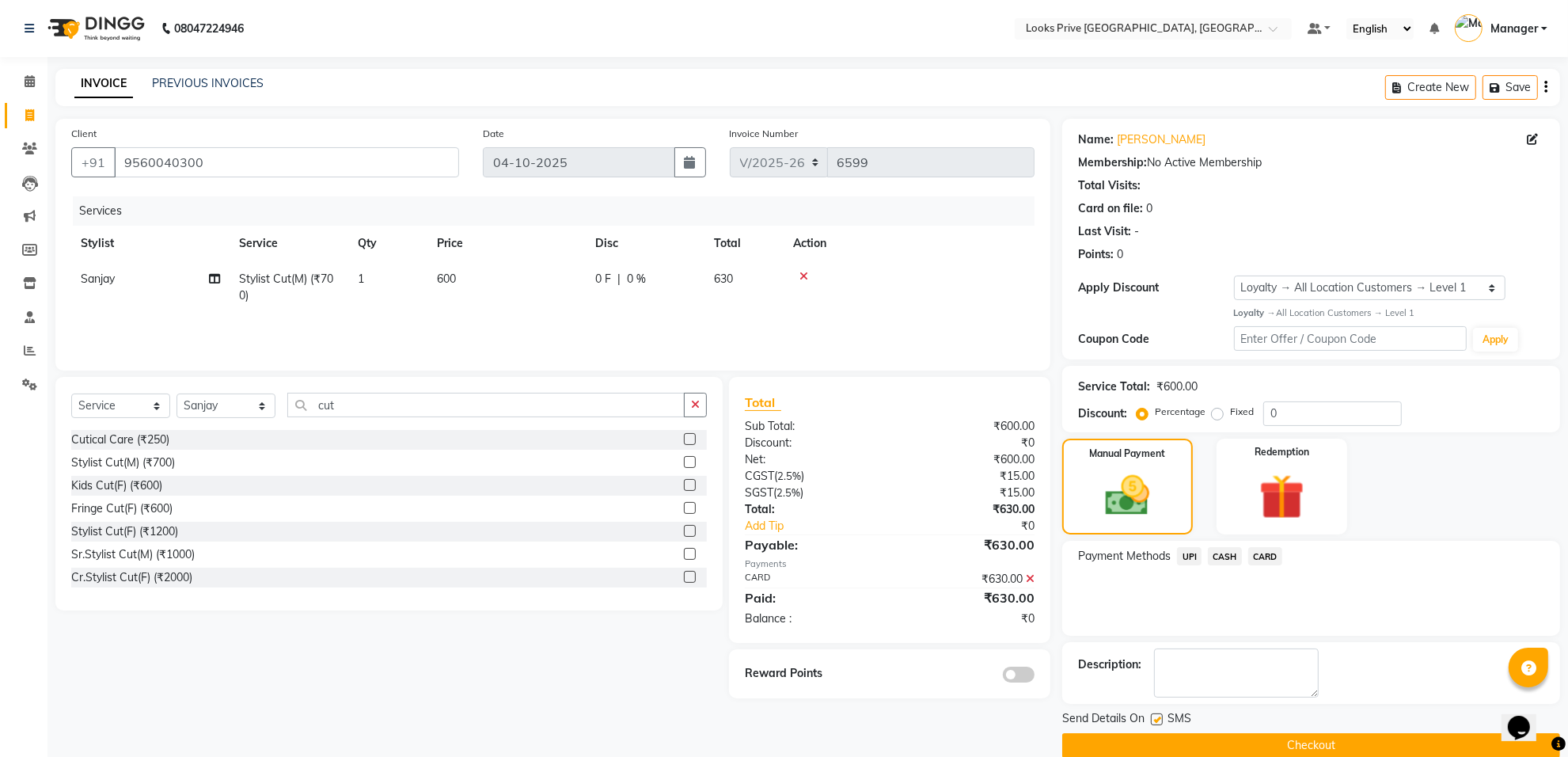
scroll to position [25, 0]
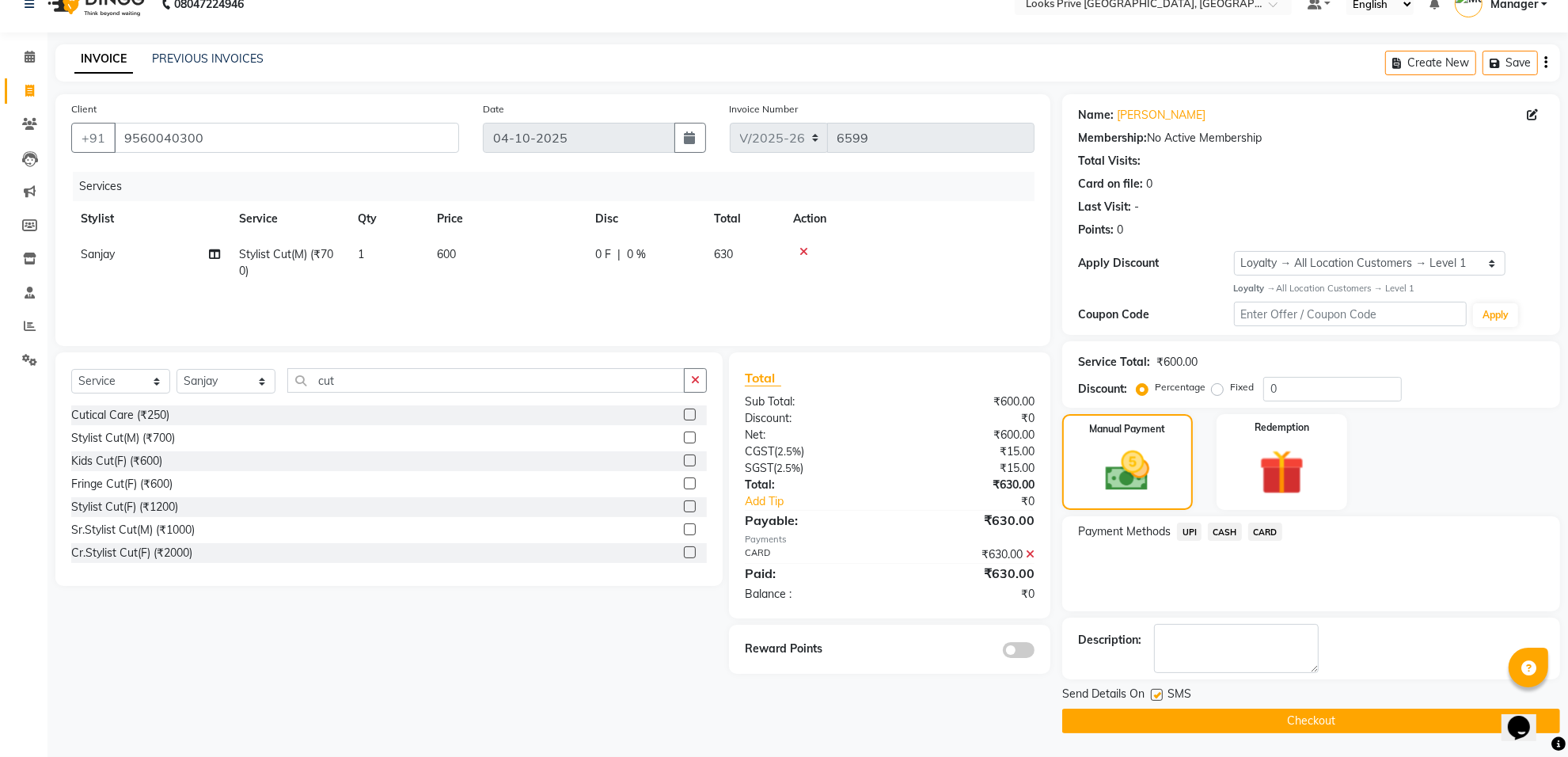
click at [1296, 717] on button "Checkout" at bounding box center [1311, 720] width 498 height 25
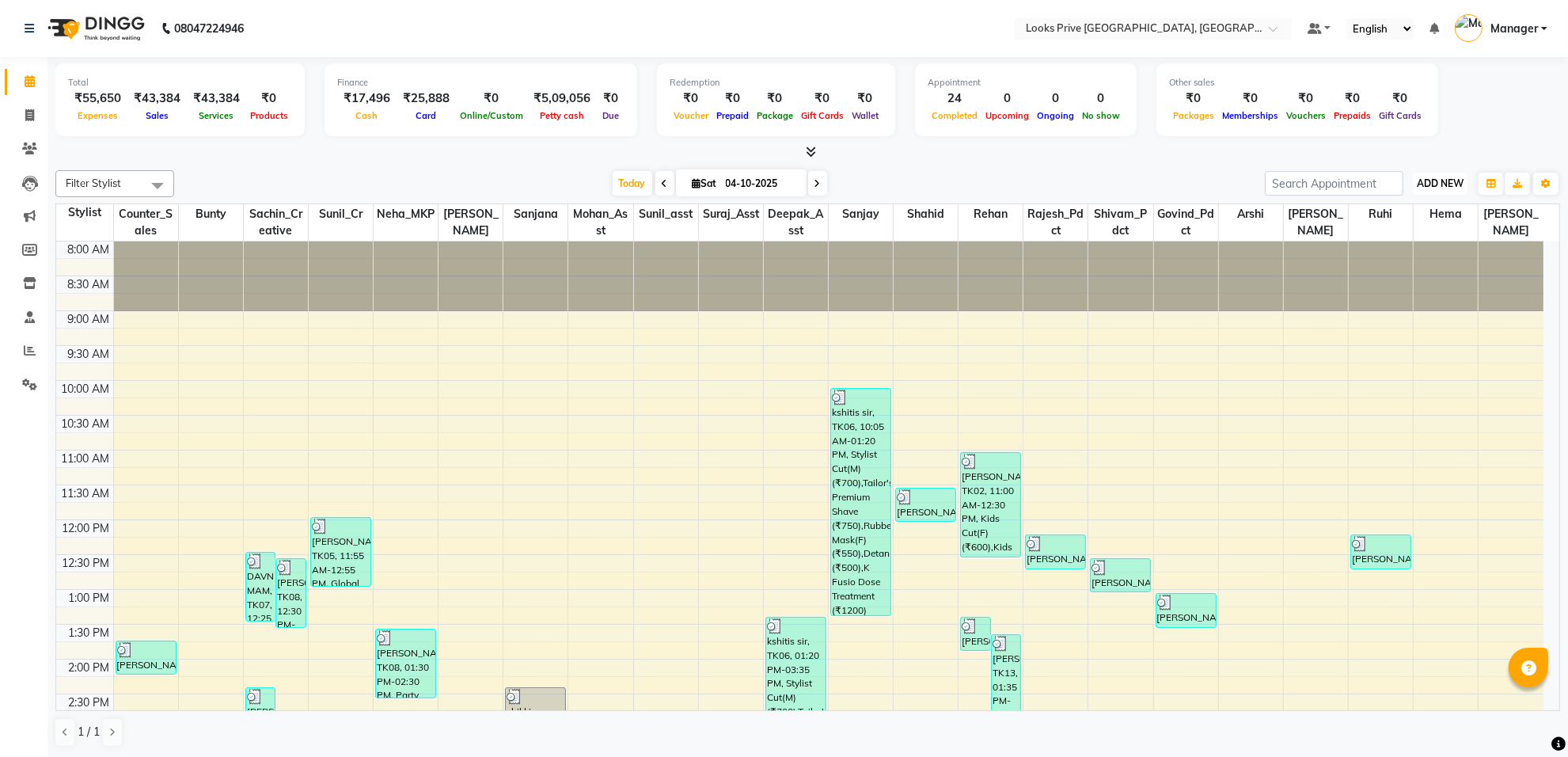
click at [1438, 179] on span "ADD NEW" at bounding box center [1439, 184] width 46 height 12
click at [1417, 234] on link "Add Invoice" at bounding box center [1404, 235] width 125 height 21
select select "service"
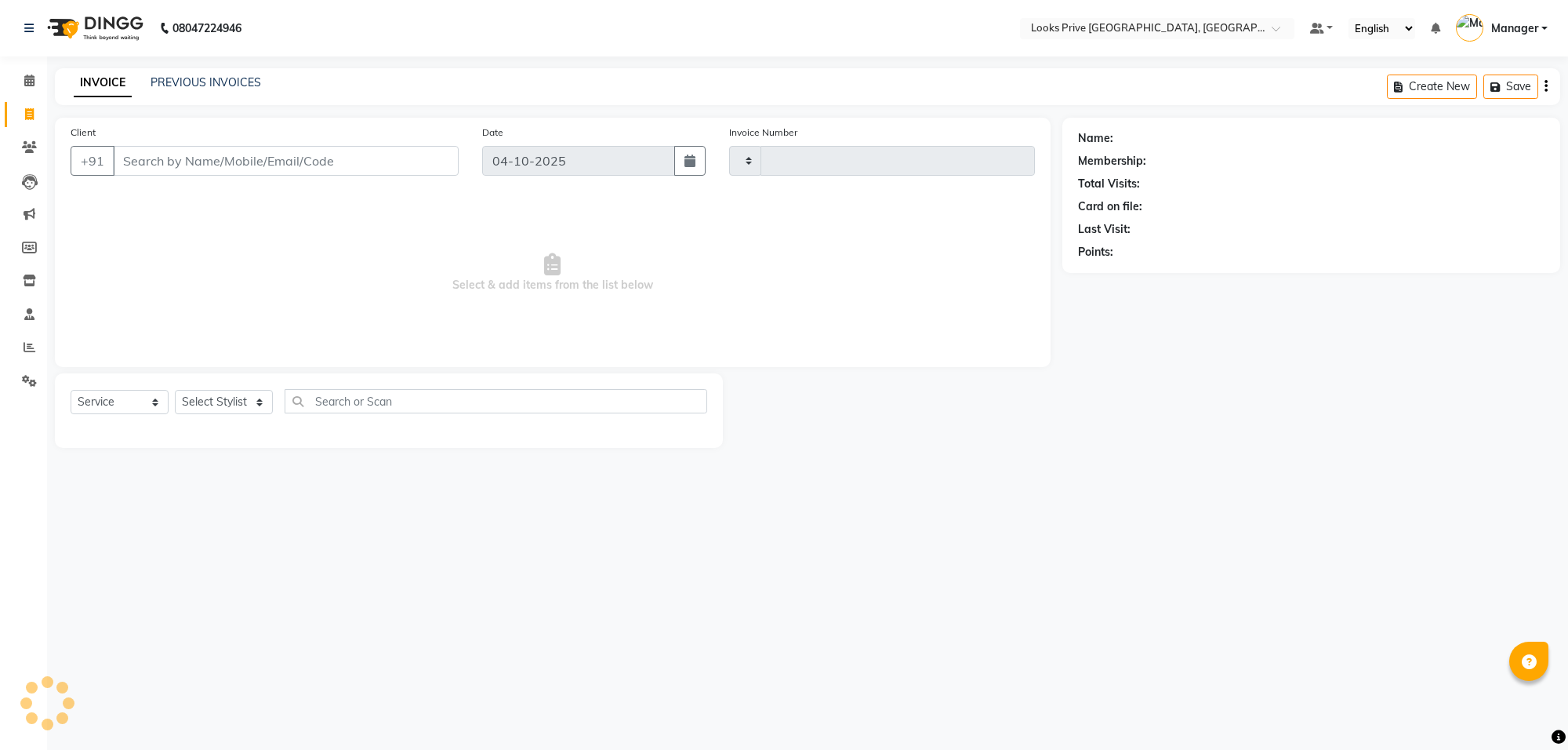
type input "6600"
select select "8127"
click at [225, 161] on input "Client" at bounding box center [285, 160] width 346 height 29
drag, startPoint x: 208, startPoint y: 158, endPoint x: 206, endPoint y: 166, distance: 8.2
click at [206, 166] on input "Client" at bounding box center [285, 160] width 346 height 29
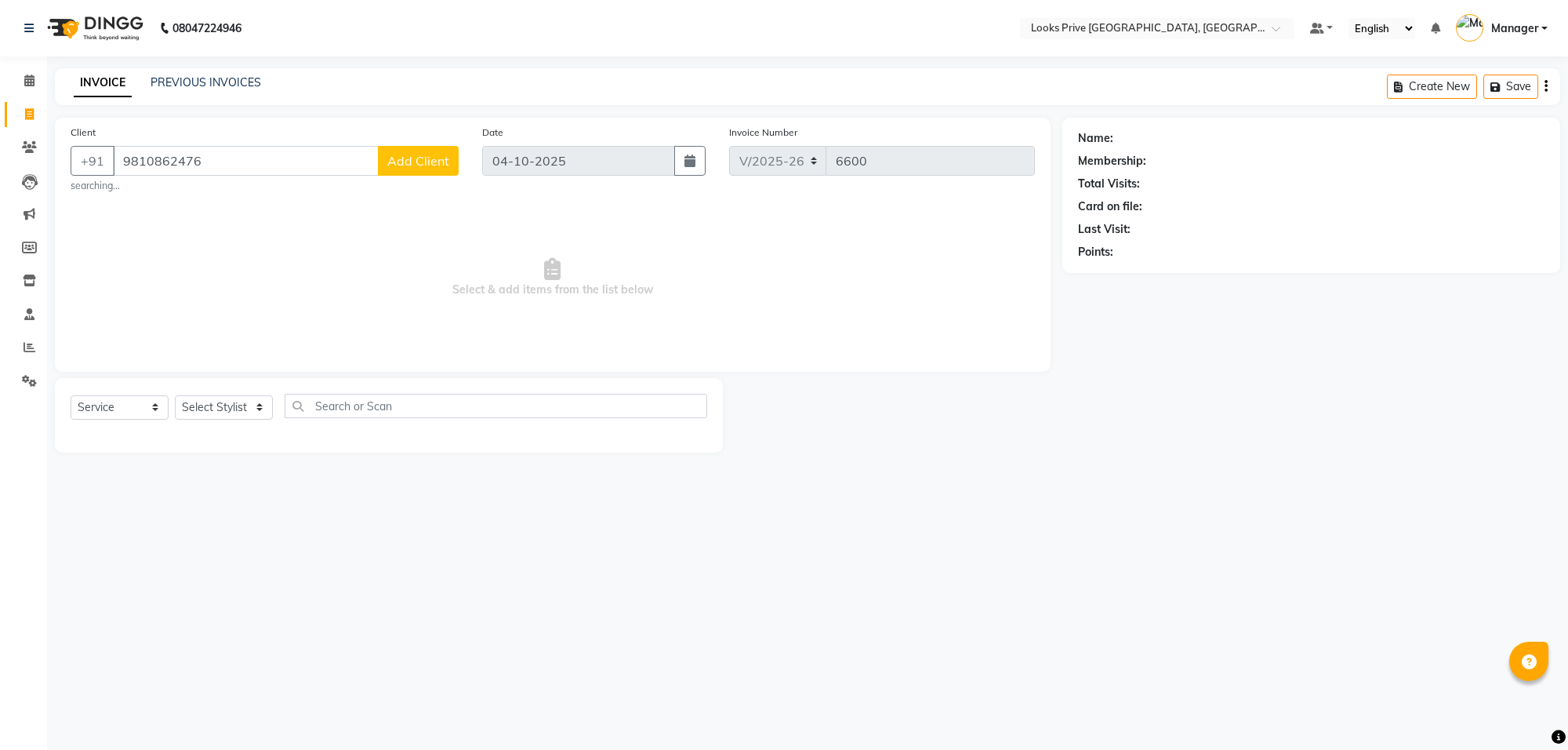
type input "9810862476"
select select "1: Object"
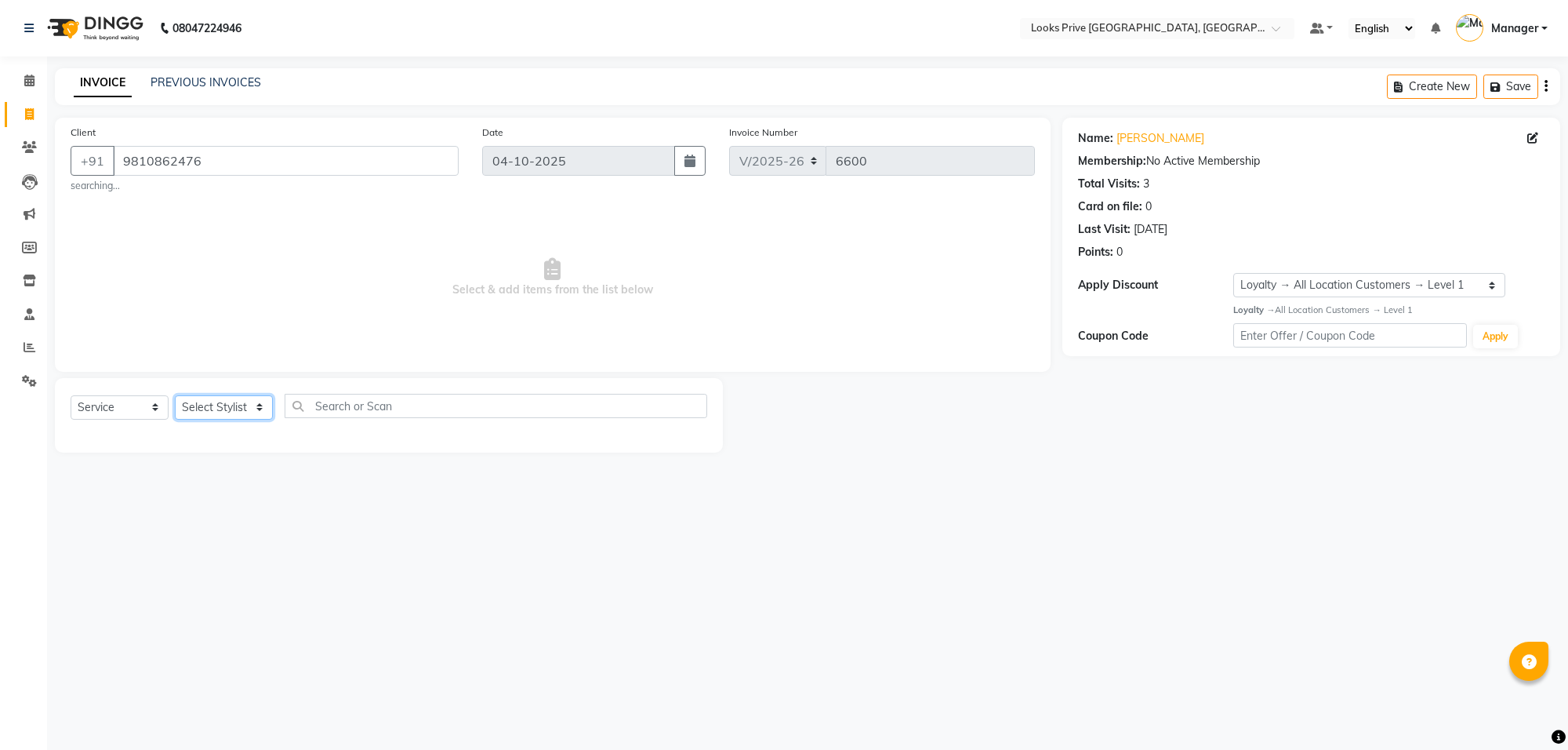
click at [205, 406] on select "Select Stylist Arshi [PERSON_NAME] Counter_Sales Deepak_Asst Govind_Pdct Hema M…" at bounding box center [224, 408] width 98 height 24
select select "75851"
click at [175, 395] on select "Select Stylist Arshi [PERSON_NAME] Counter_Sales Deepak_Asst Govind_Pdct Hema M…" at bounding box center [224, 408] width 98 height 24
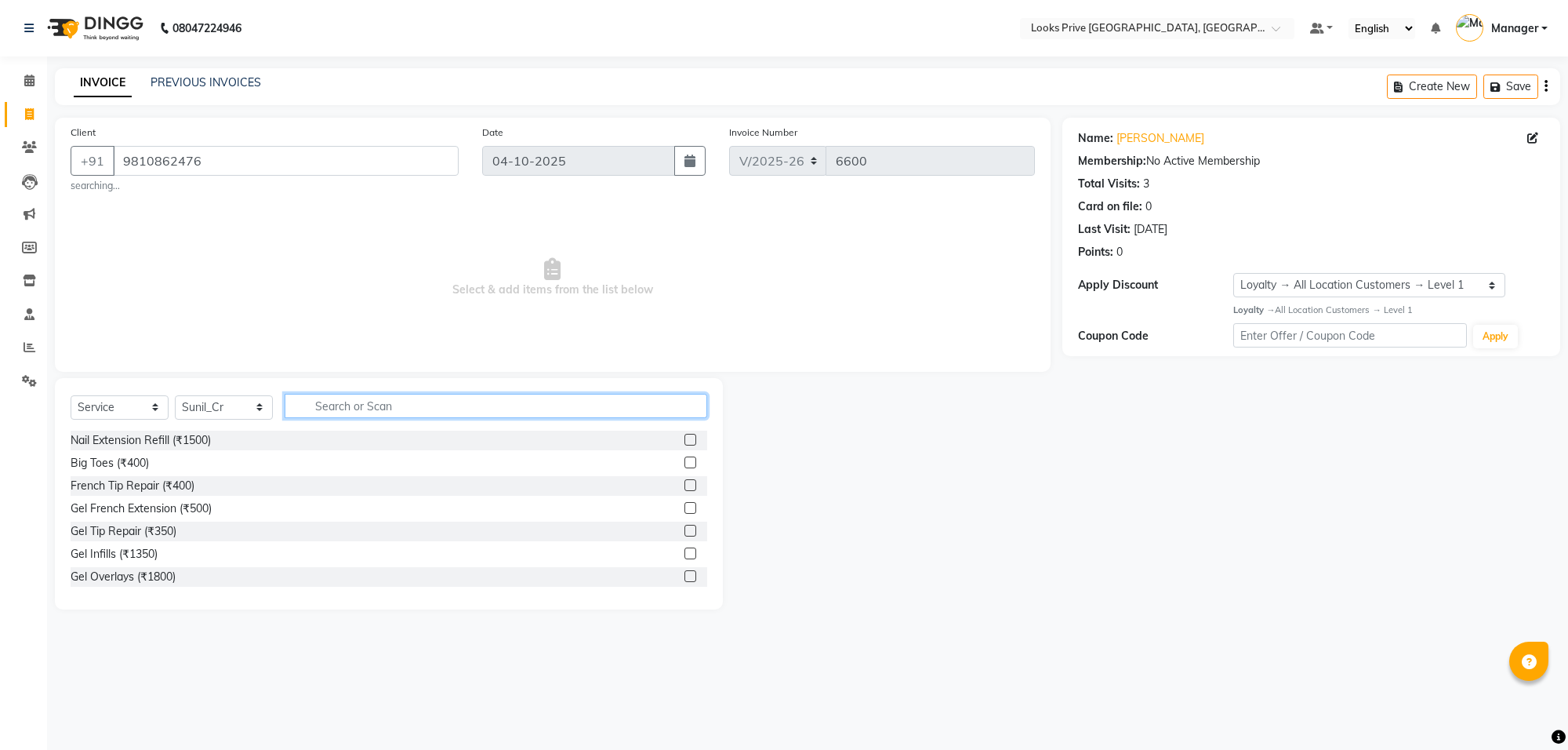
click at [362, 414] on input "text" at bounding box center [495, 406] width 422 height 24
type input "touch"
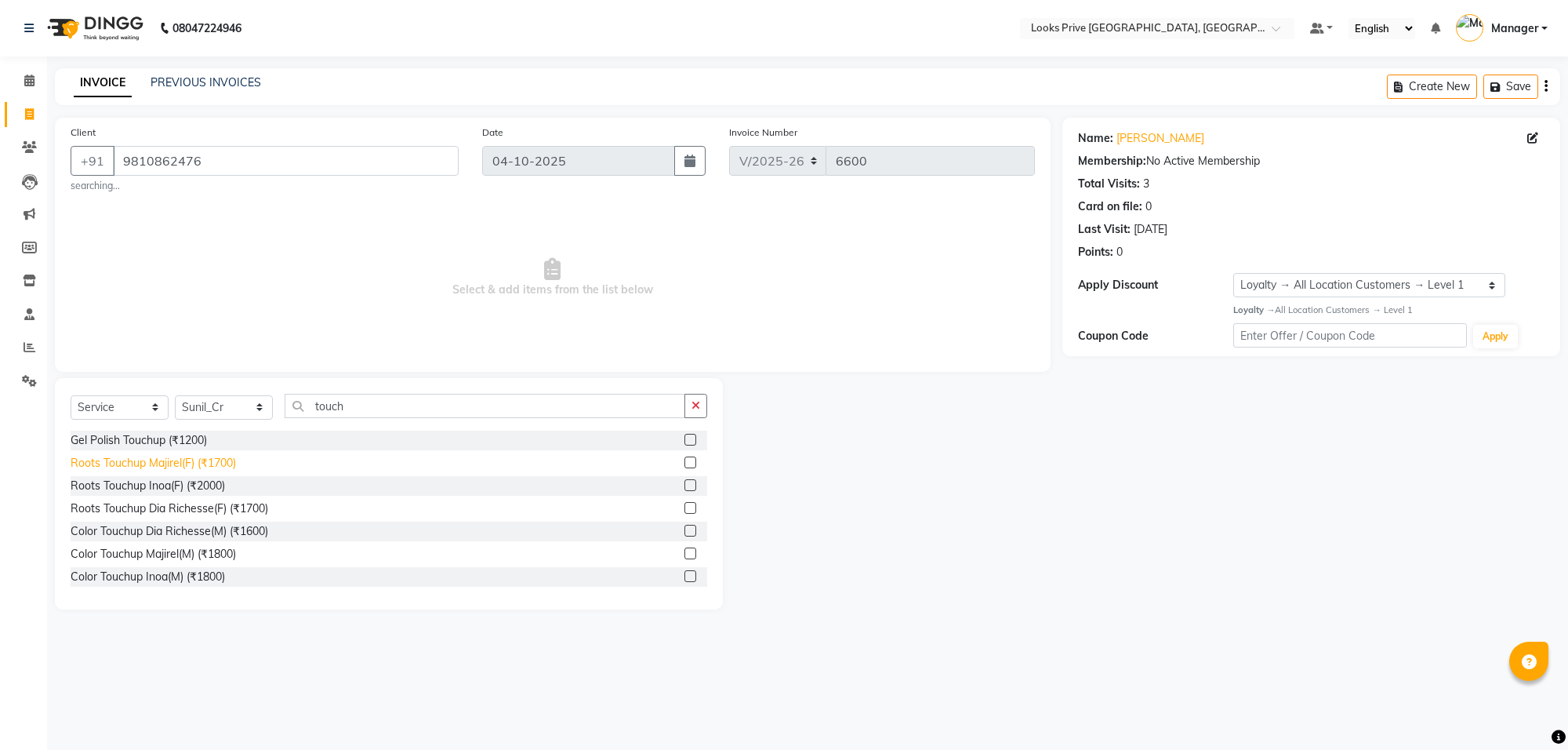
click at [194, 460] on div "Roots Touchup Majirel(F) (₹1700)" at bounding box center [153, 463] width 166 height 16
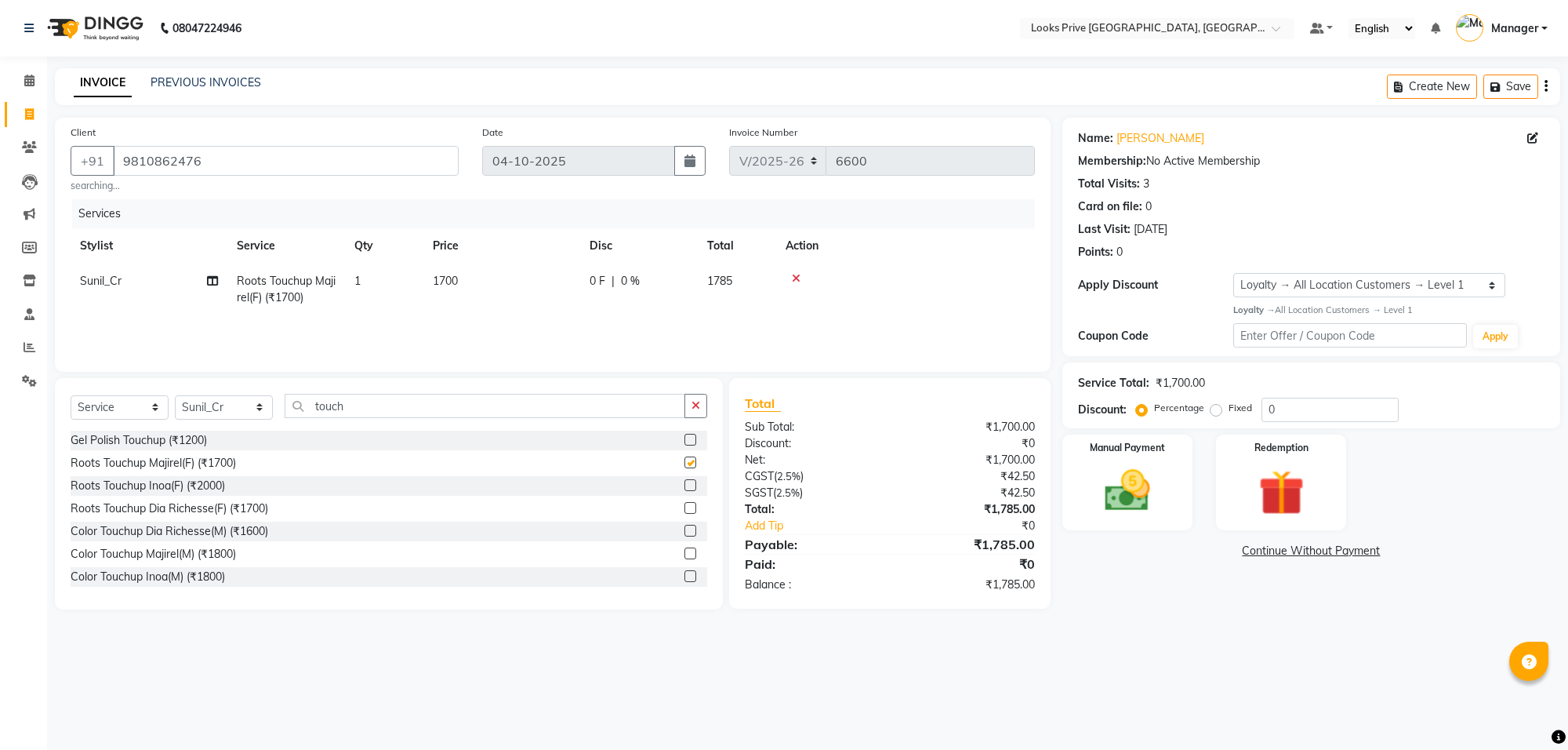
checkbox input "false"
click at [508, 289] on td "1700" at bounding box center [501, 290] width 157 height 52
select select "75851"
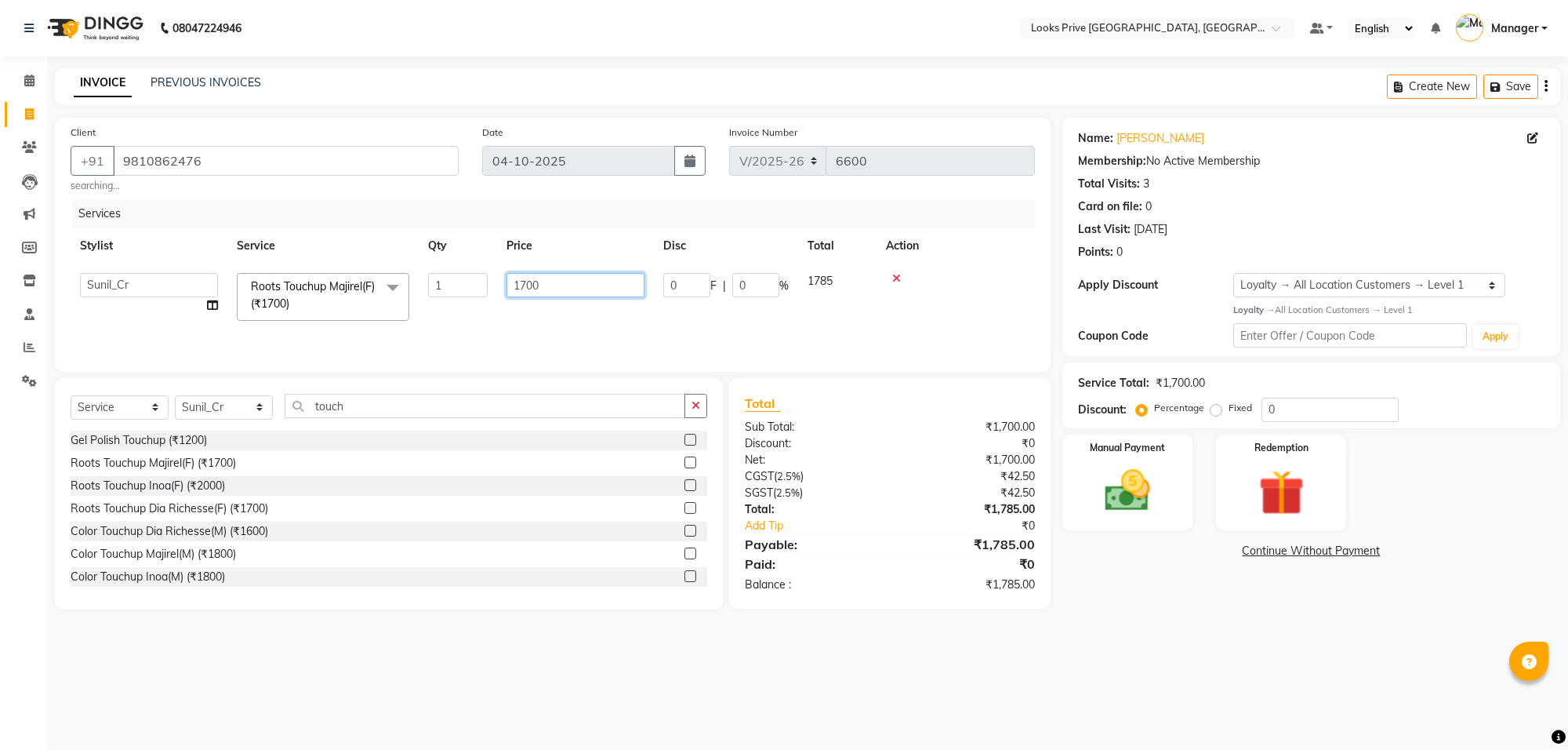
drag, startPoint x: 569, startPoint y: 283, endPoint x: 427, endPoint y: 287, distance: 142.1
click at [429, 283] on tr "Arshi [PERSON_NAME] Counter_Sales Deepak_Asst Govind_Pdct Hema Manager Mohan_As…" at bounding box center [552, 297] width 964 height 67
type input "1800"
click at [570, 331] on div "Services Stylist Service Qty Price Disc Total Action Arshi [PERSON_NAME] Counte…" at bounding box center [552, 277] width 964 height 157
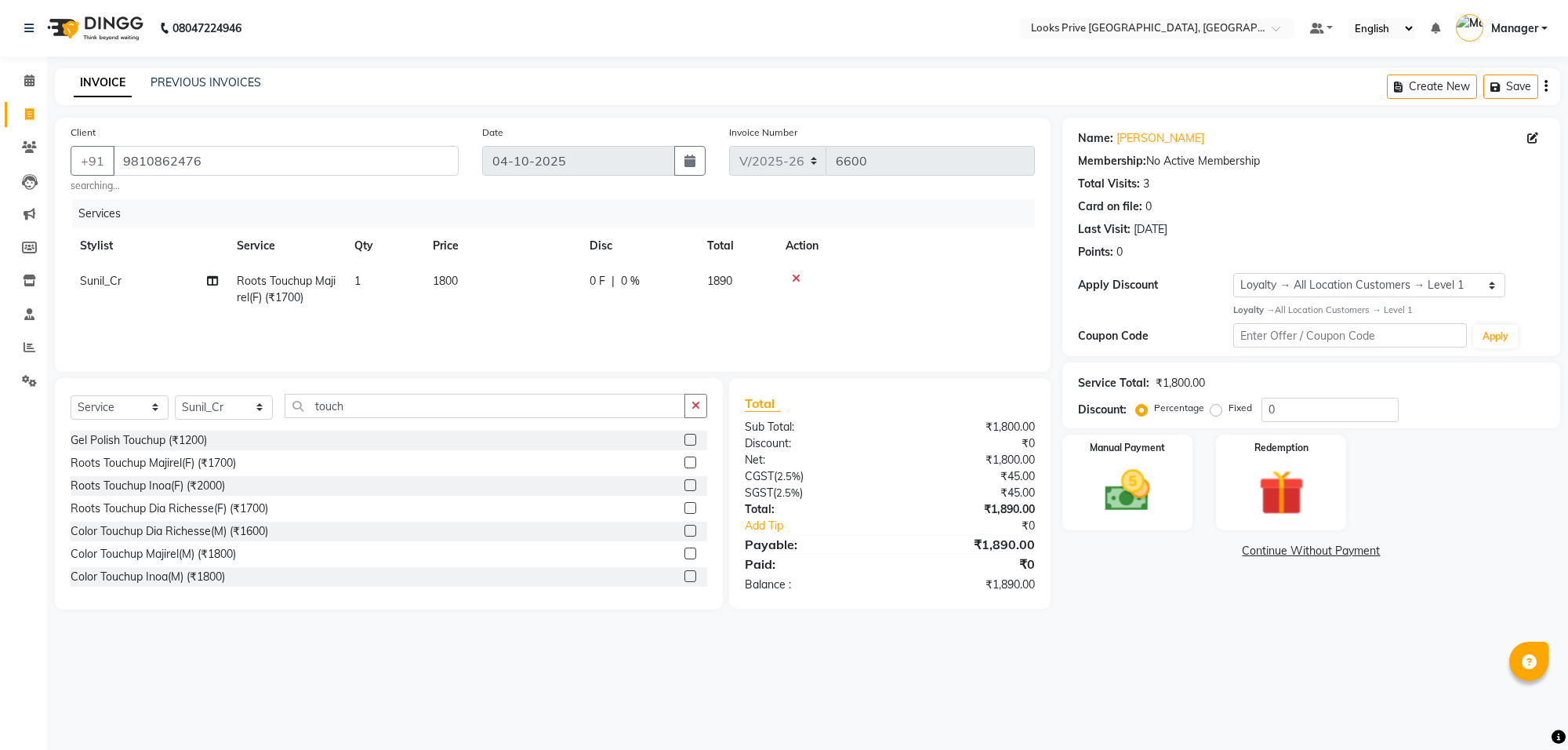
click at [1276, 390] on div "Service Total: ₹1,800.00" at bounding box center [1311, 382] width 466 height 16
click at [1285, 406] on input "0" at bounding box center [1330, 410] width 137 height 24
type input "050"
click at [499, 295] on td "1800" at bounding box center [501, 290] width 157 height 52
select select "75851"
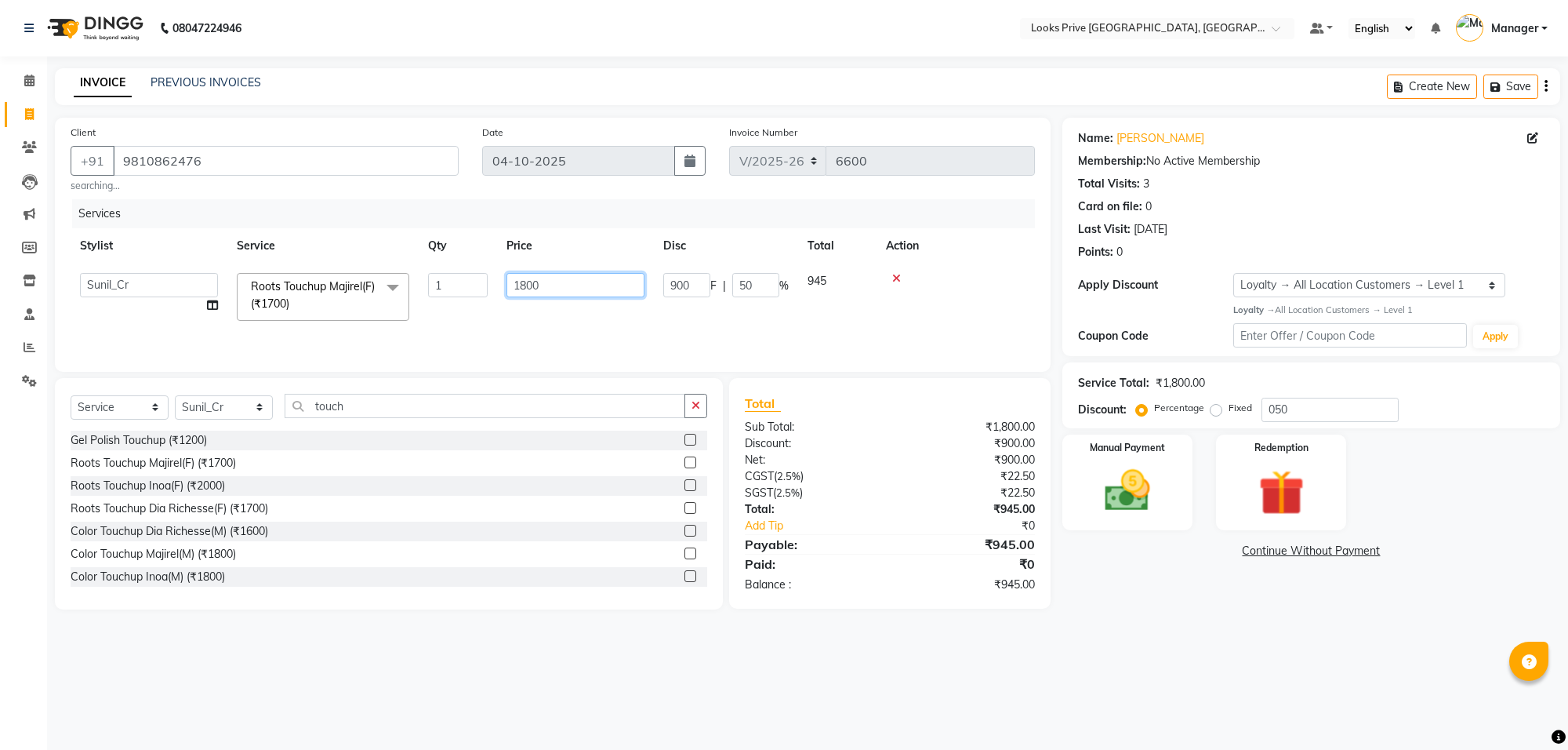
click at [563, 291] on input "1800" at bounding box center [575, 285] width 138 height 24
type input "1805"
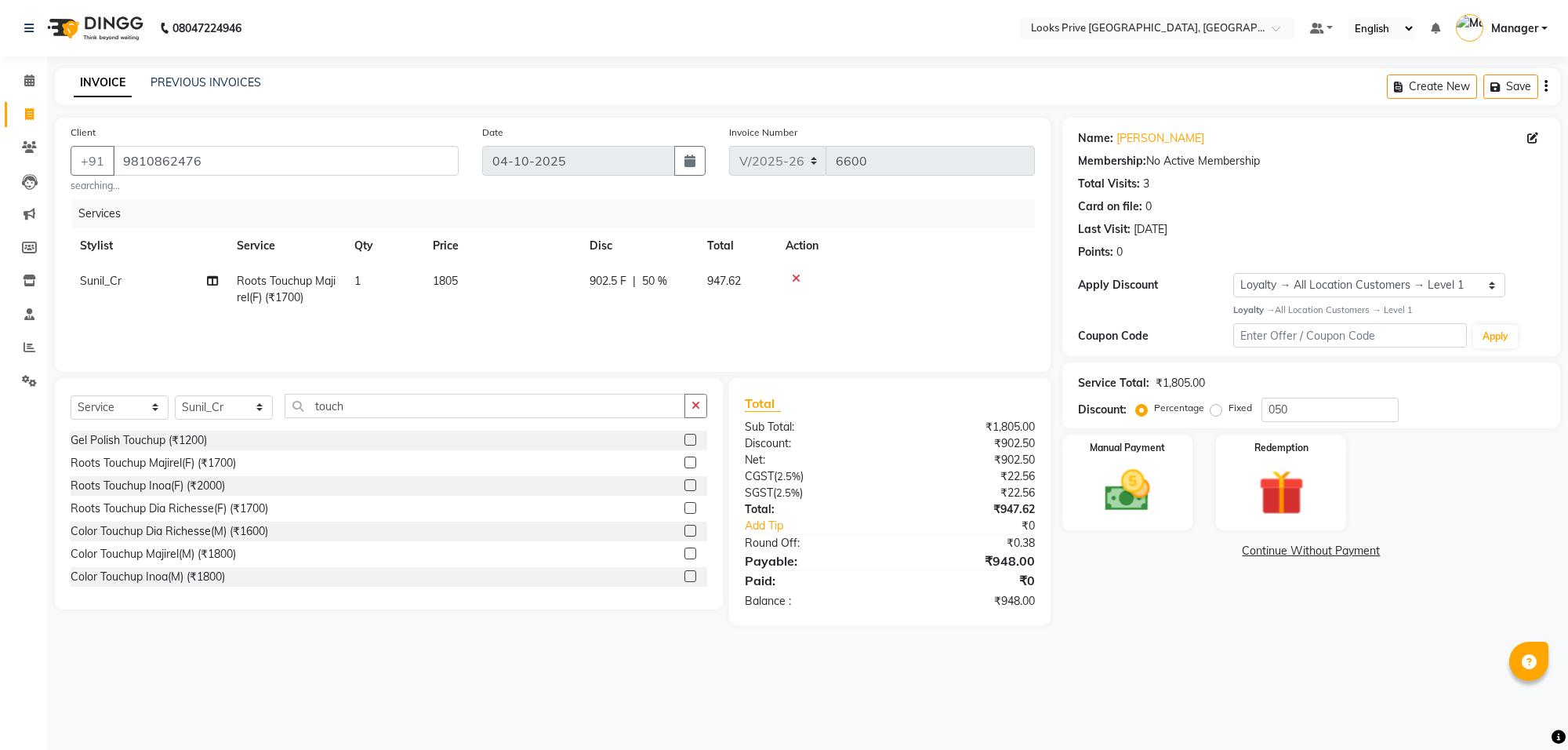
click at [589, 325] on div "Services Stylist Service Qty Price Disc Total Action Sunil_Cr Roots Touchup Maj…" at bounding box center [552, 277] width 964 height 157
click at [554, 286] on td "1805" at bounding box center [501, 290] width 157 height 52
select select "75851"
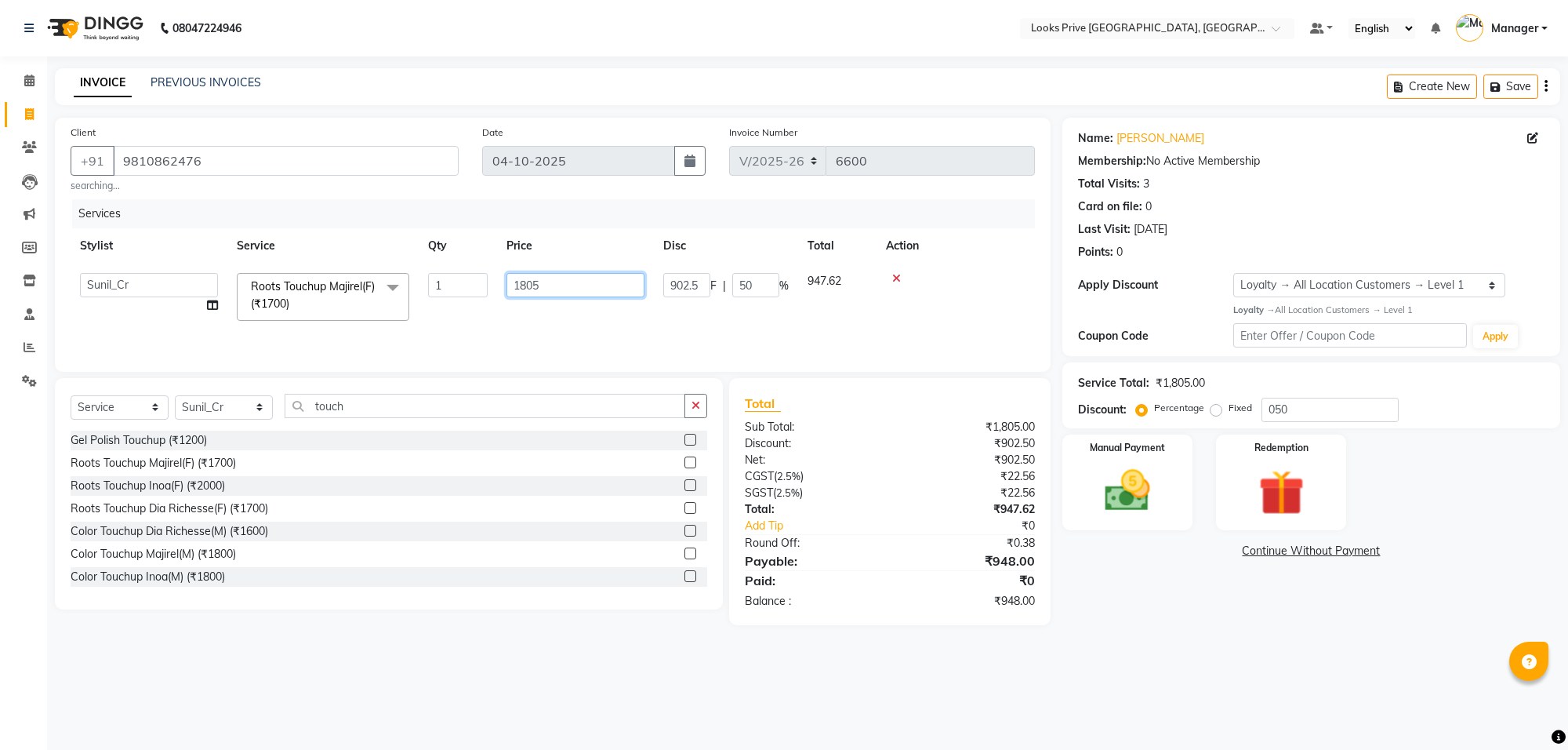
click at [584, 276] on input "1805" at bounding box center [575, 285] width 138 height 24
type input "1807"
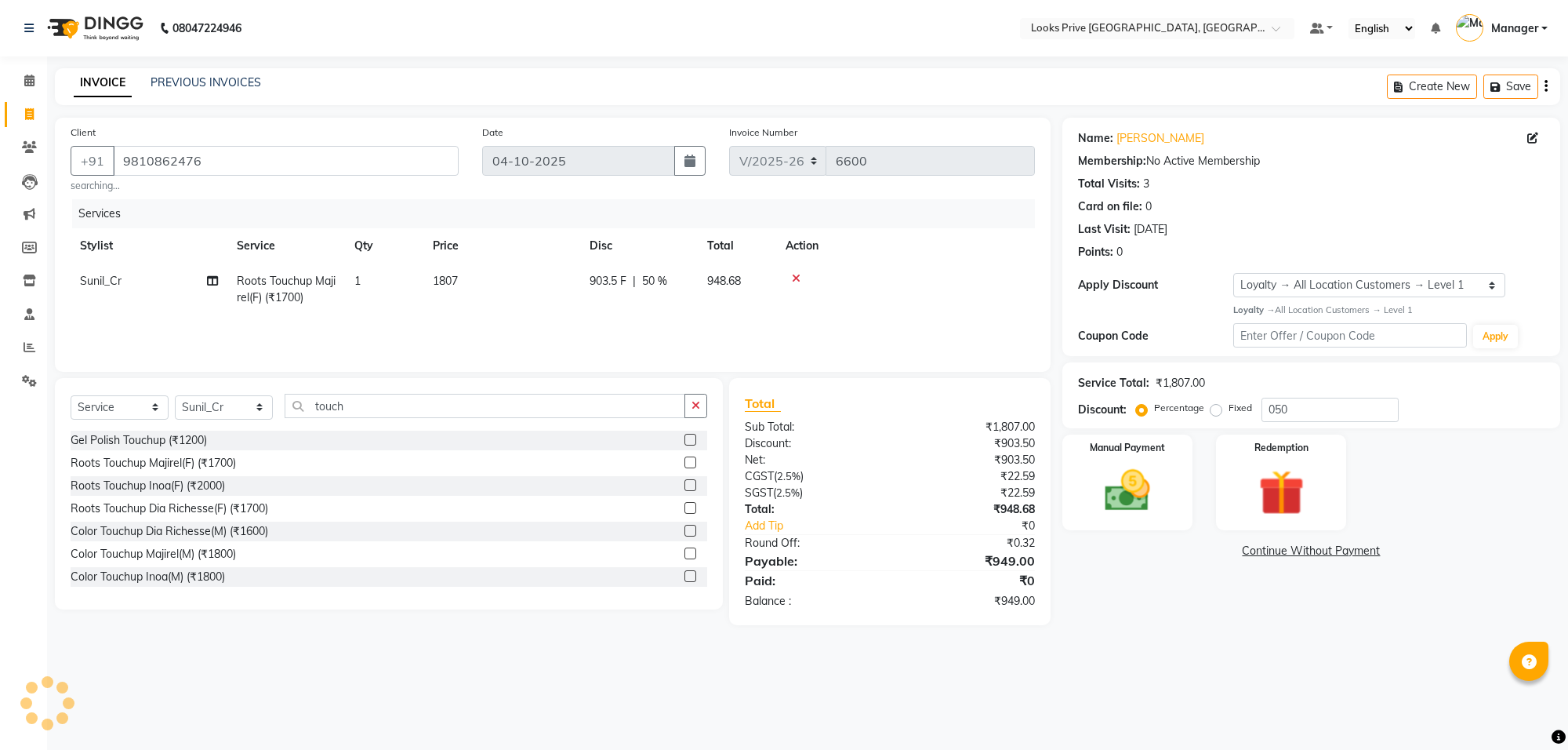
click at [620, 316] on div "Services Stylist Service Qty Price Disc Total Action Sunil_Cr Roots Touchup Maj…" at bounding box center [552, 277] width 964 height 157
click at [510, 268] on td "1807" at bounding box center [501, 290] width 157 height 52
select select "75851"
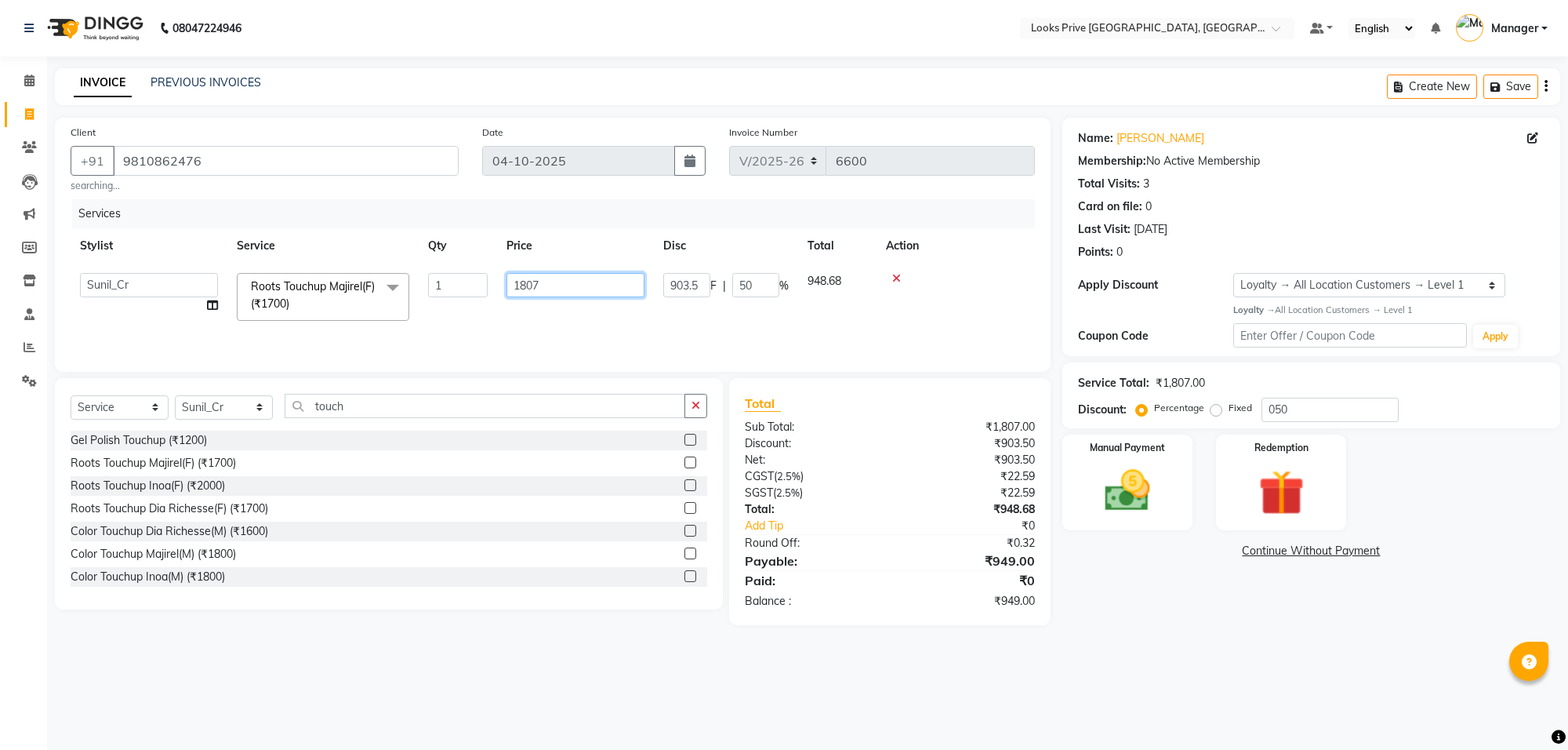
click at [546, 279] on input "1807" at bounding box center [575, 285] width 138 height 24
type input "1808"
click at [589, 323] on div "Services Stylist Service Qty Price Disc Total Action Arshi [PERSON_NAME] Counte…" at bounding box center [552, 277] width 964 height 157
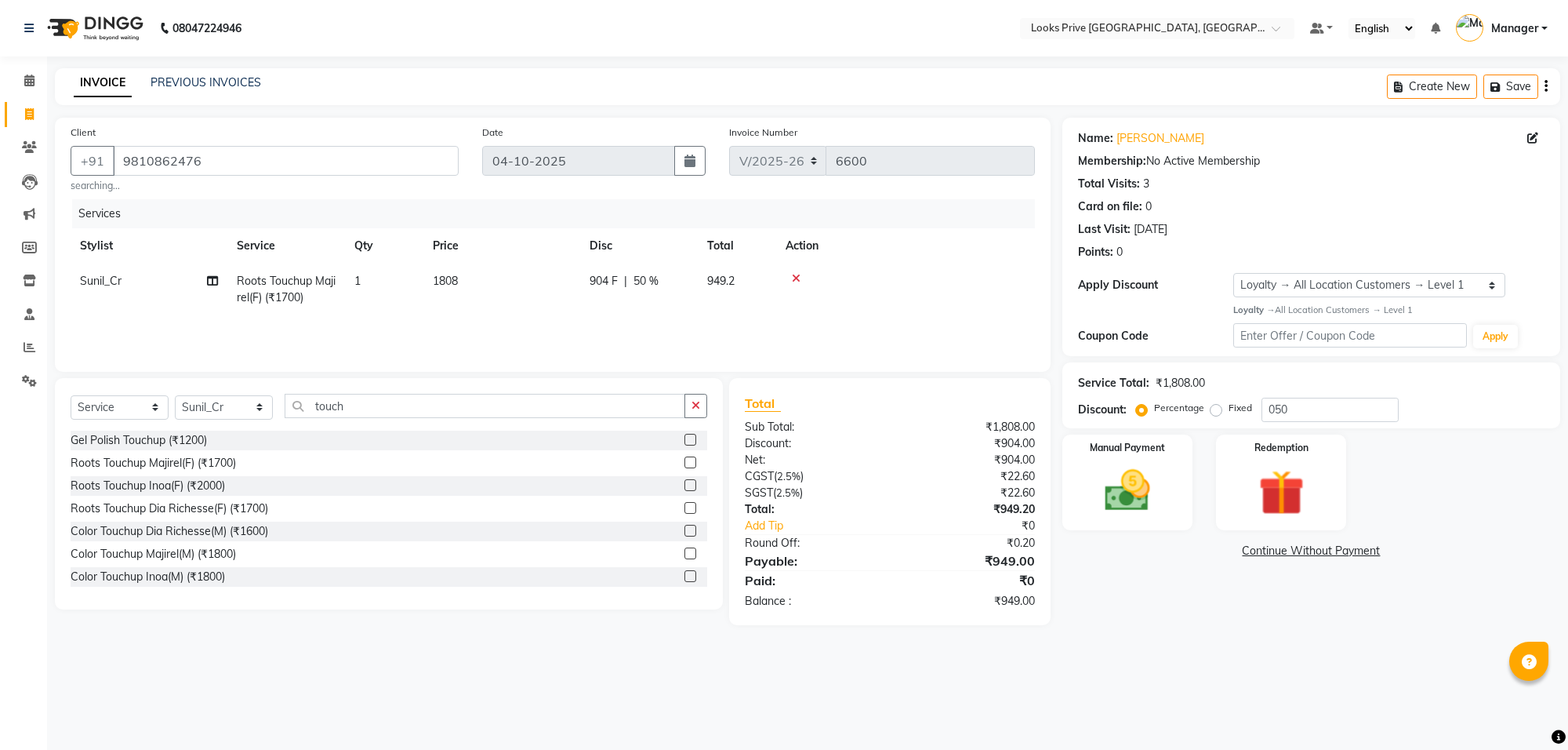
click at [589, 323] on div "Services Stylist Service Qty Price Disc Total Action Sunil_Cr Roots Touchup Maj…" at bounding box center [552, 277] width 964 height 157
click at [483, 269] on td "1808" at bounding box center [501, 290] width 157 height 52
select select "75851"
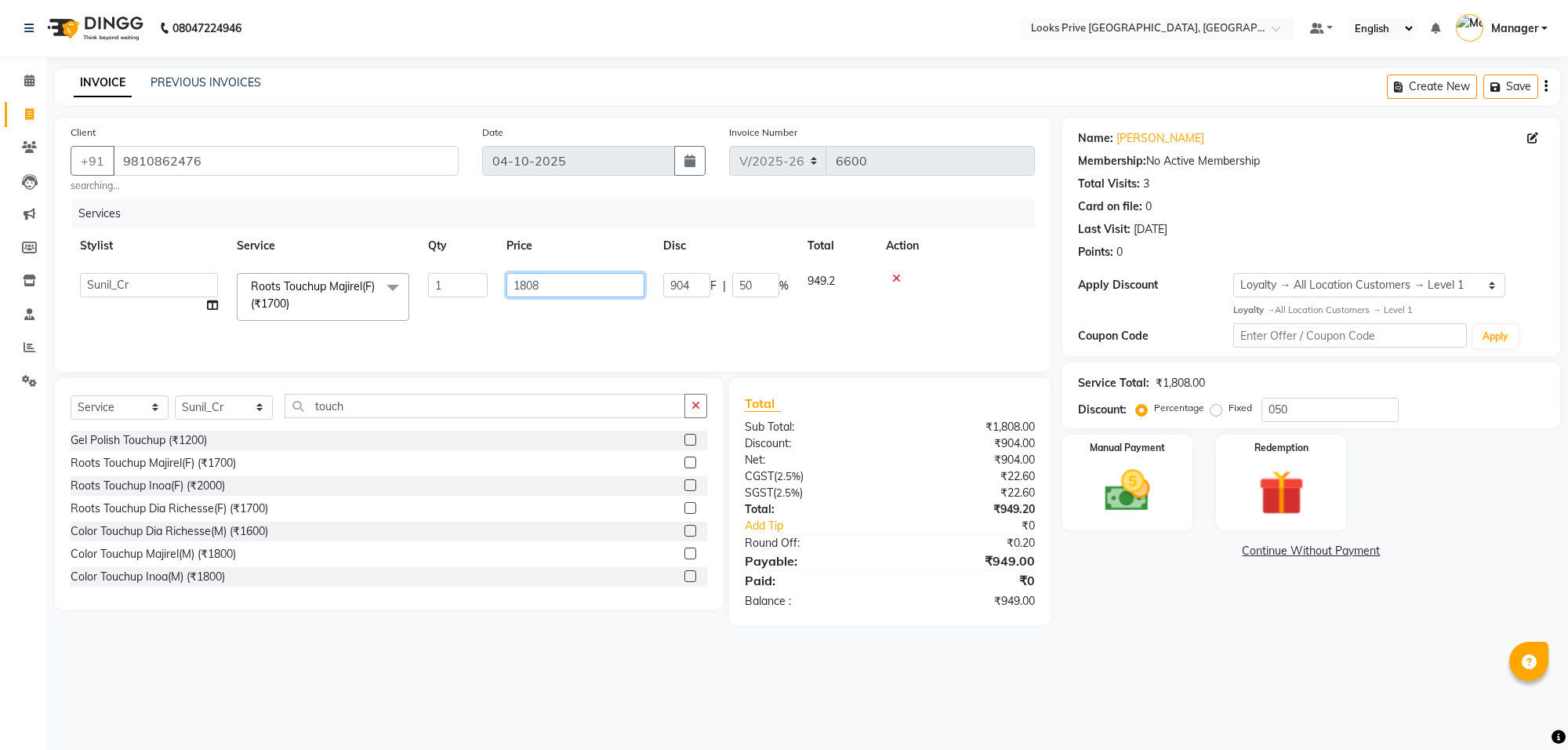
click at [545, 284] on input "1808" at bounding box center [575, 285] width 138 height 24
type input "1809"
click at [730, 312] on tr "Arshi [PERSON_NAME] Counter_Sales Deepak_Asst Govind_Pdct Hema Manager Mohan_As…" at bounding box center [552, 297] width 964 height 67
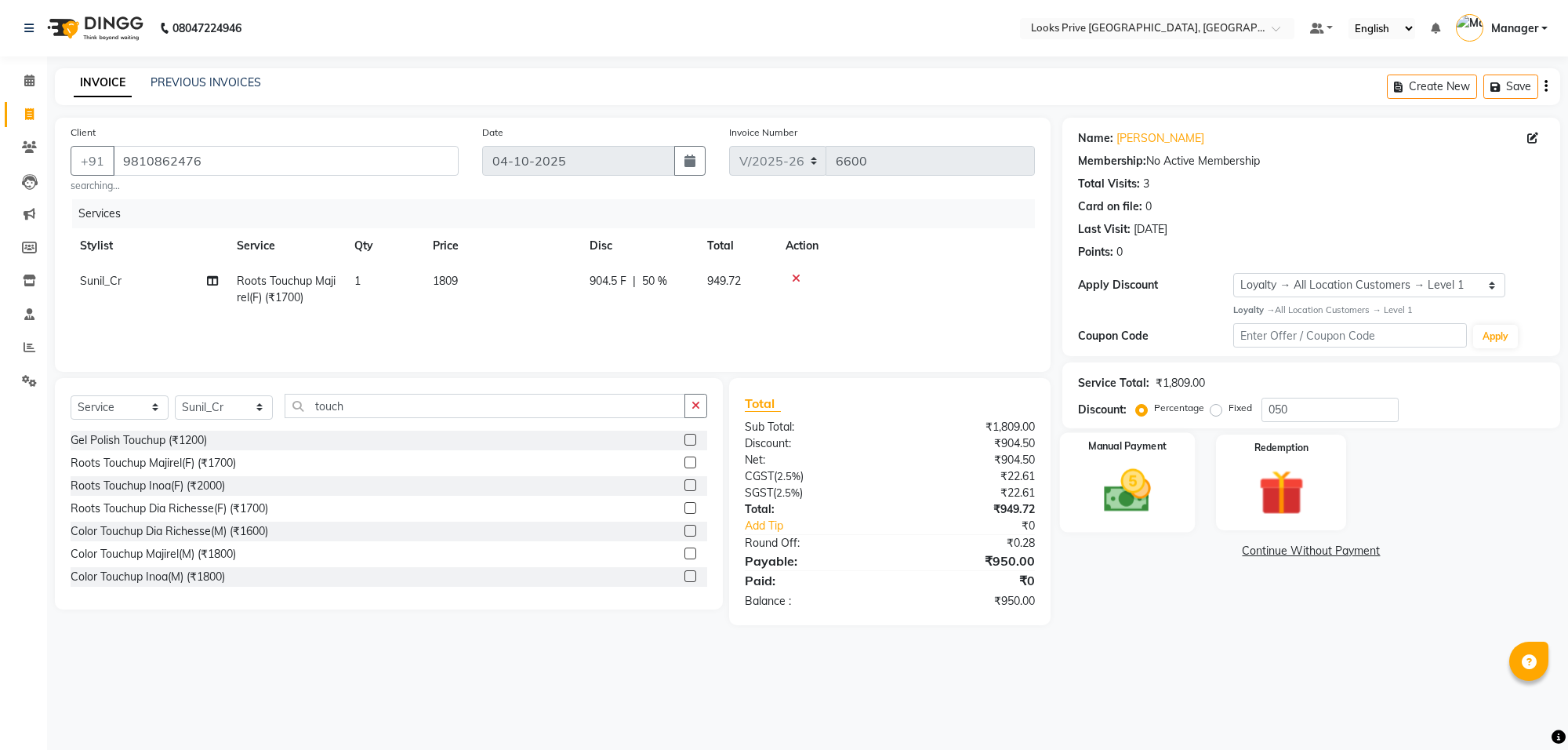
click at [1138, 512] on img at bounding box center [1127, 491] width 77 height 55
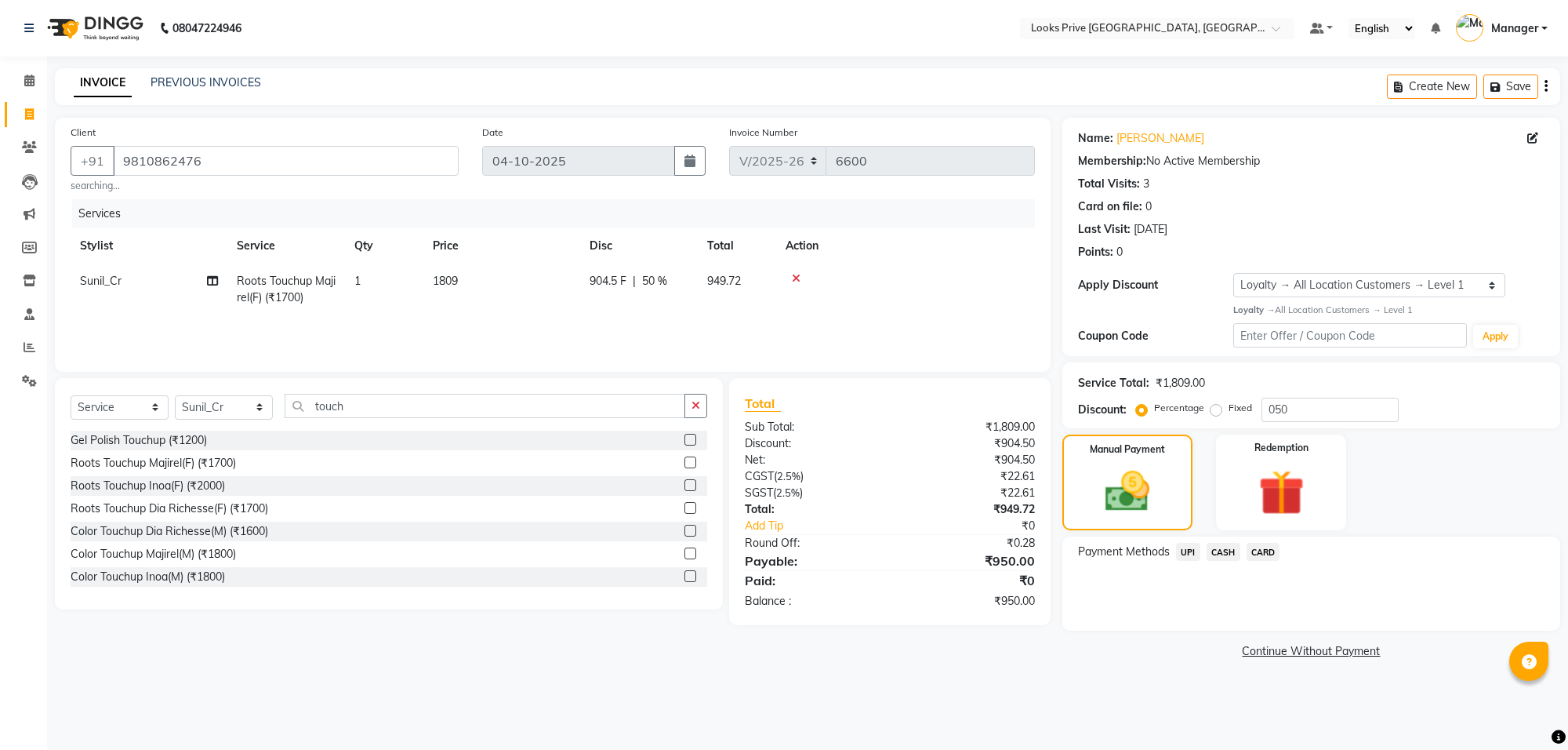
click at [1267, 551] on span "CARD" at bounding box center [1263, 551] width 34 height 18
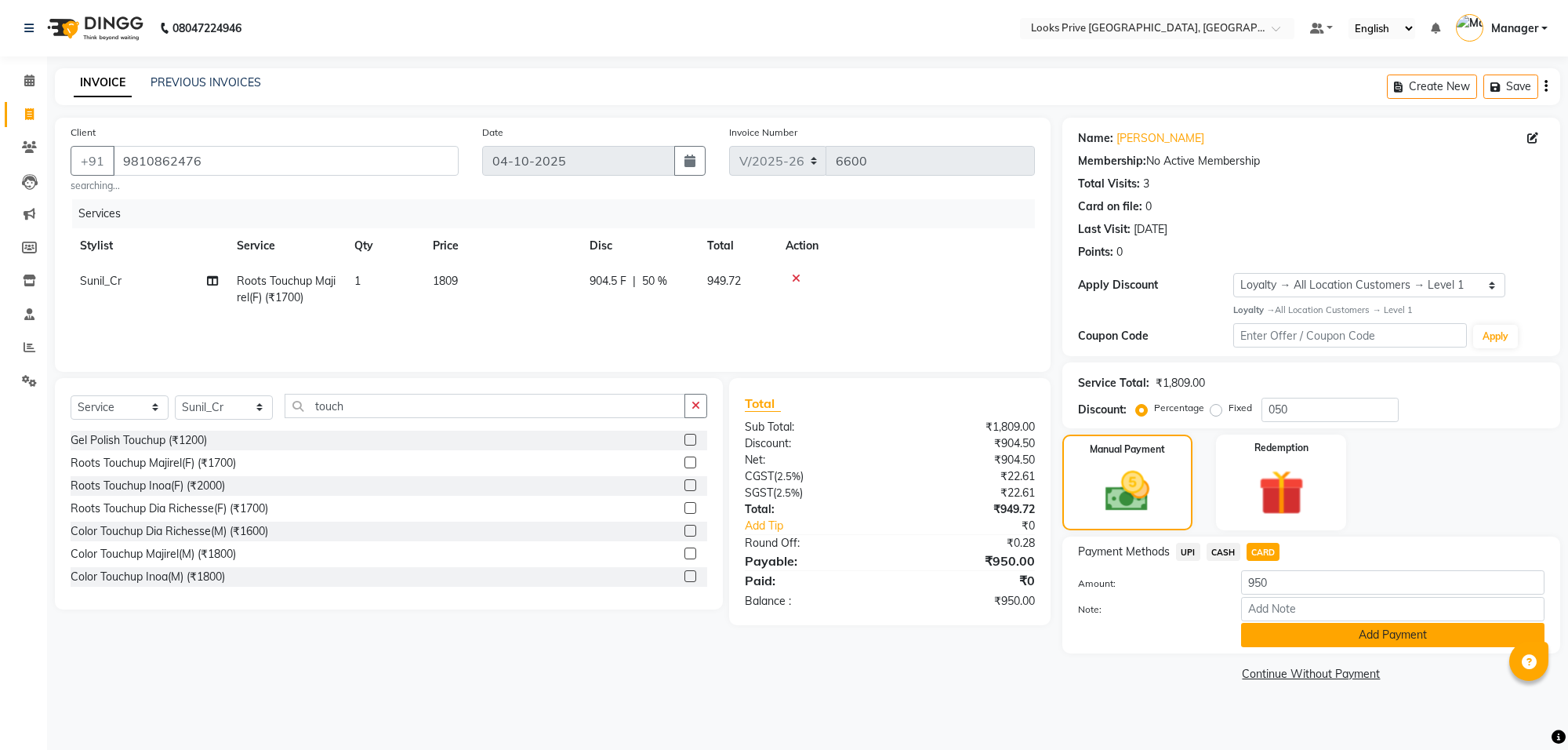
click at [1315, 642] on button "Add Payment" at bounding box center [1393, 635] width 303 height 24
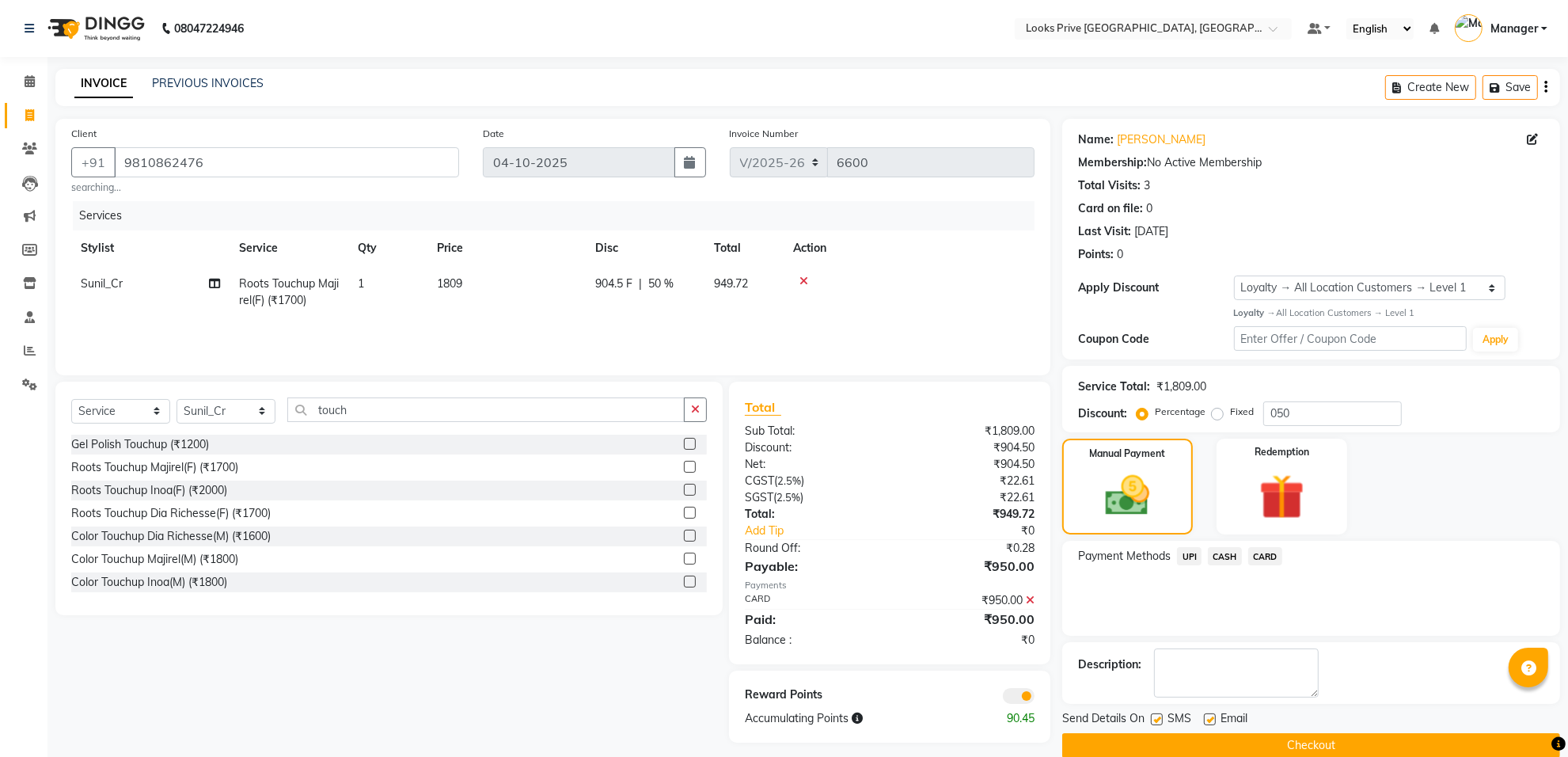
scroll to position [25, 0]
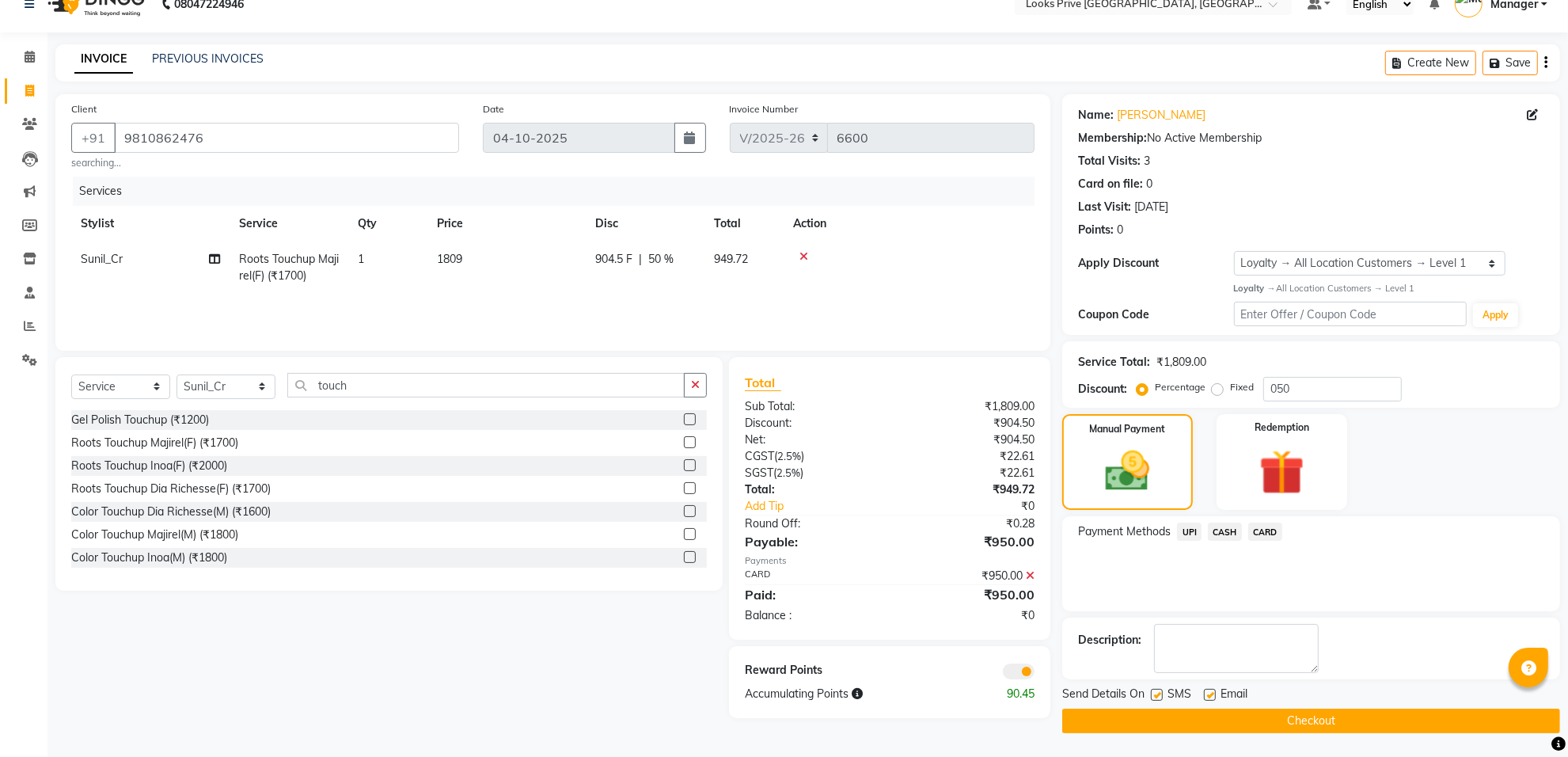
click at [1009, 667] on span at bounding box center [1018, 671] width 32 height 16
click at [1034, 674] on input "checkbox" at bounding box center [1034, 674] width 0 height 0
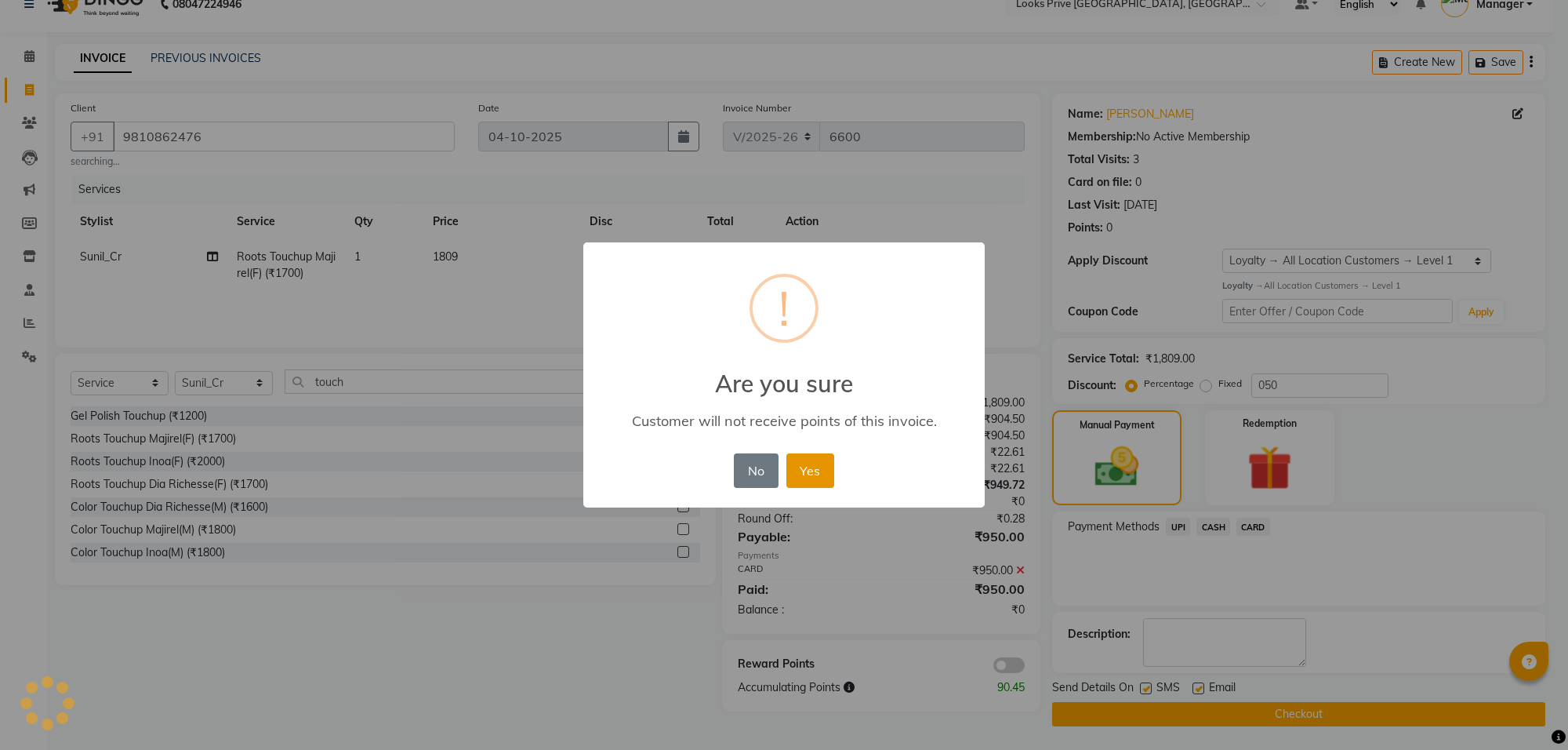
click at [817, 479] on button "Yes" at bounding box center [810, 471] width 48 height 35
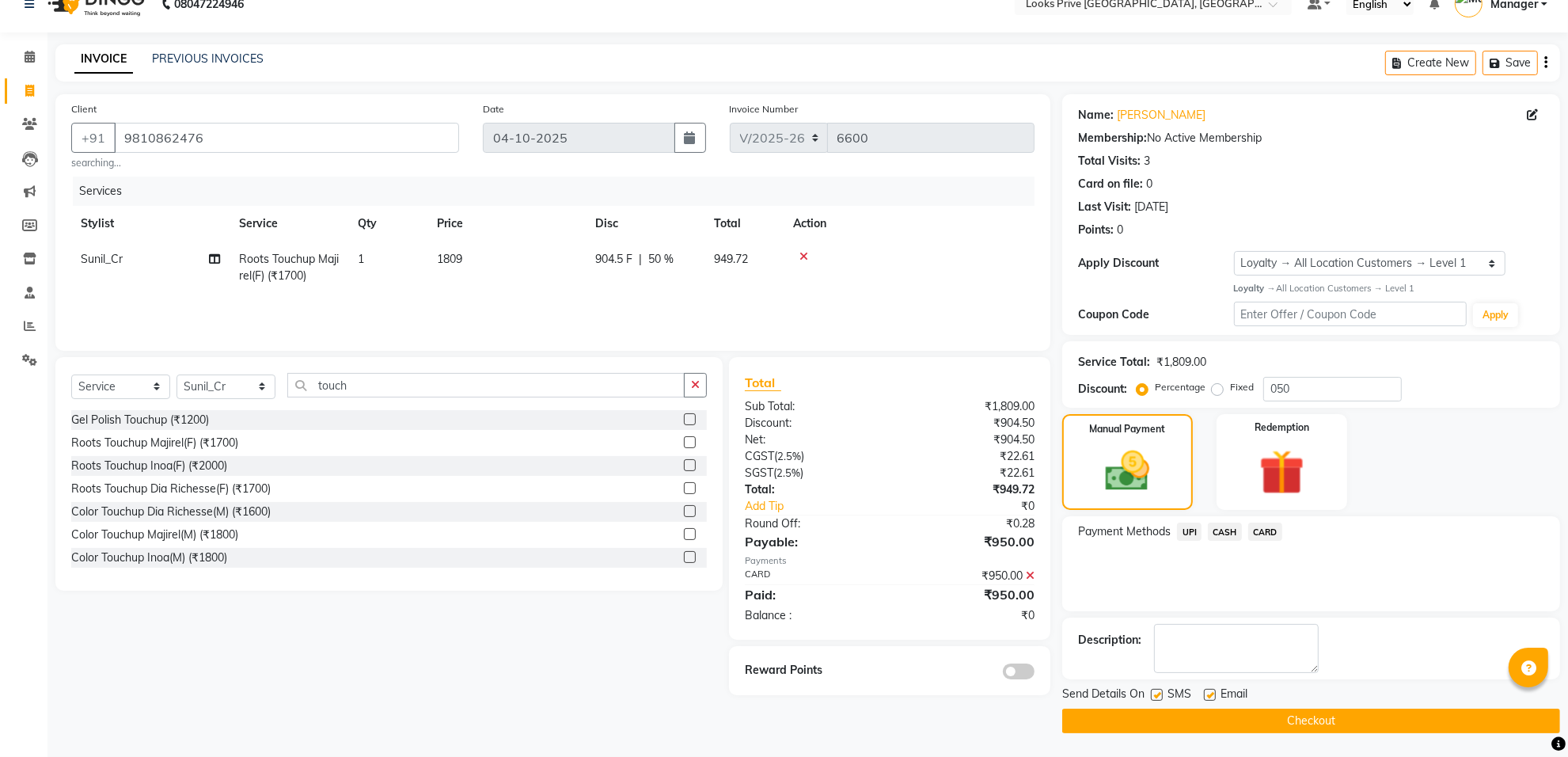
click at [1316, 731] on button "Checkout" at bounding box center [1311, 720] width 498 height 25
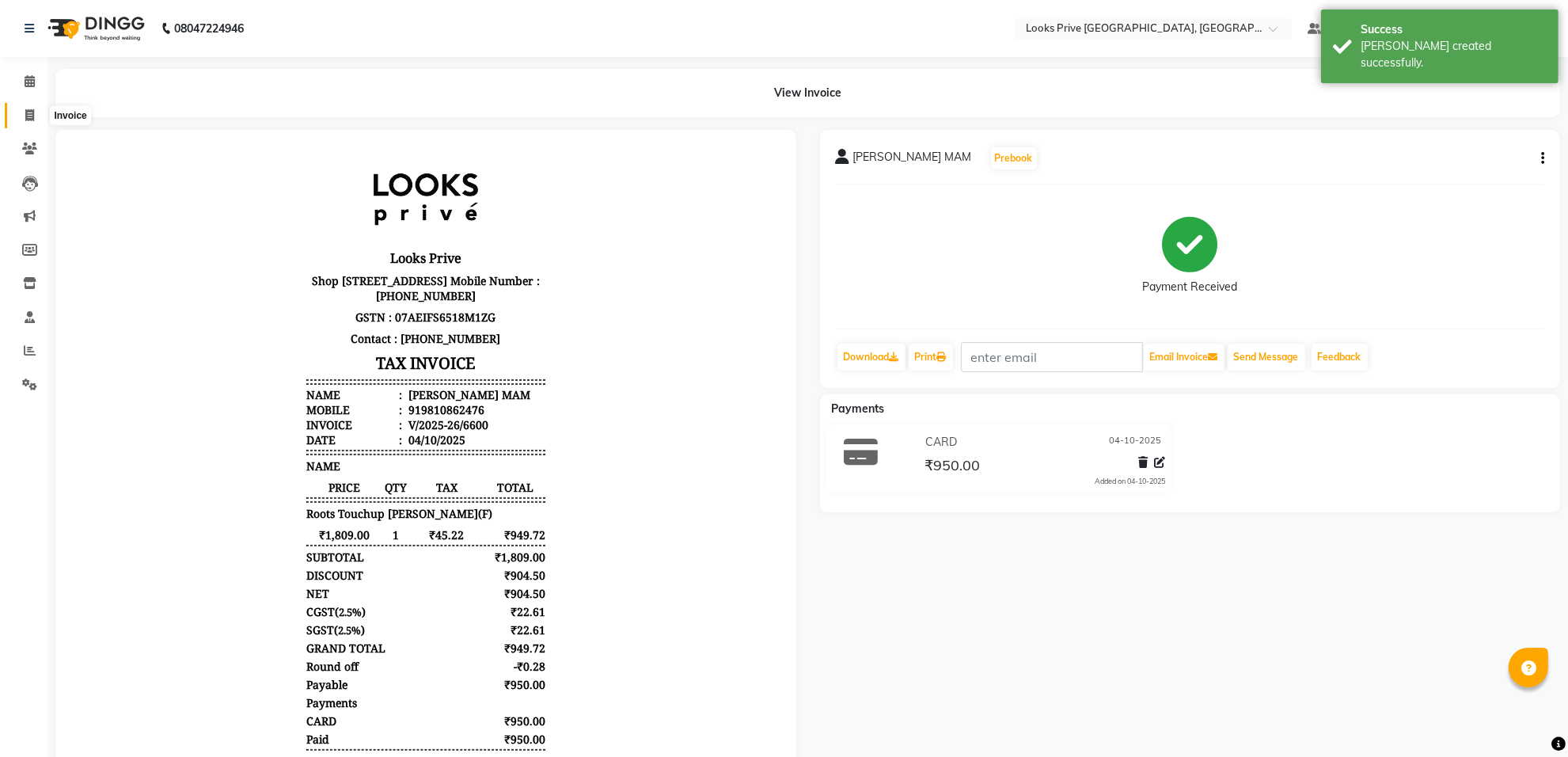
click at [24, 107] on span at bounding box center [30, 116] width 28 height 18
select select "service"
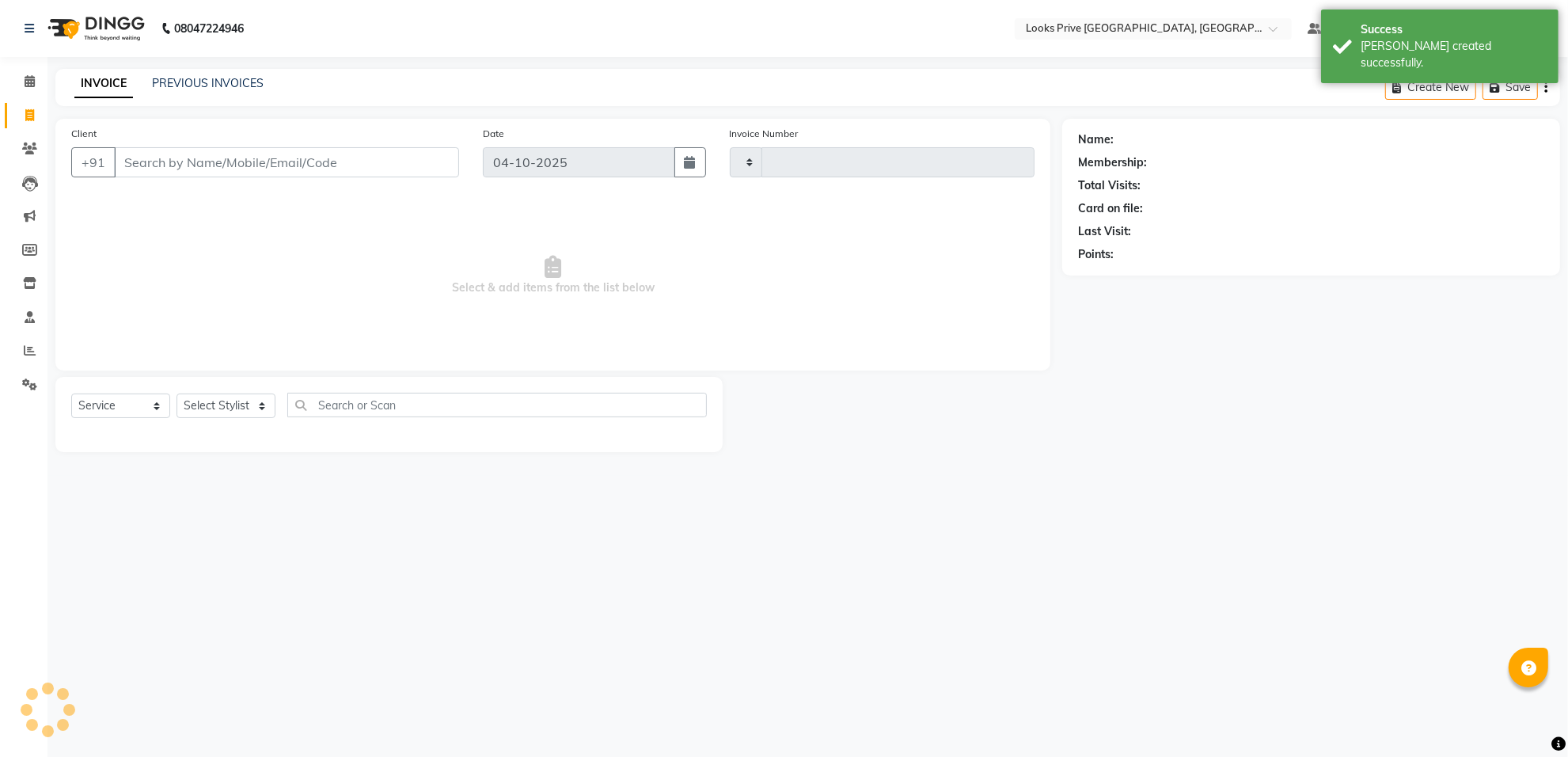
type input "6601"
select select "8127"
click at [133, 168] on input "Client" at bounding box center [288, 162] width 349 height 30
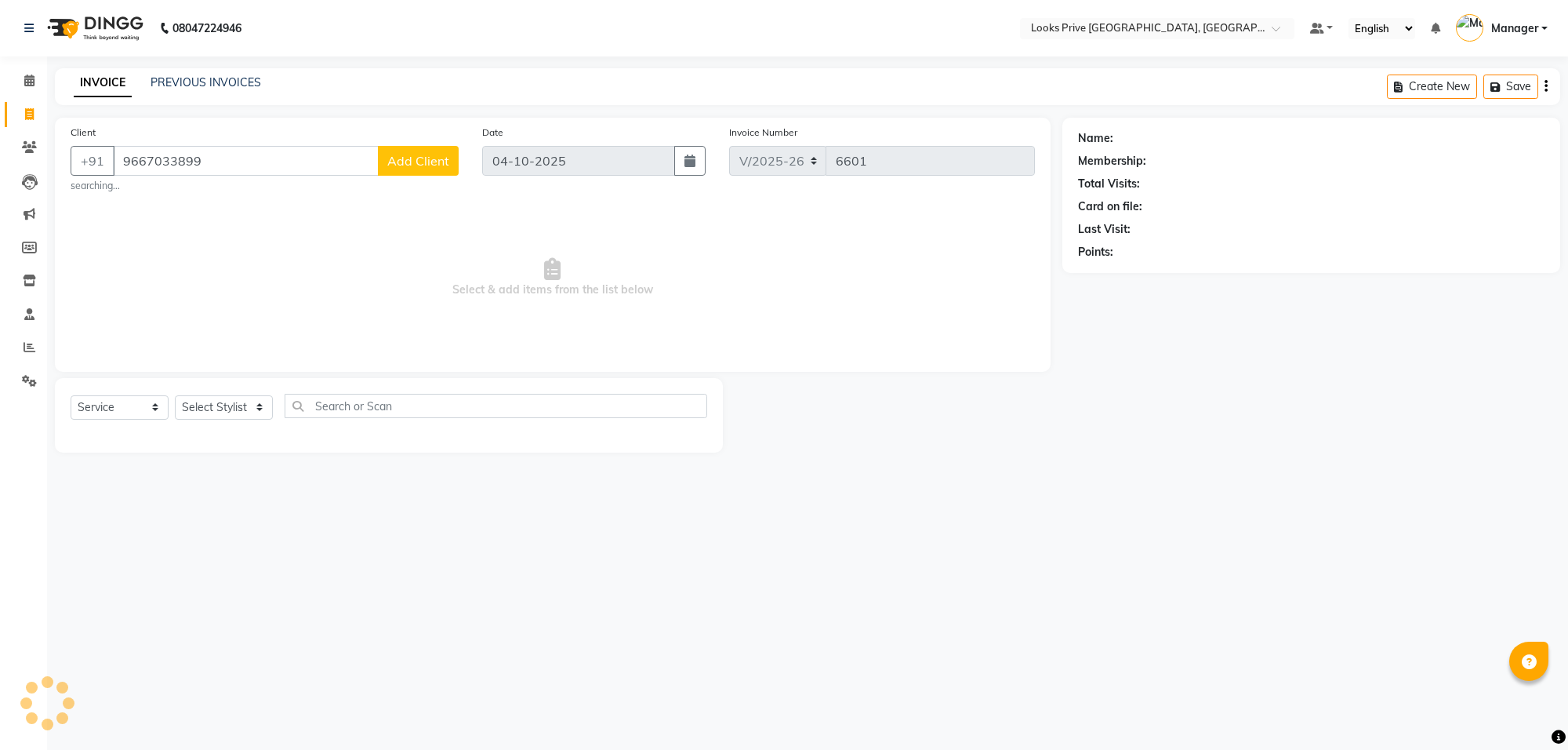
type input "9667033899"
click at [436, 159] on span "Add Client" at bounding box center [418, 160] width 62 height 16
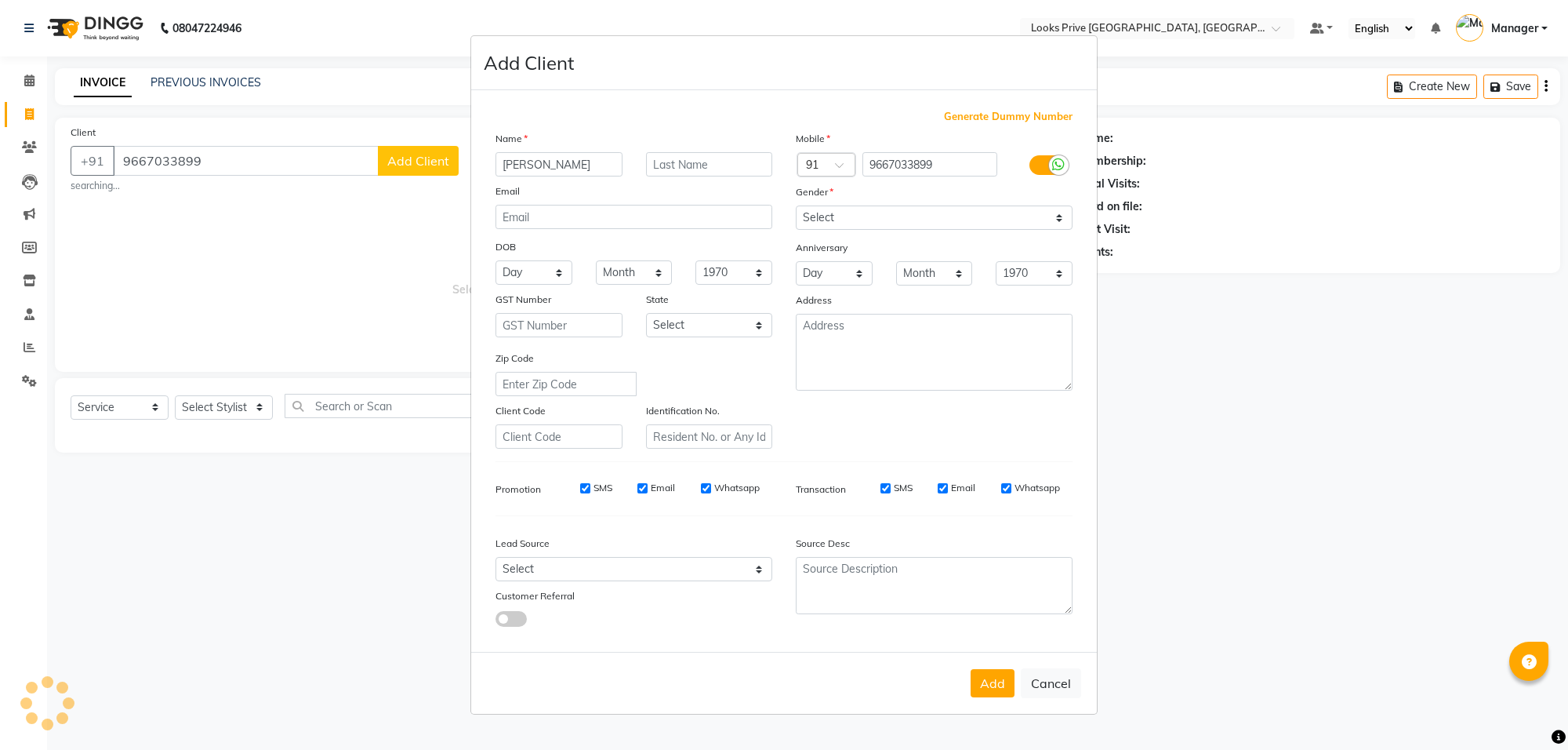
type input "[PERSON_NAME]"
click at [828, 208] on select "Select [DEMOGRAPHIC_DATA] [DEMOGRAPHIC_DATA] Other Prefer Not To Say" at bounding box center [934, 218] width 277 height 24
select select "[DEMOGRAPHIC_DATA]"
click at [796, 207] on select "Select [DEMOGRAPHIC_DATA] [DEMOGRAPHIC_DATA] Other Prefer Not To Say" at bounding box center [934, 218] width 277 height 24
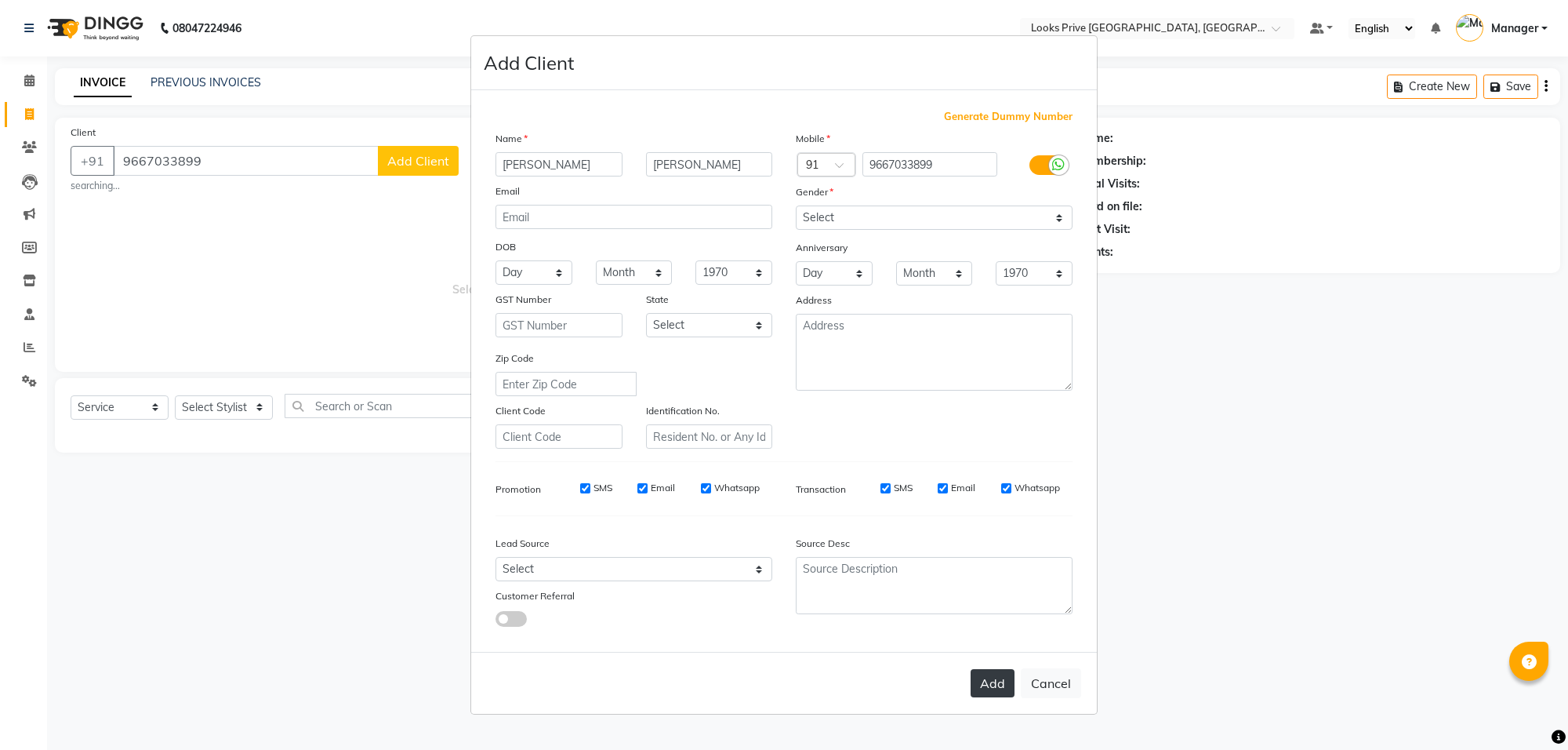
click at [1004, 681] on button "Add" at bounding box center [992, 682] width 44 height 29
select select
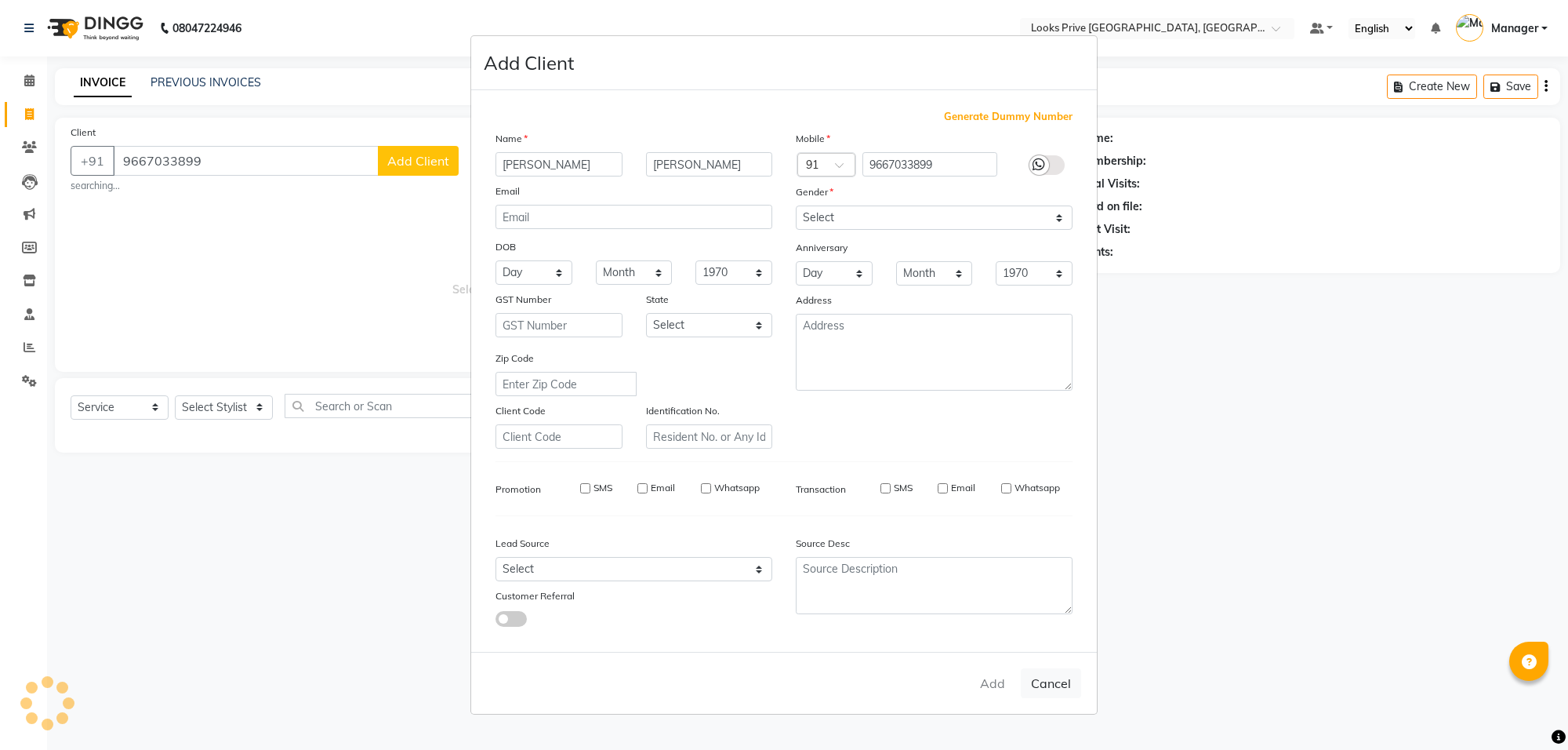
select select
checkbox input "false"
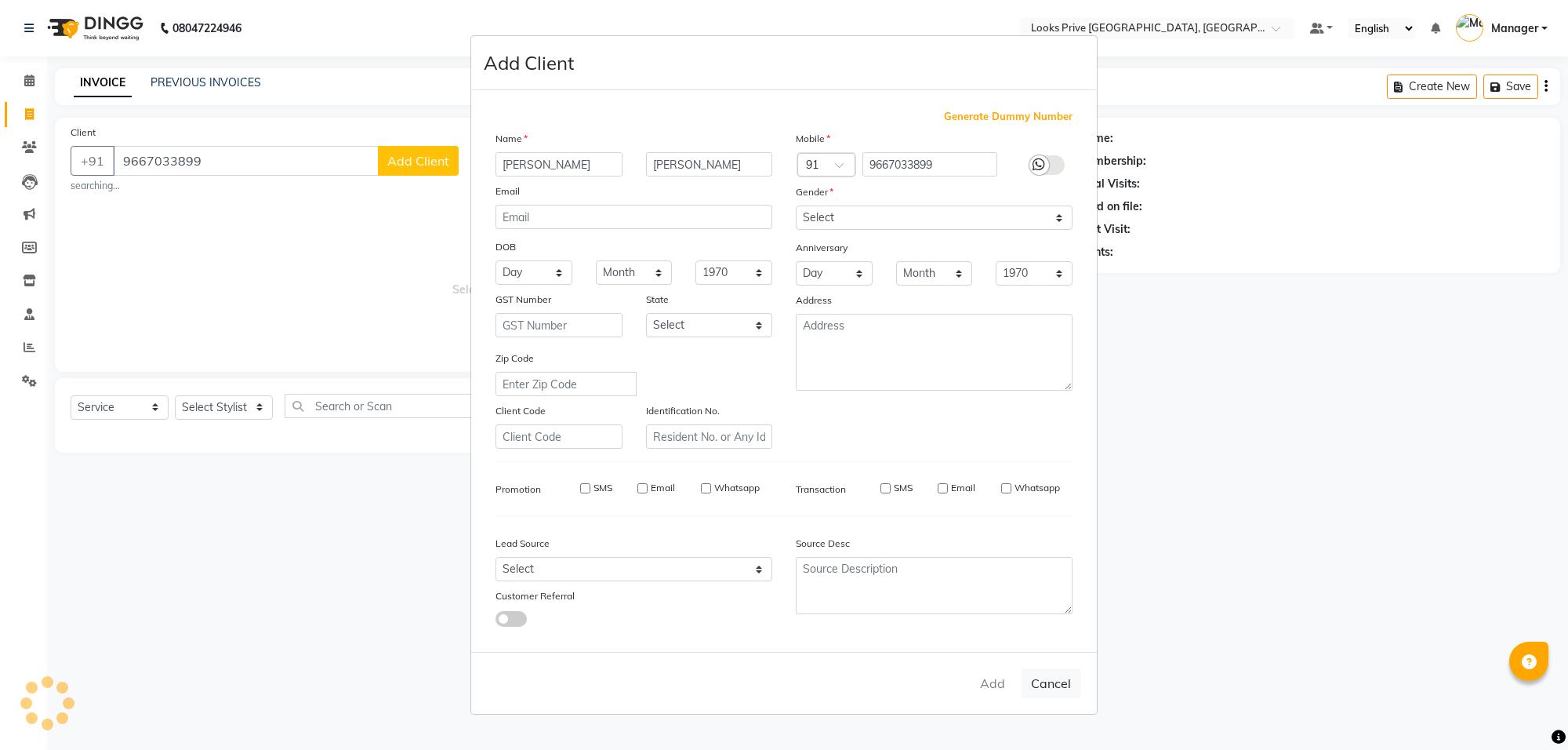
checkbox input "false"
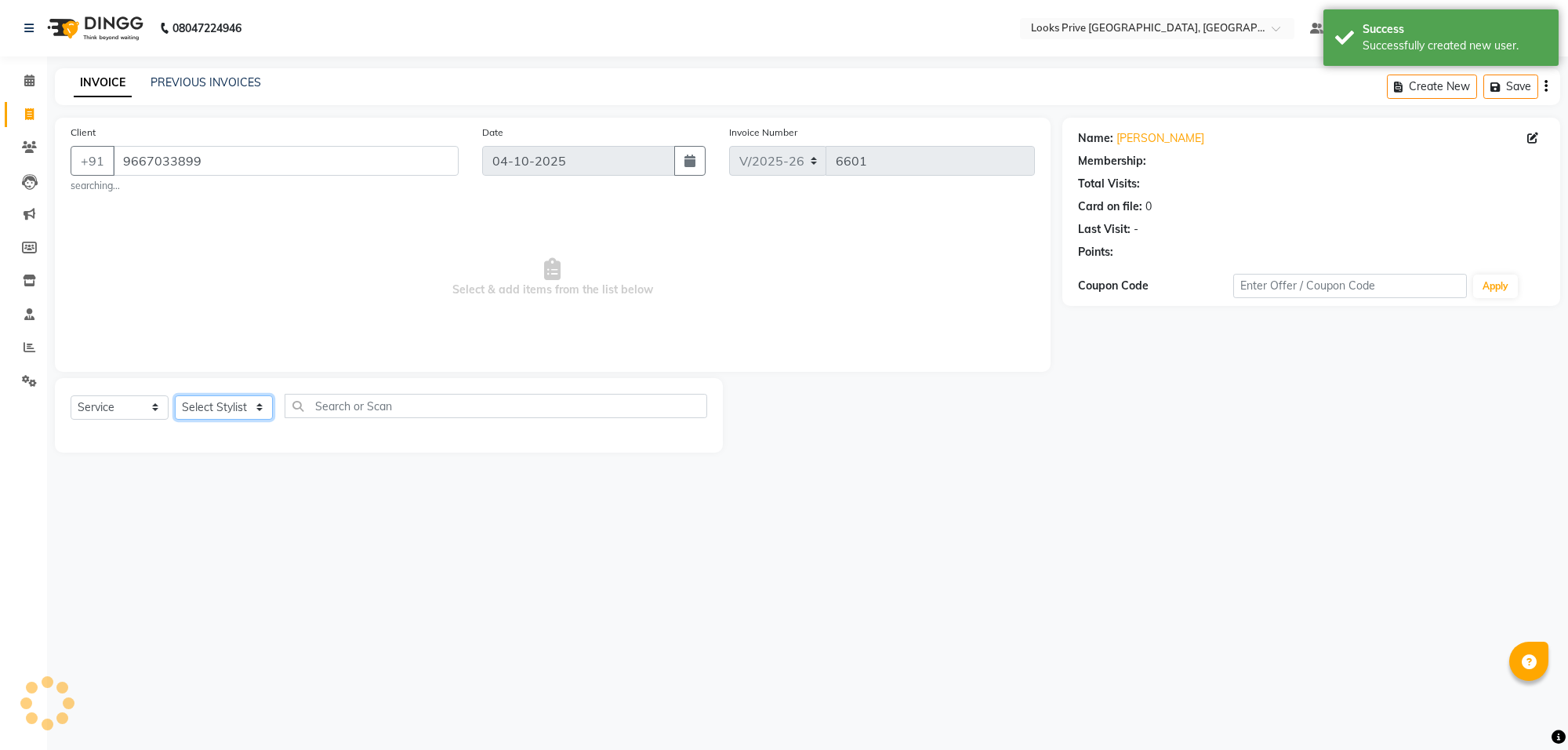
click at [205, 412] on select "Select Stylist Arshi [PERSON_NAME] Counter_Sales Deepak_Asst Govind_Pdct Hema M…" at bounding box center [224, 408] width 98 height 24
select select "1: Object"
select select "75867"
click at [175, 395] on select "Select Stylist Arshi [PERSON_NAME] Counter_Sales Deepak_Asst Govind_Pdct Hema M…" at bounding box center [224, 408] width 98 height 24
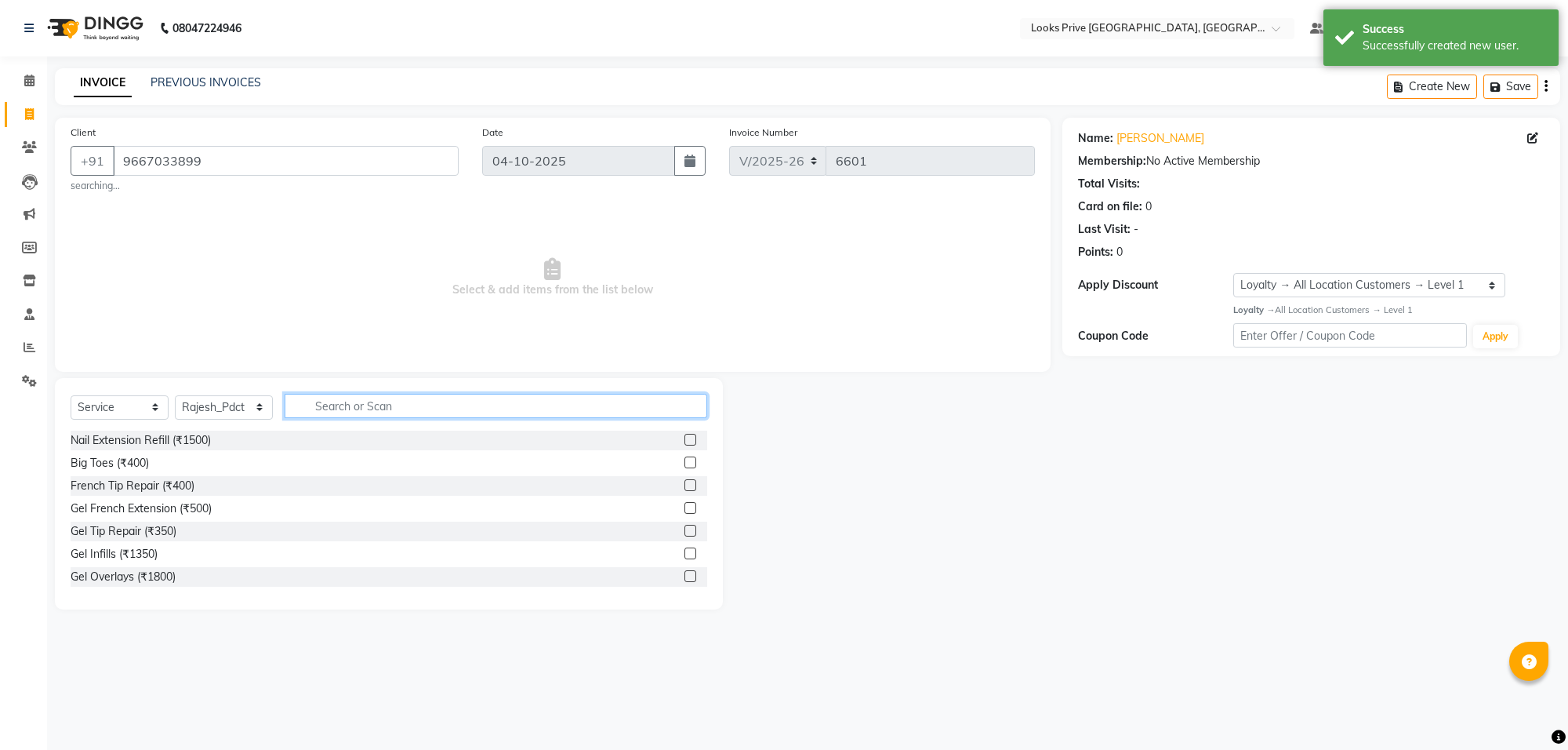
click at [334, 404] on input "text" at bounding box center [495, 406] width 422 height 24
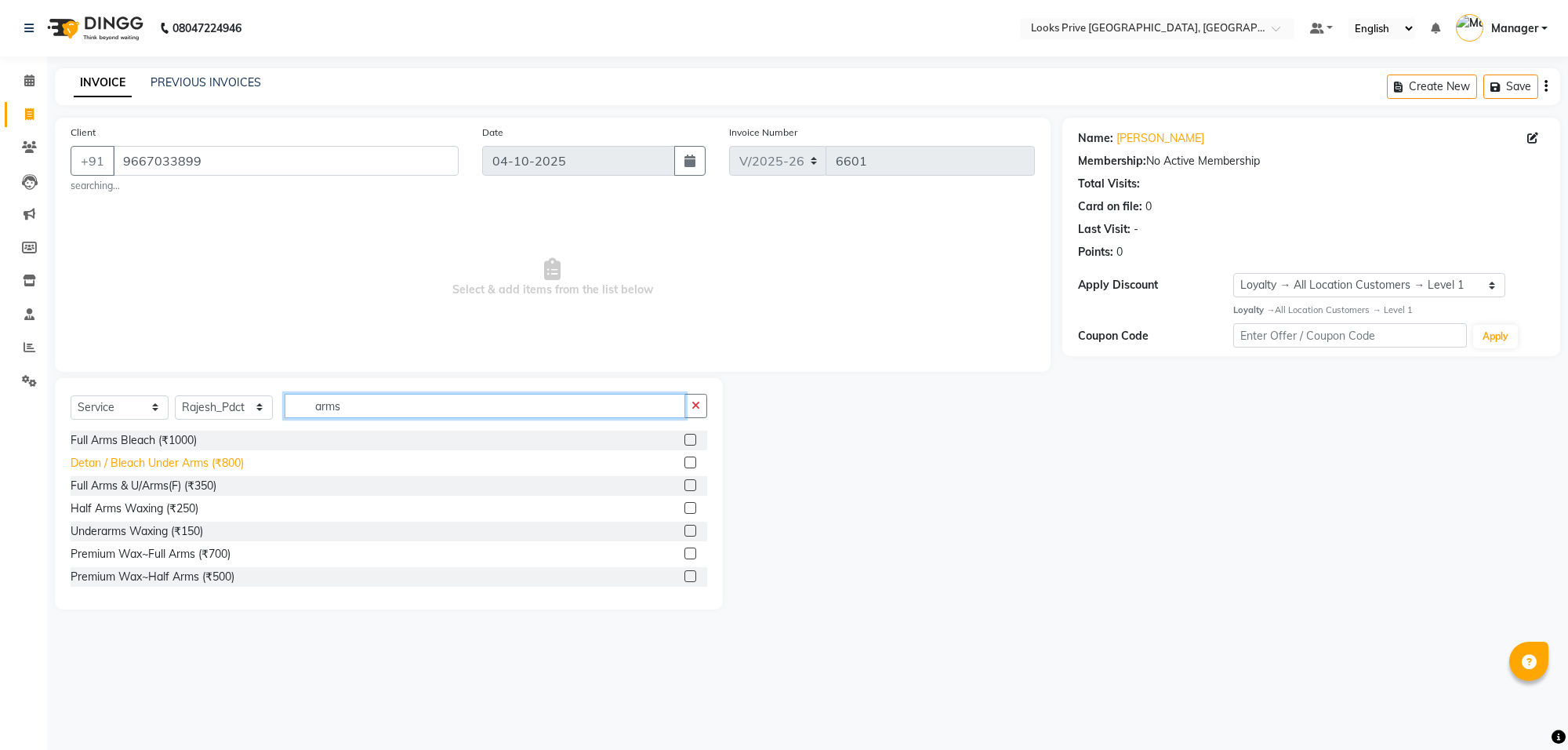
type input "arms"
click at [230, 466] on div "Detan / Bleach Under Arms (₹800)" at bounding box center [157, 463] width 173 height 16
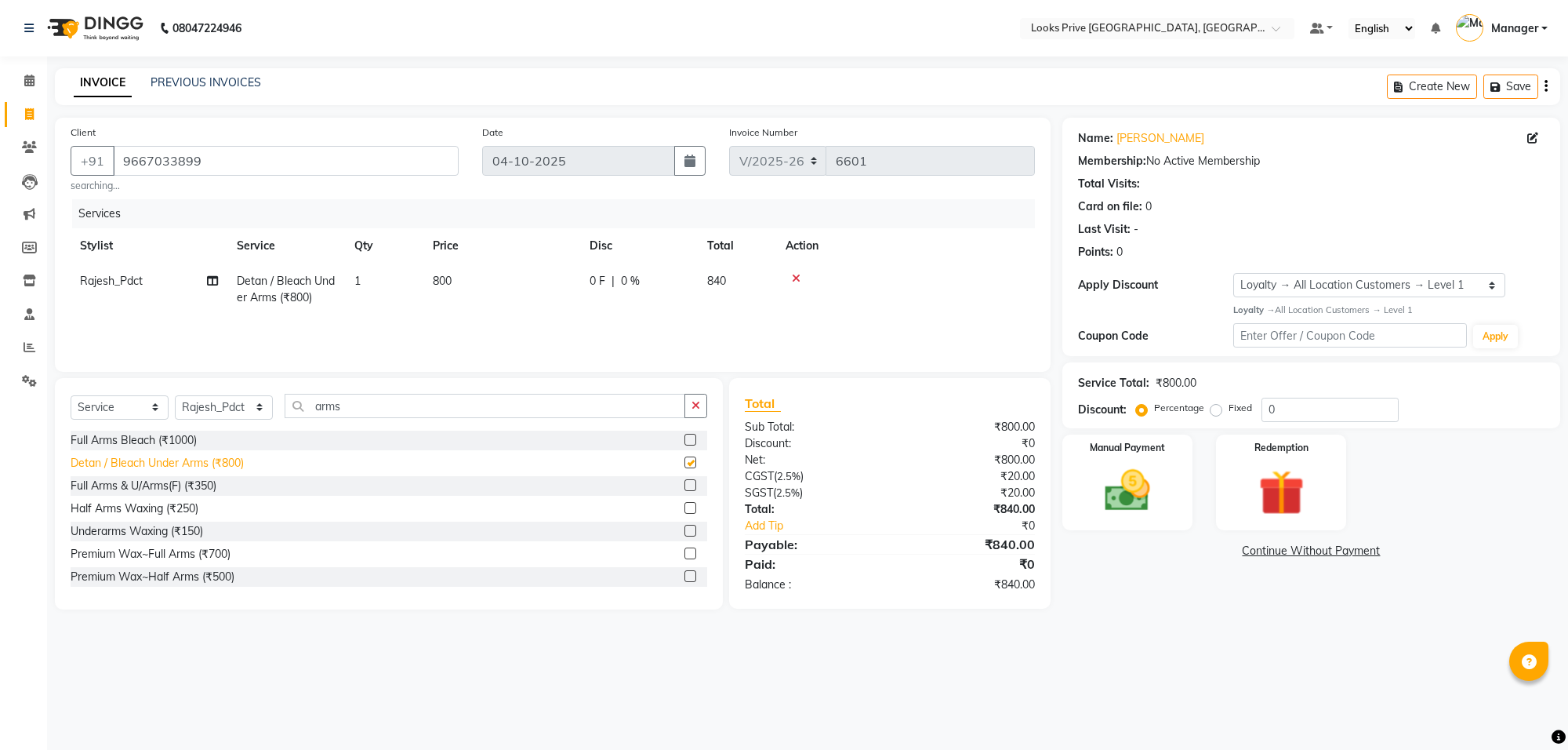
checkbox input "false"
click at [174, 555] on div "Premium Wax~Full Arms (₹700)" at bounding box center [150, 553] width 160 height 16
checkbox input "false"
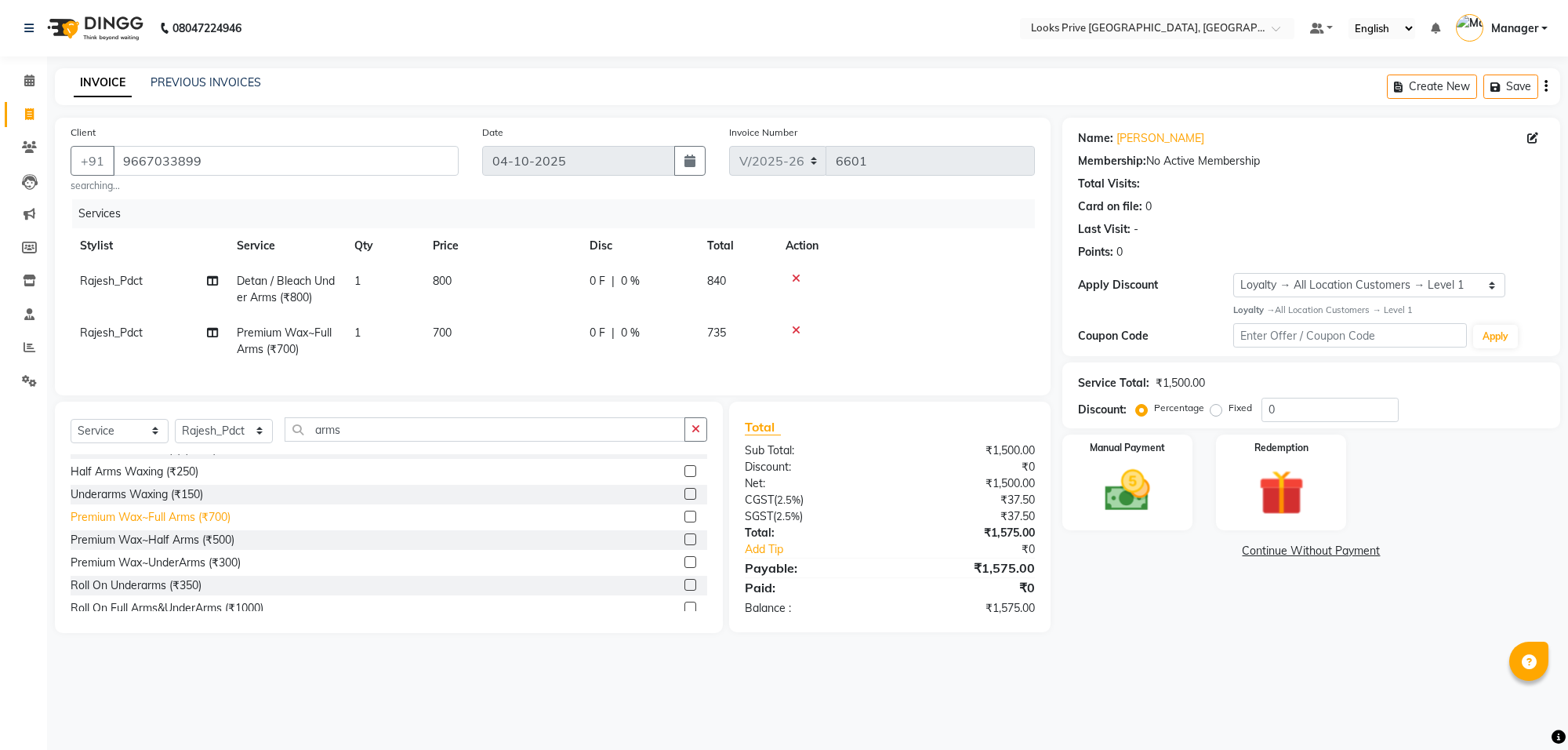
scroll to position [93, 0]
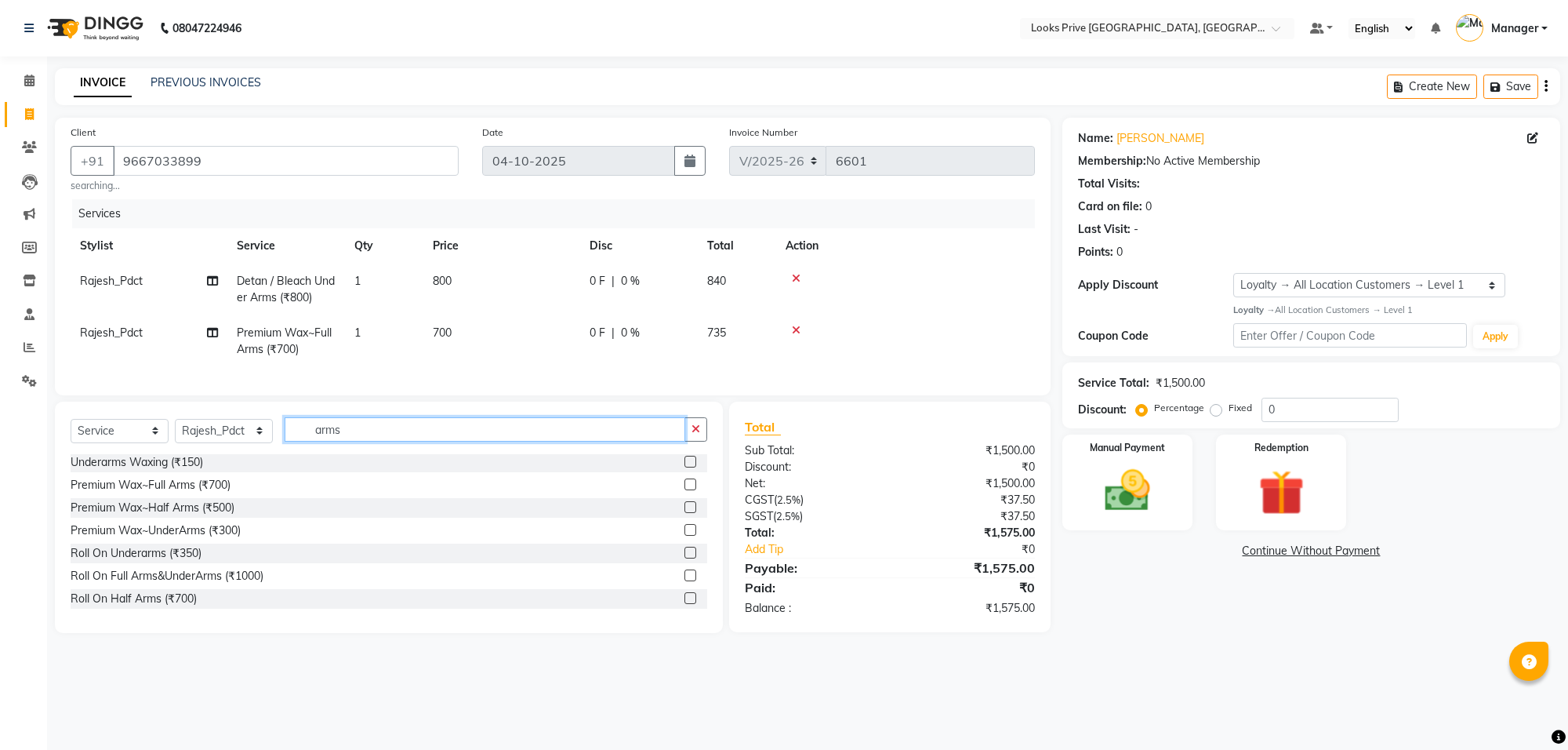
drag, startPoint x: 366, startPoint y: 453, endPoint x: 234, endPoint y: 455, distance: 132.0
click at [234, 454] on div "Select Service Product Membership Package Voucher Prepaid Gift Card Select Styl…" at bounding box center [388, 435] width 636 height 37
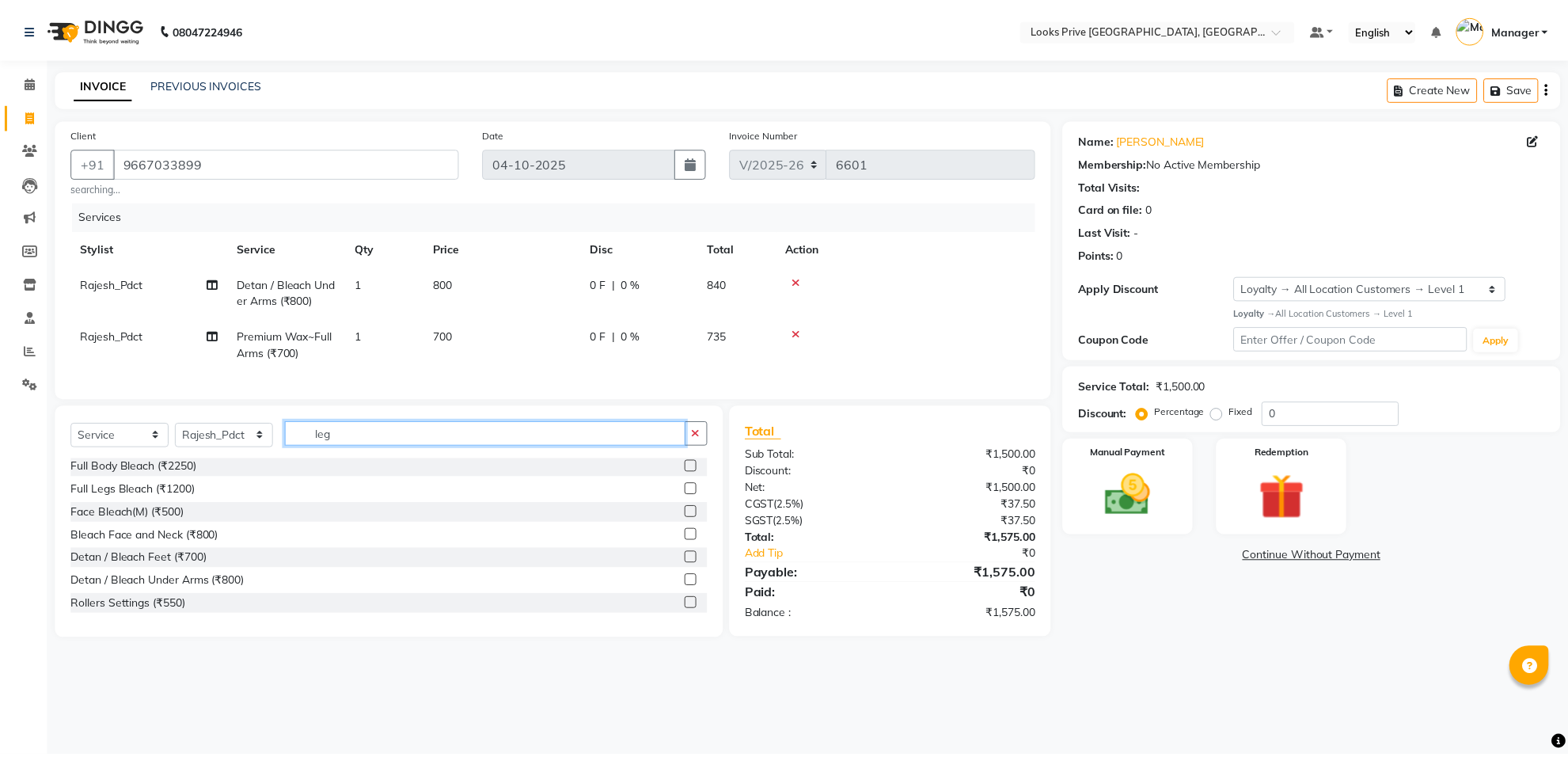
scroll to position [0, 0]
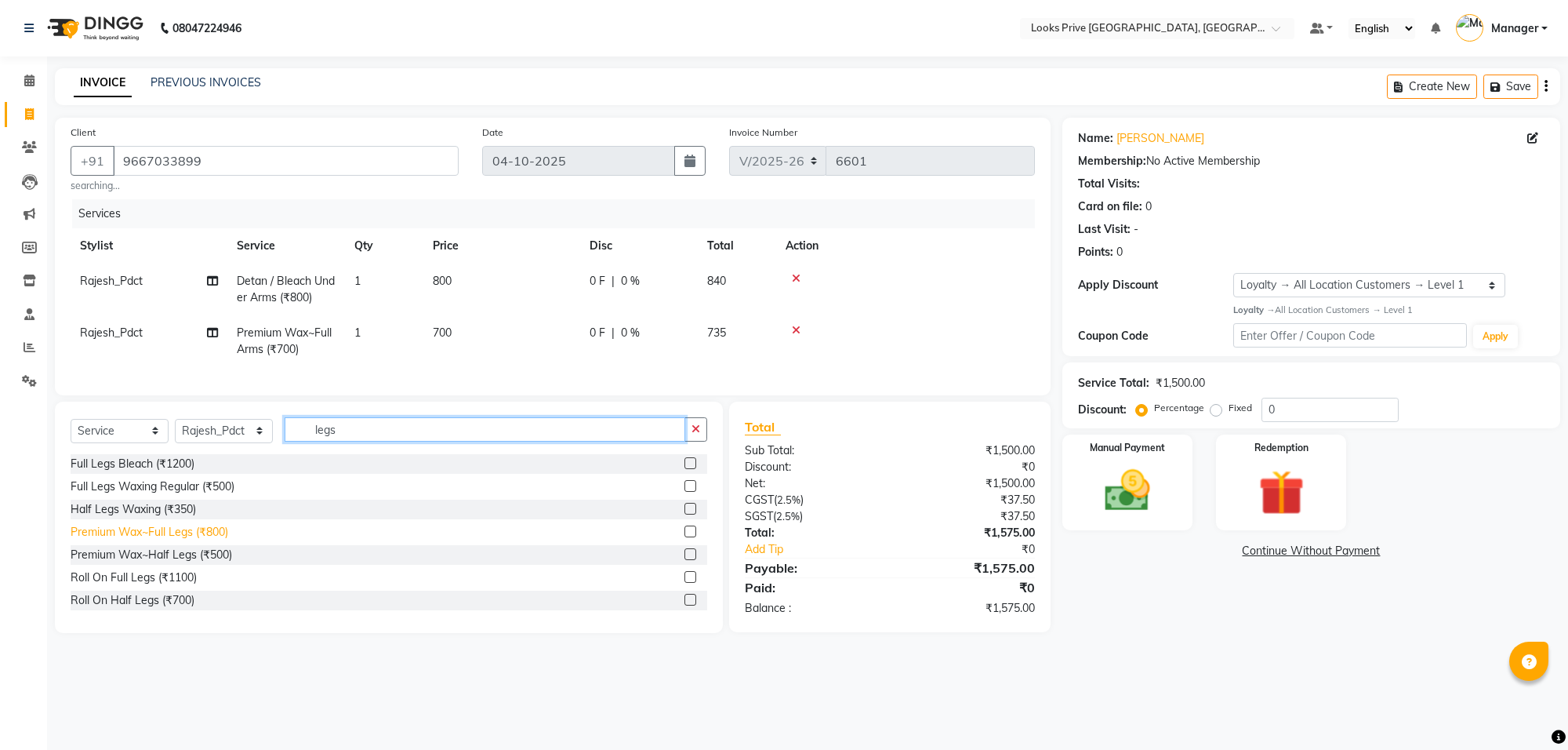
type input "legs"
click at [157, 540] on div "Premium Wax~Full Legs (₹800)" at bounding box center [149, 532] width 158 height 16
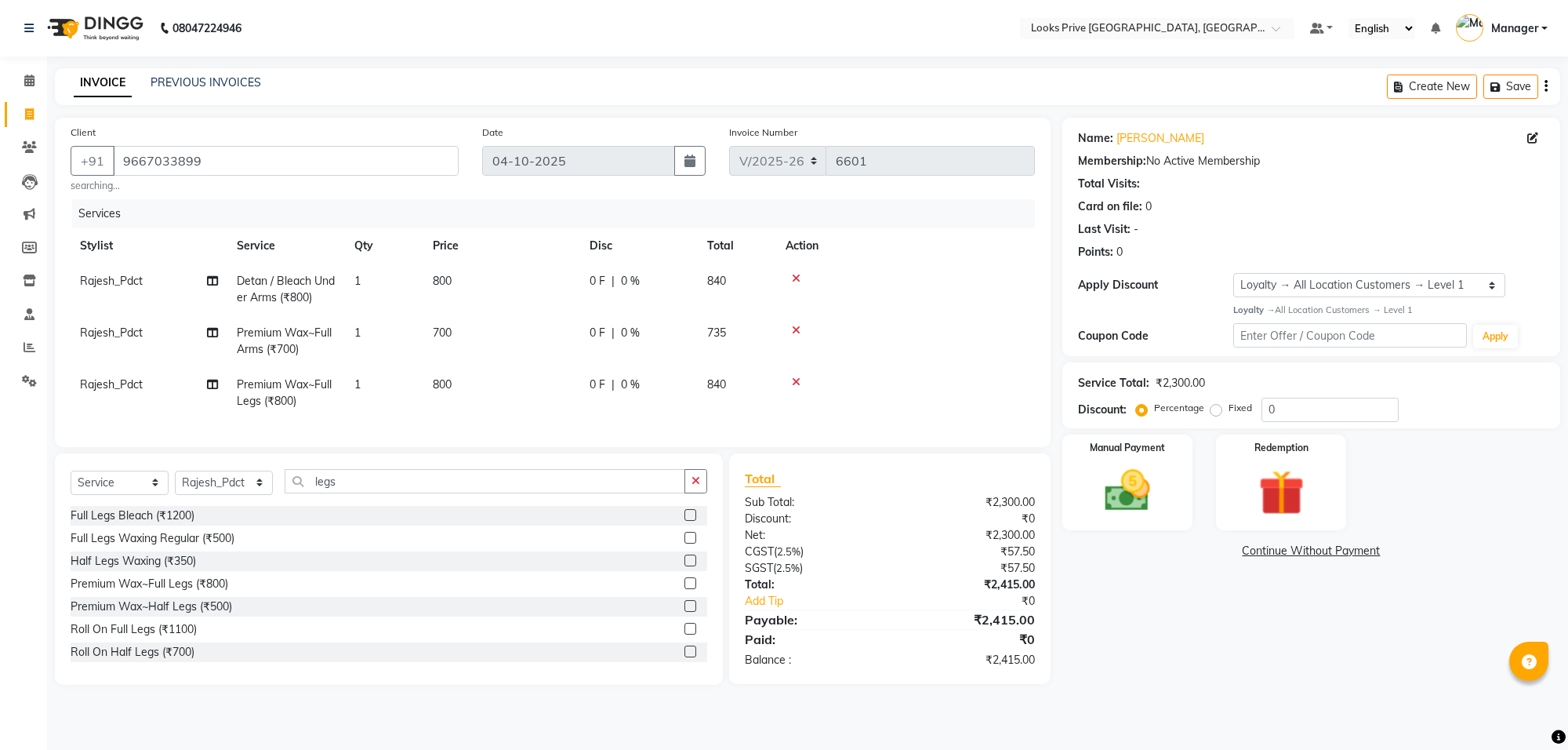
click at [794, 280] on icon at bounding box center [796, 278] width 9 height 11
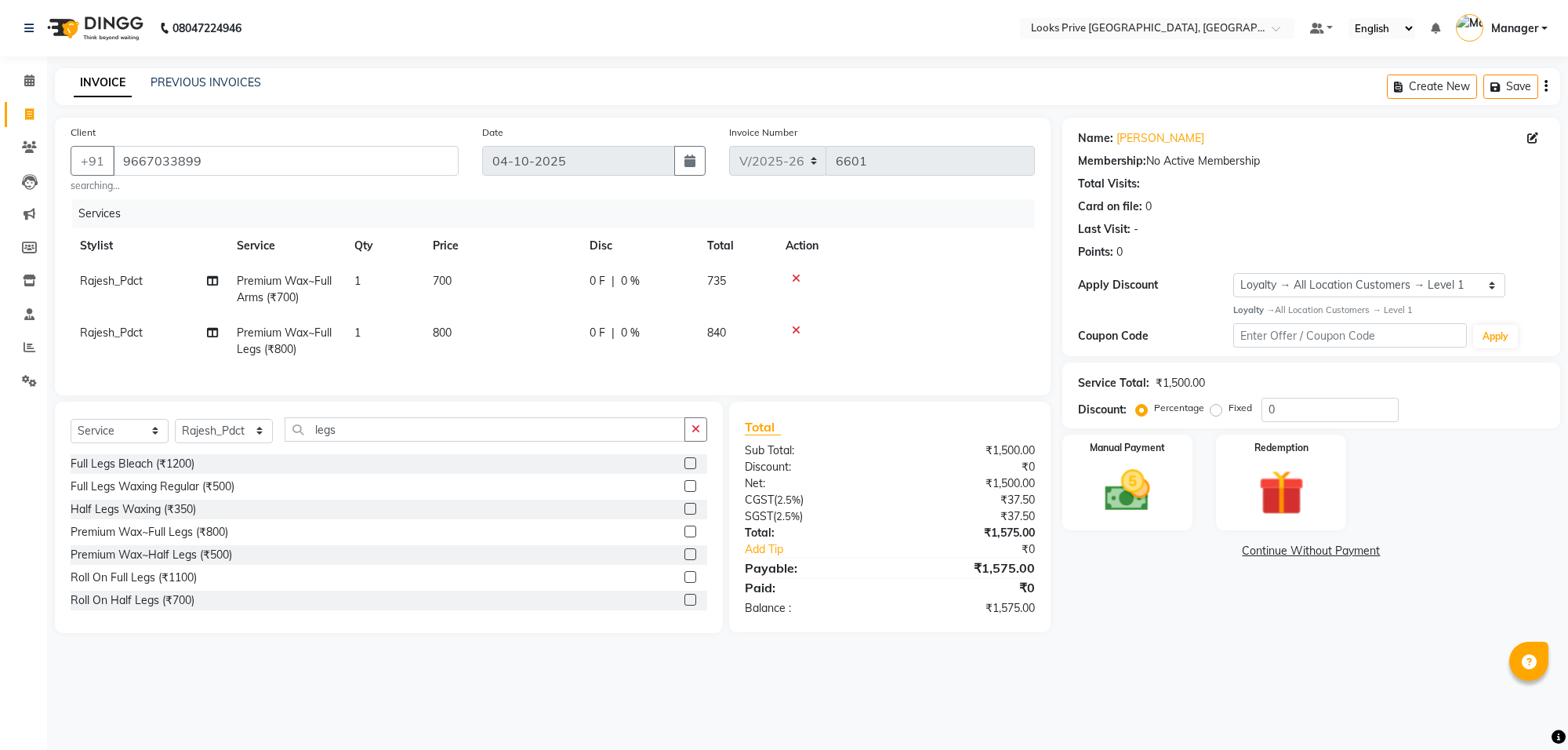
click at [800, 330] on td at bounding box center [905, 342] width 258 height 52
click at [800, 330] on icon at bounding box center [796, 329] width 9 height 11
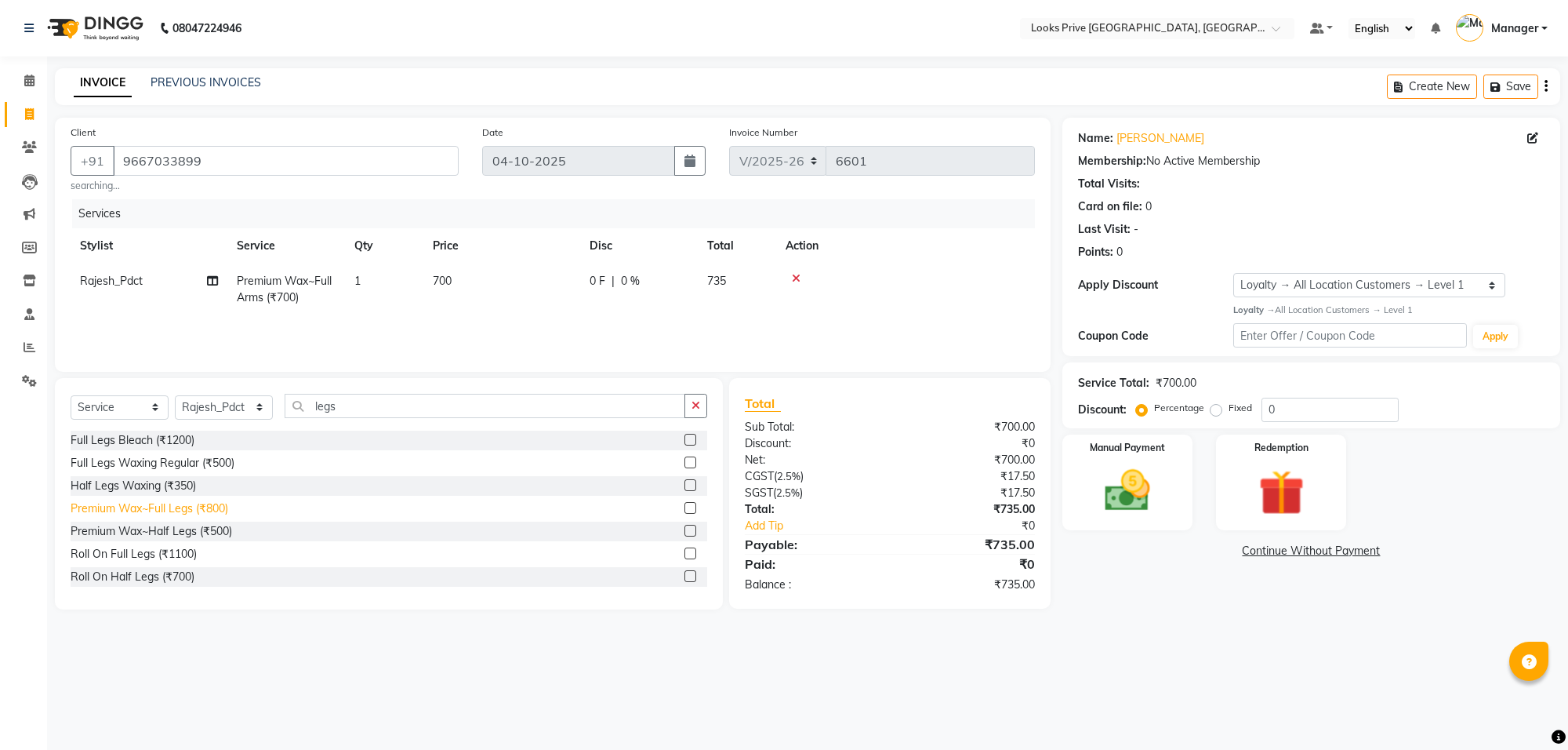
click at [214, 505] on div "Premium Wax~Full Legs (₹800)" at bounding box center [149, 508] width 158 height 16
checkbox input "false"
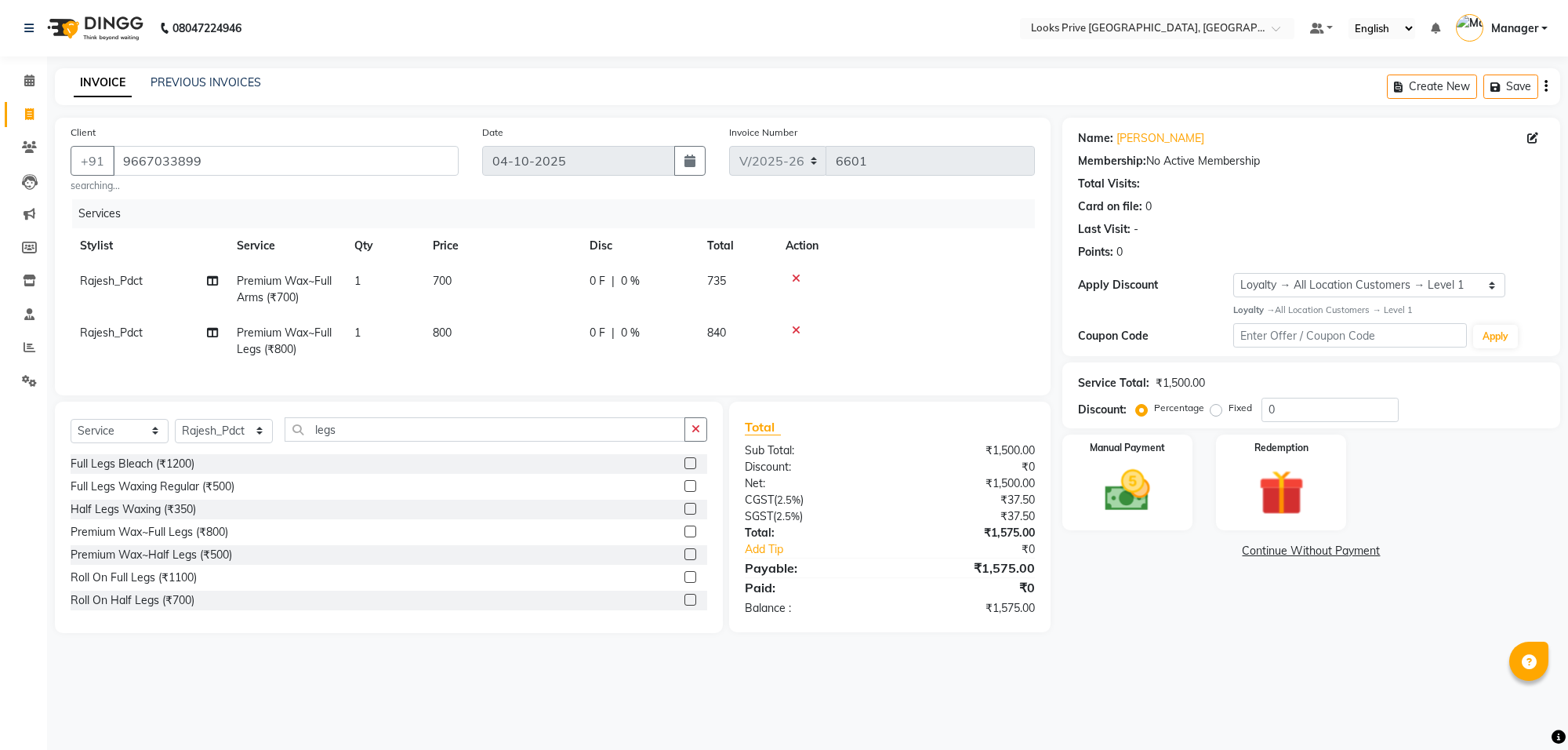
click at [542, 284] on td "700" at bounding box center [501, 290] width 157 height 52
select select "75867"
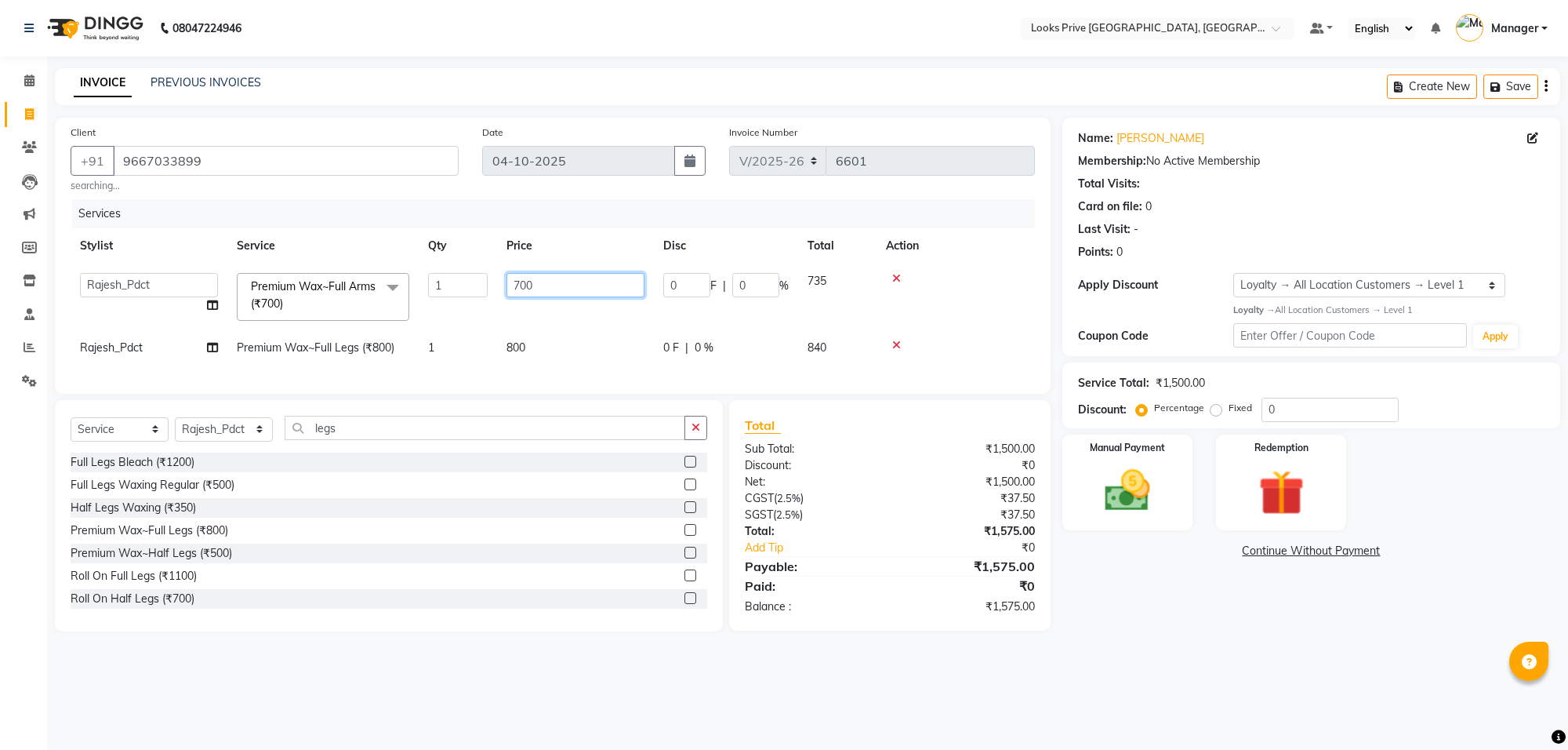
drag, startPoint x: 606, startPoint y: 287, endPoint x: 484, endPoint y: 294, distance: 122.2
click at [484, 294] on tr "Arshi [PERSON_NAME] Counter_Sales Deepak_Asst Govind_Pdct Hema Manager Mohan_As…" at bounding box center [552, 297] width 964 height 67
type input "800"
click at [606, 335] on tr "Rajesh_Pdct Premium Wax~Full Legs (₹800) 1 800 0 F | 0 % 840" at bounding box center [552, 348] width 964 height 36
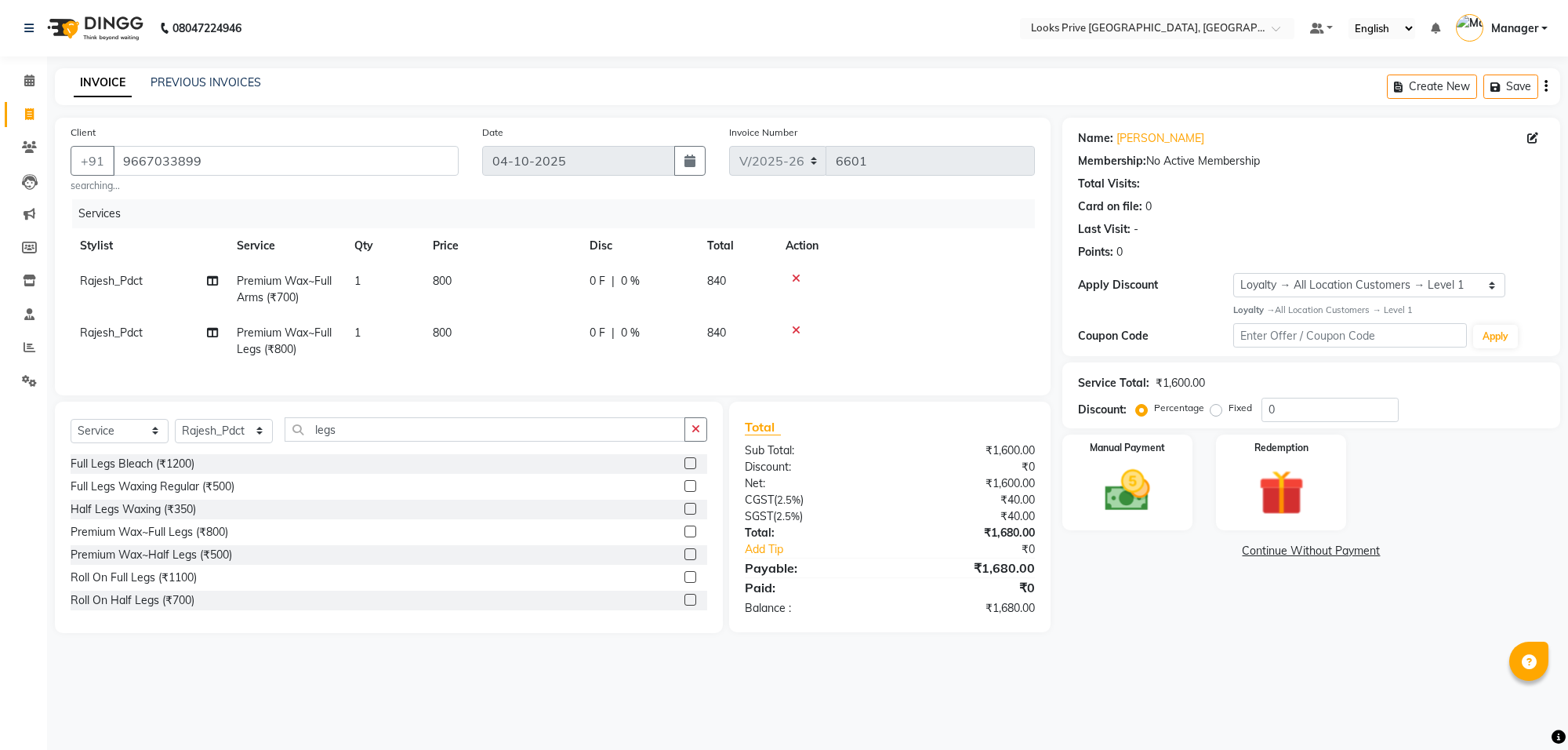
click at [529, 291] on td "800" at bounding box center [501, 290] width 157 height 52
select select "75867"
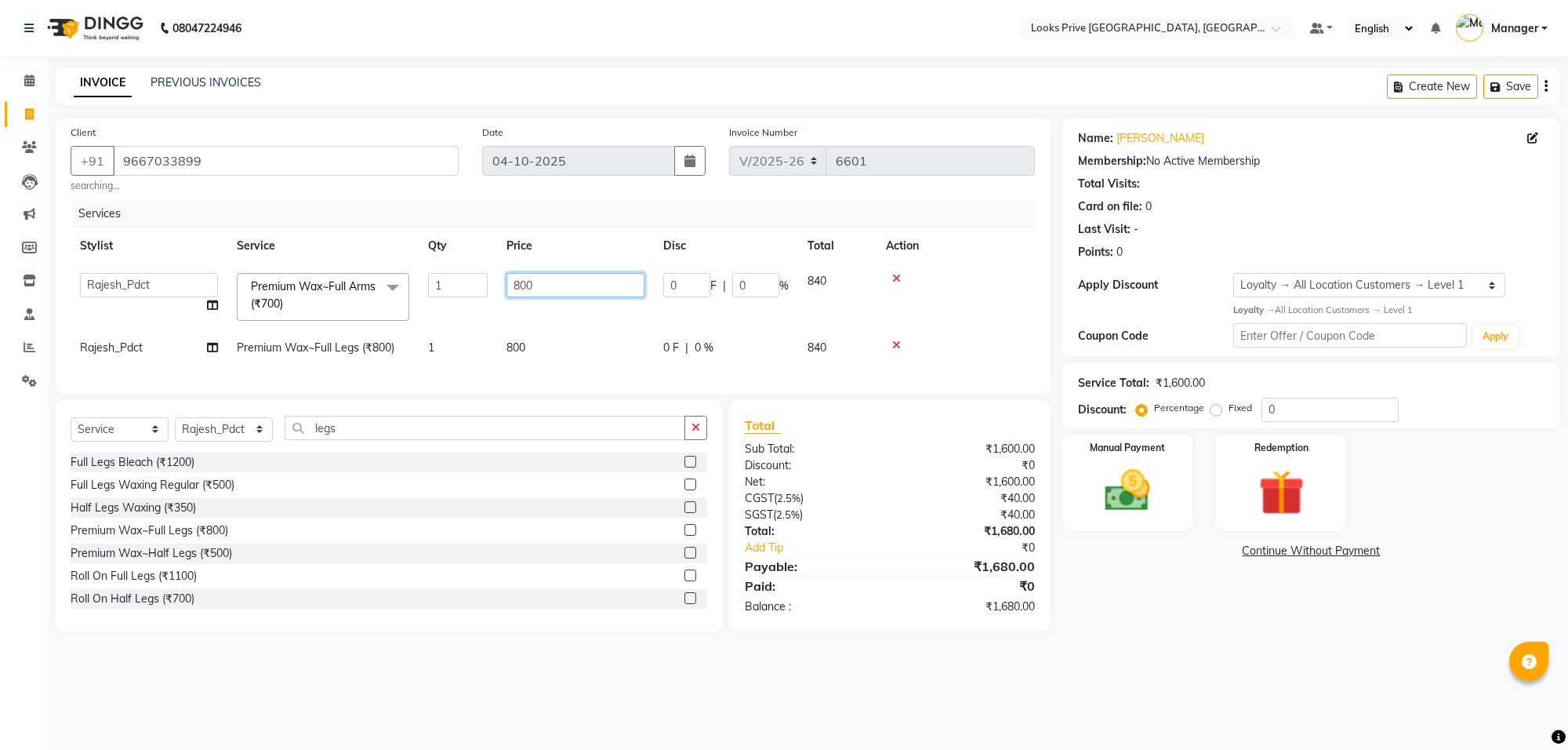
drag, startPoint x: 569, startPoint y: 280, endPoint x: 445, endPoint y: 271, distance: 124.3
click at [445, 271] on tr "Arshi [PERSON_NAME] Counter_Sales Deepak_Asst Govind_Pdct Hema Manager Mohan_As…" at bounding box center [552, 297] width 964 height 67
type input "850"
click at [524, 308] on td "850" at bounding box center [575, 297] width 157 height 67
select select "75867"
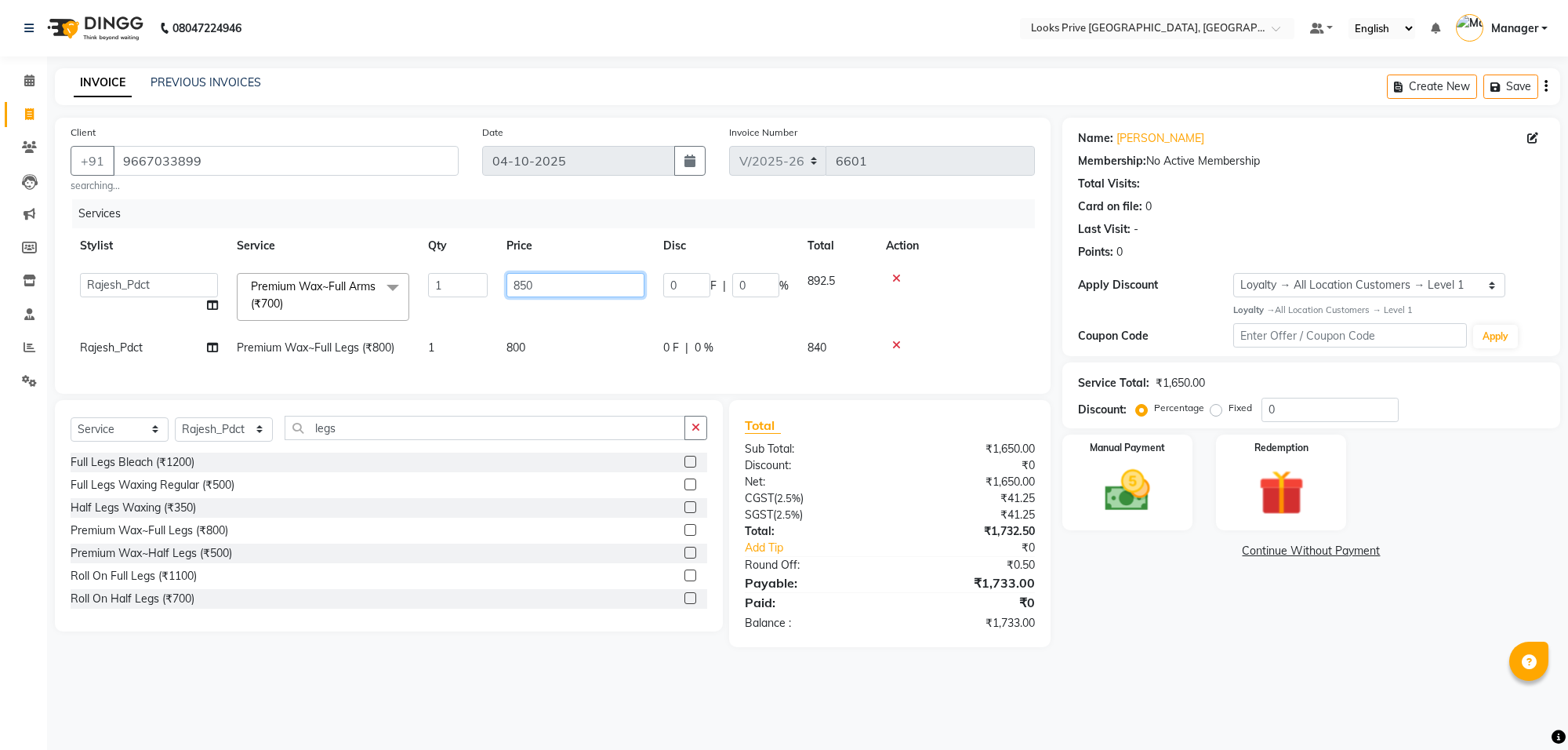
drag, startPoint x: 570, startPoint y: 286, endPoint x: 455, endPoint y: 284, distance: 115.0
click at [455, 284] on tr "Arshi [PERSON_NAME] Counter_Sales Deepak_Asst Govind_Pdct Hema Manager Mohan_As…" at bounding box center [552, 297] width 964 height 67
type input "900"
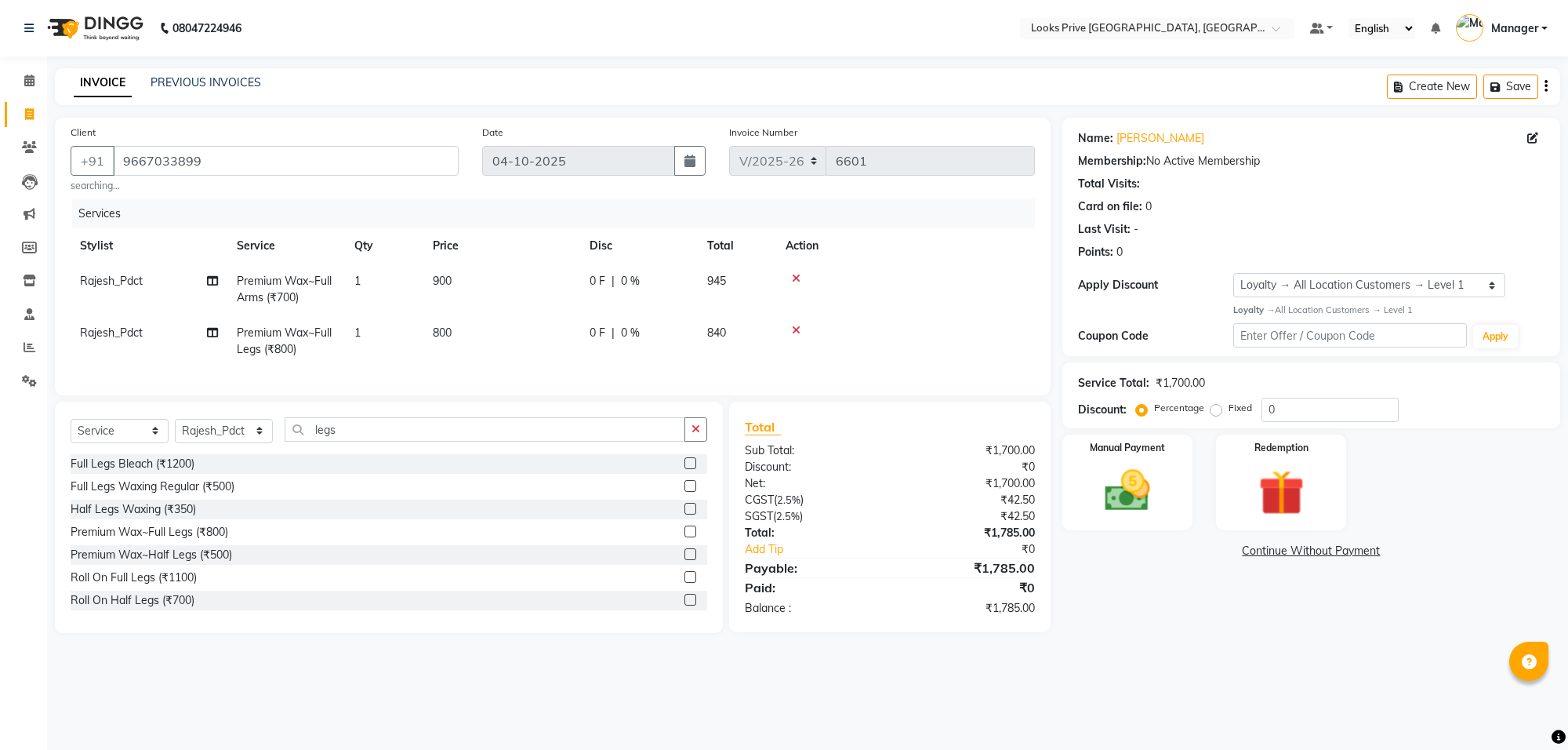
click at [863, 325] on div at bounding box center [905, 329] width 240 height 11
click at [480, 291] on td "900" at bounding box center [501, 290] width 157 height 52
select select "75867"
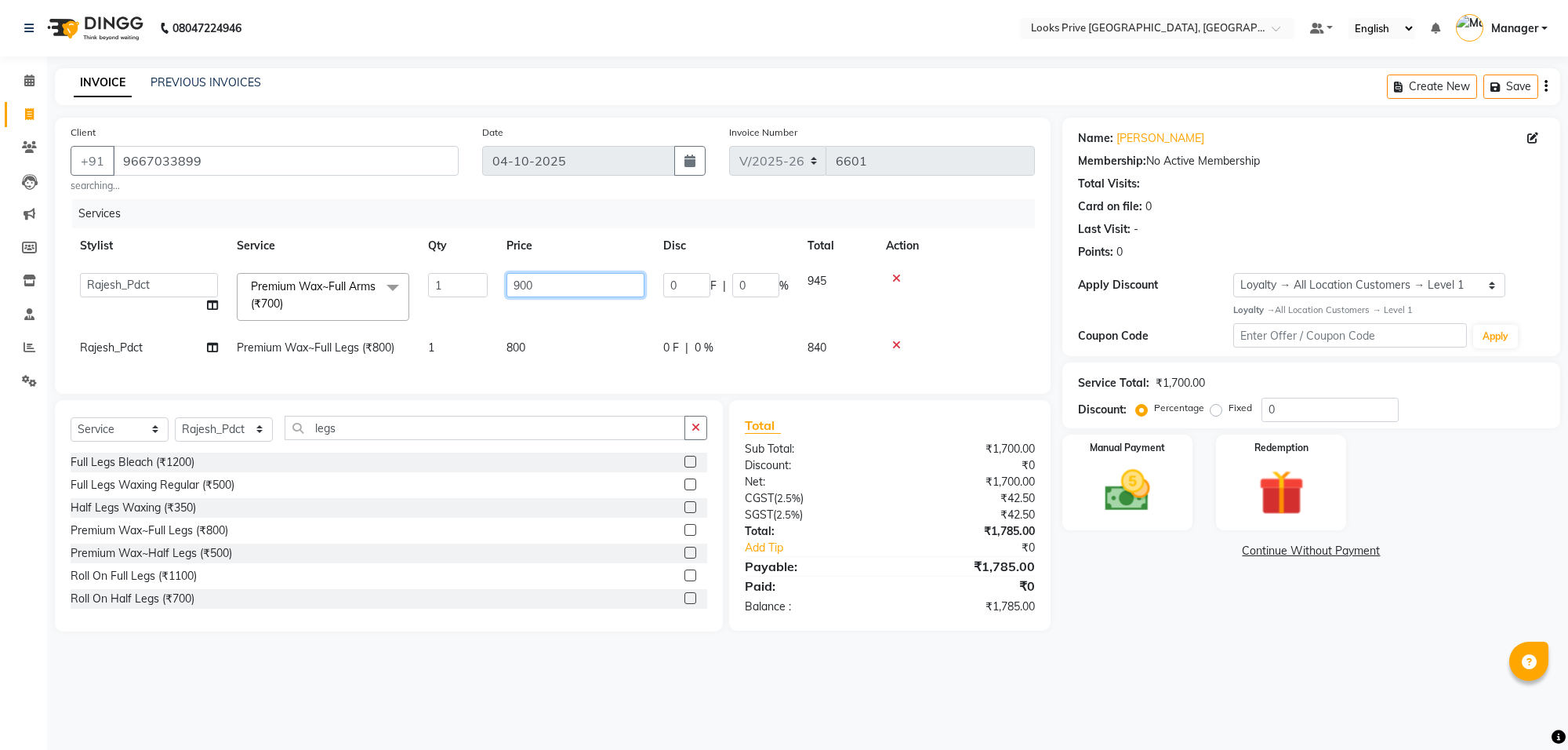
drag, startPoint x: 555, startPoint y: 288, endPoint x: 433, endPoint y: 291, distance: 122.0
click at [433, 291] on tr "Arshi [PERSON_NAME] Counter_Sales Deepak_Asst Govind_Pdct Hema Manager Mohan_As…" at bounding box center [552, 297] width 964 height 67
type input "925"
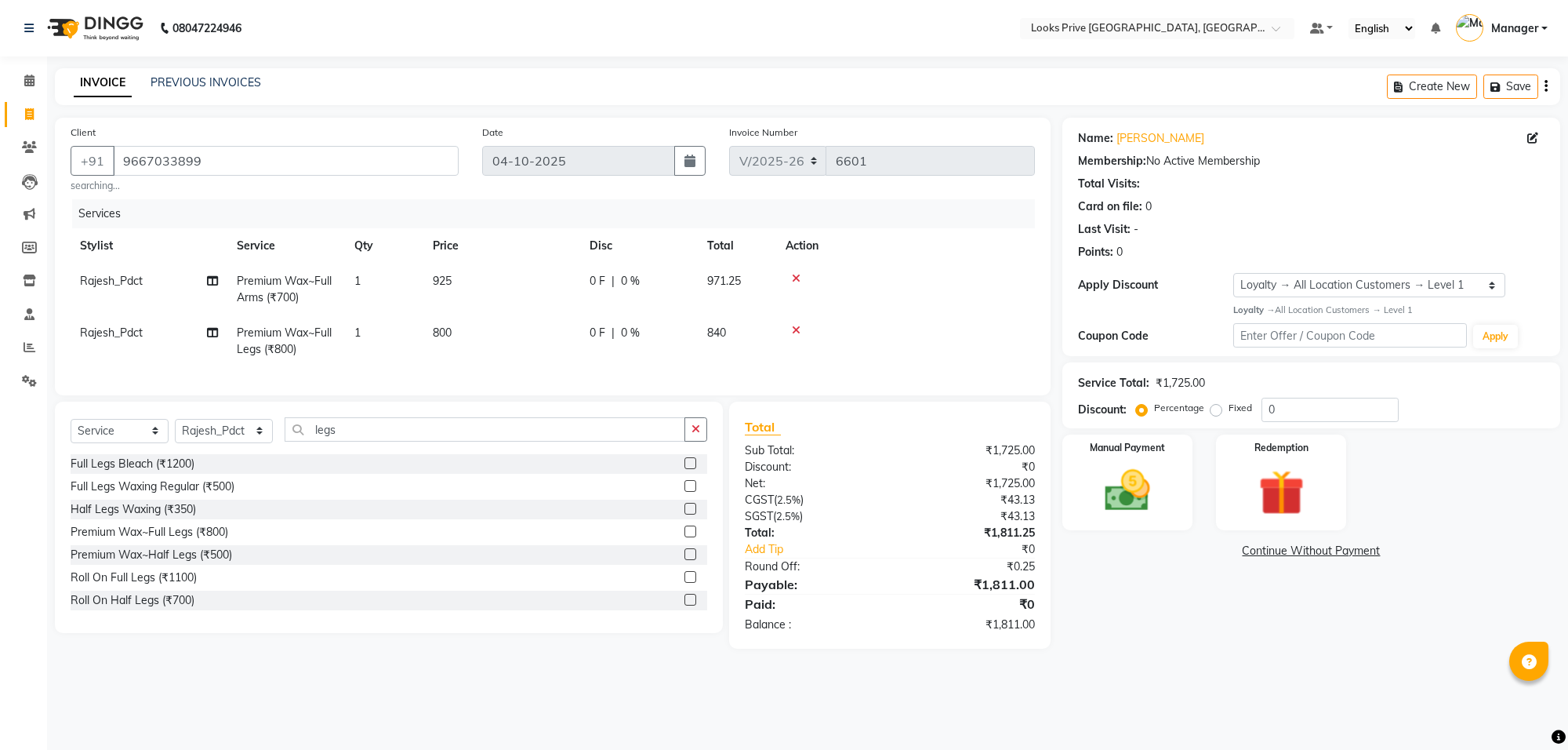
click at [459, 333] on tr "Rajesh_Pdct Premium Wax~Full Legs (₹800) 1 800 0 F | 0 % 840" at bounding box center [552, 342] width 964 height 52
click at [497, 288] on td "925" at bounding box center [501, 290] width 157 height 52
select select "75867"
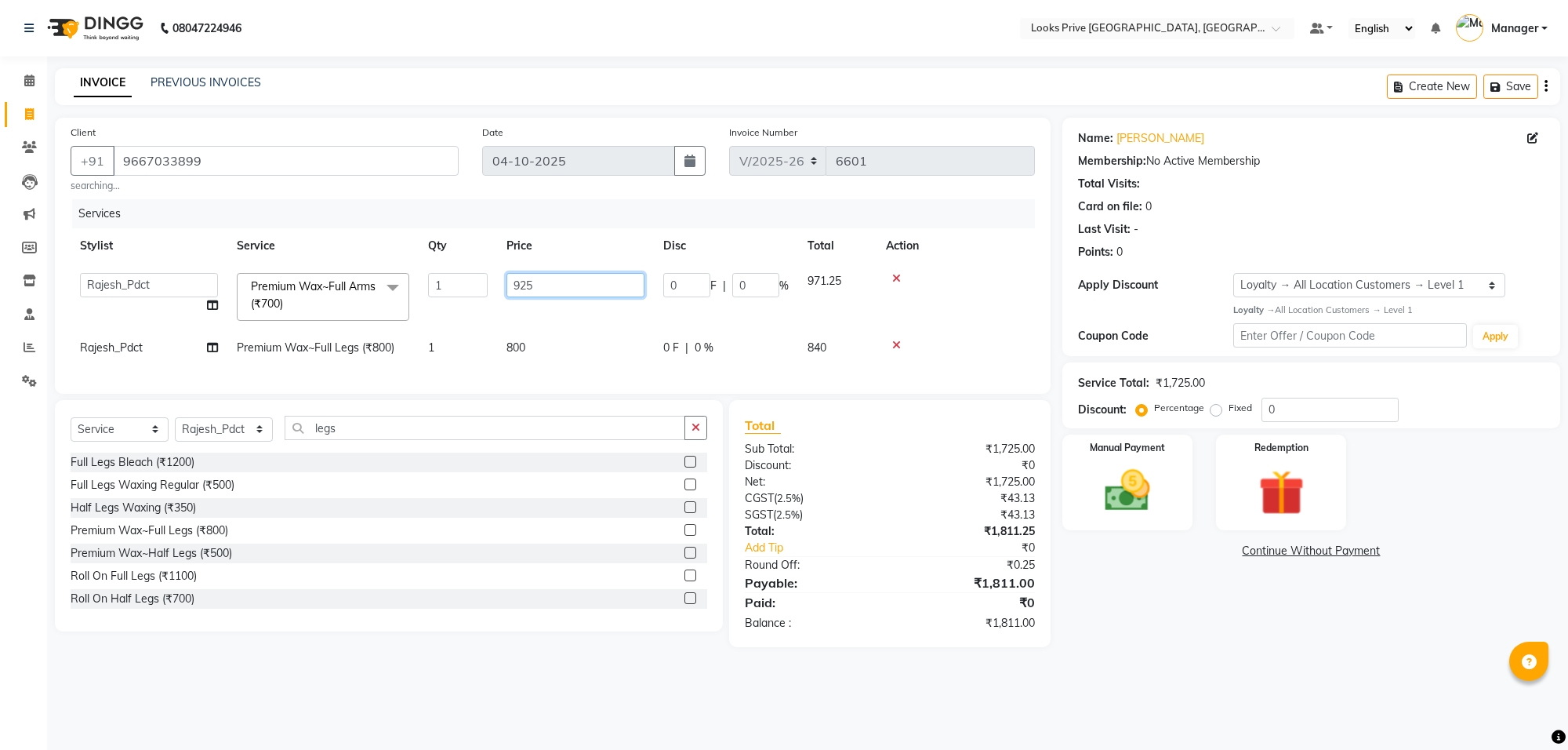
drag, startPoint x: 543, startPoint y: 289, endPoint x: 447, endPoint y: 379, distance: 131.6
click at [452, 335] on tbody "Arshi [PERSON_NAME] Counter_Sales Deepak_Asst Govind_Pdct Hema Manager Mohan_As…" at bounding box center [552, 315] width 964 height 102
type input "910"
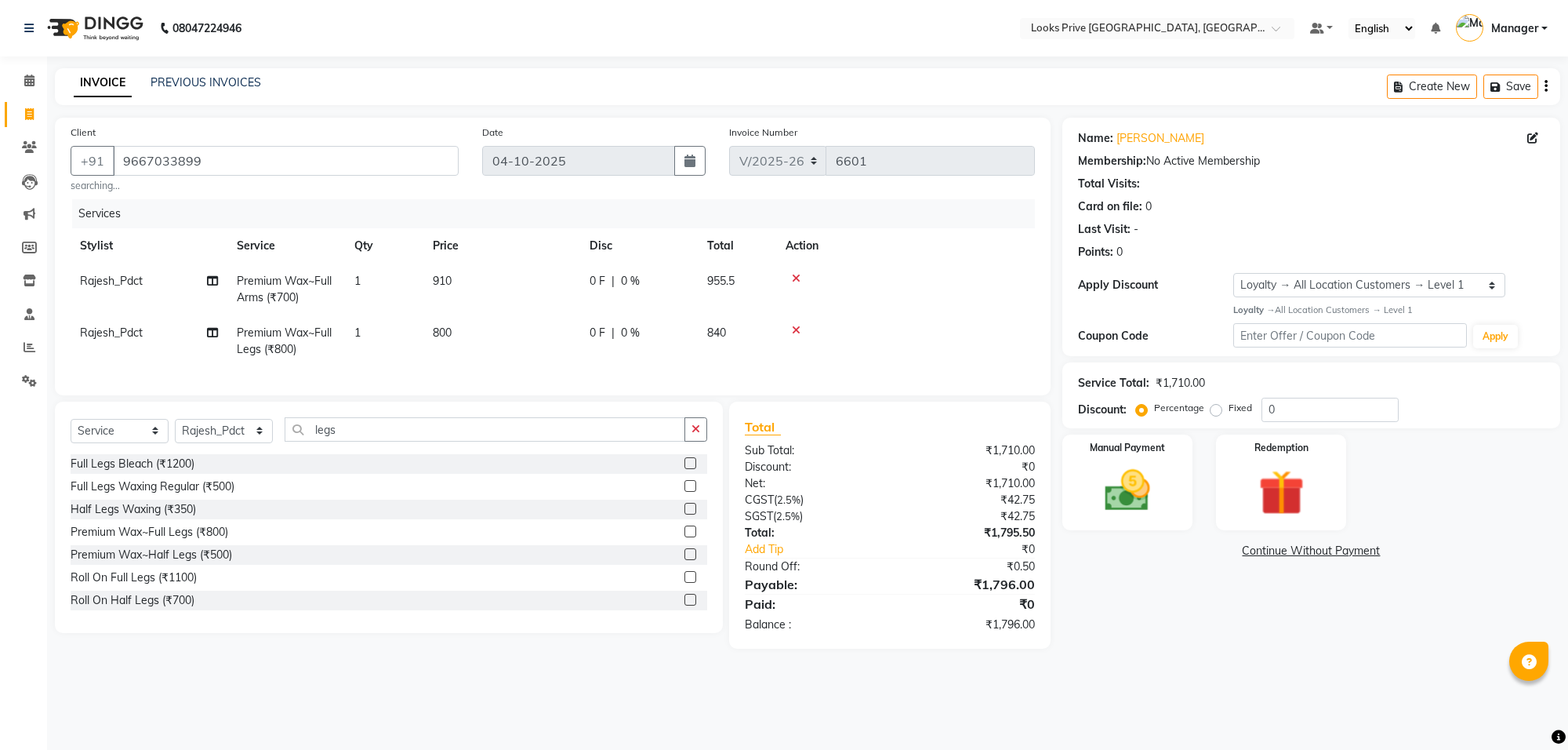
click at [623, 349] on tr "Rajesh_Pdct Premium Wax~Full Legs (₹800) 1 800 0 F | 0 % 840" at bounding box center [552, 342] width 964 height 52
click at [504, 275] on td "910" at bounding box center [501, 290] width 157 height 52
select select "75867"
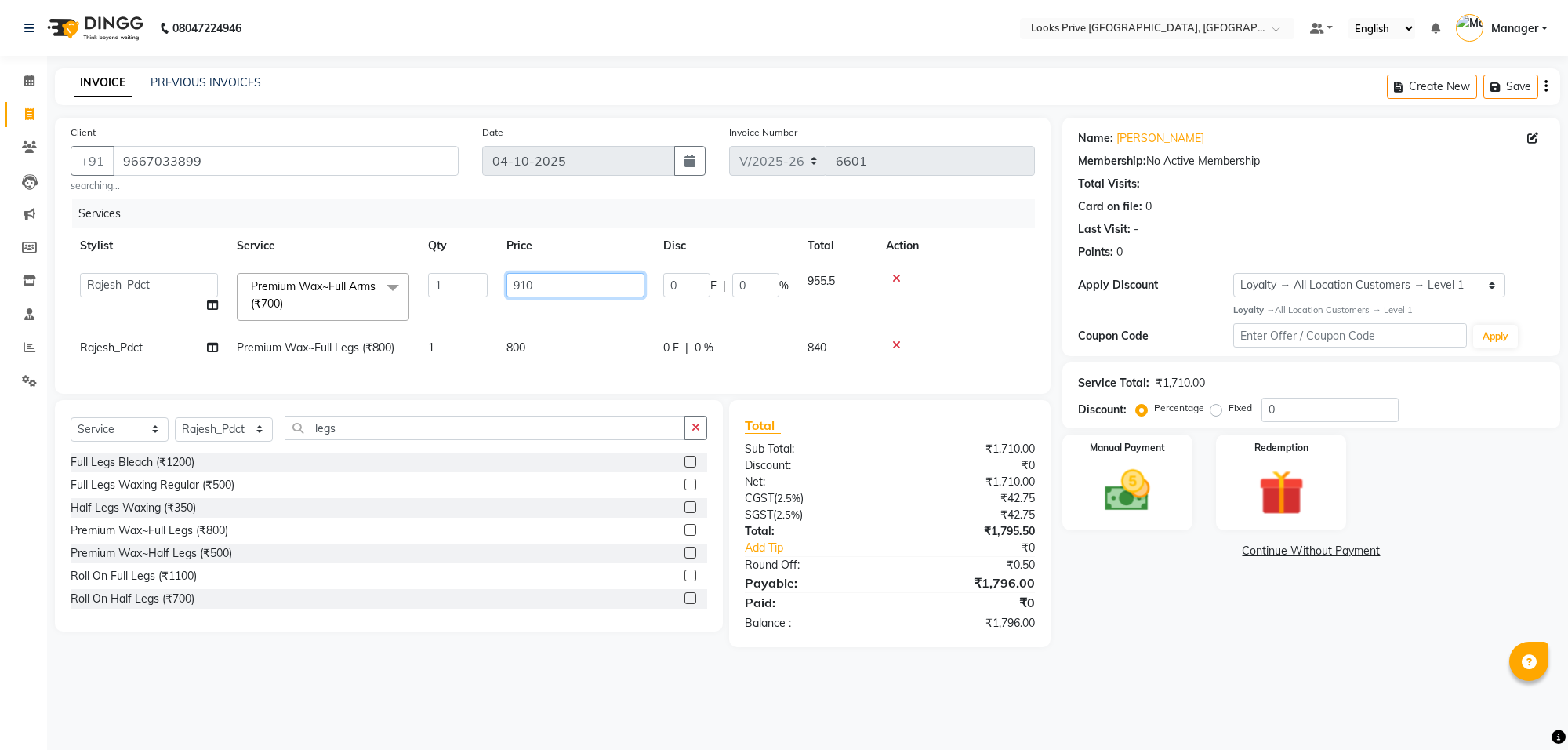
click at [535, 280] on input "910" at bounding box center [575, 285] width 138 height 24
type input "915"
click at [460, 342] on tr "Rajesh_Pdct Premium Wax~Full Legs (₹800) 1 800 0 F | 0 % 840" at bounding box center [552, 348] width 964 height 36
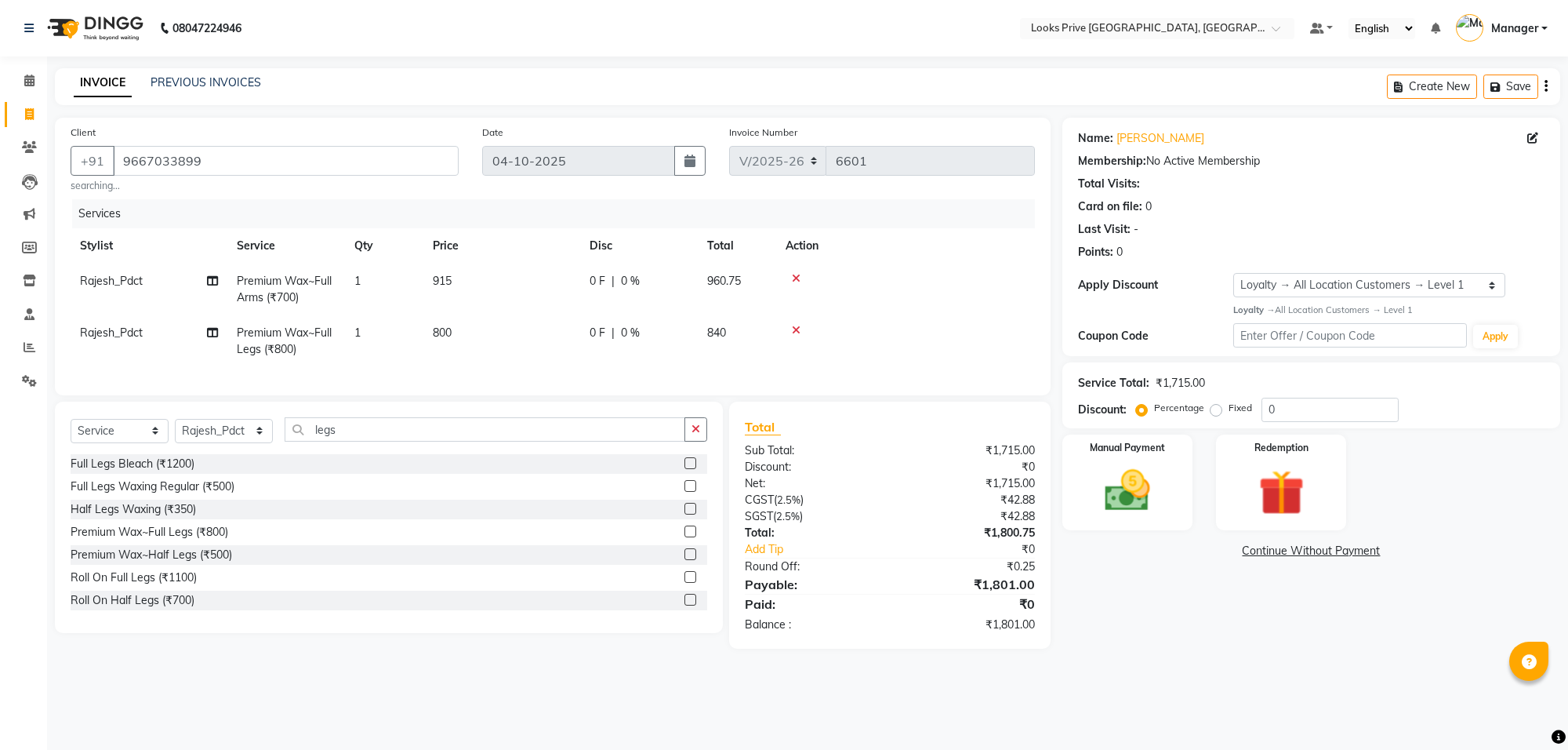
click at [533, 284] on td "915" at bounding box center [501, 290] width 157 height 52
select select "75867"
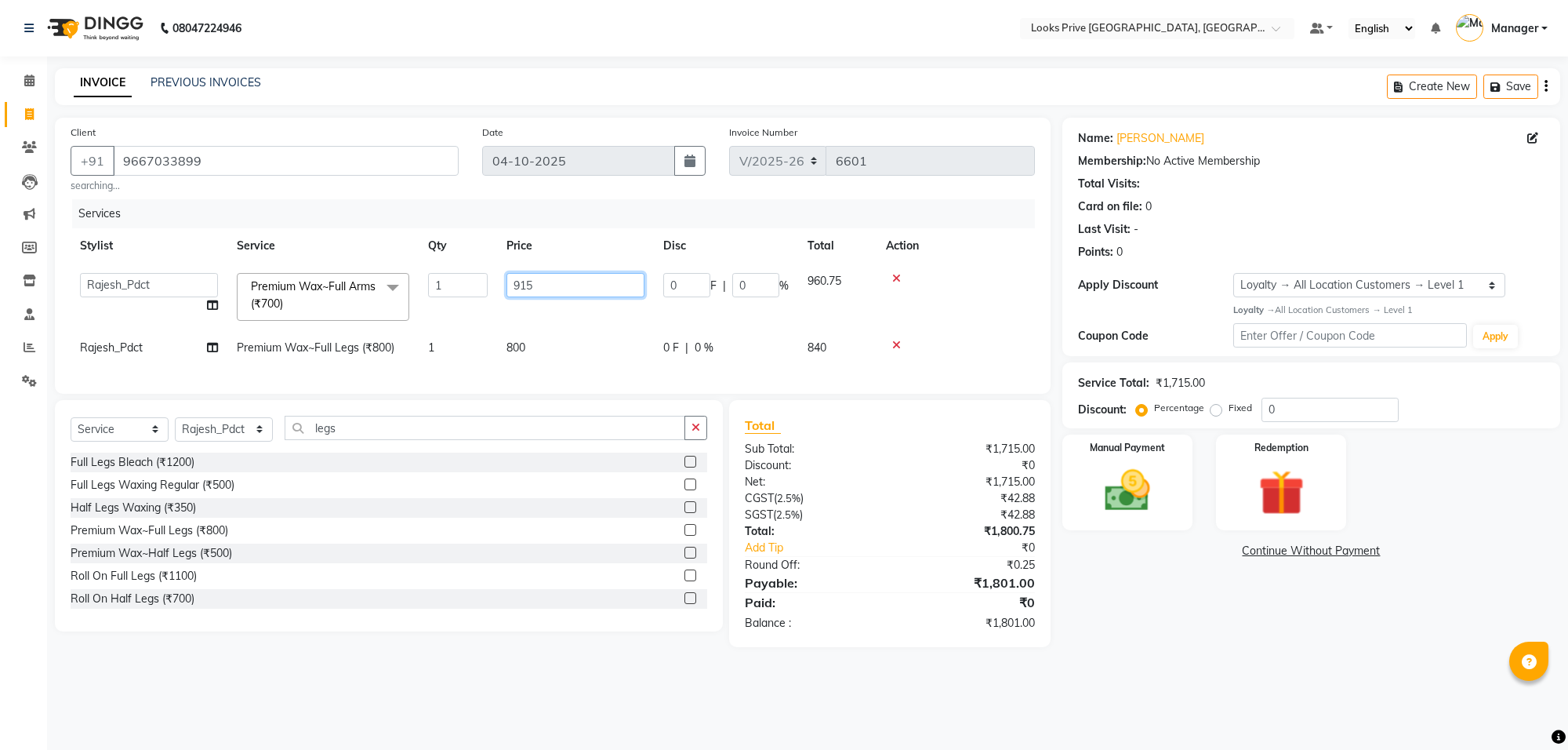
drag, startPoint x: 550, startPoint y: 286, endPoint x: 531, endPoint y: 303, distance: 25.5
click at [538, 298] on td "915" at bounding box center [575, 297] width 157 height 67
type input "914"
click at [491, 325] on tbody "Arshi [PERSON_NAME] Counter_Sales Deepak_Asst Govind_Pdct Hema Manager Mohan_As…" at bounding box center [552, 315] width 964 height 102
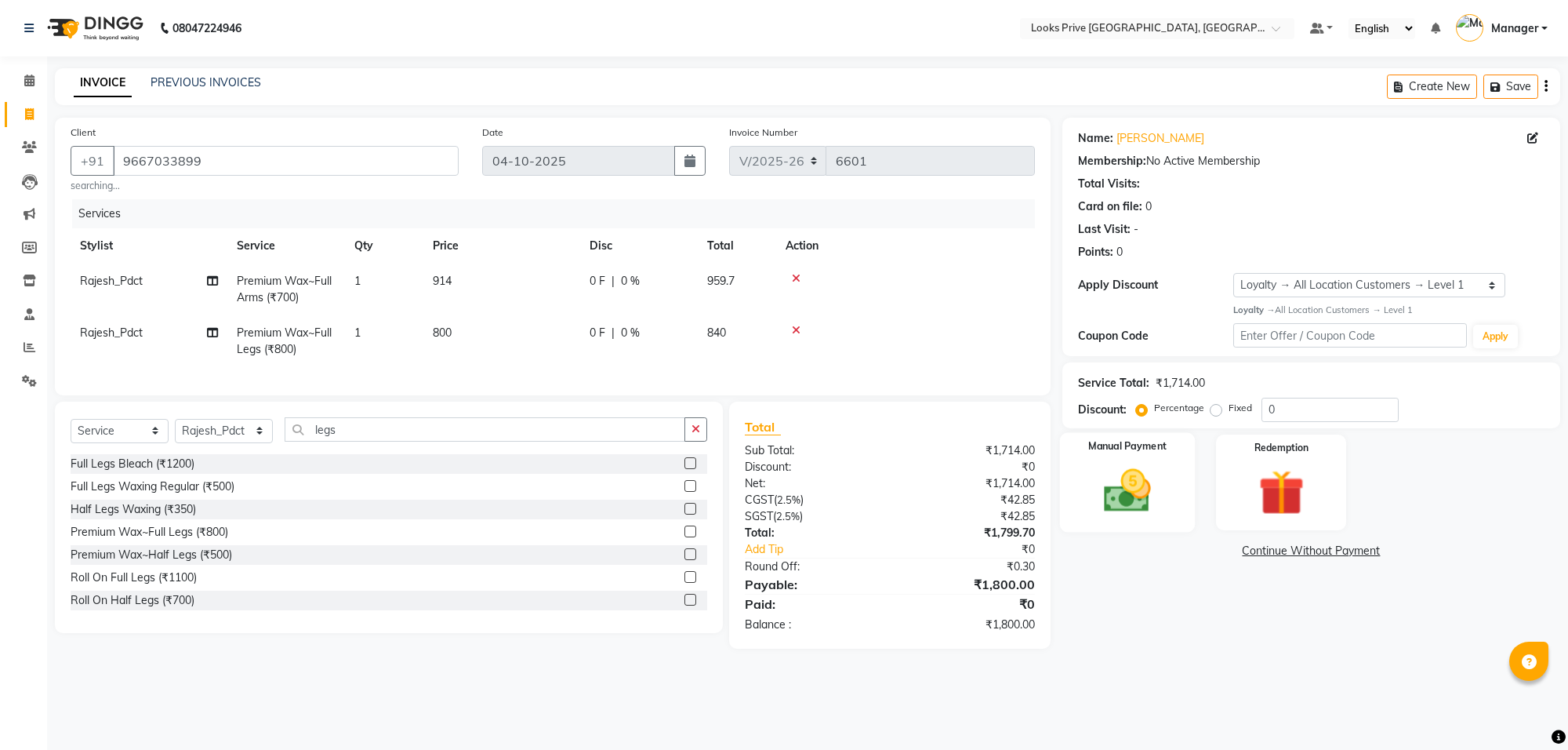
click at [1145, 499] on img at bounding box center [1127, 491] width 77 height 55
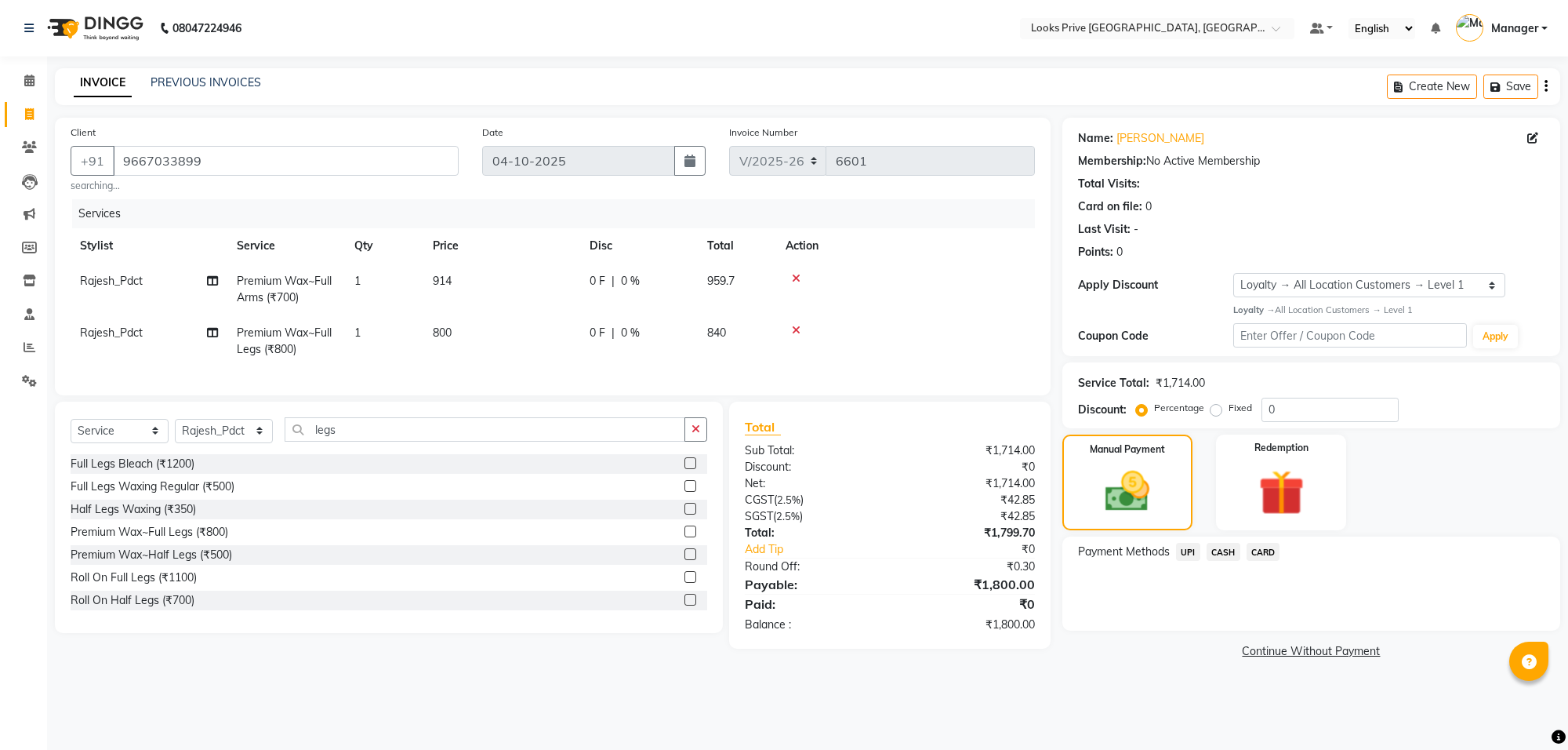
drag, startPoint x: 1275, startPoint y: 551, endPoint x: 1284, endPoint y: 563, distance: 15.0
click at [1278, 554] on span "CARD" at bounding box center [1263, 551] width 34 height 18
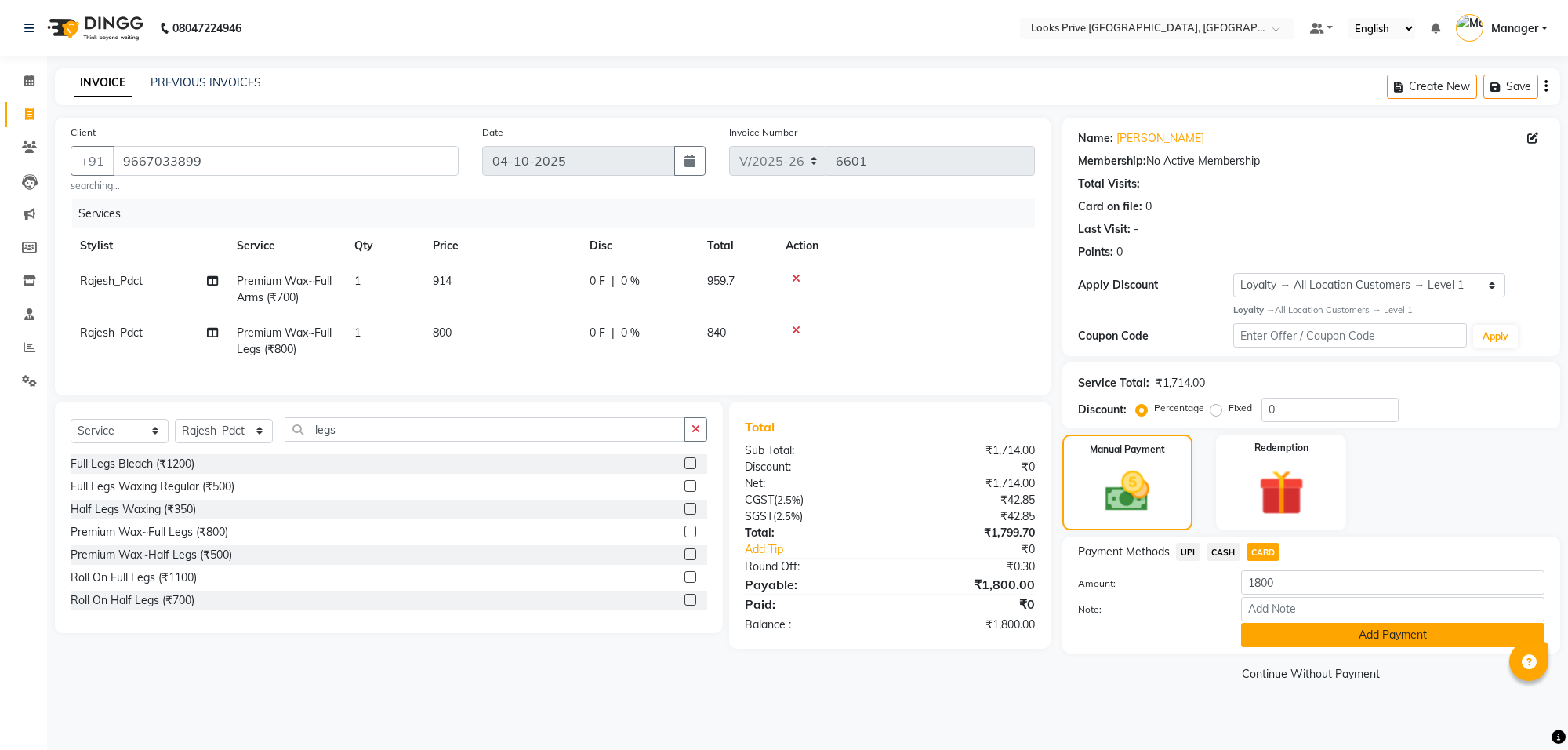
click at [1331, 636] on button "Add Payment" at bounding box center [1393, 635] width 303 height 24
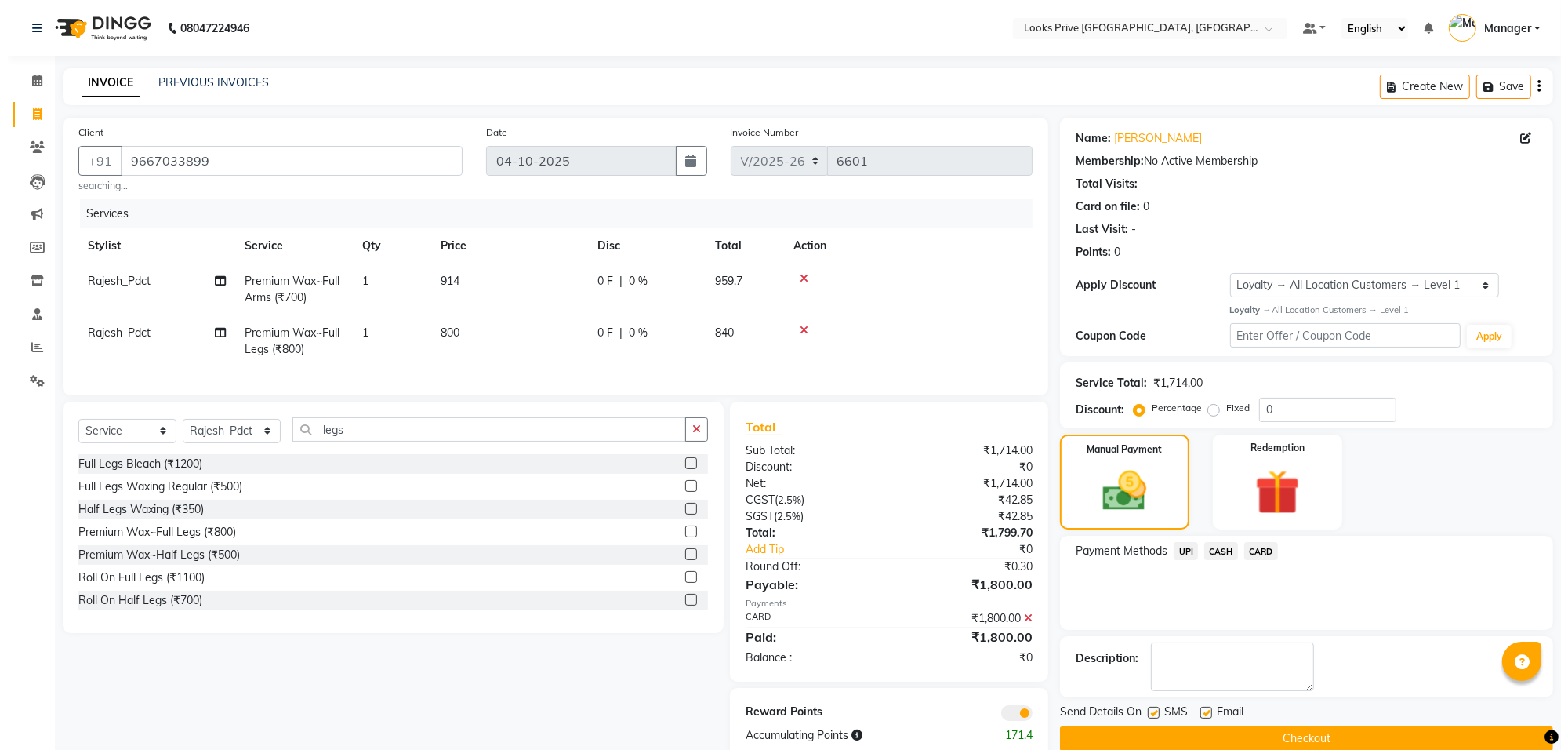
scroll to position [47, 0]
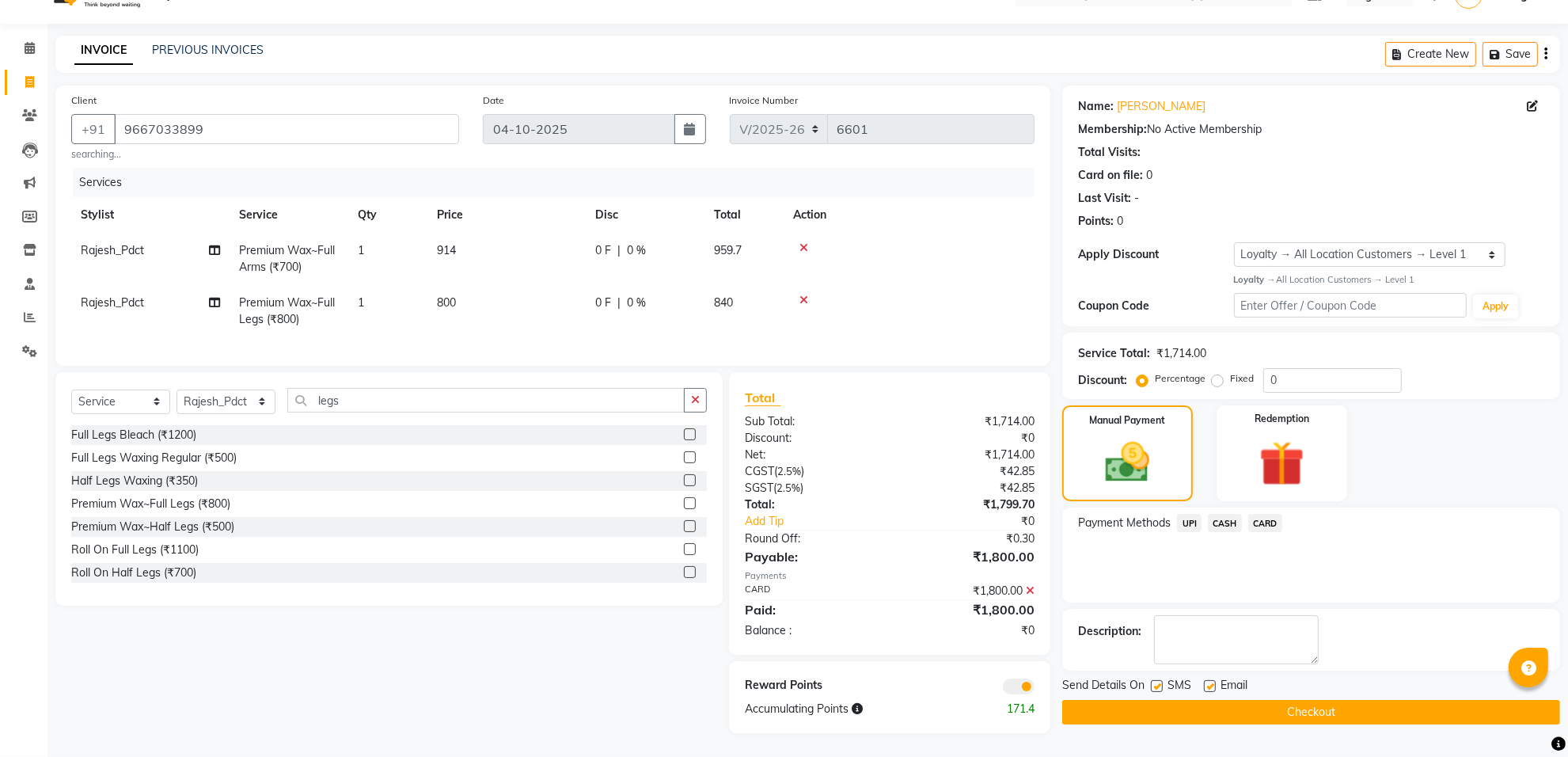
click at [1010, 692] on span at bounding box center [1018, 686] width 32 height 16
click at [1034, 689] on input "checkbox" at bounding box center [1034, 689] width 0 height 0
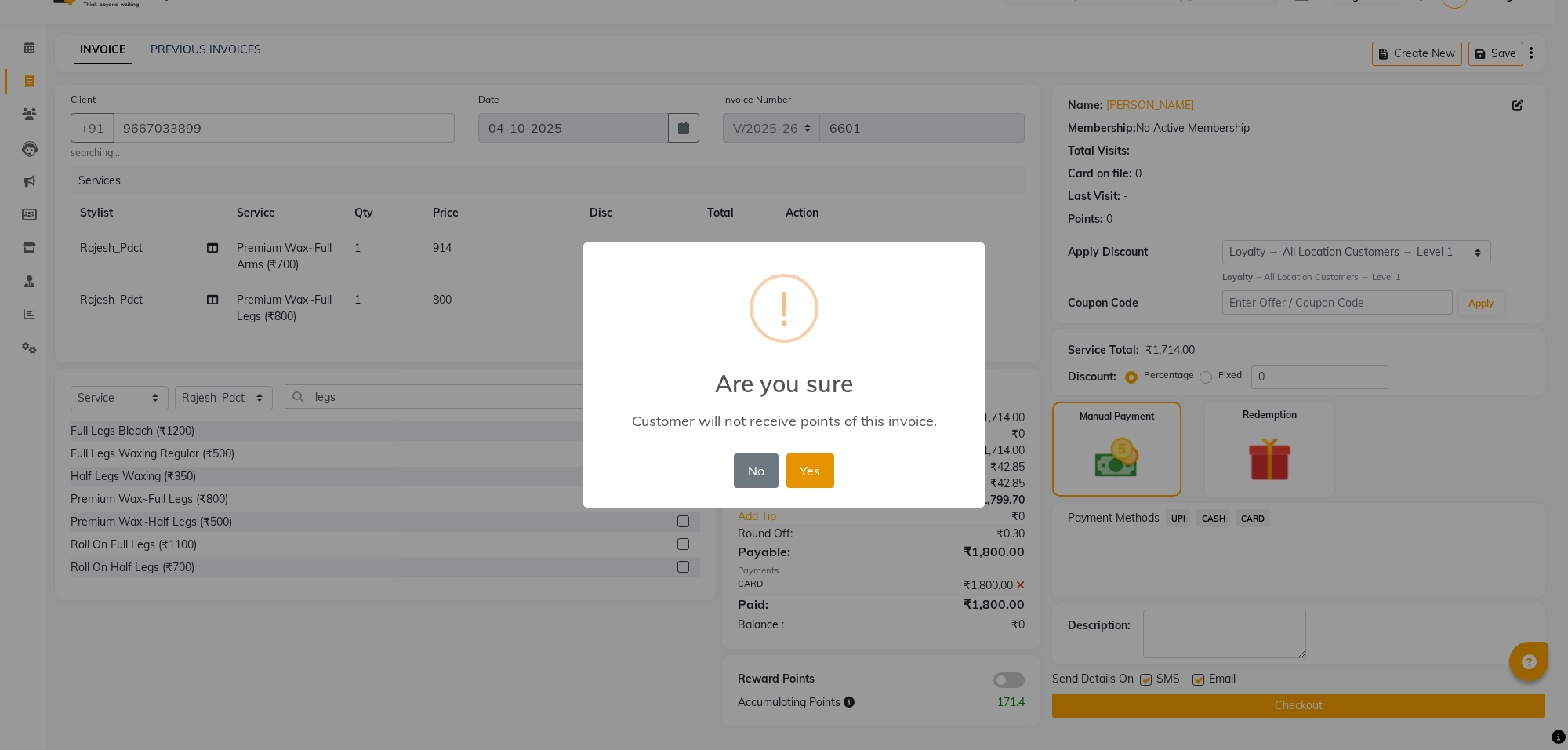
click at [804, 463] on button "Yes" at bounding box center [810, 471] width 48 height 35
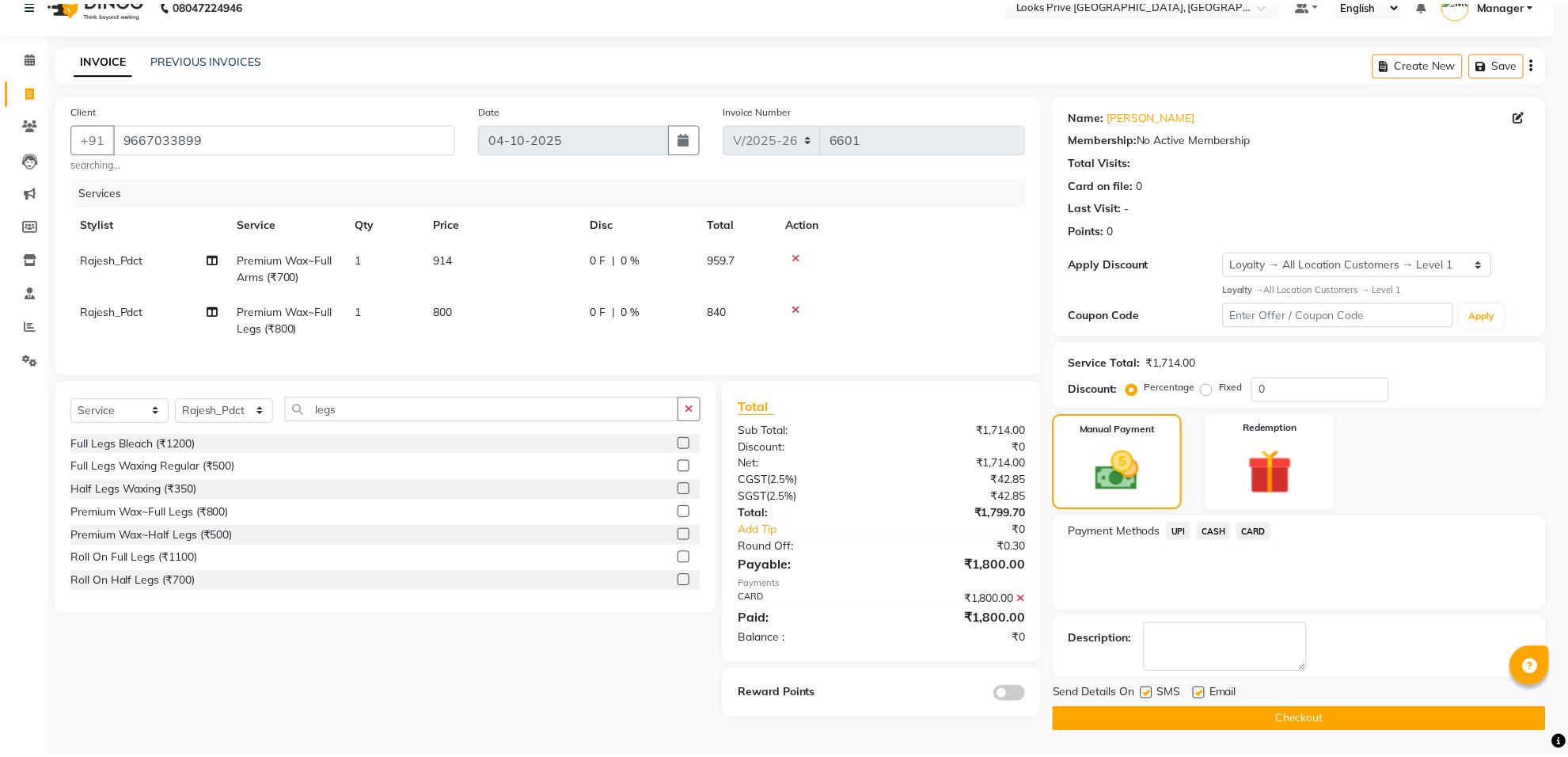
scroll to position [25, 0]
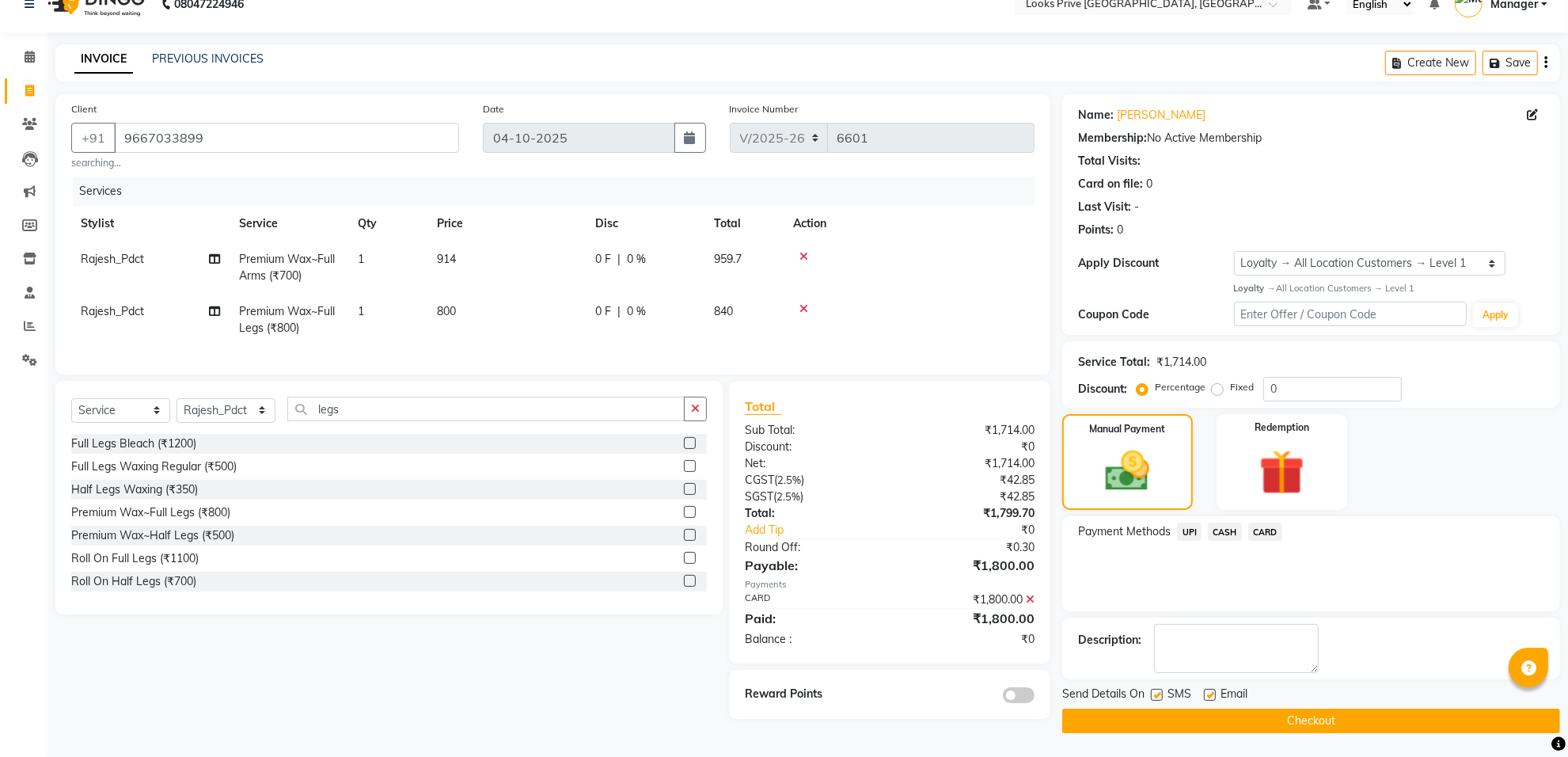
click at [1194, 717] on button "Checkout" at bounding box center [1311, 720] width 498 height 25
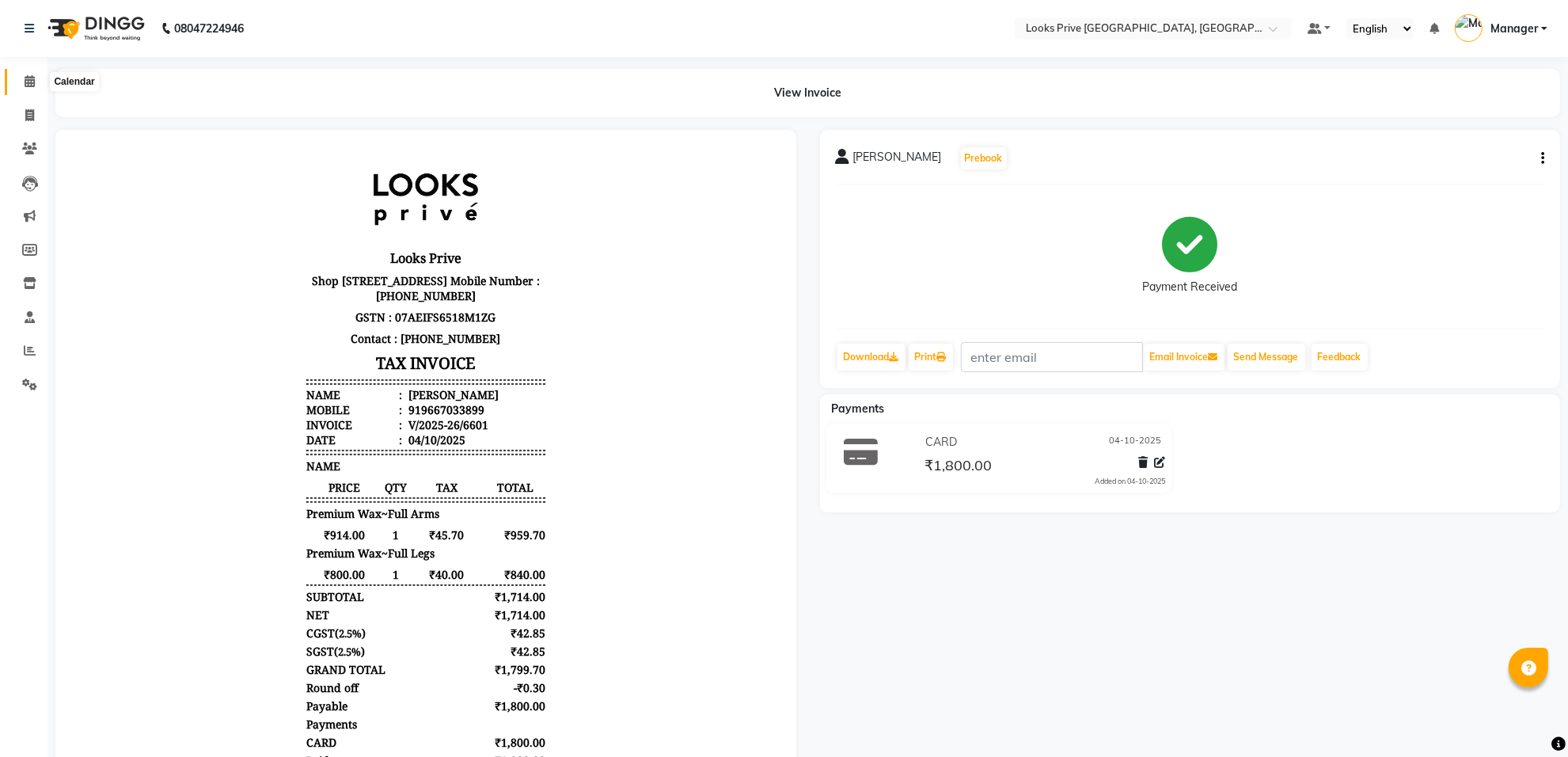
click at [16, 85] on span at bounding box center [30, 81] width 28 height 18
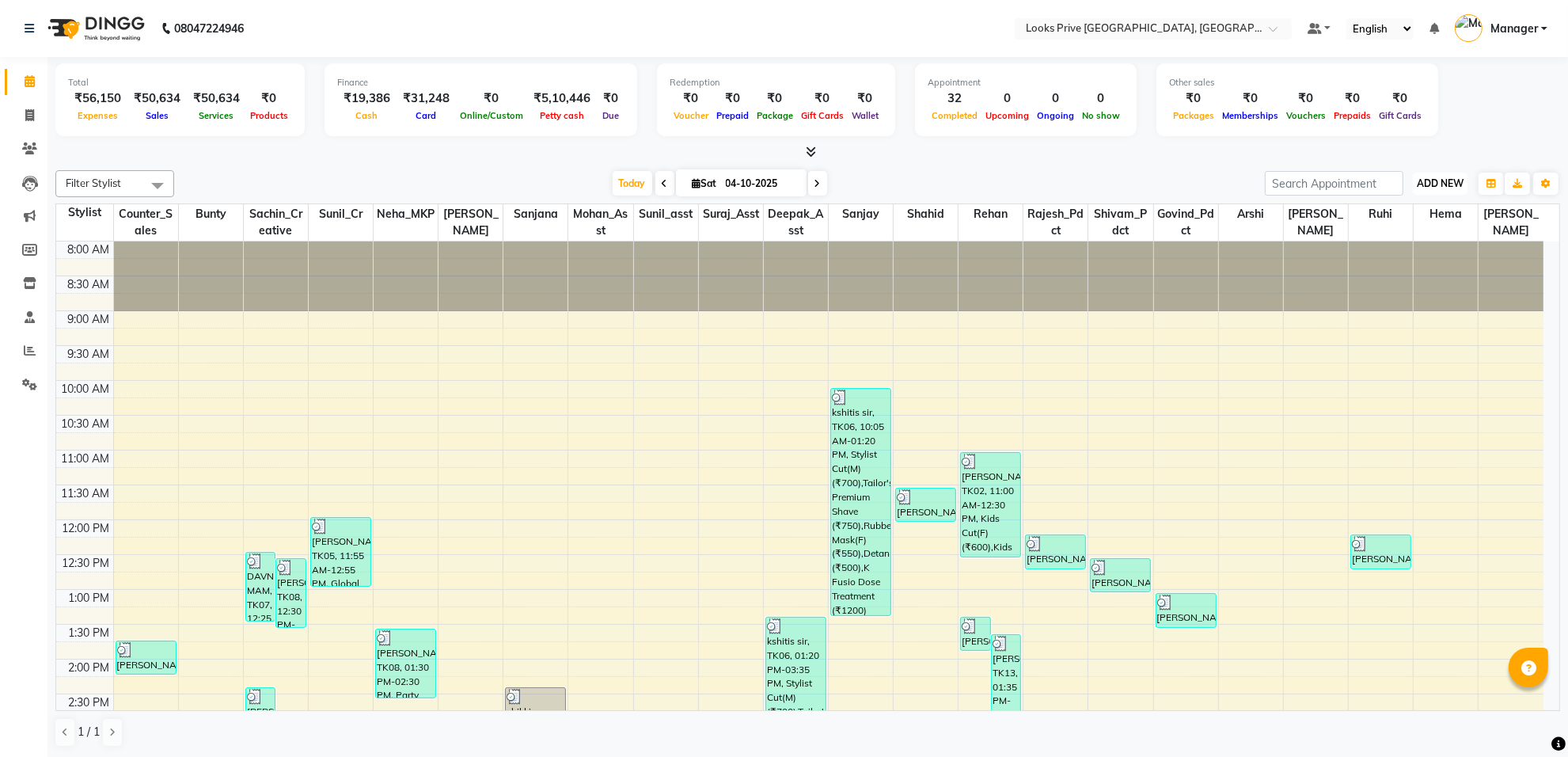
click at [1435, 183] on span "ADD NEW" at bounding box center [1439, 184] width 46 height 12
click at [1429, 187] on span "ADD NEW" at bounding box center [1439, 184] width 46 height 12
click at [1445, 176] on button "ADD NEW Toggle Dropdown" at bounding box center [1439, 183] width 54 height 22
click at [1446, 178] on span "ADD NEW" at bounding box center [1439, 184] width 46 height 12
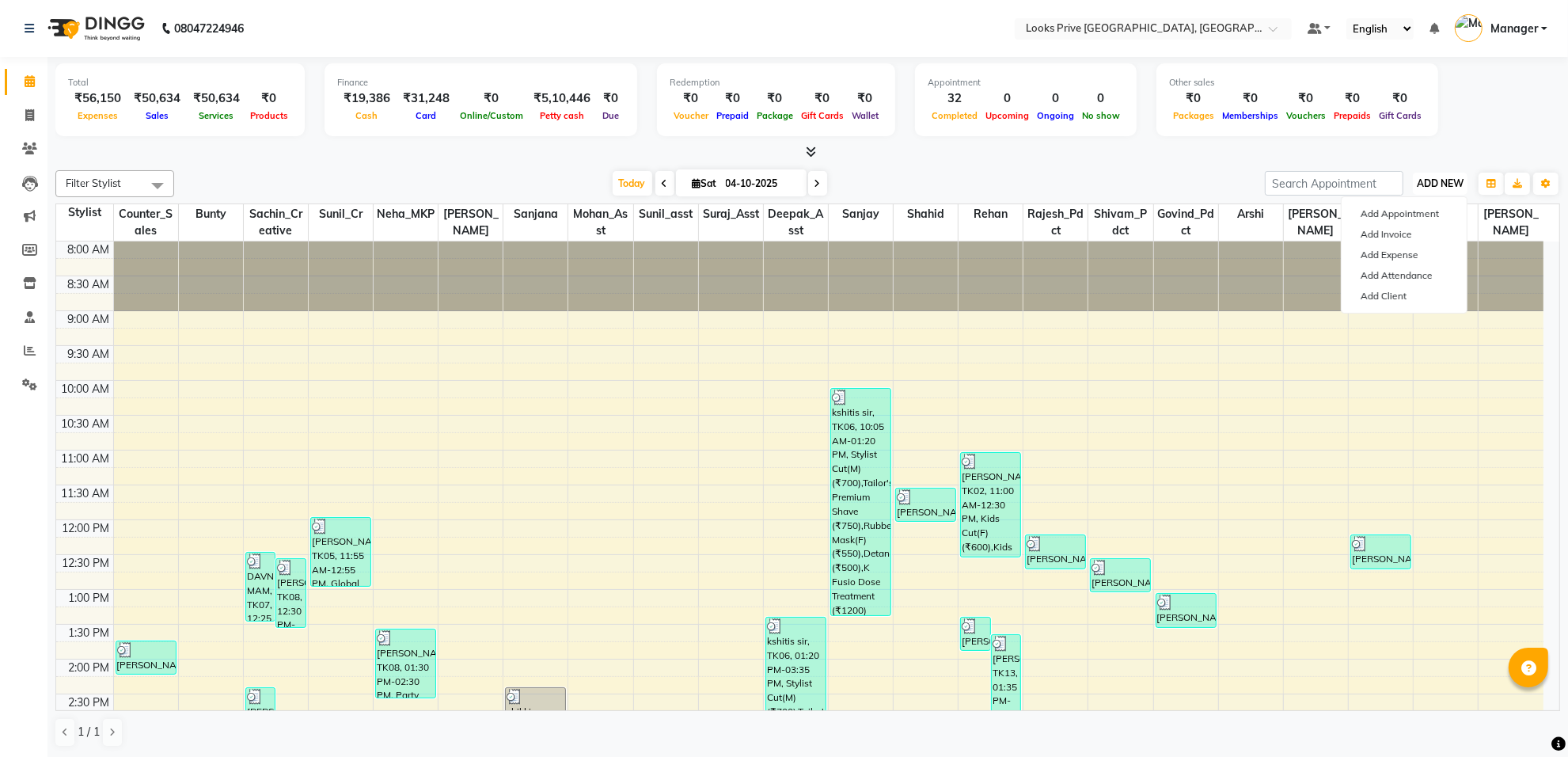
click at [1446, 178] on span "ADD NEW" at bounding box center [1439, 184] width 46 height 12
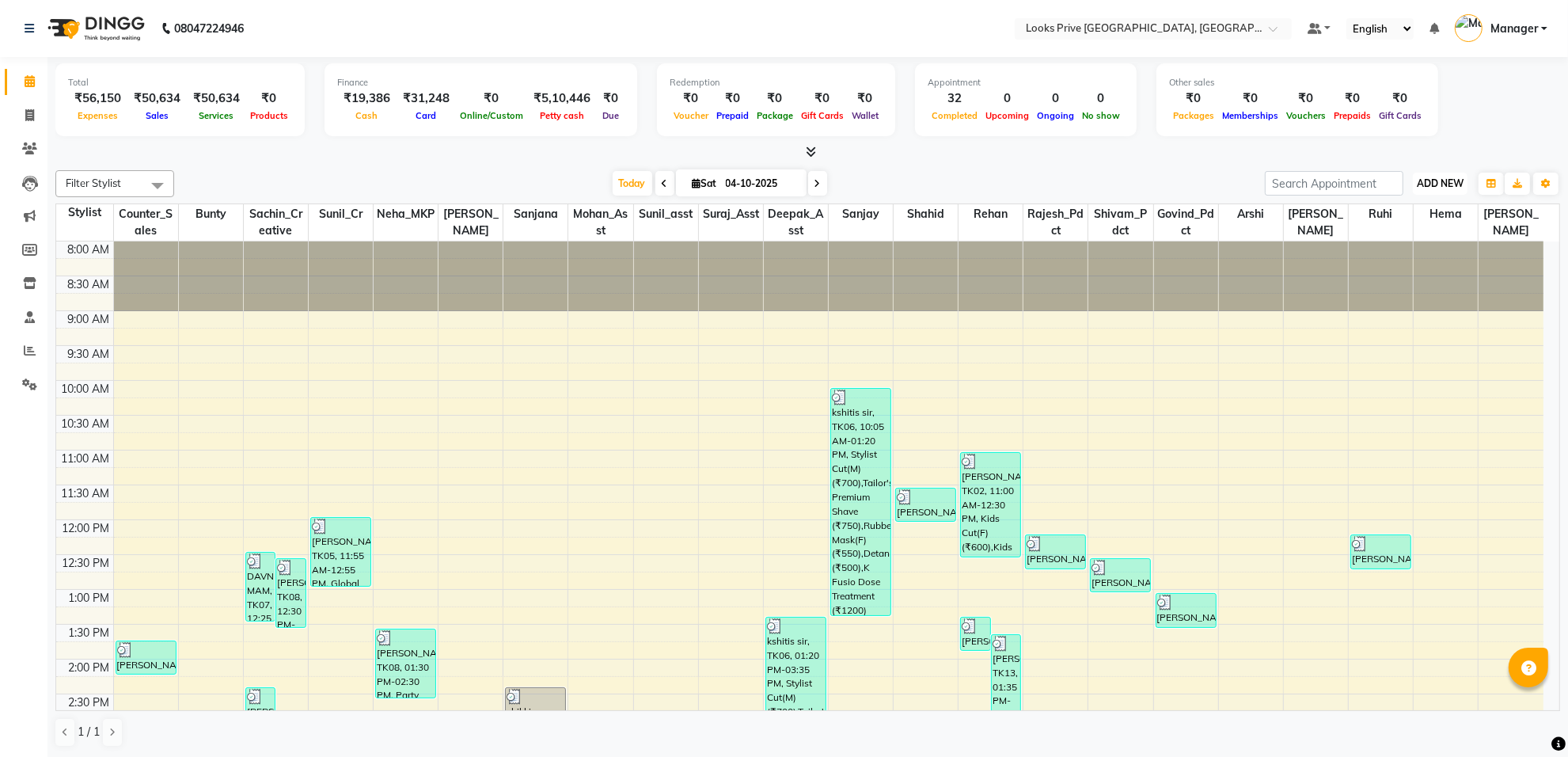
click at [1446, 178] on span "ADD NEW" at bounding box center [1439, 184] width 46 height 12
